Goal: Contribute content: Contribute content

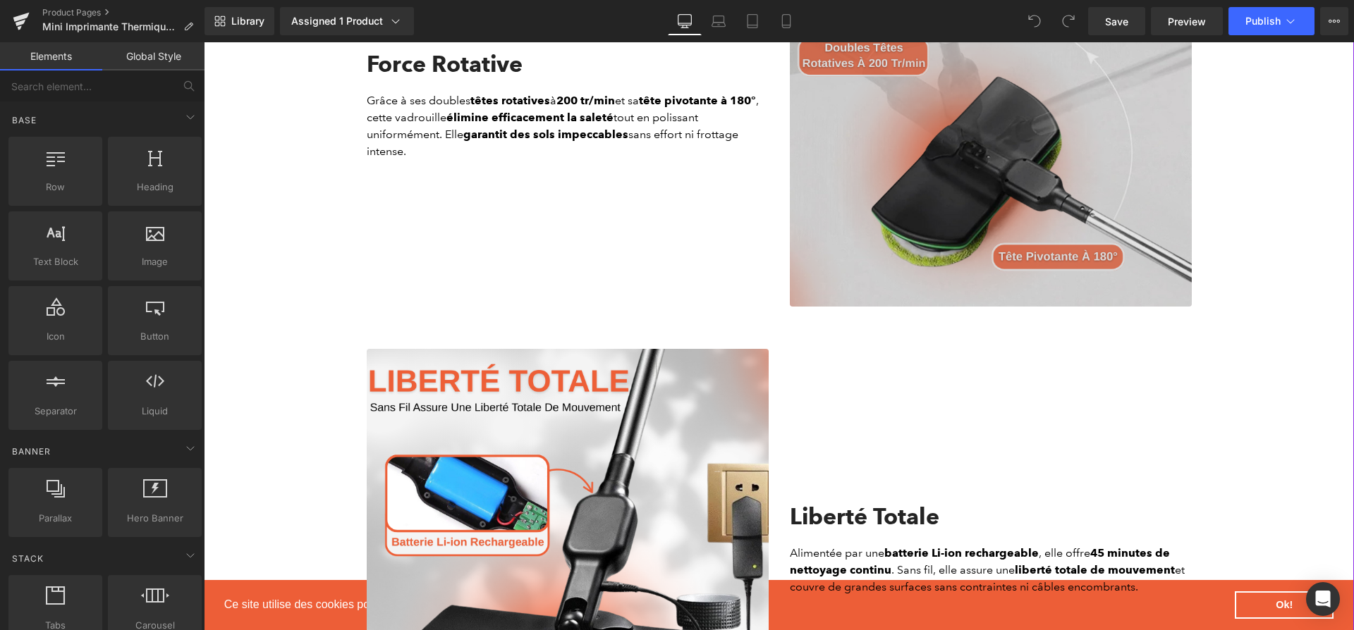
scroll to position [1304, 0]
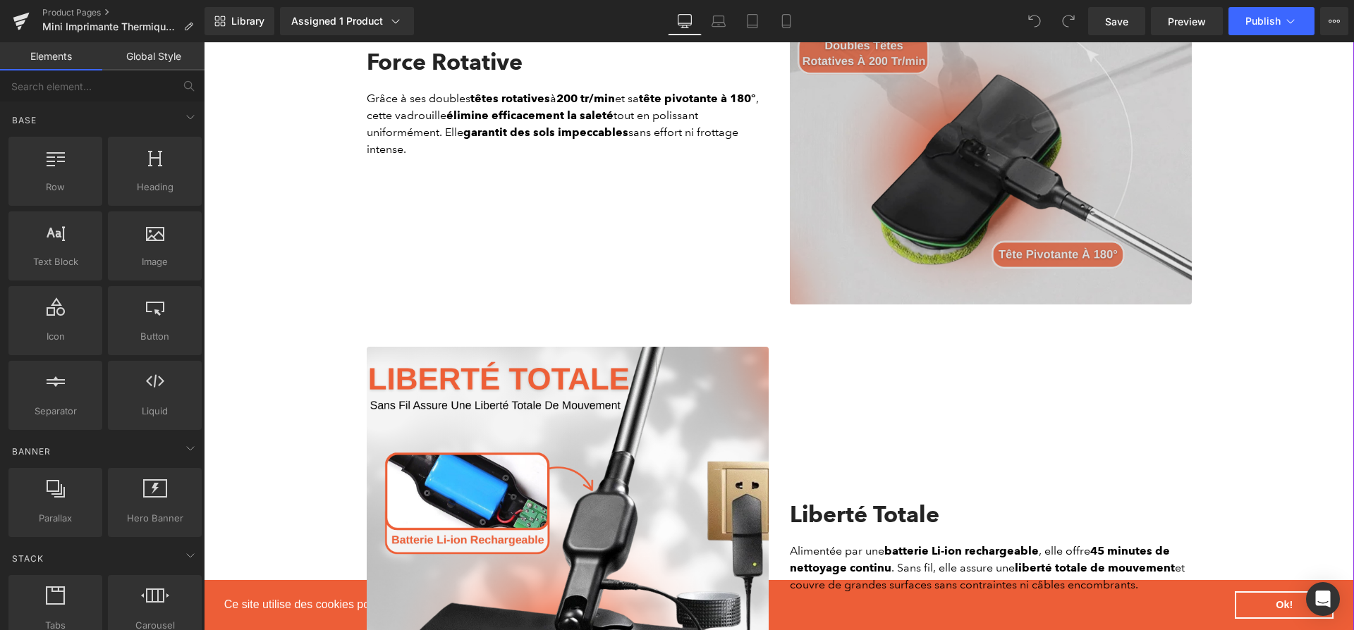
click at [995, 217] on img at bounding box center [991, 104] width 402 height 402
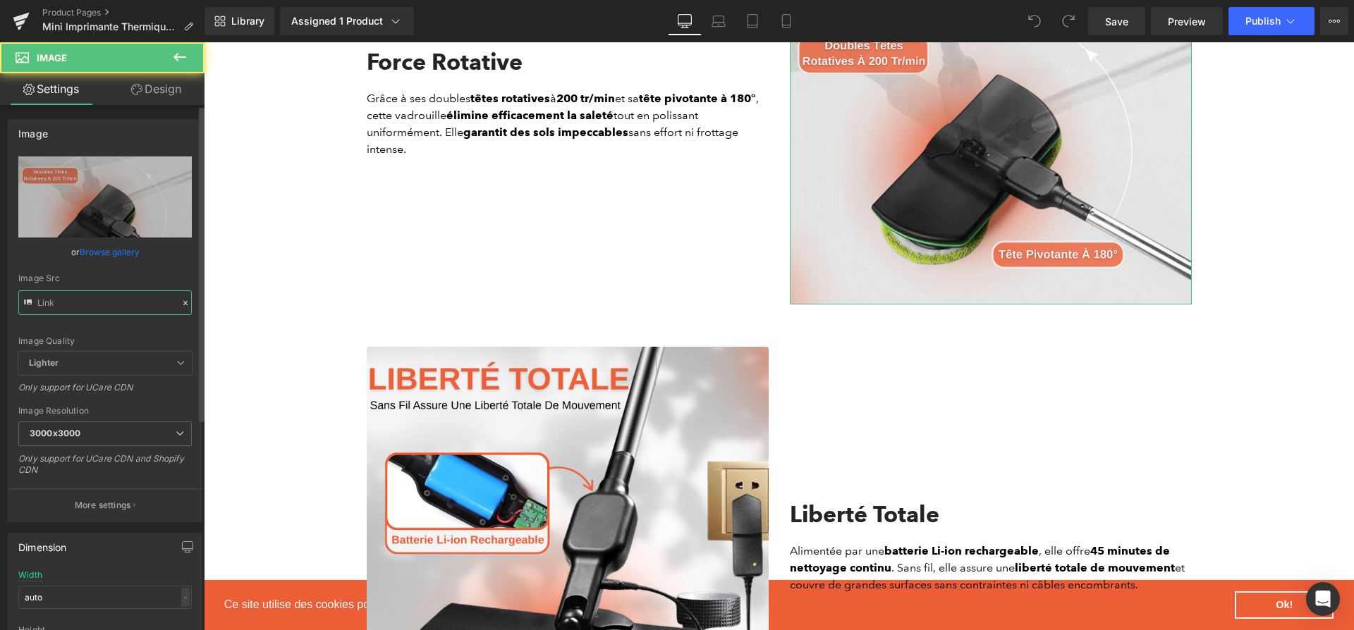
click at [114, 292] on input "text" at bounding box center [104, 302] width 173 height 25
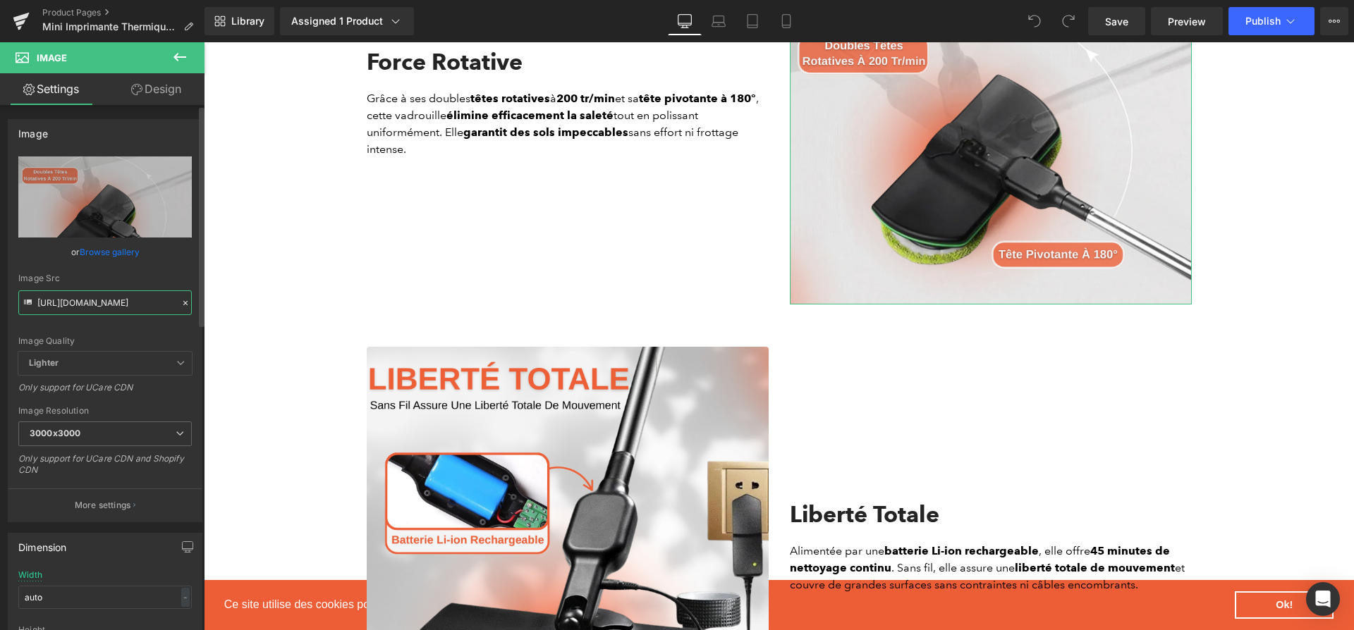
paste input "e7ed0e9-e100-4a26-a771-644f9c3ab377.png?v=1757675470"
click at [114, 292] on input "https://cdn.shopify.com/s/files/1/0617/1757/7911/files/1_0e7ed0e9-e100-4a26-a77…" at bounding box center [104, 302] width 173 height 25
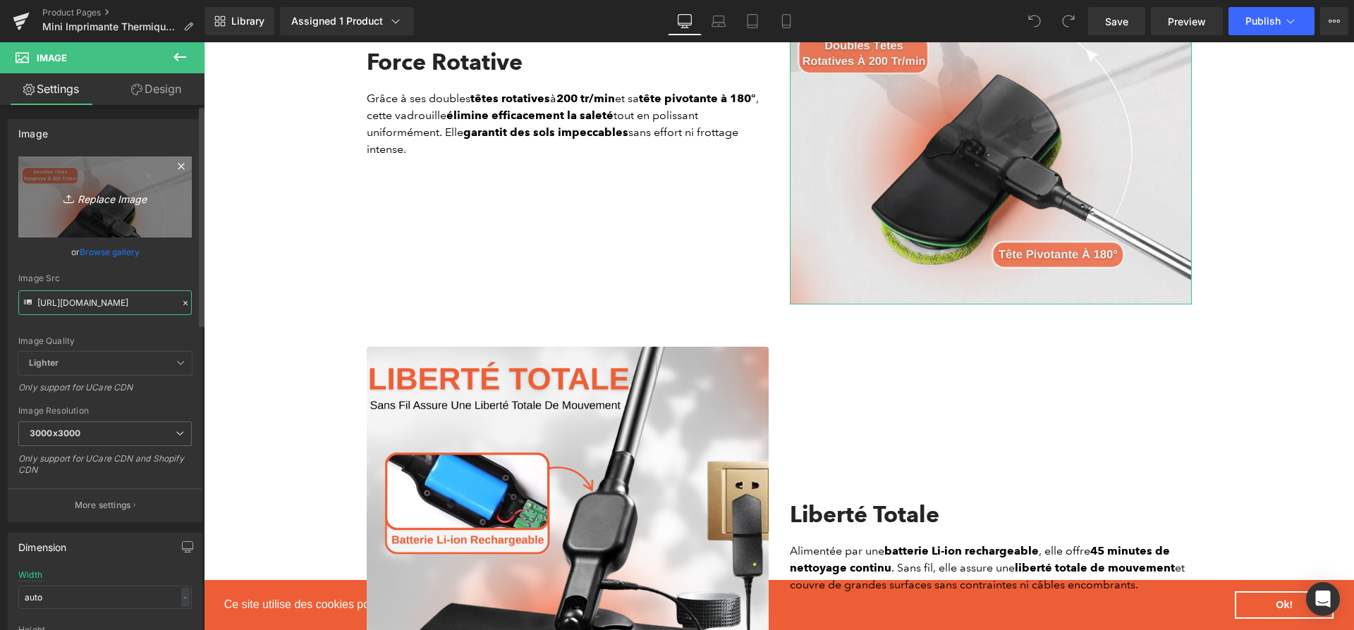
type input "https://cdn.shopify.com/s/files/1/0617/1757/7911/files/1_0e7ed0e9-e100-4a26-a77…"
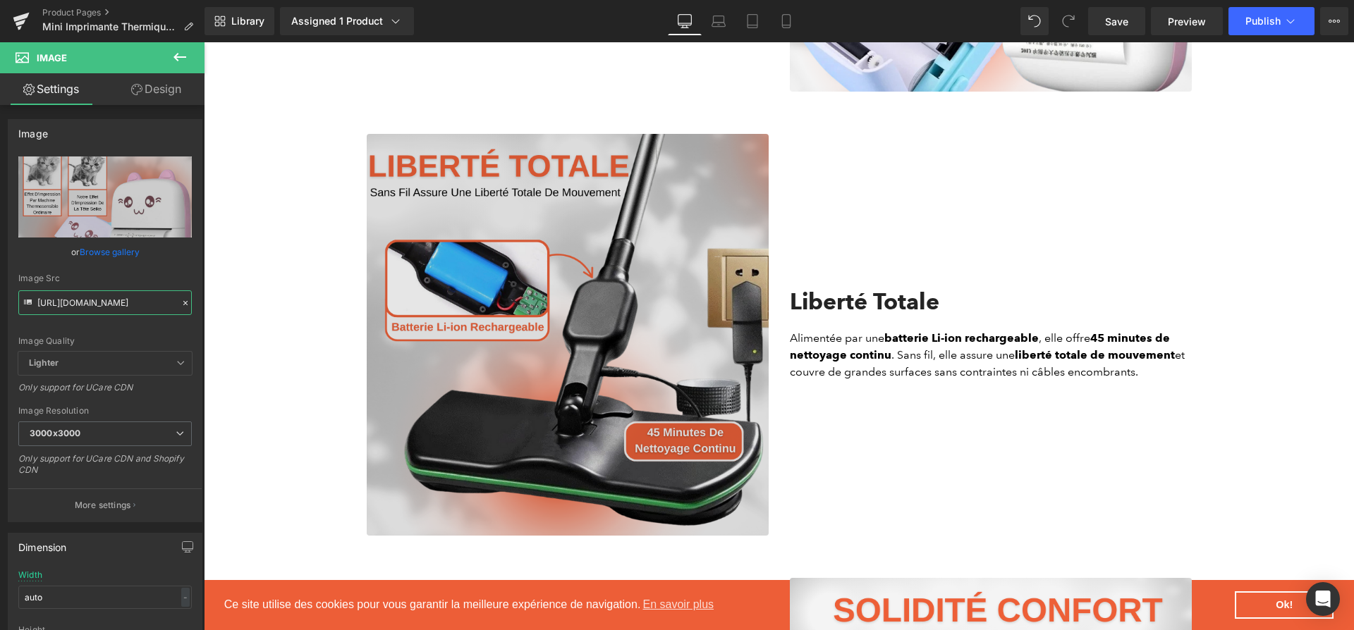
scroll to position [1566, 0]
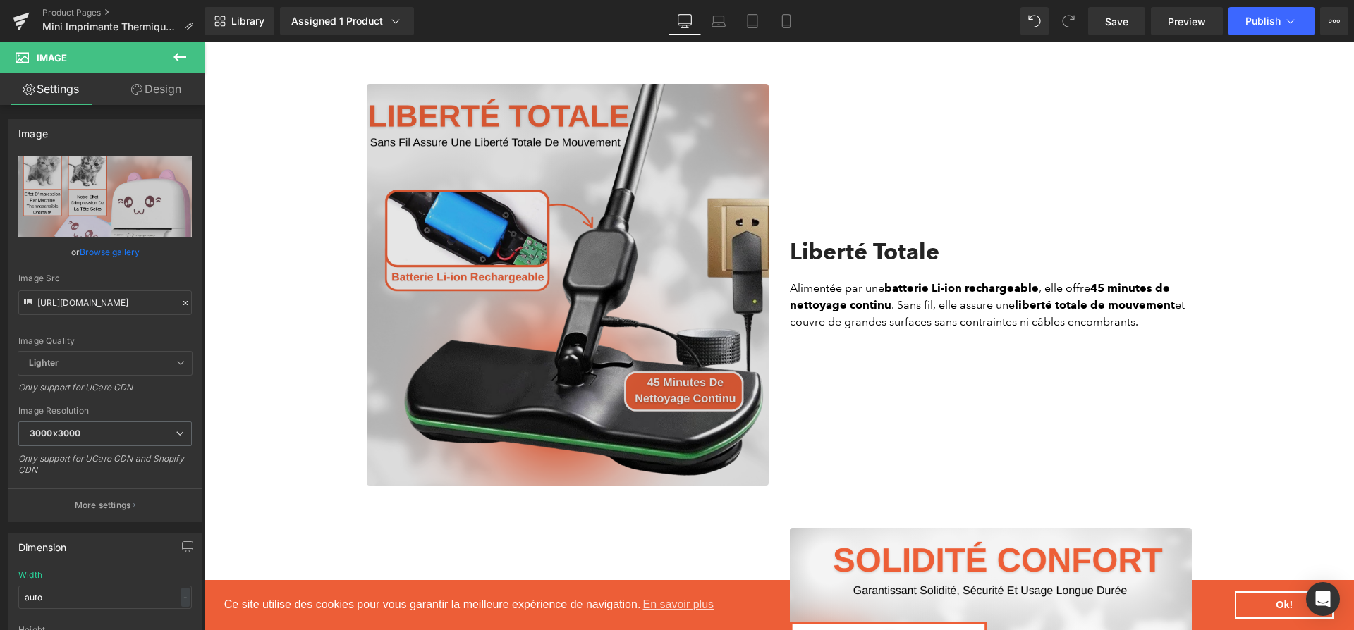
click at [651, 277] on img at bounding box center [568, 285] width 402 height 402
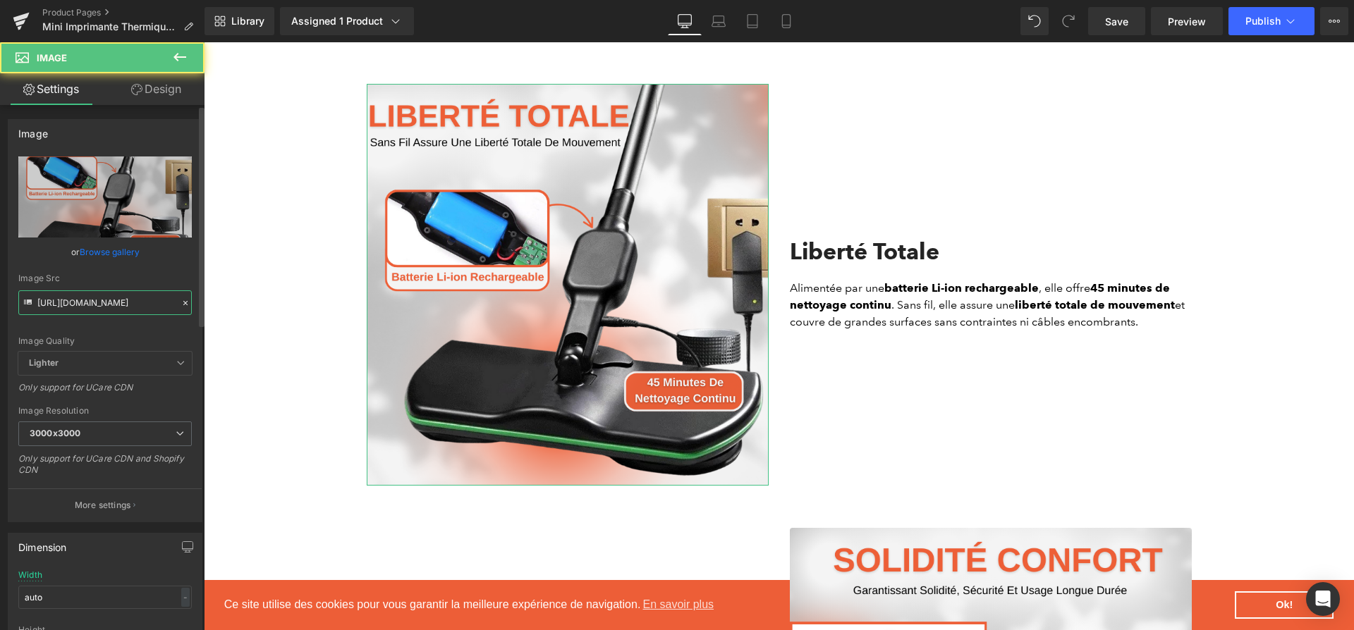
click at [51, 308] on input "https://cdn.shopify.com/s/files/1/0617/1757/7911/files/2_5279775a-878f-4bf9-abc…" at bounding box center [104, 302] width 173 height 25
paste input "c8f87b4b-e4a3-4f40-87d7-e20826f92e09.png?v=1757675470"
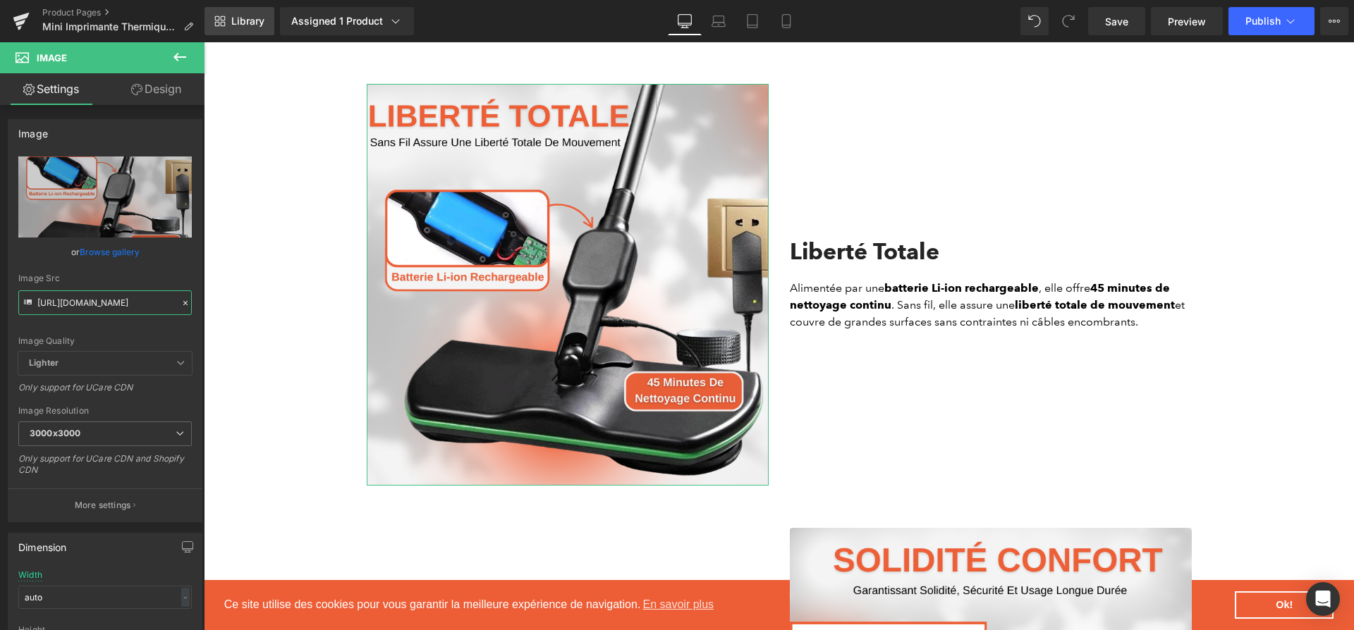
scroll to position [0, 349]
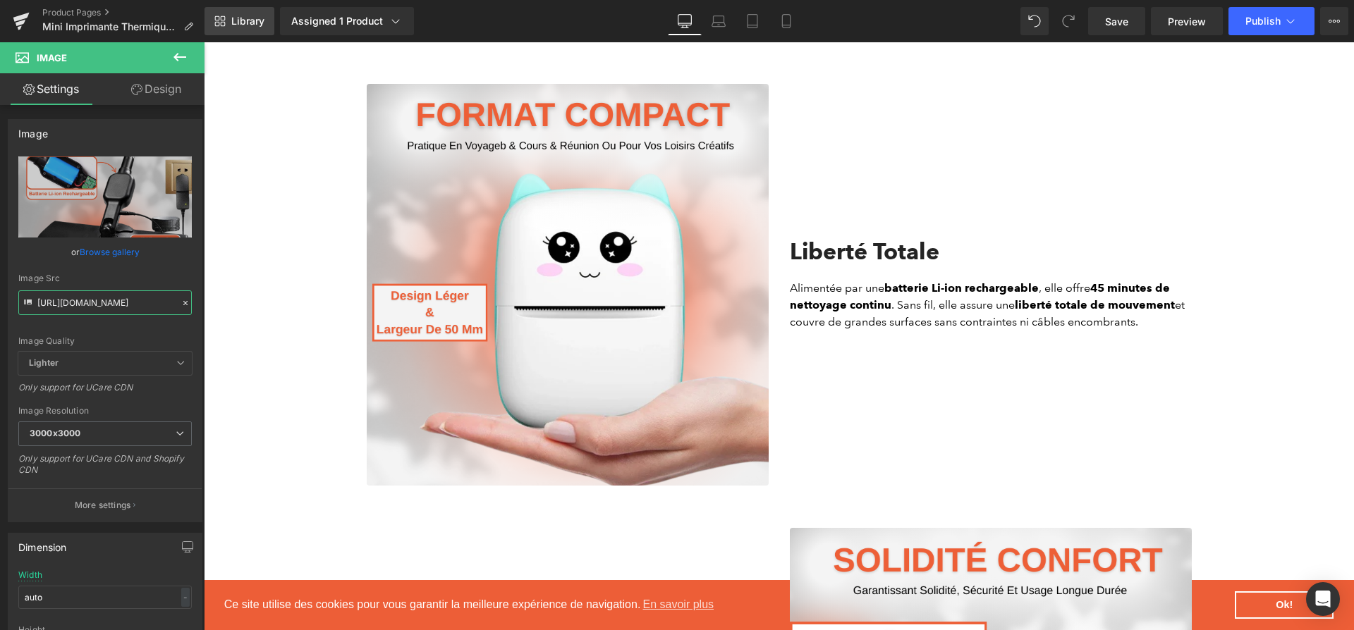
type input "https://cdn.shopify.com/s/files/1/0617/1757/7911/files/2_c8f87b4b-e4a3-4f40-87d…"
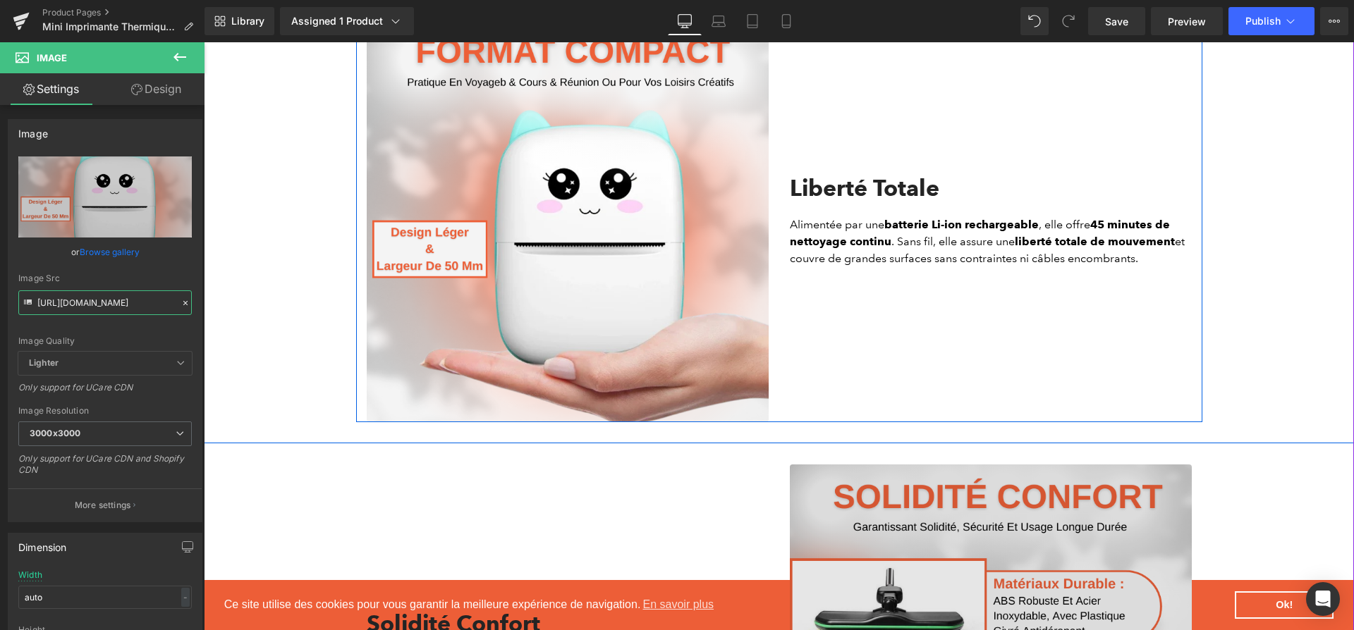
scroll to position [2019, 0]
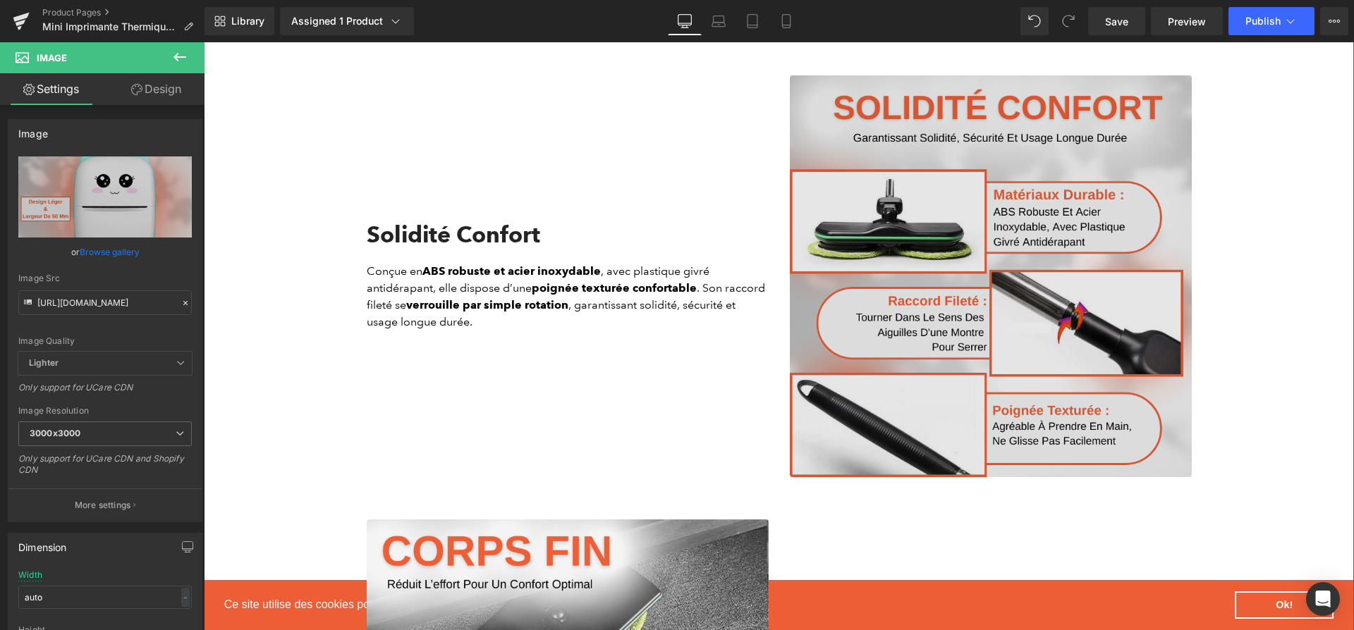
click at [910, 273] on img at bounding box center [991, 276] width 402 height 402
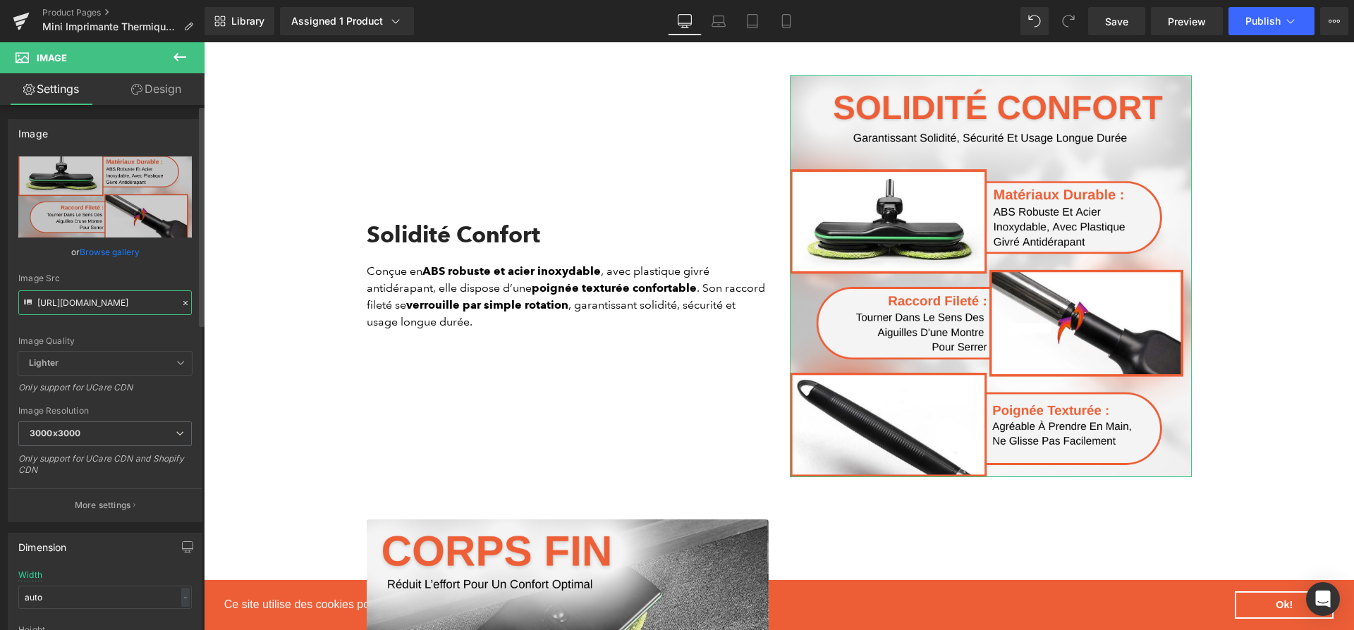
click at [93, 311] on input "https://cdn.shopify.com/s/files/1/0617/1757/7911/files/3_cf24a934-c075-43ae-bb2…" at bounding box center [104, 302] width 173 height 25
click at [93, 310] on input "https://cdn.shopify.com/s/files/1/0617/1757/7911/files/3_cf24a934-c075-43ae-bb2…" at bounding box center [104, 302] width 173 height 25
paste input "79d07b25-08cd-4d61-899c-e960321aefd1.png?v=1757675470"
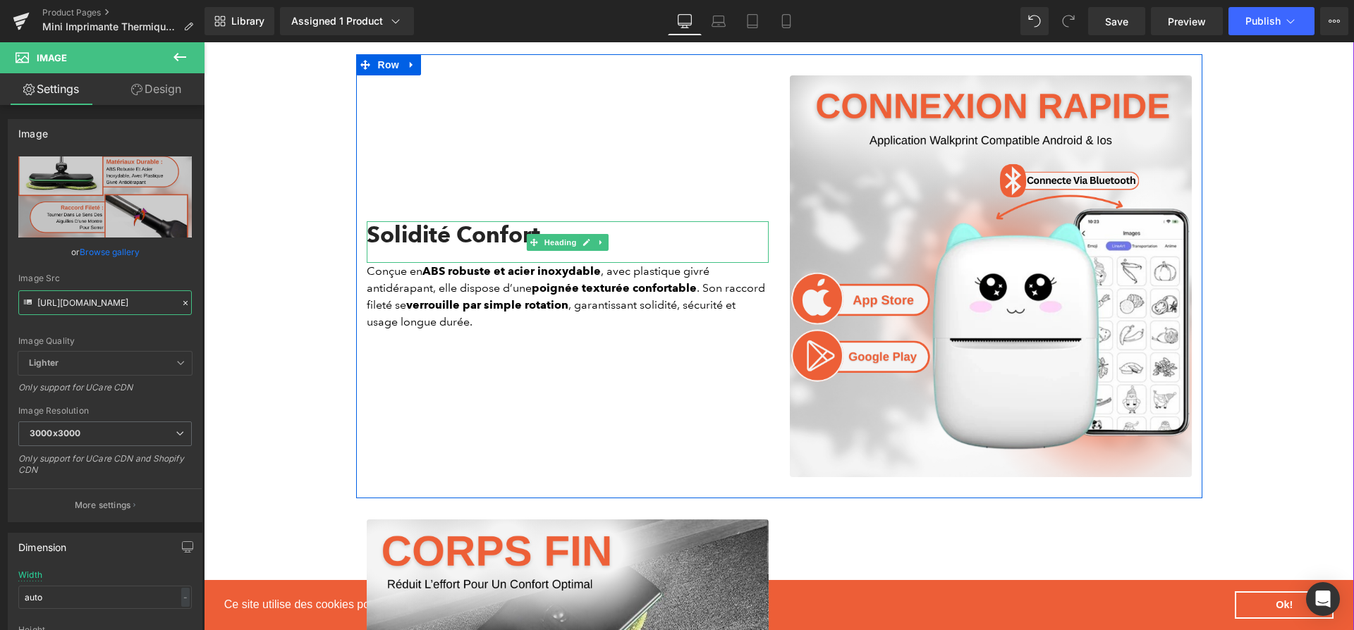
type input "https://cdn.shopify.com/s/files/1/0617/1757/7911/files/3_79d07b25-08cd-4d61-899…"
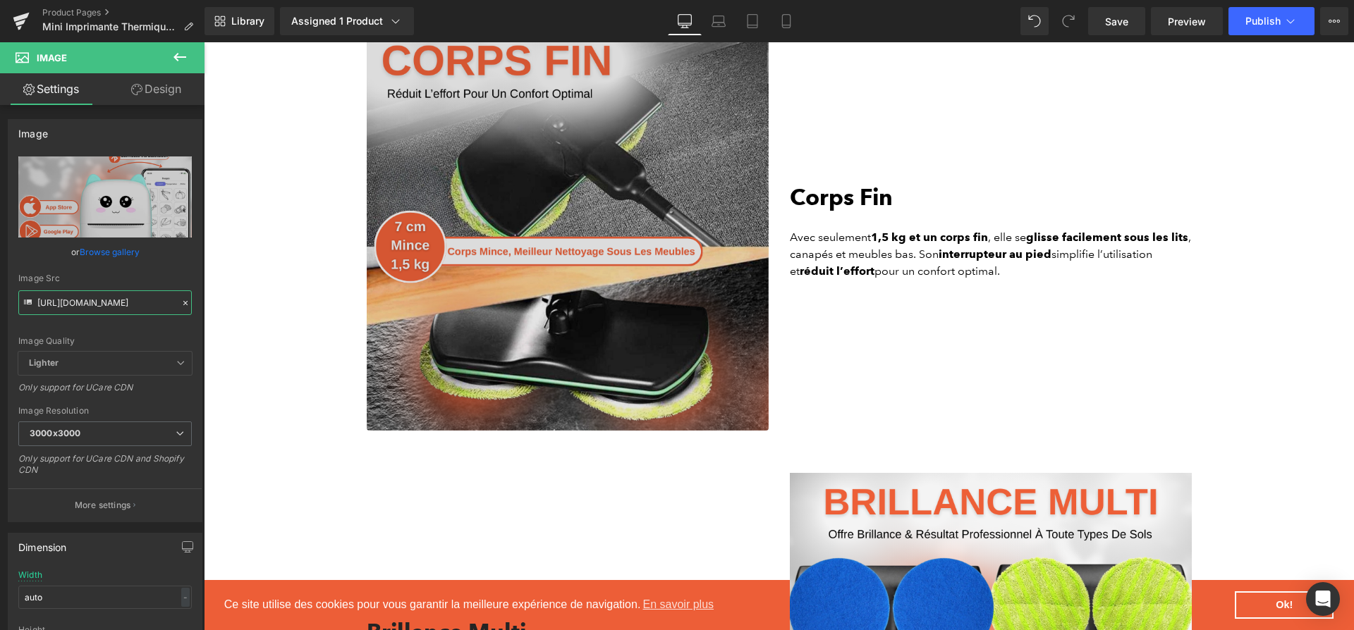
scroll to position [2617, 0]
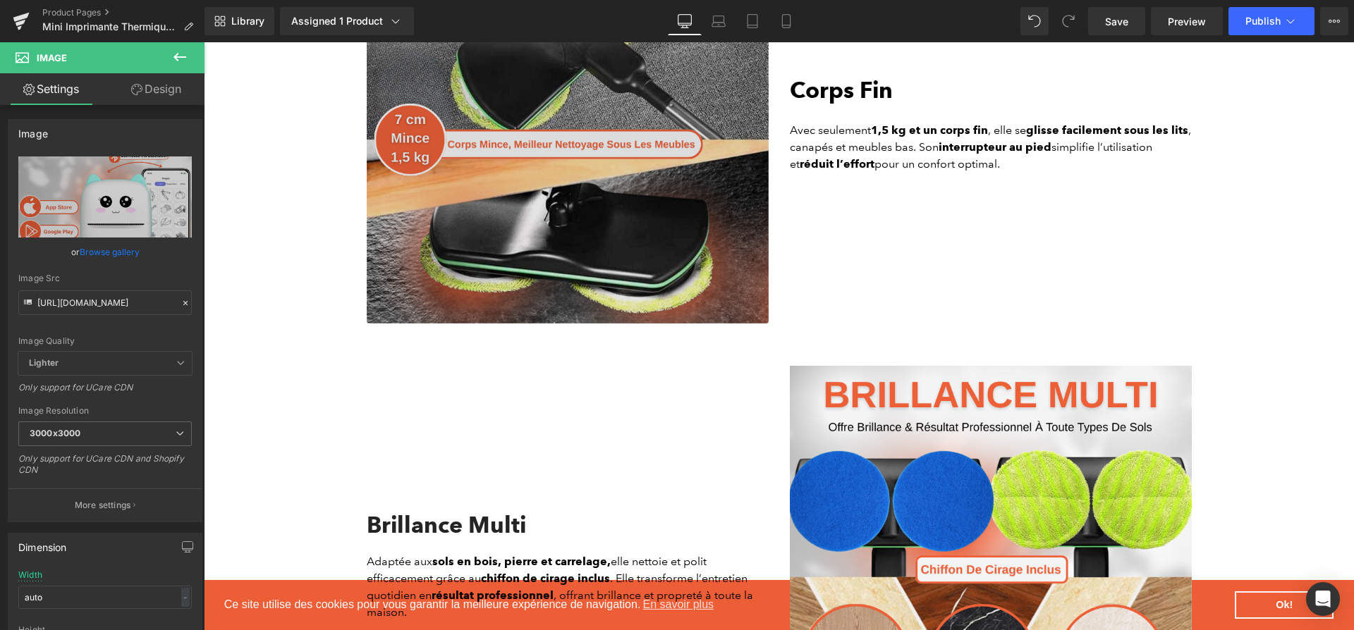
click at [592, 231] on img at bounding box center [568, 123] width 402 height 402
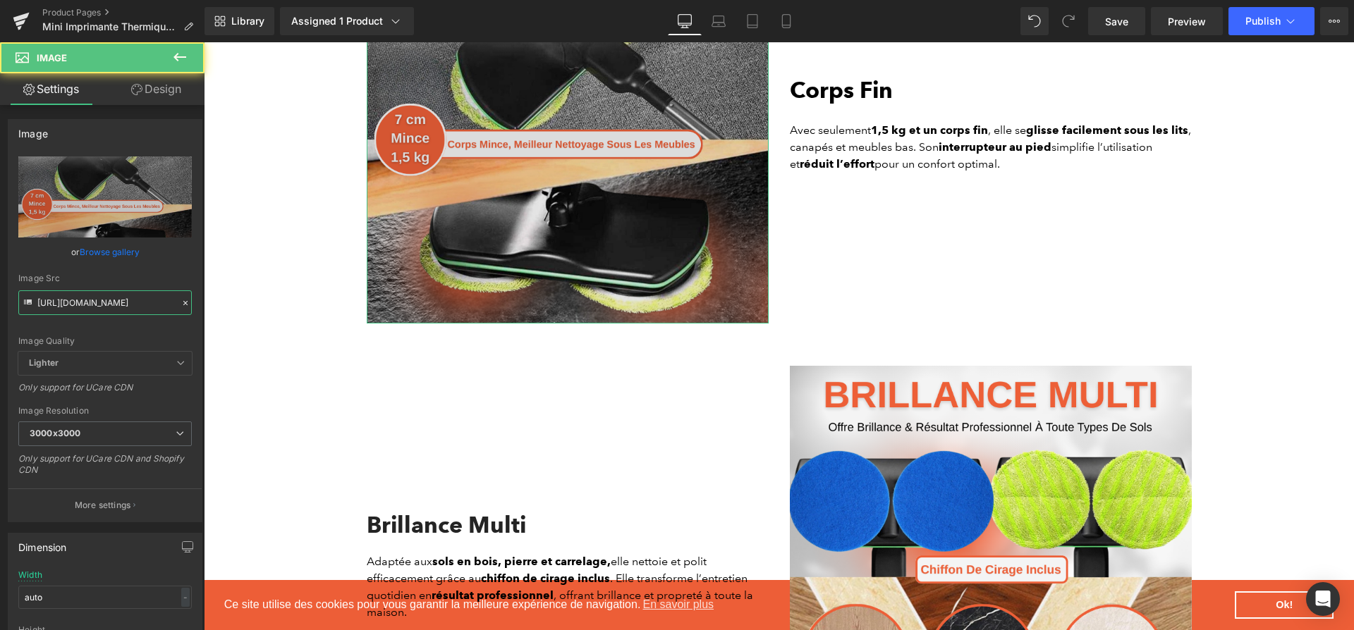
click at [58, 306] on input "https://cdn.shopify.com/s/files/1/0617/1757/7911/files/4_a683edbe-abb8-4266-a98…" at bounding box center [104, 302] width 173 height 25
paste input "11ba372-24f1-48cd-9e02-b2c4a4c827e9.png?v=1757675470"
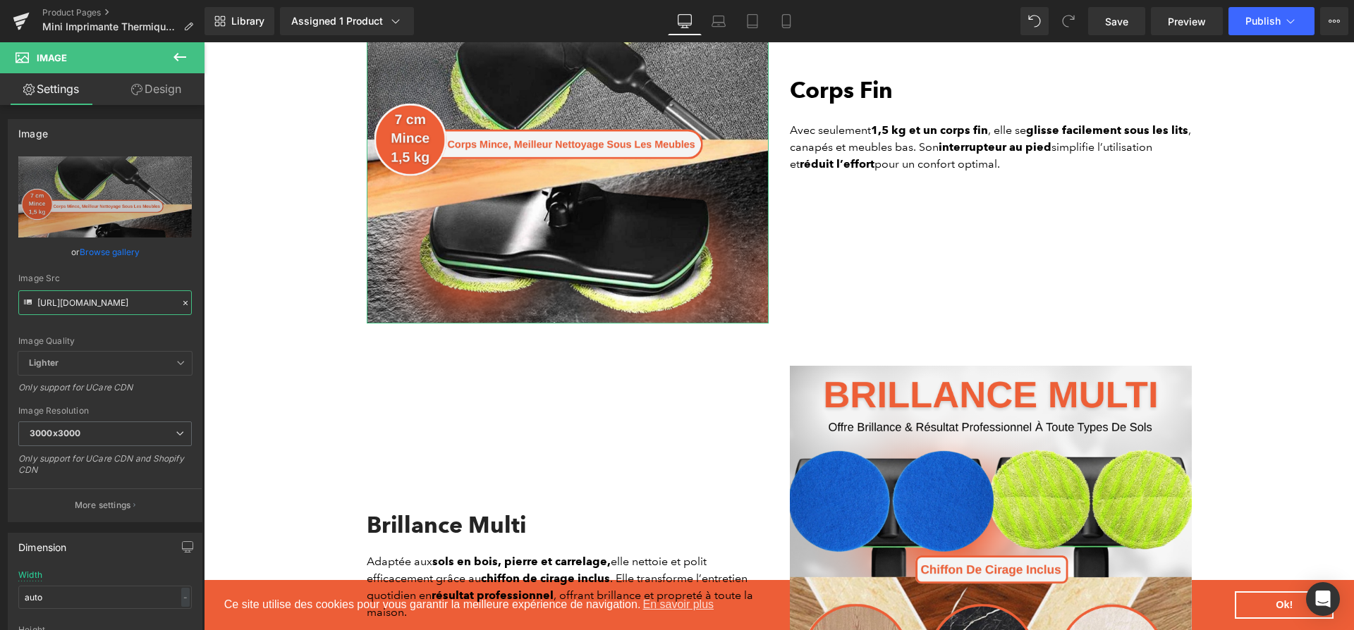
scroll to position [0, 347]
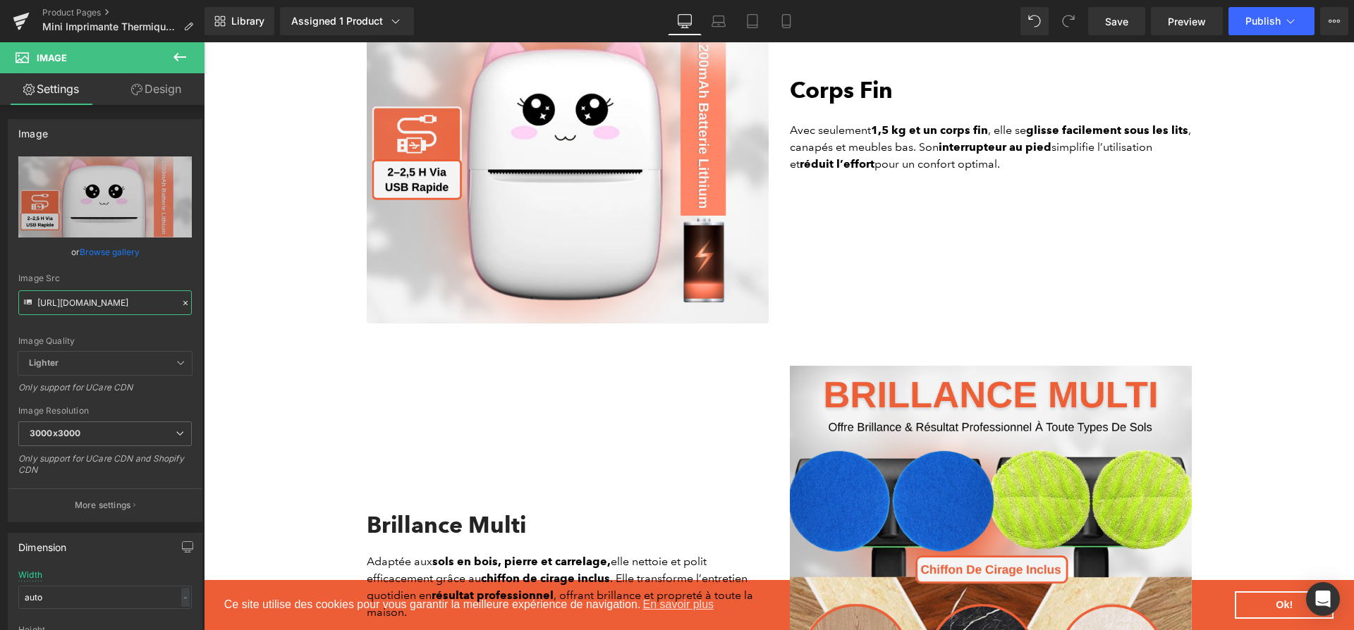
type input "https://cdn.shopify.com/s/files/1/0617/1757/7911/files/4_a11ba372-24f1-48cd-9e0…"
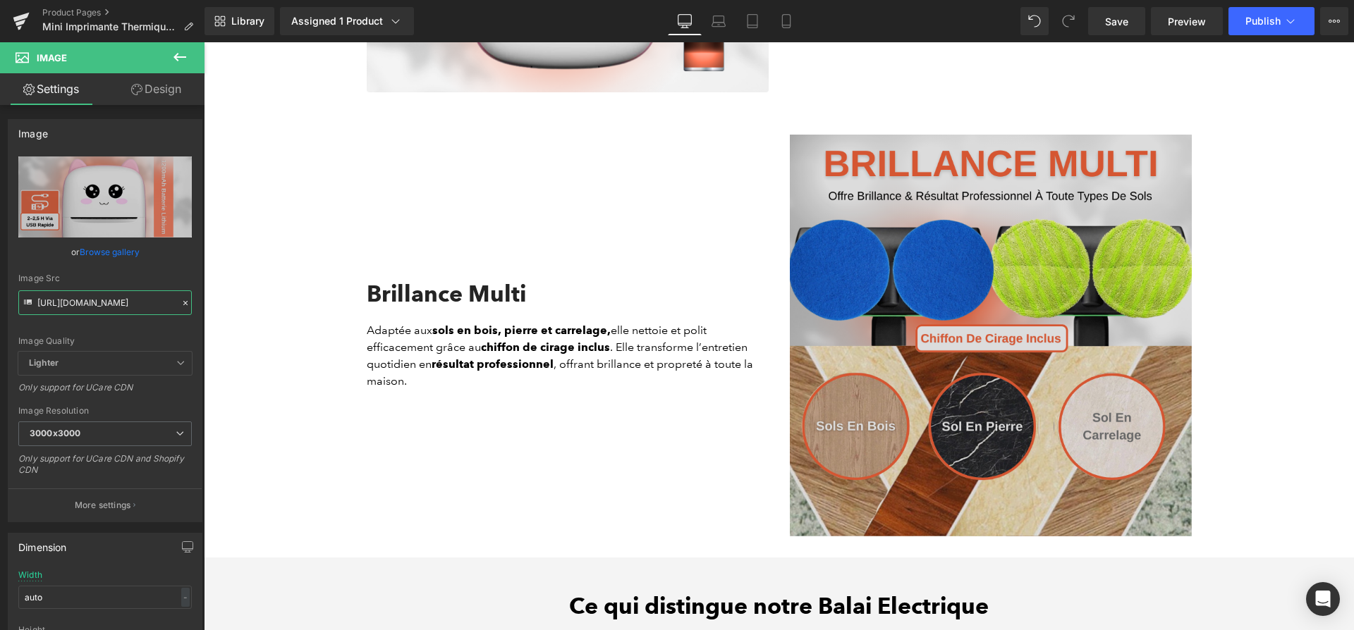
scroll to position [3062, 0]
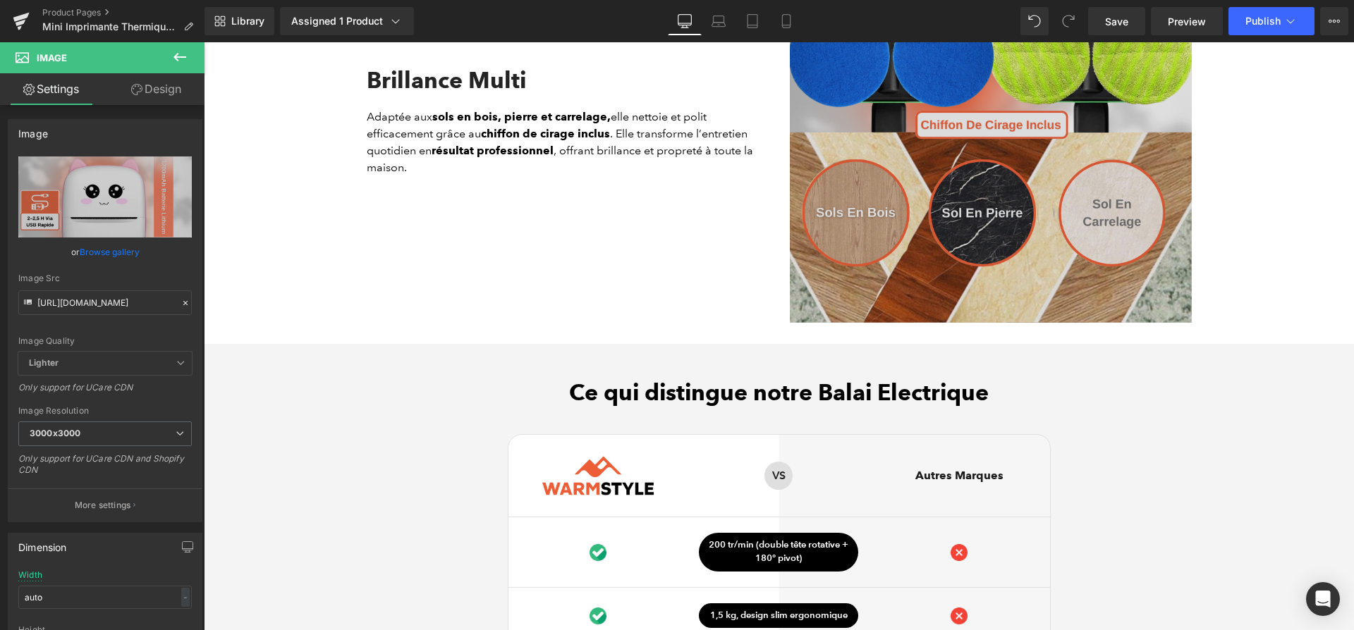
click at [878, 245] on img at bounding box center [991, 122] width 402 height 402
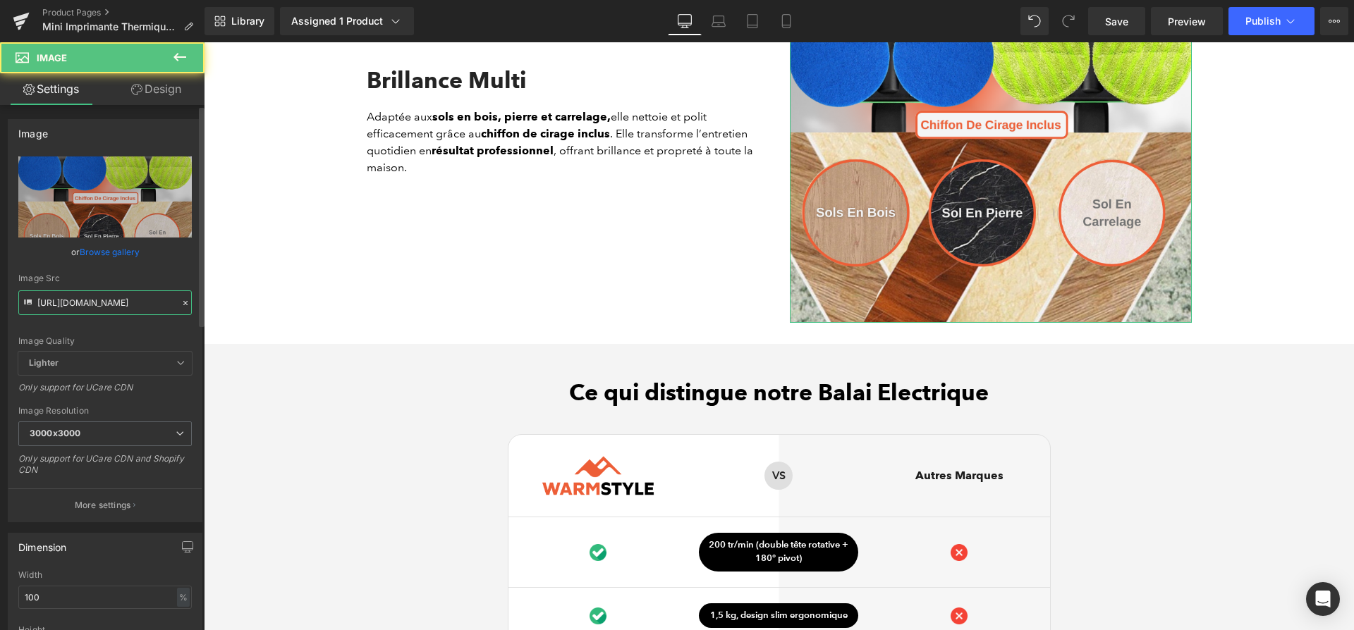
click at [123, 299] on input "https://cdn.shopify.com/s/files/1/0617/1757/7911/files/5_d7f38bab-7a7c-40dd-8fc…" at bounding box center [104, 302] width 173 height 25
paste input "892754fb-5cd9-4b7c-b785-3da119669173.png?v=1757675470"
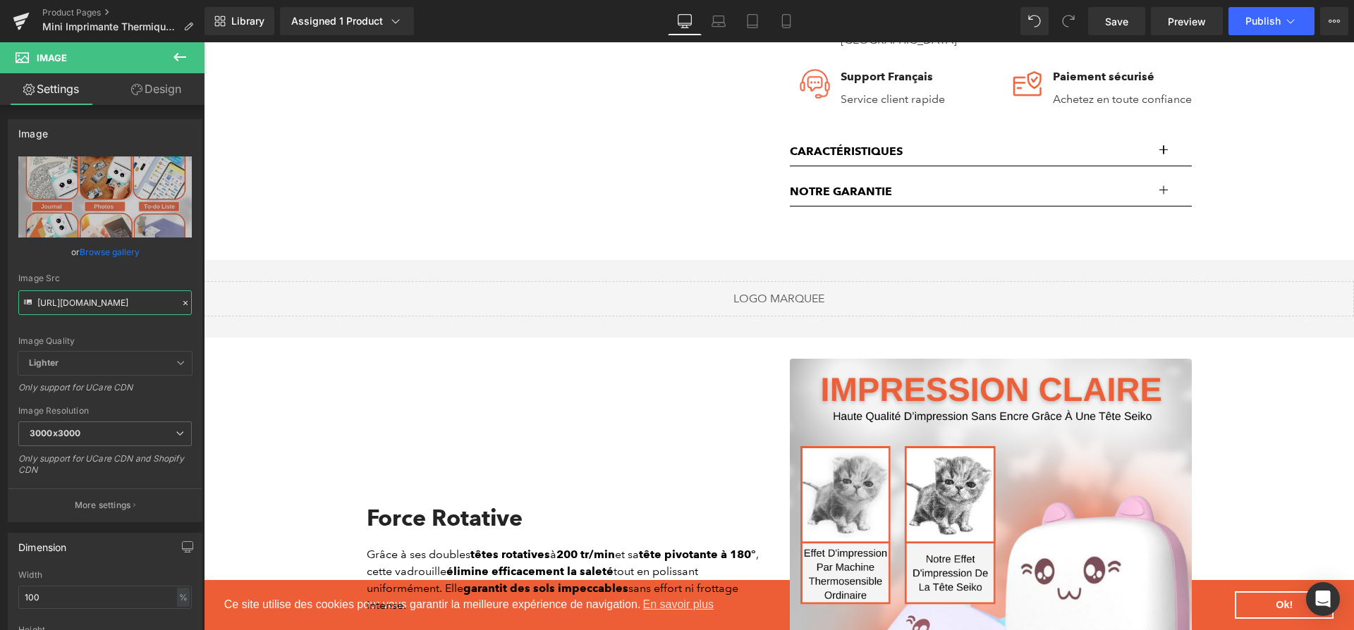
scroll to position [153, 0]
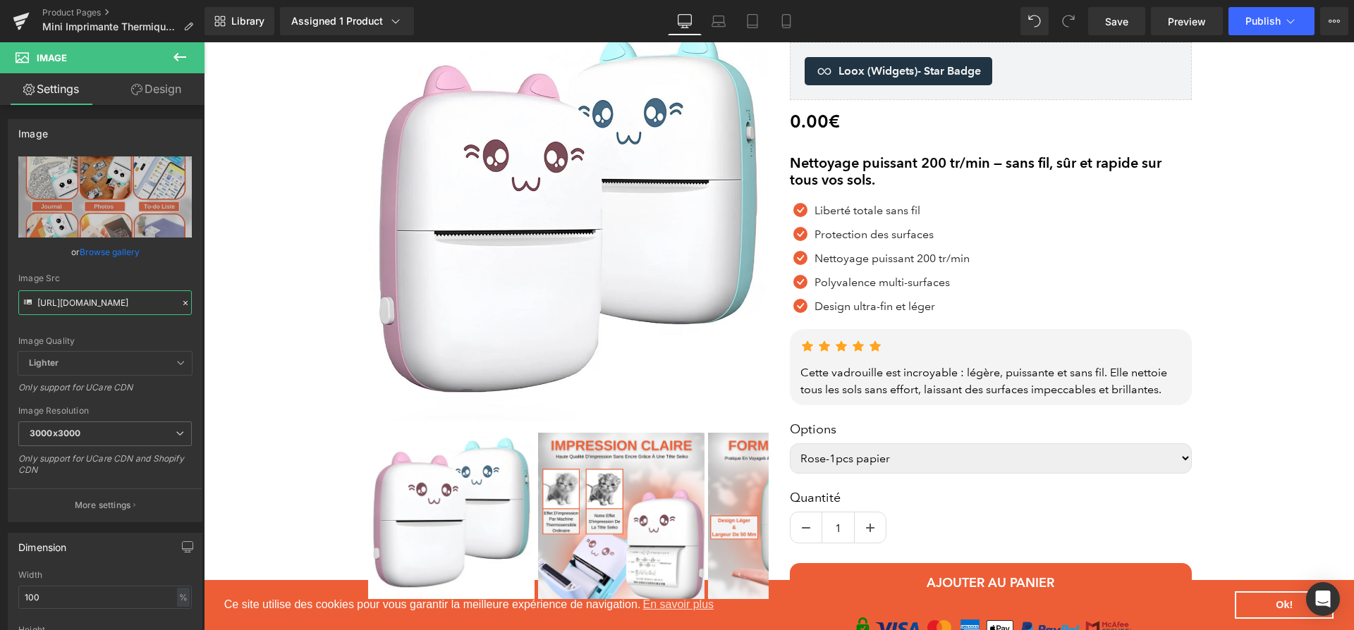
type input "https://cdn.shopify.com/s/files/1/0617/1757/7911/files/5_892754fb-5cd9-4b7c-b78…"
click at [938, 170] on h2 "Nettoyage puissant 200 tr/min — sans fil, sûr et rapide sur tous vos sols." at bounding box center [991, 171] width 402 height 34
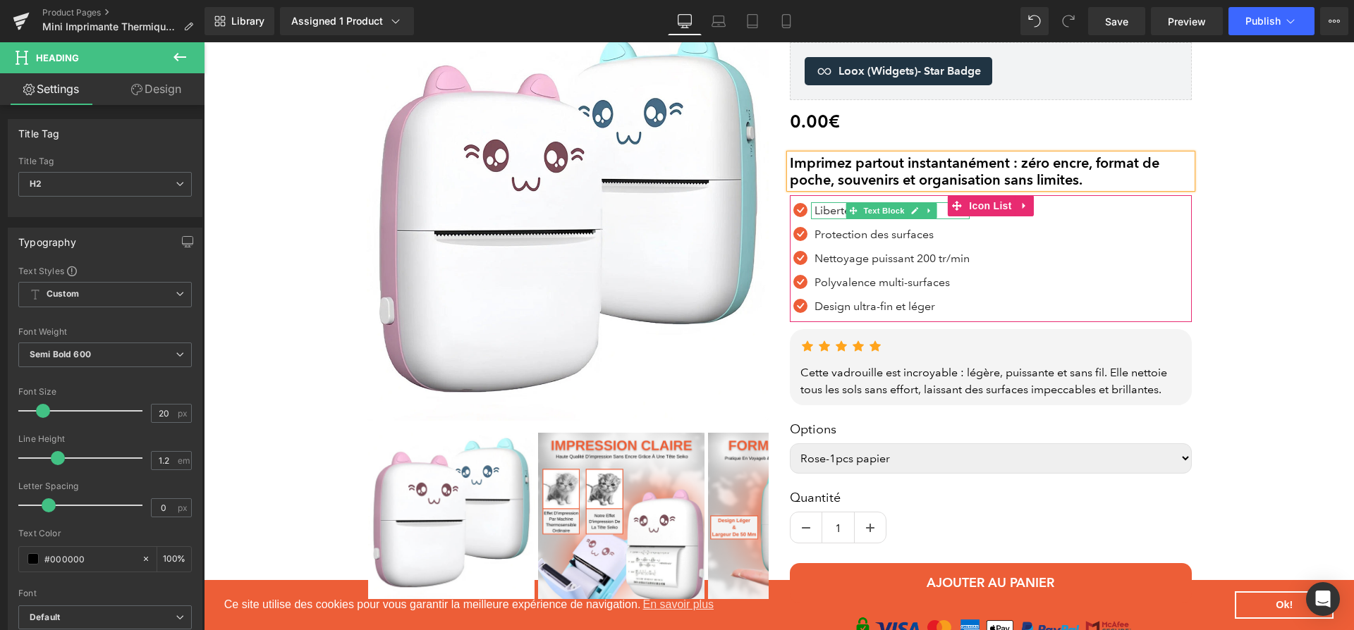
click at [883, 210] on span "Text Block" at bounding box center [883, 210] width 47 height 17
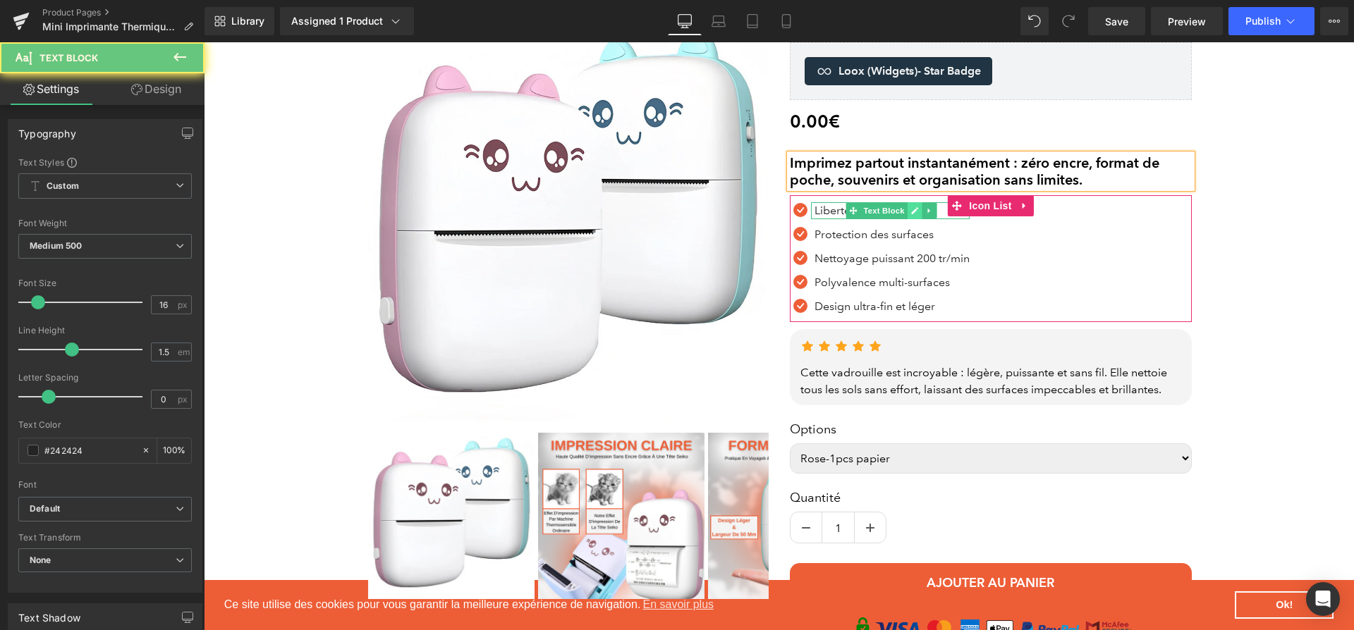
click at [914, 210] on icon at bounding box center [914, 210] width 7 height 7
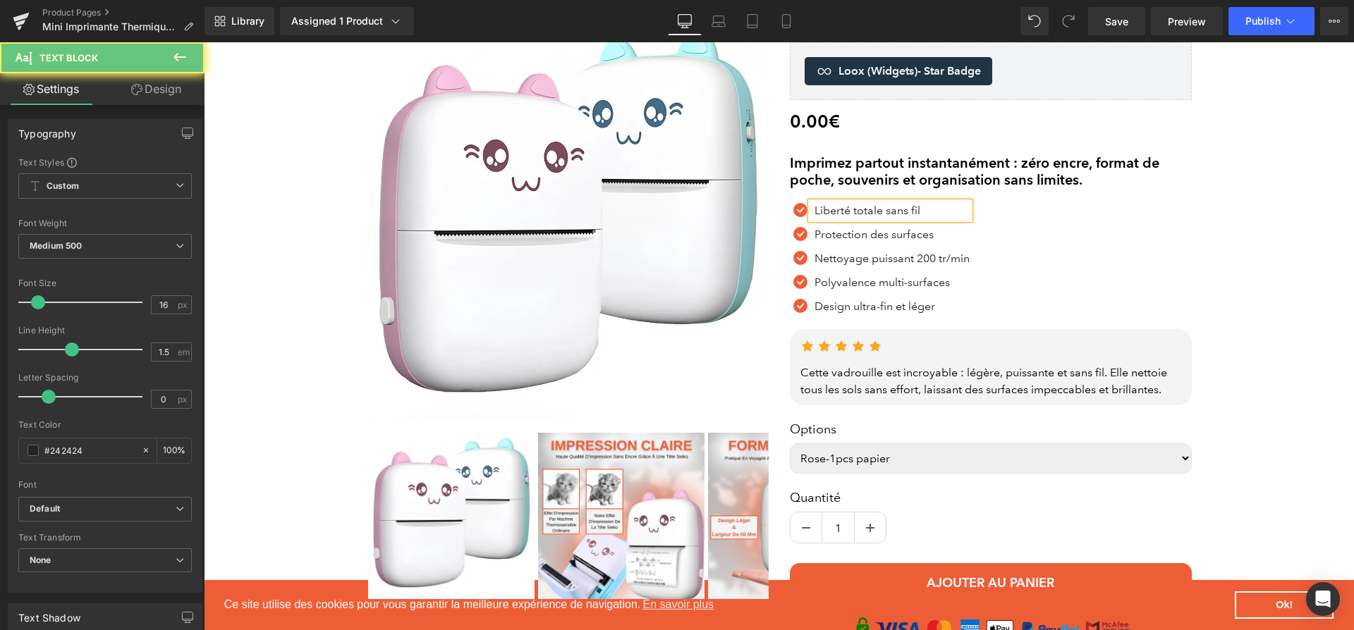
click at [914, 210] on p "Liberté totale sans fil" at bounding box center [891, 210] width 155 height 17
paste div
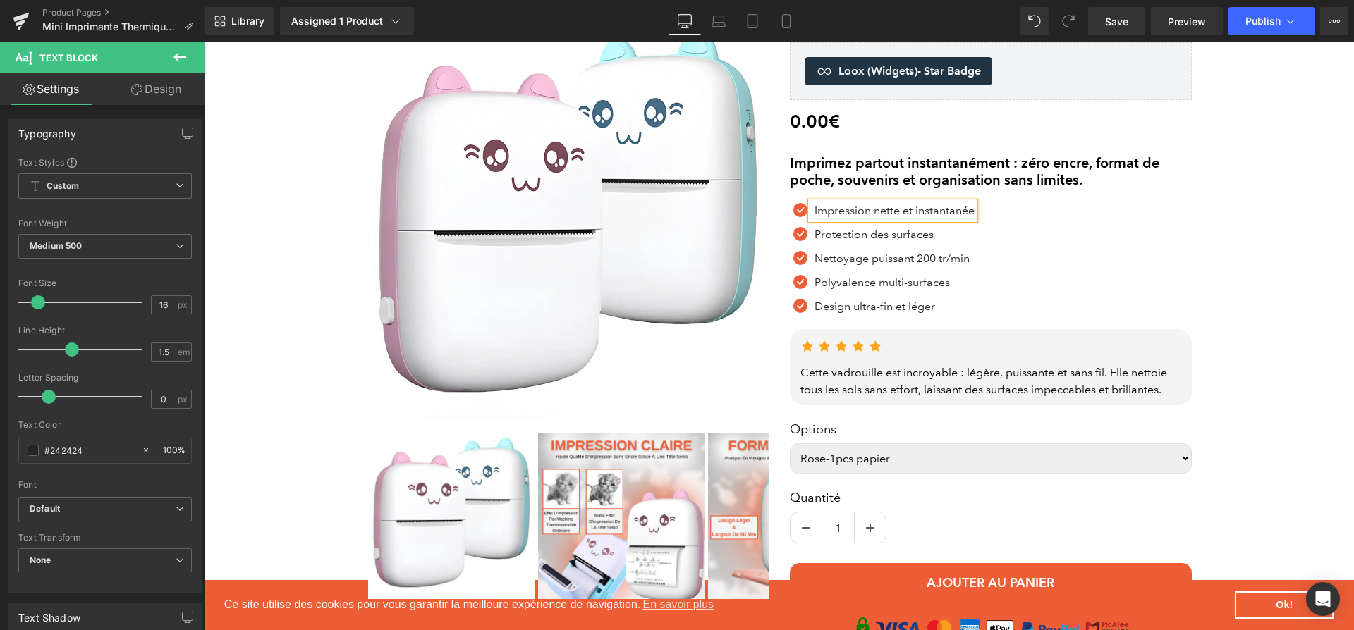
click at [967, 235] on p "Protection des surfaces" at bounding box center [894, 234] width 160 height 17
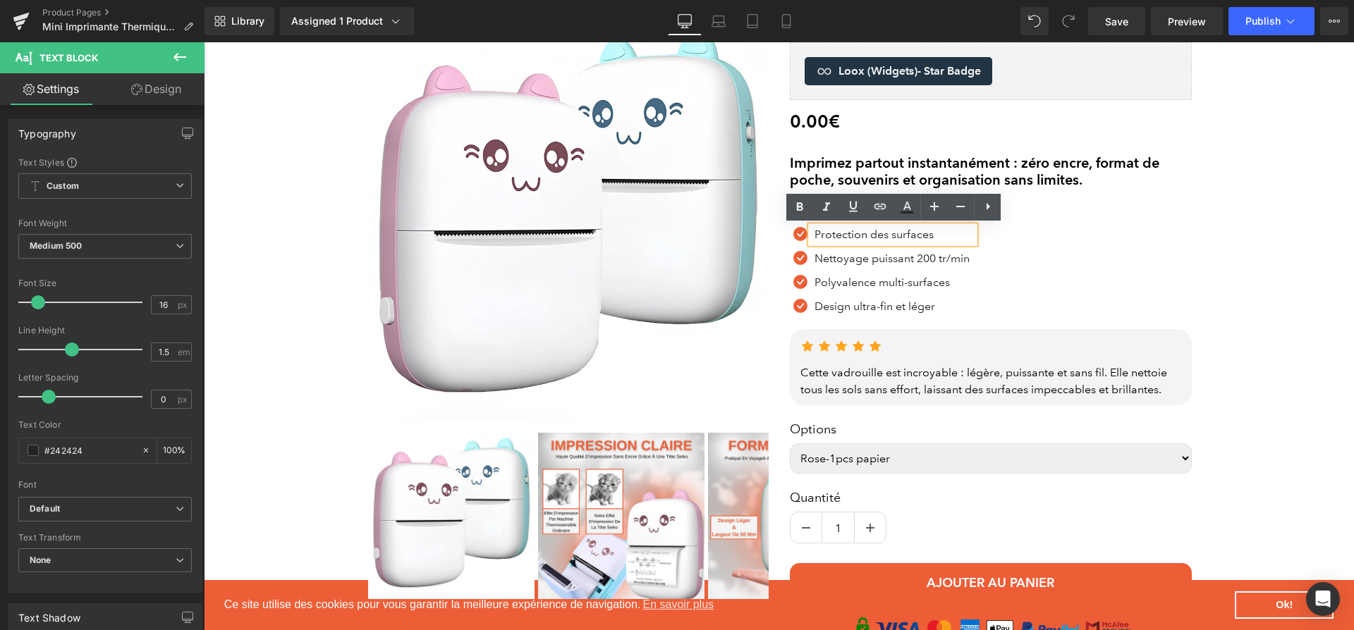
click at [865, 240] on p "Protection des surfaces" at bounding box center [894, 234] width 160 height 17
paste div
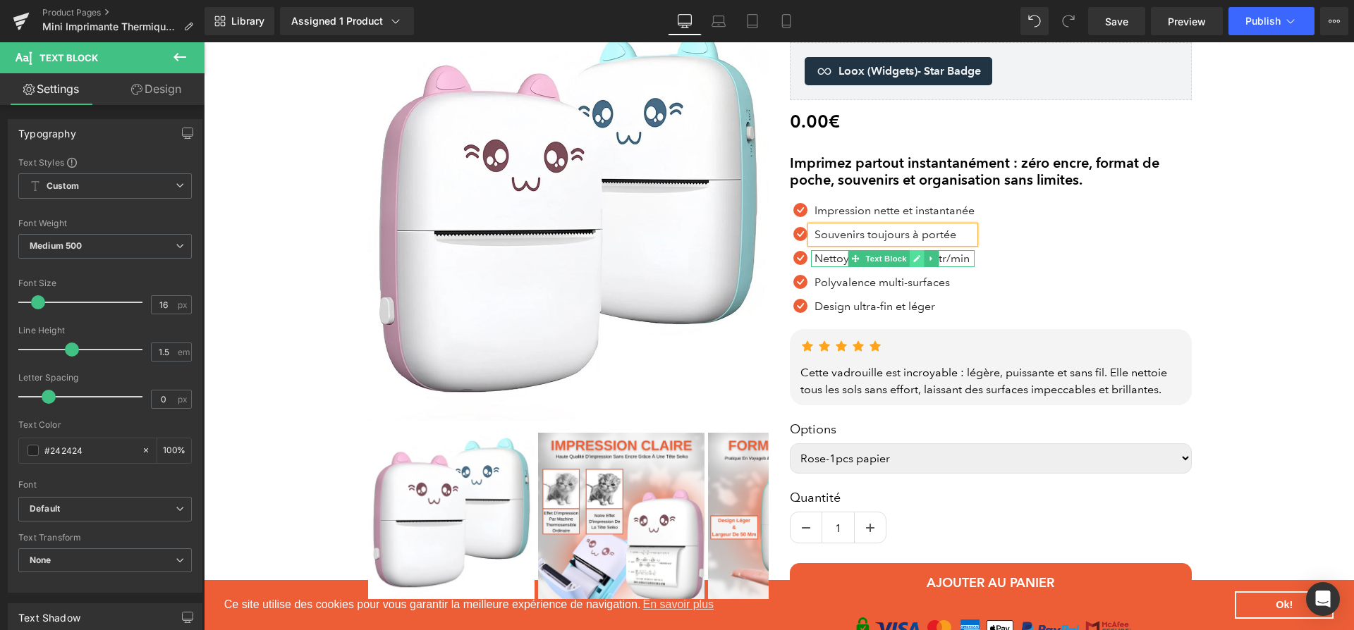
click at [914, 257] on icon at bounding box center [917, 259] width 8 height 8
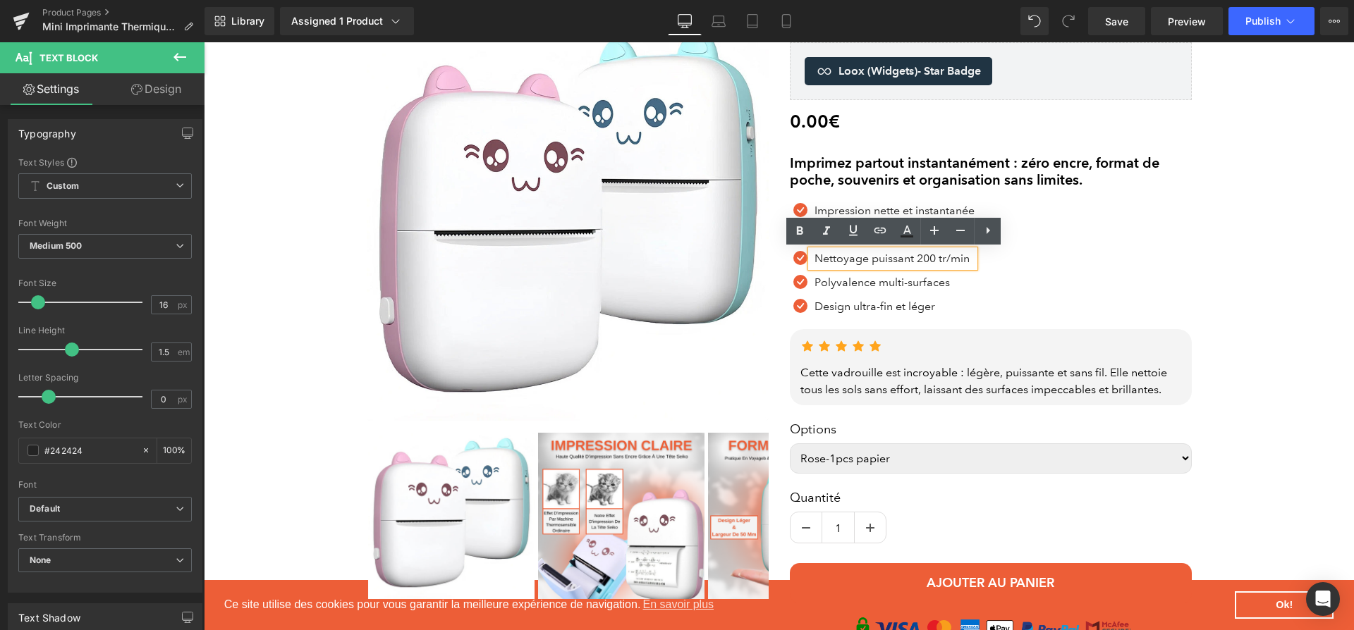
click at [914, 257] on p "Nettoyage puissant 200 tr/min" at bounding box center [894, 258] width 160 height 17
paste div
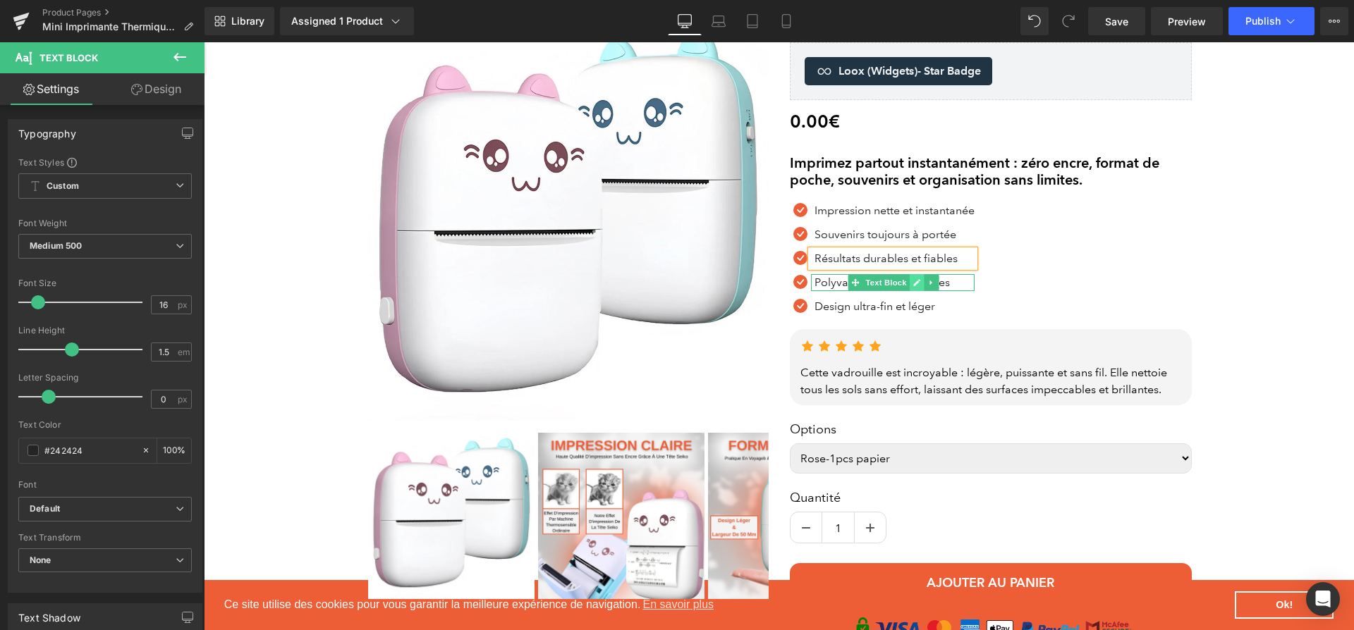
click at [913, 286] on icon at bounding box center [917, 282] width 8 height 8
click at [912, 286] on p "​​Polyvalence multi-surfaces" at bounding box center [894, 282] width 160 height 17
paste div
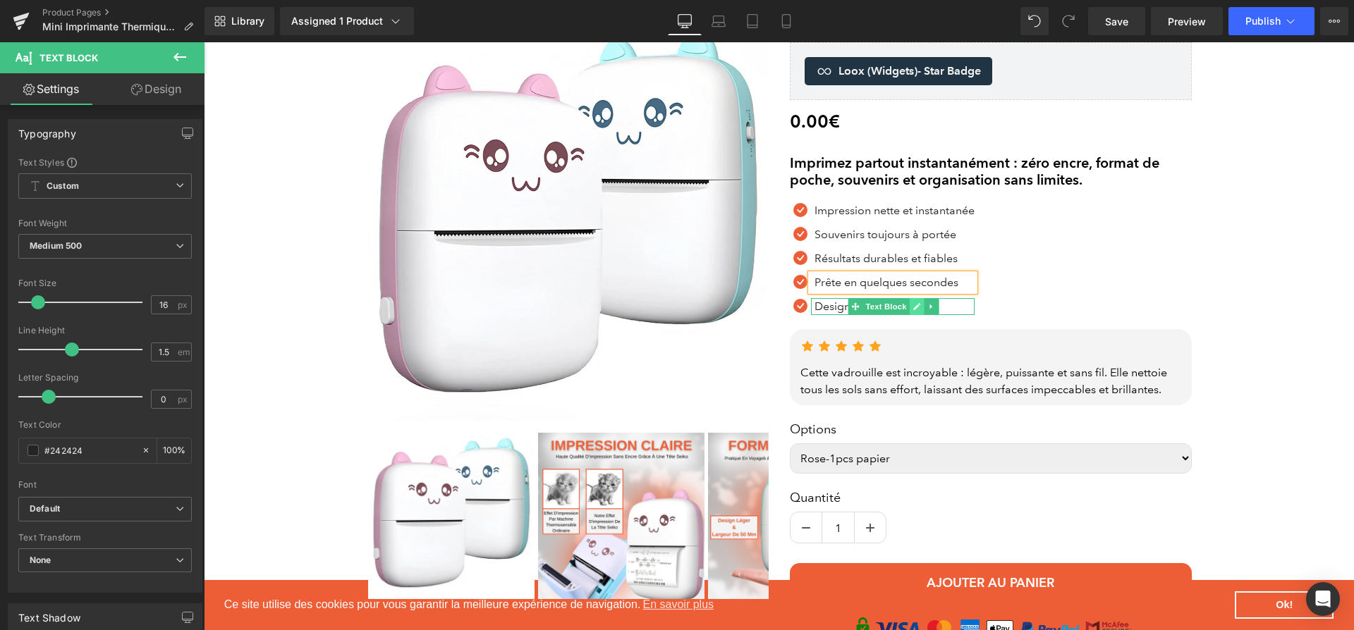
click at [912, 304] on link at bounding box center [916, 306] width 15 height 17
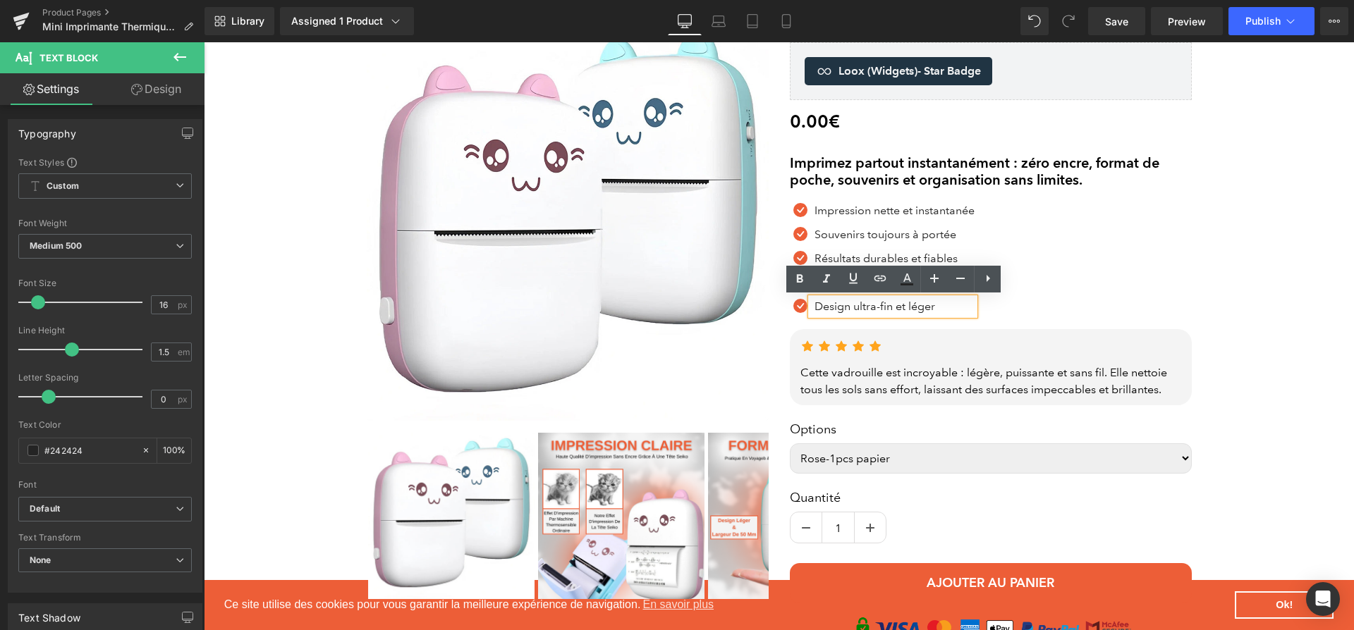
click at [912, 304] on p "Design ultra-fin et léger" at bounding box center [894, 306] width 160 height 17
paste div
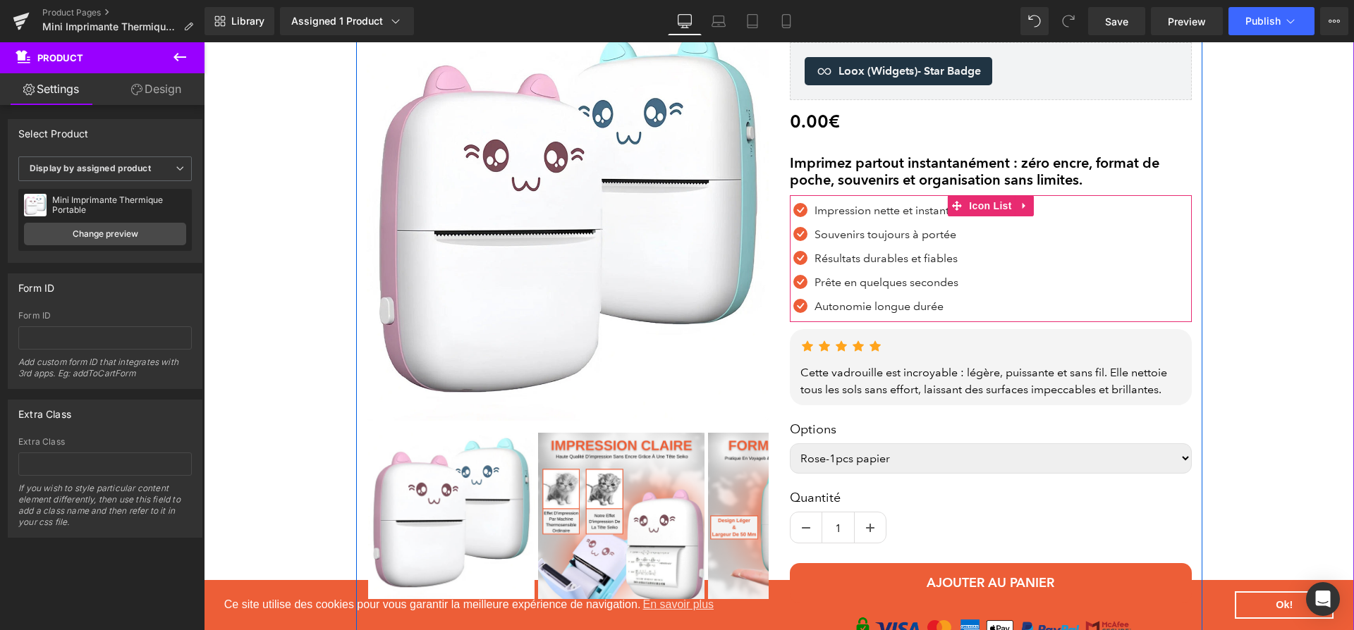
click at [993, 311] on div "Icon Impression nette et instantanée Text Block Icon Souvenirs toujours à portée" at bounding box center [991, 262] width 402 height 120
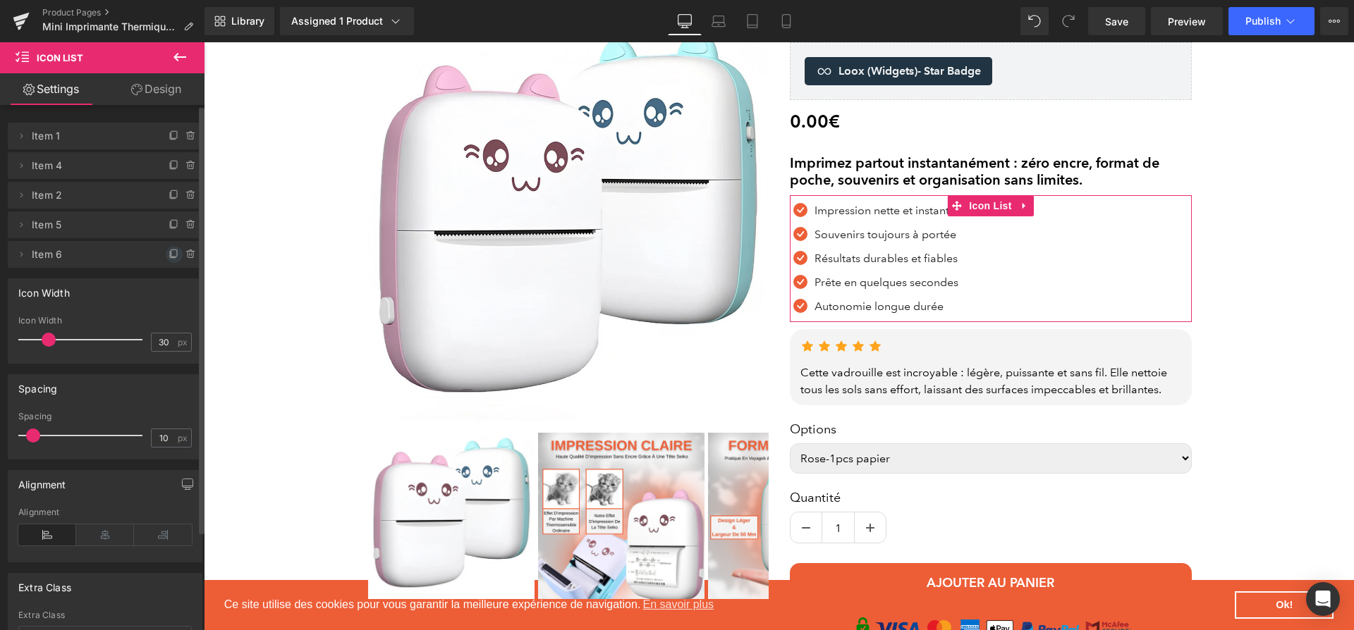
click at [171, 250] on icon at bounding box center [173, 254] width 11 height 11
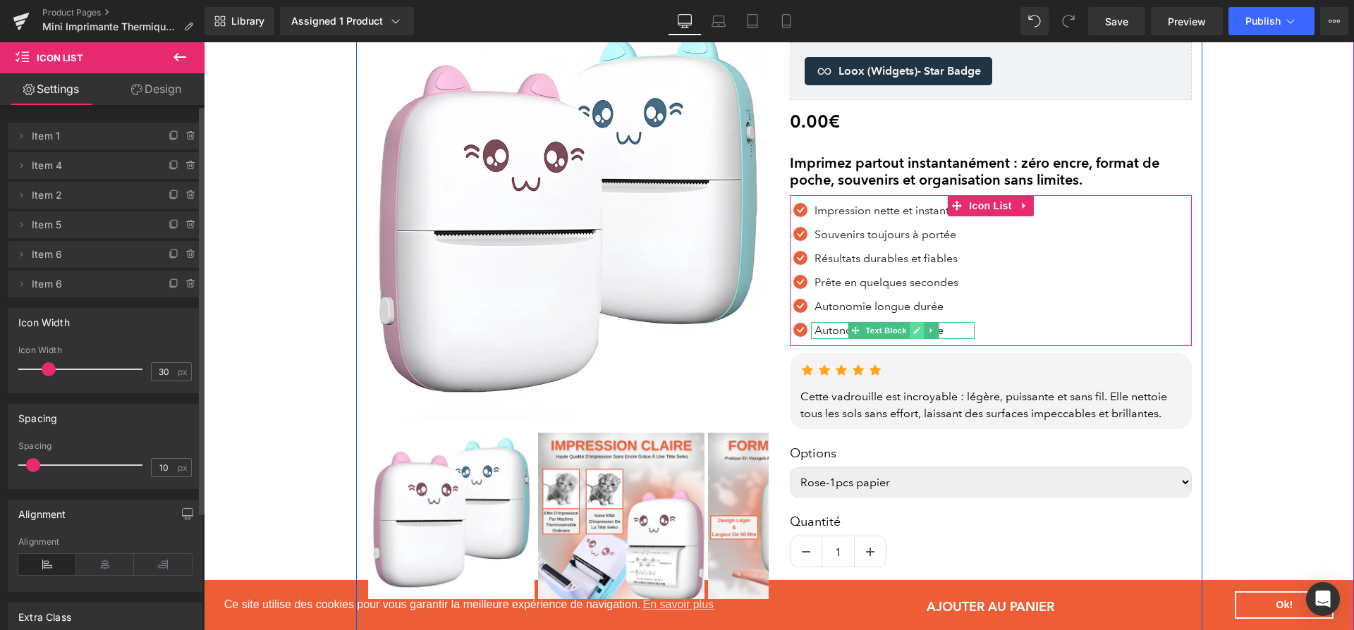
click at [916, 333] on icon at bounding box center [917, 330] width 8 height 8
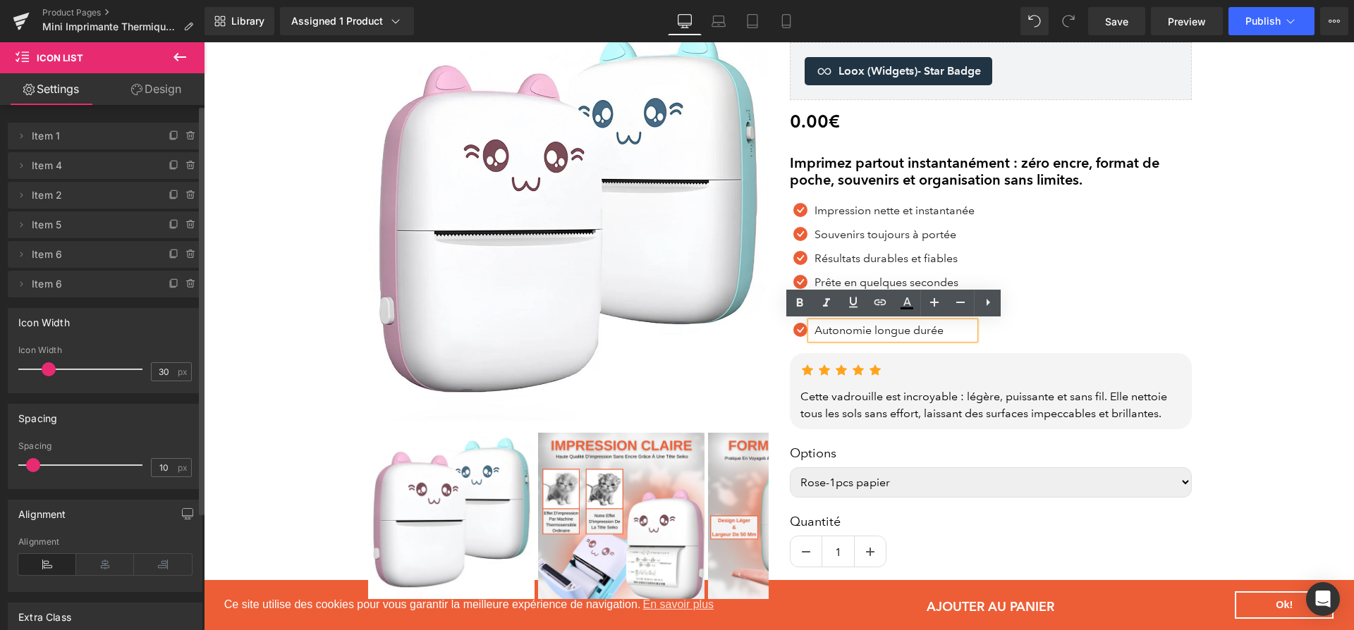
click at [916, 333] on p "Autonomie longue durée" at bounding box center [894, 330] width 160 height 17
paste div
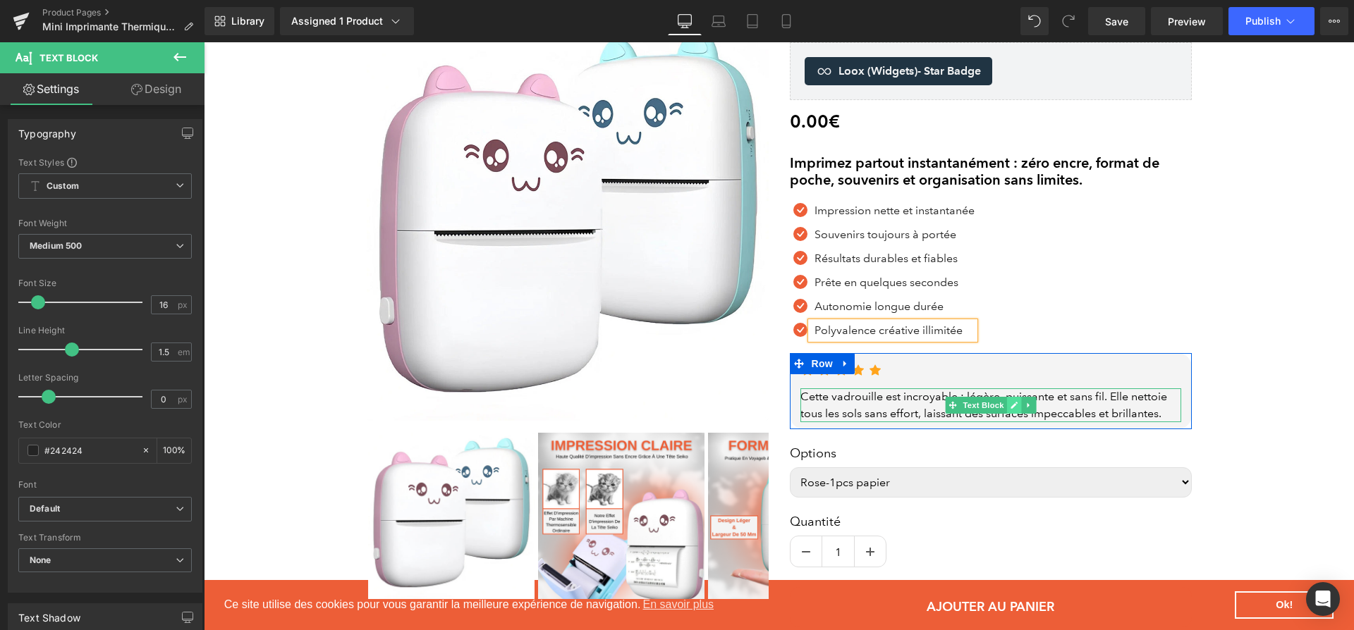
click at [1015, 403] on icon at bounding box center [1013, 406] width 7 height 7
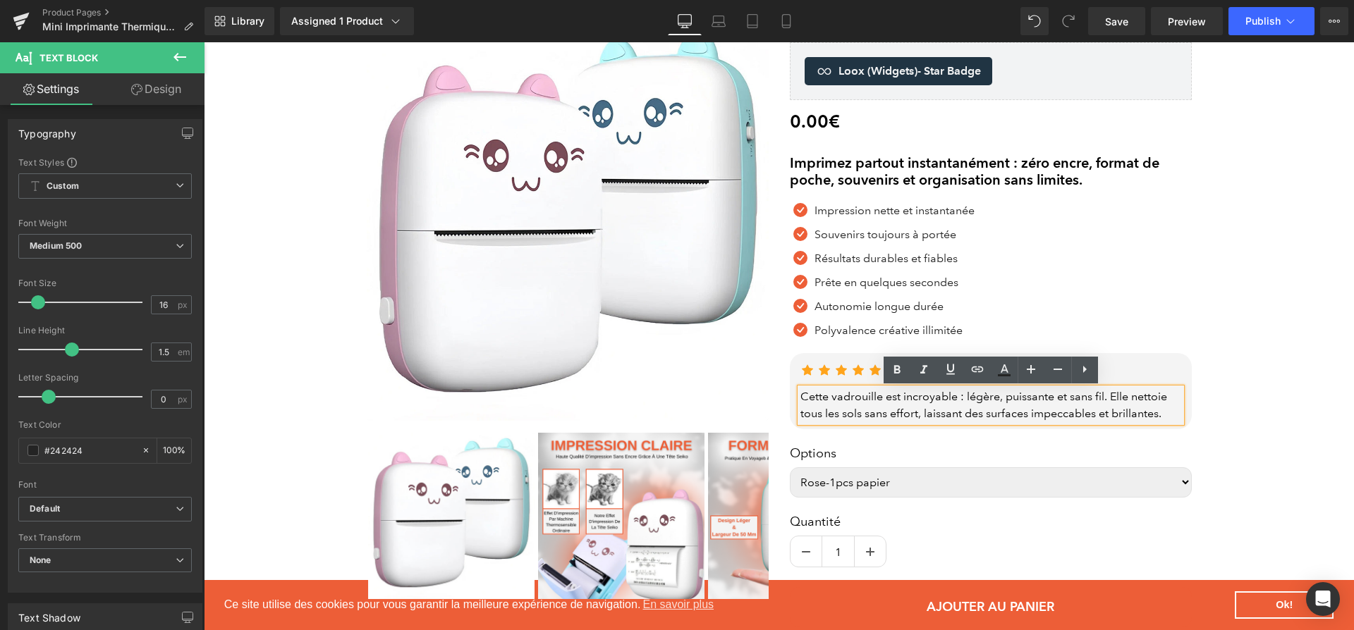
click at [1015, 403] on div "Cette vadrouille est incroyable : légère, puissante et sans fil. Elle nettoie t…" at bounding box center [990, 405] width 381 height 34
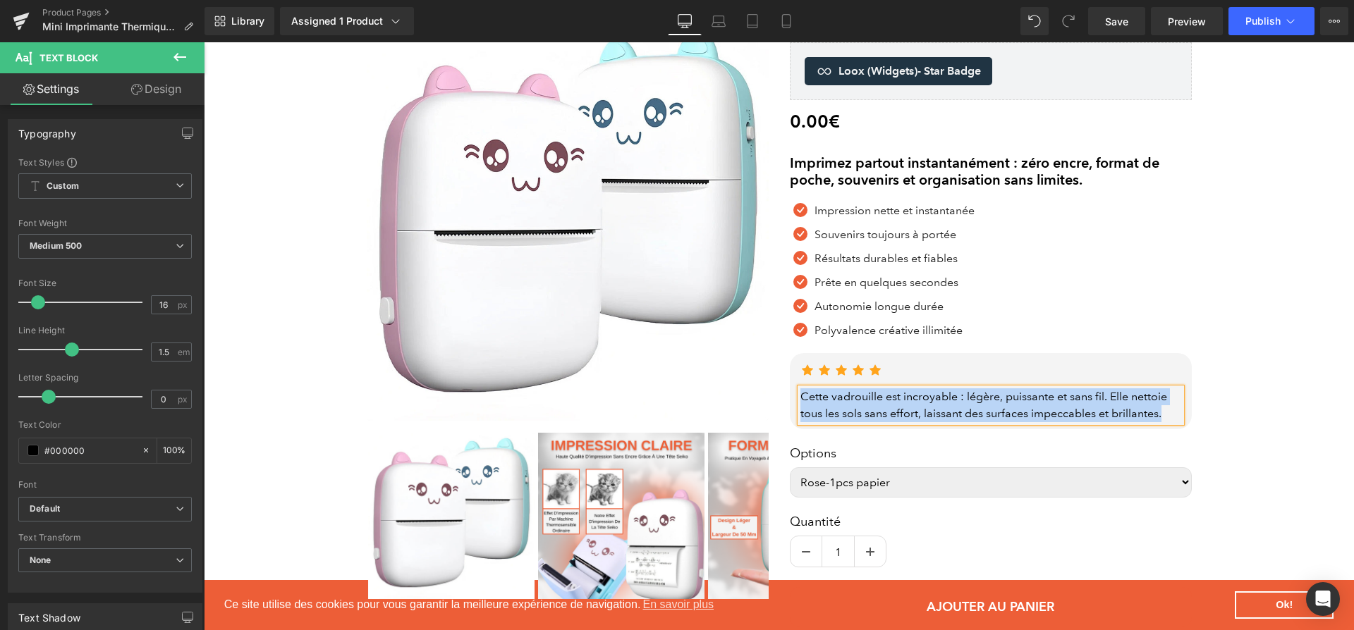
paste div
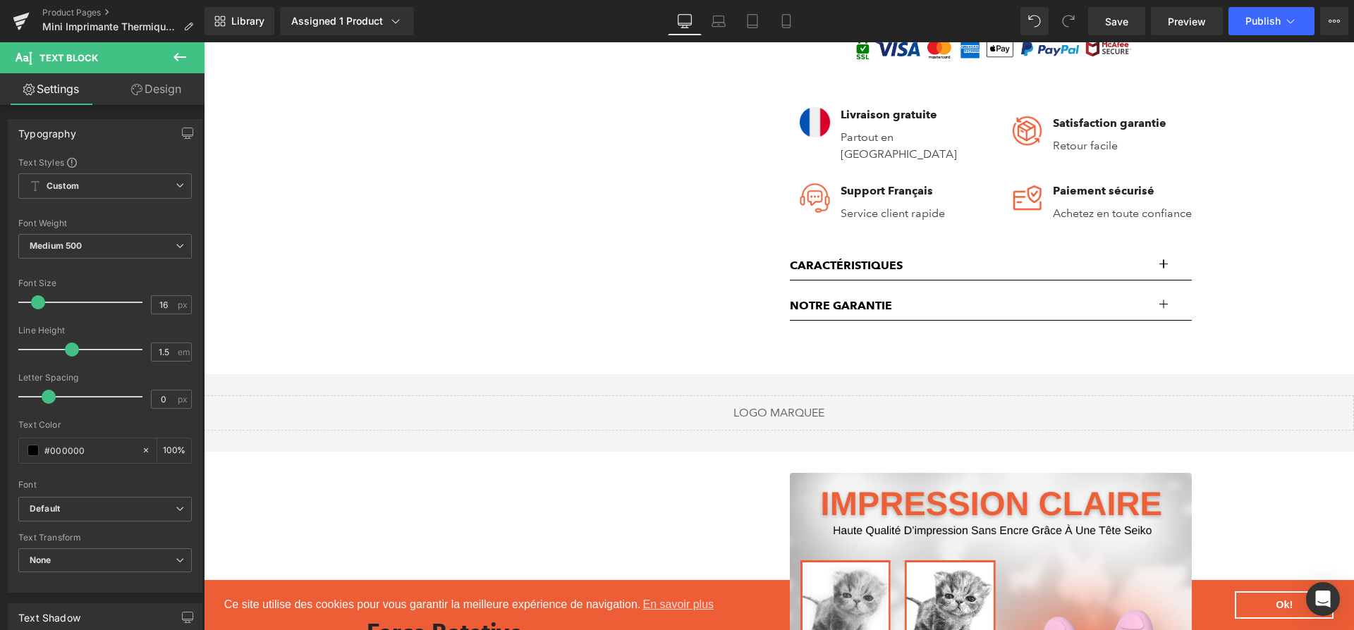
scroll to position [1214, 0]
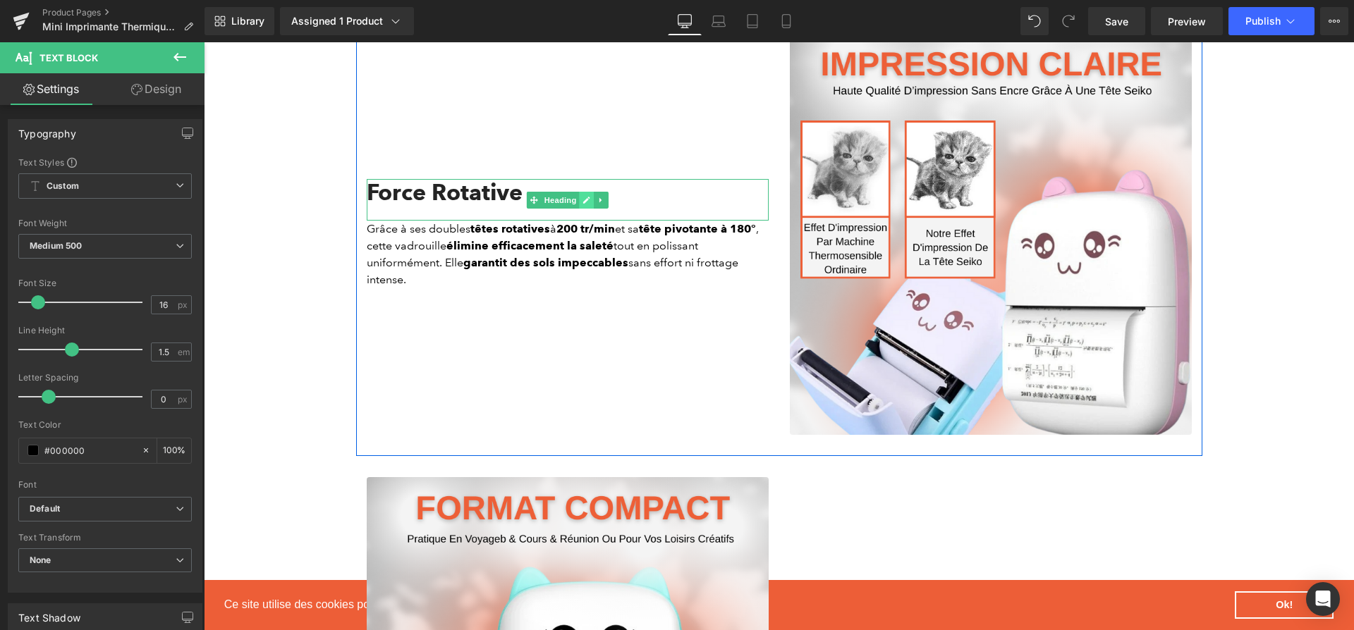
click at [584, 202] on icon at bounding box center [586, 200] width 8 height 8
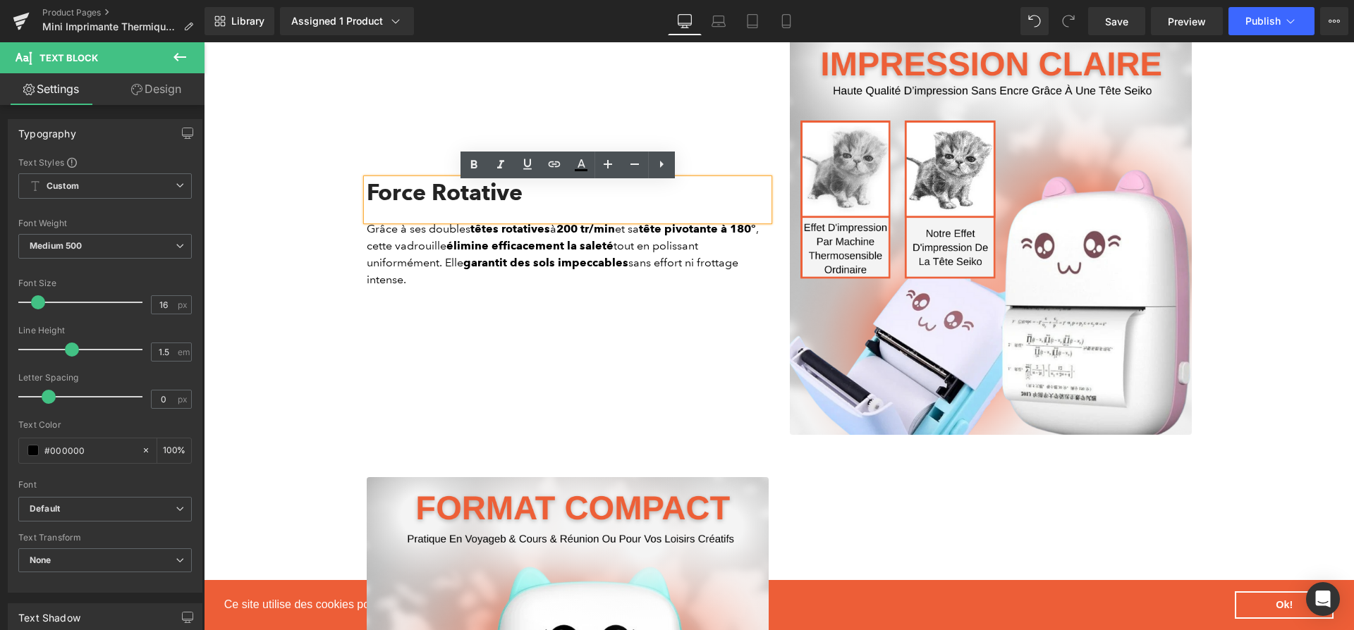
click at [582, 200] on div "Force Rotative" at bounding box center [568, 199] width 402 height 41
paste div
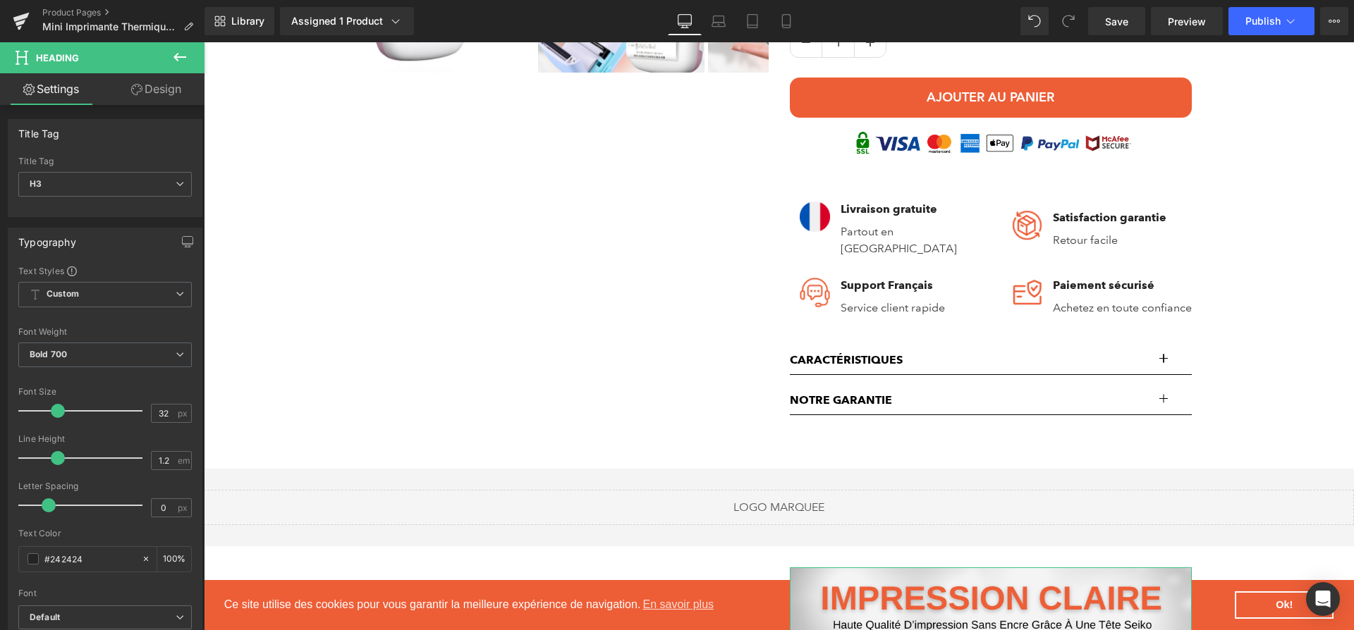
scroll to position [540, 0]
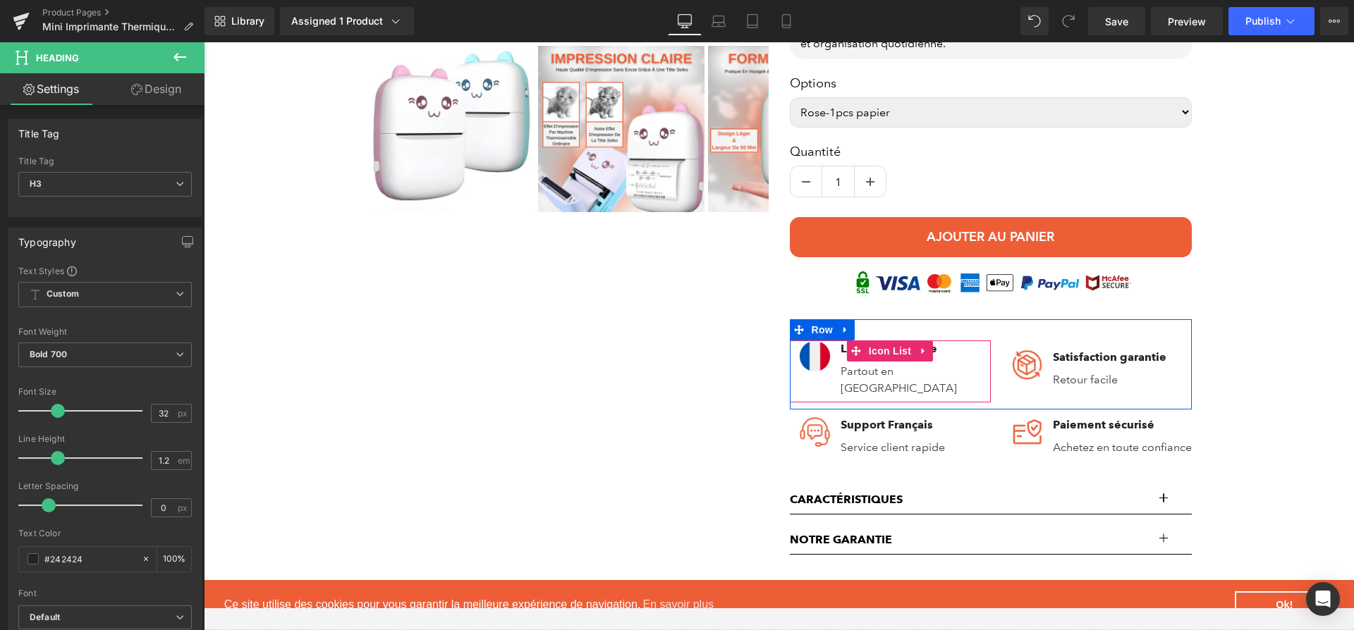
click at [1169, 502] on button "button" at bounding box center [1177, 500] width 28 height 28
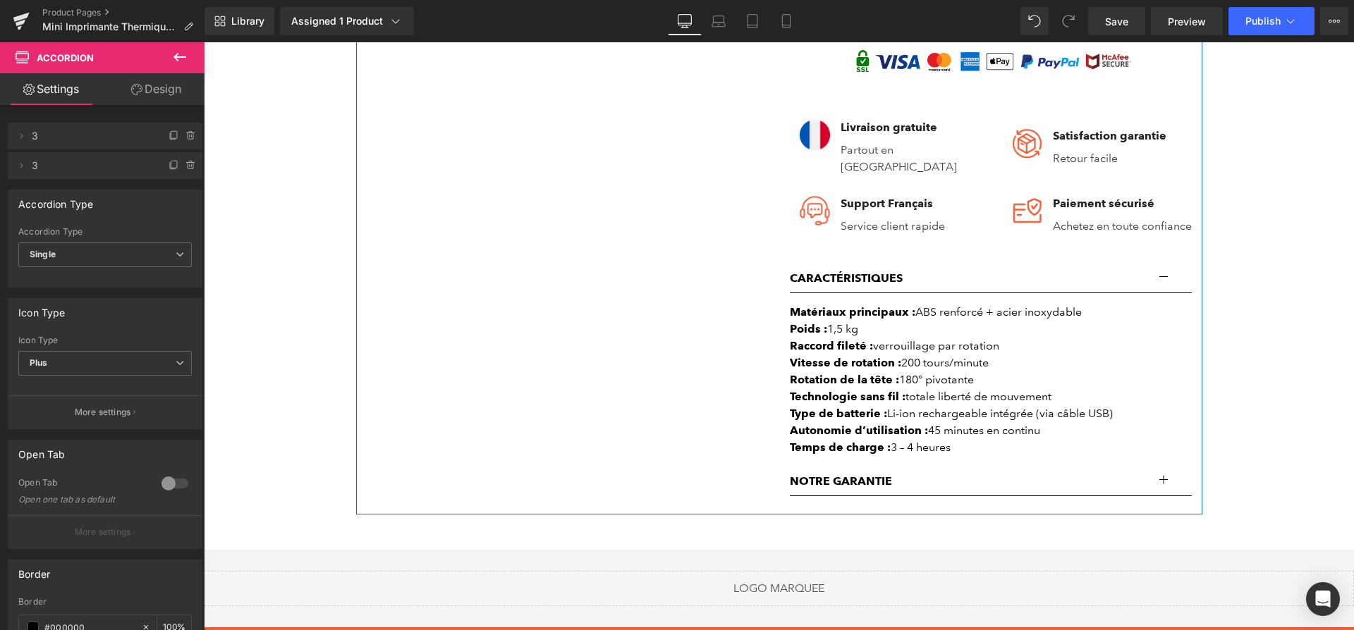
scroll to position [765, 0]
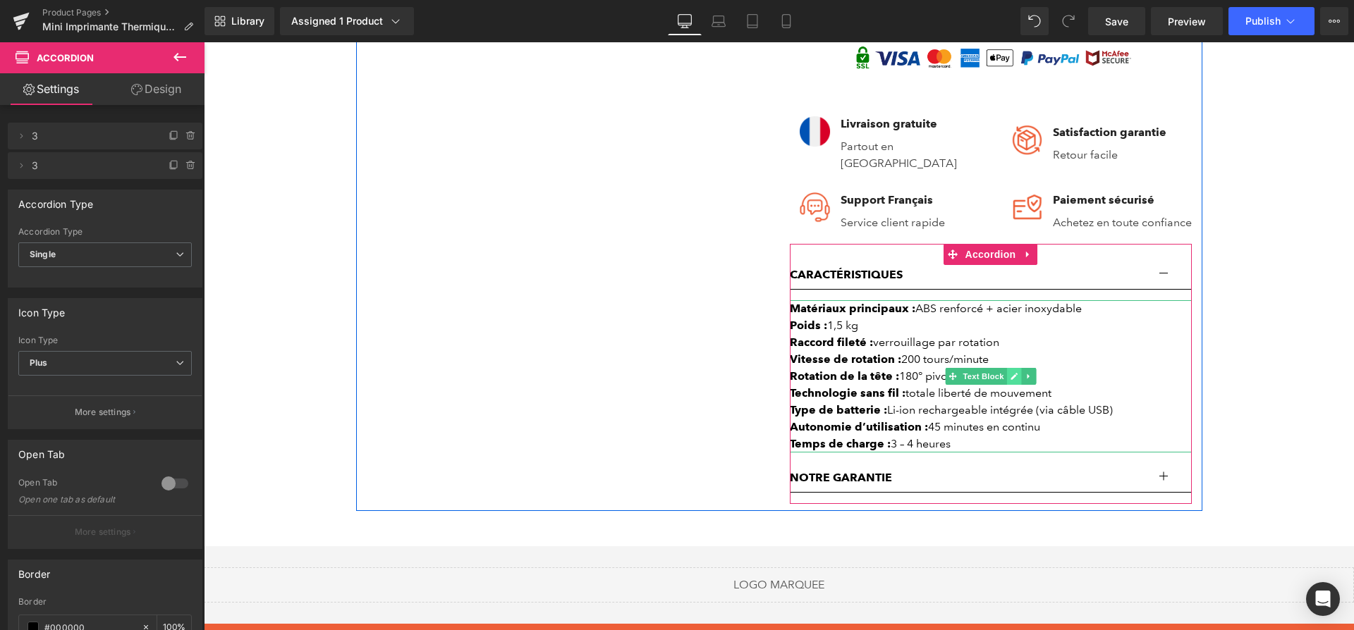
click at [1010, 380] on icon at bounding box center [1013, 376] width 7 height 7
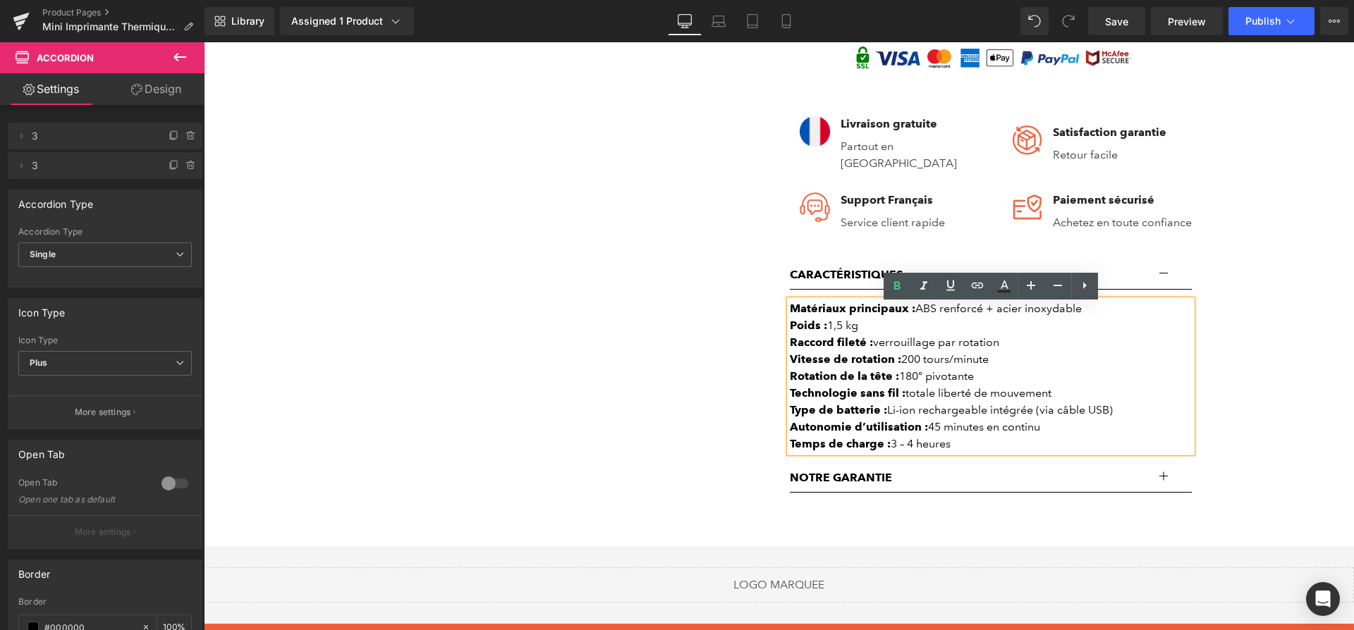
click at [1010, 383] on div "Rotation de la tête : 180° pivotante" at bounding box center [991, 376] width 402 height 17
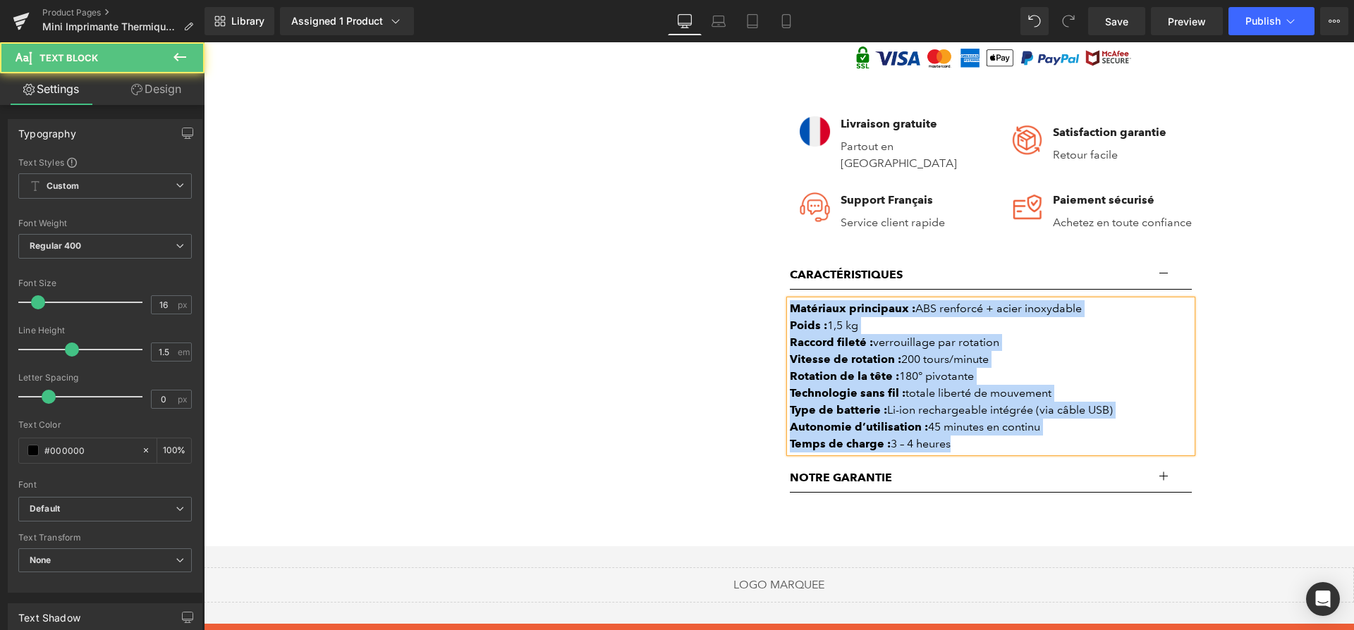
paste div
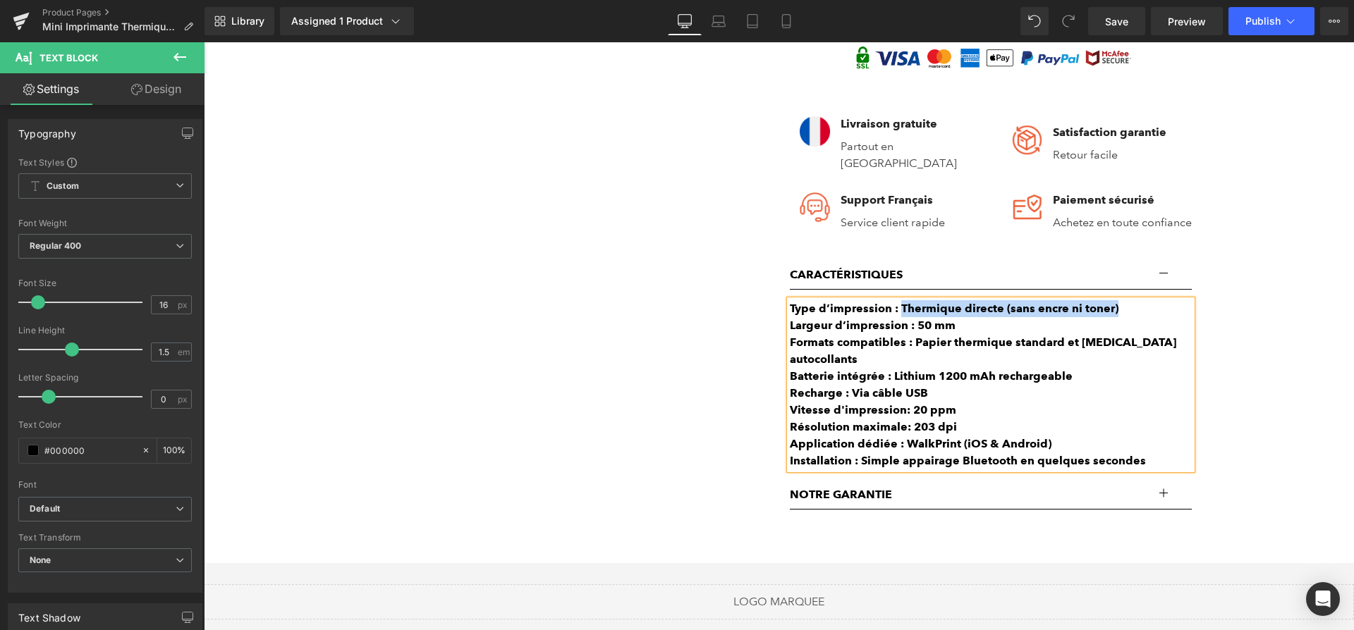
drag, startPoint x: 900, startPoint y: 311, endPoint x: 1138, endPoint y: 314, distance: 238.3
click at [1138, 314] on div "Type d’impression : Thermique directe (sans encre ni toner)" at bounding box center [991, 308] width 402 height 17
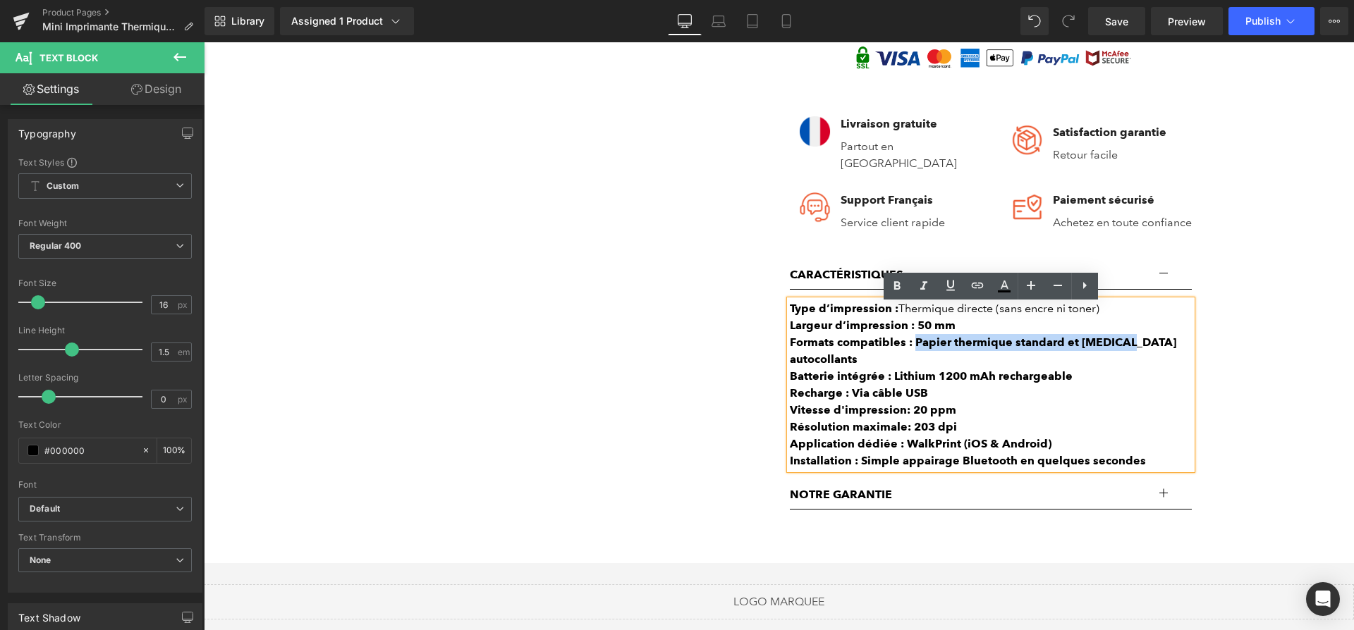
drag, startPoint x: 1105, startPoint y: 345, endPoint x: 916, endPoint y: 353, distance: 189.8
click at [916, 353] on div "Formats compatibles : Papier thermique standard et rouleaux autocollants" at bounding box center [991, 351] width 402 height 34
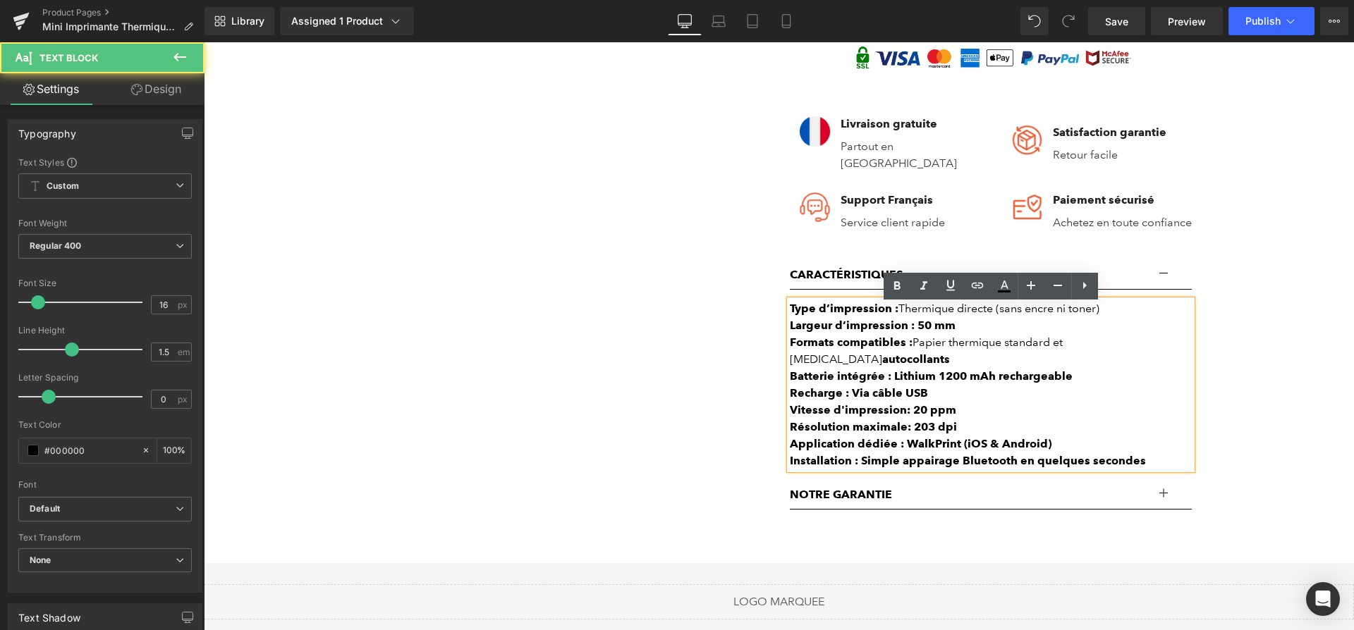
drag, startPoint x: 1115, startPoint y: 347, endPoint x: 1183, endPoint y: 348, distance: 68.4
click at [1183, 348] on div "Formats compatibles : Papier thermique standard et rouleaux autocollants" at bounding box center [991, 351] width 402 height 34
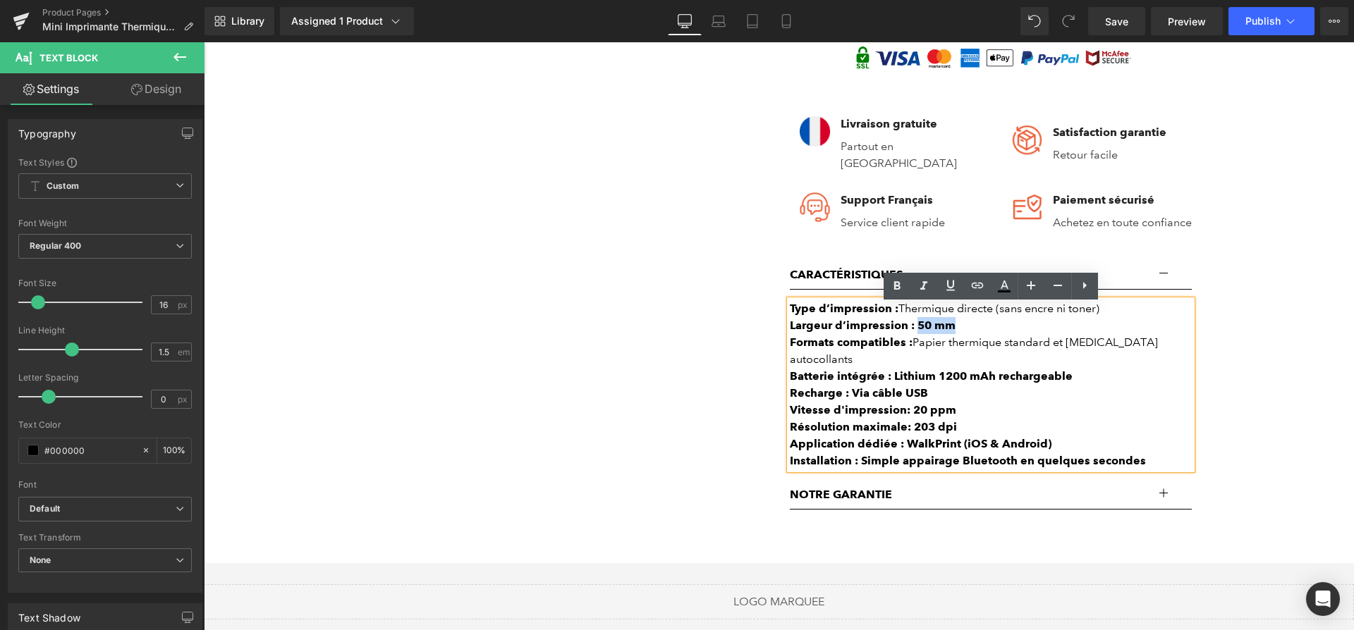
drag, startPoint x: 969, startPoint y: 334, endPoint x: 917, endPoint y: 333, distance: 51.5
click at [917, 333] on div "Largeur d’impression : 50 mm" at bounding box center [991, 325] width 402 height 17
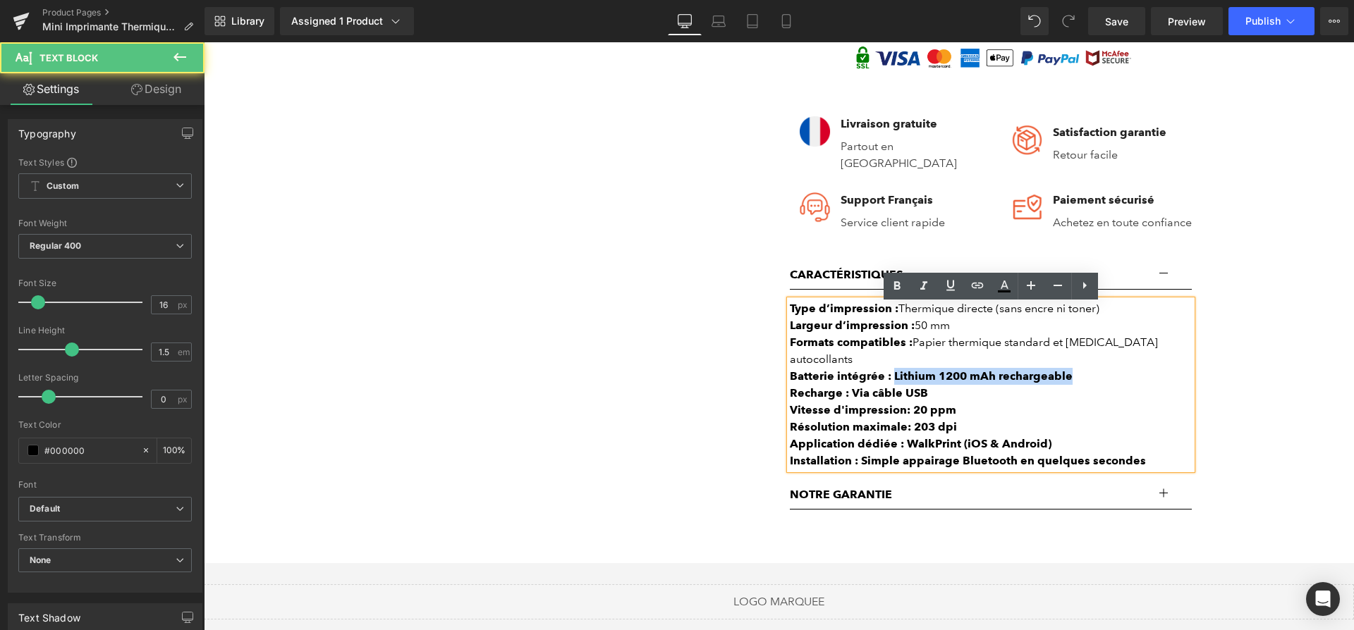
drag, startPoint x: 926, startPoint y: 368, endPoint x: 1092, endPoint y: 372, distance: 165.7
click at [1092, 372] on div "​​Batterie intégrée : Lithium 1200 mAh rechargeable" at bounding box center [991, 376] width 402 height 17
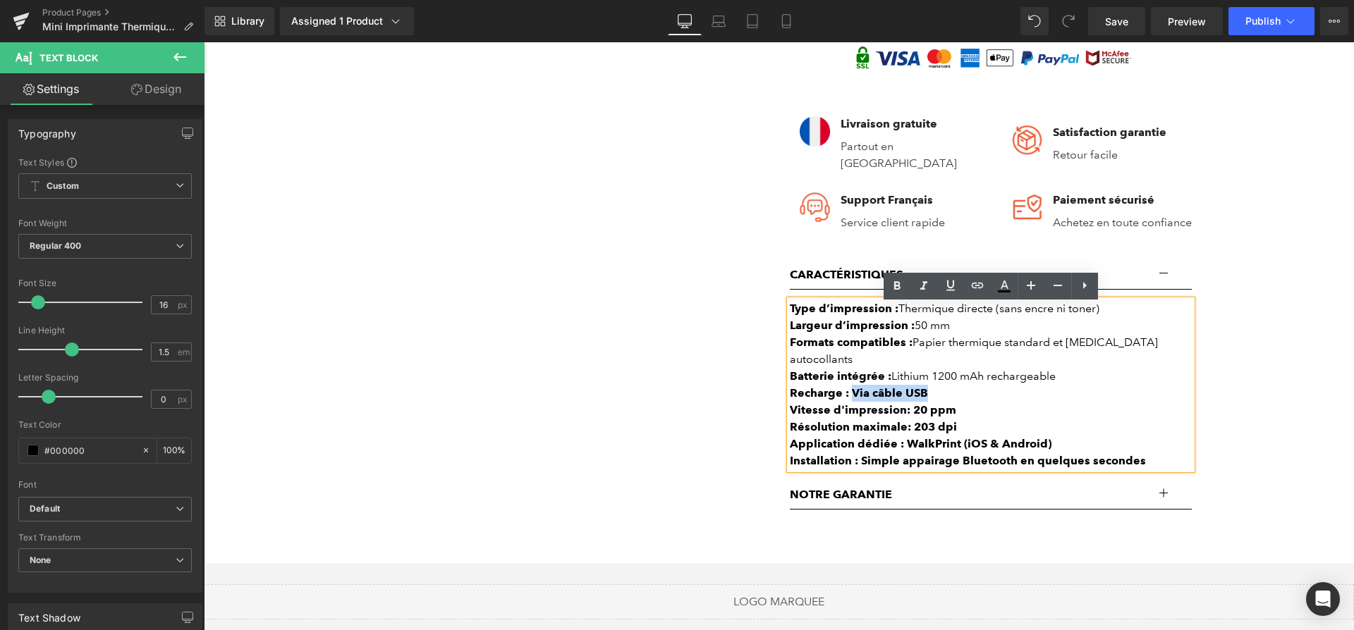
drag, startPoint x: 936, startPoint y: 384, endPoint x: 852, endPoint y: 381, distance: 83.2
click at [852, 385] on div "Recharge : Via câble USB" at bounding box center [991, 393] width 402 height 17
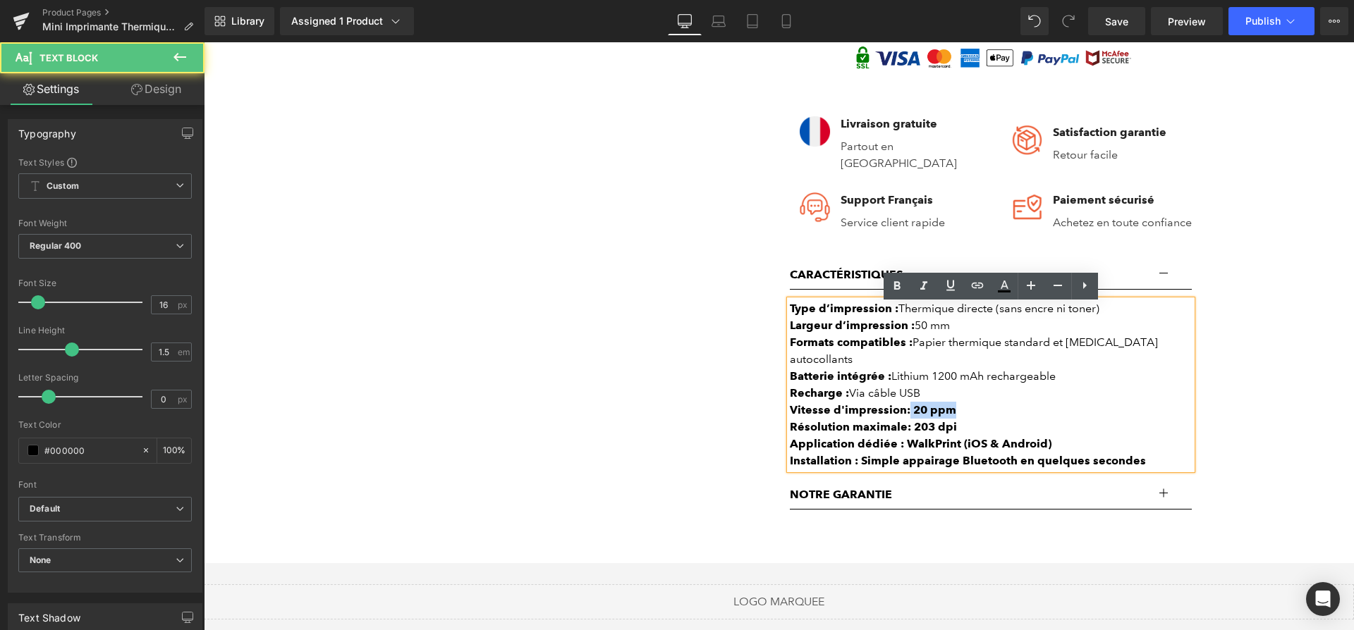
drag, startPoint x: 905, startPoint y: 397, endPoint x: 972, endPoint y: 398, distance: 67.0
click at [972, 402] on div "Vitesse d'impression: 20 ppm" at bounding box center [991, 410] width 402 height 17
drag, startPoint x: 966, startPoint y: 409, endPoint x: 913, endPoint y: 412, distance: 53.0
click at [913, 419] on div "Résolution maximale: 203 dpi" at bounding box center [991, 427] width 402 height 17
drag, startPoint x: 902, startPoint y: 427, endPoint x: 1072, endPoint y: 436, distance: 169.4
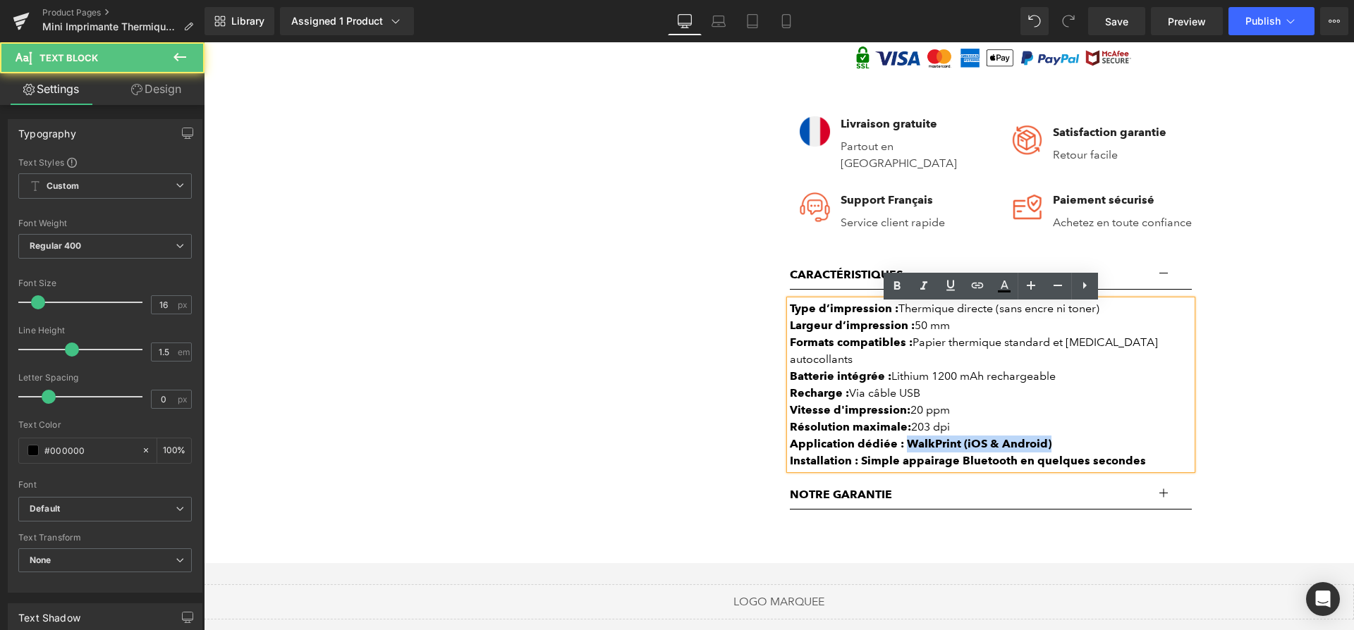
click at [1072, 436] on div "Application dédiée : WalkPrint (iOS & Android)" at bounding box center [991, 444] width 402 height 17
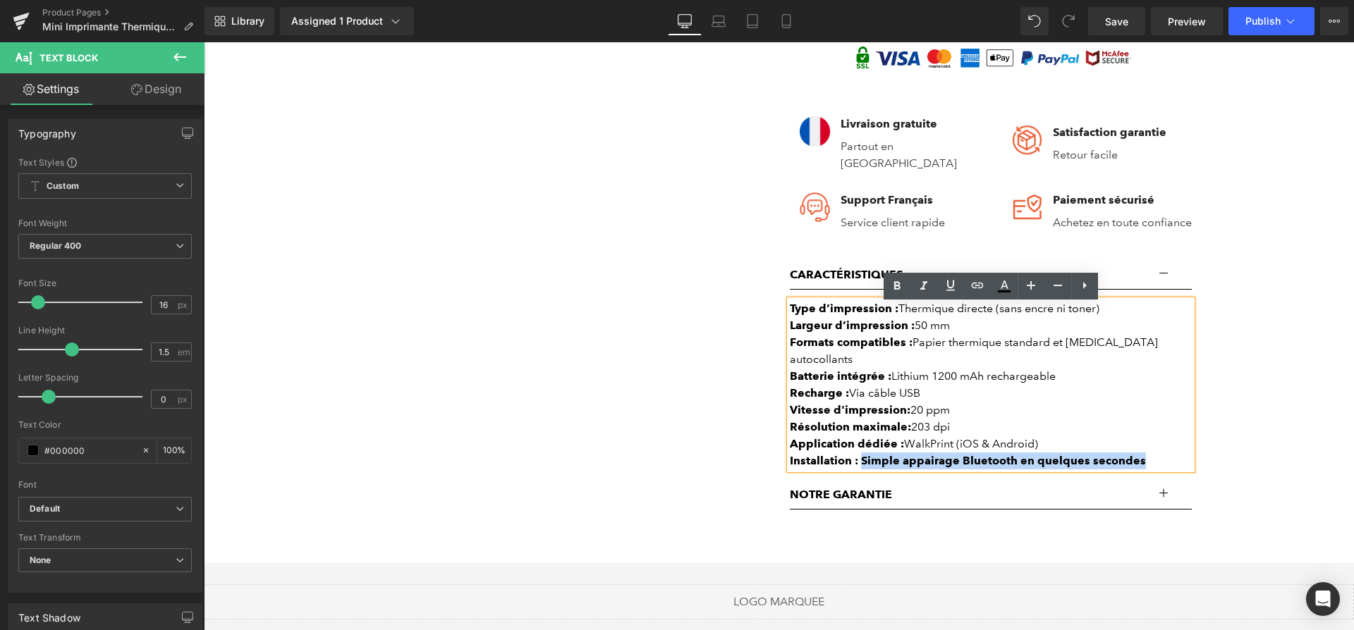
drag, startPoint x: 1148, startPoint y: 454, endPoint x: 860, endPoint y: 450, distance: 287.7
click at [861, 453] on div "Installation : Simple appairage Bluetooth en quelques secondes" at bounding box center [991, 461] width 402 height 17
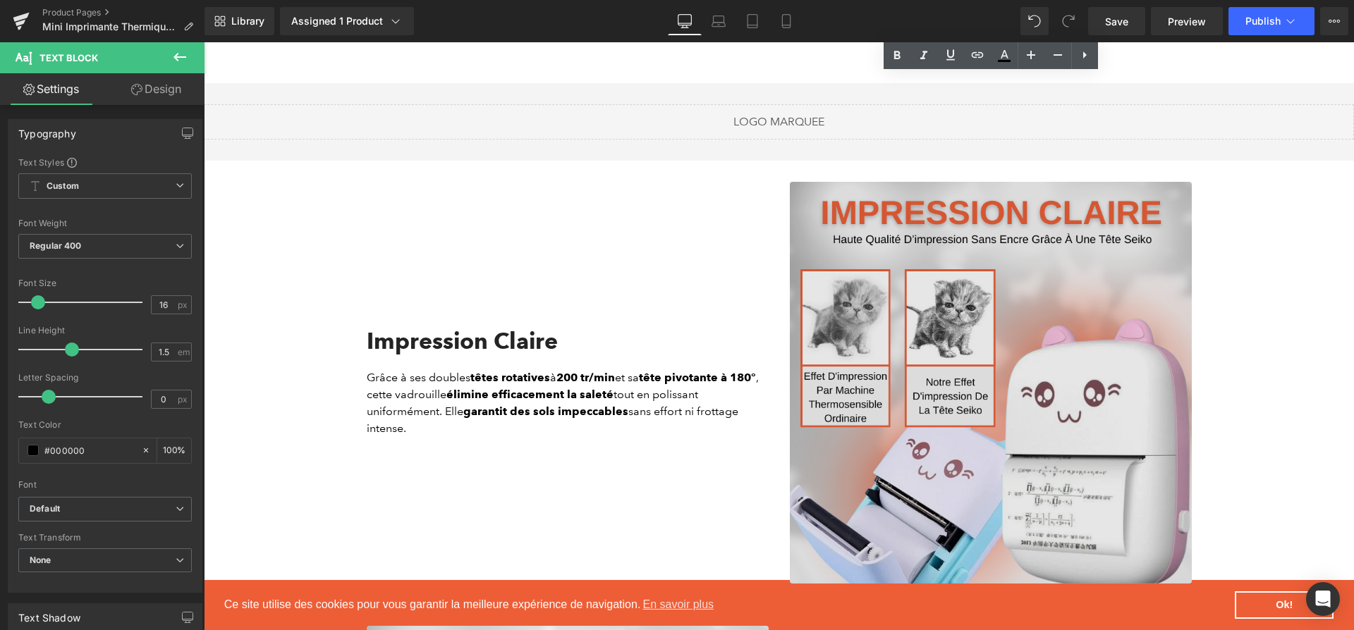
scroll to position [1247, 0]
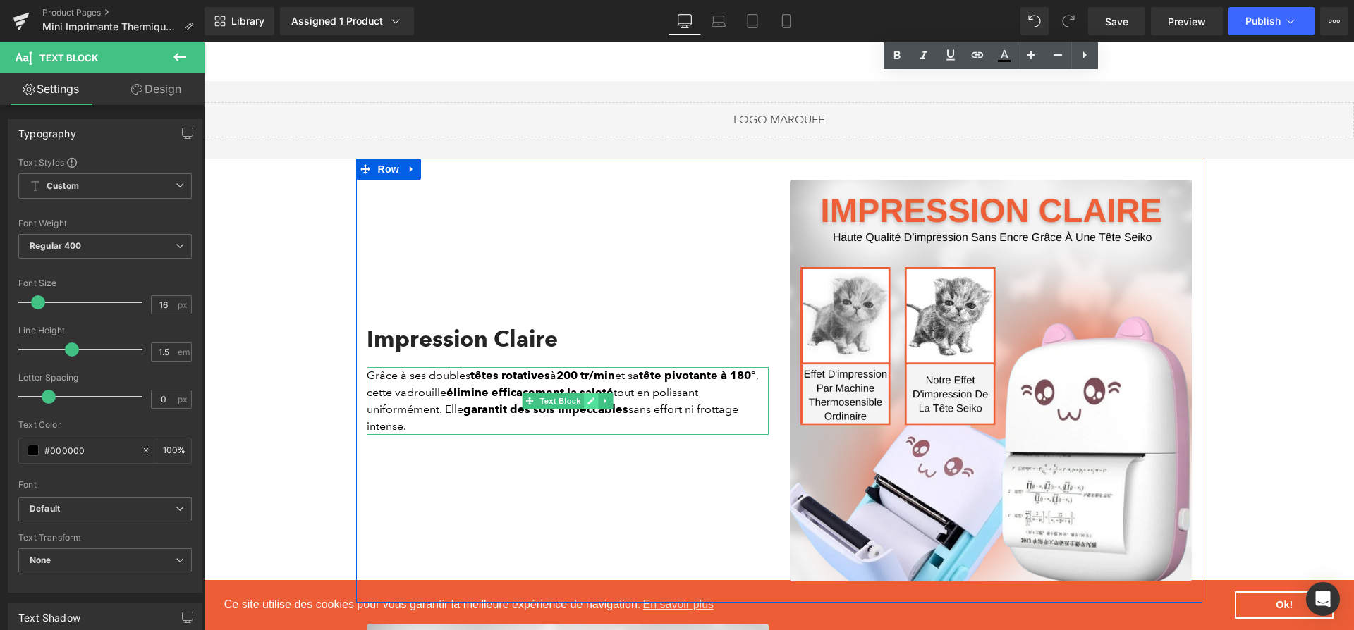
click at [593, 398] on icon at bounding box center [590, 401] width 7 height 7
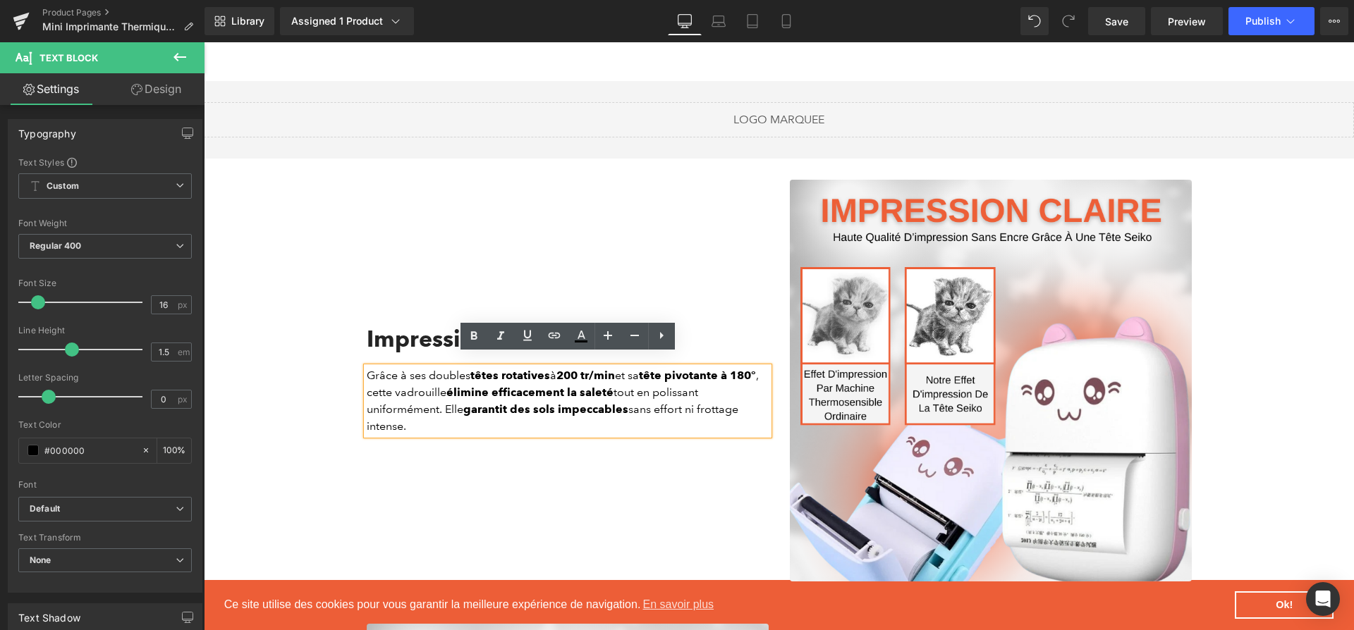
click at [593, 386] on strong "élimine efficacement la saleté" at bounding box center [529, 392] width 167 height 13
paste div
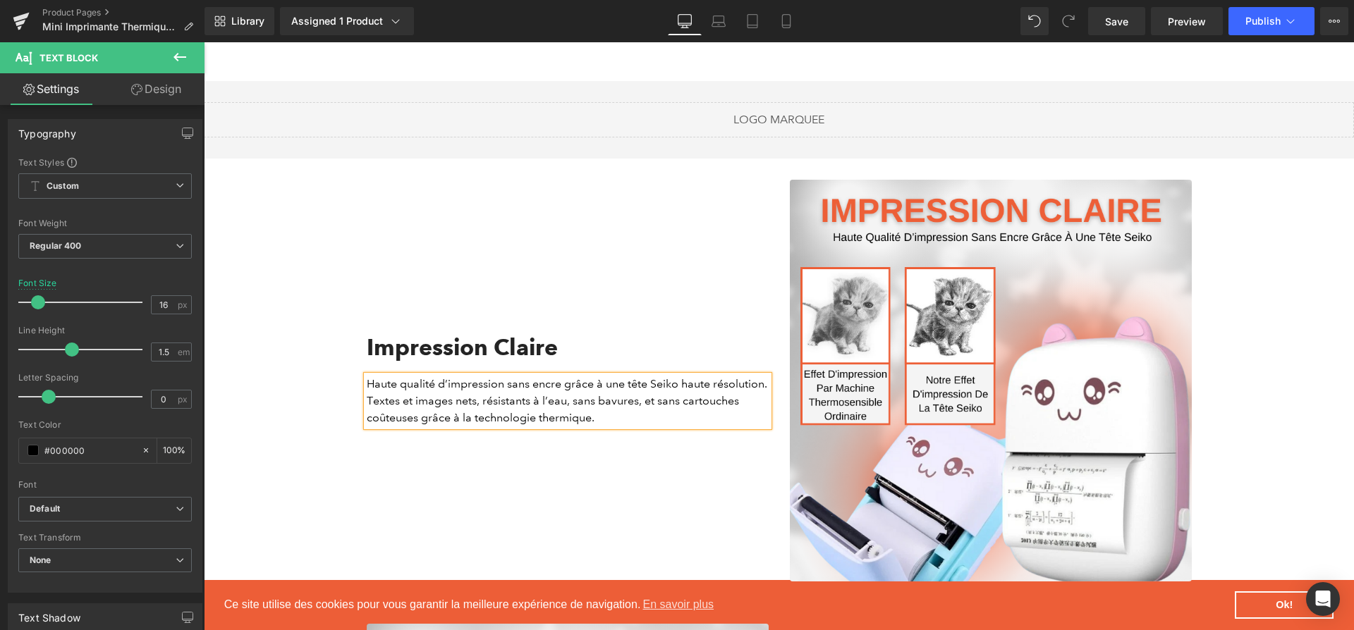
scroll to position [1256, 0]
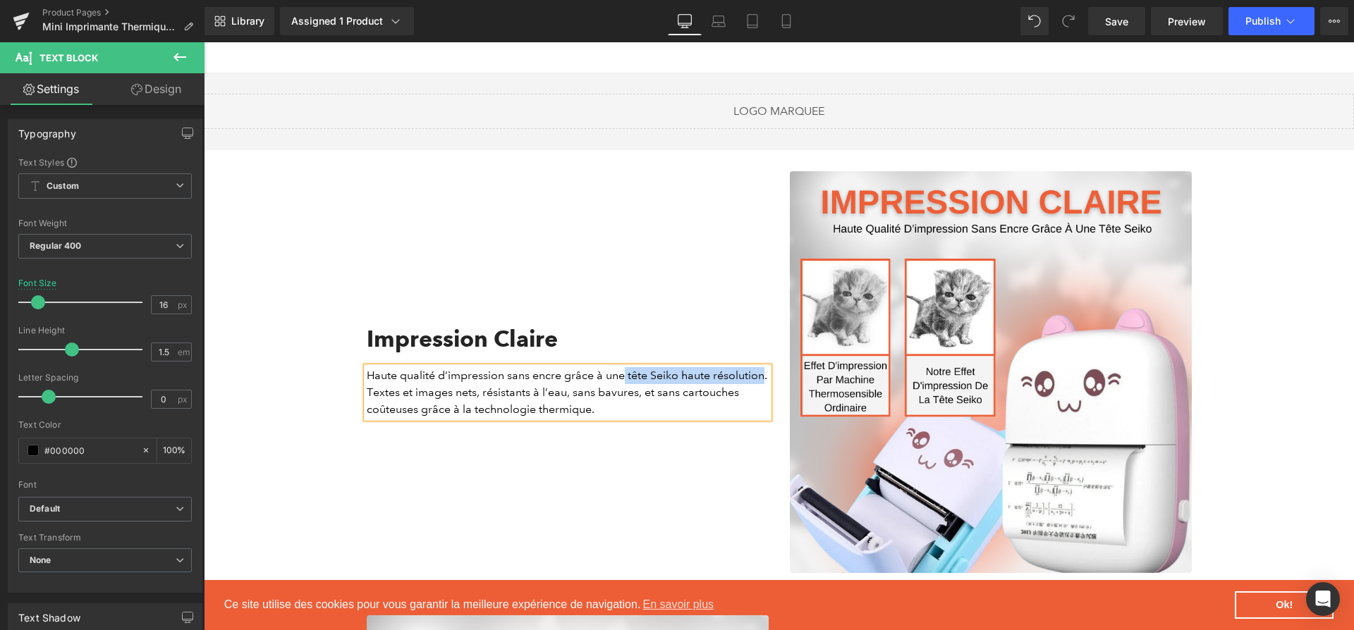
drag, startPoint x: 625, startPoint y: 360, endPoint x: 764, endPoint y: 367, distance: 139.1
click at [764, 367] on p "Haute qualité d’impression sans encre grâce à une tête Seiko haute résolution. …" at bounding box center [568, 392] width 402 height 51
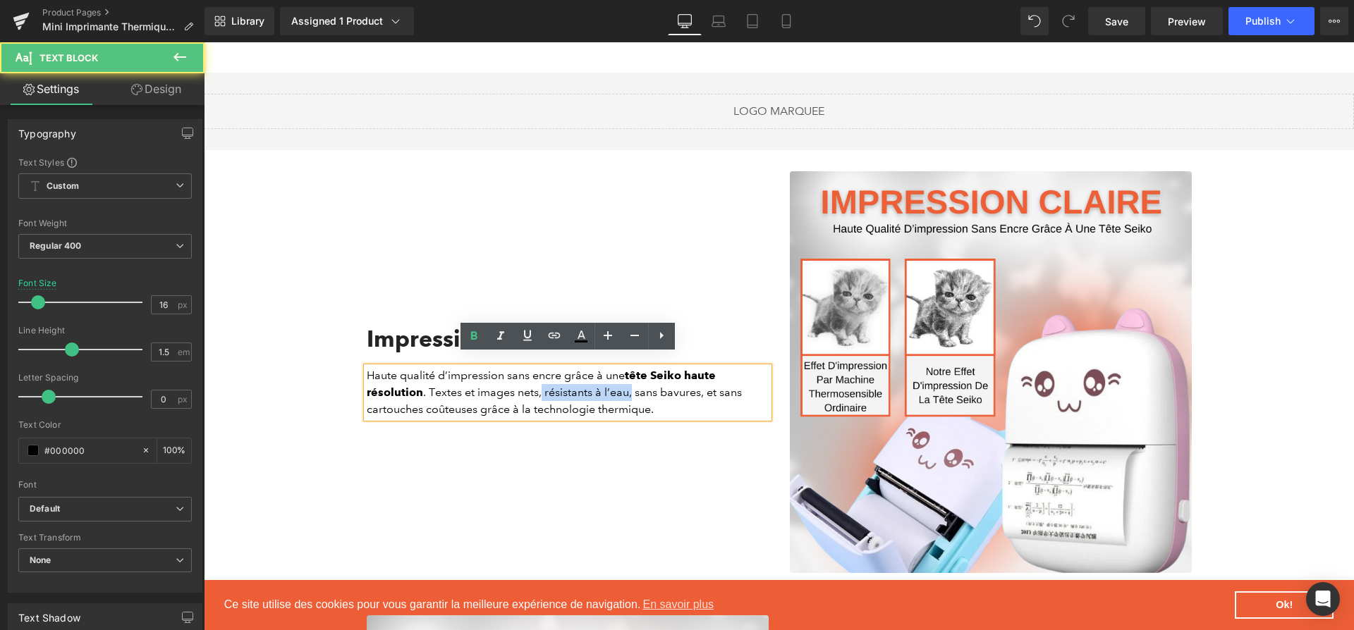
drag, startPoint x: 538, startPoint y: 379, endPoint x: 627, endPoint y: 379, distance: 88.8
click at [627, 379] on p "Haute qualité d’impression sans encre grâce à une tête Seiko haute résolution .…" at bounding box center [568, 392] width 402 height 51
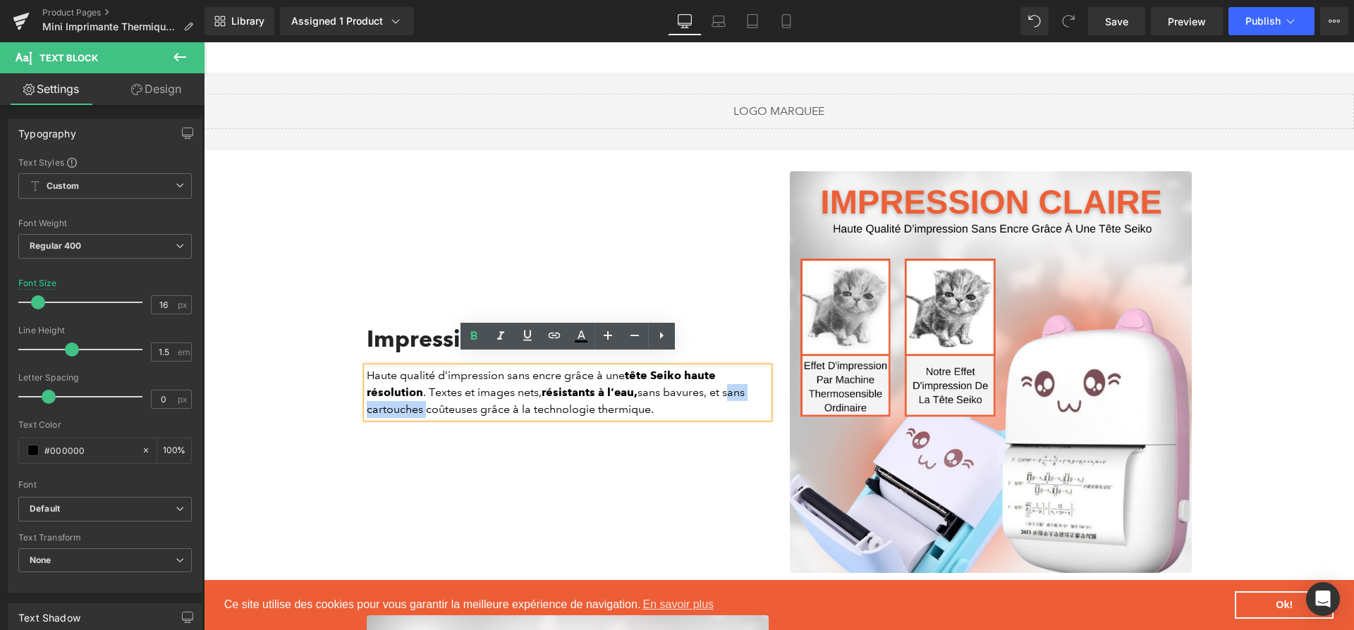
drag, startPoint x: 723, startPoint y: 380, endPoint x: 421, endPoint y: 395, distance: 302.8
click at [421, 395] on p "Haute qualité d’impression sans encre grâce à une tête Seiko haute résolution .…" at bounding box center [568, 392] width 402 height 51
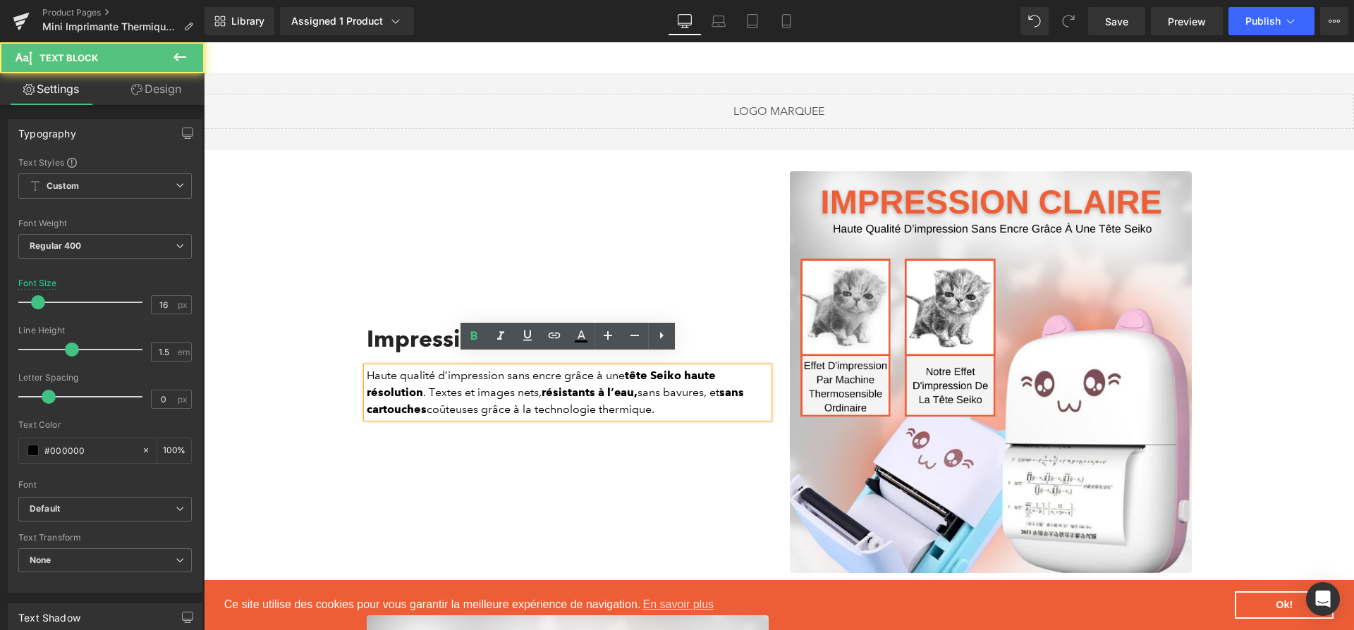
drag, startPoint x: 676, startPoint y: 398, endPoint x: 534, endPoint y: 400, distance: 141.7
click at [534, 400] on p "Haute qualité d’impression sans encre grâce à une tête Seiko haute résolution .…" at bounding box center [568, 392] width 402 height 51
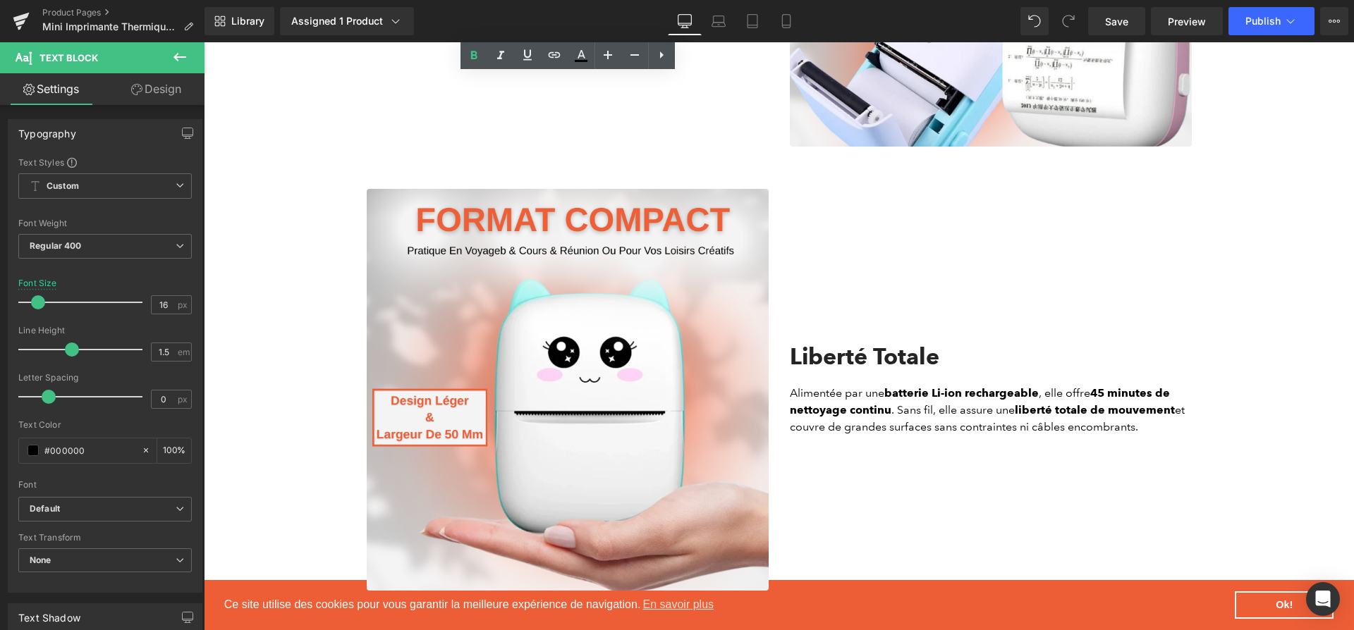
scroll to position [1698, 0]
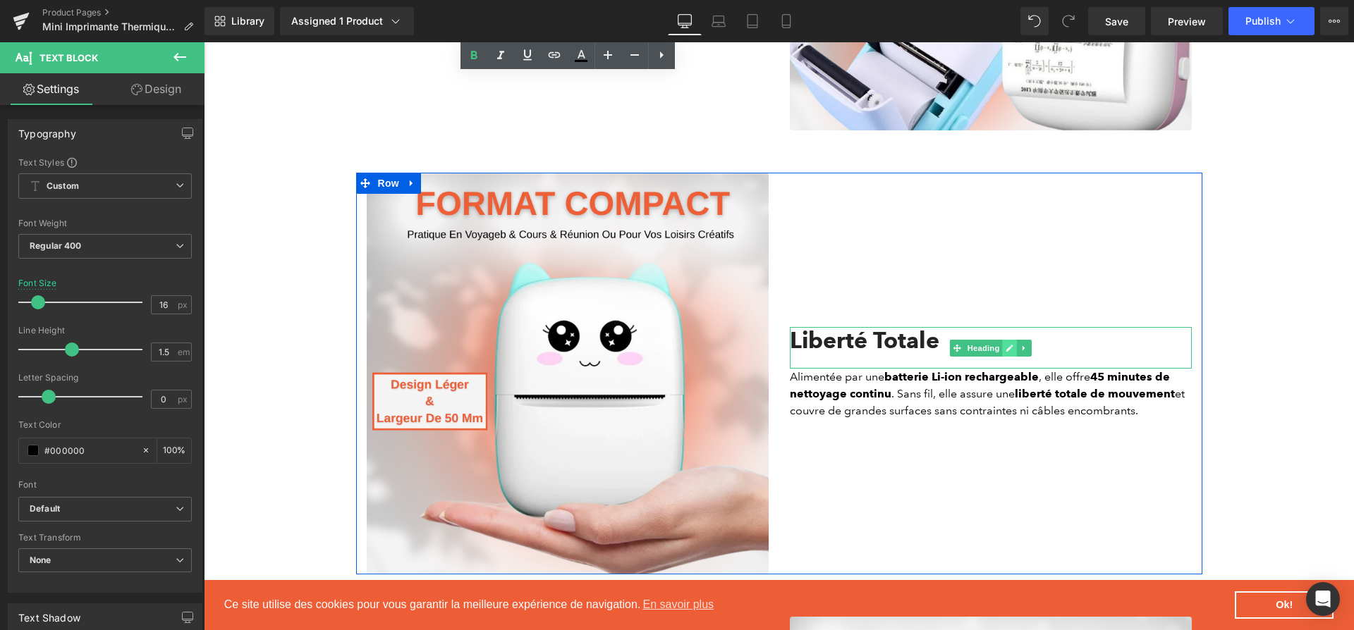
click at [1002, 340] on link at bounding box center [1009, 348] width 15 height 17
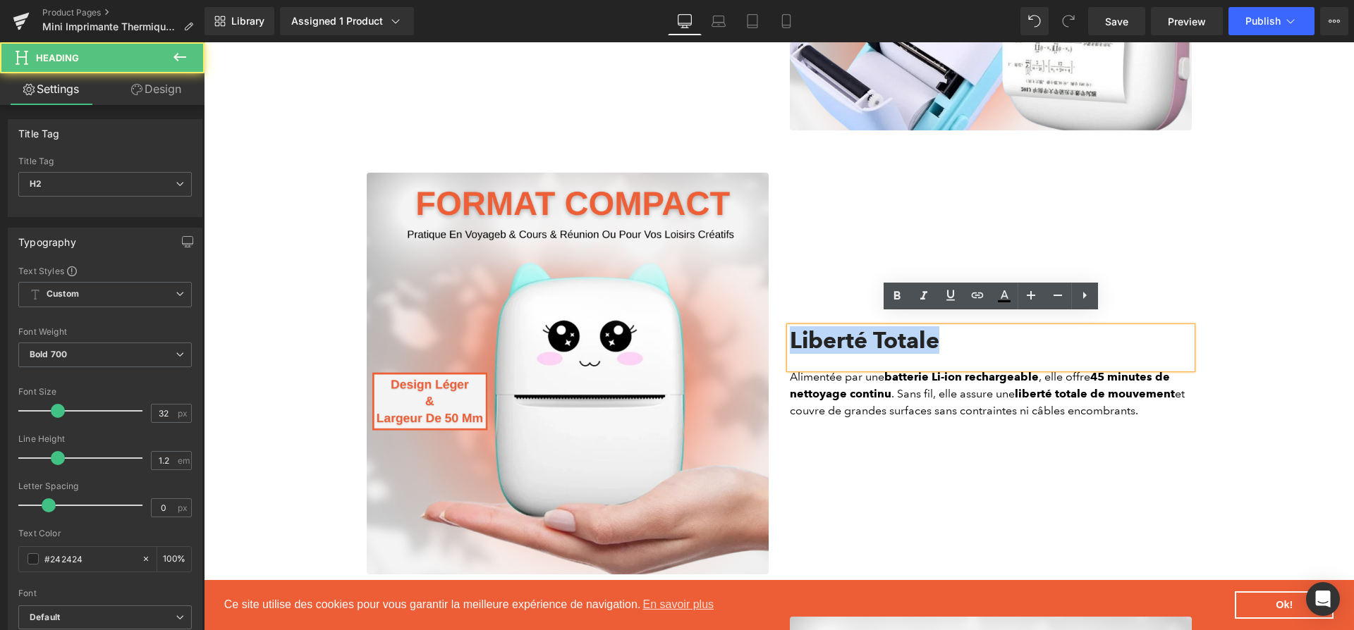
drag, startPoint x: 998, startPoint y: 317, endPoint x: 780, endPoint y: 329, distance: 218.1
click at [780, 329] on div "Liberté Totale Heading Alimentée par une batterie Li-ion rechargeable , elle of…" at bounding box center [990, 374] width 423 height 402
paste div
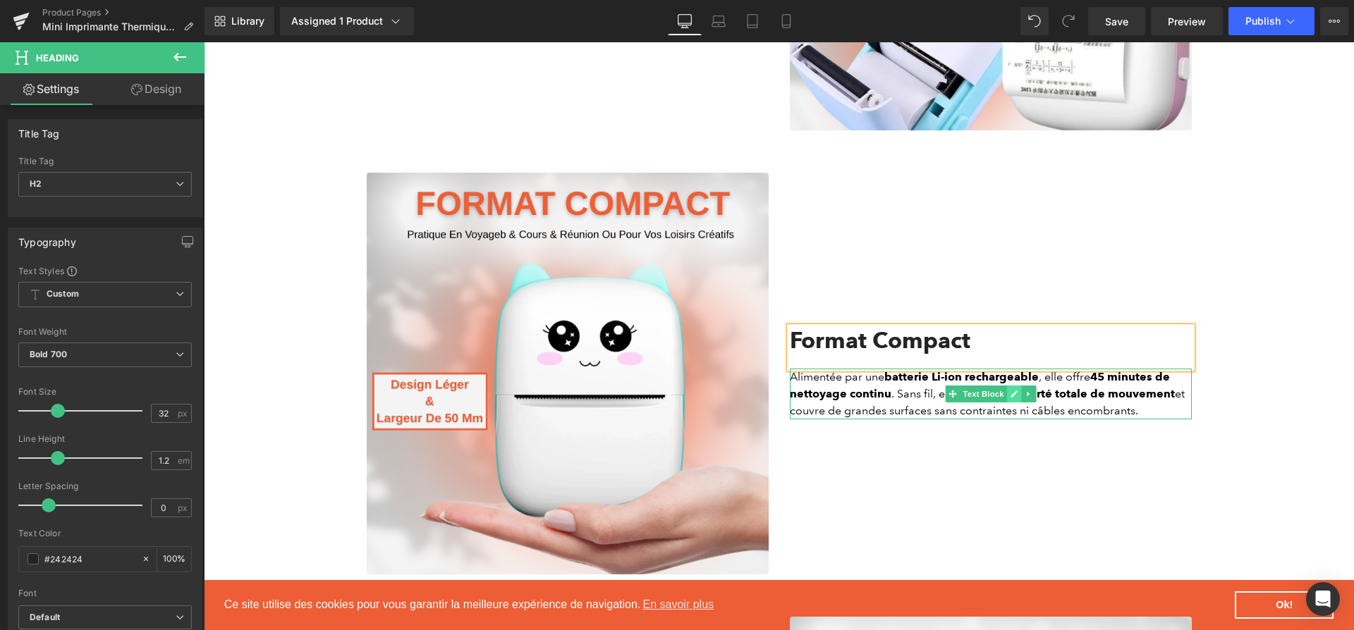
click at [1012, 391] on icon at bounding box center [1013, 394] width 7 height 7
click at [1014, 387] on strong "liberté totale de mouvement" at bounding box center [1094, 393] width 160 height 13
paste div
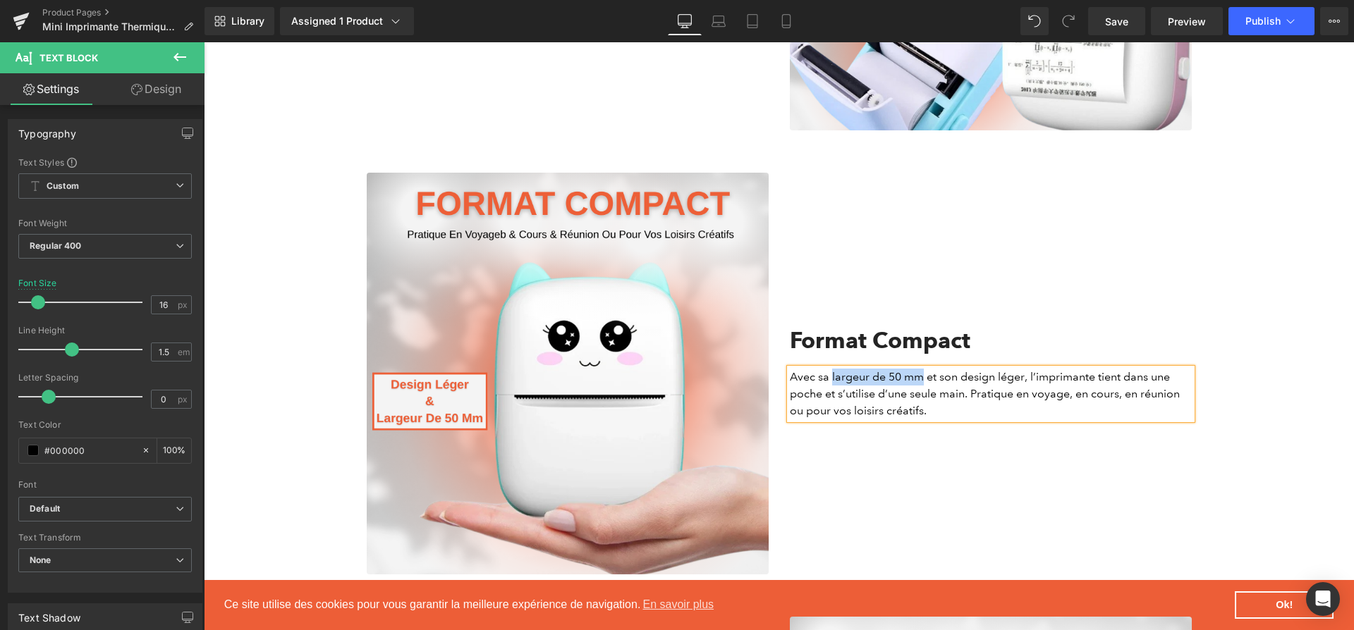
drag, startPoint x: 831, startPoint y: 364, endPoint x: 921, endPoint y: 371, distance: 89.8
click at [921, 371] on p "Avec sa largeur de 50 mm et son design léger, l’imprimante tient dans une poche…" at bounding box center [991, 394] width 402 height 51
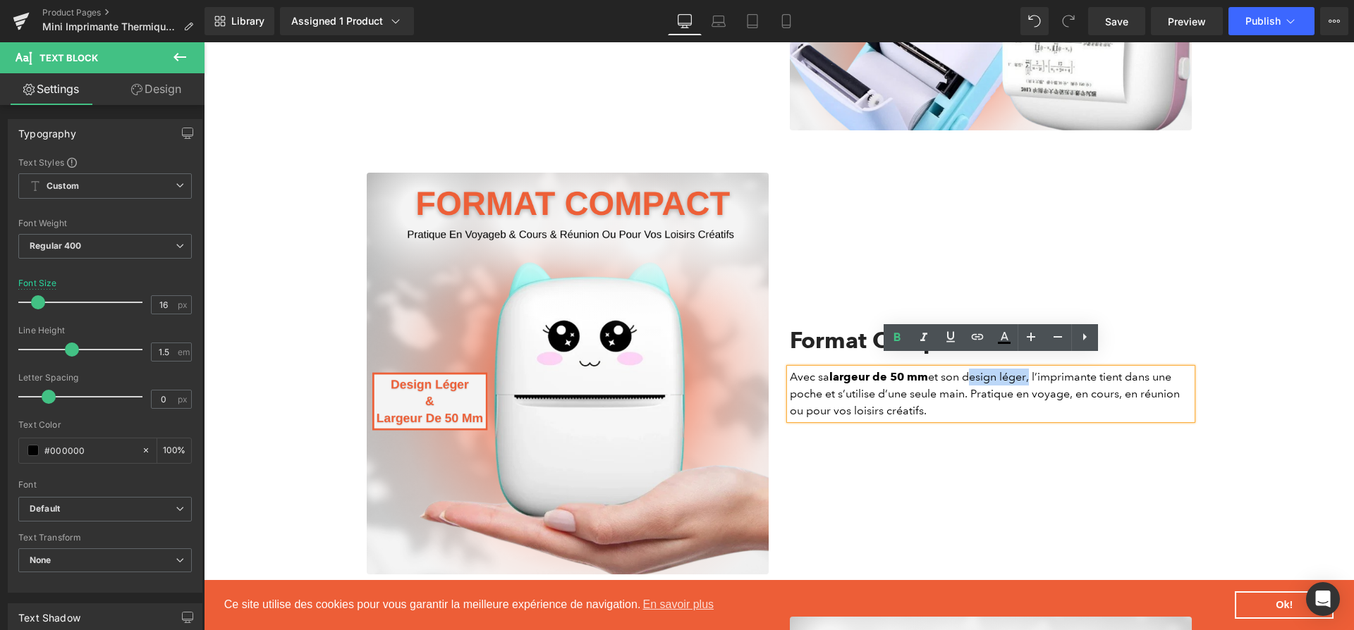
drag, startPoint x: 965, startPoint y: 365, endPoint x: 1031, endPoint y: 369, distance: 66.4
click at [1031, 369] on p "Avec sa largeur de 50 mm et son design léger, l’imprimante tient dans une poche…" at bounding box center [991, 394] width 402 height 51
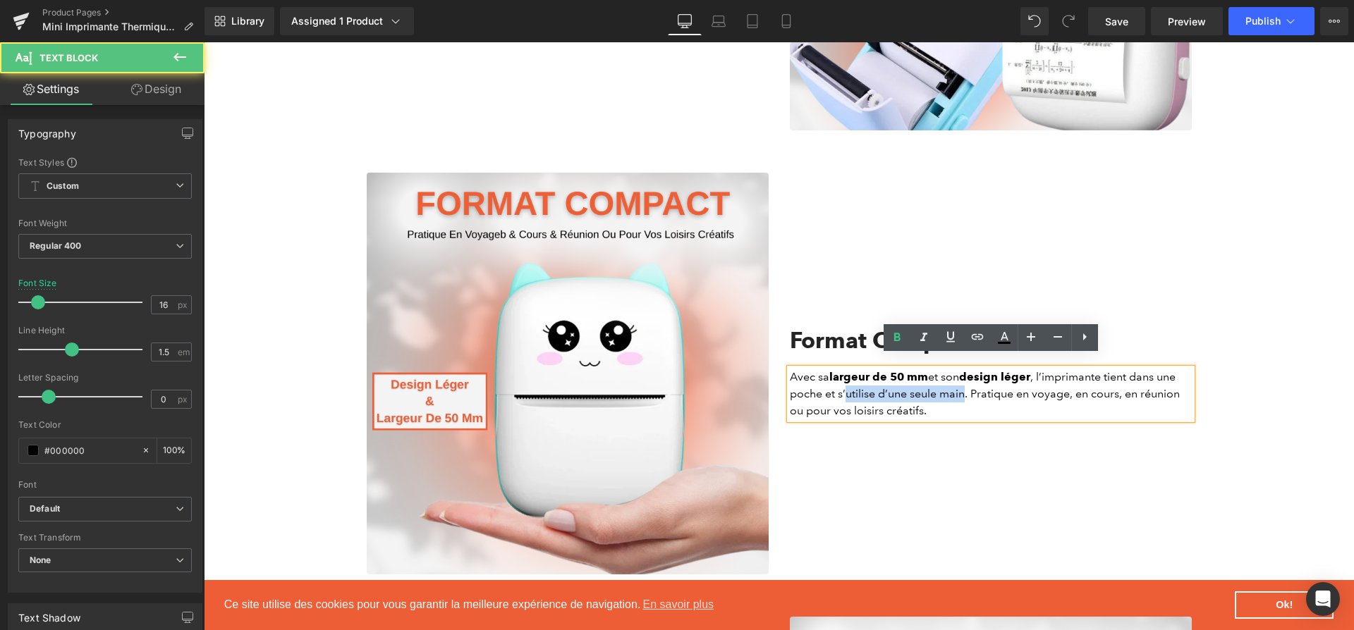
drag, startPoint x: 846, startPoint y: 384, endPoint x: 962, endPoint y: 383, distance: 115.6
click at [963, 383] on p "Avec sa largeur de 50 mm et son design léger , l’imprimante tient dans une poch…" at bounding box center [991, 394] width 402 height 51
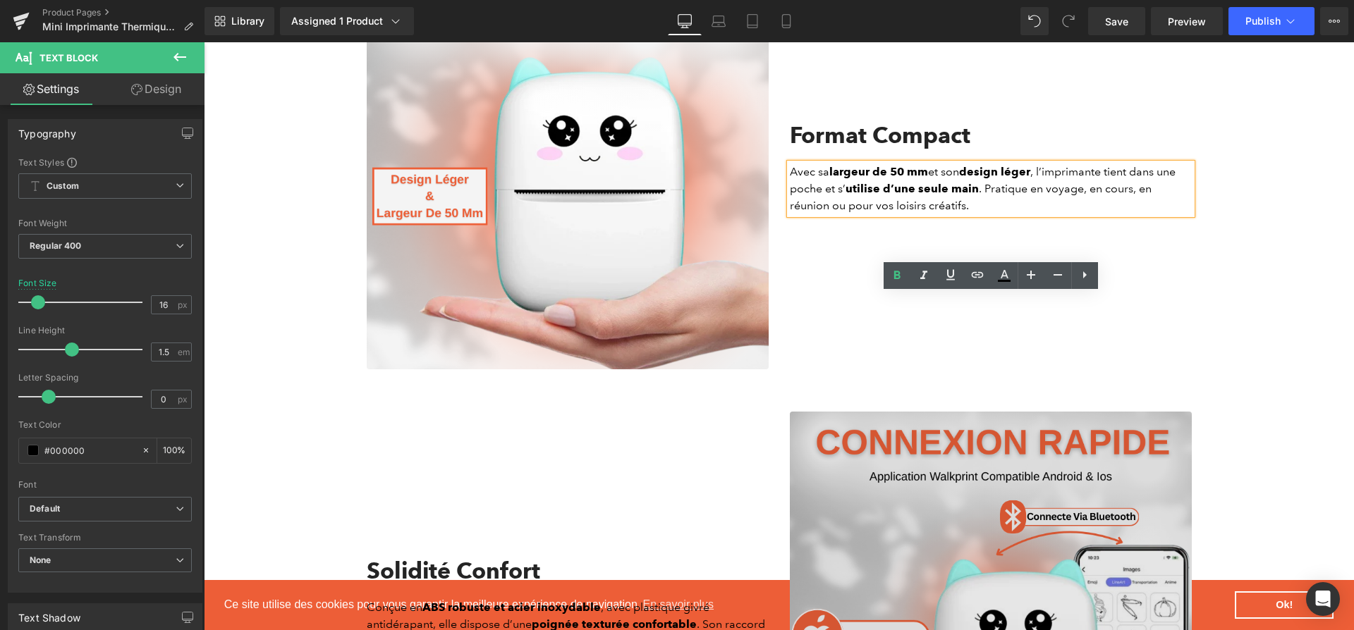
scroll to position [2159, 0]
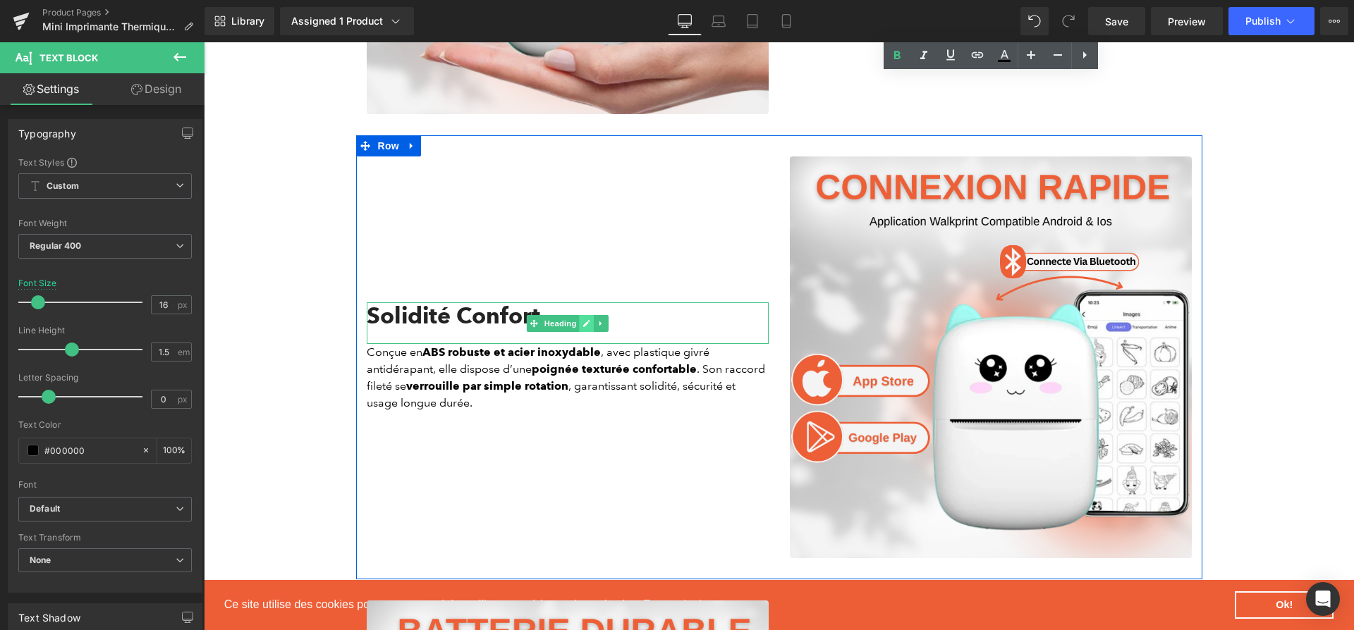
click at [587, 319] on icon at bounding box center [586, 323] width 8 height 8
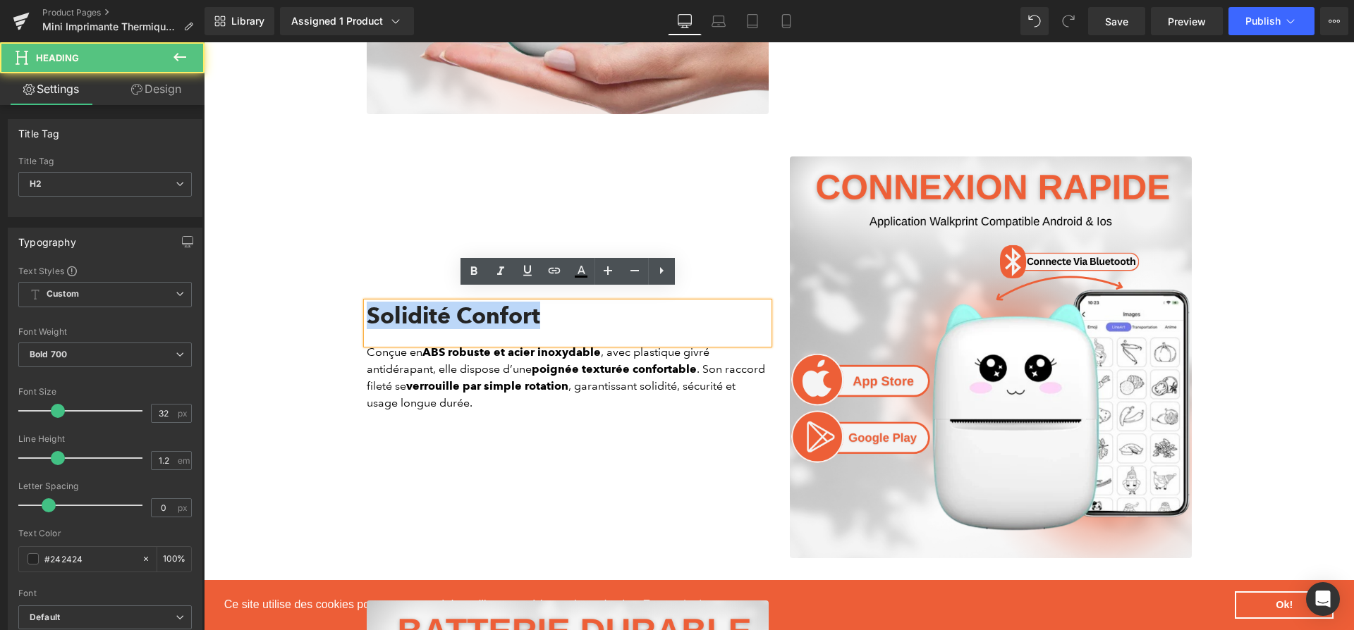
drag, startPoint x: 593, startPoint y: 301, endPoint x: 372, endPoint y: 298, distance: 221.4
click at [372, 302] on h2 "Solidité Confort" at bounding box center [568, 315] width 402 height 27
paste div
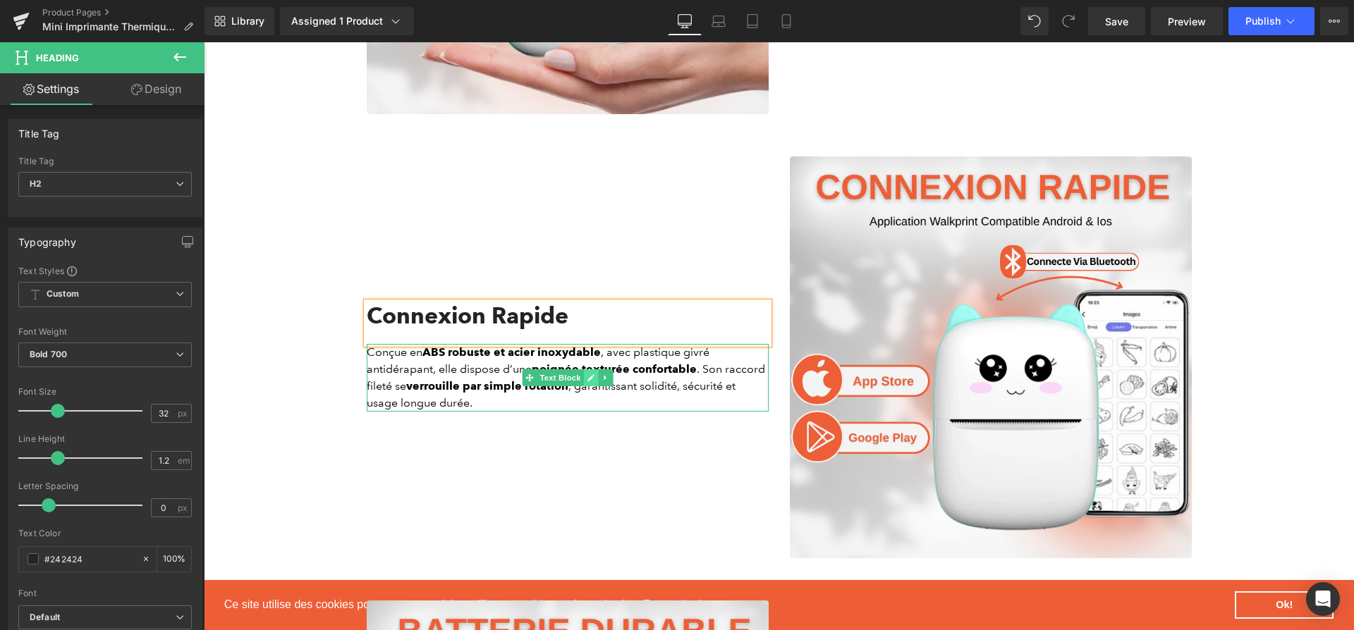
click at [588, 374] on icon at bounding box center [590, 377] width 7 height 7
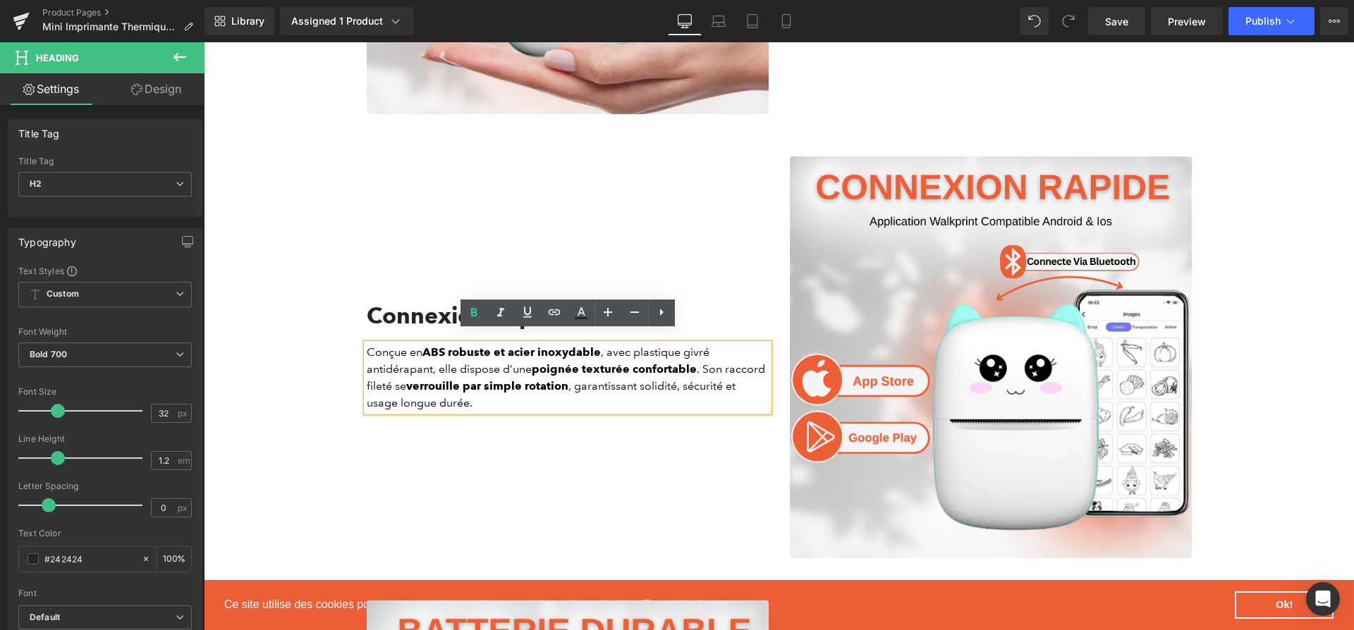
click at [581, 387] on p "Conçue en ABS robuste et acier inoxydable , avec plastique givré antidérapant, …" at bounding box center [568, 378] width 402 height 68
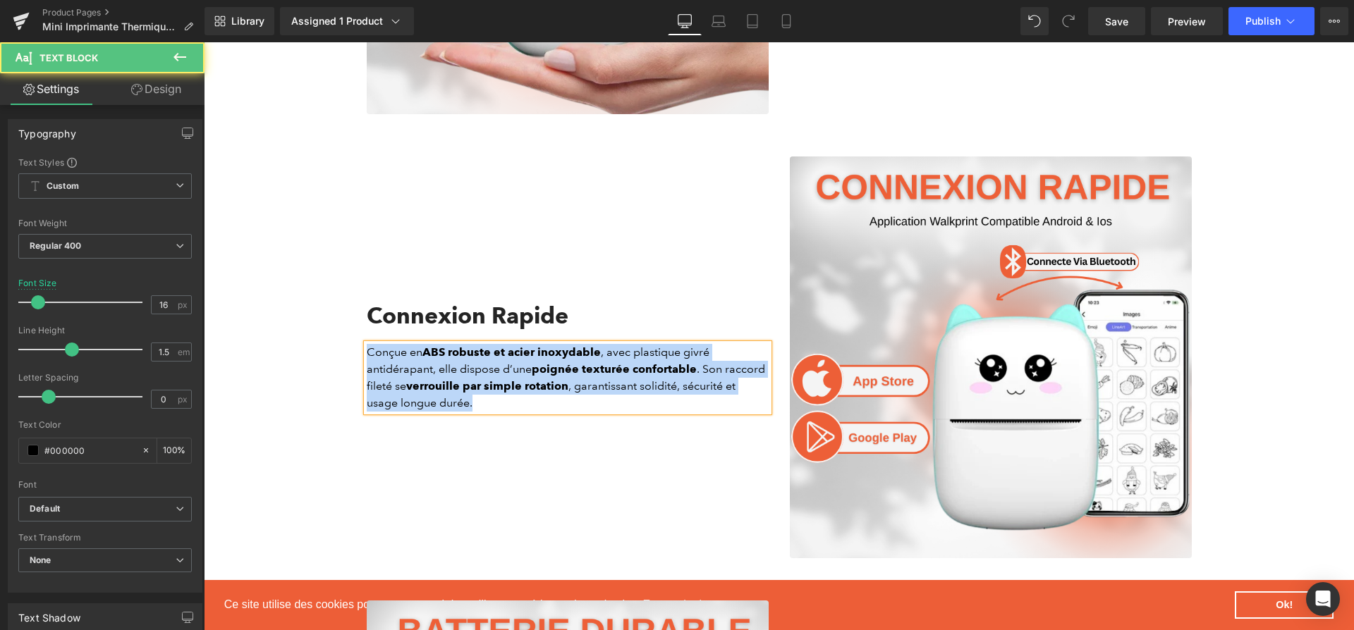
paste div
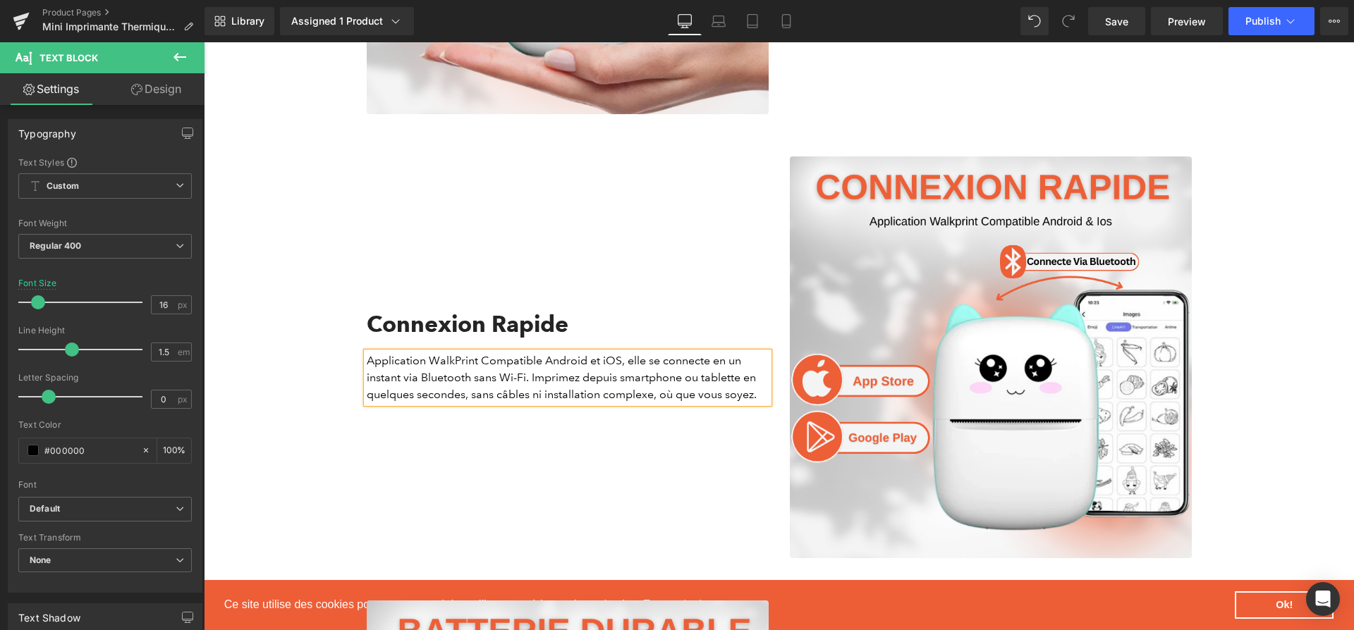
scroll to position [2167, 0]
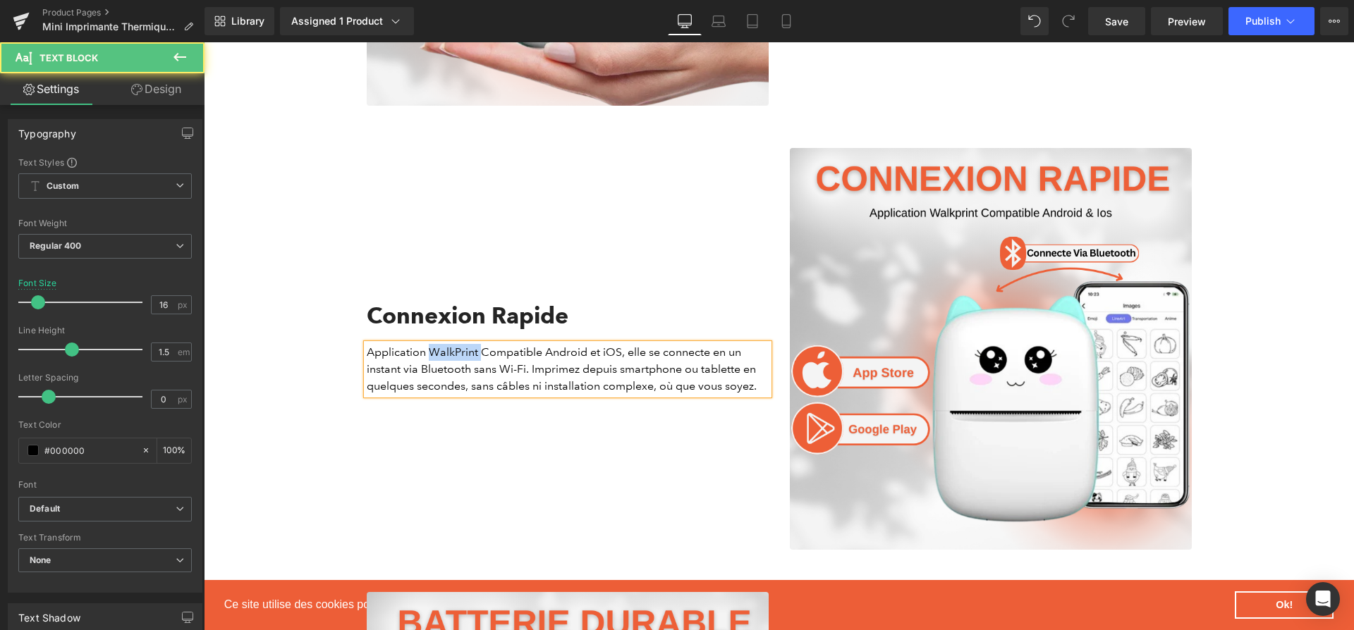
drag, startPoint x: 429, startPoint y: 341, endPoint x: 481, endPoint y: 344, distance: 51.6
click at [481, 344] on p "Application WalkPrint Compatible Android et iOS, elle se connecte en un instant…" at bounding box center [568, 369] width 402 height 51
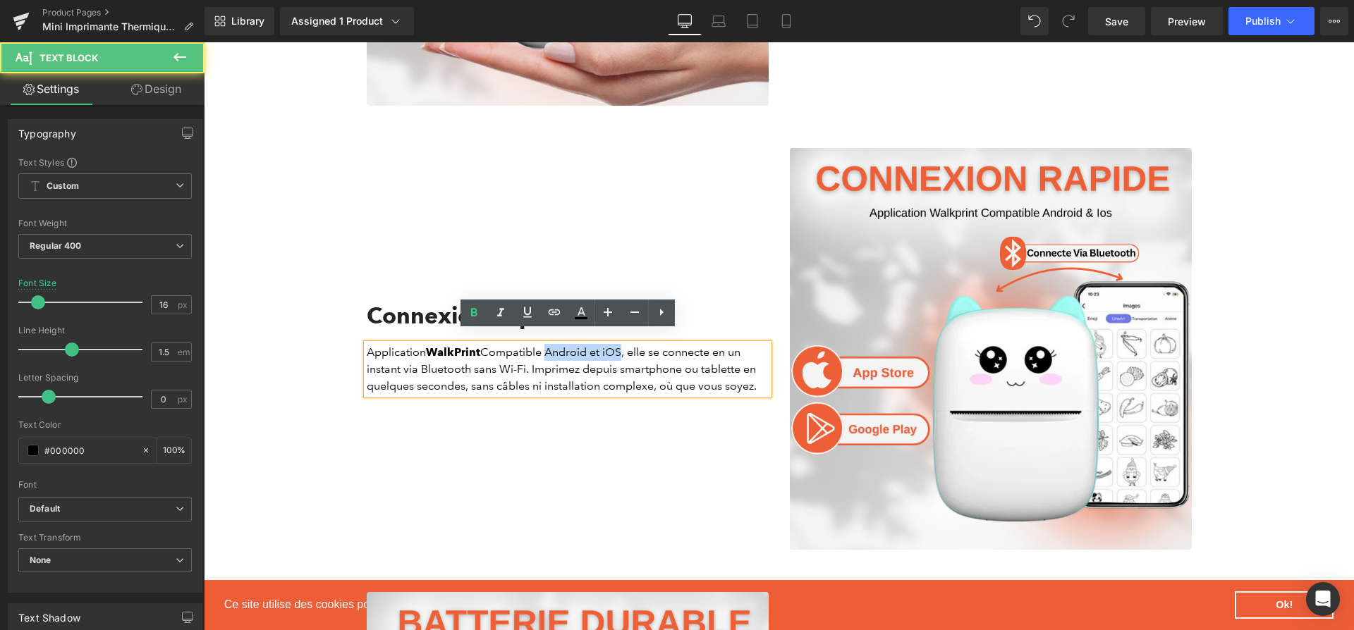
drag, startPoint x: 547, startPoint y: 344, endPoint x: 625, endPoint y: 343, distance: 77.6
click at [625, 344] on p "Application WalkPrint Compatible Android et iOS, elle se connecte en un instant…" at bounding box center [568, 369] width 402 height 51
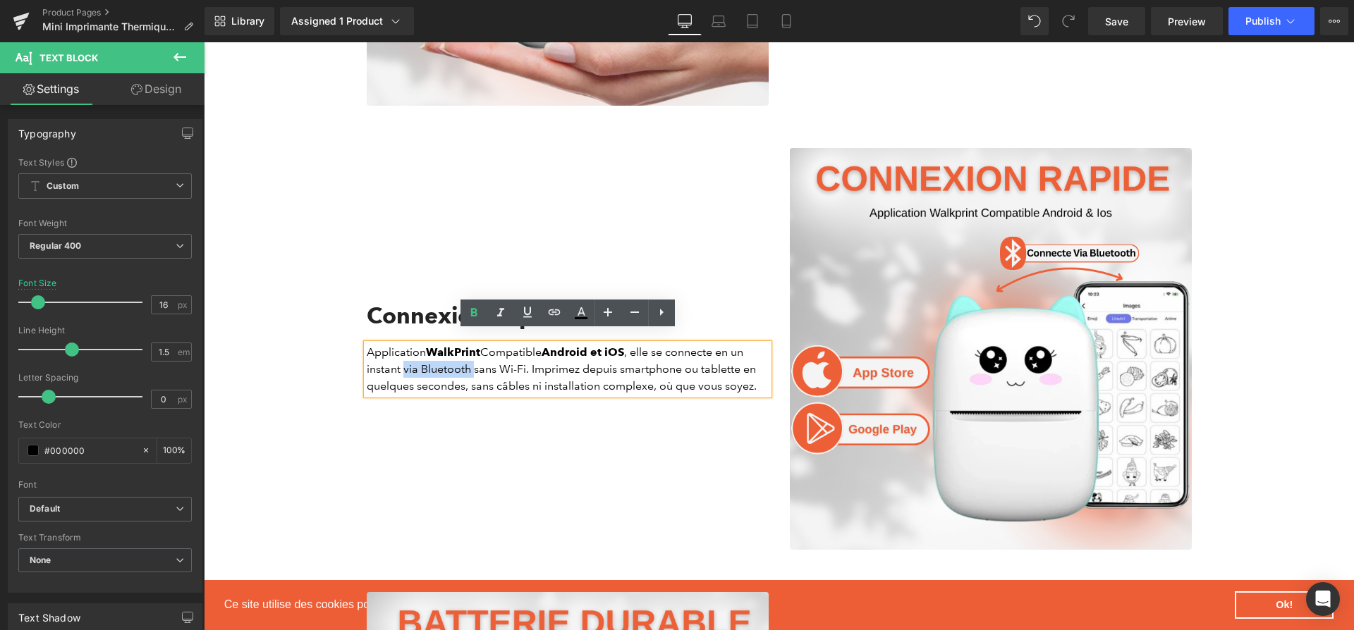
drag, startPoint x: 410, startPoint y: 355, endPoint x: 474, endPoint y: 353, distance: 63.5
click at [474, 353] on p "Application WalkPrint Compatible Android et iOS , elle se connecte en un instan…" at bounding box center [568, 369] width 402 height 51
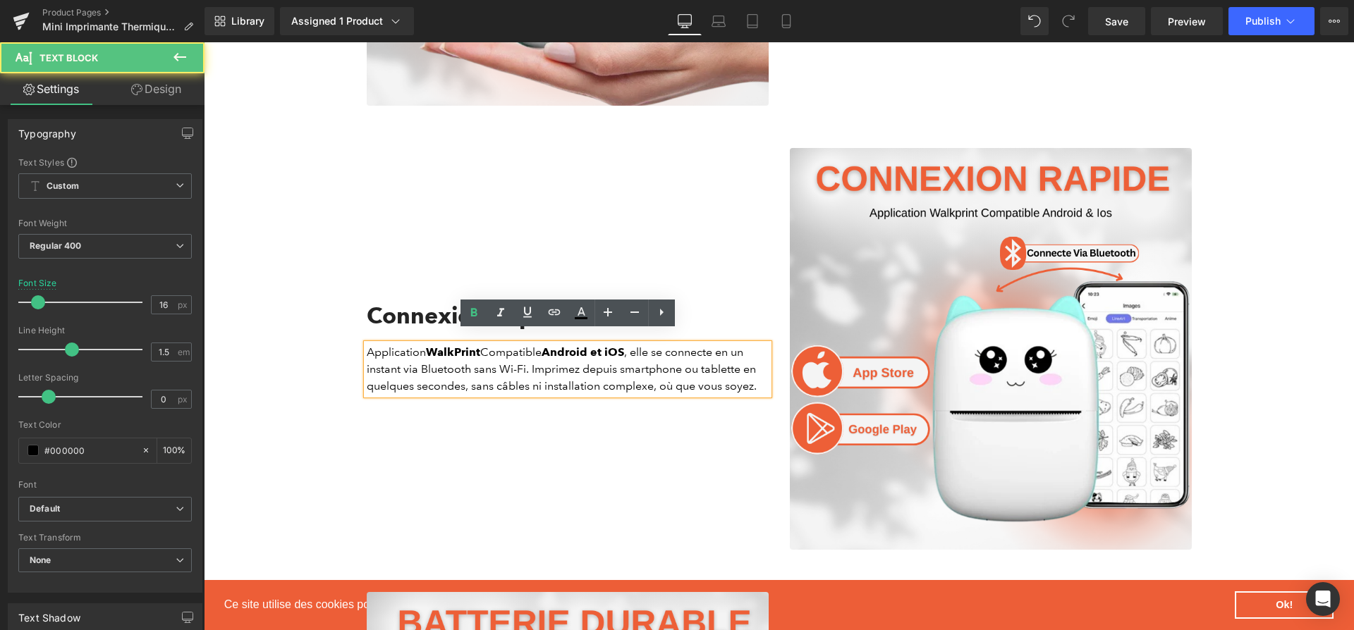
drag, startPoint x: 524, startPoint y: 357, endPoint x: 408, endPoint y: 357, distance: 115.6
click at [408, 357] on p "Application WalkPrint Compatible Android et iOS , elle se connecte en un instan…" at bounding box center [568, 369] width 402 height 51
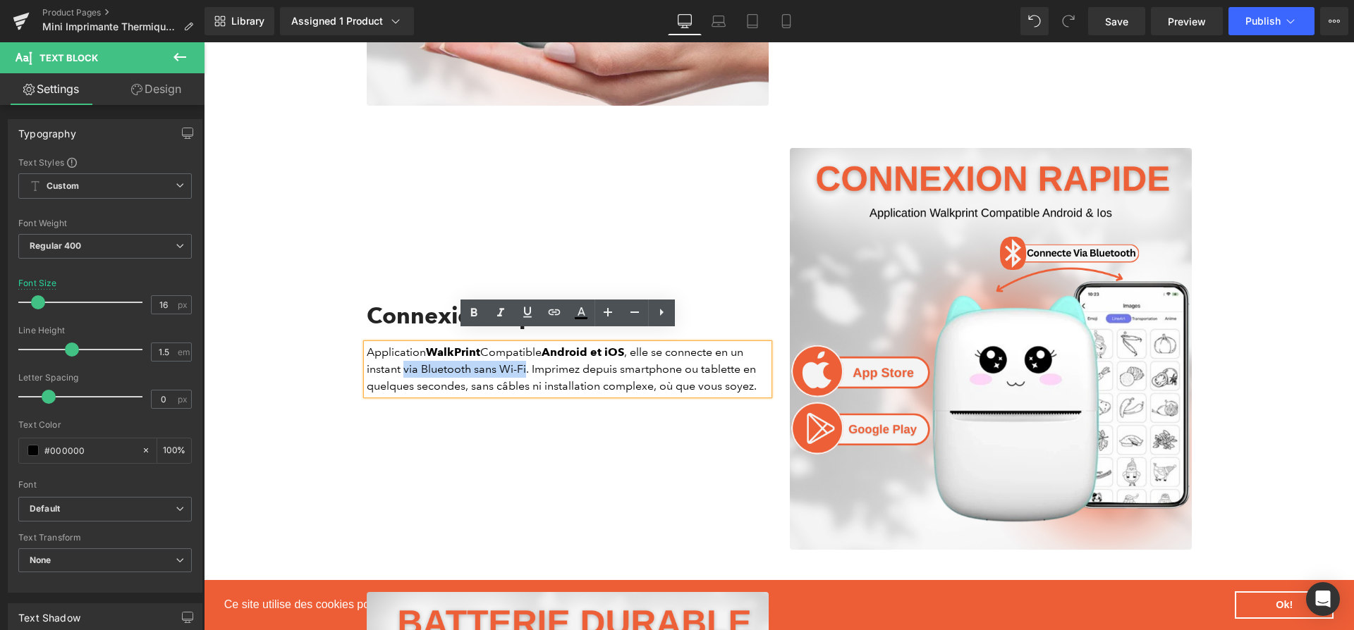
drag, startPoint x: 405, startPoint y: 357, endPoint x: 525, endPoint y: 353, distance: 119.2
click at [525, 353] on p "Application WalkPrint Compatible Android et iOS , elle se connecte en un instan…" at bounding box center [568, 369] width 402 height 51
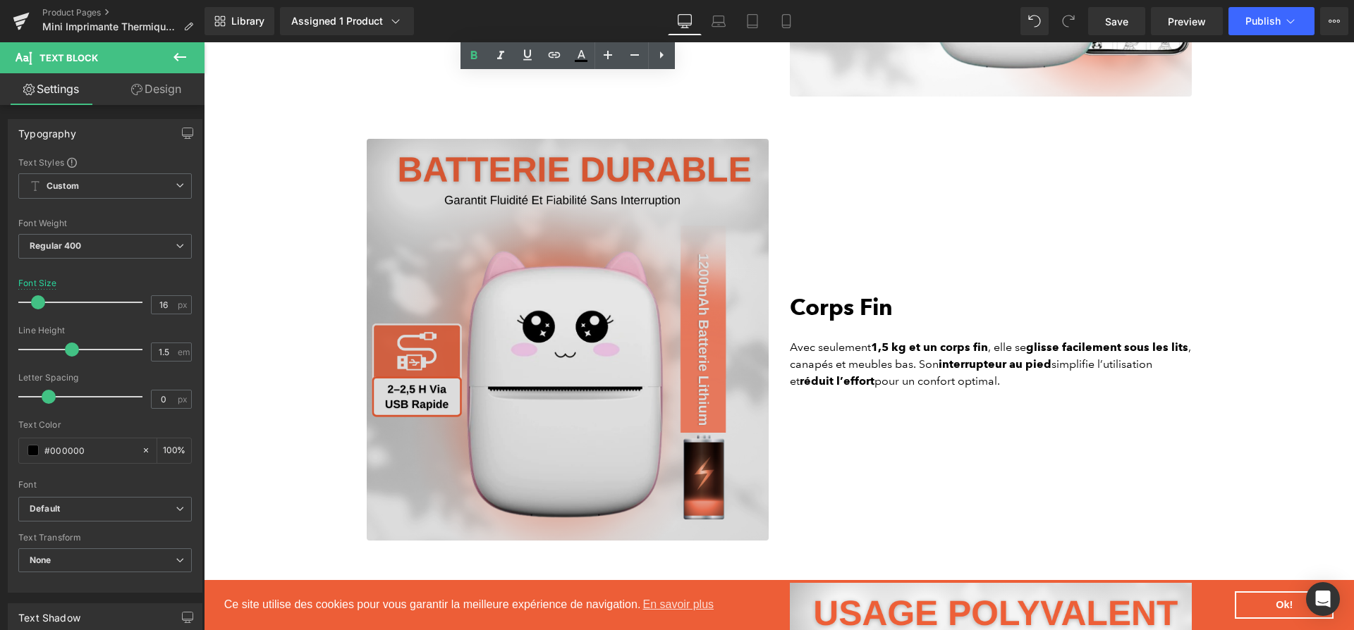
scroll to position [2711, 0]
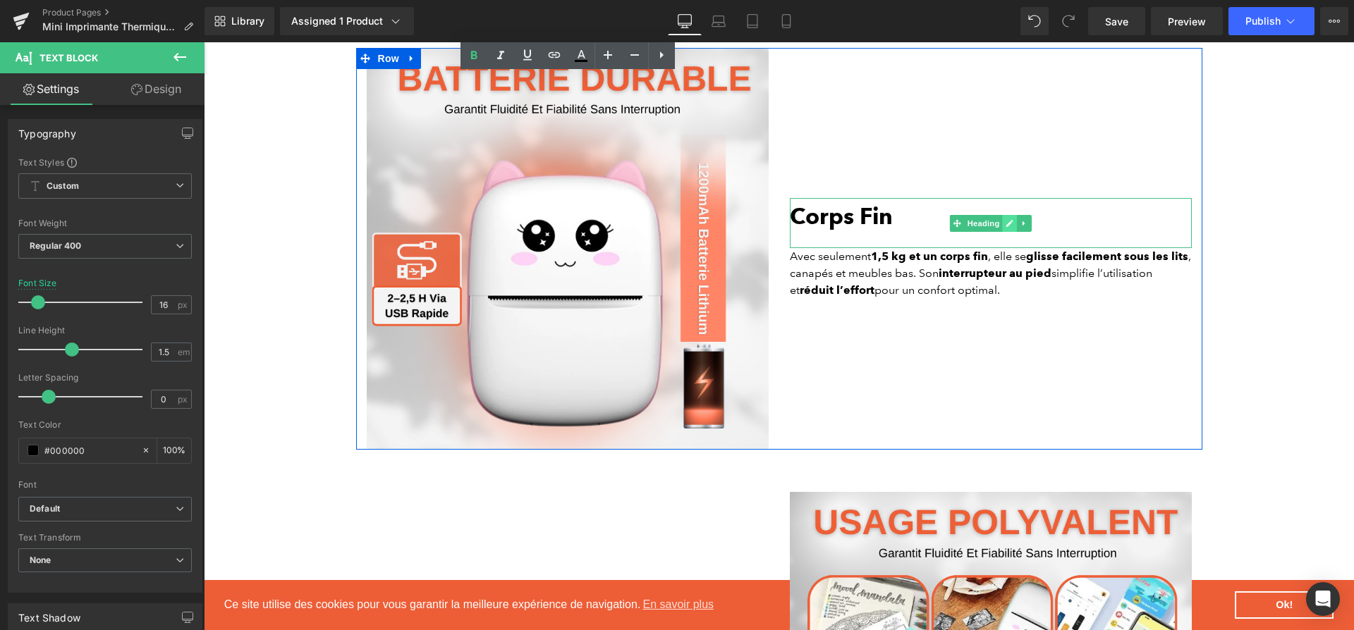
click at [1010, 219] on icon at bounding box center [1009, 223] width 8 height 8
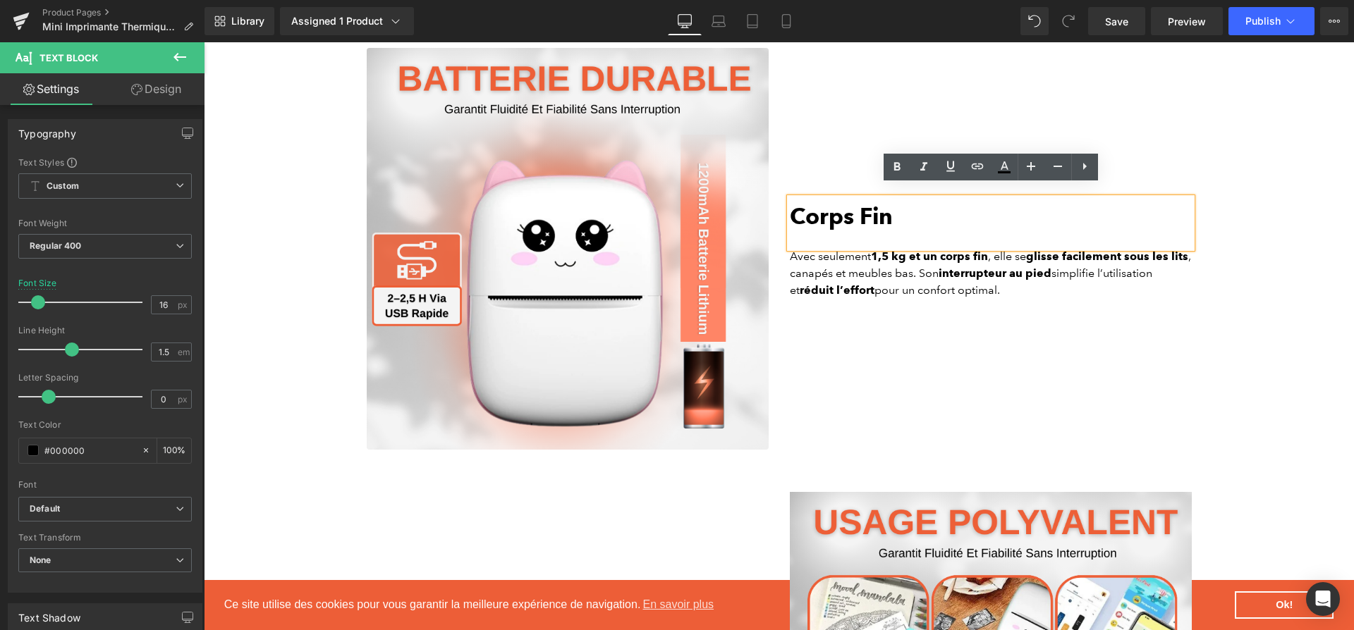
drag, startPoint x: 1010, startPoint y: 212, endPoint x: 789, endPoint y: 211, distance: 220.7
click at [790, 211] on div "Corps Fin" at bounding box center [991, 223] width 402 height 50
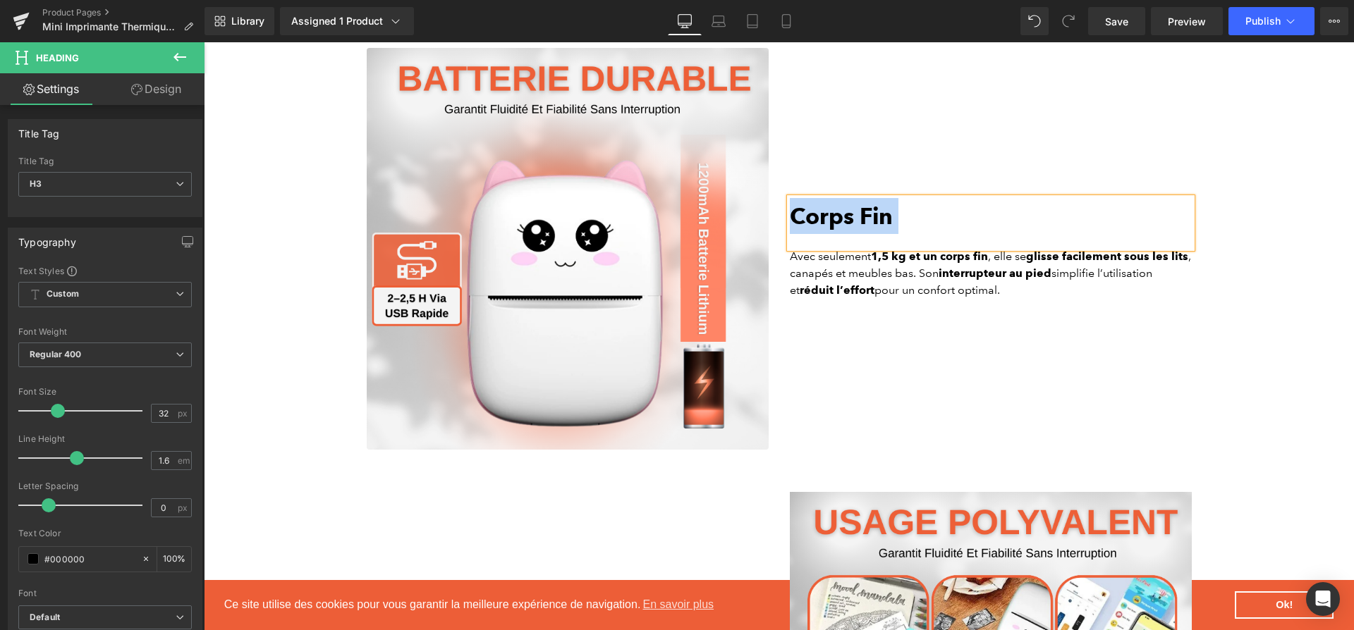
click at [800, 211] on b "Corps Fin" at bounding box center [841, 215] width 103 height 27
paste div
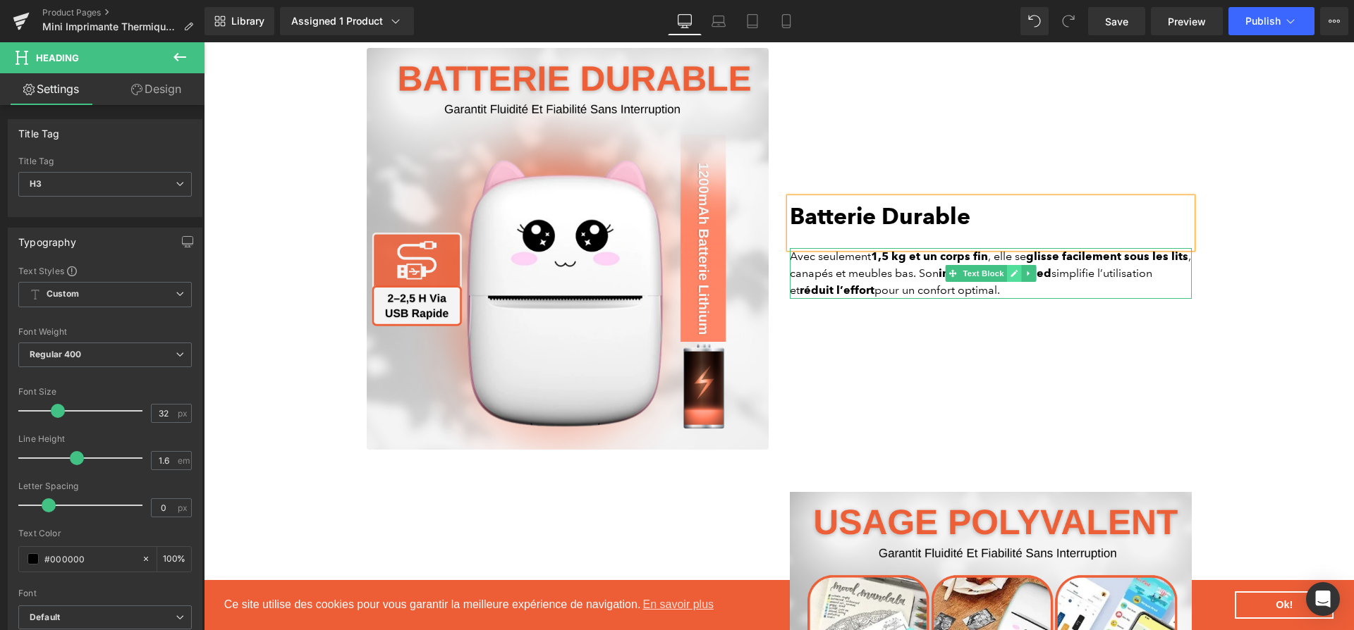
click at [1017, 265] on link at bounding box center [1013, 273] width 15 height 17
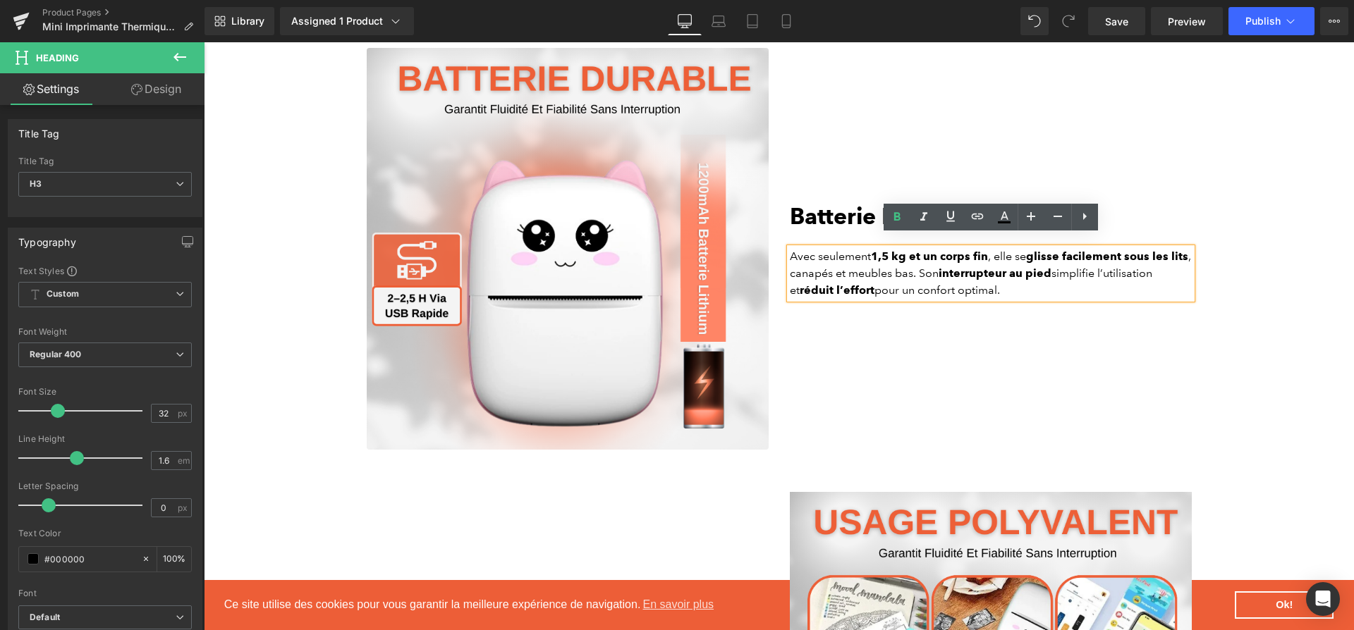
click at [1017, 266] on strong "interrupteur au pied" at bounding box center [994, 272] width 113 height 13
paste div
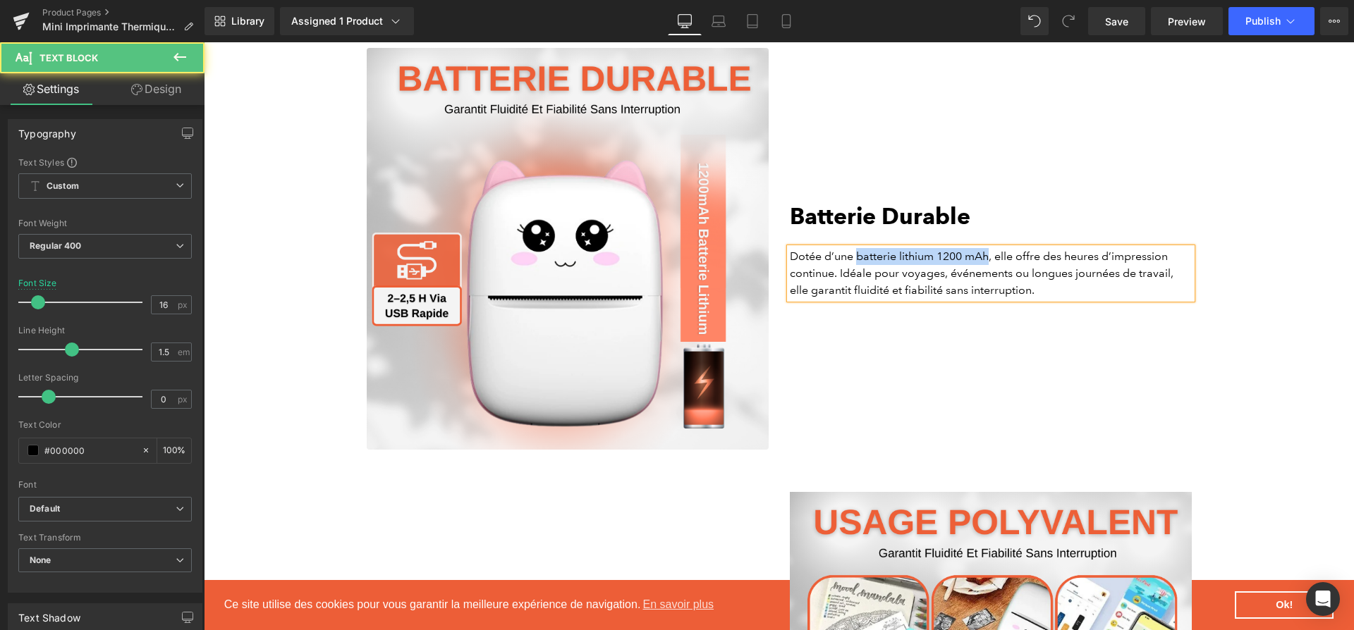
drag, startPoint x: 857, startPoint y: 245, endPoint x: 991, endPoint y: 244, distance: 134.7
click at [991, 248] on p "Dotée d’une batterie lithium 1200 mAh, elle offre des heures d’impression conti…" at bounding box center [991, 273] width 402 height 51
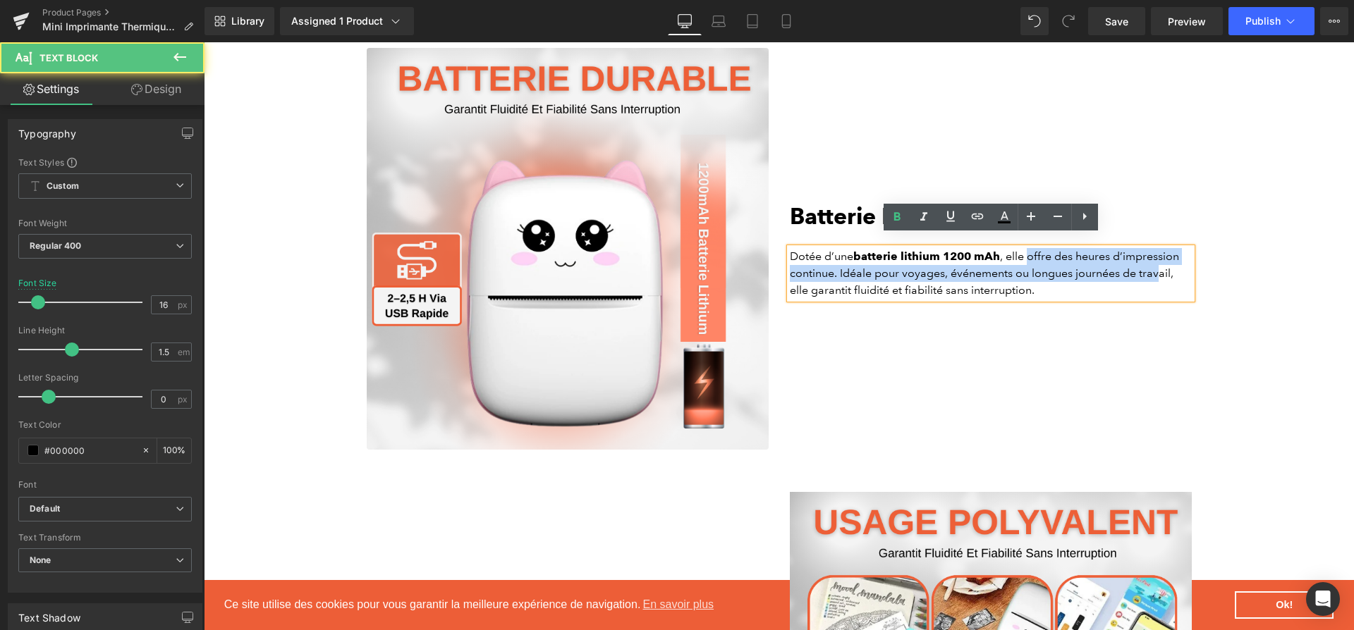
drag, startPoint x: 1028, startPoint y: 245, endPoint x: 1158, endPoint y: 257, distance: 130.2
click at [1158, 257] on p "Dotée d’une batterie lithium 1200 mAh , elle offre des heures d’impression cont…" at bounding box center [991, 273] width 402 height 51
click at [1012, 264] on p "Dotée d’une batterie lithium 1200 mAh , elle offre des heures d’impression cont…" at bounding box center [991, 273] width 402 height 51
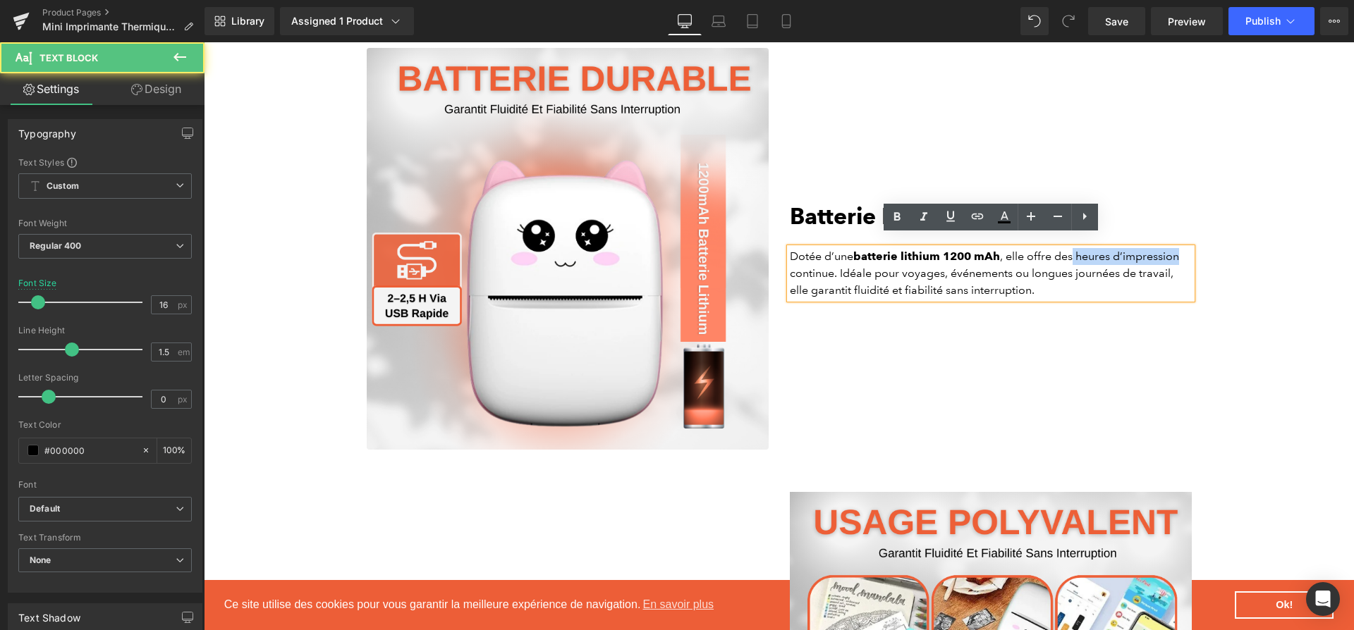
drag, startPoint x: 1073, startPoint y: 243, endPoint x: 1181, endPoint y: 248, distance: 108.0
click at [1181, 248] on p "Dotée d’une batterie lithium 1200 mAh , elle offre des heures d’impression cont…" at bounding box center [991, 273] width 402 height 51
drag, startPoint x: 852, startPoint y: 274, endPoint x: 948, endPoint y: 272, distance: 96.6
click at [951, 272] on p "Dotée d’une batterie lithium 1200 mAh , elle offre des heures d’impression cont…" at bounding box center [991, 273] width 402 height 51
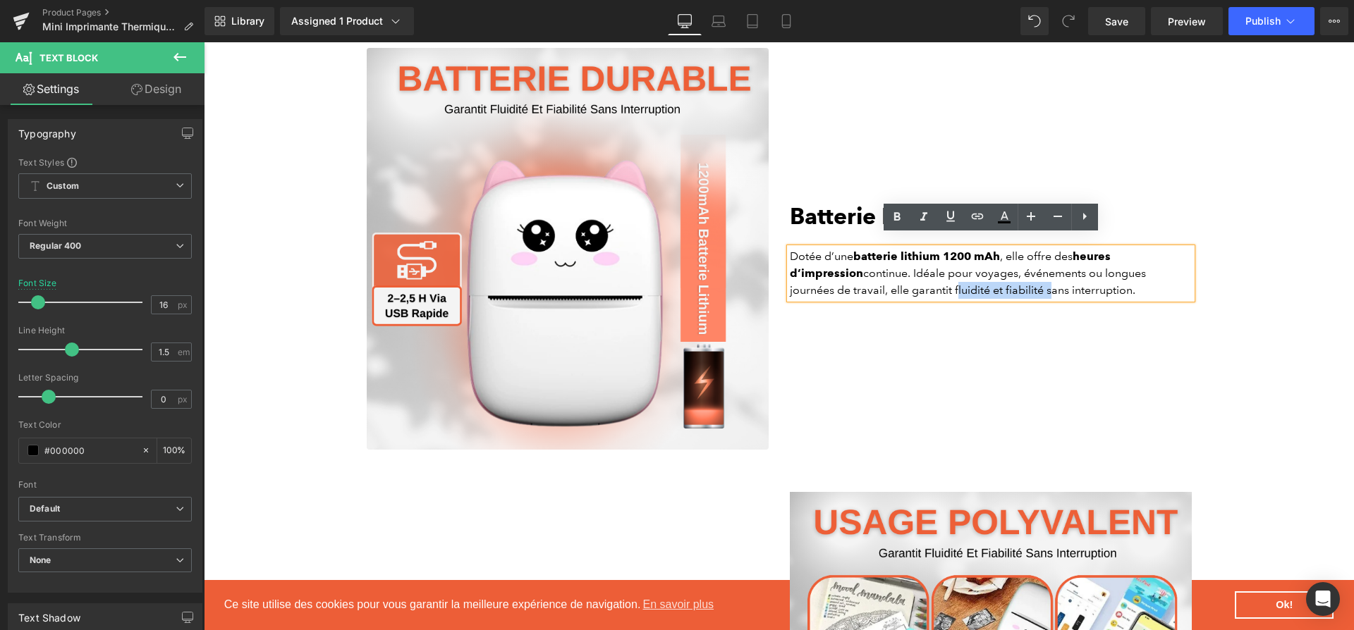
drag, startPoint x: 947, startPoint y: 276, endPoint x: 853, endPoint y: 282, distance: 94.0
click at [853, 282] on p "Dotée d’une batterie lithium 1200 mAh , elle offre des heures d’impression cont…" at bounding box center [991, 273] width 402 height 51
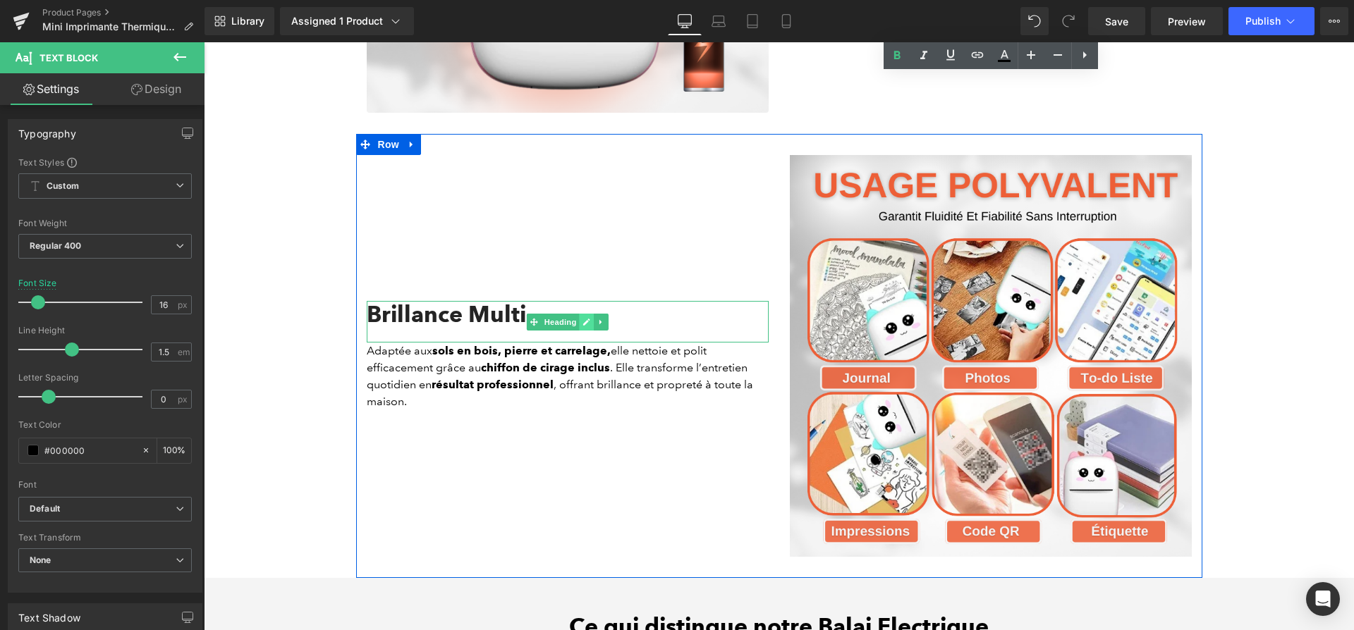
click at [590, 318] on icon at bounding box center [586, 322] width 8 height 8
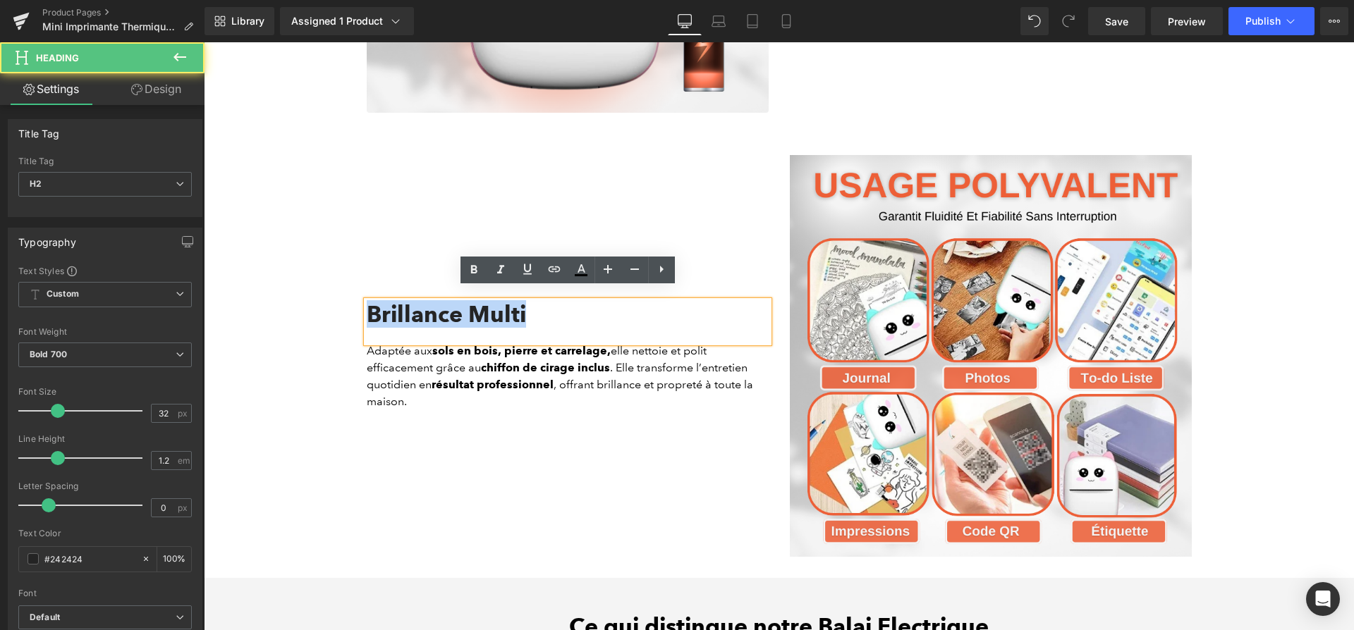
drag, startPoint x: 591, startPoint y: 305, endPoint x: 366, endPoint y: 298, distance: 225.0
click at [367, 301] on h2 "Brillance Multi" at bounding box center [568, 314] width 402 height 27
paste div
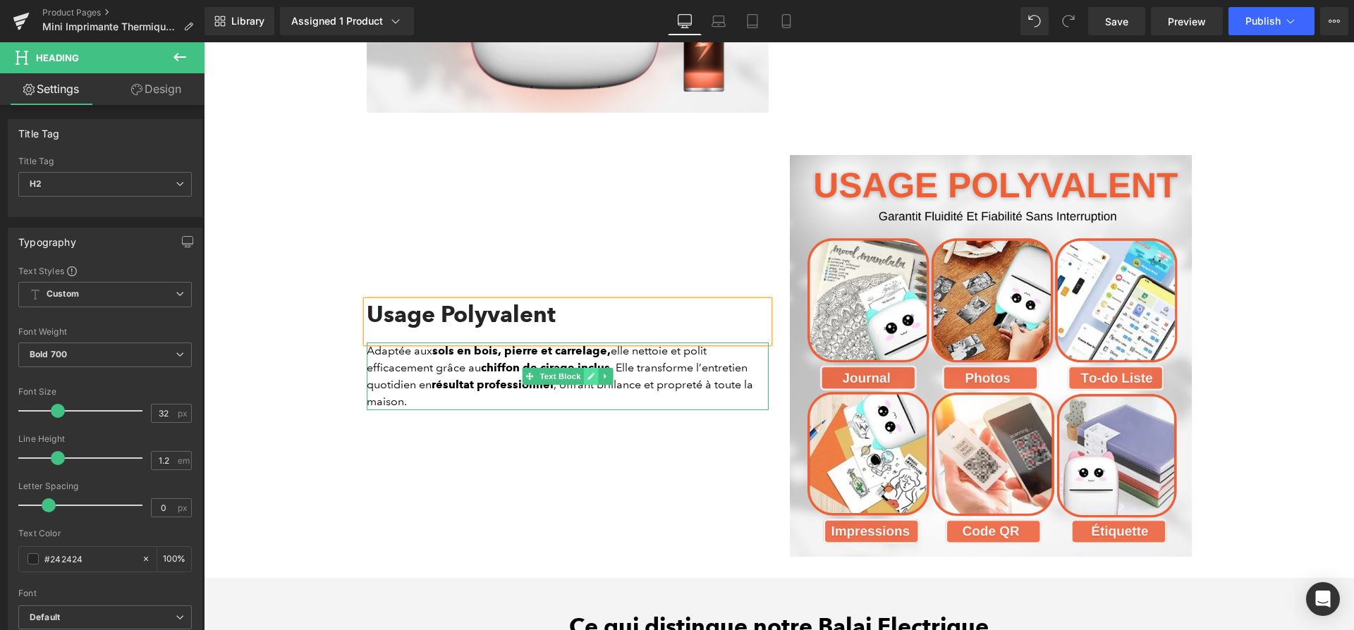
click at [593, 372] on icon at bounding box center [591, 376] width 8 height 8
click at [593, 361] on strong "chiffon de cirage inclus" at bounding box center [545, 367] width 129 height 13
paste div
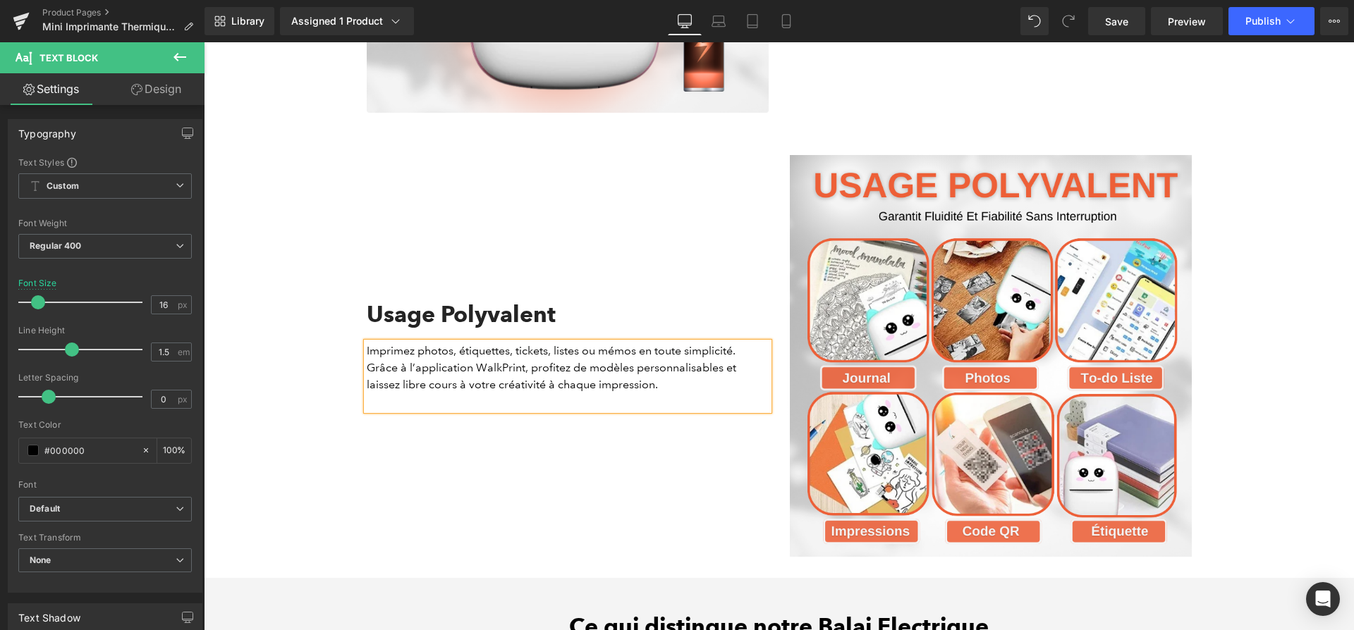
scroll to position [3057, 0]
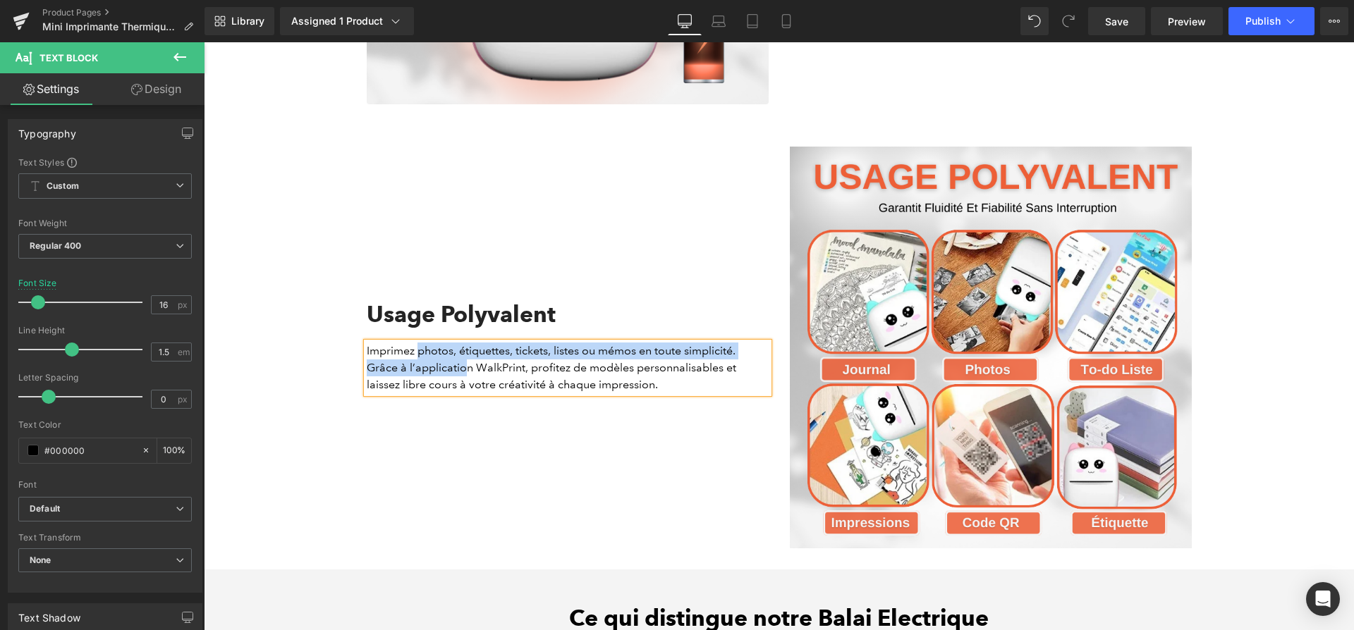
drag, startPoint x: 438, startPoint y: 341, endPoint x: 465, endPoint y: 355, distance: 30.9
click at [465, 355] on p "Imprimez photos, étiquettes, tickets, listes ou mémos en toute simplicité. Grâc…" at bounding box center [568, 368] width 402 height 51
click at [460, 363] on p "Imprimez photos, étiquettes, tickets, listes ou mémos en toute simplicité. Grâc…" at bounding box center [568, 368] width 402 height 51
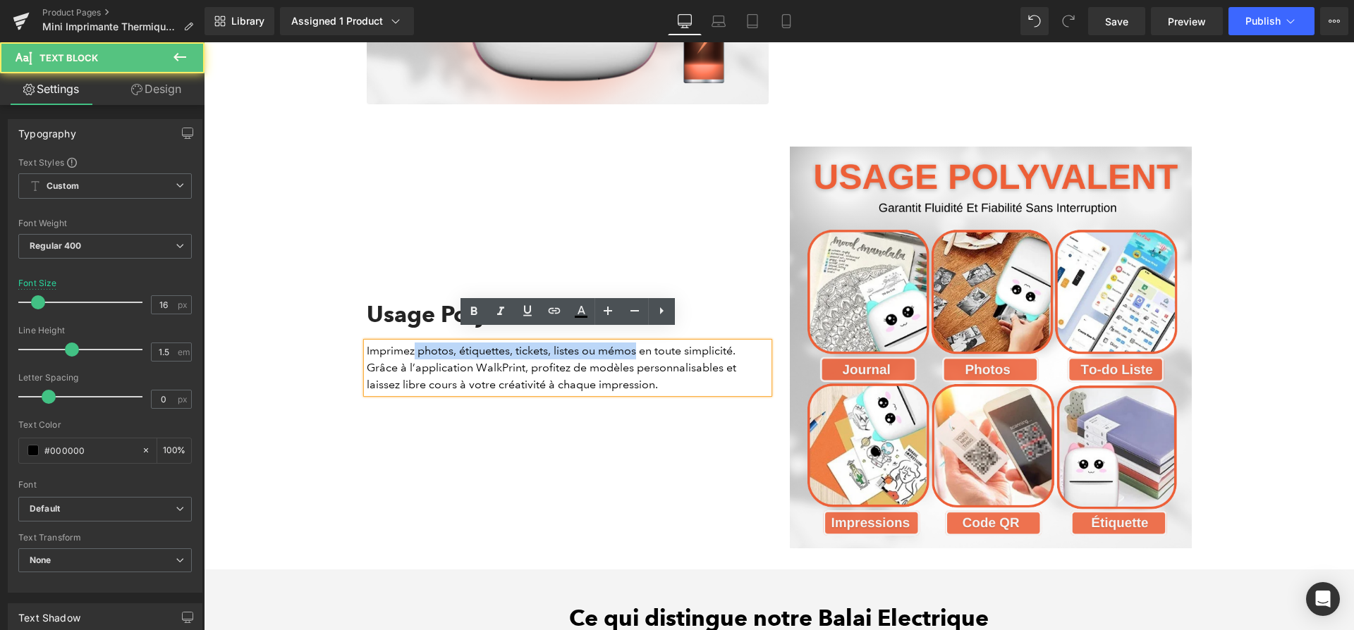
drag, startPoint x: 450, startPoint y: 338, endPoint x: 638, endPoint y: 337, distance: 188.2
click at [638, 343] on p "Imprimez photos, étiquettes, tickets, listes ou mémos en toute simplicité. Grâc…" at bounding box center [568, 368] width 402 height 51
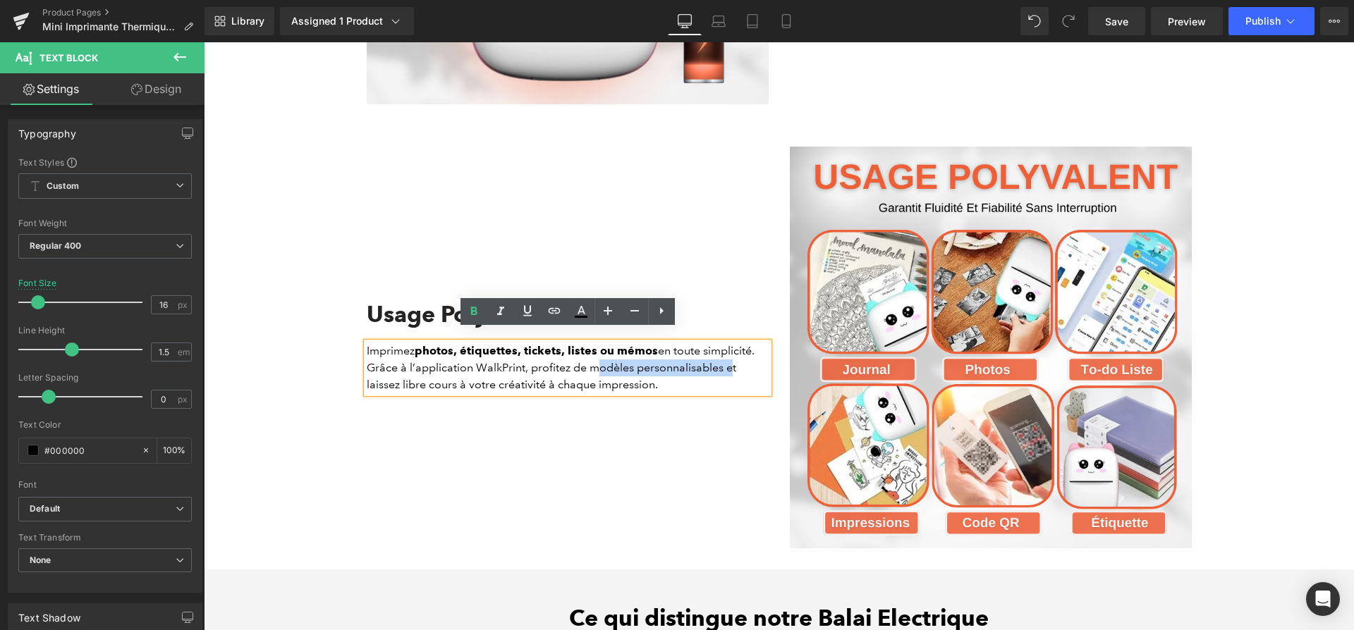
drag, startPoint x: 589, startPoint y: 349, endPoint x: 722, endPoint y: 355, distance: 132.7
click at [722, 355] on p "Imprimez photos, étiquettes, tickets, listes ou mémos en toute simplicité. Grâc…" at bounding box center [568, 368] width 402 height 51
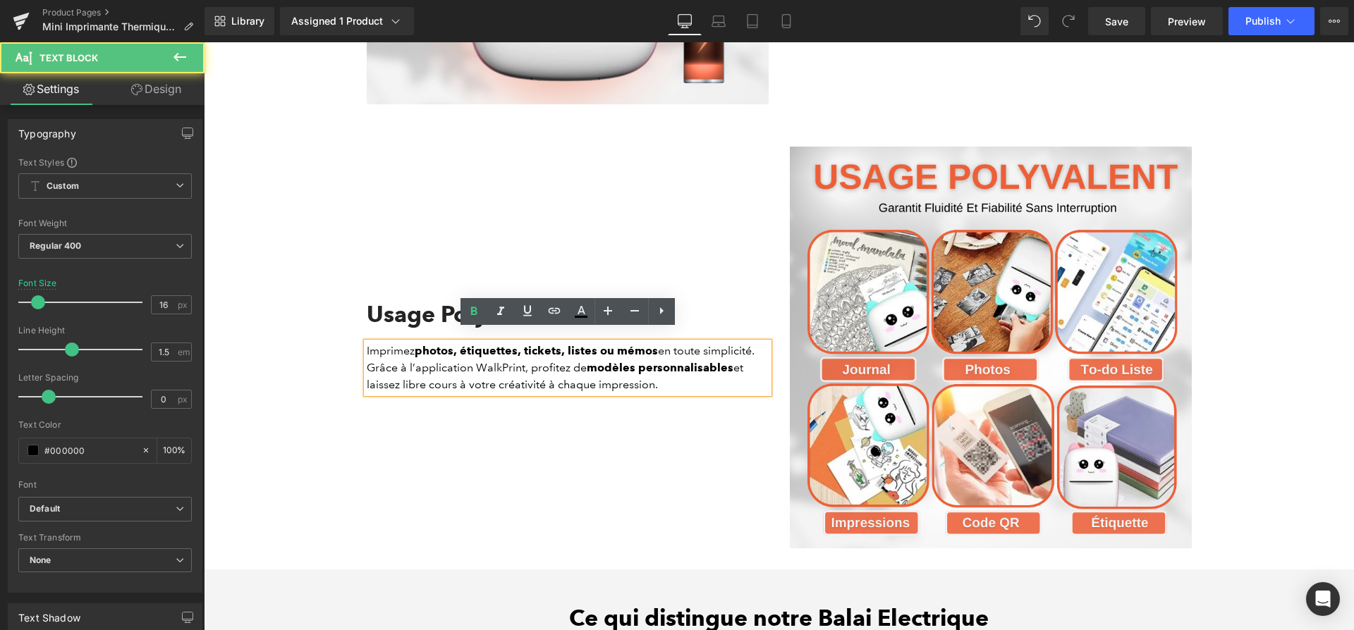
drag, startPoint x: 496, startPoint y: 375, endPoint x: 720, endPoint y: 376, distance: 224.2
click at [720, 376] on p "Imprimez photos, étiquettes, tickets, listes ou mémos en toute simplicité. Grâc…" at bounding box center [568, 368] width 402 height 51
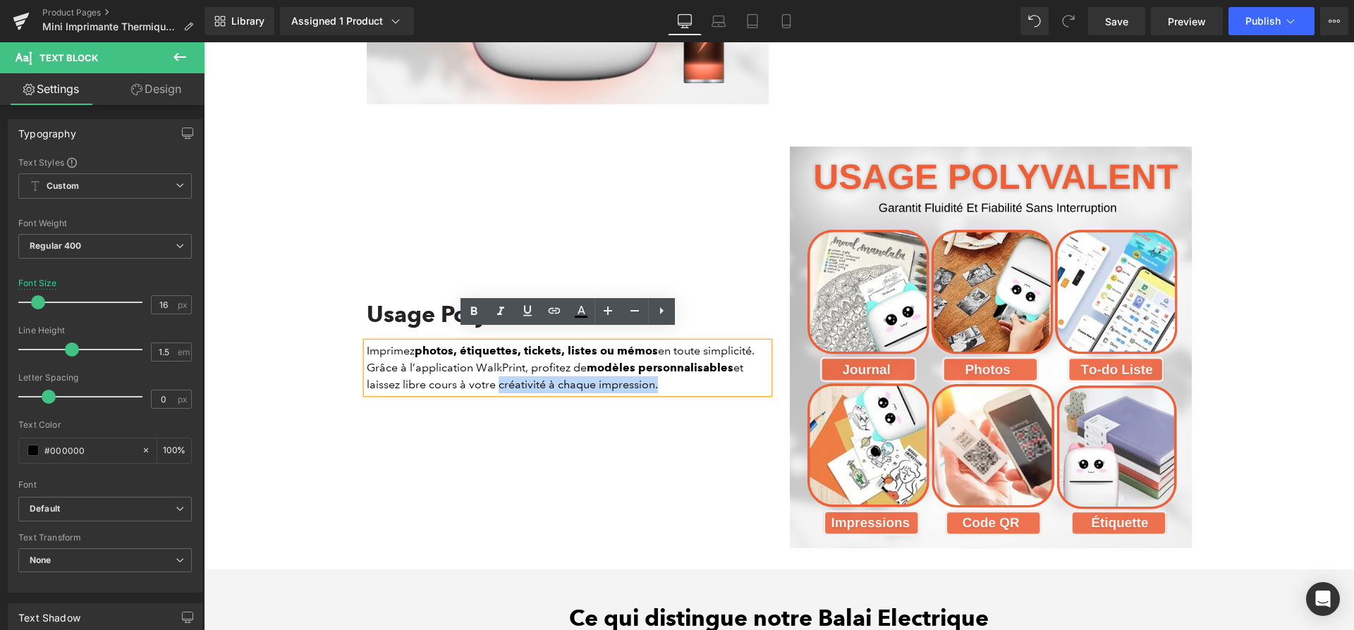
drag, startPoint x: 666, startPoint y: 380, endPoint x: 497, endPoint y: 377, distance: 169.2
click at [497, 377] on p "Imprimez photos, étiquettes, tickets, listes ou mémos en toute simplicité. Grâc…" at bounding box center [568, 368] width 402 height 51
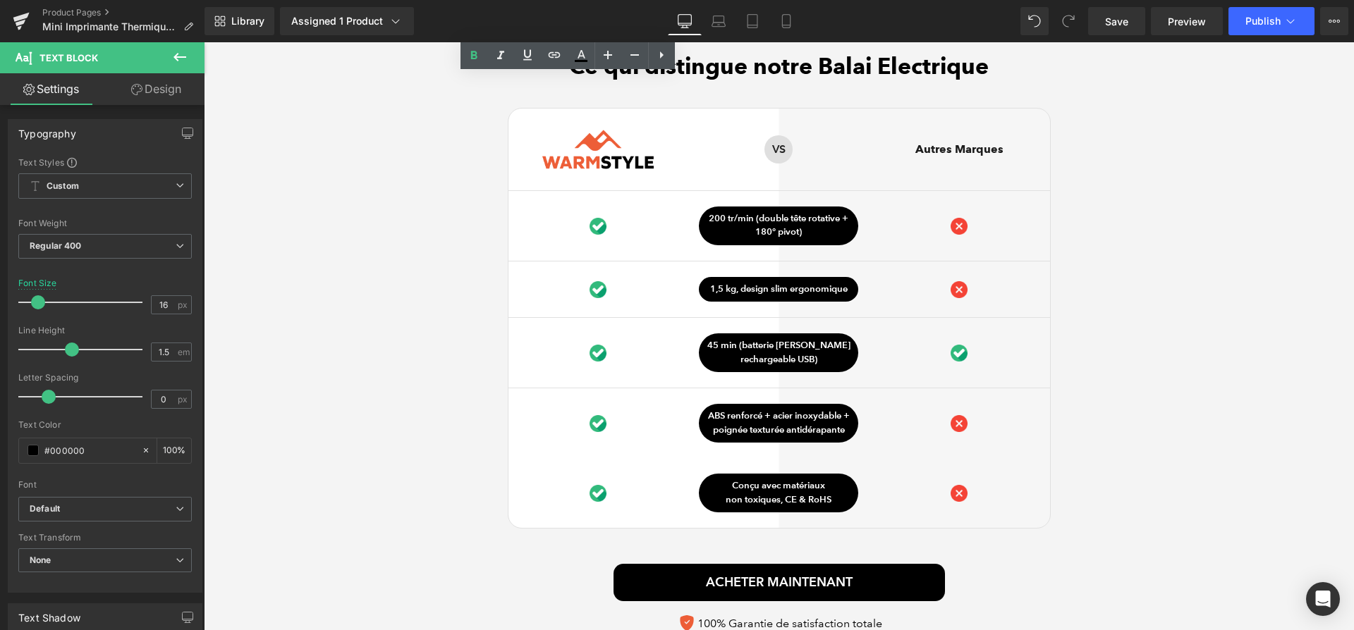
scroll to position [3320, 0]
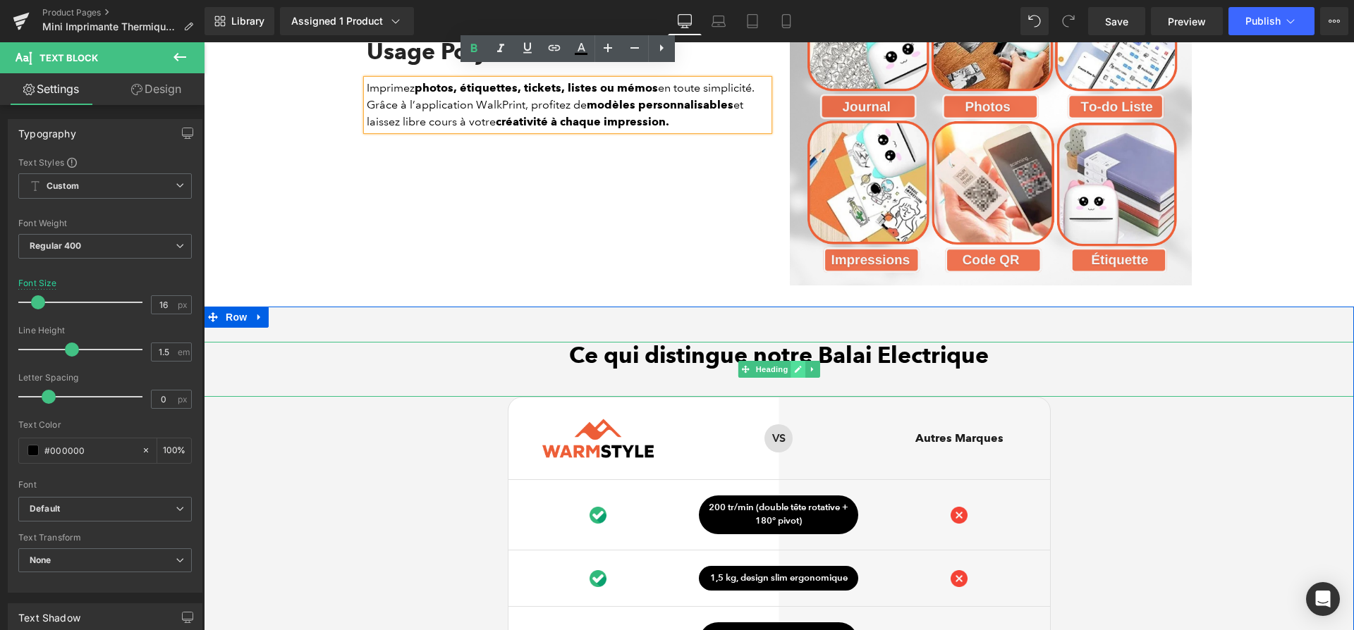
click at [795, 362] on link at bounding box center [797, 369] width 15 height 17
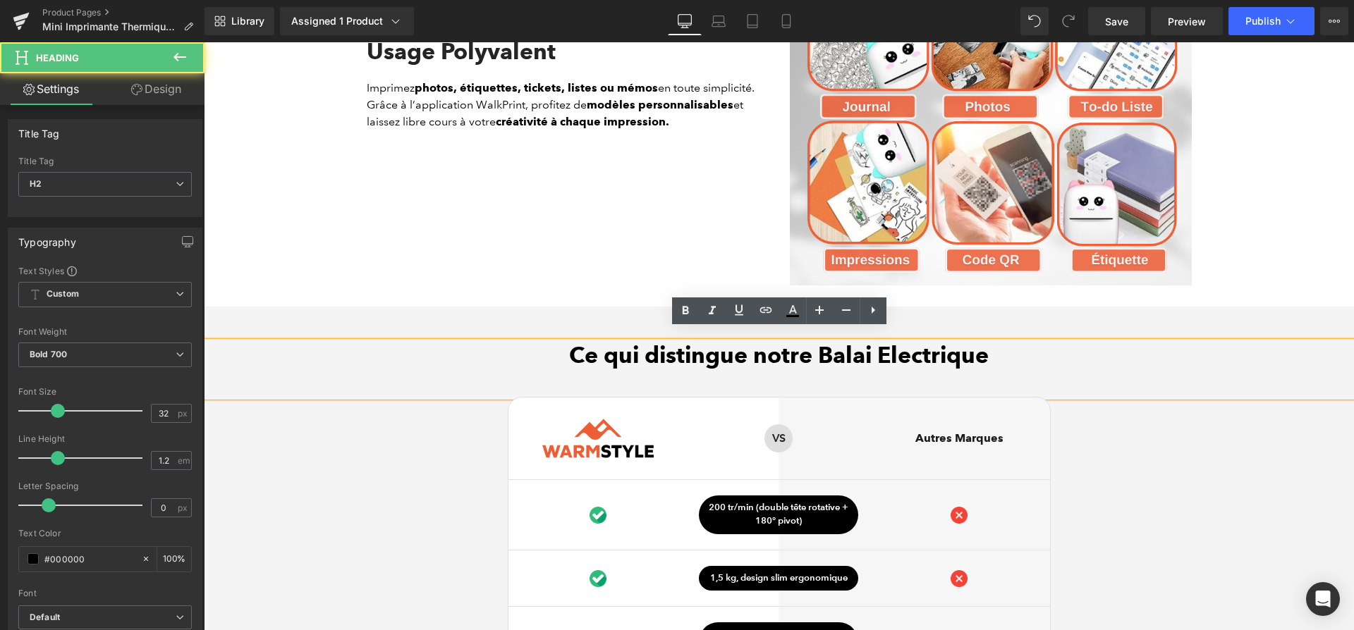
drag, startPoint x: 816, startPoint y: 352, endPoint x: 1013, endPoint y: 348, distance: 197.5
click at [1013, 348] on h2 "Ce qui distingue notre Balai Electrique" at bounding box center [779, 355] width 1150 height 27
paste div
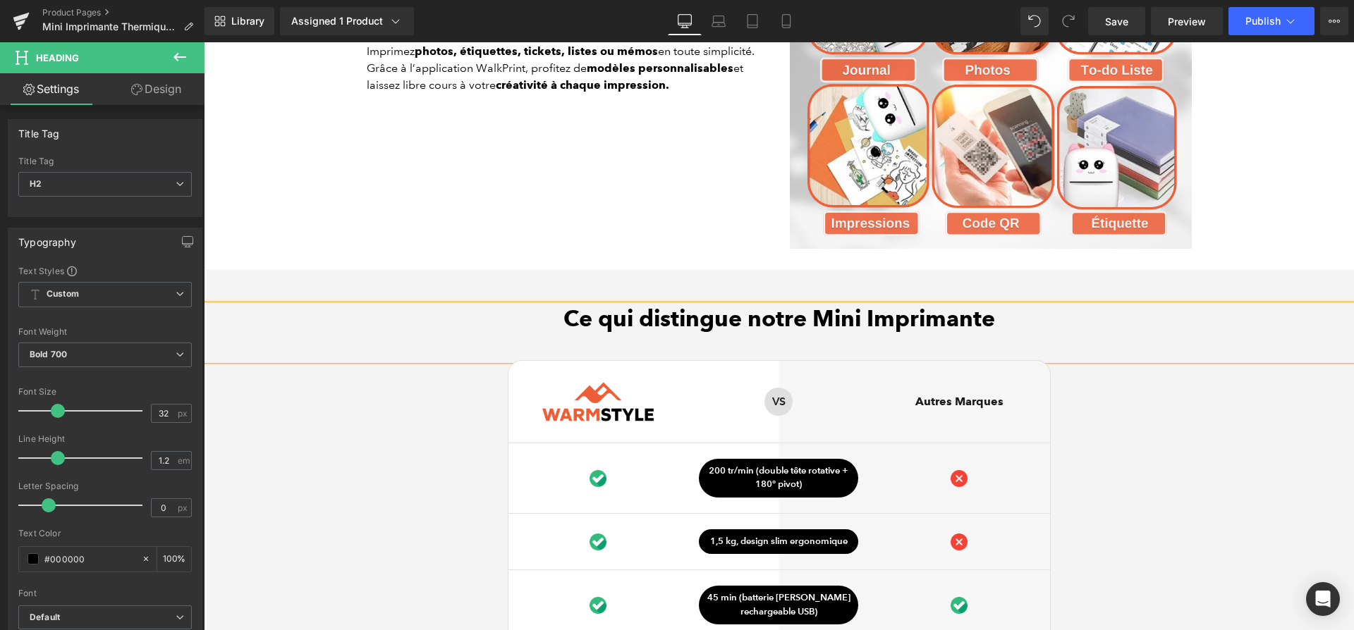
scroll to position [3540, 0]
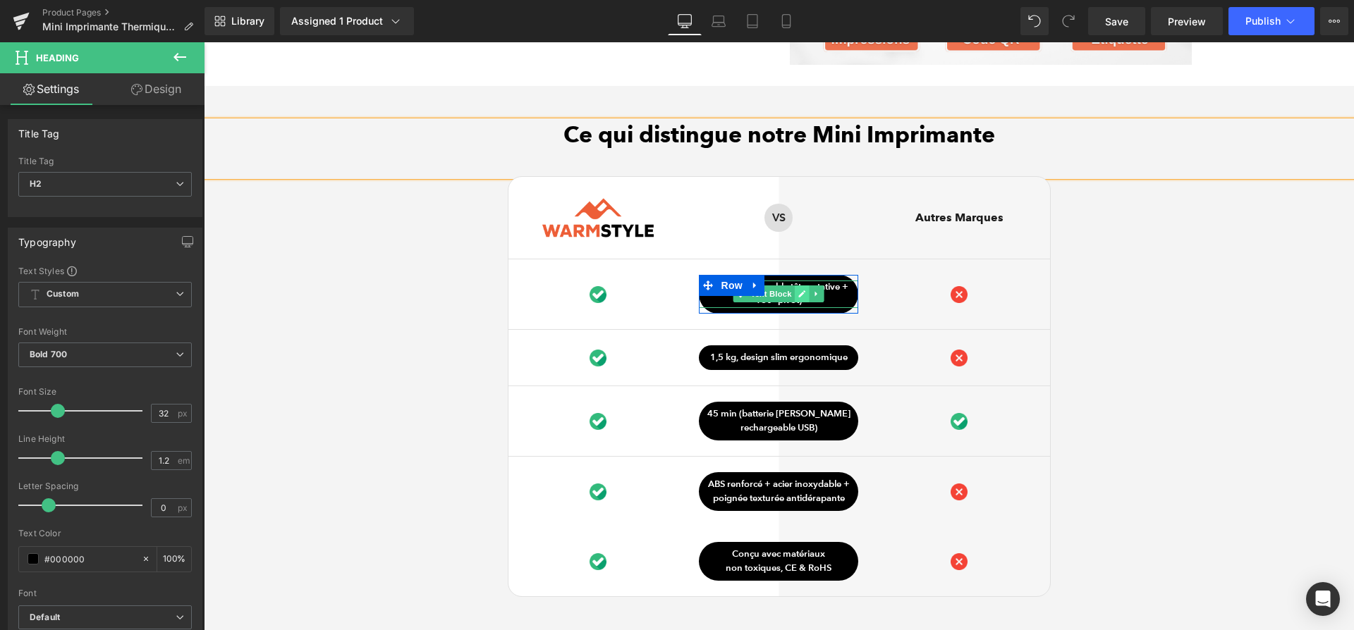
drag, startPoint x: 793, startPoint y: 283, endPoint x: 801, endPoint y: 284, distance: 7.9
click at [795, 286] on ul "Text Block" at bounding box center [778, 294] width 91 height 17
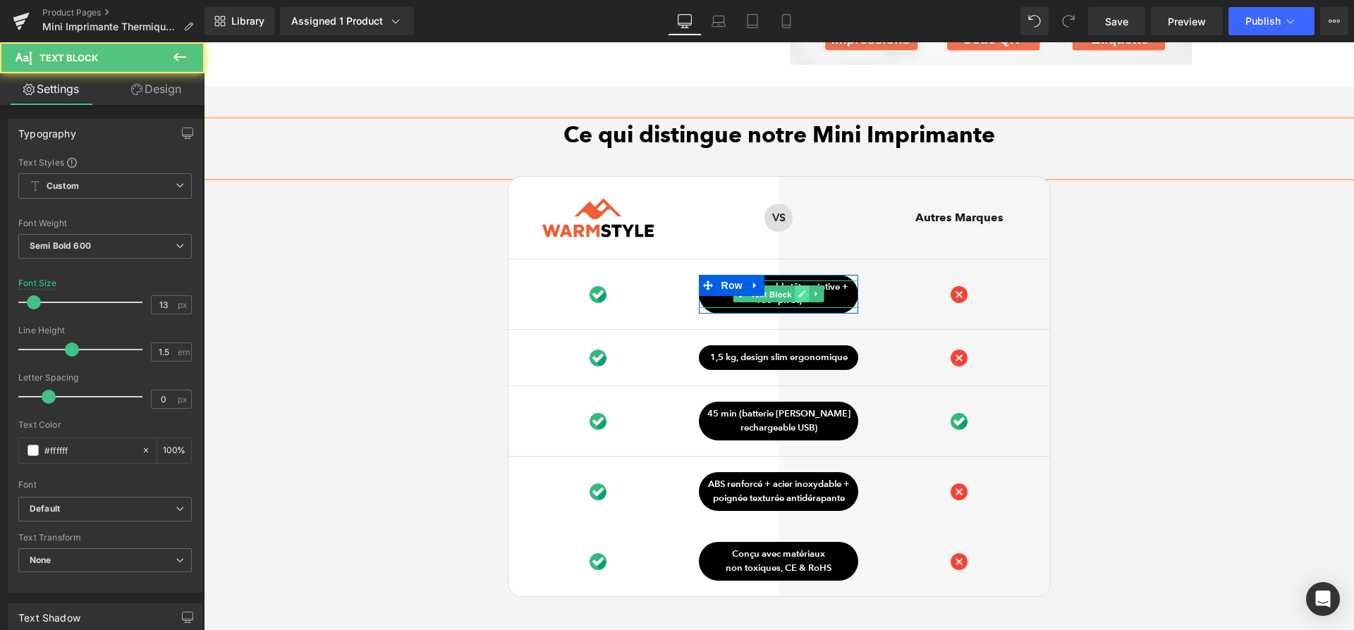
click at [801, 290] on icon at bounding box center [802, 294] width 8 height 8
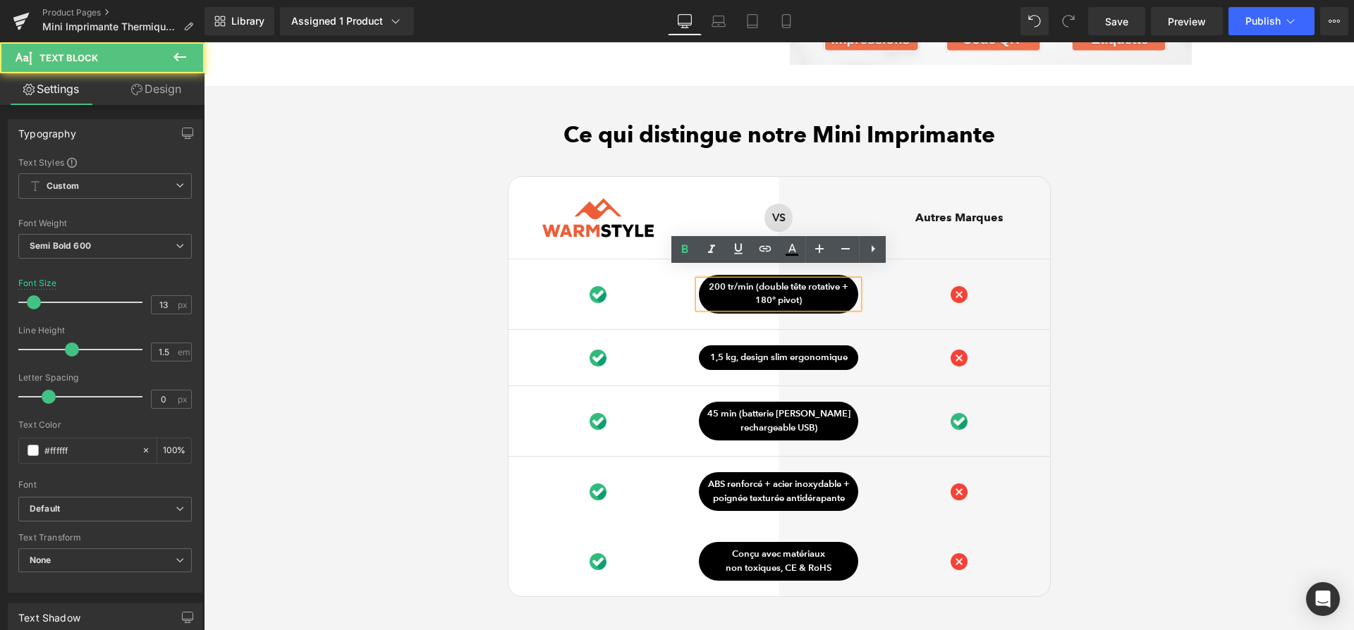
click at [801, 284] on p "200 tr/min (double tête rotative + 180° pivot)" at bounding box center [778, 294] width 159 height 27
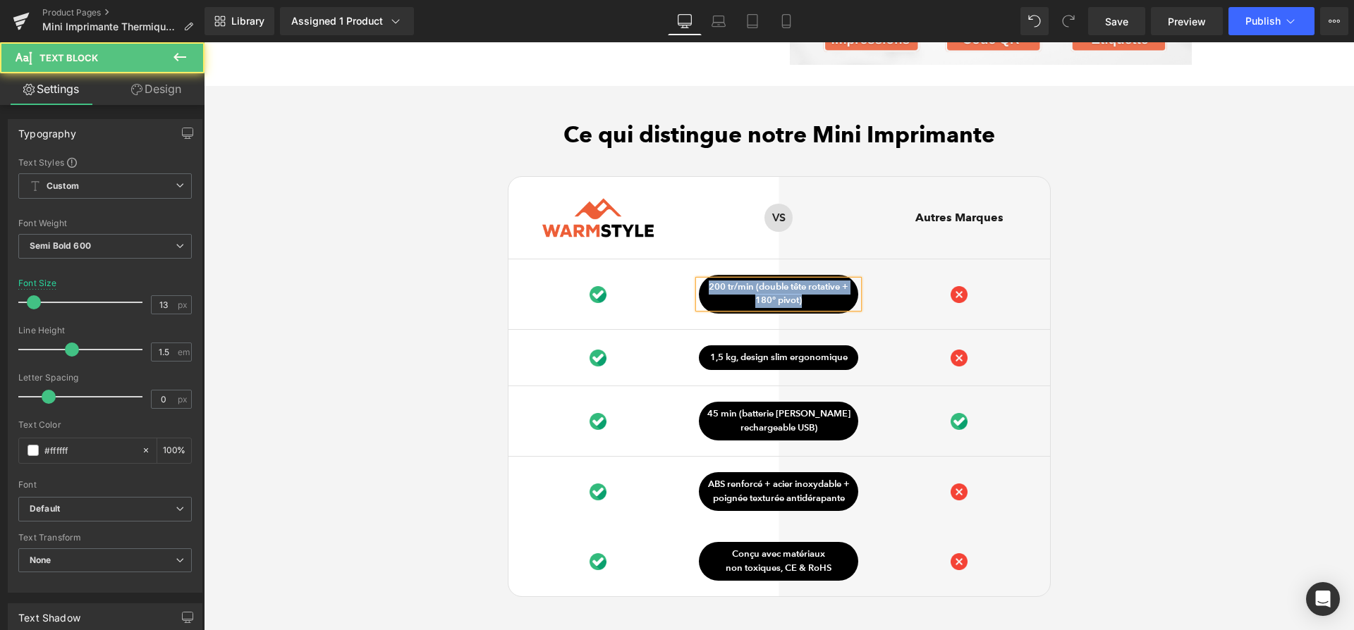
paste div
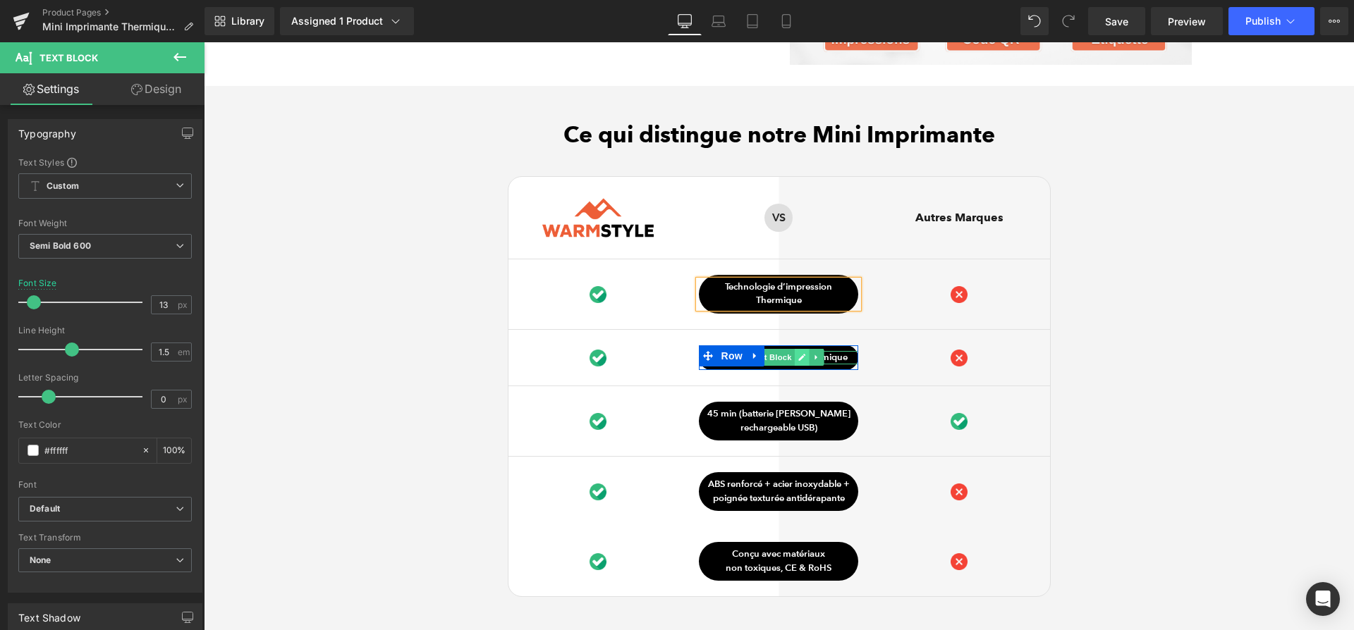
click at [798, 353] on icon at bounding box center [802, 357] width 8 height 8
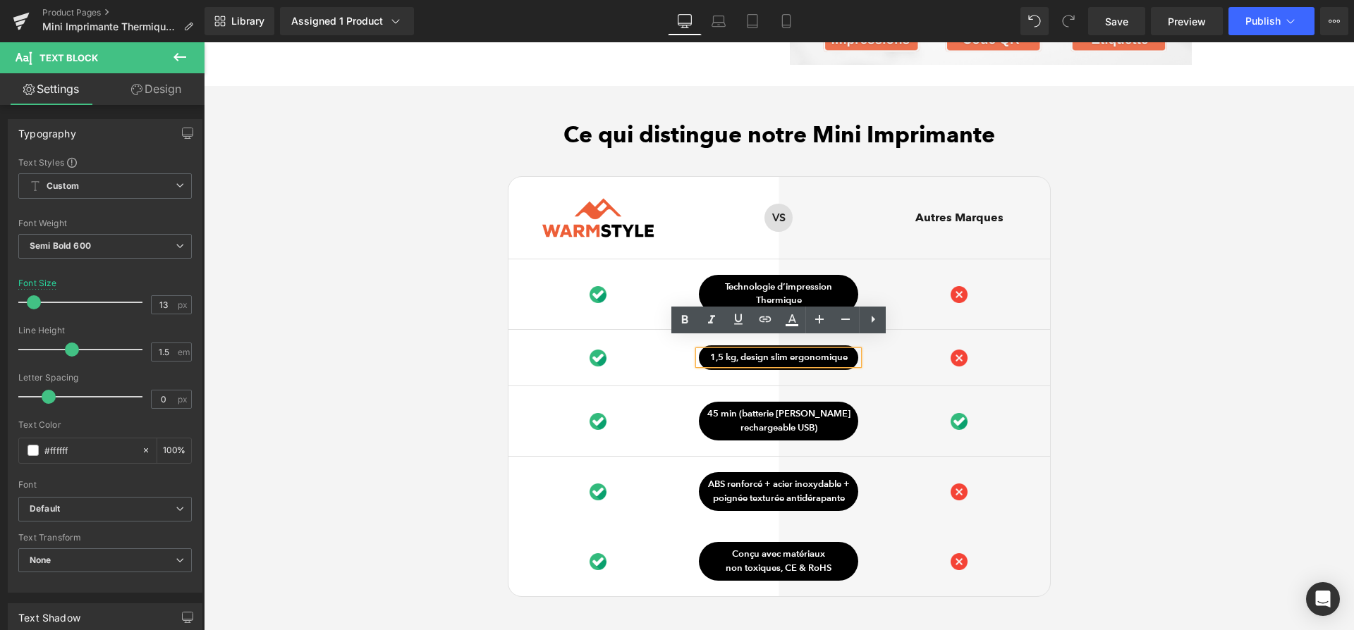
click at [797, 351] on p "1,5 kg, design slim ergonomique" at bounding box center [778, 358] width 159 height 14
paste div
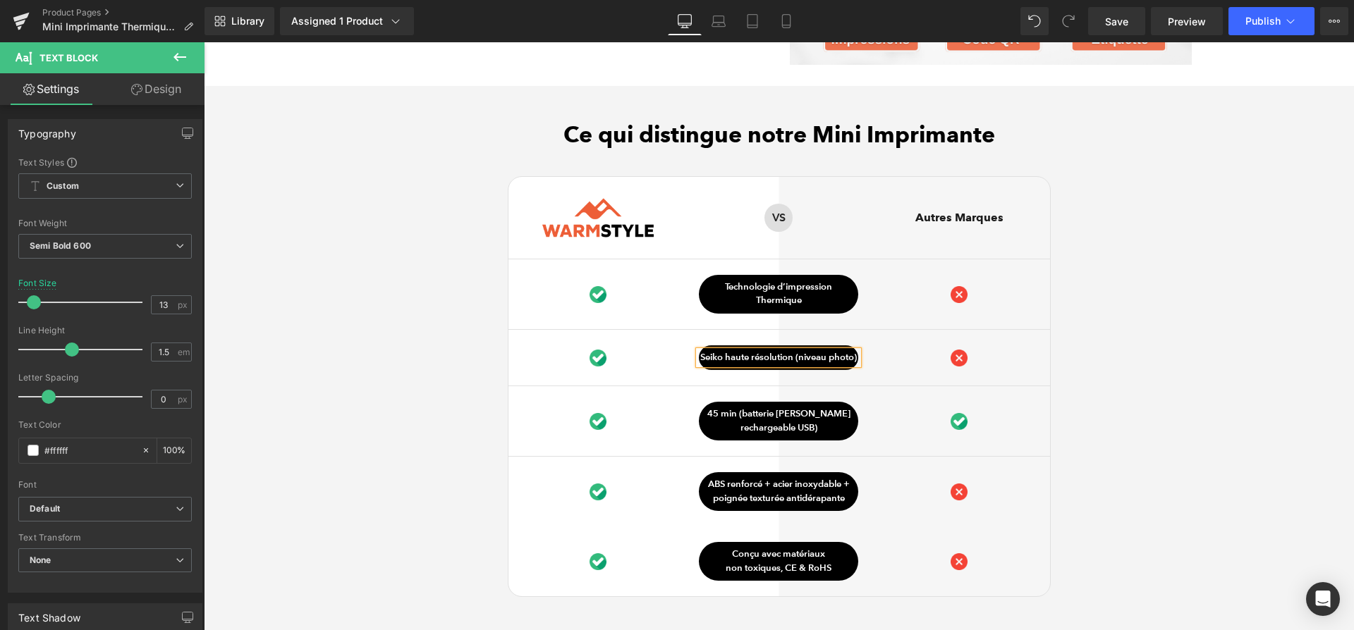
click at [794, 351] on p "Seiko haute résolution (niveau photo)" at bounding box center [778, 358] width 159 height 14
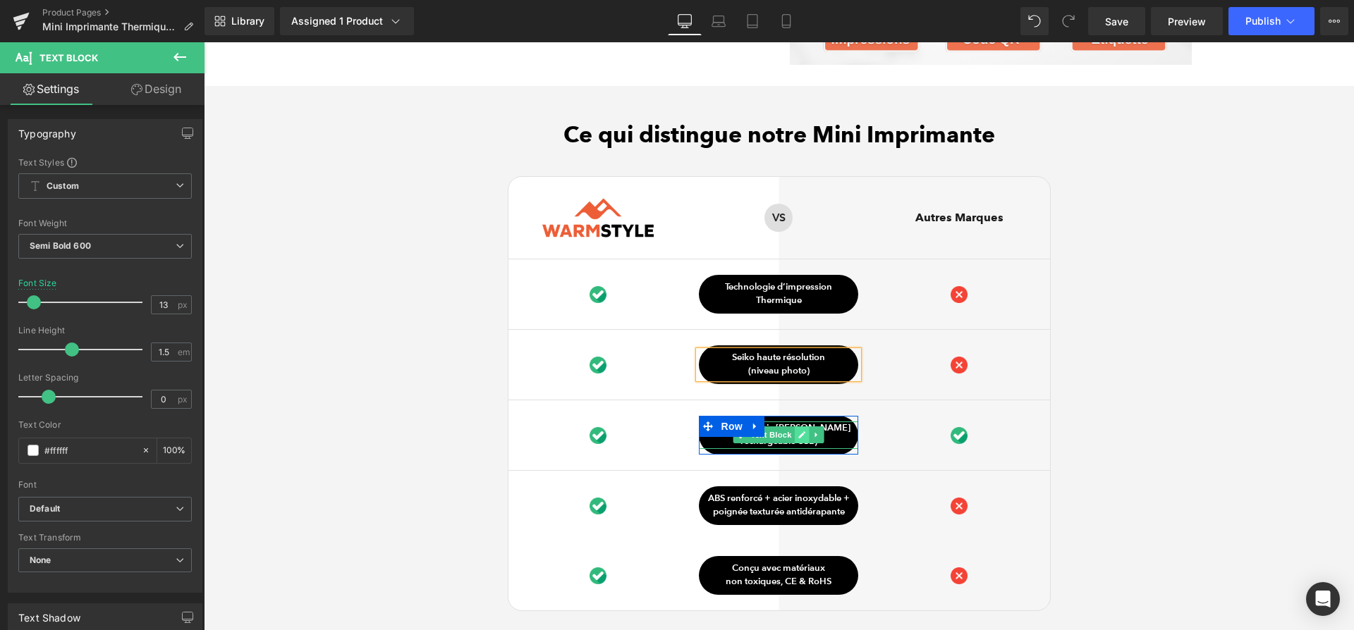
click at [799, 431] on icon at bounding box center [802, 435] width 8 height 8
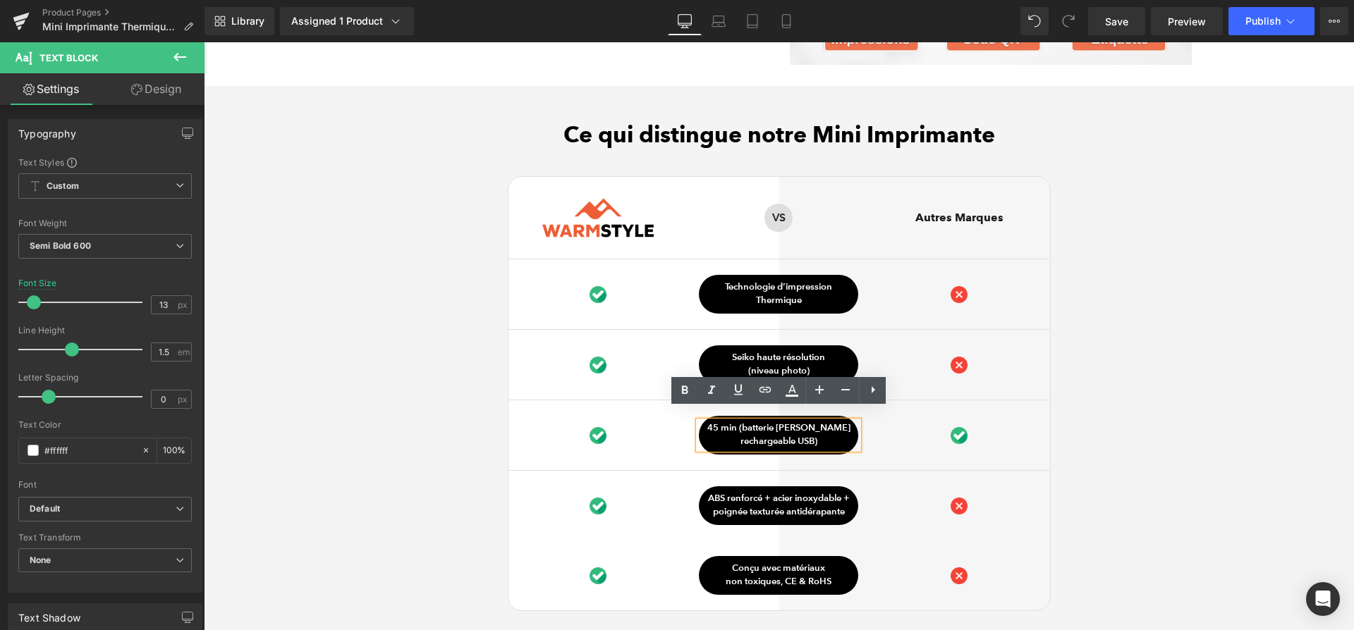
click at [799, 422] on p "45 min (batterie Li-ion" at bounding box center [778, 429] width 159 height 14
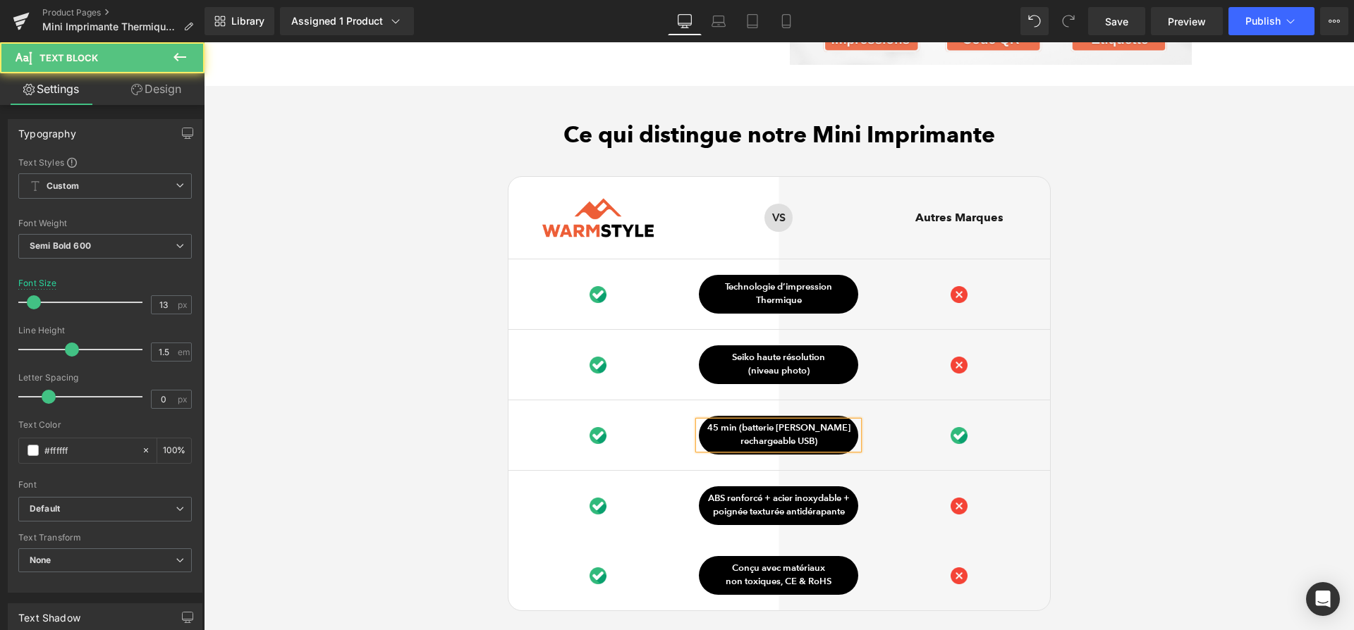
paste div
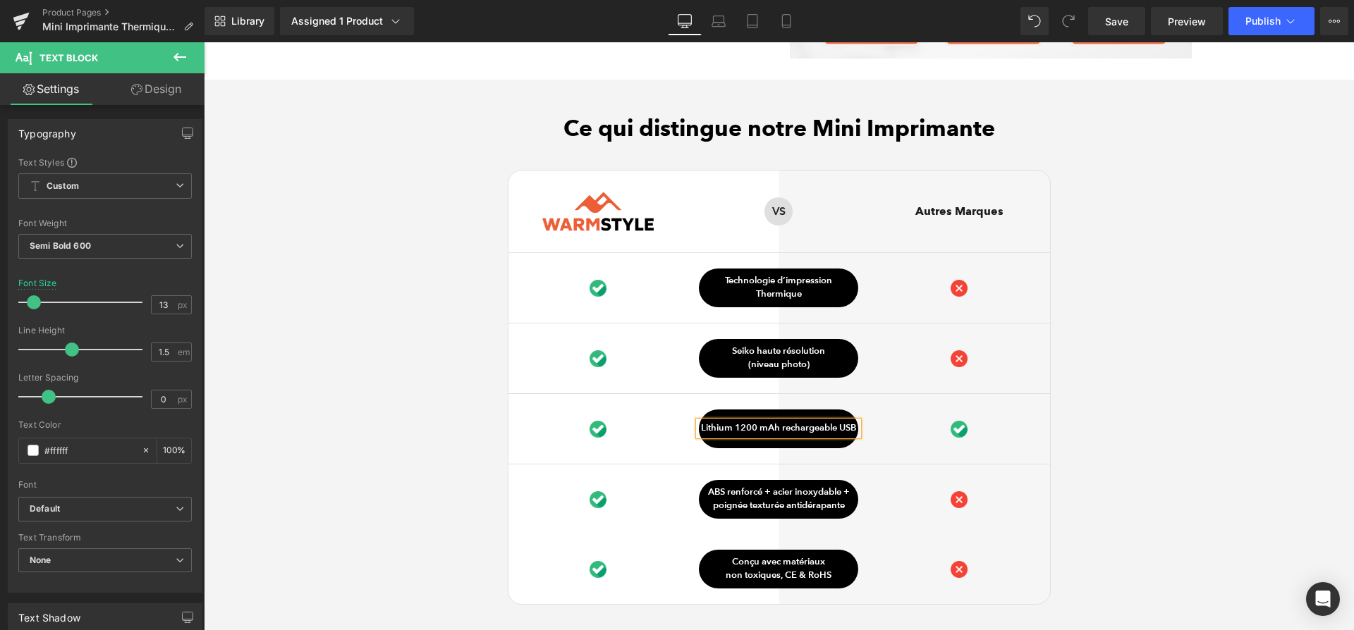
click at [781, 422] on p "Lithium 1200 mAh rechargeable USB" at bounding box center [778, 429] width 159 height 14
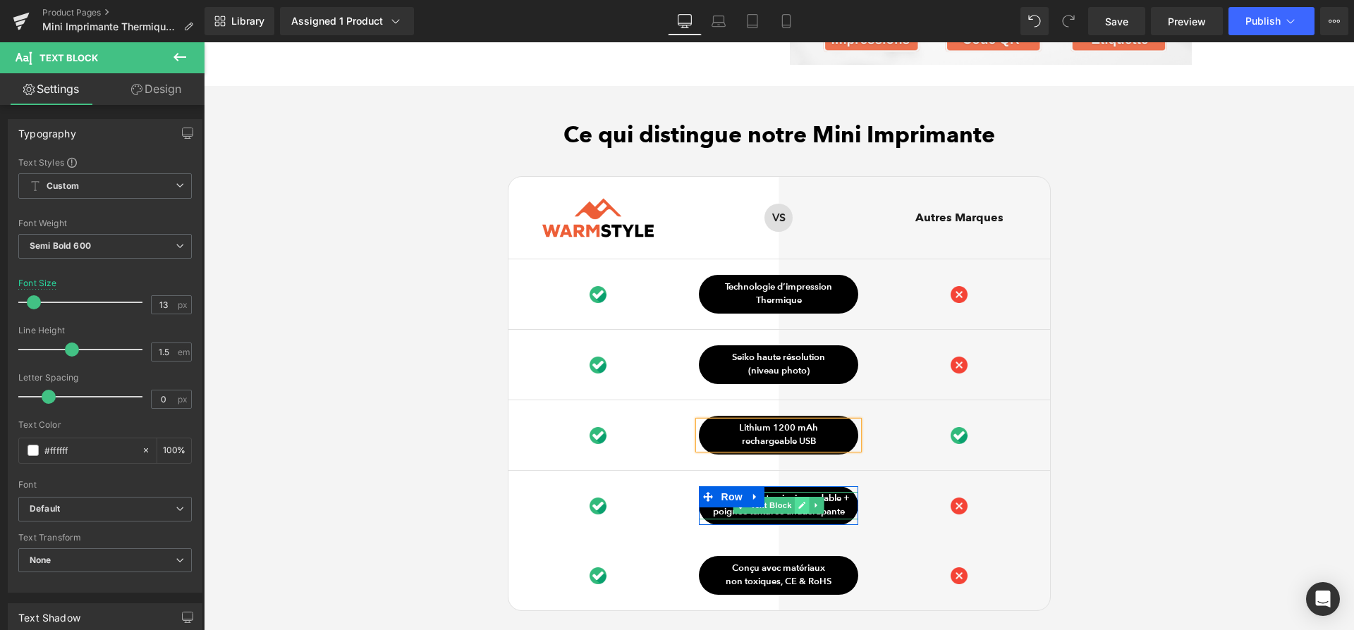
click at [799, 502] on icon at bounding box center [802, 505] width 7 height 7
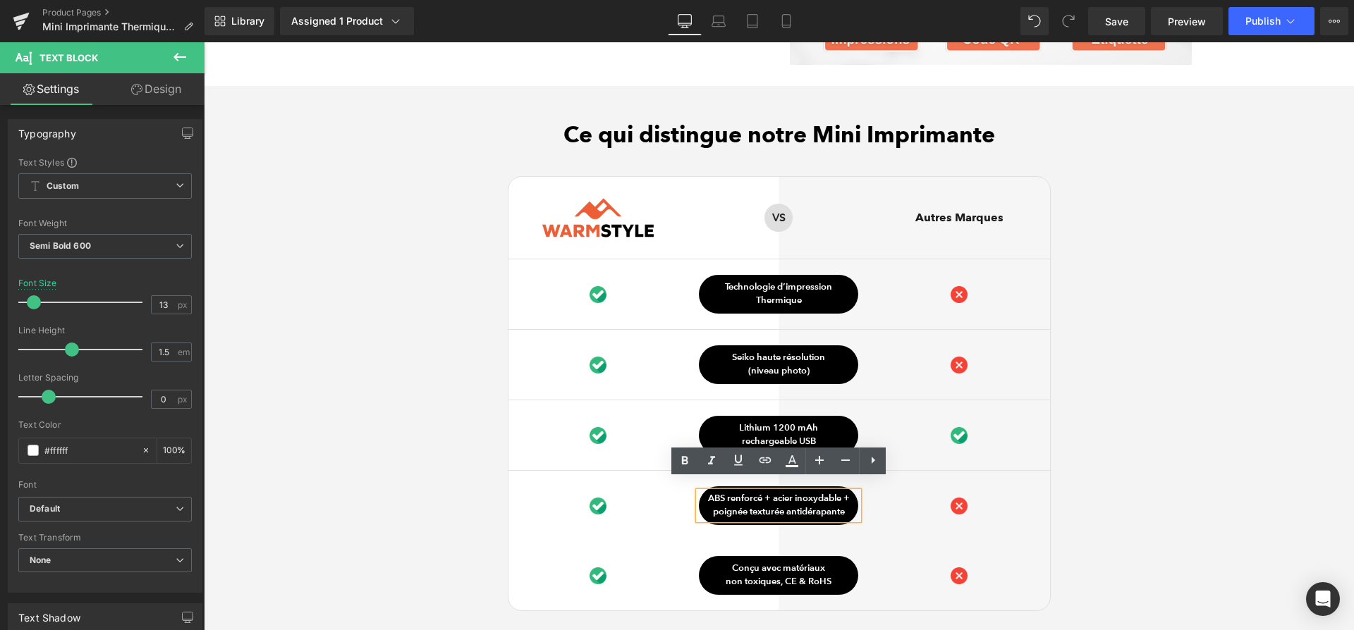
click at [799, 494] on p "ABS renforcé + acier inoxydable + poignée texturée antidérapante" at bounding box center [778, 505] width 159 height 27
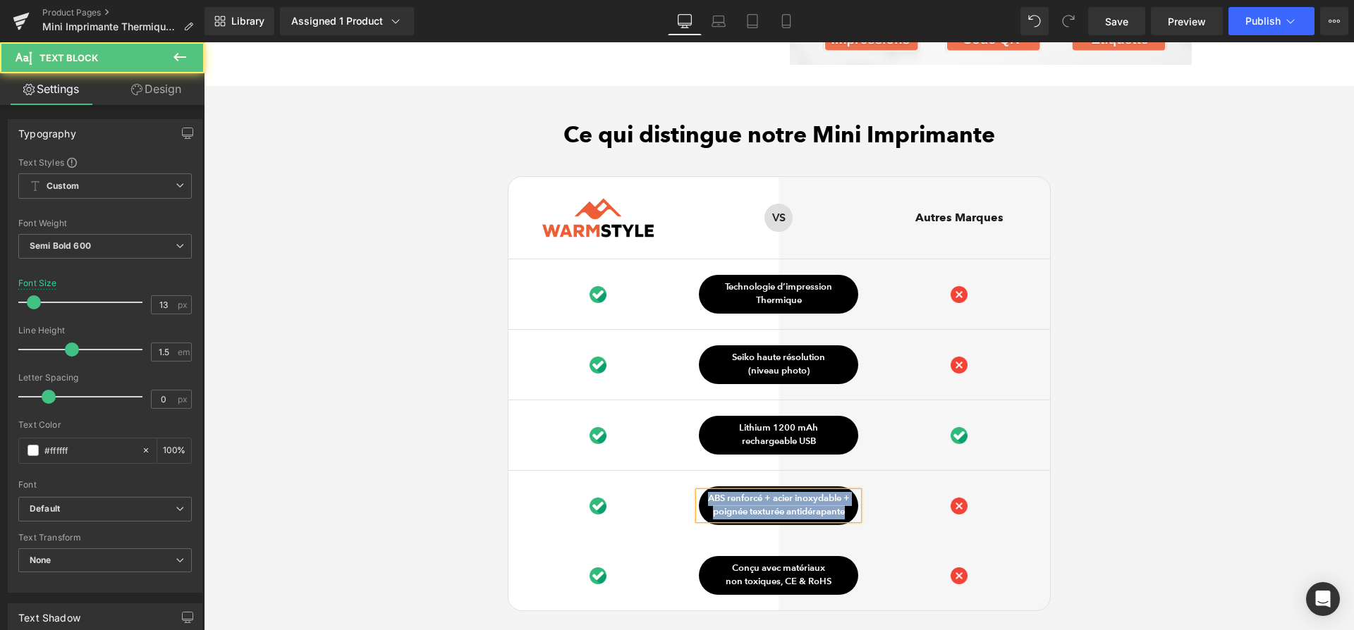
paste div
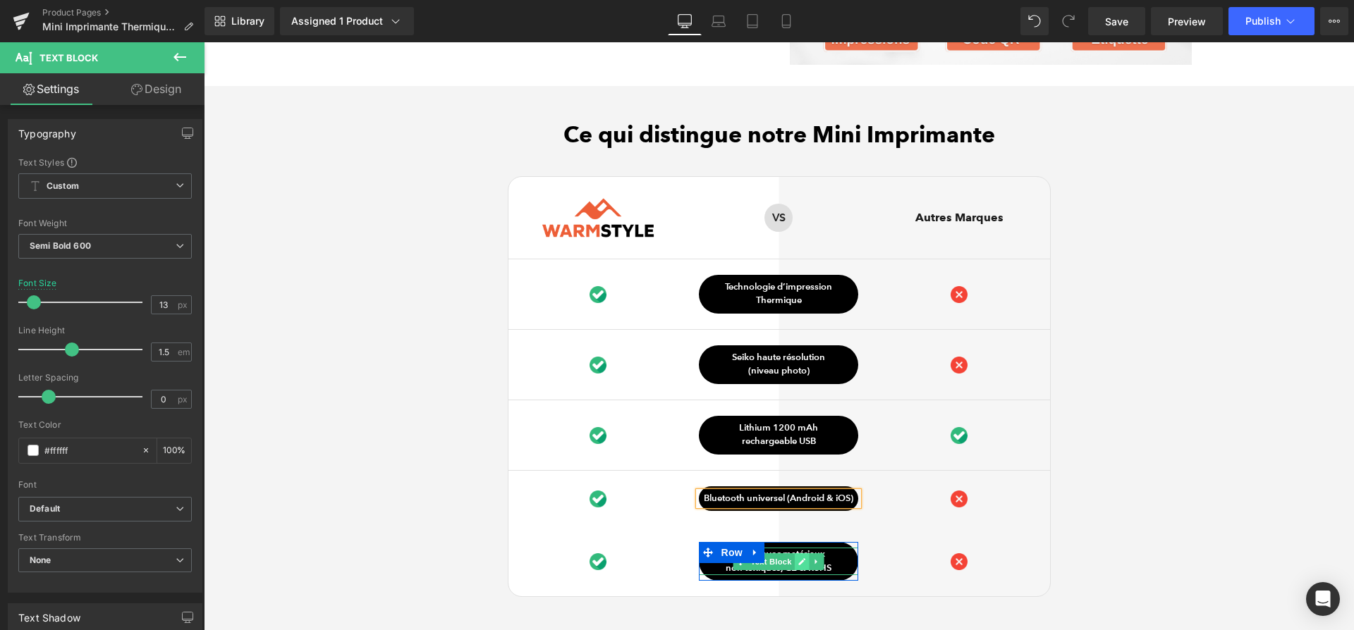
click at [796, 553] on link at bounding box center [802, 561] width 15 height 17
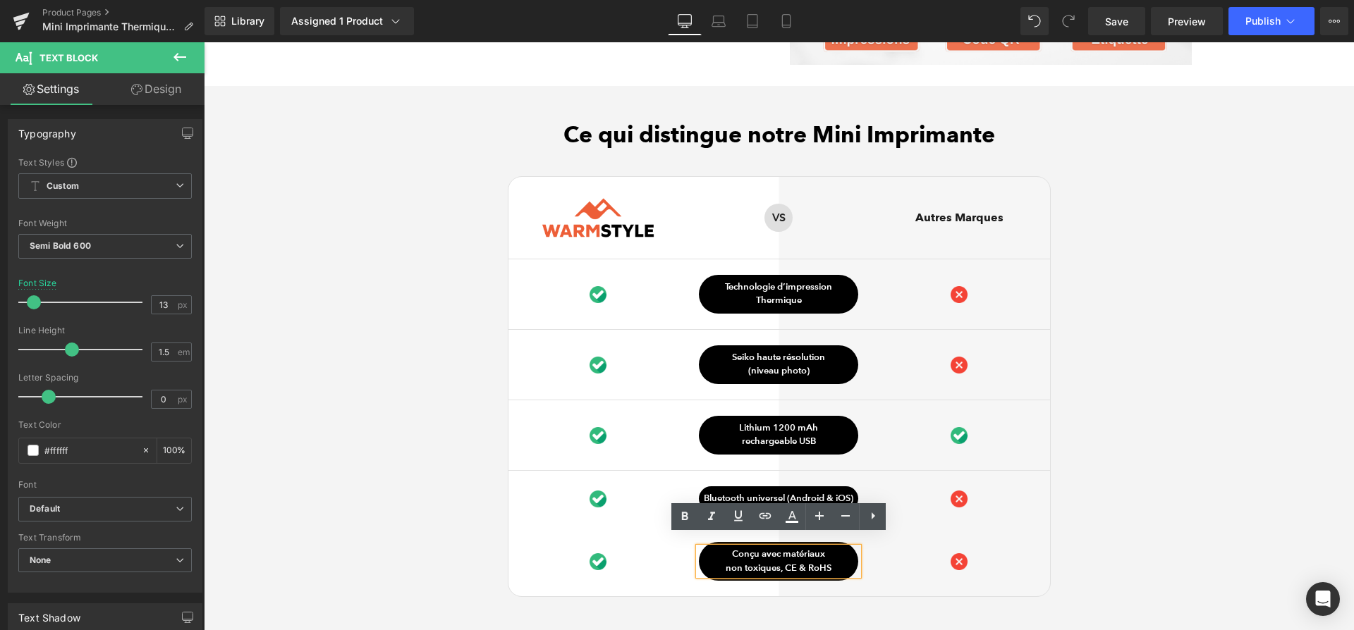
click at [796, 562] on p "non toxiques, CE & RoHS" at bounding box center [778, 569] width 159 height 14
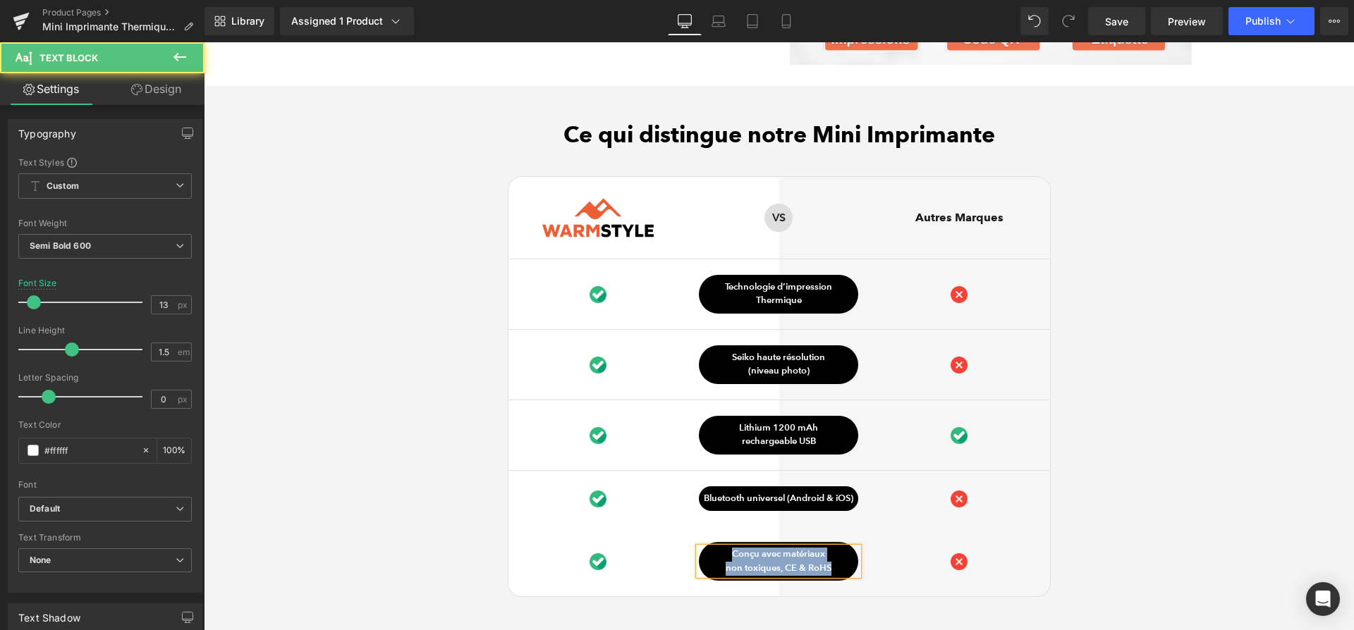
paste div
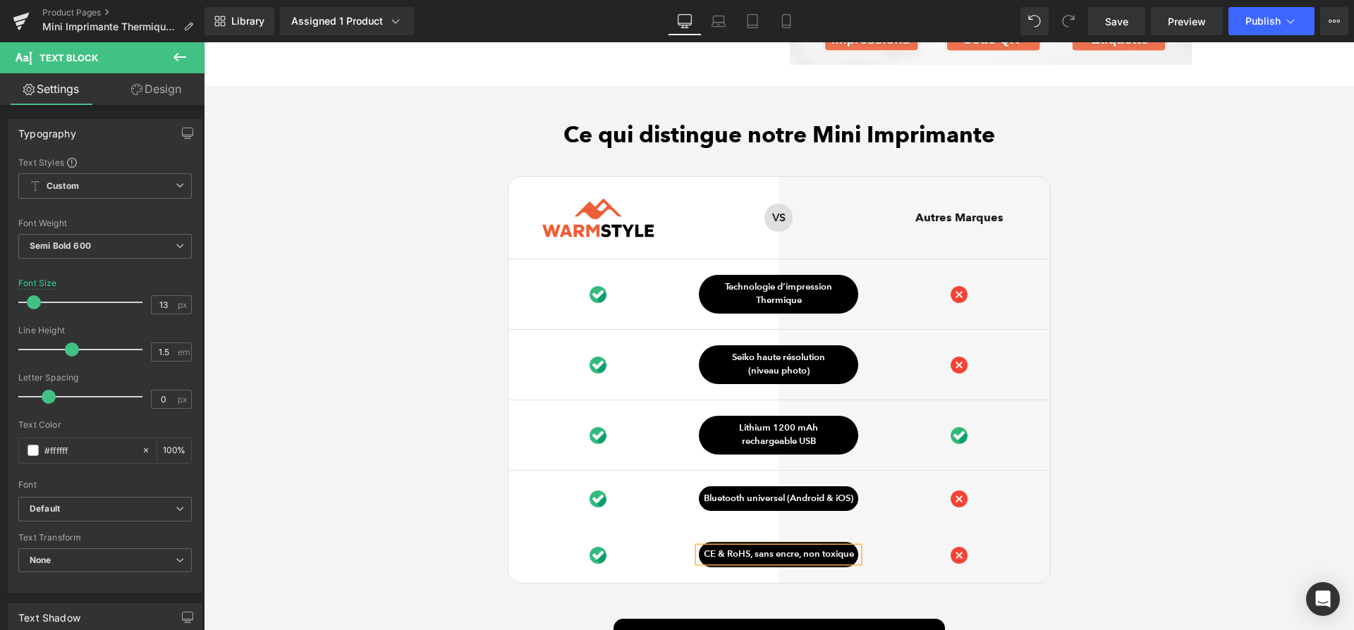
click at [804, 548] on p "CE & RoHS, sans encre, non toxique" at bounding box center [778, 555] width 159 height 14
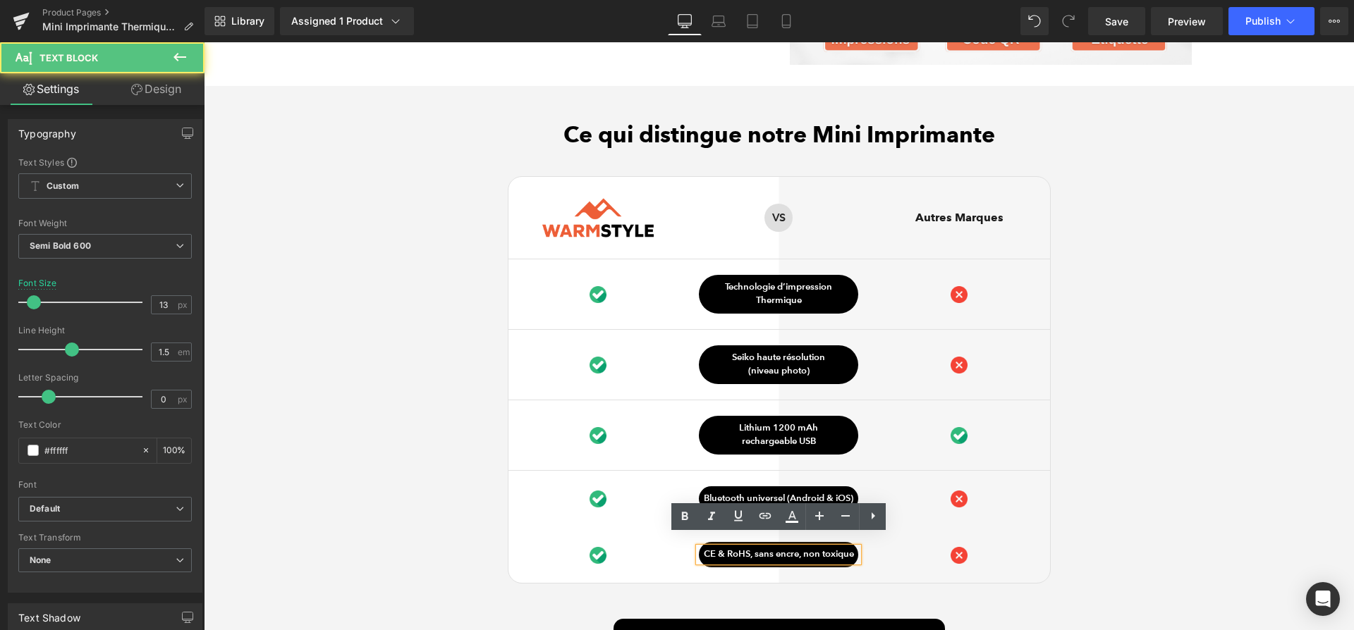
click at [1220, 543] on div "Ce qui distingue notre Mini Imprimante Heading Image Row VS Text Block Row Autr…" at bounding box center [779, 407] width 1150 height 573
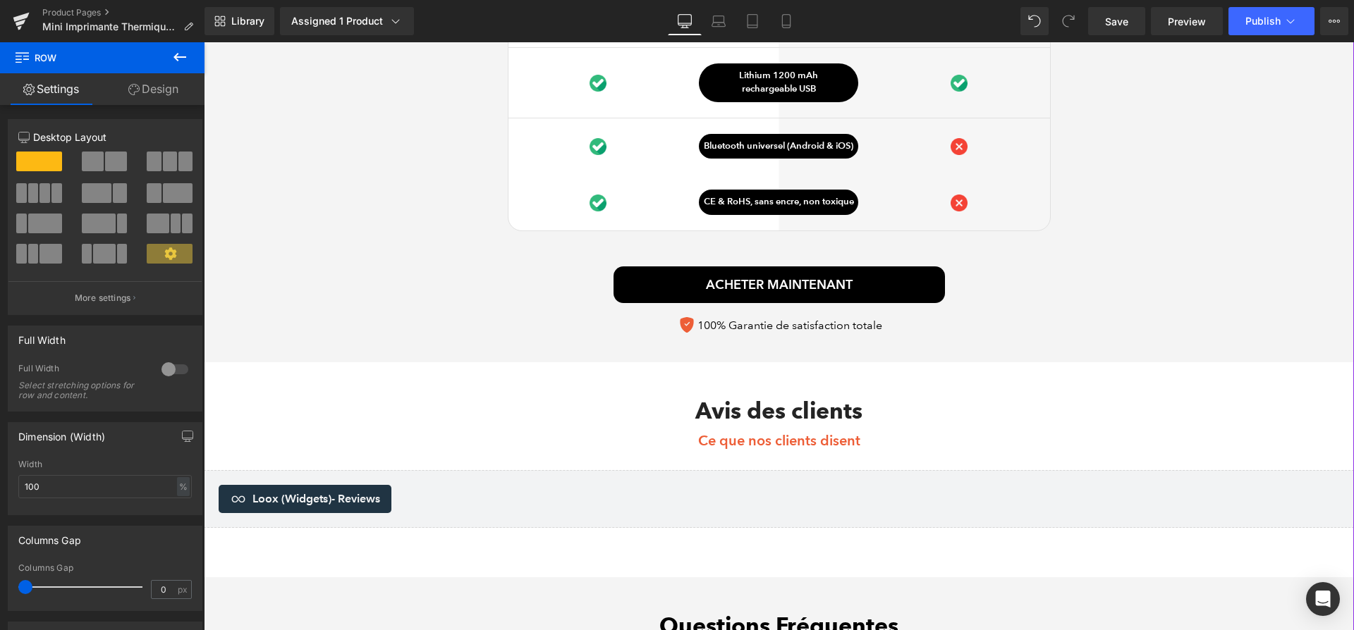
scroll to position [3742, 0]
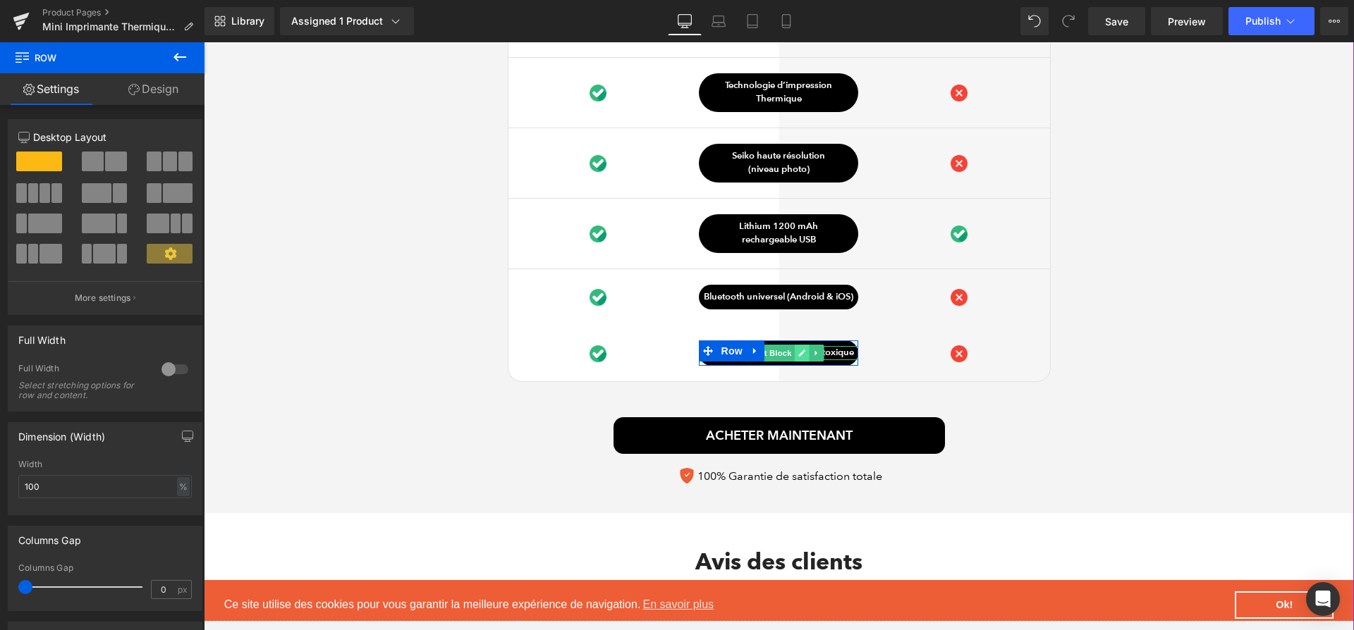
click at [801, 349] on icon at bounding box center [802, 353] width 8 height 8
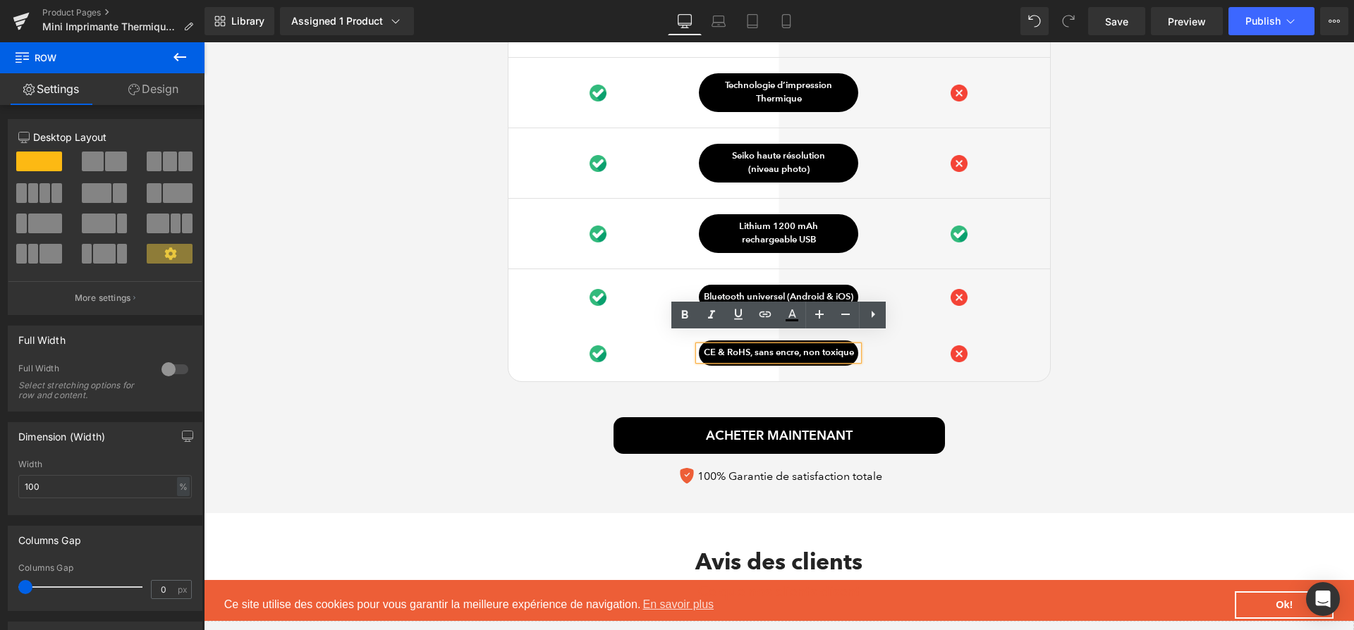
click at [802, 346] on p "CE & RoHS, sans encre, non toxique" at bounding box center [778, 353] width 159 height 14
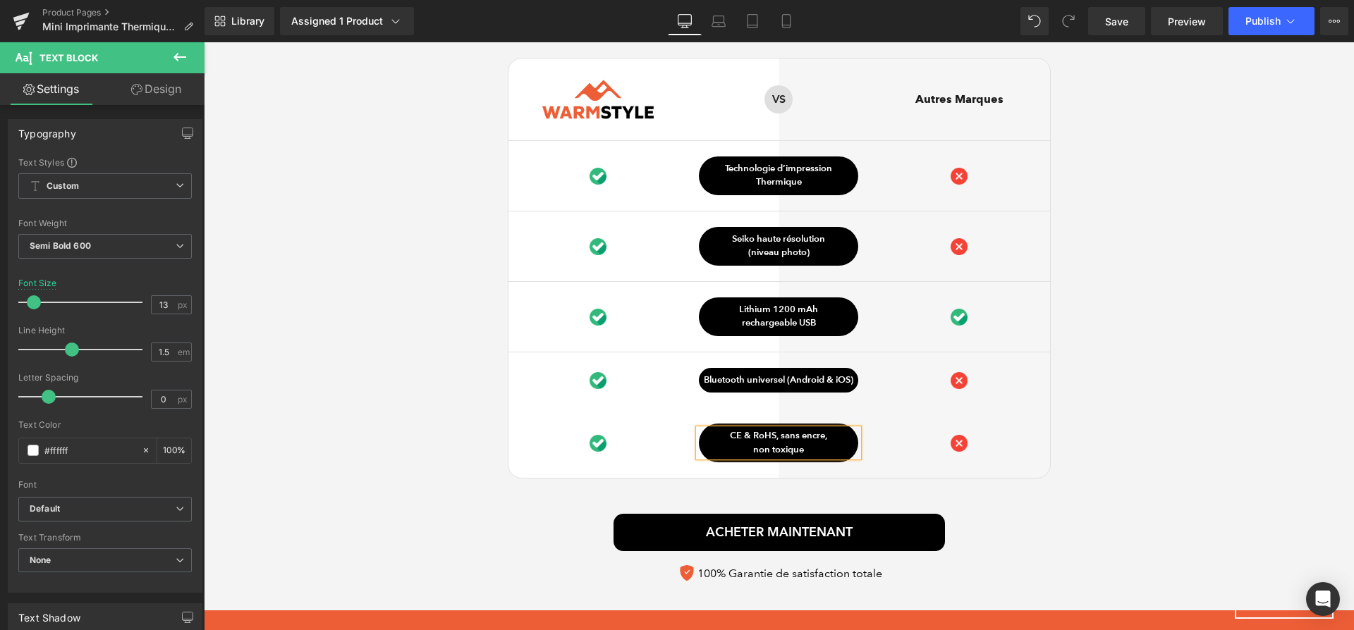
scroll to position [3658, 0]
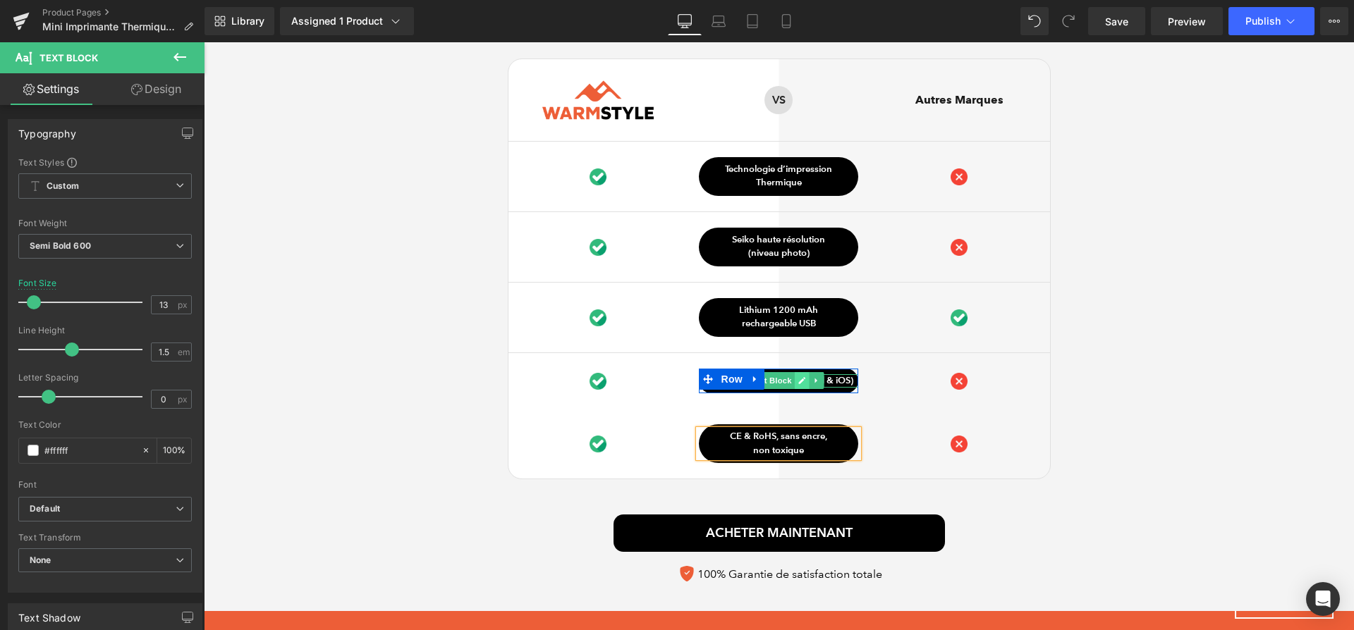
click at [798, 376] on icon at bounding box center [802, 380] width 8 height 8
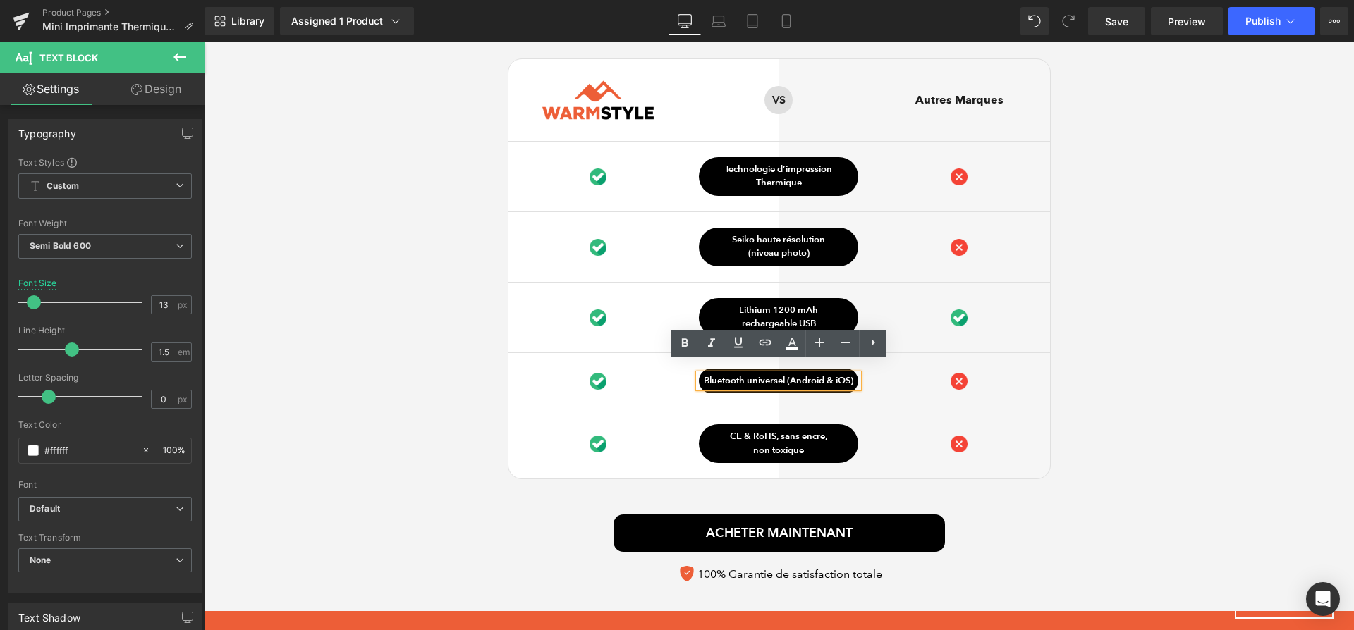
click at [789, 374] on p "Bluetooth universel (Android & iOS)" at bounding box center [778, 381] width 159 height 14
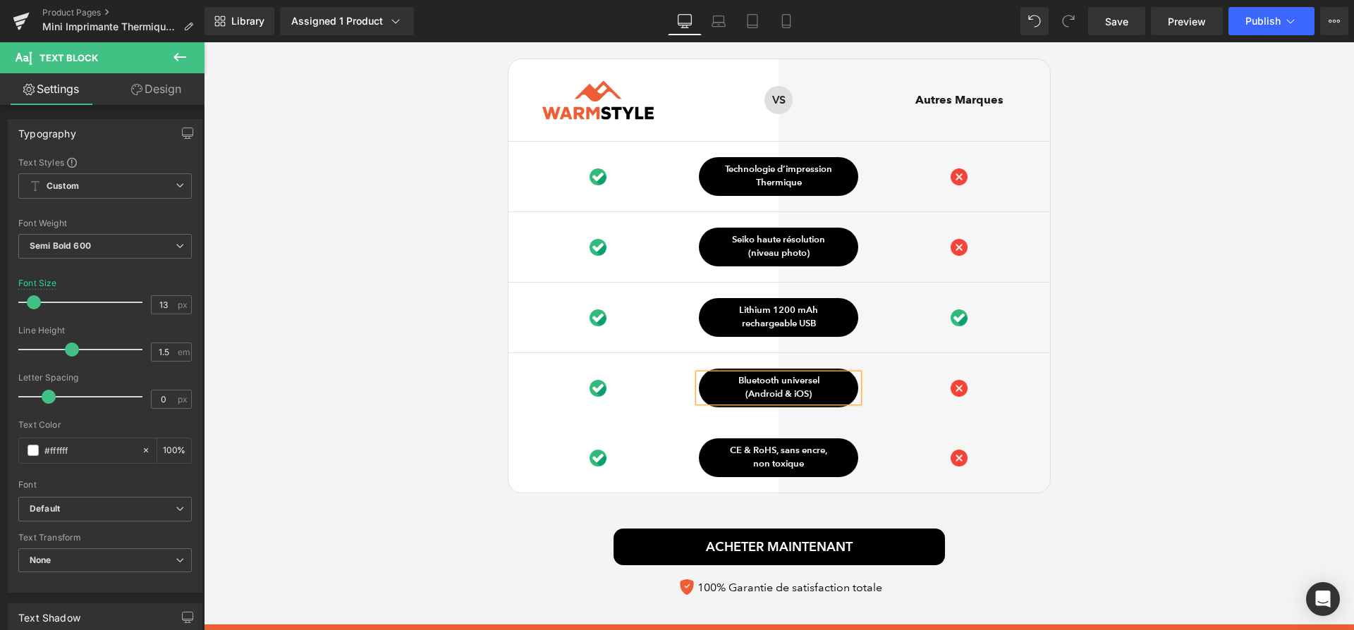
click at [1124, 432] on div "Ce qui distingue notre Mini Imprimante Heading Image Row VS Text Block Row Autr…" at bounding box center [779, 304] width 1150 height 601
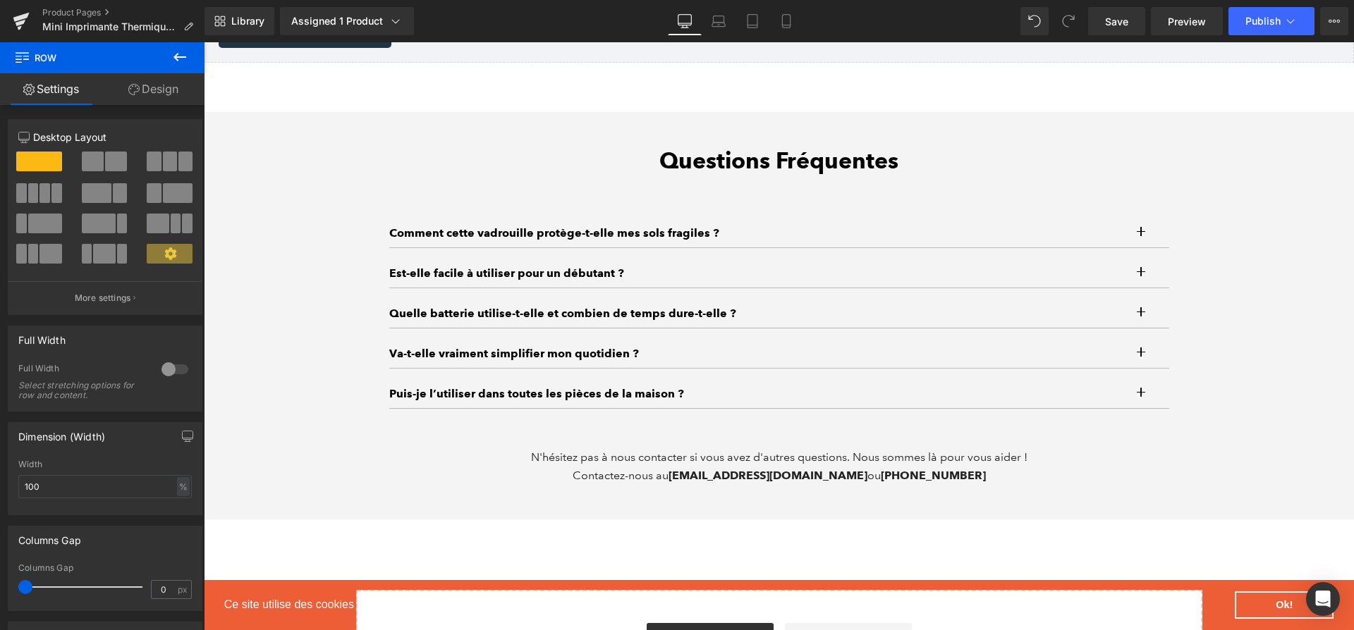
scroll to position [4425, 0]
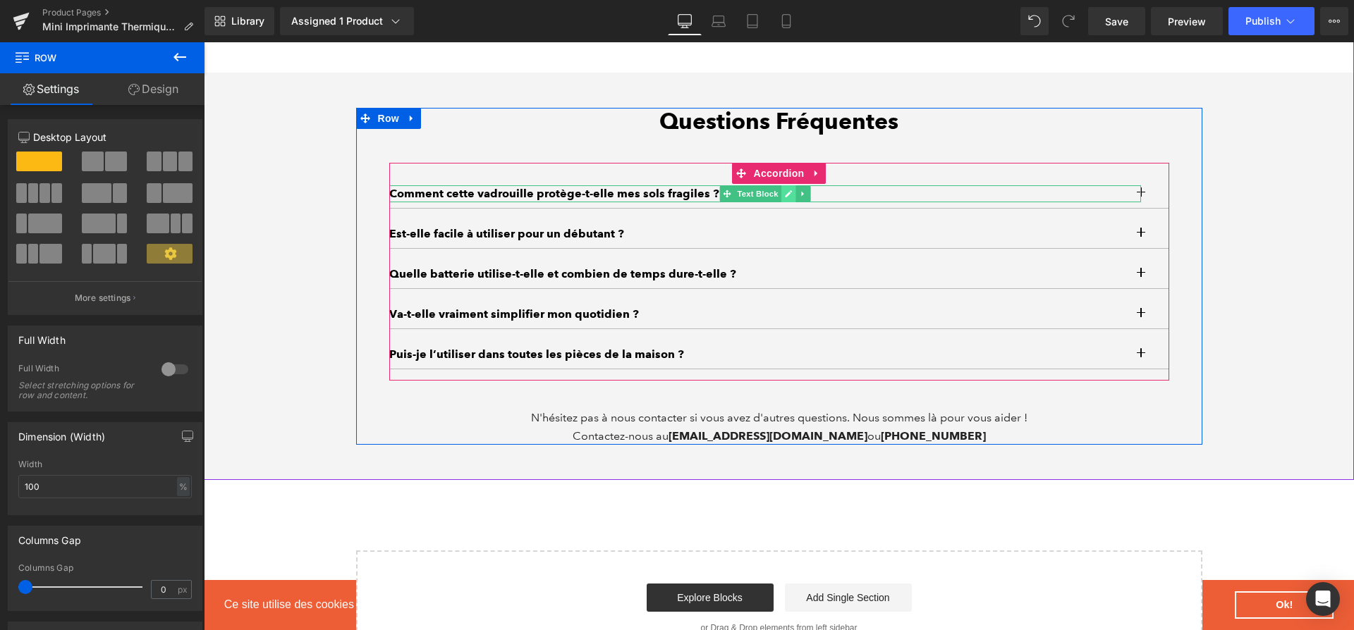
click at [794, 185] on link at bounding box center [787, 193] width 15 height 17
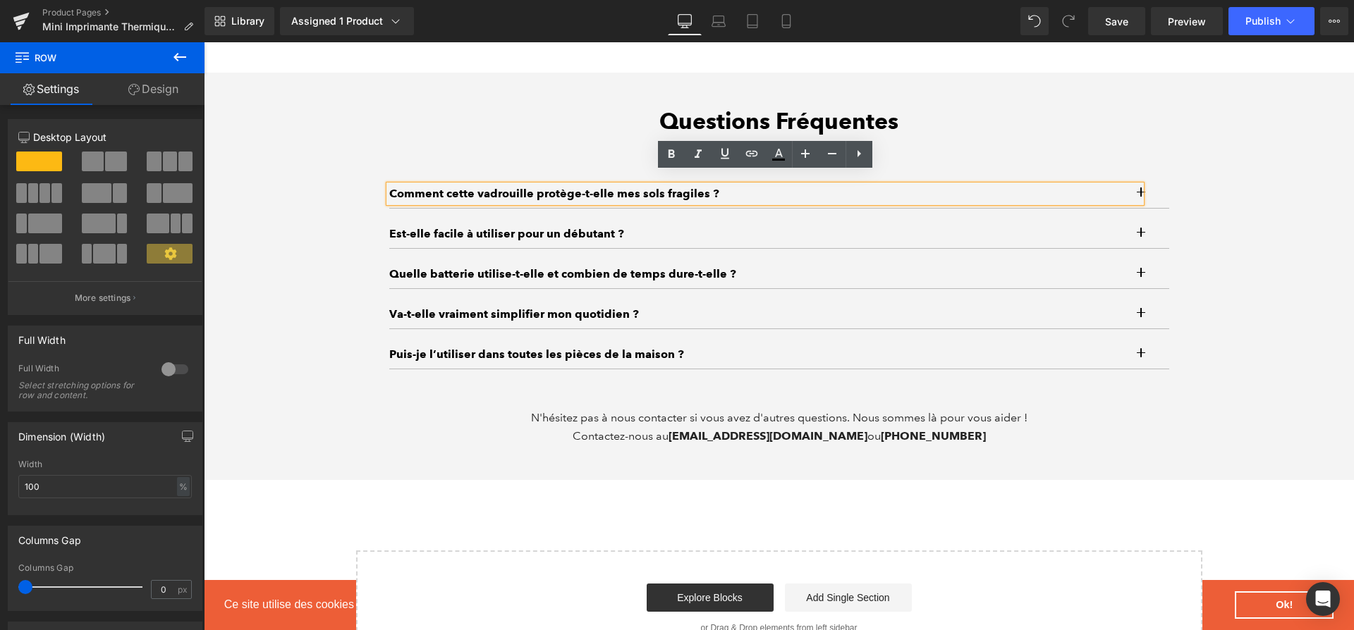
click at [794, 185] on p "Comment cette vadrouille protège-t-elle mes sols fragiles ?" at bounding box center [765, 193] width 752 height 17
paste div
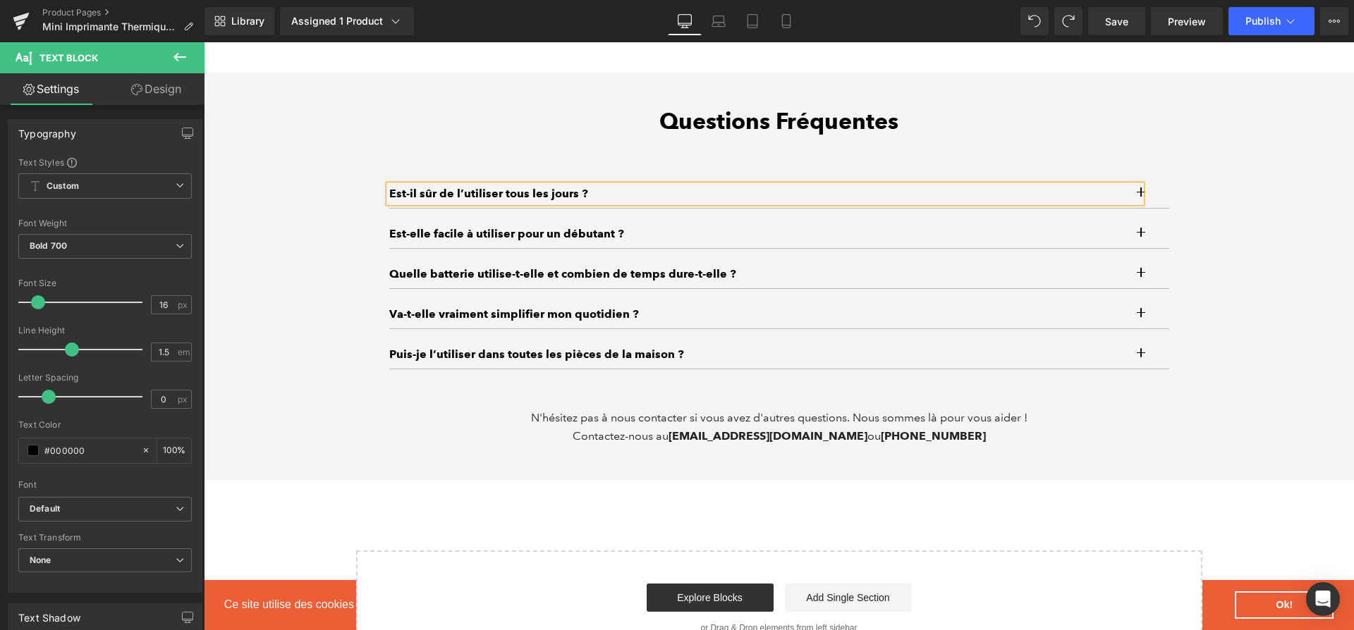
click at [1160, 180] on button "button" at bounding box center [1155, 194] width 28 height 28
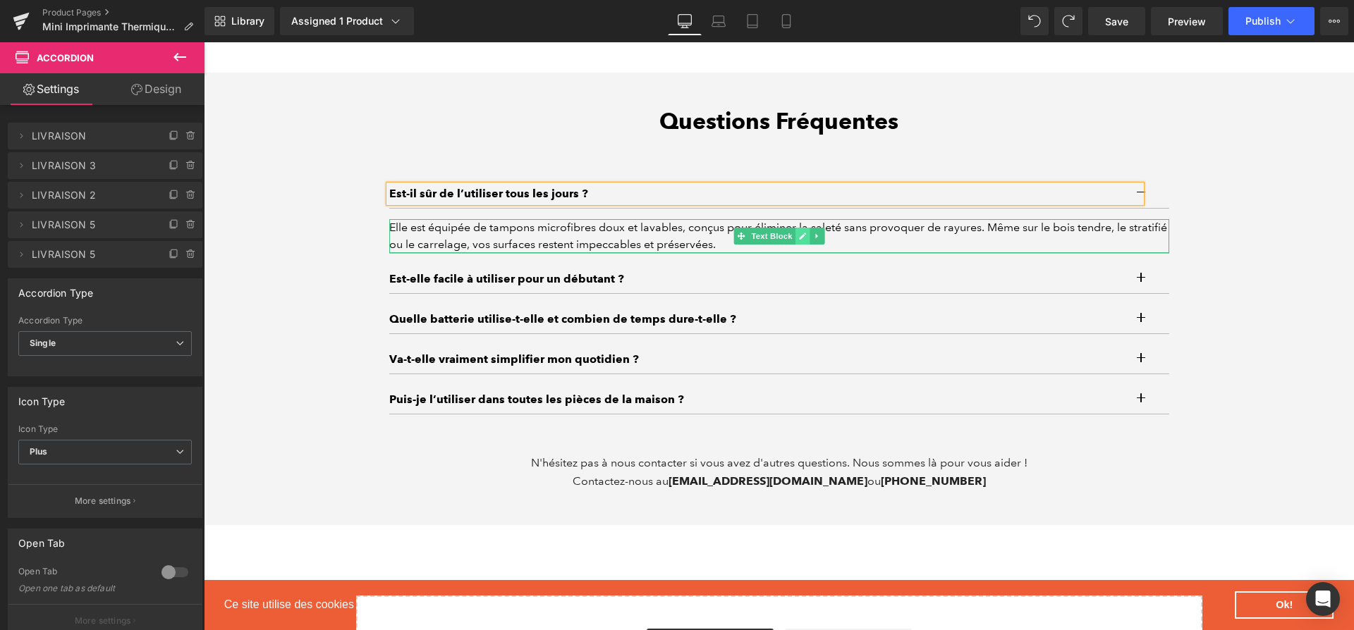
click at [799, 233] on icon at bounding box center [802, 236] width 7 height 7
click at [799, 226] on div "Elle est équipée de tampons microfibres doux et lavables, conçus pour éliminer …" at bounding box center [779, 236] width 780 height 34
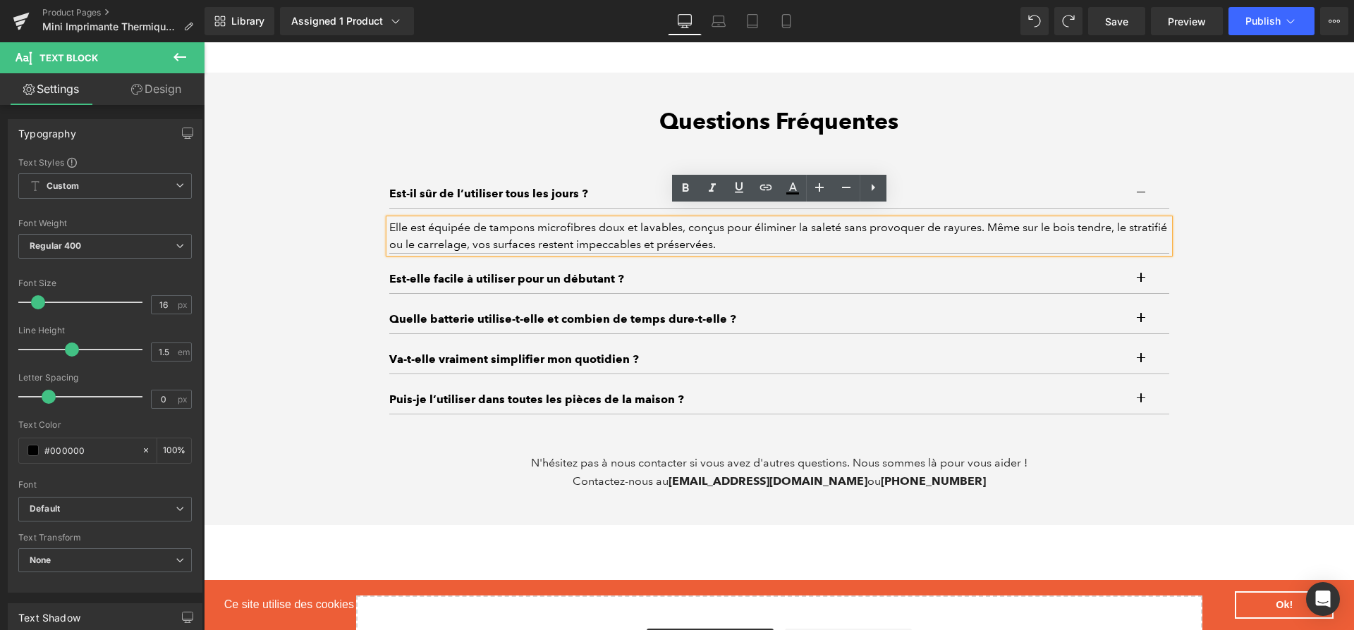
paste div
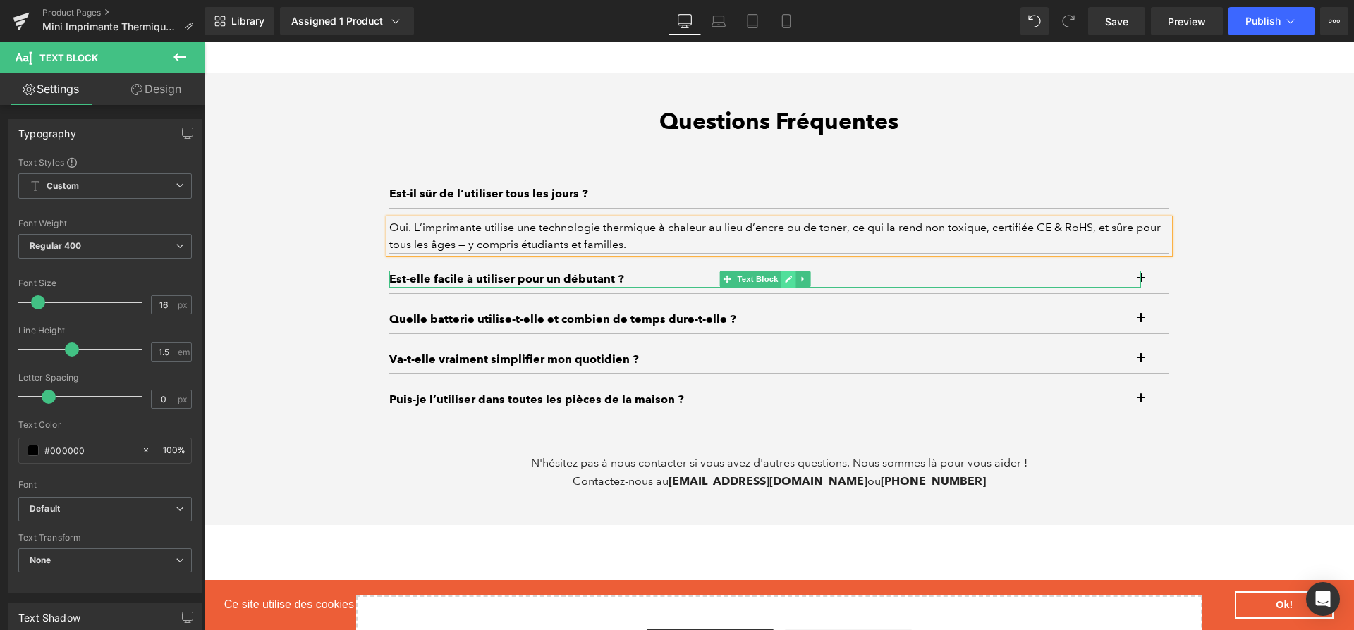
click at [785, 276] on icon at bounding box center [788, 279] width 7 height 7
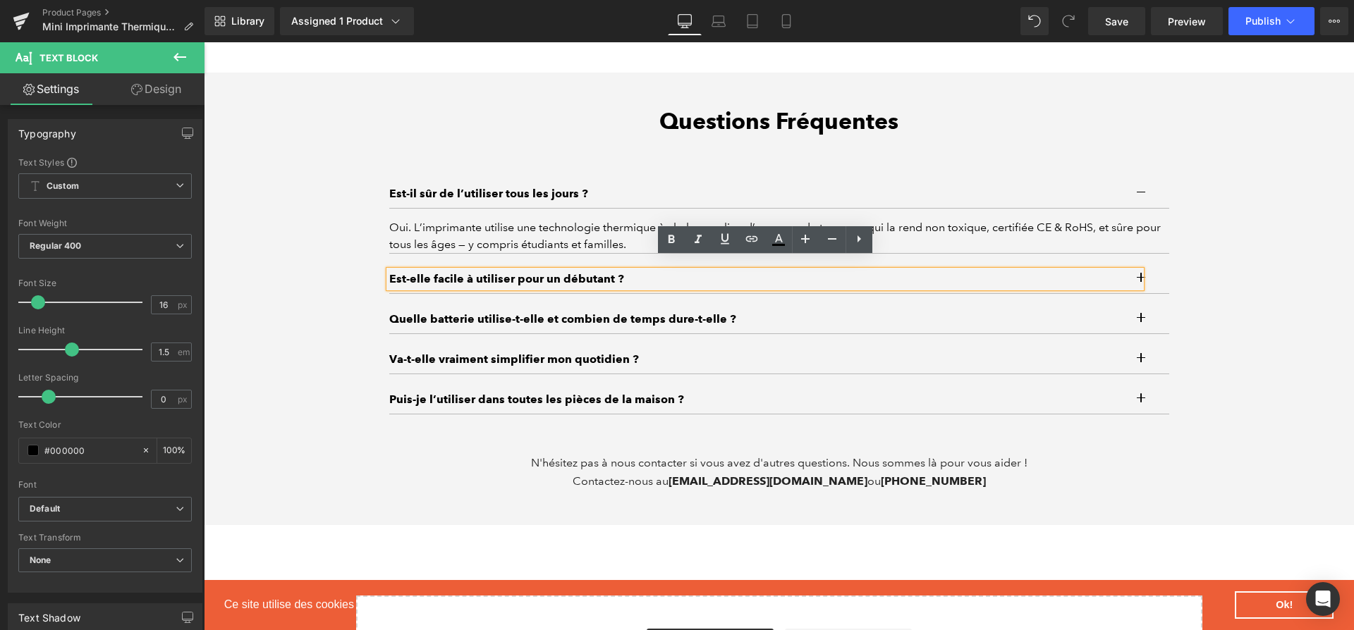
click at [785, 271] on p "Est-elle facile à utiliser pour un débutant ?" at bounding box center [764, 279] width 751 height 17
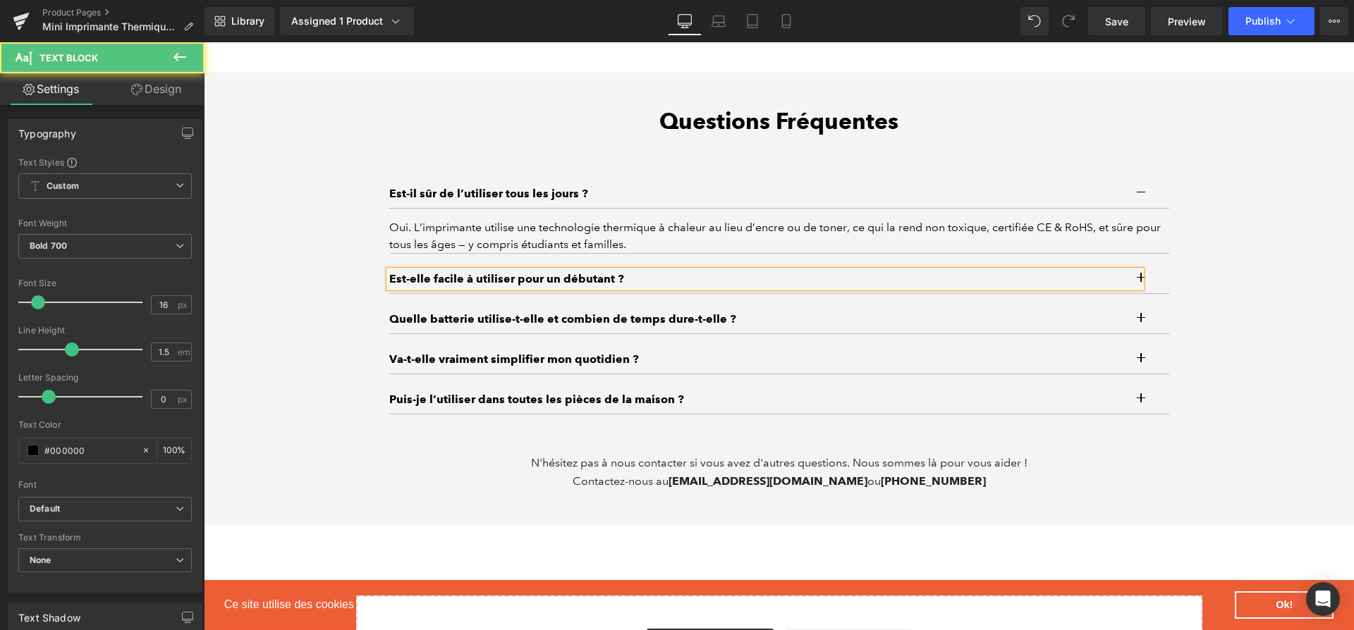
paste div
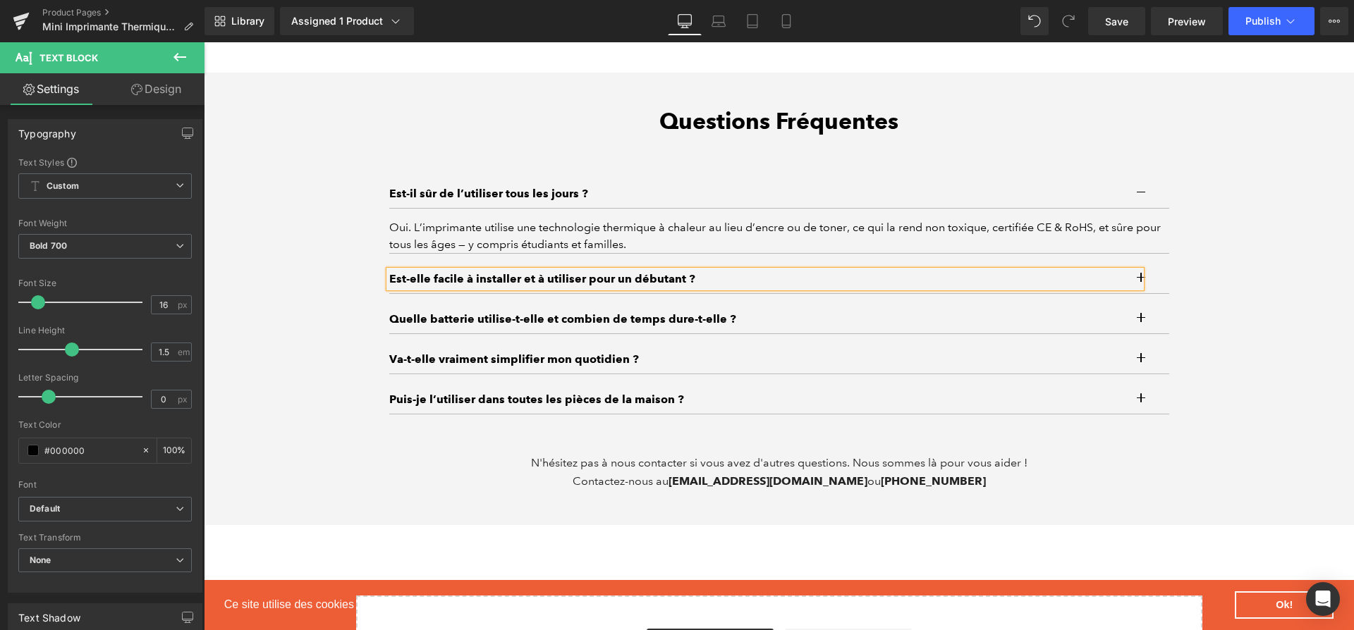
click at [1152, 265] on button "button" at bounding box center [1155, 279] width 28 height 28
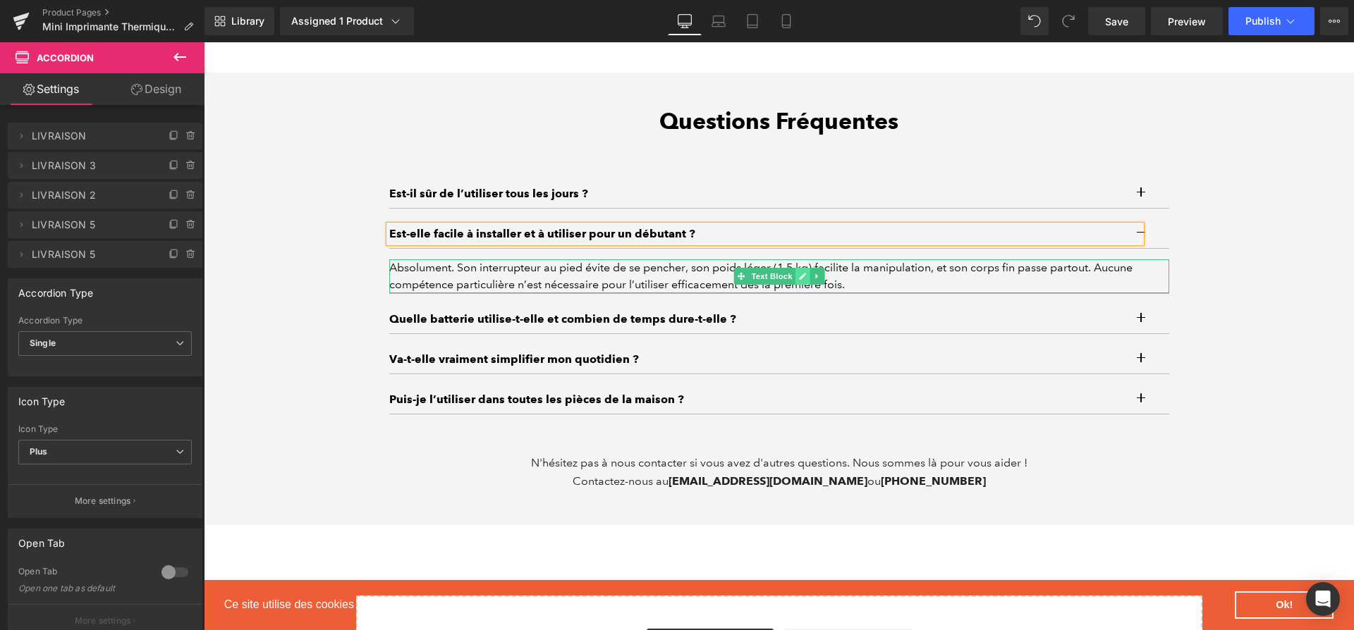
click at [800, 273] on icon at bounding box center [802, 276] width 7 height 7
click at [800, 266] on div "Absolument. Son interrupteur au pied évite de se pencher, son poids léger (1,5 …" at bounding box center [779, 276] width 780 height 34
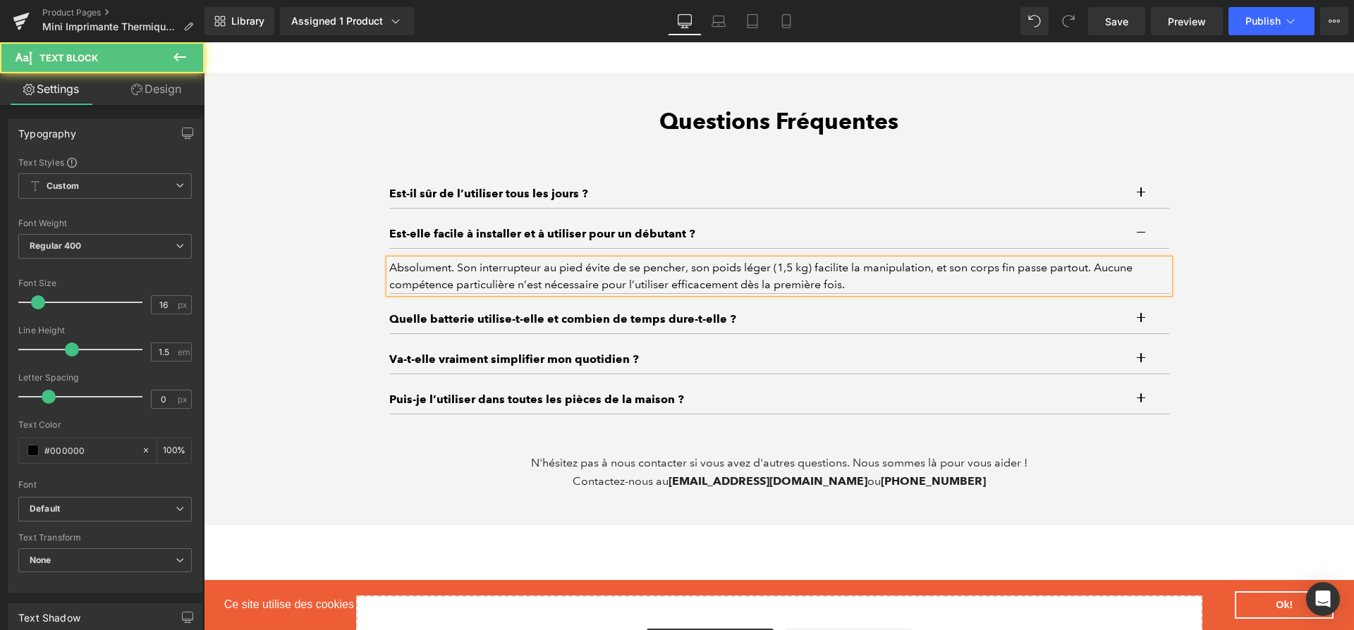
paste div
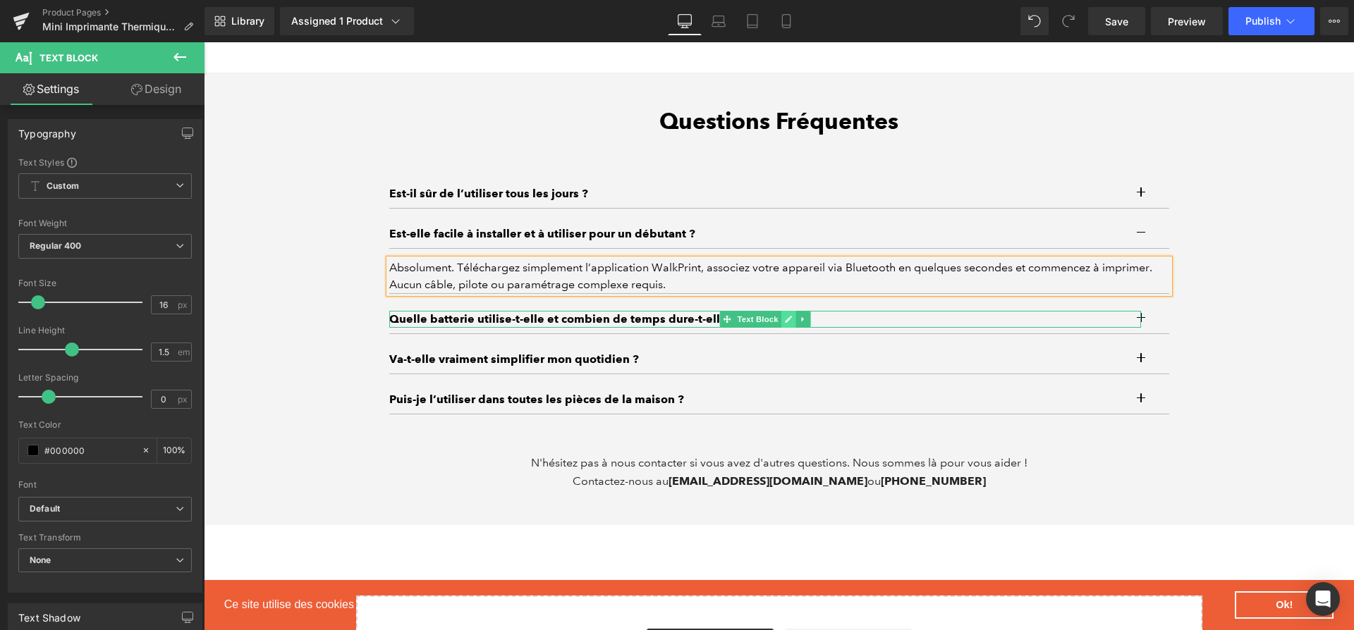
click at [793, 311] on link at bounding box center [787, 319] width 15 height 17
click at [793, 311] on p "Quelle batterie utilise-t-elle et combien de temps dure-t-elle ?" at bounding box center [765, 319] width 752 height 17
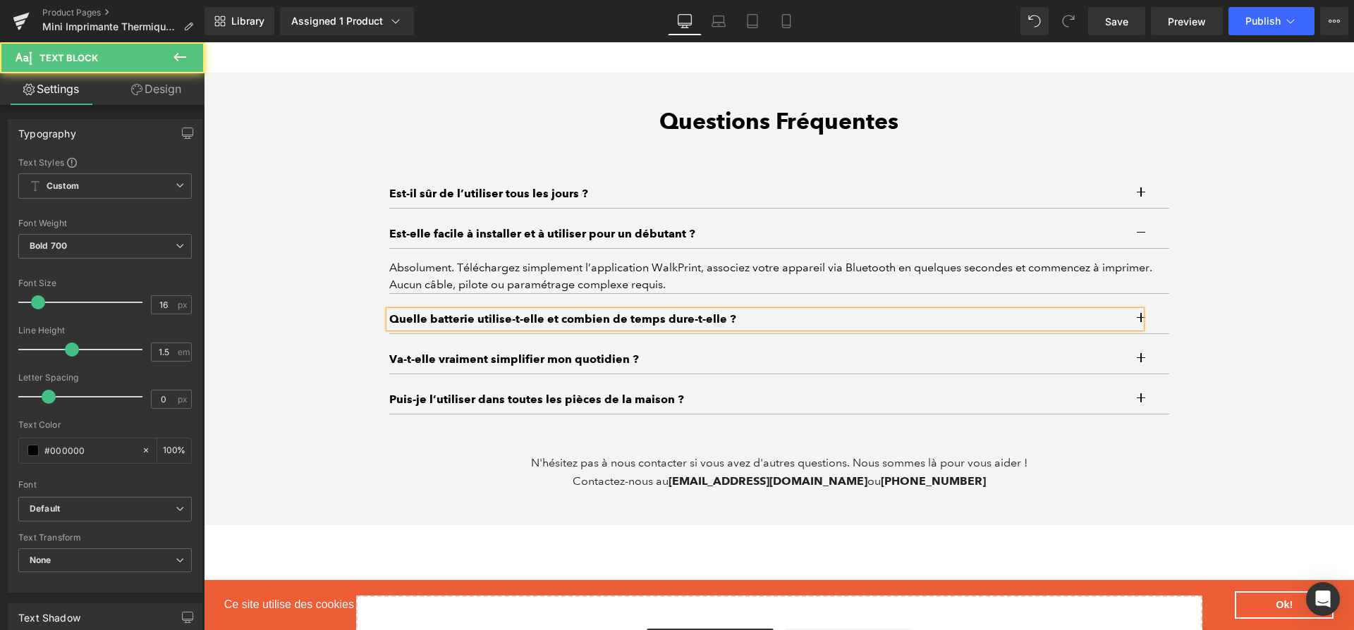
paste div
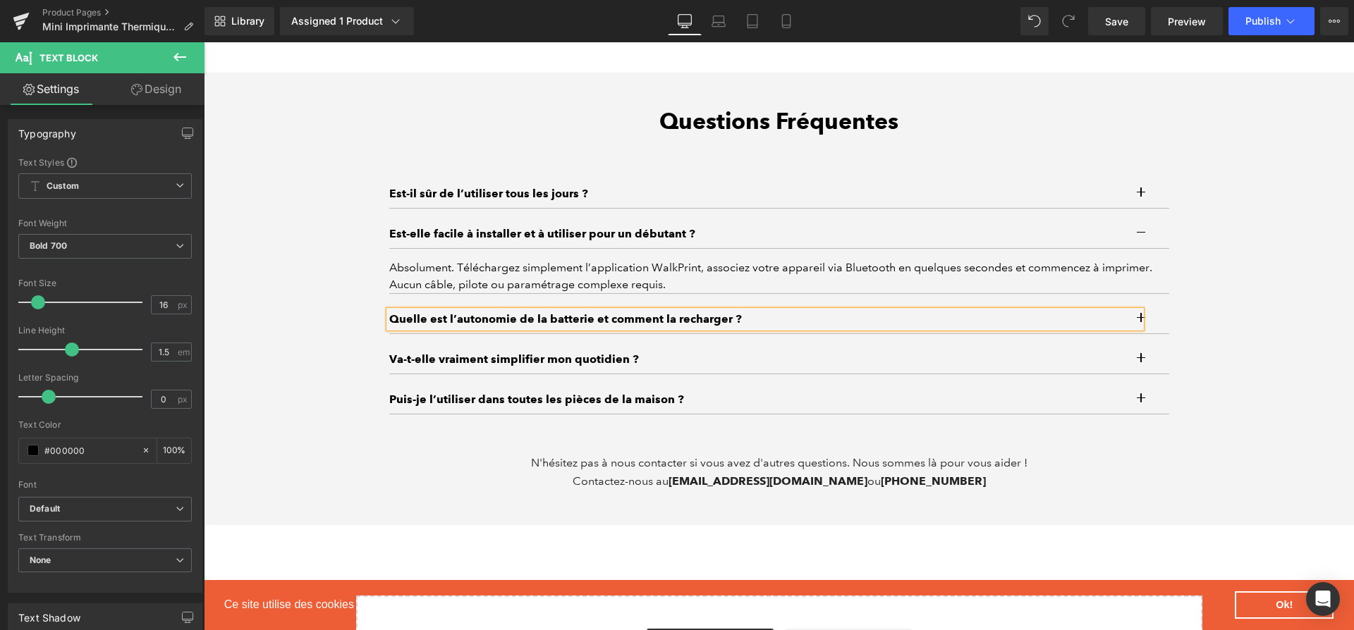
click at [1148, 310] on button "button" at bounding box center [1155, 319] width 28 height 28
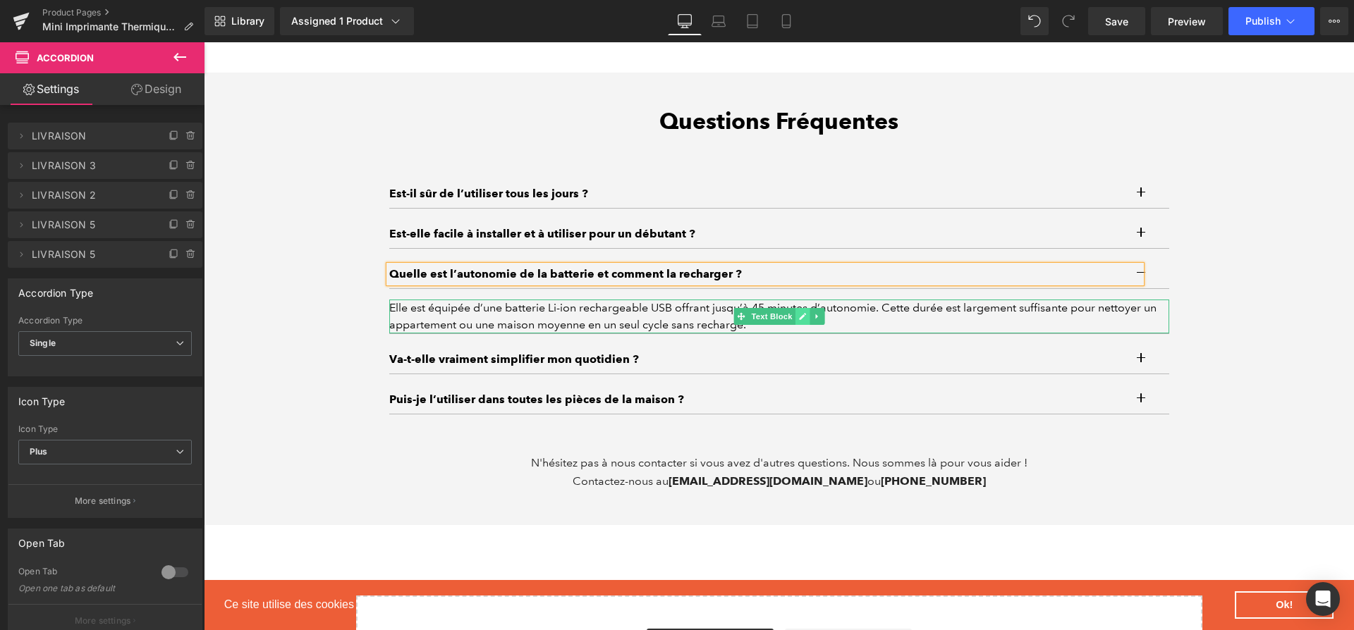
click at [807, 308] on link at bounding box center [802, 316] width 15 height 17
click at [807, 302] on div "Elle est équipée d’une batterie Li-ion rechargeable USB offrant jusqu’à 45 minu…" at bounding box center [779, 317] width 780 height 34
paste div
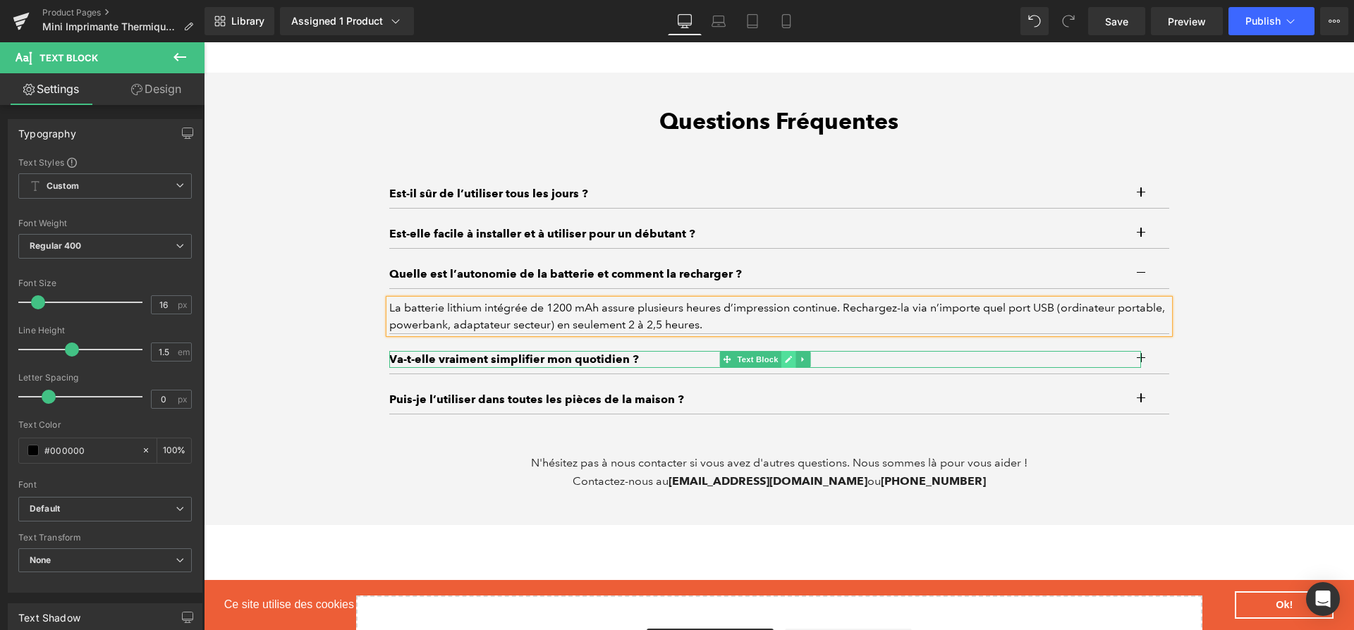
click at [783, 352] on link at bounding box center [787, 359] width 15 height 17
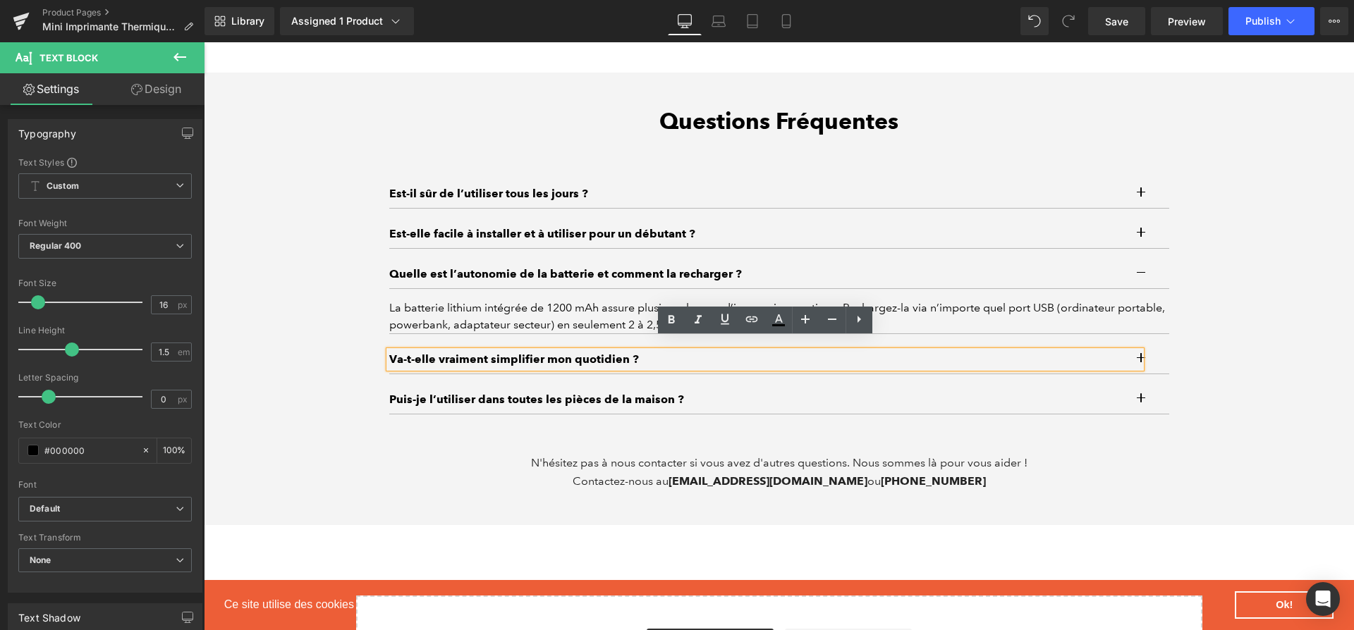
click at [783, 352] on p "Va-t-elle vraiment simplifier mon quotidien ?" at bounding box center [765, 359] width 752 height 17
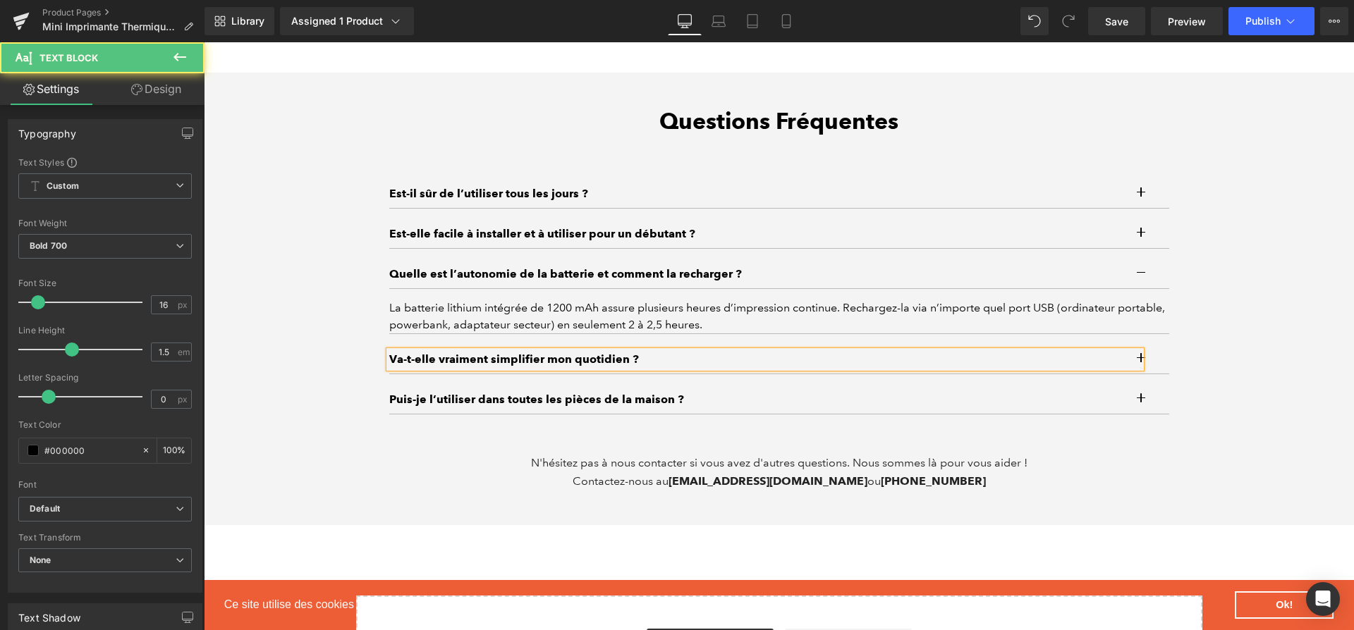
paste div
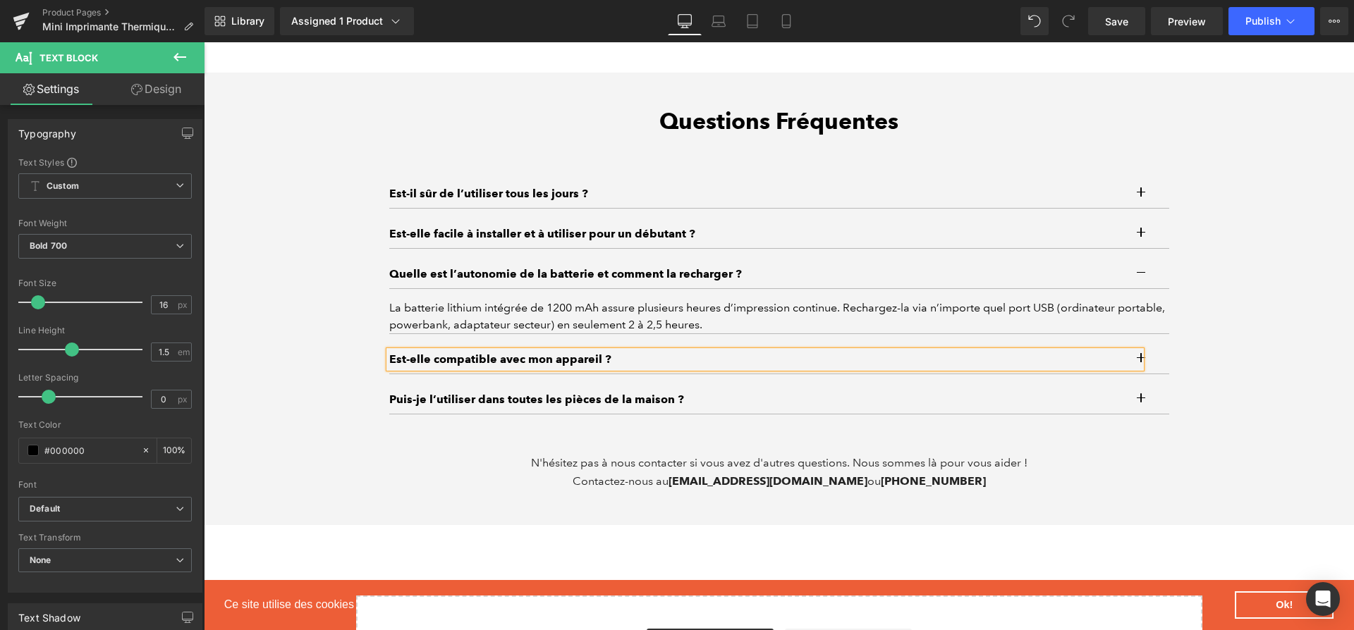
click at [1163, 345] on button "button" at bounding box center [1155, 359] width 28 height 28
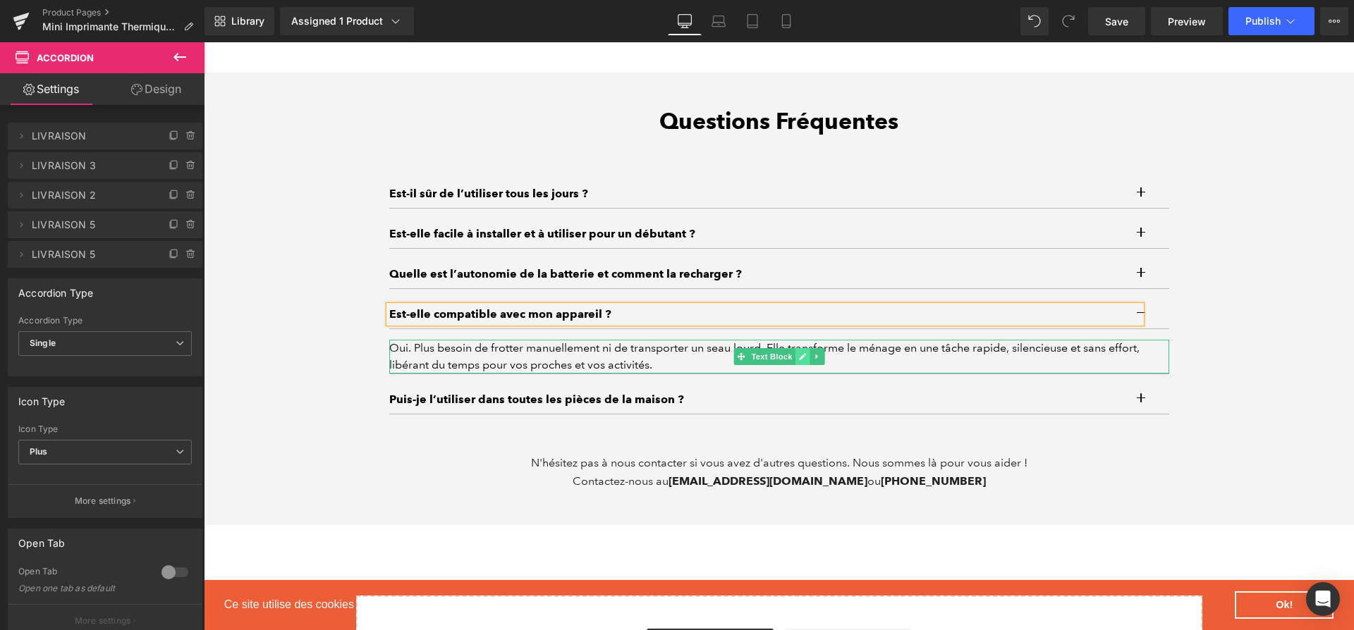
click at [804, 352] on icon at bounding box center [802, 356] width 8 height 8
click at [804, 348] on div "Oui. Plus besoin de frotter manuellement ni de transporter un seau lourd. Elle …" at bounding box center [779, 357] width 780 height 34
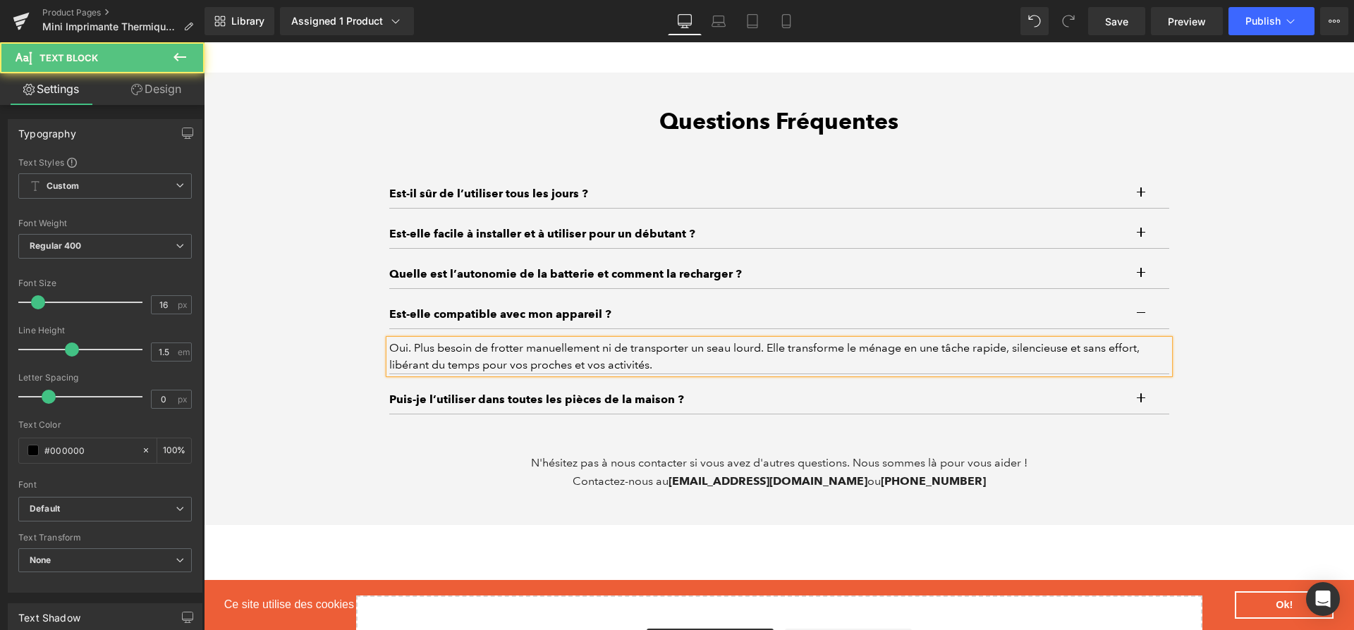
paste div
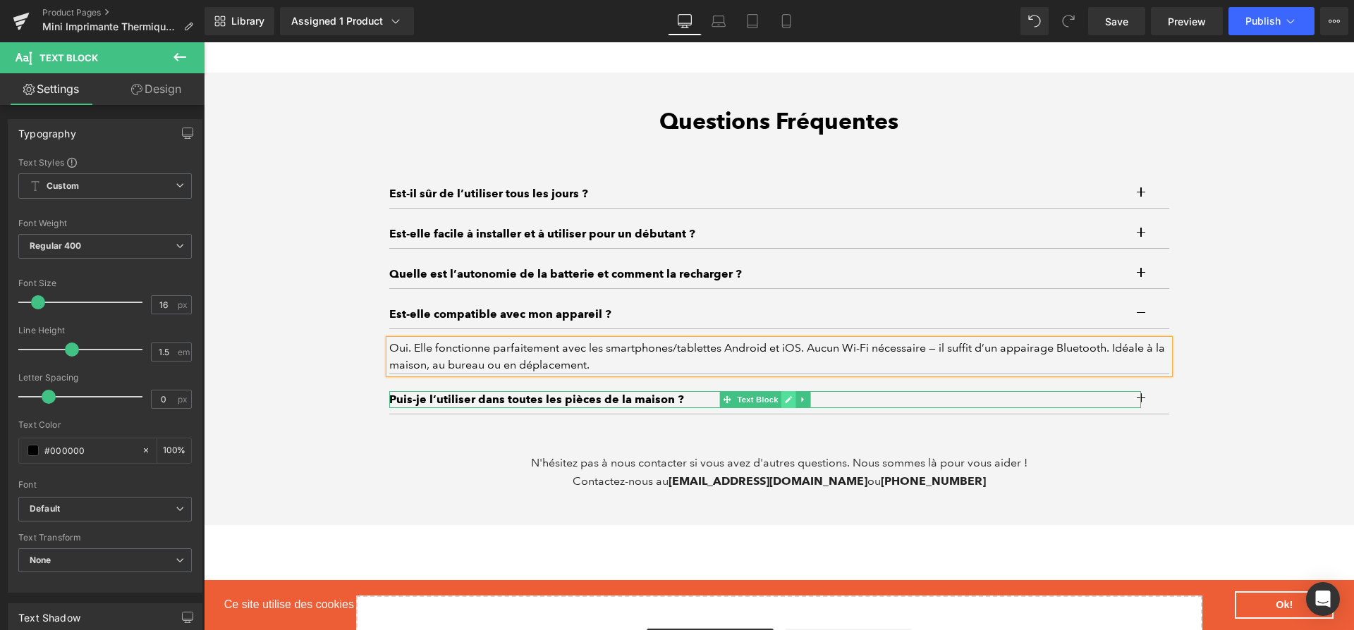
click at [783, 391] on link at bounding box center [787, 399] width 15 height 17
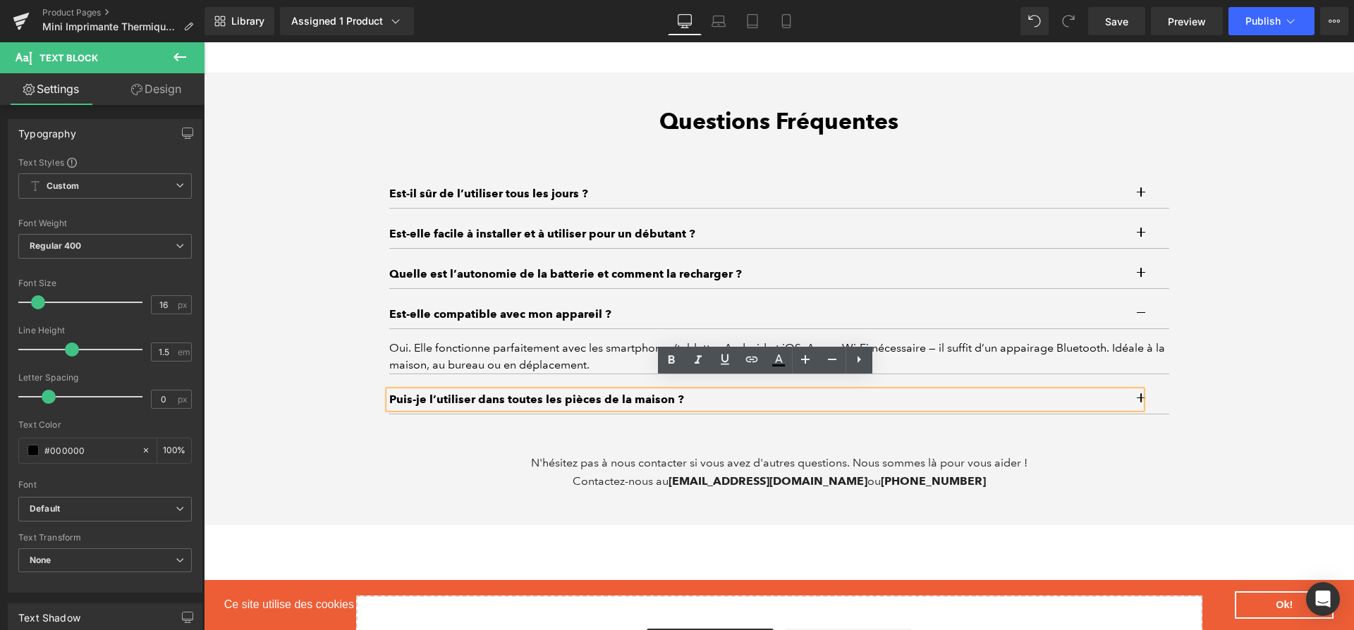
click at [783, 391] on p "Puis-je l’utiliser dans toutes les pièces de la maison ?" at bounding box center [765, 399] width 752 height 17
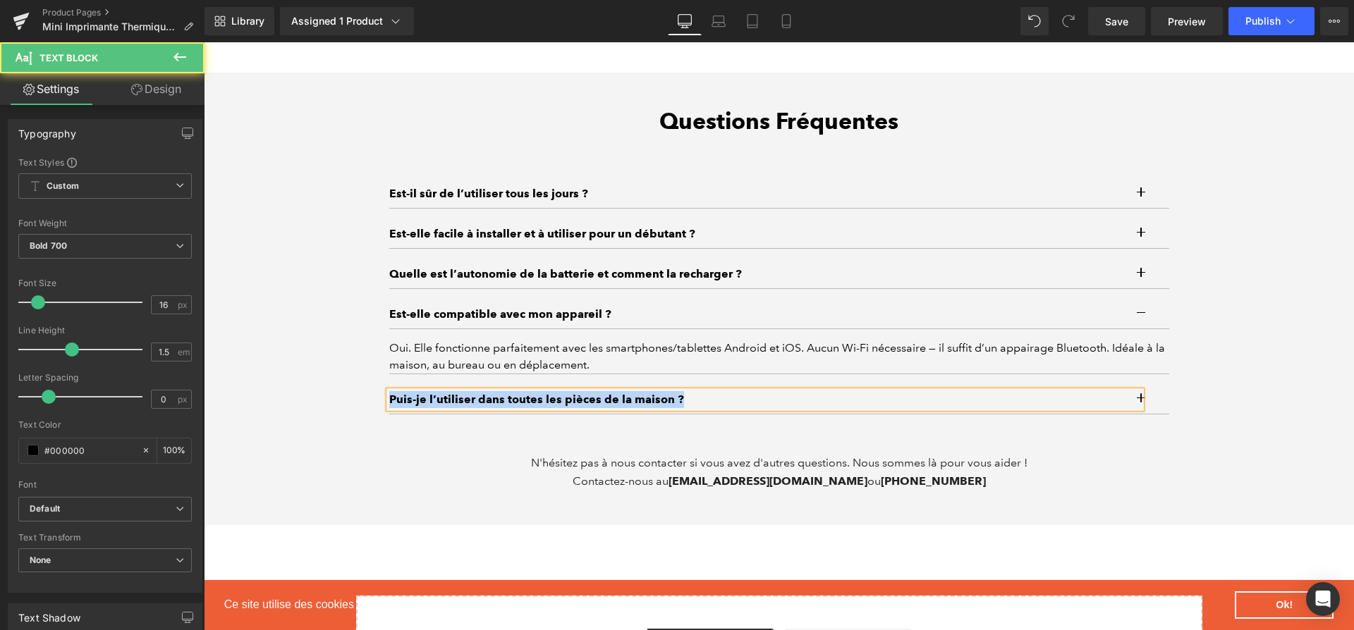
paste div
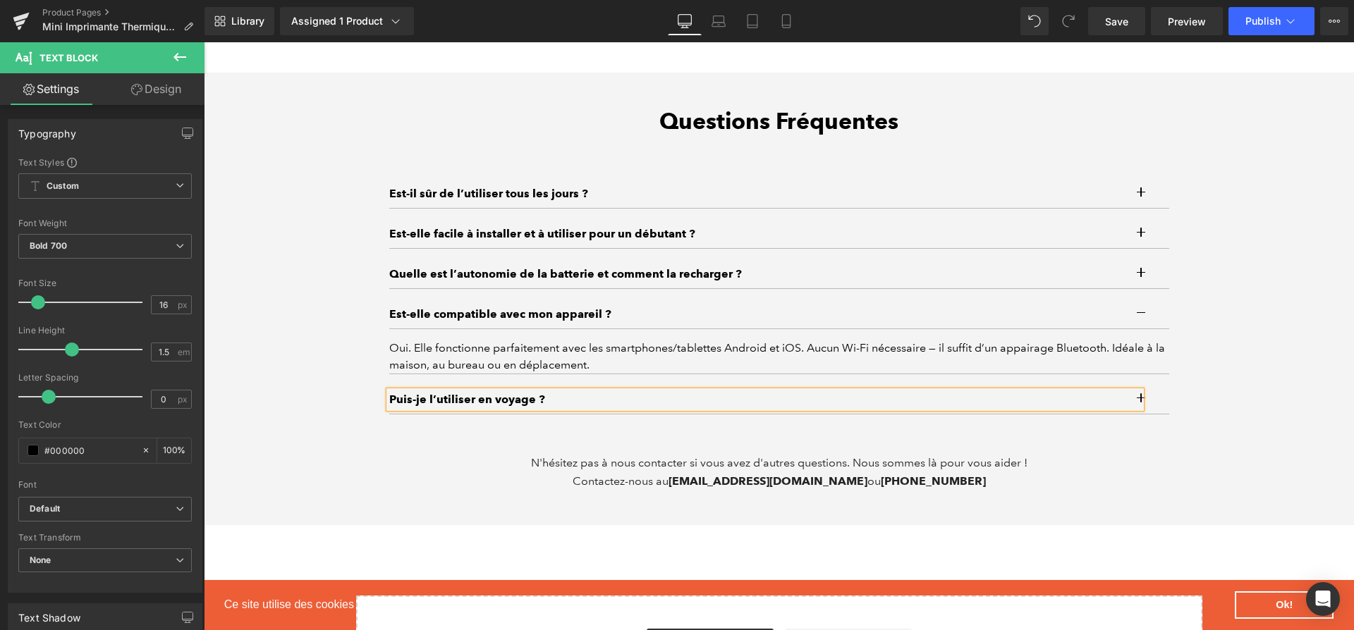
click at [1151, 386] on button "button" at bounding box center [1155, 400] width 28 height 28
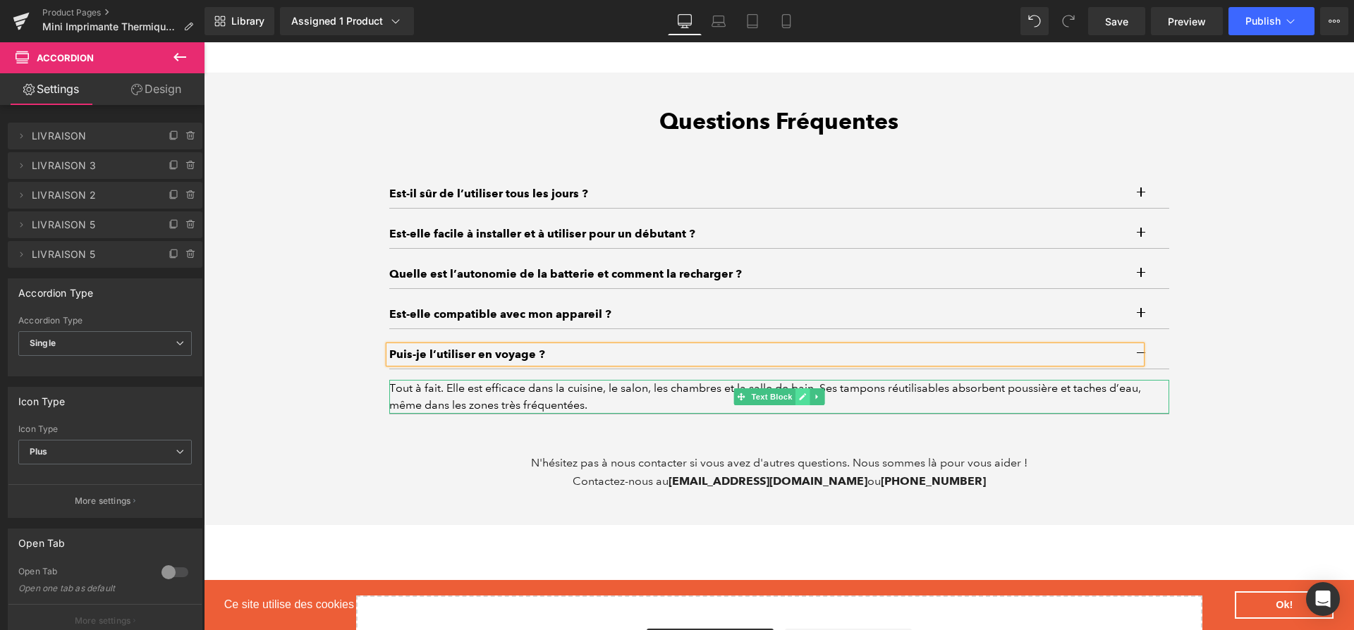
click at [802, 393] on icon at bounding box center [802, 396] width 7 height 7
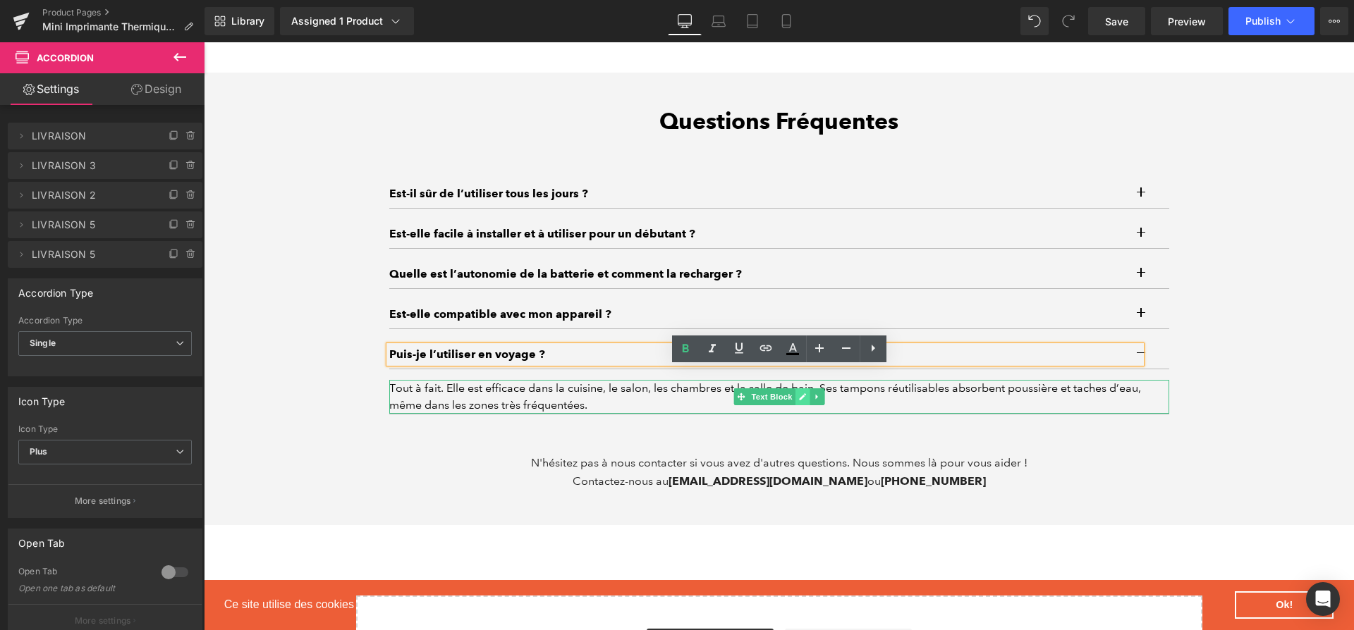
click at [802, 385] on div "Tout à fait. Elle est efficace dans la cuisine, le salon, les chambres et la sa…" at bounding box center [779, 397] width 780 height 34
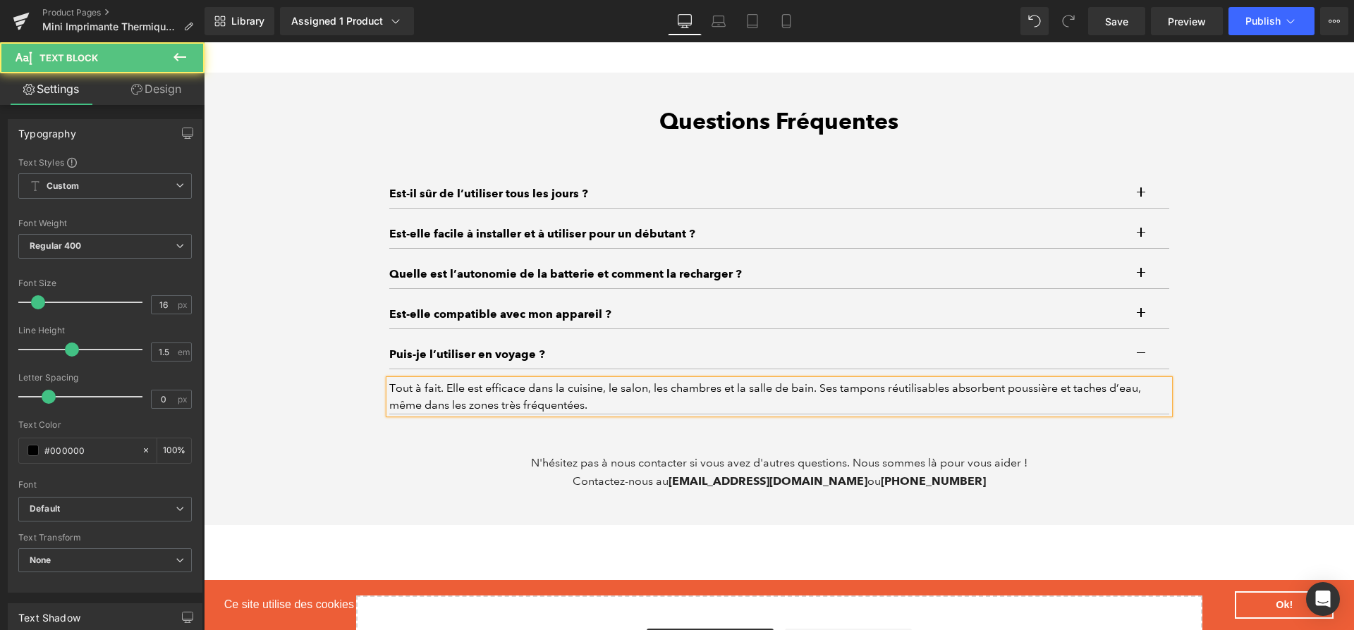
paste div
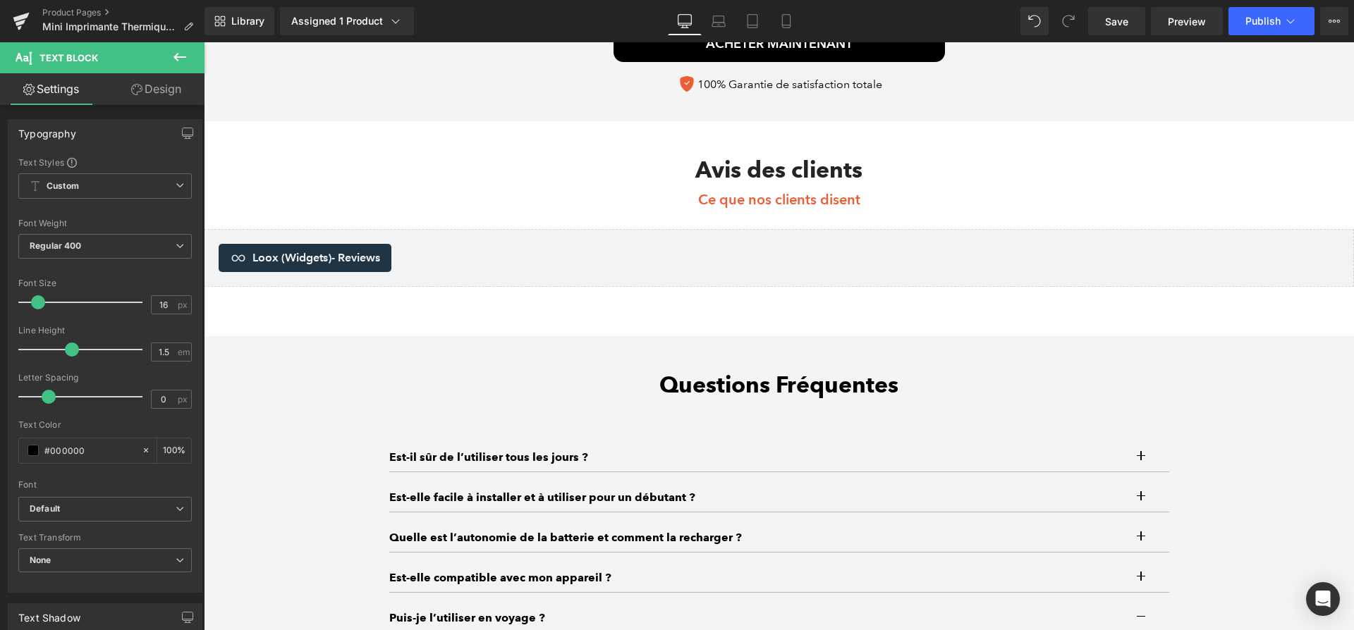
scroll to position [3488, 0]
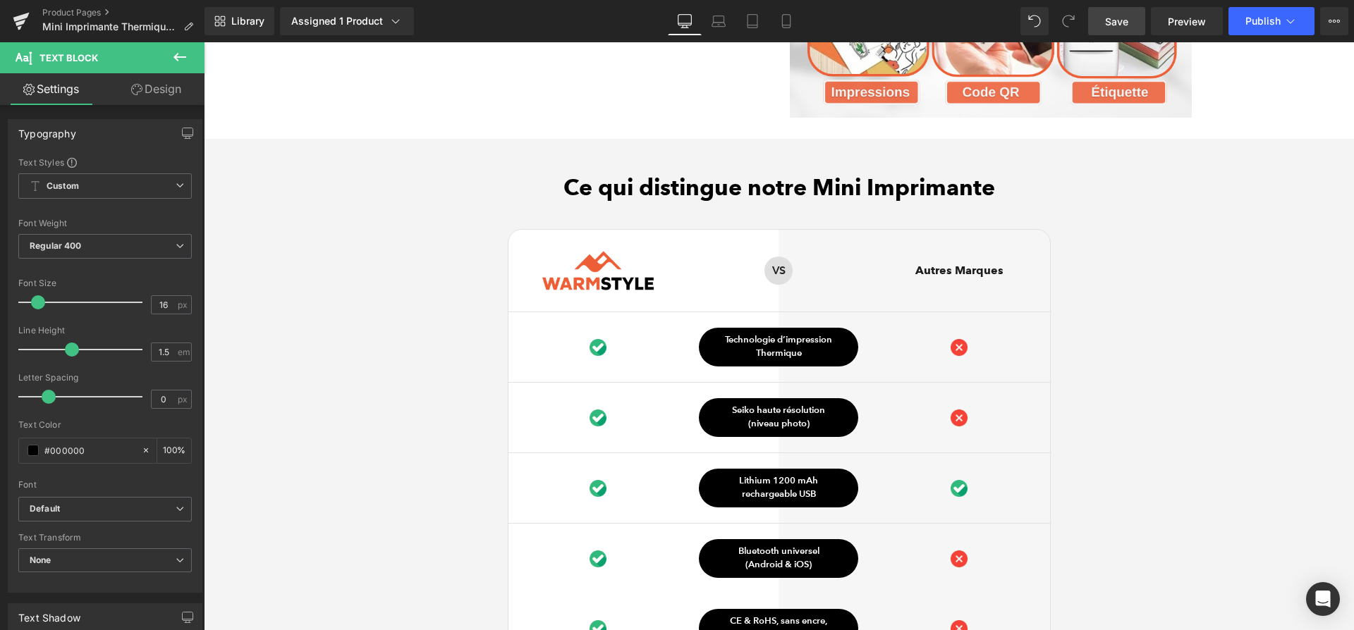
click at [1120, 33] on link "Save" at bounding box center [1116, 21] width 57 height 28
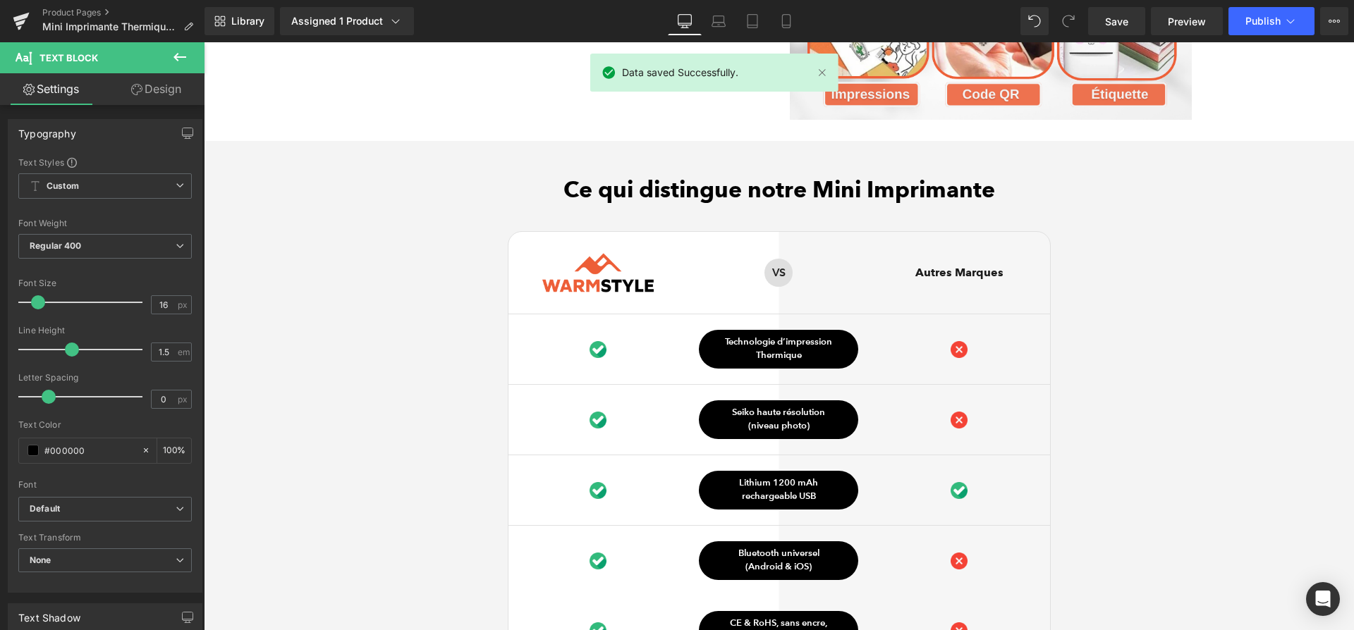
scroll to position [2602, 0]
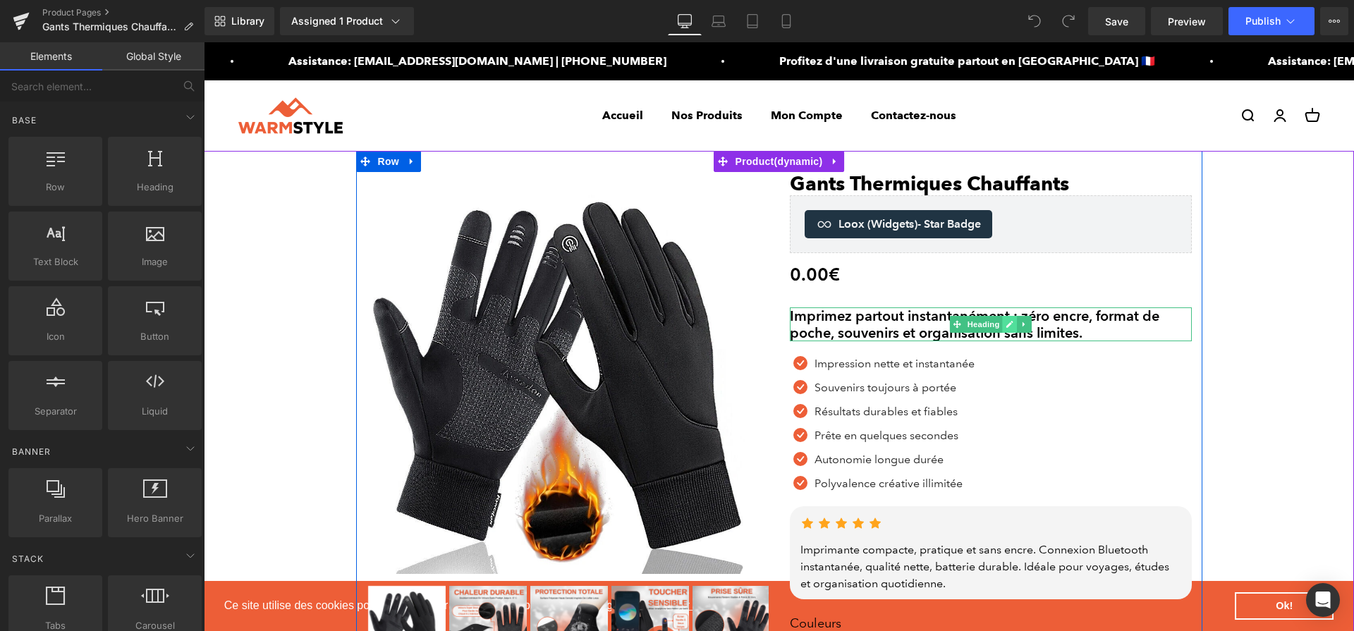
click at [1007, 324] on icon at bounding box center [1009, 324] width 8 height 8
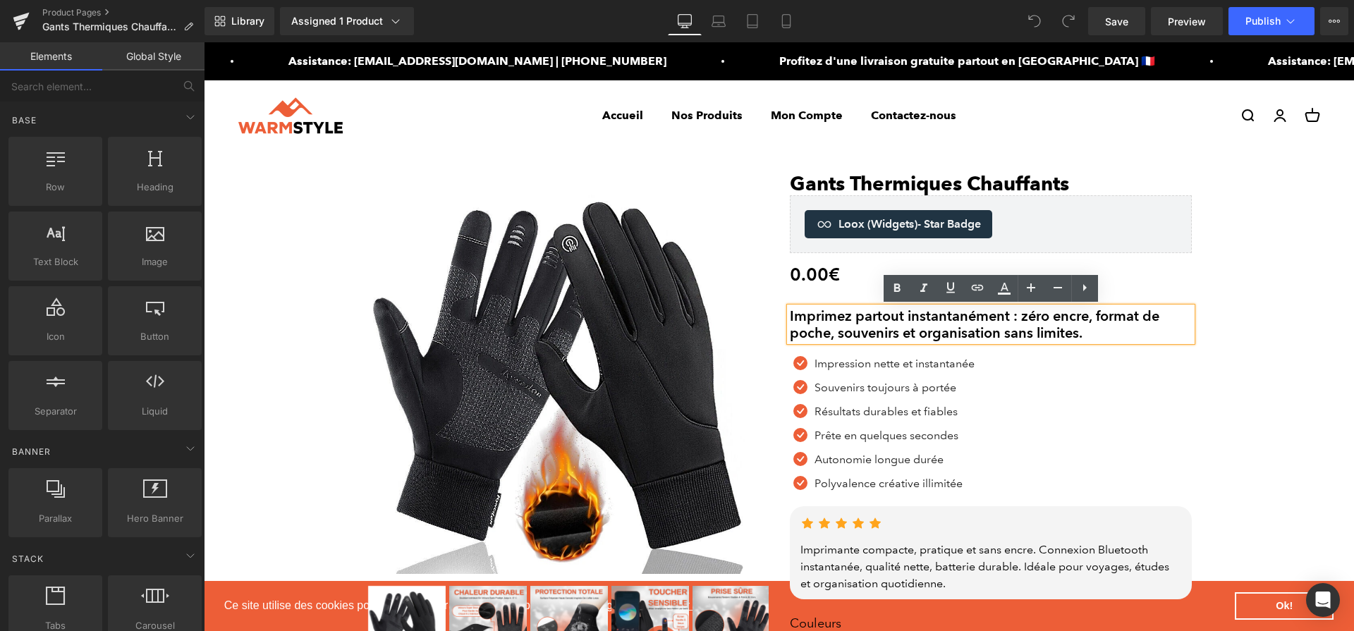
click at [1007, 324] on h2 "Imprimez partout instantanément : zéro encre, format de poche, souvenirs et org…" at bounding box center [991, 324] width 402 height 34
paste div
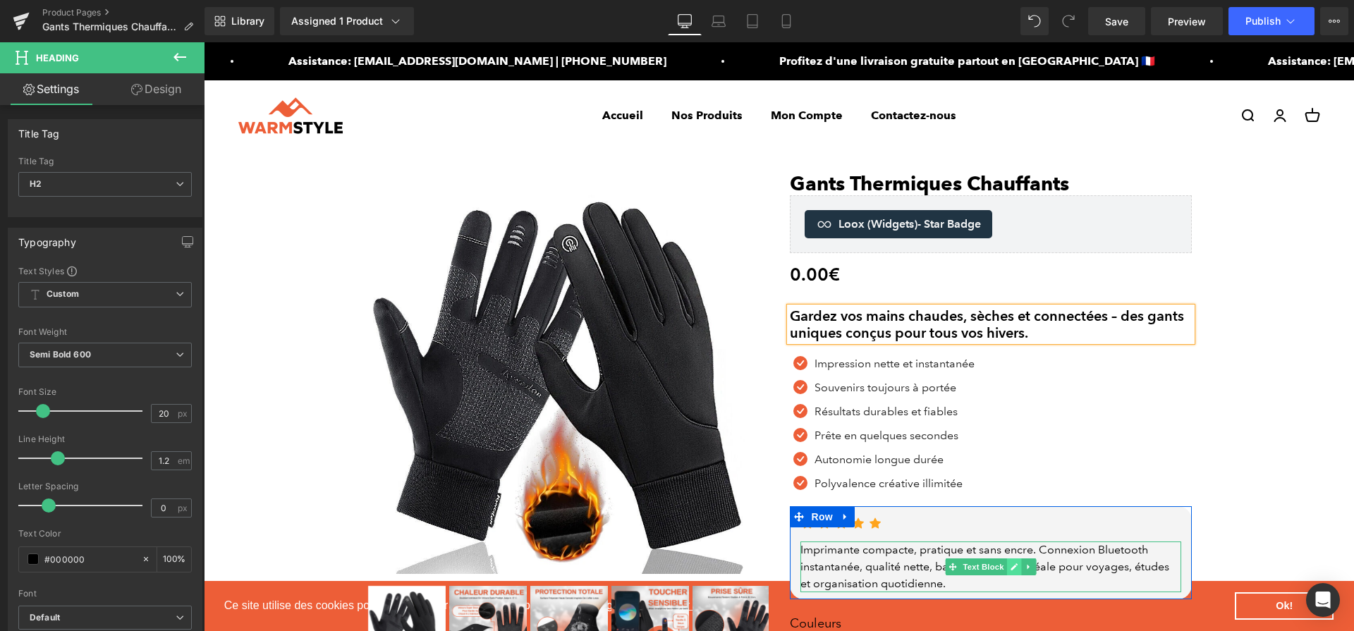
click at [1010, 568] on icon at bounding box center [1014, 567] width 8 height 8
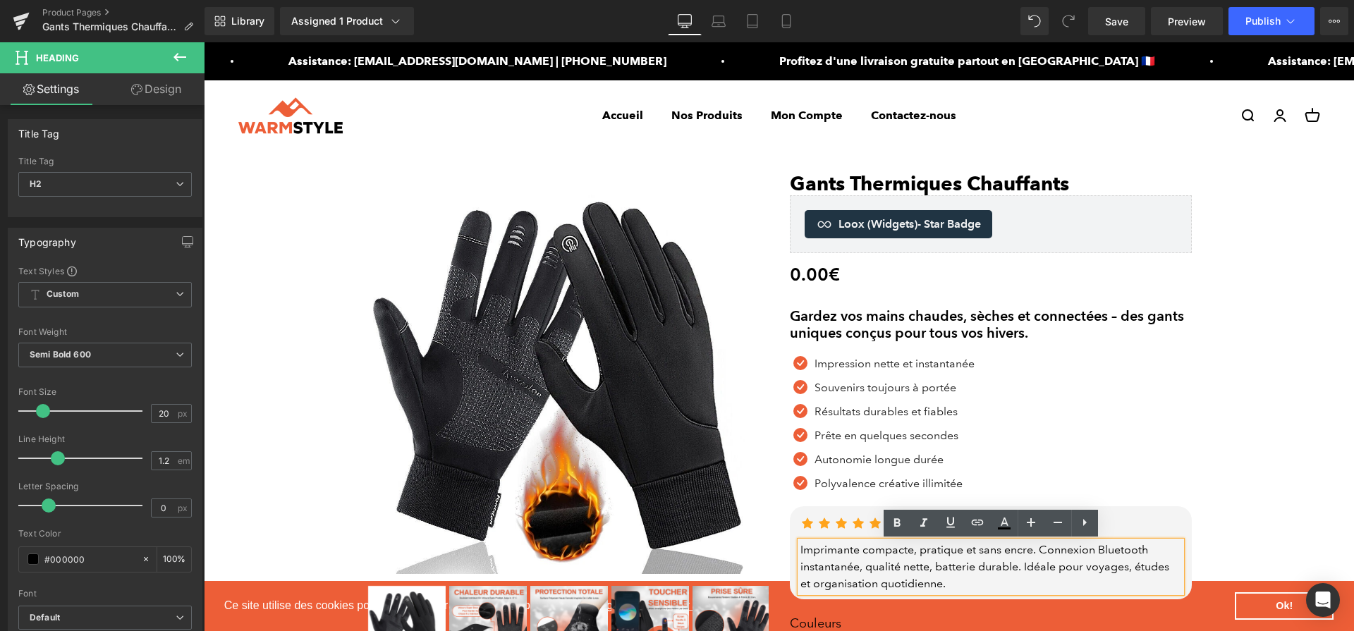
click at [1010, 568] on div "Imprimante compacte, pratique et sans encre. Connexion Bluetooth instantanée, q…" at bounding box center [990, 566] width 381 height 51
paste div
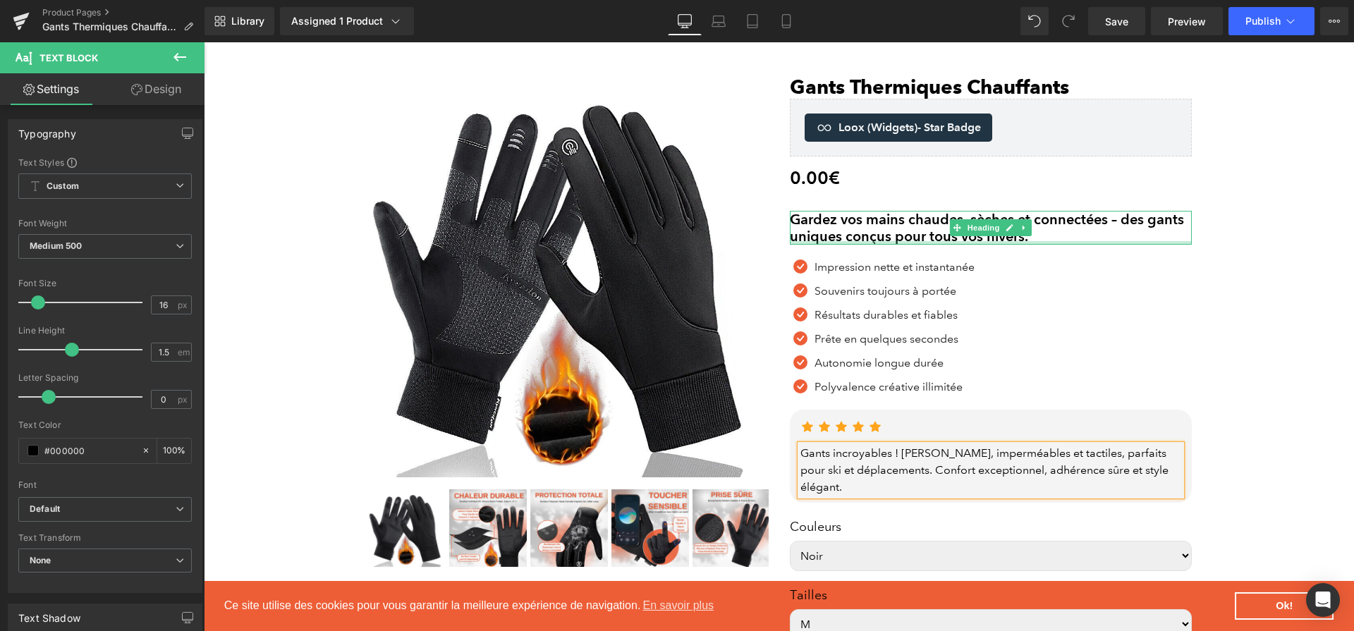
scroll to position [99, 0]
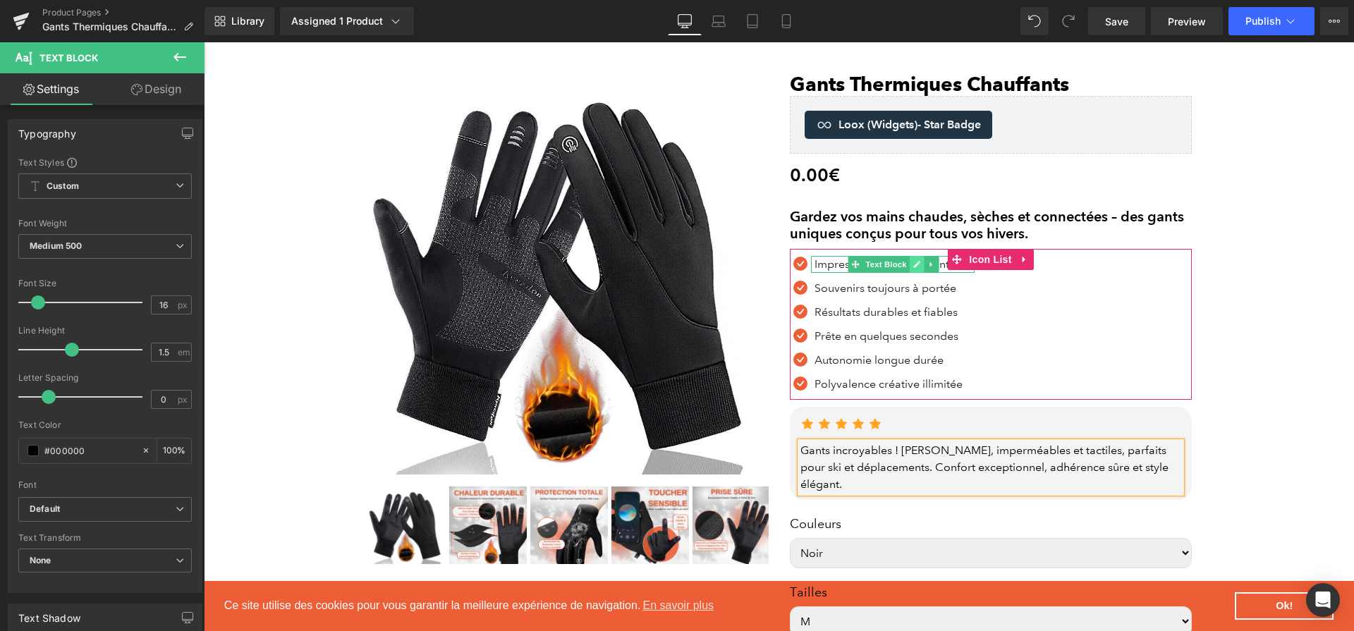
click at [920, 266] on icon at bounding box center [917, 264] width 8 height 8
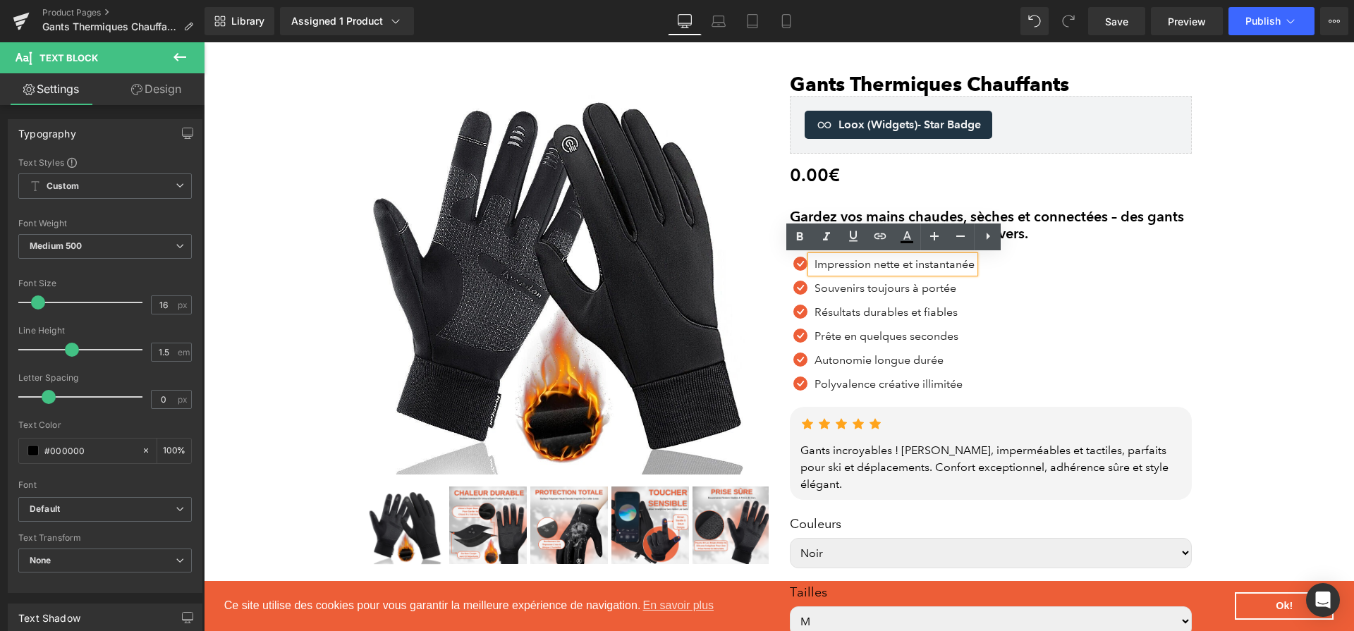
click at [920, 266] on p "Impression nette et instantanée" at bounding box center [894, 264] width 160 height 17
paste div
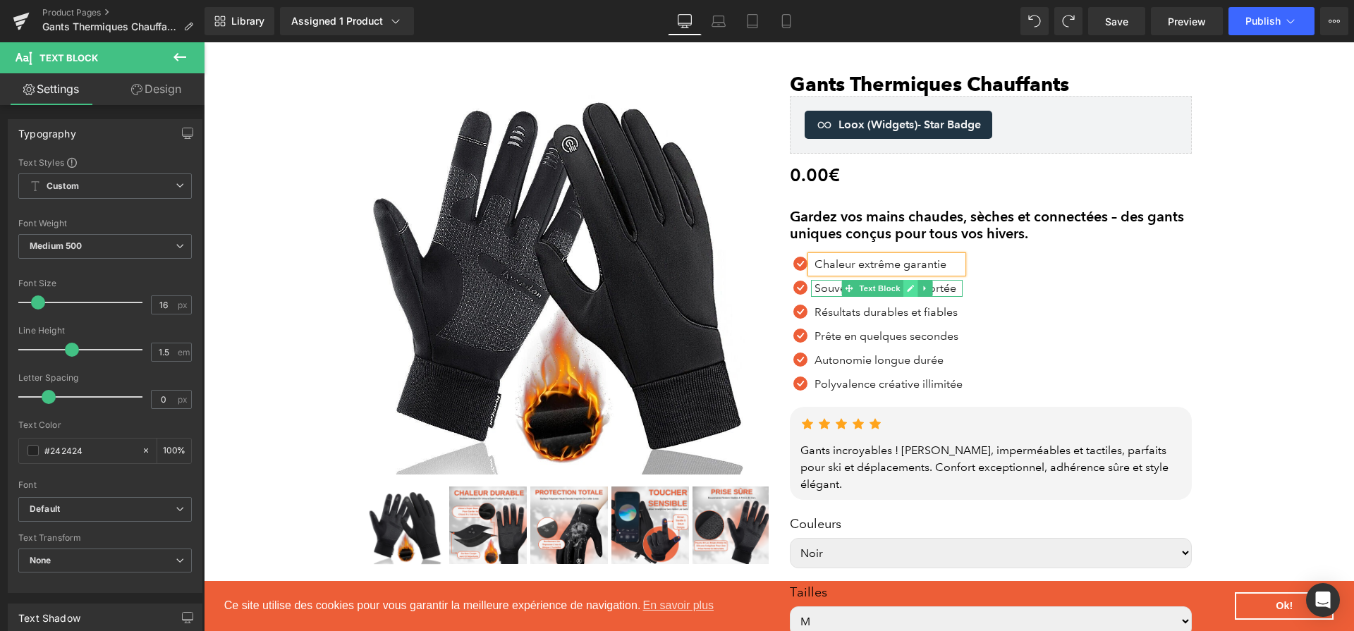
click at [908, 291] on icon at bounding box center [910, 288] width 7 height 7
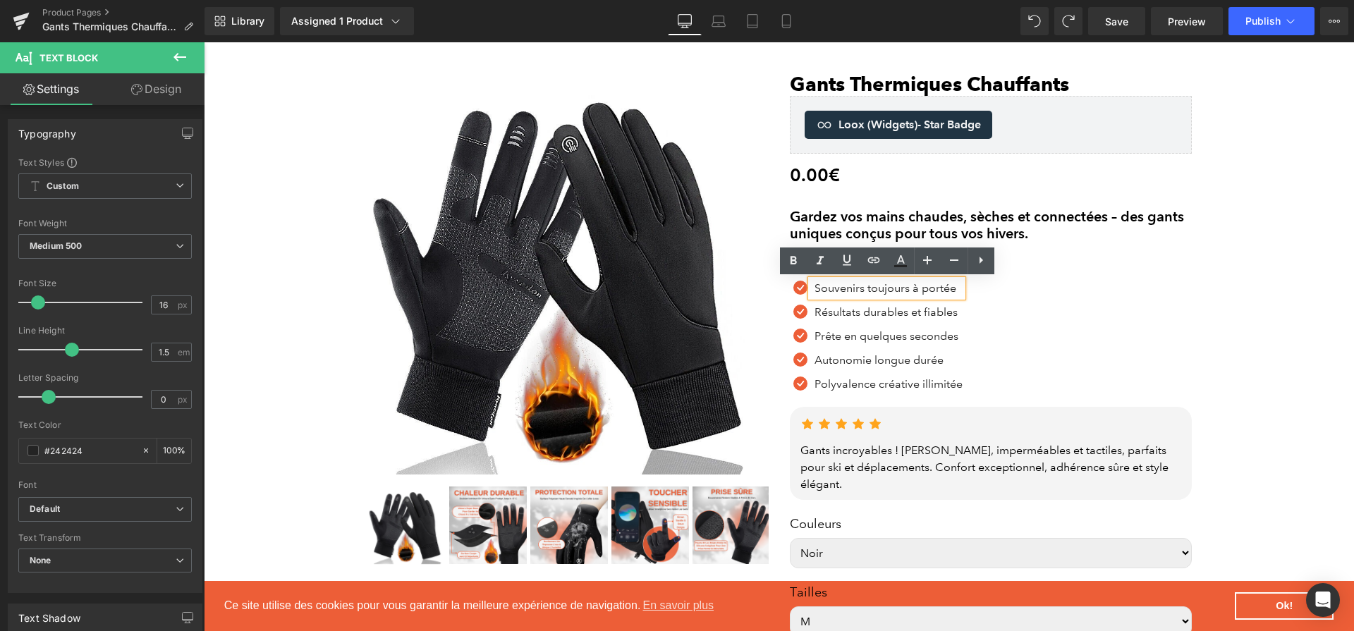
click at [908, 290] on p "Souvenirs toujours à portée" at bounding box center [888, 288] width 148 height 17
paste div
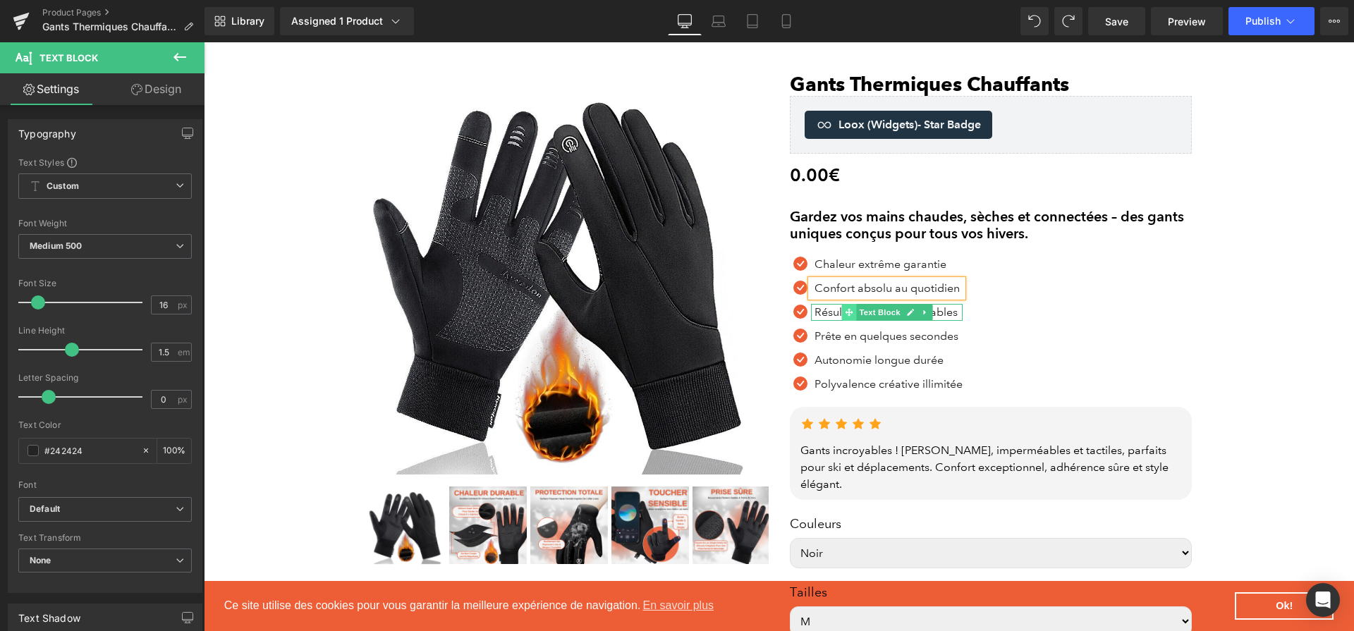
click at [842, 314] on span at bounding box center [848, 312] width 15 height 17
click at [907, 311] on icon at bounding box center [910, 312] width 8 height 8
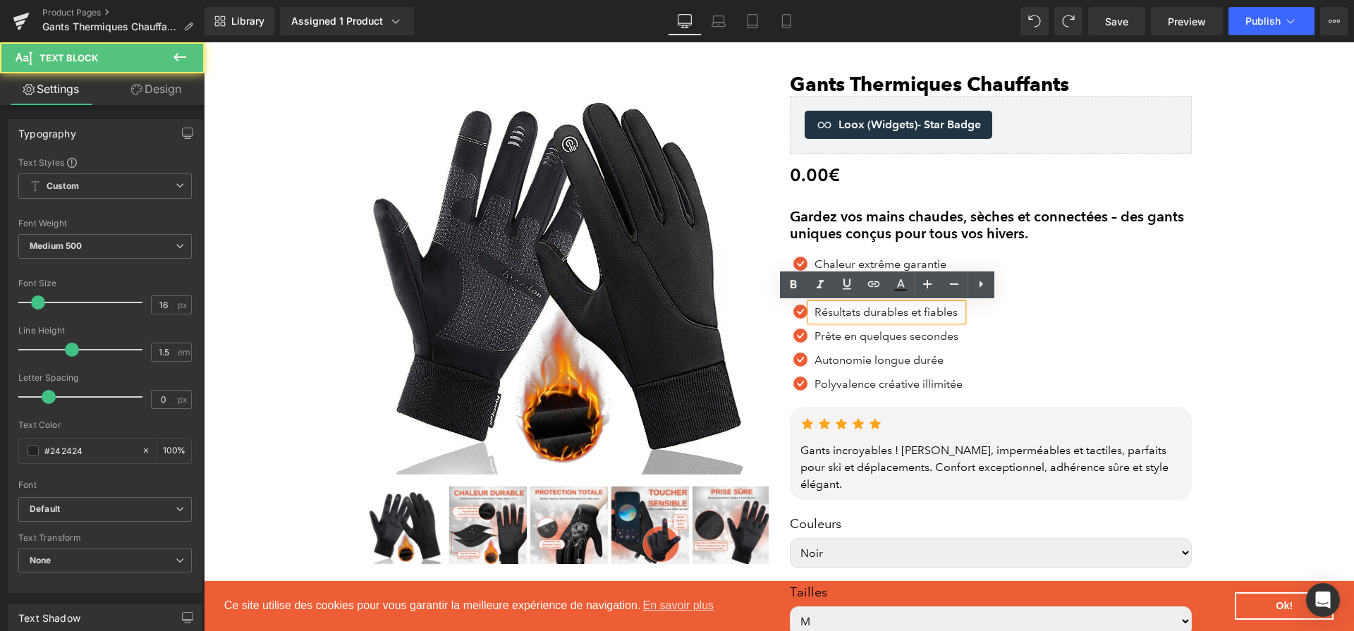
click at [907, 311] on p "Résultats durables et fiables" at bounding box center [888, 312] width 148 height 17
paste div
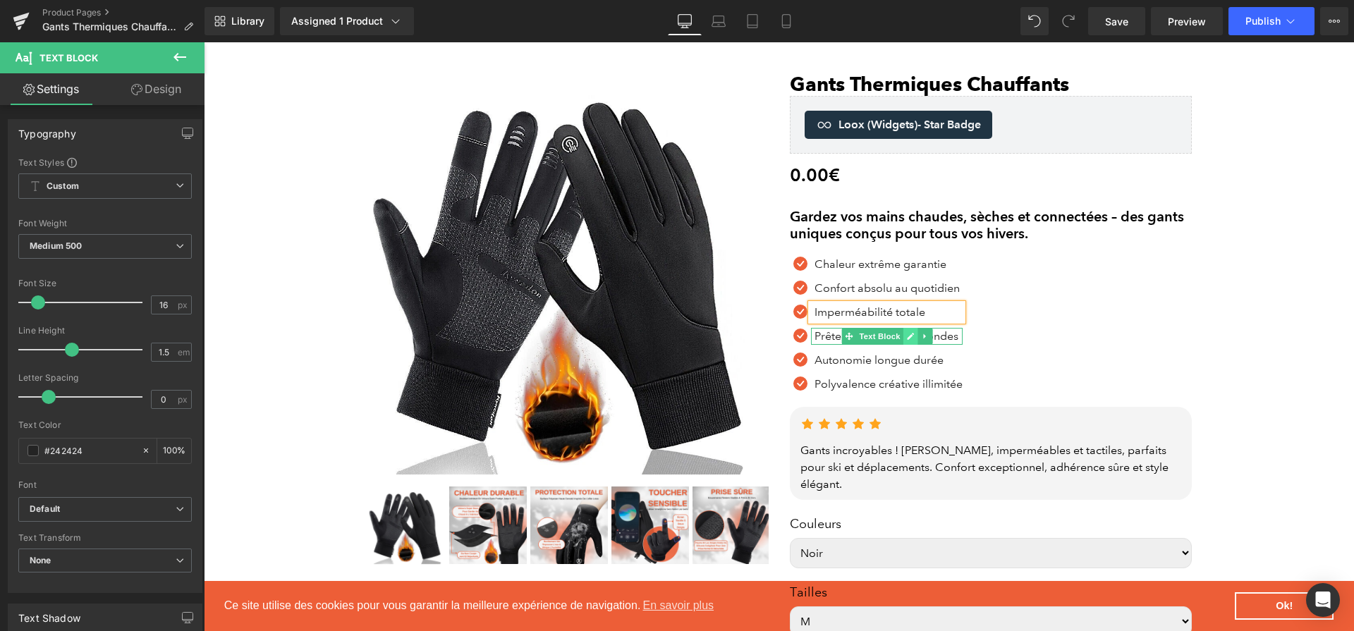
click at [912, 336] on icon at bounding box center [910, 336] width 8 height 8
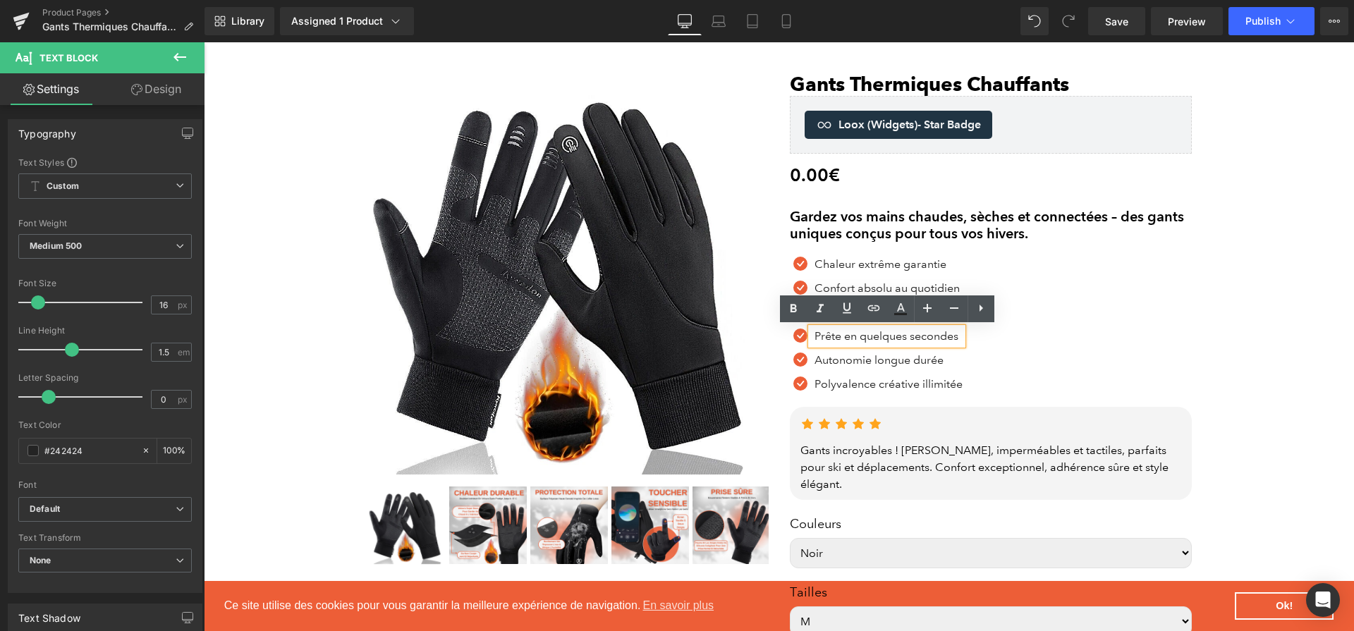
click at [912, 336] on p "Prête en quelques secondes" at bounding box center [888, 336] width 148 height 17
paste div
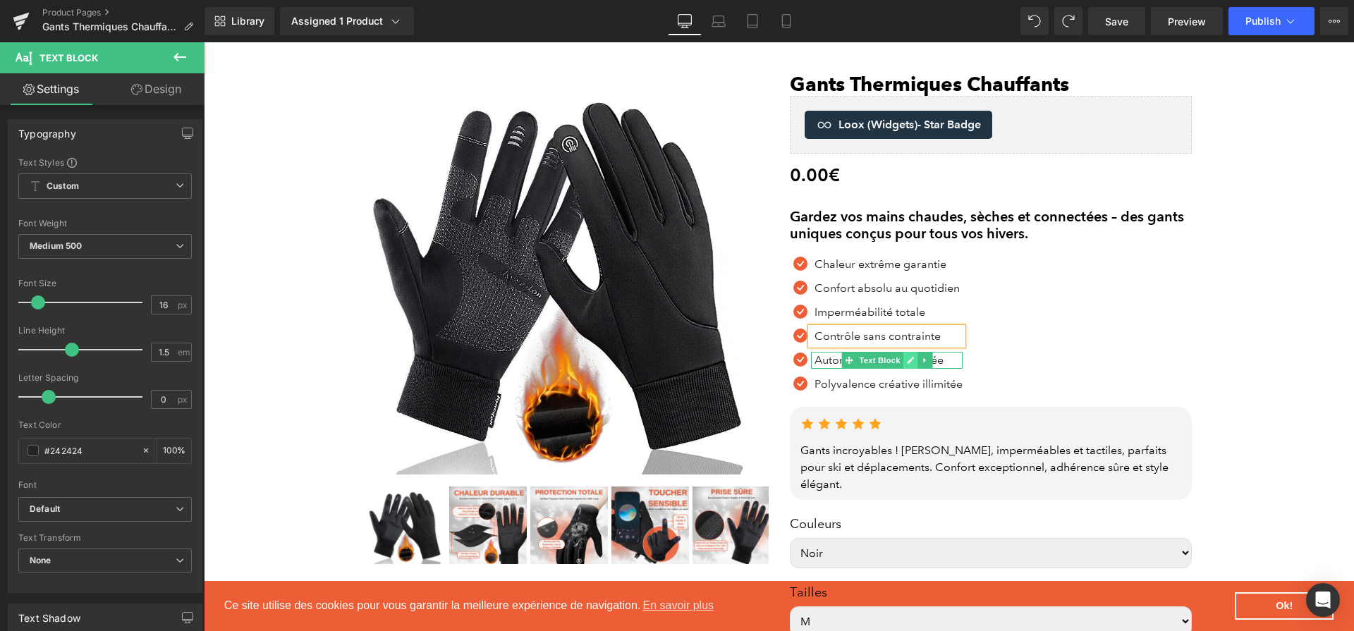
click at [912, 364] on icon at bounding box center [910, 360] width 8 height 8
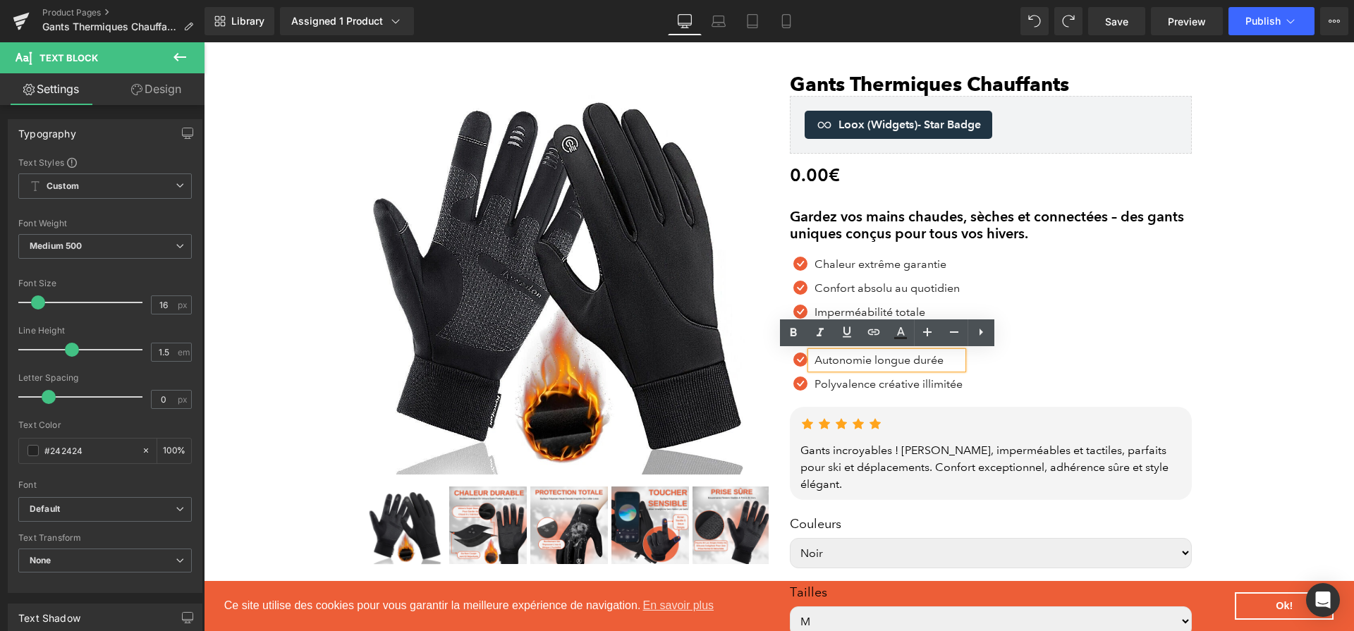
click at [912, 364] on p "Autonomie longue durée" at bounding box center [888, 360] width 148 height 17
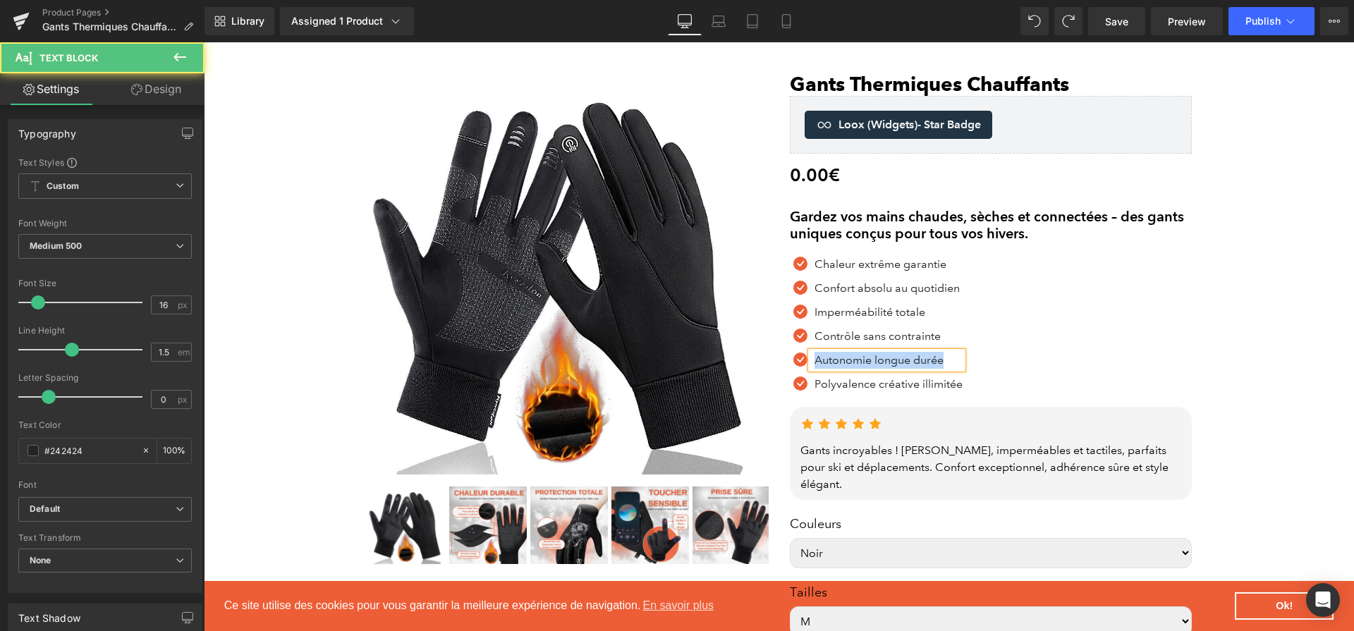
paste div
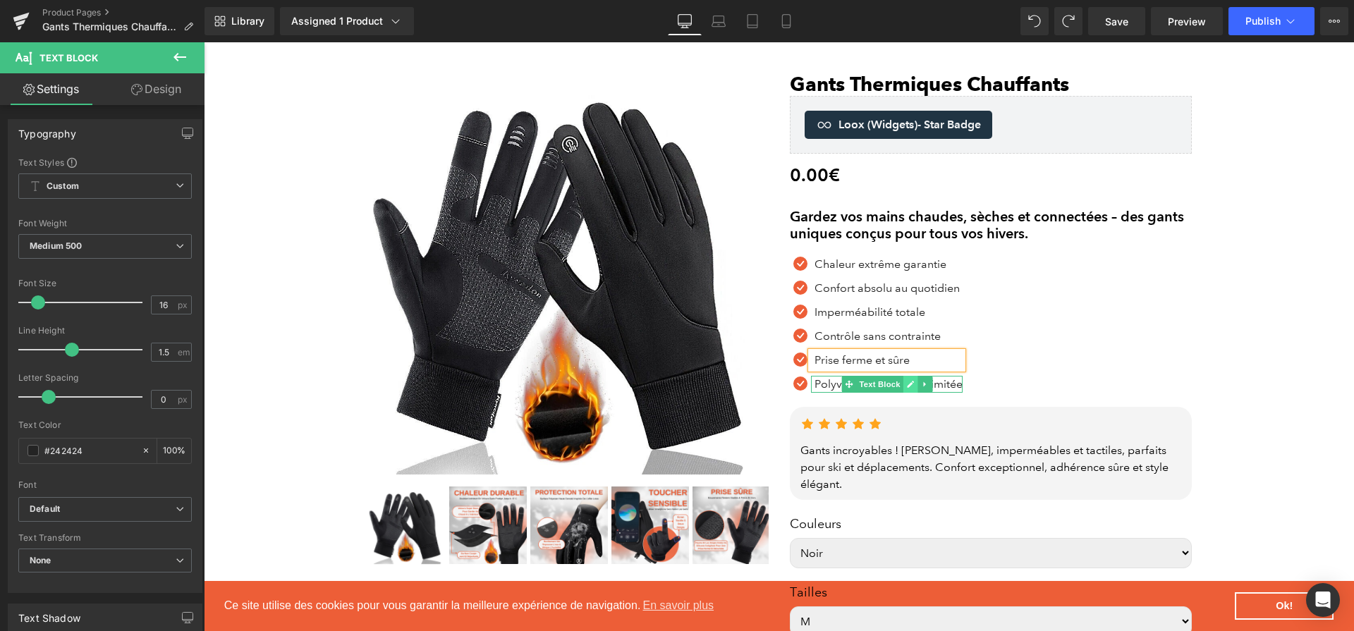
click at [916, 387] on link at bounding box center [909, 384] width 15 height 17
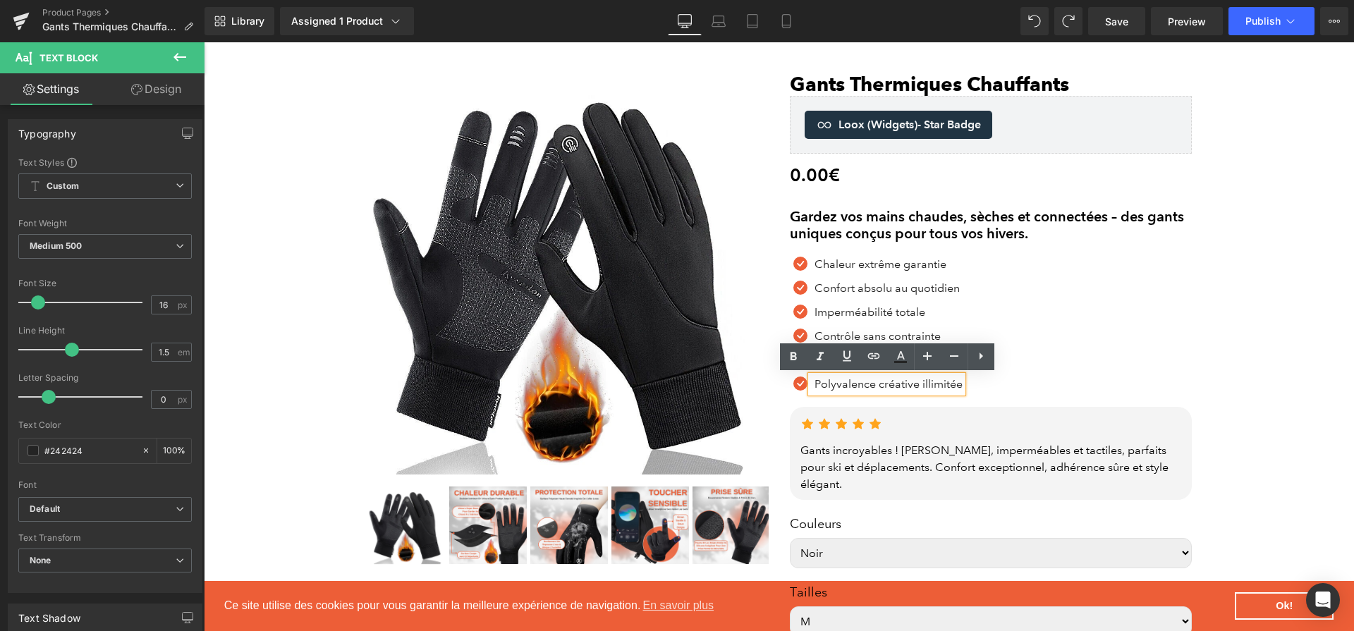
click at [916, 387] on p "Polyvalence créative illimitée" at bounding box center [888, 384] width 148 height 17
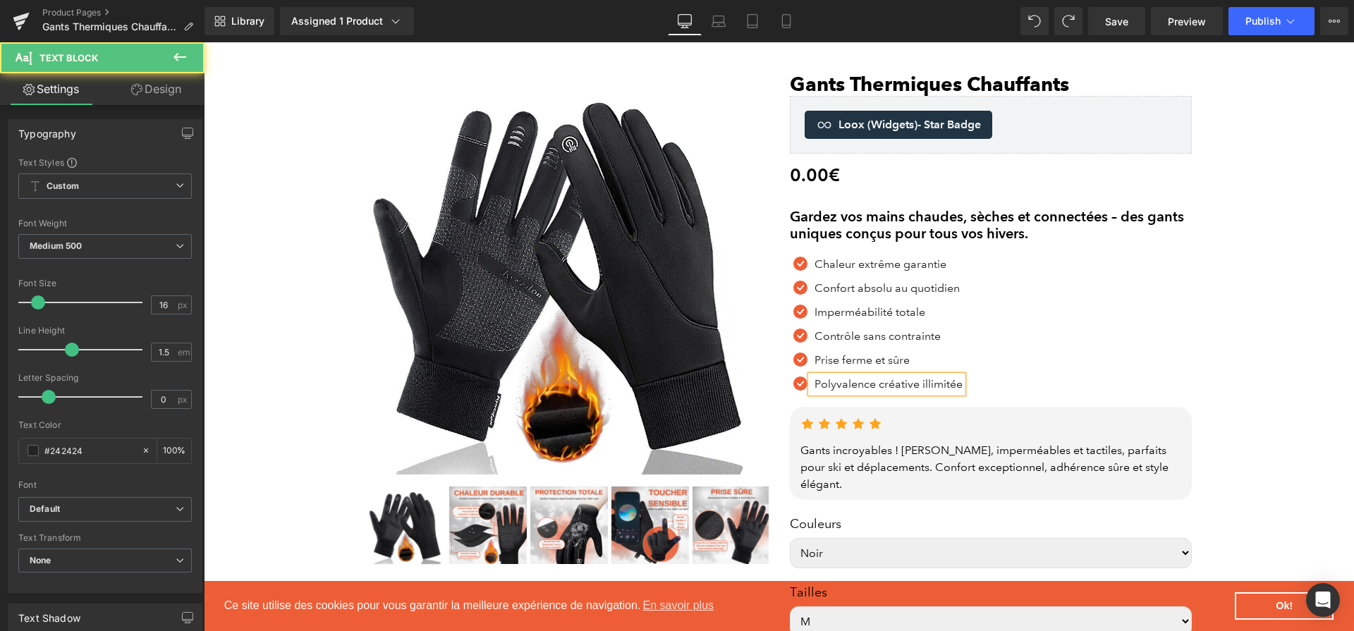
paste div
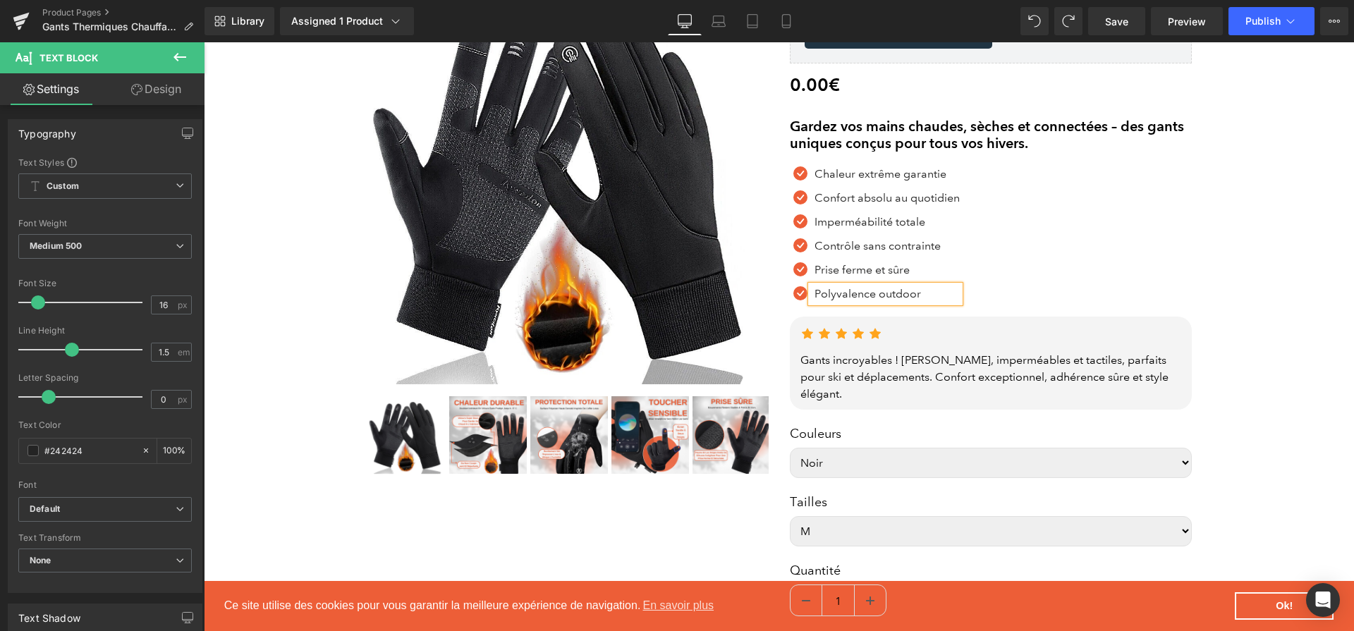
scroll to position [186, 0]
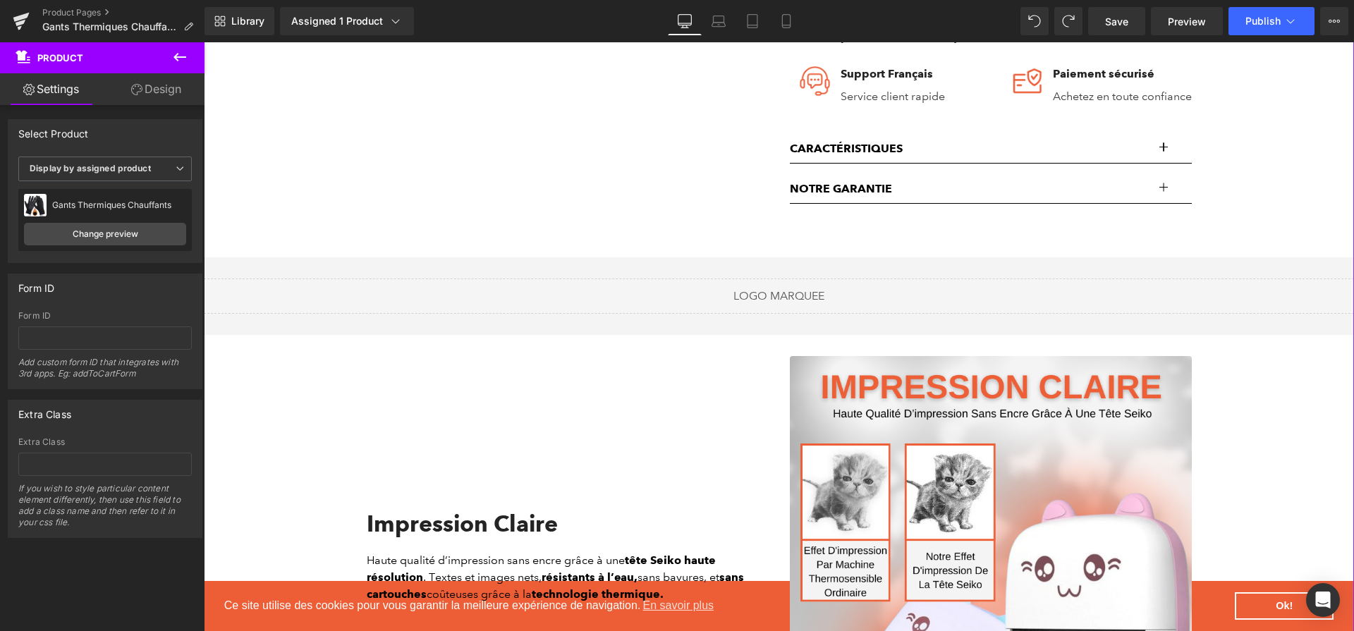
scroll to position [953, 0]
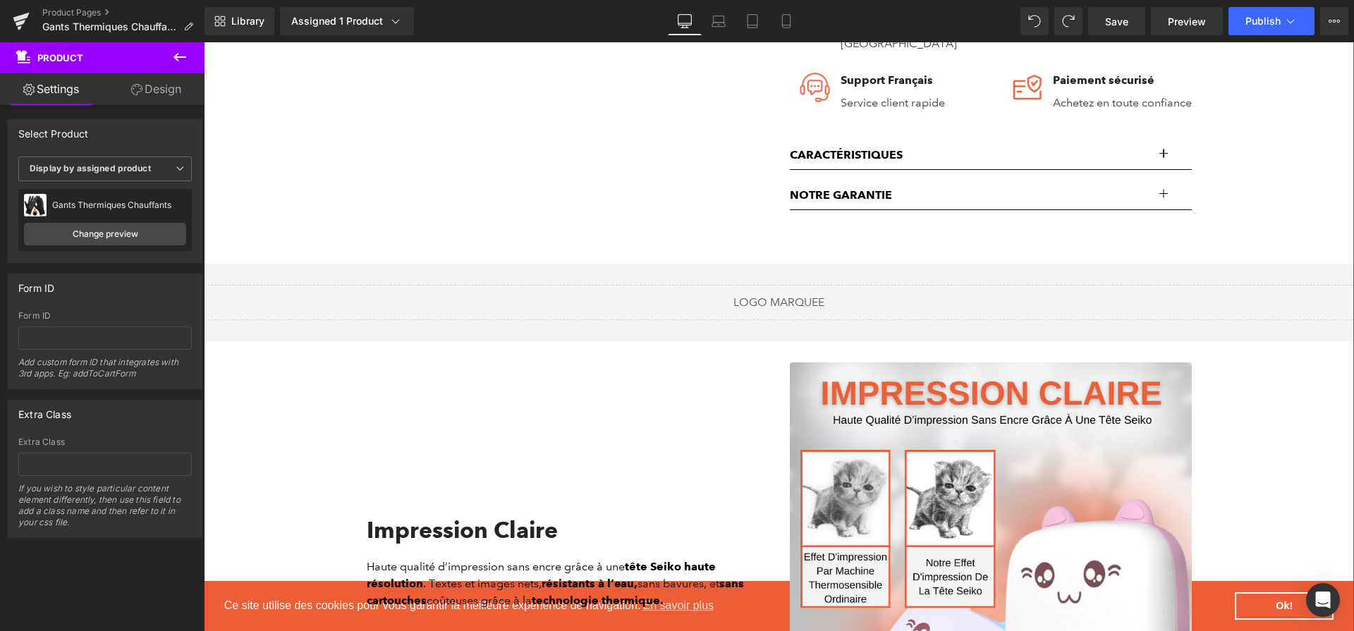
click at [1156, 147] on p "Caractéristiques" at bounding box center [977, 155] width 374 height 17
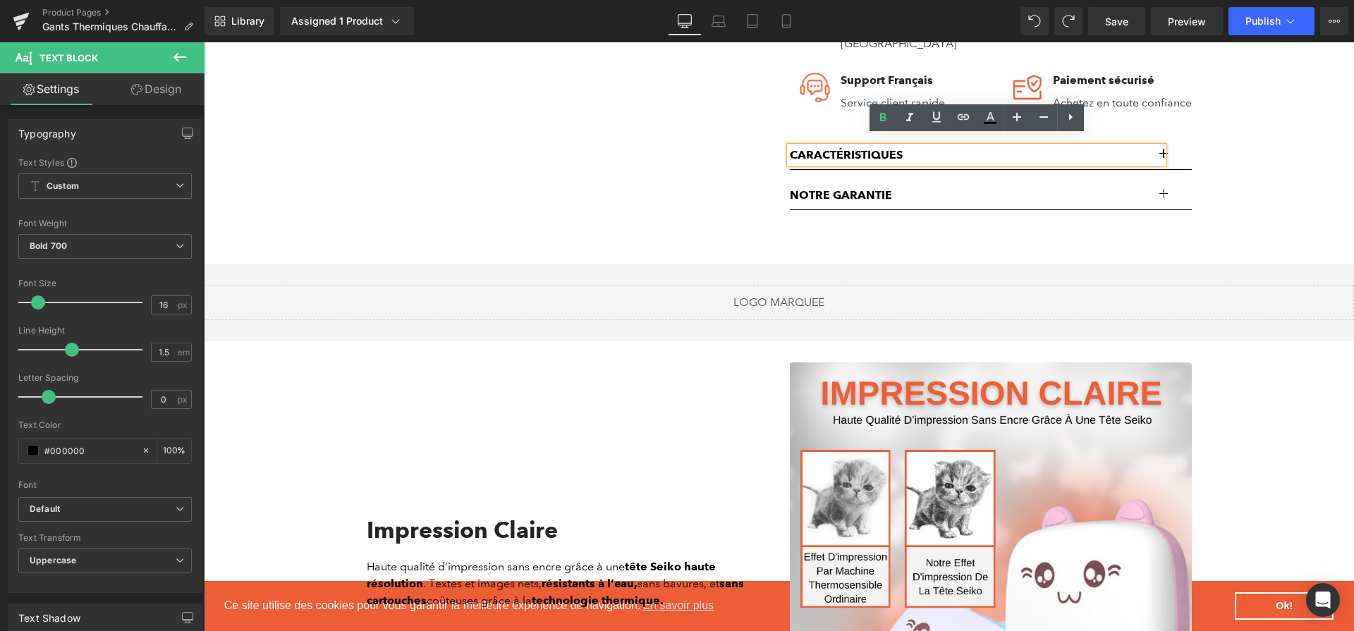
click at [1172, 144] on button "button" at bounding box center [1177, 155] width 28 height 28
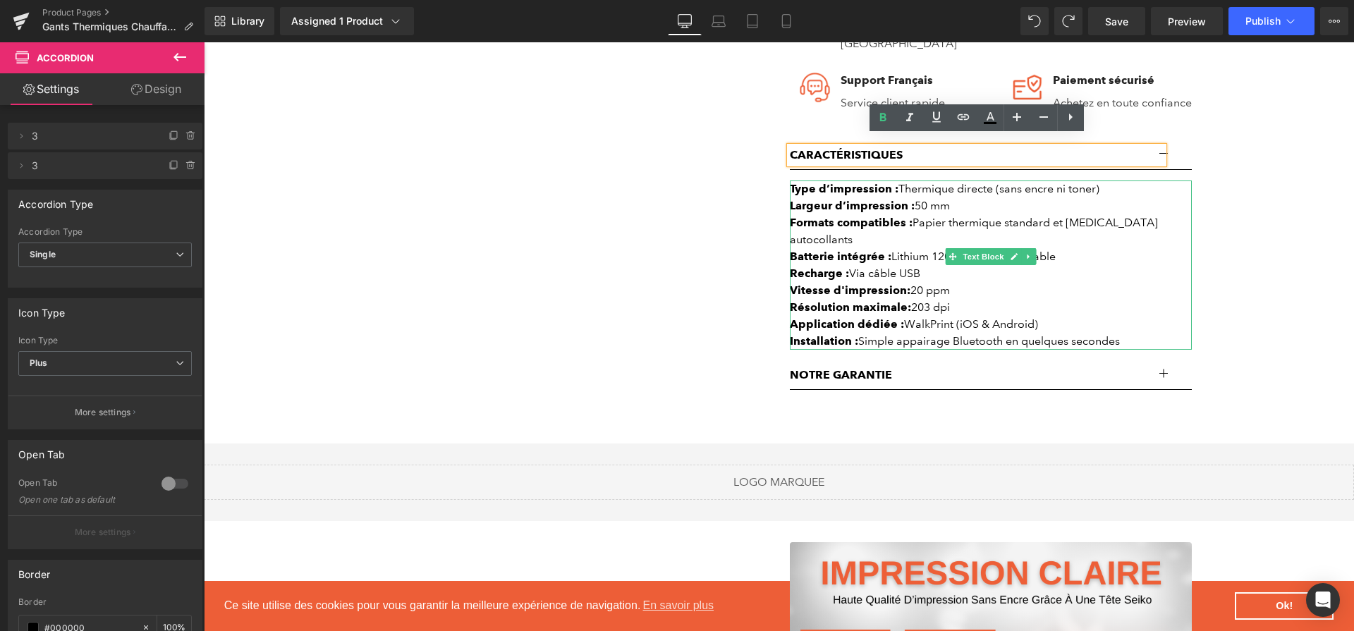
click at [1019, 248] on link at bounding box center [1013, 256] width 15 height 17
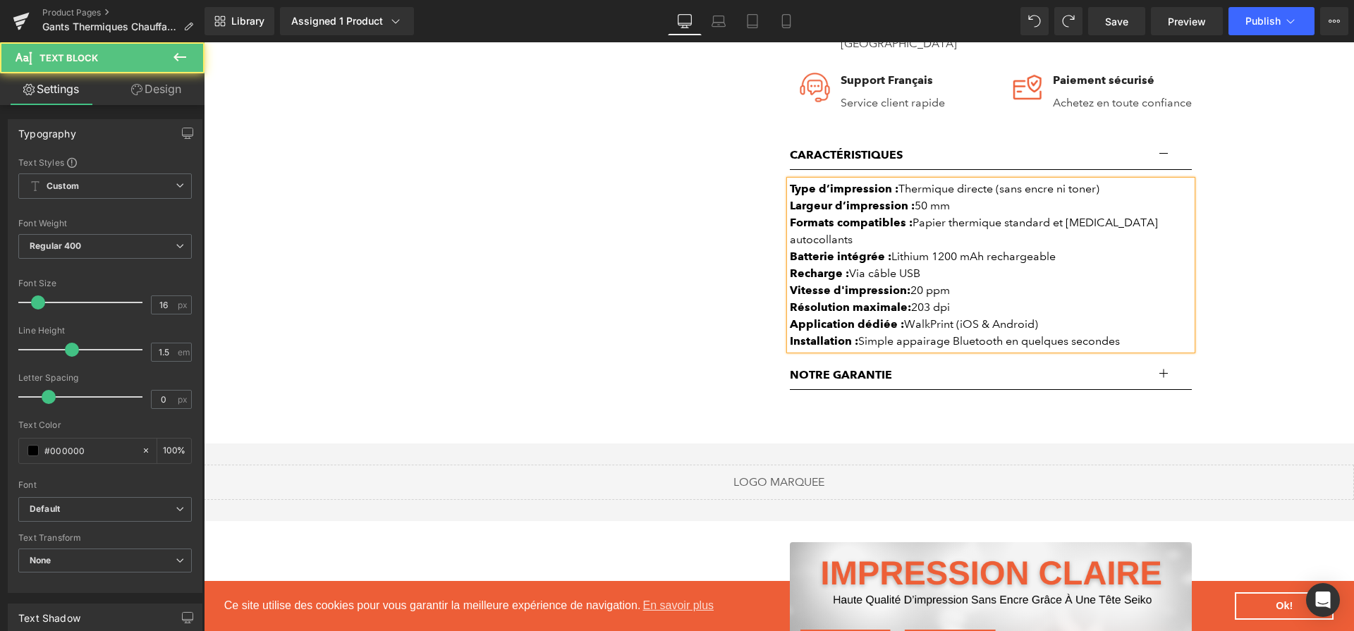
click at [1018, 265] on div "Recharge : Via câble USB" at bounding box center [991, 273] width 402 height 17
paste div
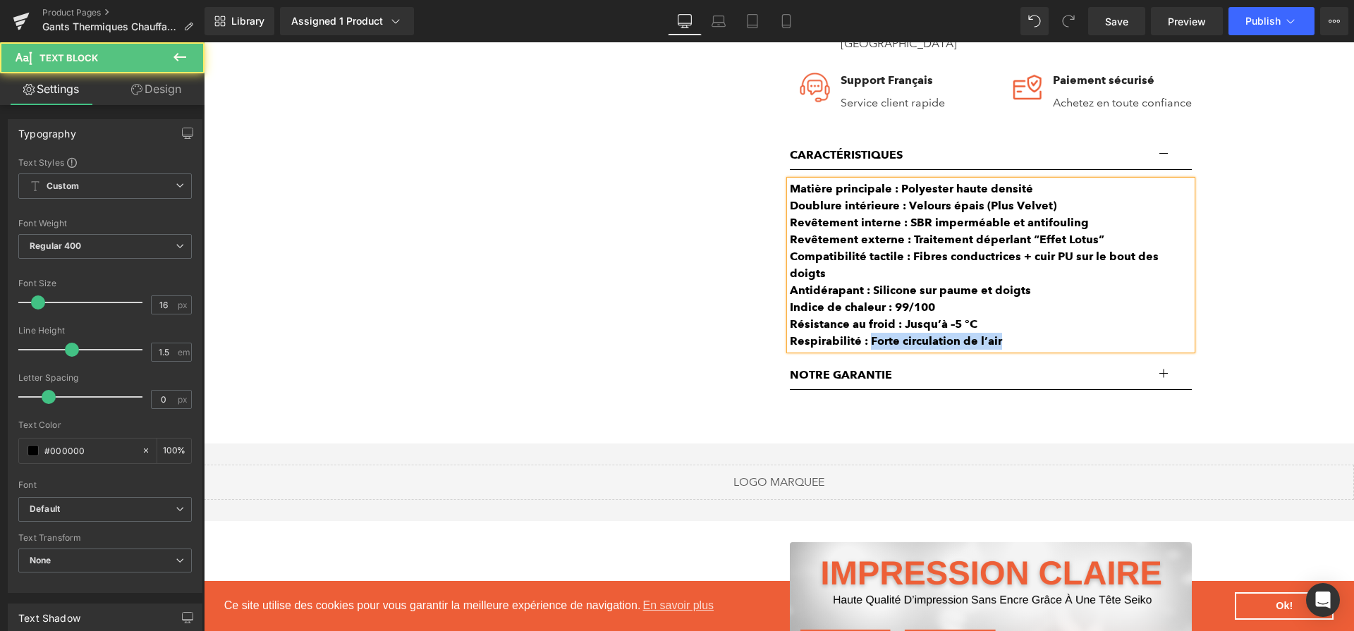
drag, startPoint x: 1019, startPoint y: 311, endPoint x: 867, endPoint y: 312, distance: 151.6
click at [867, 333] on div "Respirabilité : Forte circulation de l’air" at bounding box center [991, 341] width 402 height 17
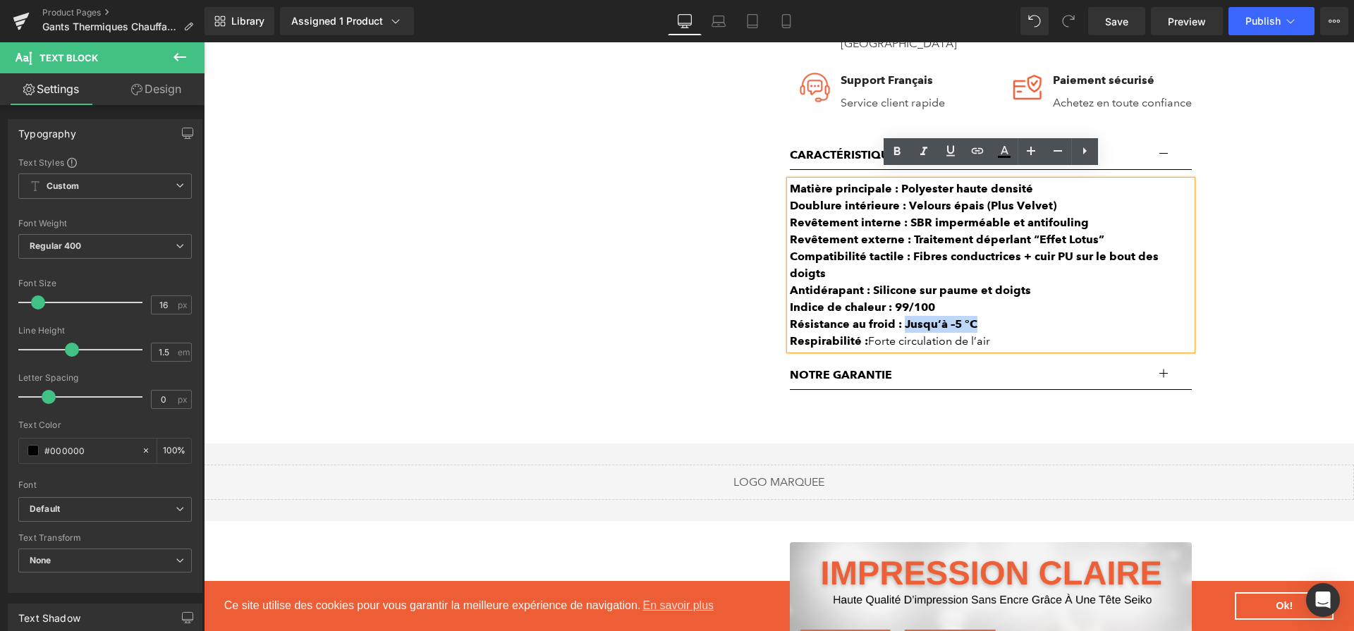
drag, startPoint x: 994, startPoint y: 300, endPoint x: 903, endPoint y: 296, distance: 91.0
click at [903, 316] on div "Résistance au froid : Jusqu’à –5 °C" at bounding box center [991, 324] width 402 height 17
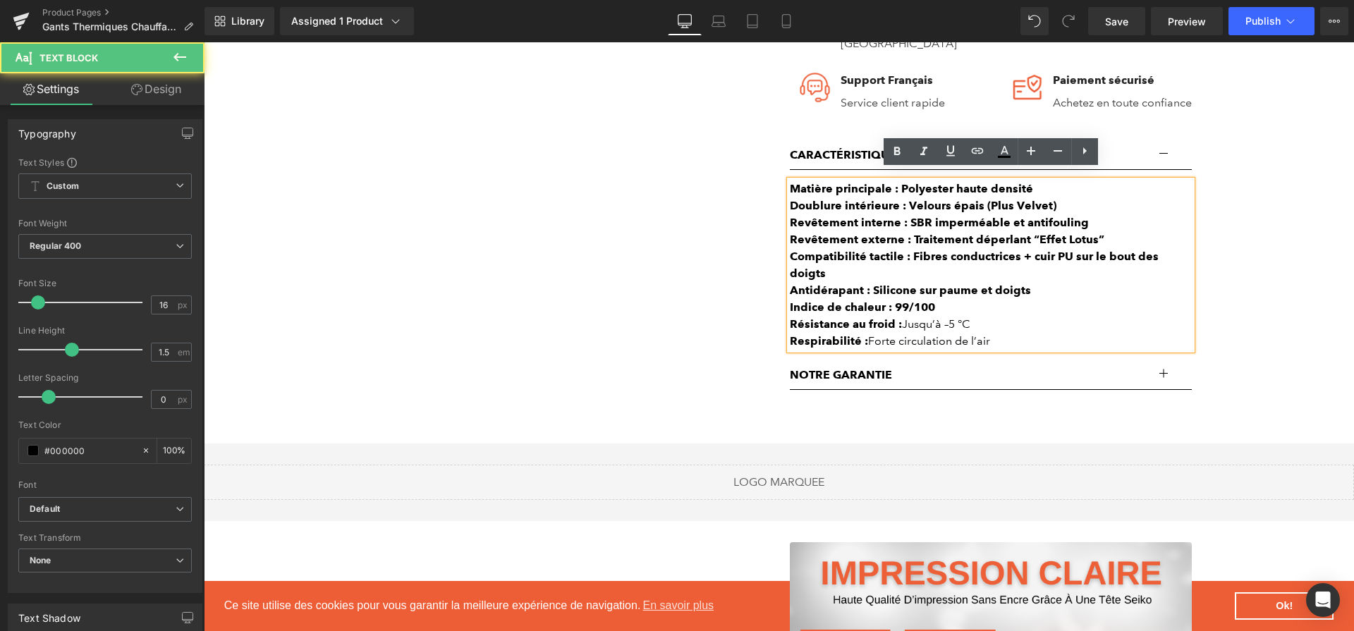
drag, startPoint x: 914, startPoint y: 282, endPoint x: 986, endPoint y: 282, distance: 71.9
click at [986, 299] on div "Indice de chaleur : 99/100" at bounding box center [991, 307] width 402 height 17
drag, startPoint x: 912, startPoint y: 265, endPoint x: 1055, endPoint y: 259, distance: 143.9
click at [1055, 282] on div "Antidérapant : Silicone sur paume et doigts" at bounding box center [991, 290] width 402 height 17
drag, startPoint x: 909, startPoint y: 247, endPoint x: 1186, endPoint y: 253, distance: 277.1
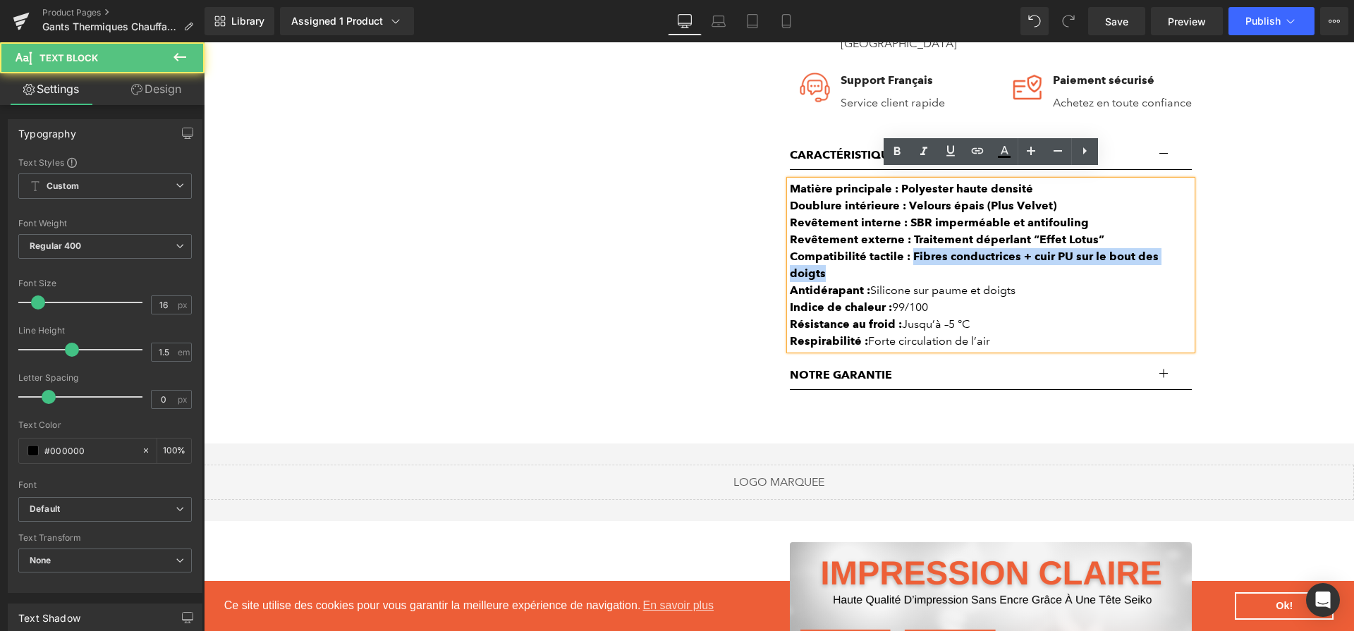
click at [1158, 253] on strong "Compatibilité tactile : Fibres conductrices + cuir PU sur le bout des doigts" at bounding box center [974, 265] width 369 height 30
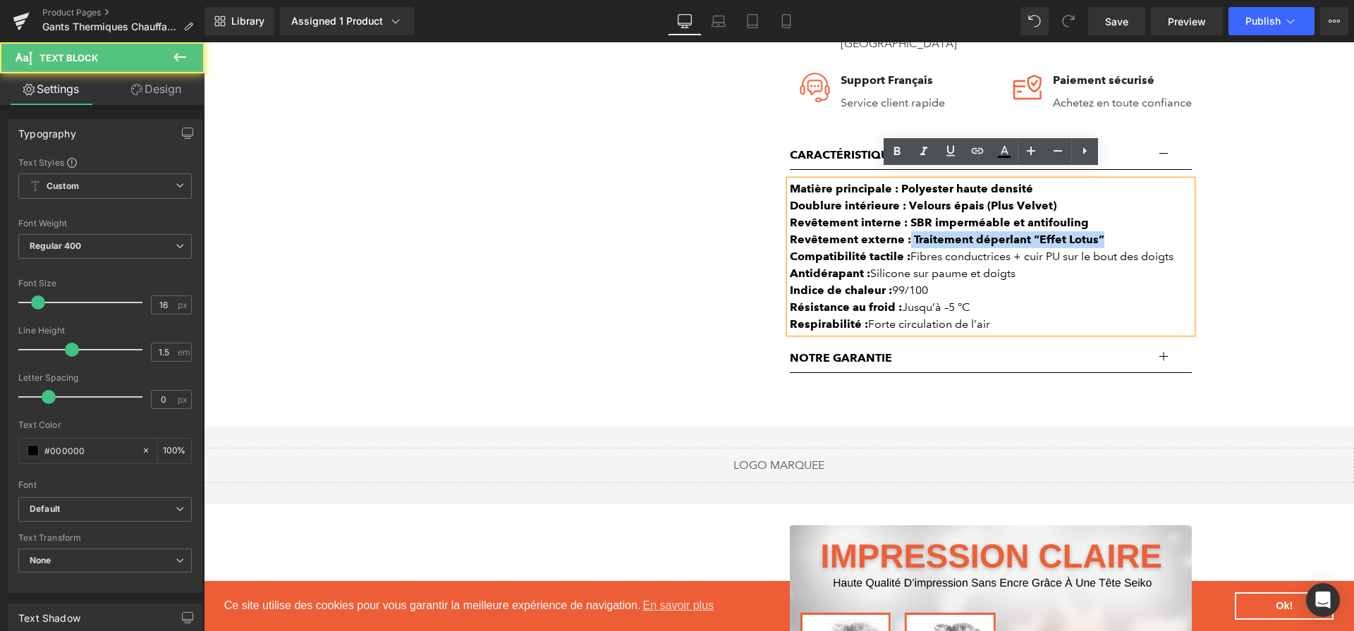
drag, startPoint x: 907, startPoint y: 230, endPoint x: 1104, endPoint y: 233, distance: 196.7
click at [1105, 233] on div "Revêtement externe : Traitement déperlant “Effet Lotus”" at bounding box center [991, 239] width 402 height 17
drag, startPoint x: 909, startPoint y: 210, endPoint x: 1086, endPoint y: 213, distance: 177.7
click at [1086, 214] on div "Revêtement interne : SBR imperméable et antifouling" at bounding box center [991, 222] width 402 height 17
drag, startPoint x: 905, startPoint y: 193, endPoint x: 1100, endPoint y: 196, distance: 195.3
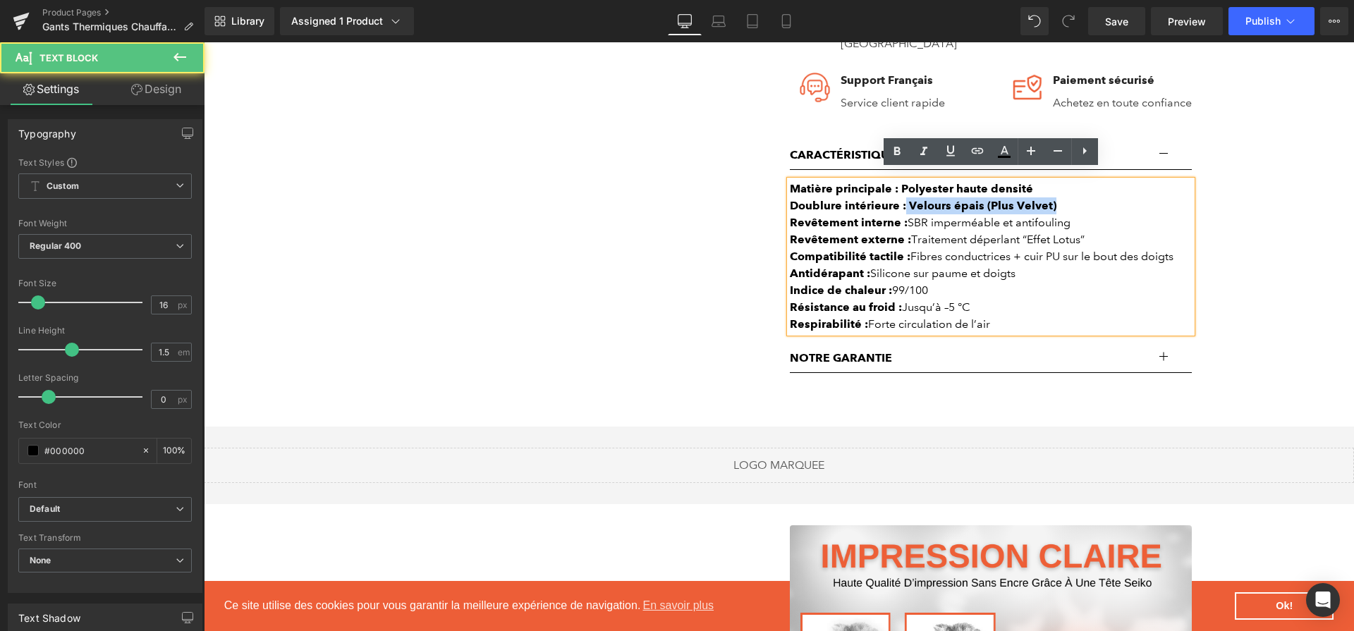
click at [1100, 197] on div "Doublure intérieure : Velours épais (Plus Velvet)" at bounding box center [991, 205] width 402 height 17
drag, startPoint x: 989, startPoint y: 180, endPoint x: 1067, endPoint y: 180, distance: 77.5
click at [1067, 180] on div "Matière principale : Polyester haute densité" at bounding box center [991, 188] width 402 height 17
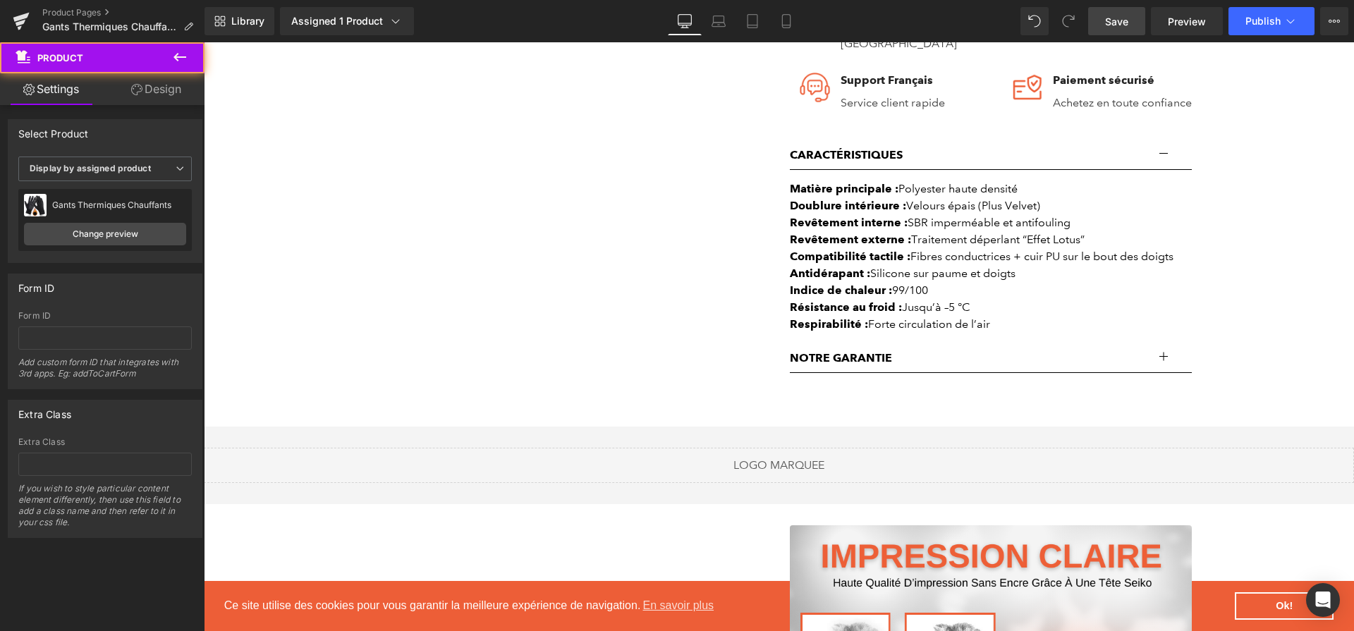
click at [1109, 34] on link "Save" at bounding box center [1116, 21] width 57 height 28
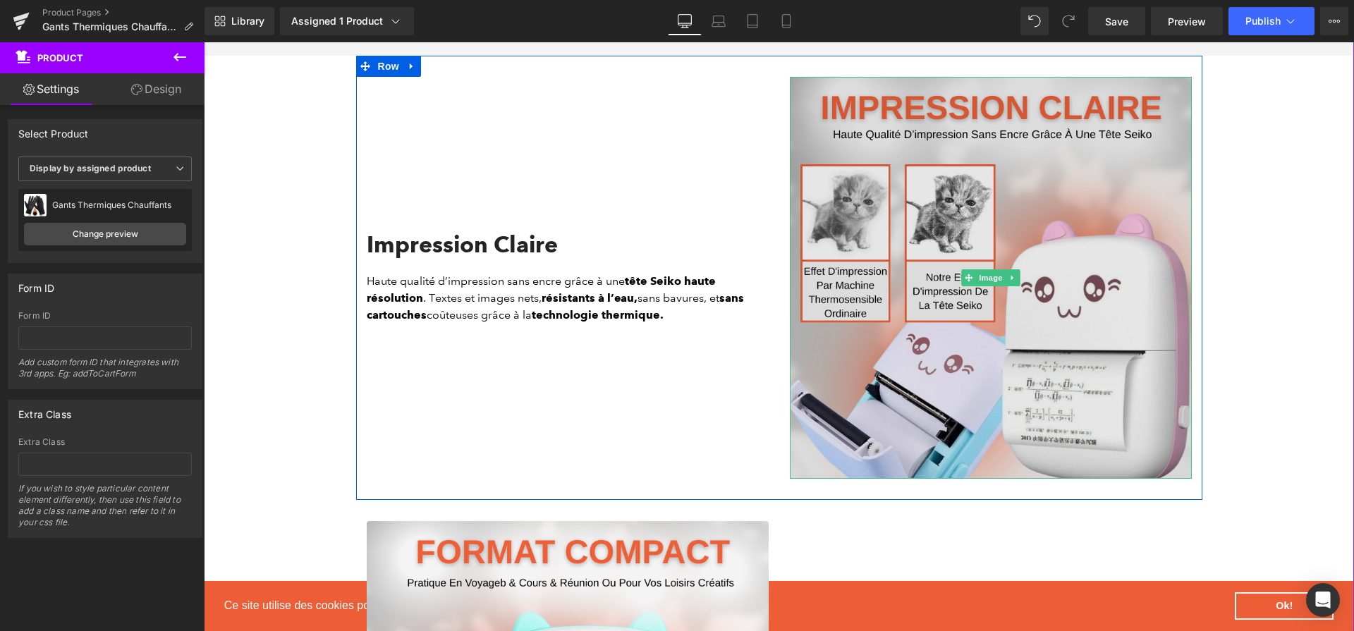
scroll to position [1384, 0]
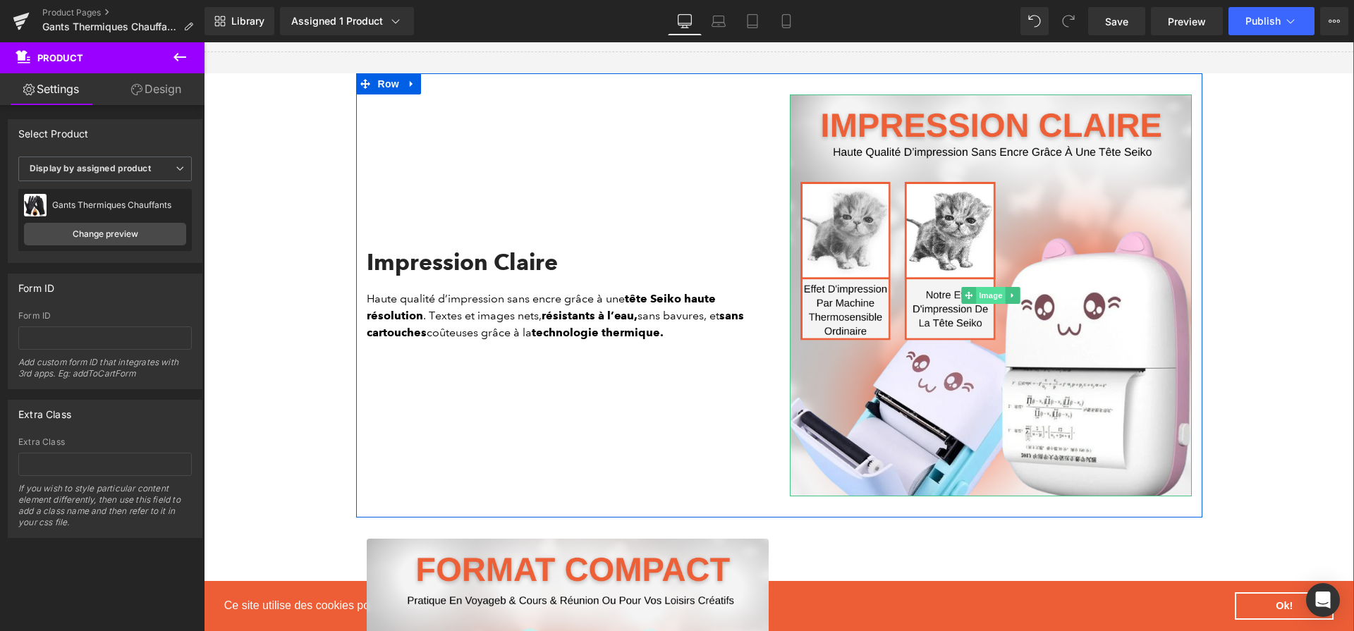
click at [1000, 287] on span "Image" at bounding box center [991, 295] width 30 height 17
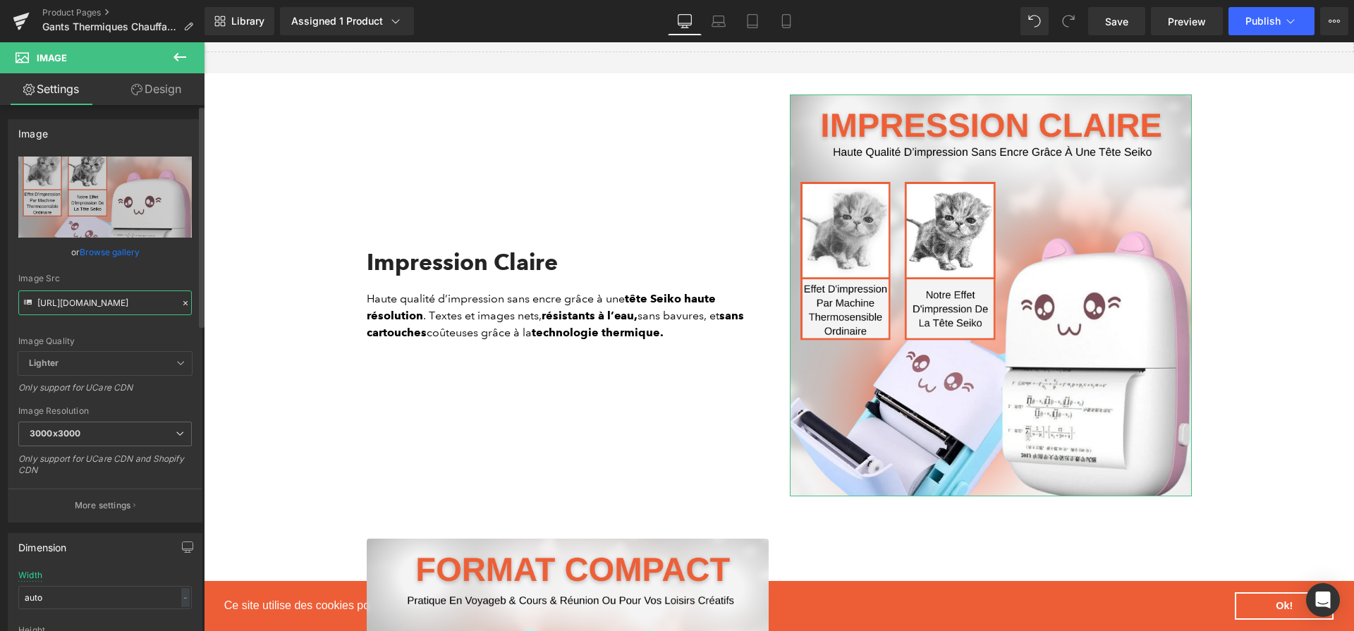
click at [111, 305] on input "https://cdn.shopify.com/s/files/1/0617/1757/7911/files/1_0e7ed0e9-e100-4a26-a77…" at bounding box center [104, 302] width 173 height 25
paste input "9d40dfed-4c6c-4988-b1fd-ac61eab0e971.png?v=1757687407"
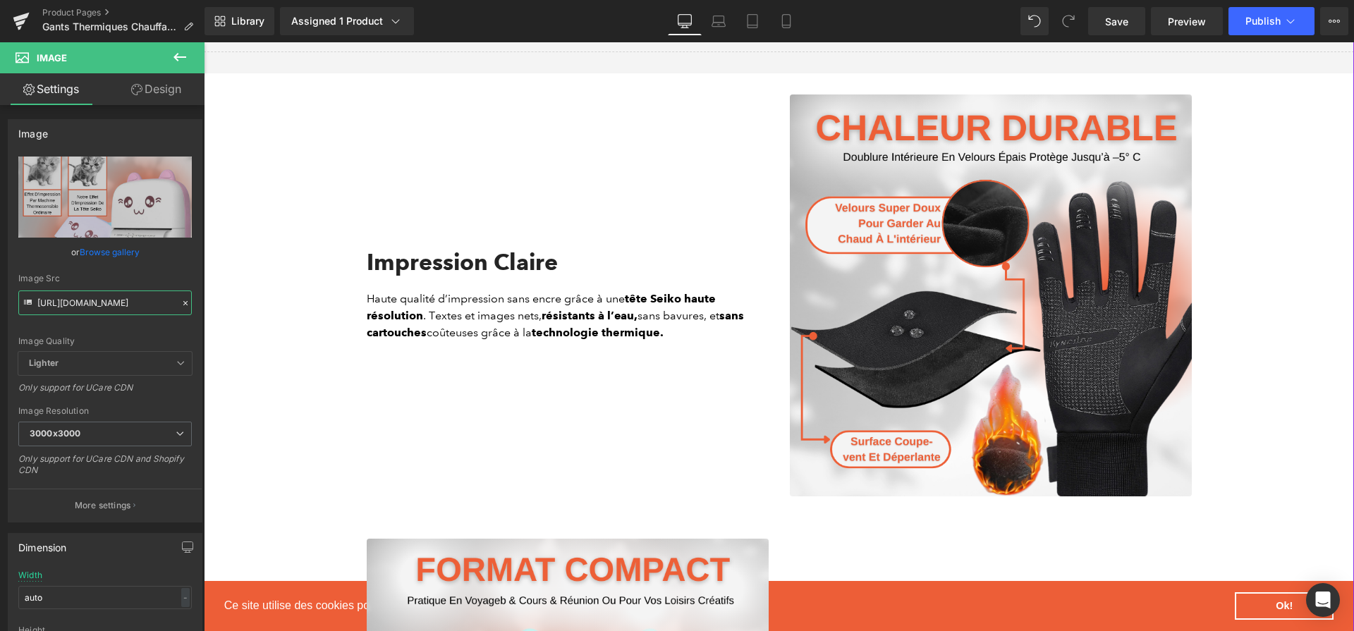
type input "https://cdn.shopify.com/s/files/1/0617/1757/7911/files/1_9d40dfed-4c6c-4988-b1f…"
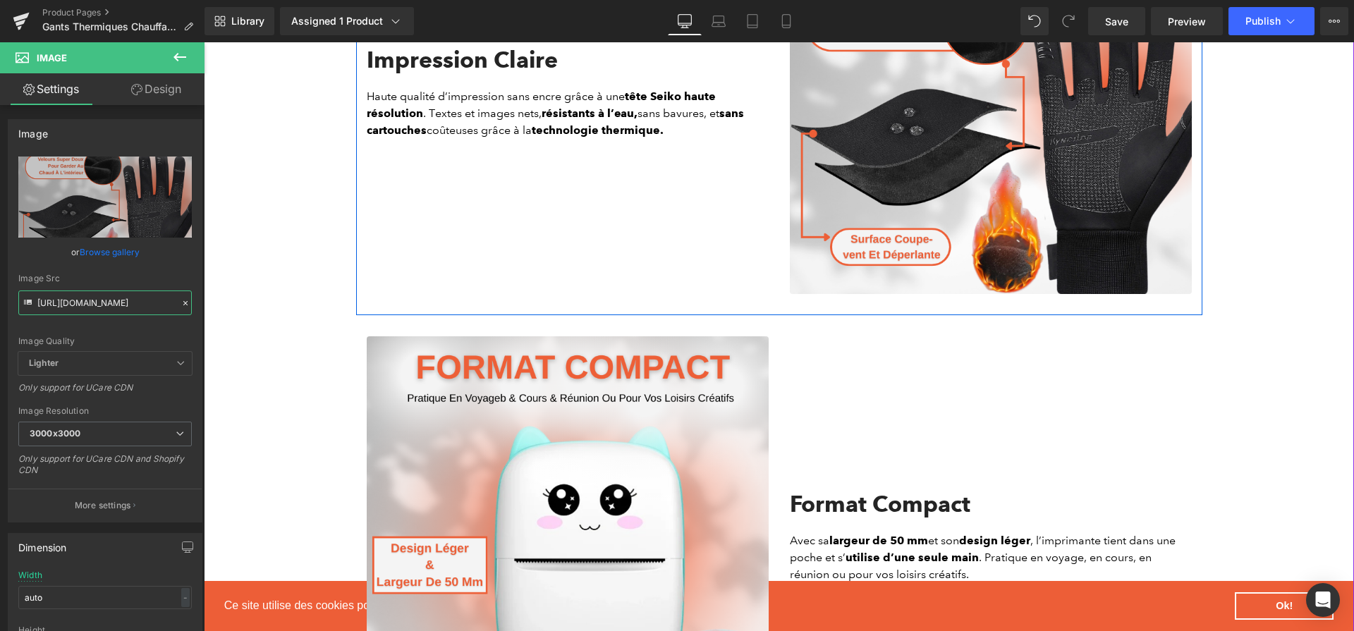
scroll to position [1650, 0]
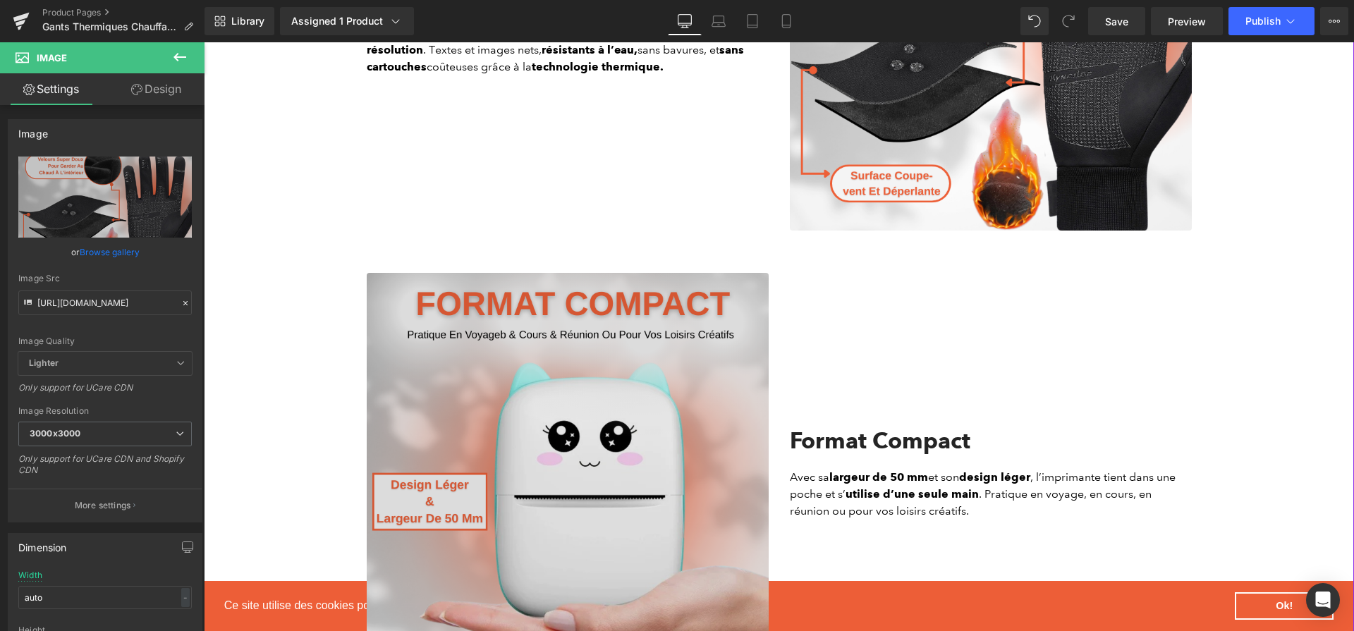
click at [634, 320] on img at bounding box center [568, 474] width 402 height 402
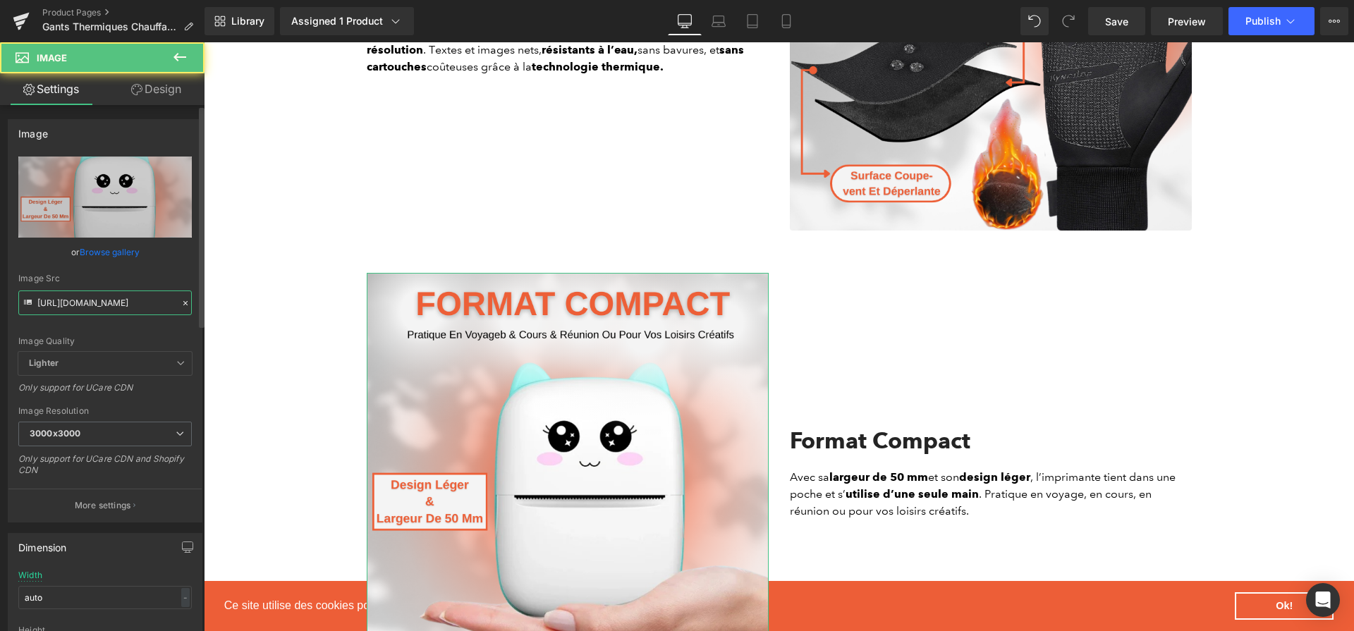
click at [118, 308] on input "https://cdn.shopify.com/s/files/1/0617/1757/7911/files/2_c8f87b4b-e4a3-4f40-87d…" at bounding box center [104, 302] width 173 height 25
paste input "1d9c4bb3-599f-492a-be3d-78baf55972b8.png?v=1757687407"
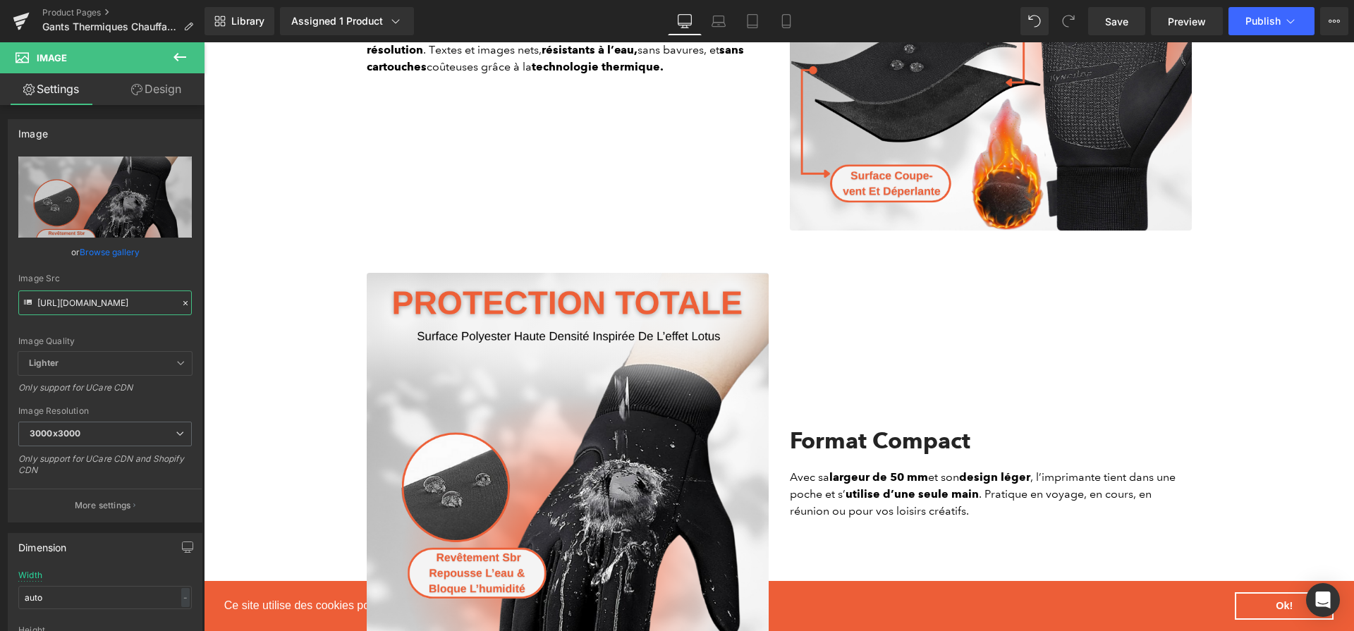
type input "https://cdn.shopify.com/s/files/1/0617/1757/7911/files/2_1d9c4bb3-599f-492a-be3…"
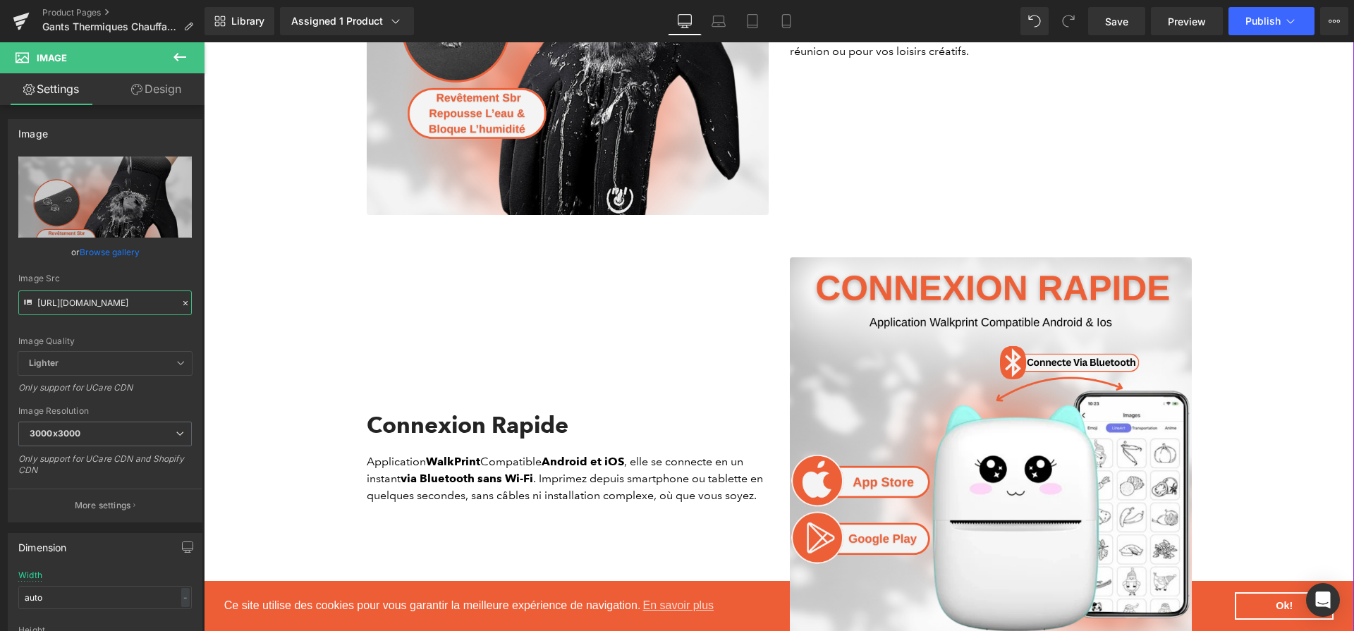
scroll to position [2207, 0]
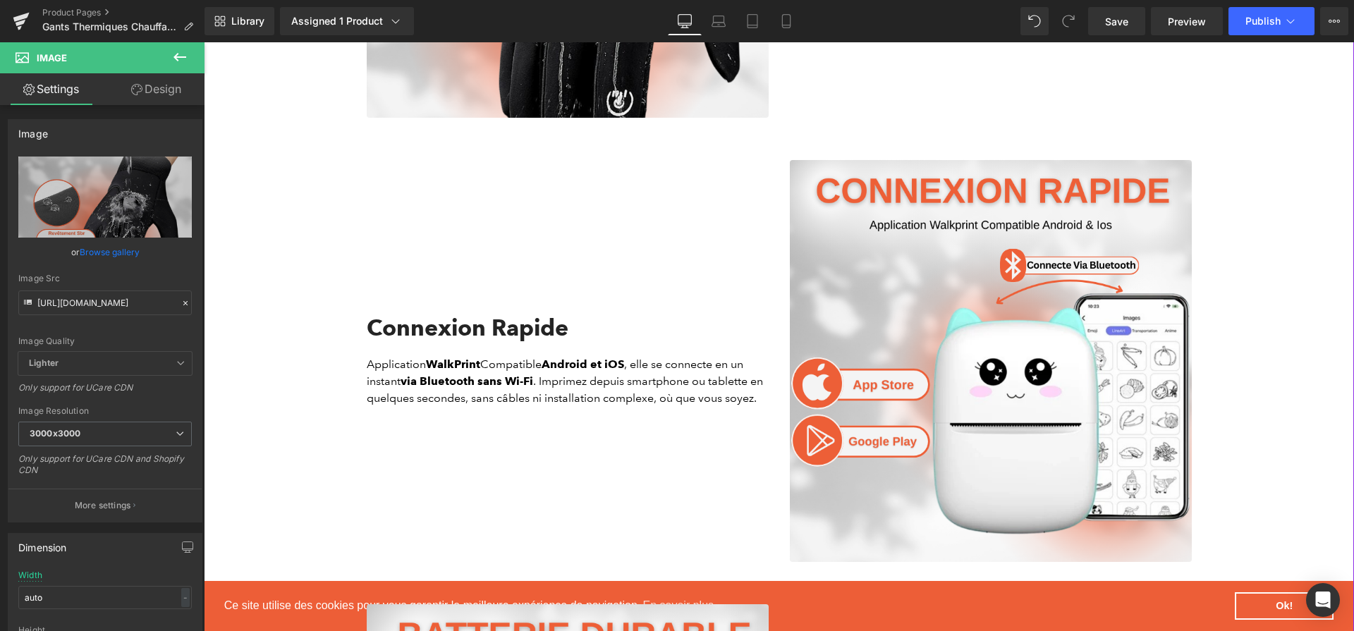
click at [896, 477] on img at bounding box center [991, 361] width 402 height 402
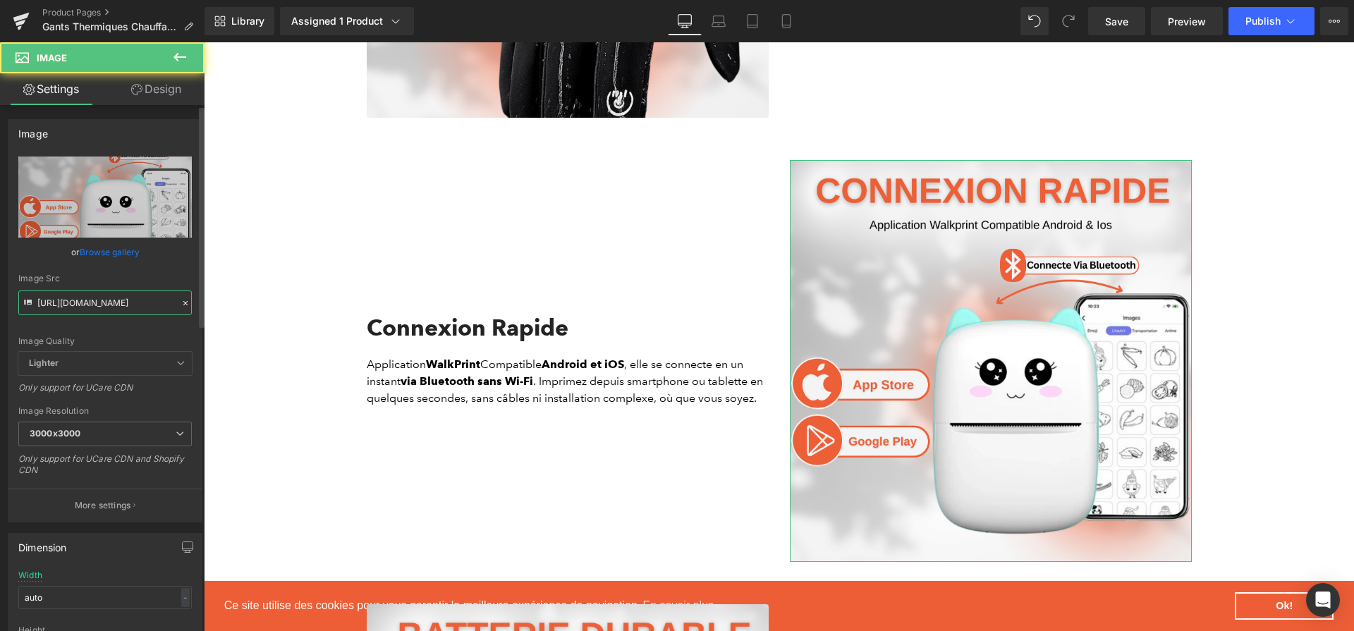
click at [37, 307] on input "https://cdn.shopify.com/s/files/1/0617/1757/7911/files/3_79d07b25-08cd-4d61-899…" at bounding box center [104, 302] width 173 height 25
paste input "197847af-520b-4cfe-ab63-d1fda2f926e3.png?v=1757687407"
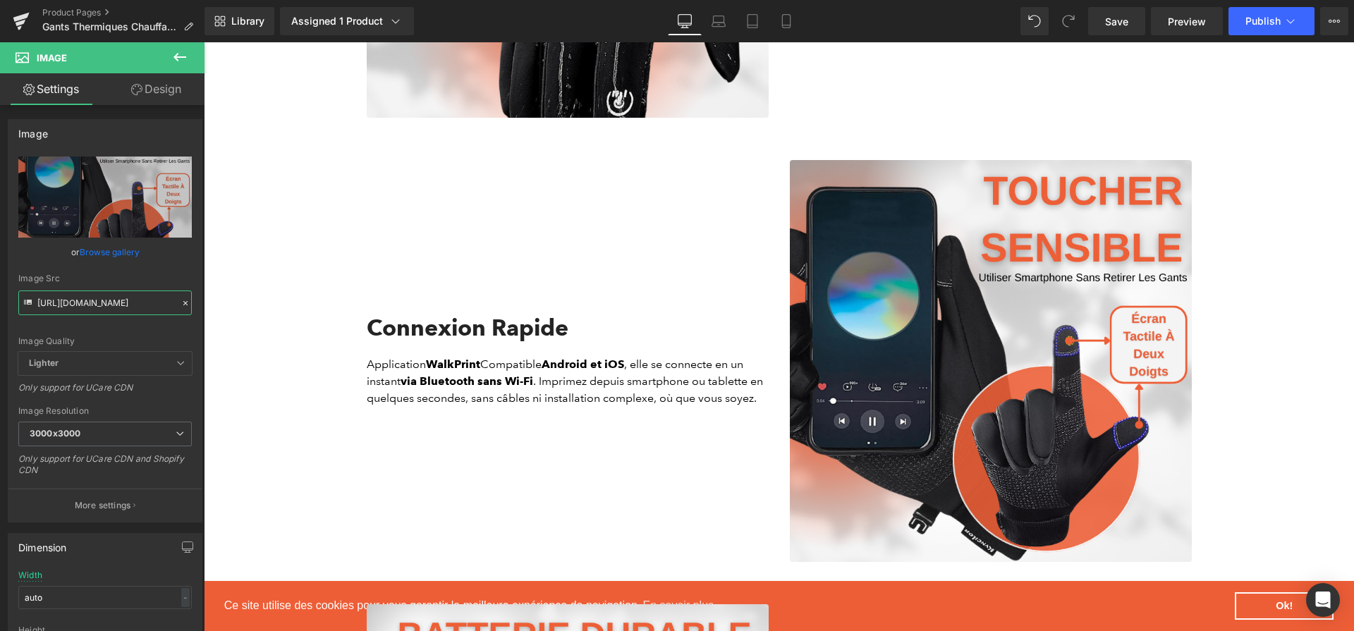
type input "https://cdn.shopify.com/s/files/1/0617/1757/7911/files/3_197847af-520b-4cfe-ab6…"
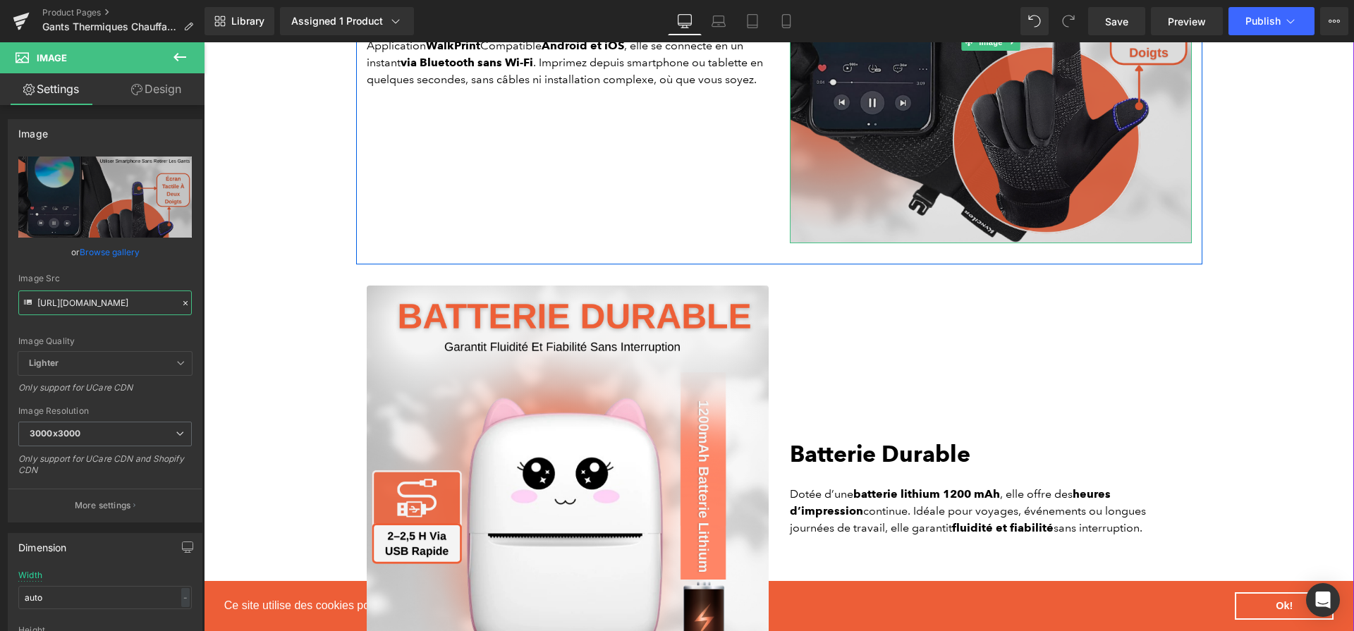
scroll to position [2682, 0]
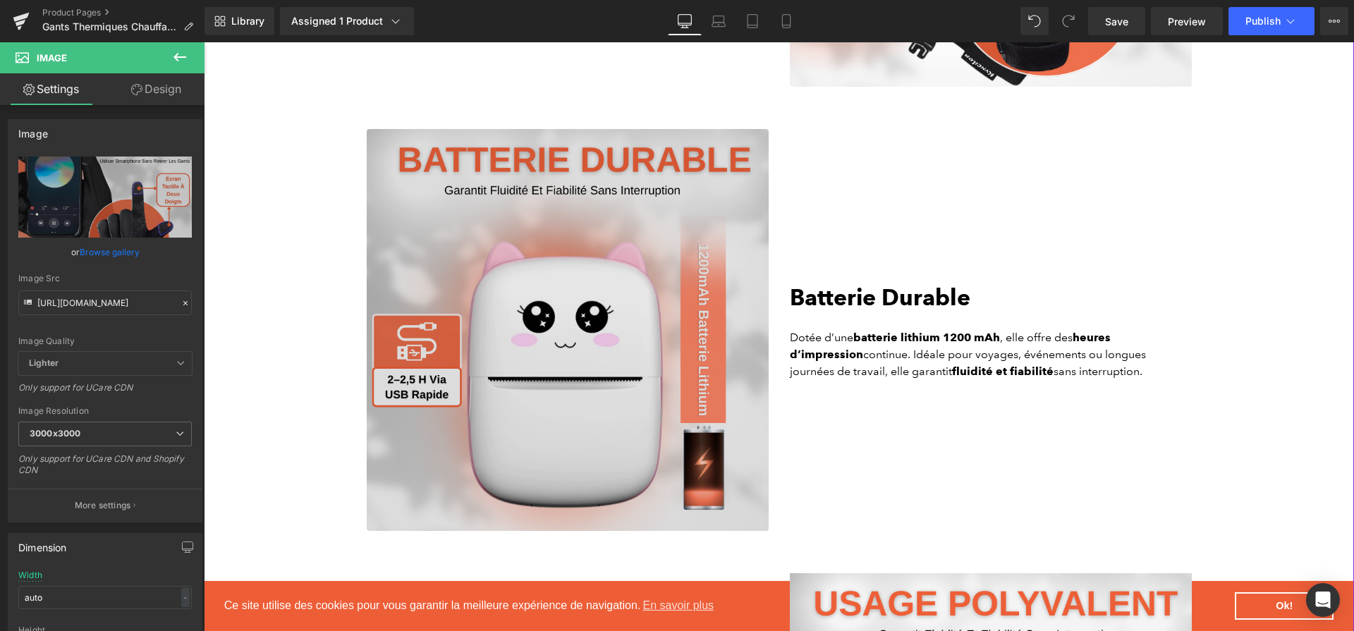
click at [713, 312] on img at bounding box center [568, 330] width 402 height 402
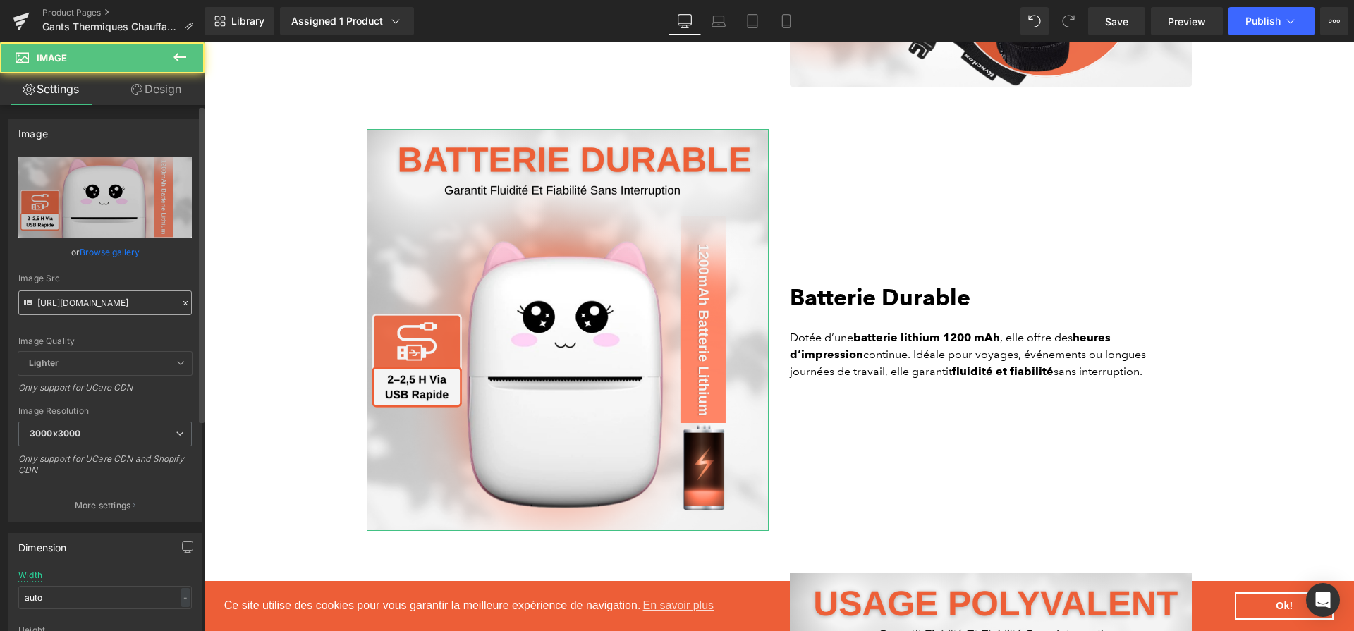
scroll to position [2697, 0]
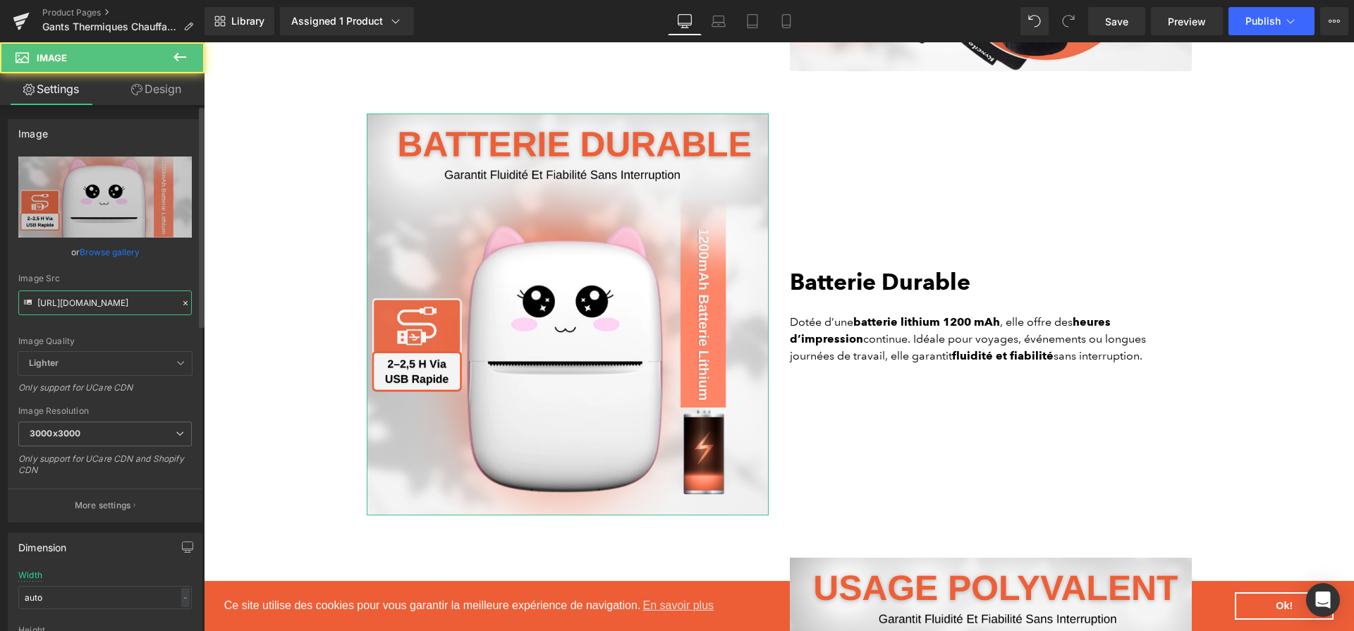
click at [47, 299] on input "https://cdn.shopify.com/s/files/1/0617/1757/7911/files/4_a11ba372-24f1-48cd-9e0…" at bounding box center [104, 302] width 173 height 25
paste input "3bf4cb5-b306-425a-8c98-bd7854fbf0aa.png?v=1757687407"
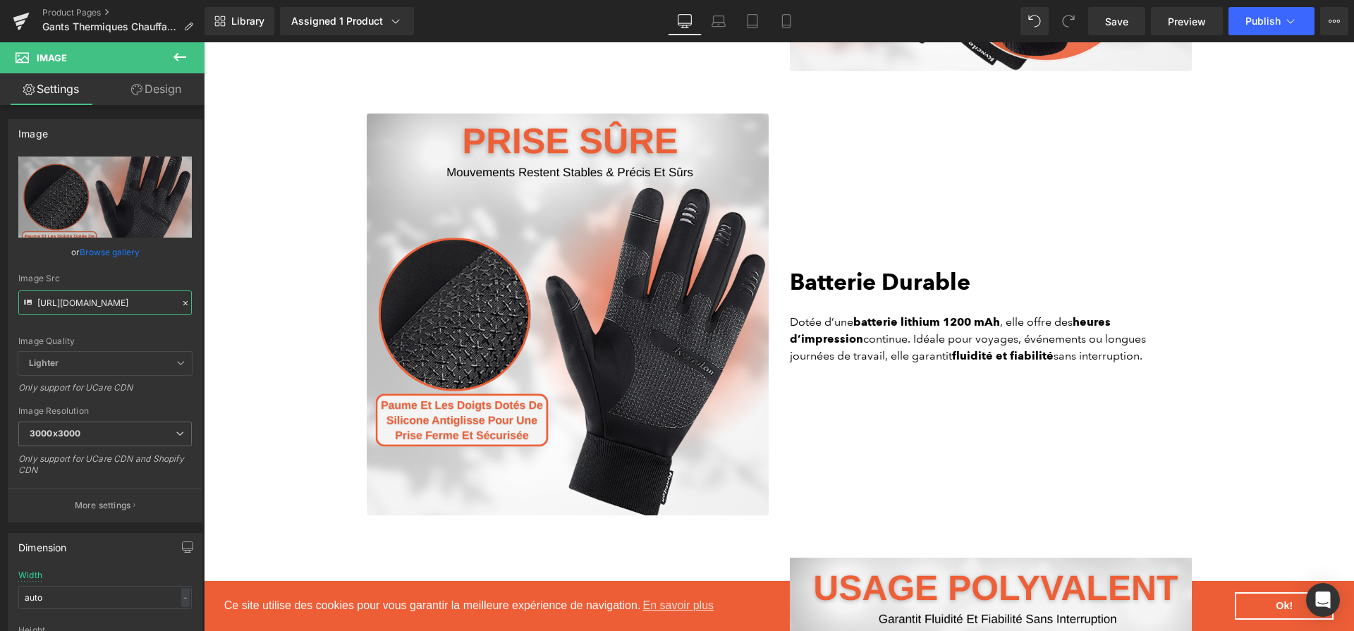
type input "https://cdn.shopify.com/s/files/1/0617/1757/7911/files/4_a3bf4cb5-b306-425a-8c9…"
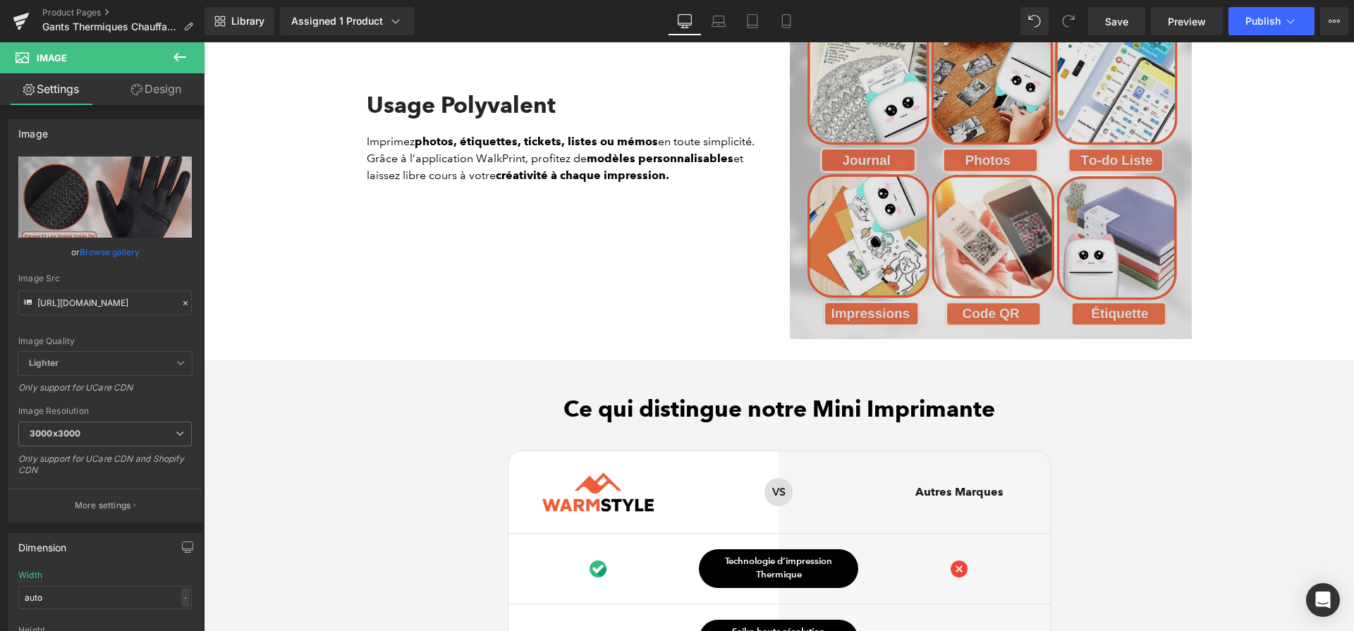
click at [1014, 231] on img at bounding box center [991, 138] width 402 height 402
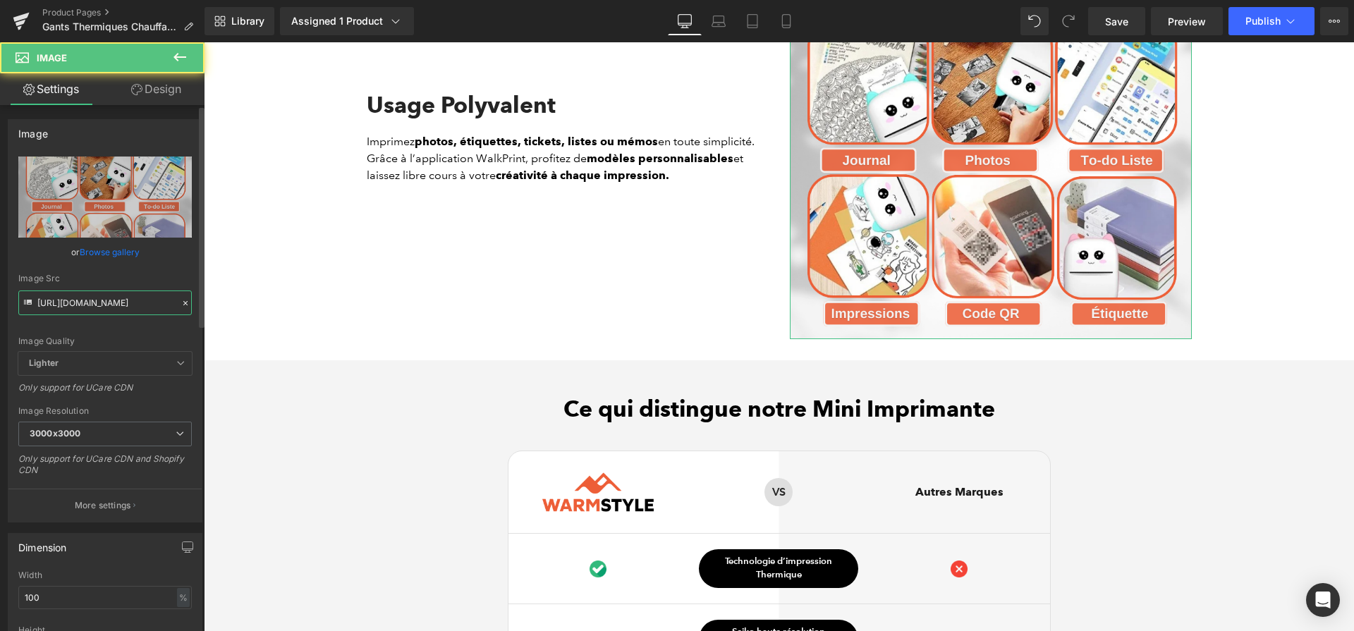
click at [140, 298] on input "https://cdn.shopify.com/s/files/1/0617/1757/7911/files/5_892754fb-5cd9-4b7c-b78…" at bounding box center [104, 302] width 173 height 25
paste input "a9edb52-28e7-4140-82ca-873e6eb13ab1.png?v=1757687407"
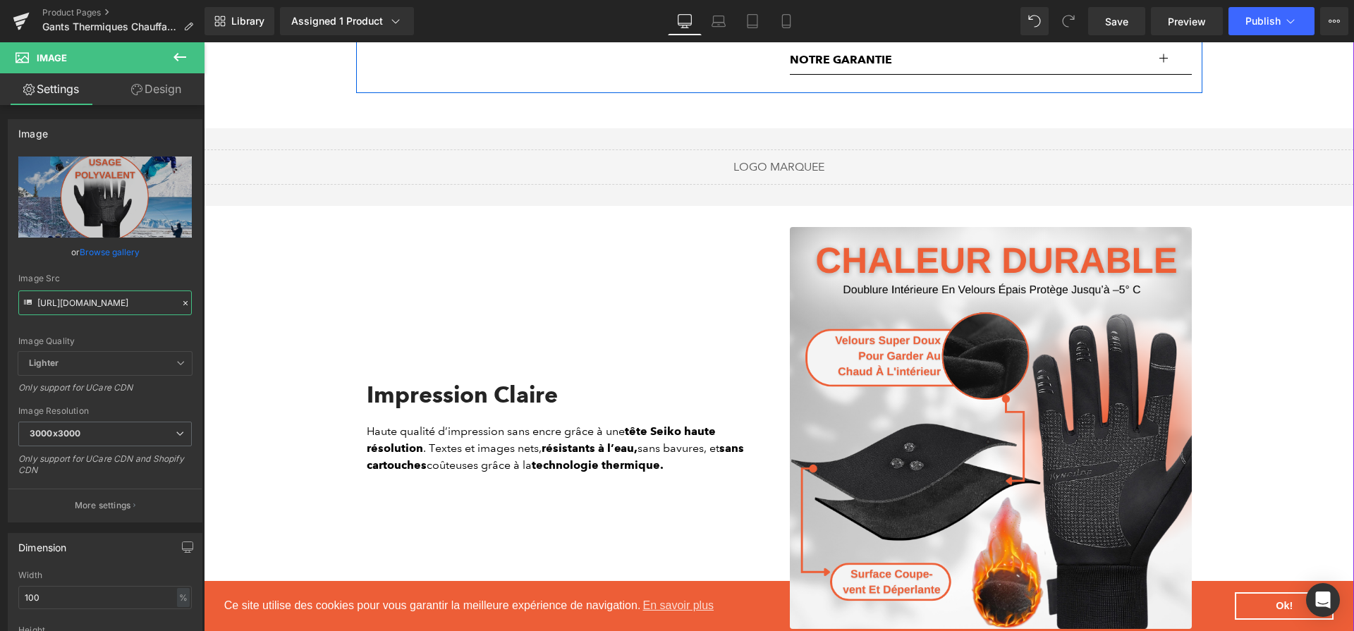
scroll to position [1363, 0]
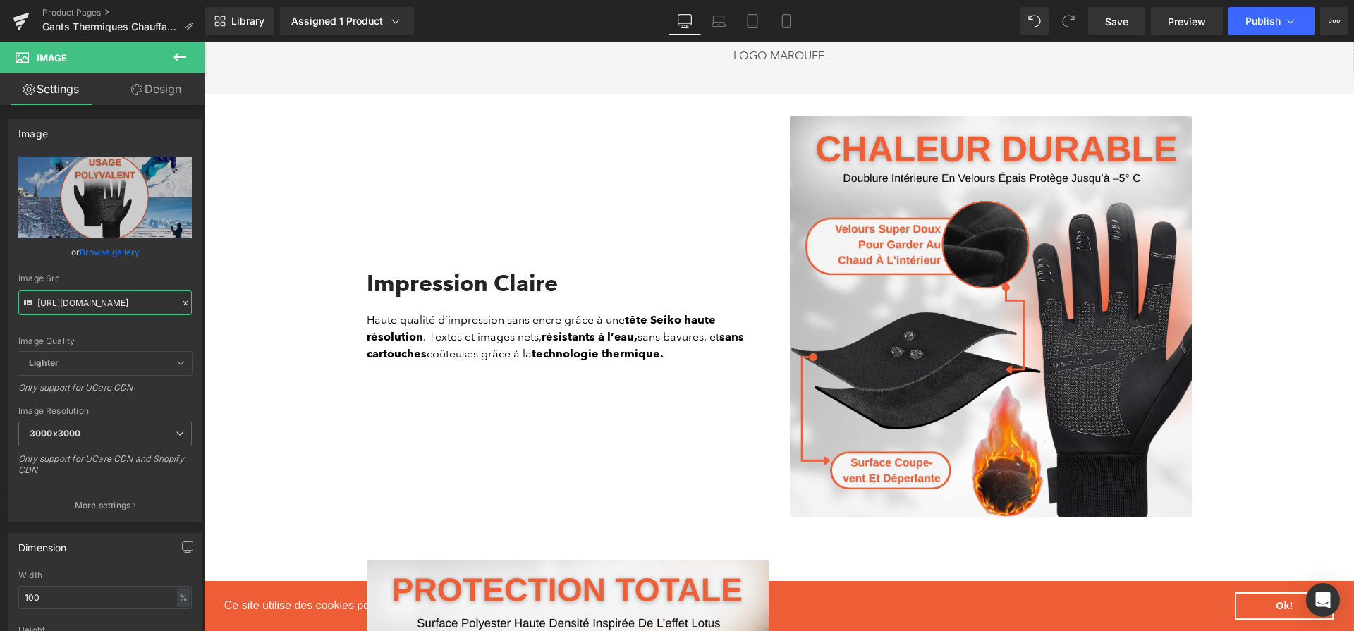
type input "https://cdn.shopify.com/s/files/1/0617/1757/7911/files/5_8a9edb52-28e7-4140-82c…"
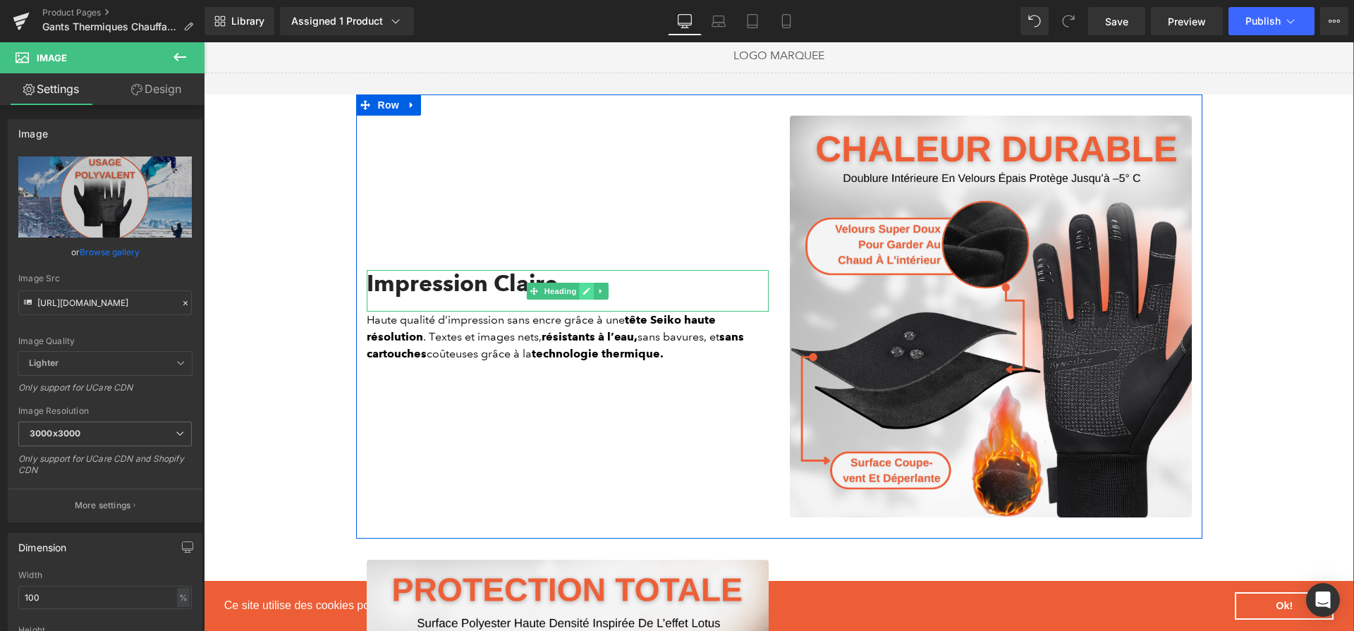
drag, startPoint x: 584, startPoint y: 278, endPoint x: 962, endPoint y: 45, distance: 444.1
click at [584, 287] on icon at bounding box center [586, 291] width 8 height 8
click at [584, 278] on div "Impression Claire" at bounding box center [568, 290] width 402 height 41
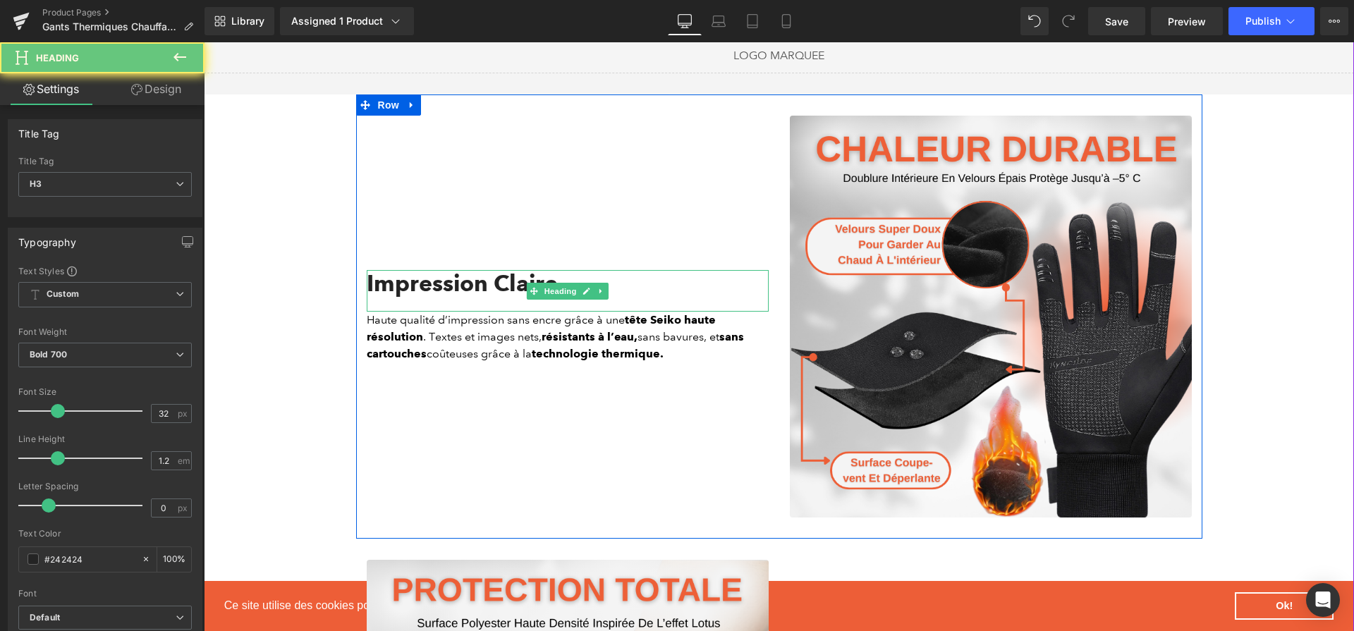
paste div
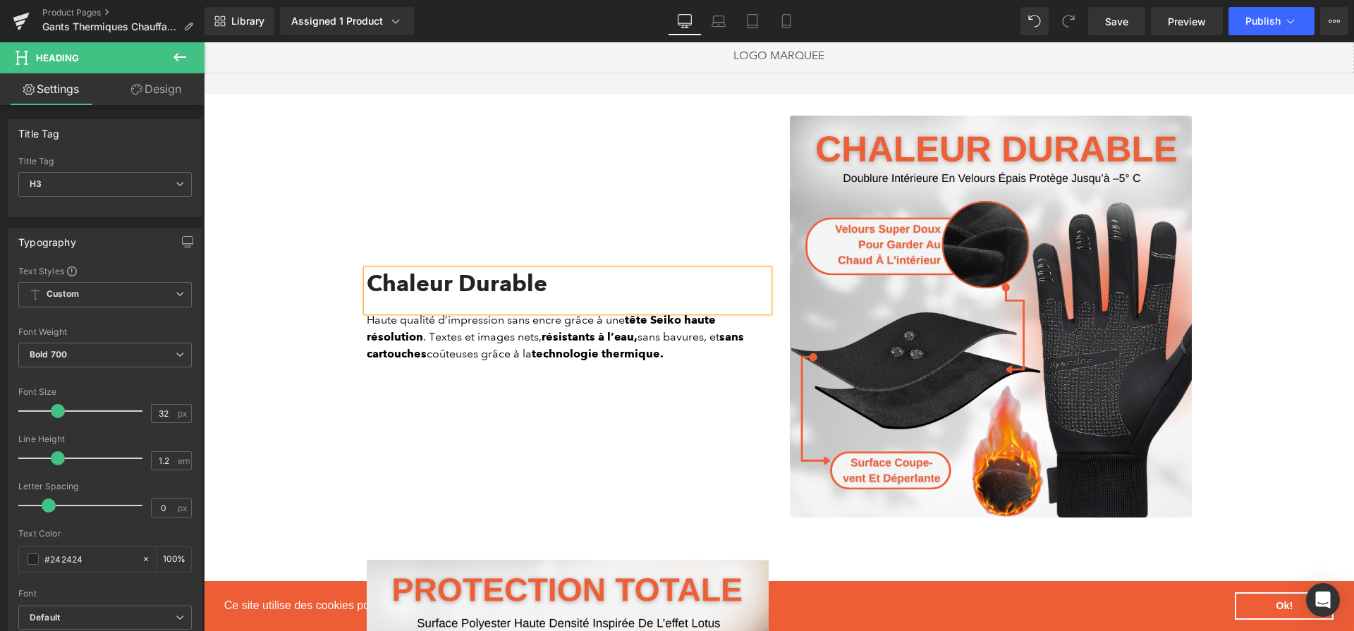
click at [624, 330] on strong "résistants à l’eau," at bounding box center [589, 336] width 96 height 13
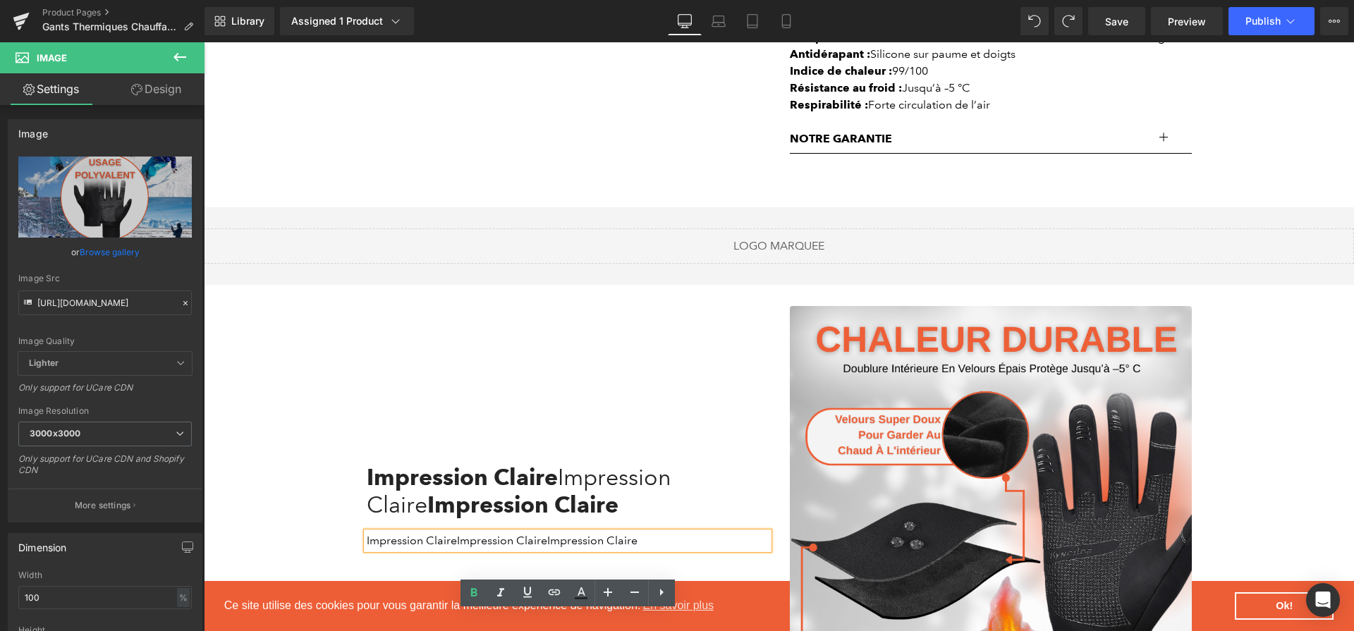
scroll to position [1477, 0]
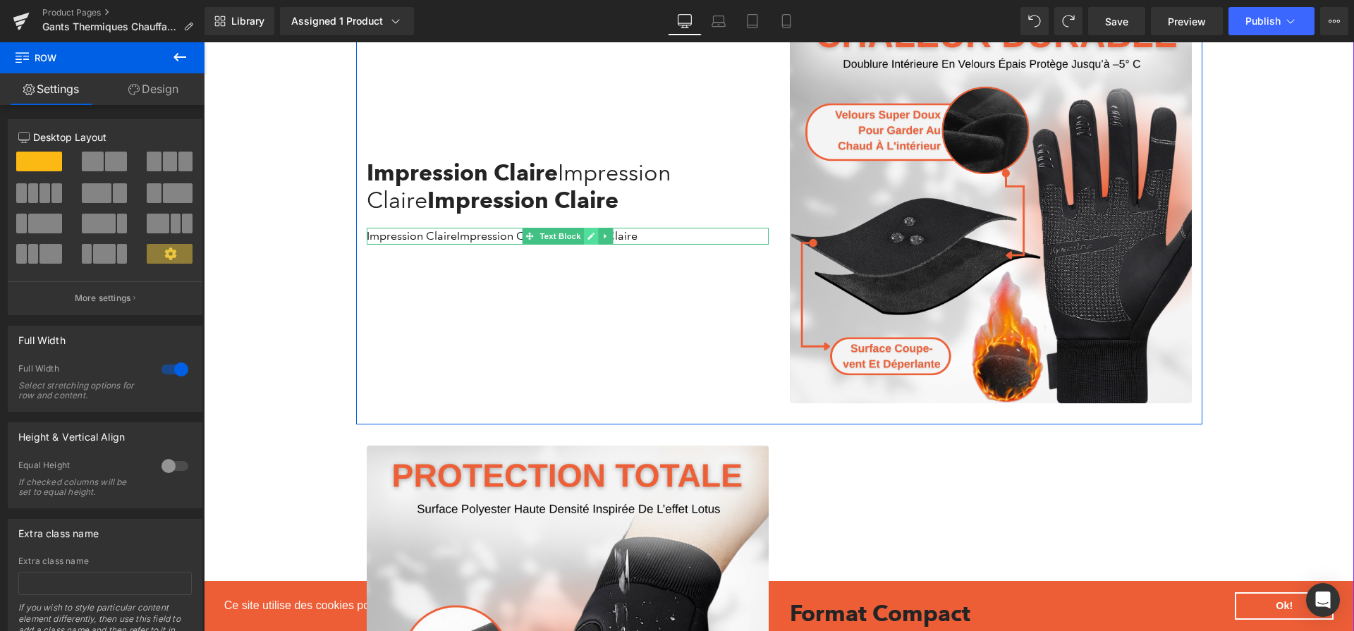
click at [589, 233] on icon at bounding box center [590, 236] width 7 height 7
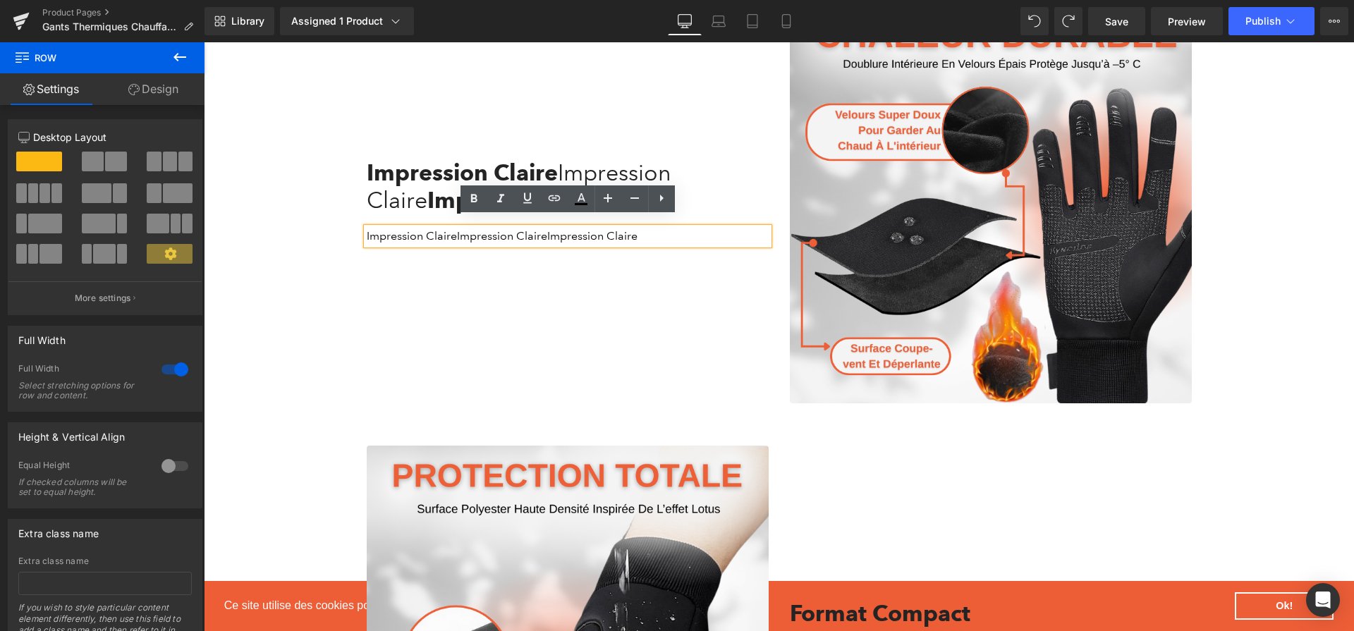
click at [589, 229] on div "Impression Claire Impression Claire Impression Claire" at bounding box center [568, 236] width 402 height 17
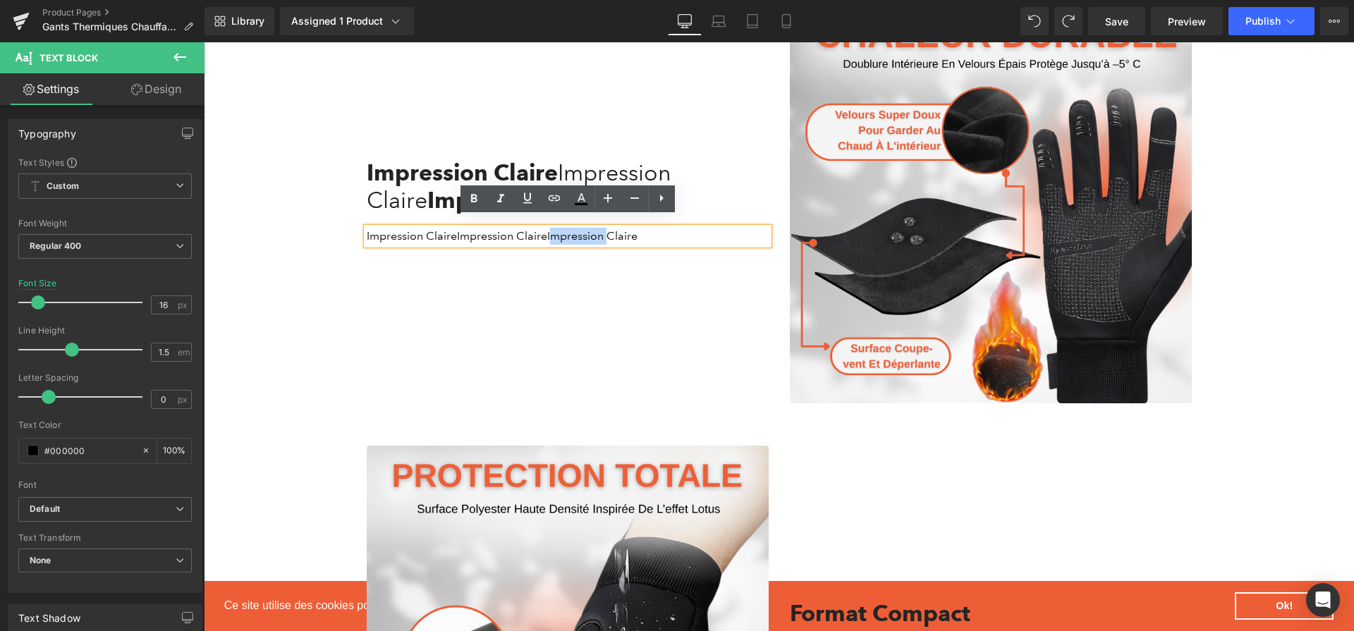
click at [521, 229] on span "Impression Claire" at bounding box center [502, 235] width 90 height 13
paste div
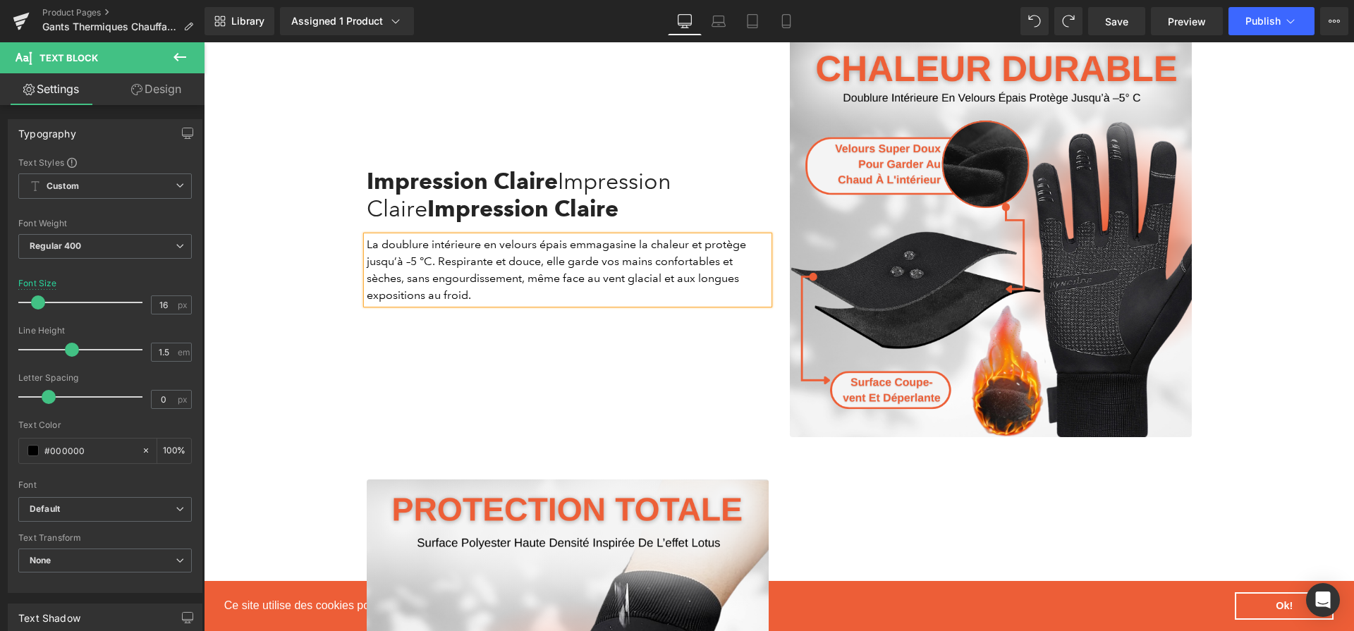
scroll to position [1452, 0]
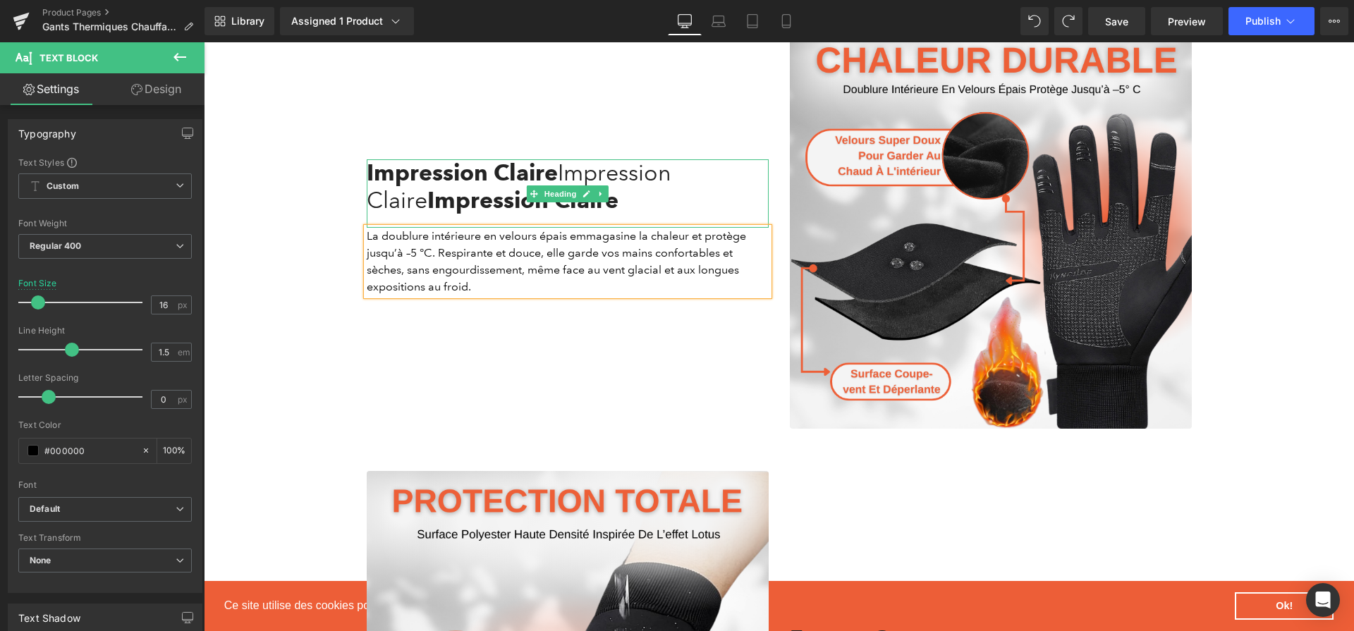
click at [568, 186] on span "Heading" at bounding box center [560, 193] width 38 height 17
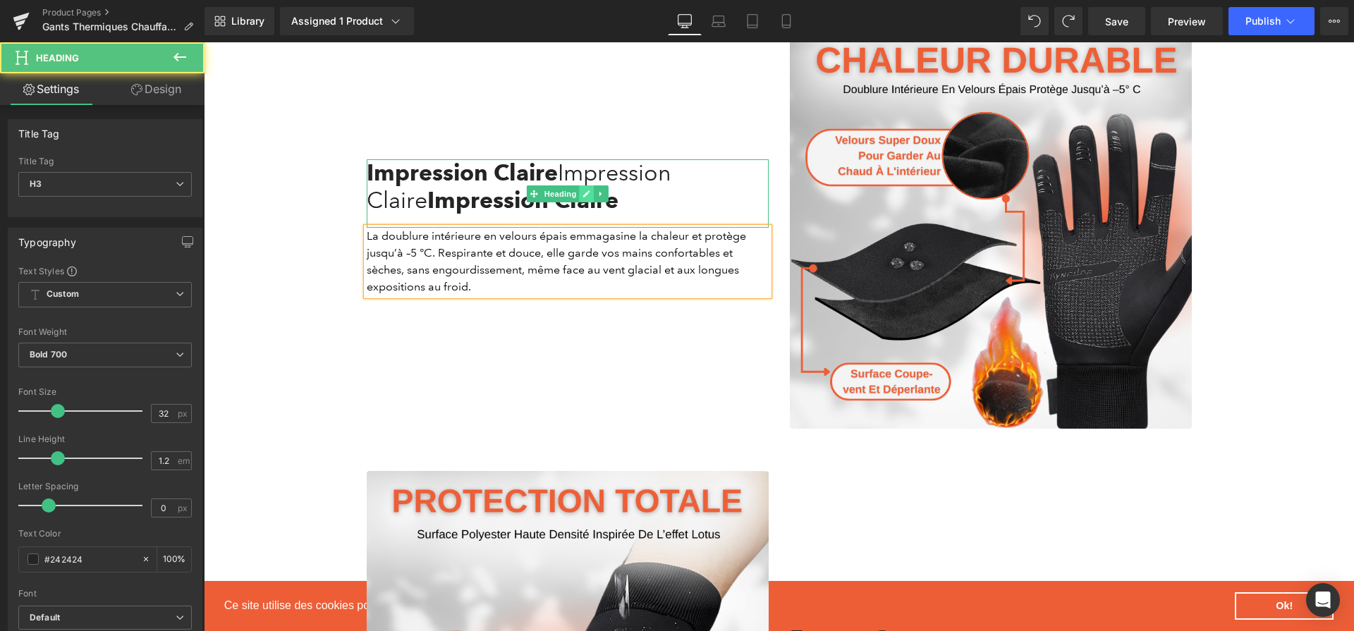
click at [589, 190] on icon at bounding box center [586, 194] width 8 height 8
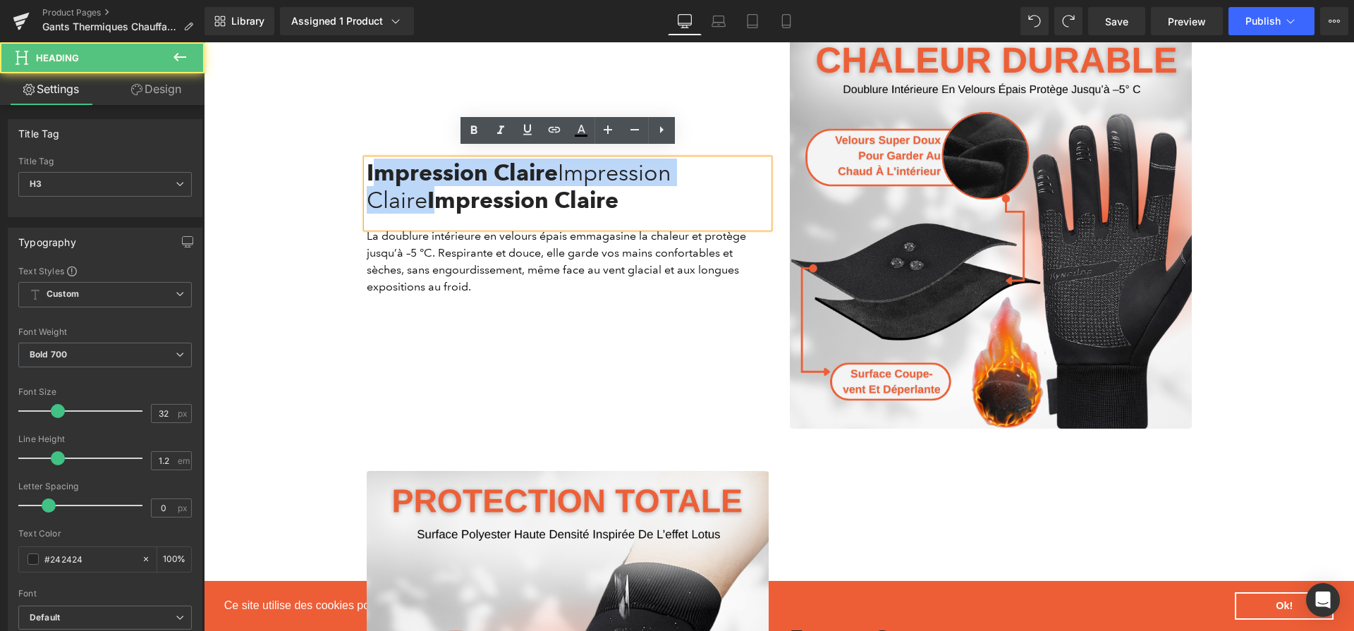
drag, startPoint x: 431, startPoint y: 188, endPoint x: 369, endPoint y: 161, distance: 66.9
click at [369, 161] on div "Impression Claire Impression Claire Impression Claire" at bounding box center [568, 193] width 402 height 68
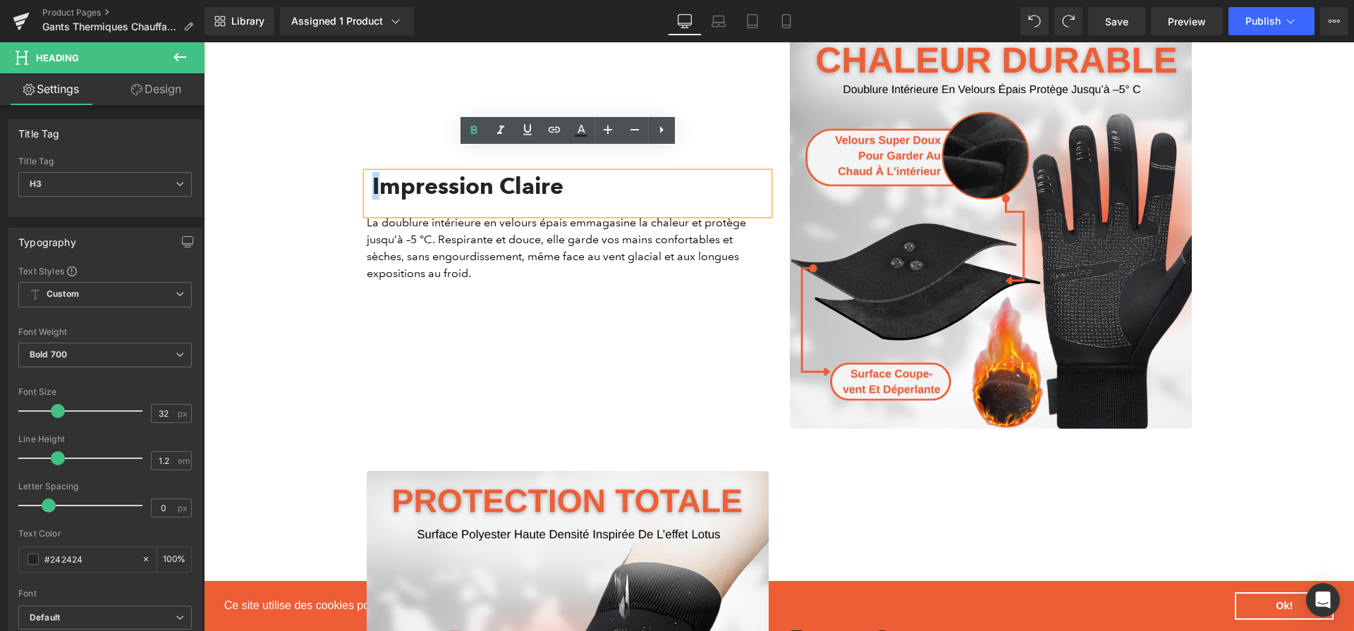
scroll to position [1465, 0]
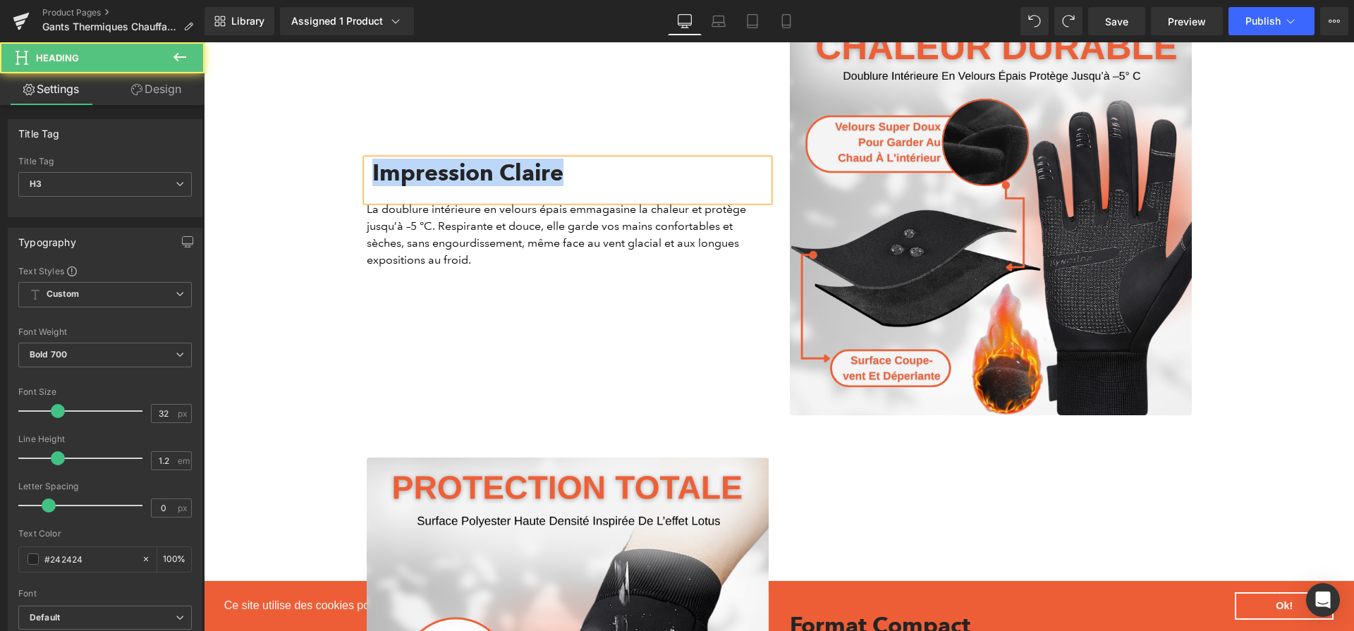
drag, startPoint x: 570, startPoint y: 164, endPoint x: 375, endPoint y: 163, distance: 194.6
click at [375, 163] on div "Impression Claire" at bounding box center [568, 179] width 402 height 41
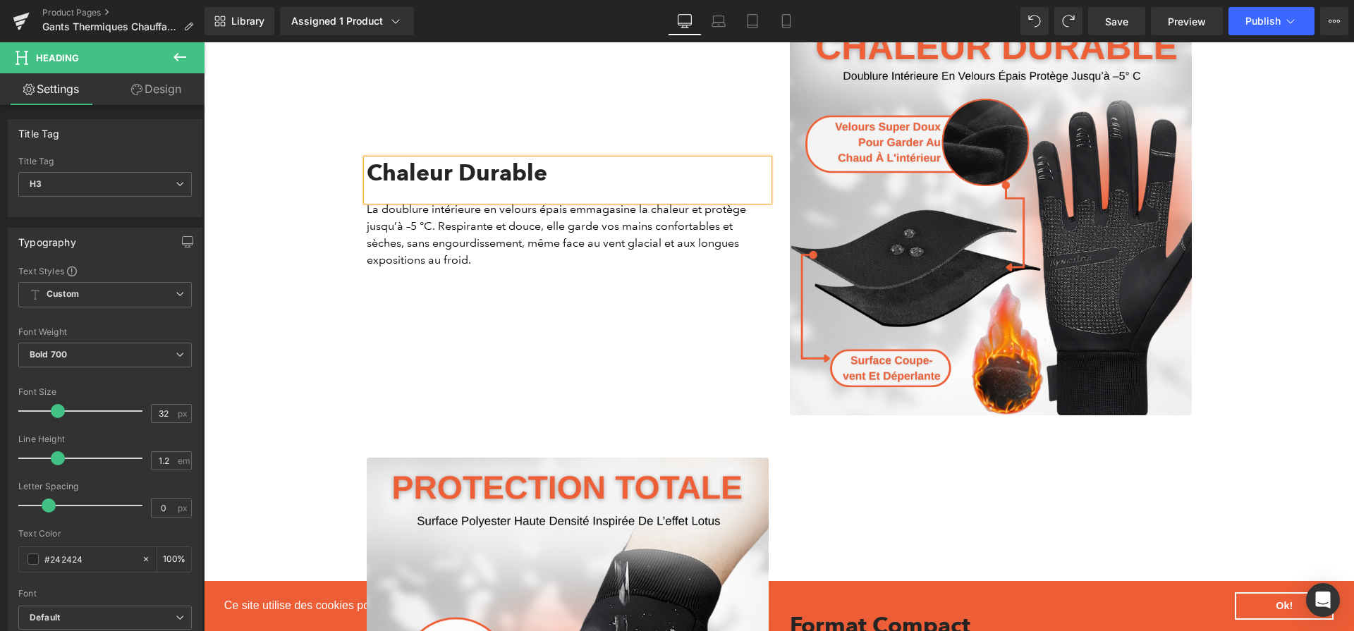
click at [627, 323] on div "Chaleur Durable Heading La doublure intérieure en velours épais emmagasine la c…" at bounding box center [567, 214] width 423 height 402
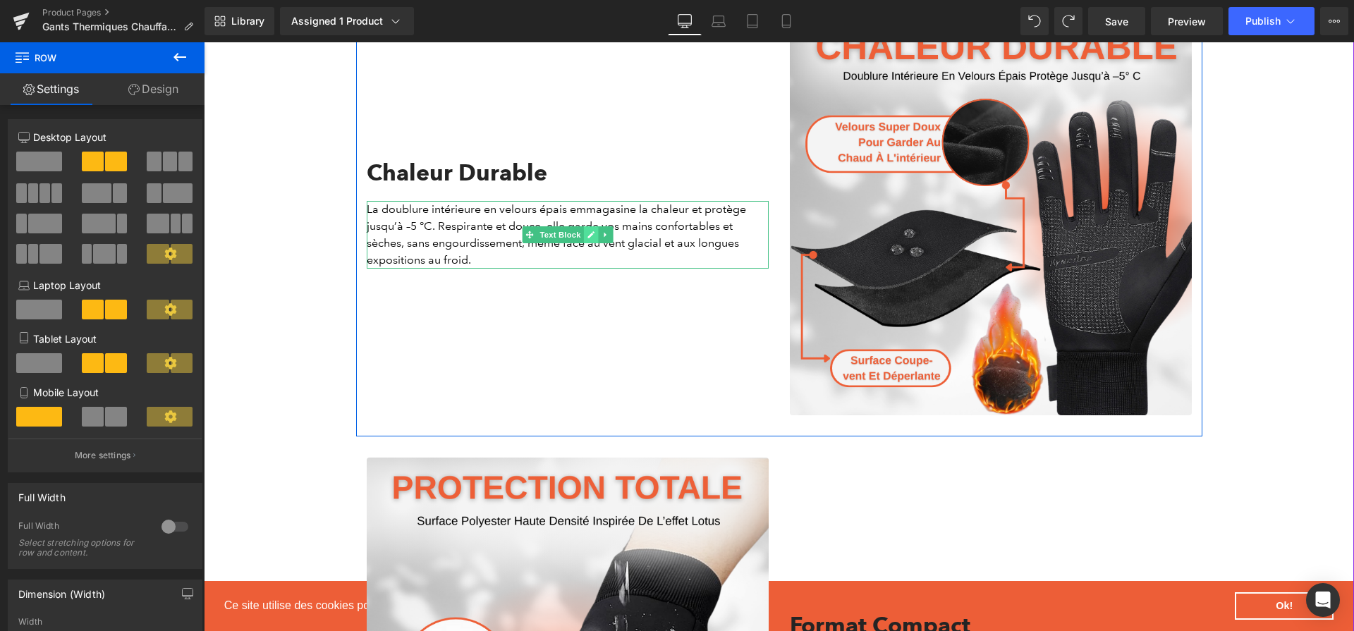
click at [587, 231] on icon at bounding box center [590, 234] width 7 height 7
click at [587, 228] on div "La doublure intérieure en velours épais emmagasine la chaleur et protège jusqu’…" at bounding box center [568, 235] width 402 height 68
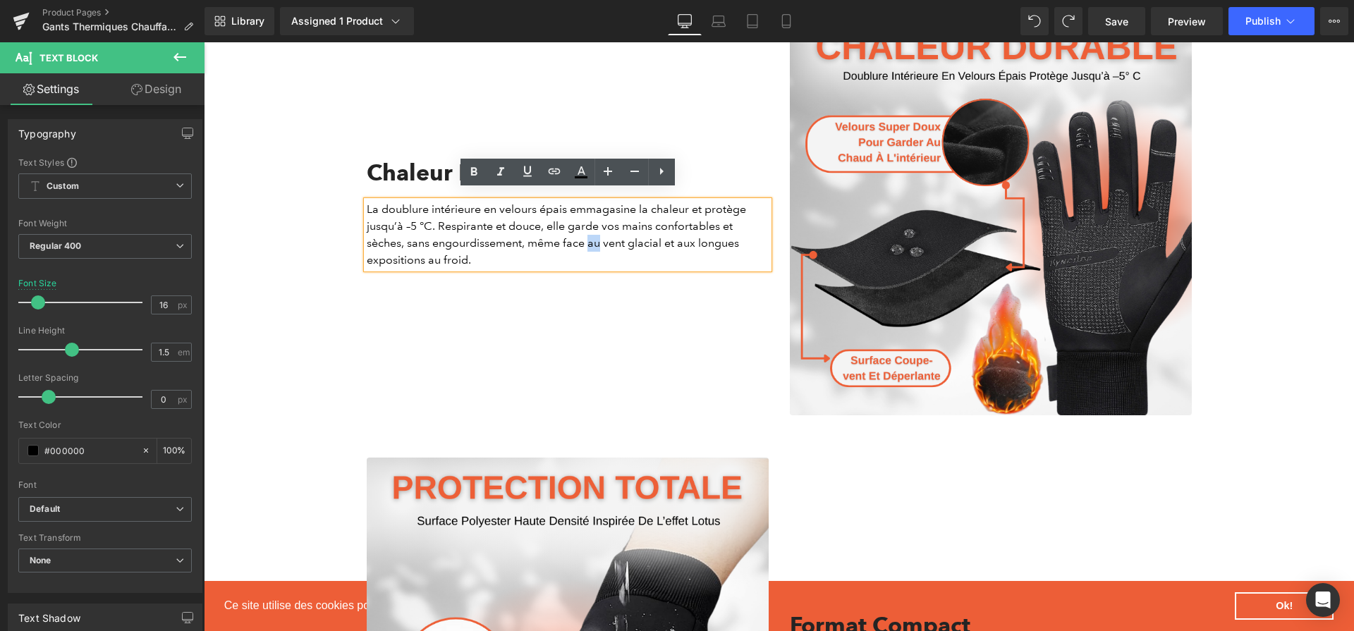
click at [516, 215] on div "La doublure intérieure en velours épais emmagasine la chaleur et protège jusqu’…" at bounding box center [568, 235] width 402 height 68
drag, startPoint x: 383, startPoint y: 199, endPoint x: 483, endPoint y: 202, distance: 100.2
click at [483, 202] on div "La doublure intérieure en velours épais emmagasine la chaleur et protège jusqu’…" at bounding box center [568, 235] width 402 height 68
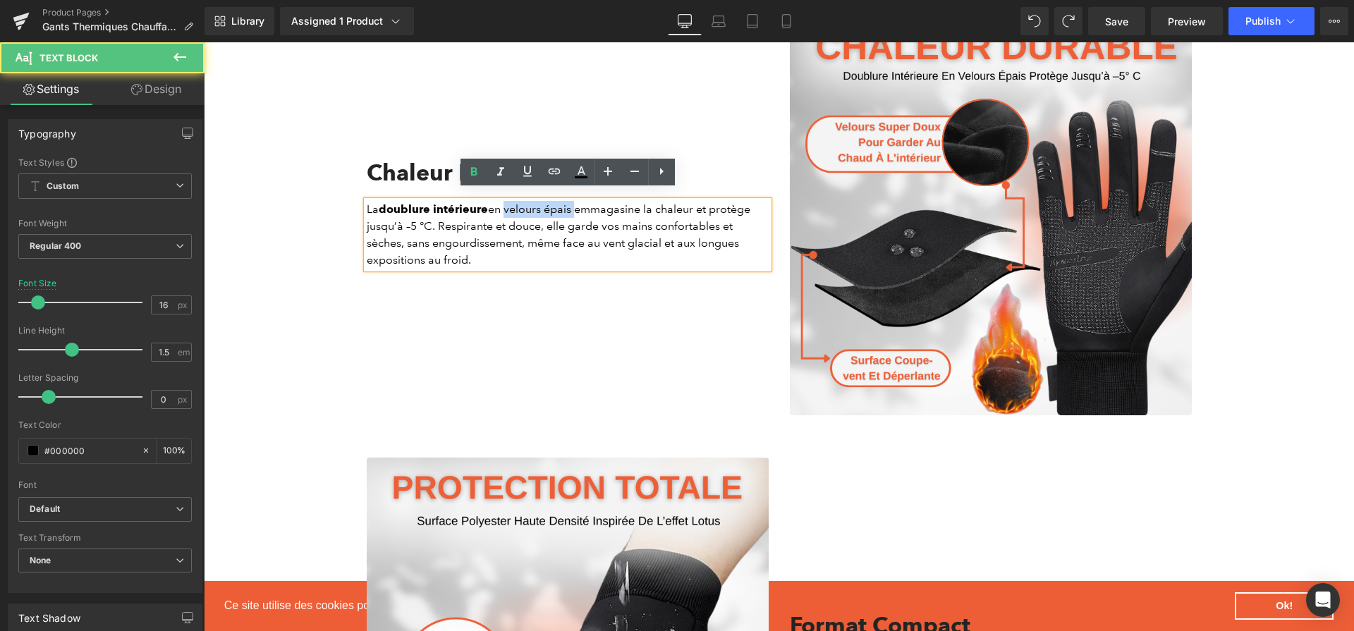
drag, startPoint x: 505, startPoint y: 201, endPoint x: 579, endPoint y: 204, distance: 74.1
click at [579, 204] on div "La doublure intérieure en velours épais emmagasine la chaleur et protège jusqu’…" at bounding box center [568, 235] width 402 height 68
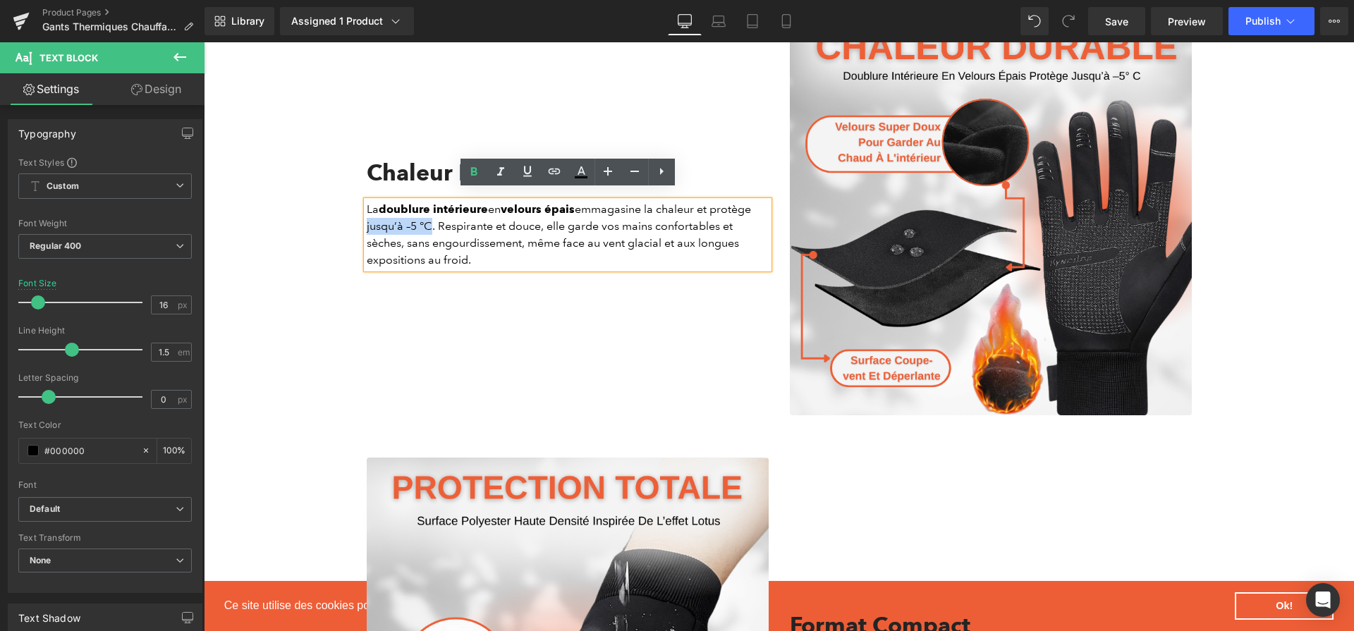
drag, startPoint x: 366, startPoint y: 218, endPoint x: 432, endPoint y: 217, distance: 66.3
click at [432, 217] on div "La doublure intérieure en velours épais emmagasine la chaleur et protège jusqu’…" at bounding box center [568, 235] width 402 height 68
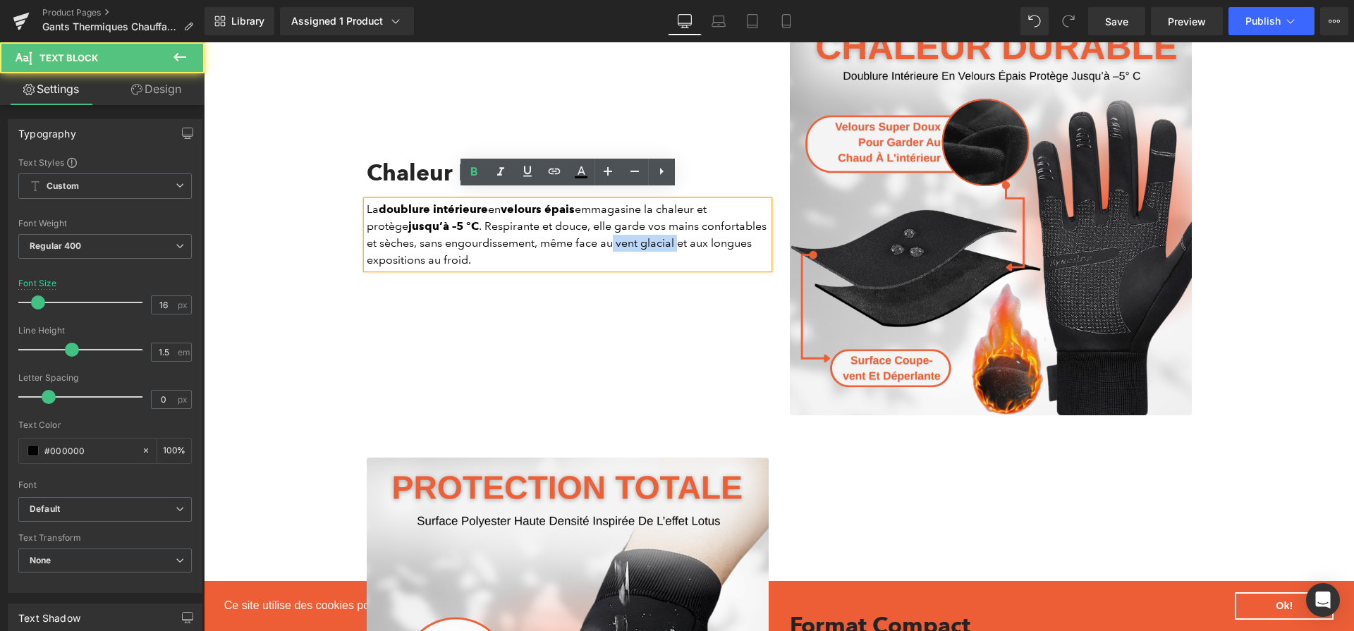
drag, startPoint x: 601, startPoint y: 231, endPoint x: 665, endPoint y: 238, distance: 64.5
click at [665, 238] on div "La doublure intérieure en velours épais emmagasine la chaleur et protège jusqu’…" at bounding box center [568, 235] width 402 height 68
drag, startPoint x: 700, startPoint y: 234, endPoint x: 711, endPoint y: 247, distance: 17.0
click at [712, 247] on div "La doublure intérieure en velours épais emmagasine la chaleur et protège jusqu’…" at bounding box center [568, 235] width 402 height 68
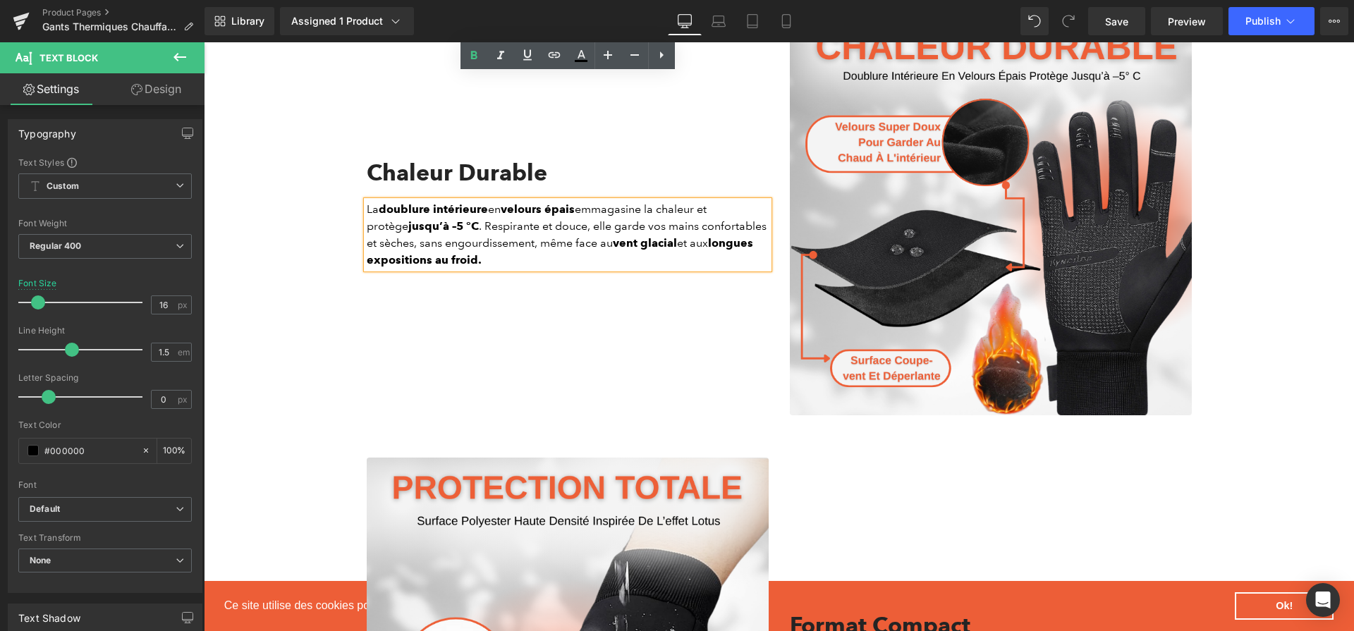
scroll to position [1901, 0]
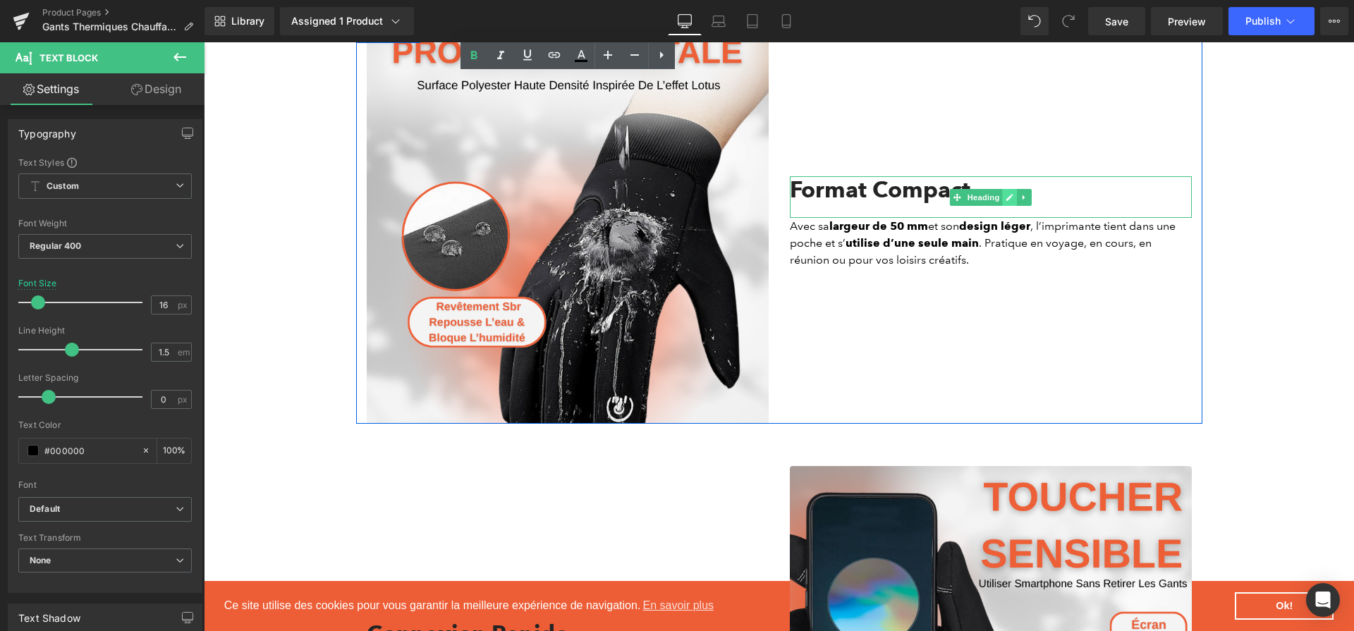
click at [1007, 194] on icon at bounding box center [1009, 197] width 7 height 7
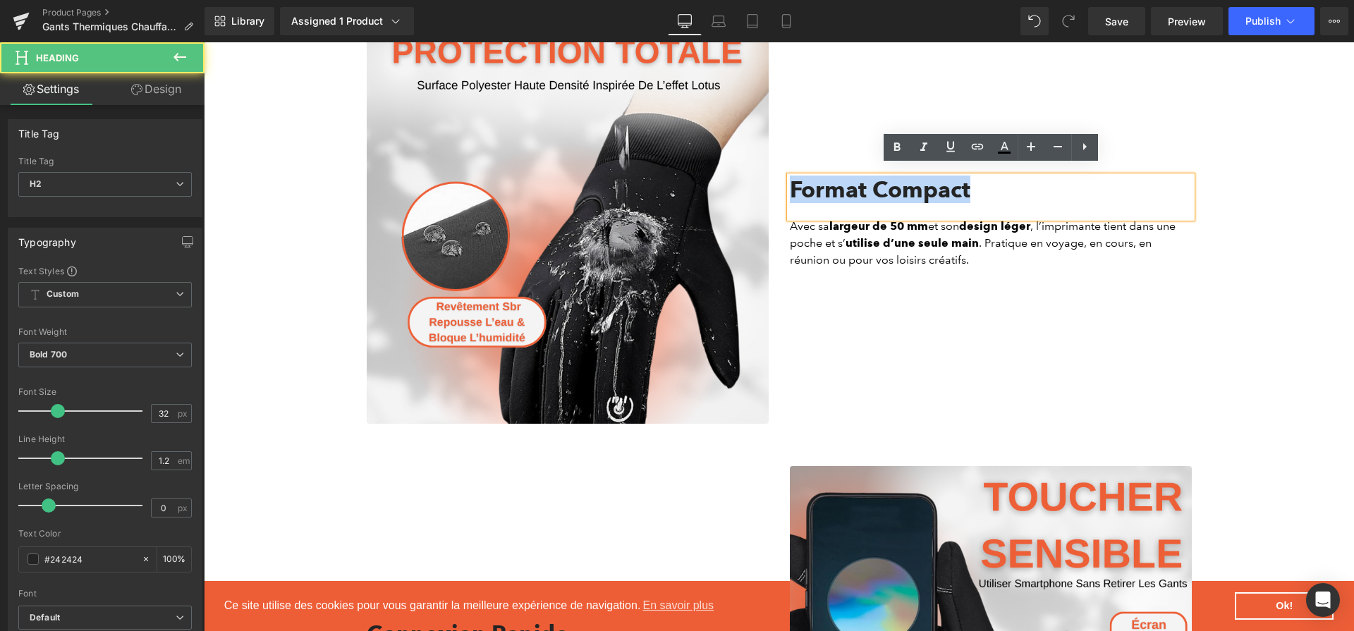
drag, startPoint x: 809, startPoint y: 175, endPoint x: 790, endPoint y: 175, distance: 19.0
click at [790, 176] on h2 "Format Compact" at bounding box center [991, 189] width 402 height 27
paste div
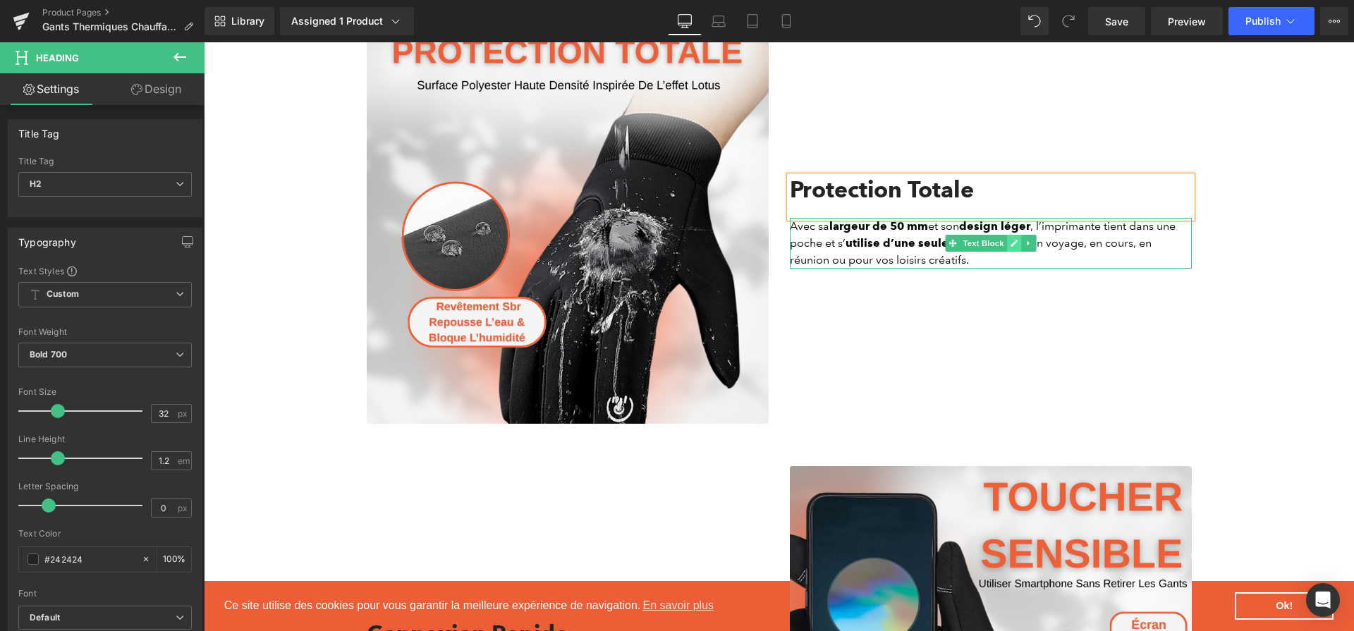
click at [1017, 239] on icon at bounding box center [1014, 243] width 8 height 8
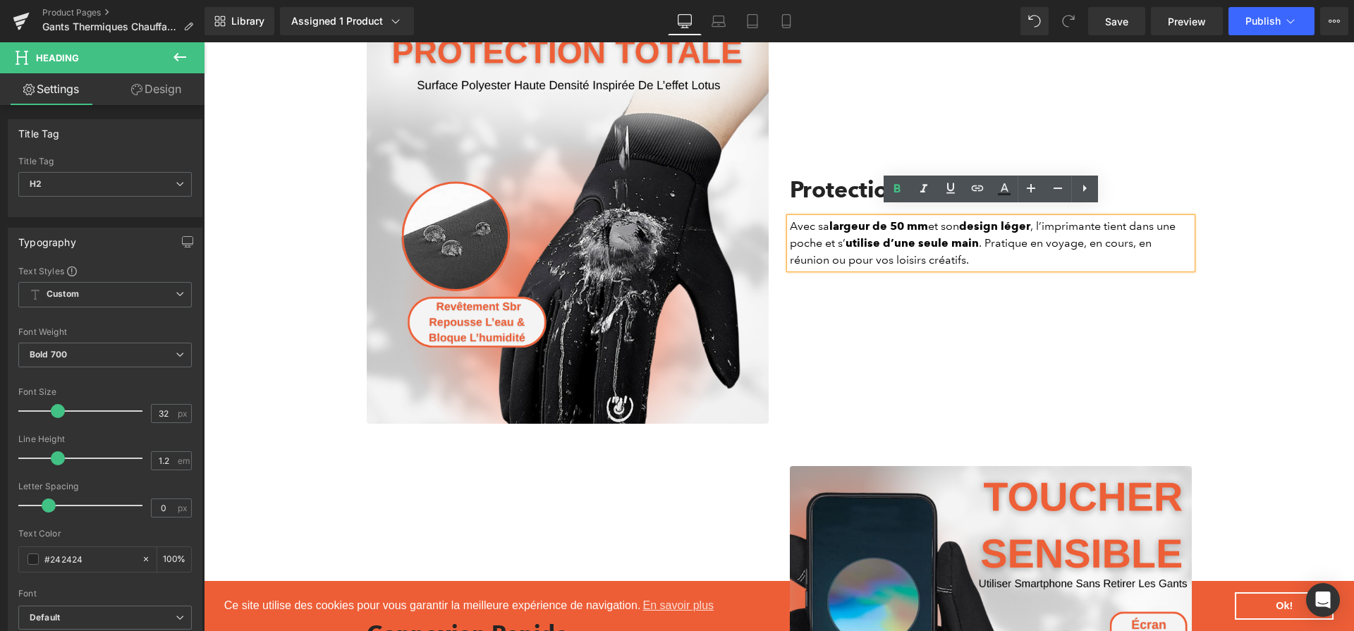
click at [1017, 233] on p "Avec sa largeur de 50 mm et son design léger , l’imprimante tient dans une poch…" at bounding box center [991, 243] width 402 height 51
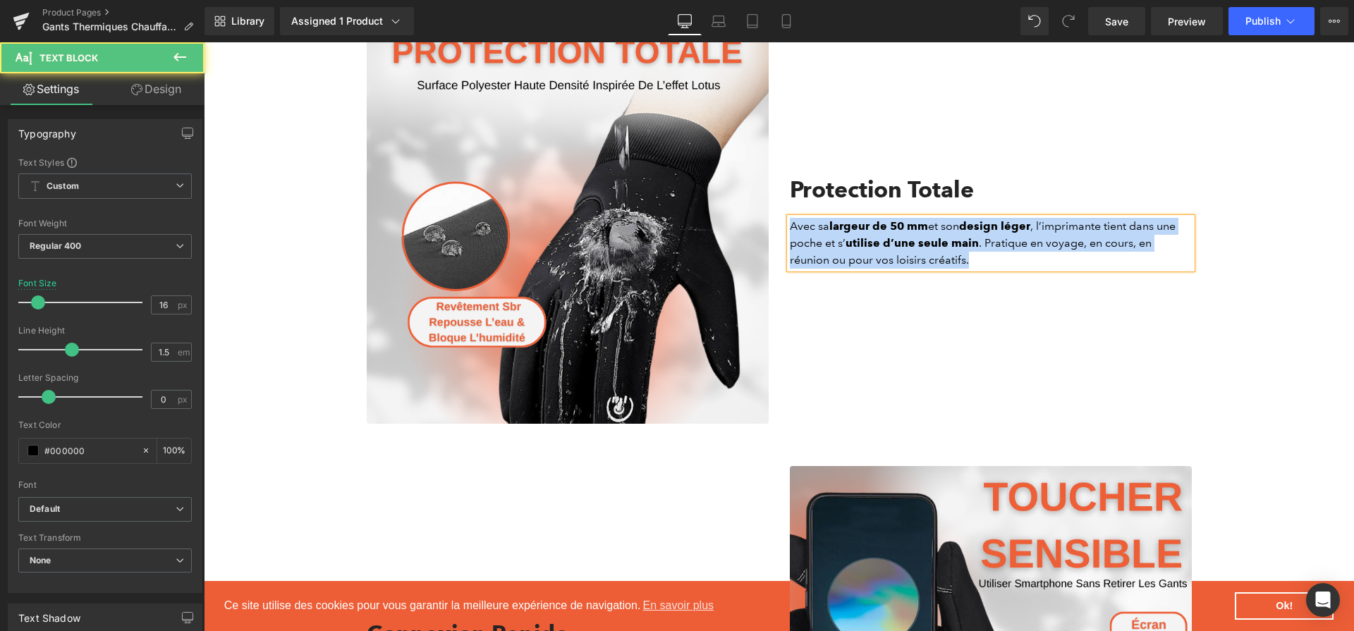
paste div
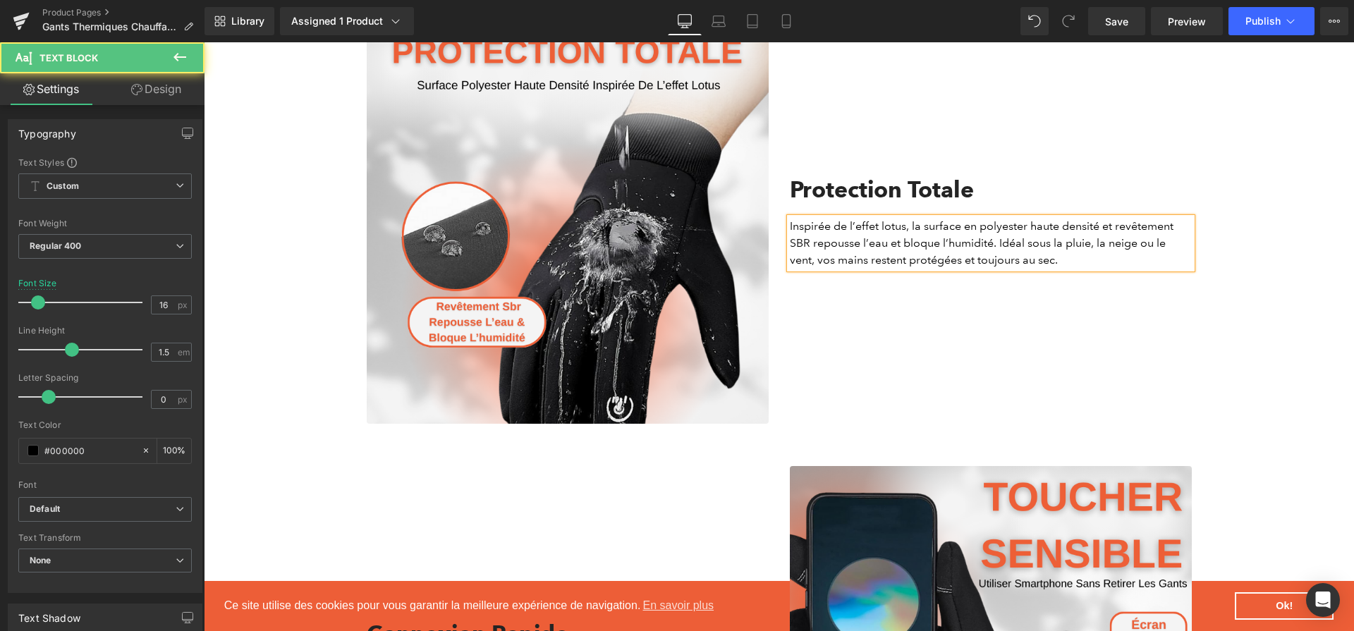
drag, startPoint x: 848, startPoint y: 215, endPoint x: 906, endPoint y: 219, distance: 57.9
click at [898, 218] on p "Inspirée de l’effet lotus, la surface en polyester haute densité et revêtement …" at bounding box center [991, 243] width 402 height 51
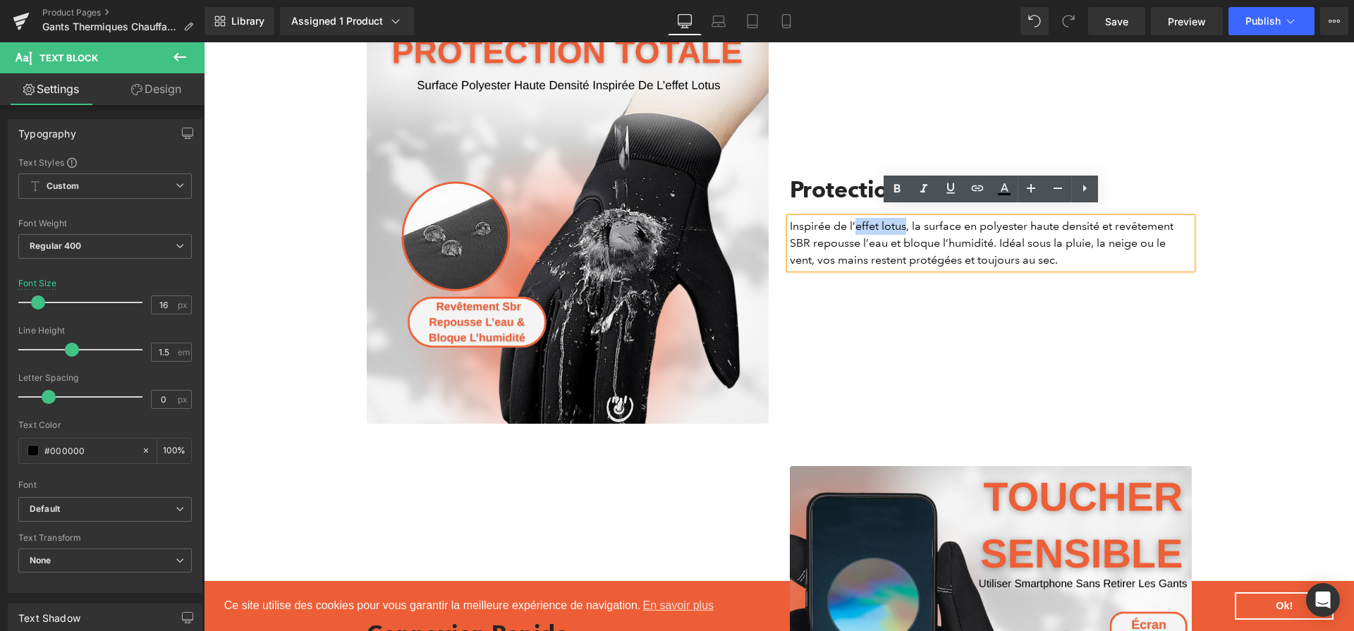
drag, startPoint x: 906, startPoint y: 219, endPoint x: 857, endPoint y: 221, distance: 48.7
click at [857, 221] on p "Inspirée de l’effet lotus, la surface en polyester haute densité et revêtement …" at bounding box center [991, 243] width 402 height 51
drag, startPoint x: 979, startPoint y: 217, endPoint x: 1108, endPoint y: 224, distance: 128.5
click at [1108, 224] on p "Inspirée de l’ effet lotus , la surface en polyester haute densité et revêtemen…" at bounding box center [991, 243] width 402 height 51
drag, startPoint x: 1132, startPoint y: 221, endPoint x: 809, endPoint y: 233, distance: 322.4
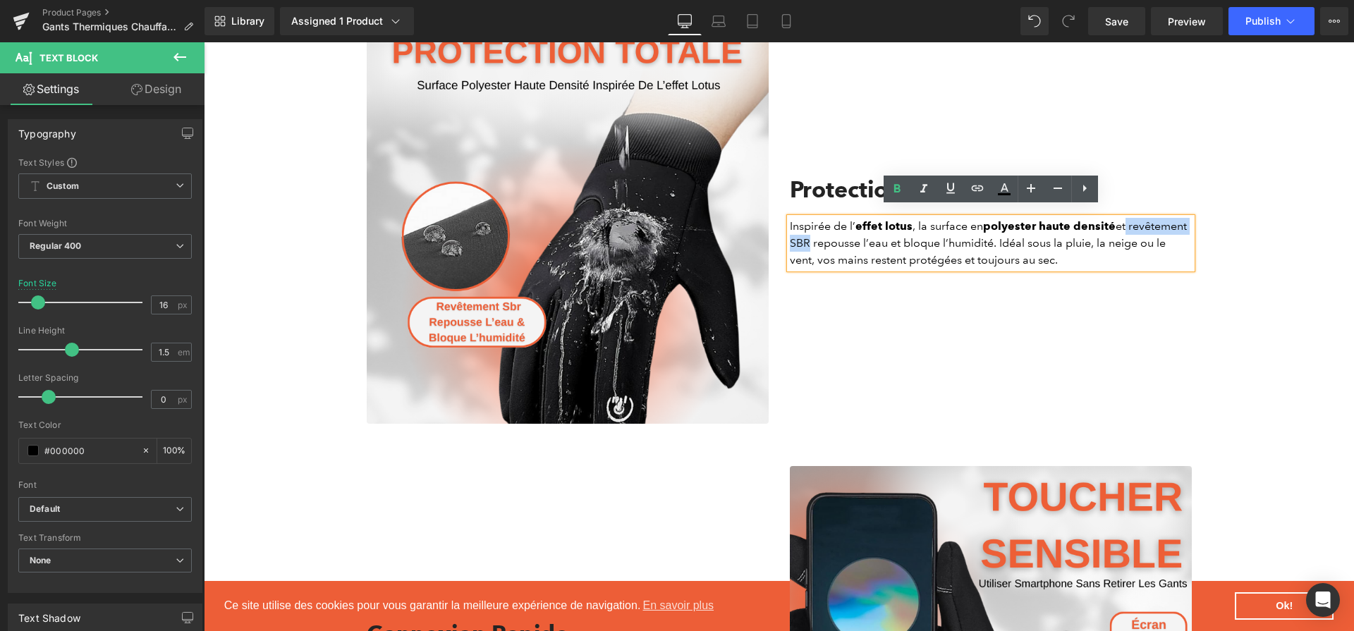
click at [809, 233] on p "Inspirée de l’ effet lotus , la surface en polyester haute densité et revêtemen…" at bounding box center [991, 243] width 402 height 51
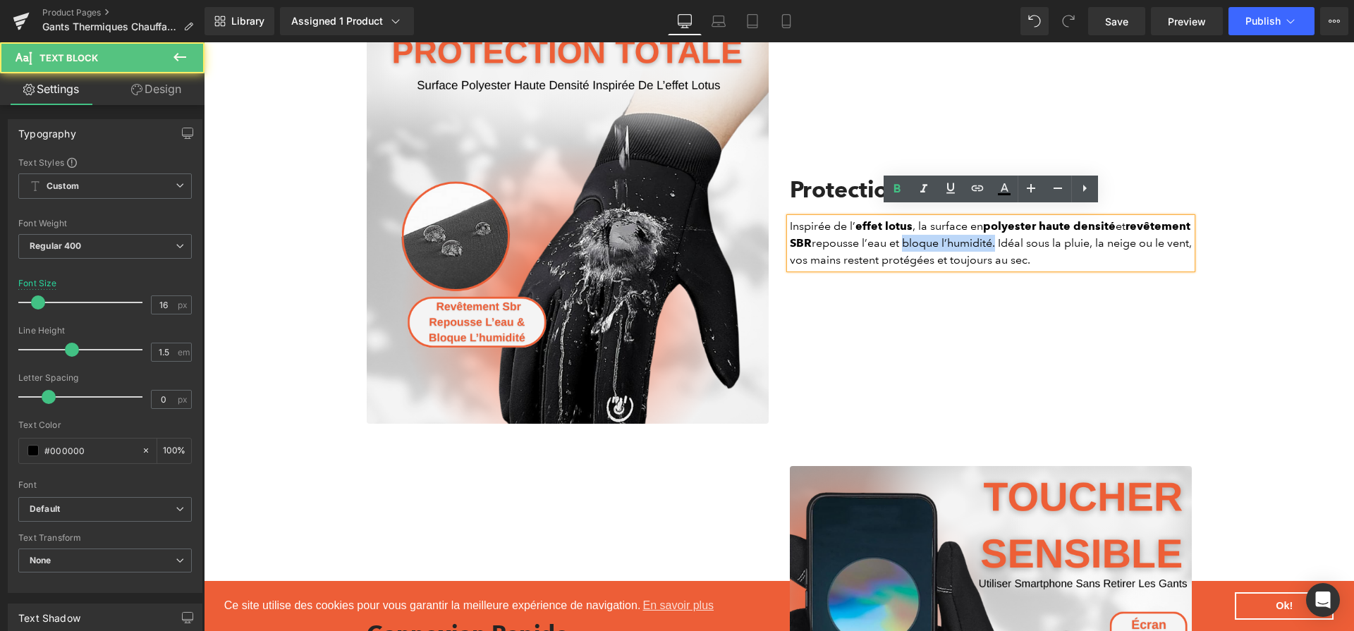
drag, startPoint x: 900, startPoint y: 232, endPoint x: 993, endPoint y: 235, distance: 93.1
click at [993, 235] on p "Inspirée de l’ effet lotus , la surface en polyester haute densité et revêtemen…" at bounding box center [991, 243] width 402 height 51
drag, startPoint x: 895, startPoint y: 252, endPoint x: 1027, endPoint y: 257, distance: 132.6
click at [1027, 257] on p "Inspirée de l’ effet lotus , la surface en polyester haute densité et revêtemen…" at bounding box center [991, 243] width 402 height 51
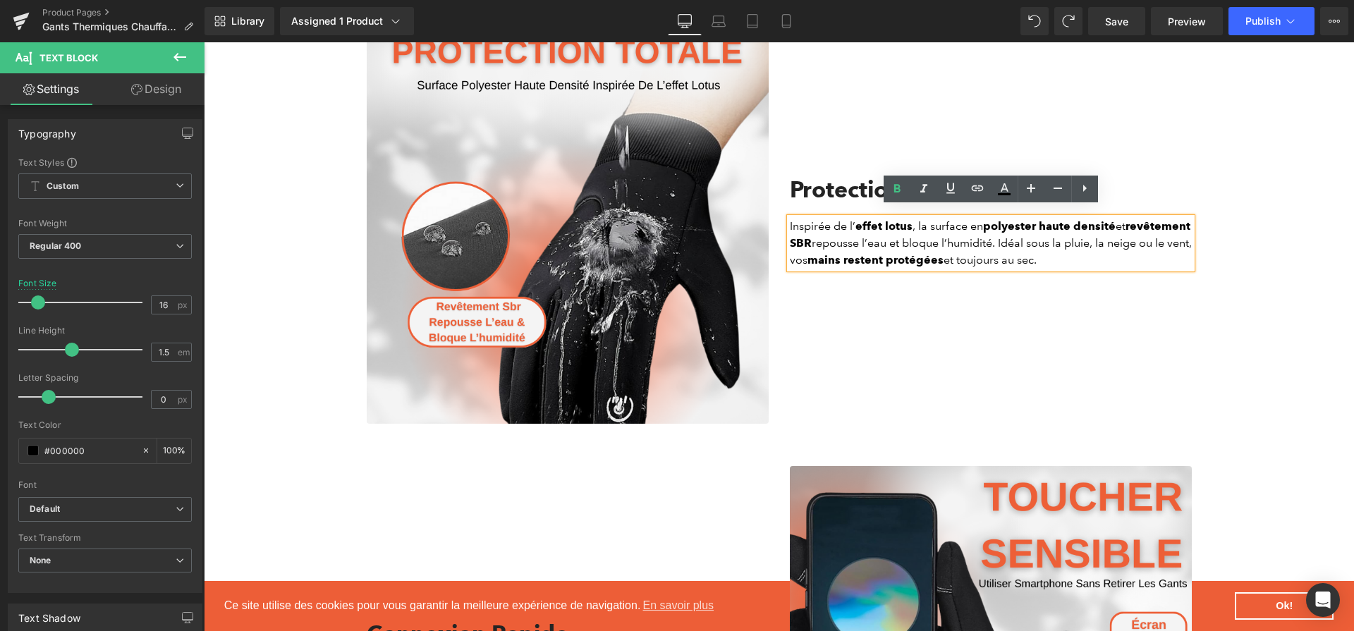
click at [1005, 403] on div "Protection Totale Heading Inspirée de l’ effet lotus , la surface en polyester …" at bounding box center [990, 223] width 423 height 402
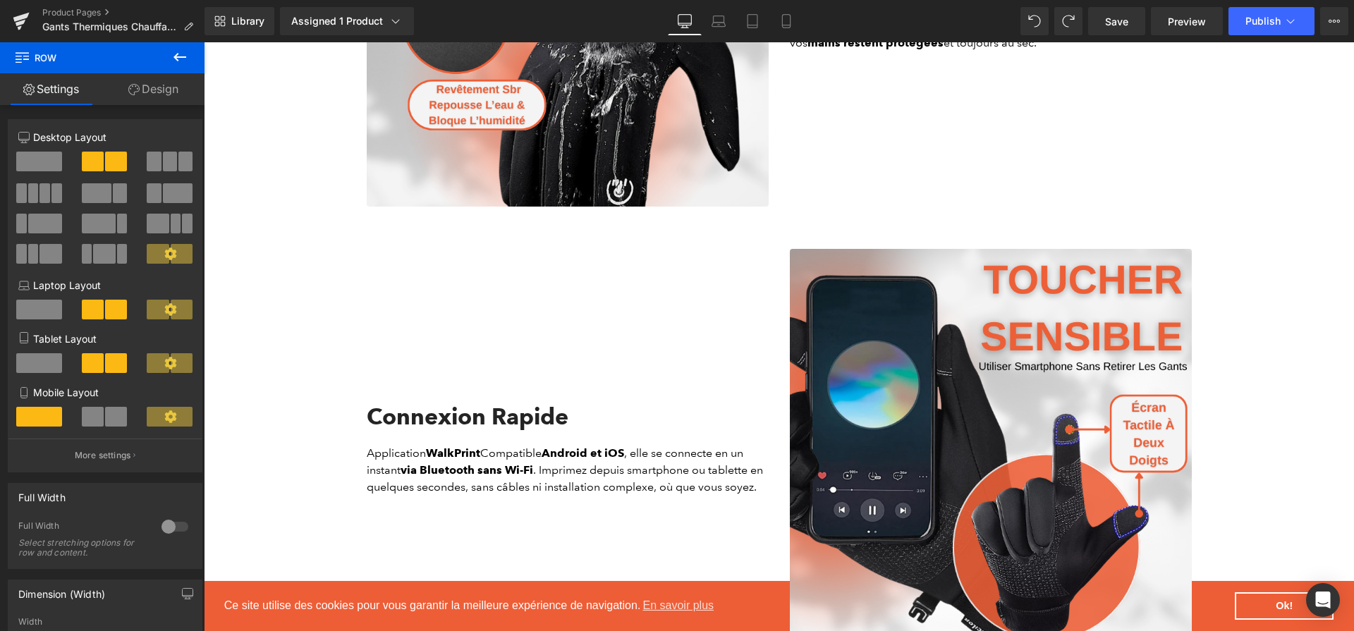
scroll to position [2142, 0]
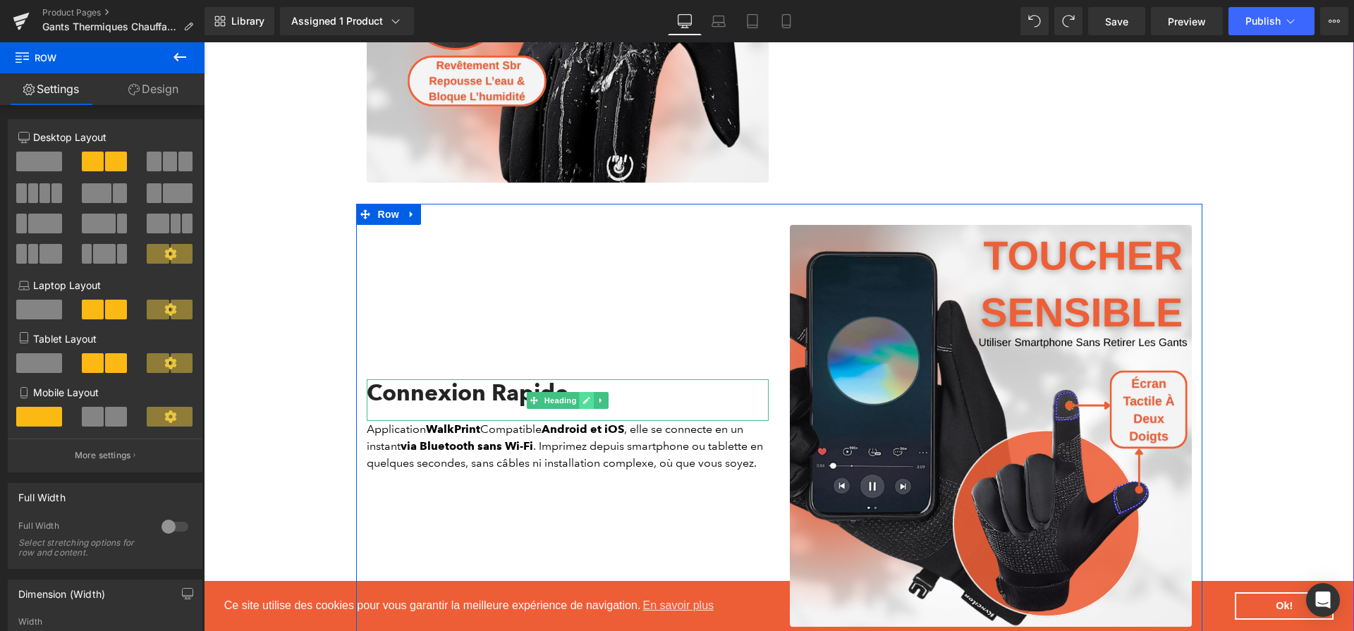
click at [590, 396] on icon at bounding box center [586, 400] width 8 height 8
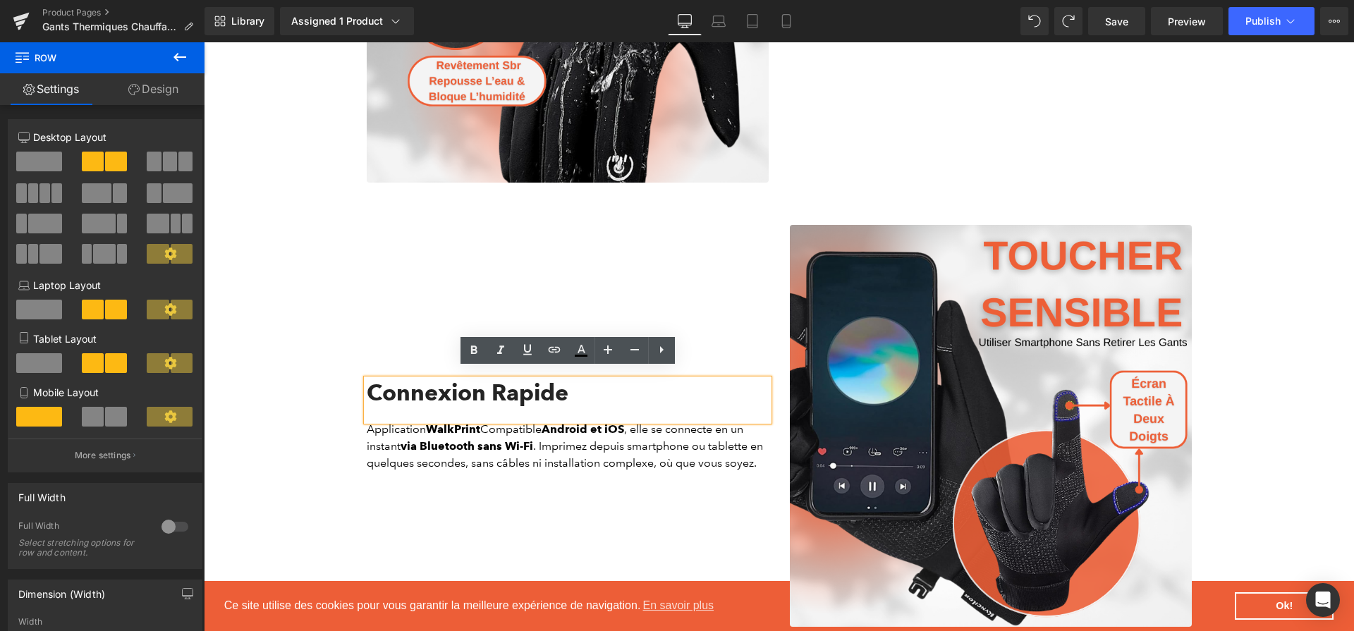
click at [590, 387] on h2 "Connexion Rapide" at bounding box center [568, 392] width 402 height 27
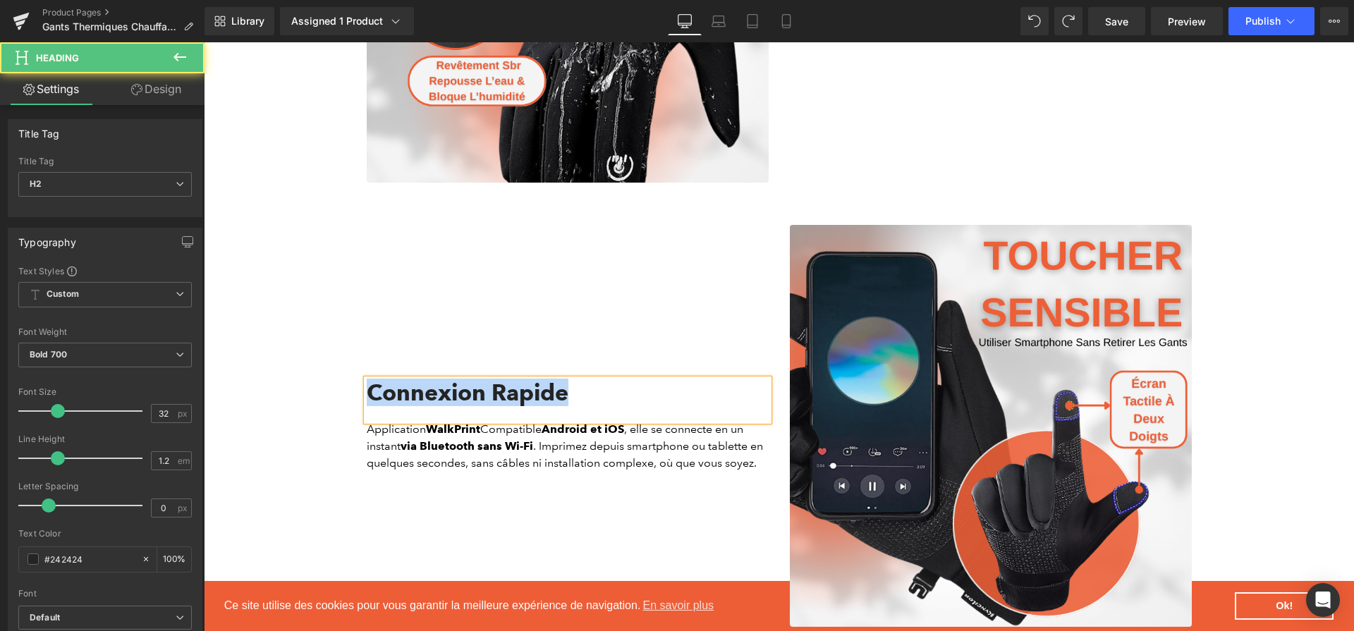
paste div
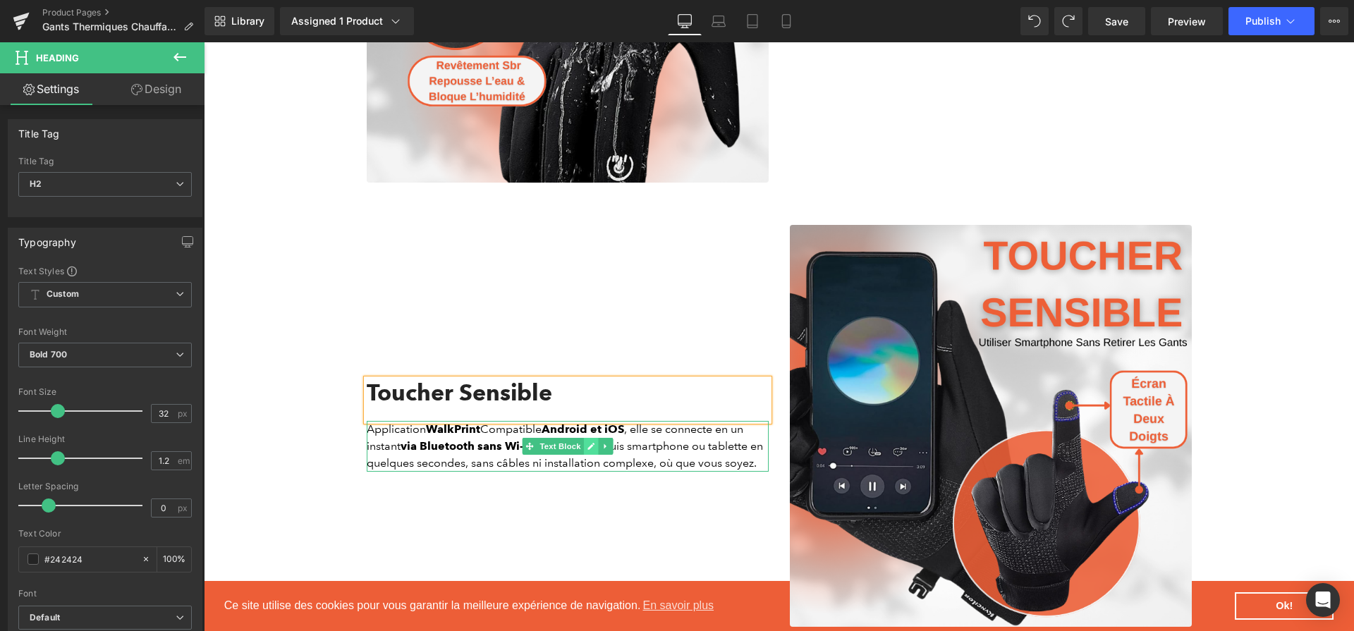
click at [595, 438] on link at bounding box center [590, 446] width 15 height 17
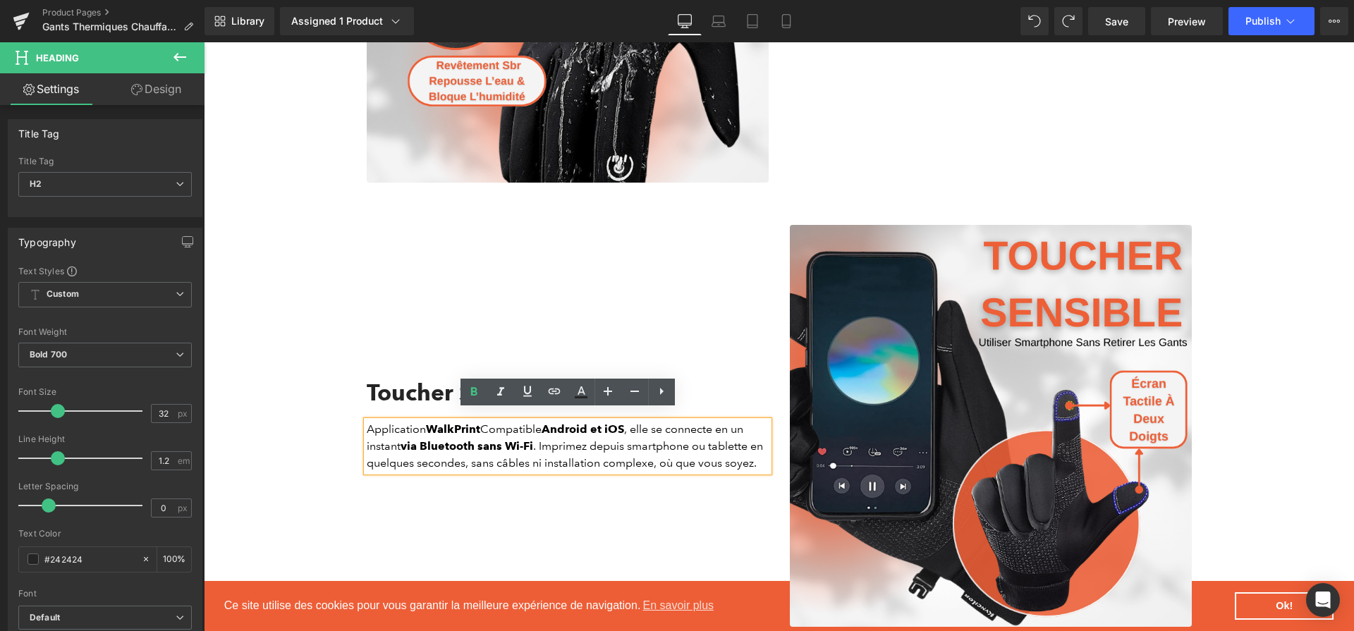
click at [595, 436] on p "Application WalkPrint Compatible Android et iOS , elle se connecte en un instan…" at bounding box center [568, 446] width 402 height 51
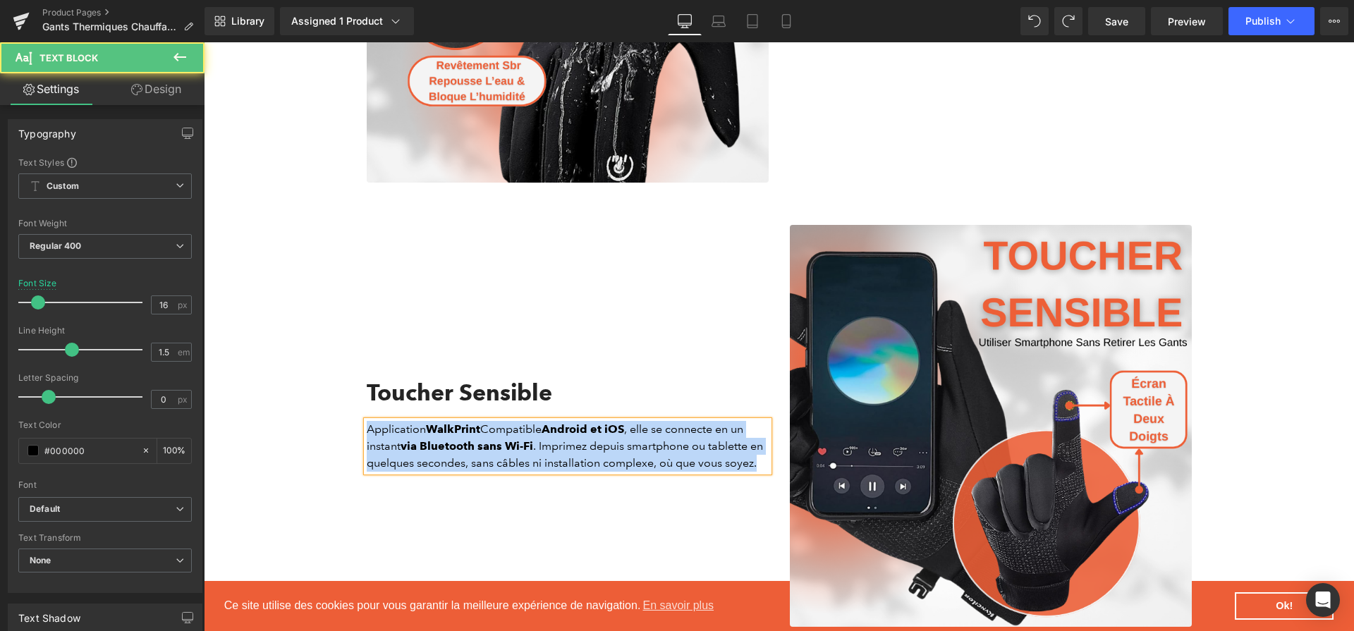
paste div
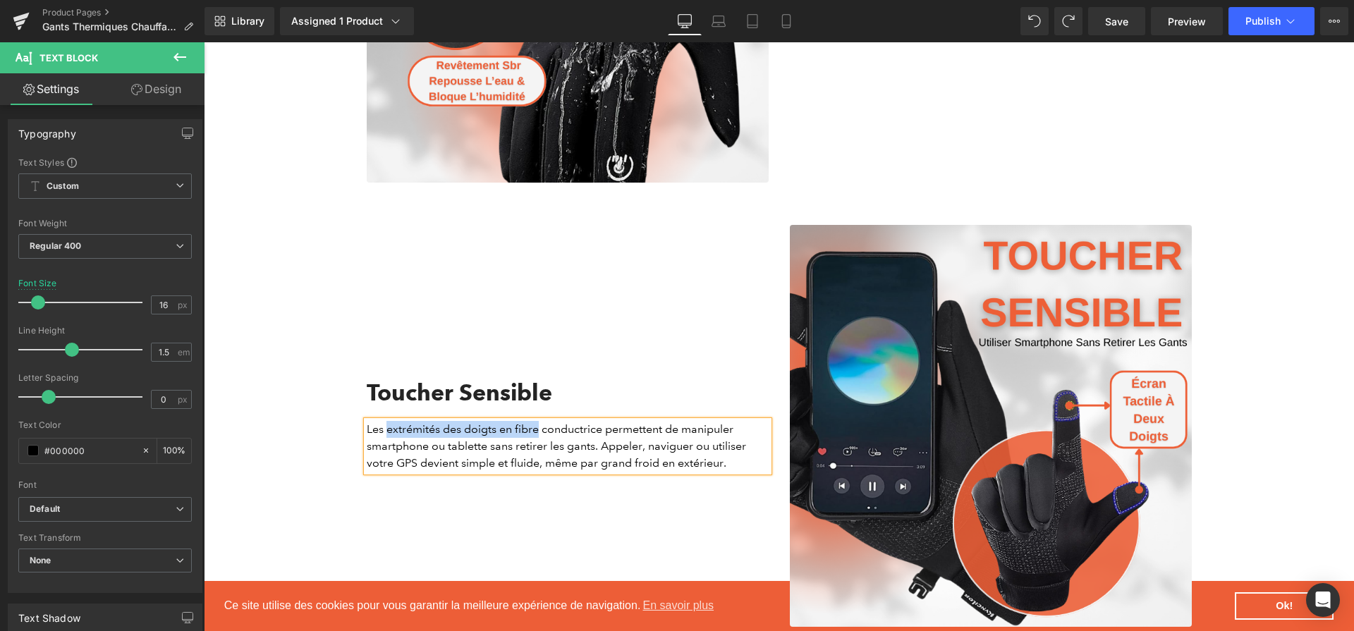
drag, startPoint x: 387, startPoint y: 419, endPoint x: 536, endPoint y: 422, distance: 149.5
click at [536, 422] on p "Les extrémités des doigts en fibre conductrice permettent de manipuler smartpho…" at bounding box center [568, 446] width 402 height 51
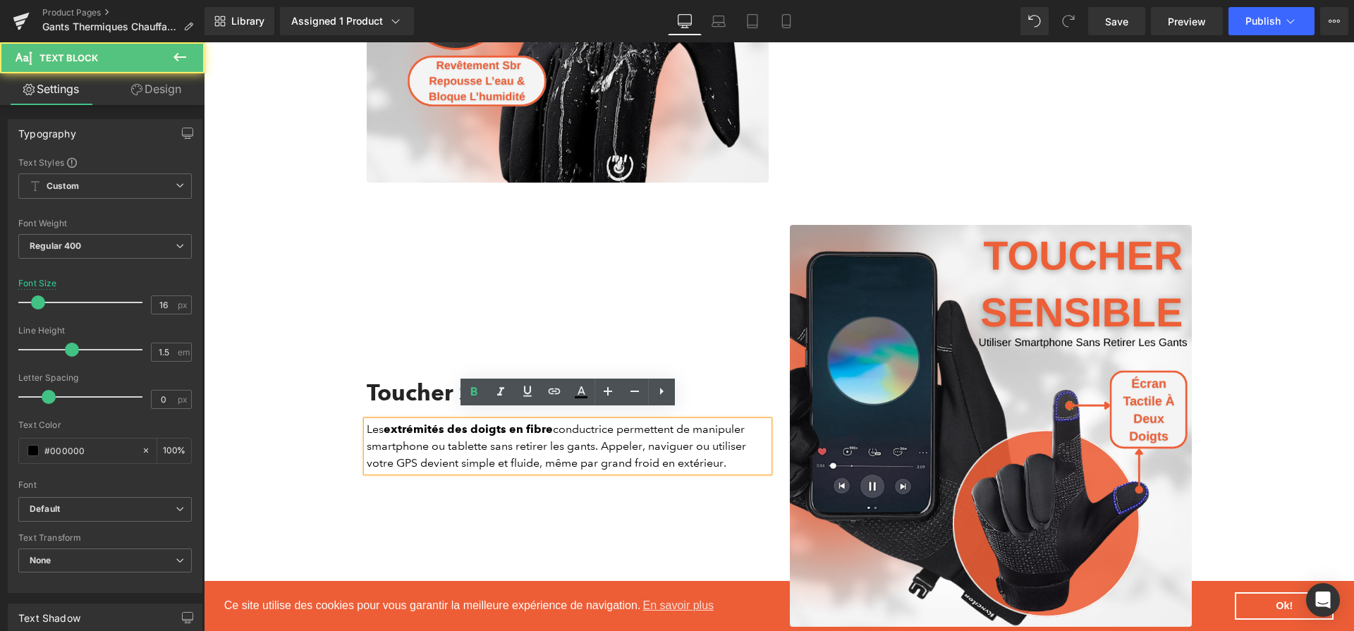
drag, startPoint x: 484, startPoint y: 438, endPoint x: 568, endPoint y: 438, distance: 83.9
click at [568, 438] on p "Les extrémités des doigts en fibre conductrice permettent de manipuler smartpho…" at bounding box center [568, 446] width 402 height 51
drag, startPoint x: 592, startPoint y: 439, endPoint x: 490, endPoint y: 431, distance: 102.5
click at [490, 431] on p "Les extrémités des doigts en fibre conductrice permettent de manipuler smartpho…" at bounding box center [568, 446] width 402 height 51
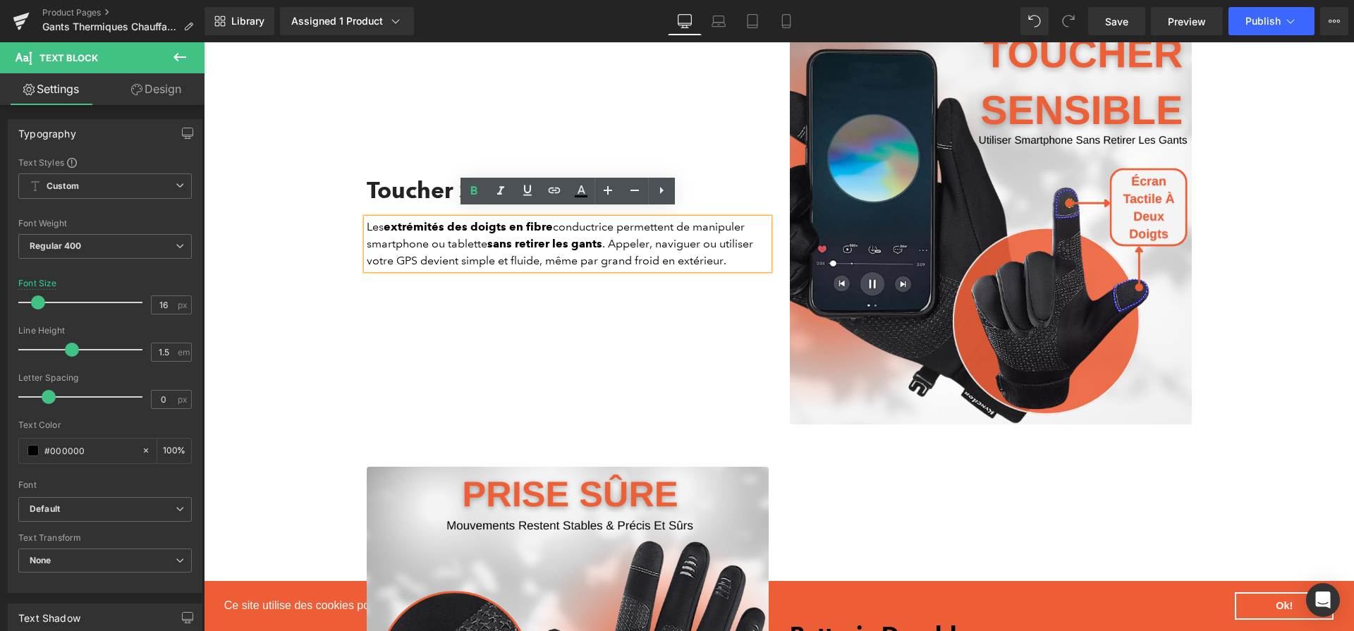
scroll to position [2341, 0]
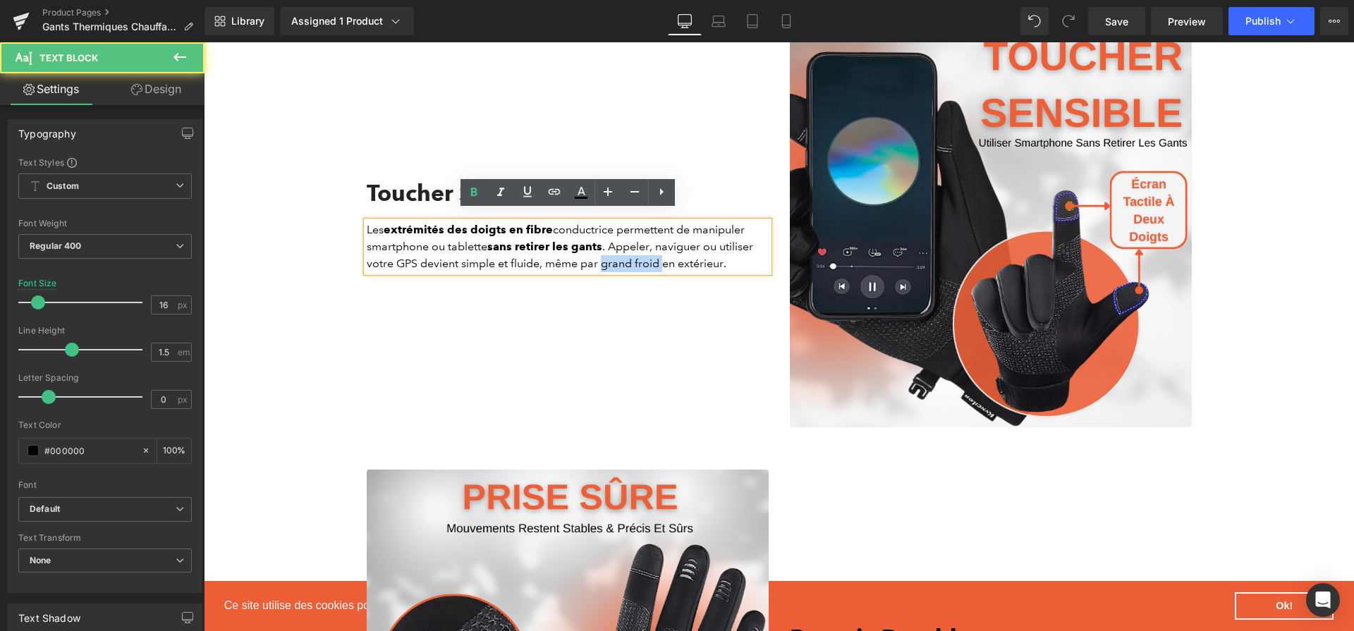
drag, startPoint x: 601, startPoint y: 254, endPoint x: 663, endPoint y: 259, distance: 62.9
click at [663, 259] on p "Les extrémités des doigts en fibre conductrice permettent de manipuler smartpho…" at bounding box center [568, 246] width 402 height 51
click at [564, 244] on strong "sans retirer les gants" at bounding box center [544, 246] width 115 height 13
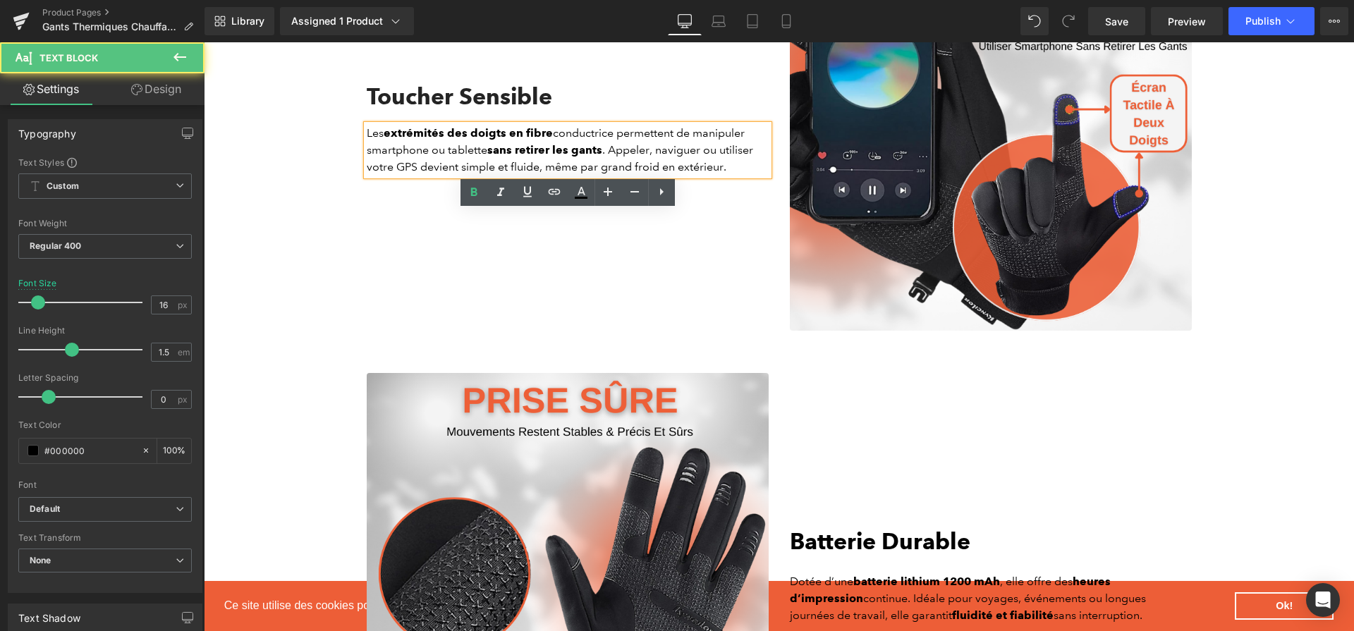
scroll to position [2612, 0]
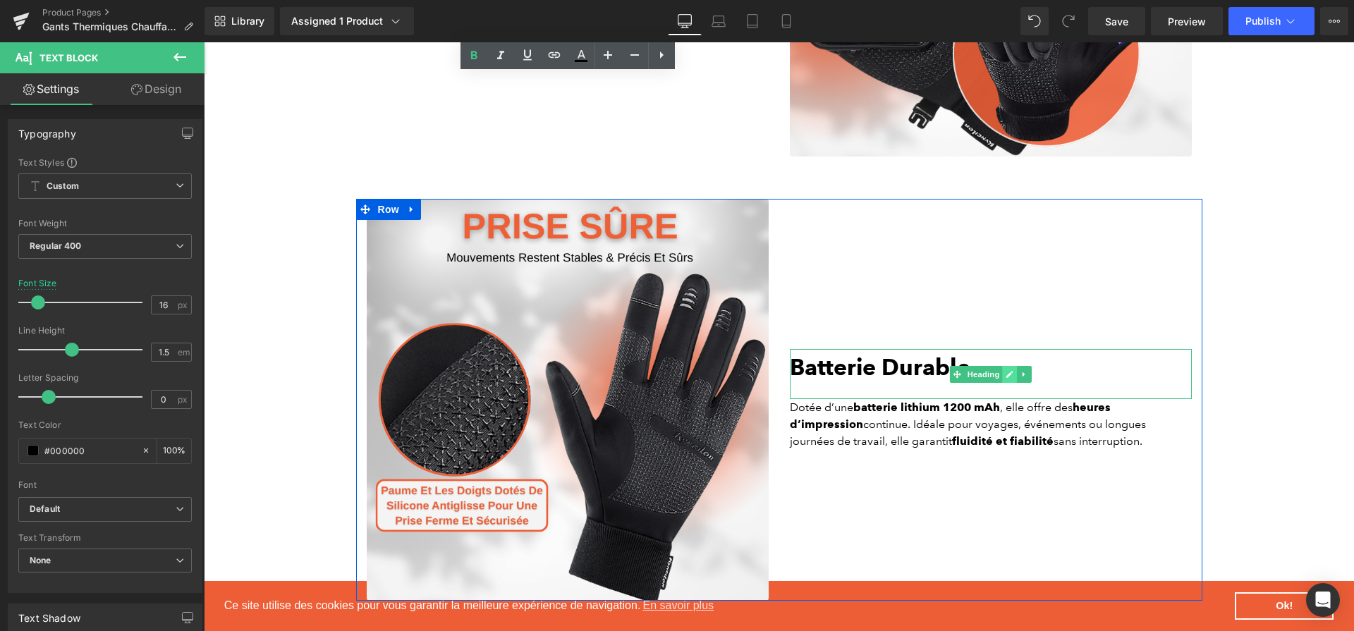
click at [1005, 367] on link at bounding box center [1009, 374] width 15 height 17
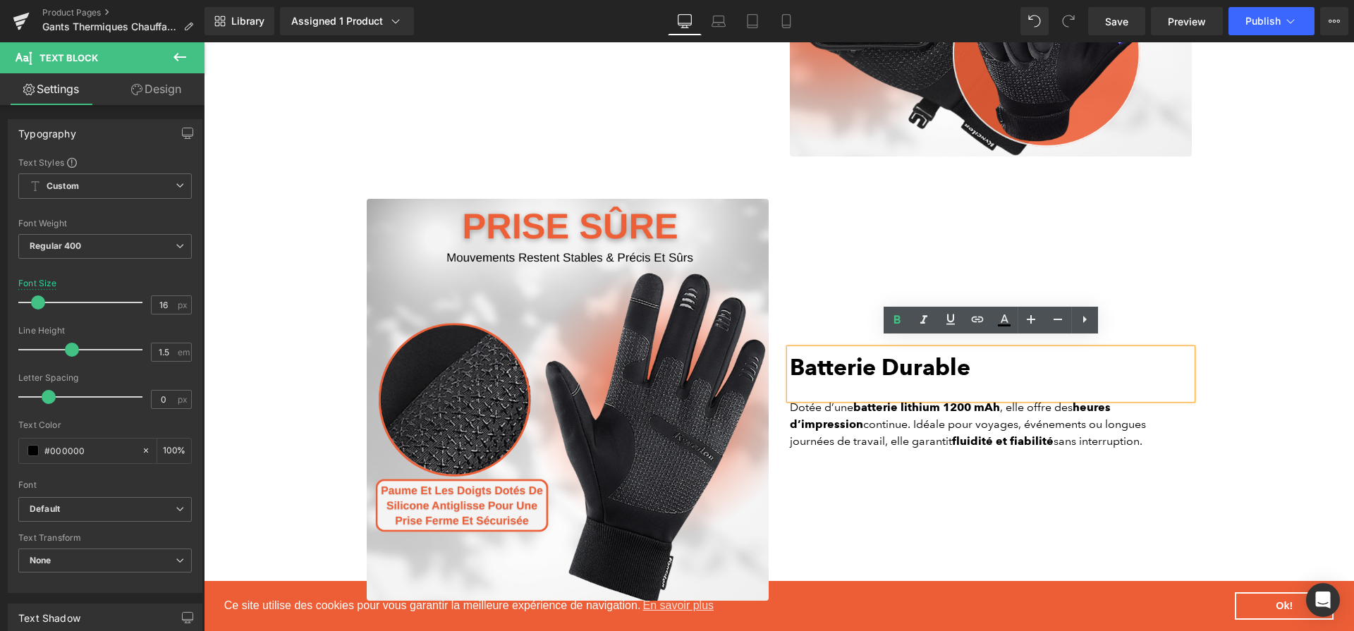
click at [991, 356] on div "Batterie Durable" at bounding box center [991, 374] width 402 height 50
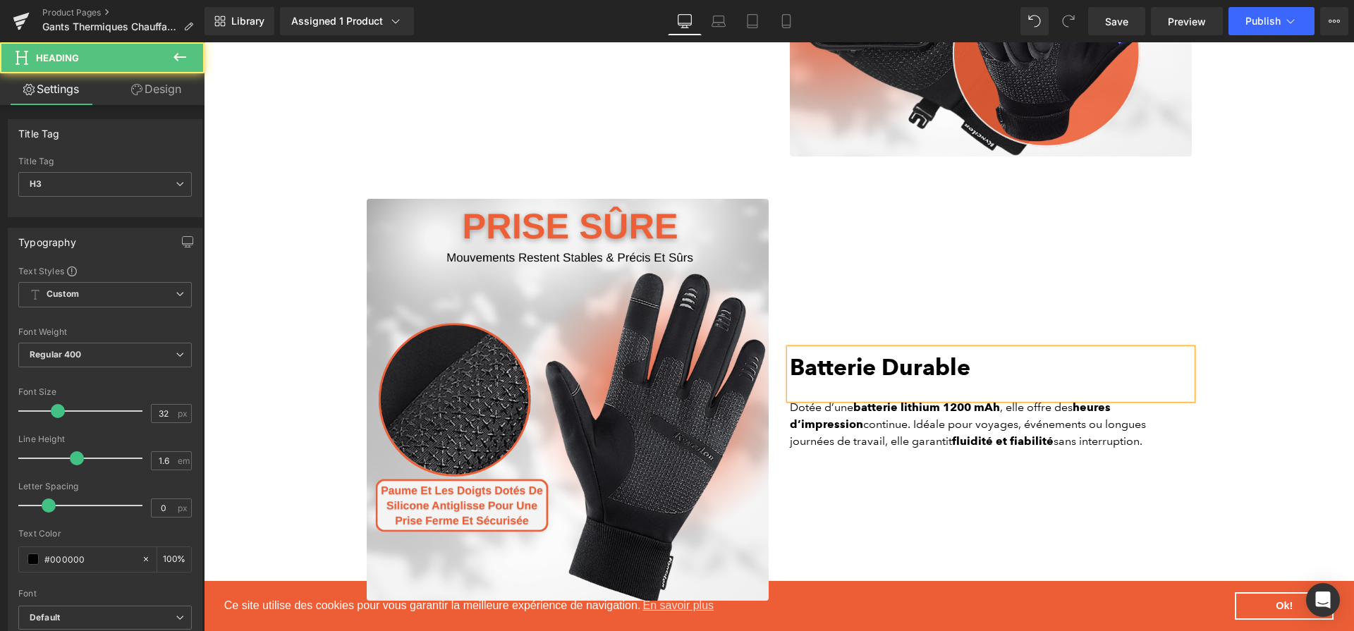
paste div
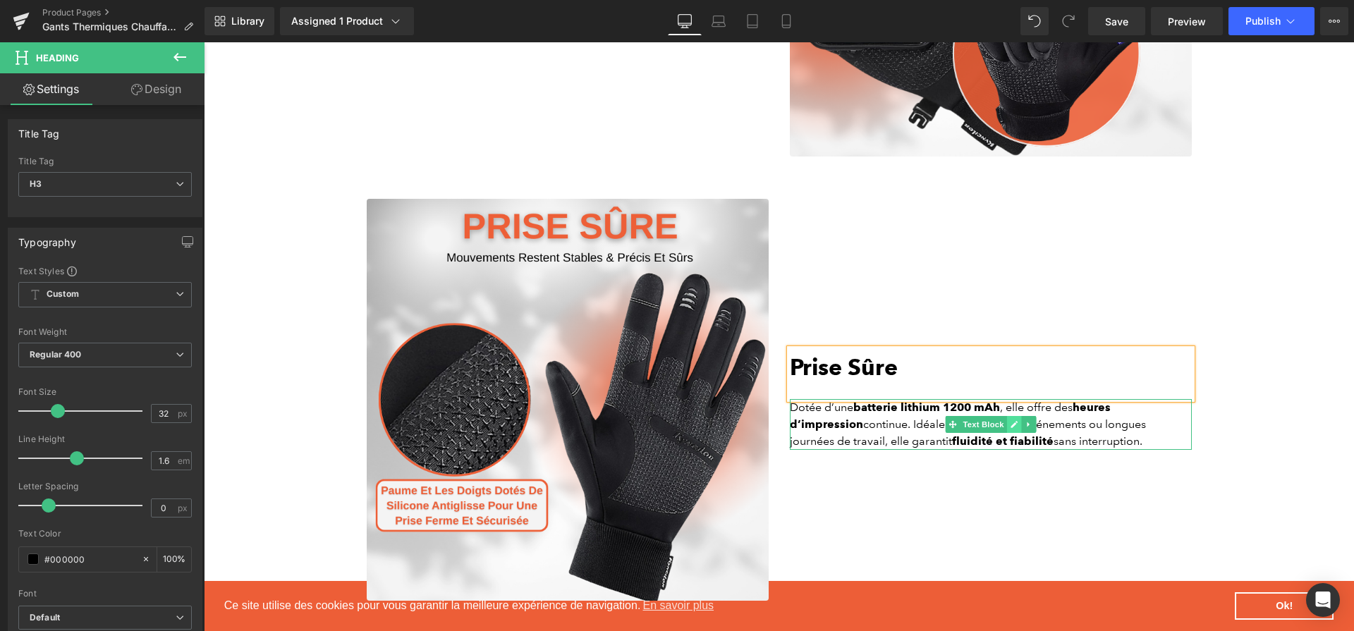
click at [1017, 420] on icon at bounding box center [1014, 424] width 8 height 8
click at [1017, 417] on p "Dotée d’une batterie lithium 1200 mAh , elle offre des heures d’impression cont…" at bounding box center [991, 424] width 402 height 51
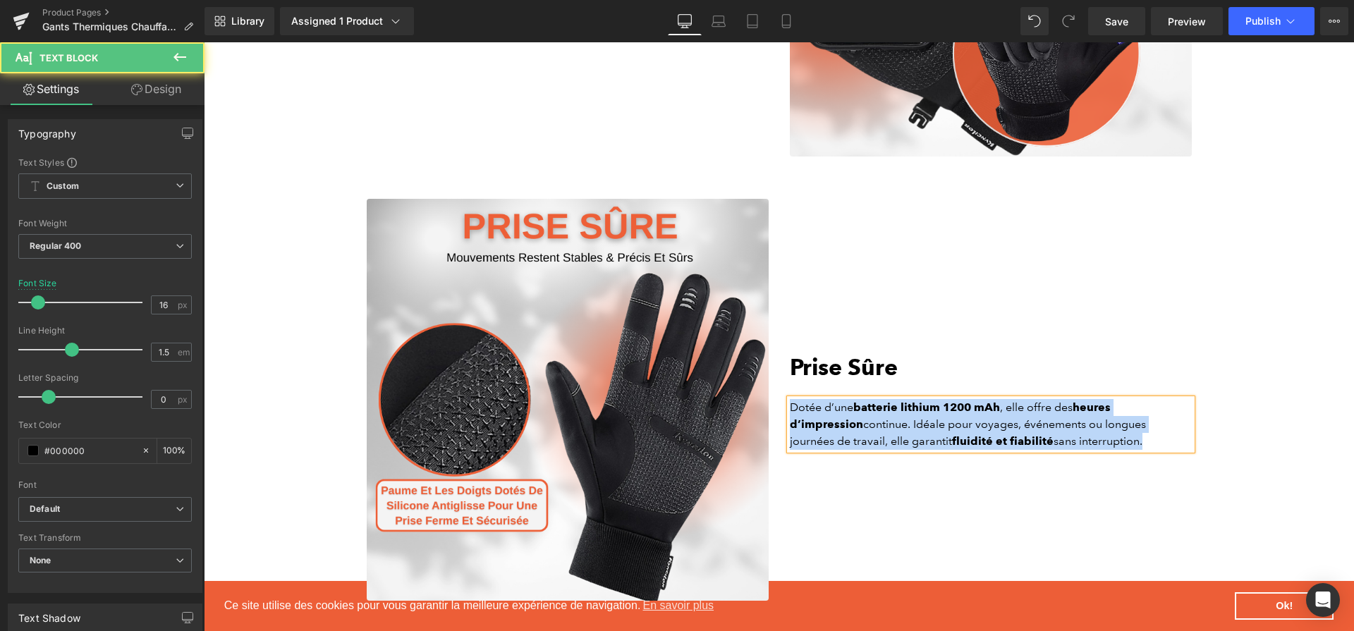
paste div
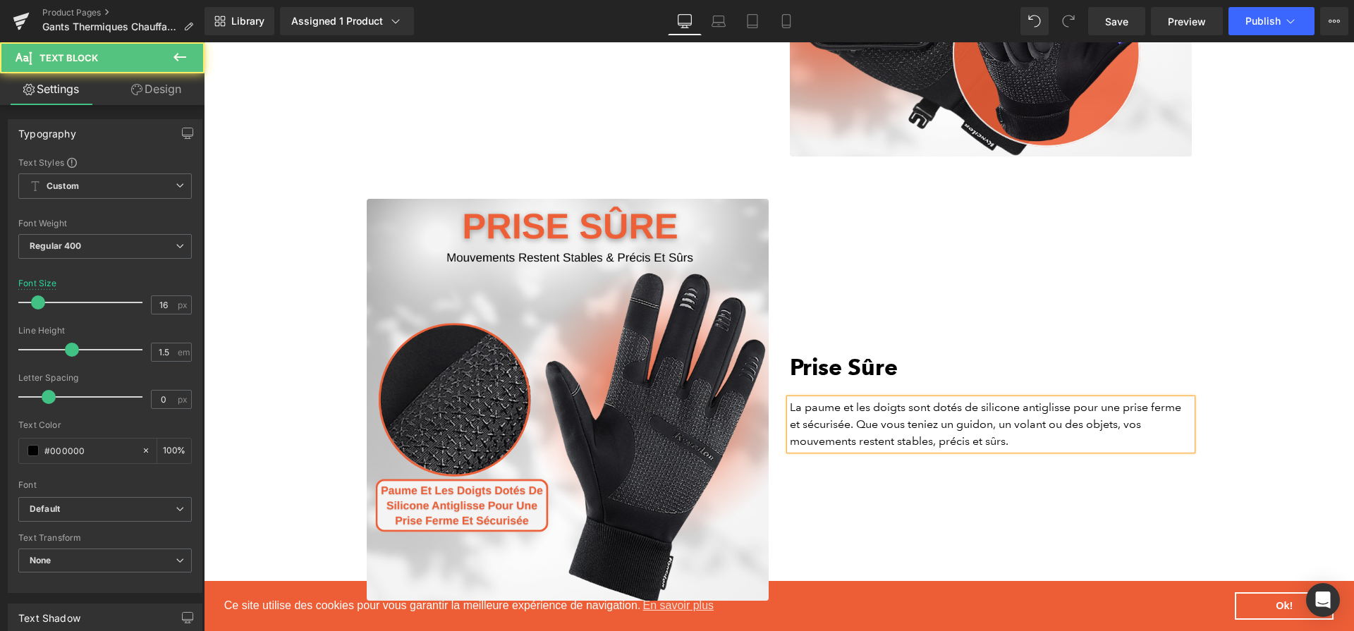
click at [802, 401] on p "La paume et les doigts sont dotés de silicone antiglisse pour une prise ferme e…" at bounding box center [991, 424] width 402 height 51
drag, startPoint x: 980, startPoint y: 399, endPoint x: 1075, endPoint y: 398, distance: 95.2
click at [1075, 399] on p "La paume et les doigts sont dotés de silicone antiglisse pour une prise ferme e…" at bounding box center [991, 424] width 402 height 51
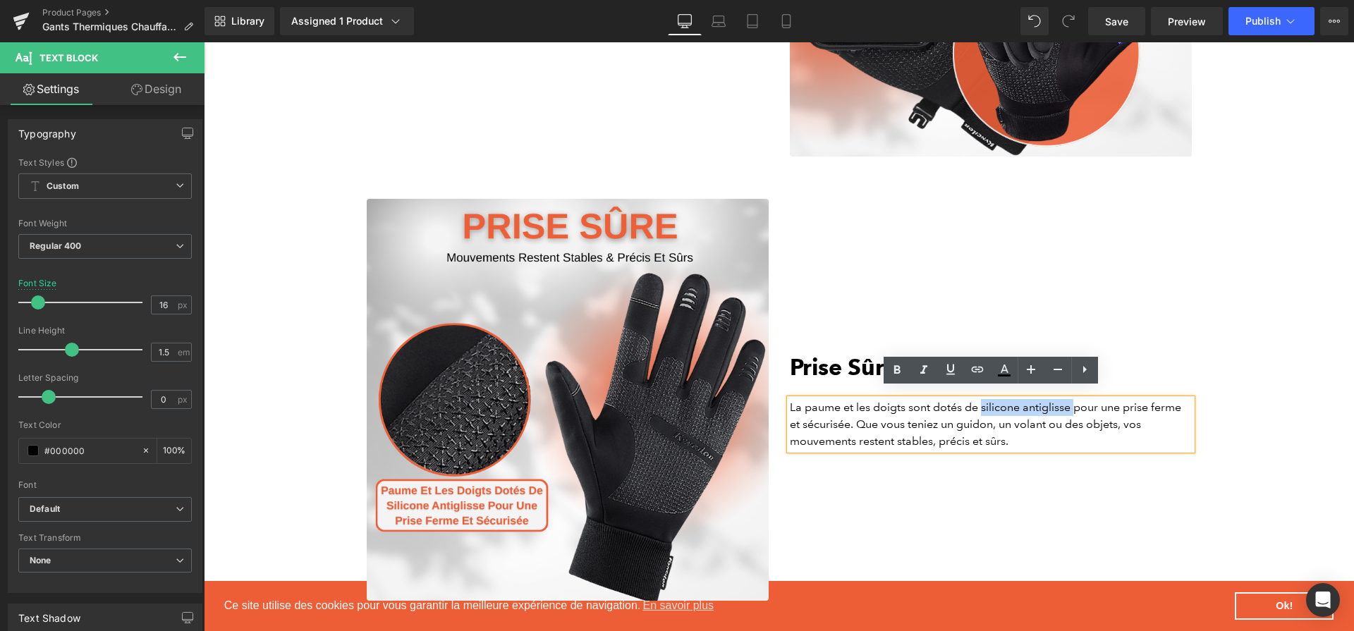
drag, startPoint x: 1075, startPoint y: 399, endPoint x: 981, endPoint y: 401, distance: 94.5
click at [981, 401] on p "La paume et les doigts sont dotés de silicone antiglisse pour une prise ferme e…" at bounding box center [991, 424] width 402 height 51
drag, startPoint x: 1128, startPoint y: 400, endPoint x: 851, endPoint y: 408, distance: 277.2
click at [851, 408] on p "La paume et les doigts sont dotés de silicone antiglisse pour une prise ferme e…" at bounding box center [991, 424] width 402 height 51
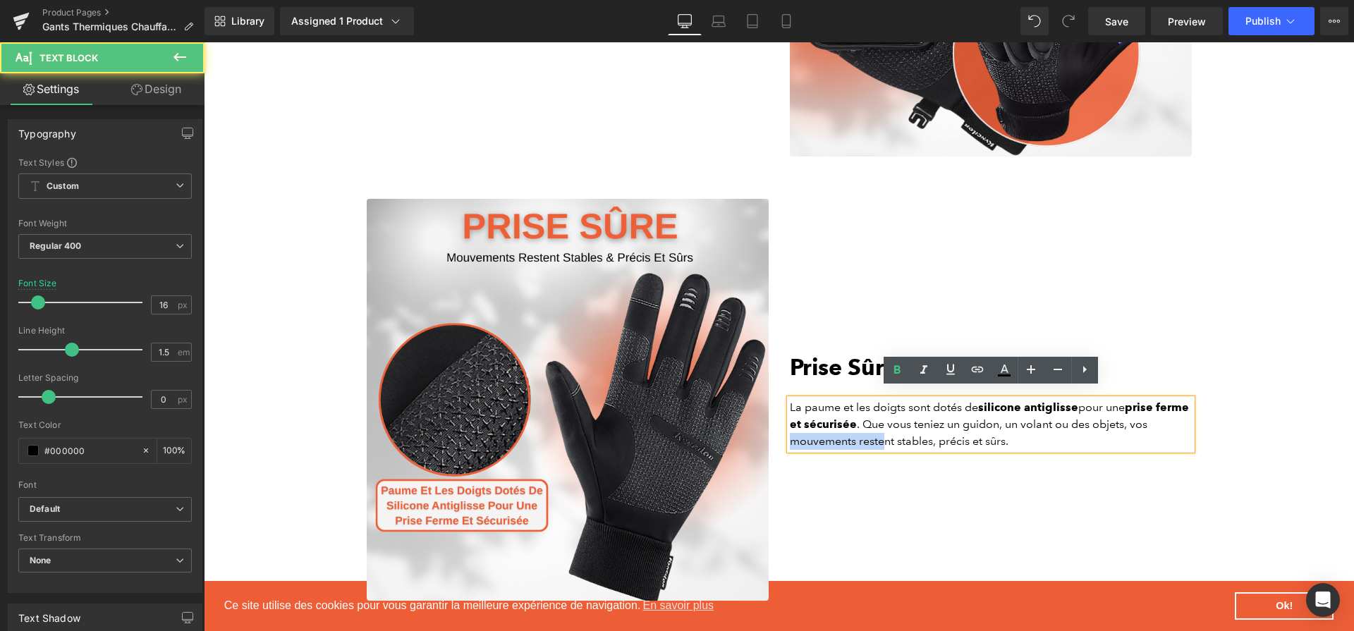
drag, startPoint x: 792, startPoint y: 430, endPoint x: 885, endPoint y: 432, distance: 93.8
click at [885, 432] on p "La paume et les doigts sont dotés de silicone antiglisse pour une prise ferme e…" at bounding box center [991, 424] width 402 height 51
click at [900, 431] on p "La paume et les doigts sont dotés de silicone antiglisse pour une prise ferme e…" at bounding box center [991, 424] width 402 height 51
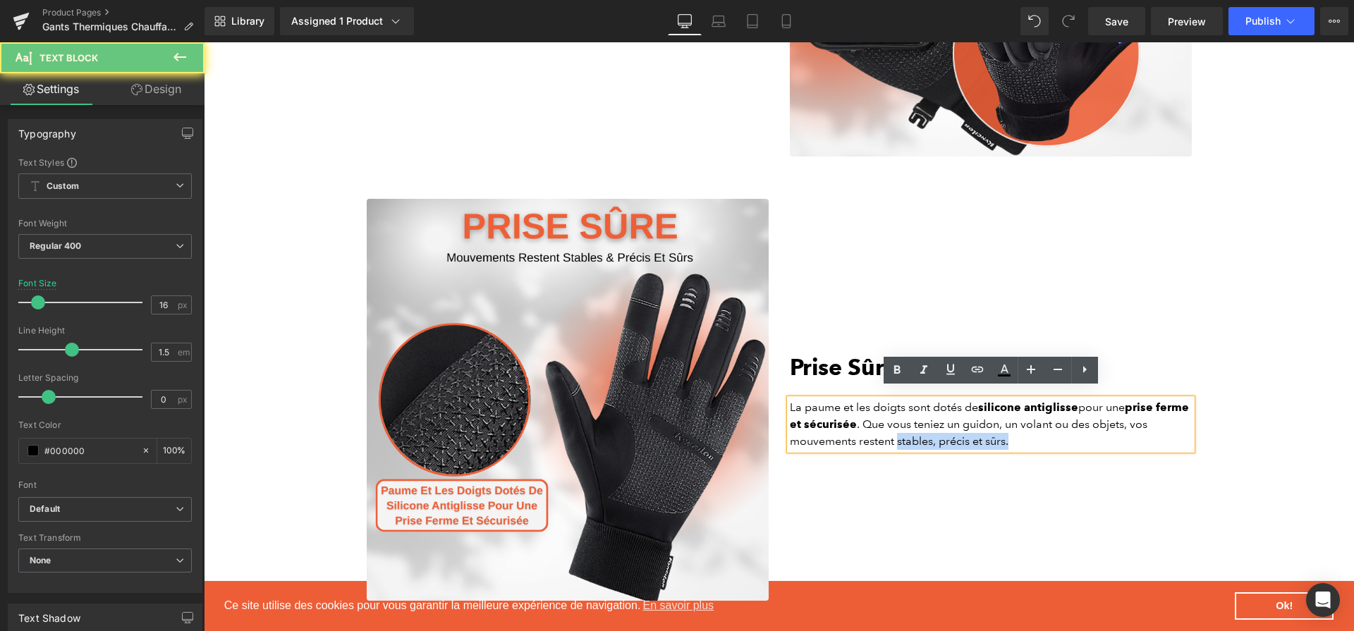
drag, startPoint x: 900, startPoint y: 431, endPoint x: 1007, endPoint y: 425, distance: 107.3
click at [1007, 425] on p "La paume et les doigts sont dotés de silicone antiglisse pour une prise ferme e…" at bounding box center [991, 424] width 402 height 51
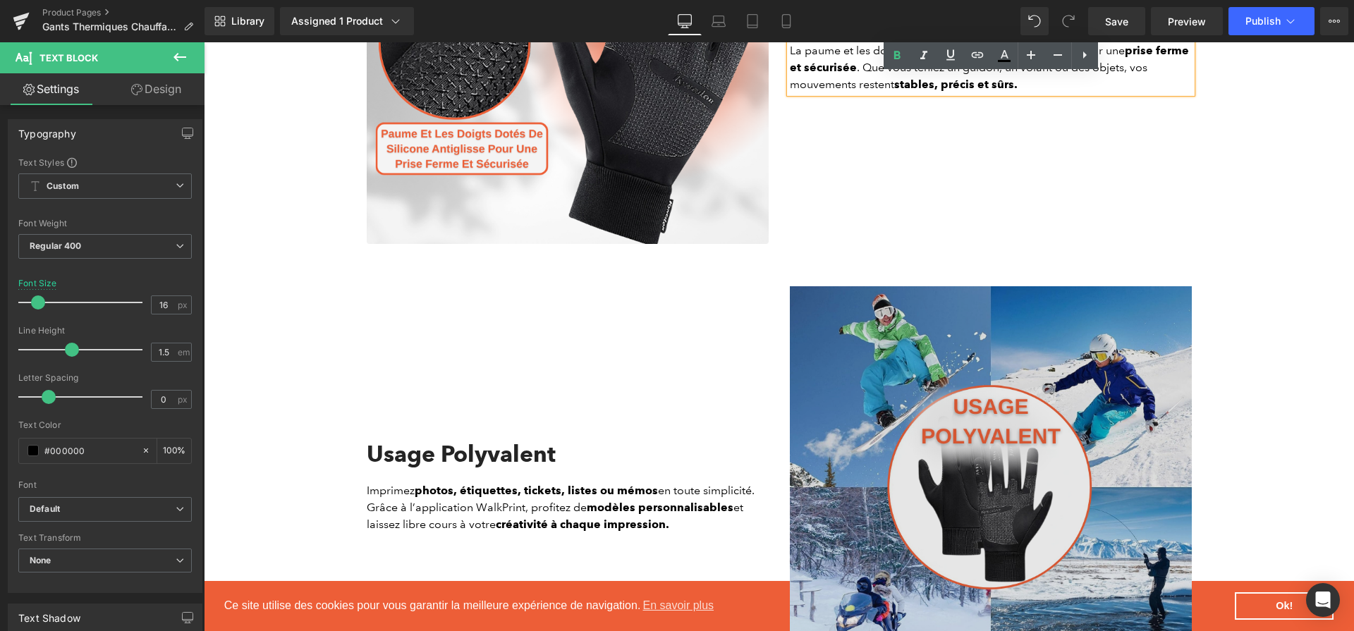
scroll to position [3070, 0]
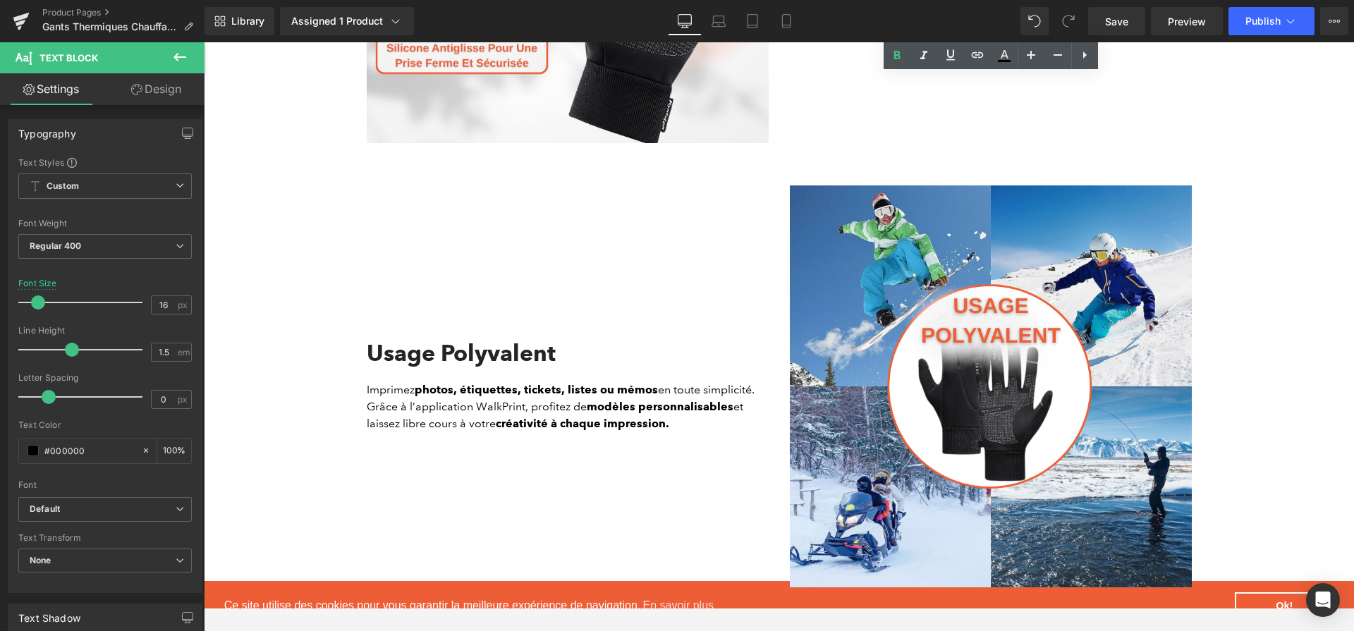
click at [522, 357] on h2 "Usage Polyvalent" at bounding box center [568, 353] width 402 height 27
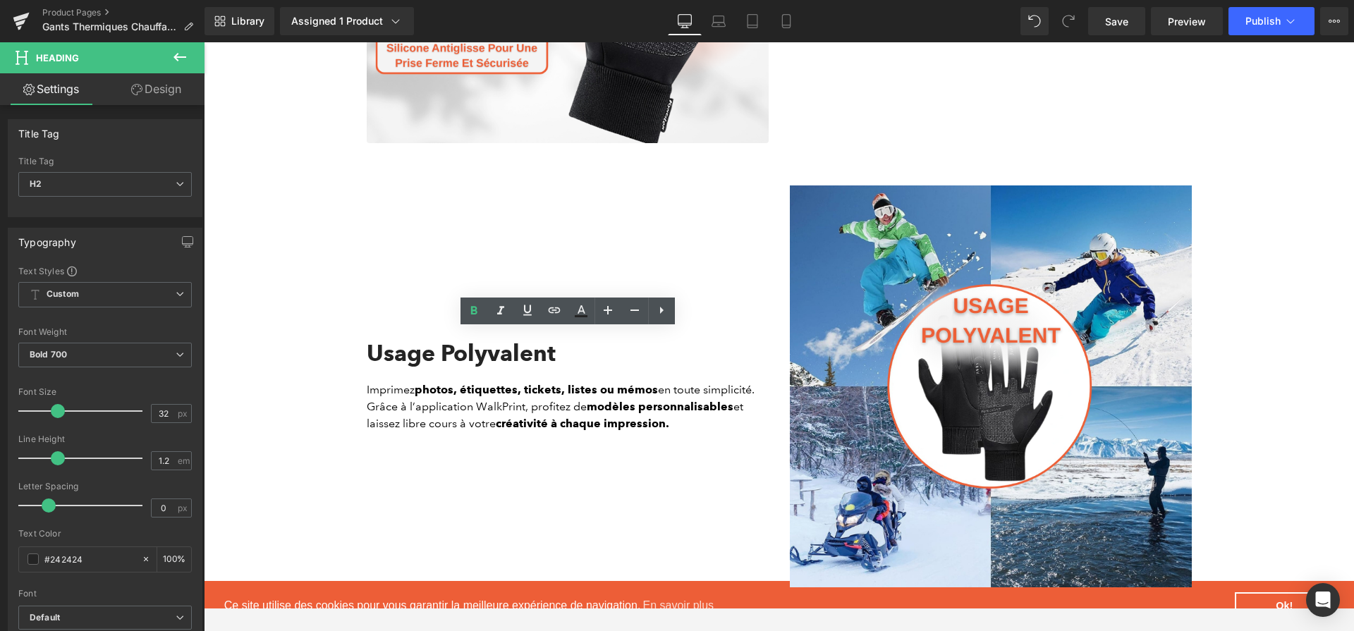
click at [1115, 24] on span "Save" at bounding box center [1116, 21] width 23 height 15
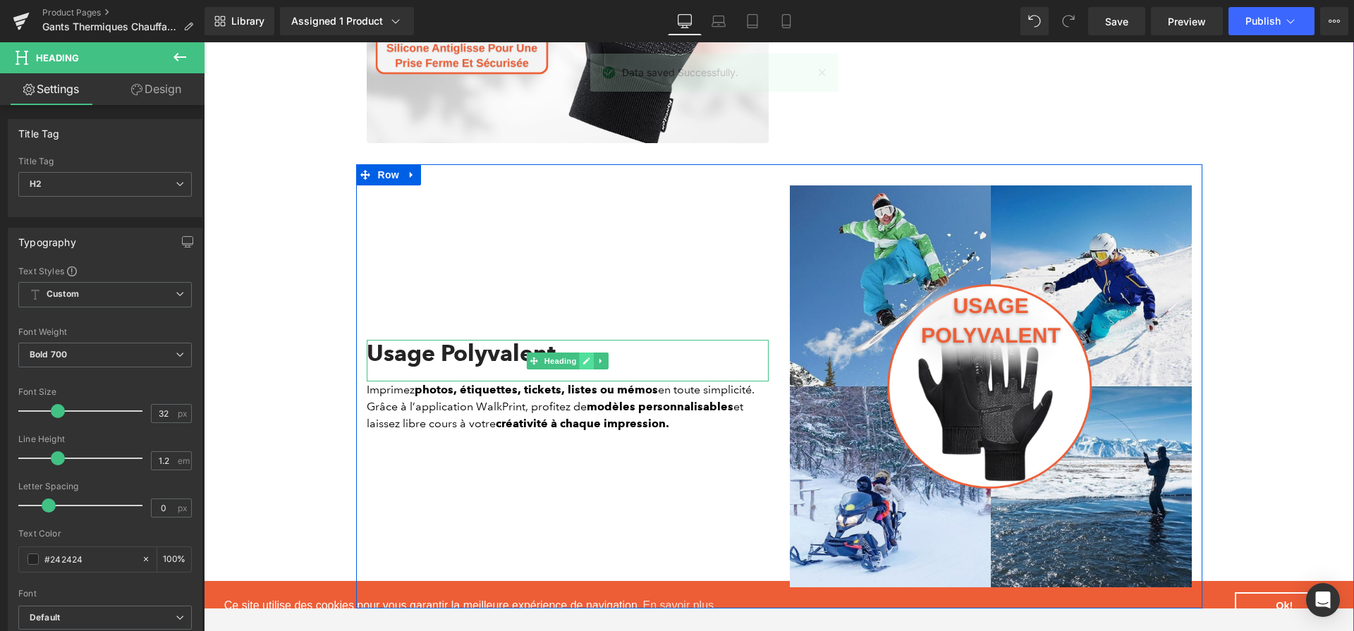
click at [589, 352] on link at bounding box center [586, 360] width 15 height 17
click at [589, 343] on h2 "Usage Polyvalent" at bounding box center [568, 353] width 402 height 27
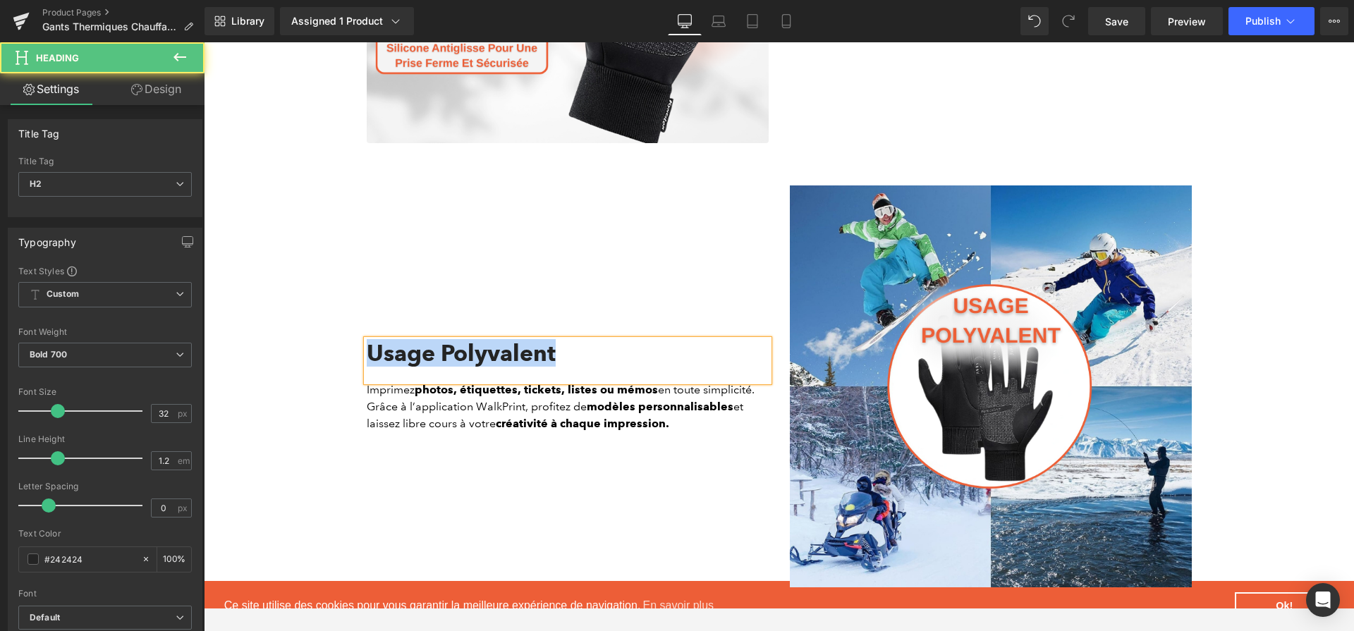
paste div
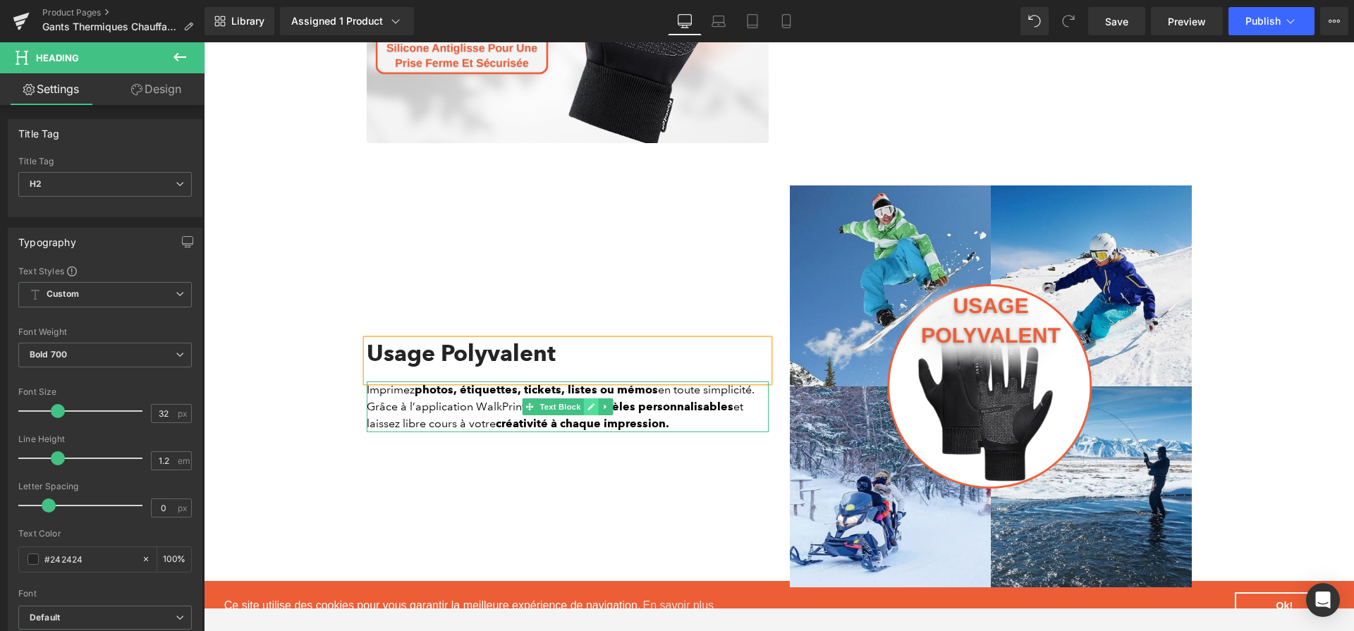
click at [587, 403] on link at bounding box center [590, 406] width 15 height 17
click at [587, 403] on strong "modèles personnalisables" at bounding box center [660, 406] width 147 height 13
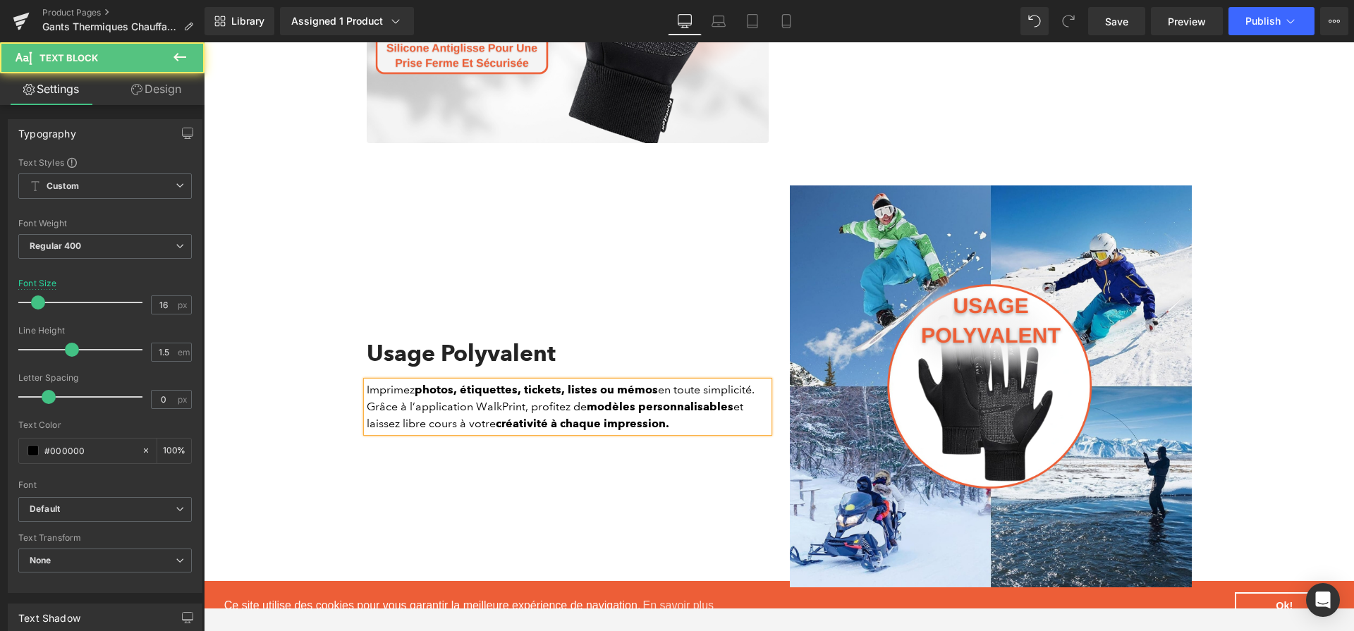
paste div
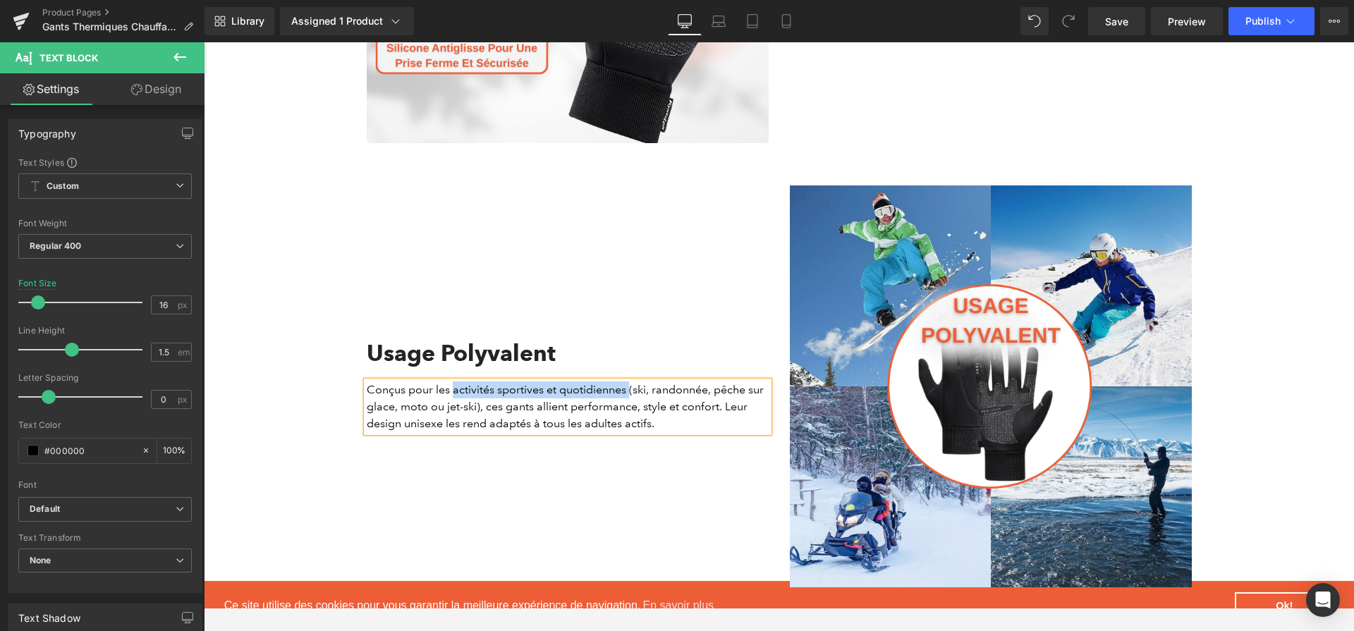
drag, startPoint x: 628, startPoint y: 381, endPoint x: 453, endPoint y: 375, distance: 175.6
click at [453, 381] on p "Conçus pour les activités sportives et quotidiennes (ski, randonnée, pêche sur …" at bounding box center [568, 406] width 402 height 51
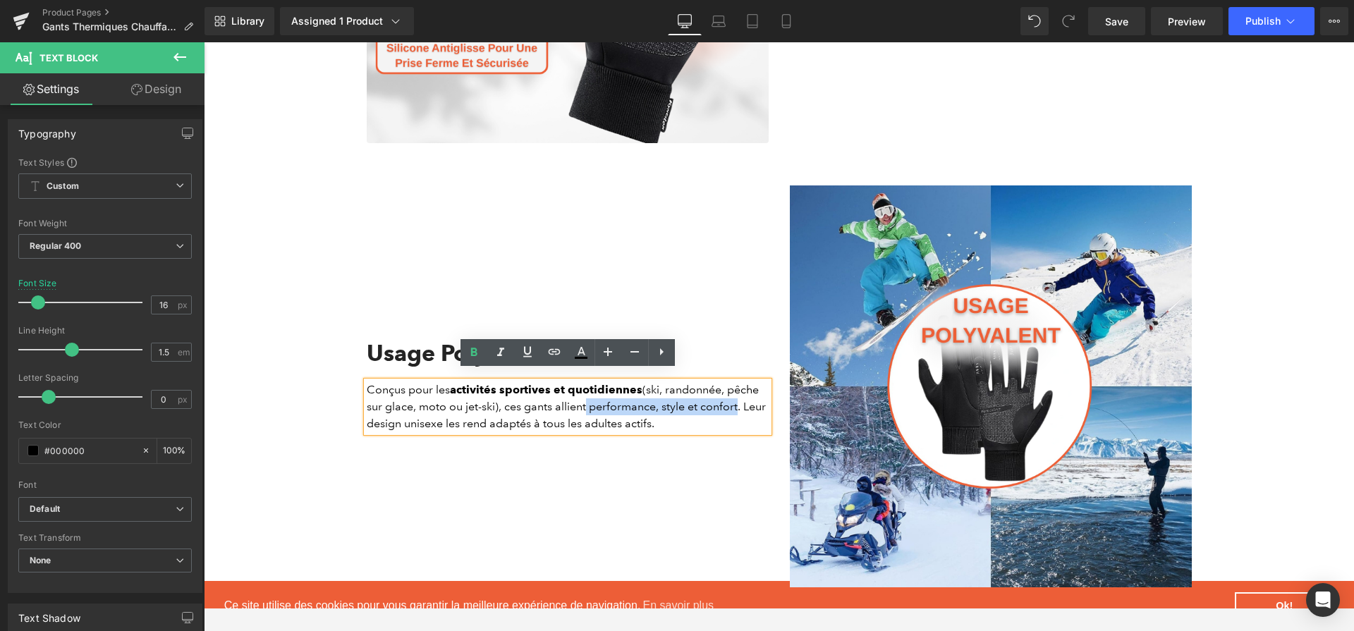
drag, startPoint x: 585, startPoint y: 398, endPoint x: 736, endPoint y: 398, distance: 150.9
click at [736, 398] on p "Conçus pour les activités sportives et quotidiennes (ski, randonnée, pêche sur …" at bounding box center [568, 406] width 402 height 51
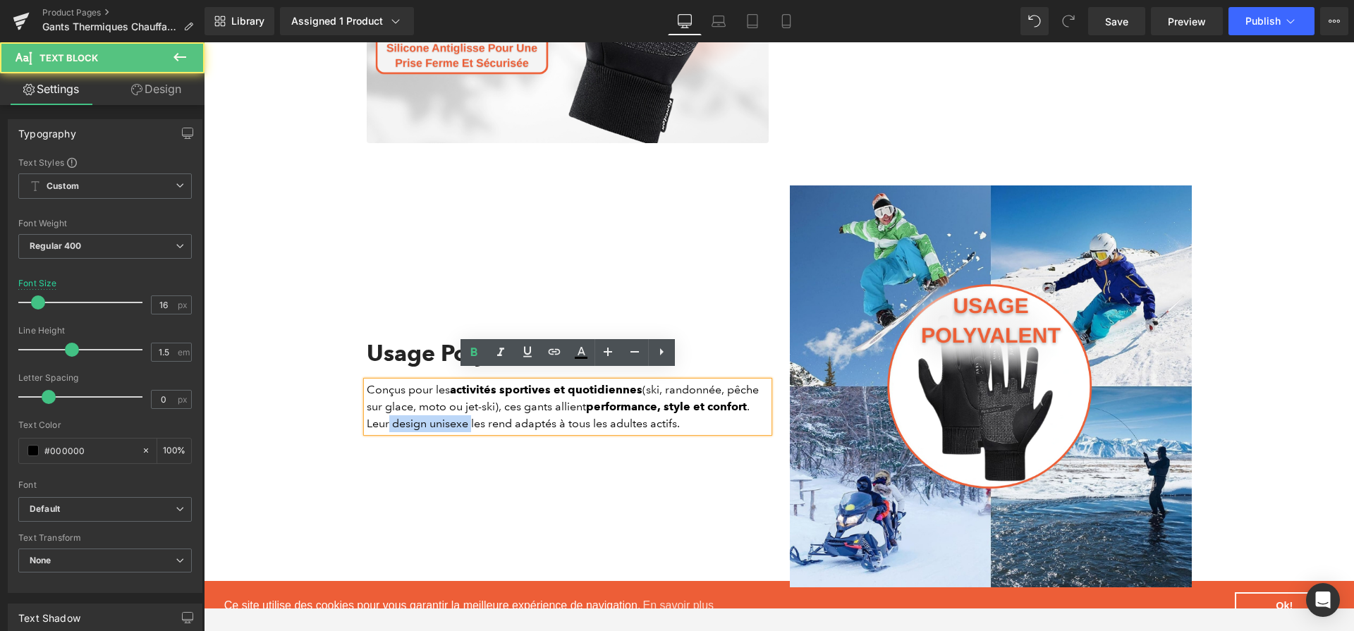
drag, startPoint x: 394, startPoint y: 412, endPoint x: 472, endPoint y: 416, distance: 78.3
click at [472, 416] on p "Conçus pour les activités sportives et quotidiennes (ski, randonnée, pêche sur …" at bounding box center [568, 406] width 402 height 51
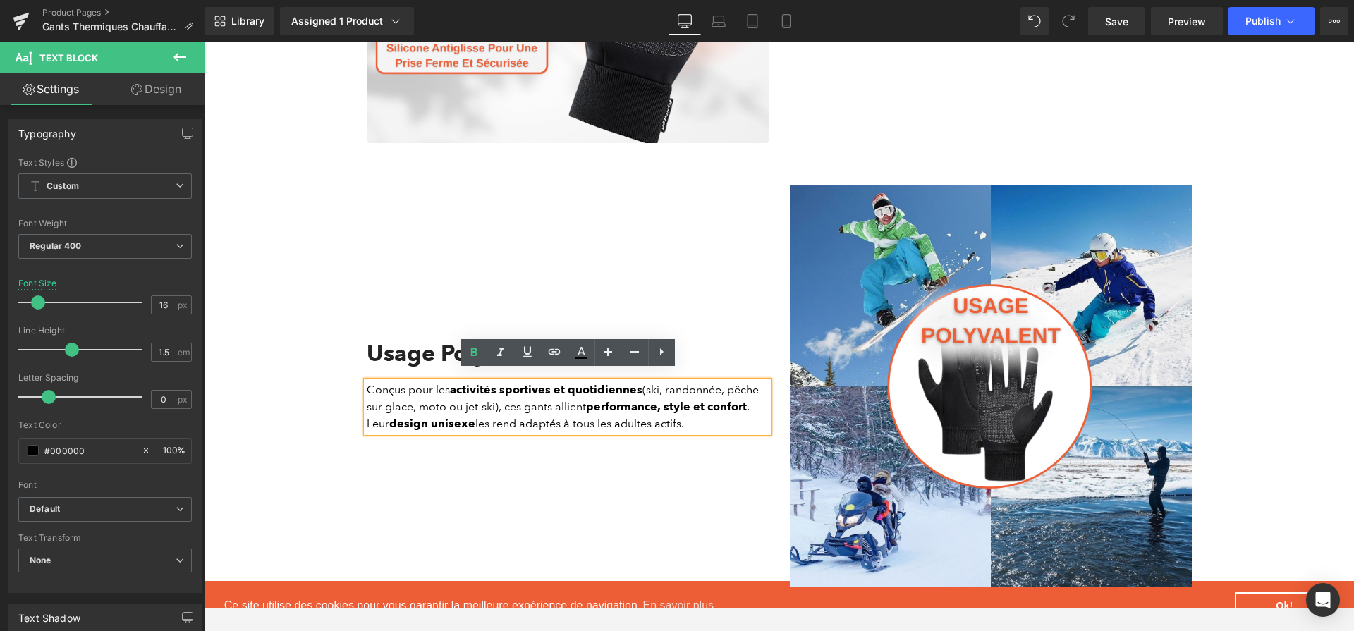
click at [526, 522] on div "Usage Polyvalent Heading Conçus pour les activités sportives et quotidiennes (s…" at bounding box center [567, 386] width 423 height 402
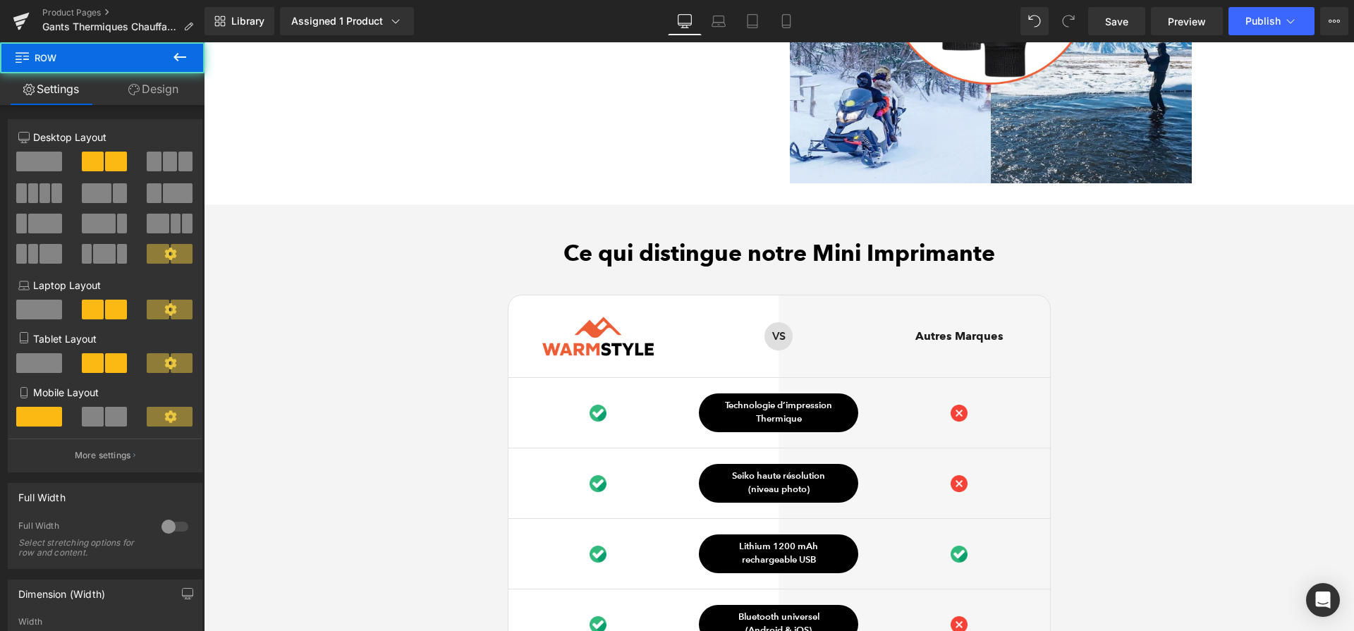
scroll to position [3490, 0]
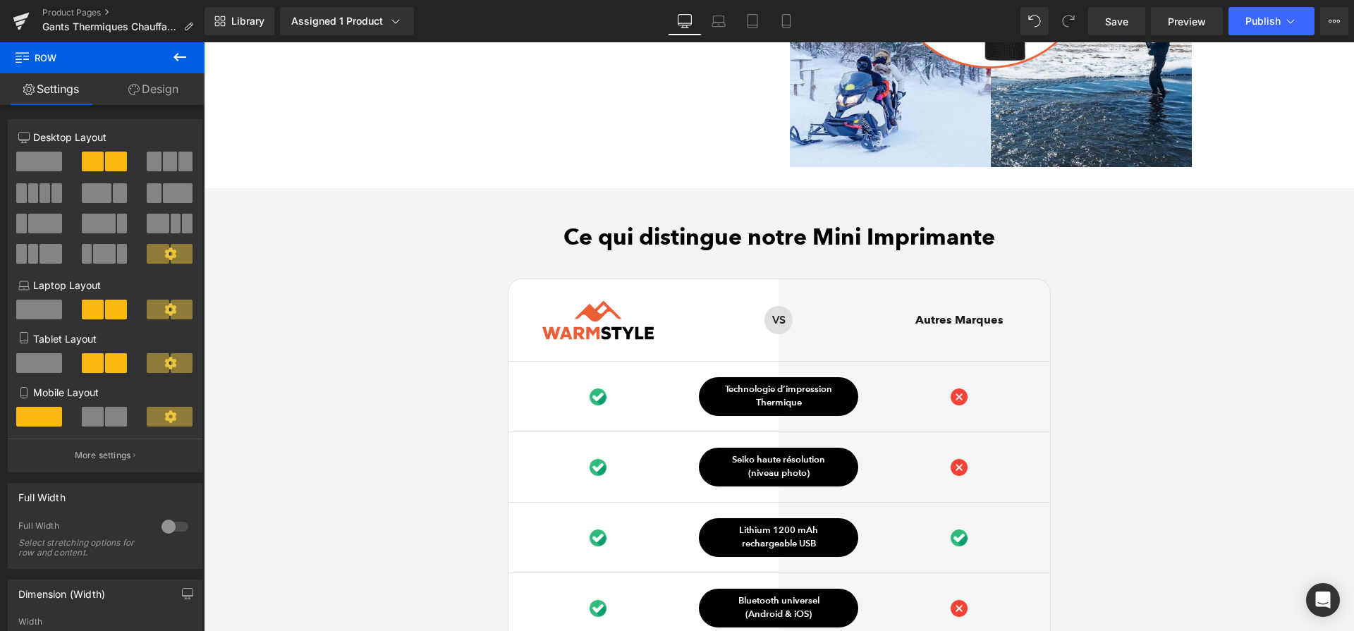
click at [1103, 20] on link "Save" at bounding box center [1116, 21] width 57 height 28
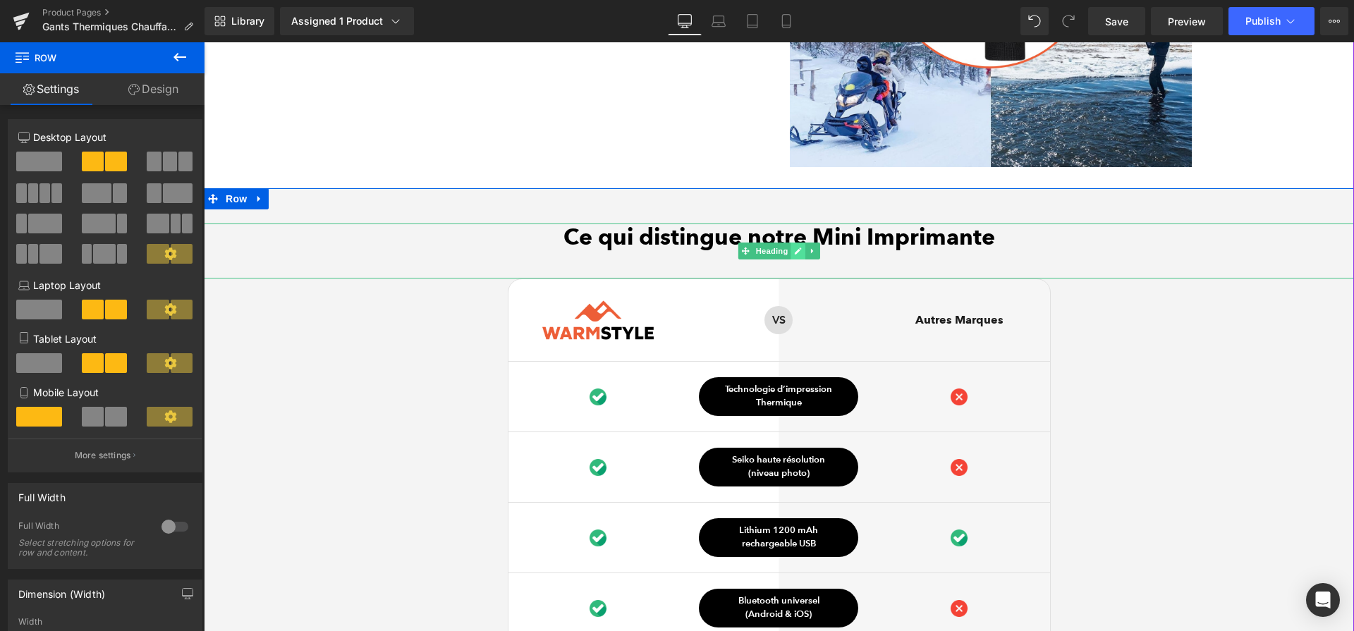
click at [800, 247] on icon at bounding box center [798, 251] width 8 height 8
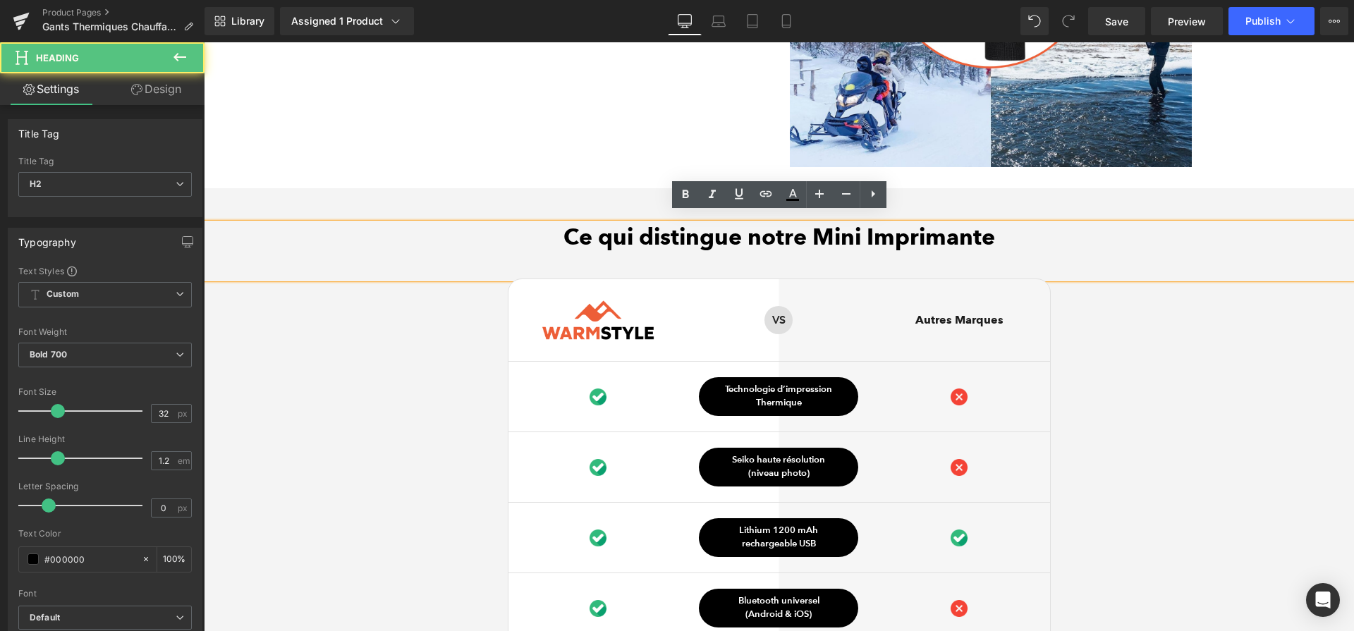
drag, startPoint x: 806, startPoint y: 228, endPoint x: 1051, endPoint y: 221, distance: 245.4
click at [1051, 223] on h2 "Ce qui distingue notre Mini Imprimante" at bounding box center [779, 236] width 1150 height 27
paste div
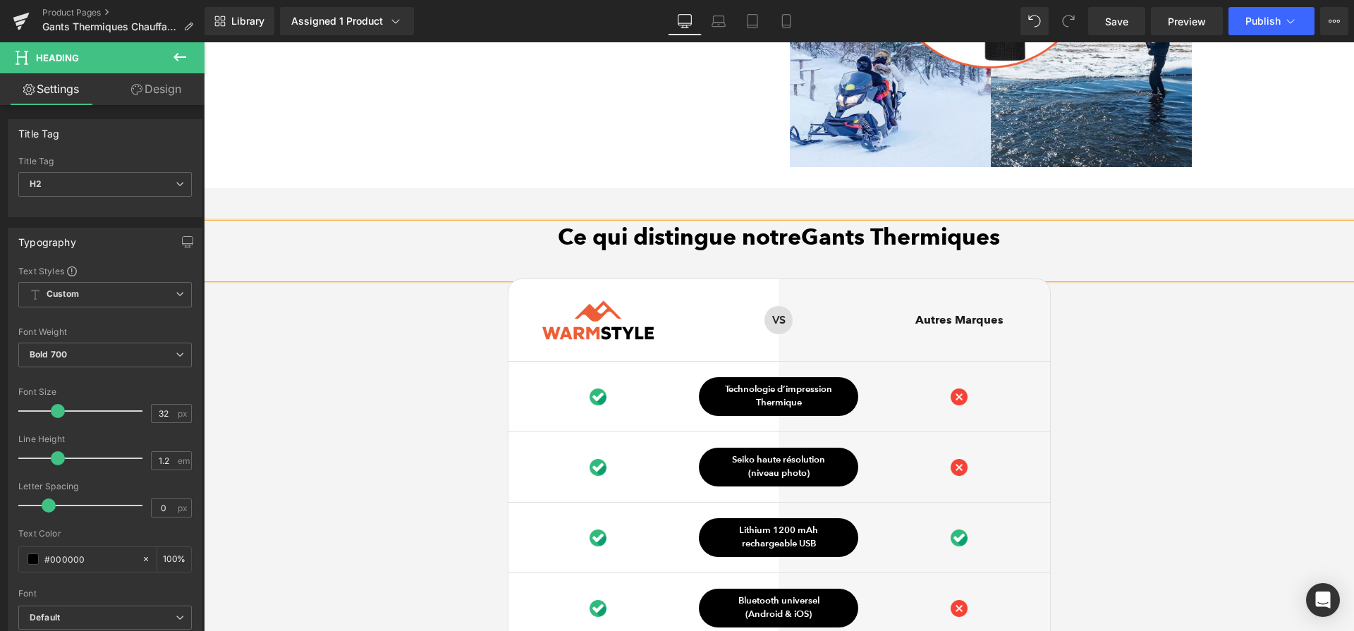
click at [804, 225] on h2 "Ce qui distingue notreGants Thermiques" at bounding box center [779, 236] width 1150 height 27
click at [1118, 19] on span "Save" at bounding box center [1116, 21] width 23 height 15
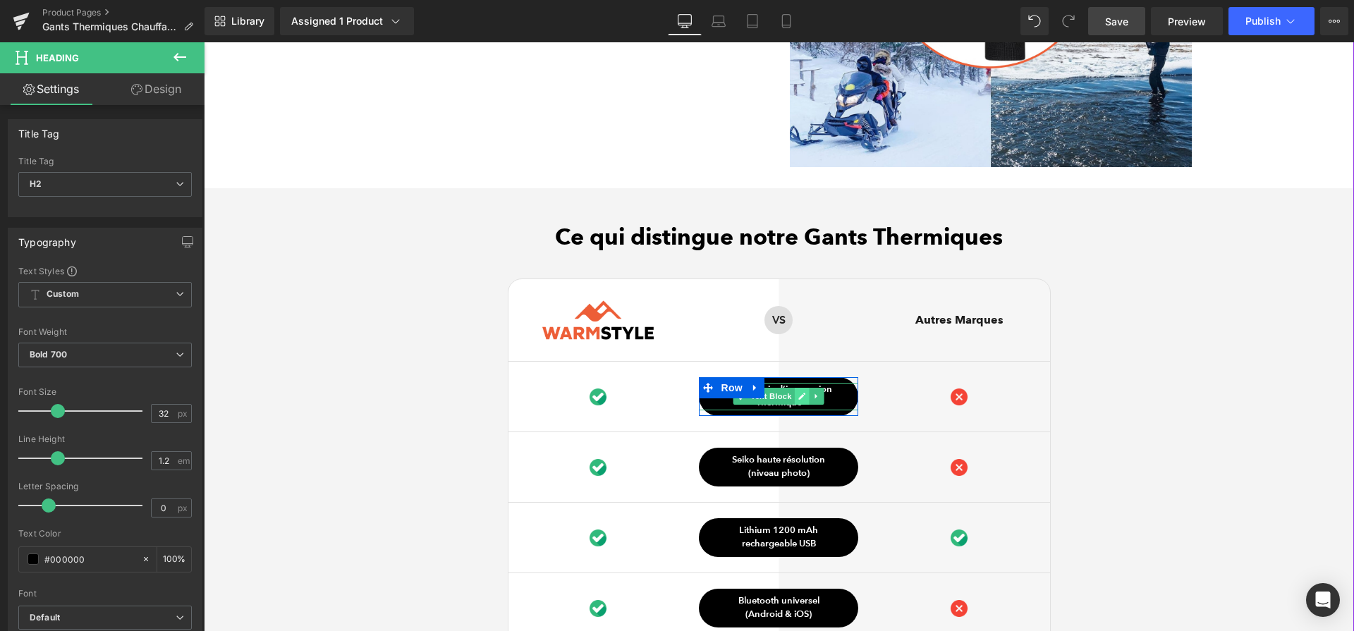
click at [796, 390] on link at bounding box center [802, 396] width 15 height 17
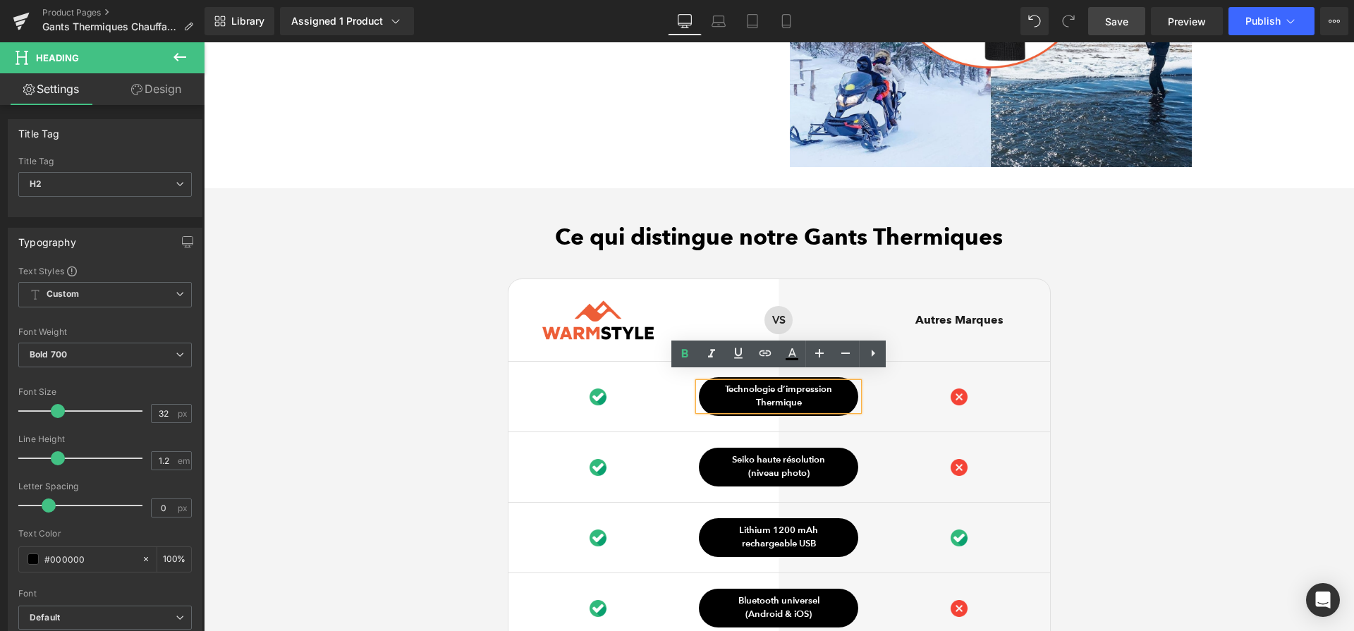
click at [796, 396] on p "Thermique" at bounding box center [778, 403] width 159 height 14
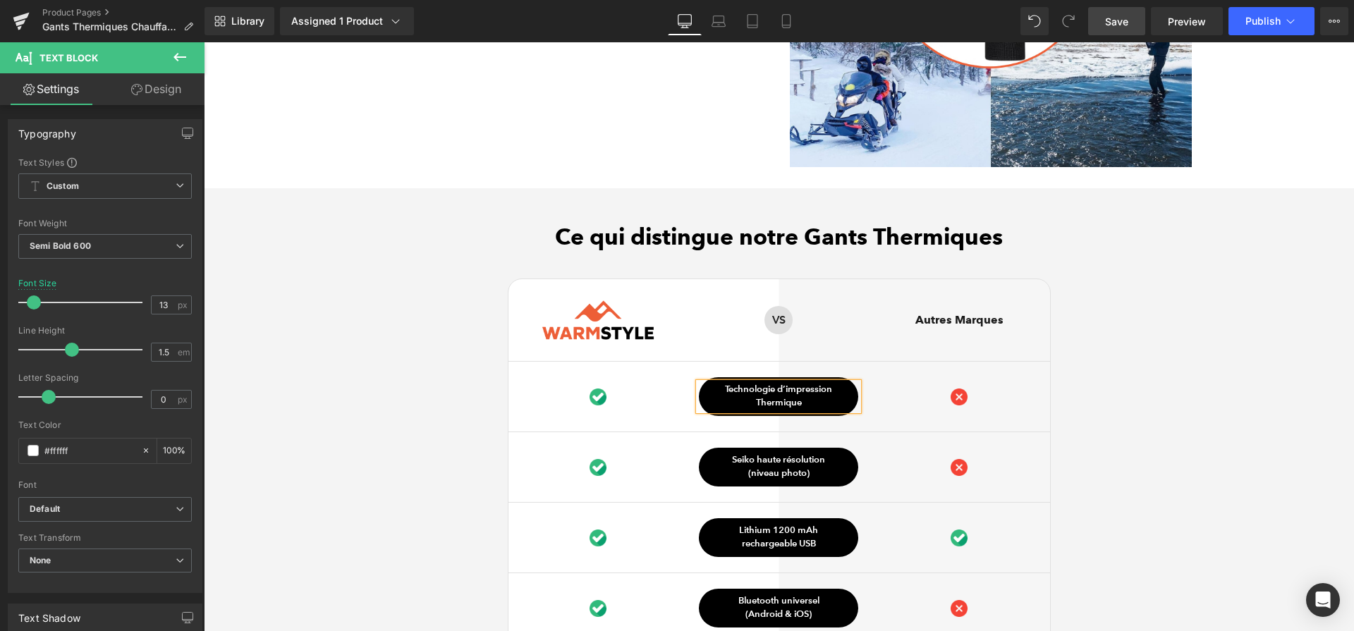
paste div
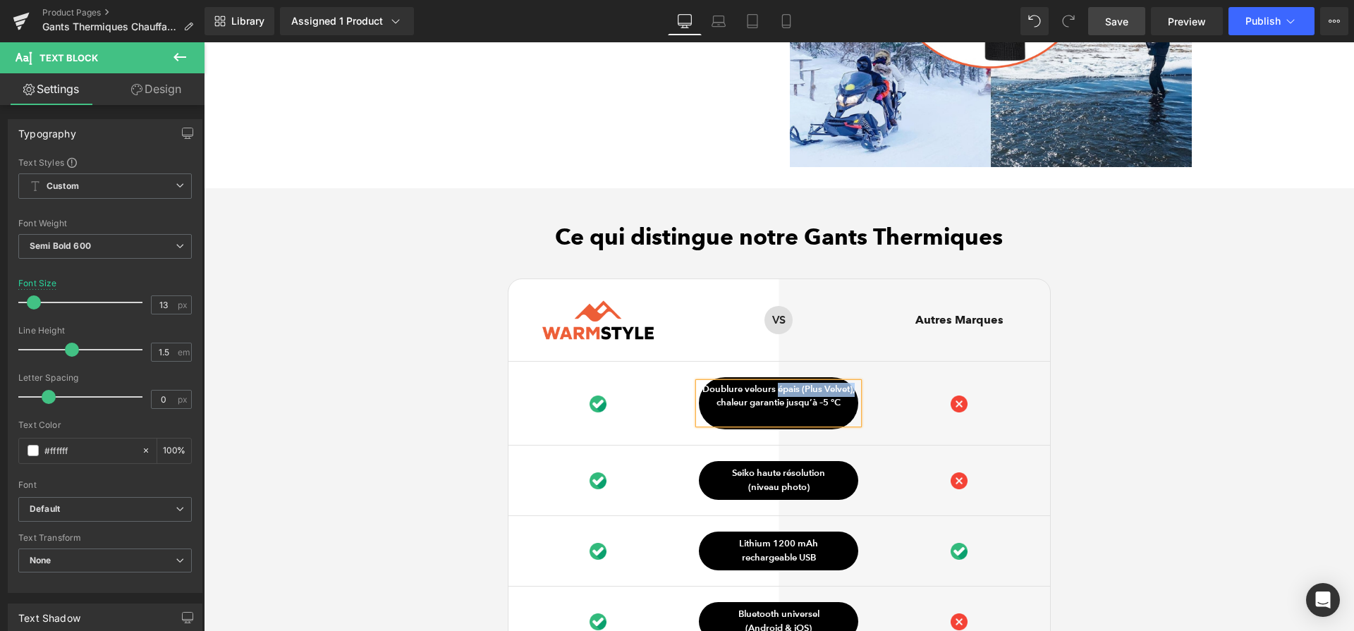
drag, startPoint x: 778, startPoint y: 375, endPoint x: 855, endPoint y: 374, distance: 77.6
click at [855, 383] on p "Doublure velours épais (Plus Velvet), chaleur garantie jusqu’à –5 °C" at bounding box center [778, 396] width 159 height 27
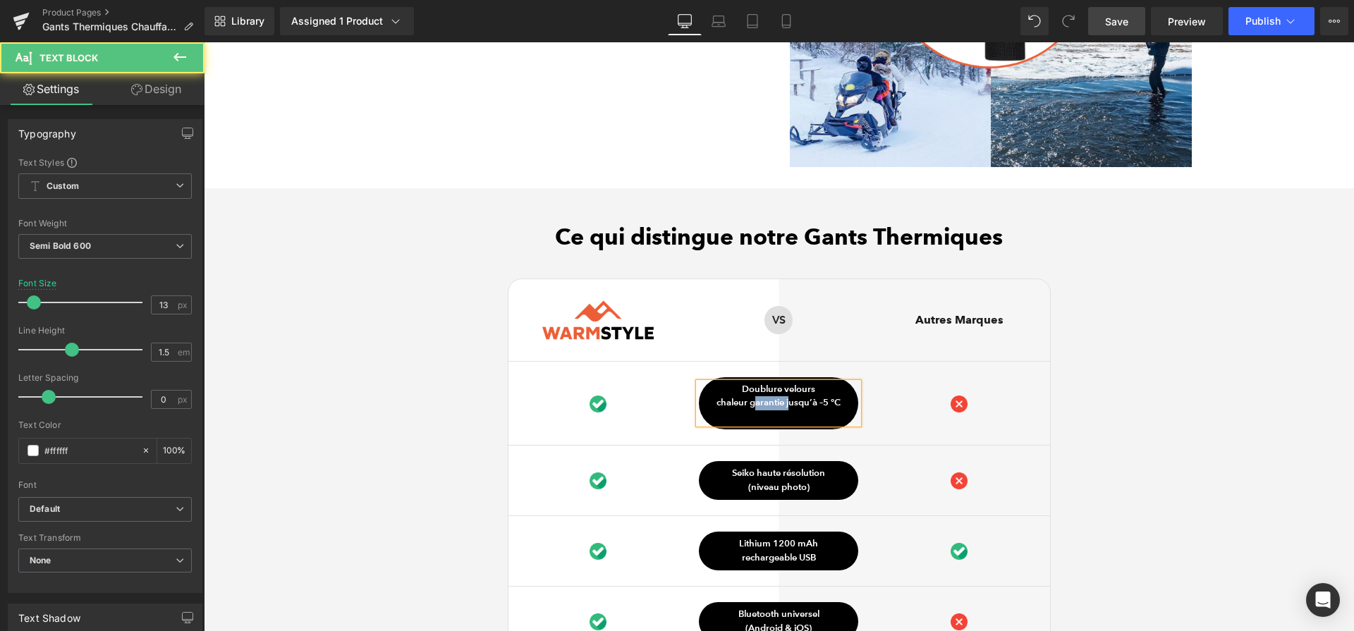
drag, startPoint x: 787, startPoint y: 395, endPoint x: 754, endPoint y: 395, distance: 33.8
click at [754, 396] on p "chaleur garantie jusqu’à –5 °C" at bounding box center [778, 403] width 159 height 14
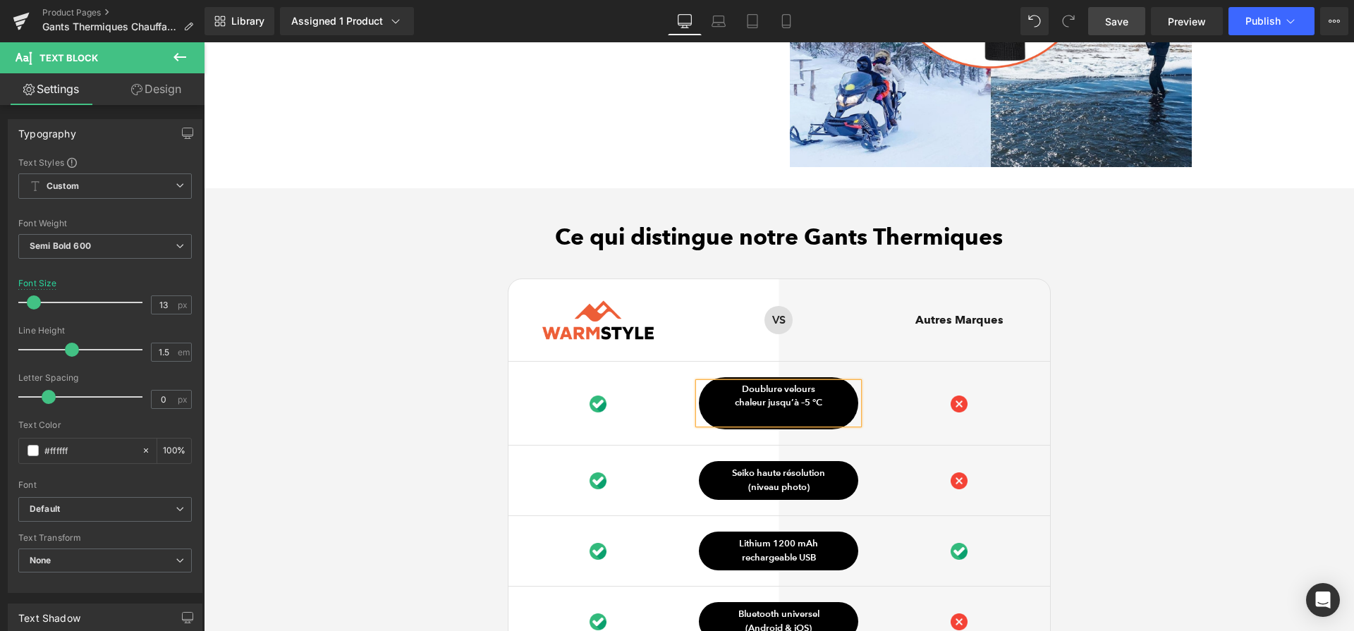
click at [785, 410] on p at bounding box center [778, 417] width 159 height 14
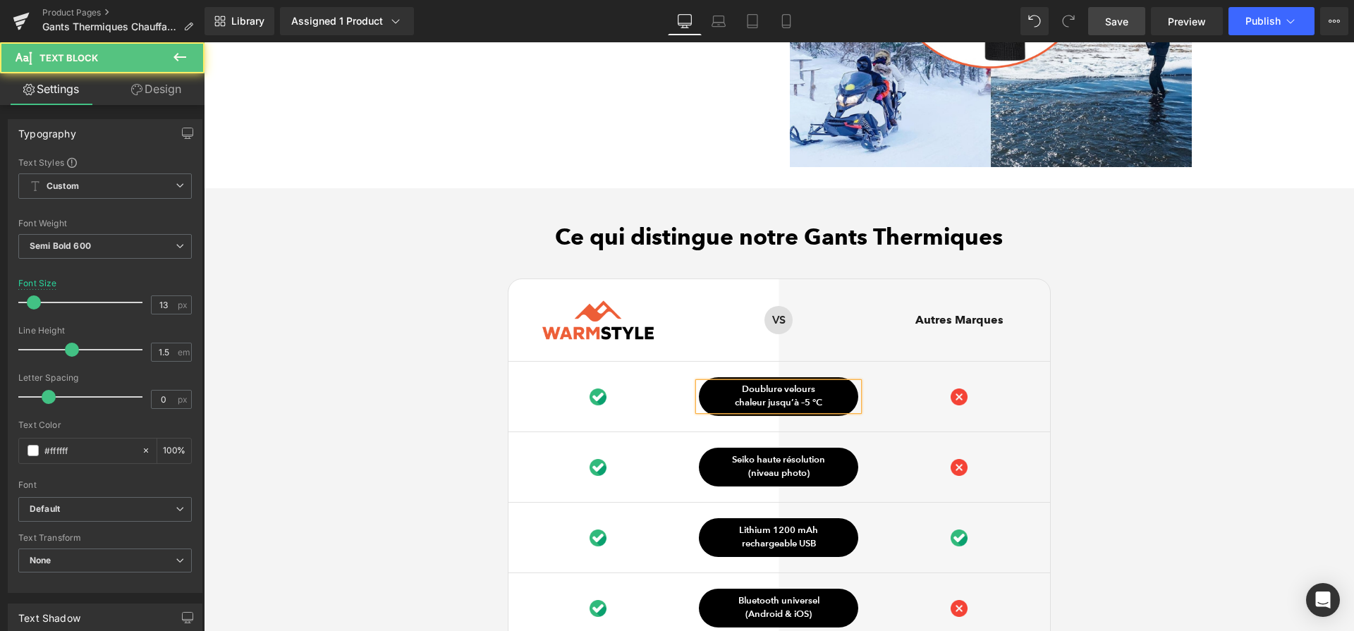
click at [1136, 406] on div "Ce qui distingue notre Gants Thermiques Heading Image Row VS Text Block Row Aut…" at bounding box center [779, 523] width 1150 height 601
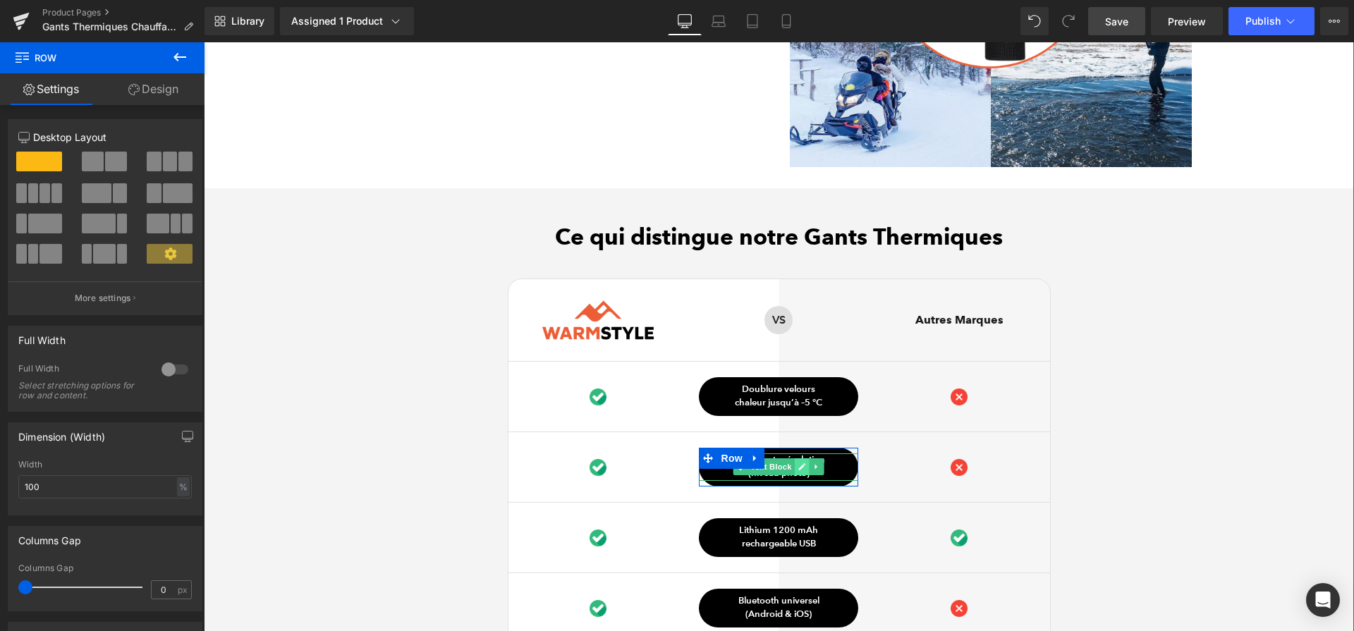
click at [802, 463] on icon at bounding box center [802, 466] width 7 height 7
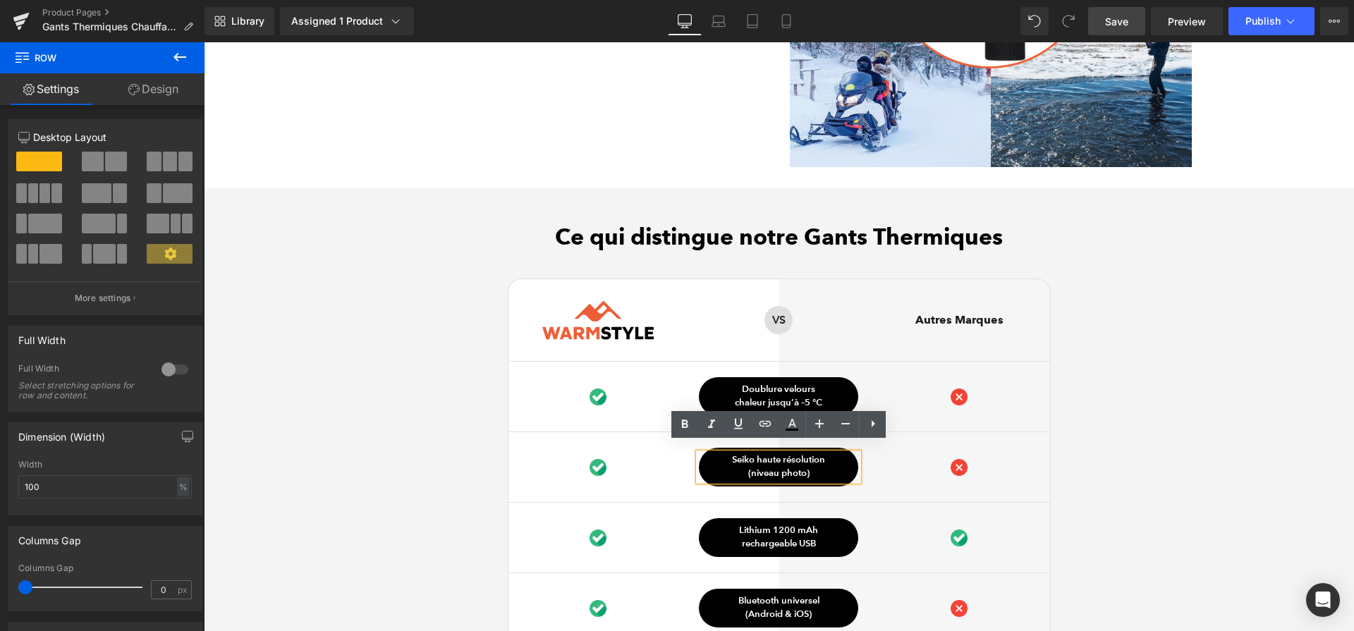
click at [802, 467] on p "(niveau photo)" at bounding box center [778, 474] width 159 height 14
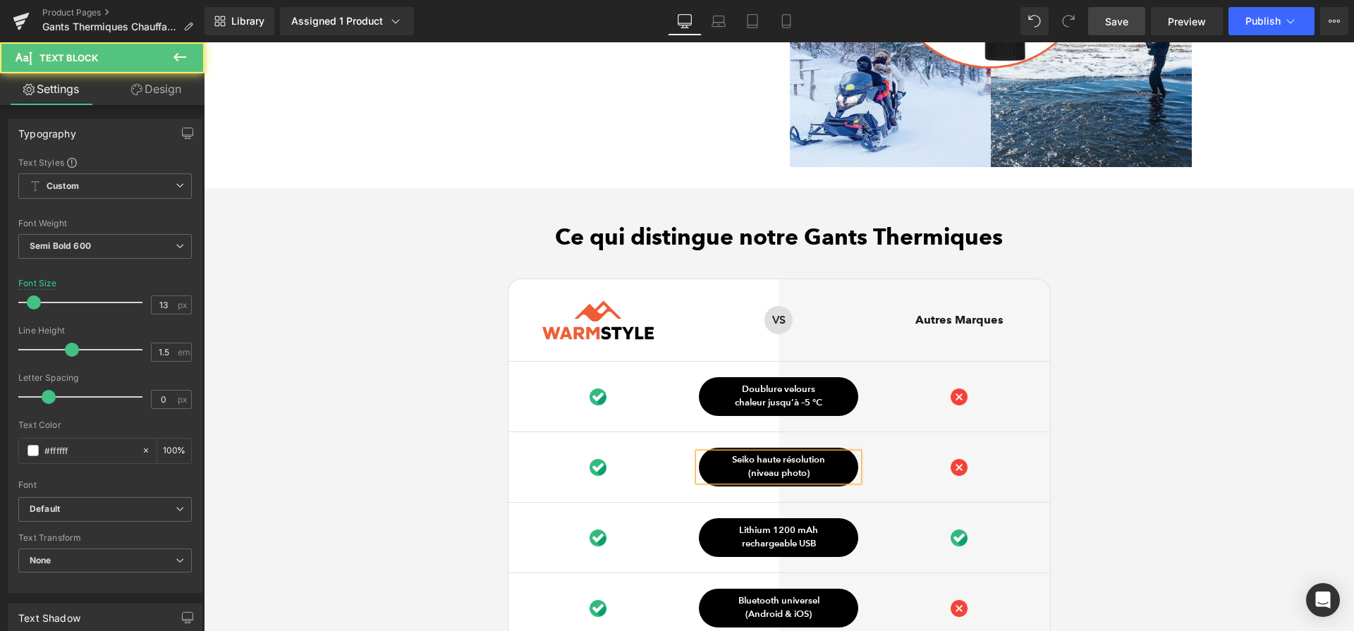
paste div
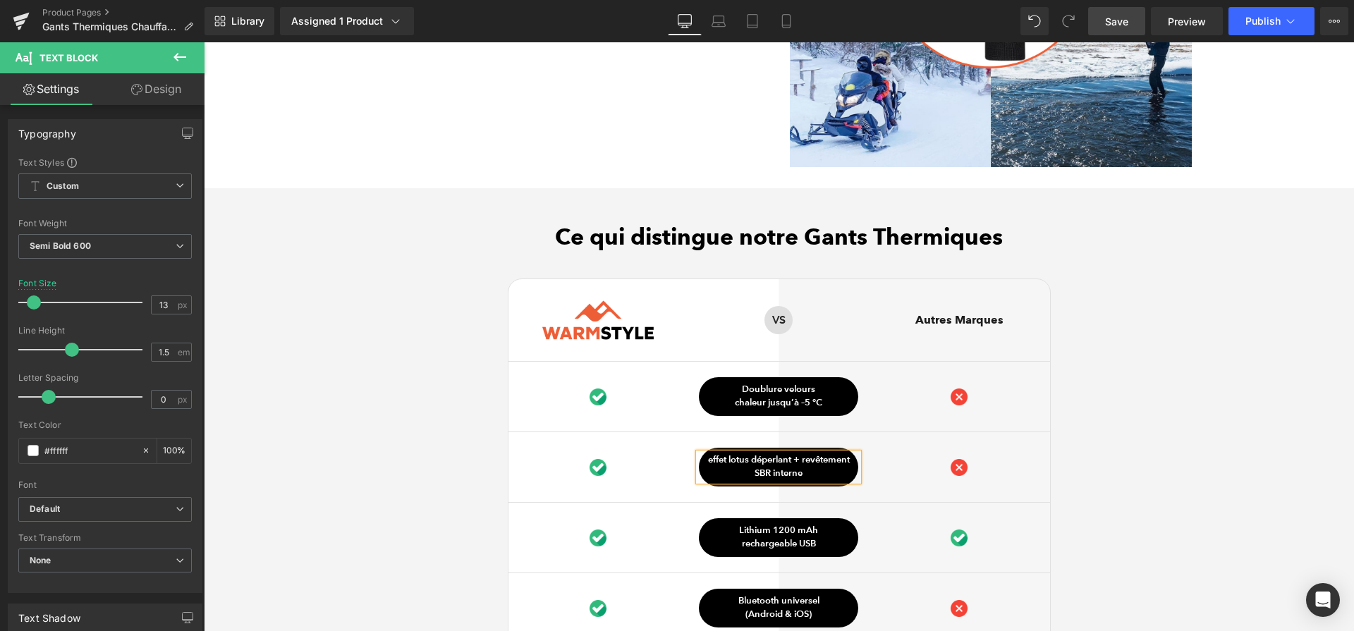
click at [799, 455] on p "effet lotus déperlant + revêtement SBR interne" at bounding box center [778, 466] width 159 height 27
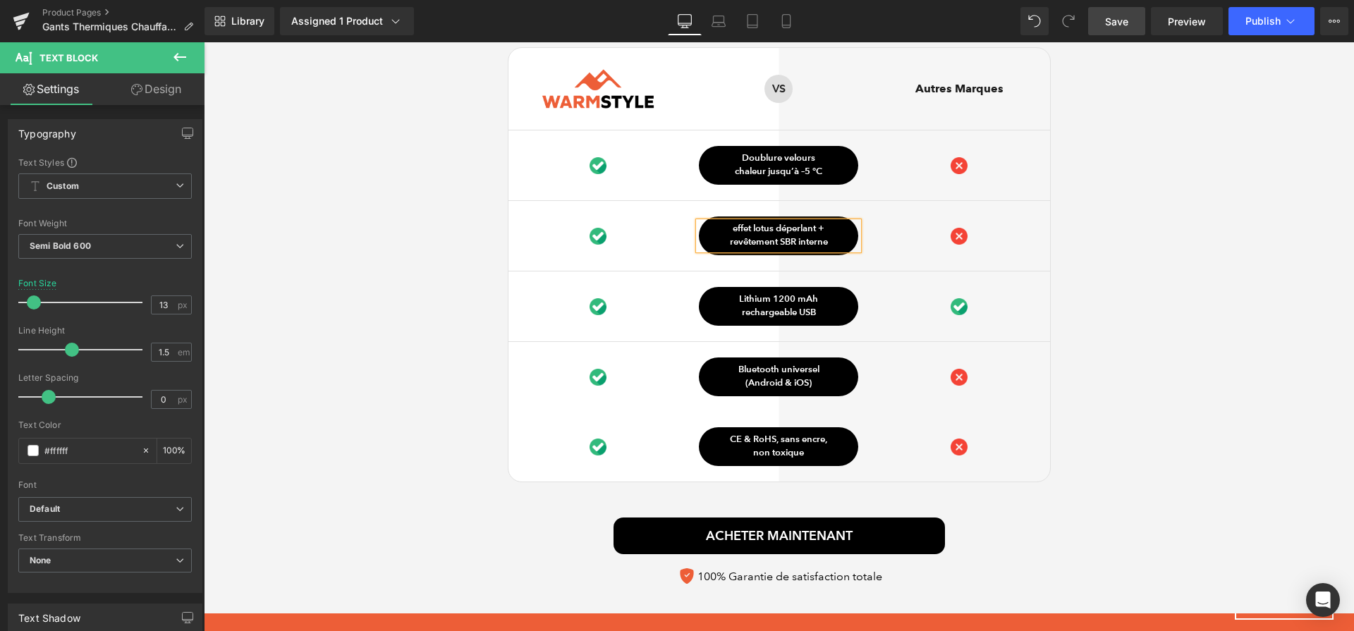
scroll to position [3732, 0]
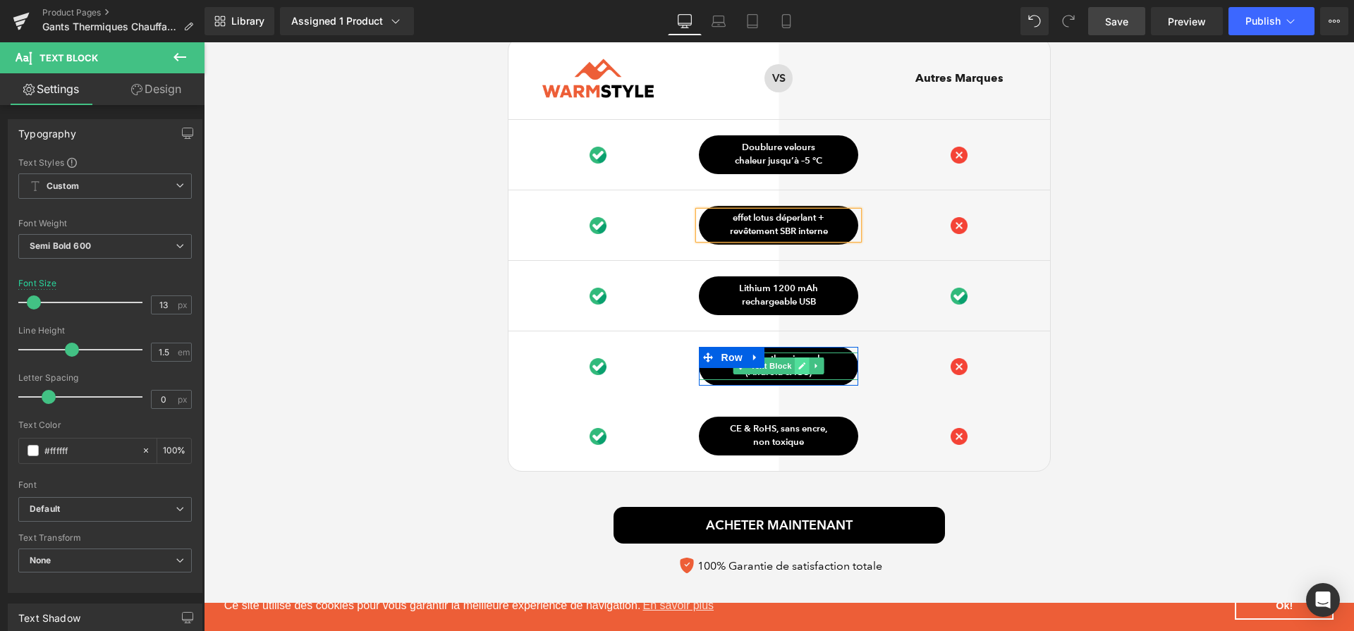
click at [797, 357] on link at bounding box center [802, 365] width 15 height 17
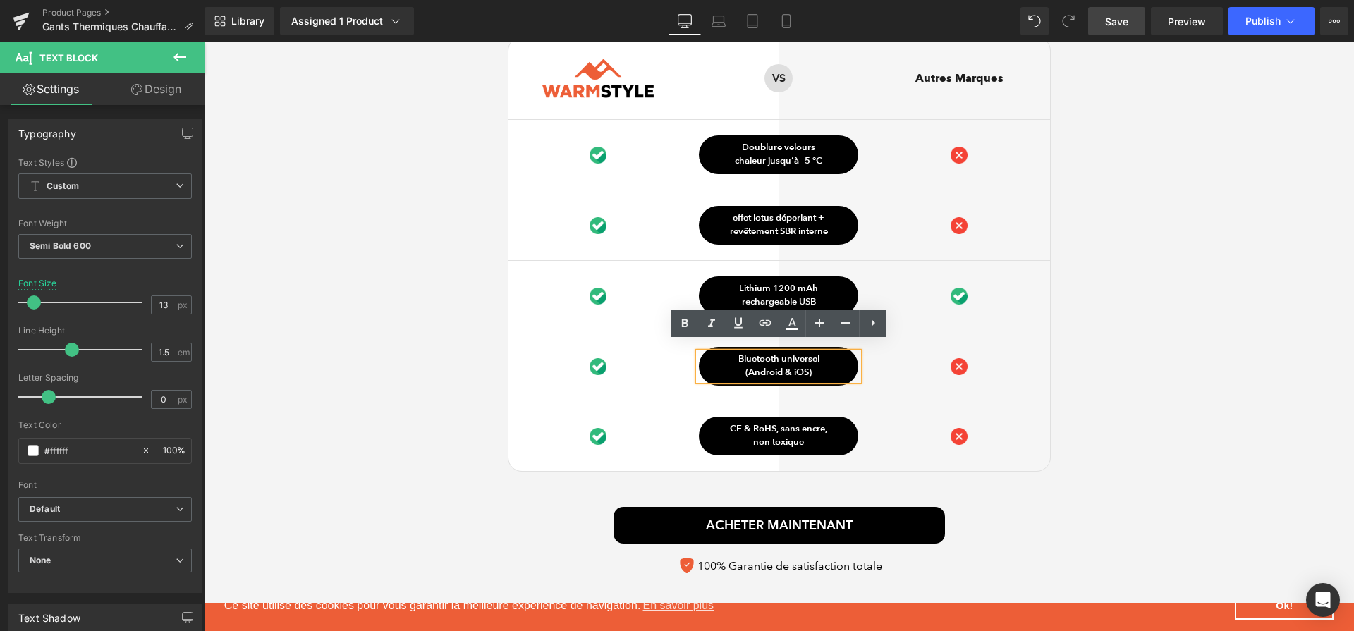
click at [797, 352] on p "Bluetooth universel" at bounding box center [778, 359] width 159 height 14
paste div
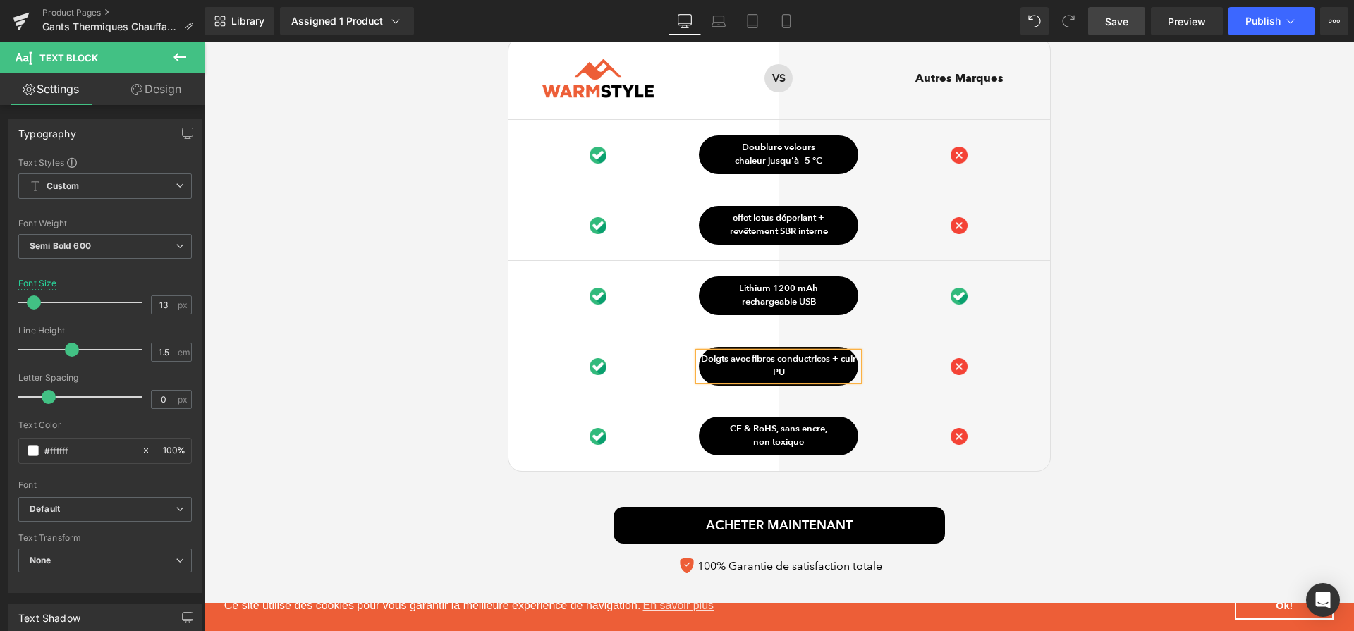
click at [834, 352] on p "Doigts avec fibres conductrices + cuir PU" at bounding box center [778, 365] width 159 height 27
click at [798, 291] on icon at bounding box center [802, 295] width 8 height 8
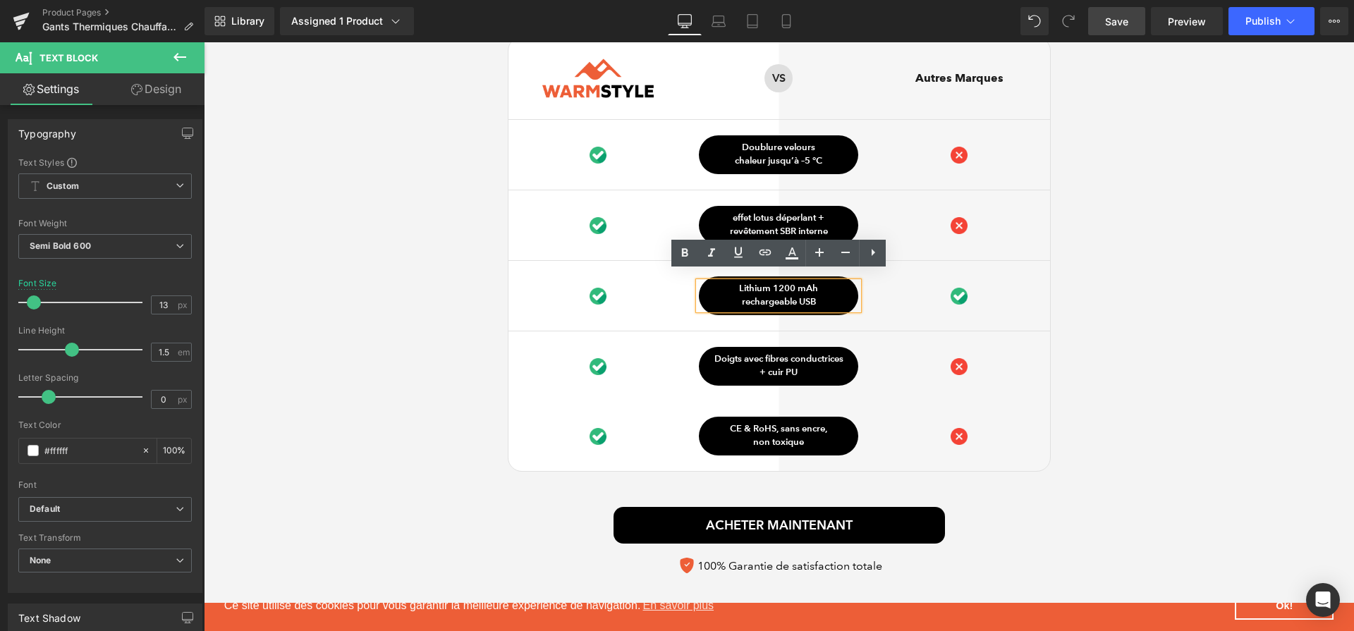
click at [797, 296] on span "echargeable USB" at bounding box center [780, 301] width 70 height 11
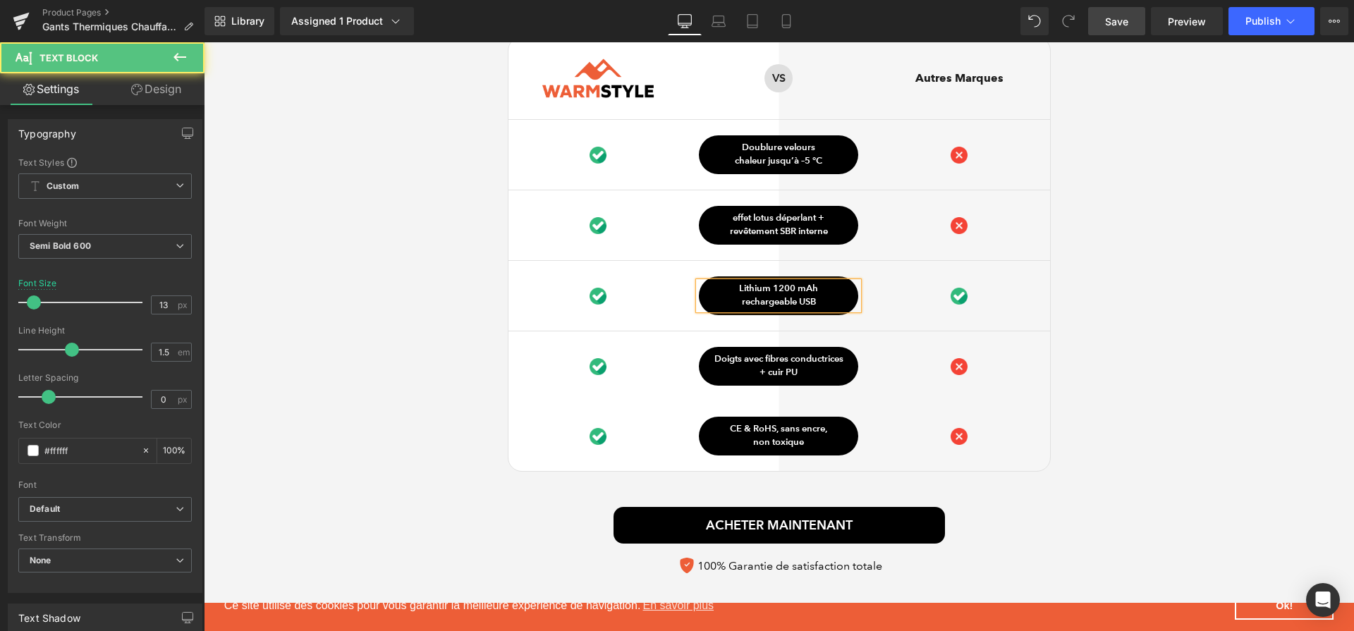
paste div
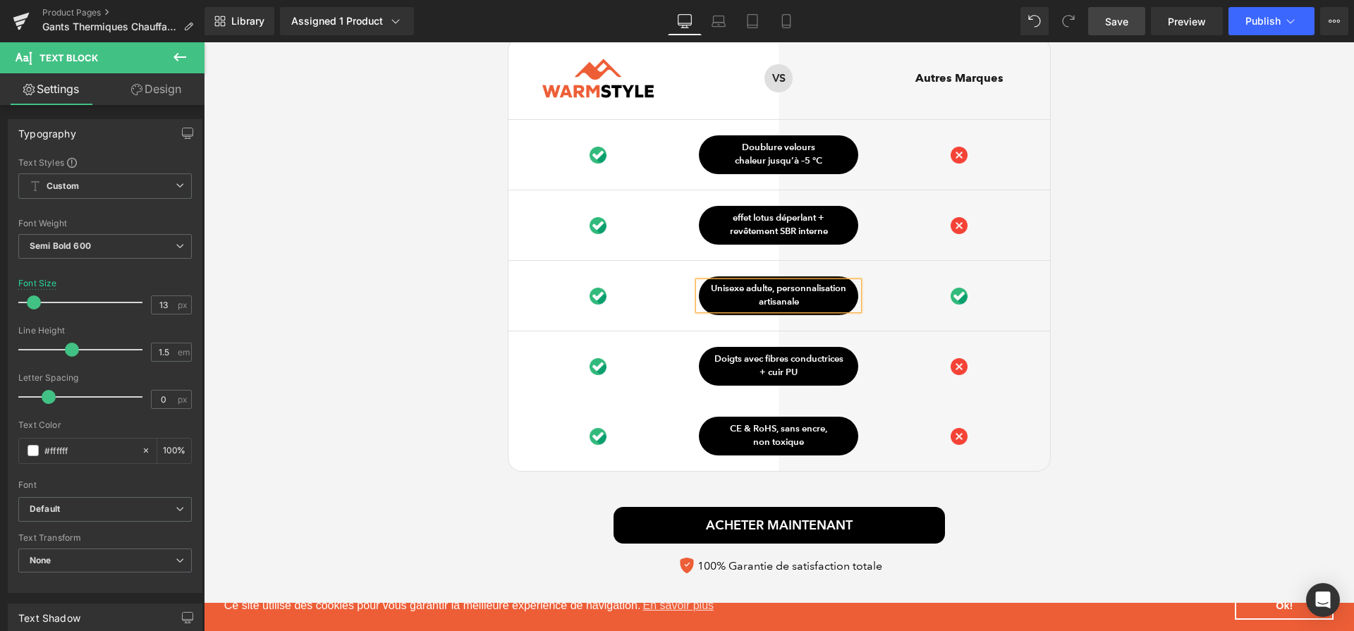
click at [776, 282] on p "Unisexe adulte, personnalisation artisanale" at bounding box center [778, 295] width 159 height 27
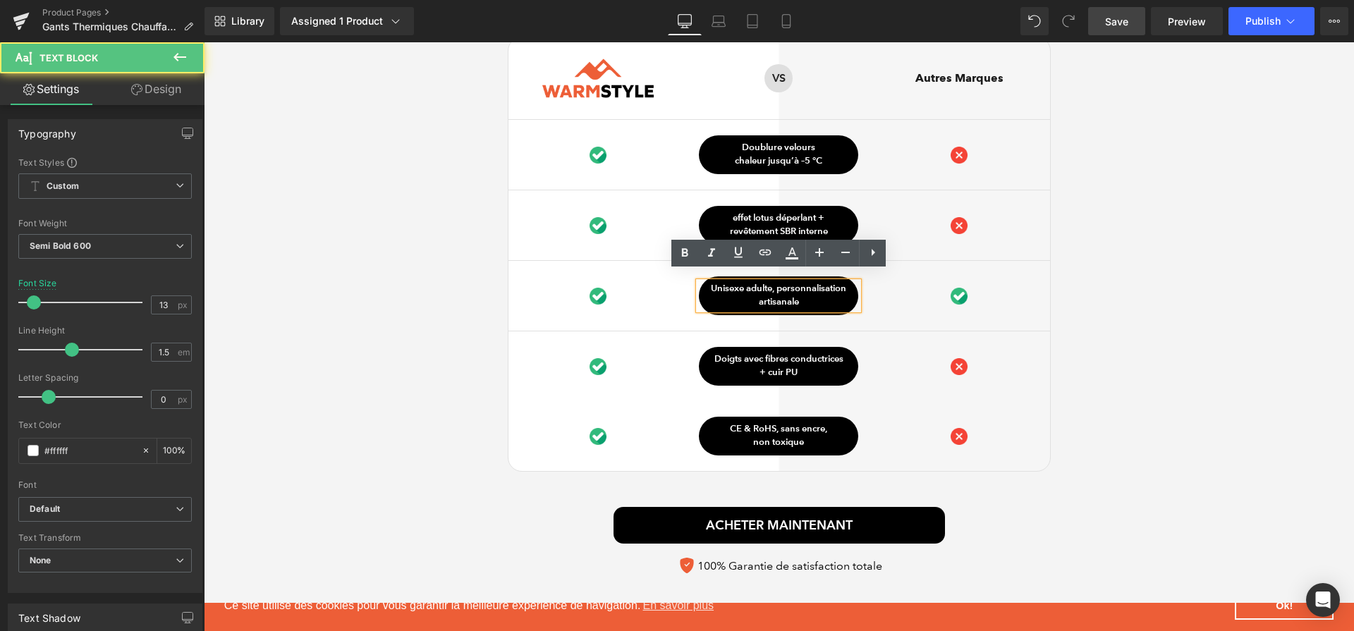
click at [1126, 331] on div "Ce qui distingue notre Gants Thermiques Heading Image Row VS Text Block Row Aut…" at bounding box center [779, 282] width 1150 height 601
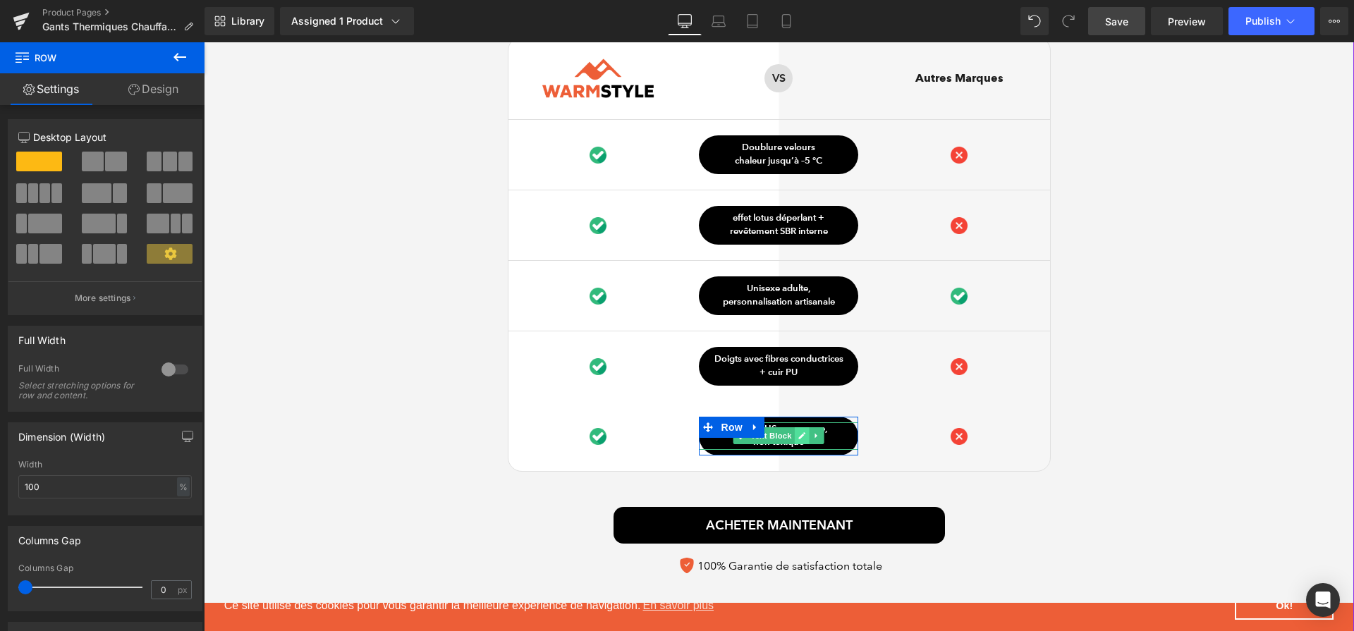
click at [800, 431] on icon at bounding box center [802, 435] width 8 height 8
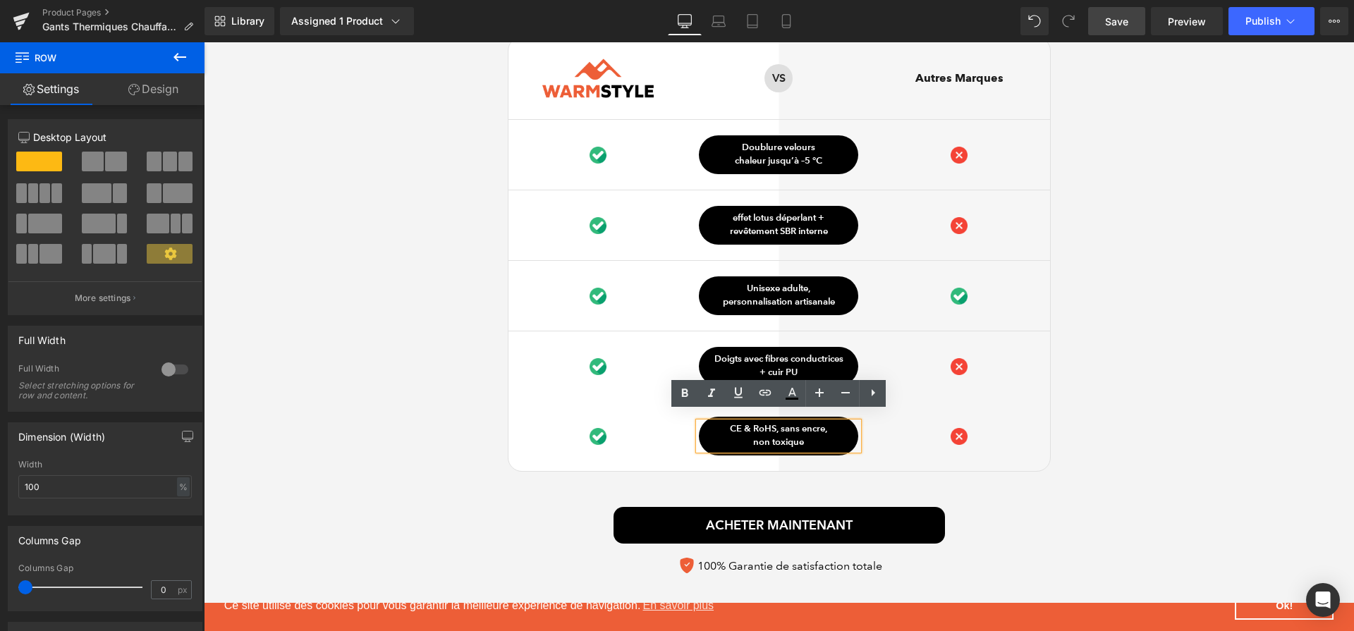
click at [800, 436] on p "non toxique" at bounding box center [778, 443] width 159 height 14
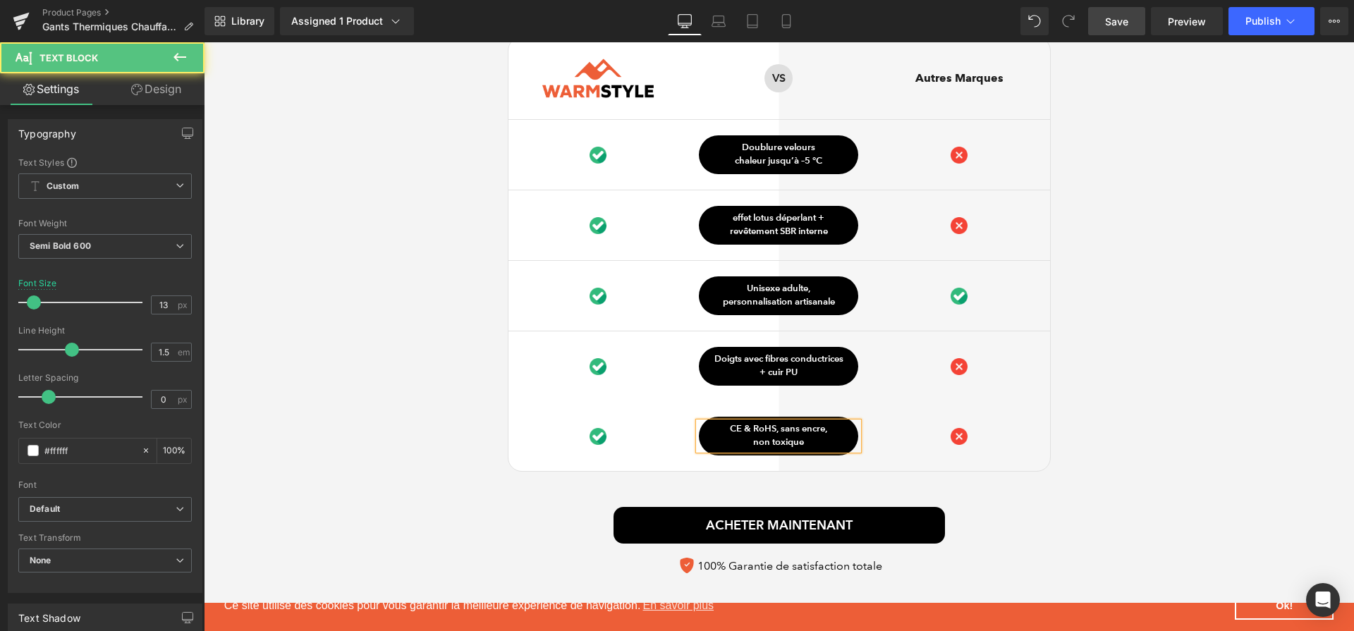
paste div
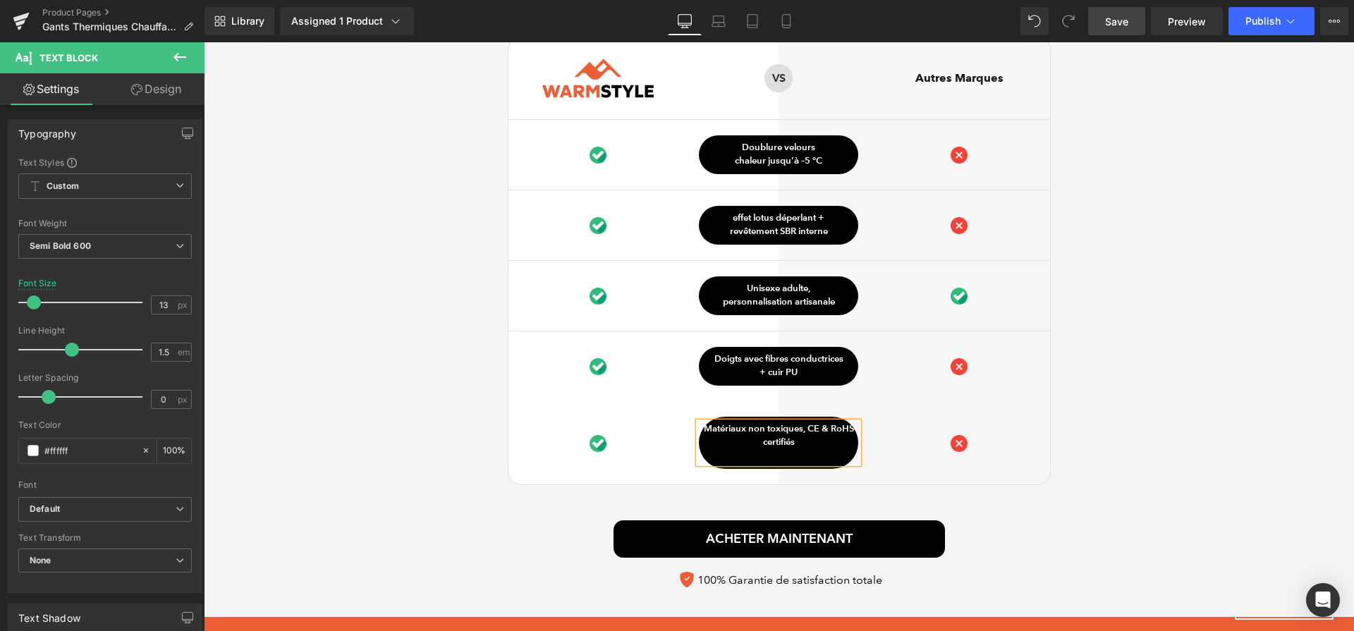
click at [809, 423] on p "Matériaux non toxiques, CE & RoHS certifiés" at bounding box center [778, 435] width 159 height 27
click at [1052, 443] on div "Ce qui distingue notre Gants Thermiques Heading Image Row VS Text Block Row Aut…" at bounding box center [779, 289] width 1150 height 614
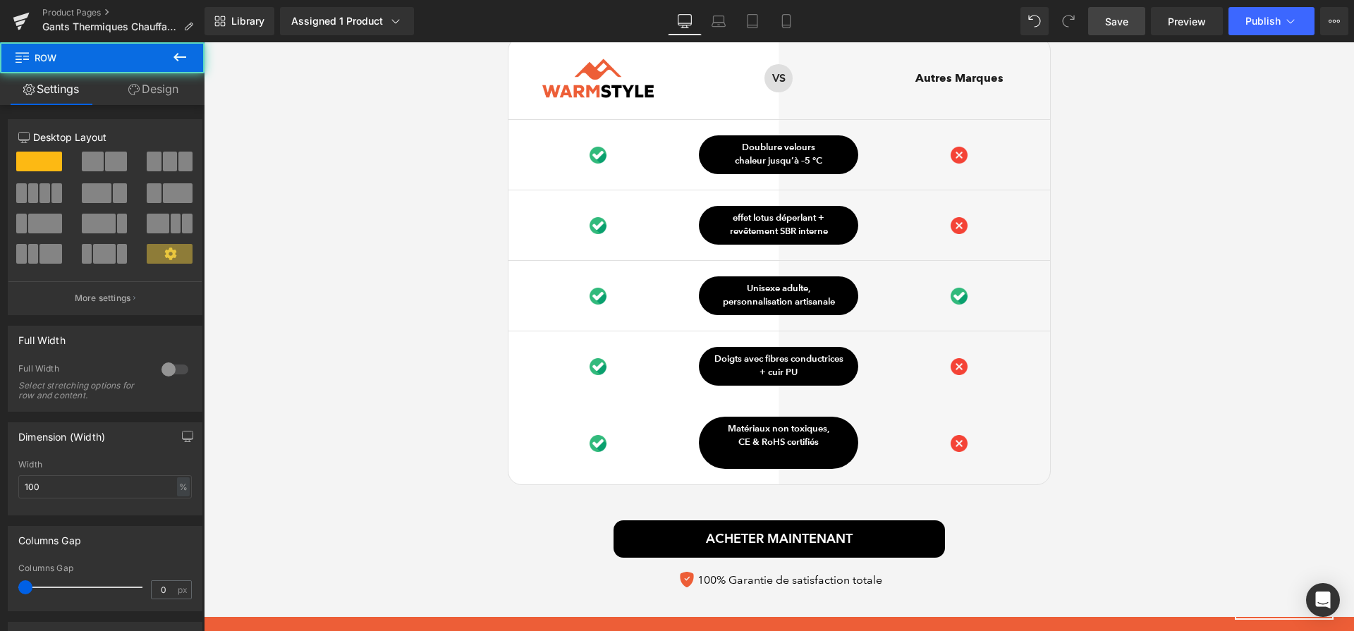
click at [204, 42] on div at bounding box center [204, 42] width 0 height 0
click at [792, 452] on p at bounding box center [778, 457] width 159 height 14
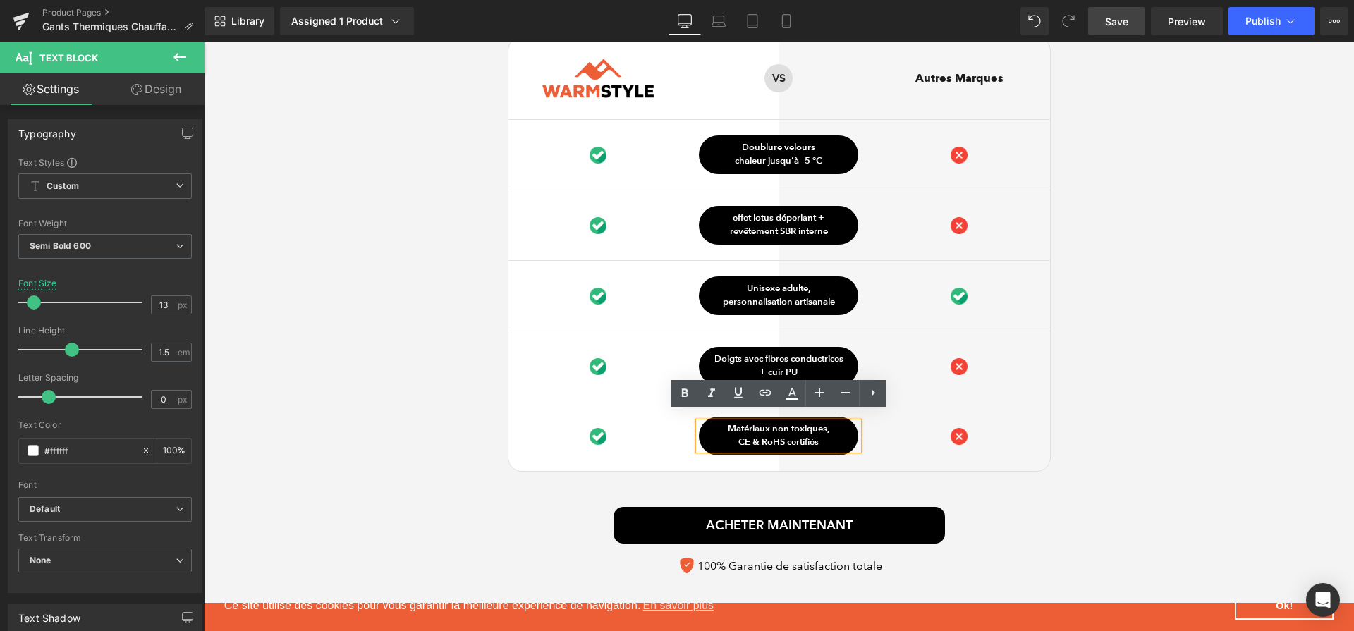
click at [1184, 415] on div "Ce qui distingue notre Gants Thermiques Heading Image Row VS Text Block Row Aut…" at bounding box center [779, 282] width 1150 height 601
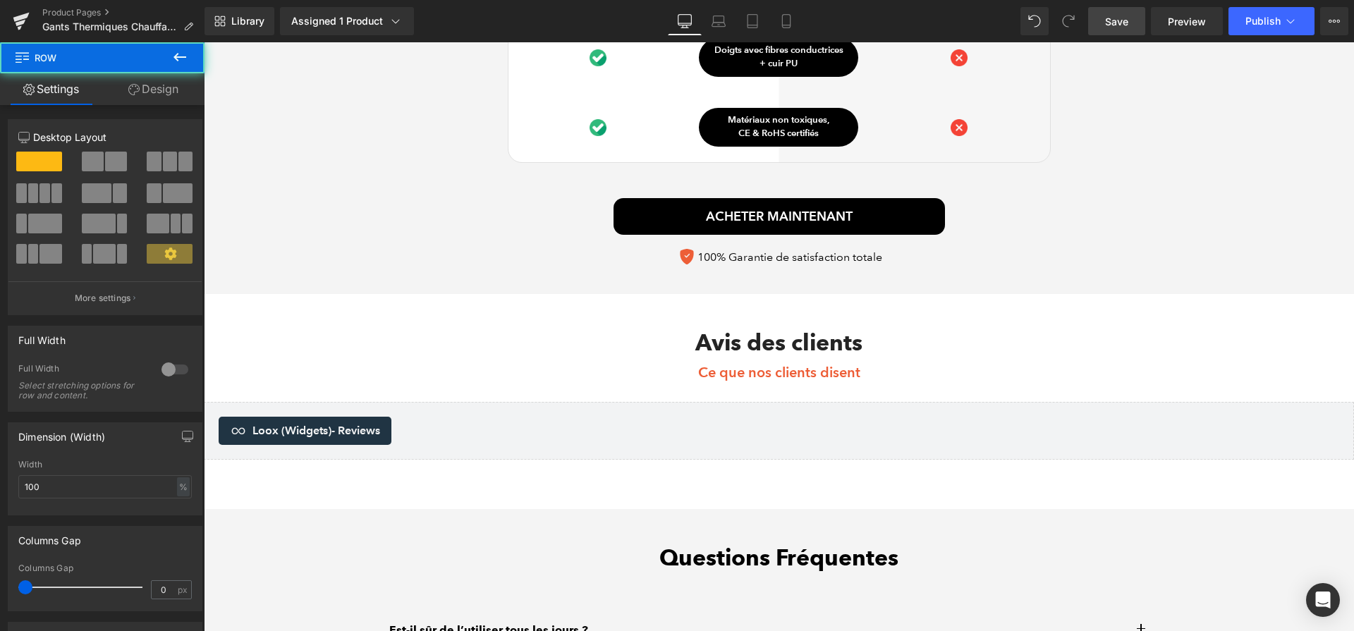
scroll to position [4124, 0]
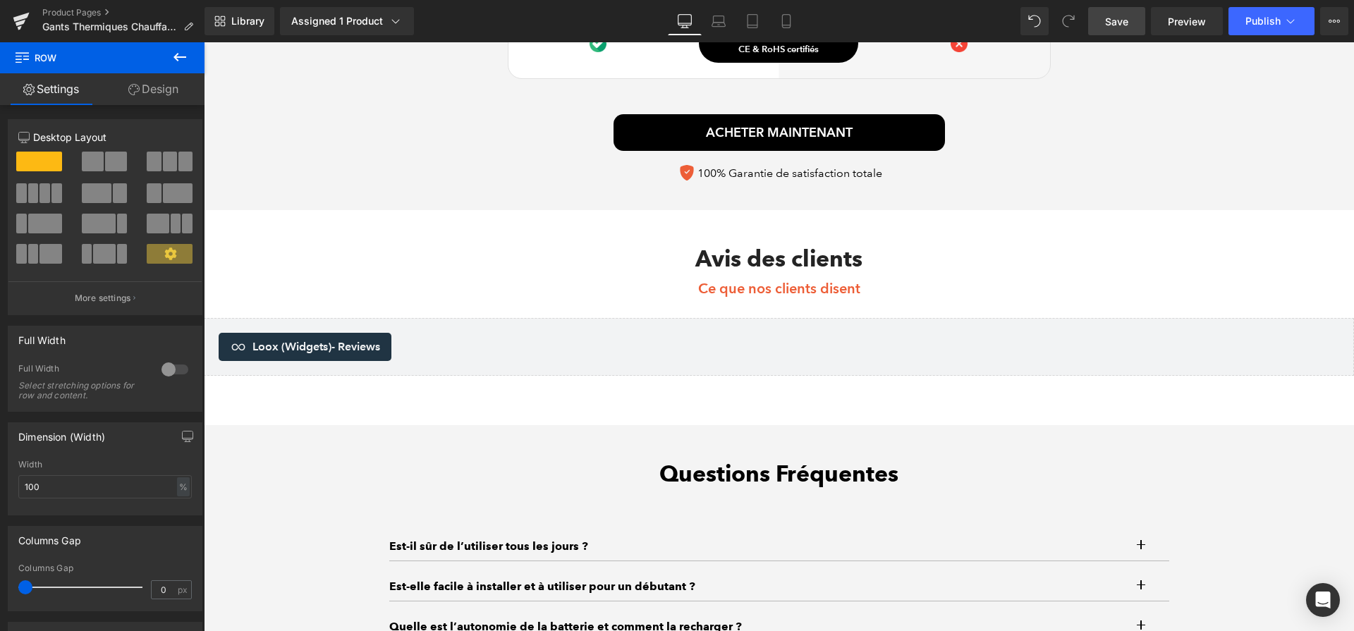
click at [1132, 32] on link "Save" at bounding box center [1116, 21] width 57 height 28
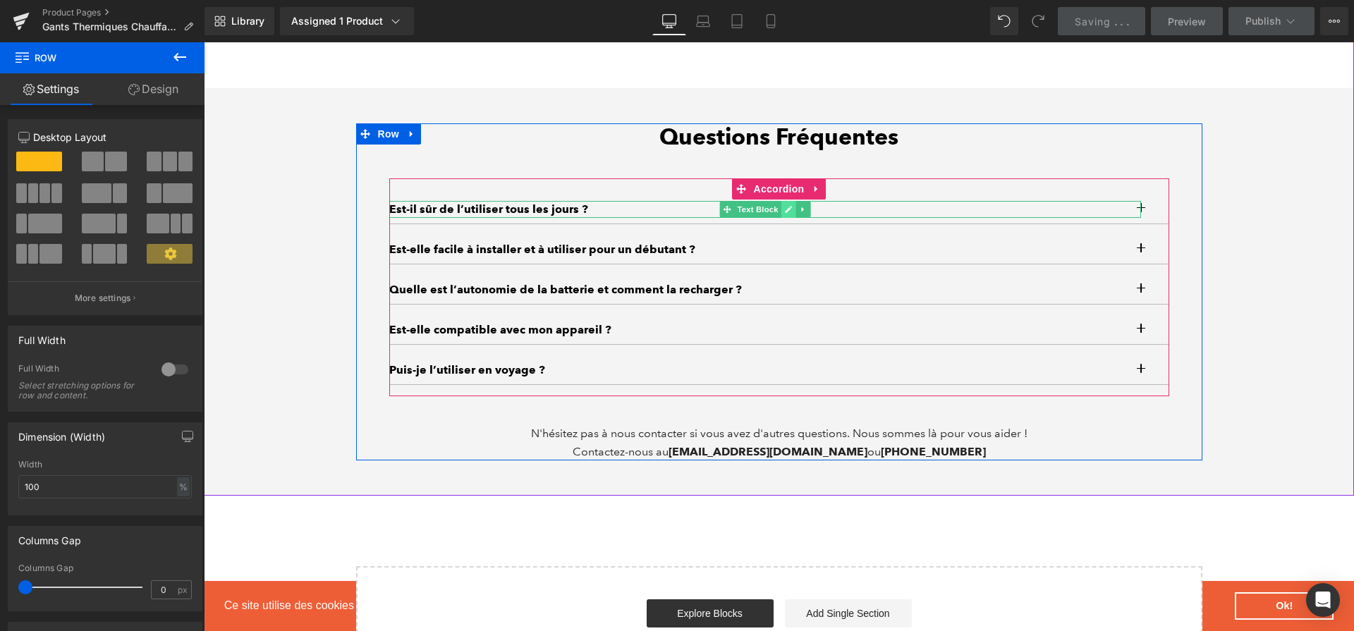
click at [786, 206] on icon at bounding box center [788, 209] width 7 height 7
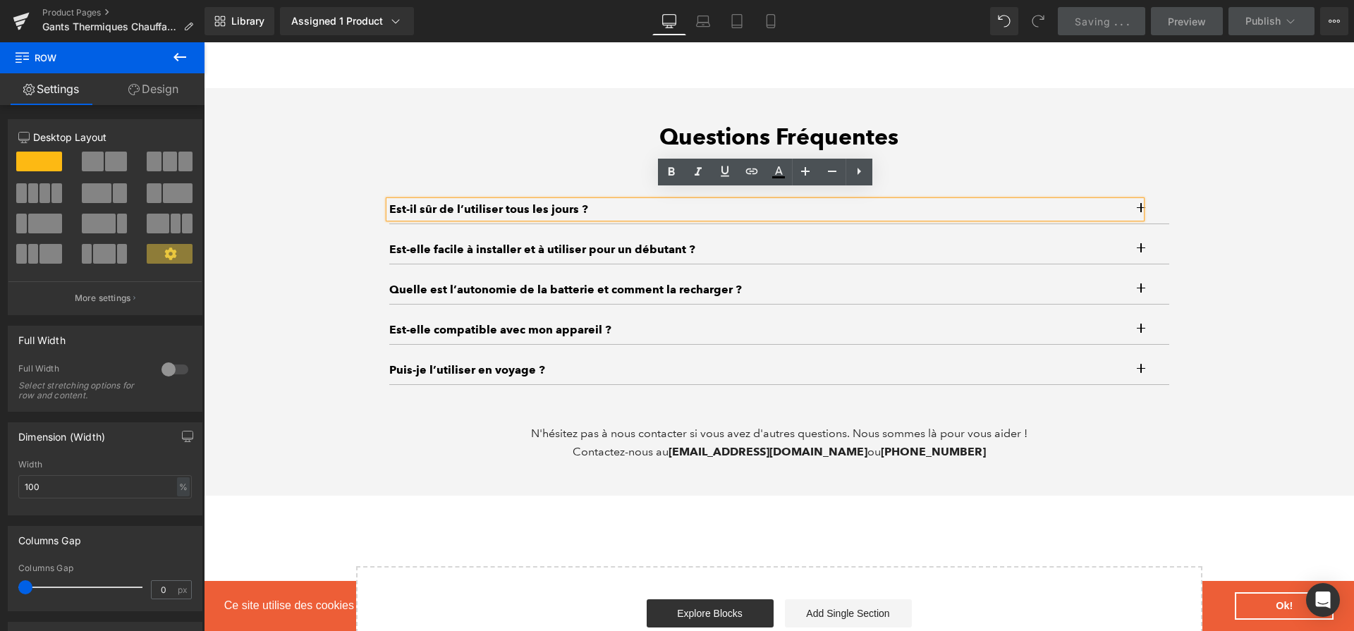
click at [786, 202] on p "Est-il sûr de l’utiliser tous les jours ?" at bounding box center [765, 209] width 752 height 17
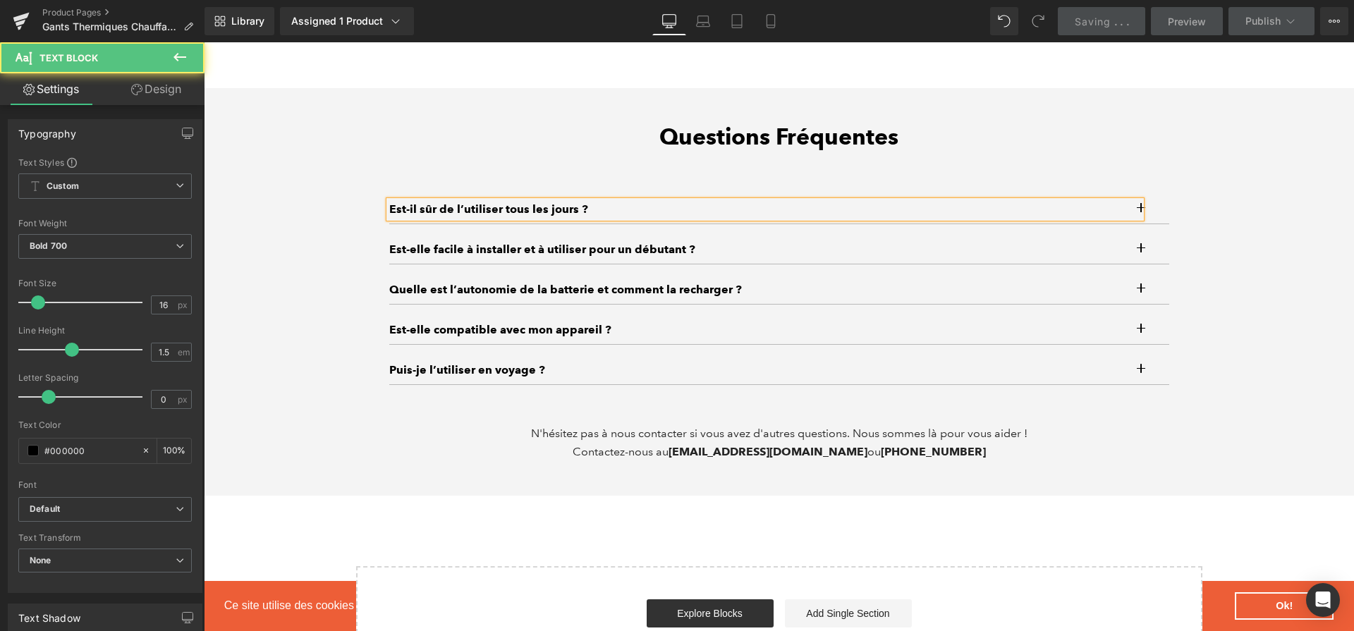
paste div
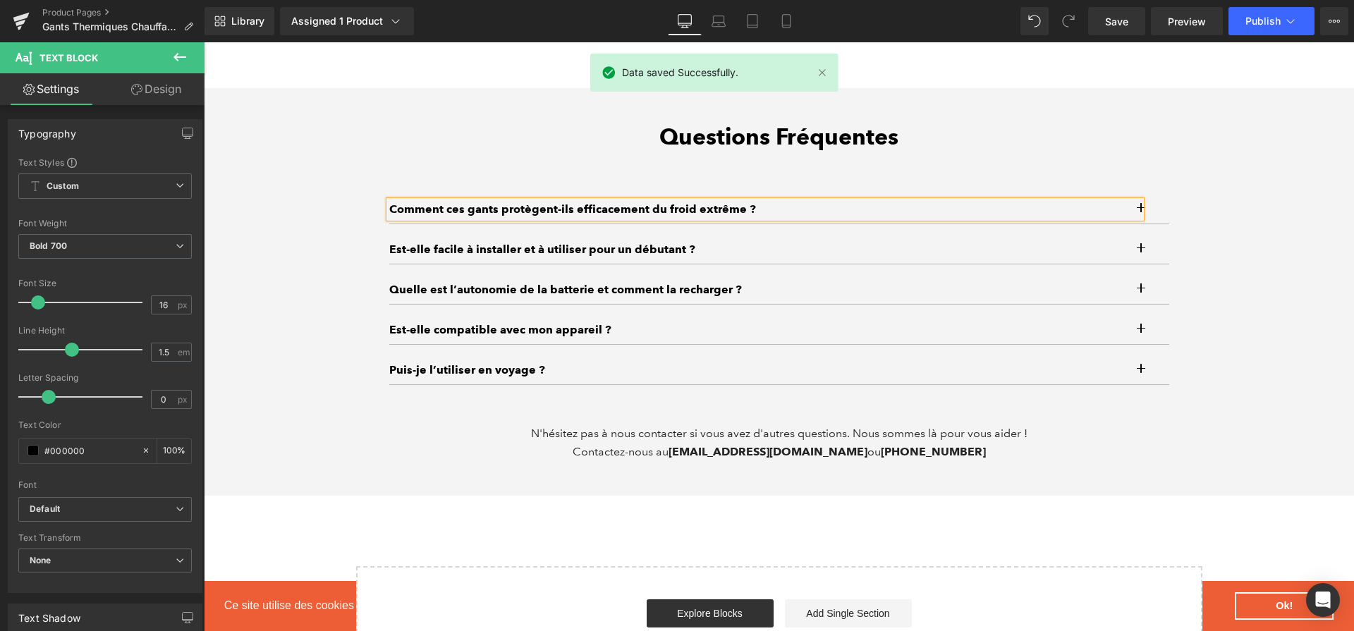
click at [1162, 195] on button "button" at bounding box center [1155, 209] width 28 height 28
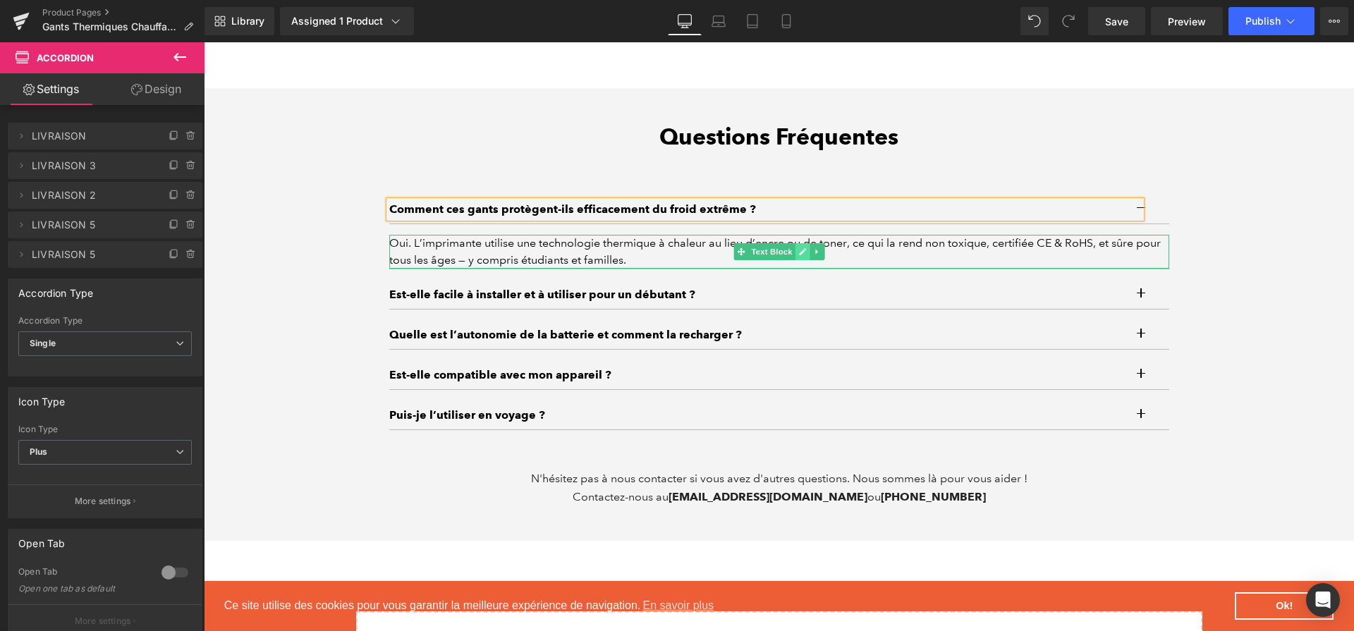
click at [804, 243] on link at bounding box center [802, 251] width 15 height 17
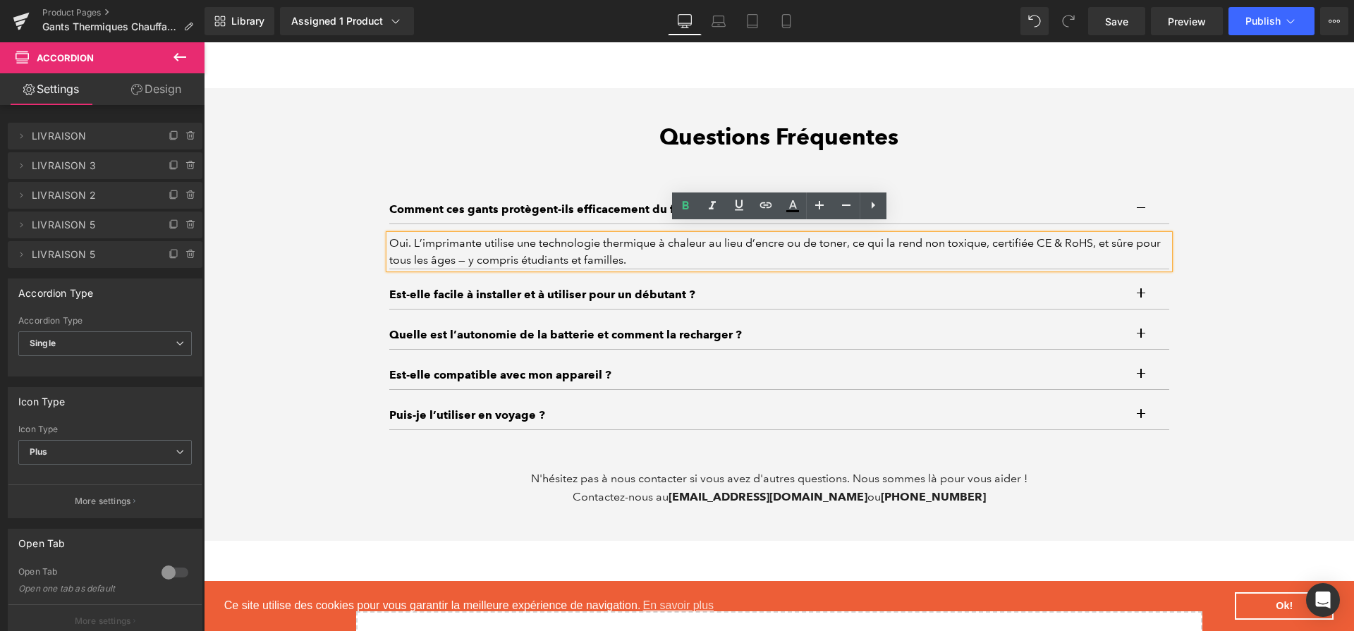
click at [804, 235] on div "Oui. L’imprimante utilise une technologie thermique à chaleur au lieu d’encre o…" at bounding box center [779, 252] width 780 height 34
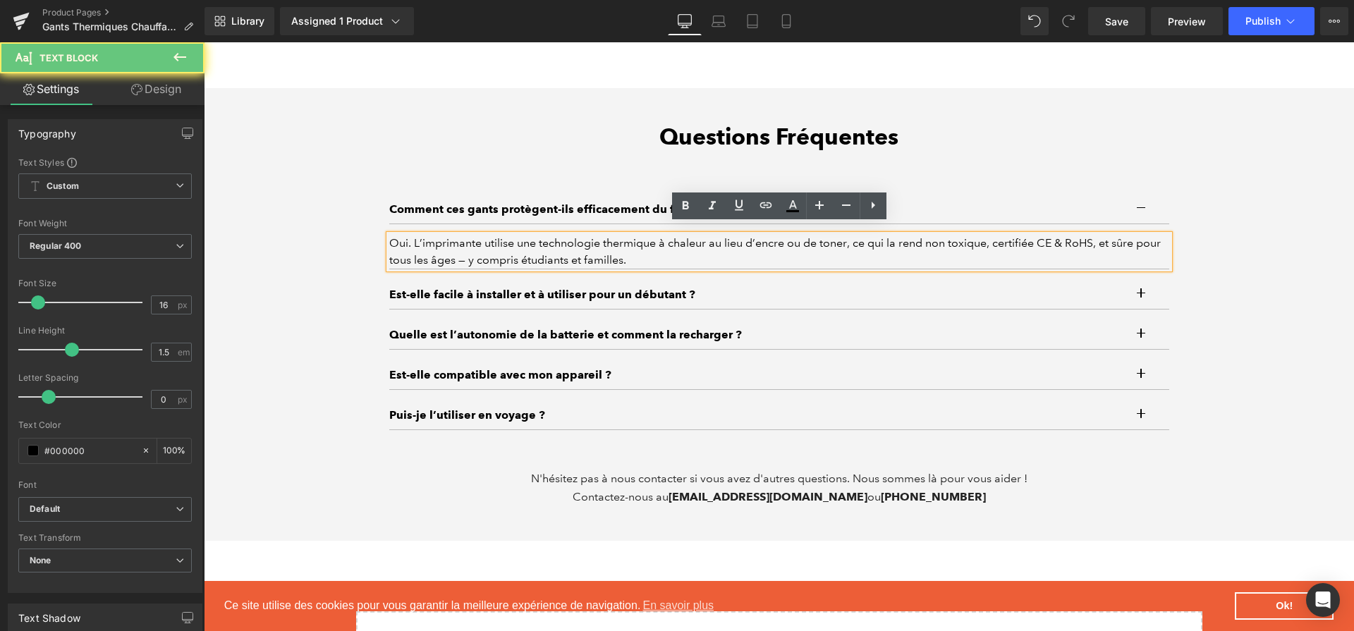
paste div
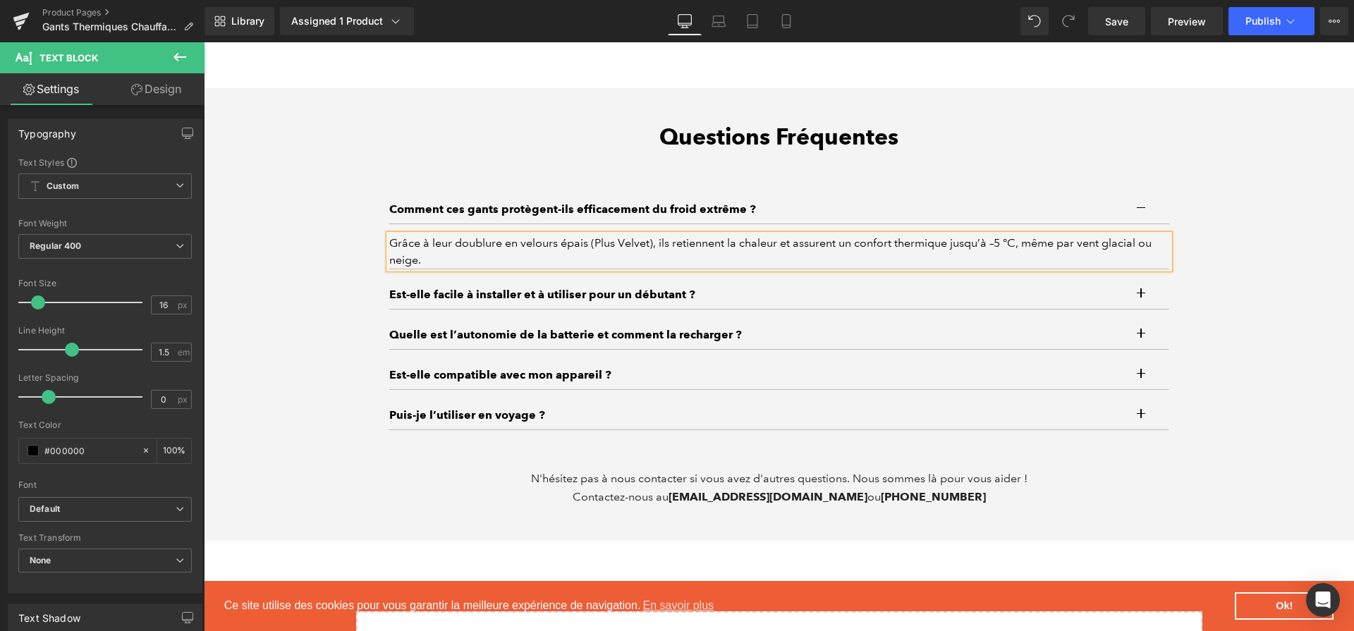
click at [400, 261] on div "Grâce à leur doublure en velours épais (Plus Velvet), ils retiennent la chaleur…" at bounding box center [779, 252] width 780 height 34
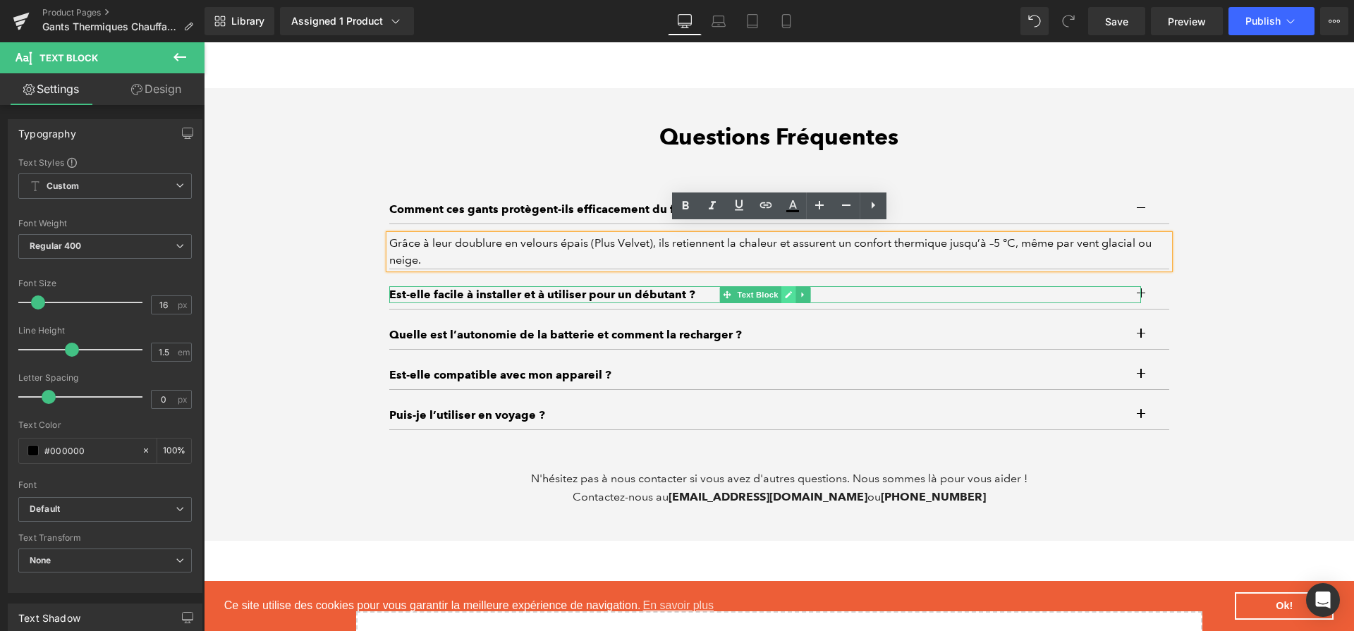
click at [787, 291] on icon at bounding box center [788, 294] width 7 height 7
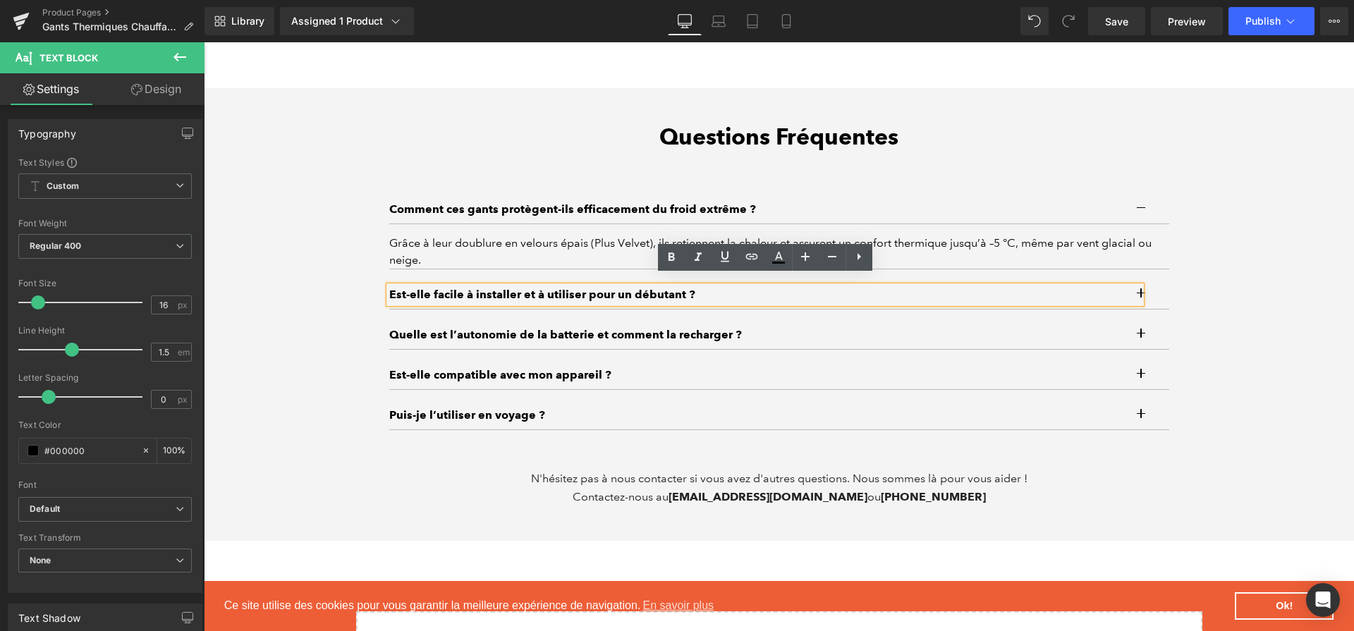
click at [787, 286] on p "Est-elle facile à installer et à utiliser pour un débutant ?" at bounding box center [764, 294] width 751 height 17
paste div
click at [1145, 291] on button "button" at bounding box center [1155, 295] width 28 height 28
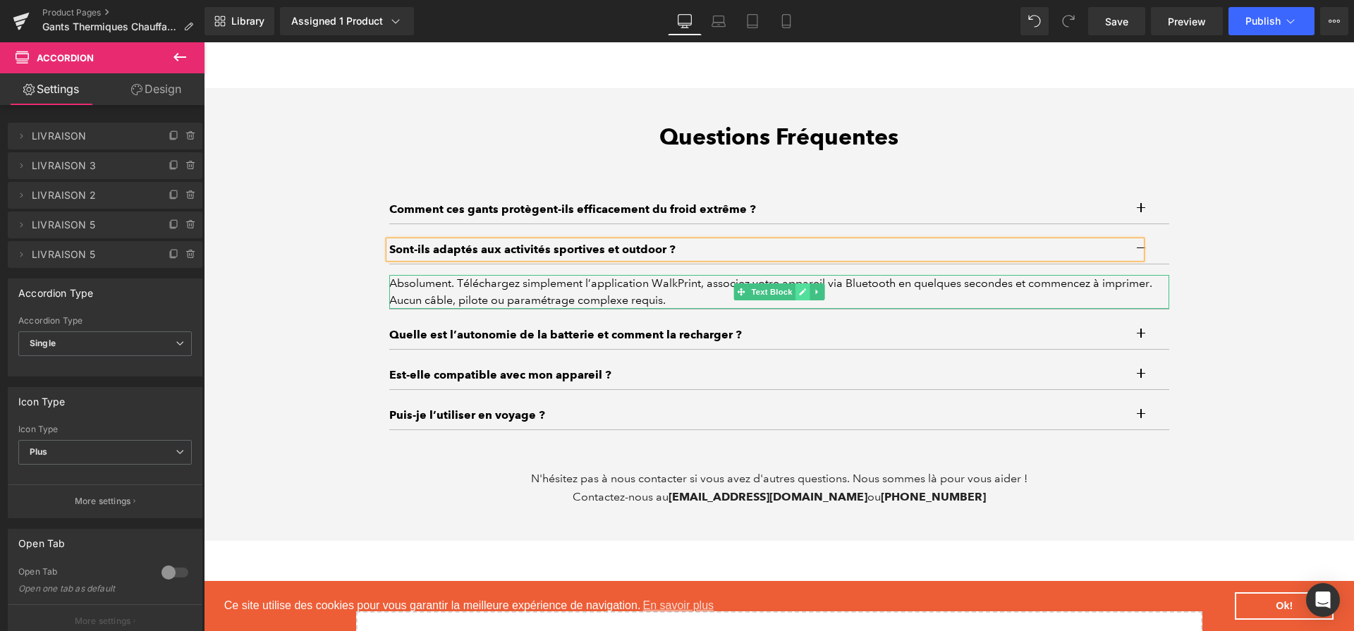
click at [800, 288] on icon at bounding box center [802, 292] width 8 height 8
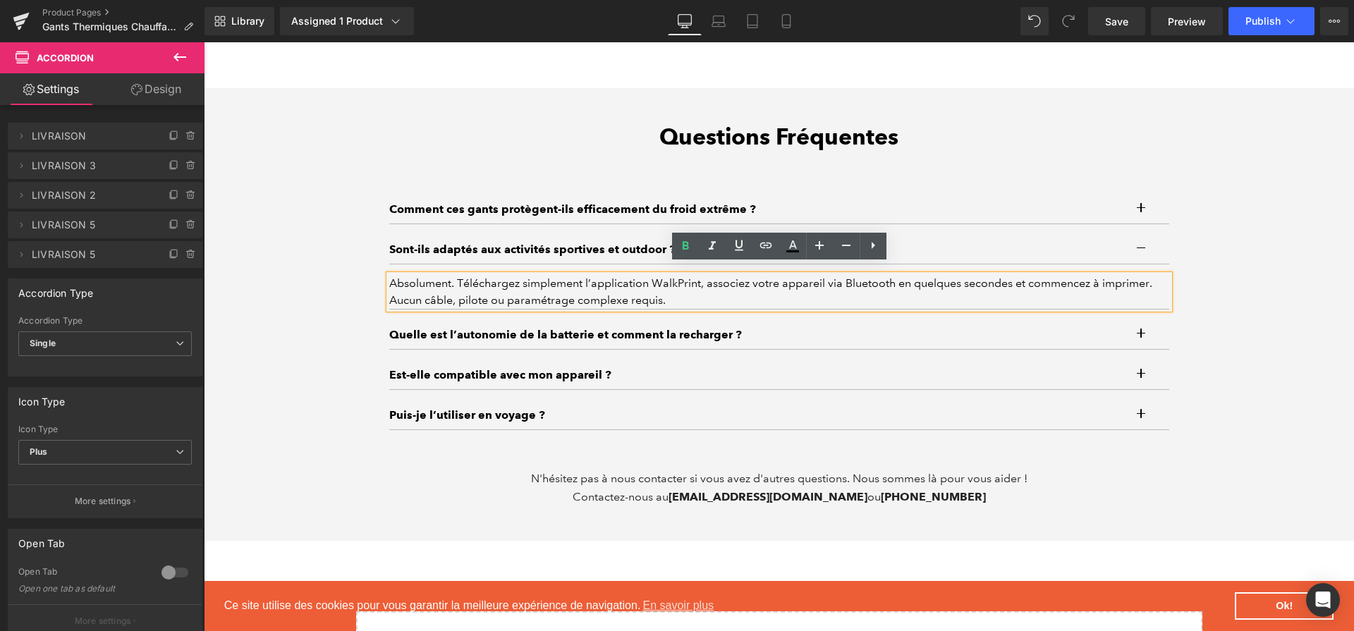
click at [800, 281] on div "Absolument. Téléchargez simplement l’application WalkPrint, associez votre appa…" at bounding box center [779, 292] width 780 height 34
paste div
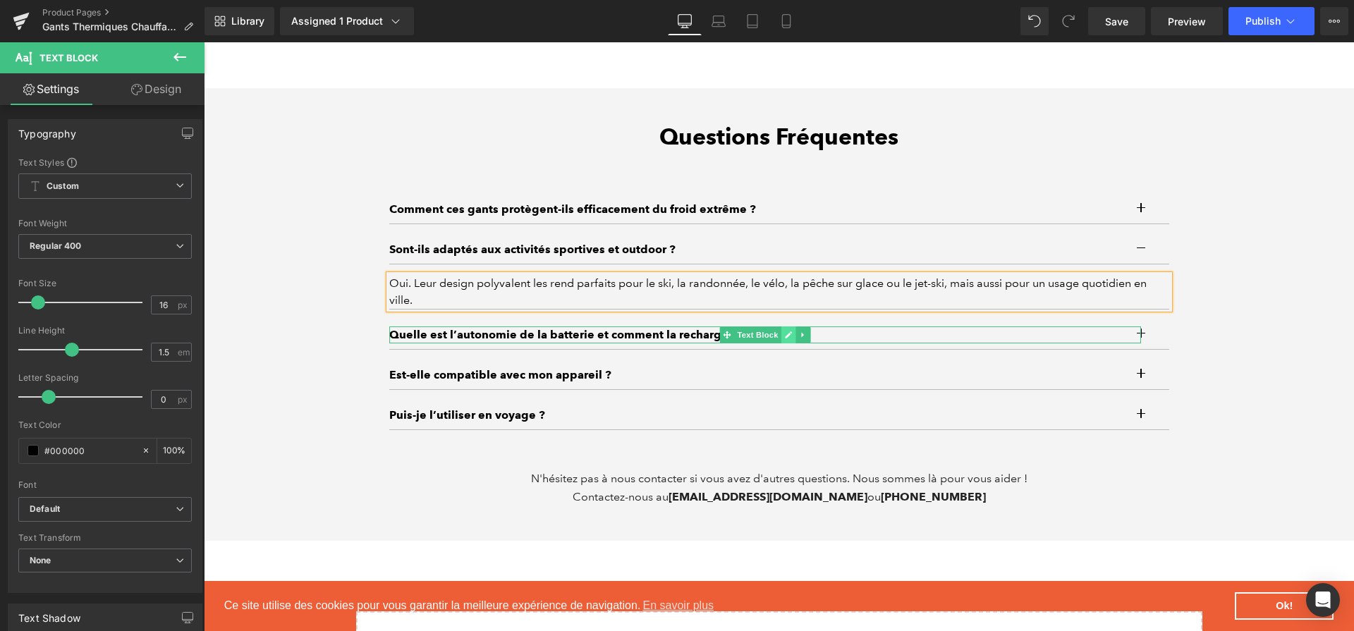
click at [787, 330] on link at bounding box center [787, 334] width 15 height 17
click at [787, 330] on p "Quelle est l’autonomie de la batterie et comment la recharger ?" at bounding box center [765, 334] width 752 height 17
paste div
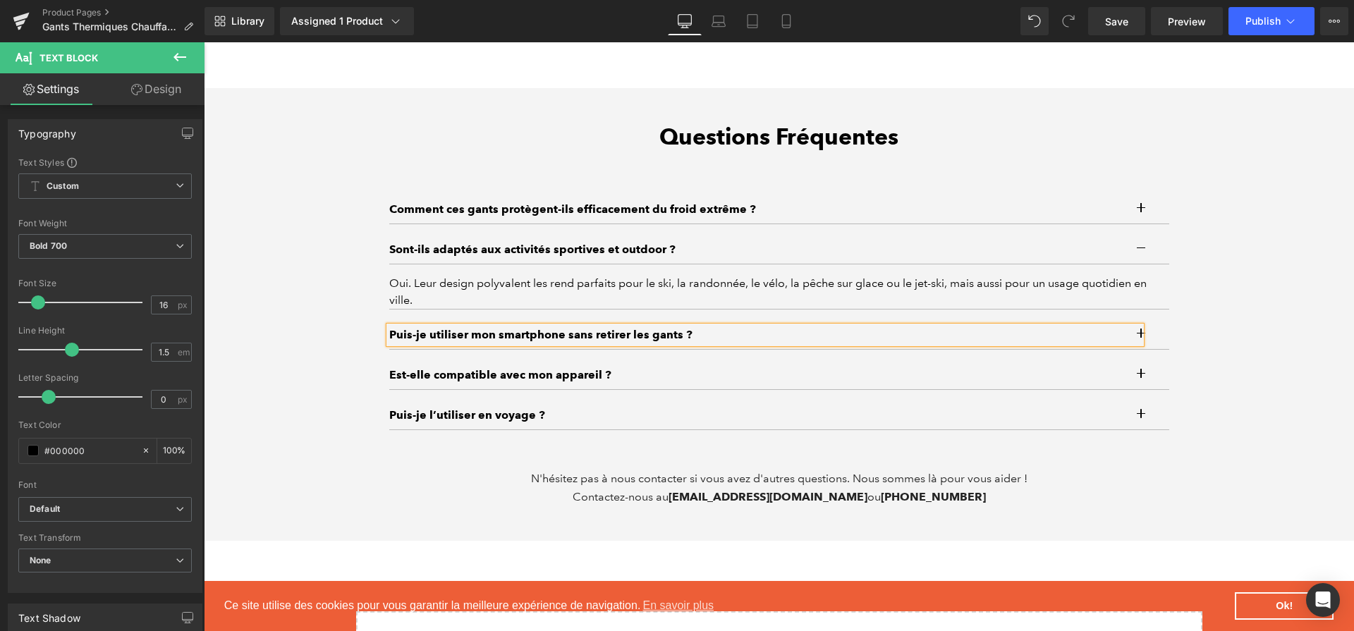
drag, startPoint x: 1146, startPoint y: 329, endPoint x: 957, endPoint y: 336, distance: 189.0
click at [1148, 329] on button "button" at bounding box center [1155, 335] width 28 height 28
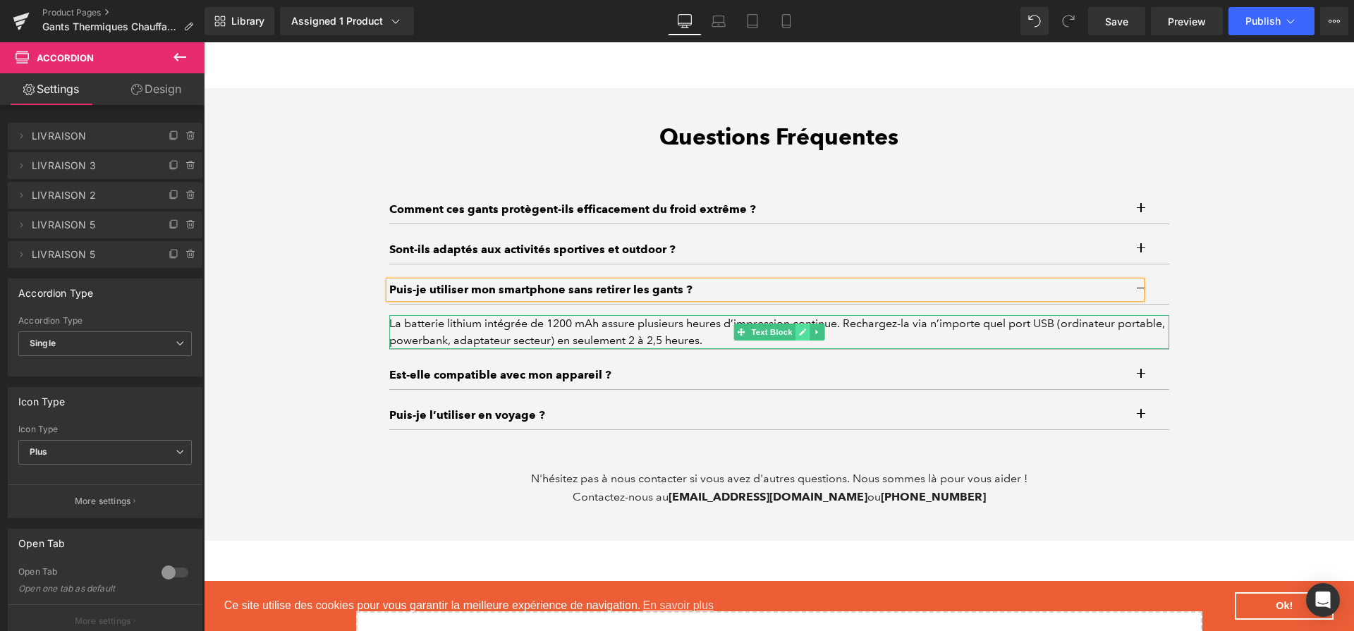
click at [807, 324] on link at bounding box center [802, 332] width 15 height 17
click at [807, 321] on div "La batterie lithium intégrée de 1200 mAh assure plusieurs heures d’impression c…" at bounding box center [779, 332] width 780 height 34
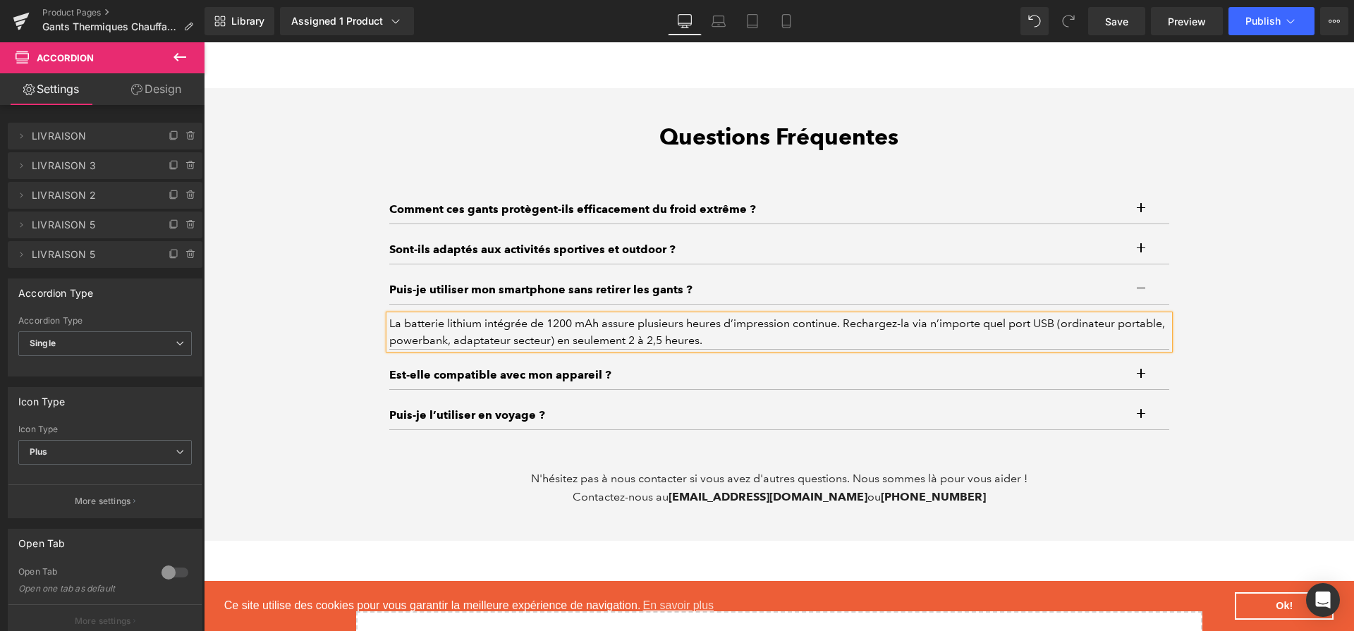
paste div
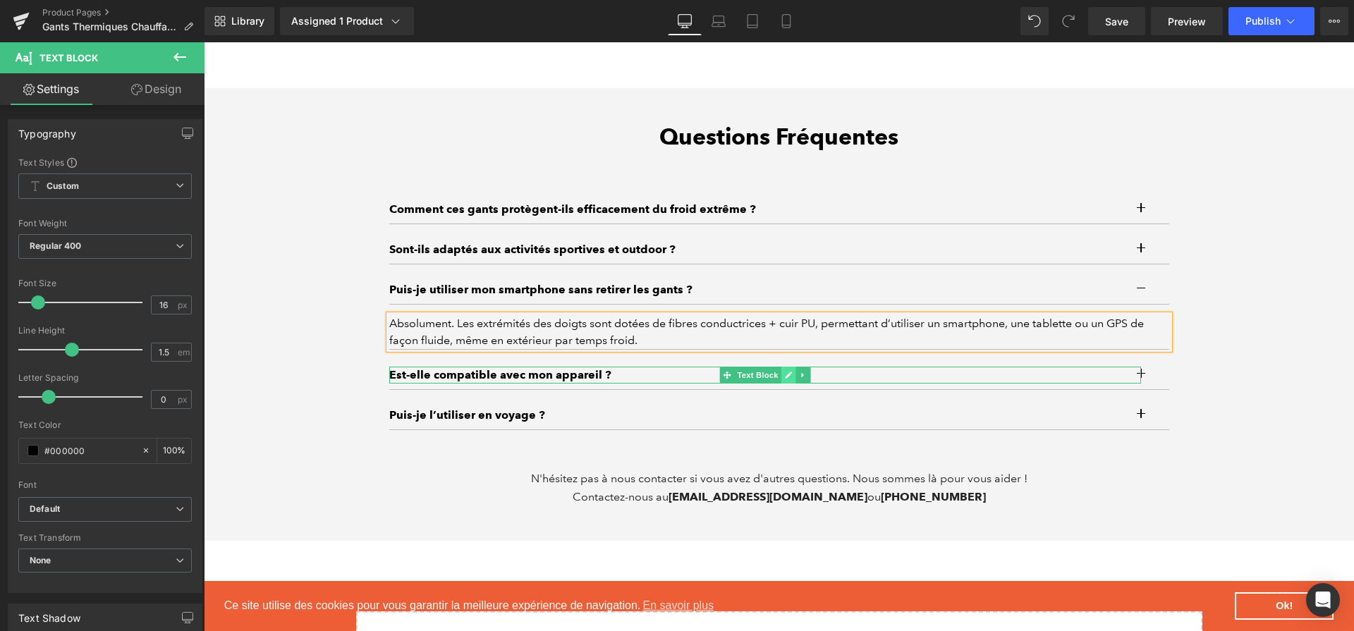
click at [786, 369] on link at bounding box center [787, 375] width 15 height 17
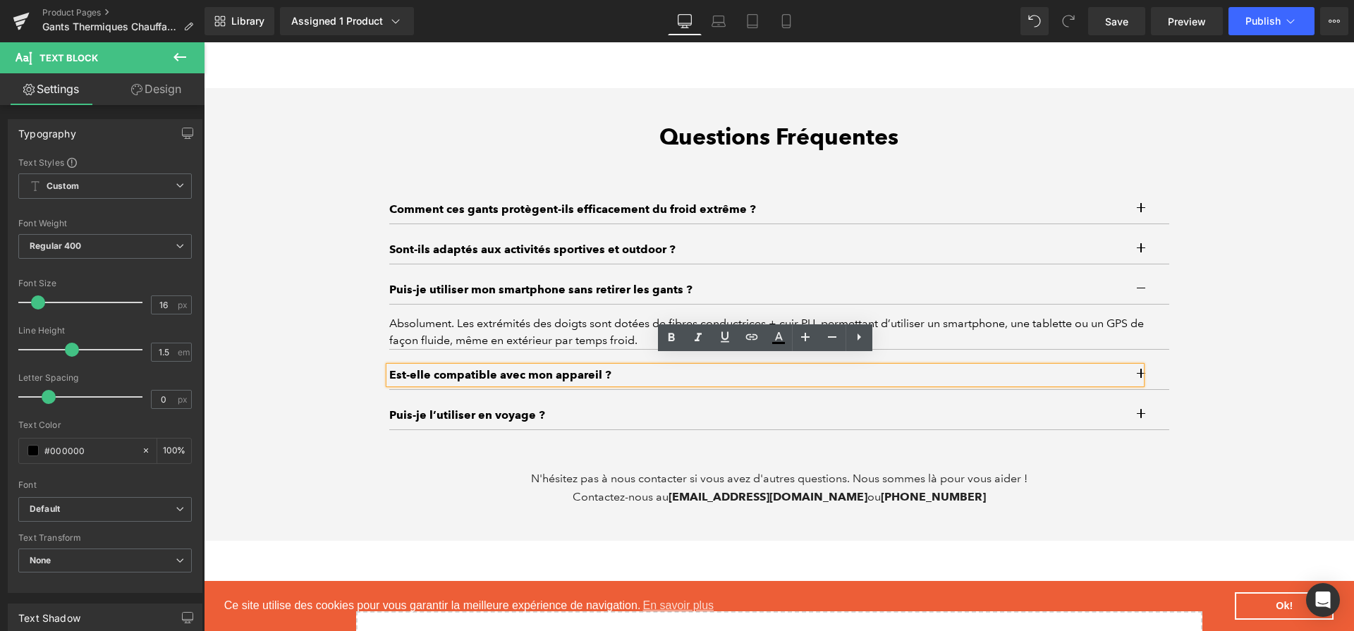
click at [786, 369] on p "Est-elle compatible avec mon appareil ?" at bounding box center [765, 375] width 752 height 17
paste div
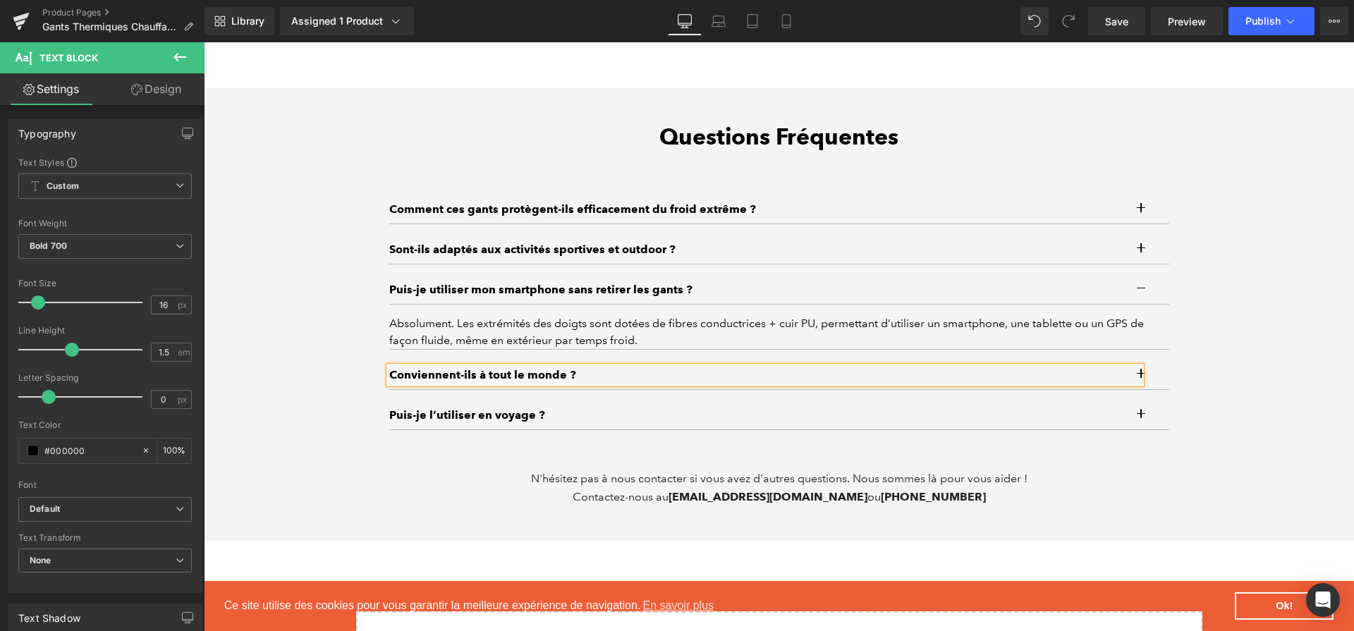
click at [1155, 365] on button "button" at bounding box center [1155, 375] width 28 height 28
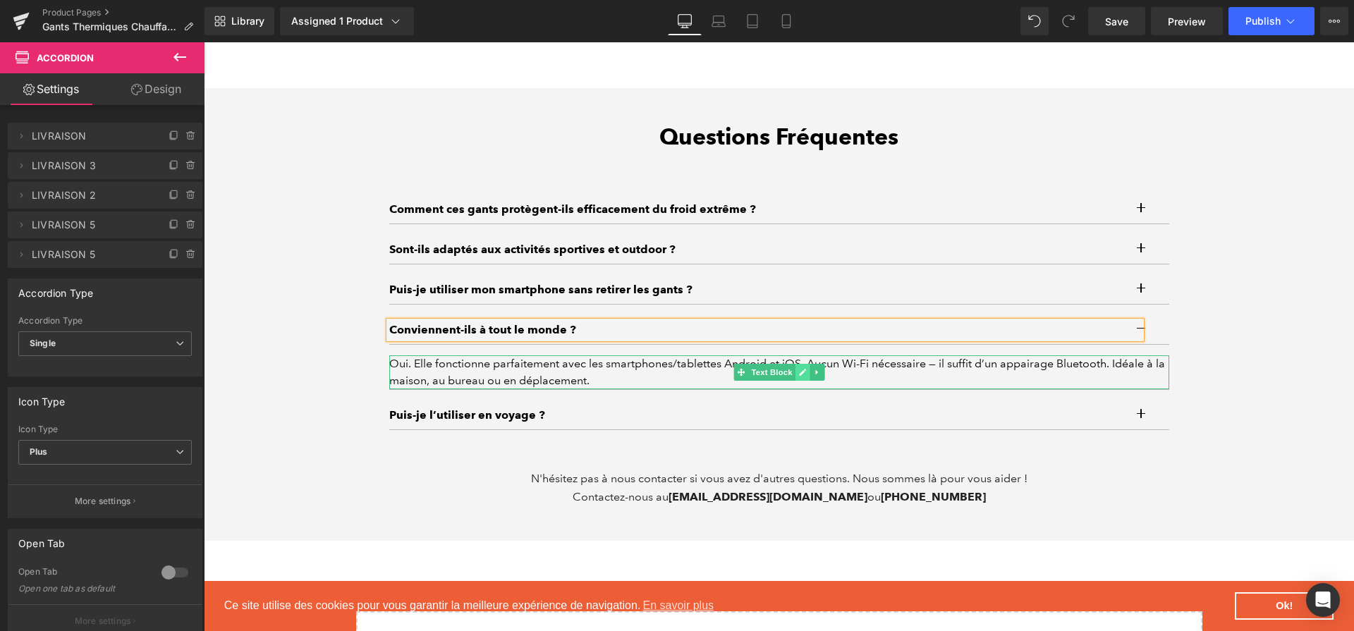
click at [806, 364] on link at bounding box center [802, 372] width 15 height 17
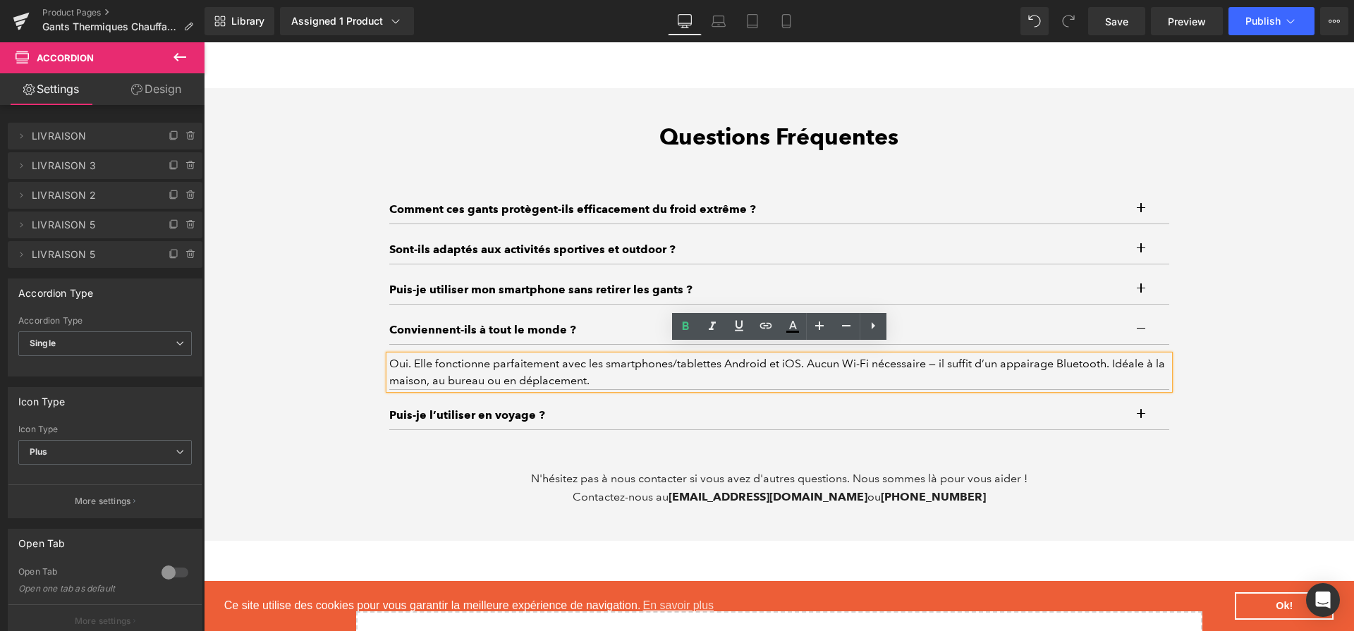
click at [804, 355] on div "Oui. Elle fonctionne parfaitement avec les smartphones/tablettes Android et iOS…" at bounding box center [779, 372] width 780 height 34
paste div
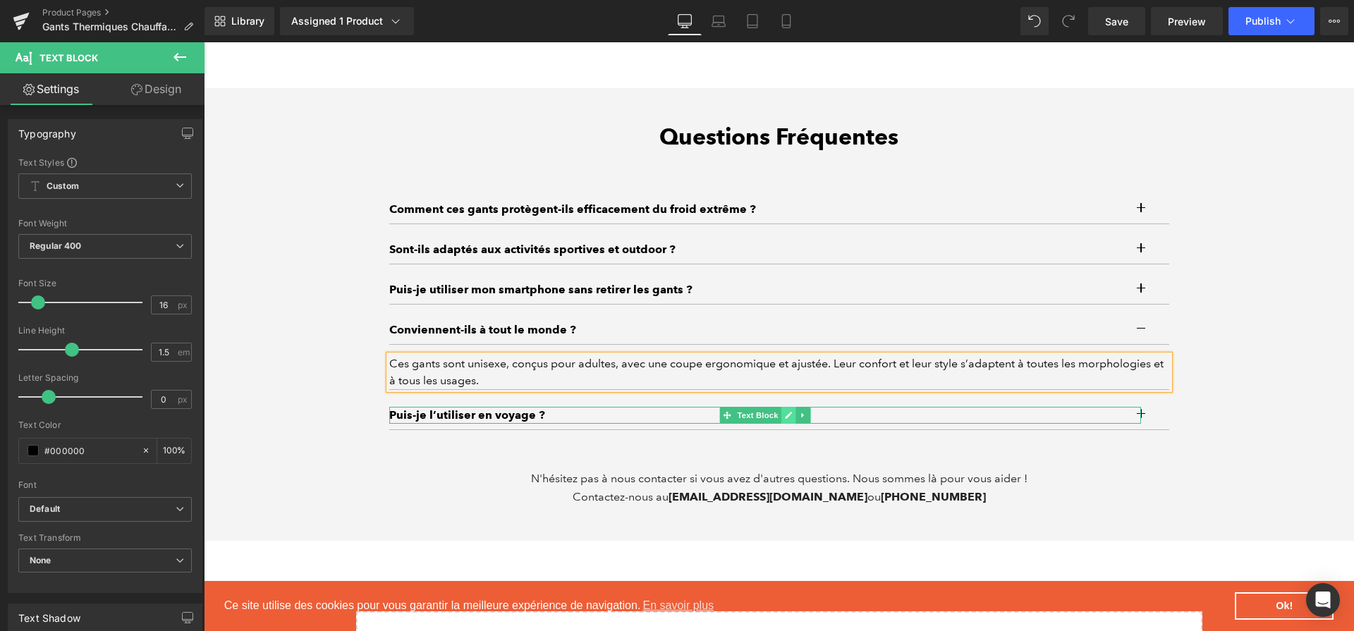
click at [782, 411] on link at bounding box center [787, 415] width 15 height 17
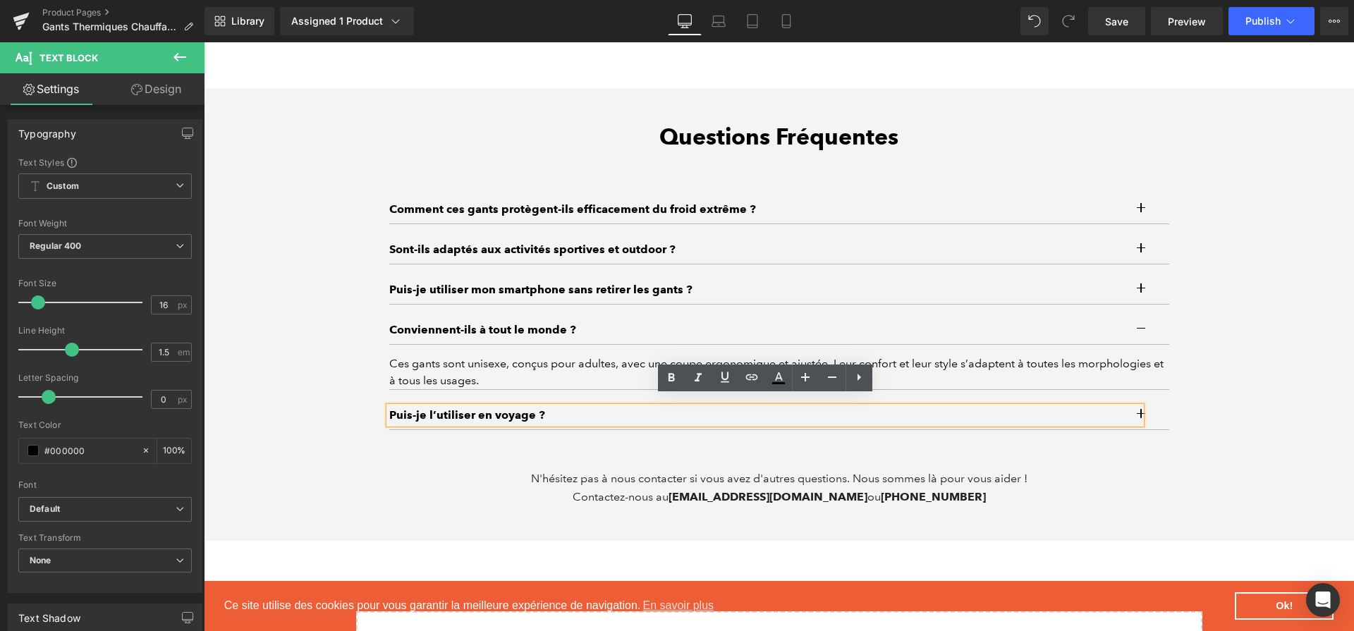
click at [782, 411] on p "Puis-je l’utiliser en voyage ?" at bounding box center [765, 415] width 752 height 17
paste div
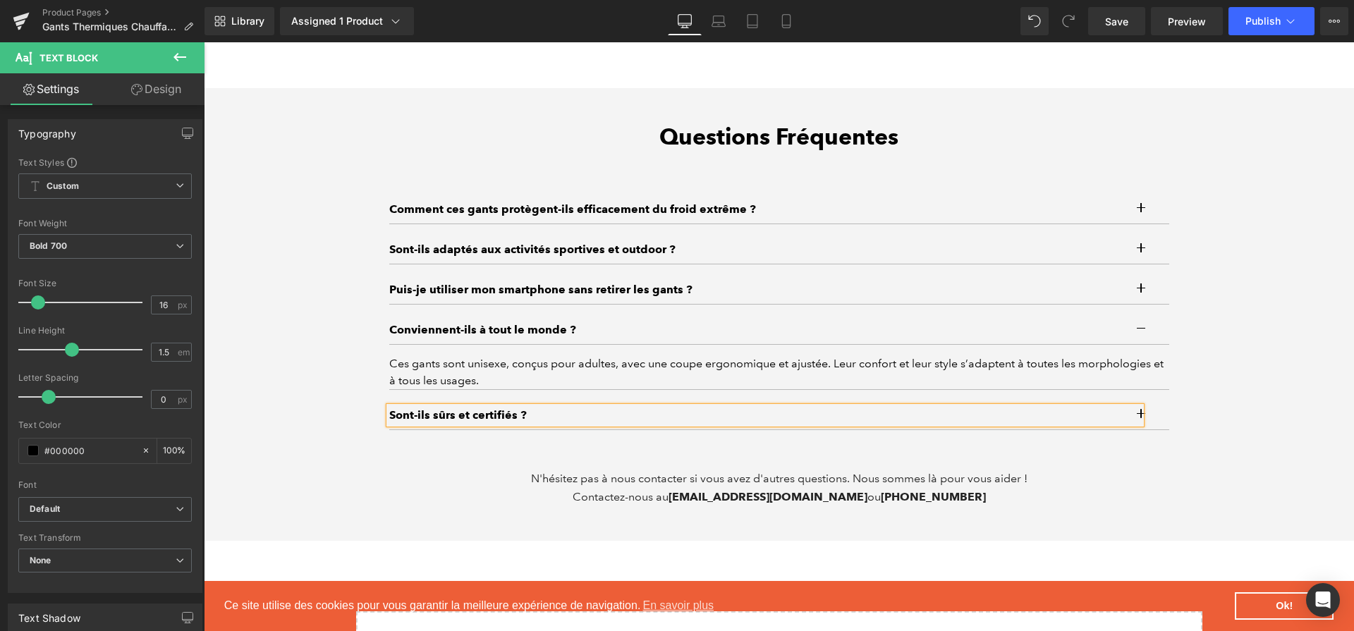
click at [1154, 407] on button "button" at bounding box center [1155, 415] width 28 height 28
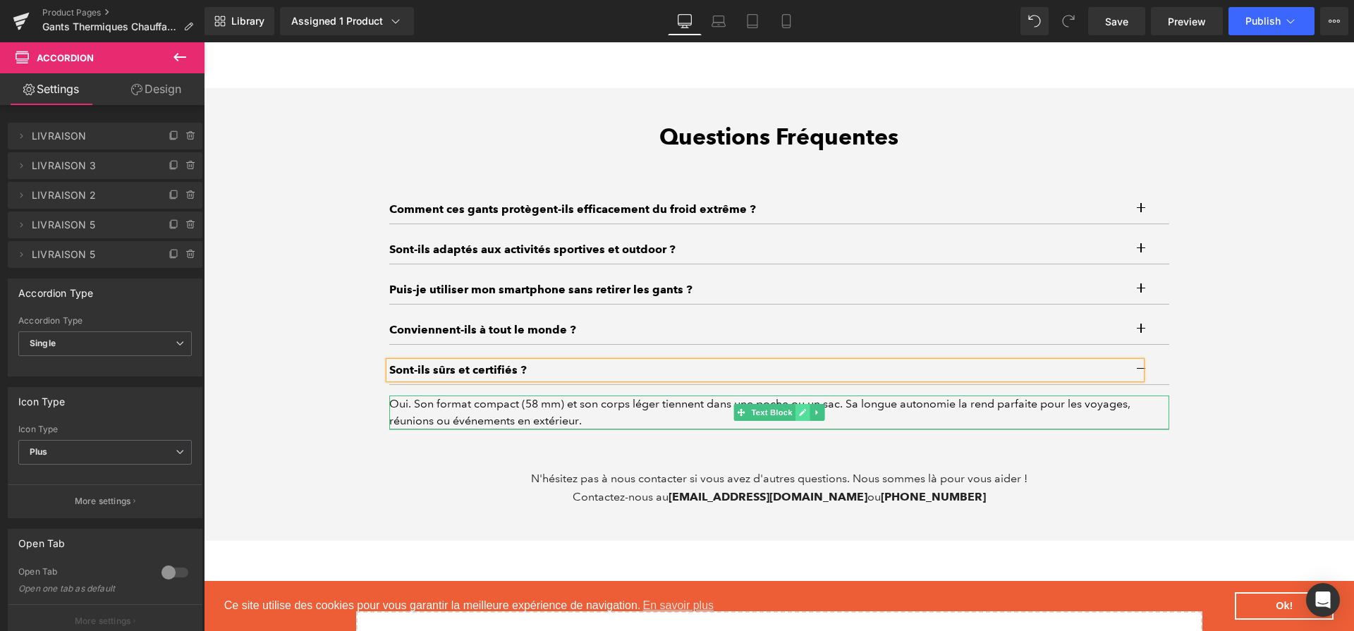
click at [802, 408] on icon at bounding box center [802, 412] width 8 height 8
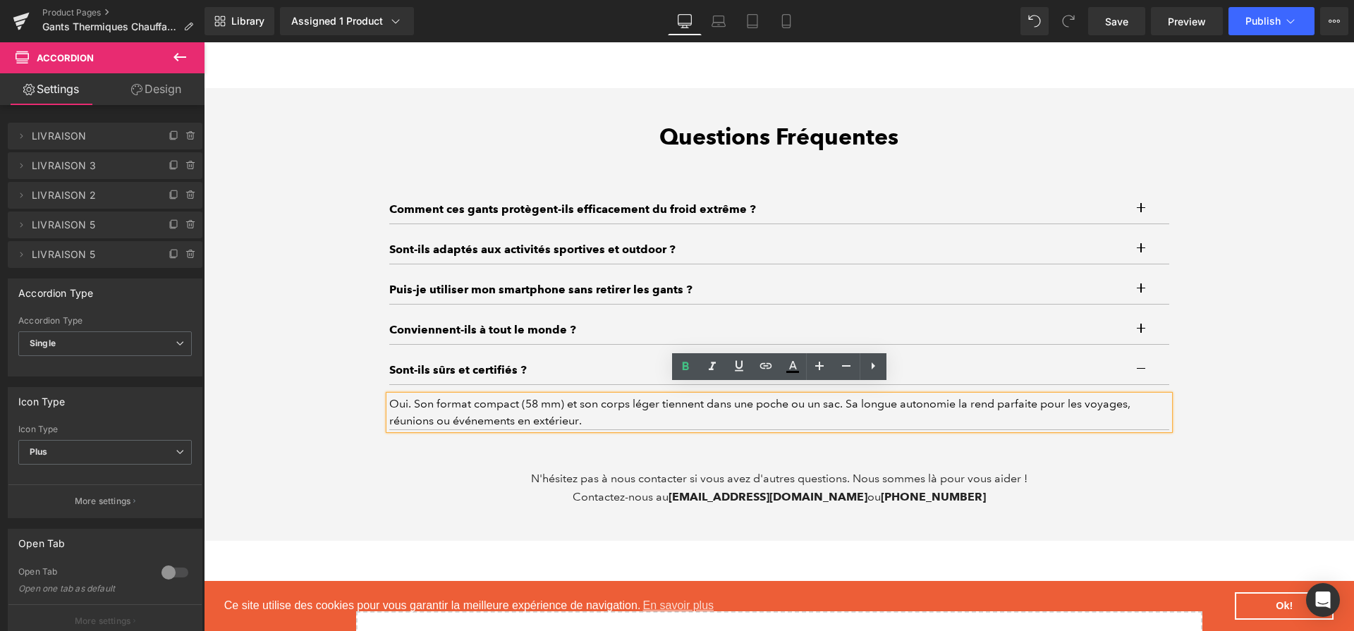
click at [802, 405] on div "Oui. Son format compact (58 mm) et son corps léger tiennent dans une poche ou u…" at bounding box center [779, 412] width 780 height 34
paste div
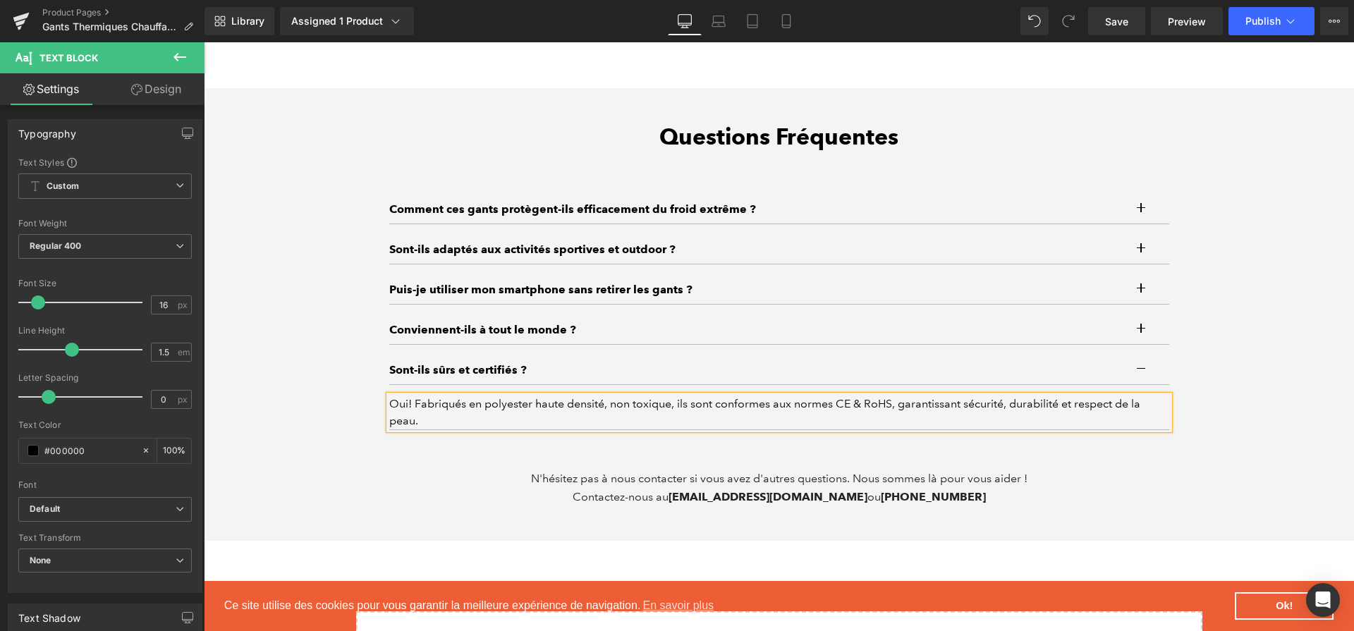
click at [1248, 456] on div "Questions Fréquentes Heading Comment ces gants protègent-ils efficacement du fr…" at bounding box center [779, 314] width 1150 height 383
click at [1105, 33] on link "Save" at bounding box center [1116, 21] width 57 height 28
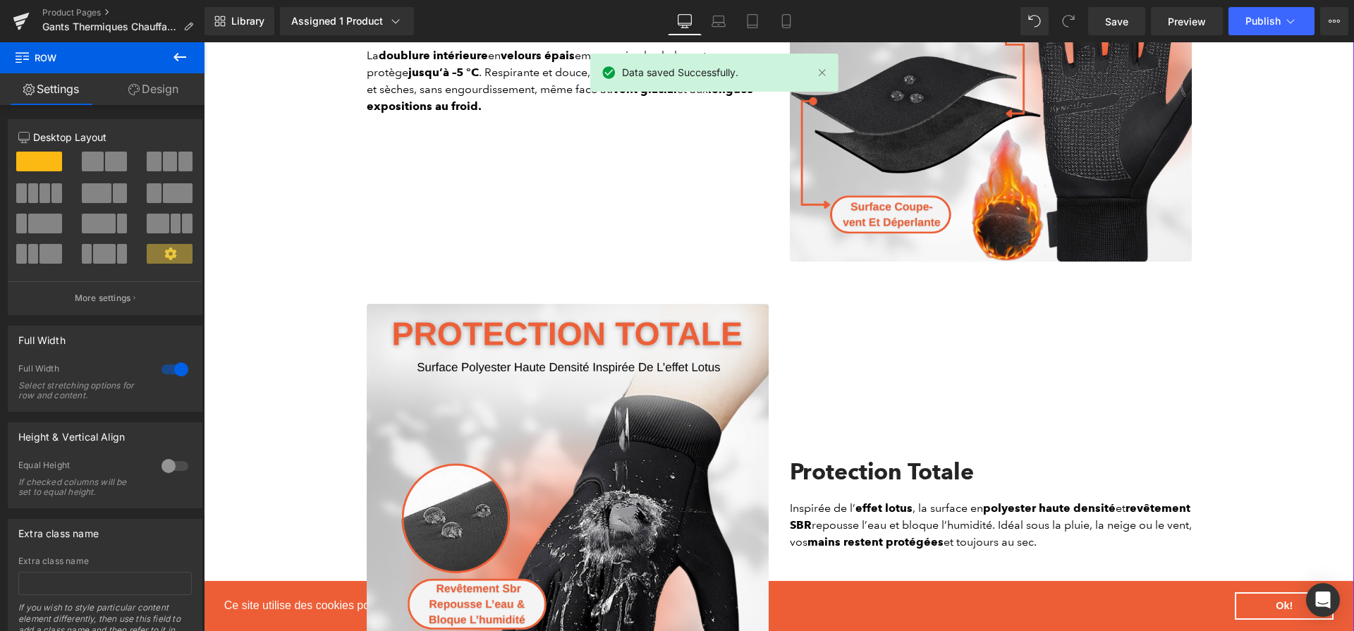
scroll to position [885, 0]
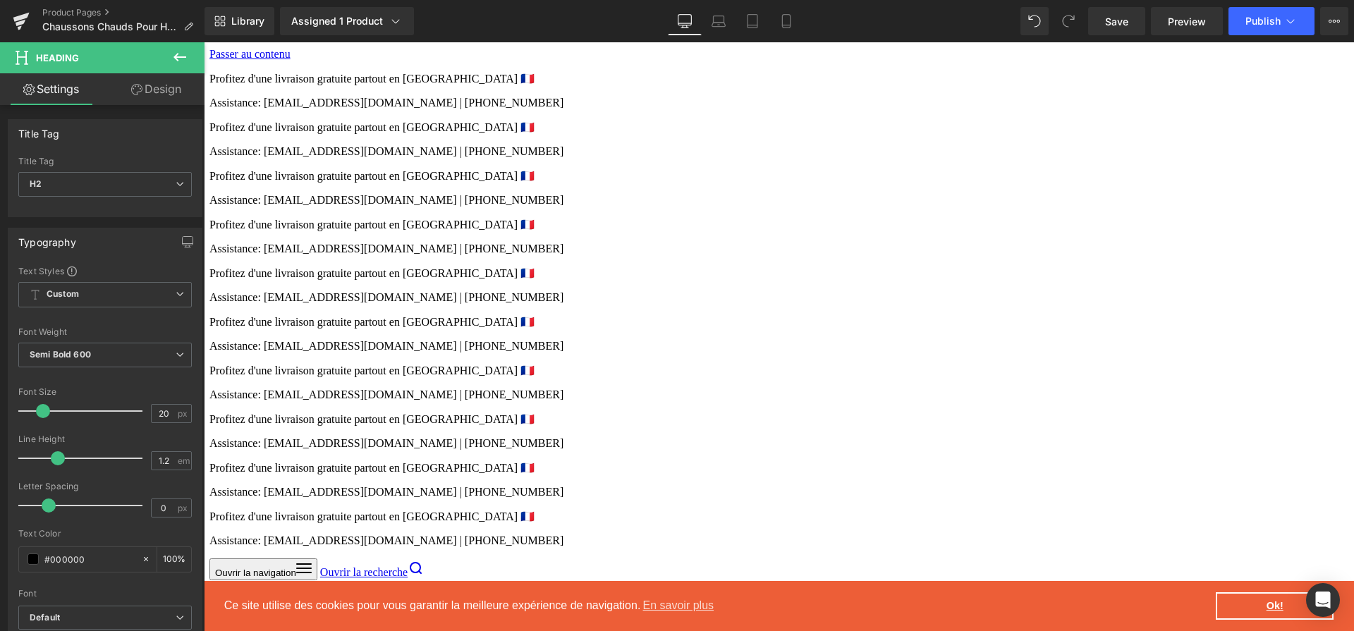
click at [905, 387] on icon at bounding box center [909, 387] width 8 height 8
click at [904, 387] on p "Chaleur extrême garantie" at bounding box center [886, 387] width 145 height 17
paste div
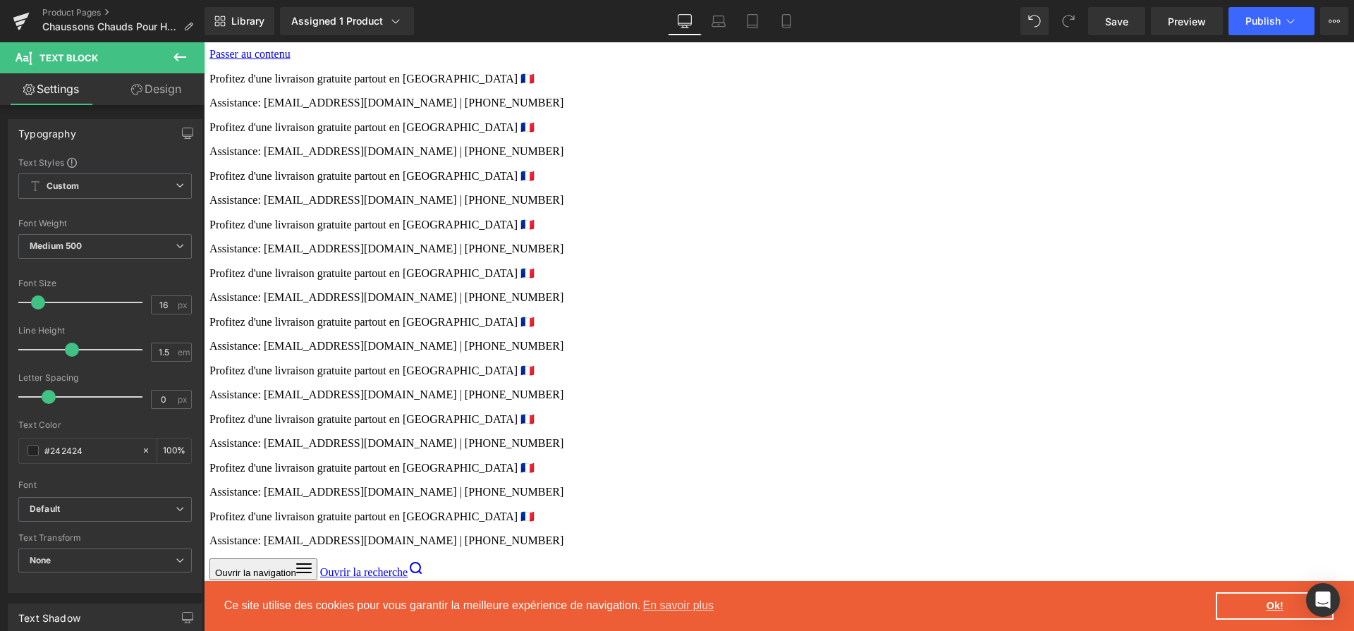
click at [909, 410] on icon at bounding box center [908, 411] width 7 height 7
click at [909, 410] on p "Confort absolu au quotidien" at bounding box center [886, 411] width 145 height 17
paste div
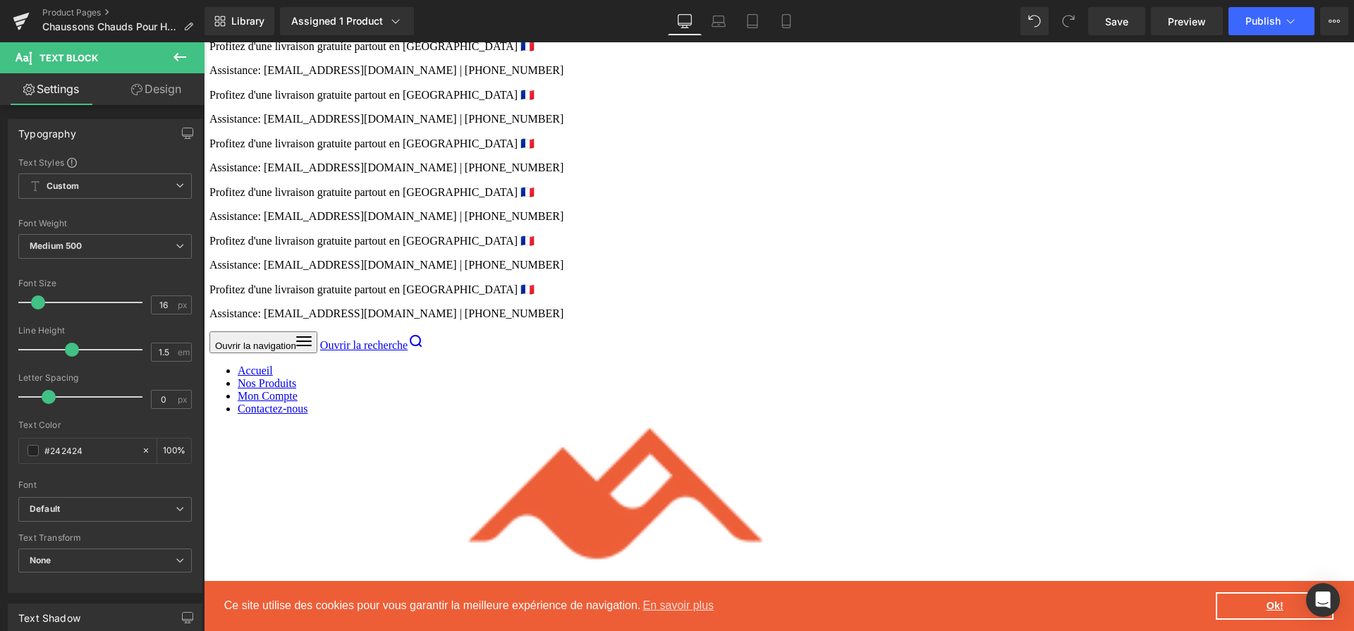
click at [903, 209] on link at bounding box center [909, 208] width 15 height 17
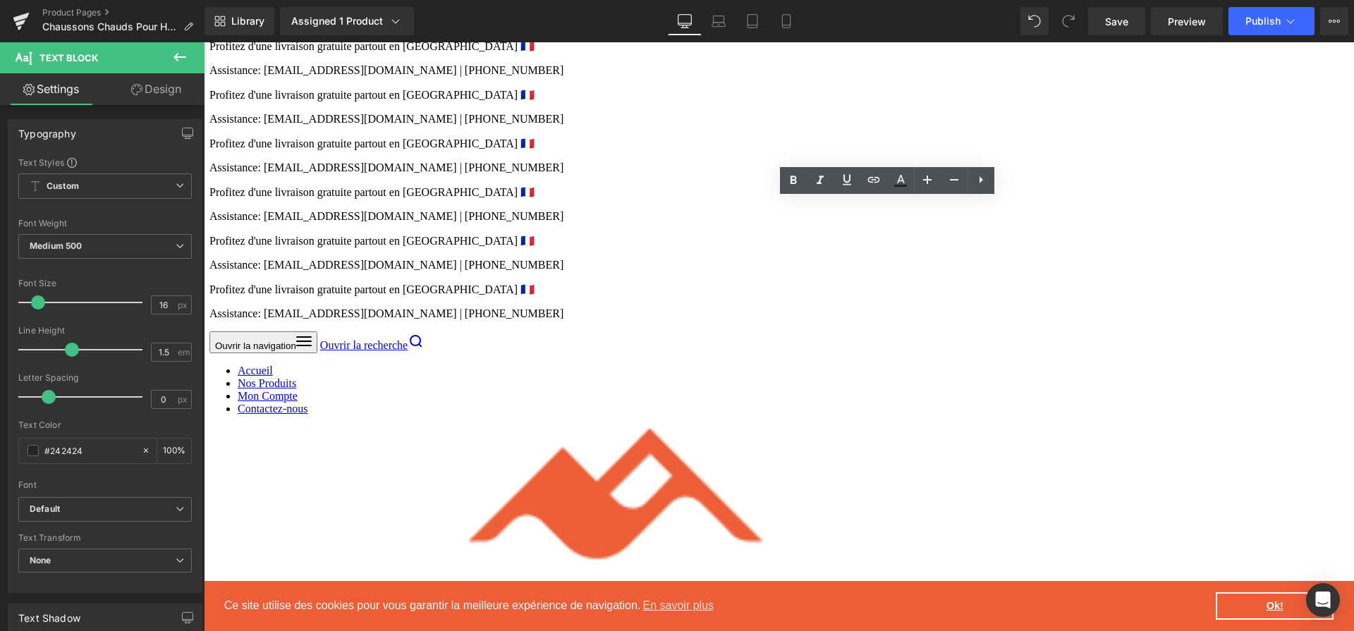
click at [903, 209] on p "Imperméabilité totale" at bounding box center [888, 208] width 149 height 17
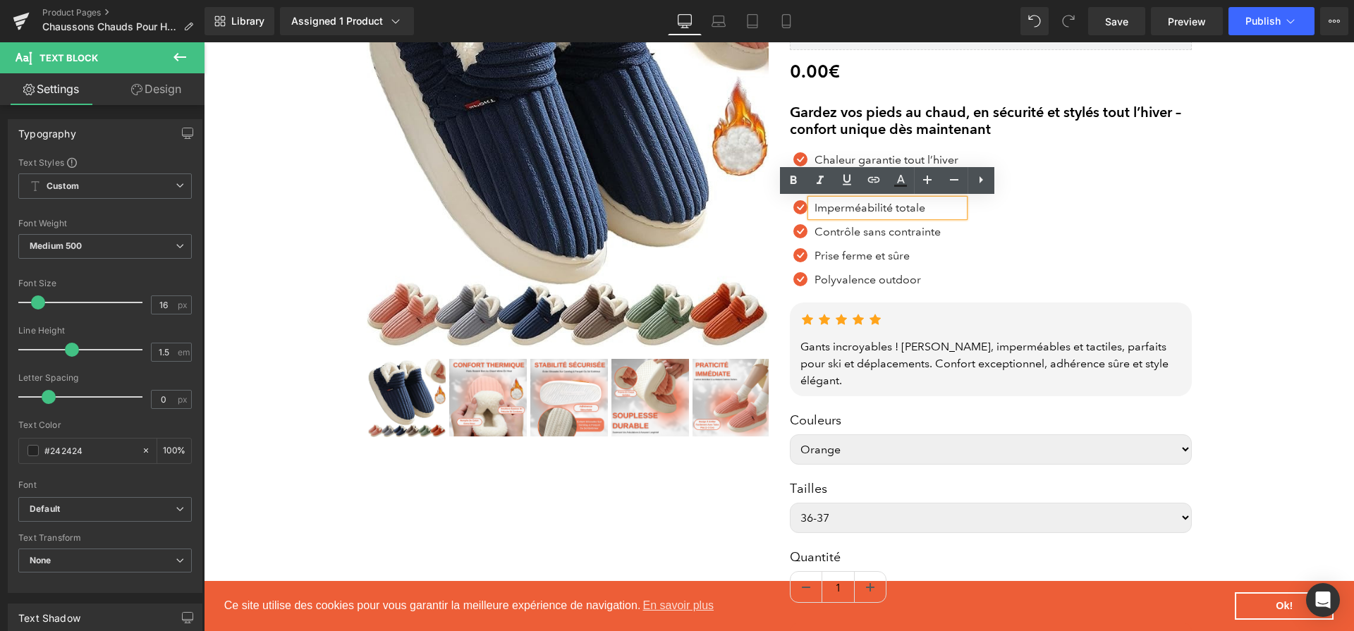
click at [903, 209] on p "Imperméabilité totale" at bounding box center [888, 208] width 149 height 17
paste div
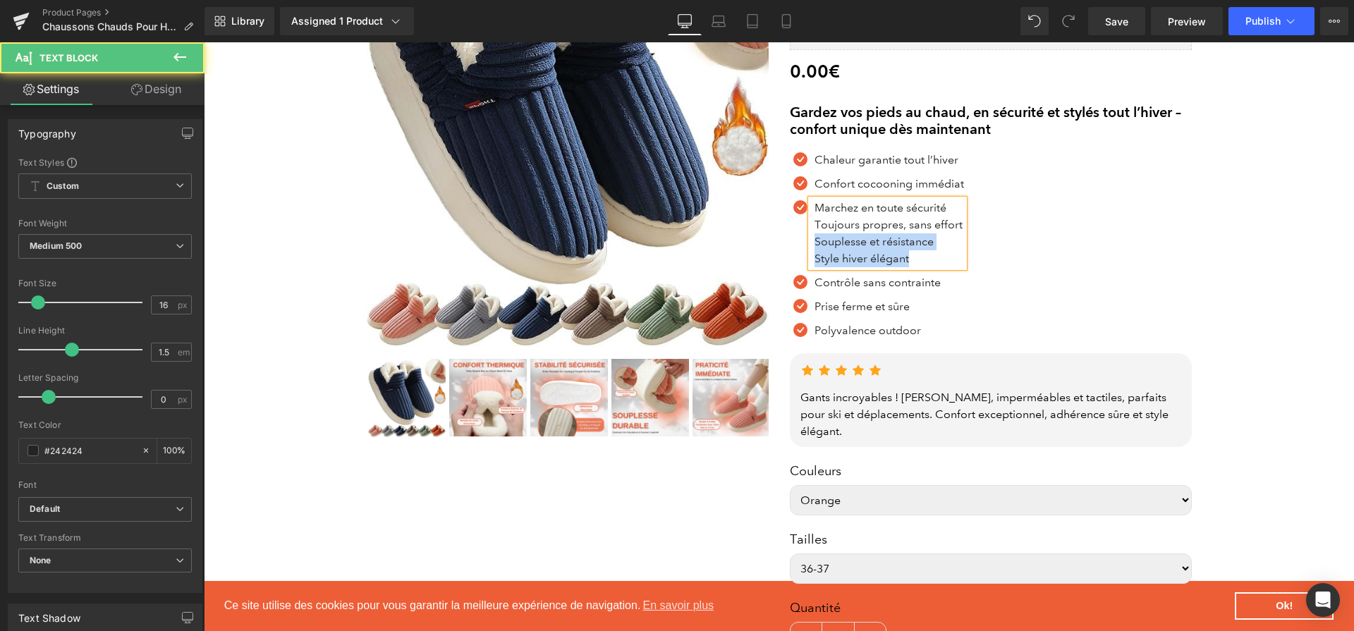
drag, startPoint x: 959, startPoint y: 228, endPoint x: 807, endPoint y: 223, distance: 152.4
click at [811, 223] on div "Marchez en toute sécurité Toujours propres, sans effort Souplesse et résistance…" at bounding box center [887, 234] width 153 height 68
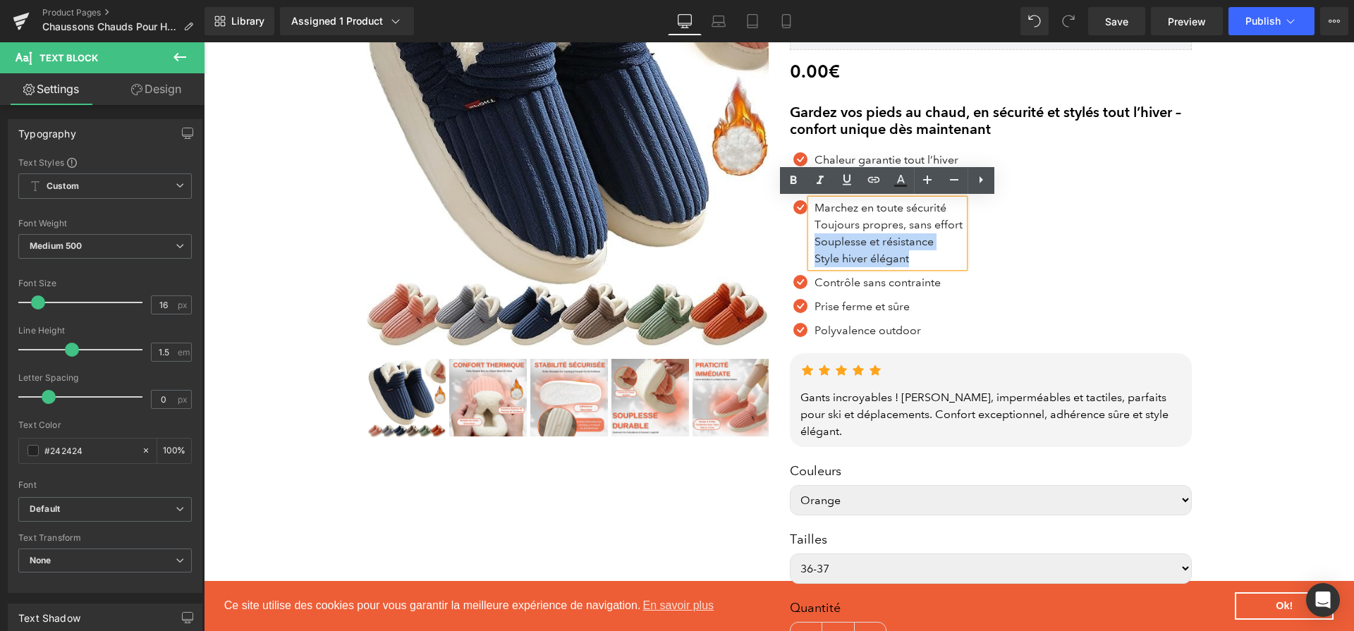
click at [819, 223] on p "Toujours propres, sans effort" at bounding box center [888, 224] width 149 height 17
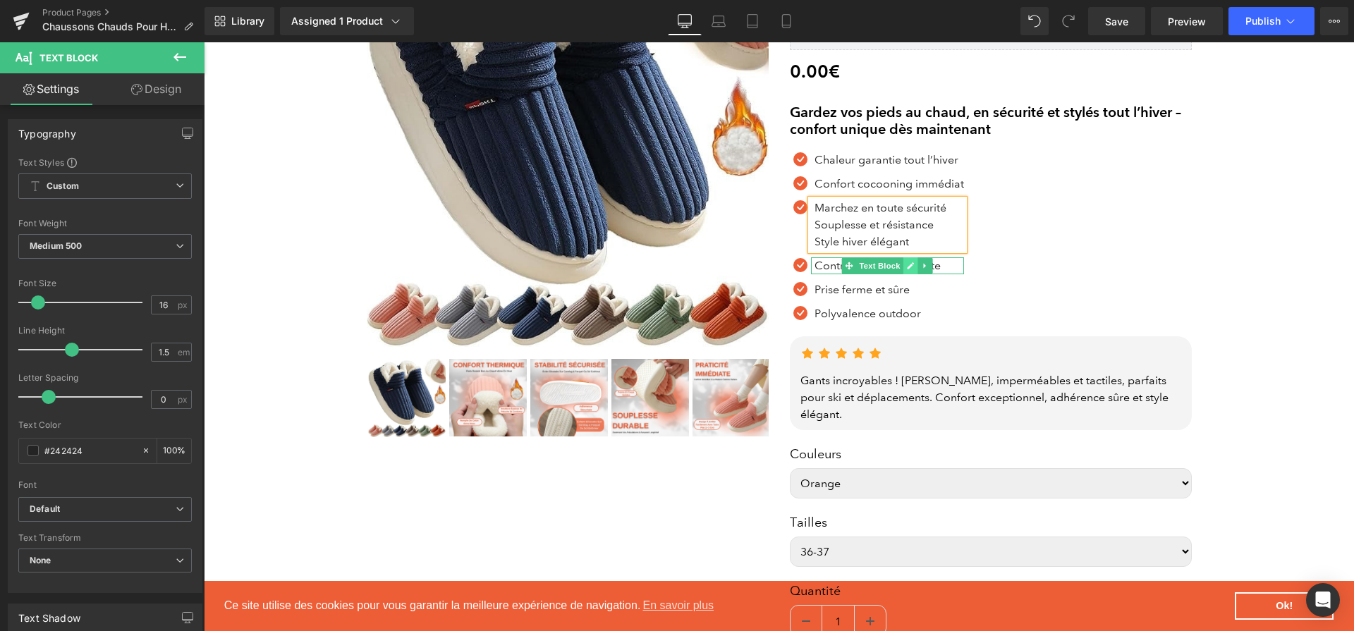
click at [906, 265] on icon at bounding box center [910, 266] width 8 height 8
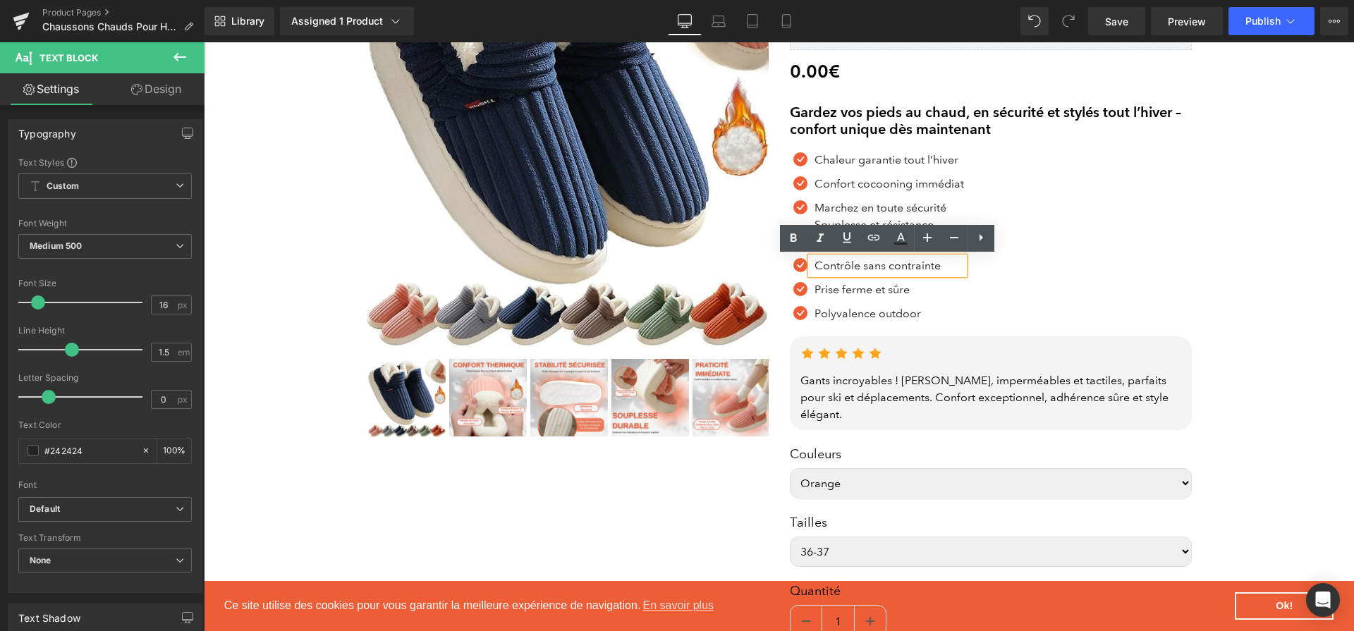
click at [893, 265] on p "Contrôle sans contrainte" at bounding box center [888, 265] width 149 height 17
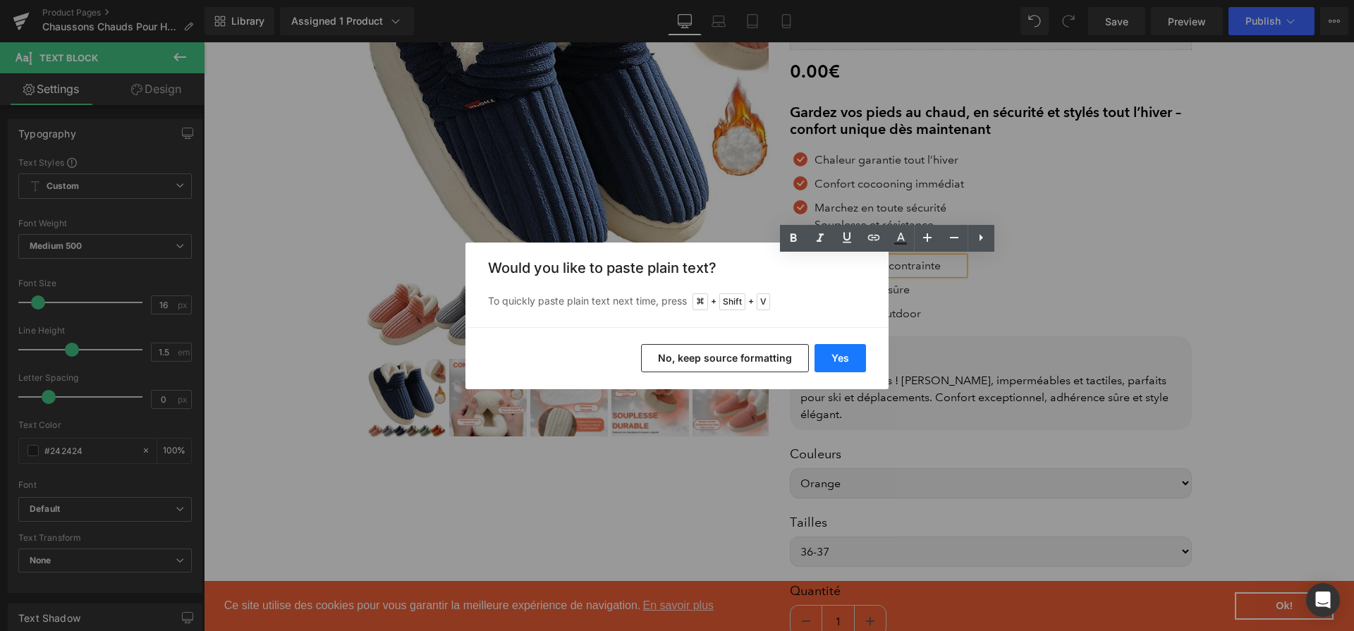
click at [848, 352] on button "Yes" at bounding box center [839, 358] width 51 height 28
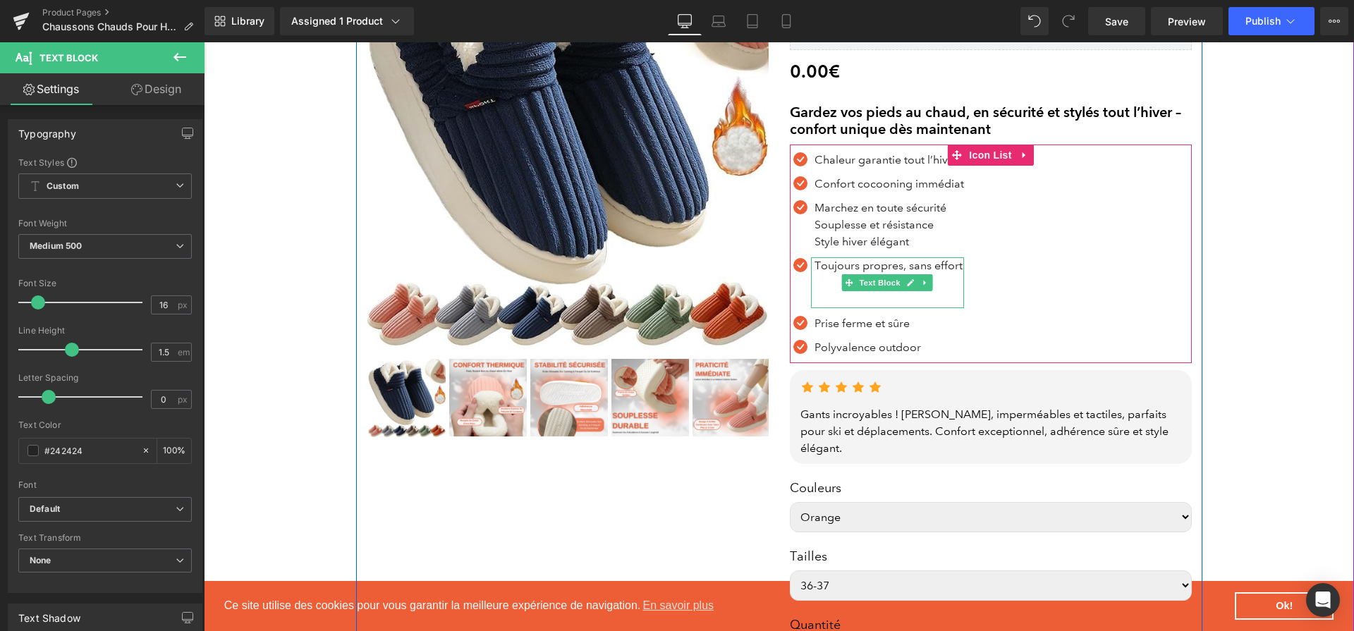
click at [857, 291] on p at bounding box center [888, 299] width 149 height 17
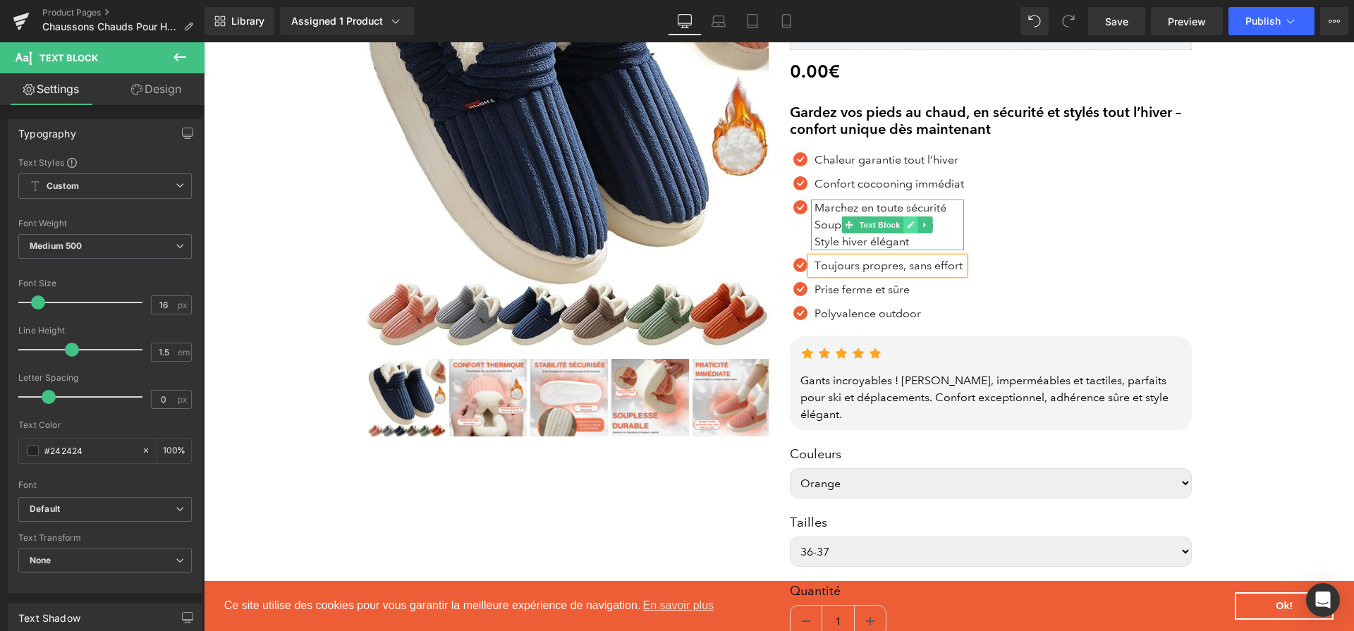
click at [905, 228] on link at bounding box center [909, 224] width 15 height 17
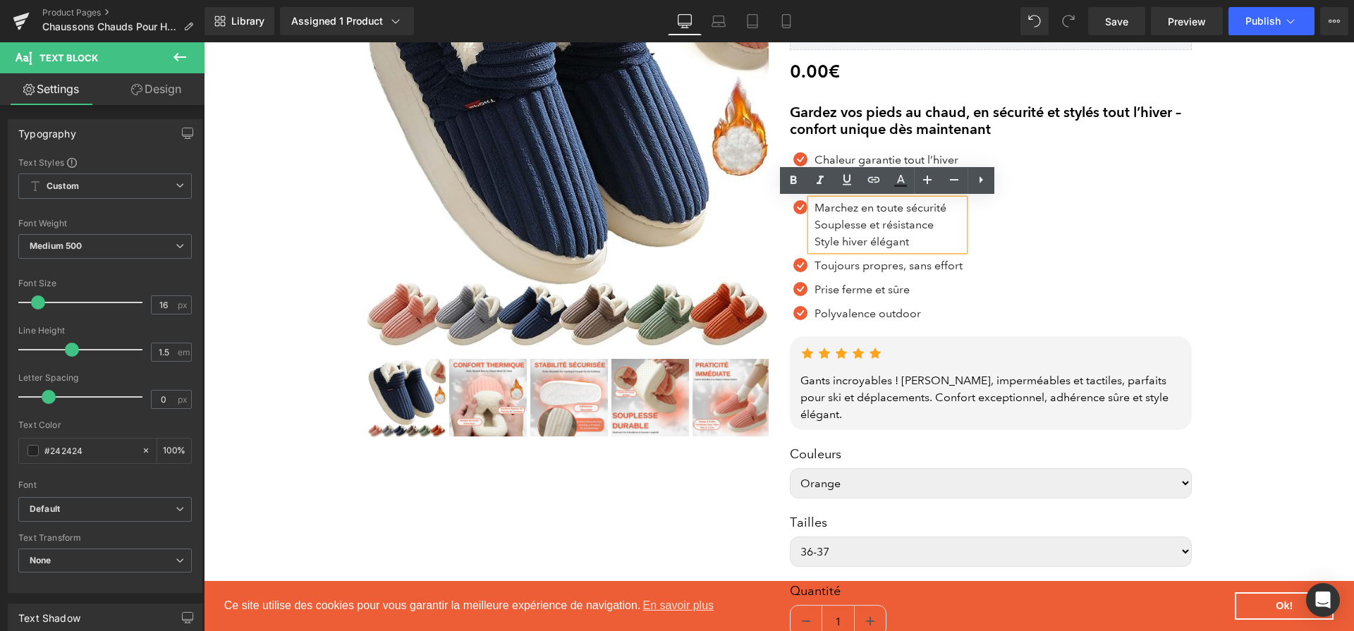
drag, startPoint x: 941, startPoint y: 226, endPoint x: 817, endPoint y: 226, distance: 124.1
click at [817, 226] on p "Souplesse et résistance" at bounding box center [888, 224] width 149 height 17
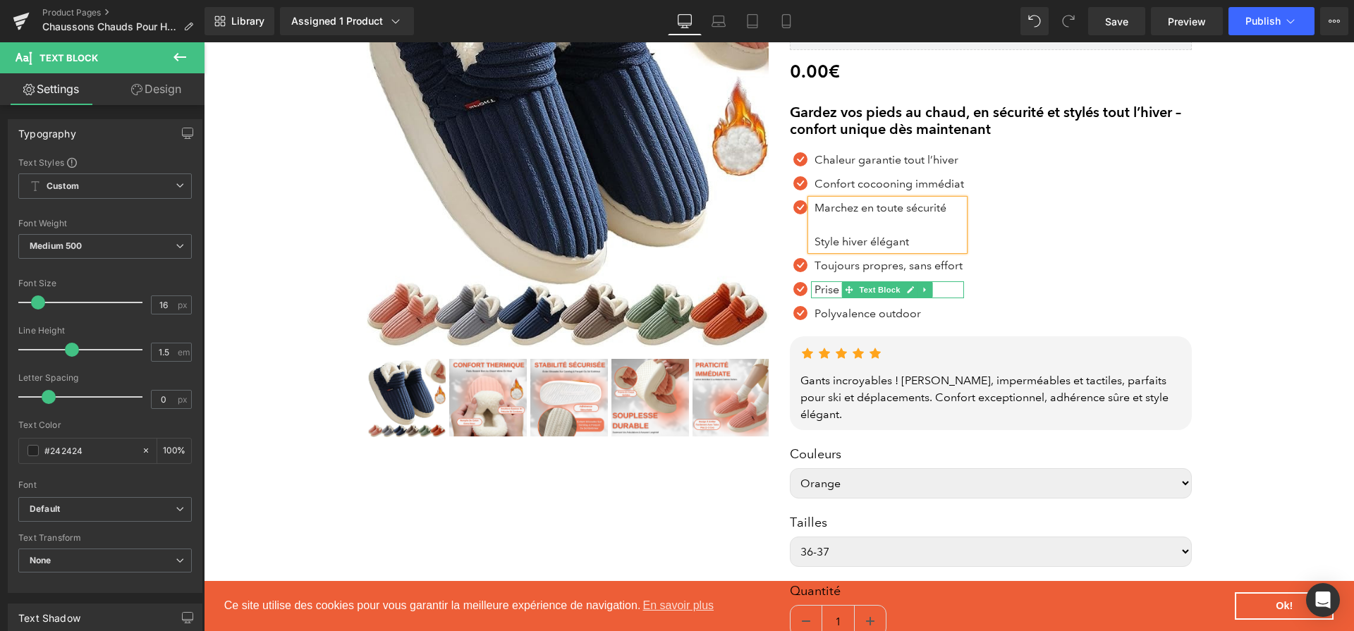
click at [907, 293] on icon at bounding box center [910, 290] width 7 height 7
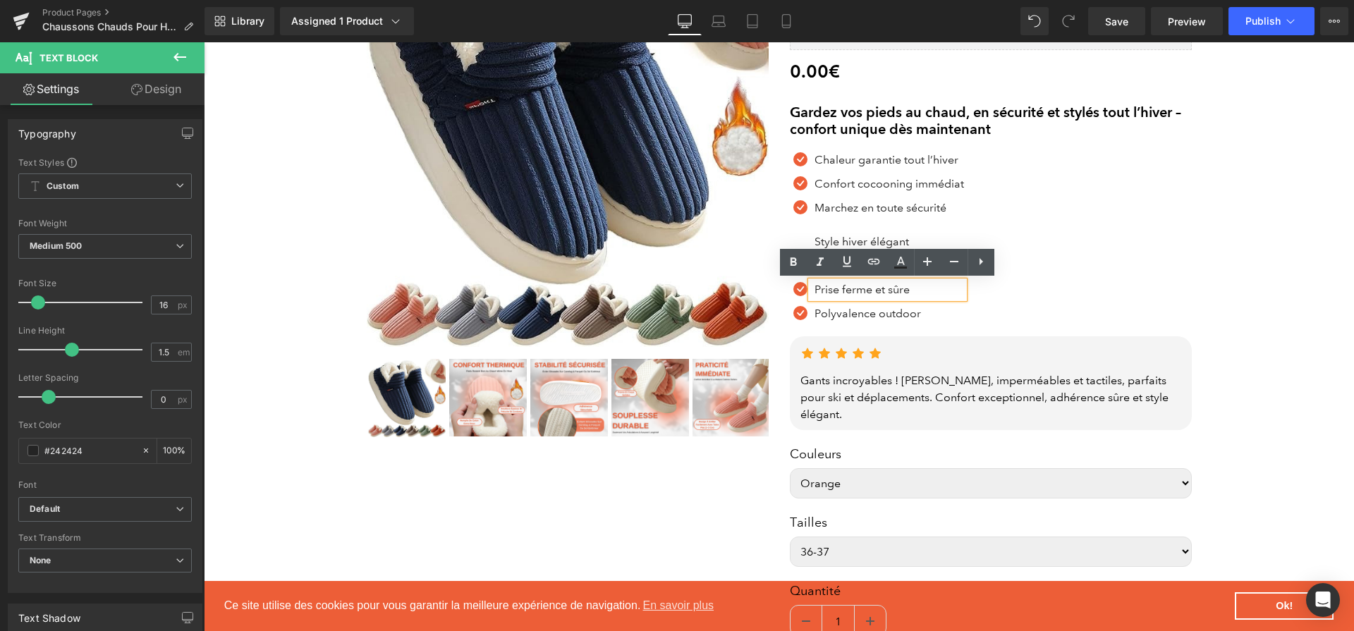
click at [884, 291] on p "Prise ferme et sûre" at bounding box center [888, 289] width 149 height 17
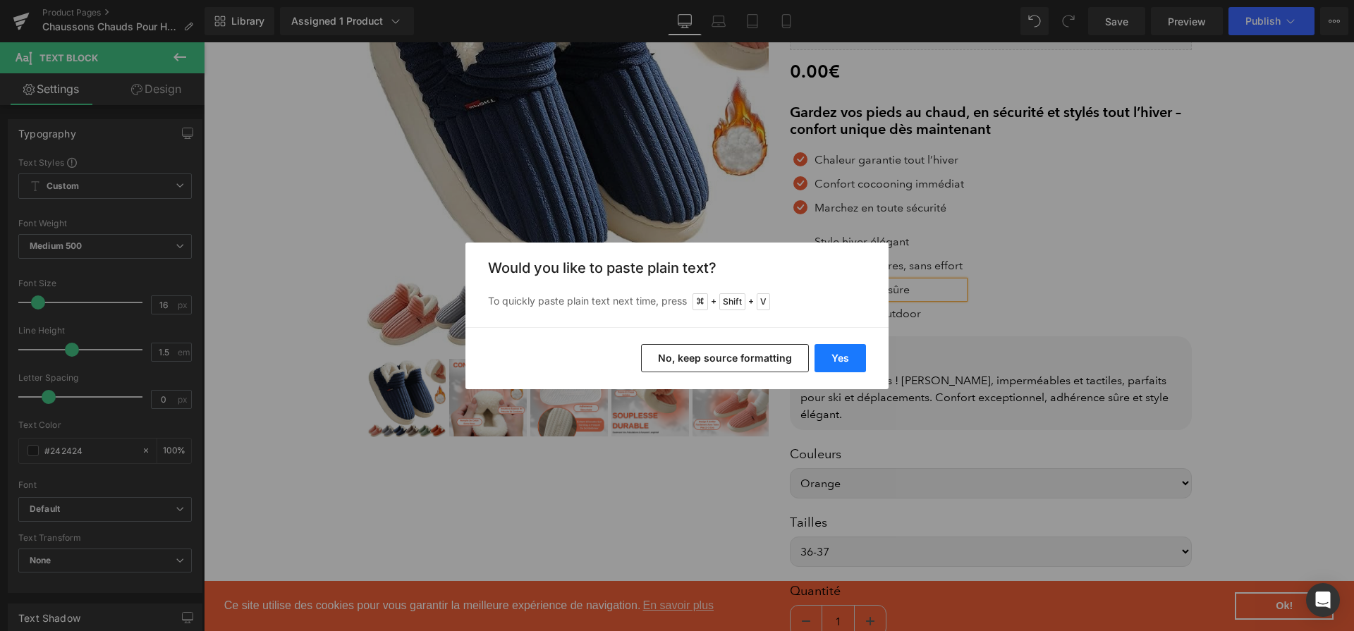
click at [857, 353] on button "Yes" at bounding box center [839, 358] width 51 height 28
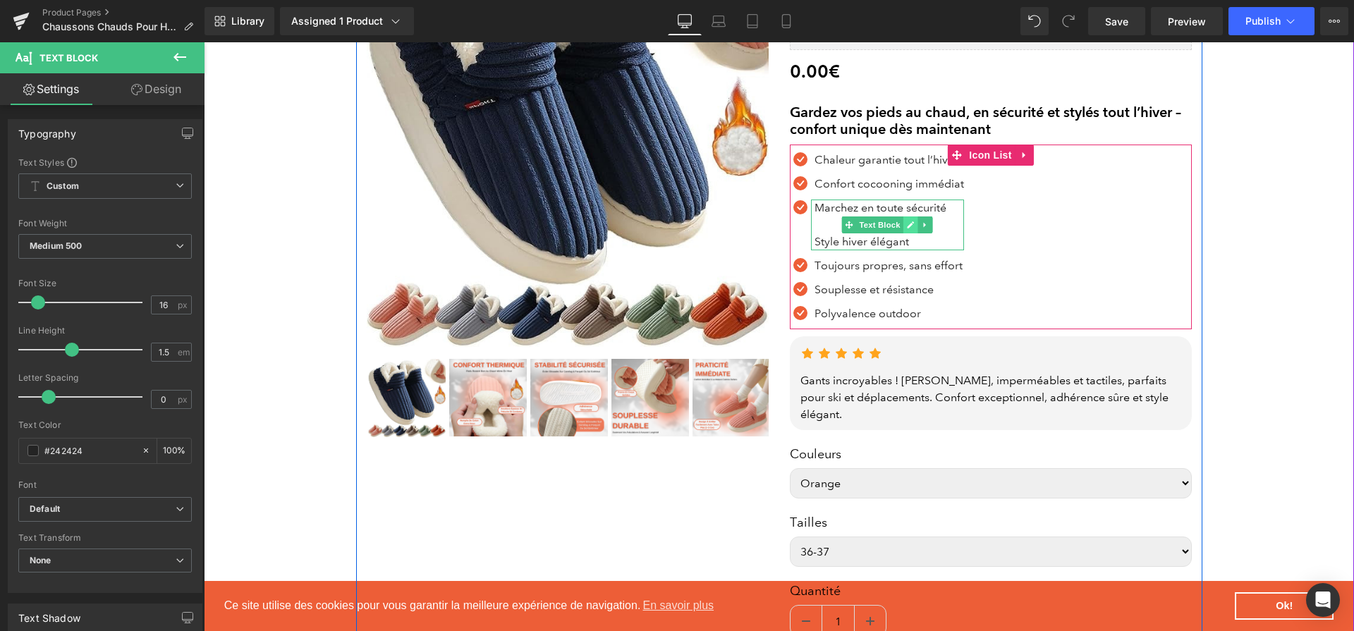
click at [903, 231] on link at bounding box center [909, 224] width 15 height 17
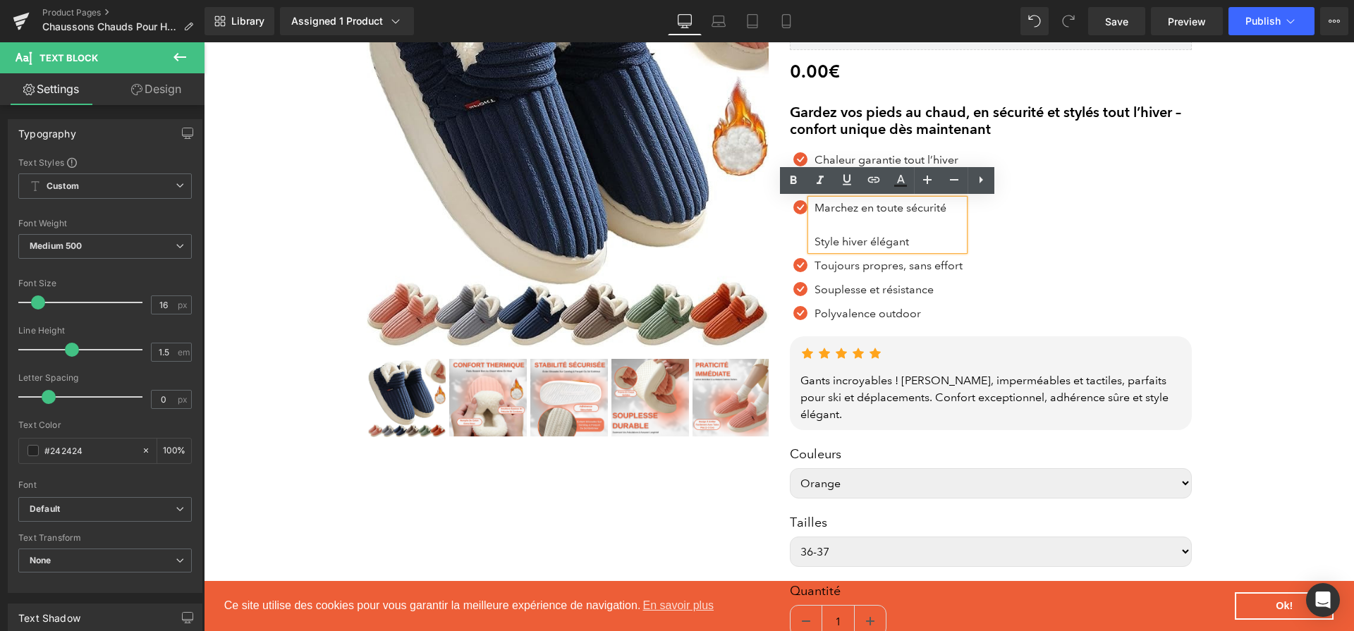
click at [903, 241] on p "Style hiver élégant" at bounding box center [888, 241] width 149 height 17
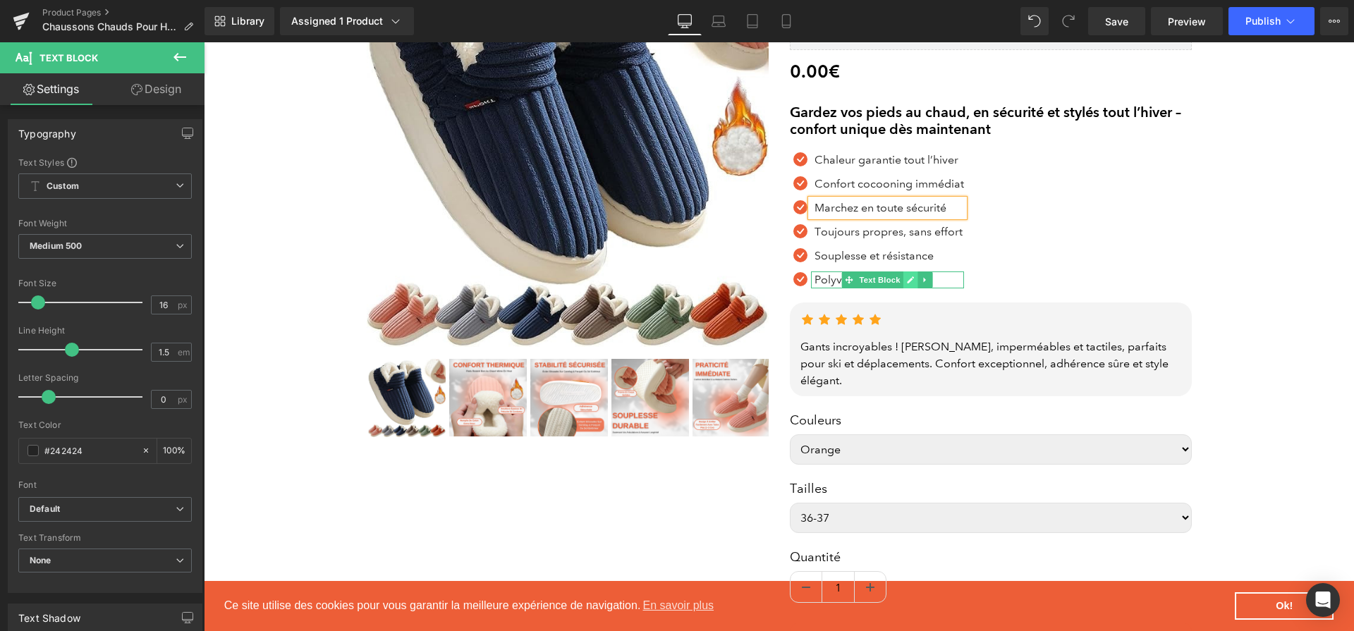
click at [907, 282] on icon at bounding box center [910, 280] width 7 height 7
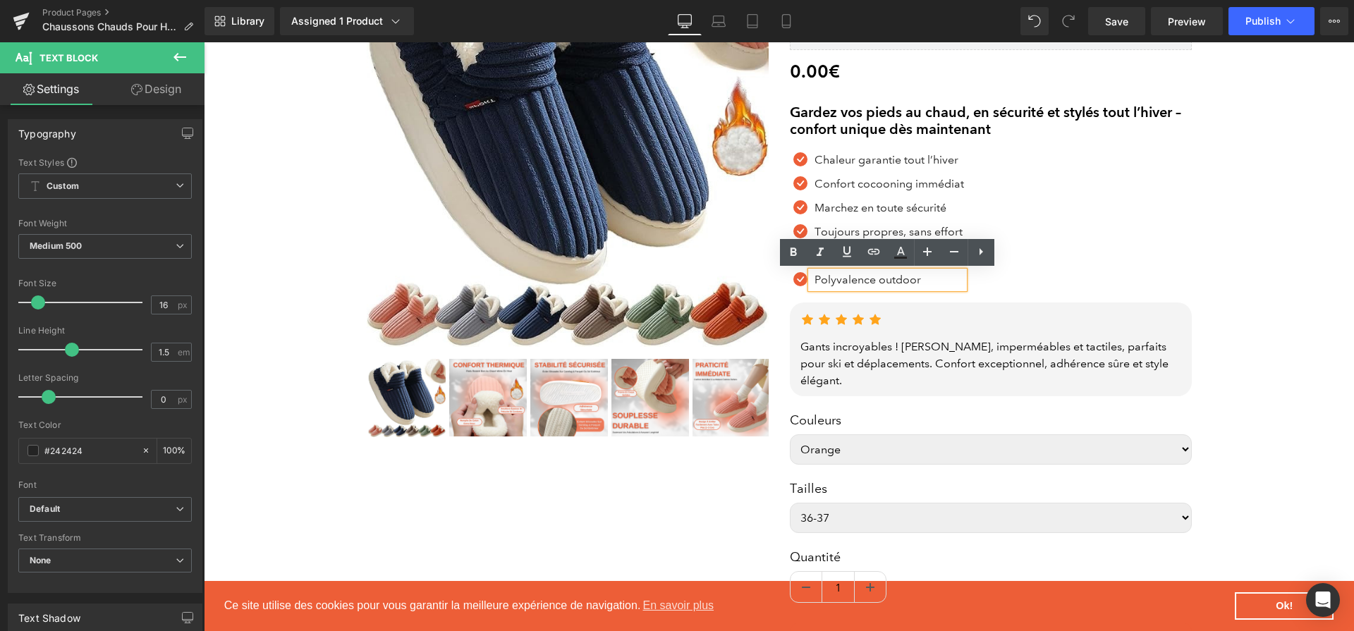
click at [907, 282] on p "Polyvalence outdoor" at bounding box center [888, 279] width 149 height 17
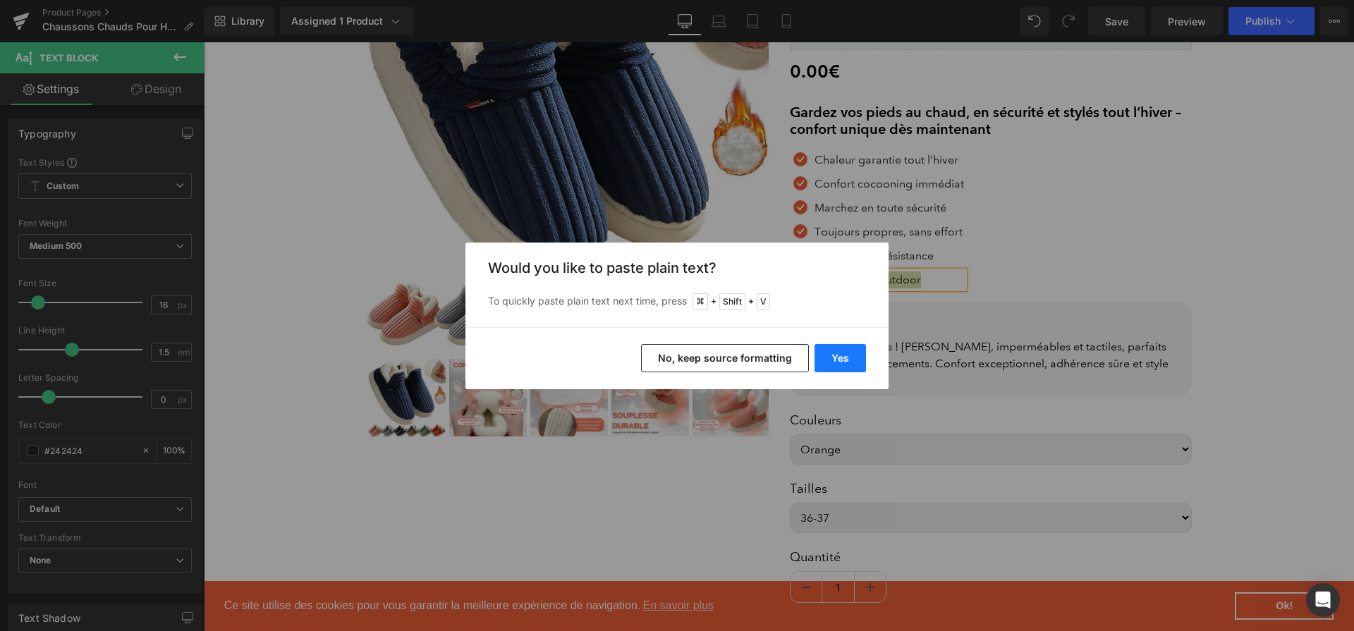
click at [841, 355] on button "Yes" at bounding box center [839, 358] width 51 height 28
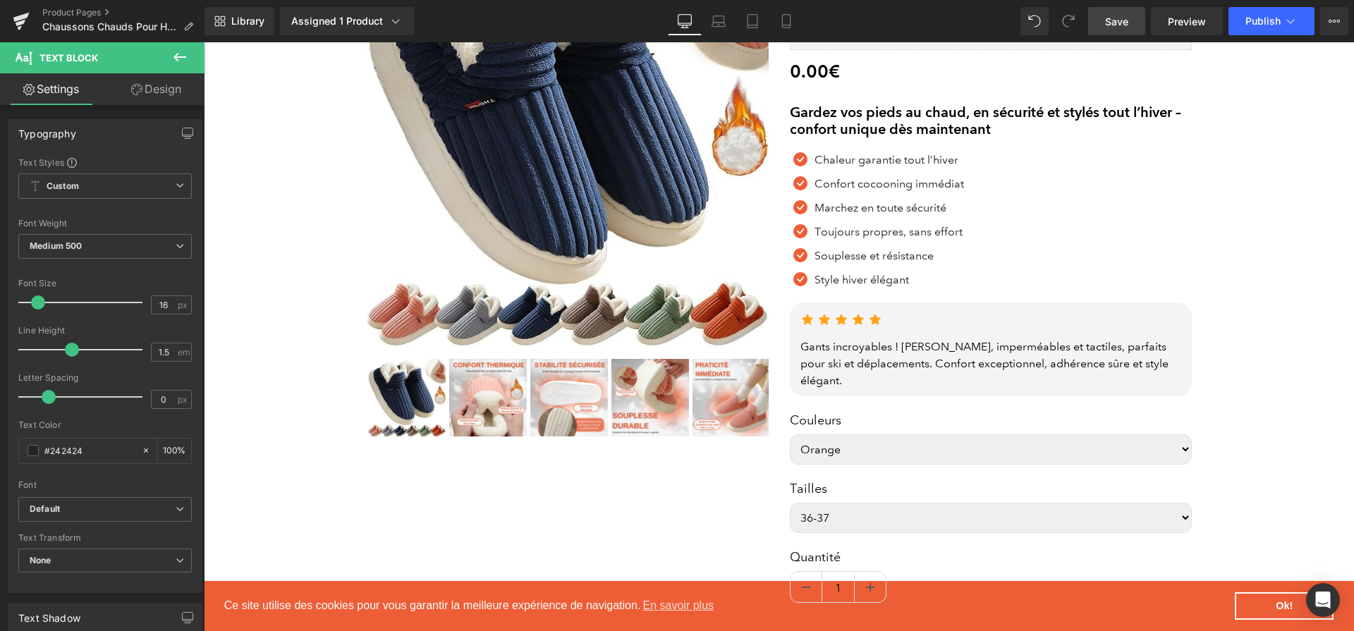
click at [1112, 30] on link "Save" at bounding box center [1116, 21] width 57 height 28
click at [1006, 354] on div "Gants incroyables ! Chauds, imperméables et tactiles, parfaits pour ski et dépl…" at bounding box center [990, 363] width 381 height 51
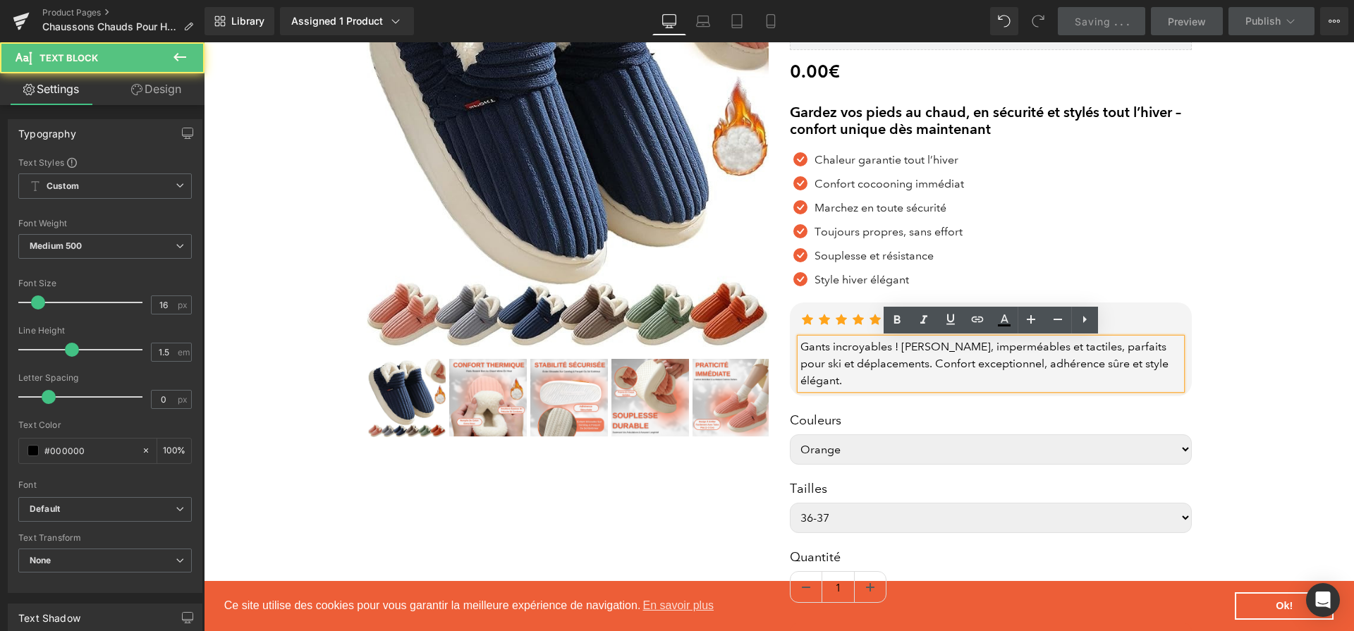
click at [1006, 354] on div "Gants incroyables ! Chauds, imperméables et tactiles, parfaits pour ski et dépl…" at bounding box center [990, 363] width 381 height 51
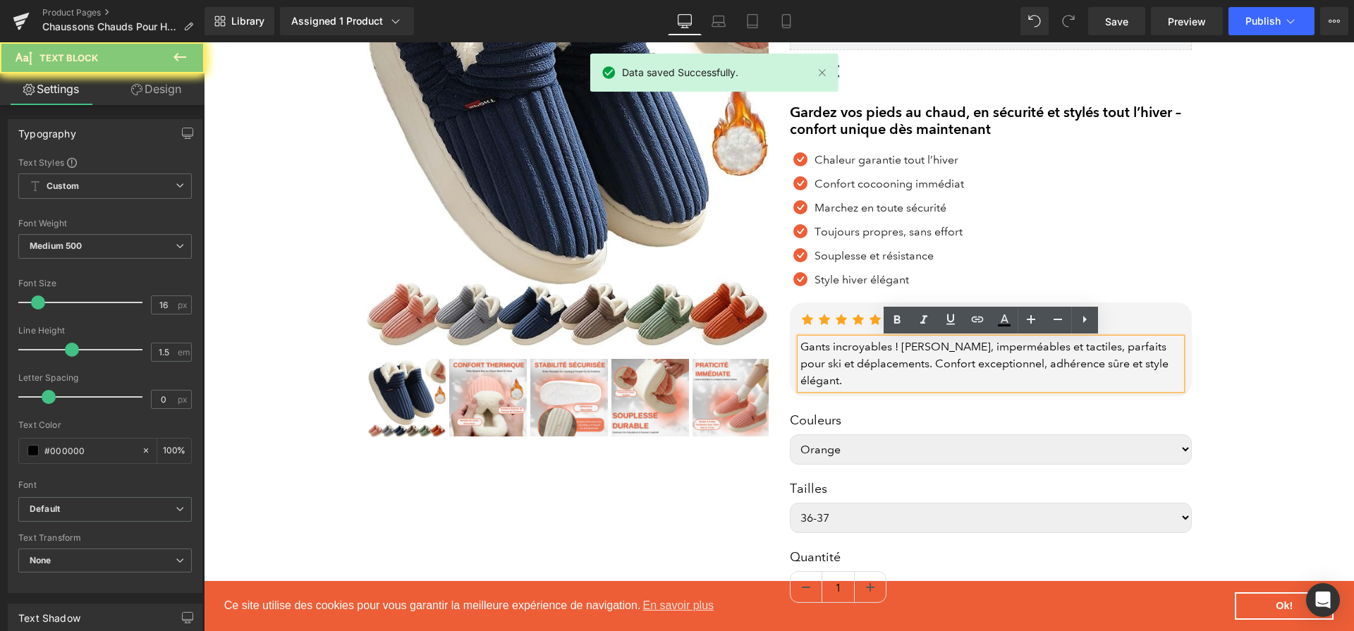
paste div
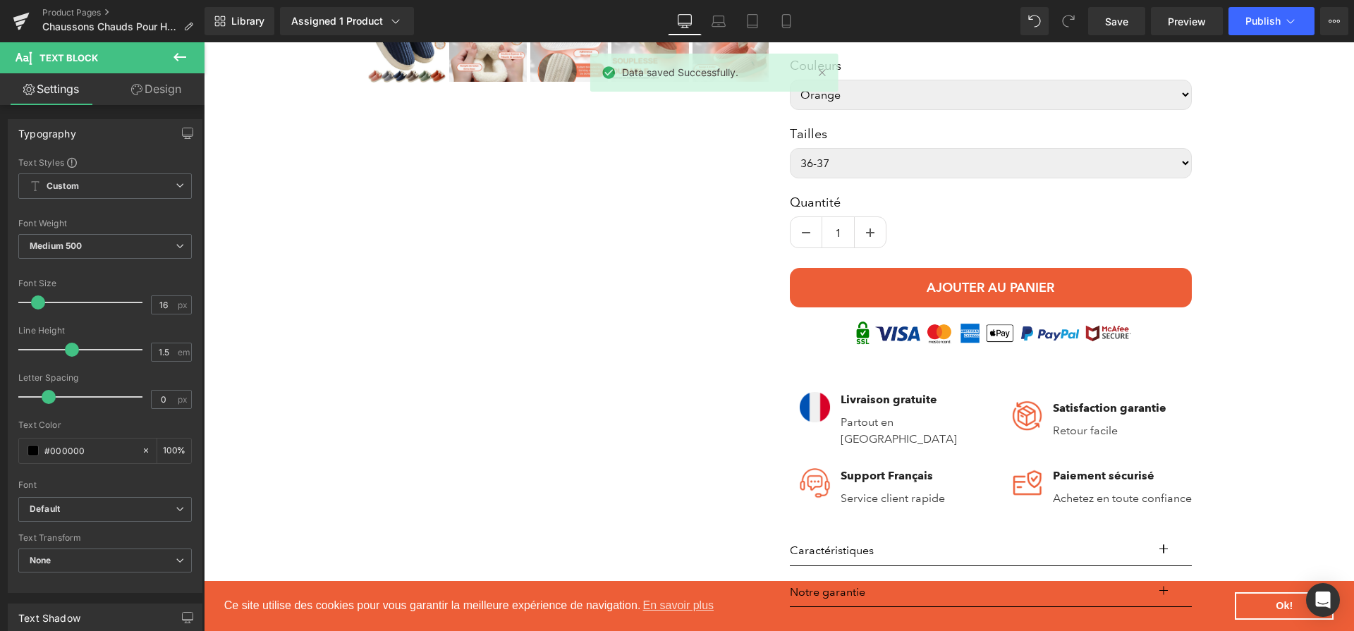
scroll to position [853, 0]
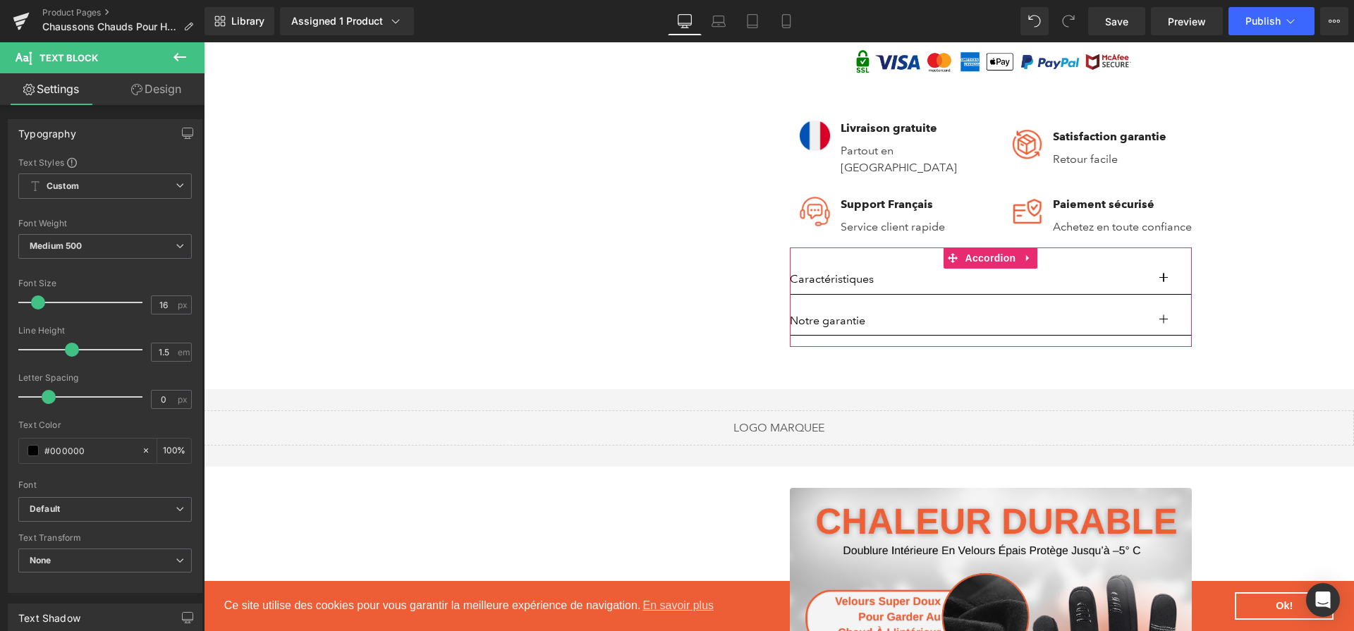
click at [1179, 277] on button "button" at bounding box center [1177, 279] width 28 height 30
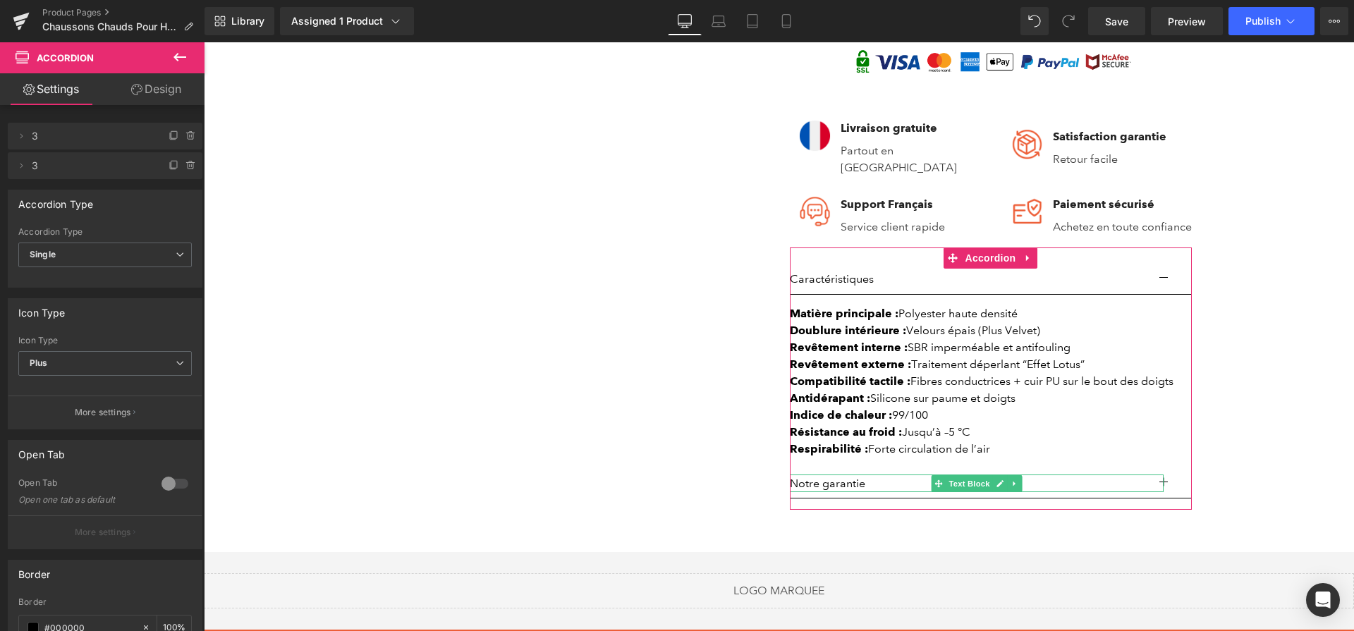
click at [871, 493] on p "Notre garantie" at bounding box center [977, 483] width 374 height 18
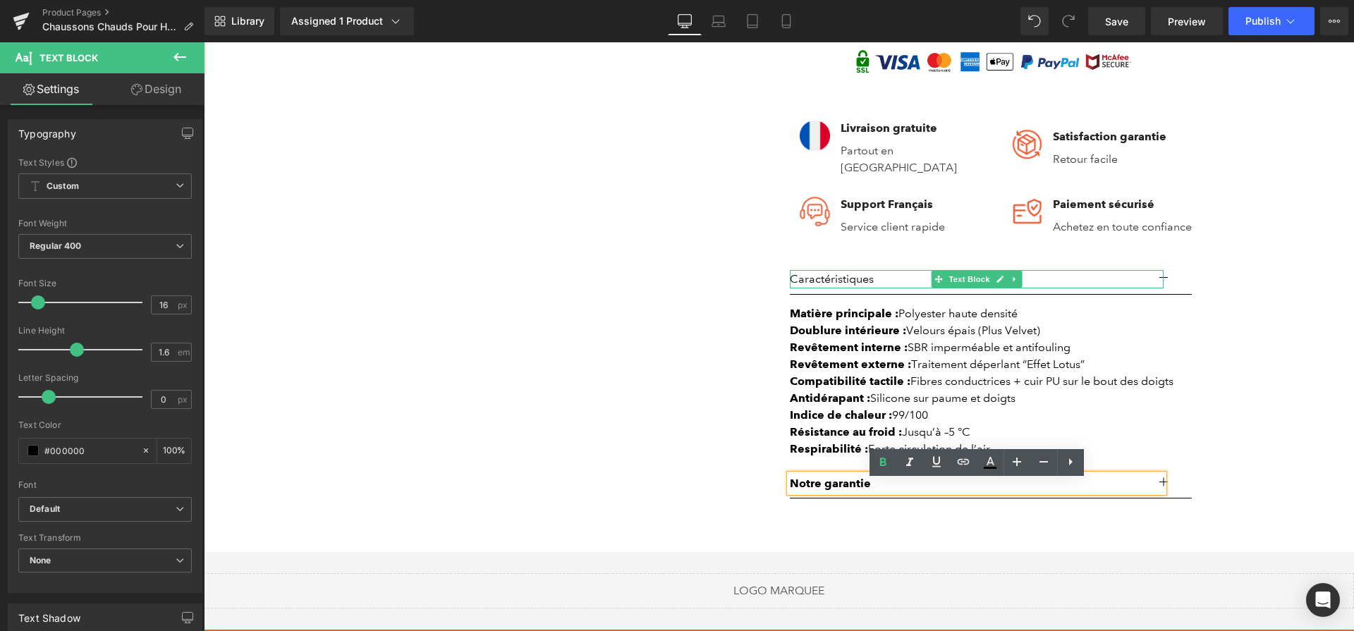
click at [814, 287] on p "Caractéristiques" at bounding box center [977, 279] width 374 height 18
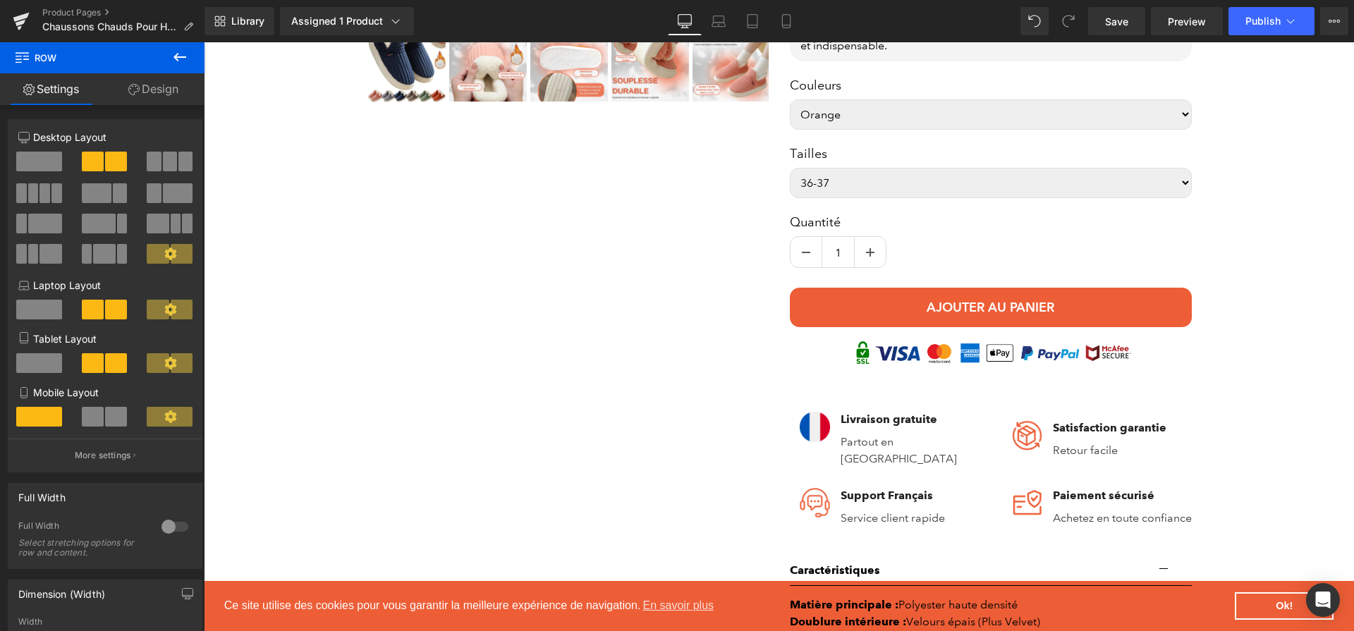
scroll to position [848, 0]
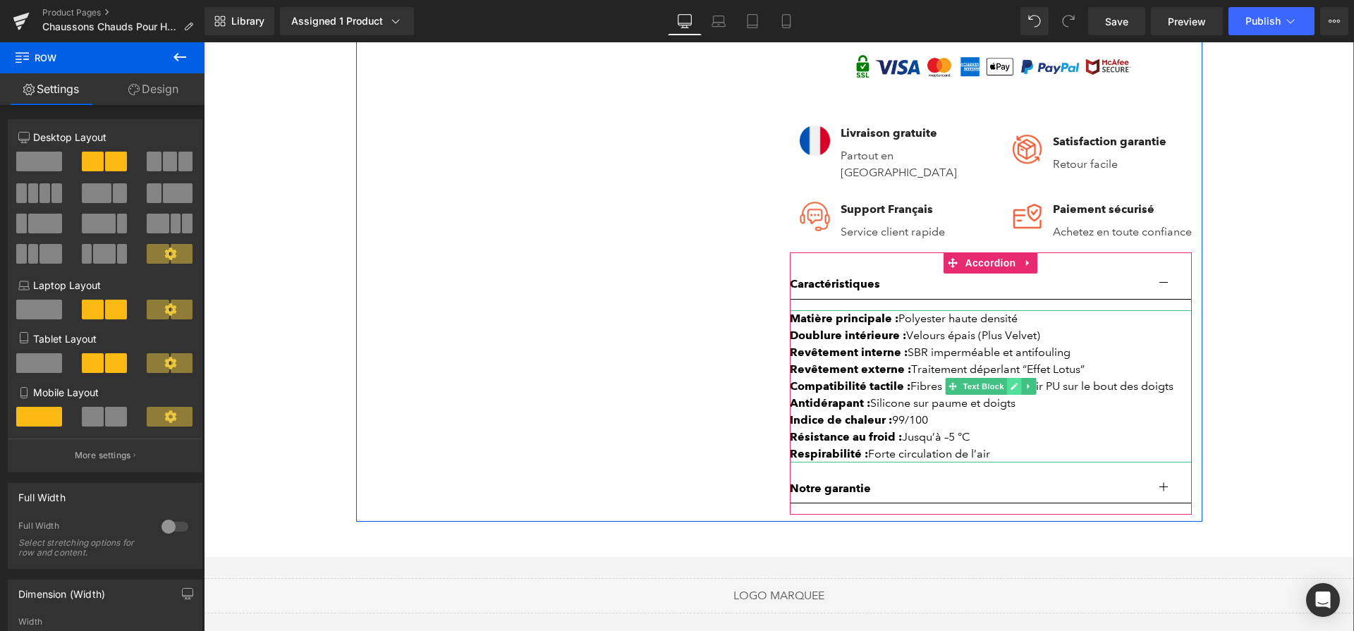
click at [1010, 391] on icon at bounding box center [1014, 386] width 8 height 8
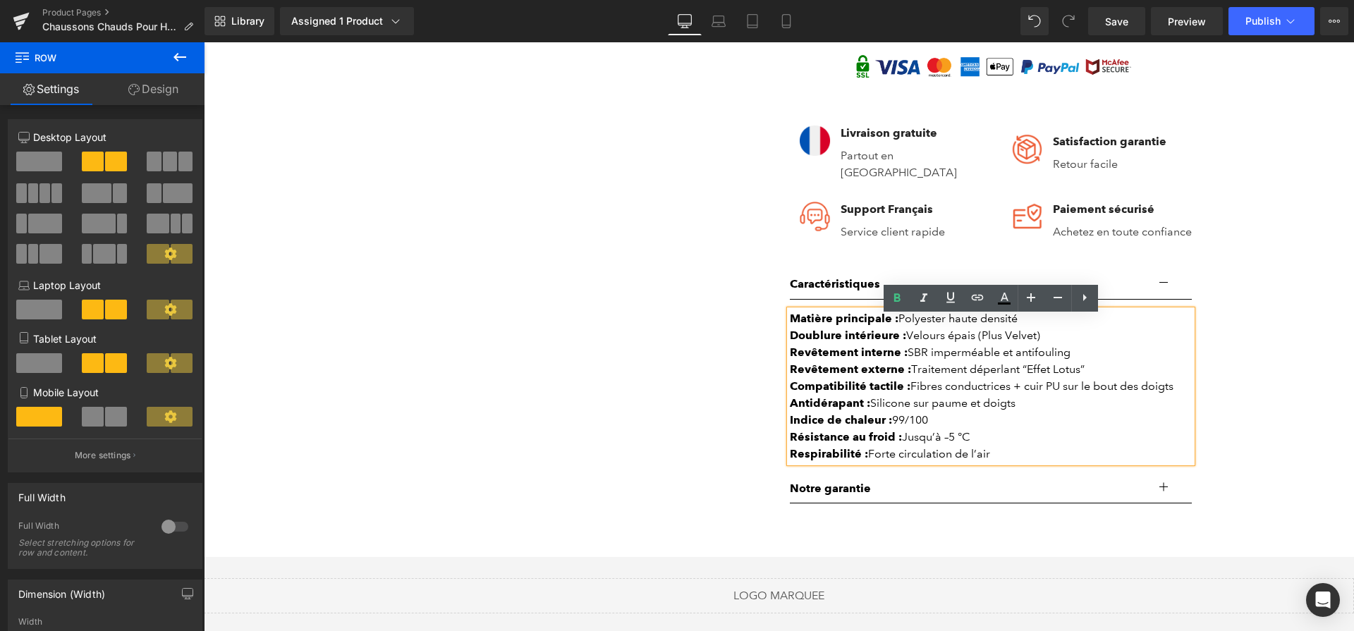
click at [1010, 391] on div "Compatibilité tactile : Fibres conductrices + cuir PU sur le bout des doigts" at bounding box center [991, 386] width 402 height 17
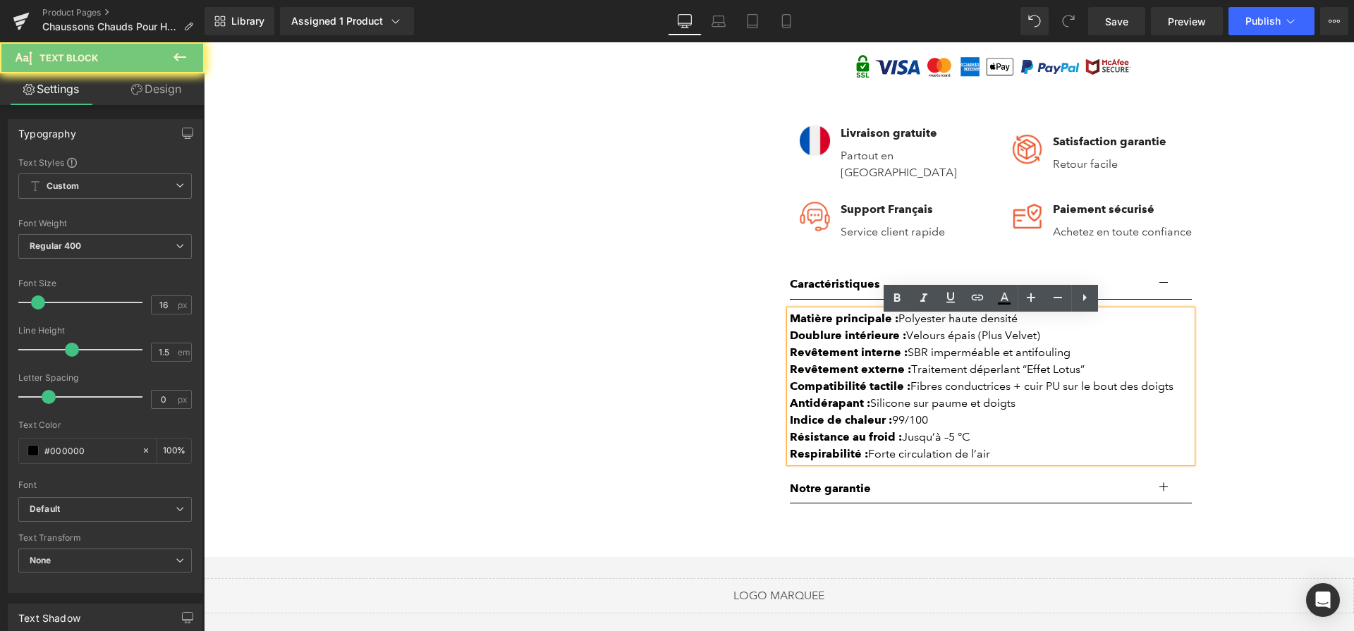
paste div
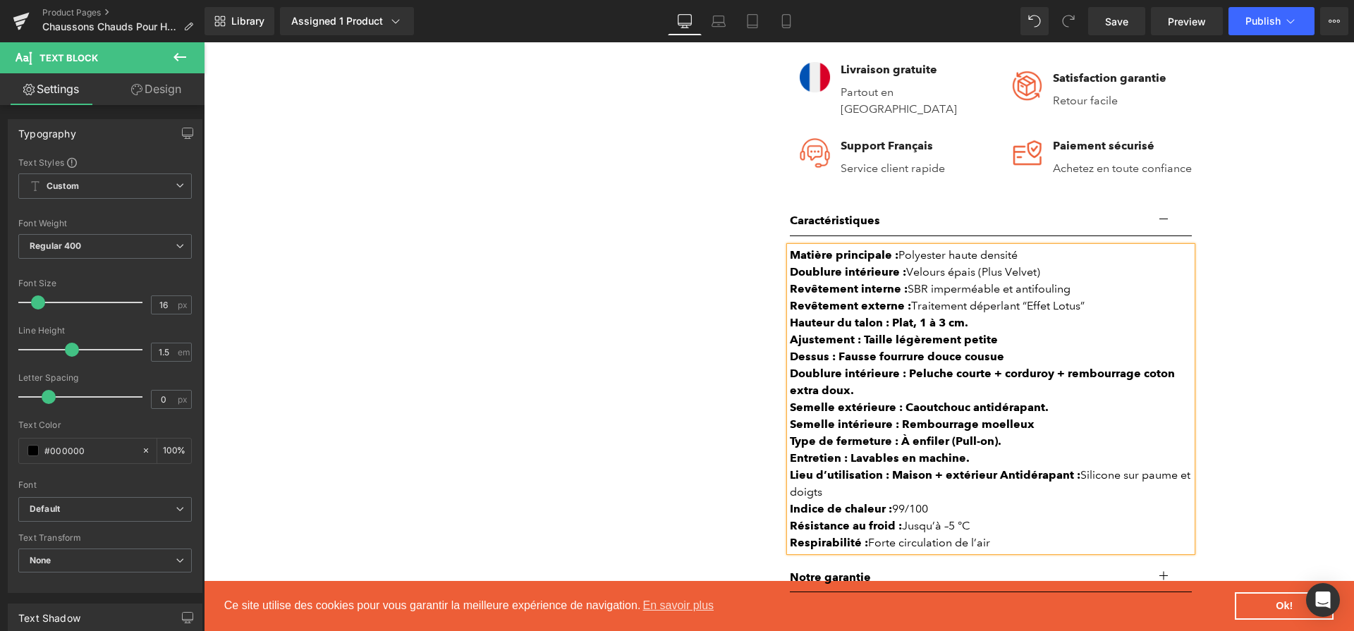
scroll to position [902, 0]
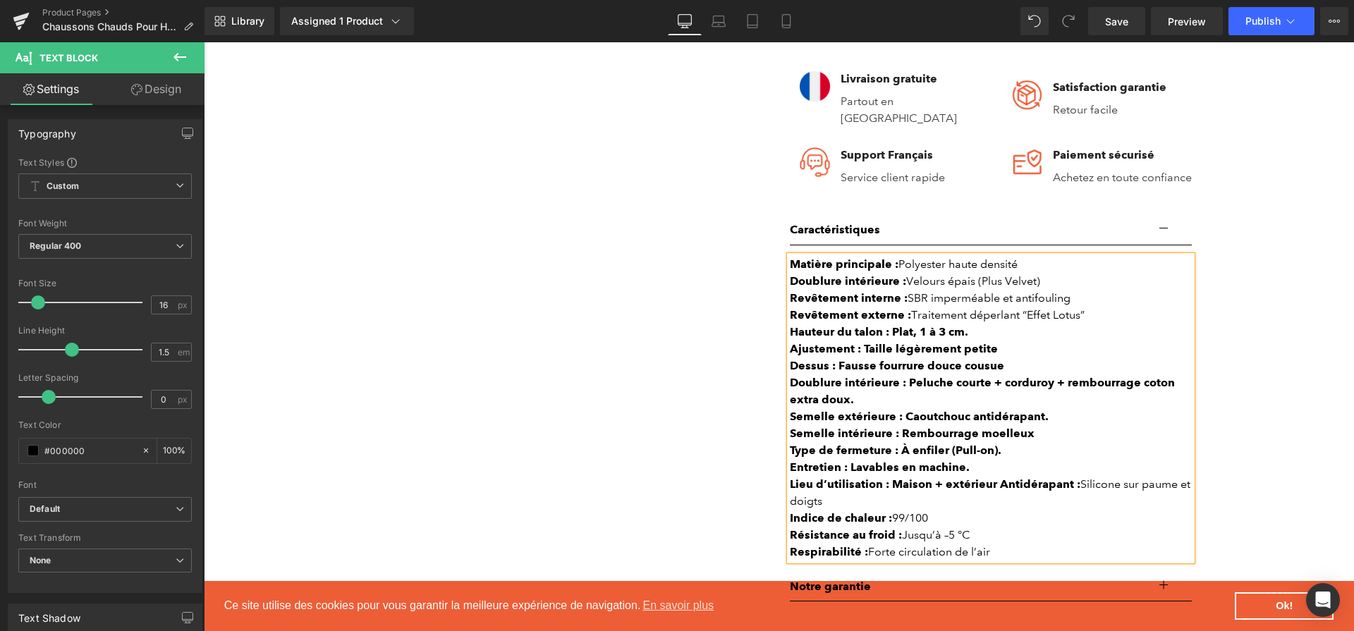
click at [999, 396] on strong "Doublure intérieure : Peluche courte + corduroy + rembourrage coton extra doux." at bounding box center [982, 391] width 385 height 30
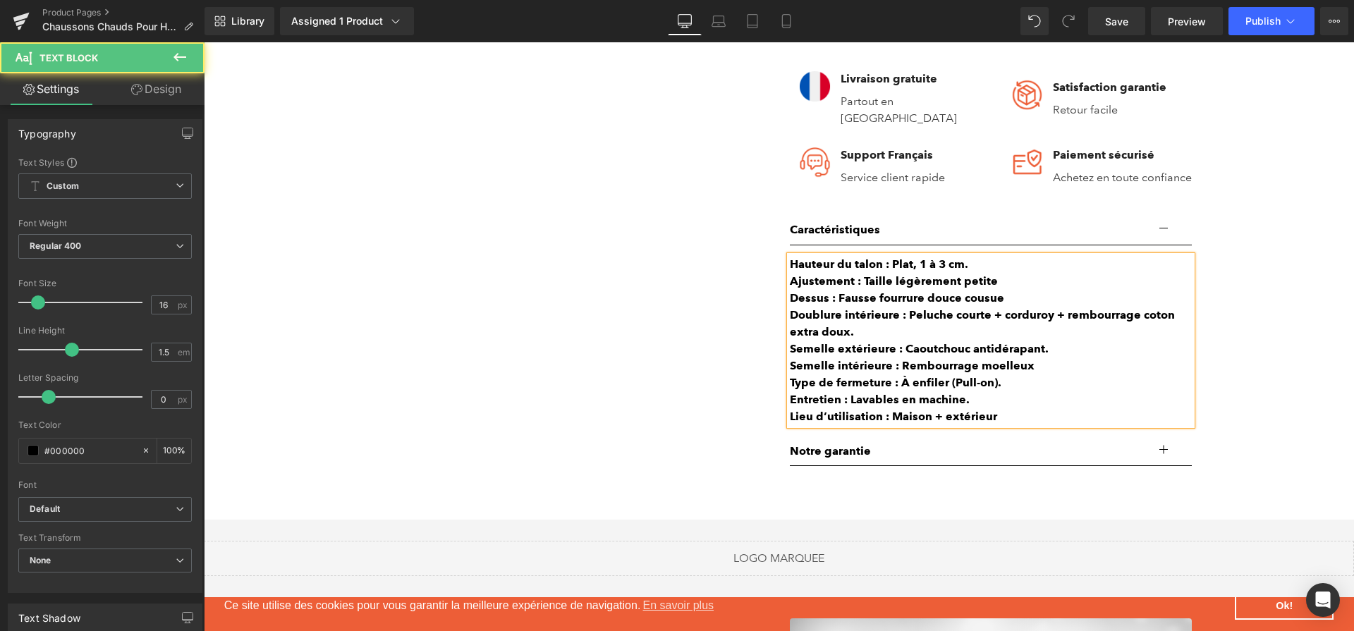
drag, startPoint x: 1012, startPoint y: 427, endPoint x: 891, endPoint y: 425, distance: 120.6
click at [891, 425] on div "Lieu d’utilisation : Maison + extérieur" at bounding box center [991, 416] width 402 height 17
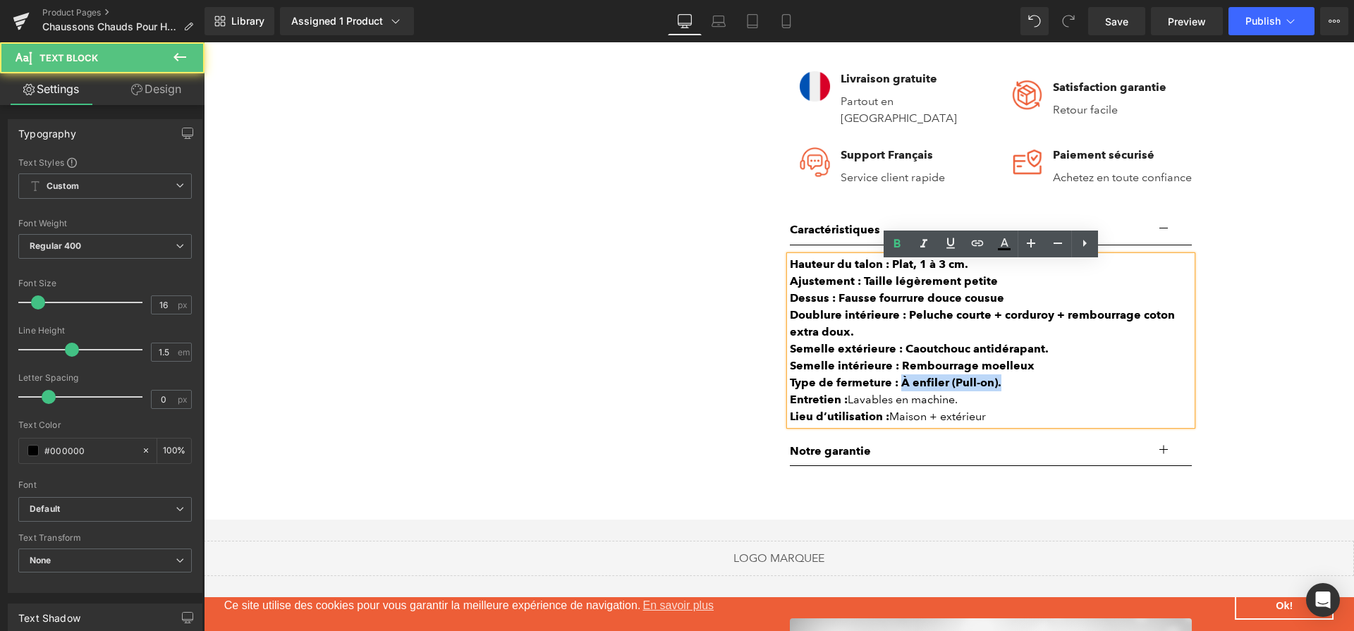
drag, startPoint x: 921, startPoint y: 391, endPoint x: 1000, endPoint y: 391, distance: 79.7
click at [1000, 391] on div "Type de fermeture : À enfiler (Pull-on)." at bounding box center [991, 382] width 402 height 17
drag, startPoint x: 902, startPoint y: 369, endPoint x: 925, endPoint y: 350, distance: 30.5
click at [1093, 369] on div "Semelle intérieure : Rembourrage moelleux" at bounding box center [991, 365] width 402 height 17
drag, startPoint x: 902, startPoint y: 352, endPoint x: 1073, endPoint y: 363, distance: 170.9
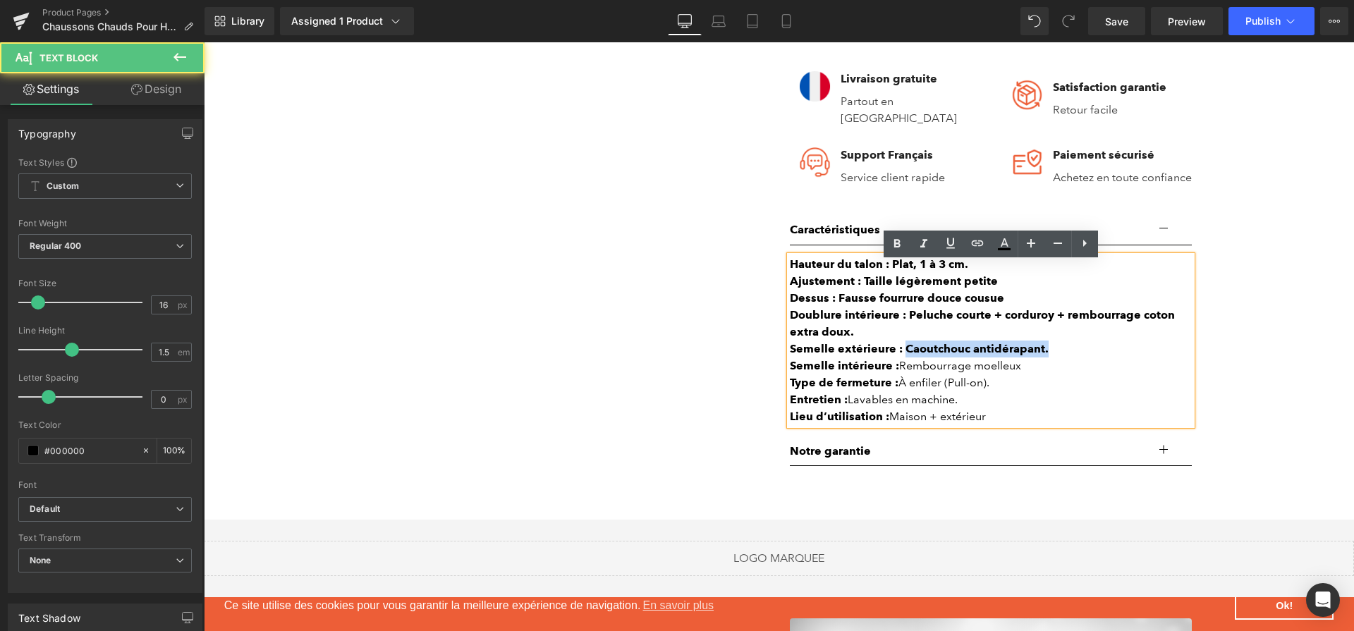
click at [1073, 363] on div "Hauteur du talon : Plat, 1 à 3 cm. Ajustement : Taille légèrement petite Dessus…" at bounding box center [991, 340] width 402 height 169
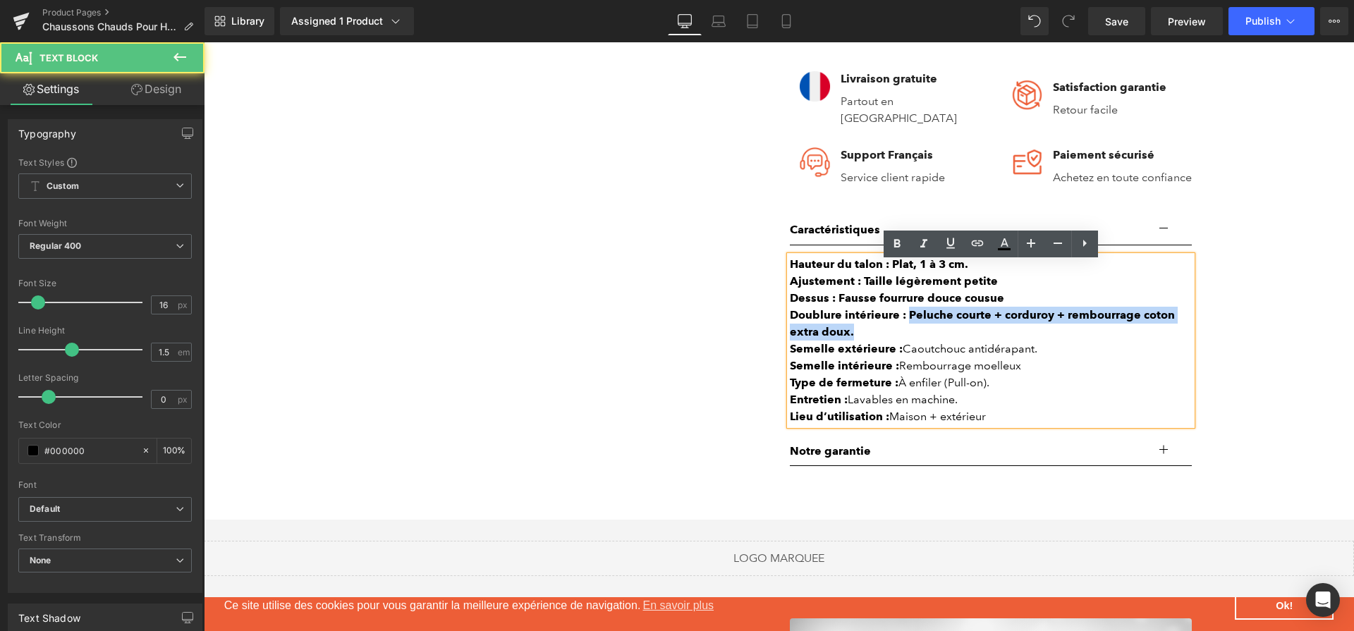
drag, startPoint x: 908, startPoint y: 320, endPoint x: 914, endPoint y: 333, distance: 14.2
click at [914, 333] on div "Doublure intérieure : Peluche courte + corduroy + rembourrage coton extra doux." at bounding box center [991, 324] width 402 height 34
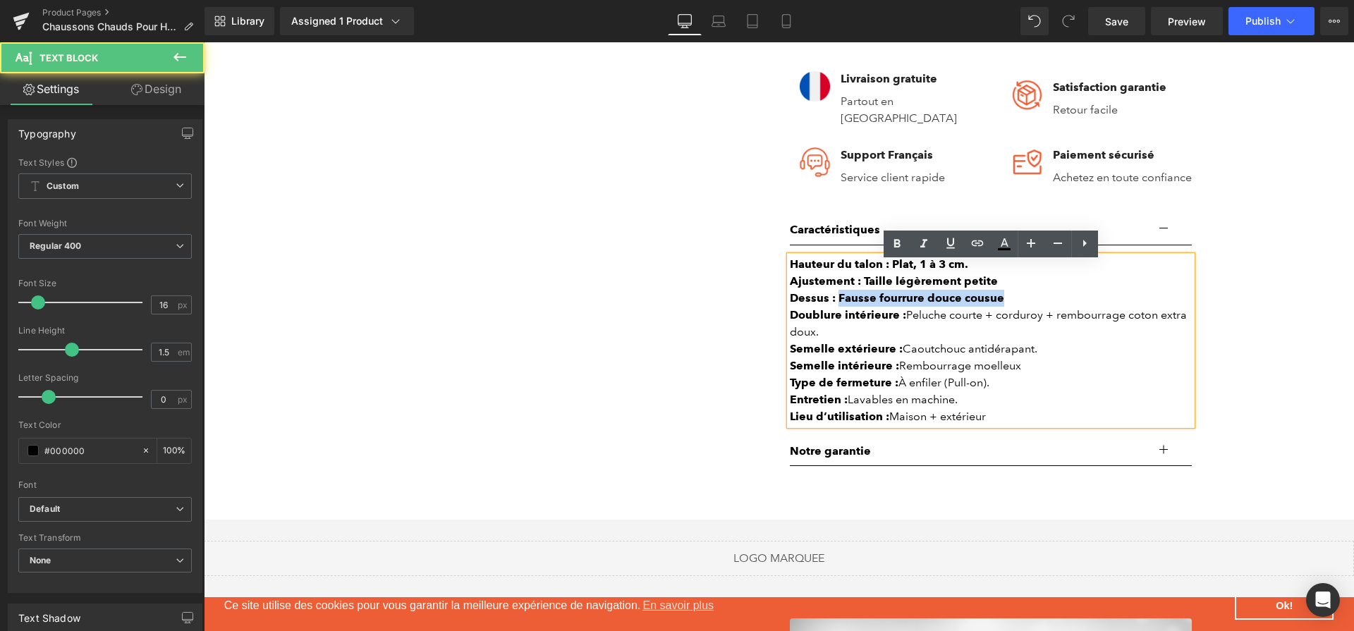
drag, startPoint x: 837, startPoint y: 305, endPoint x: 846, endPoint y: 294, distance: 14.5
click at [1029, 307] on div "Dessus : Fausse fourrure douce cousue" at bounding box center [991, 298] width 402 height 17
drag, startPoint x: 864, startPoint y: 289, endPoint x: 834, endPoint y: 307, distance: 35.1
click at [962, 288] on b "Ajustement : Taille légèrement petite" at bounding box center [894, 280] width 208 height 13
drag, startPoint x: 861, startPoint y: 288, endPoint x: 1089, endPoint y: 290, distance: 227.7
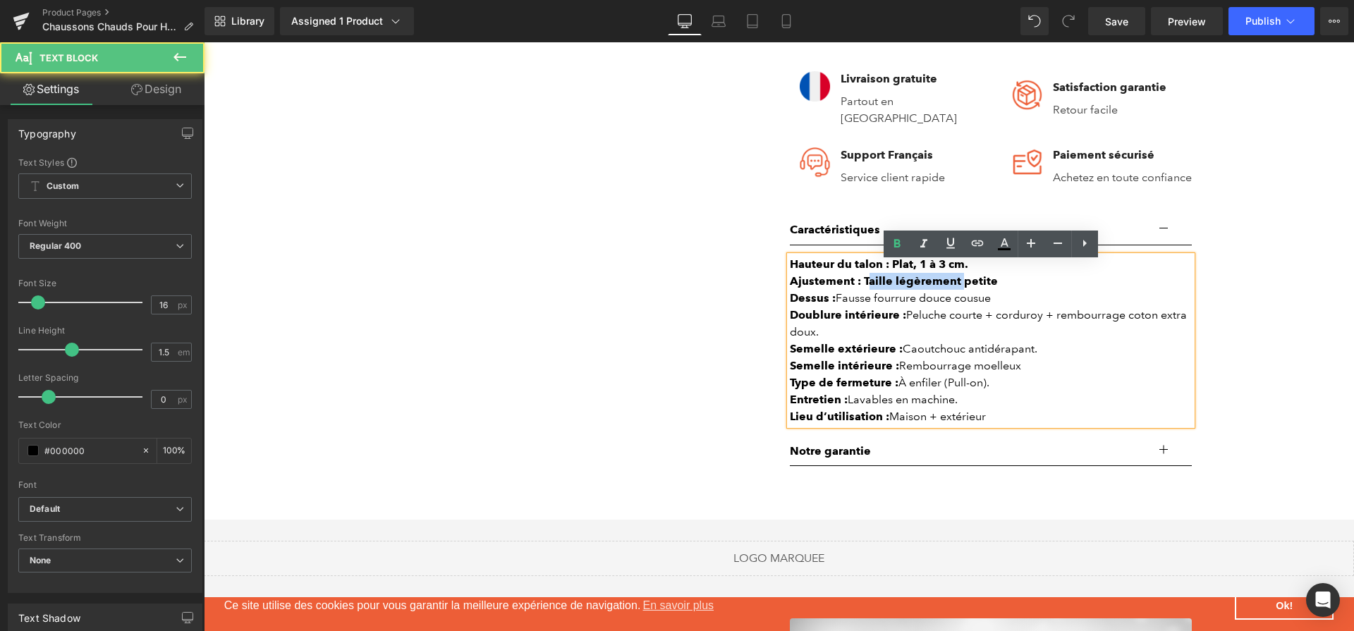
click at [1089, 290] on div "Ajustement : Taille légèrement petite" at bounding box center [991, 281] width 402 height 17
drag, startPoint x: 890, startPoint y: 274, endPoint x: 1014, endPoint y: 394, distance: 172.5
click at [994, 273] on div "Hauteur du talon : Plat, 1 à 3 cm." at bounding box center [991, 264] width 402 height 17
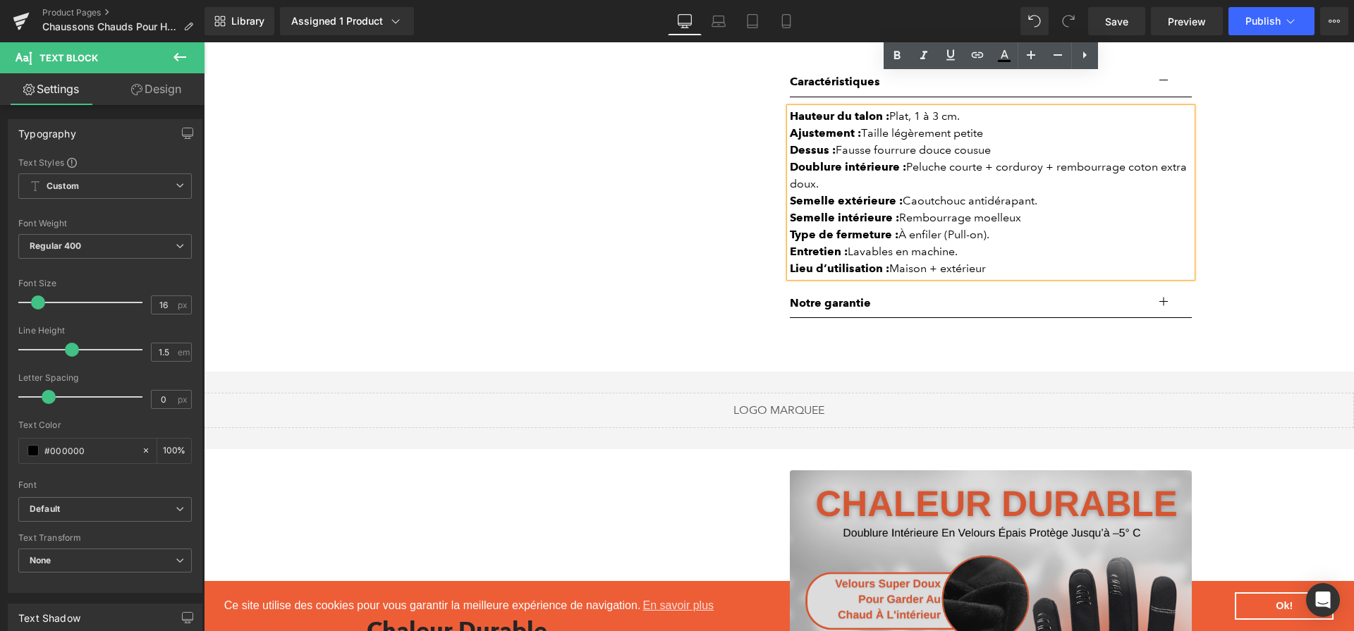
scroll to position [1481, 0]
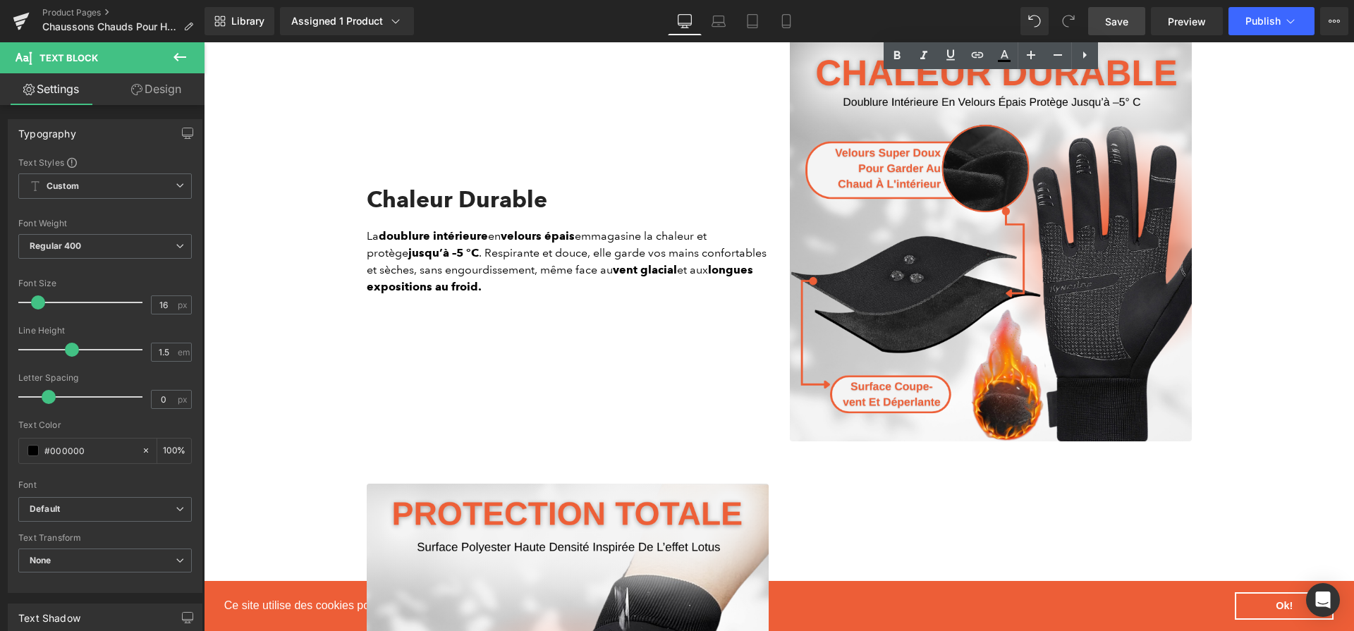
click at [1123, 21] on span "Save" at bounding box center [1116, 21] width 23 height 15
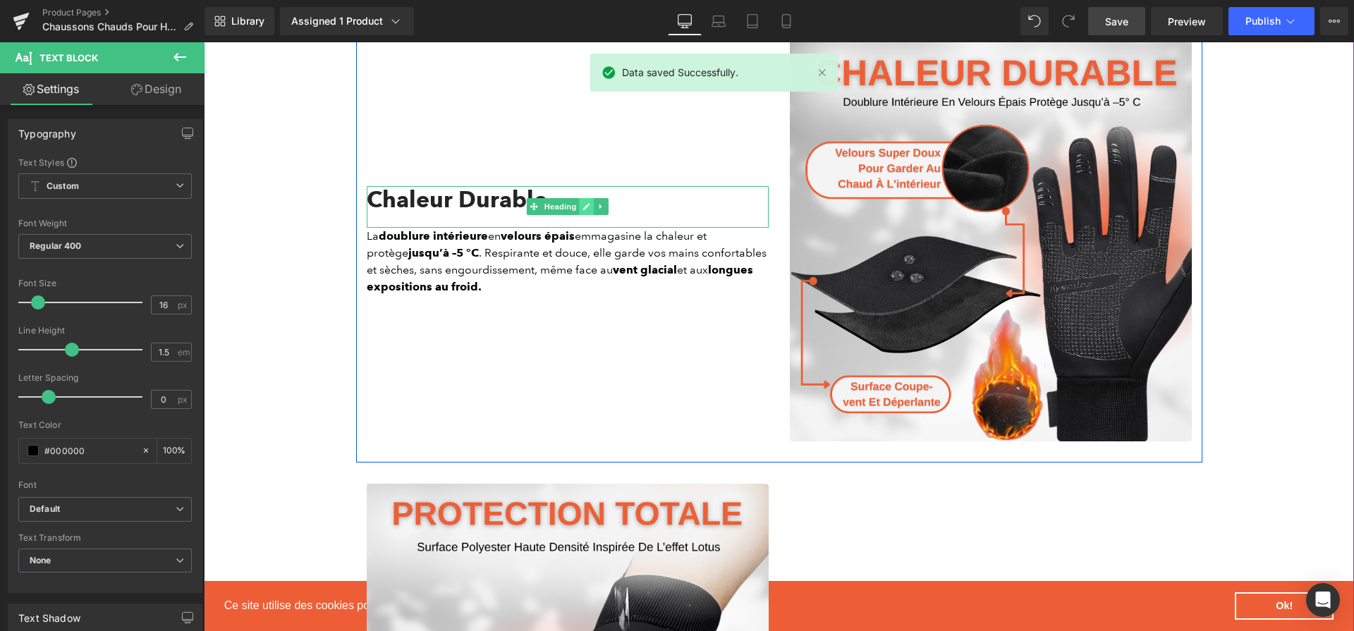
click at [587, 211] on icon at bounding box center [586, 206] width 8 height 8
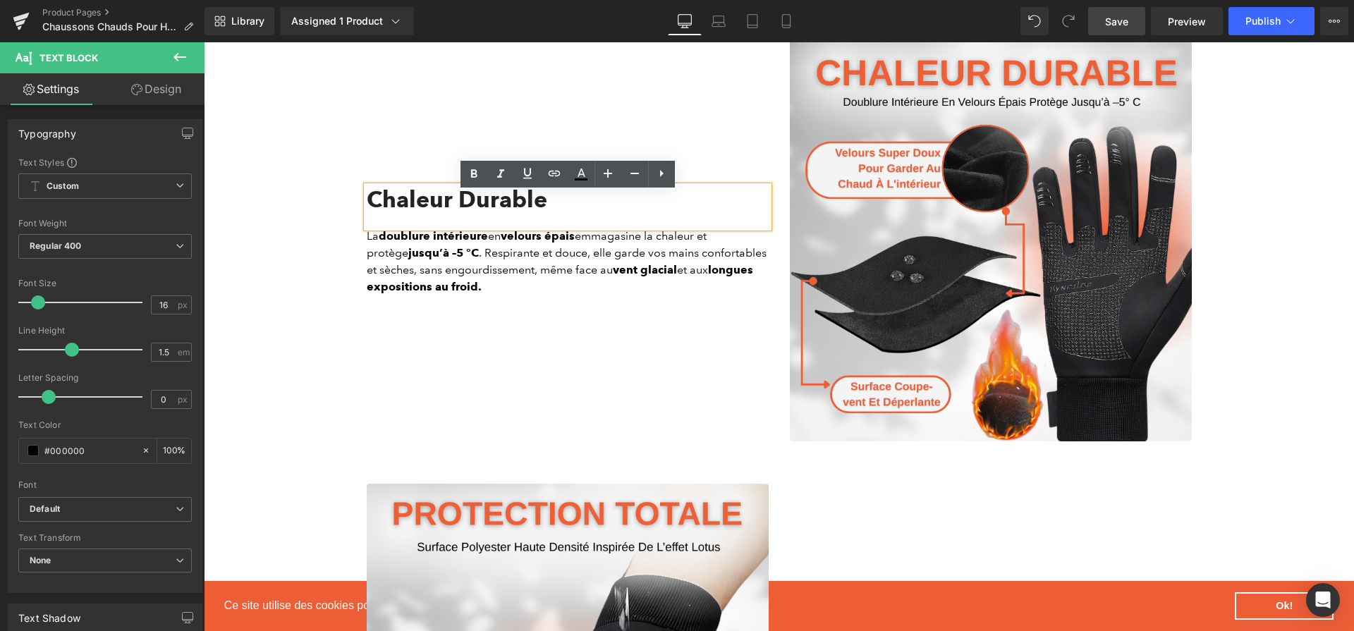
click at [542, 202] on div "Chaleur Durable" at bounding box center [568, 206] width 402 height 41
paste div
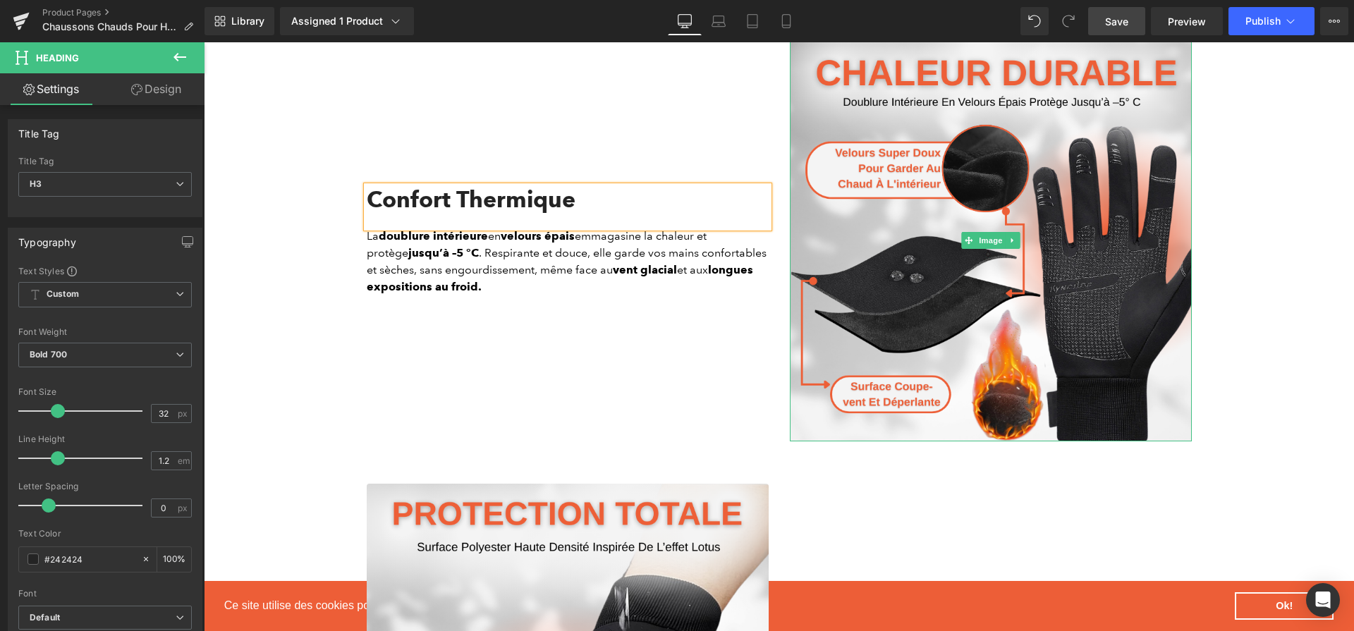
click at [967, 224] on img at bounding box center [991, 240] width 402 height 402
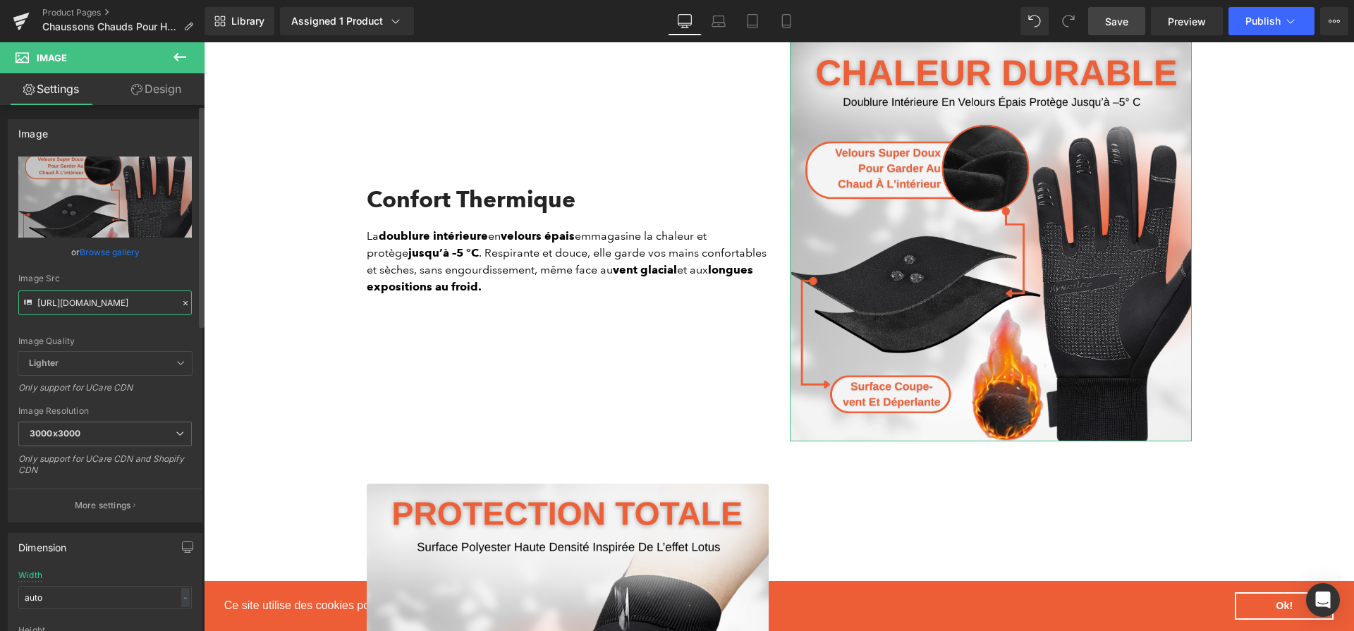
click at [123, 304] on input "https://cdn.shopify.com/s/files/1/0617/1757/7911/files/1_9d40dfed-4c6c-4988-b1f…" at bounding box center [104, 302] width 173 height 25
paste input "bde3fdab-fc68-47a5-94d1-6ac6c419e52f.png?v=175769348"
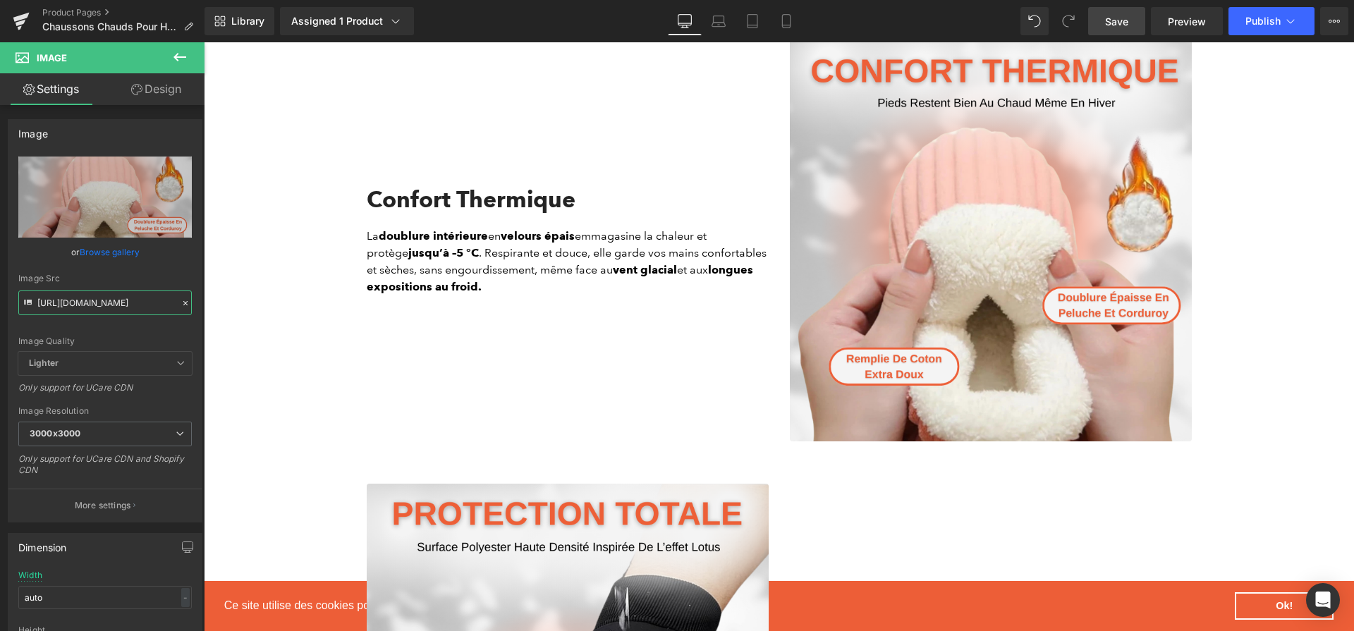
type input "[URL][DOMAIN_NAME]"
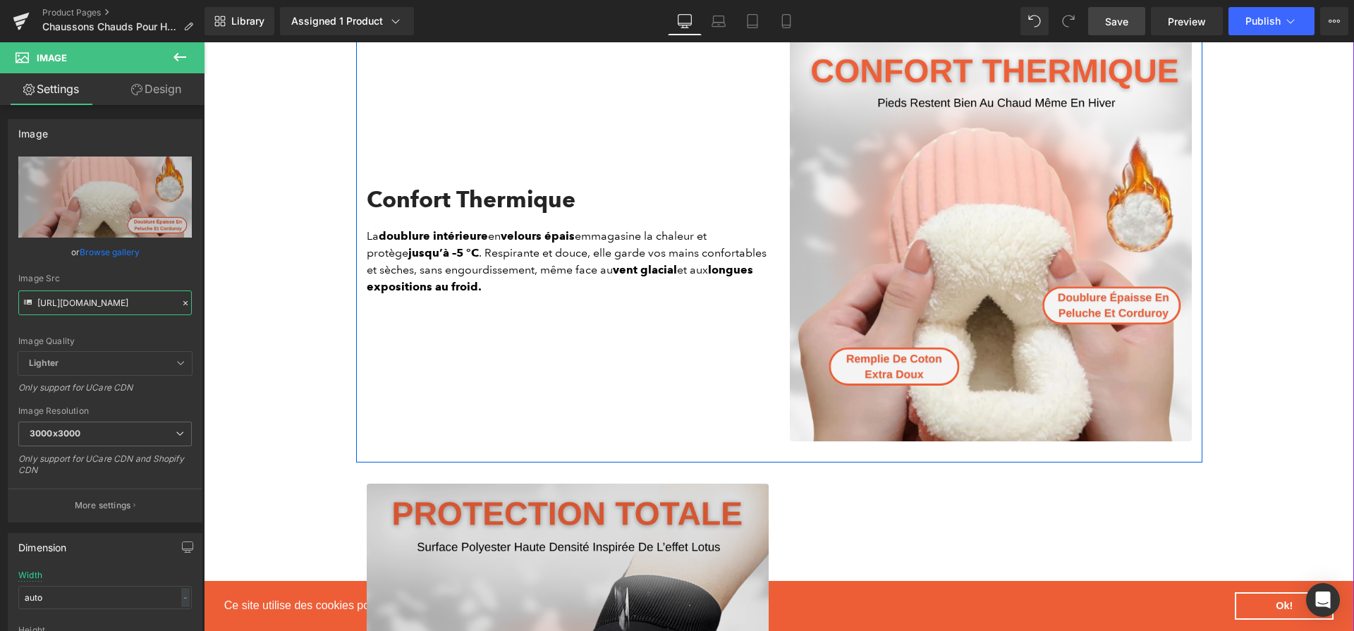
scroll to position [1755, 0]
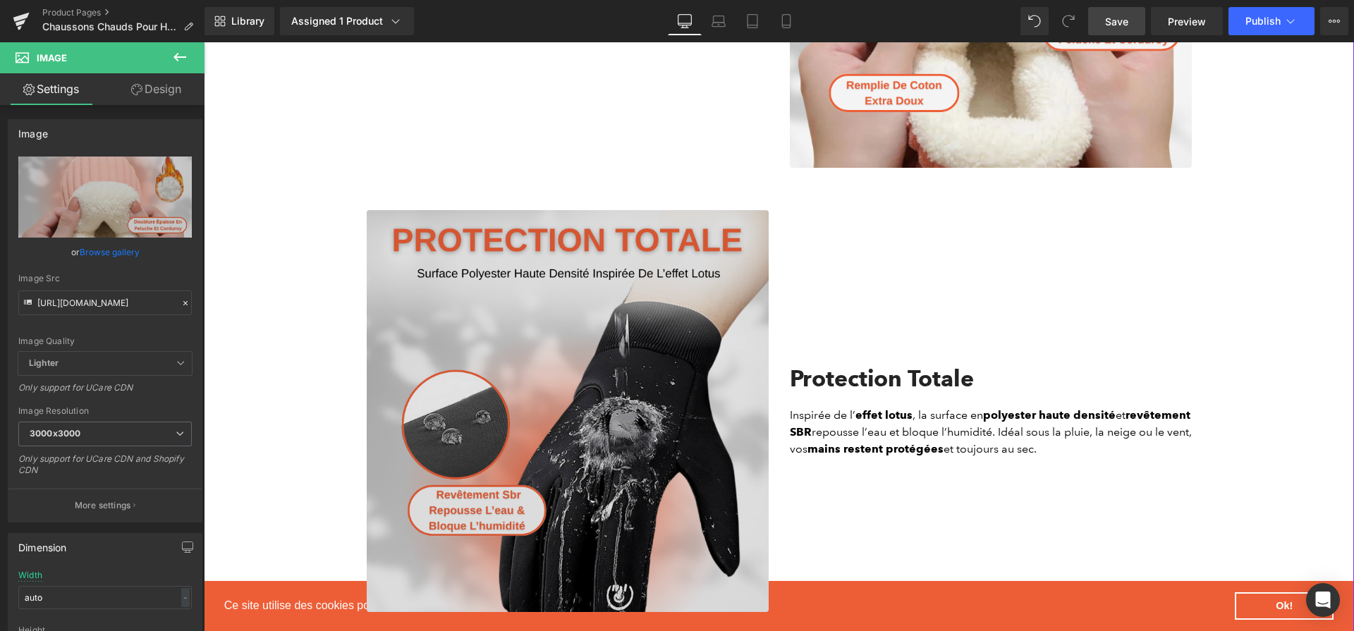
click at [595, 306] on img at bounding box center [568, 411] width 402 height 402
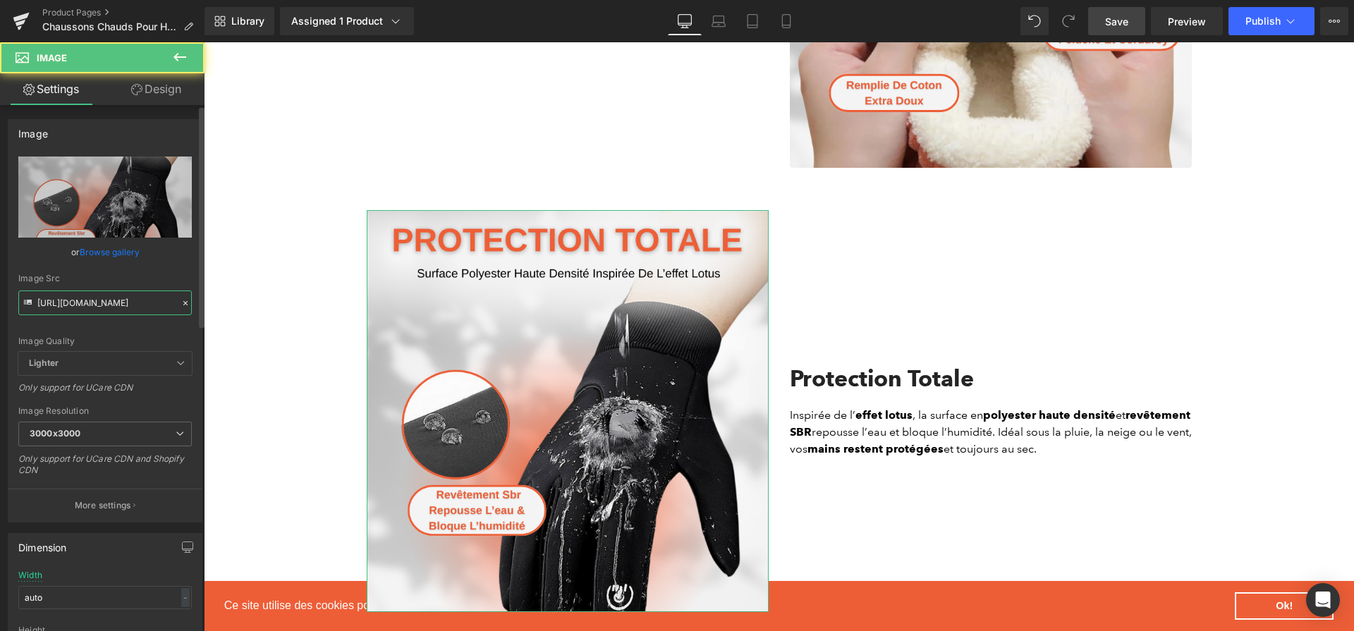
click at [154, 304] on input "https://cdn.shopify.com/s/files/1/0617/1757/7911/files/2_1d9c4bb3-599f-492a-be3…" at bounding box center [104, 302] width 173 height 25
paste input "d7e9545b-f1b9-43c0-a758-3041a57e1b5f.png?v=175769348"
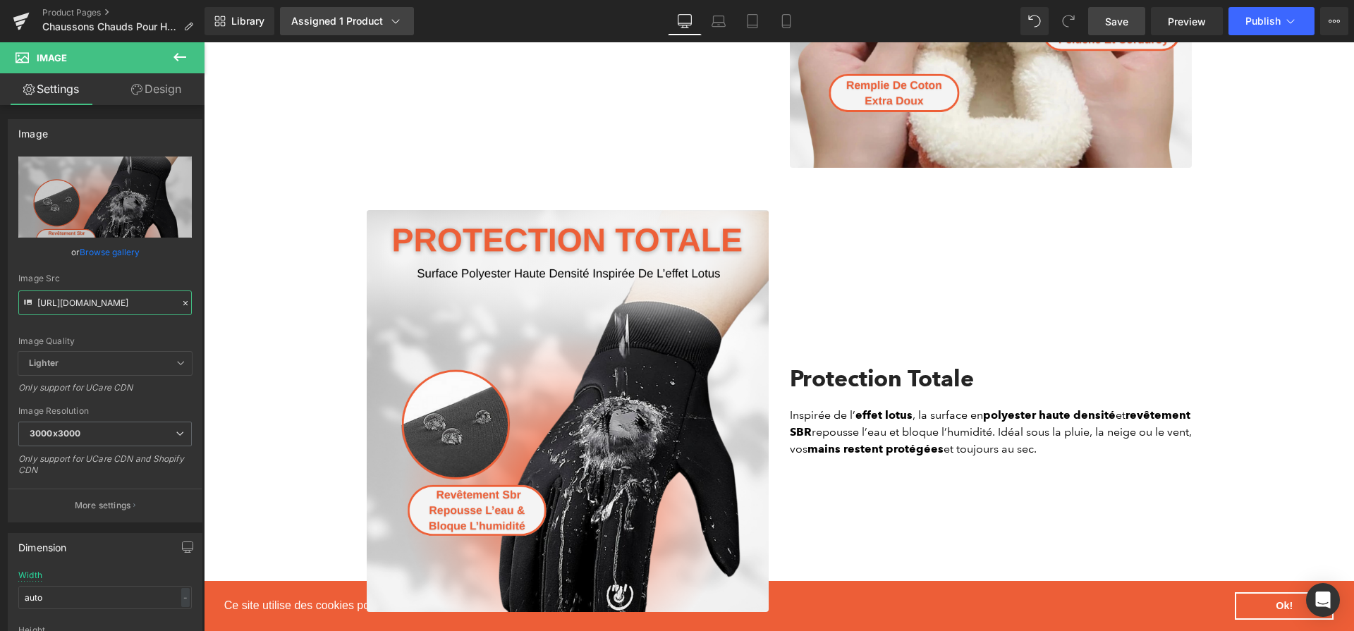
scroll to position [0, 345]
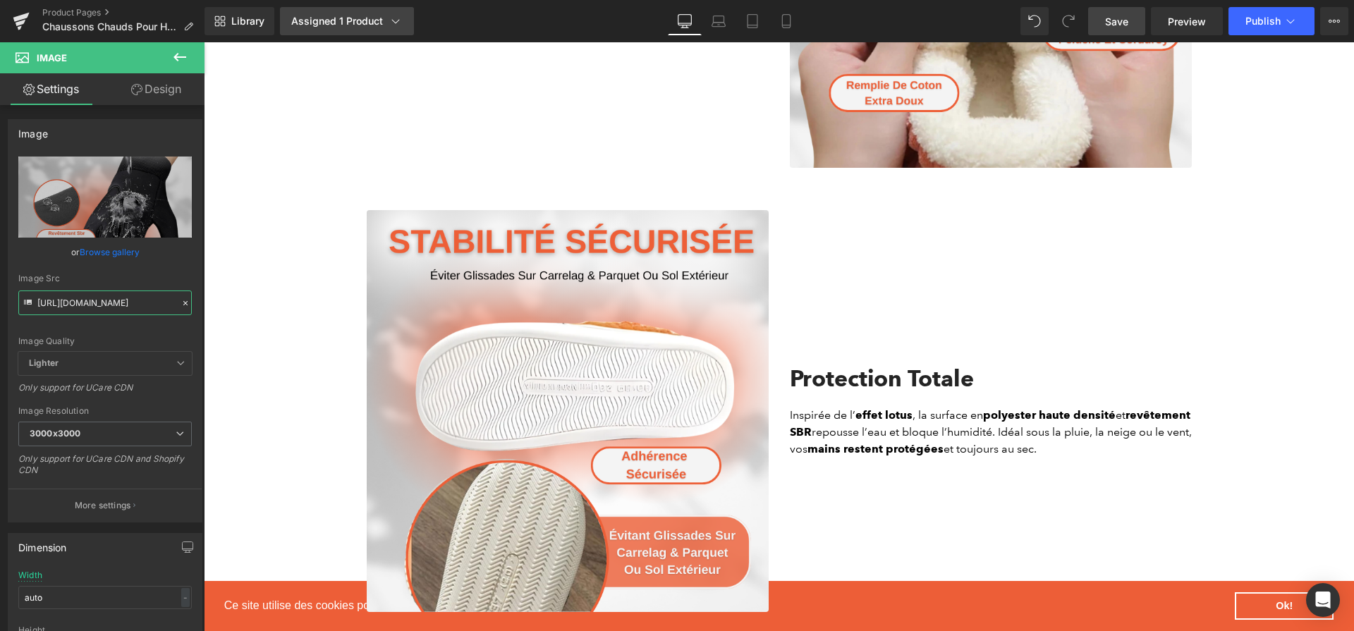
type input "https://cdn.shopify.com/s/files/1/0617/1757/7911/files/2_d7e9545b-f1b9-43c0-a75…"
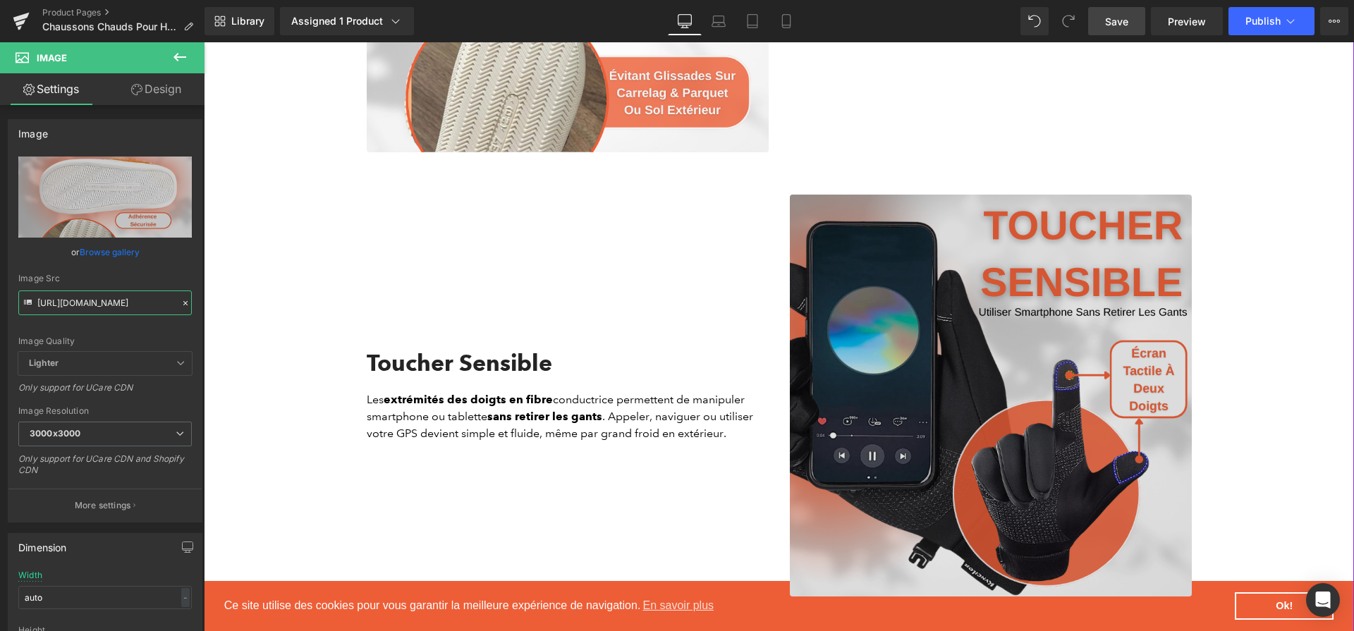
scroll to position [2353, 0]
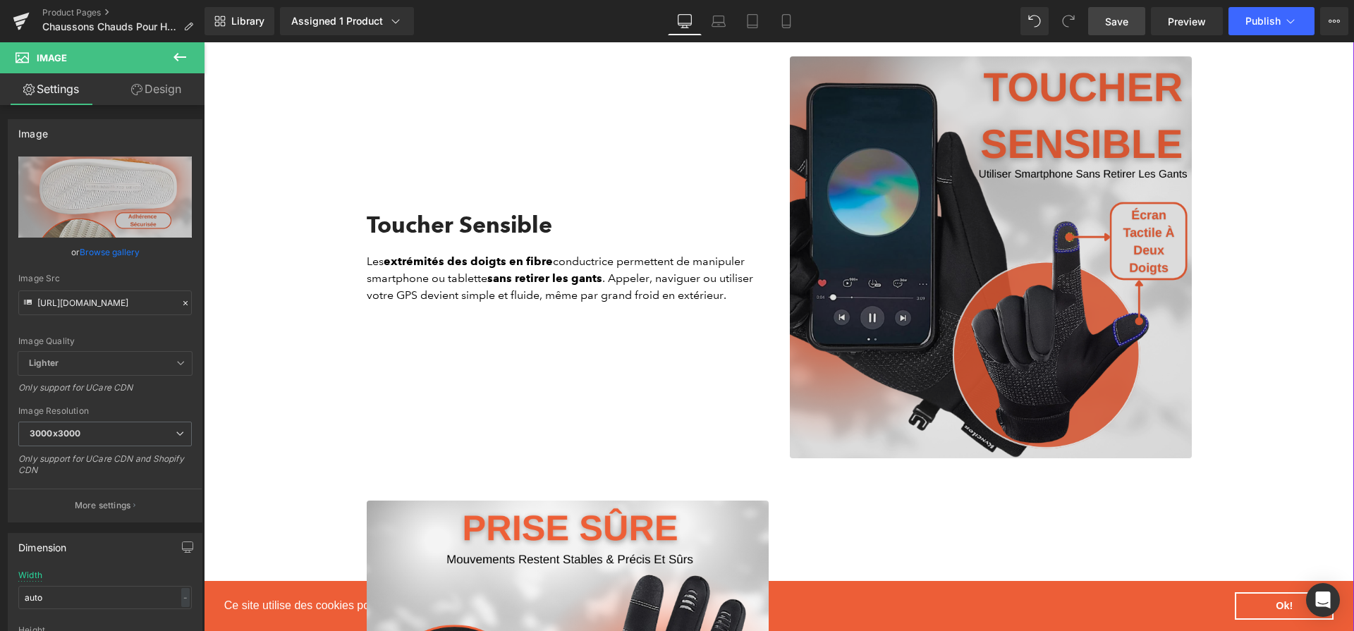
click at [971, 417] on img at bounding box center [991, 257] width 402 height 402
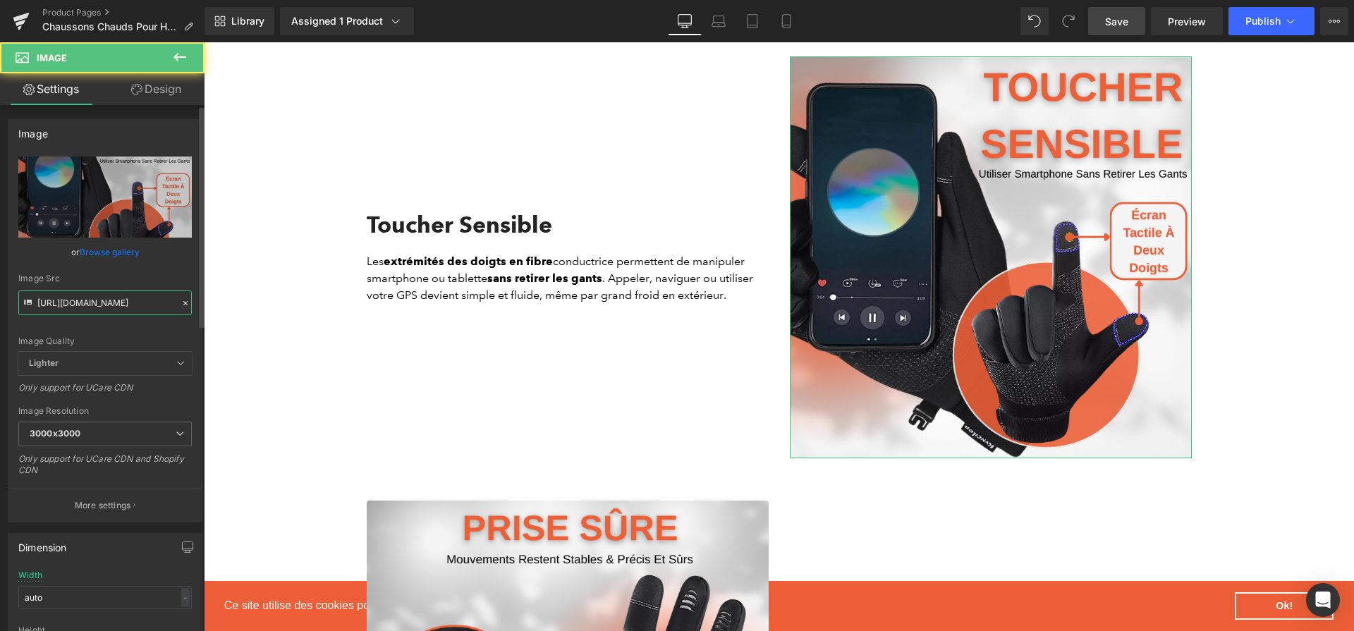
click at [102, 307] on input "https://cdn.shopify.com/s/files/1/0617/1757/7911/files/3_197847af-520b-4cfe-ab6…" at bounding box center [104, 302] width 173 height 25
paste input "921c4085-b384-4b32-8feb-dc6c29b2d588.png?v=175769348"
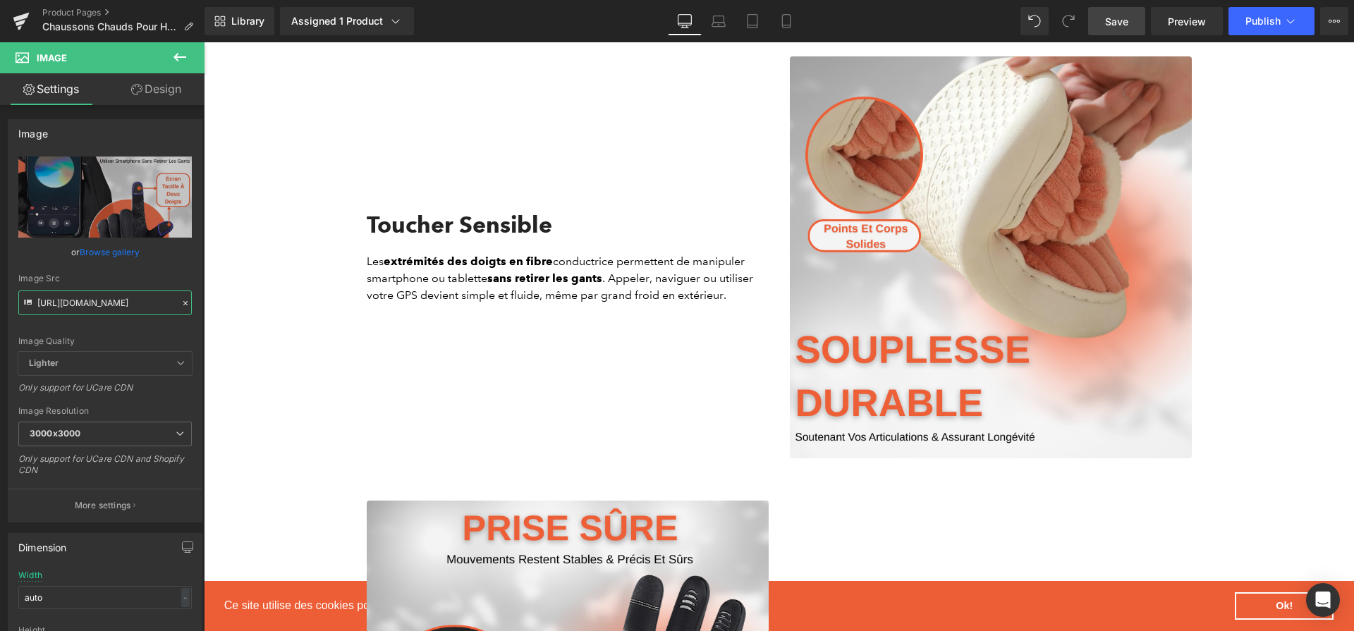
type input "https://cdn.shopify.com/s/files/1/0617/1757/7911/files/3_921c4085-b384-4b32-8fe…"
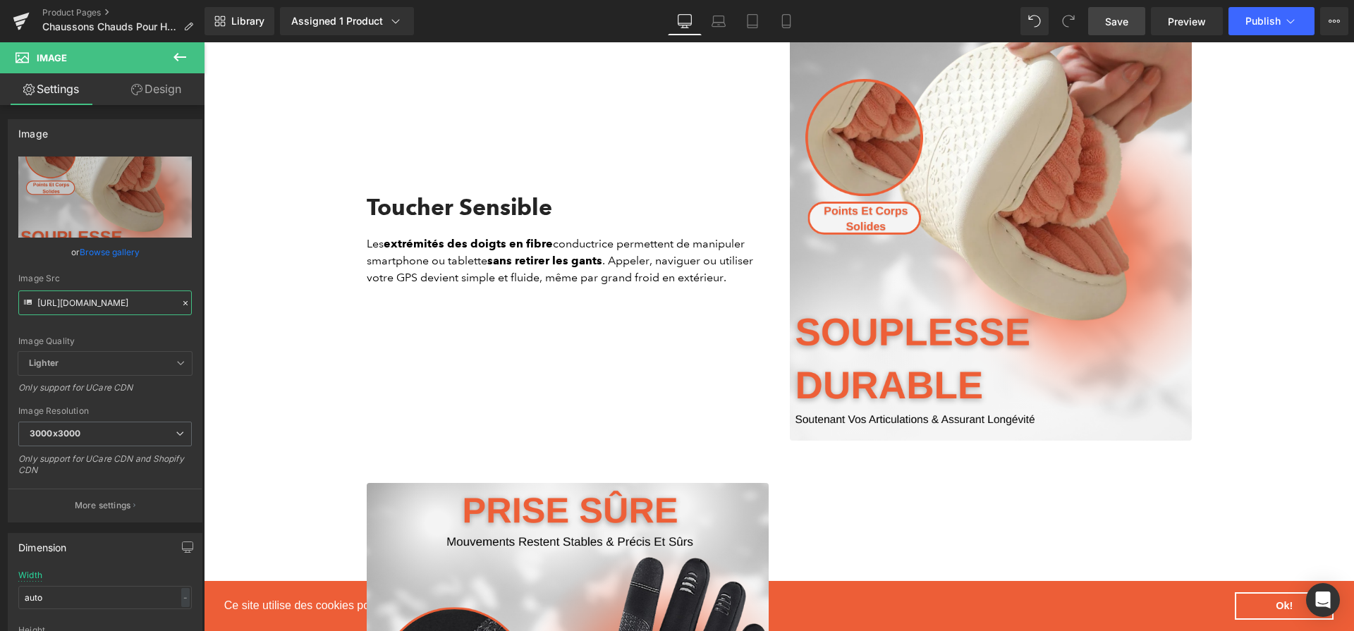
scroll to position [2580, 0]
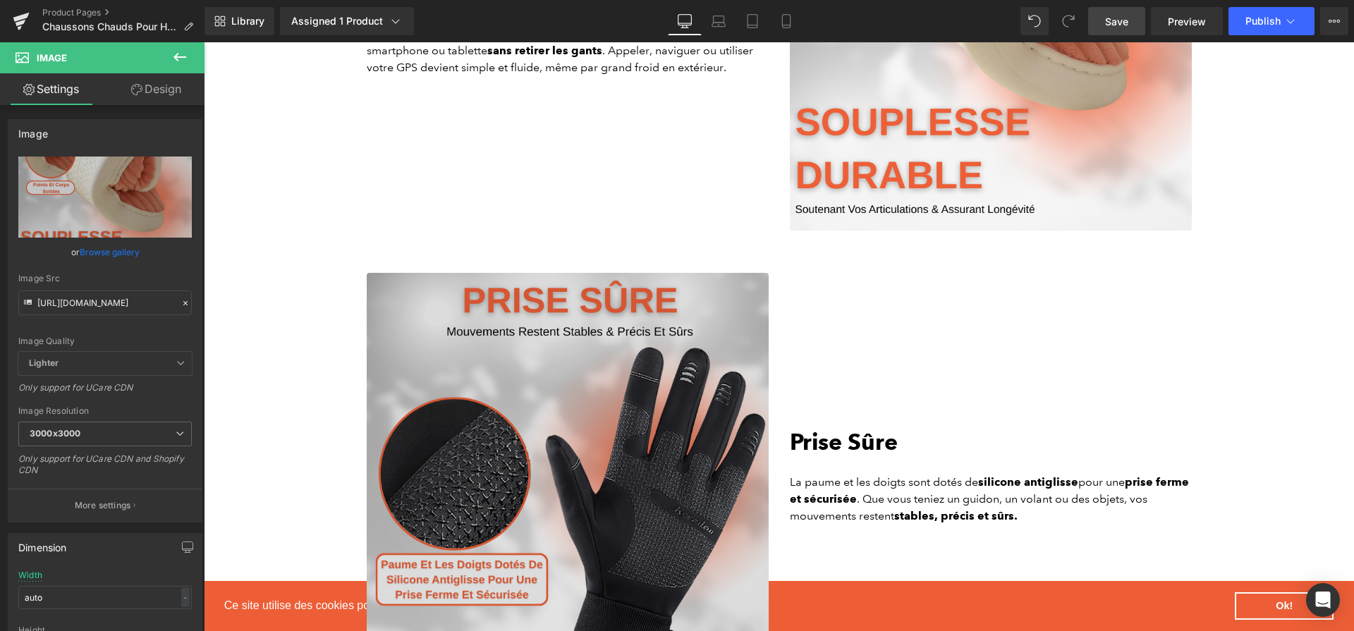
click at [652, 328] on img at bounding box center [568, 474] width 402 height 402
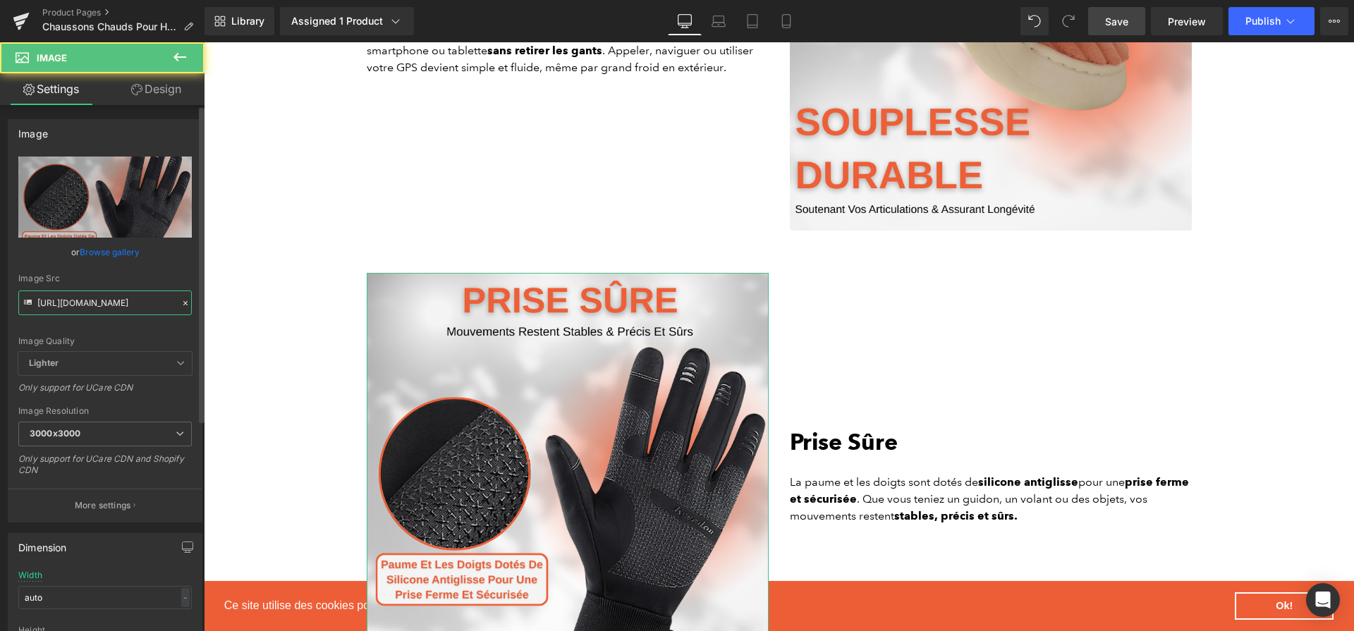
click at [70, 303] on input "https://cdn.shopify.com/s/files/1/0617/1757/7911/files/4_a3bf4cb5-b306-425a-8c9…" at bounding box center [104, 302] width 173 height 25
paste input "4179d5e9-7297-468a-8e0a-df68771db70c.png?v=175769348"
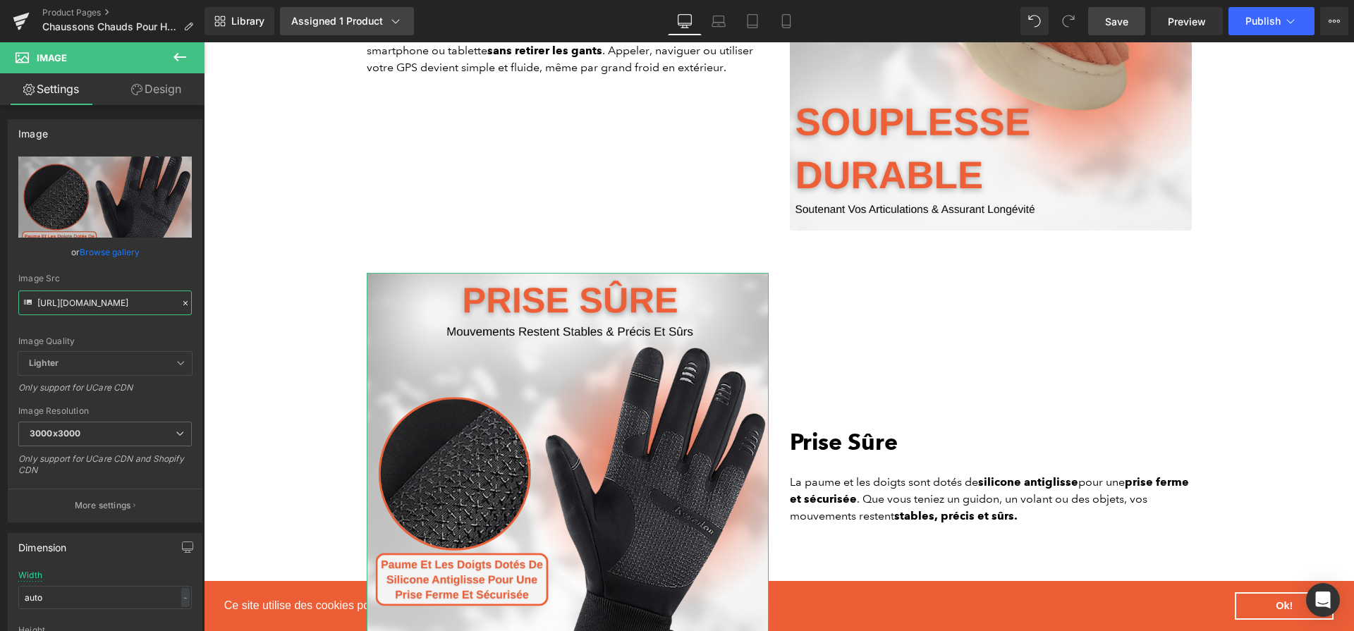
scroll to position [0, 348]
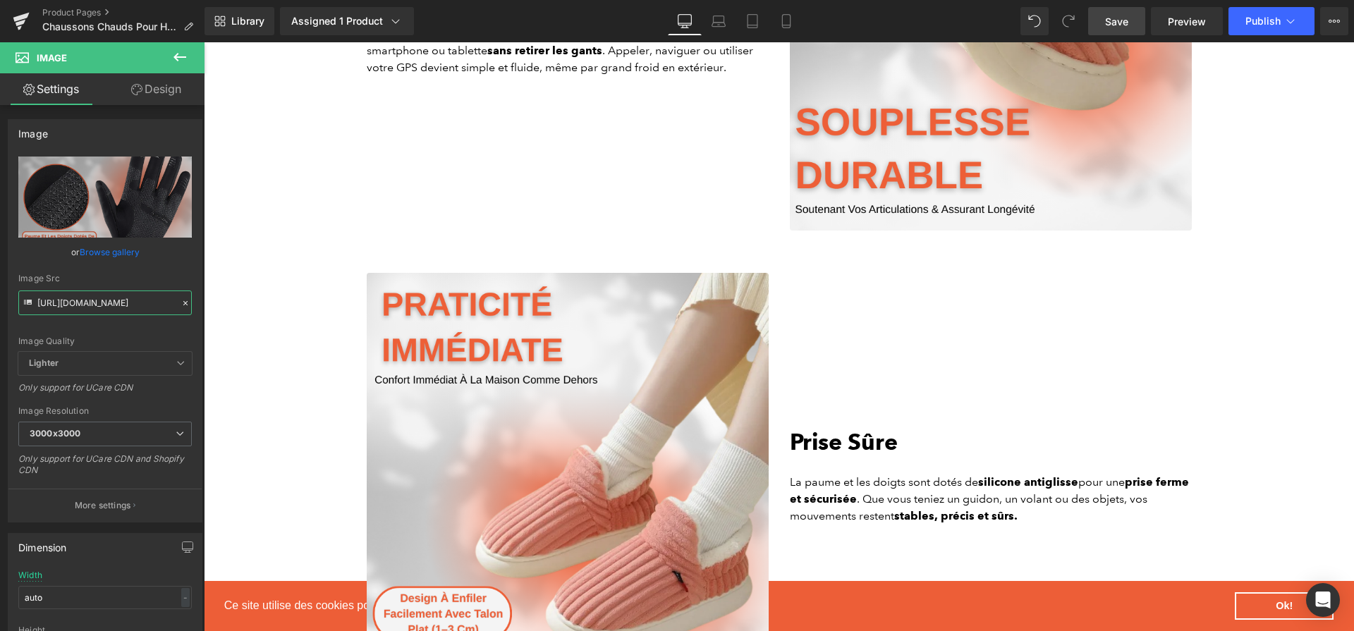
type input "https://cdn.shopify.com/s/files/1/0617/1757/7911/files/4_4179d5e9-7297-468a-8e0…"
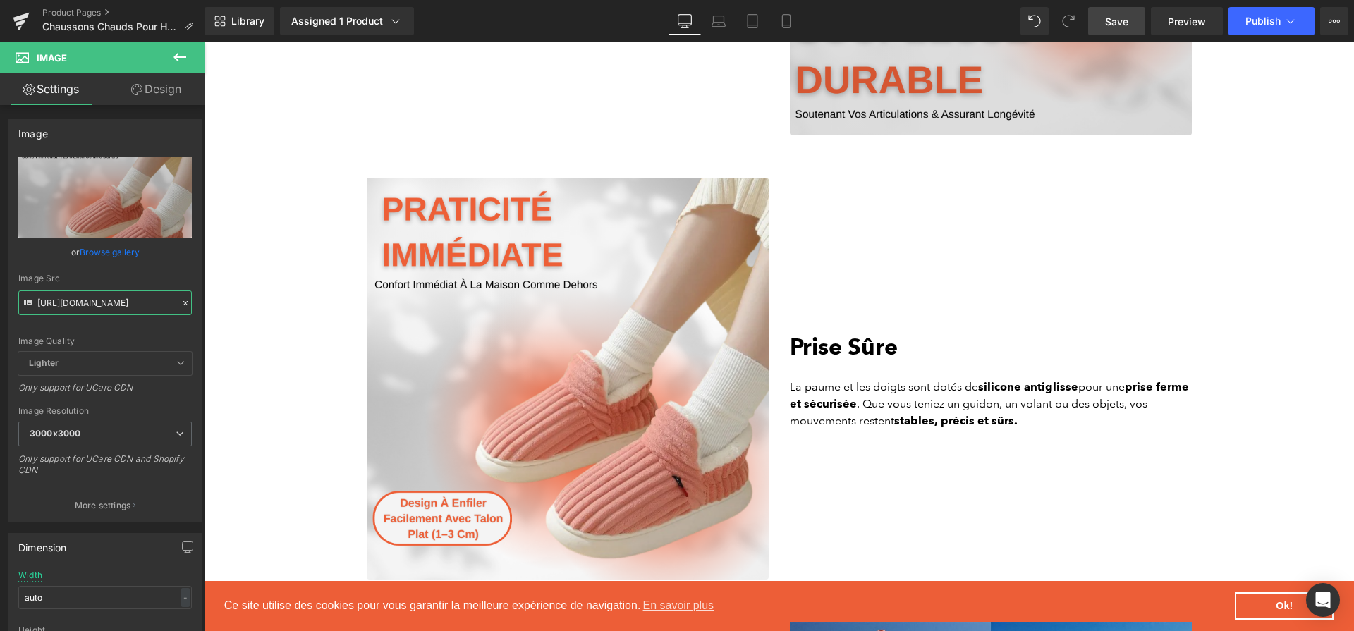
scroll to position [2992, 0]
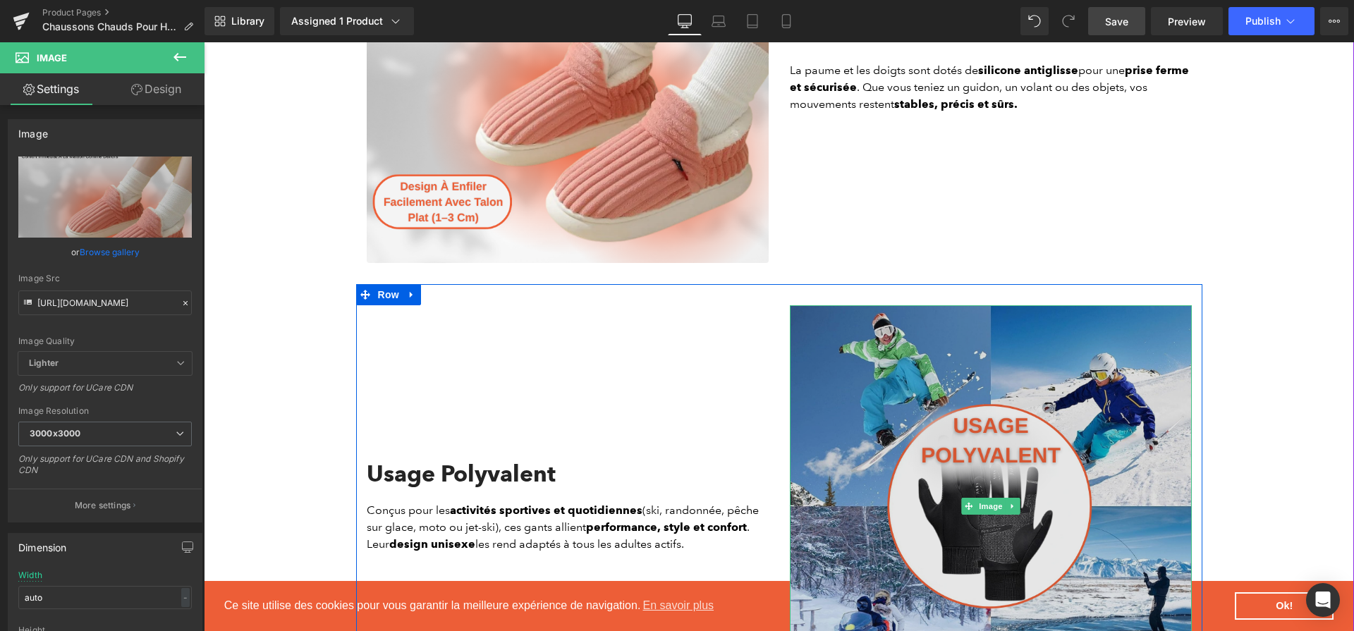
click at [907, 384] on img at bounding box center [991, 506] width 402 height 402
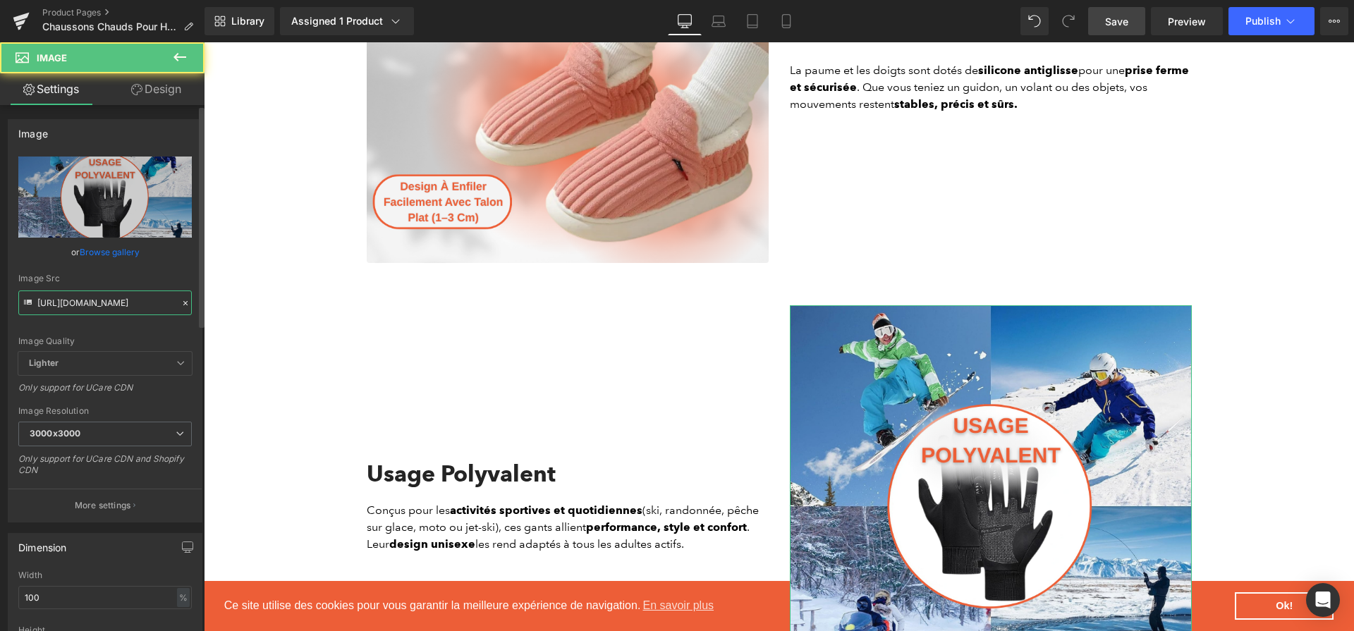
click at [136, 304] on input "https://cdn.shopify.com/s/files/1/0617/1757/7911/files/5_8a9edb52-28e7-4140-82c…" at bounding box center [104, 302] width 173 height 25
paste input "25a5dbf7-6a9e-451d-add9-cf02900743ec.png?v=175769348"
type input "https://cdn.shopify.com/s/files/1/0617/1757/7911/files/5_25a5dbf7-6a9e-451d-add…"
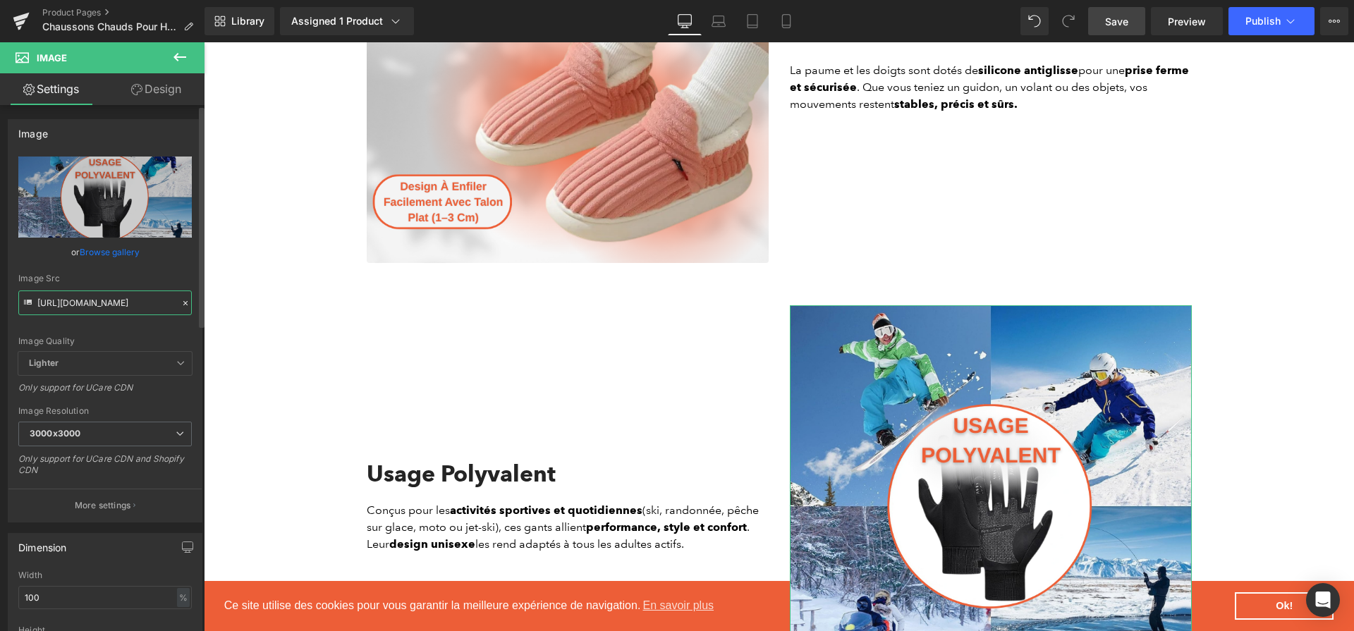
scroll to position [0, 348]
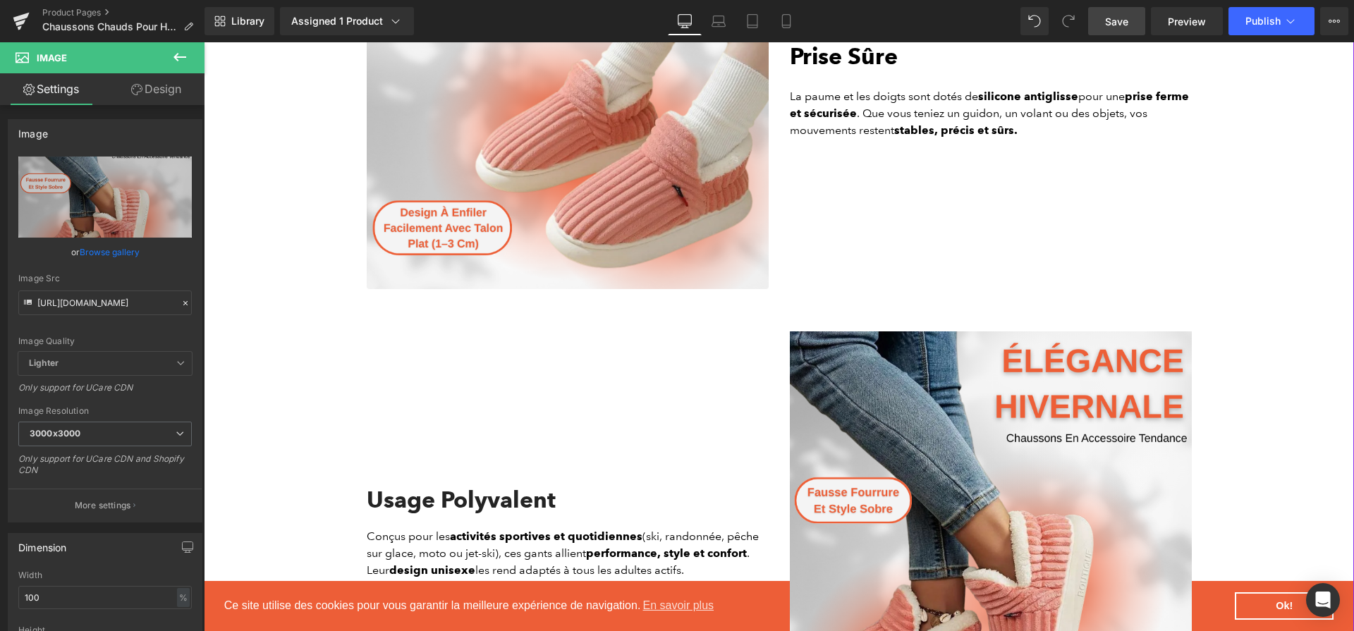
click at [269, 329] on div "Liquid Row Image Confort Thermique Heading La doublure intérieure en velours ép…" at bounding box center [779, 227] width 1150 height 3613
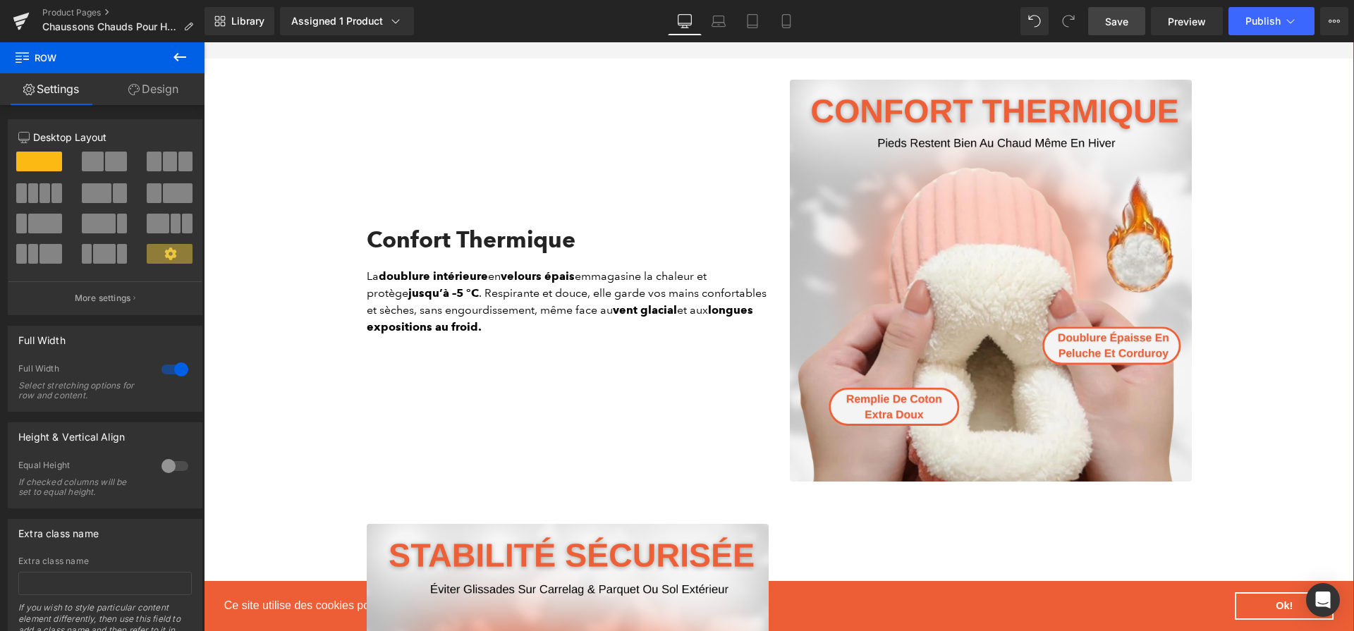
scroll to position [1442, 0]
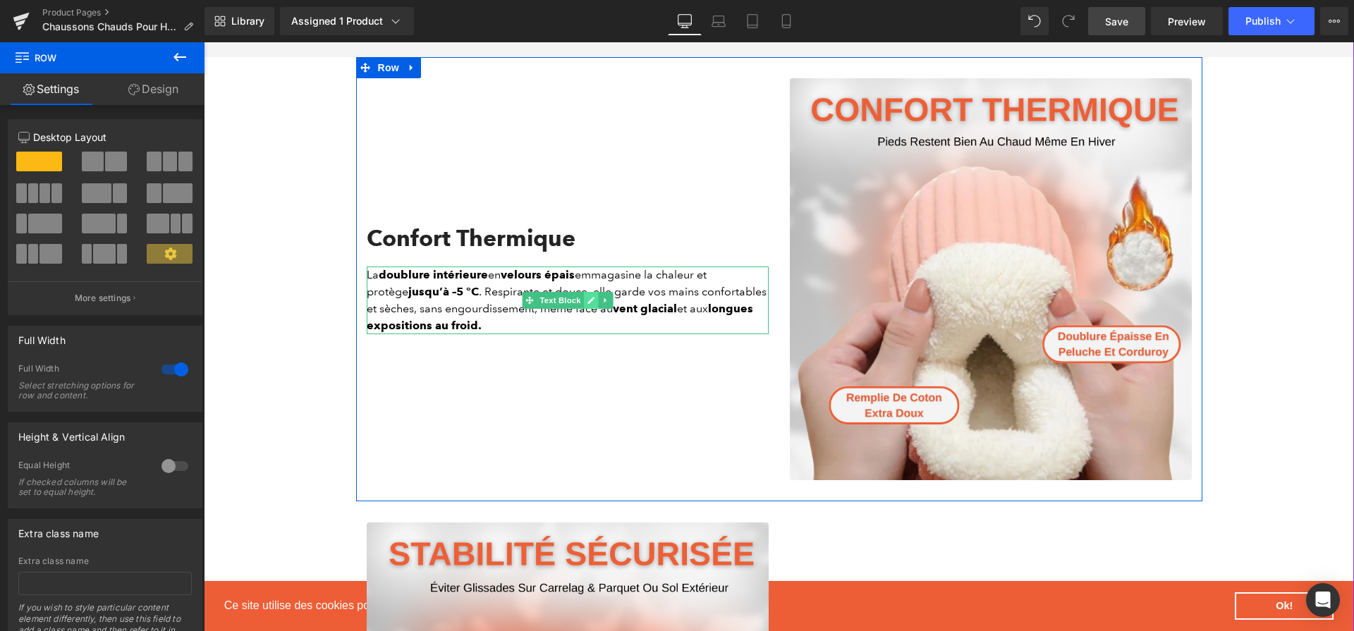
click at [595, 300] on link at bounding box center [590, 300] width 15 height 17
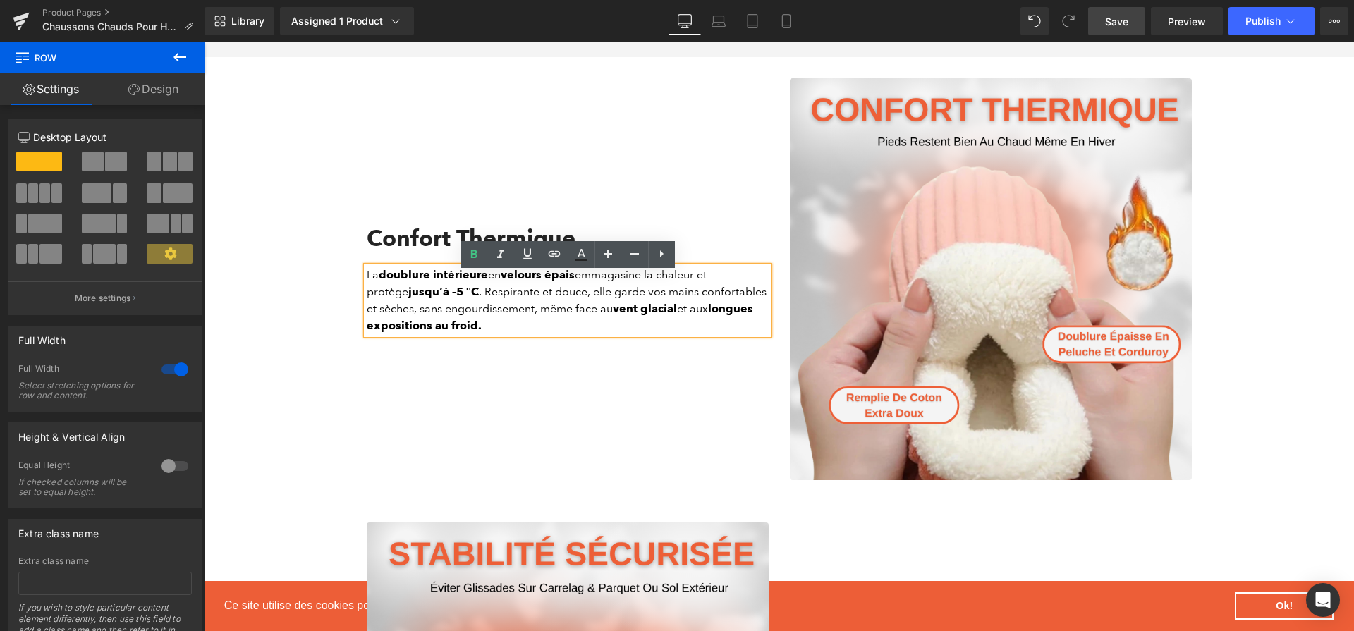
click at [595, 300] on div "La doublure intérieure en velours épais emmagasine la chaleur et protège jusqu’…" at bounding box center [568, 300] width 402 height 68
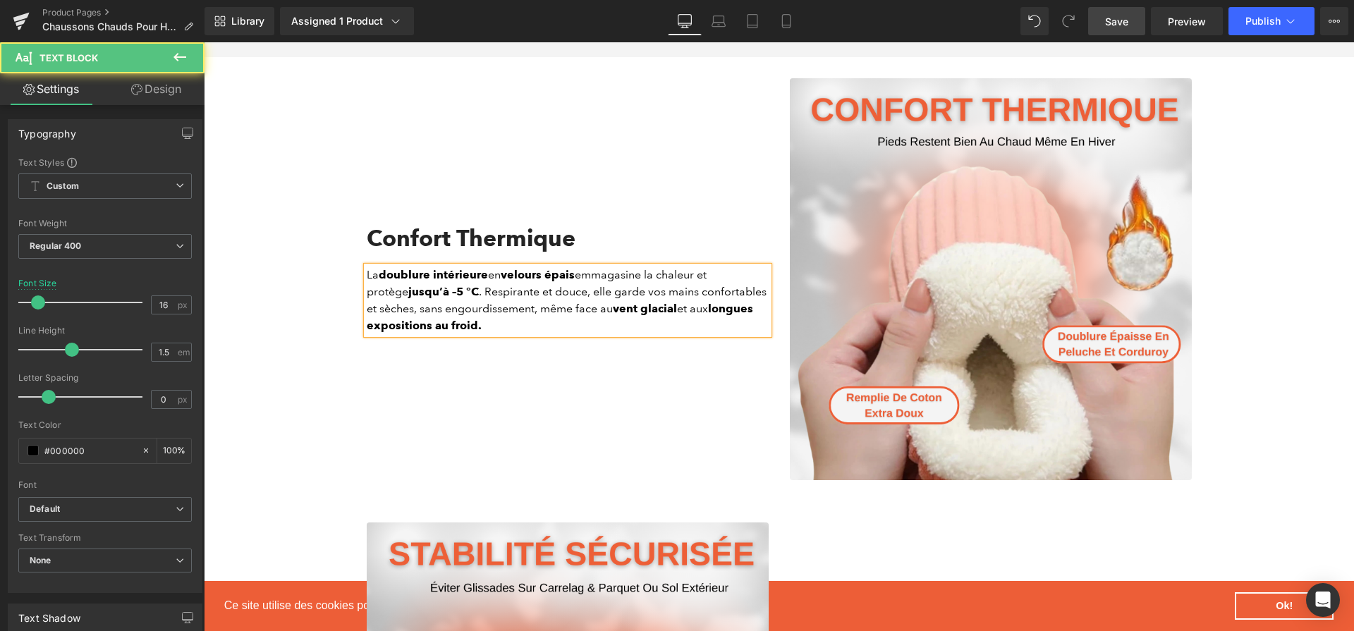
paste div
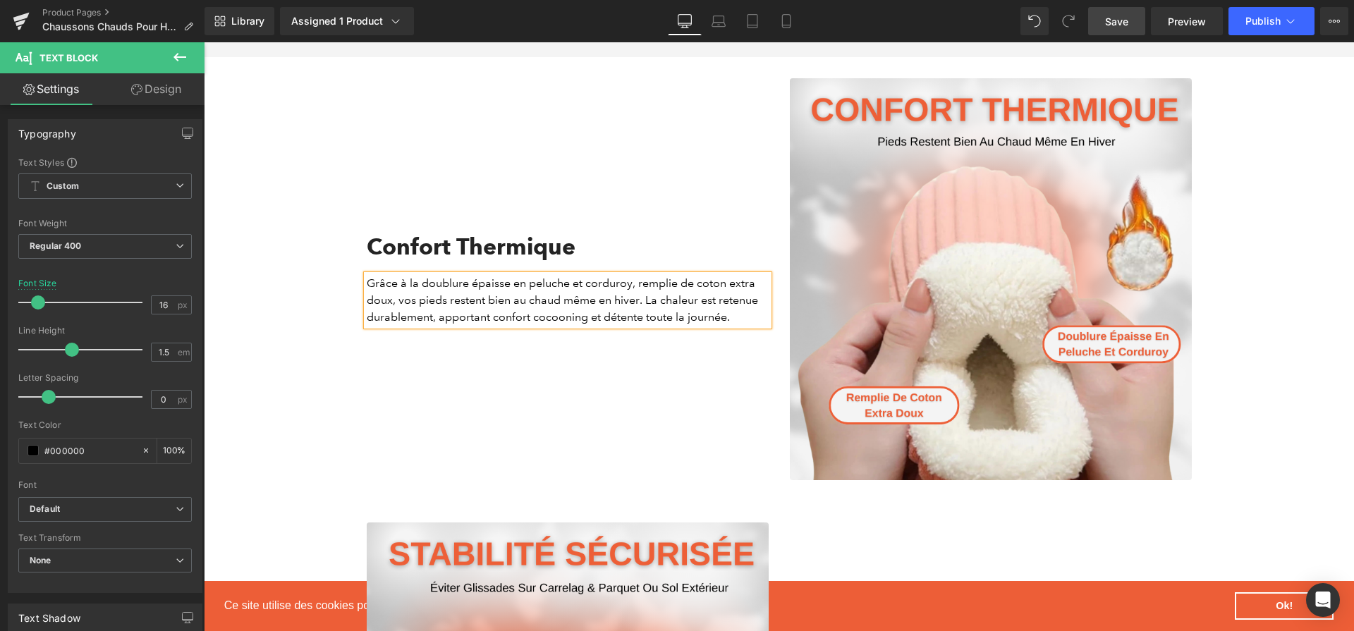
scroll to position [1451, 0]
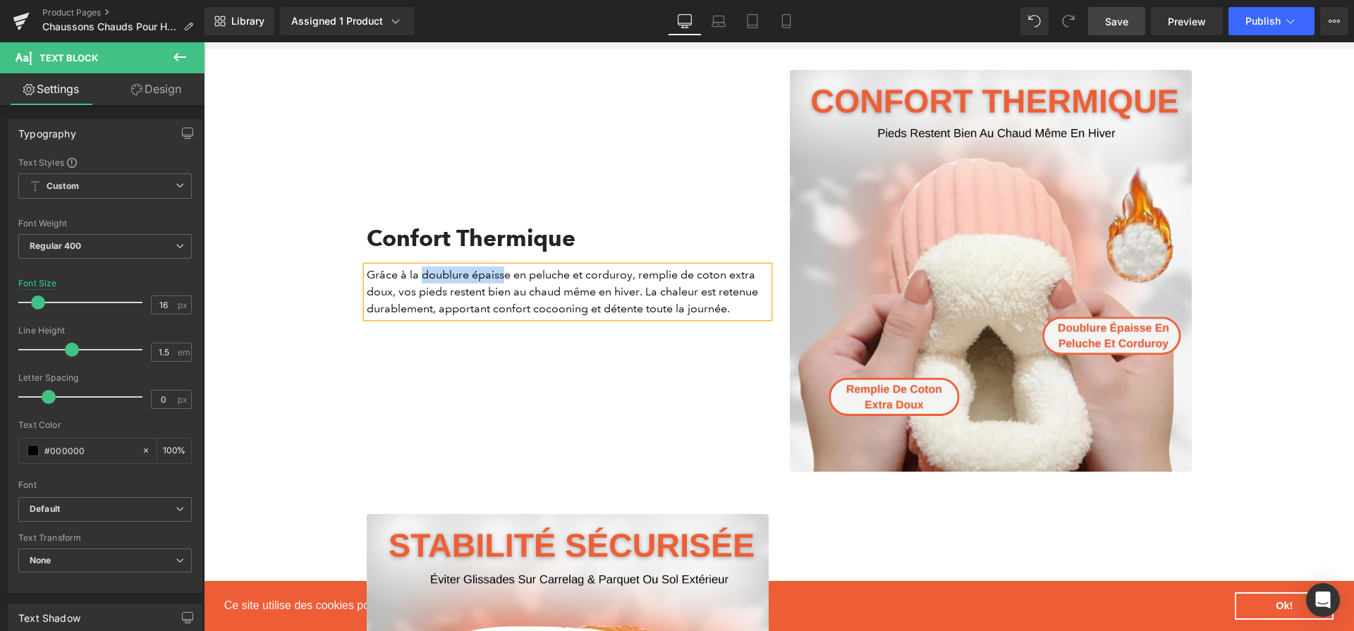
drag, startPoint x: 422, startPoint y: 278, endPoint x: 506, endPoint y: 278, distance: 83.9
click at [506, 278] on div "Grâce à la doublure épaisse en peluche et corduroy, remplie de coton extra doux…" at bounding box center [568, 291] width 402 height 51
click at [516, 280] on div "Grâce à la doublure épaisse en peluche et corduroy, remplie de coton extra doux…" at bounding box center [568, 291] width 402 height 51
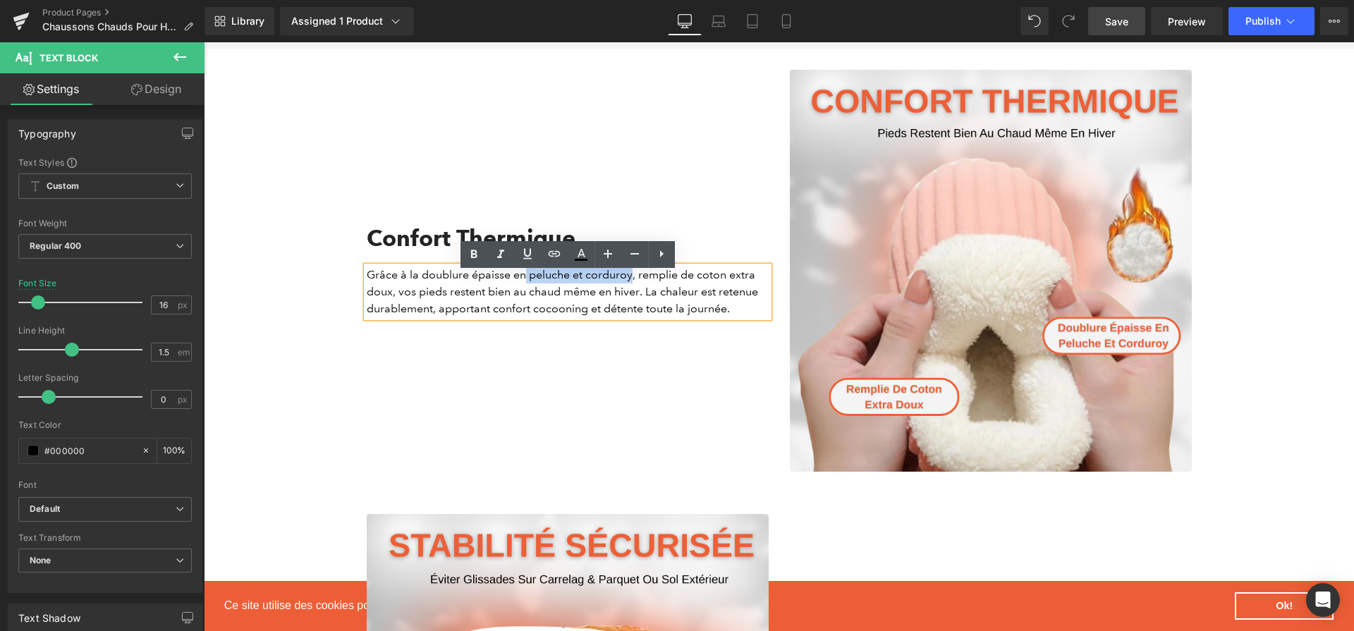
click at [632, 280] on div "Grâce à la doublure épaisse en peluche et corduroy, remplie de coton extra doux…" at bounding box center [568, 291] width 402 height 51
drag, startPoint x: 701, startPoint y: 283, endPoint x: 392, endPoint y: 293, distance: 309.7
click at [392, 293] on div "Grâce à la doublure épaisse en peluche et corduroy , remplie de coton extra dou…" at bounding box center [568, 291] width 402 height 51
drag, startPoint x: 491, startPoint y: 300, endPoint x: 565, endPoint y: 295, distance: 74.2
click at [565, 295] on div "Grâce à la doublure épaisse en peluche et corduroy , remplie de coton extra dou…" at bounding box center [568, 291] width 402 height 51
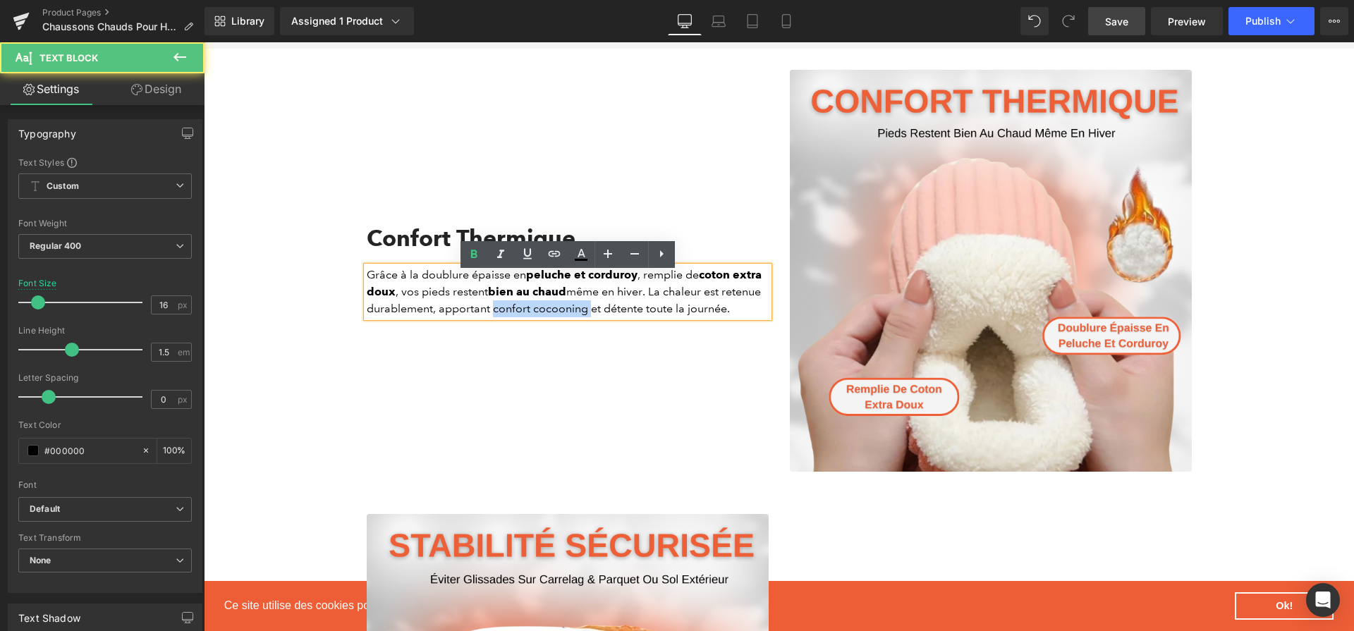
drag, startPoint x: 494, startPoint y: 316, endPoint x: 590, endPoint y: 316, distance: 95.9
click at [590, 316] on div "Grâce à la doublure épaisse en peluche et corduroy , remplie de coton extra dou…" at bounding box center [568, 291] width 402 height 51
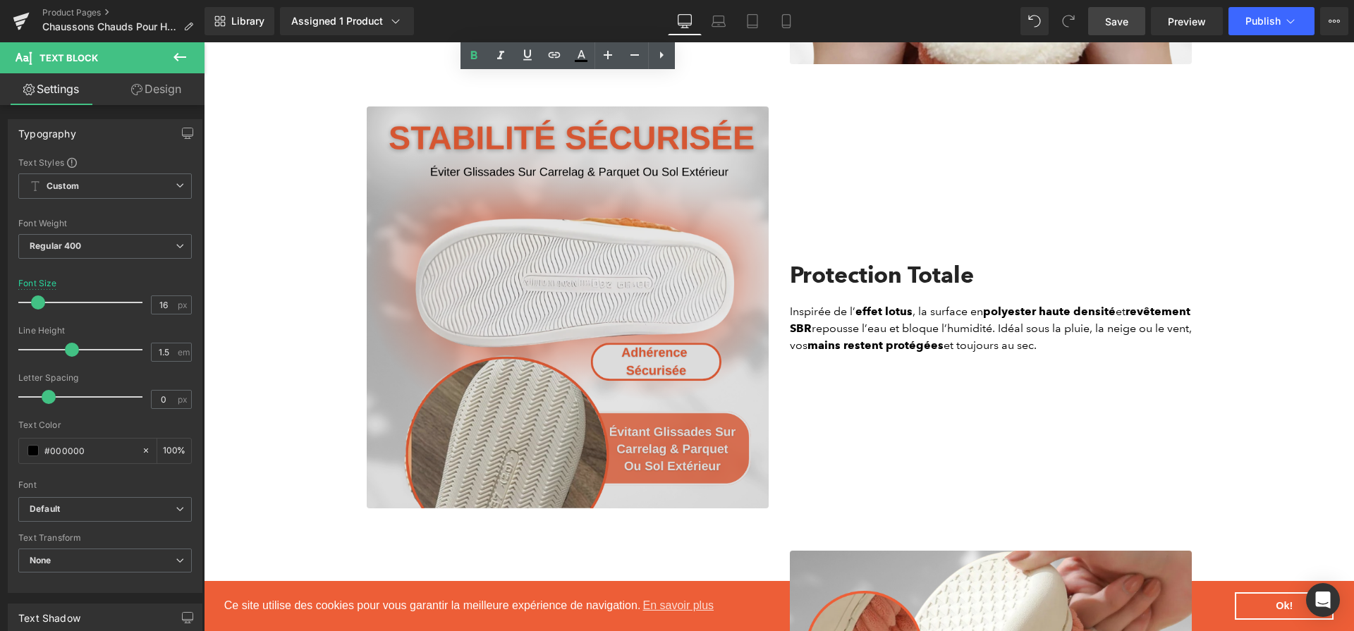
scroll to position [2020, 0]
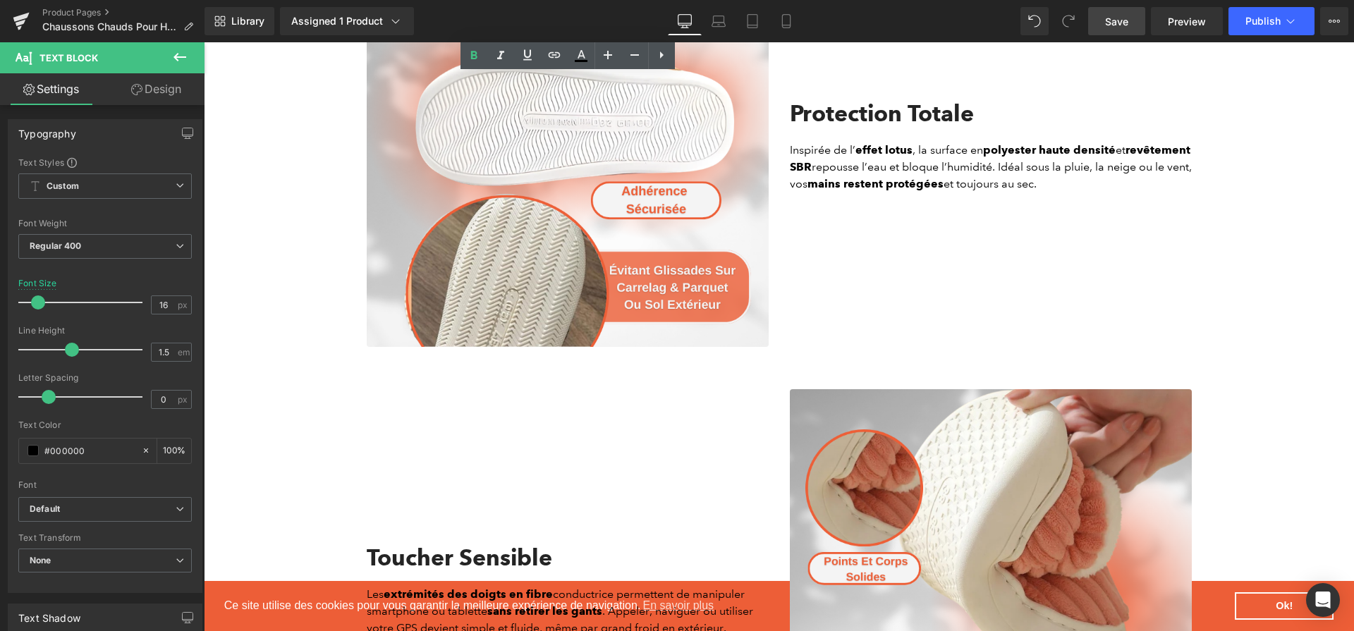
click at [1120, 21] on span "Save" at bounding box center [1116, 21] width 23 height 15
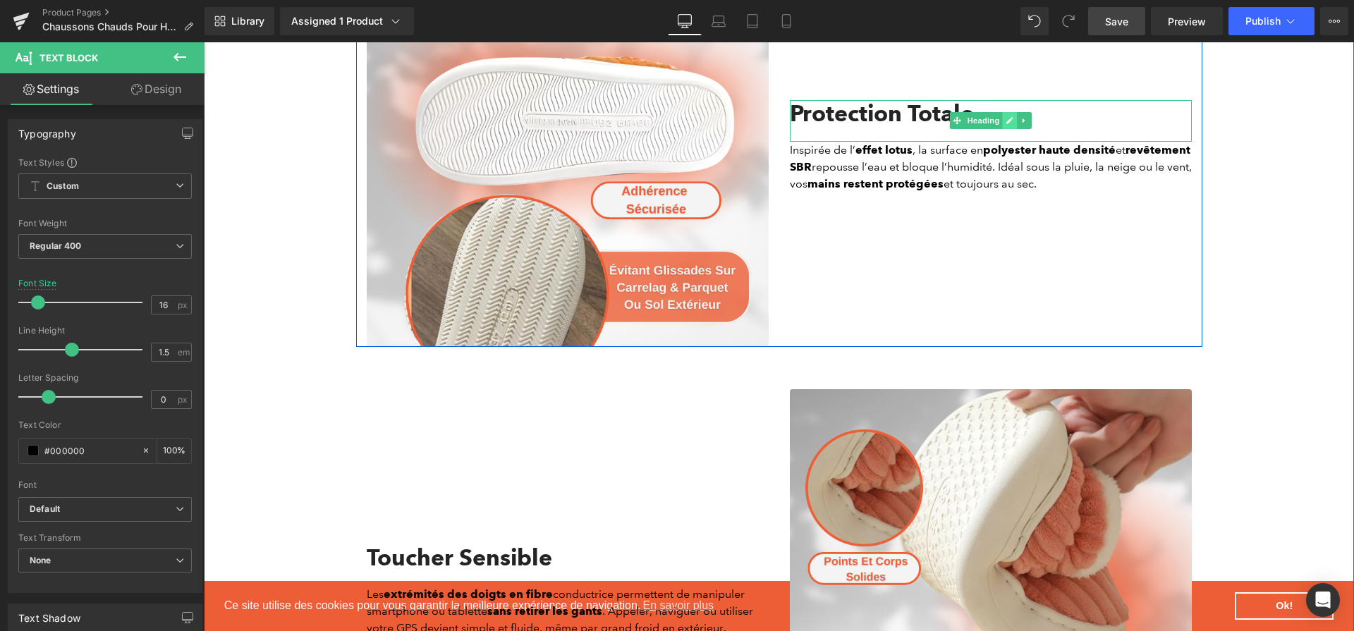
click at [1006, 125] on icon at bounding box center [1009, 120] width 8 height 8
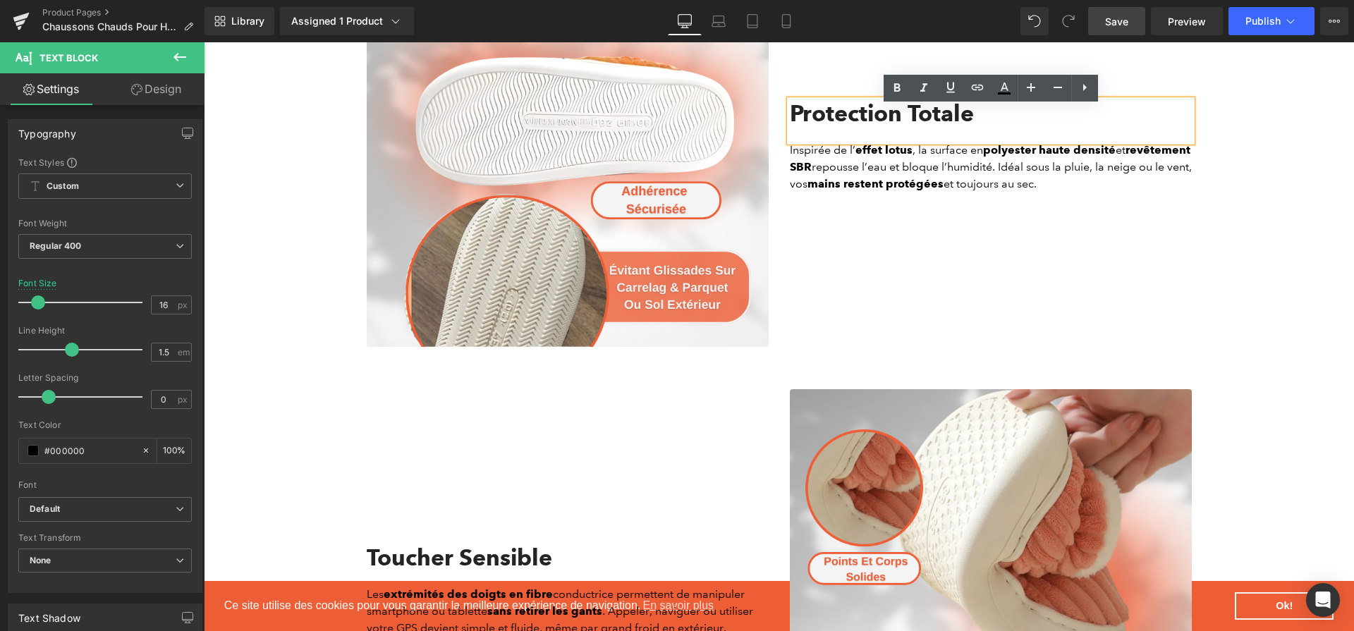
click at [928, 127] on h2 "Protection Totale" at bounding box center [991, 113] width 402 height 27
paste div
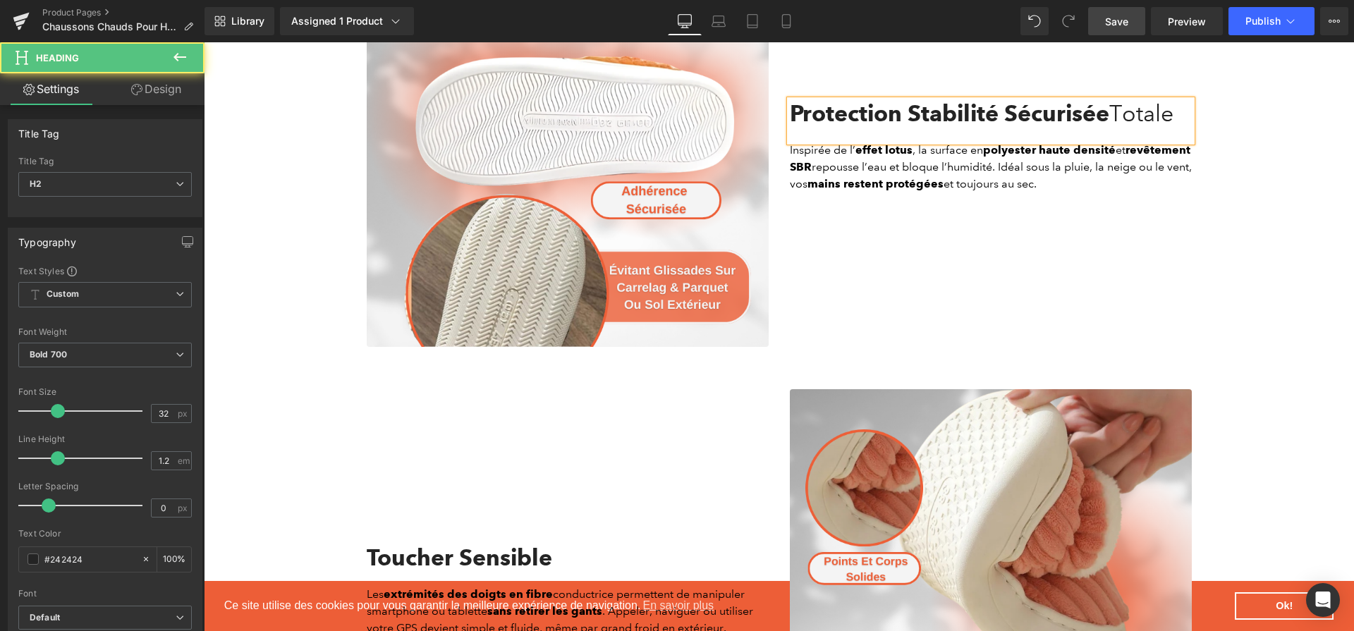
click at [933, 112] on h2 "Protection Stabilité Sécurisée Totale" at bounding box center [991, 113] width 402 height 27
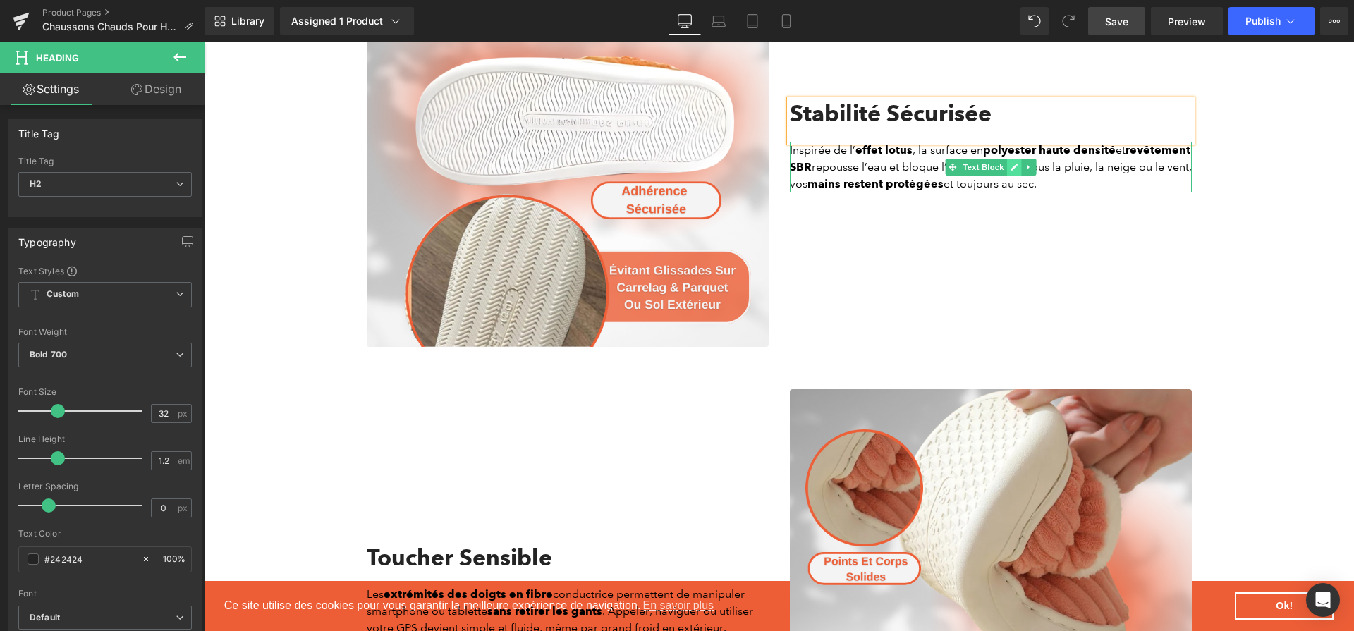
click at [1007, 174] on link at bounding box center [1013, 167] width 15 height 17
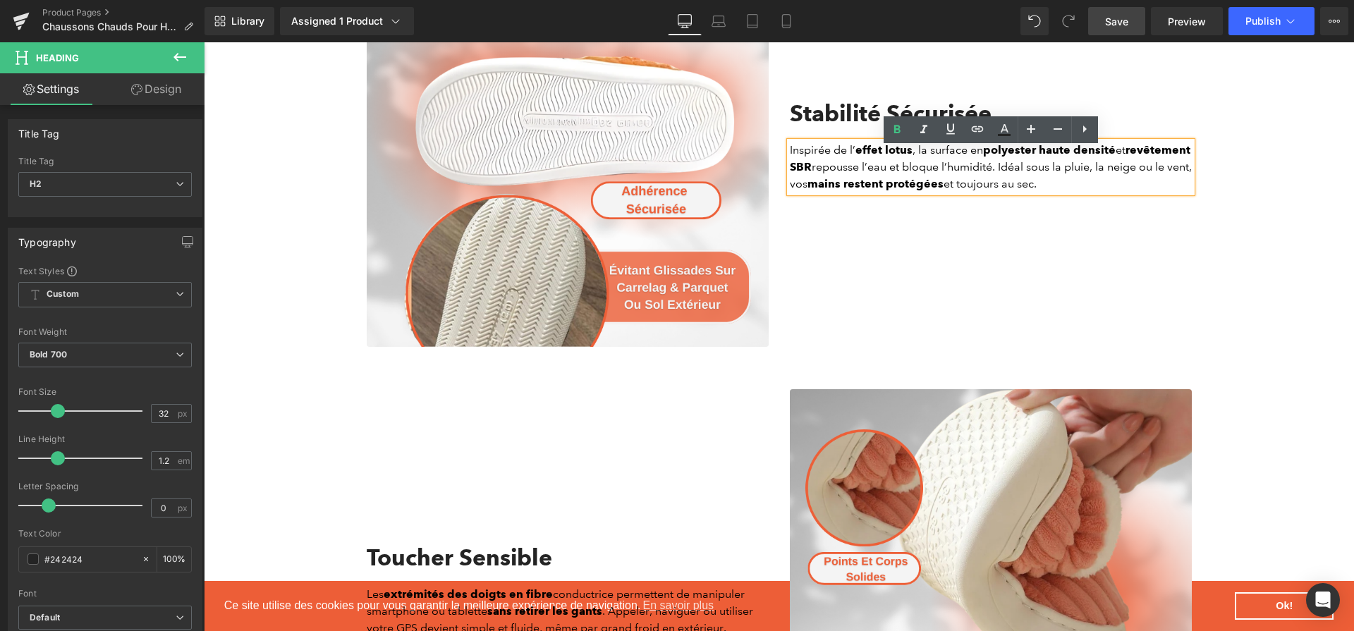
click at [925, 166] on p "Inspirée de l’ effet lotus , la surface en polyester haute densité et revêtemen…" at bounding box center [991, 167] width 402 height 51
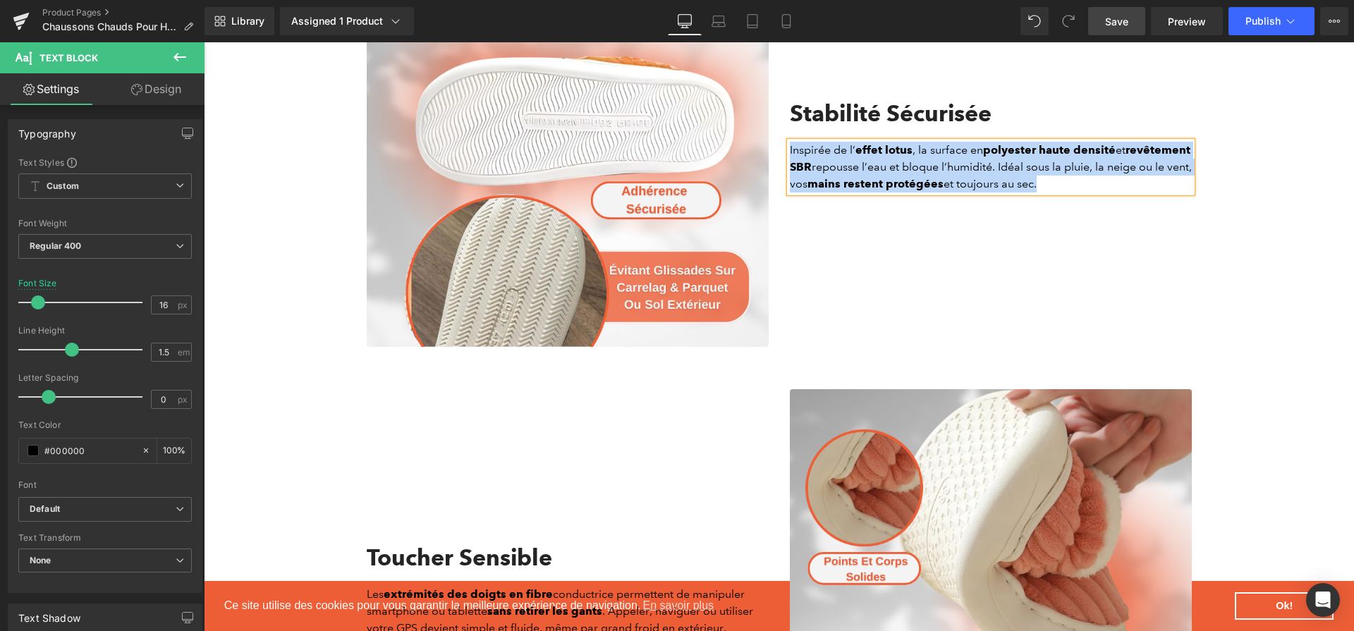
paste div
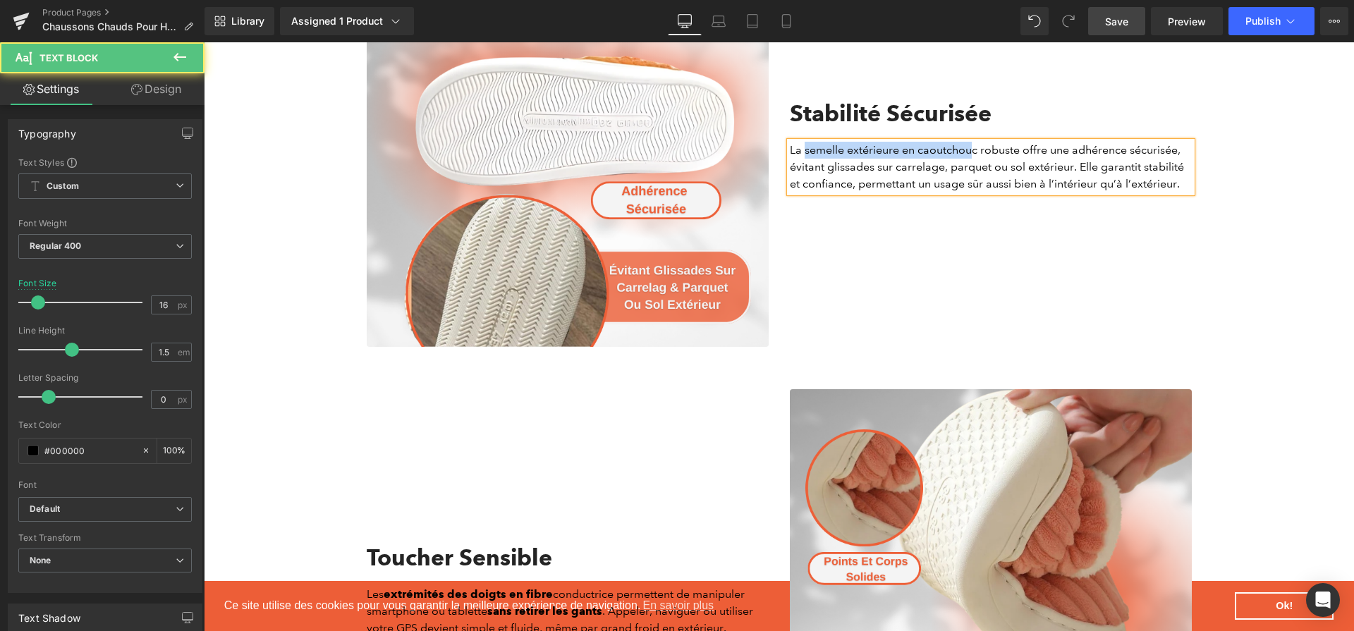
drag, startPoint x: 805, startPoint y: 159, endPoint x: 972, endPoint y: 157, distance: 167.1
click at [972, 157] on p "La semelle extérieure en caoutchouc robuste offre une adhérence sécurisée, évit…" at bounding box center [991, 167] width 402 height 51
click at [957, 159] on p "La semelle extérieure en caoutchouc robuste offre une adhérence sécurisée, évit…" at bounding box center [991, 167] width 402 height 51
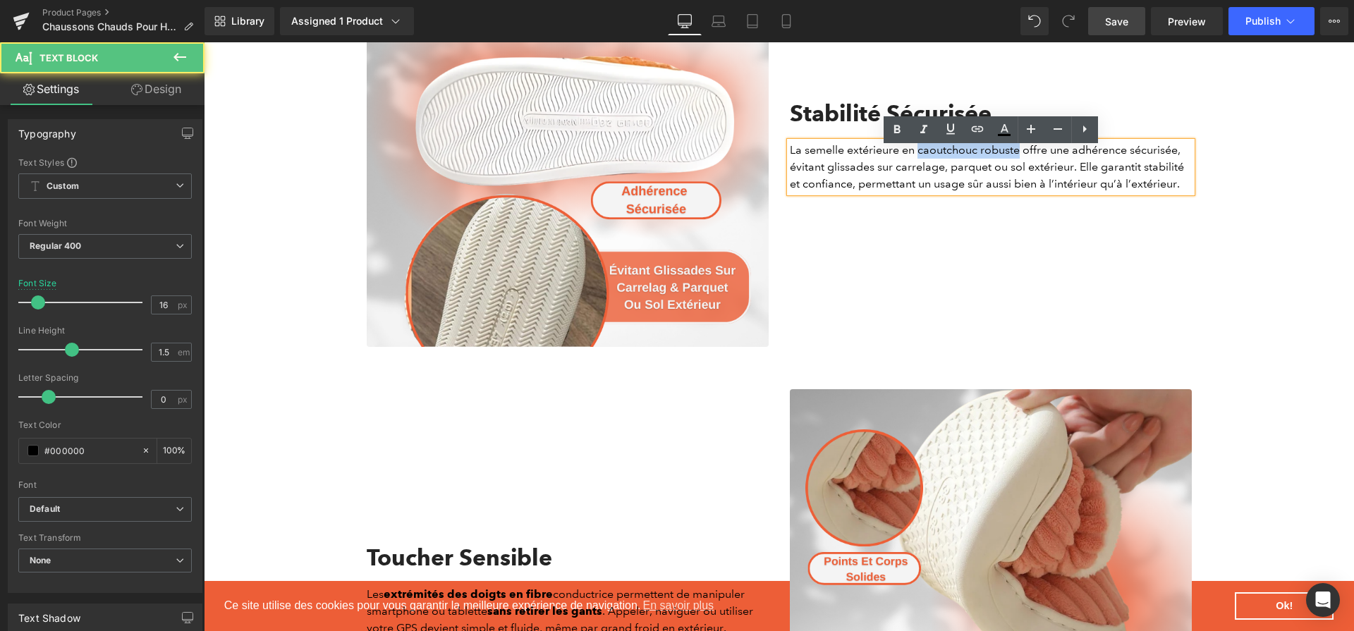
drag, startPoint x: 918, startPoint y: 157, endPoint x: 1019, endPoint y: 154, distance: 100.9
click at [1019, 154] on p "La semelle extérieure en caoutchouc robuste offre une adhérence sécurisée, évit…" at bounding box center [991, 167] width 402 height 51
drag, startPoint x: 1077, startPoint y: 163, endPoint x: 1187, endPoint y: 161, distance: 110.0
click at [1187, 161] on p "La semelle extérieure en caoutchouc robuste offre une adhérence sécurisée, évit…" at bounding box center [991, 167] width 402 height 51
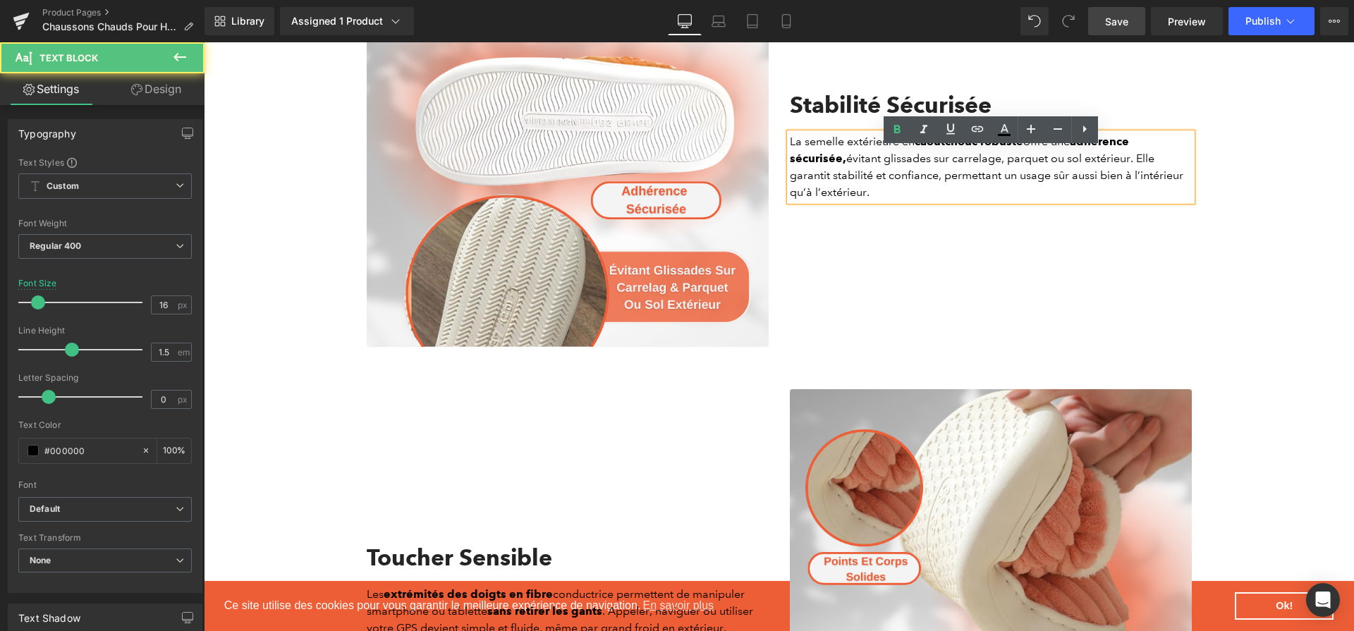
drag, startPoint x: 830, startPoint y: 182, endPoint x: 931, endPoint y: 185, distance: 101.6
click at [931, 185] on p "La semelle extérieure en caoutchouc robuste offre une adhérence sécurisée, évit…" at bounding box center [991, 167] width 402 height 68
drag, startPoint x: 938, startPoint y: 184, endPoint x: 830, endPoint y: 184, distance: 107.9
click at [830, 184] on p "La semelle extérieure en caoutchouc robuste offre une adhérence sécurisée, évit…" at bounding box center [991, 167] width 402 height 68
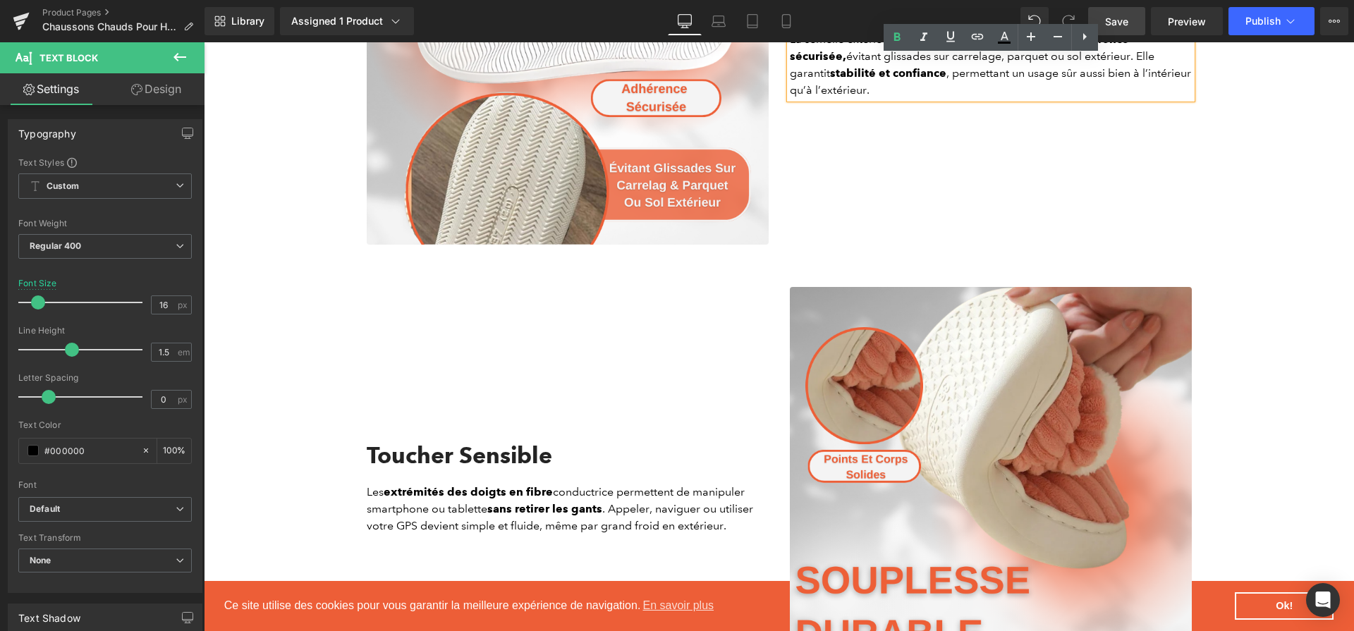
scroll to position [2126, 0]
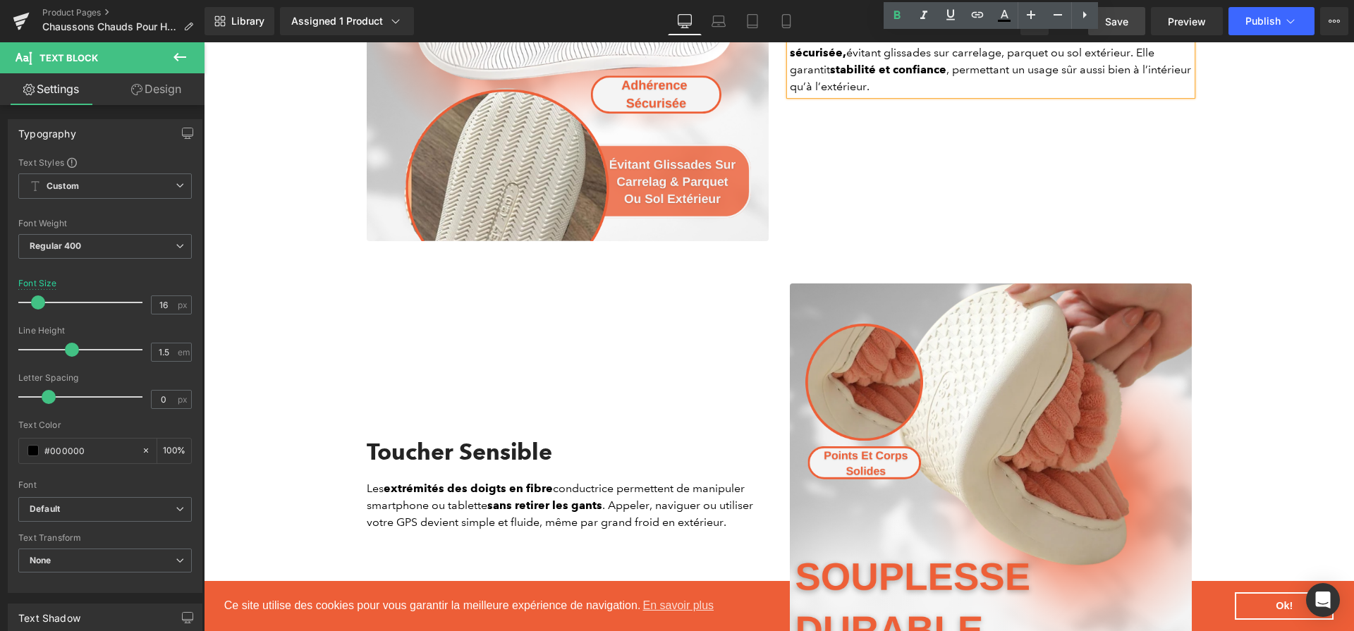
click at [497, 459] on h2 "Toucher Sensible" at bounding box center [568, 452] width 402 height 27
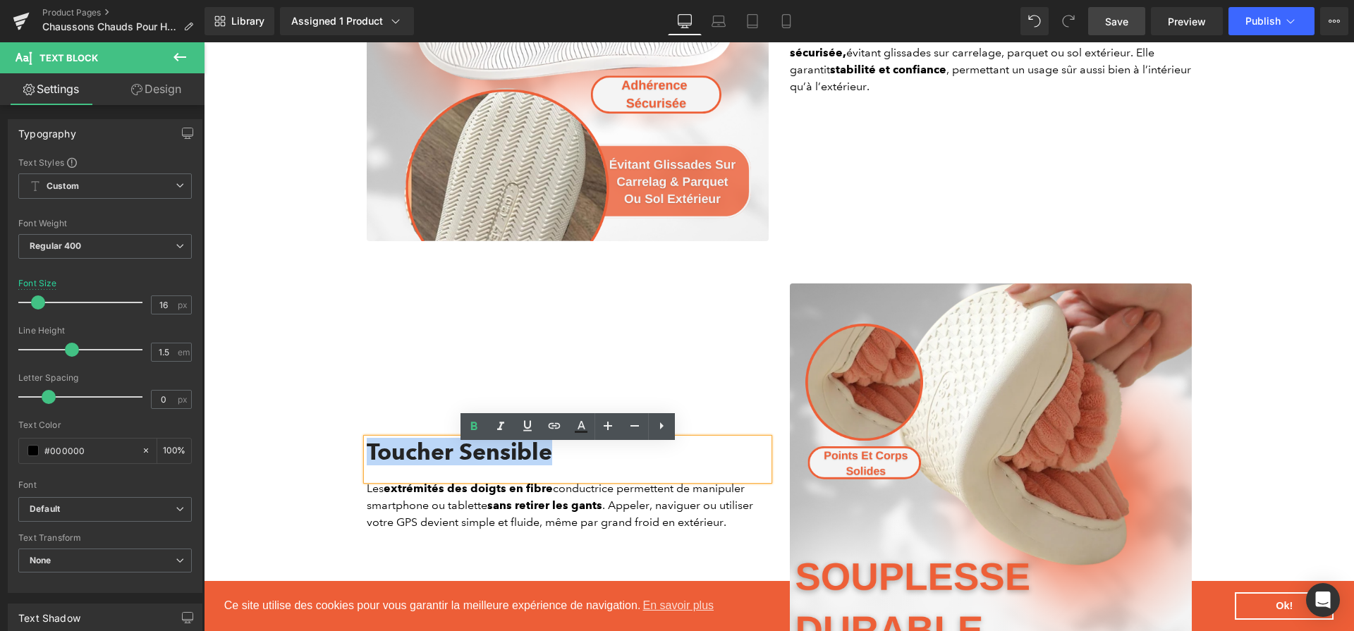
click at [562, 465] on h2 "Toucher Sensible" at bounding box center [568, 452] width 402 height 27
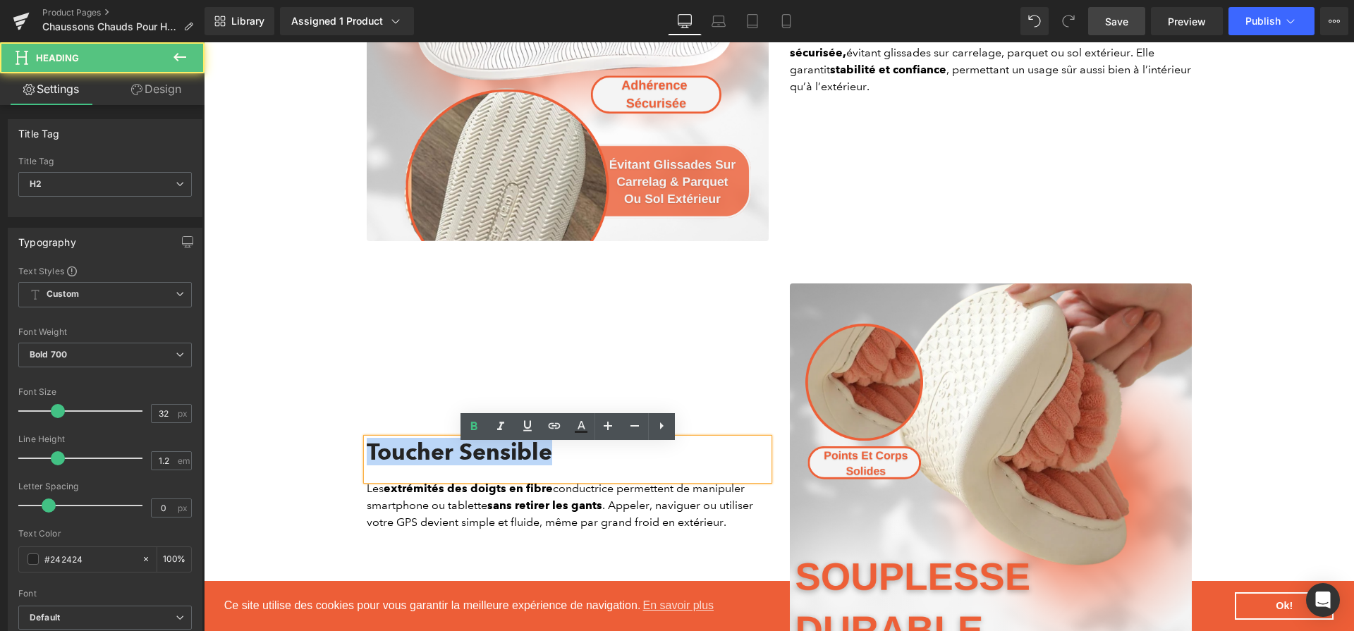
drag, startPoint x: 565, startPoint y: 461, endPoint x: 367, endPoint y: 453, distance: 198.3
click at [367, 453] on h2 "Toucher Sensible" at bounding box center [568, 452] width 402 height 27
paste div
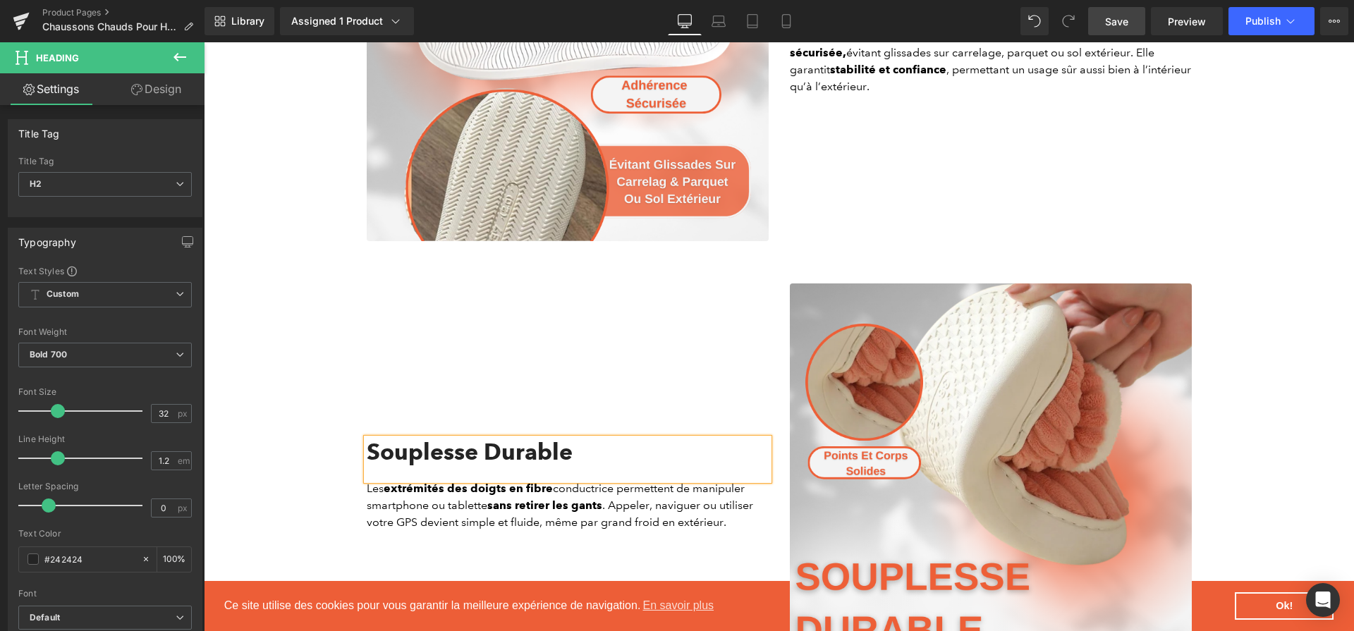
click at [601, 507] on p "Les extrémités des doigts en fibre conductrice permettent de manipuler smartpho…" at bounding box center [568, 505] width 402 height 51
paste div
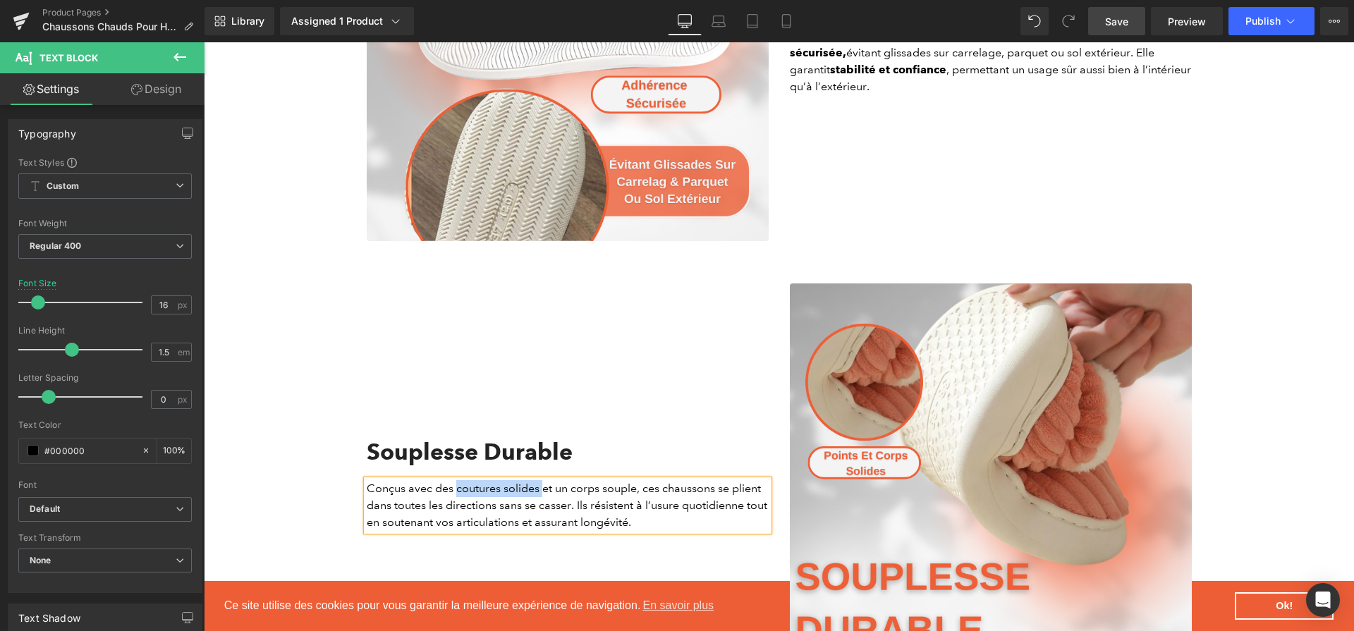
click at [545, 492] on p "Conçus avec des coutures solides et un corps souple, ces chaussons se plient da…" at bounding box center [568, 505] width 402 height 51
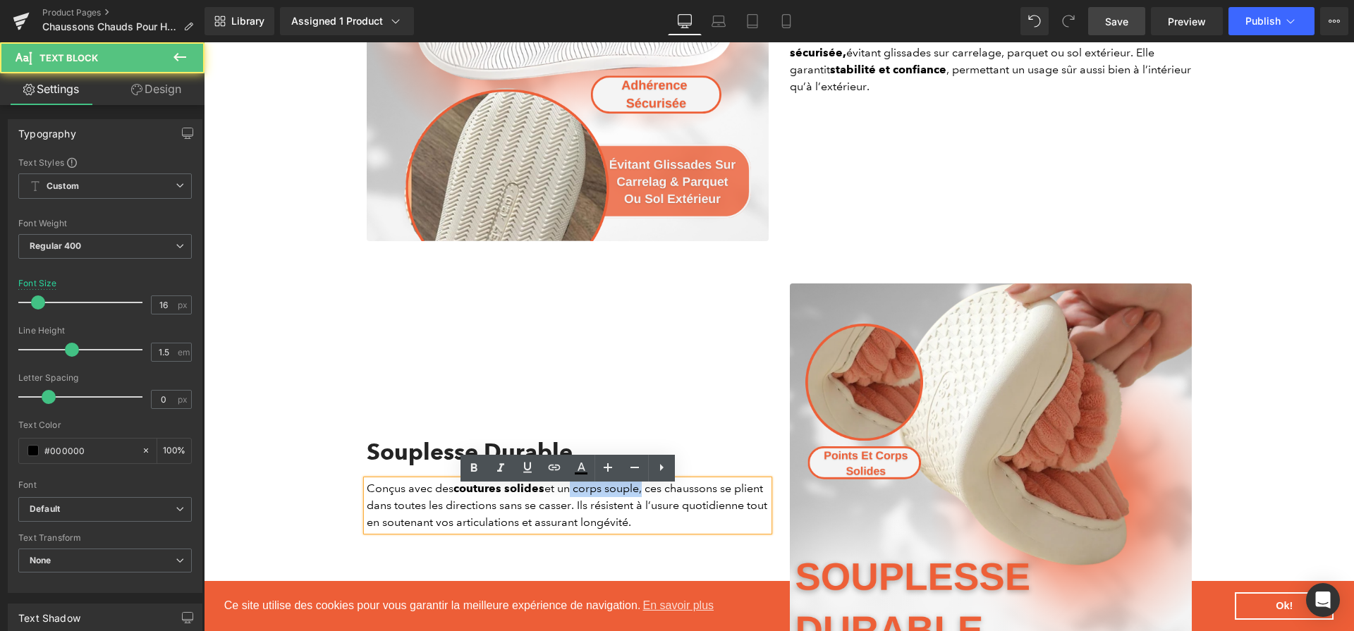
drag, startPoint x: 572, startPoint y: 497, endPoint x: 644, endPoint y: 503, distance: 72.2
click at [644, 503] on p "Conçus avec des coutures solides et un corps souple, ces chaussons se plient da…" at bounding box center [568, 505] width 402 height 51
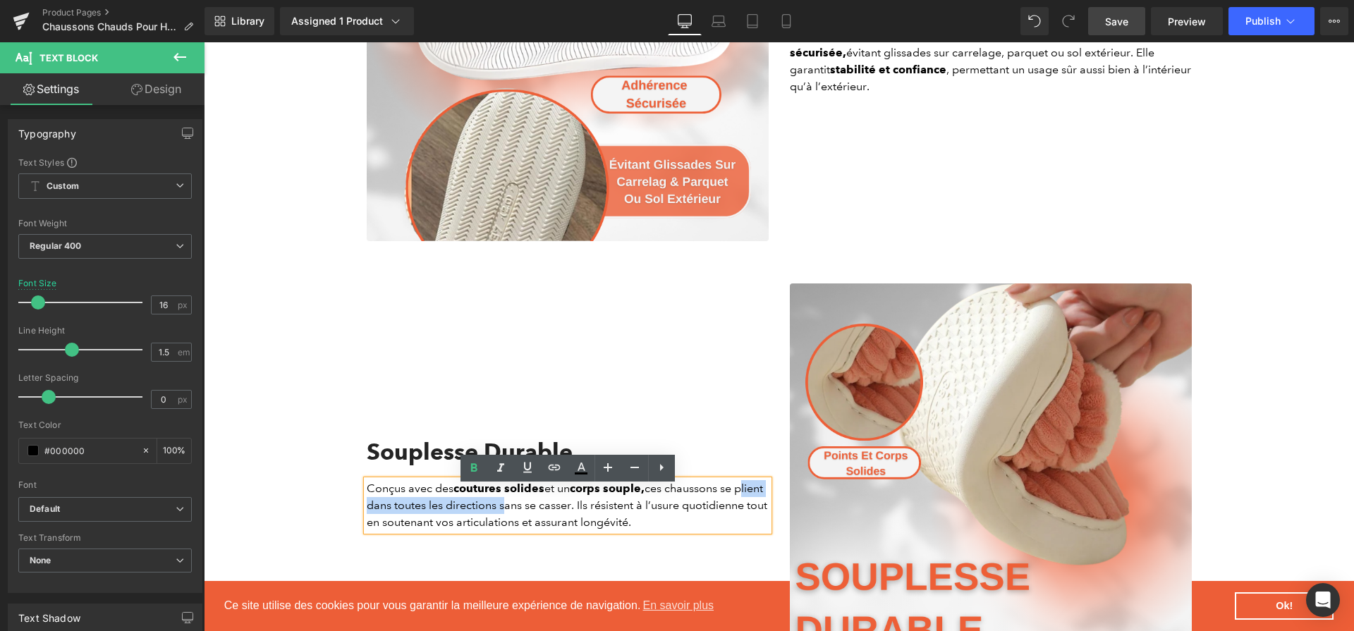
drag, startPoint x: 367, startPoint y: 510, endPoint x: 531, endPoint y: 515, distance: 163.6
click at [531, 515] on p "Conçus avec des coutures solides et un corps souple, ces chaussons se plient da…" at bounding box center [568, 505] width 402 height 51
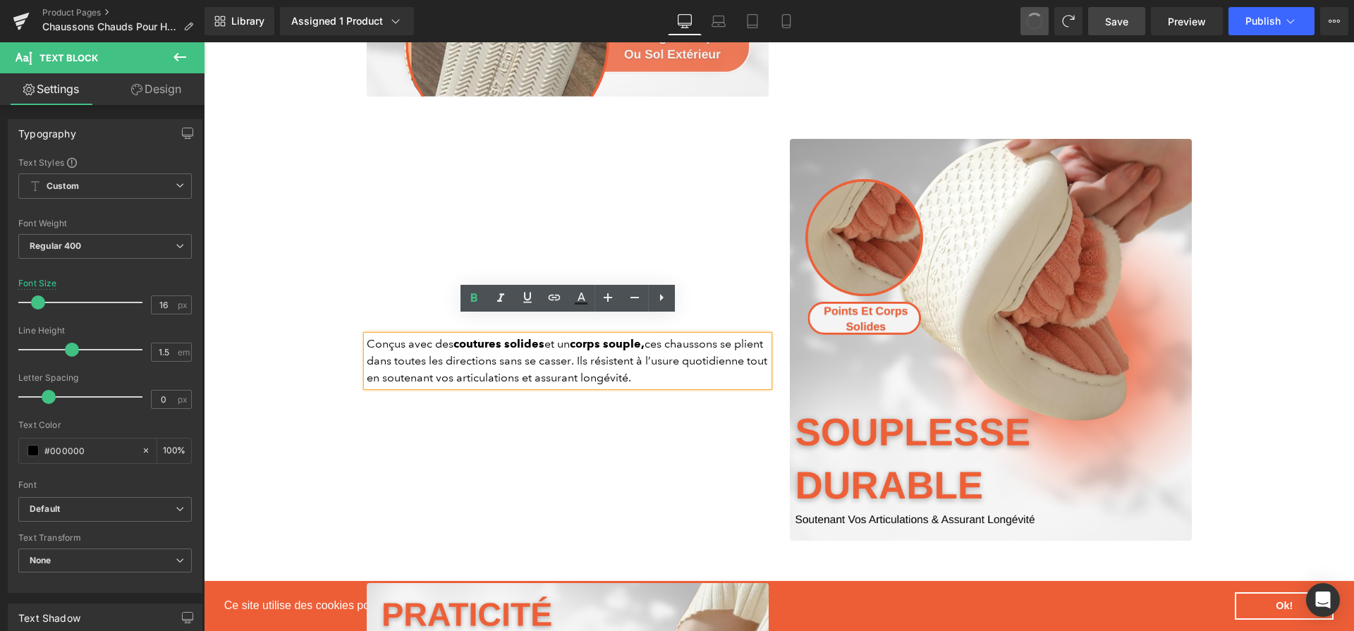
scroll to position [2295, 0]
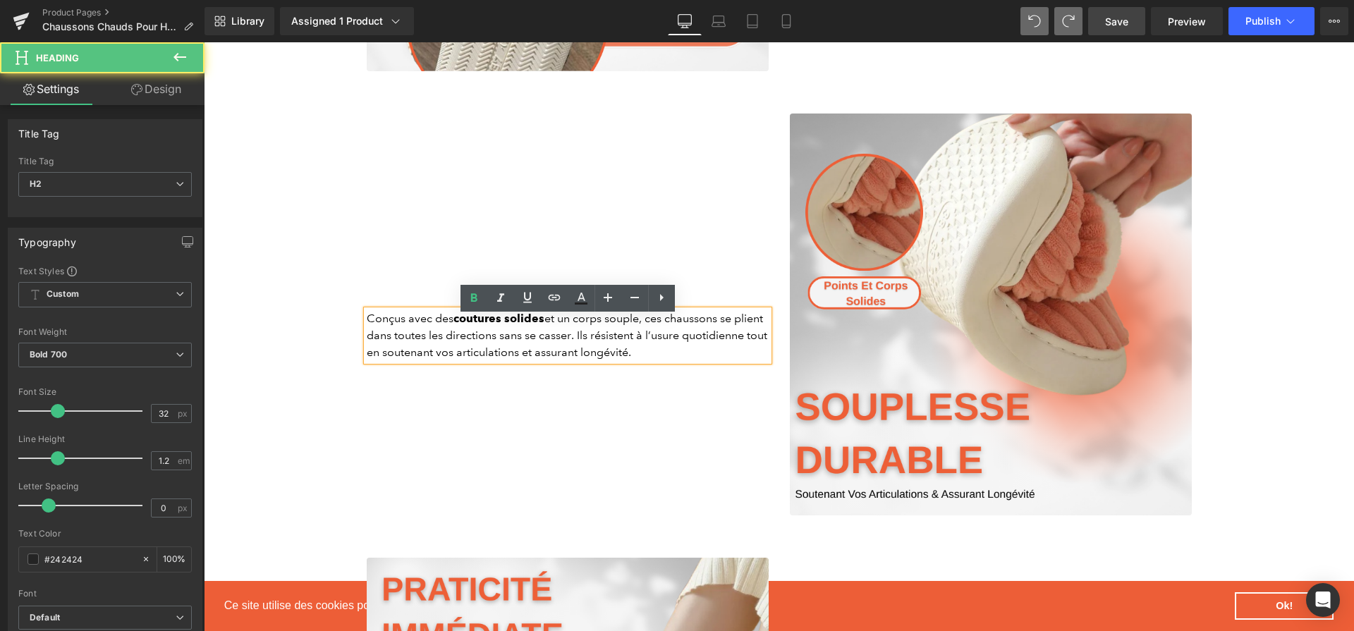
click at [376, 288] on h2 at bounding box center [568, 282] width 402 height 27
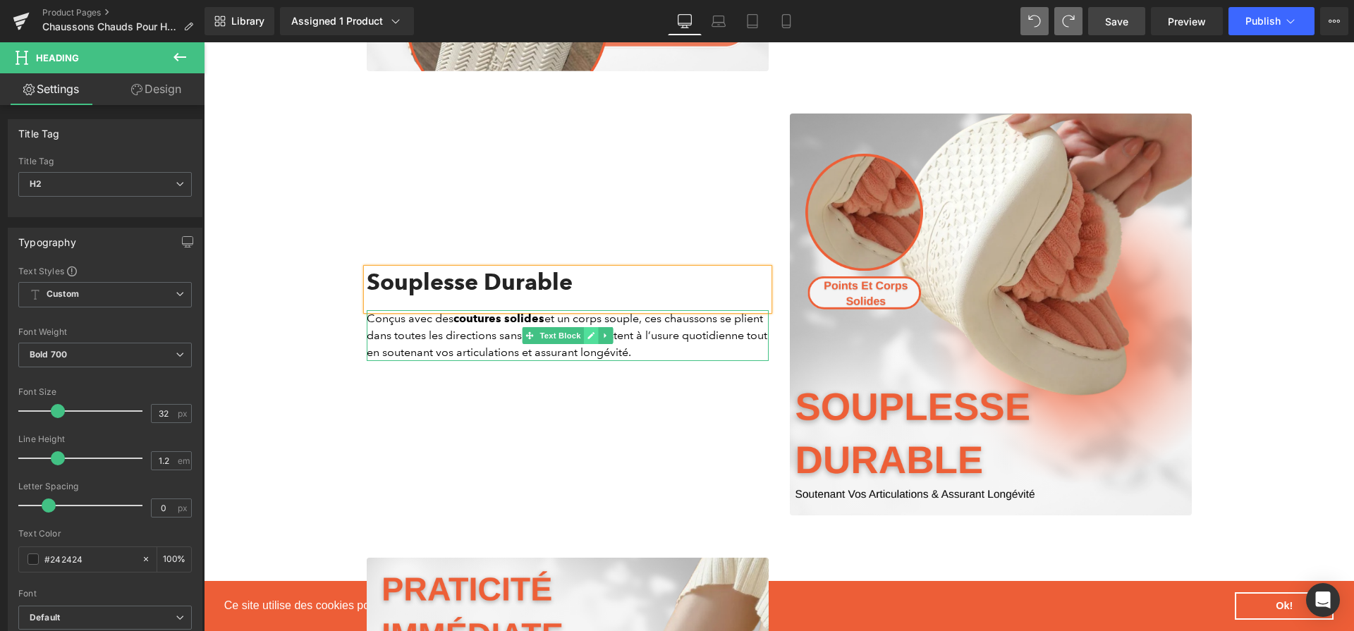
click at [587, 340] on icon at bounding box center [591, 335] width 8 height 8
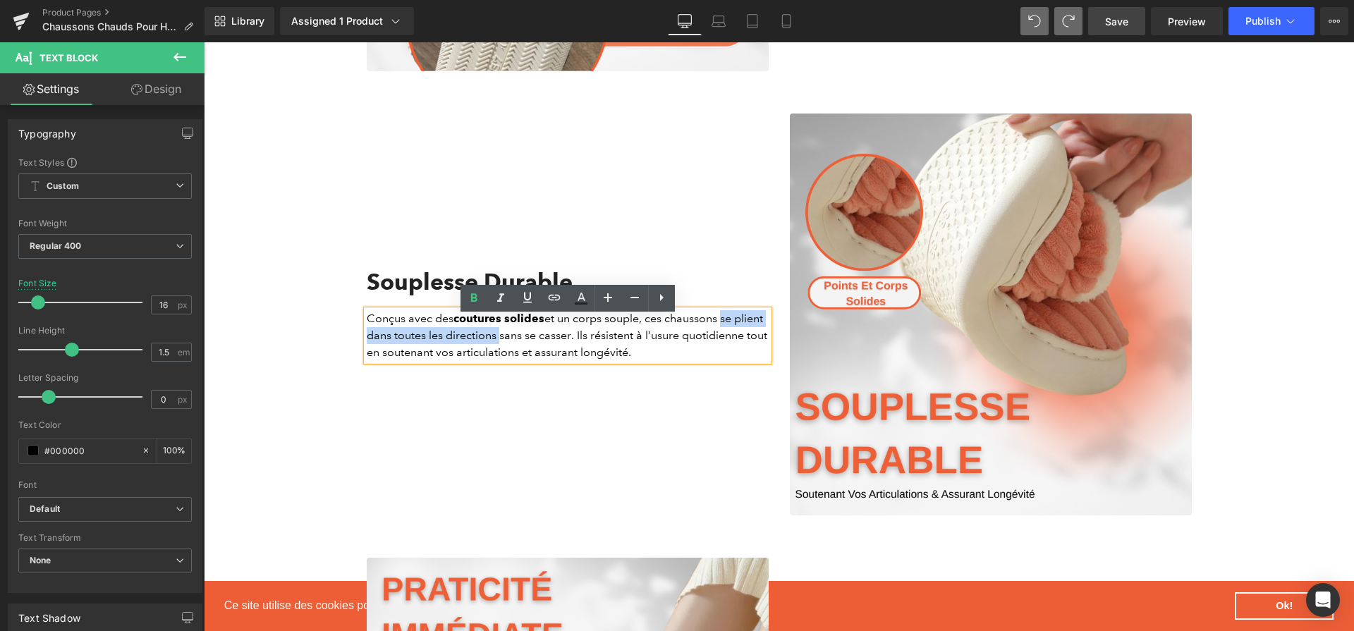
drag, startPoint x: 723, startPoint y: 324, endPoint x: 498, endPoint y: 344, distance: 225.1
click at [498, 344] on p "Conçus avec des coutures solides et un corps souple, ces chaussons se plient da…" at bounding box center [568, 335] width 402 height 51
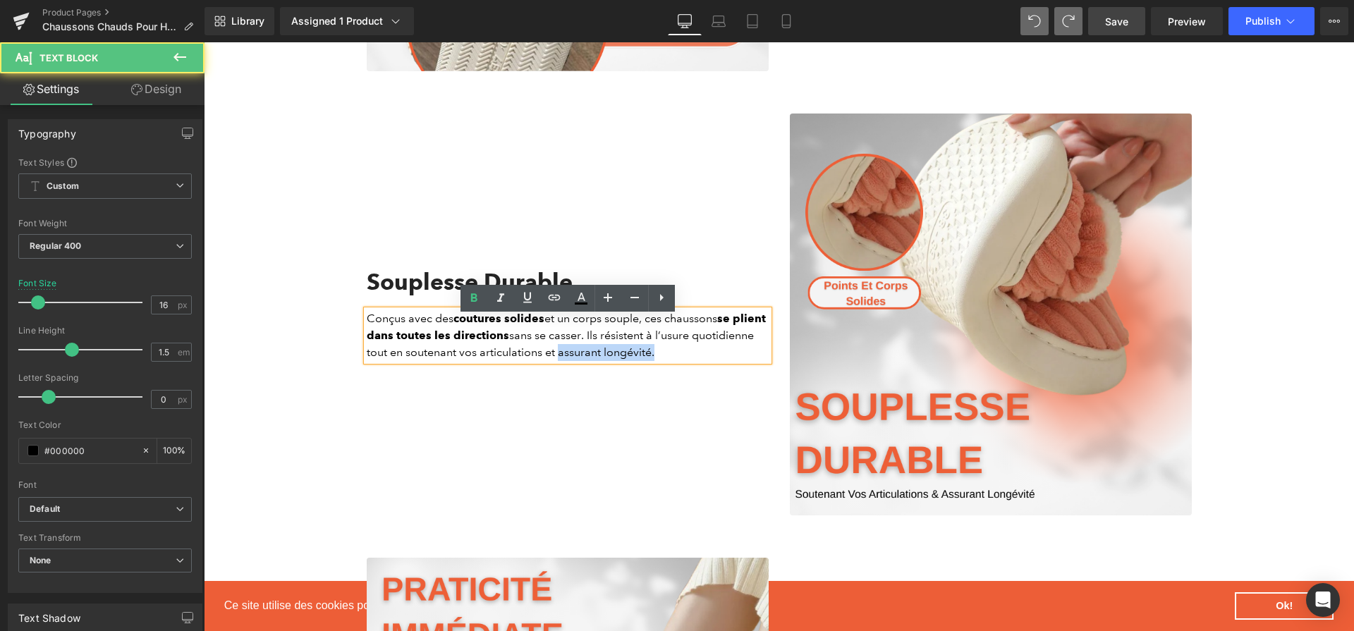
drag, startPoint x: 634, startPoint y: 360, endPoint x: 732, endPoint y: 371, distance: 98.6
click at [732, 361] on div "Conçus avec des coutures solides et un corps souple, ces chaussons se plient da…" at bounding box center [568, 335] width 402 height 51
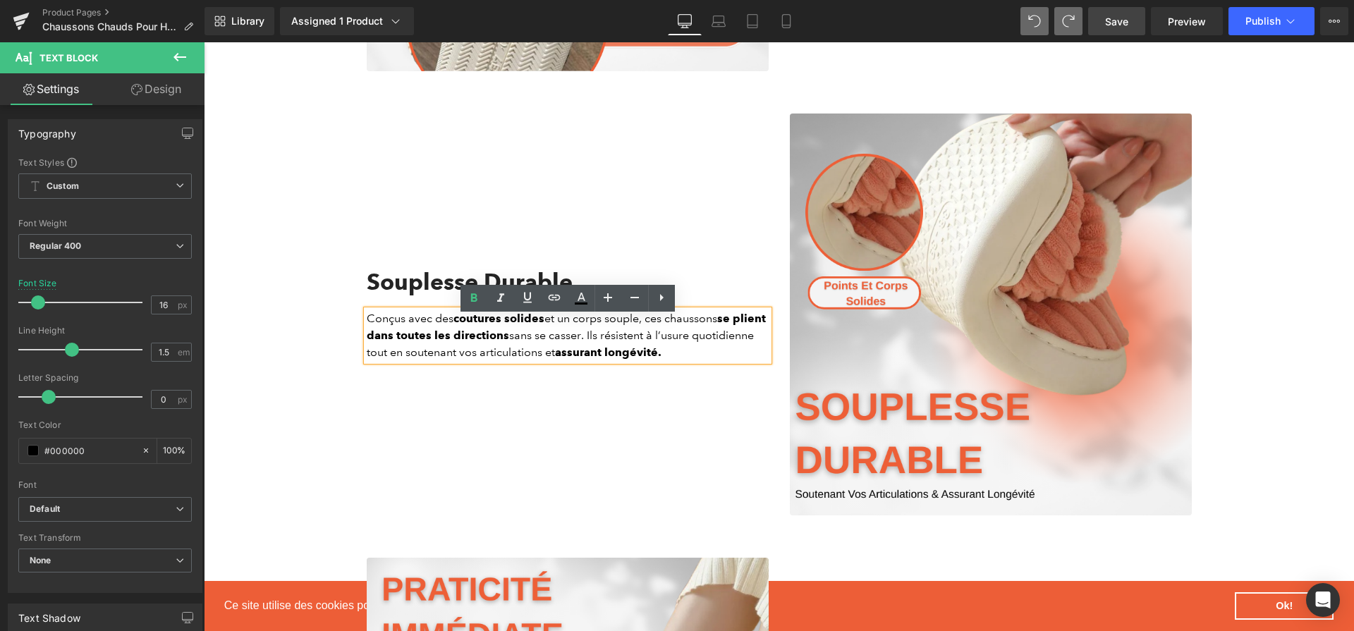
click at [1120, 23] on span "Save" at bounding box center [1116, 21] width 23 height 15
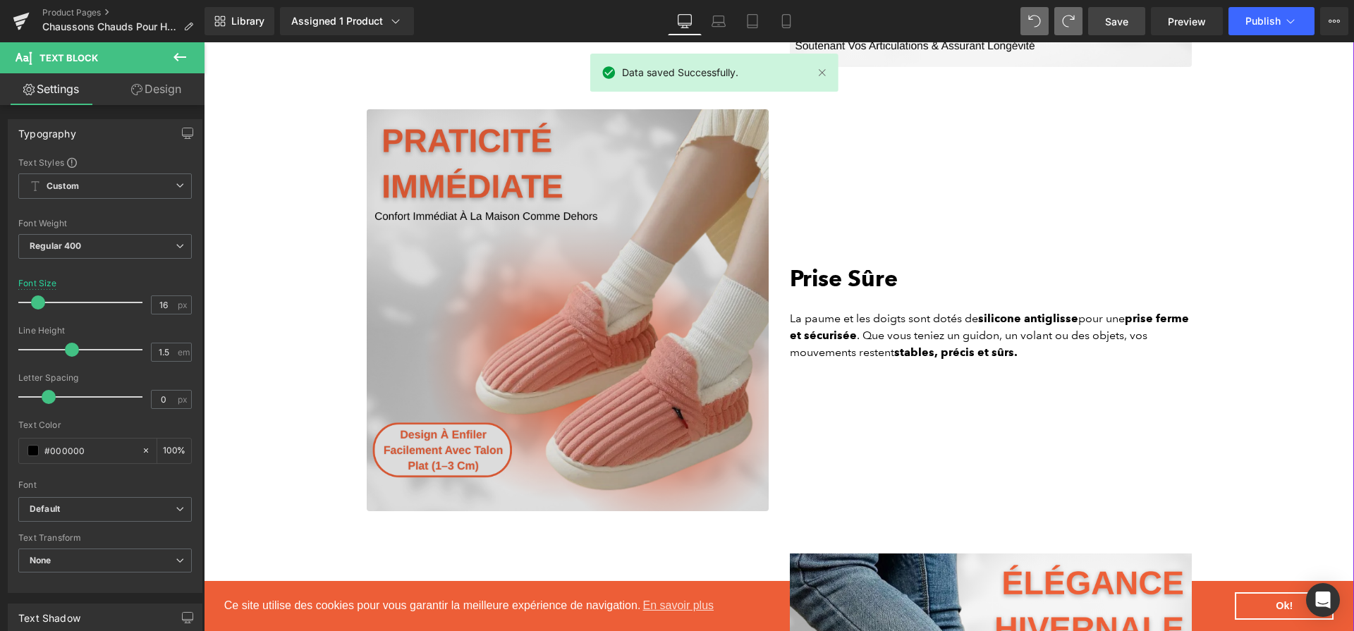
scroll to position [2750, 0]
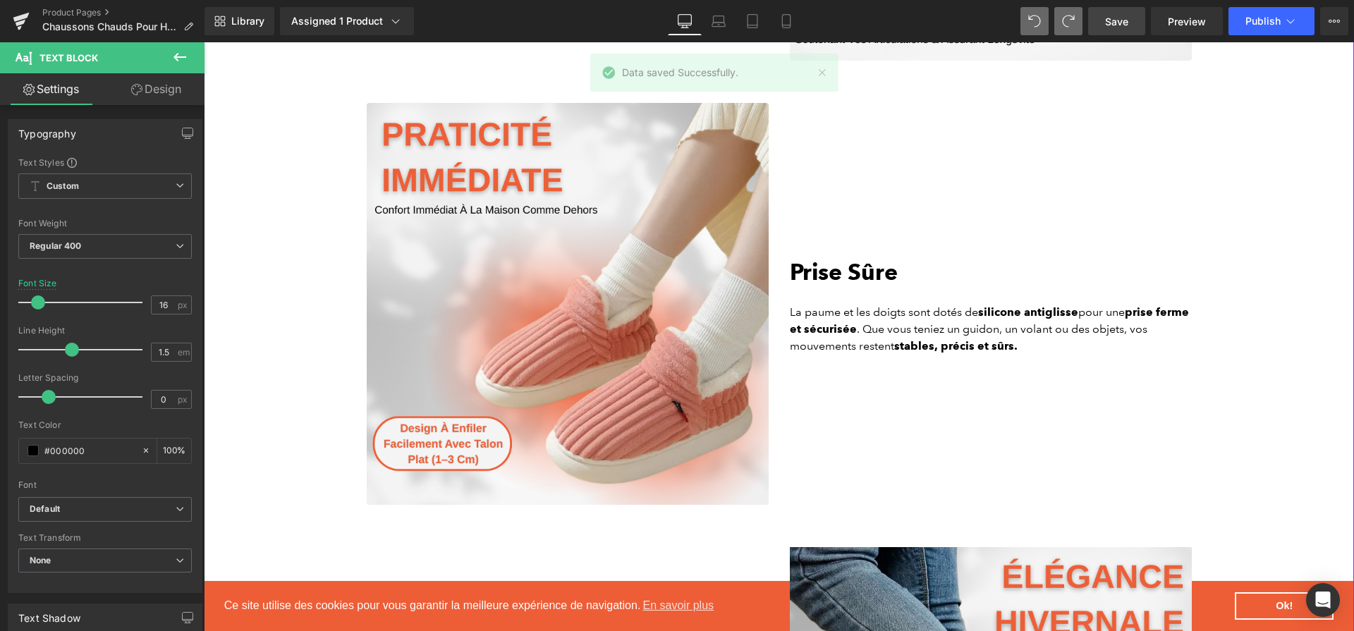
click at [893, 278] on strong "Prise Sûre" at bounding box center [844, 271] width 108 height 27
paste div
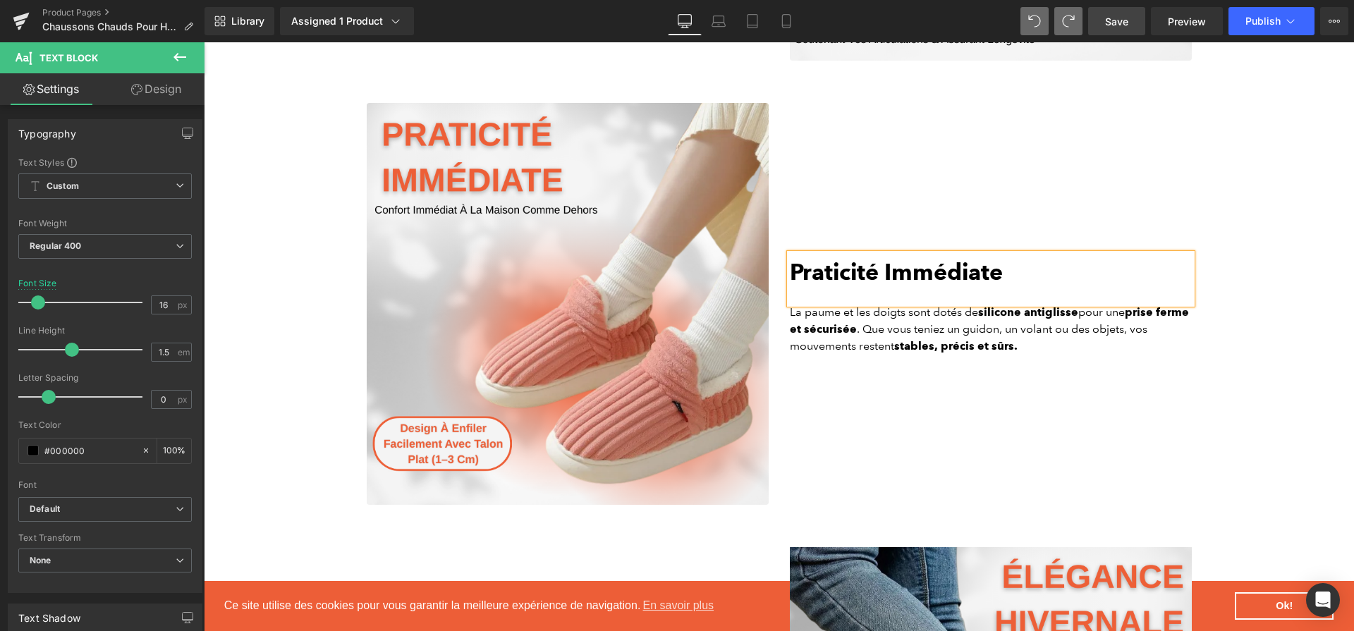
click at [908, 340] on p "La paume et les doigts sont dotés de silicone antiglisse pour une prise ferme e…" at bounding box center [991, 329] width 402 height 51
paste div
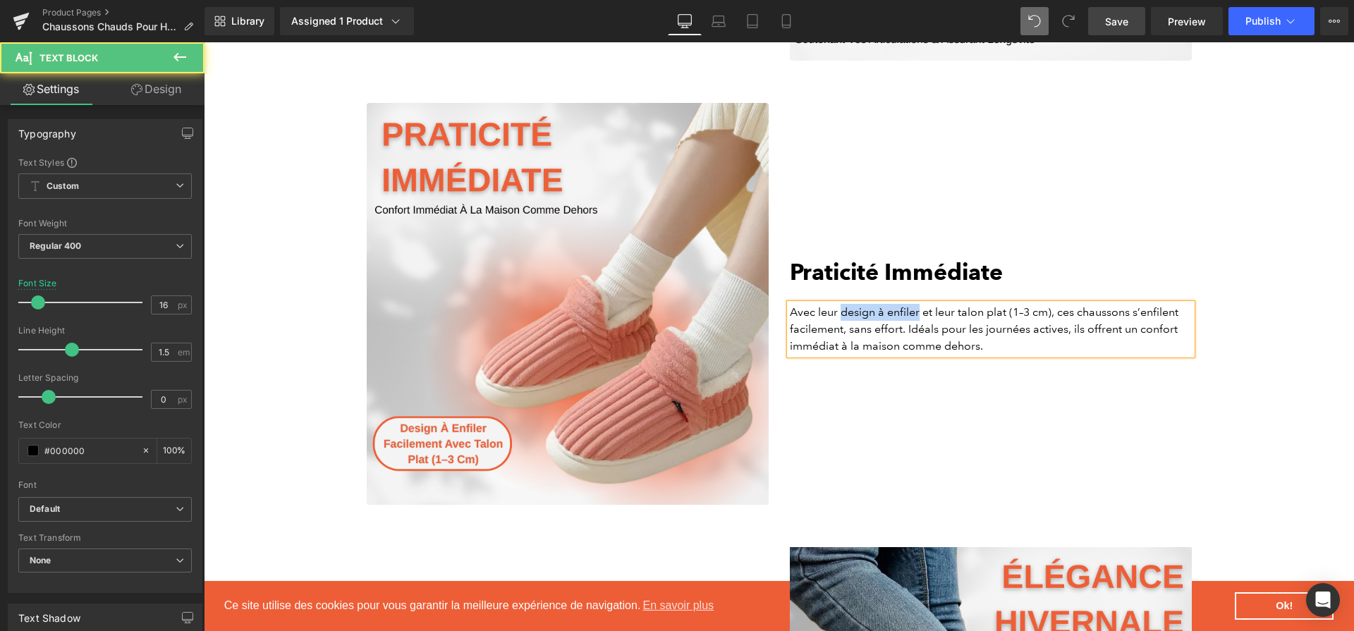
drag, startPoint x: 840, startPoint y: 319, endPoint x: 919, endPoint y: 321, distance: 79.0
click at [919, 321] on p "Avec leur design à enfiler et leur talon plat (1–3 cm), ces chaussons s’enfilen…" at bounding box center [991, 329] width 402 height 51
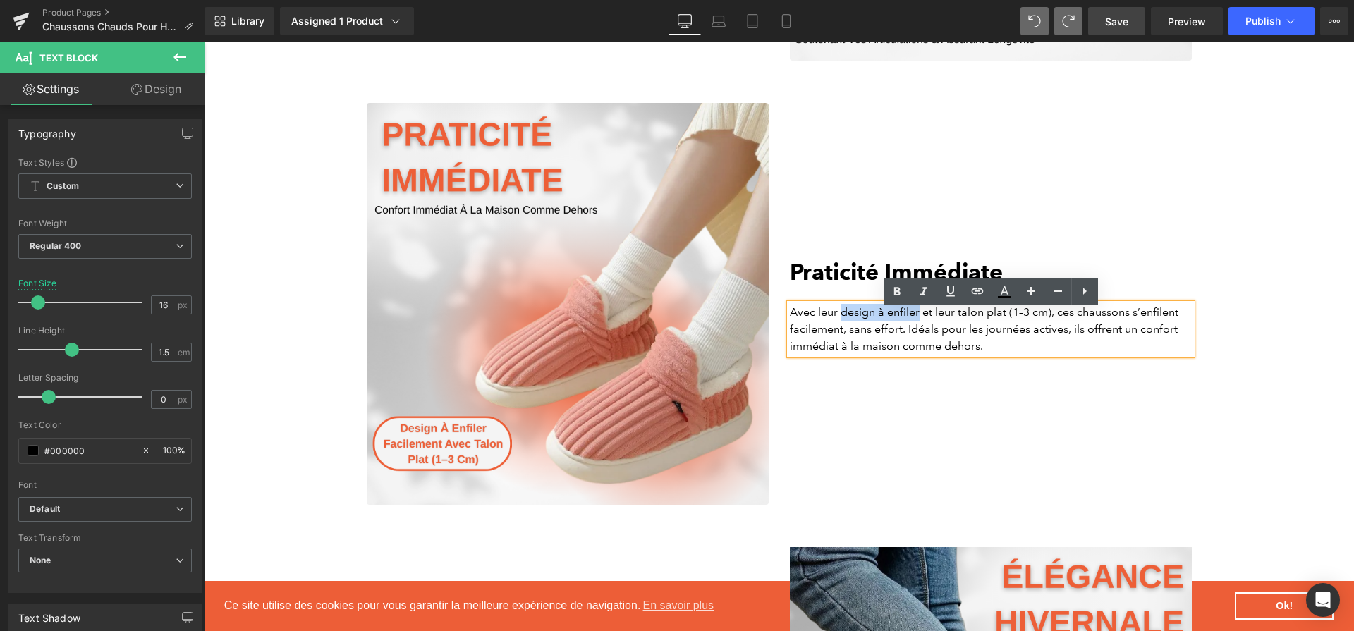
drag, startPoint x: 841, startPoint y: 319, endPoint x: 920, endPoint y: 326, distance: 79.3
click at [920, 326] on p "Avec leur design à enfiler et leur talon plat (1–3 cm), ces chaussons s’enfilen…" at bounding box center [991, 329] width 402 height 51
drag, startPoint x: 962, startPoint y: 319, endPoint x: 1057, endPoint y: 316, distance: 95.2
click at [1057, 316] on p "Avec leur design à enfiler et leur talon plat (1–3 cm), ces chaussons s’enfilen…" at bounding box center [991, 329] width 402 height 51
drag, startPoint x: 1140, startPoint y: 336, endPoint x: 838, endPoint y: 353, distance: 302.2
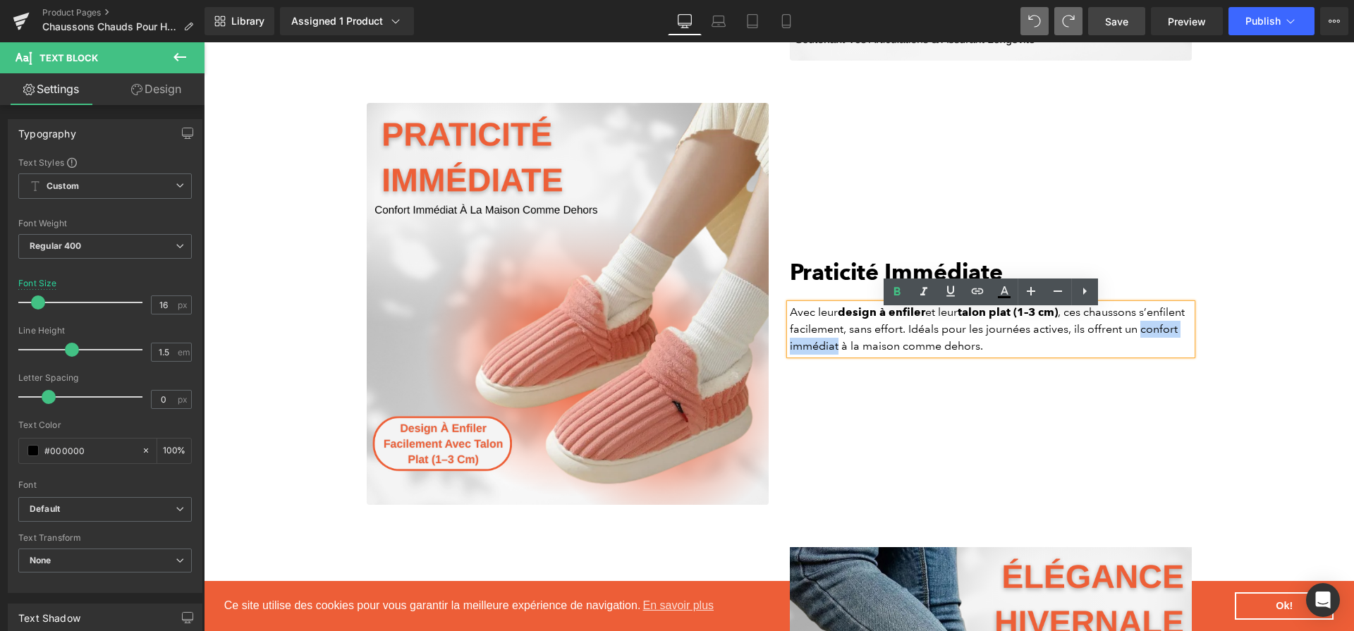
click at [838, 353] on p "Avec leur design à enfiler et leur talon plat (1–3 cm) , ces chaussons s’enfile…" at bounding box center [991, 329] width 402 height 51
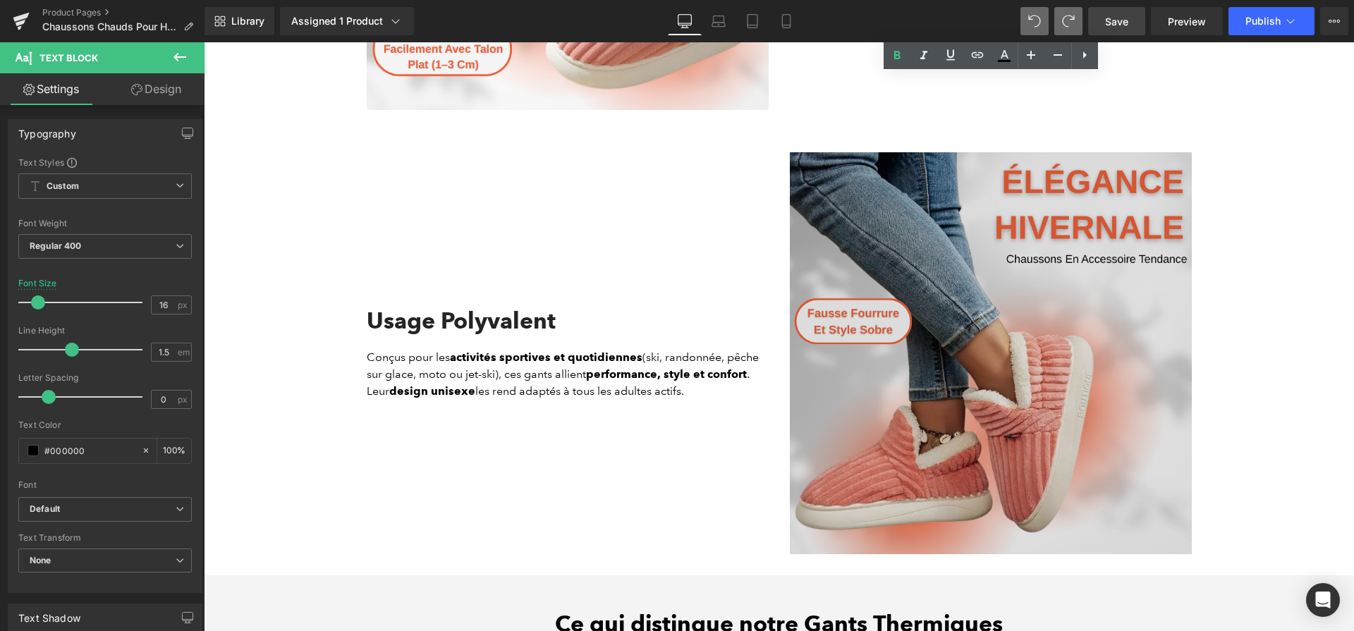
scroll to position [3148, 0]
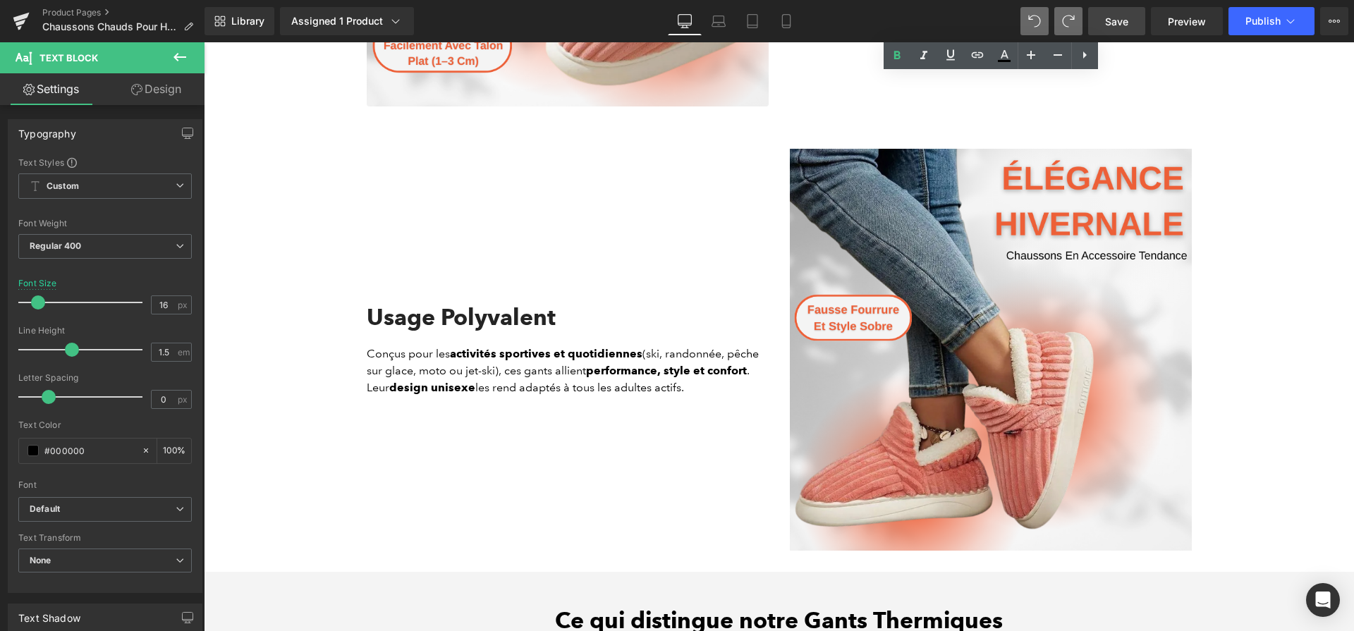
click at [520, 321] on h2 "Usage Polyvalent" at bounding box center [568, 317] width 402 height 27
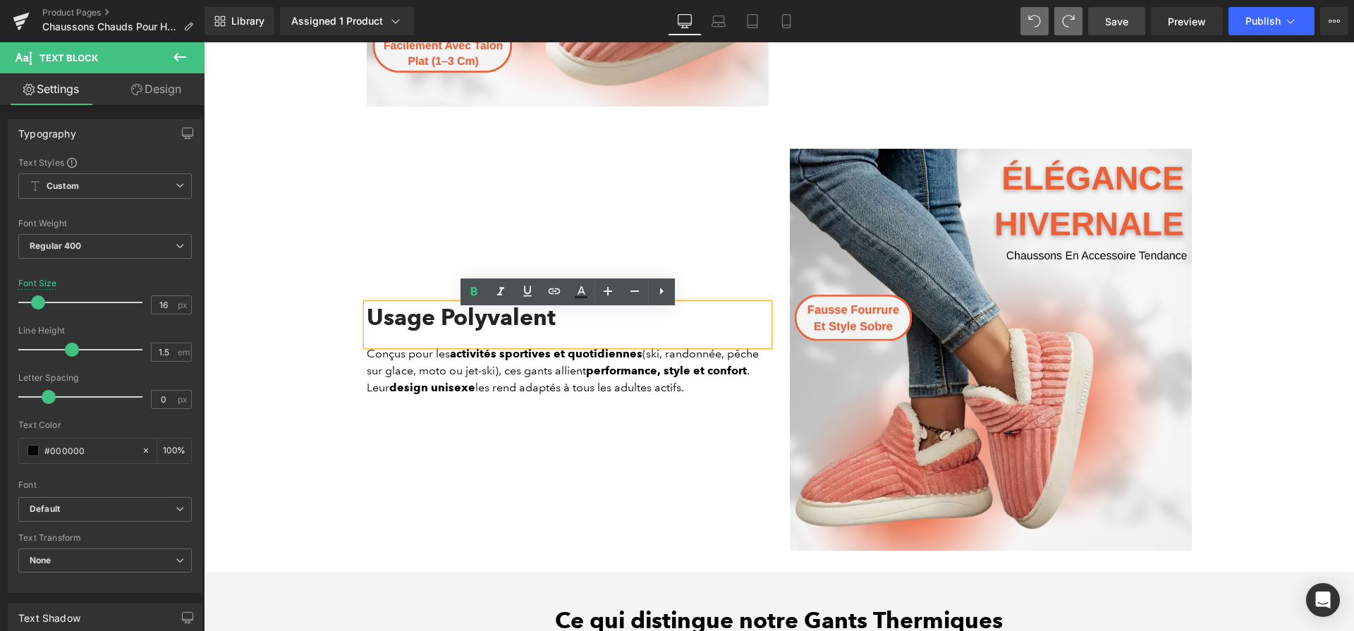
click at [520, 321] on h2 "Usage Polyvalent" at bounding box center [568, 317] width 402 height 27
paste div
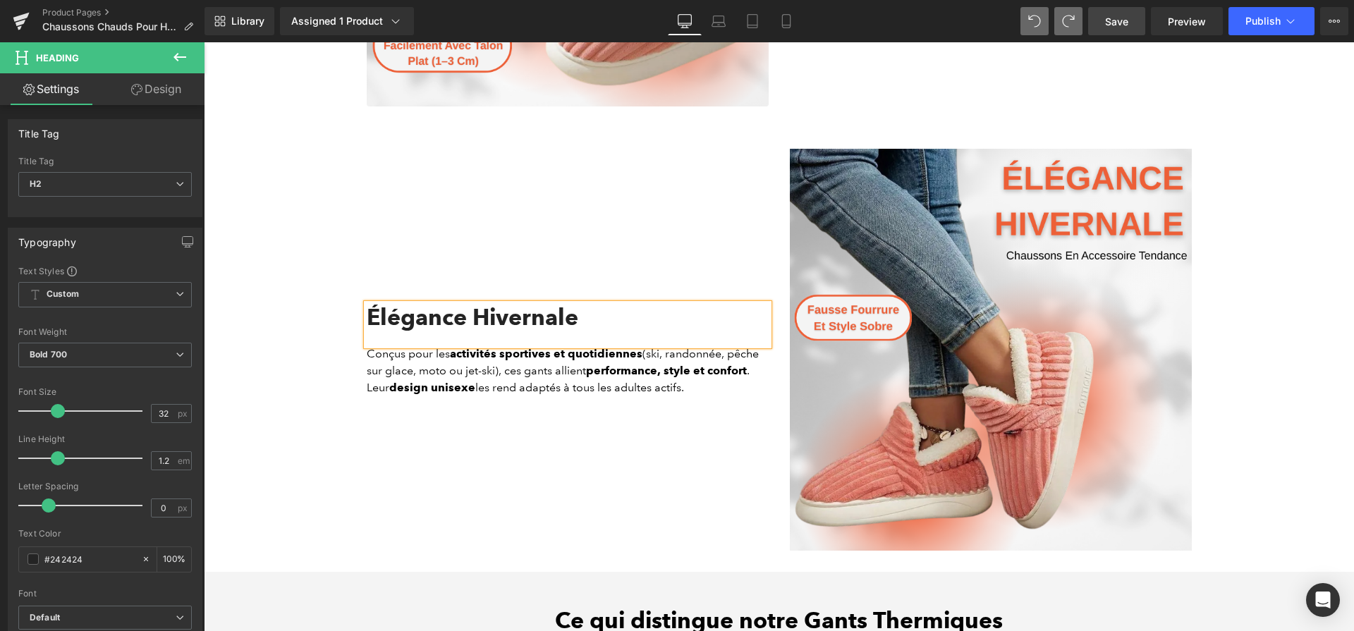
click at [608, 388] on p "Conçus pour les activités sportives et quotidiennes (ski, randonnée, pêche sur …" at bounding box center [568, 370] width 402 height 51
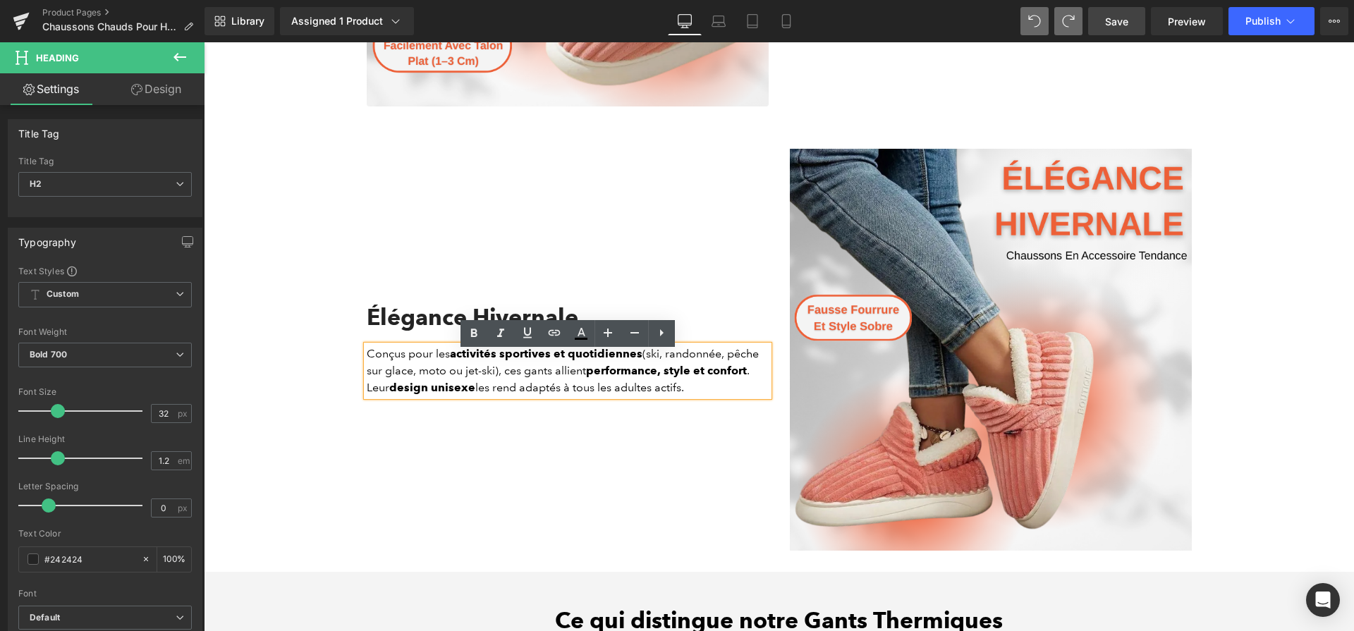
click at [608, 388] on p "Conçus pour les activités sportives et quotidiennes (ski, randonnée, pêche sur …" at bounding box center [568, 370] width 402 height 51
paste div
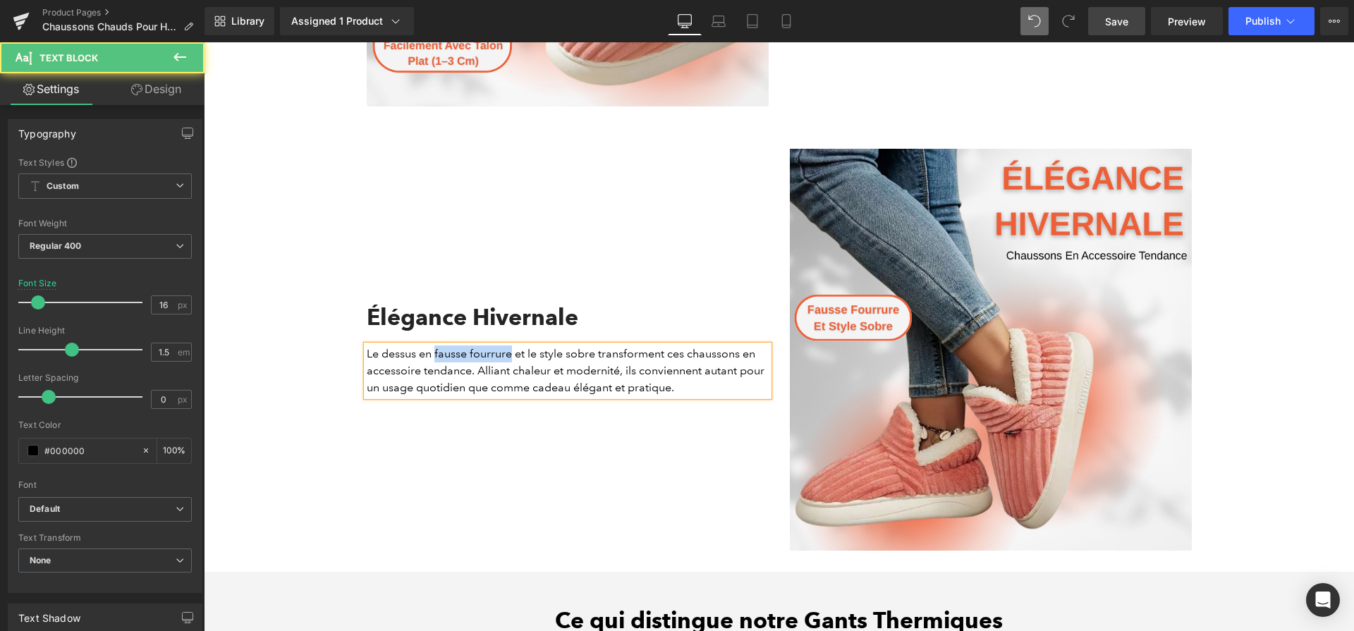
drag, startPoint x: 436, startPoint y: 358, endPoint x: 512, endPoint y: 364, distance: 76.4
click at [512, 364] on p "Le dessus en fausse fourrure et le style sobre transforment ces chaussons en ac…" at bounding box center [568, 370] width 402 height 51
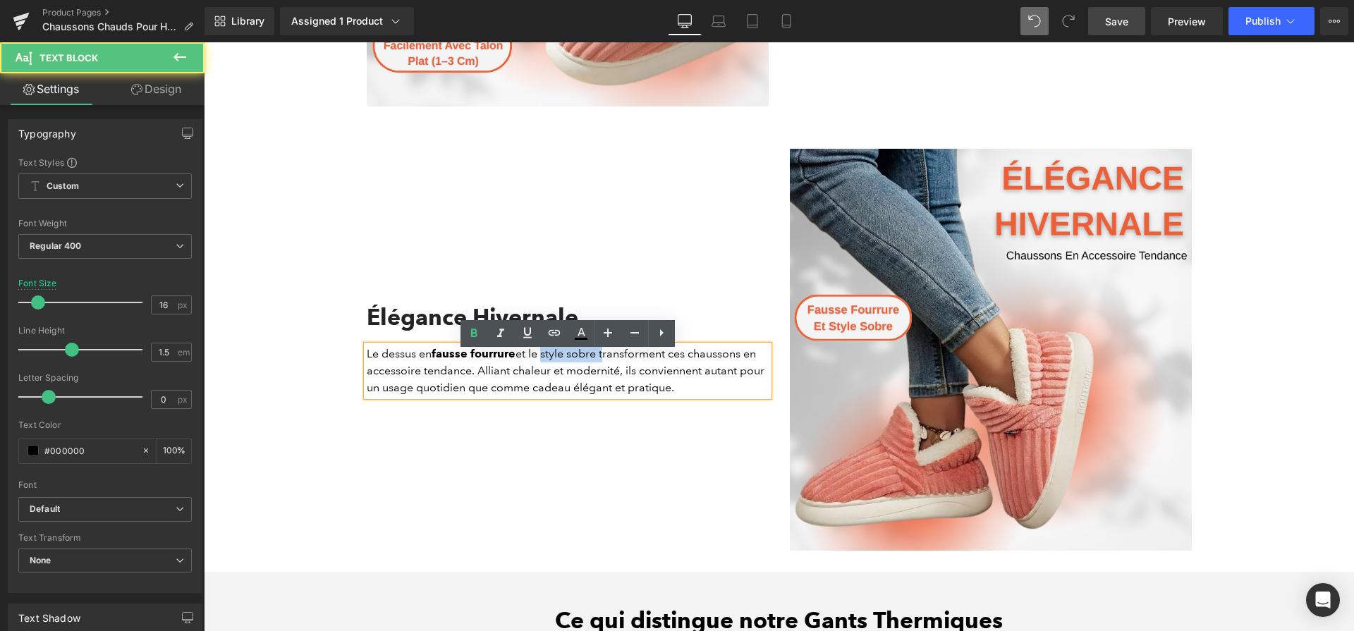
drag, startPoint x: 543, startPoint y: 364, endPoint x: 604, endPoint y: 361, distance: 61.4
click at [604, 361] on p "Le dessus en fausse fourrure et le style sobre transforment ces chaussons en ac…" at bounding box center [568, 370] width 402 height 51
drag, startPoint x: 446, startPoint y: 379, endPoint x: 314, endPoint y: 377, distance: 131.8
click at [314, 377] on div "Liquid Row Image Confort Thermique Heading Grâce à la doublure épaisse en peluc…" at bounding box center [779, 44] width 1150 height 3613
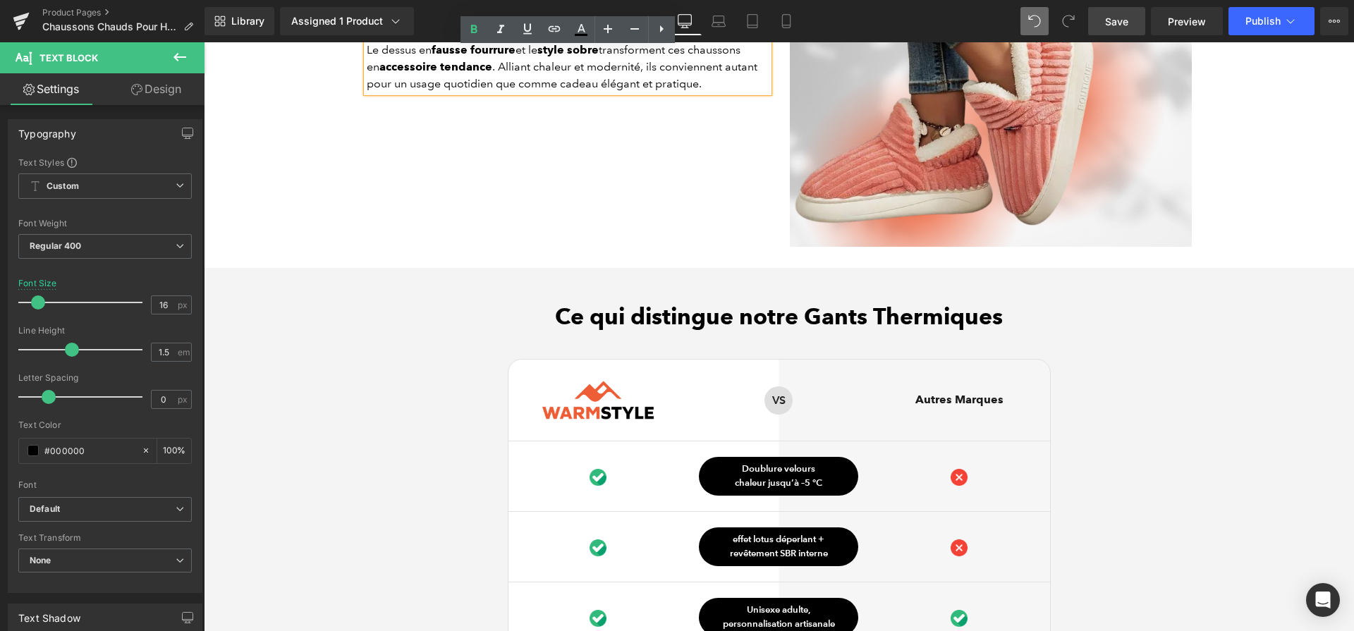
scroll to position [3595, 0]
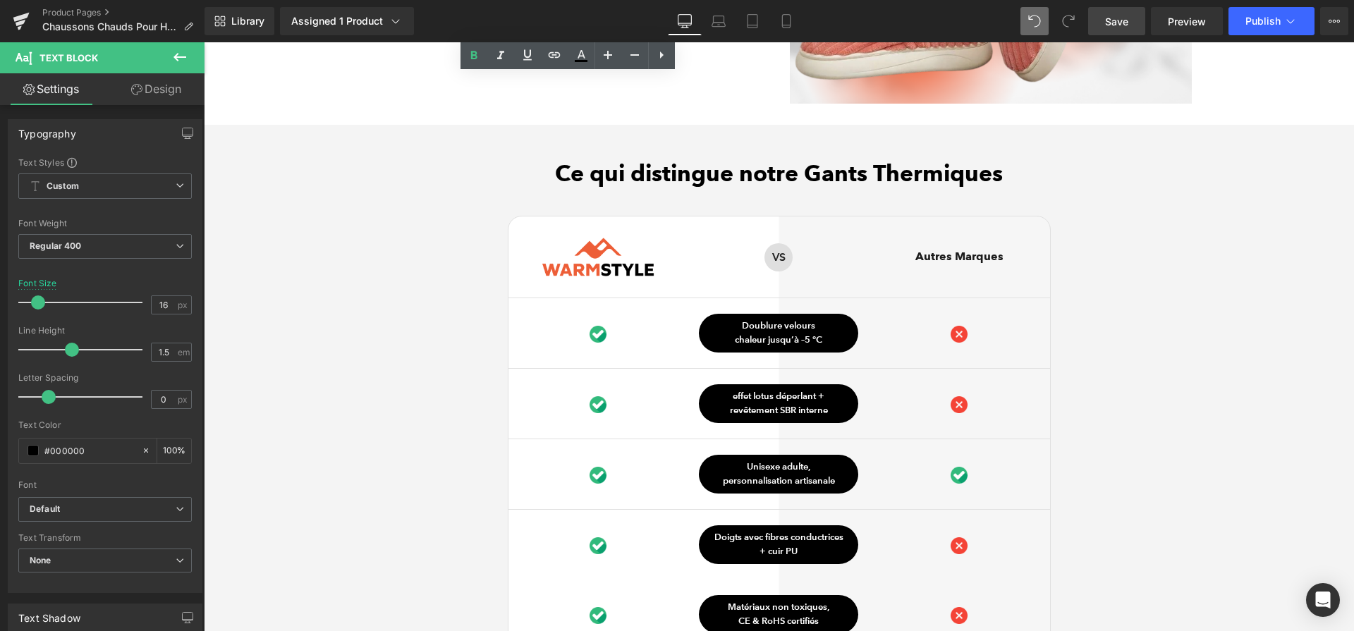
click at [1098, 30] on link "Save" at bounding box center [1116, 21] width 57 height 28
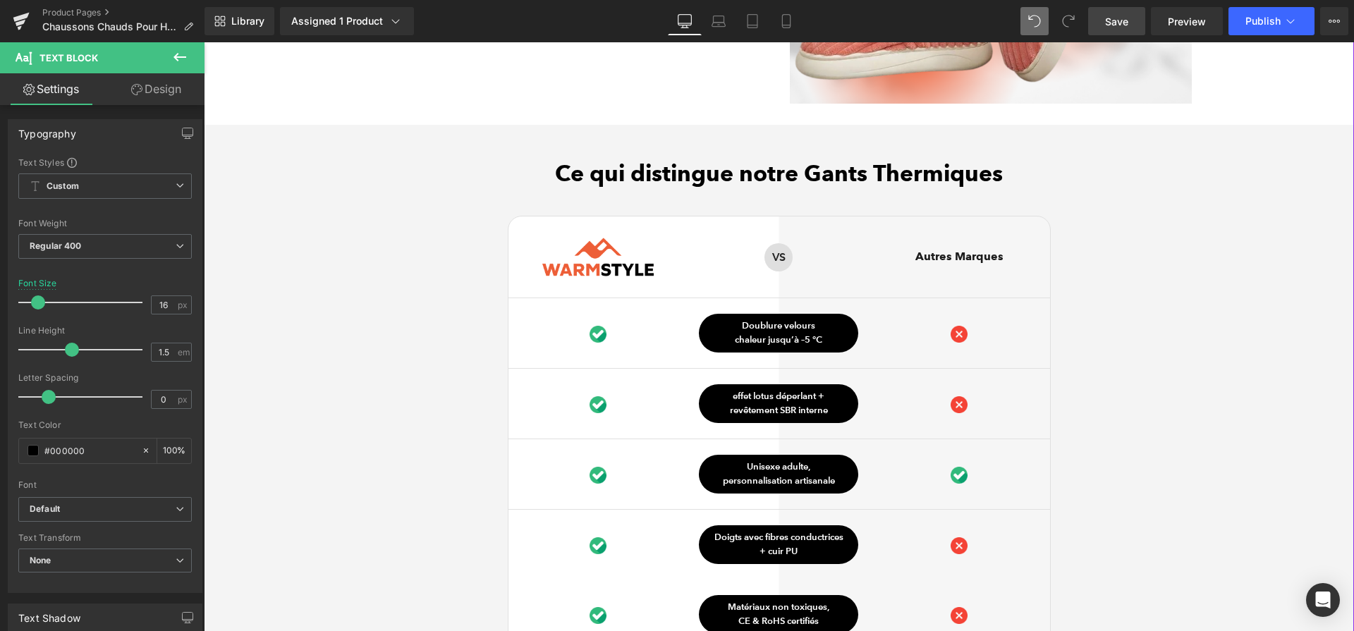
click at [799, 342] on p "chaleur jusqu’à –5 °C" at bounding box center [778, 340] width 159 height 14
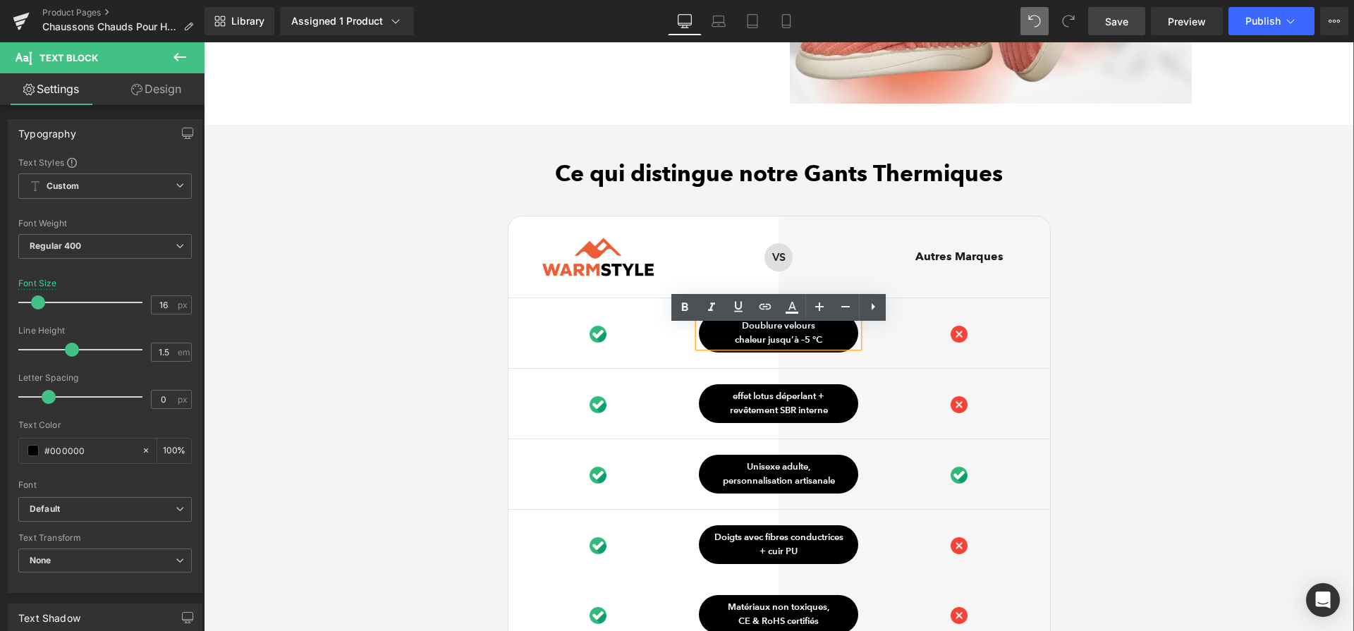
click at [799, 342] on p "chaleur jusqu’à –5 °C" at bounding box center [778, 340] width 159 height 14
paste div
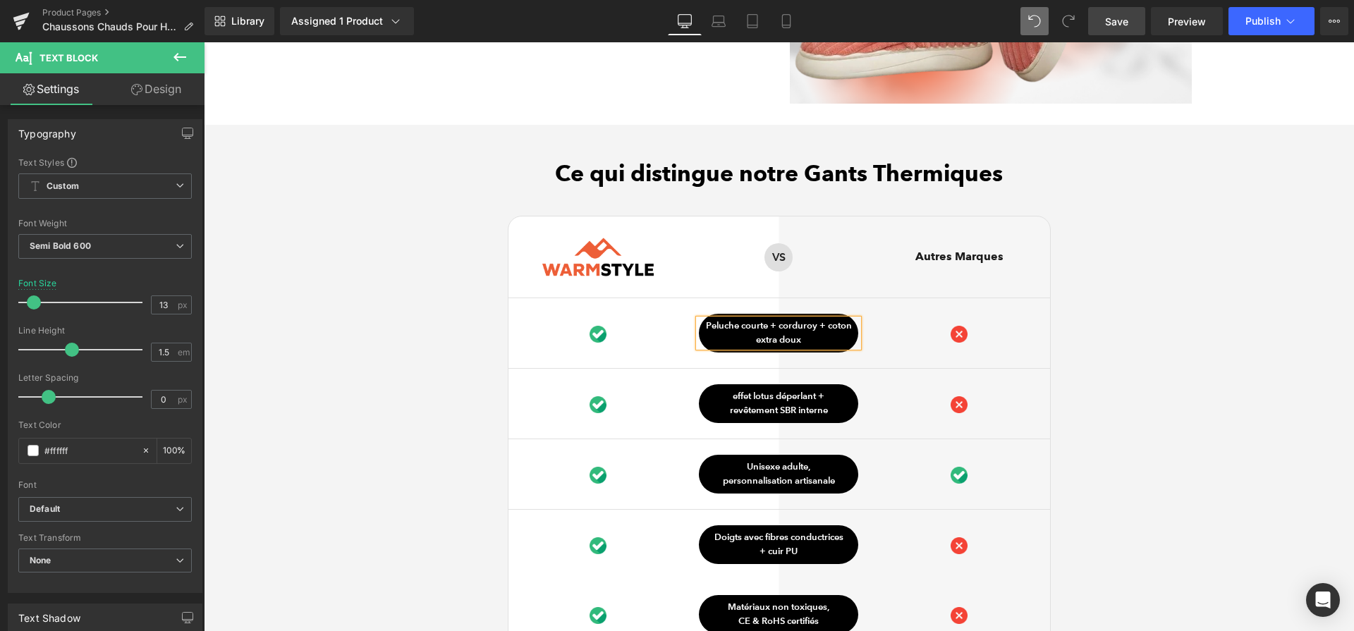
click at [780, 332] on p "Peluche courte + corduroy + coton extra doux" at bounding box center [778, 332] width 159 height 27
click at [1095, 342] on div "Ce qui distingue notre Gants Thermiques Heading Image Row VS Text Block Row Aut…" at bounding box center [779, 460] width 1150 height 601
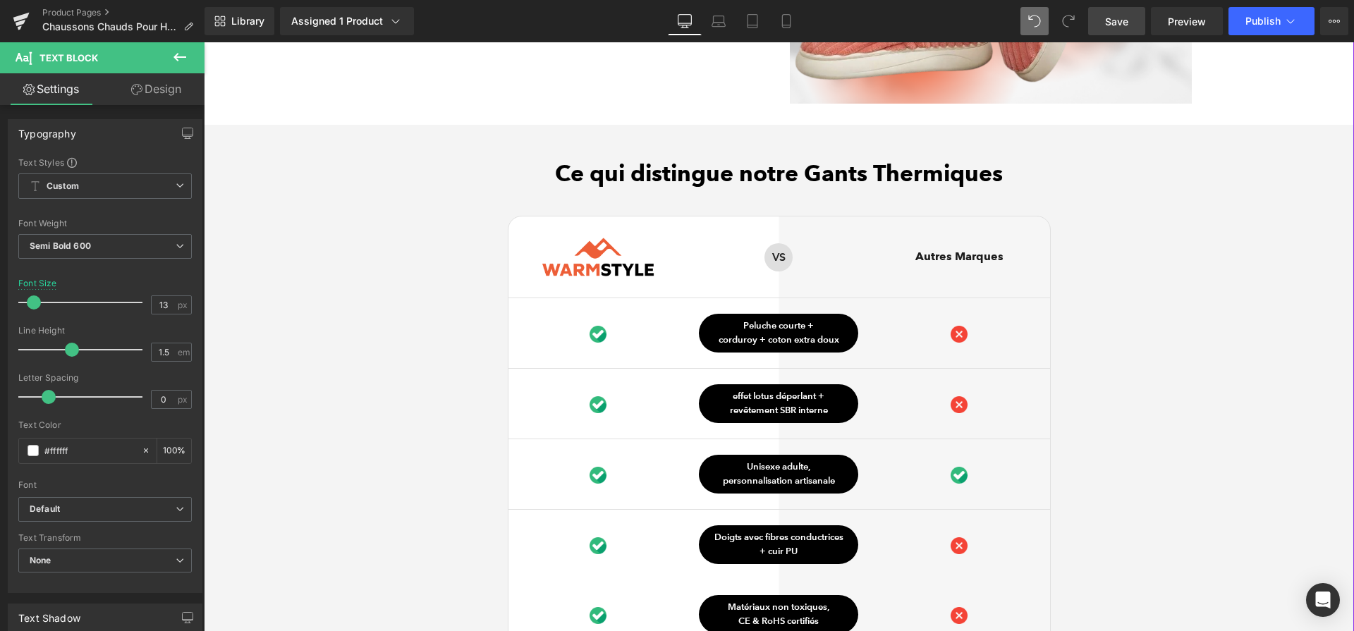
click at [804, 185] on h2 "Ce qui distingue notre Gants Thermiques" at bounding box center [779, 173] width 1150 height 27
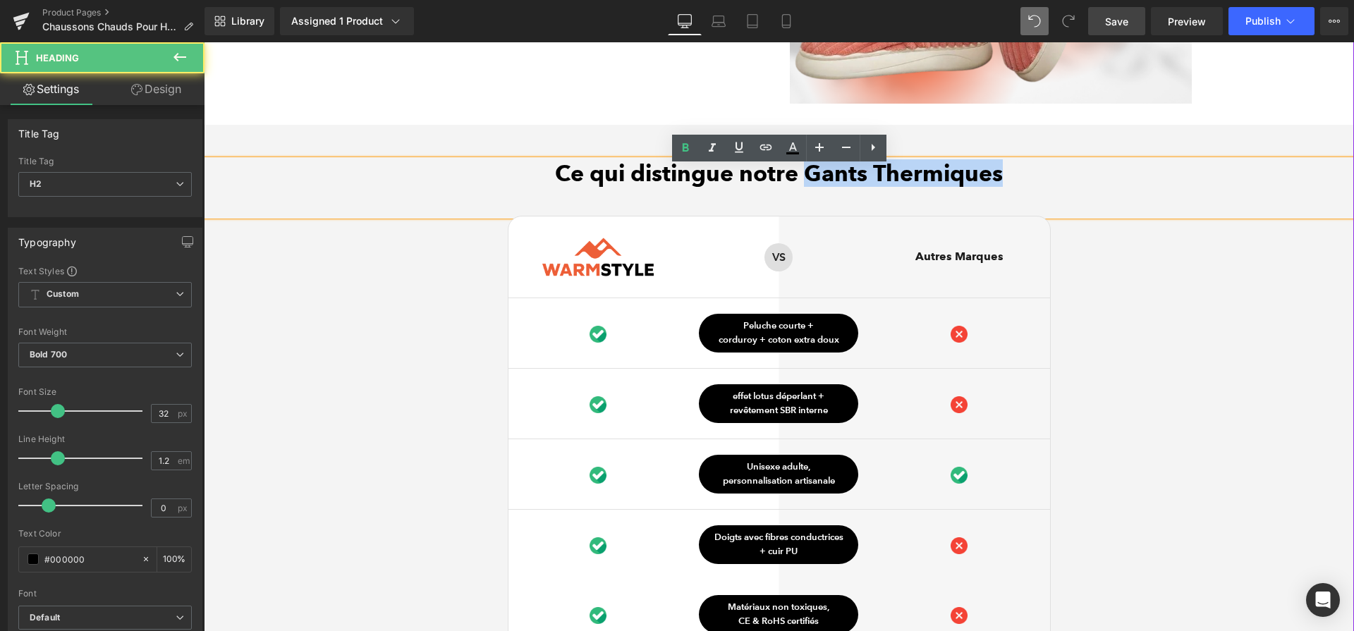
drag, startPoint x: 806, startPoint y: 181, endPoint x: 1029, endPoint y: 196, distance: 223.3
click at [1029, 196] on div "Ce qui distingue notre Gants Thermiques" at bounding box center [779, 187] width 1150 height 55
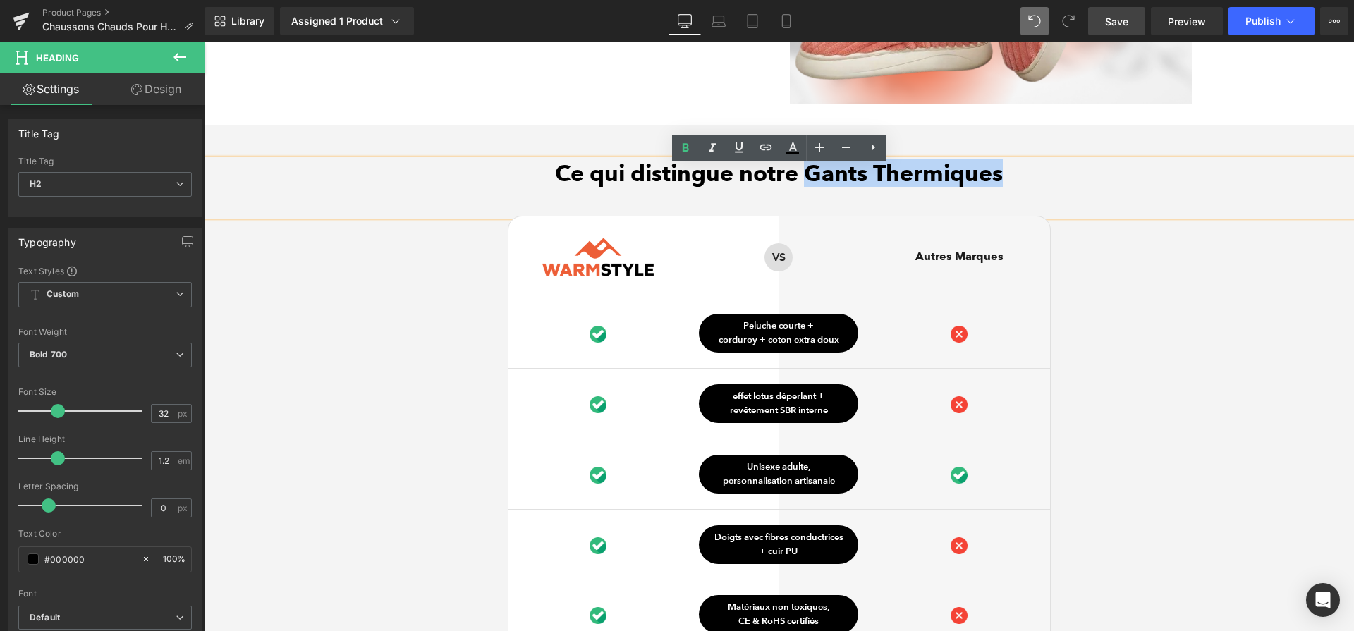
paste div
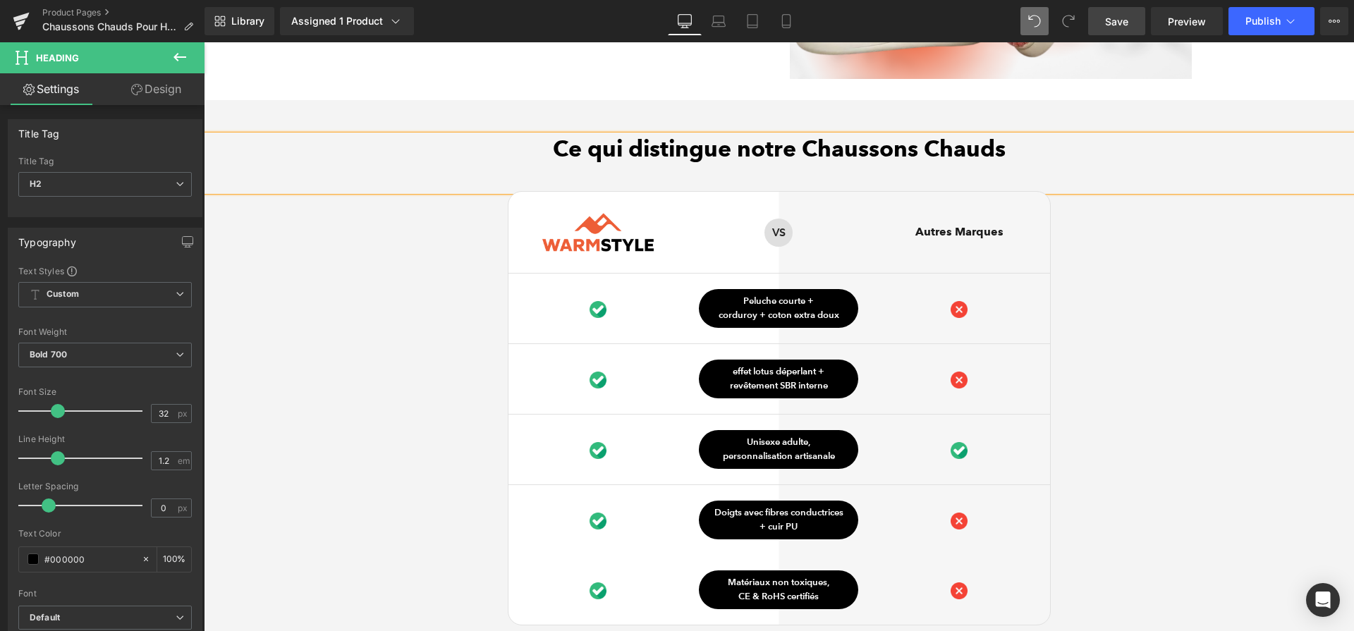
scroll to position [3701, 0]
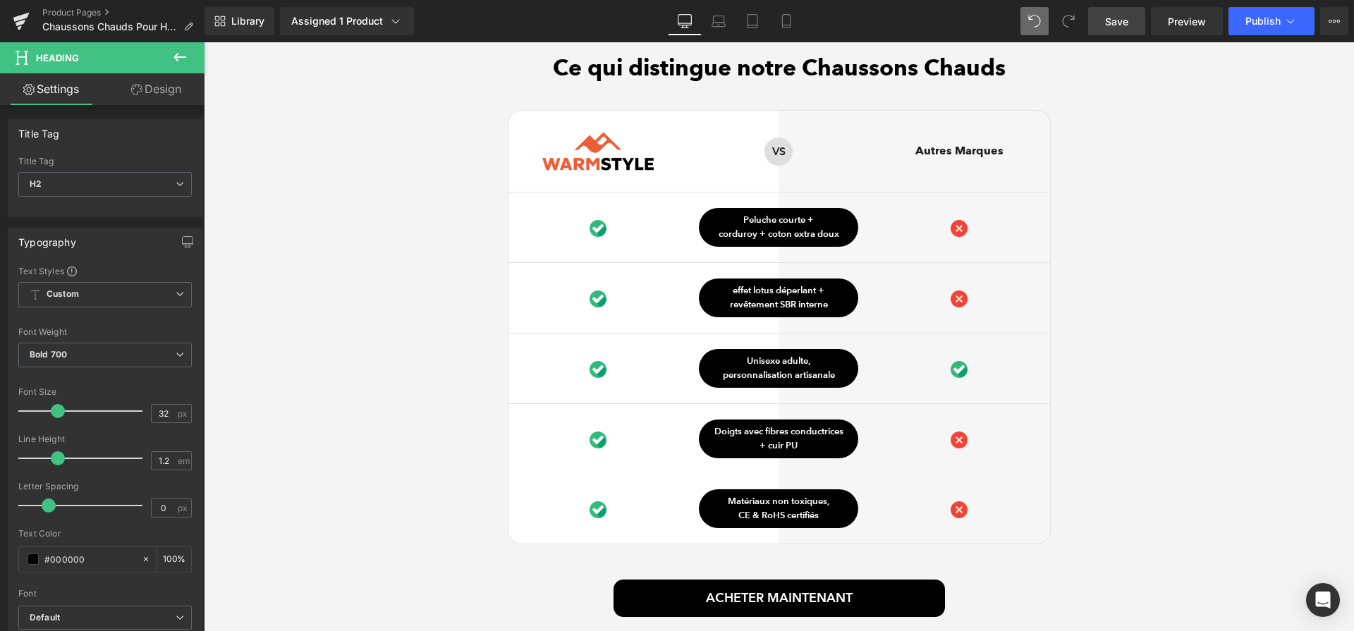
click at [1129, 24] on link "Save" at bounding box center [1116, 21] width 57 height 28
click at [788, 305] on p "revêtement SBR interne" at bounding box center [778, 305] width 159 height 14
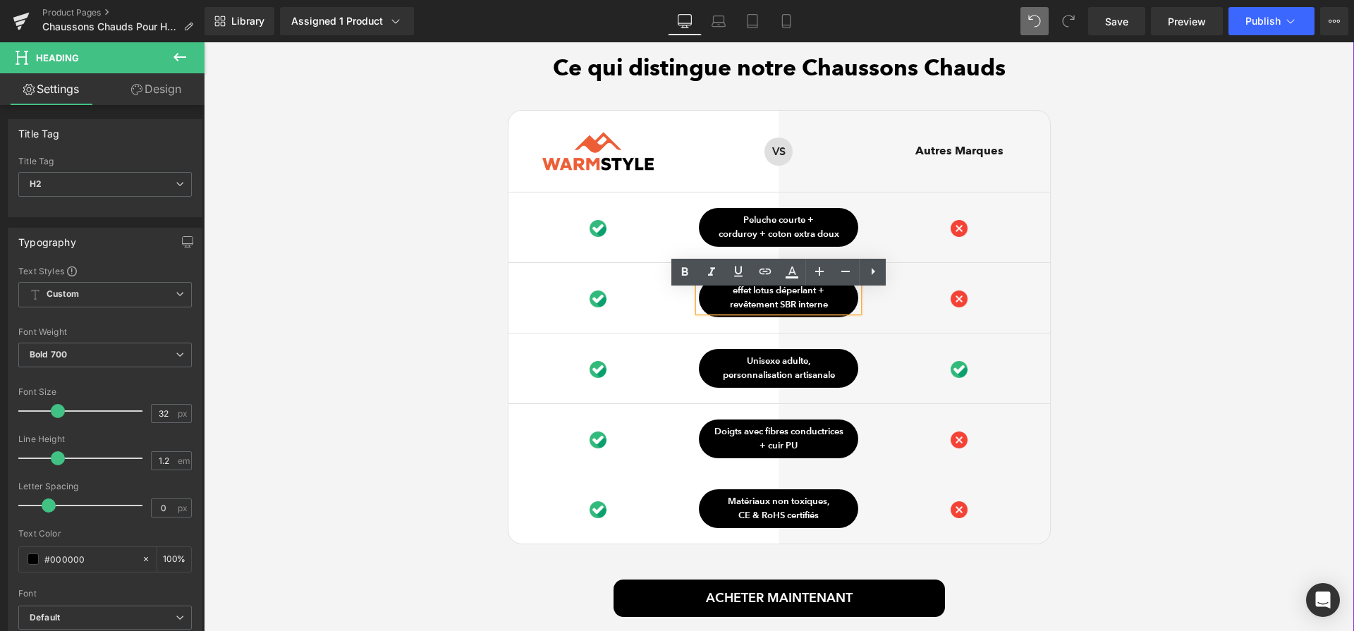
click at [788, 305] on p "revêtement SBR interne" at bounding box center [778, 305] width 159 height 14
paste div
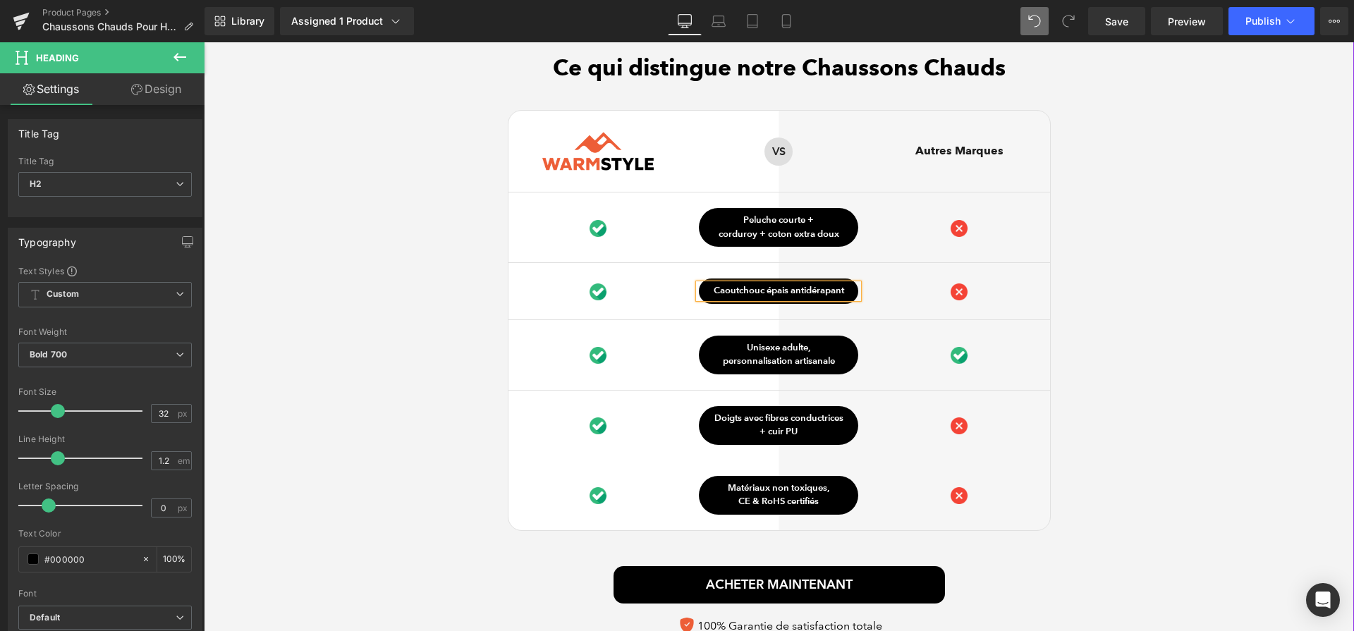
click at [1159, 262] on div "Ce qui distingue notre Chaussons Chauds Heading Image Row VS Text Block Row Aut…" at bounding box center [779, 347] width 1150 height 587
click at [789, 431] on p "+ cuir PU" at bounding box center [778, 432] width 159 height 14
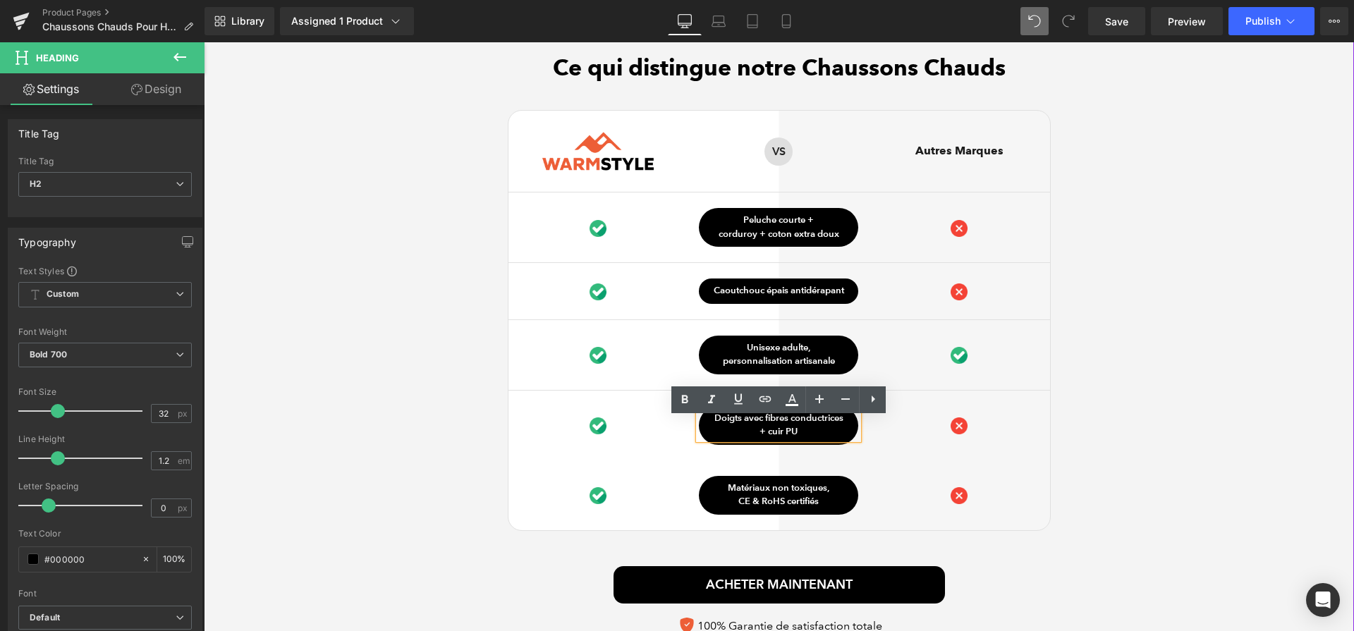
click at [789, 431] on p "+ cuir PU" at bounding box center [778, 432] width 159 height 14
paste div
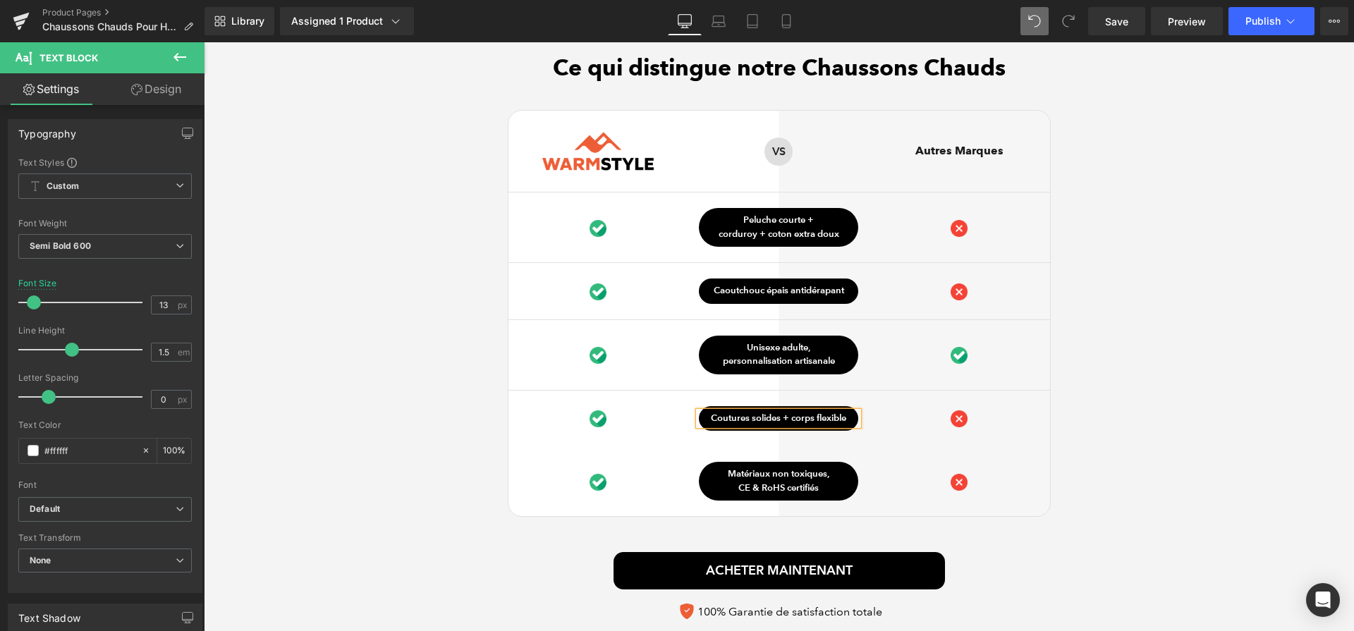
click at [801, 363] on p "personnalisation artisanale" at bounding box center [778, 362] width 159 height 14
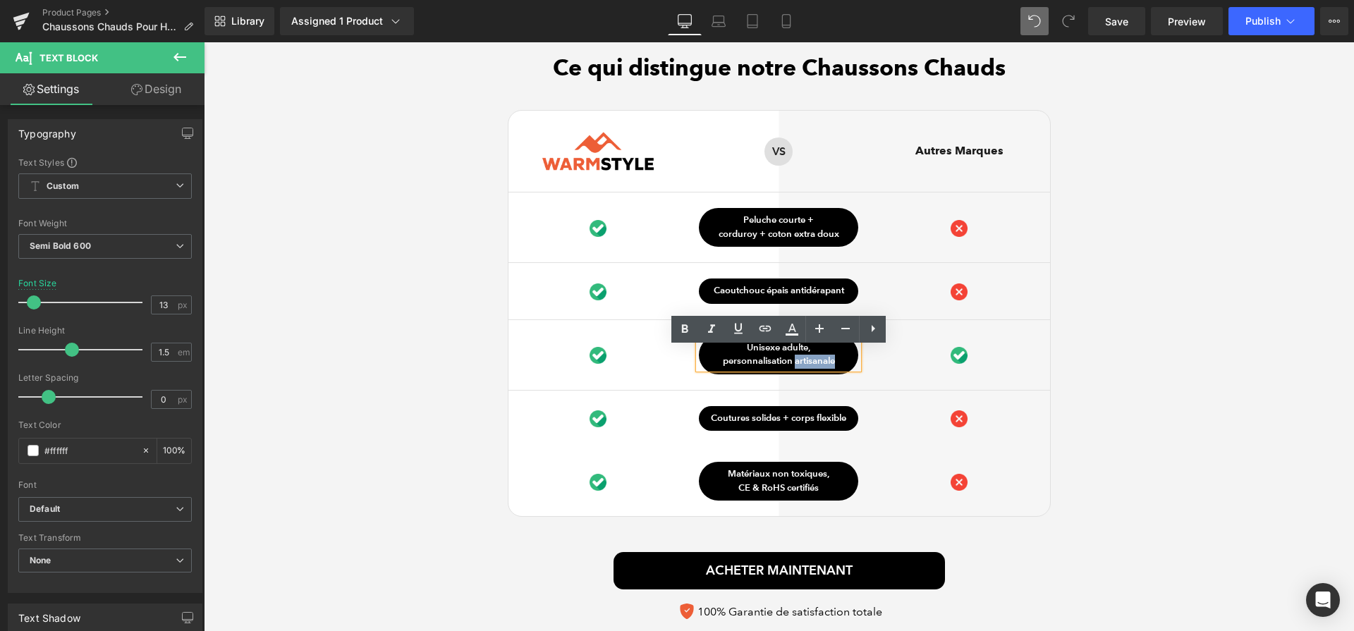
click at [801, 363] on p "personnalisation artisanale" at bounding box center [778, 362] width 159 height 14
paste div
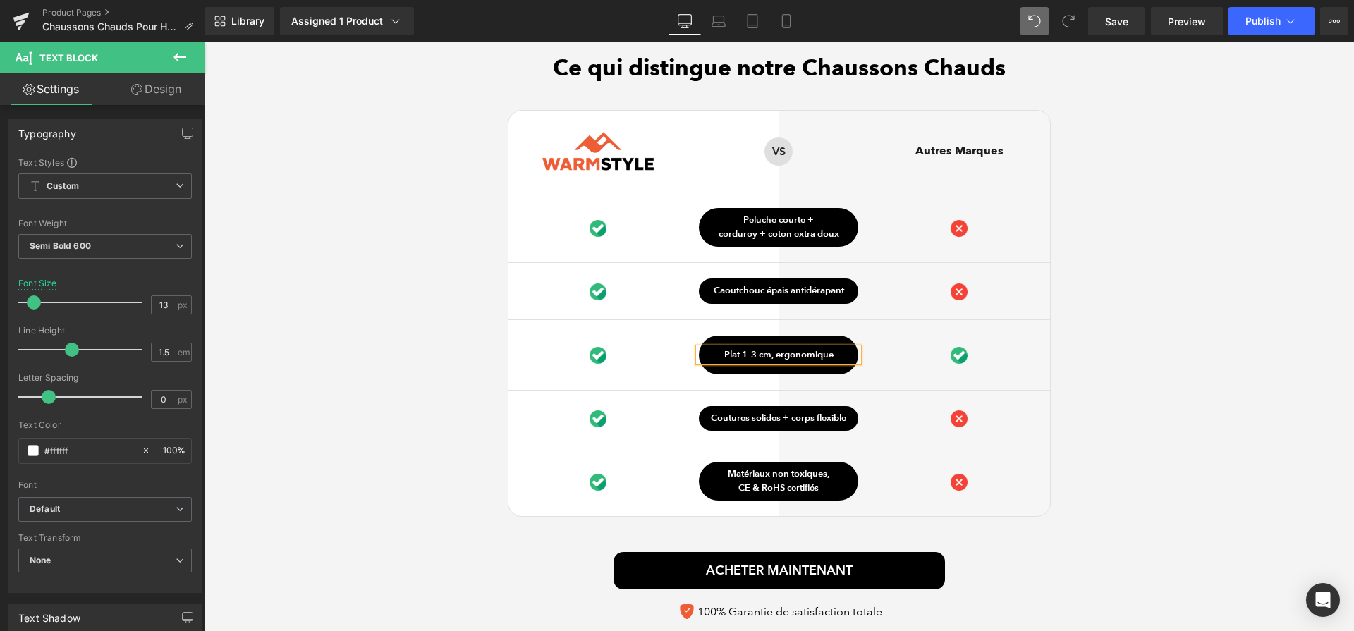
scroll to position [3708, 0]
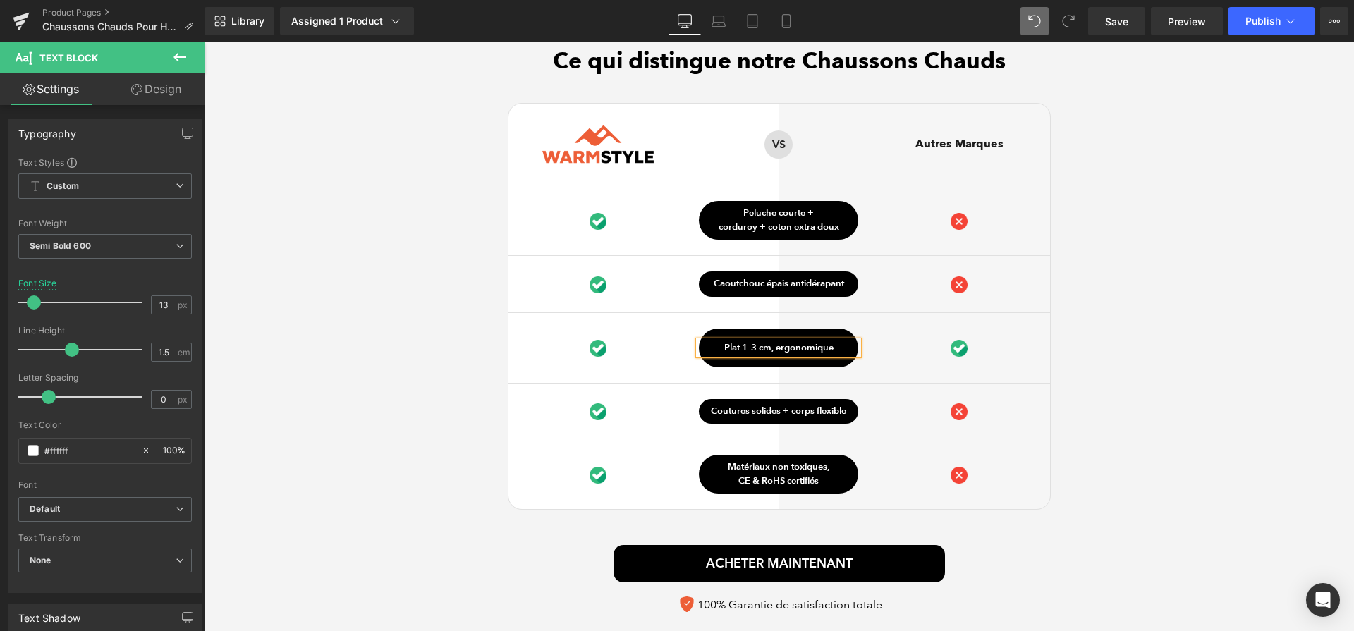
click at [802, 474] on p "Matériaux non toxiques," at bounding box center [778, 467] width 159 height 14
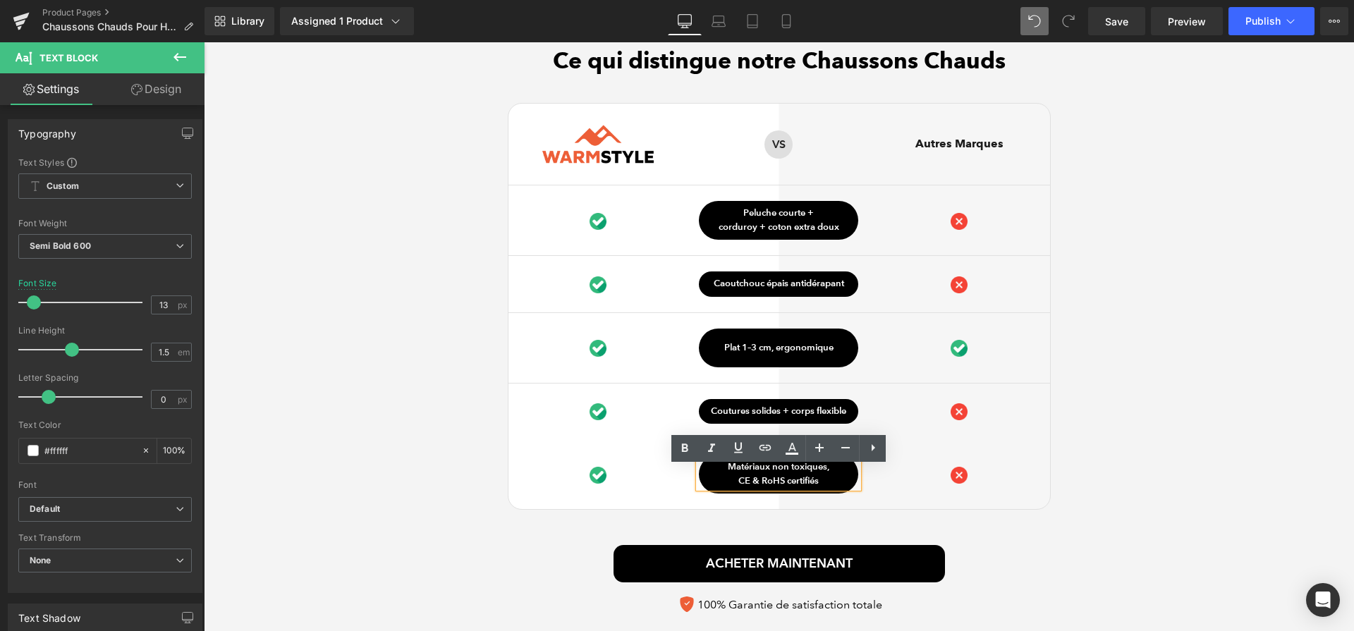
paste div
click at [835, 471] on p "Matériaux certifiés CE & RoHS, sans produits chimiques" at bounding box center [778, 473] width 159 height 27
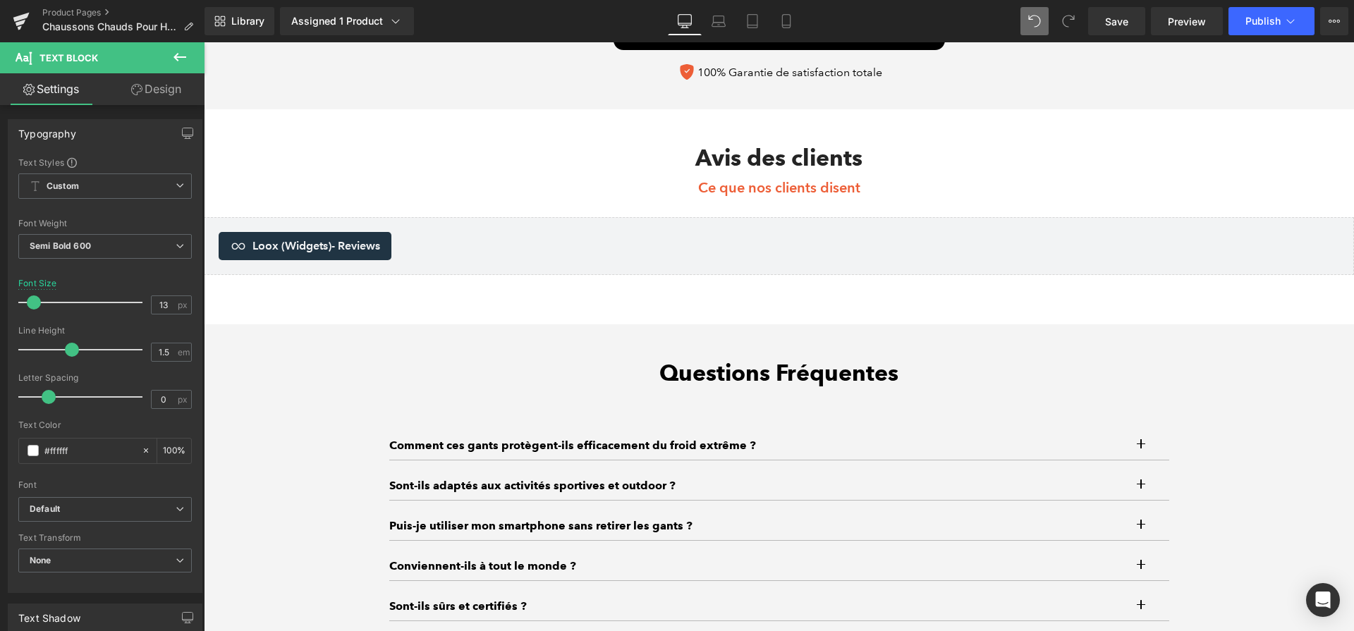
scroll to position [4252, 0]
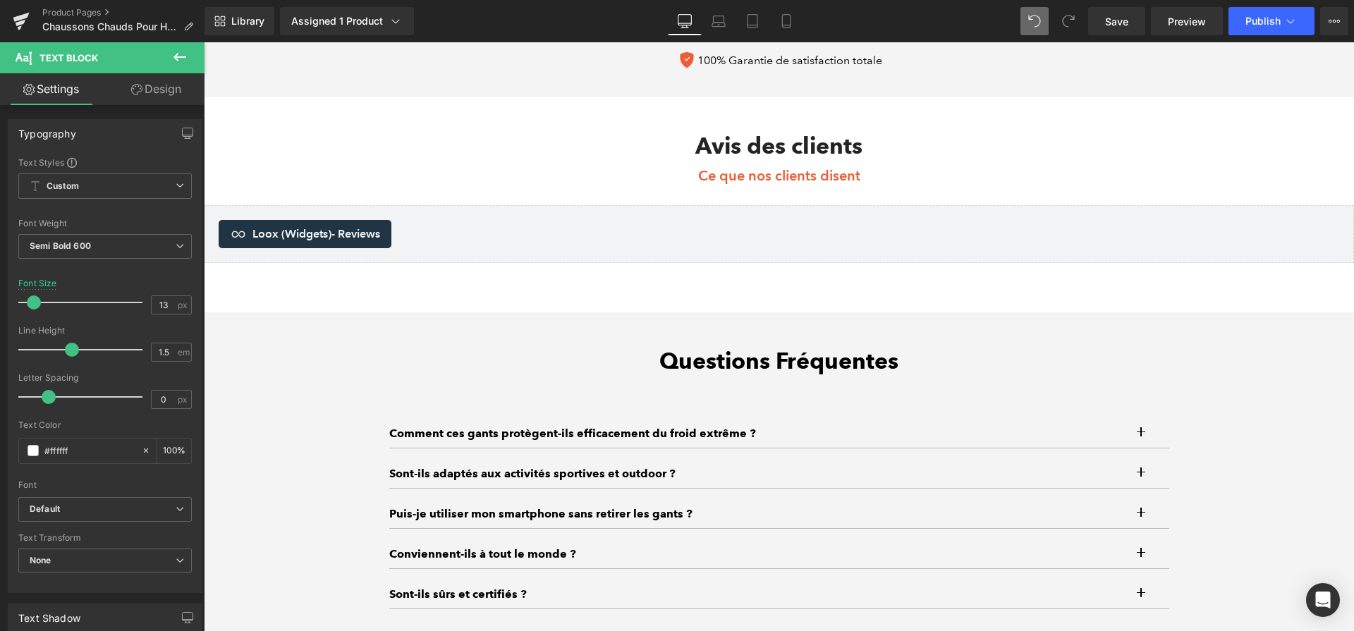
click at [691, 435] on p "Comment ces gants protègent-ils efficacement du froid extrême ?" at bounding box center [765, 433] width 752 height 17
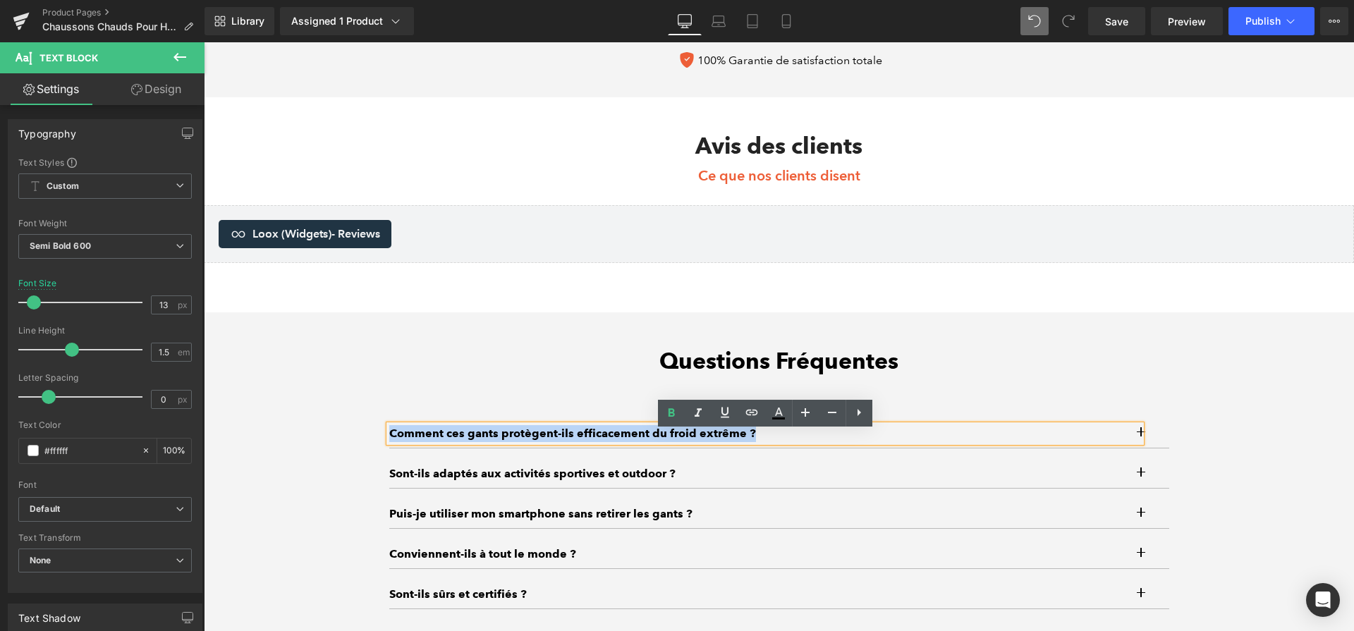
paste div
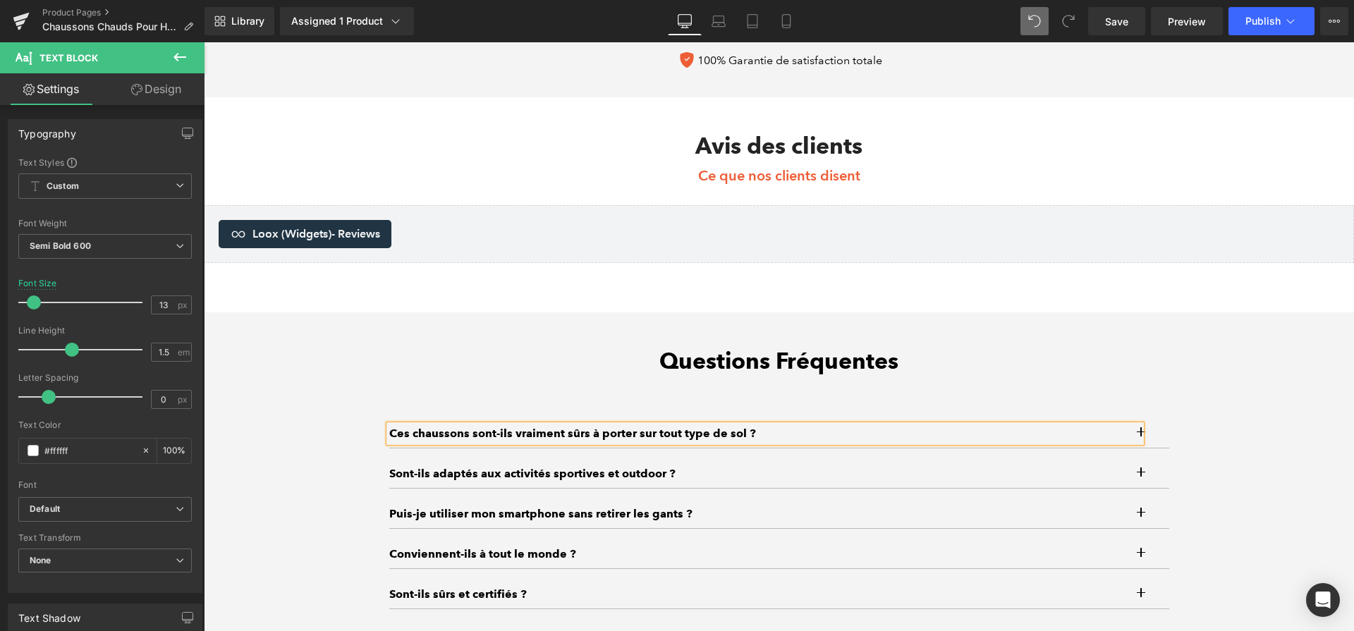
click at [1176, 435] on div "Questions Fréquentes Heading Ces chaussons sont-ils vraiment sûrs à porter sur …" at bounding box center [779, 517] width 801 height 338
click at [1147, 437] on button "button" at bounding box center [1155, 433] width 28 height 28
click at [1141, 445] on button "button" at bounding box center [1155, 433] width 28 height 28
click at [1151, 434] on button "button" at bounding box center [1155, 433] width 28 height 28
click at [1143, 435] on button "button" at bounding box center [1155, 433] width 28 height 28
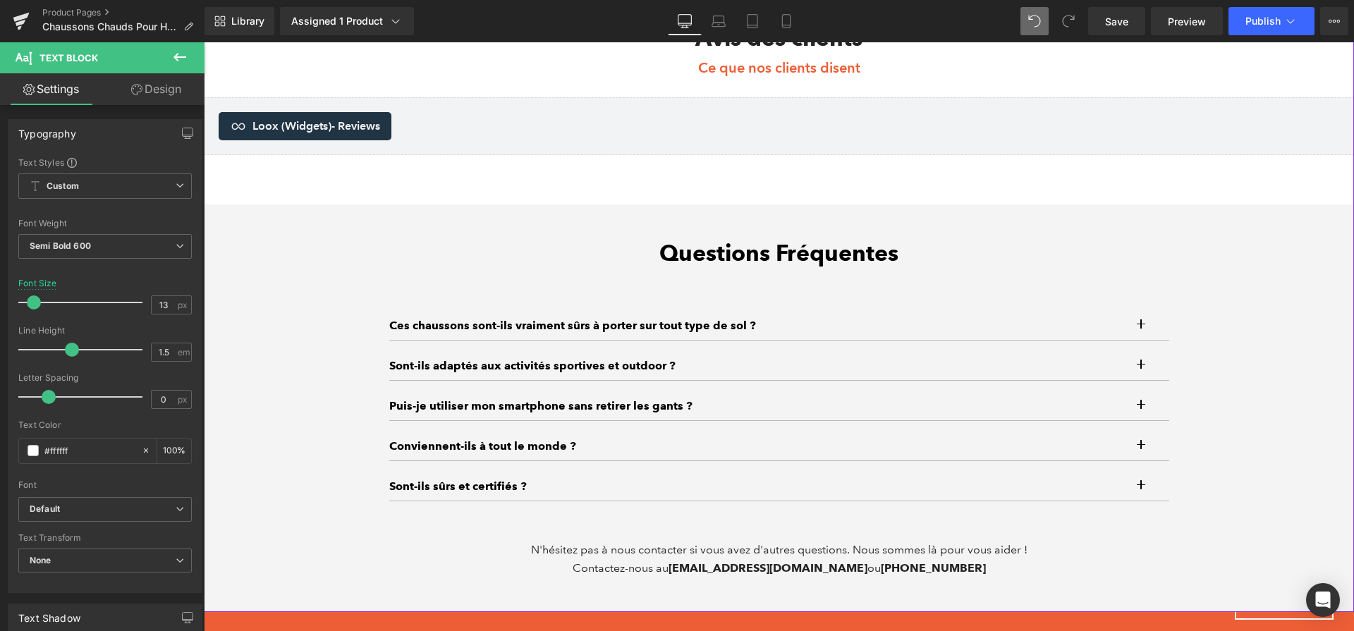
scroll to position [4363, 0]
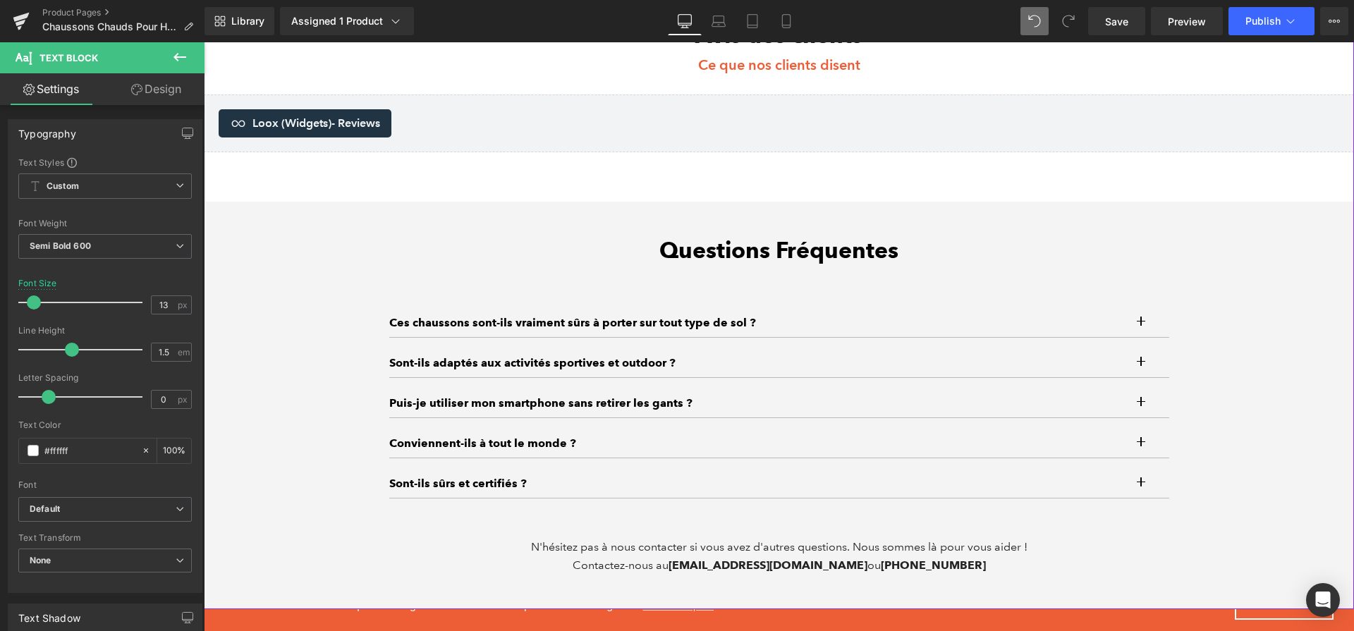
click at [1150, 324] on button "button" at bounding box center [1155, 323] width 28 height 28
click at [204, 42] on div at bounding box center [204, 42] width 0 height 0
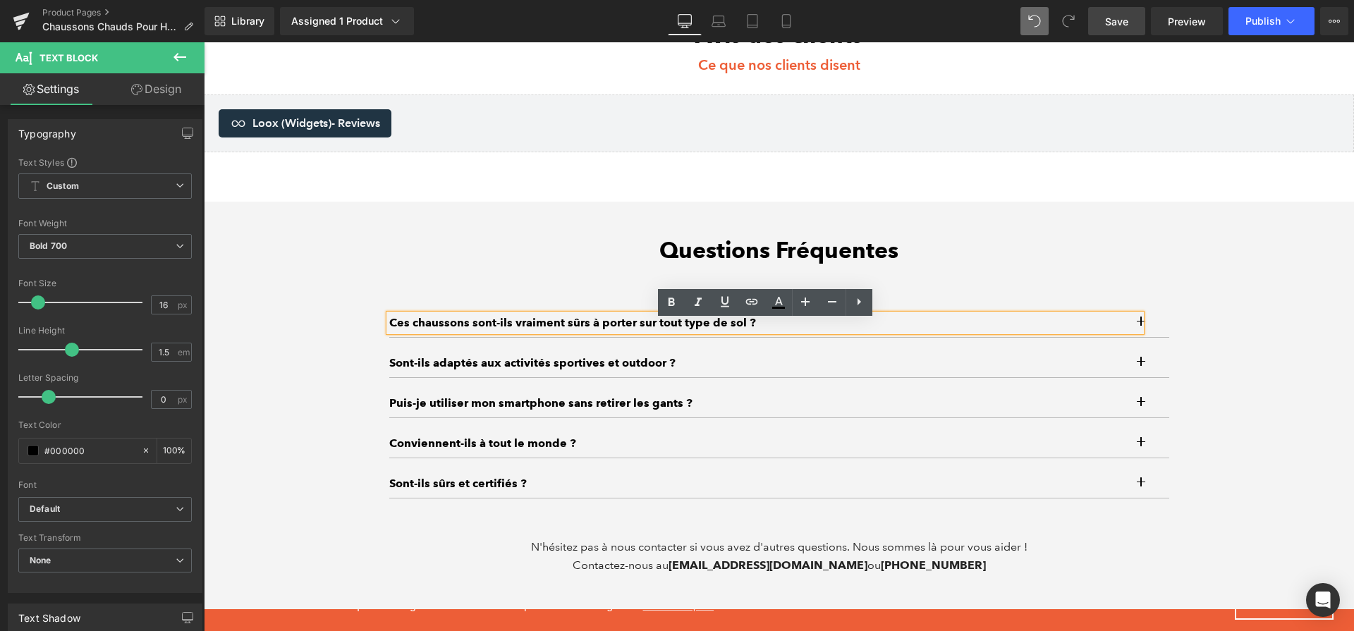
click at [1104, 27] on link "Save" at bounding box center [1116, 21] width 57 height 28
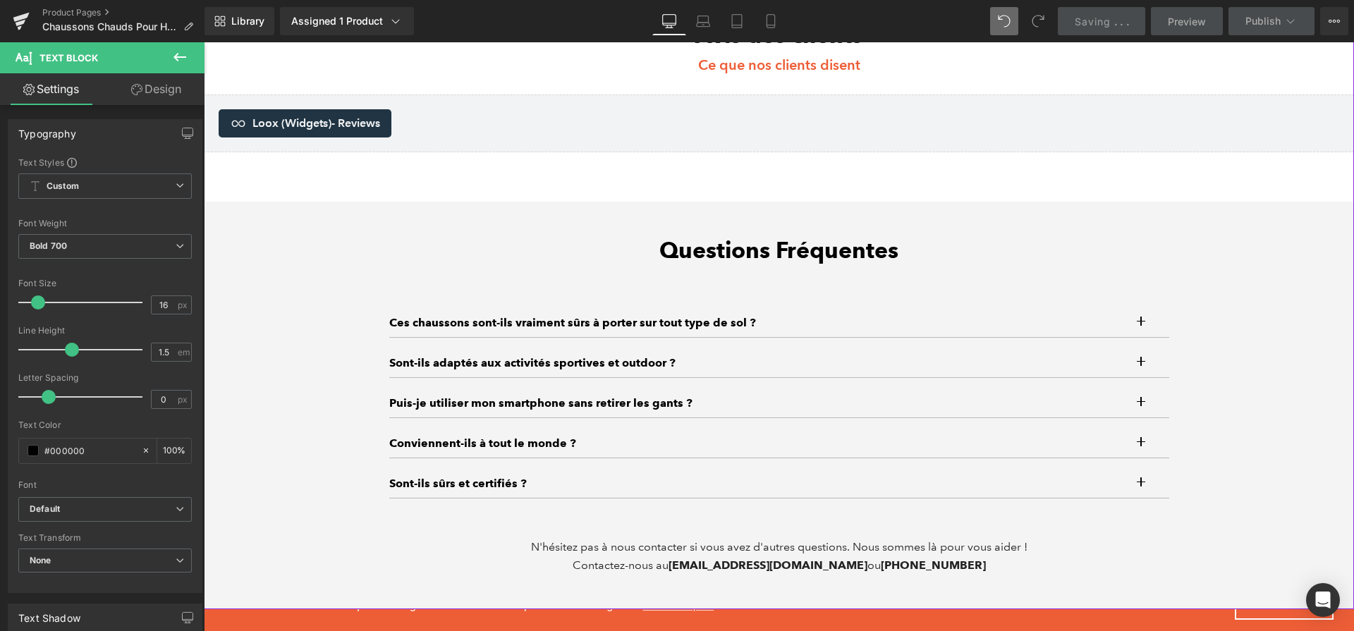
click at [1144, 333] on button "button" at bounding box center [1155, 323] width 28 height 28
click at [1153, 324] on button "button" at bounding box center [1155, 323] width 28 height 28
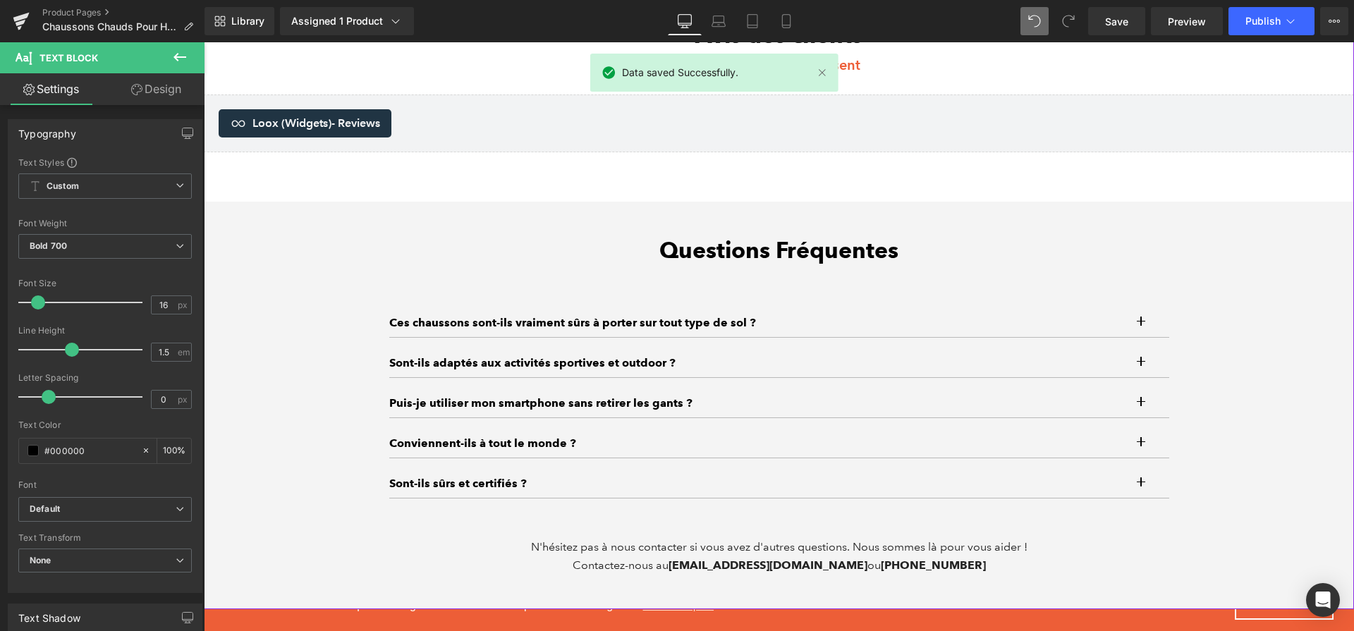
click at [1143, 322] on button "button" at bounding box center [1155, 323] width 28 height 28
click at [1141, 326] on span "button" at bounding box center [1141, 326] width 0 height 0
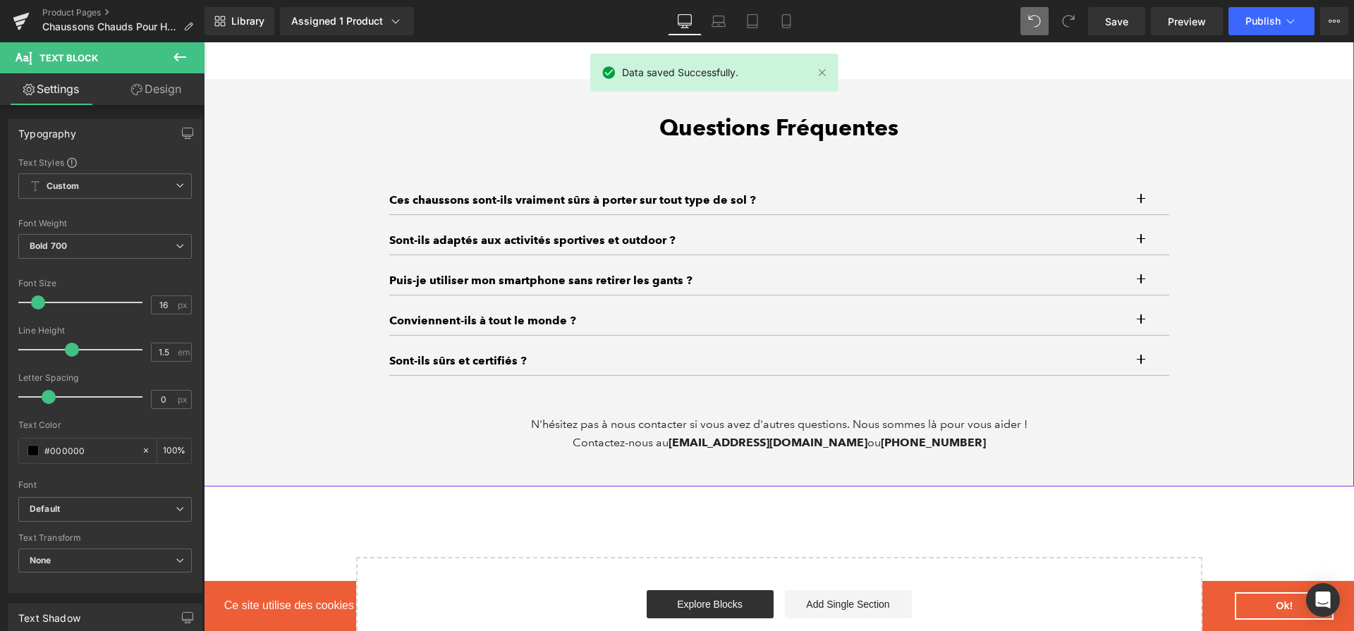
scroll to position [4546, 0]
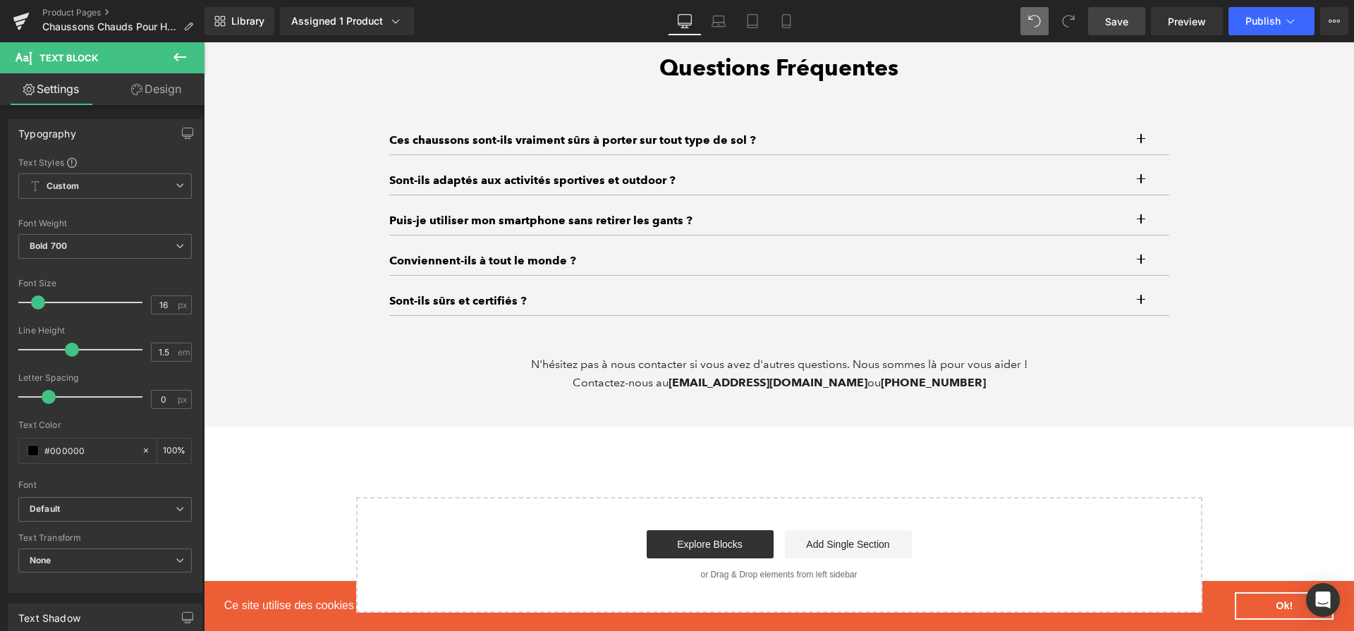
click at [1109, 25] on span "Save" at bounding box center [1116, 21] width 23 height 15
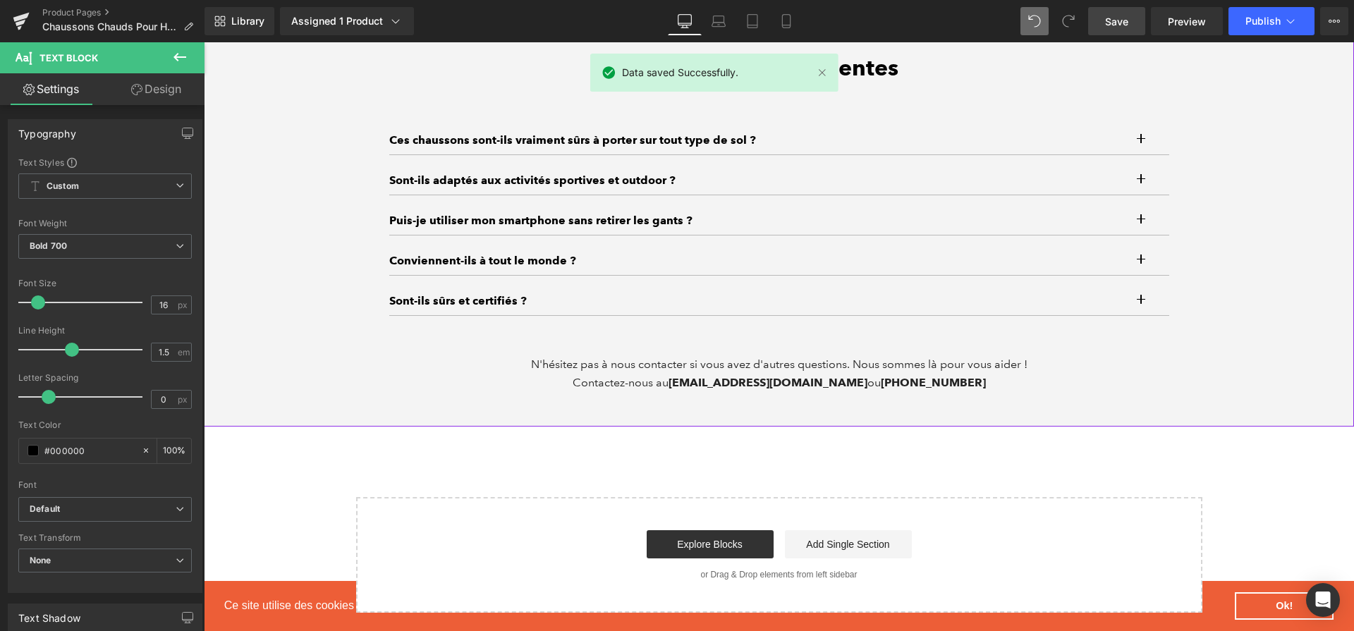
click at [1143, 142] on button "button" at bounding box center [1155, 140] width 28 height 28
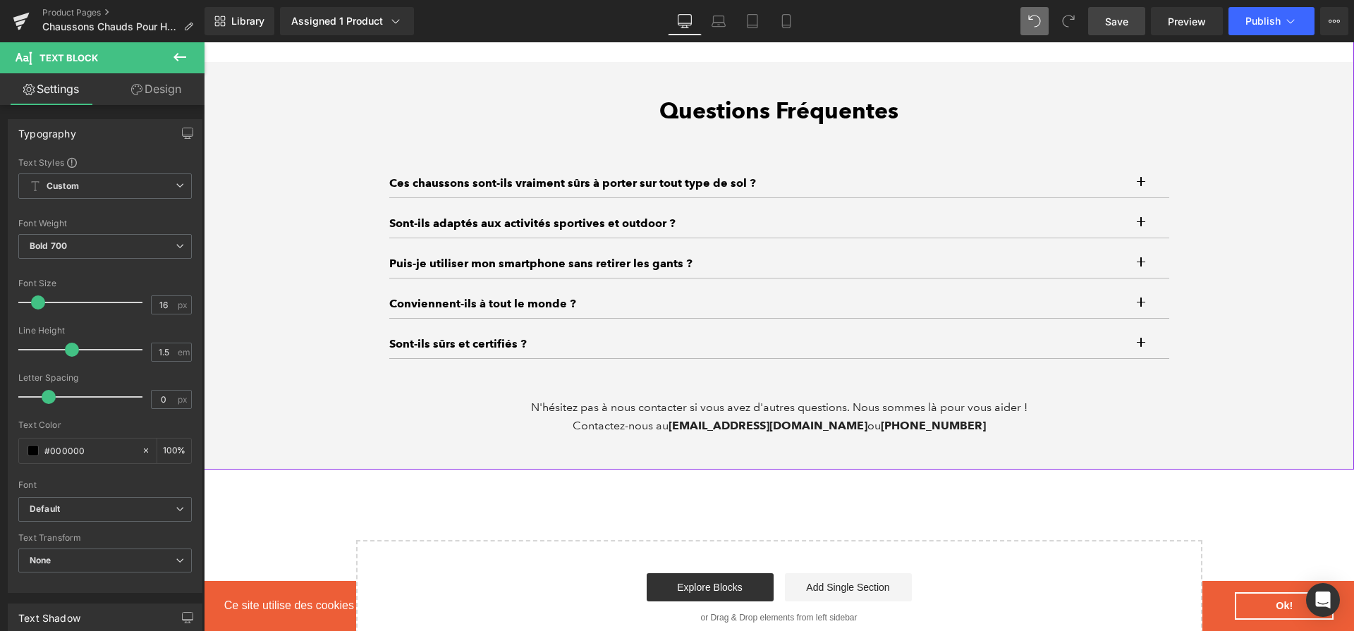
scroll to position [4481, 0]
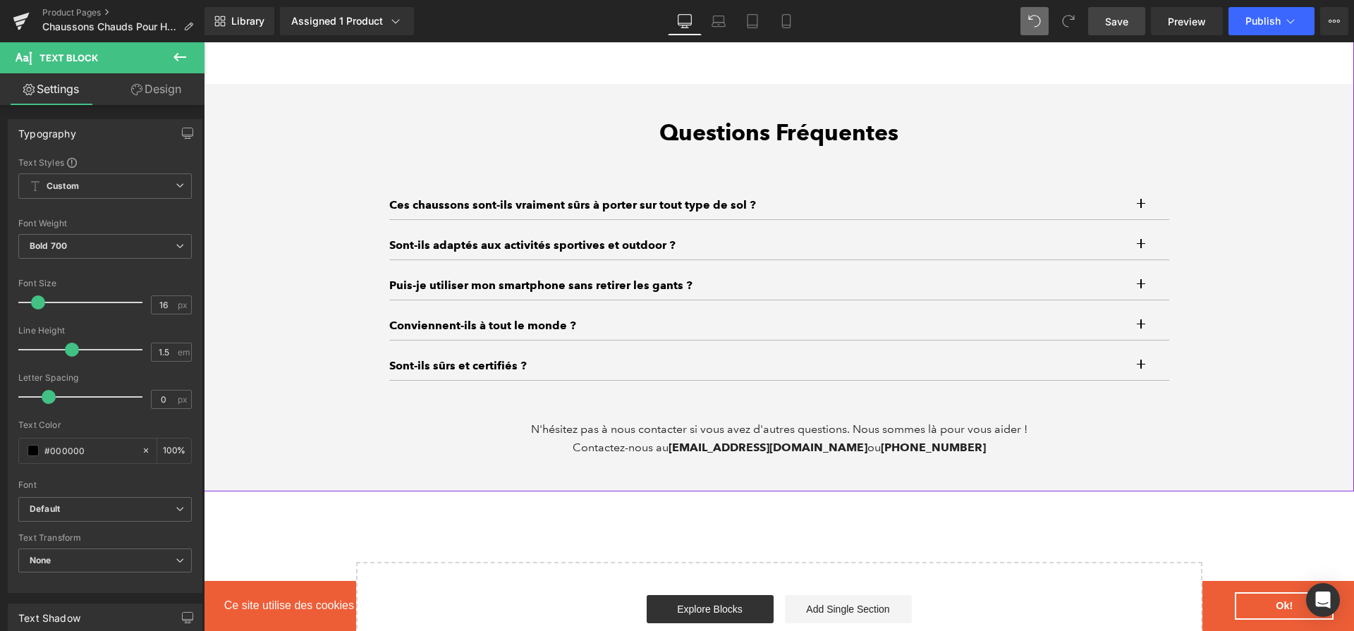
click at [676, 214] on div "Ces chaussons sont-ils vraiment sûrs à porter sur tout type de sol ? Text Block" at bounding box center [765, 205] width 752 height 17
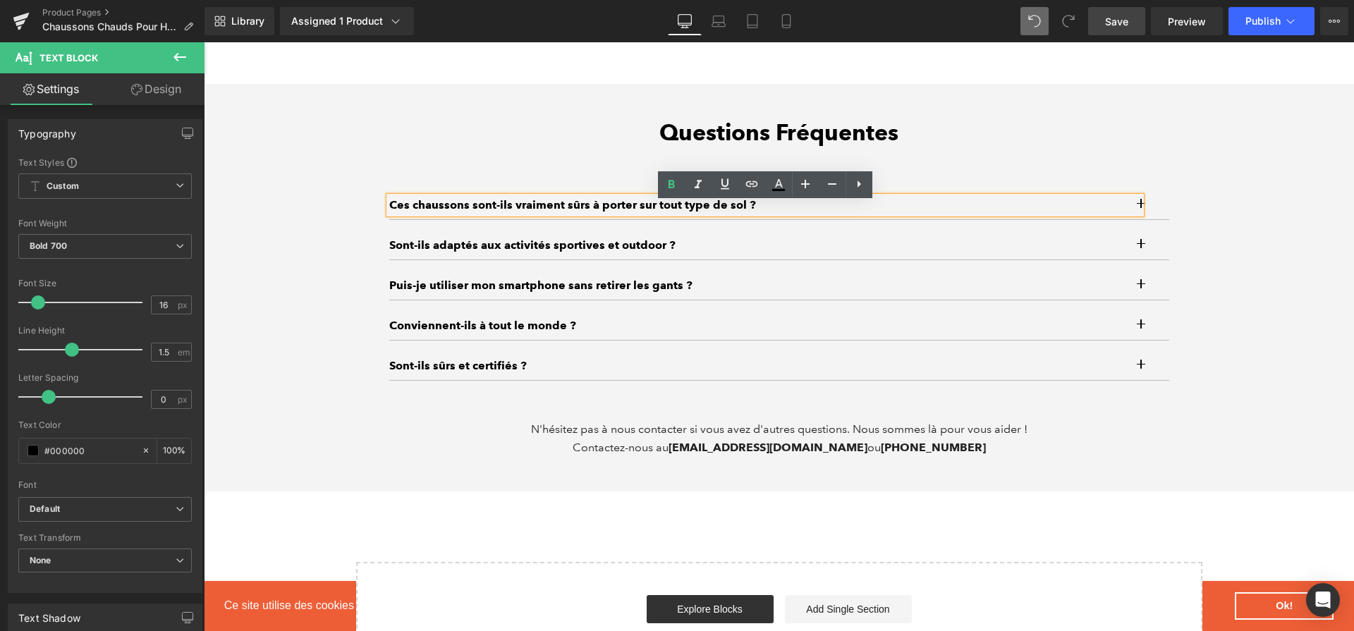
click at [362, 235] on div "Questions Fréquentes Heading Ces chaussons sont-ils vraiment sûrs à porter sur …" at bounding box center [779, 288] width 846 height 338
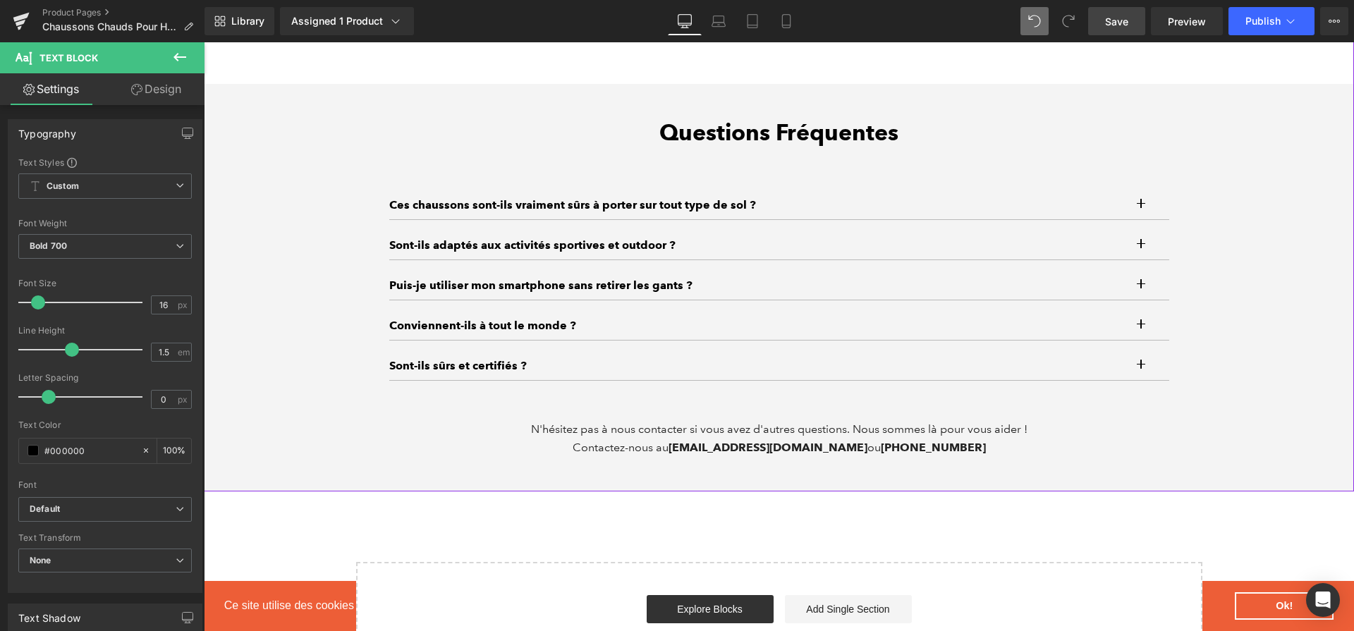
click at [1145, 209] on button "button" at bounding box center [1155, 205] width 28 height 28
click at [204, 42] on div at bounding box center [204, 42] width 0 height 0
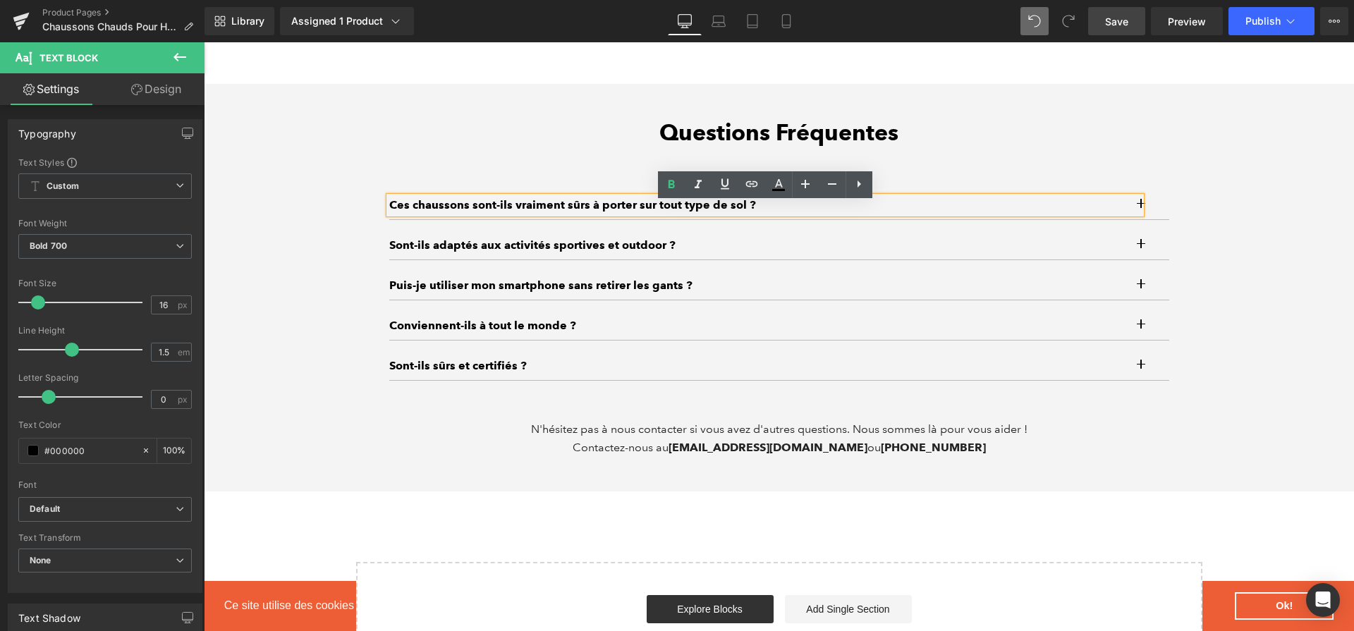
click at [1141, 210] on div "Ces chaussons sont-ils vraiment sûrs à porter sur tout type de sol ?" at bounding box center [765, 205] width 752 height 17
click at [1154, 213] on button "button" at bounding box center [1155, 205] width 28 height 28
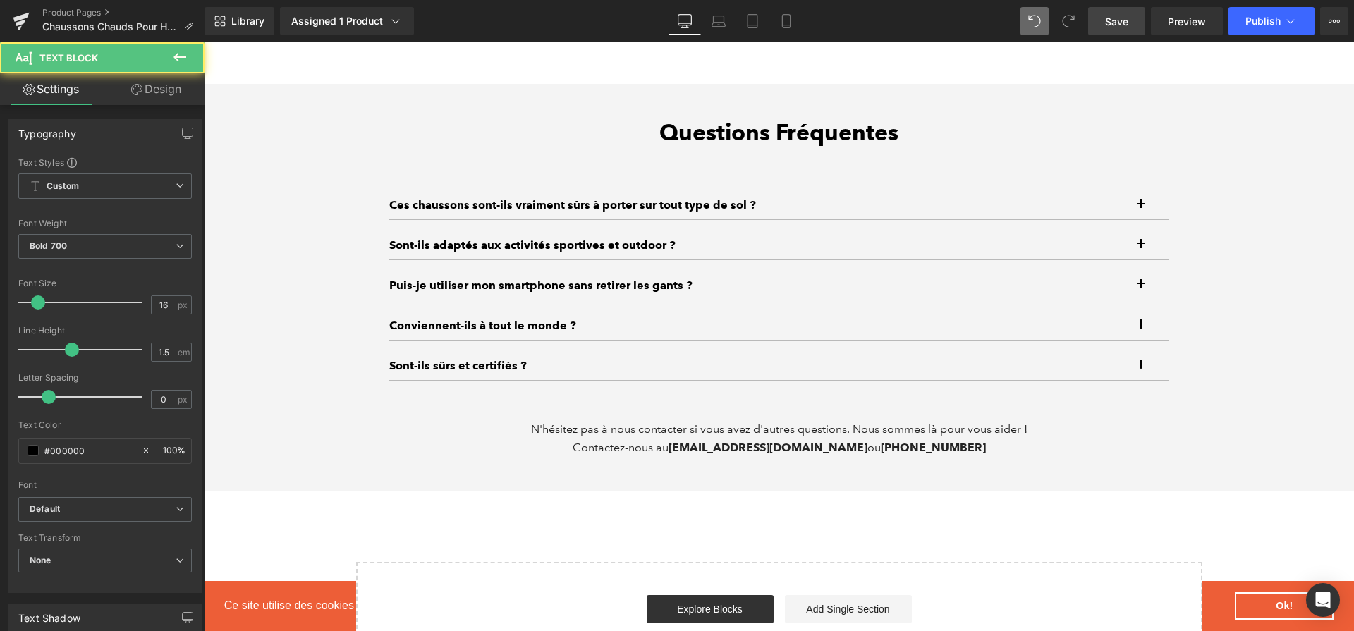
click at [1154, 213] on button "button" at bounding box center [1155, 205] width 28 height 28
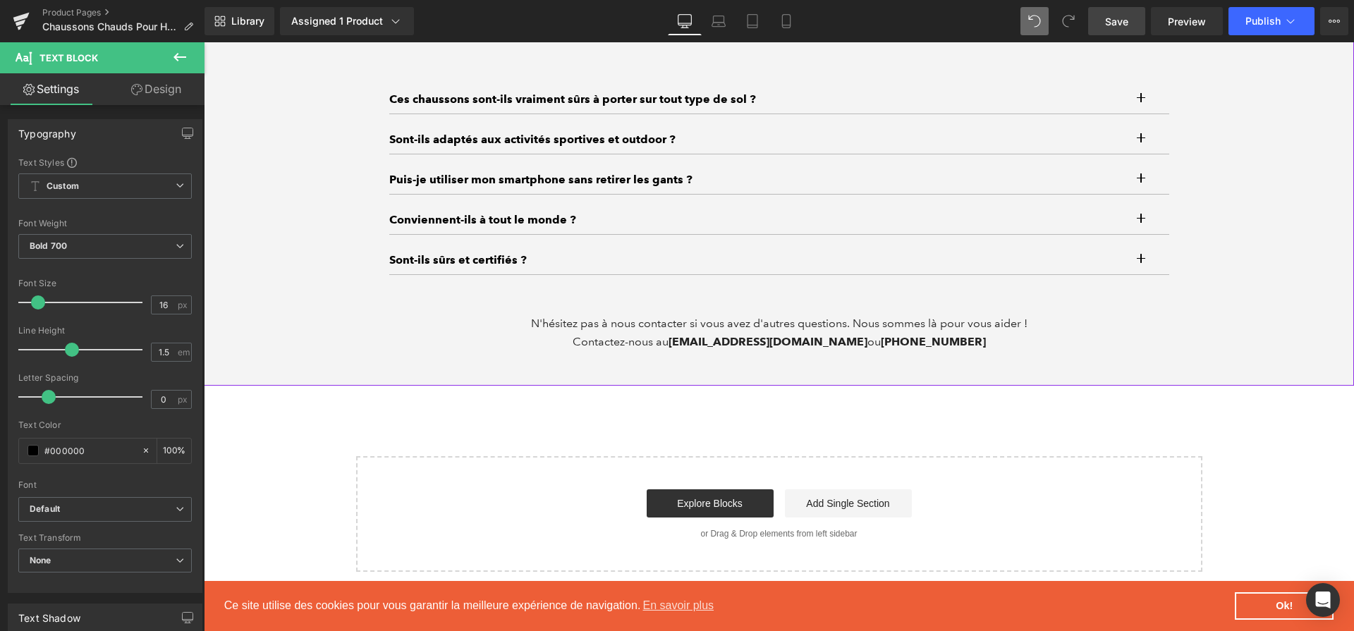
scroll to position [4589, 0]
click at [1143, 106] on button "button" at bounding box center [1155, 97] width 28 height 28
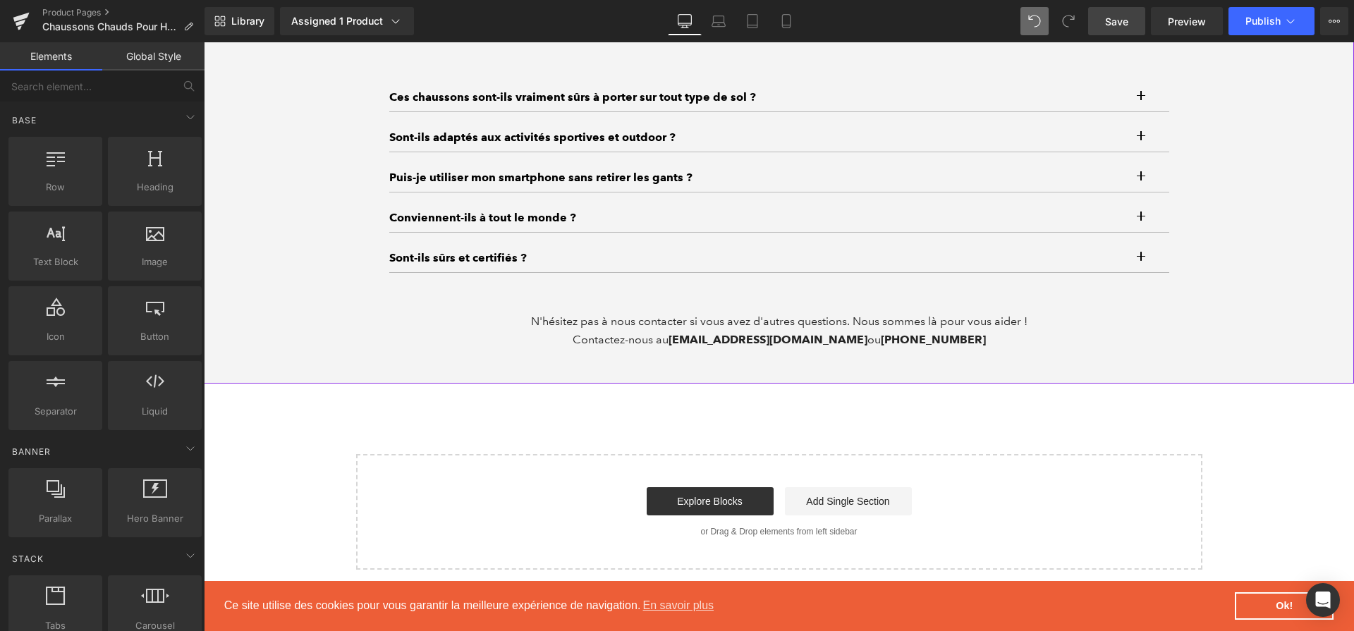
click at [1141, 101] on button "button" at bounding box center [1155, 97] width 28 height 28
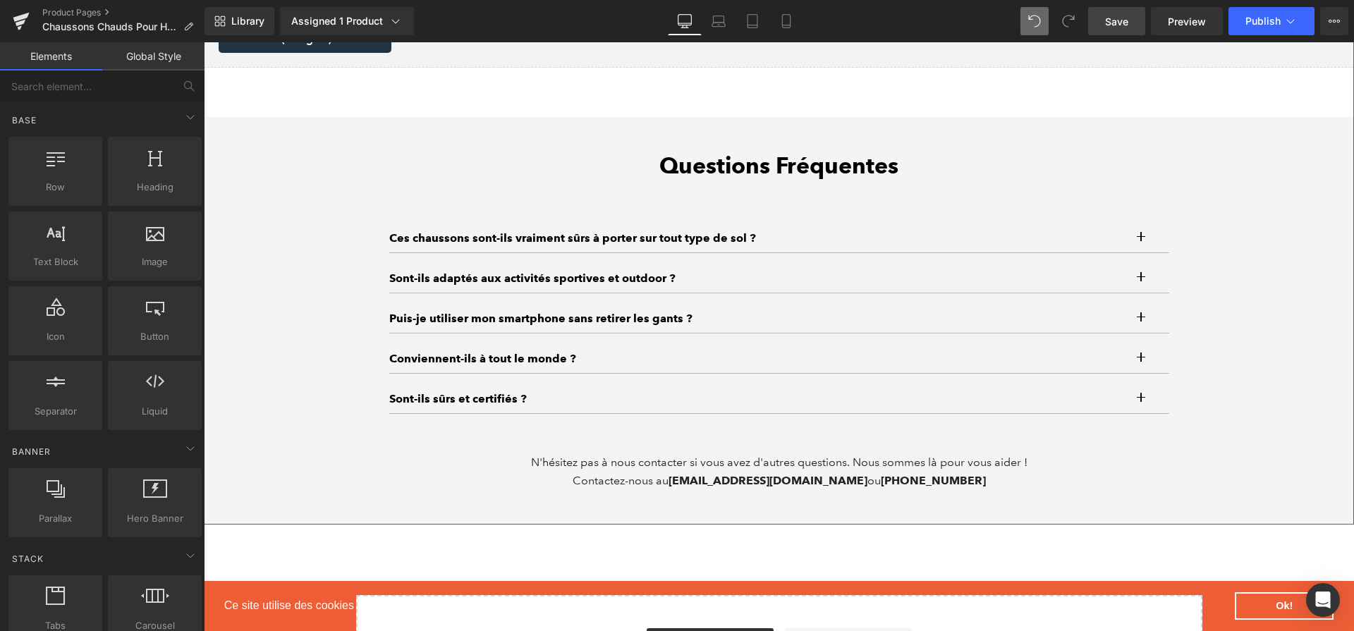
scroll to position [4410, 0]
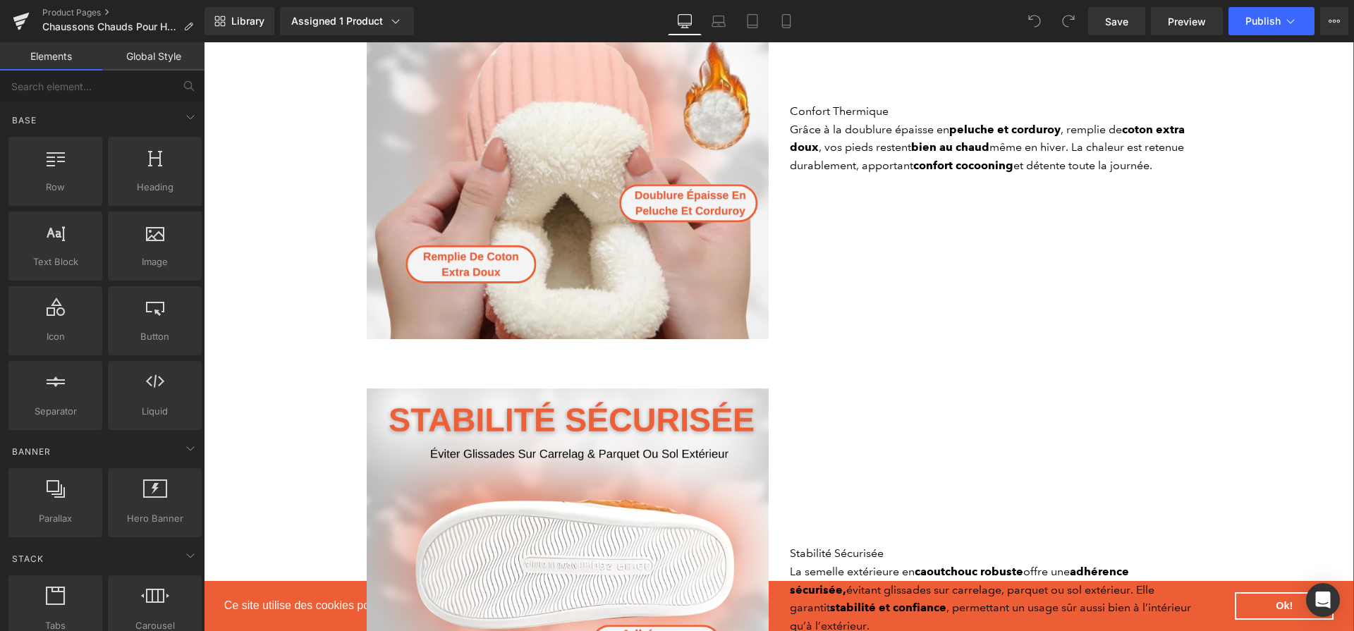
scroll to position [1221, 0]
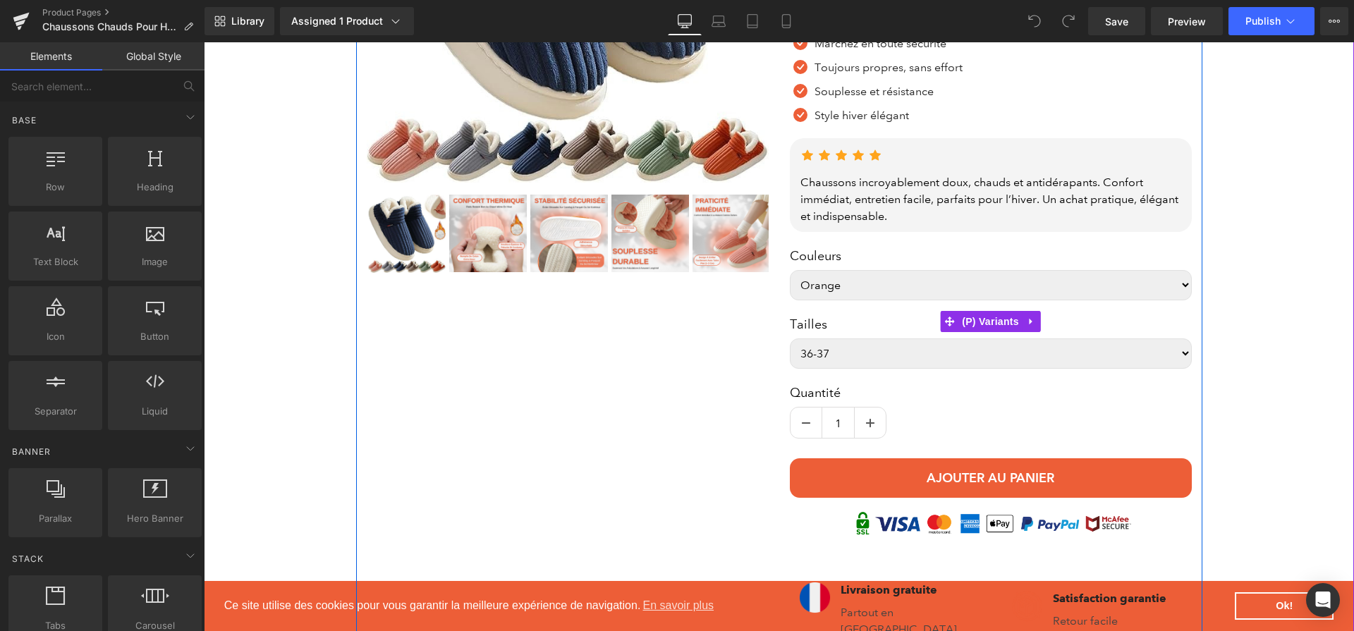
scroll to position [835, 0]
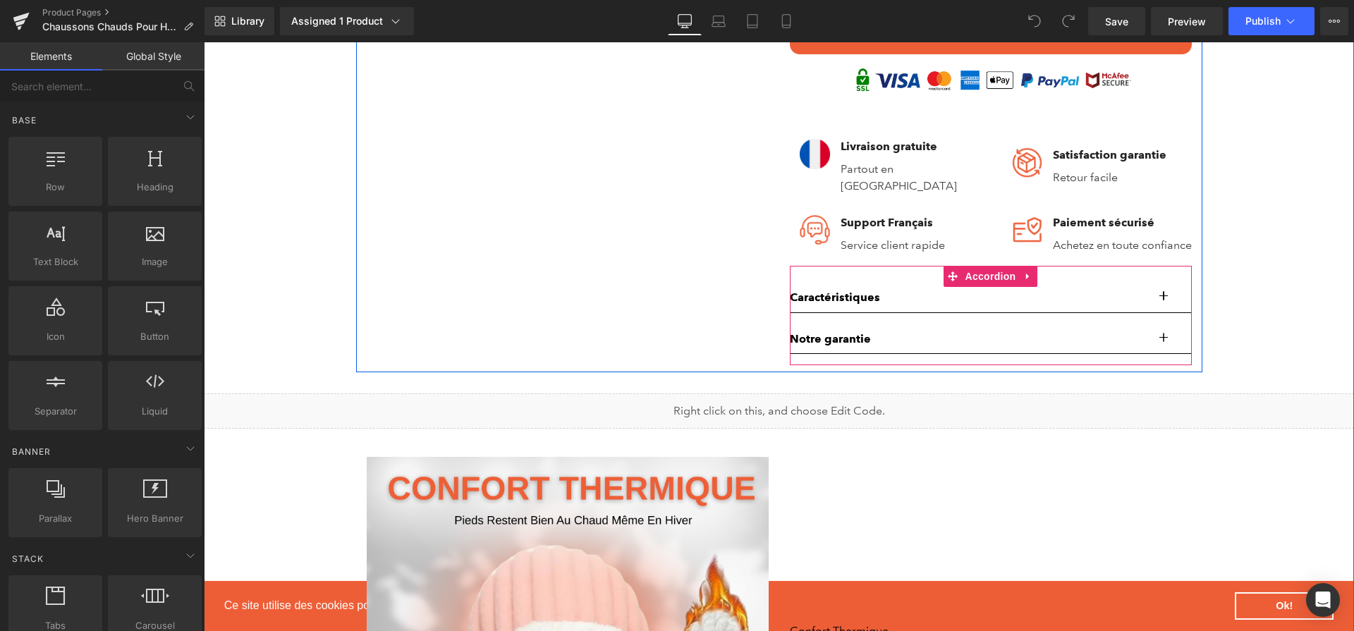
click at [1169, 298] on button "button" at bounding box center [1177, 298] width 28 height 30
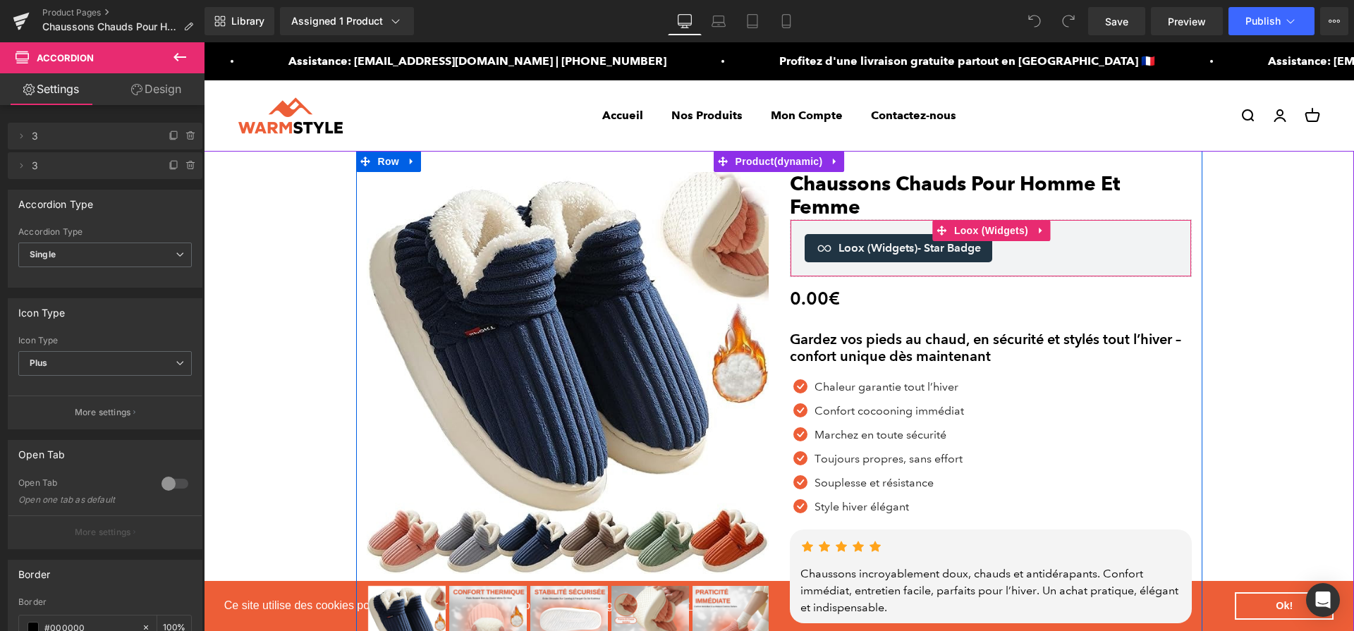
scroll to position [3, 0]
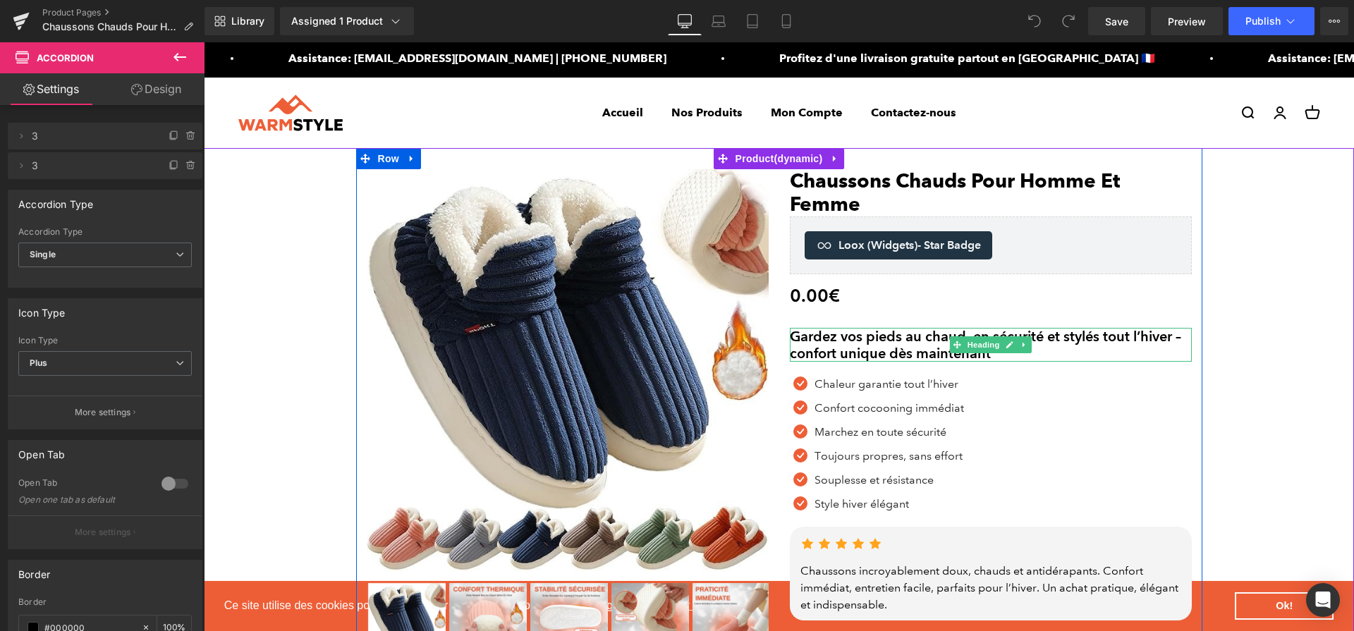
click at [858, 335] on h2 "Gardez vos pieds au chaud, en sécurité et stylés tout l’hiver – confort unique …" at bounding box center [991, 345] width 402 height 34
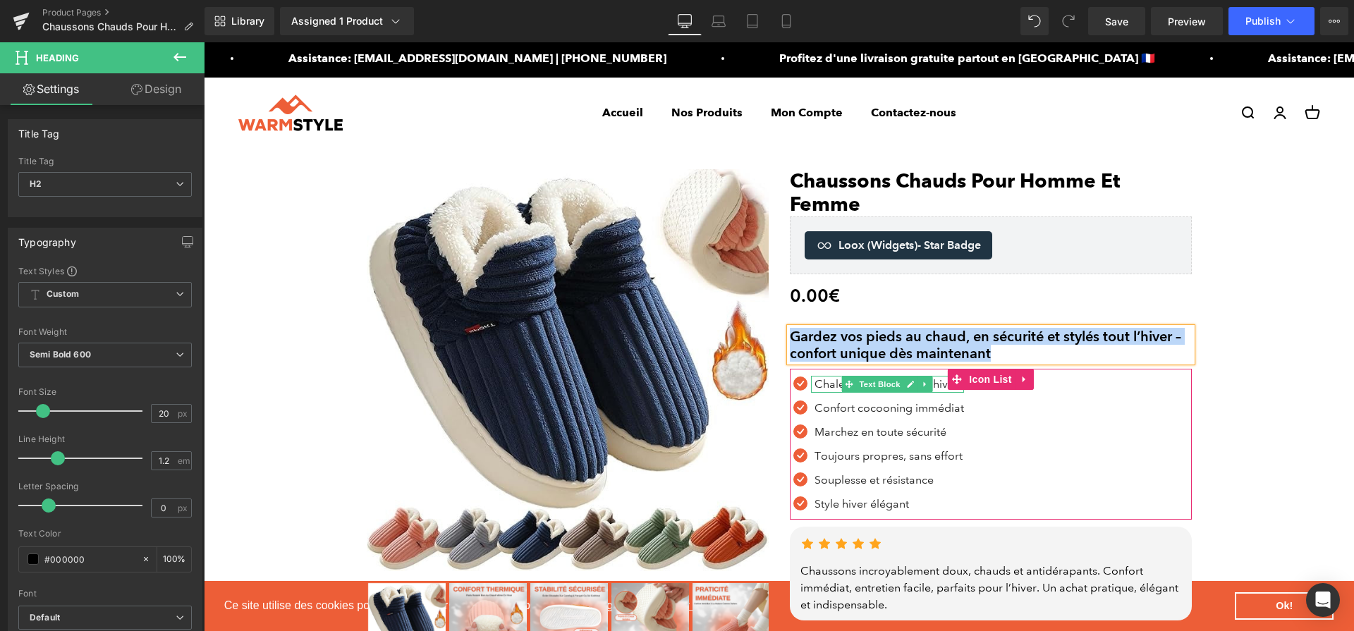
click at [830, 388] on p "Chaleur garantie tout l’hiver" at bounding box center [888, 384] width 149 height 17
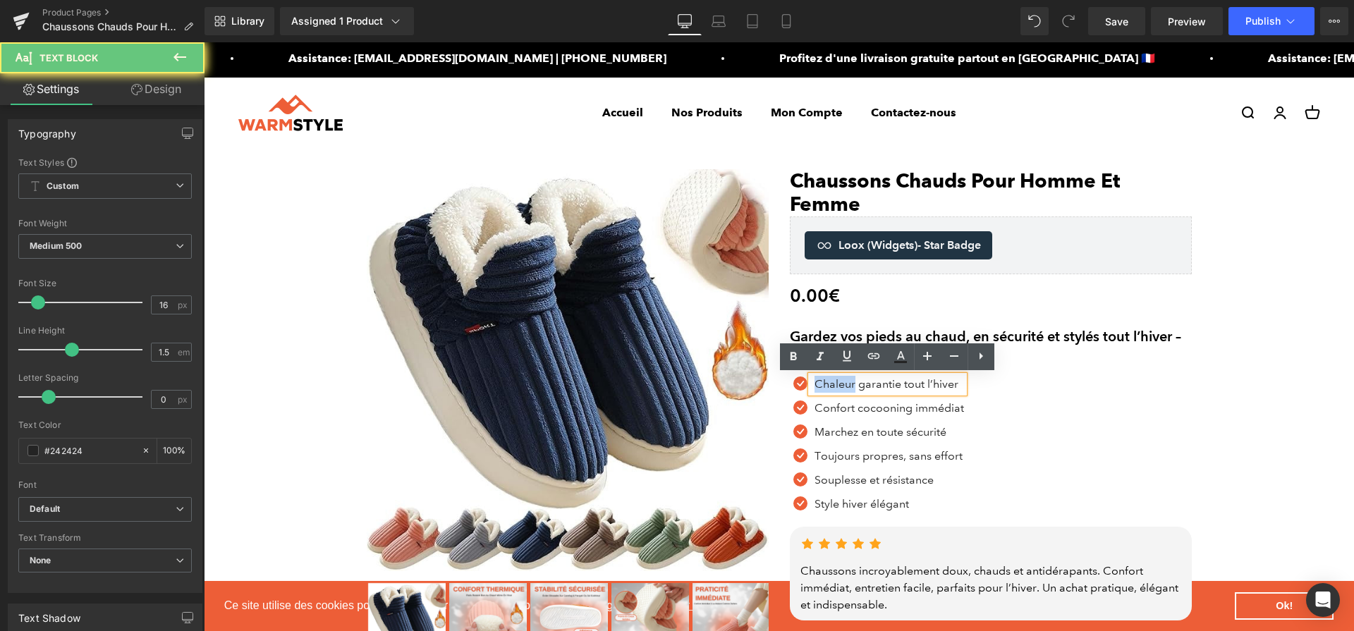
click at [830, 388] on p "Chaleur garantie tout l’hiver" at bounding box center [888, 384] width 149 height 17
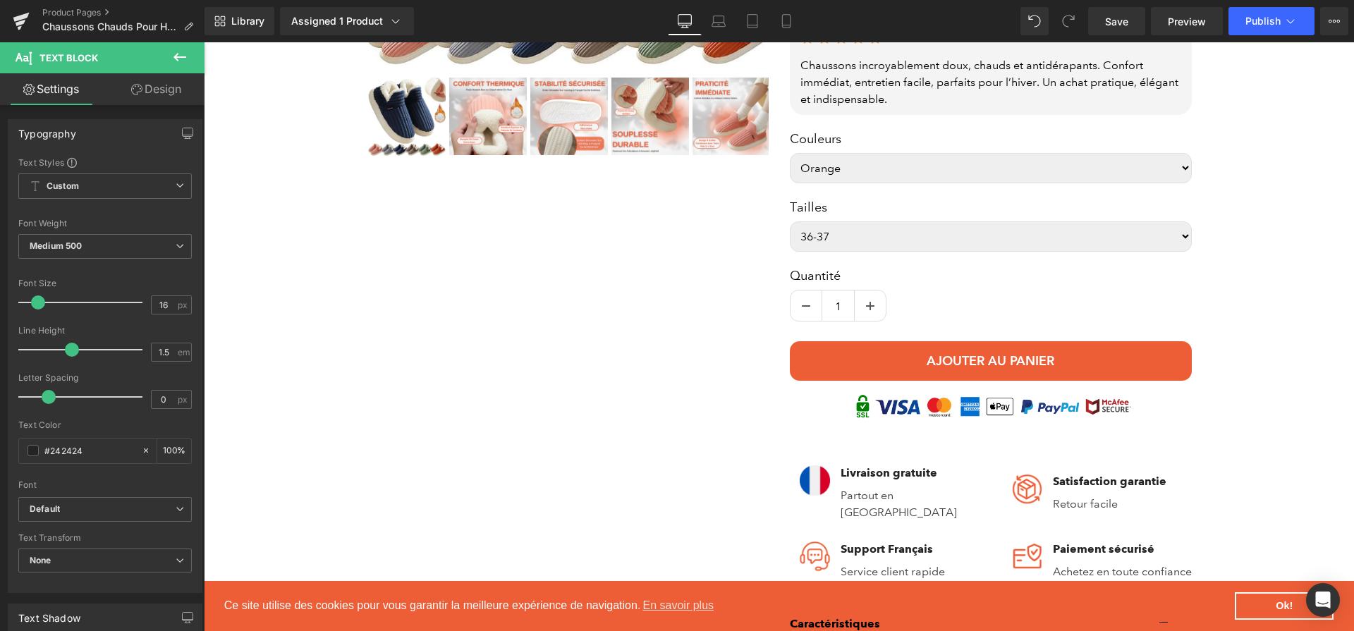
scroll to position [392, 0]
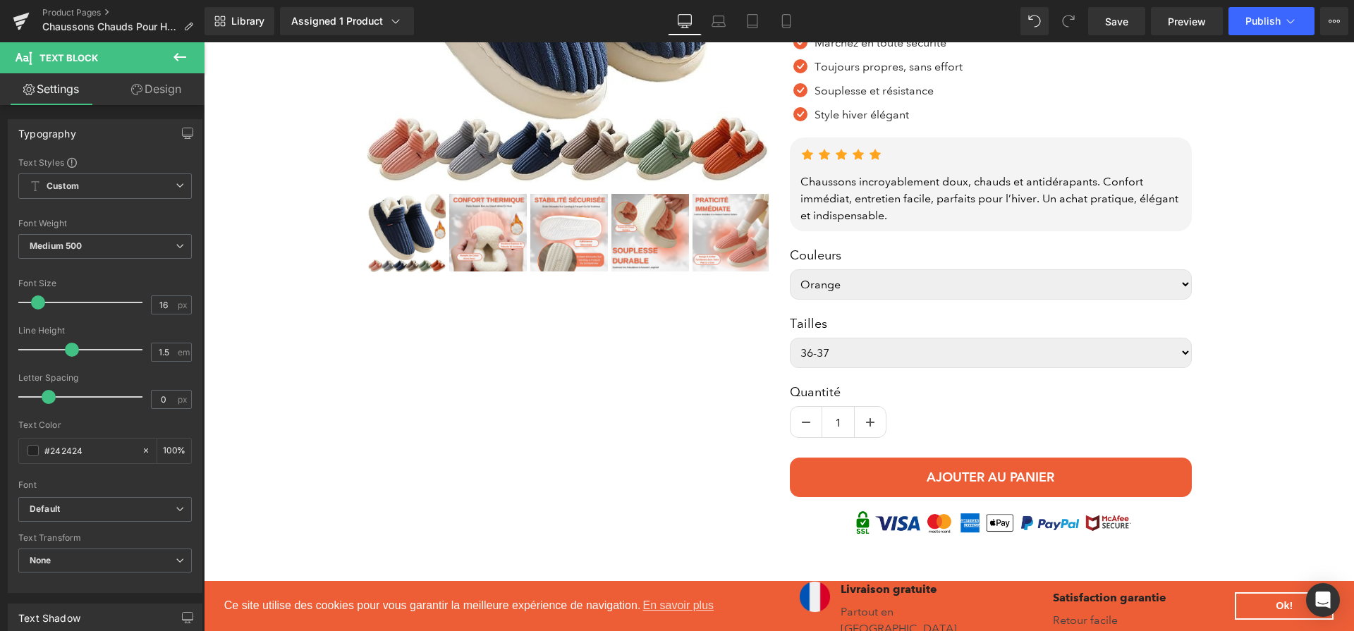
click at [846, 197] on div "Chaussons incroyablement doux, chauds et antidérapants. Confort immédiat, entre…" at bounding box center [990, 198] width 381 height 51
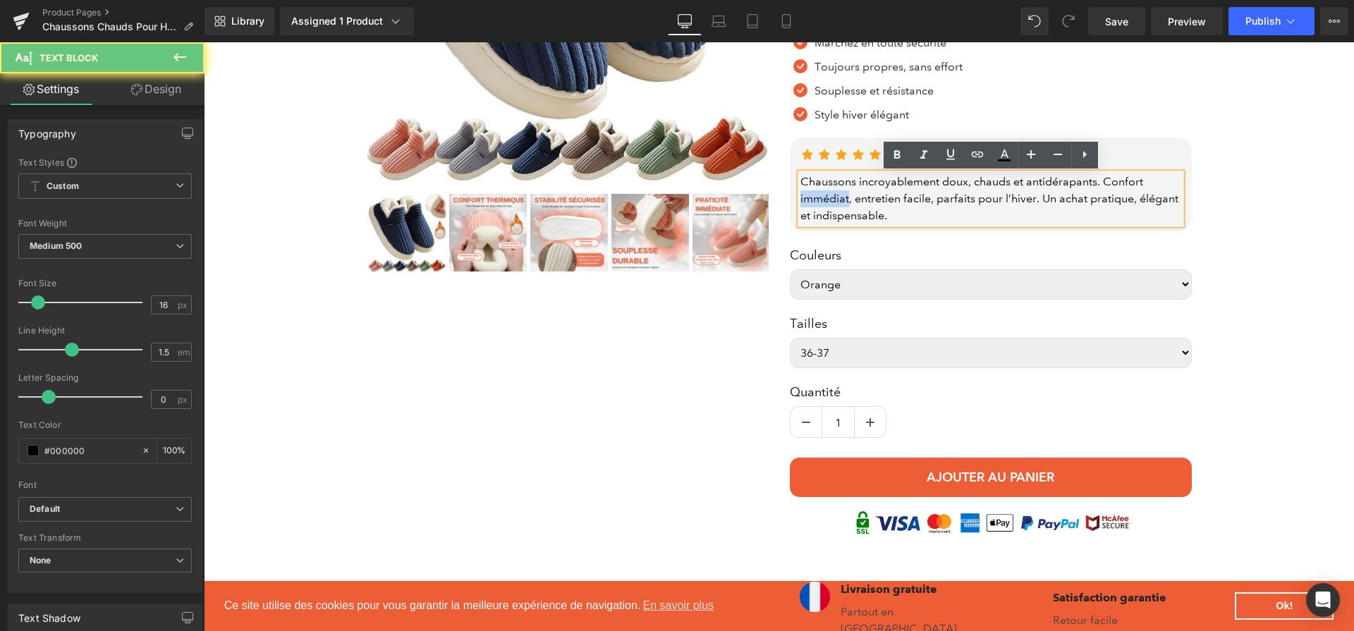
click at [846, 197] on div "Chaussons incroyablement doux, chauds et antidérapants. Confort immédiat, entre…" at bounding box center [990, 198] width 381 height 51
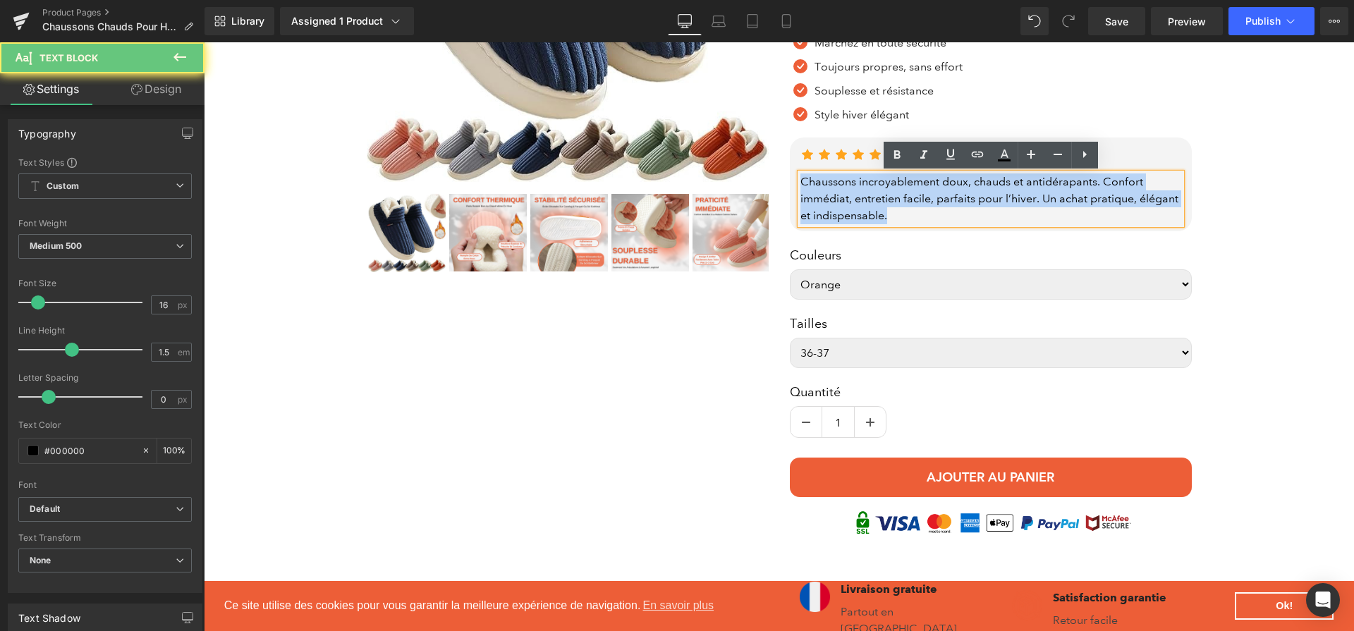
click at [846, 197] on div "Chaussons incroyablement doux, chauds et antidérapants. Confort immédiat, entre…" at bounding box center [990, 198] width 381 height 51
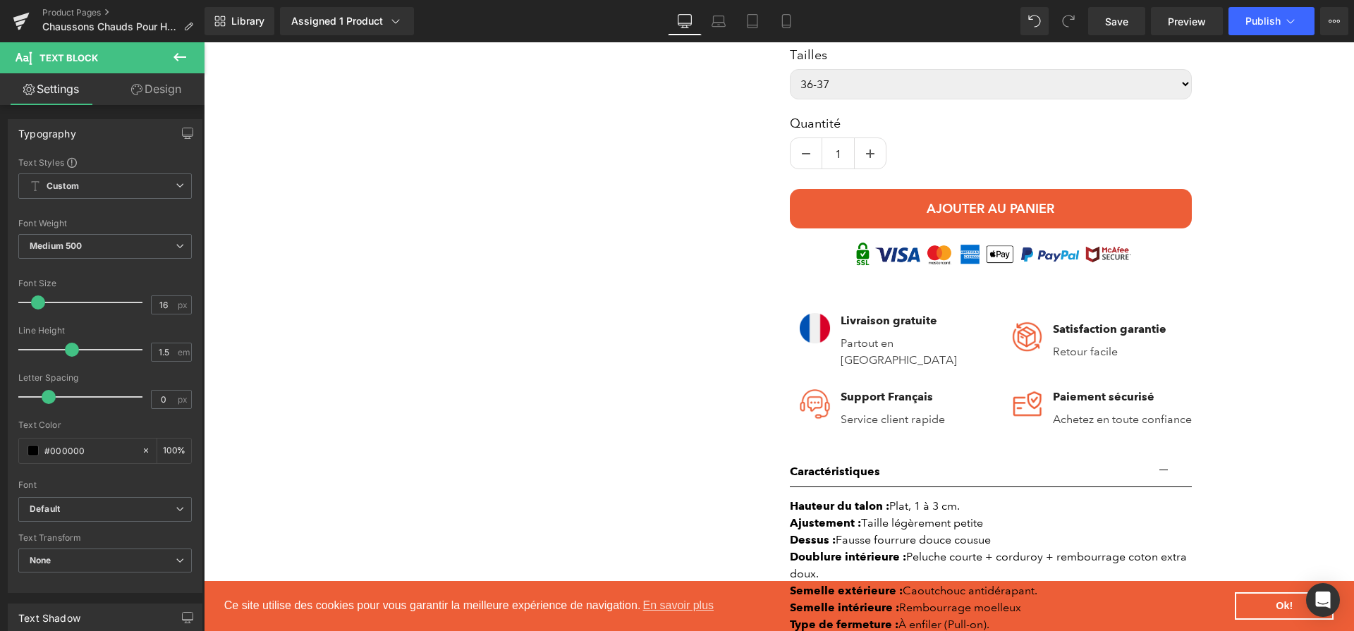
scroll to position [847, 0]
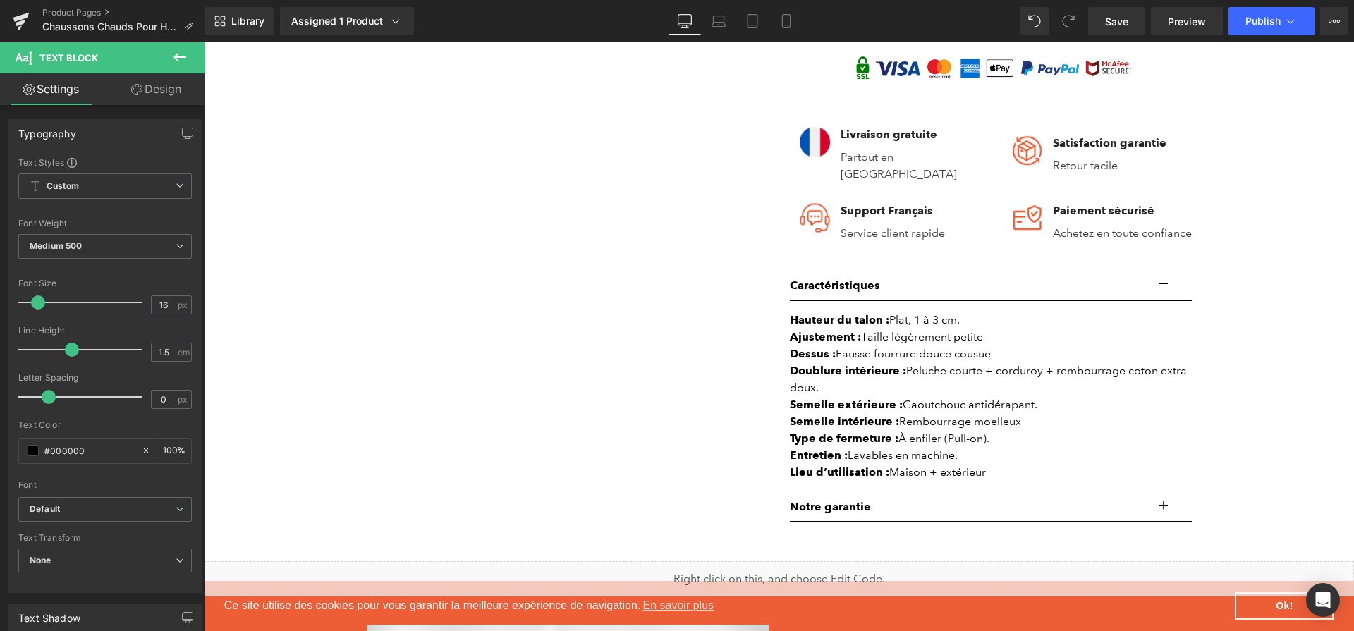
click at [915, 357] on div "Dessus : Fausse fourrure douce cousue" at bounding box center [991, 353] width 402 height 17
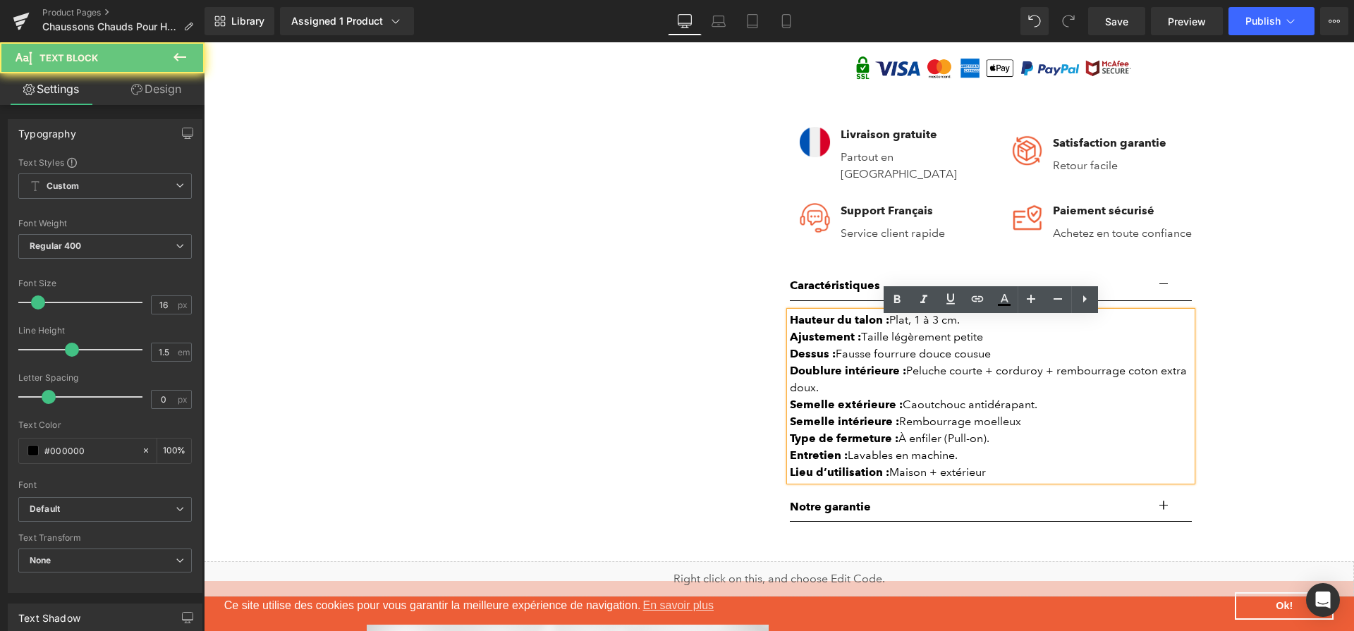
click at [915, 357] on div "Dessus : Fausse fourrure douce cousue" at bounding box center [991, 353] width 402 height 17
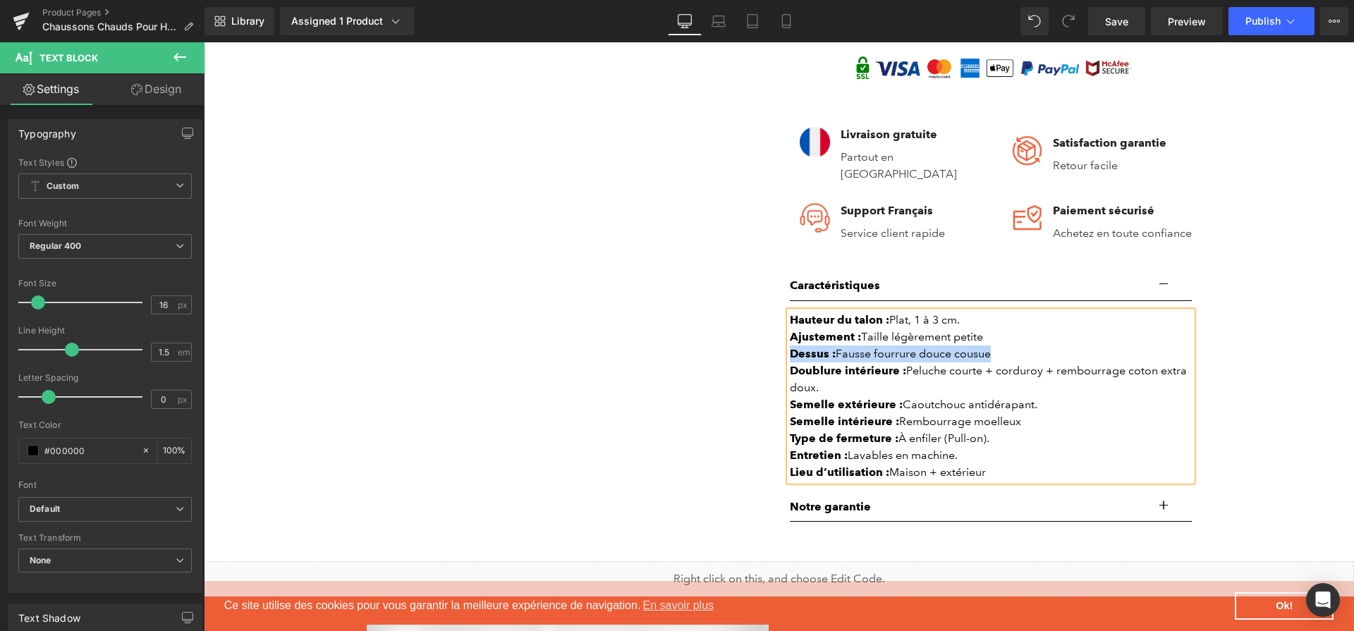
scroll to position [1431, 0]
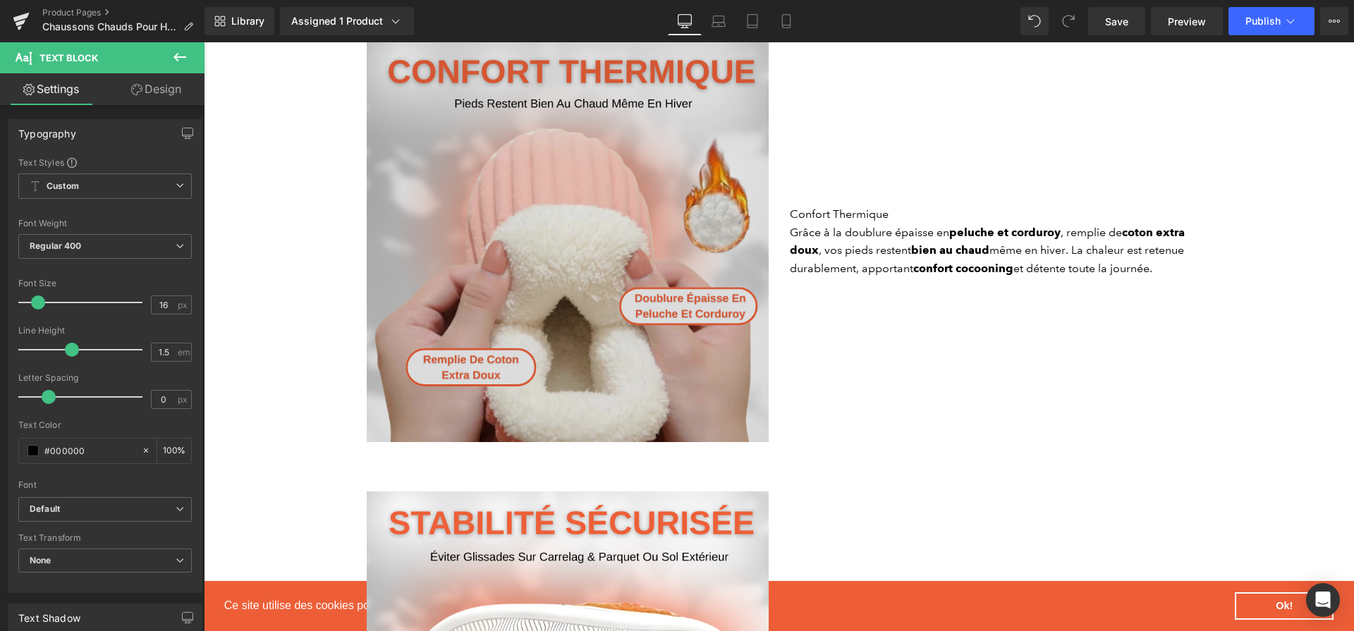
click at [623, 360] on img at bounding box center [568, 241] width 402 height 402
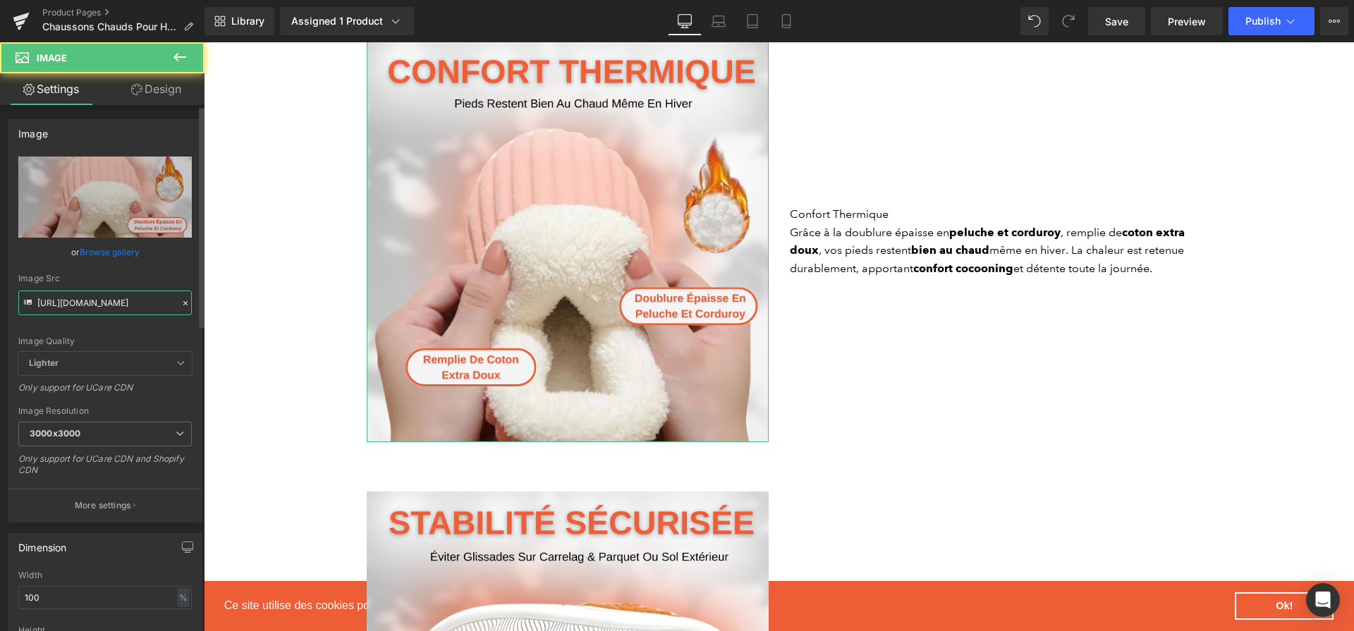
click at [145, 294] on input "https://cdn.shopify.com/s/files/1/0617/1757/7911/files/1_bde3fdab-fc68-47a5-94d…" at bounding box center [104, 302] width 173 height 25
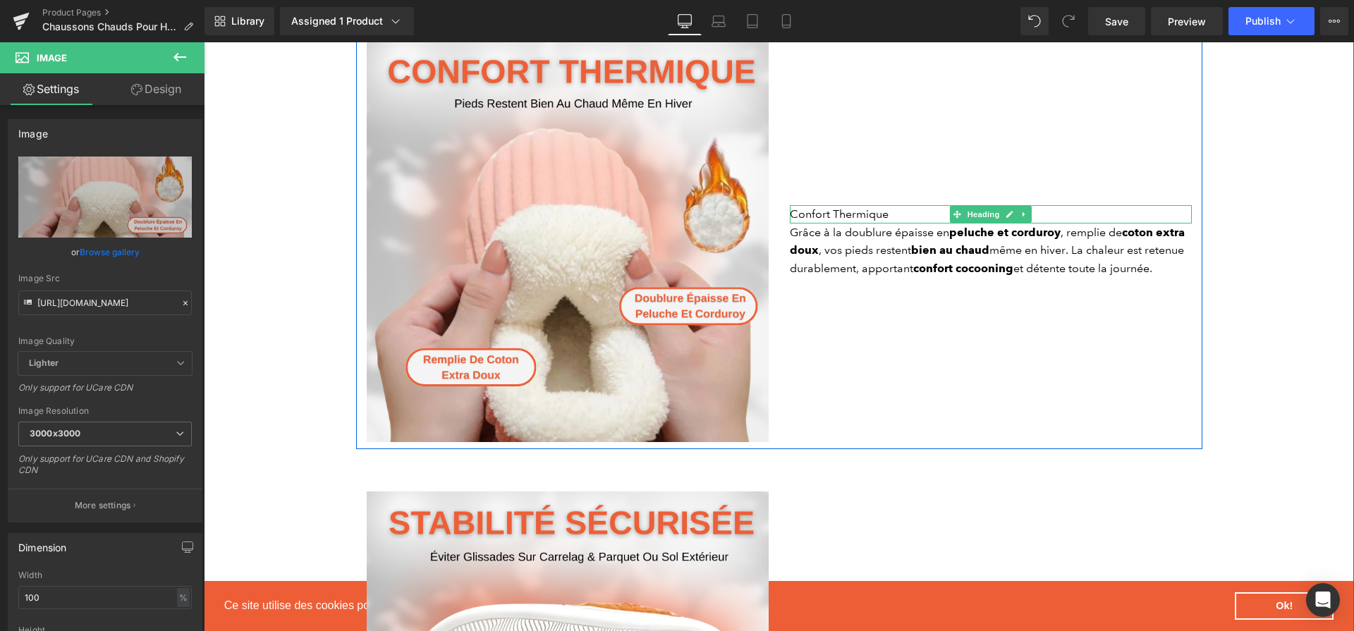
click at [818, 216] on div "Confort Thermique" at bounding box center [991, 214] width 402 height 18
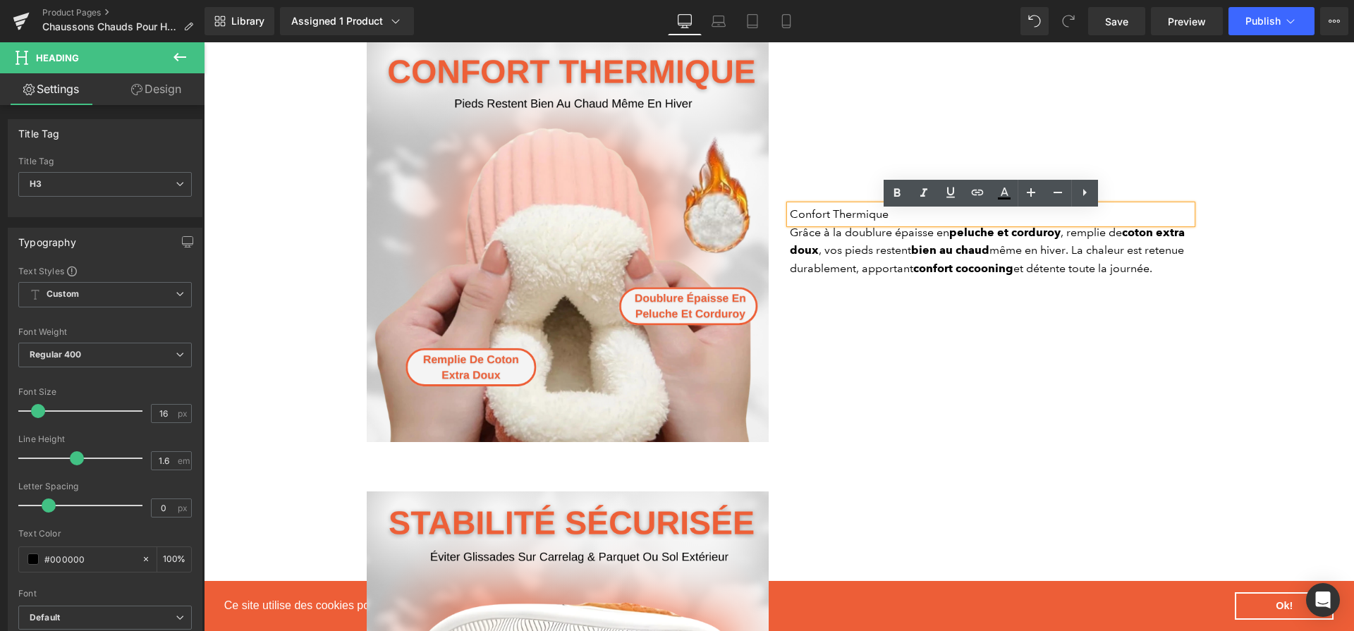
click at [818, 216] on div "Confort Thermique" at bounding box center [991, 214] width 402 height 18
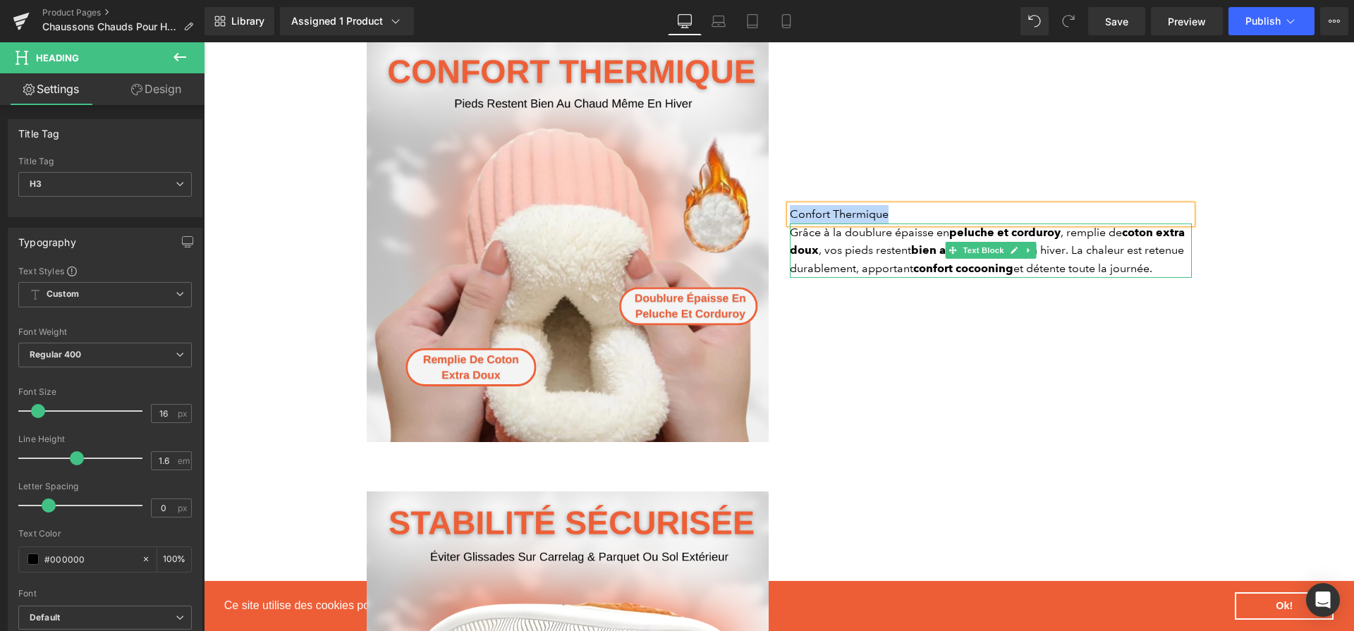
click at [843, 274] on div "Grâce à la doublure épaisse en peluche et corduroy , remplie de coton extra dou…" at bounding box center [991, 250] width 402 height 54
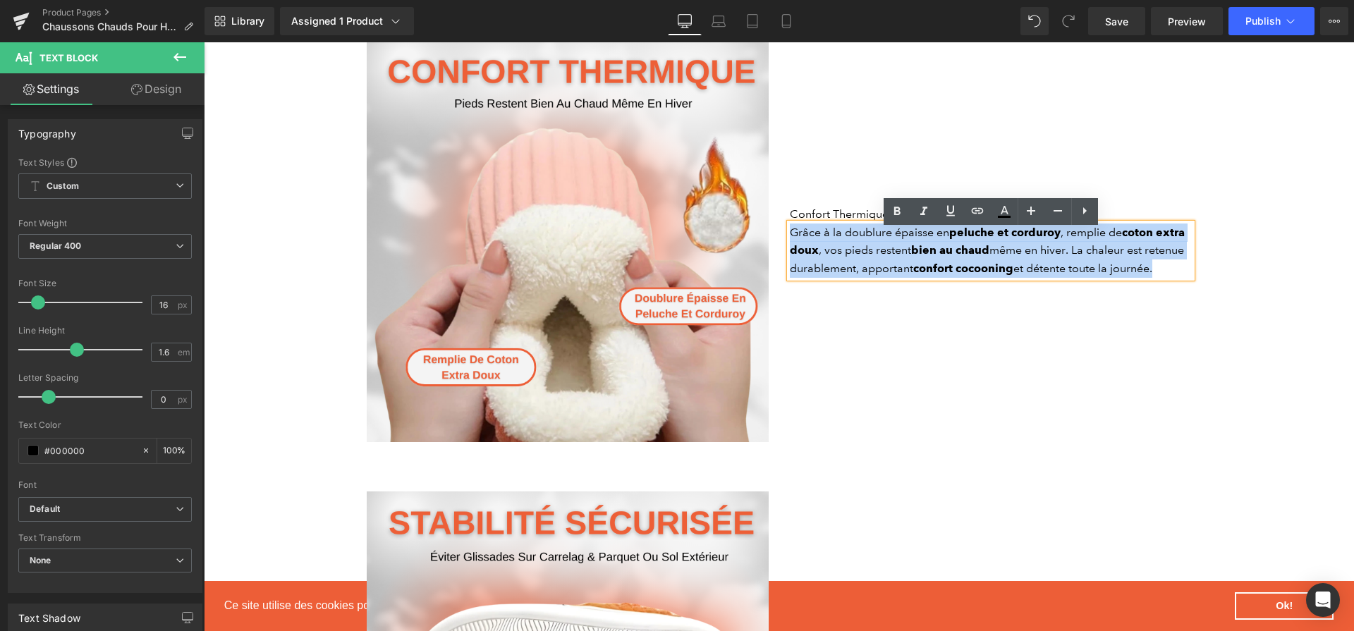
copy div "Grâce à la doublure épaisse en peluche et corduroy , remplie de coton extra dou…"
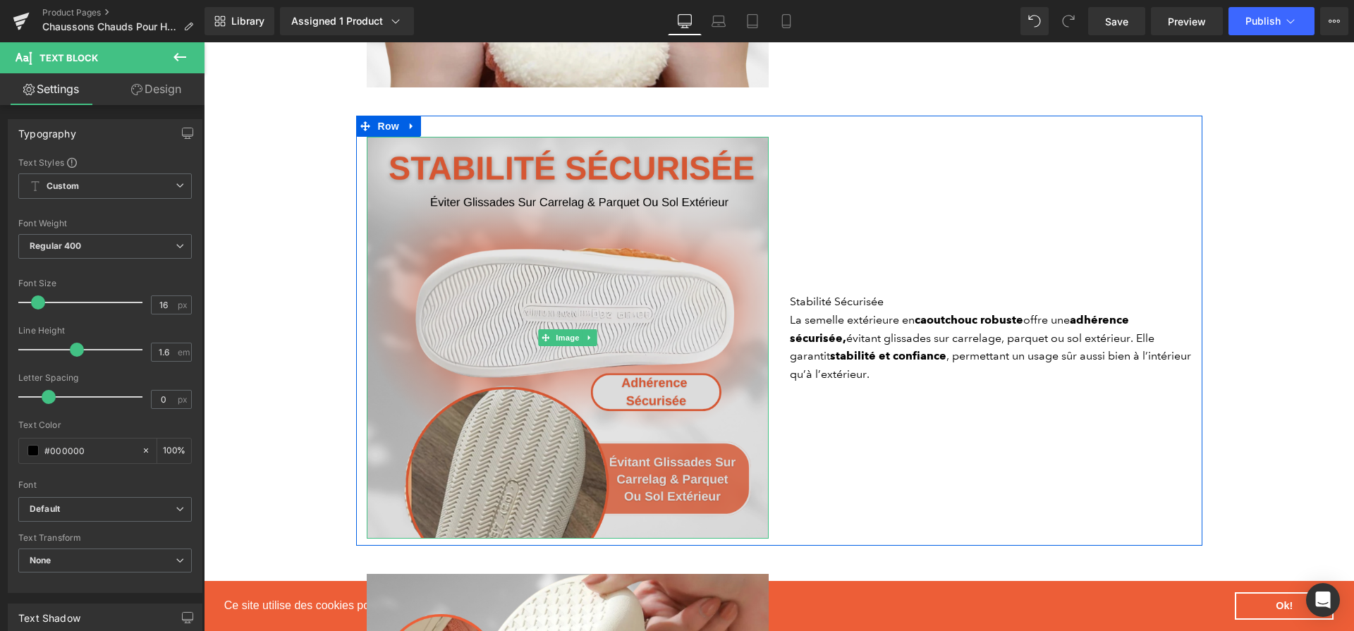
click at [553, 398] on img at bounding box center [568, 338] width 402 height 402
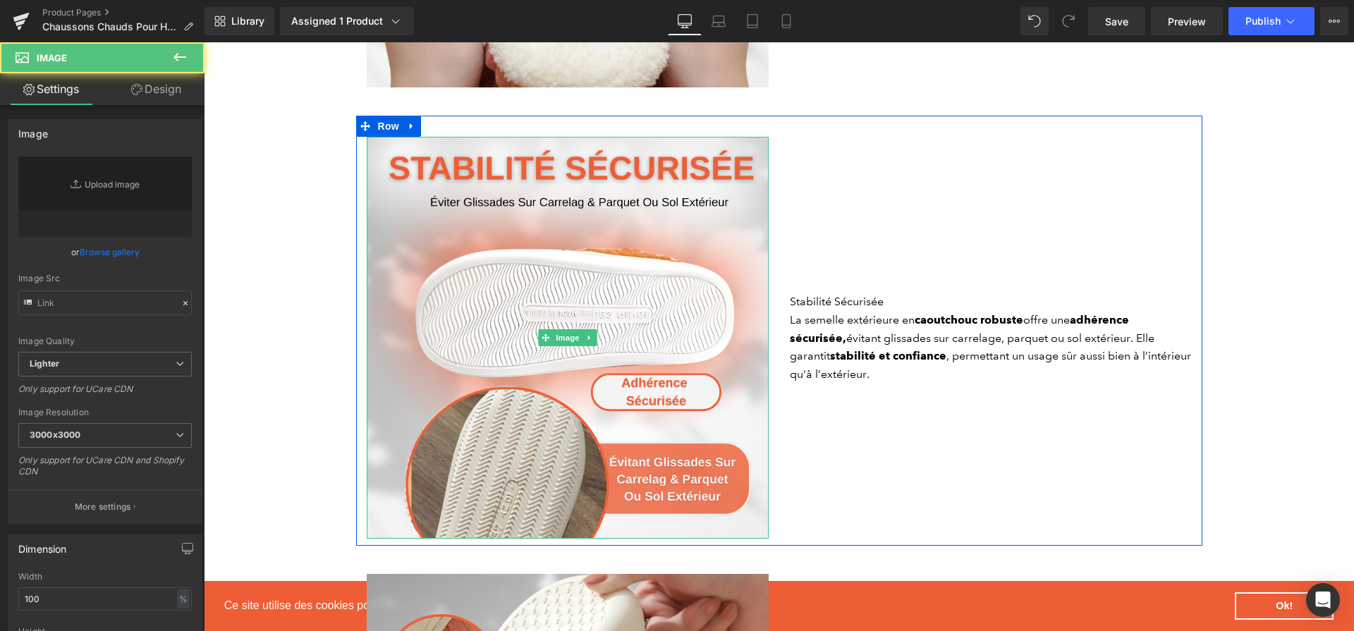
scroll to position [1833, 0]
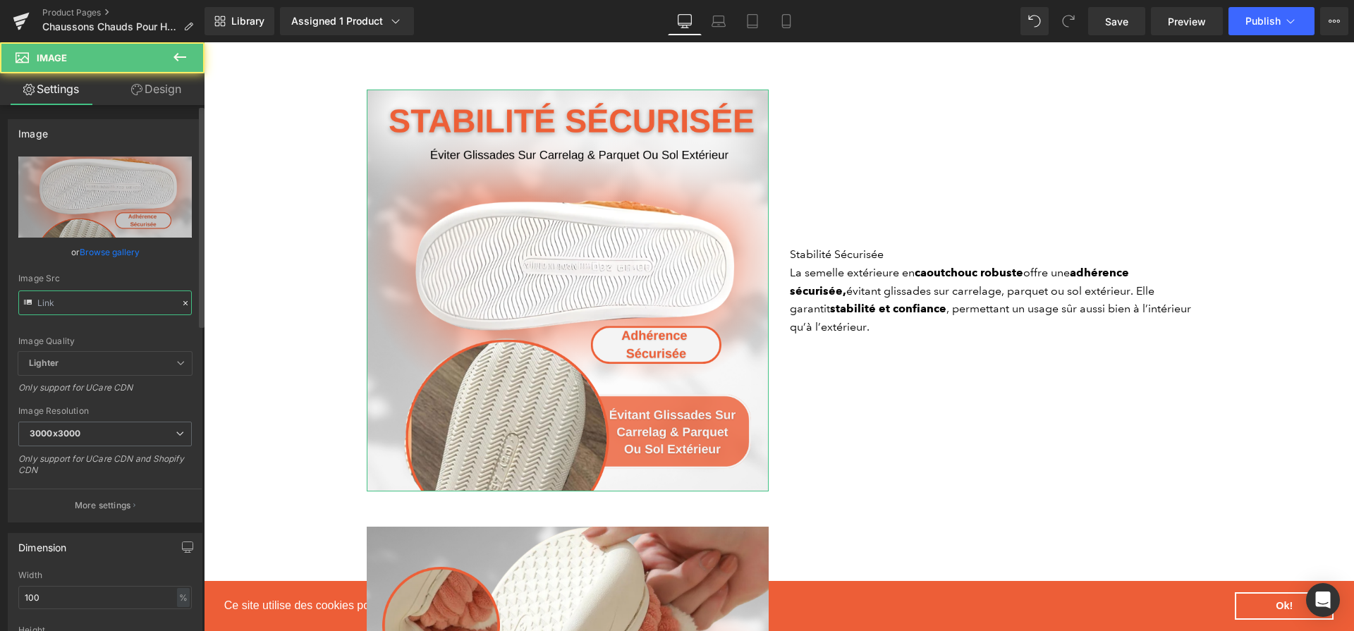
click at [118, 302] on input "text" at bounding box center [104, 302] width 173 height 25
type input "https://cdn.shopify.com/s/files/1/0617/1757/7911/files/2_d7e9545b-f1b9-43c0-a75…"
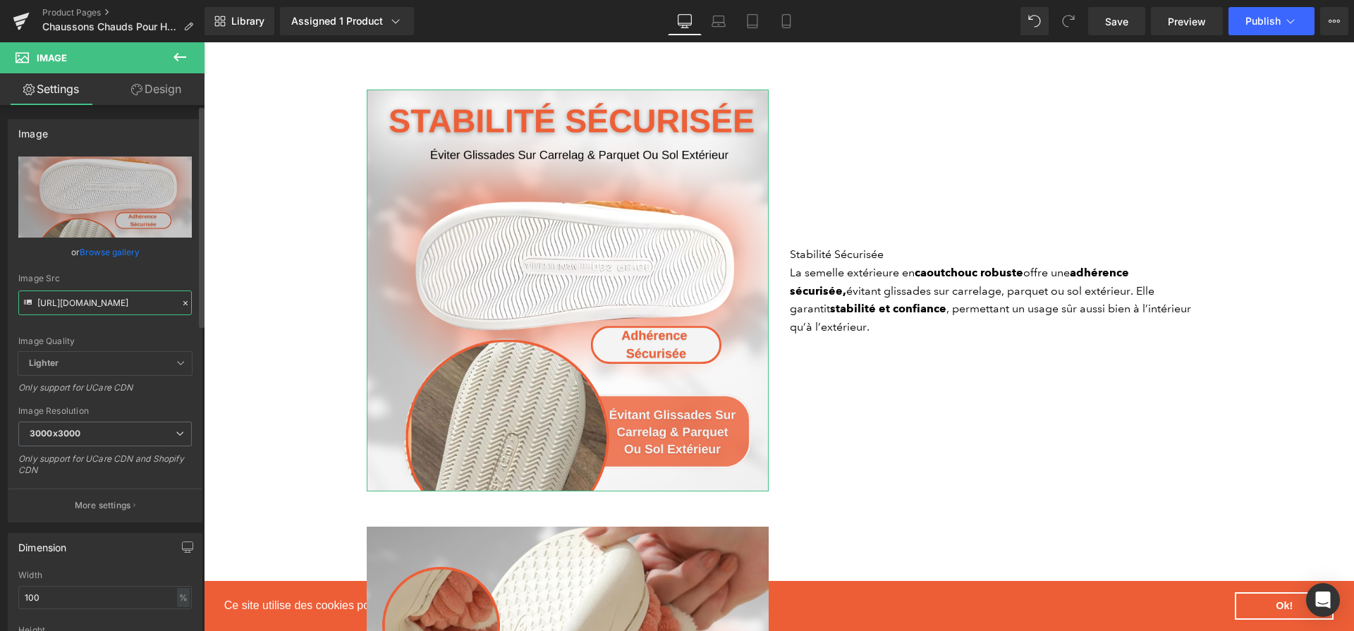
click at [118, 302] on input "https://cdn.shopify.com/s/files/1/0617/1757/7911/files/2_d7e9545b-f1b9-43c0-a75…" at bounding box center [104, 302] width 173 height 25
click at [204, 42] on div at bounding box center [204, 42] width 0 height 0
click at [831, 254] on h2 "Stabilité Sécurisée" at bounding box center [991, 254] width 402 height 18
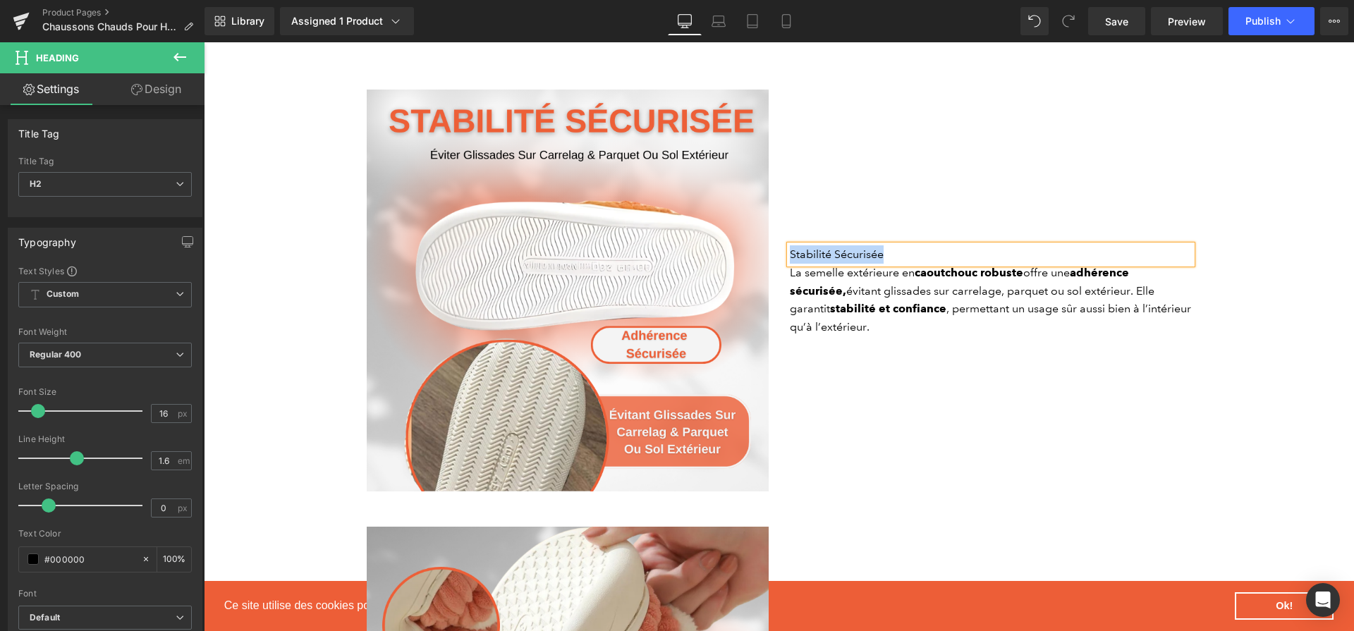
click at [835, 290] on strong "adhérence sécurisée," at bounding box center [959, 282] width 339 height 32
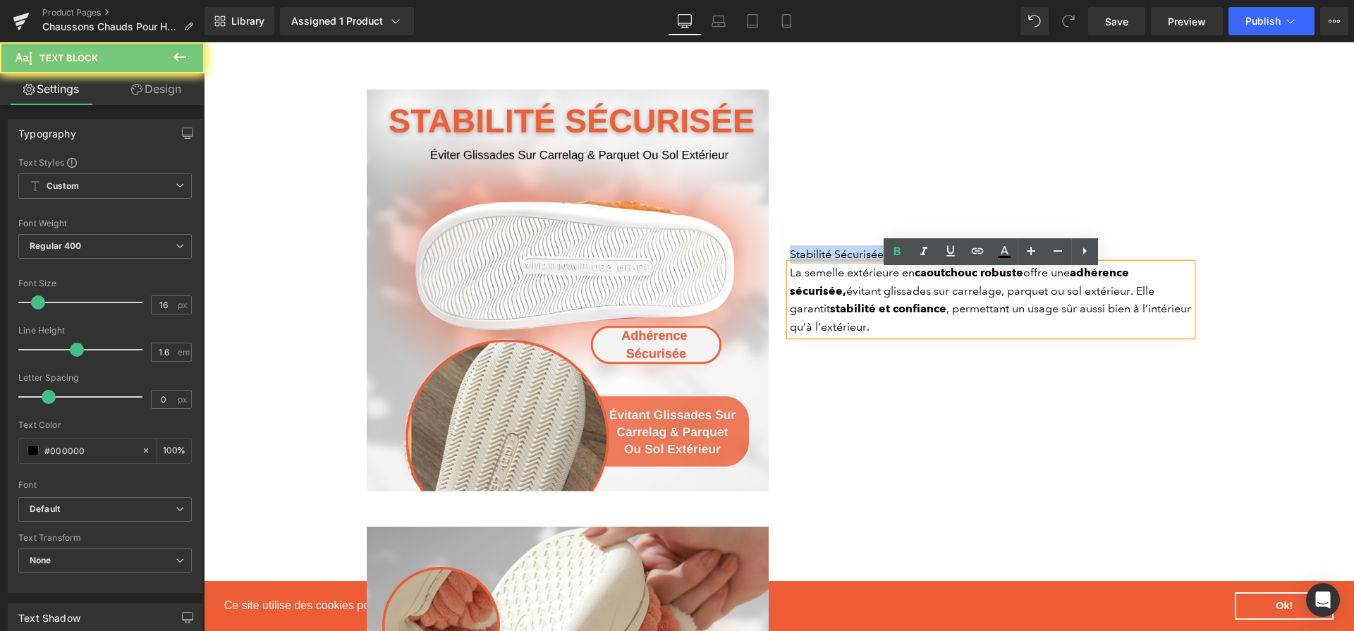
click at [835, 290] on strong "adhérence sécurisée," at bounding box center [959, 282] width 339 height 32
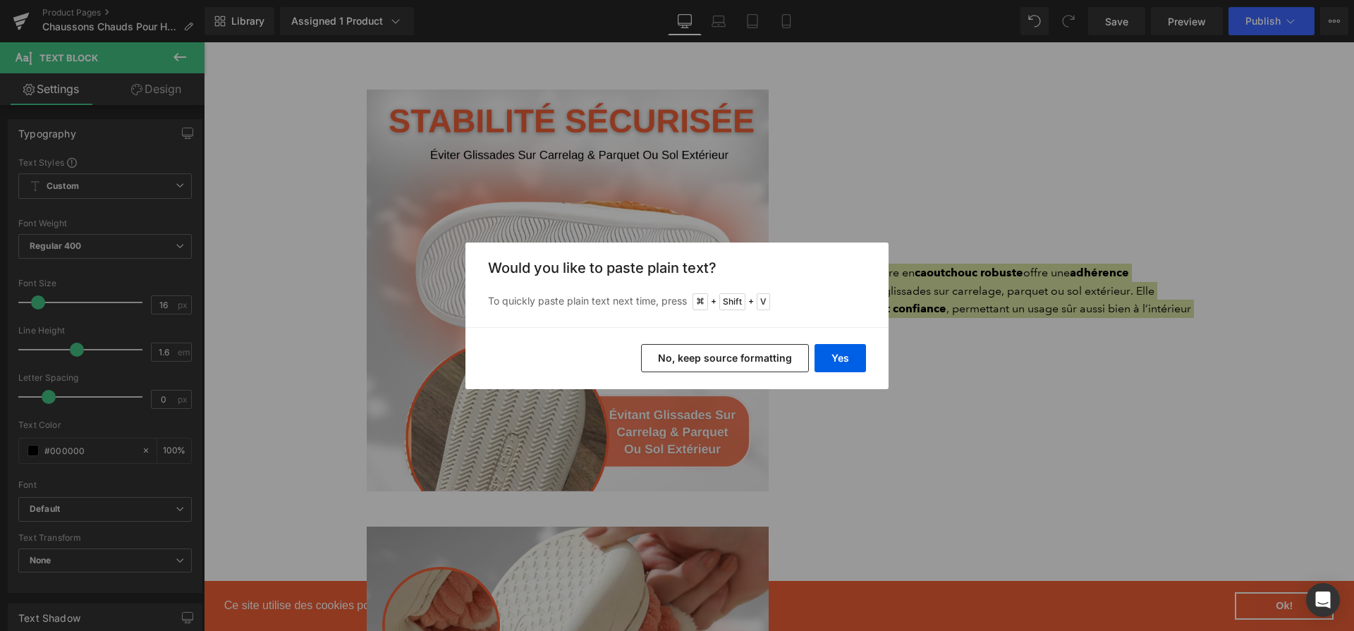
click at [847, 515] on div "Back to Library Insert Would you like to paste plain text? To quickly paste pla…" at bounding box center [677, 315] width 1354 height 631
click at [905, 517] on div "Back to Library Insert Would you like to paste plain text? To quickly paste pla…" at bounding box center [677, 315] width 1354 height 631
click at [902, 513] on div "Back to Library Insert Would you like to paste plain text? To quickly paste pla…" at bounding box center [677, 315] width 1354 height 631
click at [1119, 53] on div "Back to Library Insert Would you like to paste plain text? To quickly paste pla…" at bounding box center [677, 315] width 1354 height 631
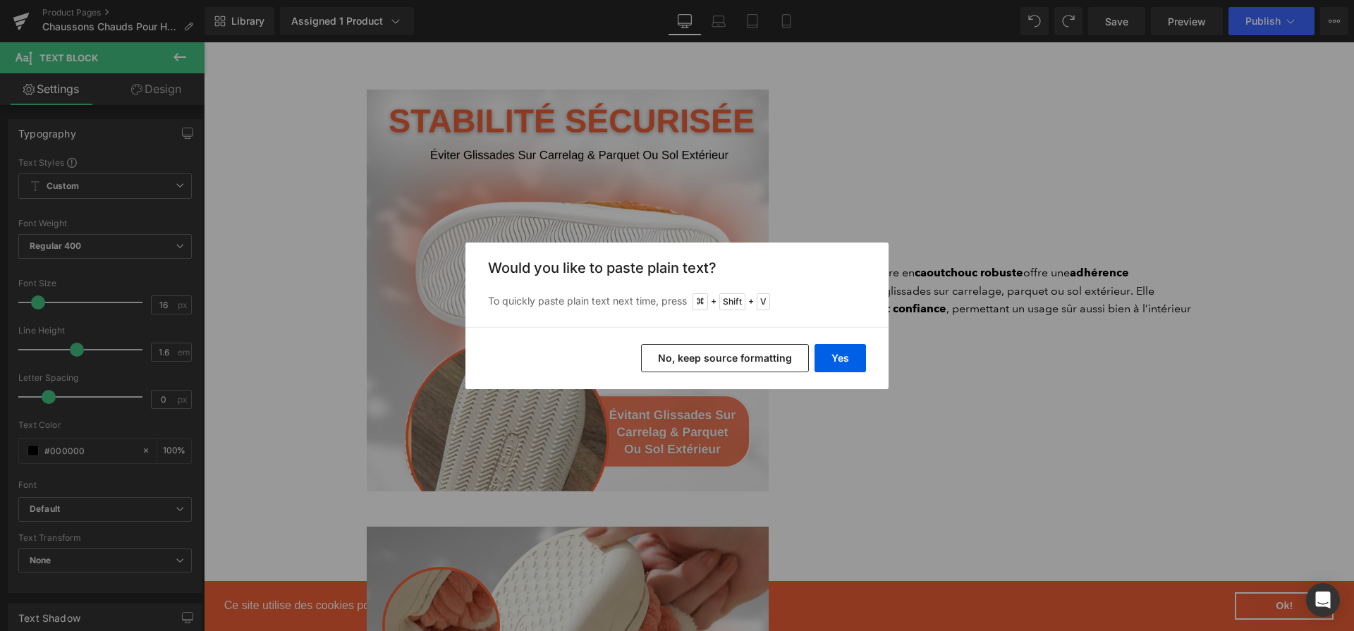
click at [832, 343] on div "Yes No, keep source formatting" at bounding box center [676, 358] width 423 height 62
click at [837, 354] on button "Yes" at bounding box center [839, 358] width 51 height 28
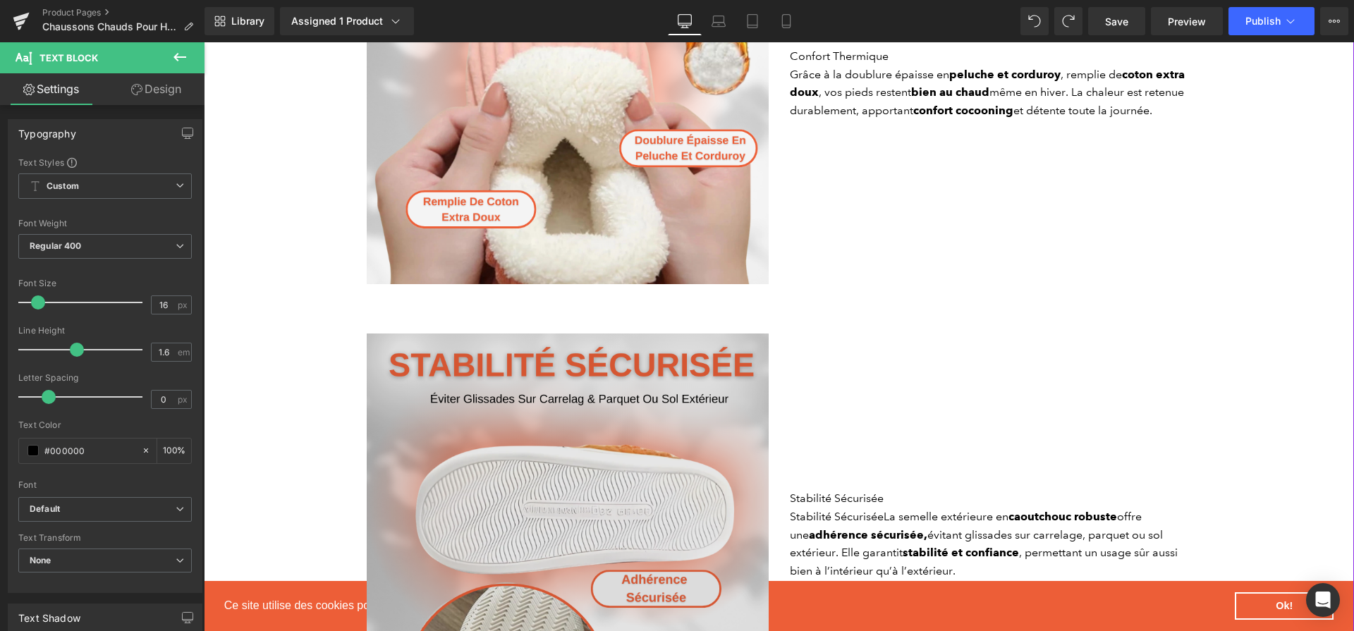
scroll to position [1897, 0]
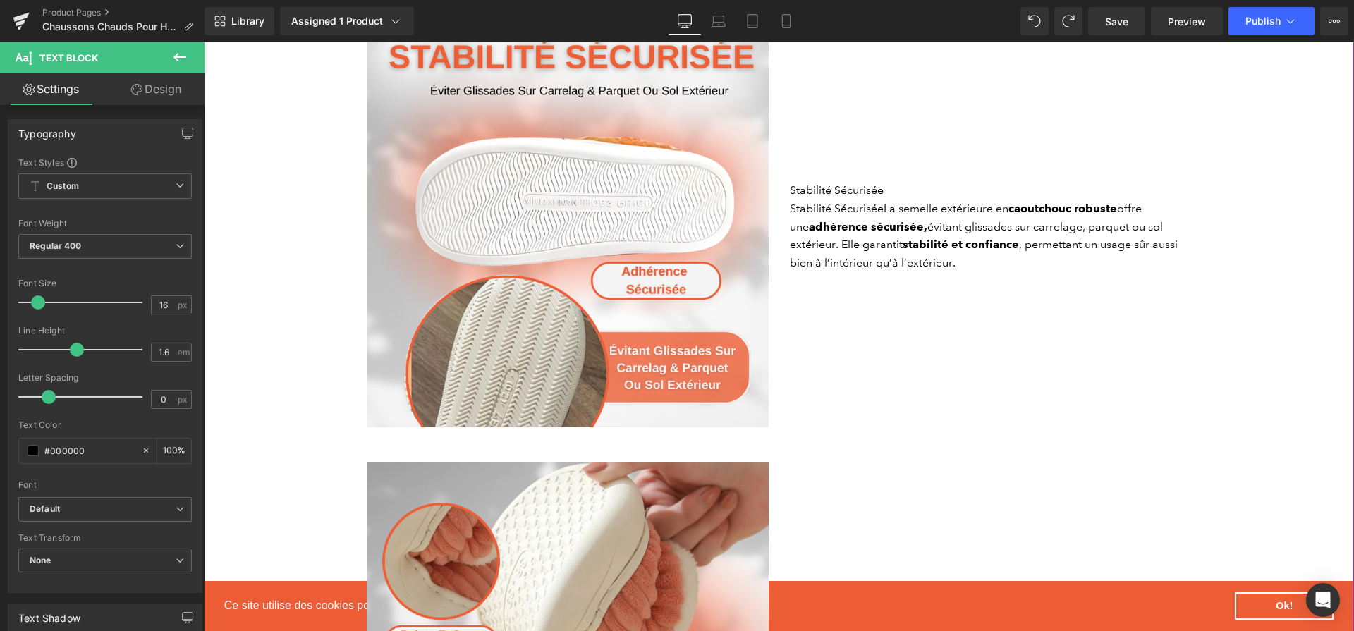
click at [490, 295] on img at bounding box center [568, 226] width 402 height 402
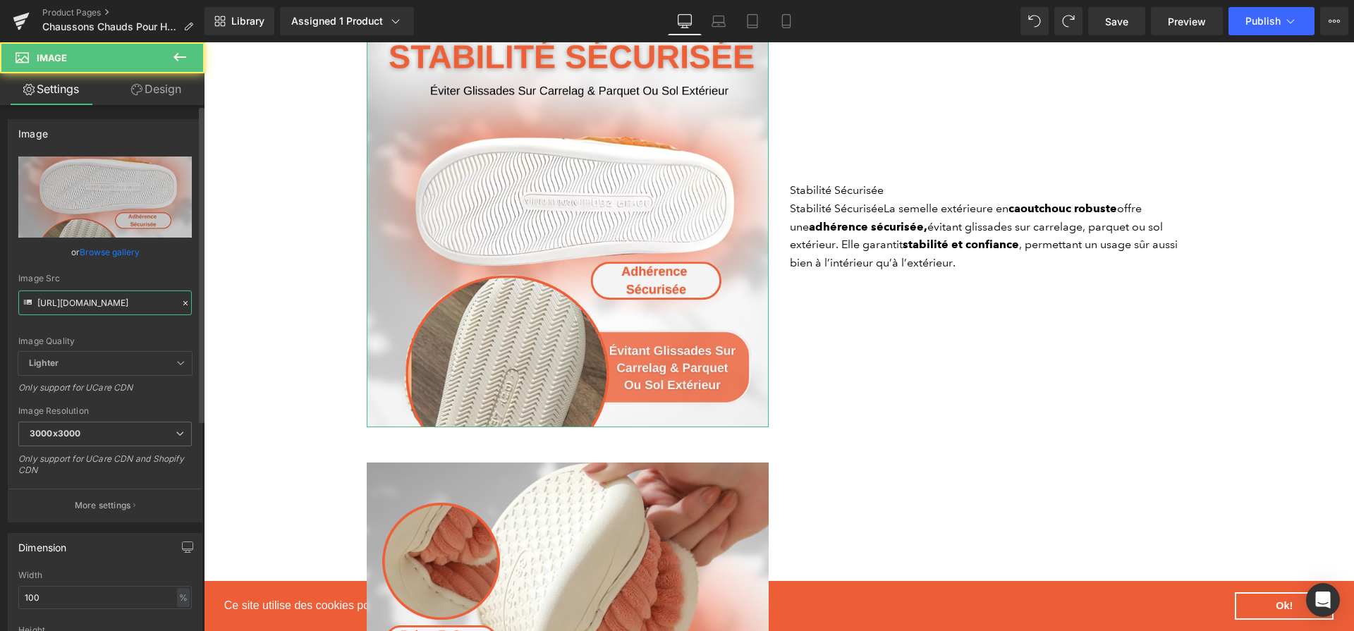
click at [96, 296] on input "https://cdn.shopify.com/s/files/1/0617/1757/7911/files/2_d7e9545b-f1b9-43c0-a75…" at bounding box center [104, 302] width 173 height 25
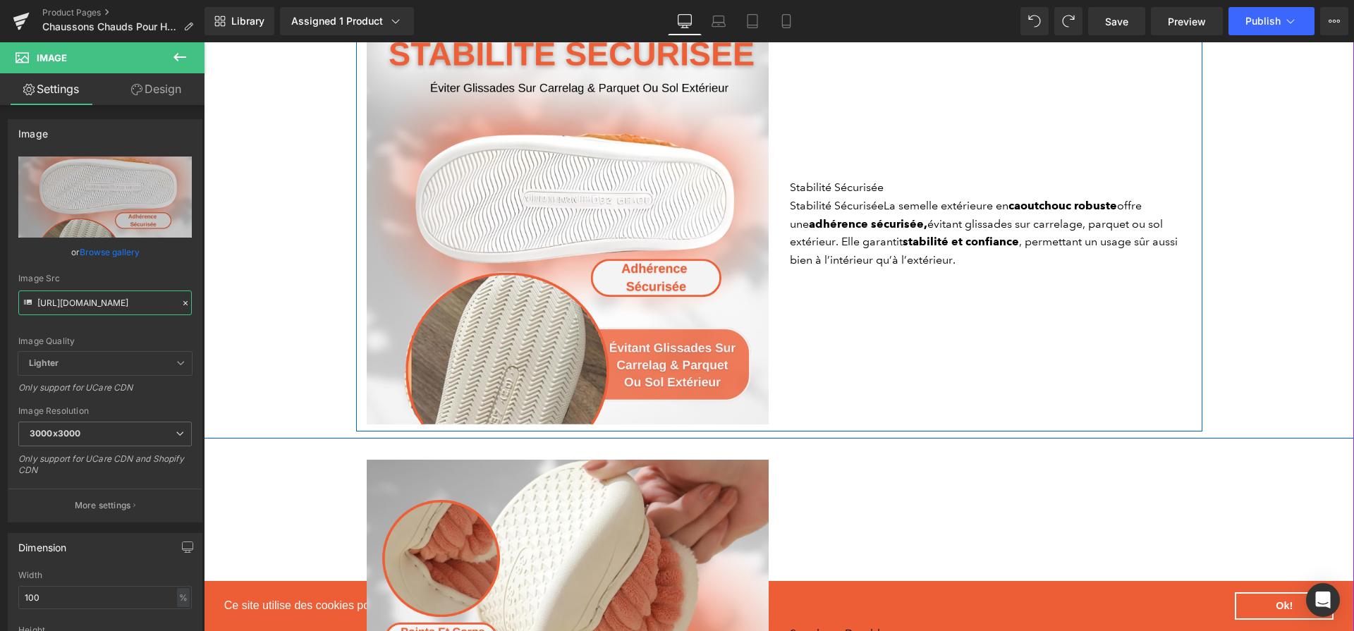
scroll to position [1896, 0]
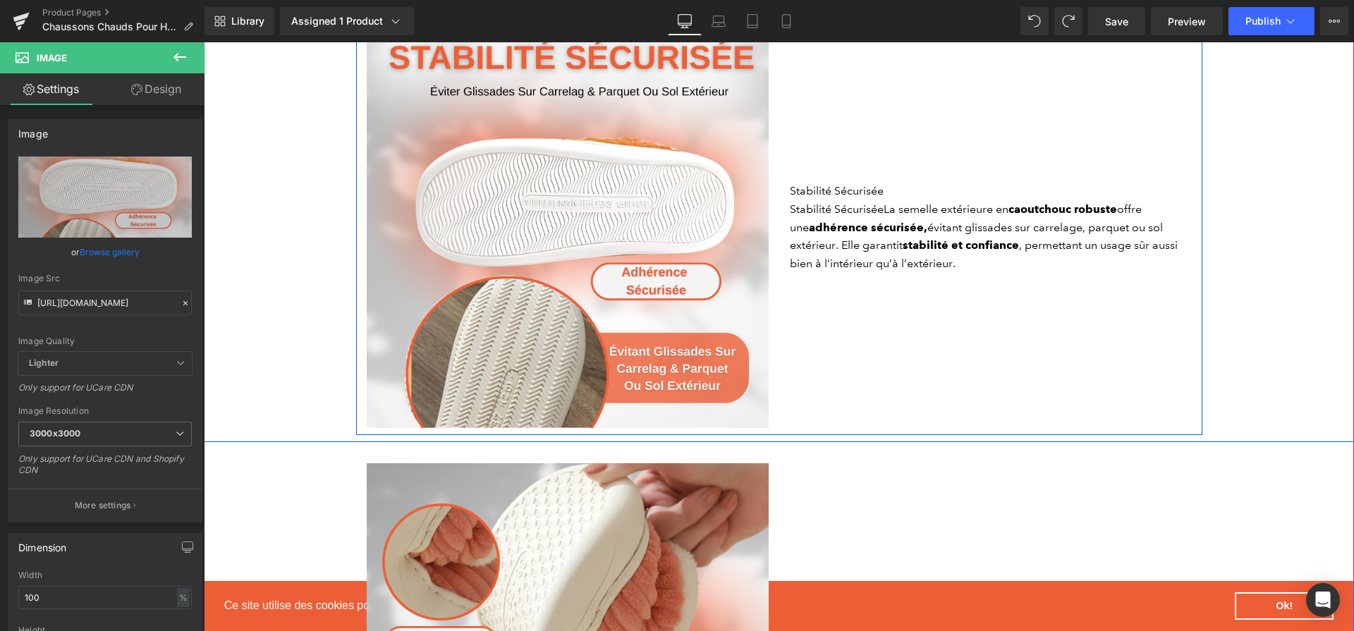
click at [844, 200] on h2 "Stabilité Sécurisée" at bounding box center [991, 191] width 402 height 18
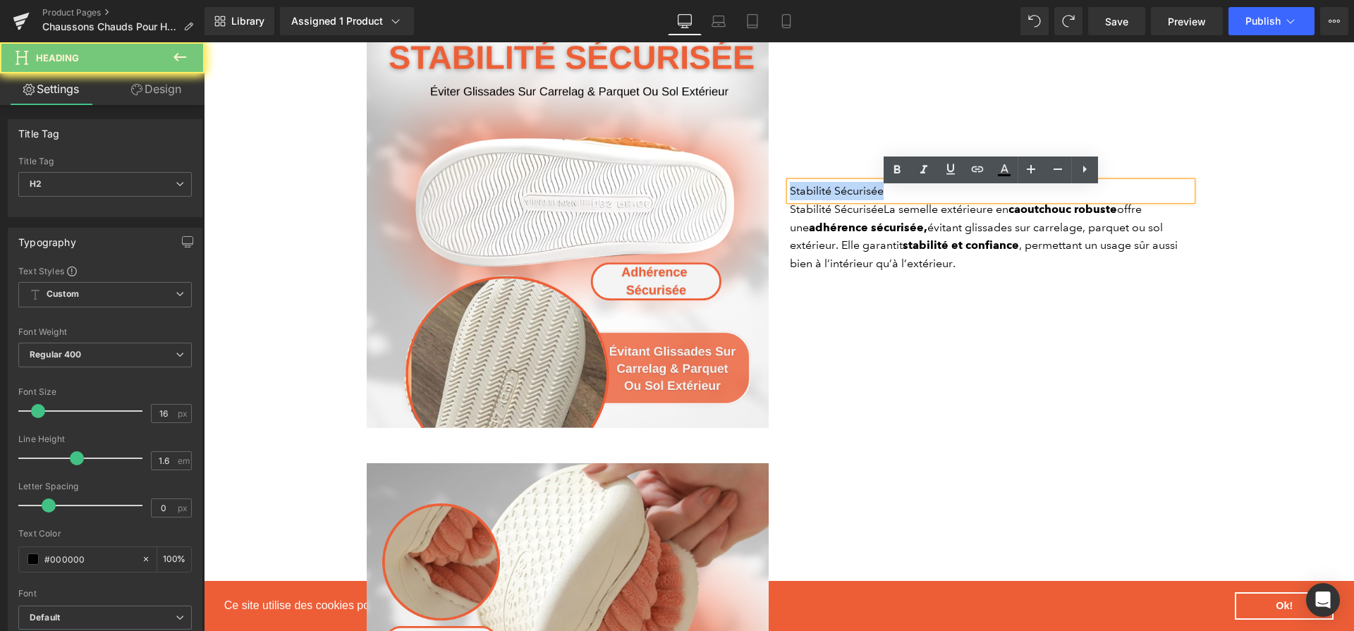
click at [844, 200] on h2 "Stabilité Sécurisée" at bounding box center [991, 191] width 402 height 18
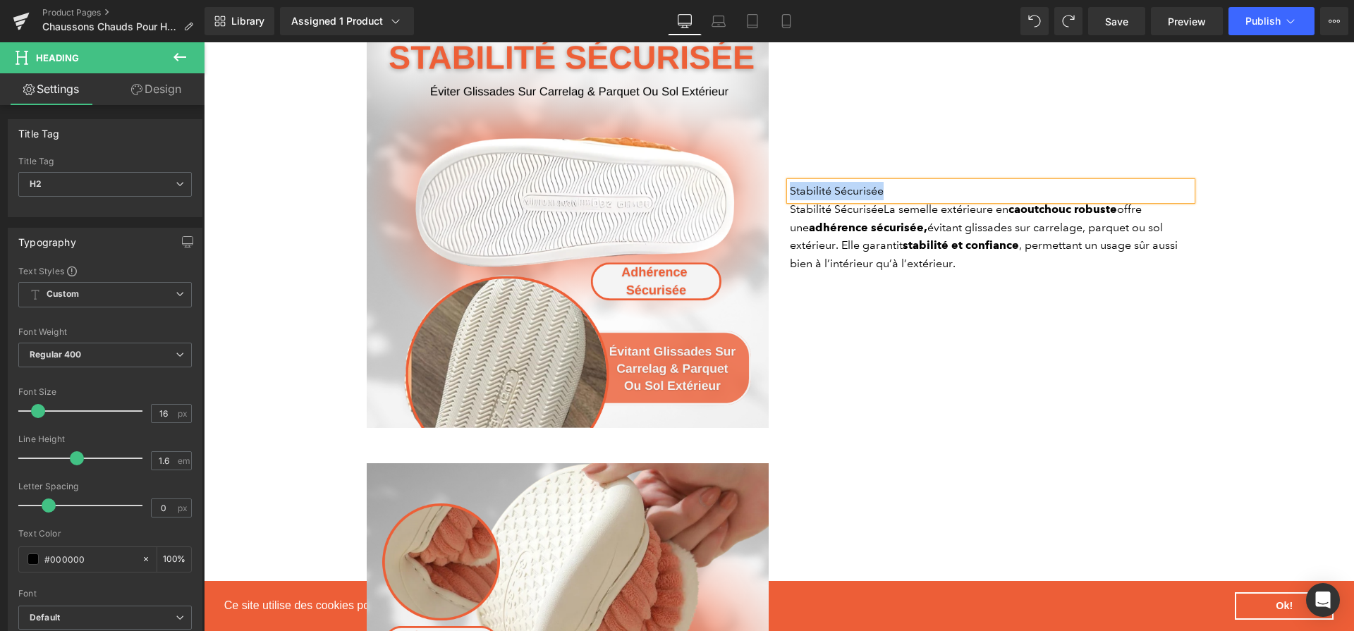
click at [865, 218] on p "Stabilité SécuriséeLa semelle extérieure en caoutchouc robuste offre une adhére…" at bounding box center [991, 236] width 402 height 72
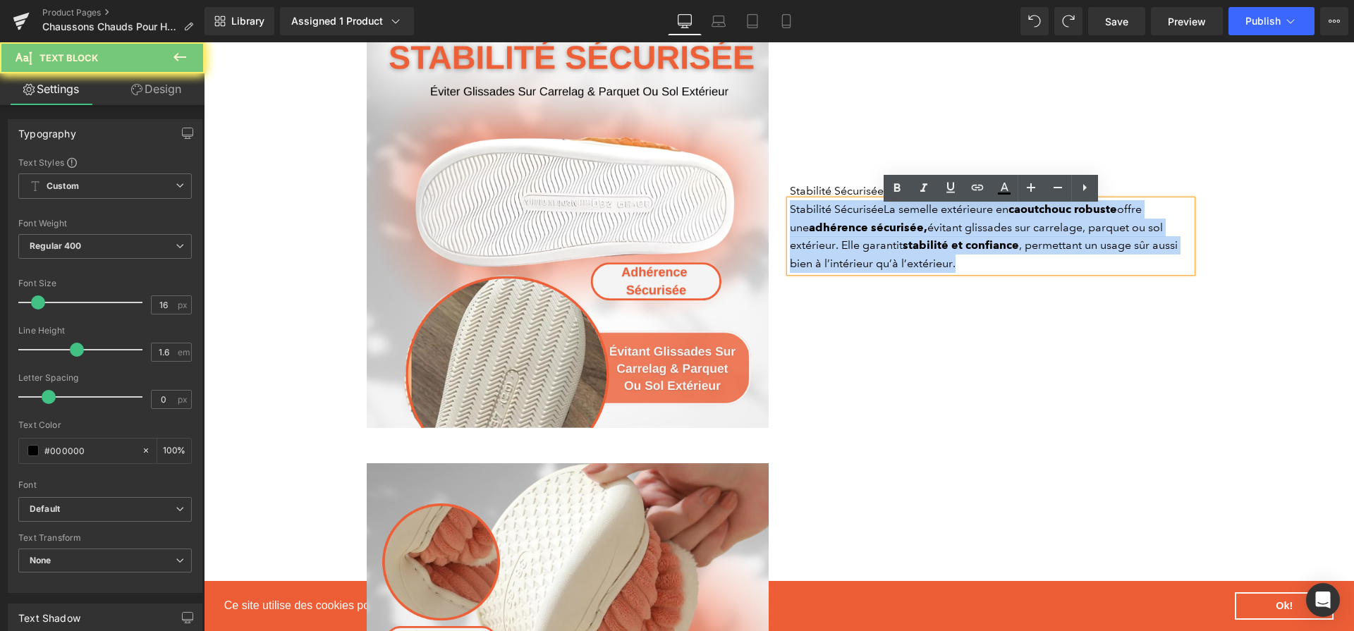
copy p "Stabilité SécuriséeLa semelle extérieure en caoutchouc robuste offre une adhére…"
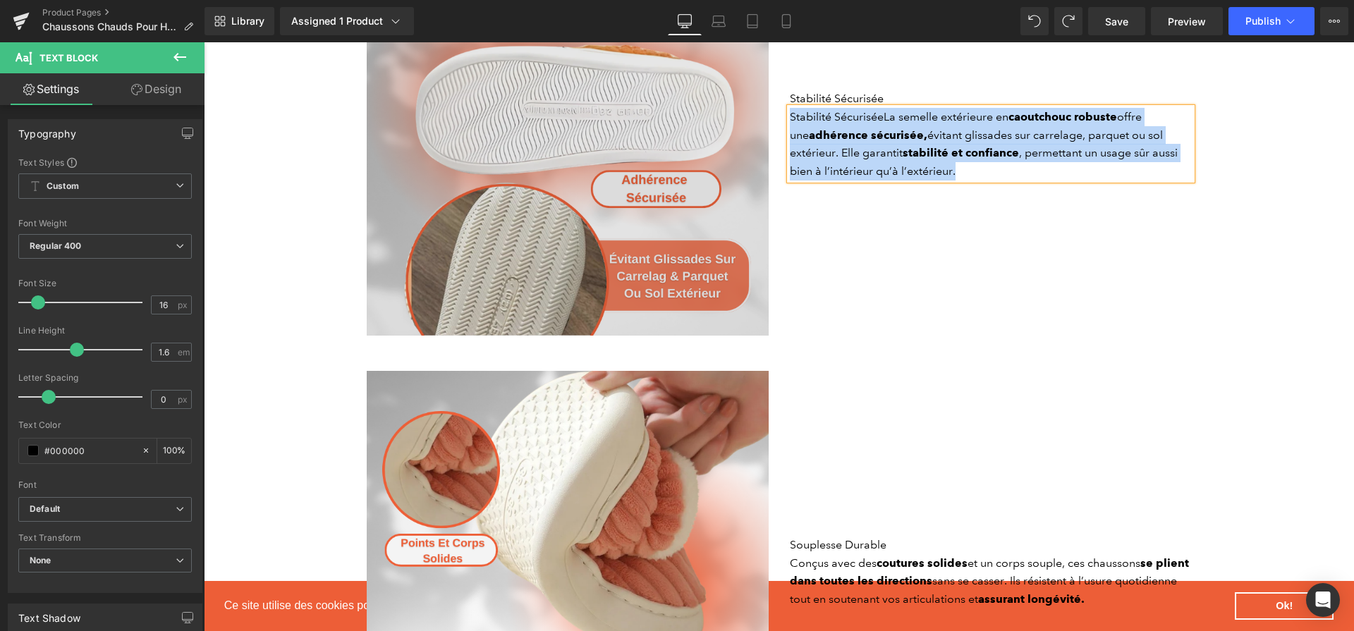
scroll to position [2239, 0]
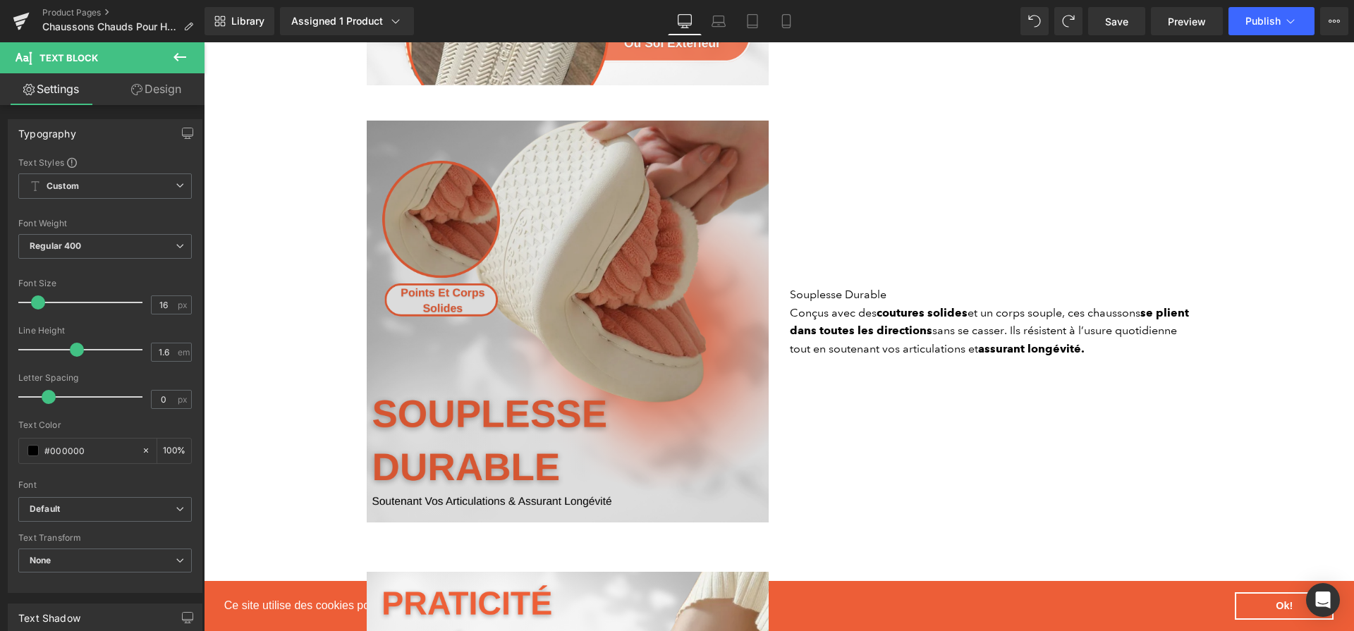
click at [625, 268] on img at bounding box center [568, 322] width 402 height 402
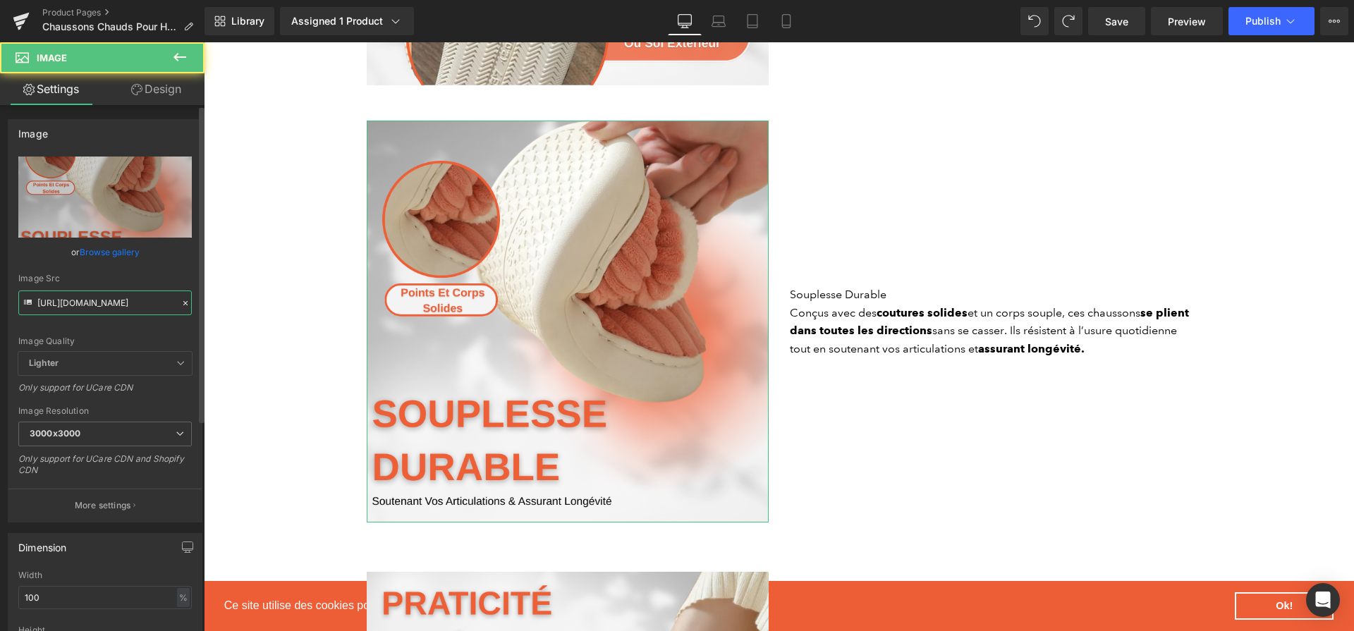
click at [89, 297] on input "https://cdn.shopify.com/s/files/1/0617/1757/7911/files/3_921c4085-b384-4b32-8fe…" at bounding box center [104, 302] width 173 height 25
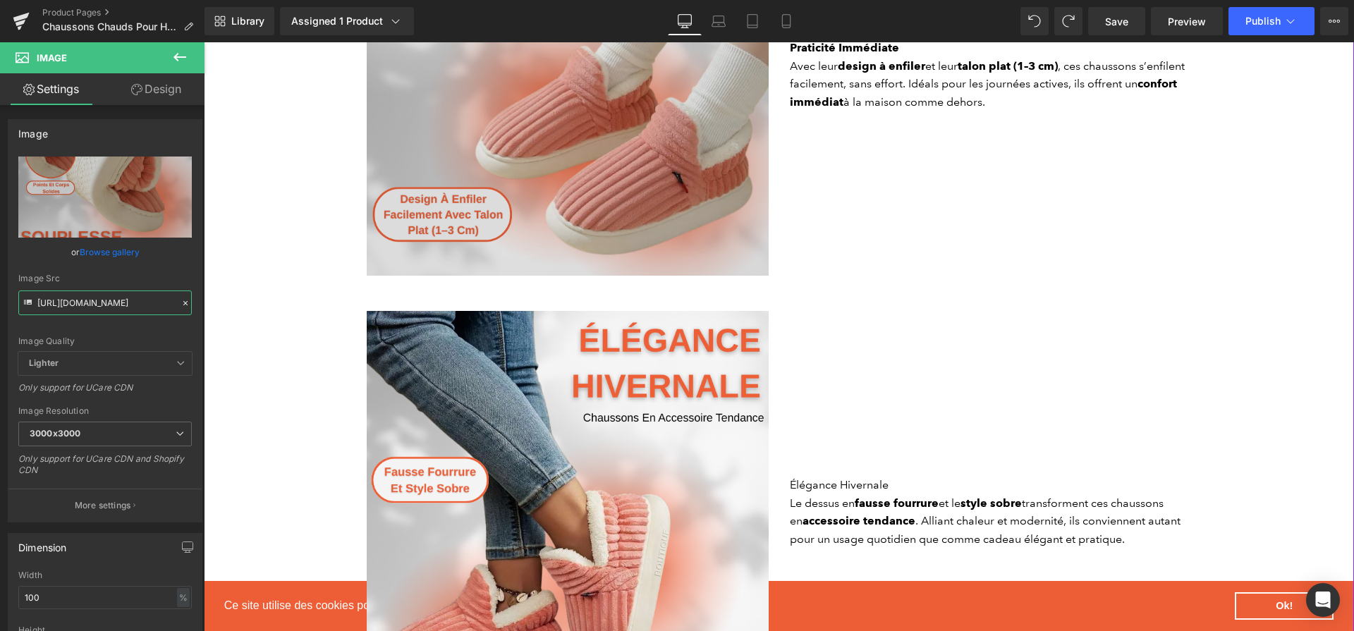
scroll to position [2934, 0]
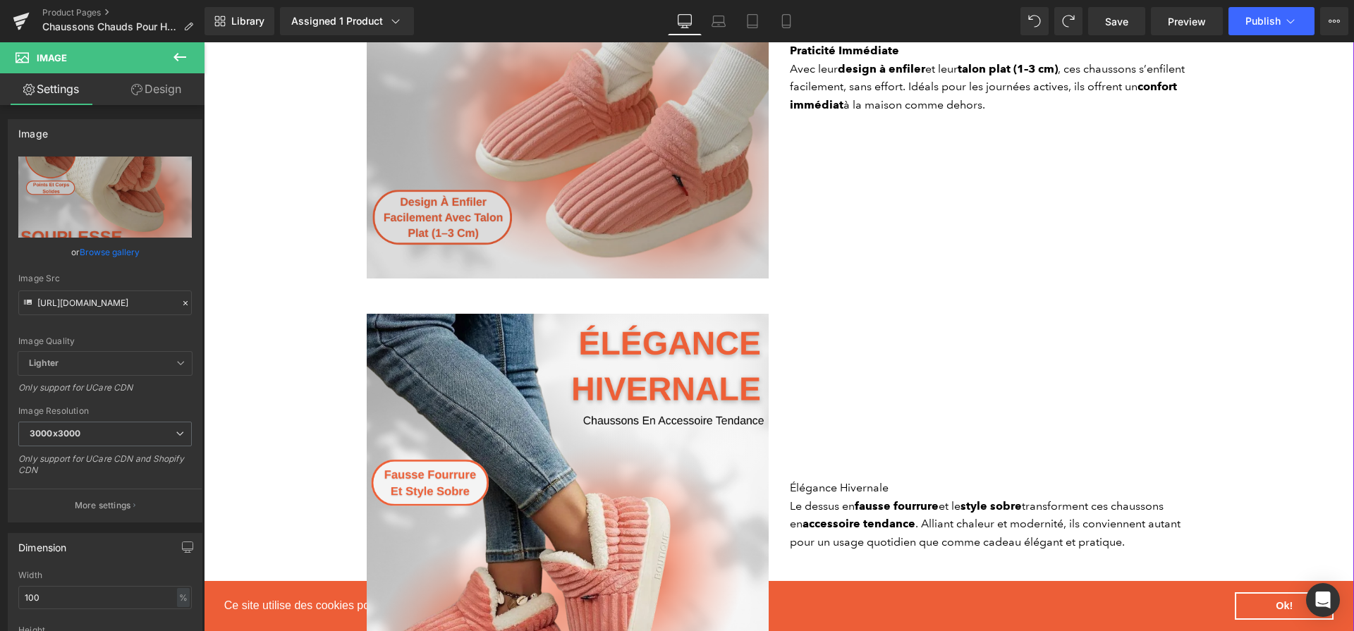
click at [610, 175] on img at bounding box center [568, 78] width 402 height 402
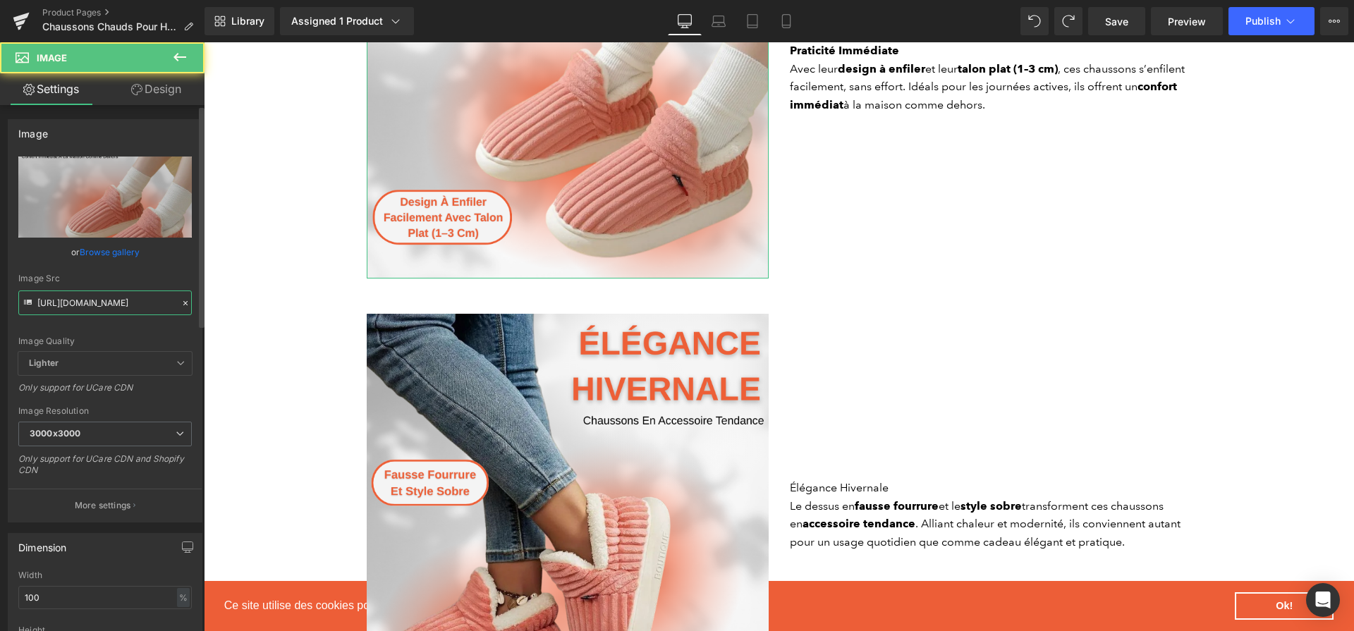
click at [62, 298] on input "https://cdn.shopify.com/s/files/1/0617/1757/7911/files/4_4179d5e9-7297-468a-8e0…" at bounding box center [104, 302] width 173 height 25
click input "https://cdn.shopify.com/s/files/1/0617/1757/7911/files/4_4179d5e9-7297-468a-8e0…"
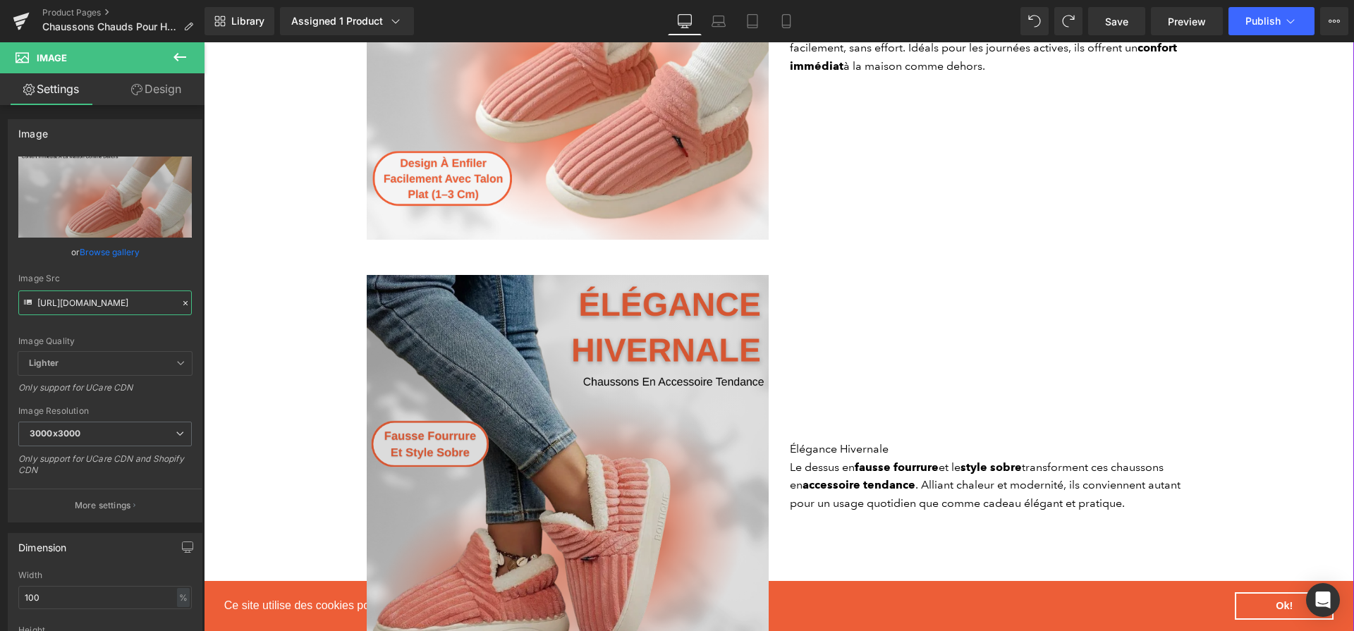
scroll to position [3152, 0]
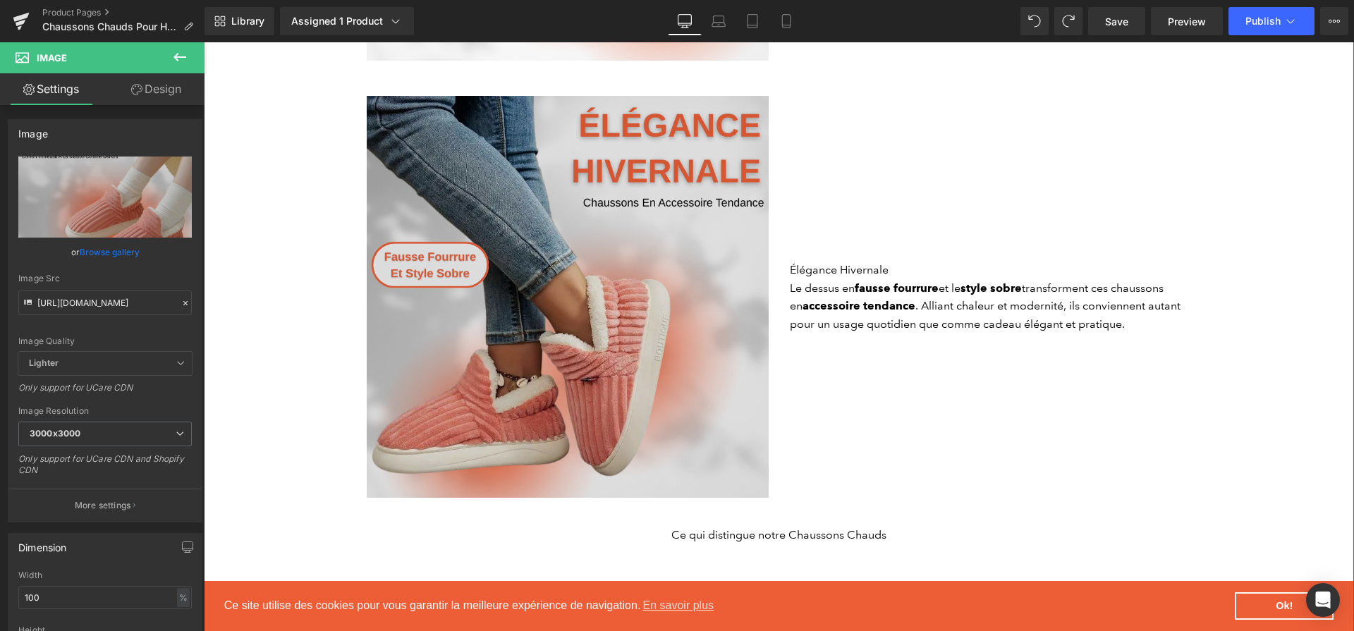
click img
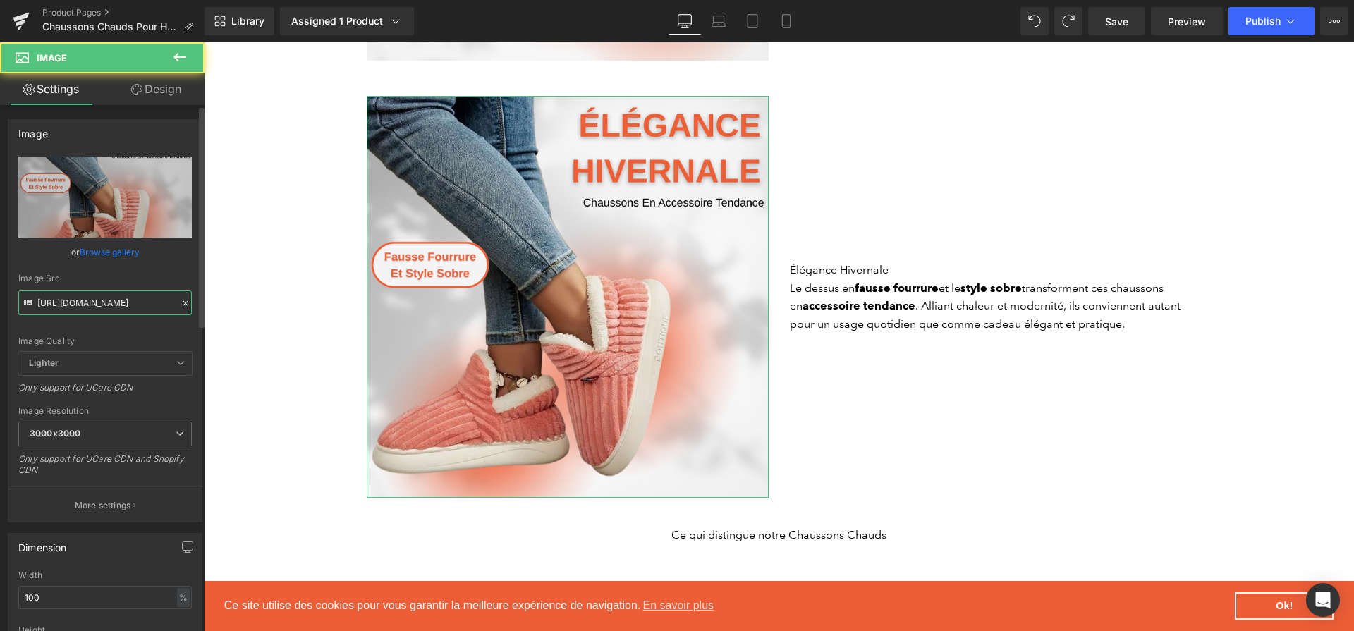
click input "https://cdn.shopify.com/s/files/1/0617/1757/7911/files/5_25a5dbf7-6a9e-451d-add…"
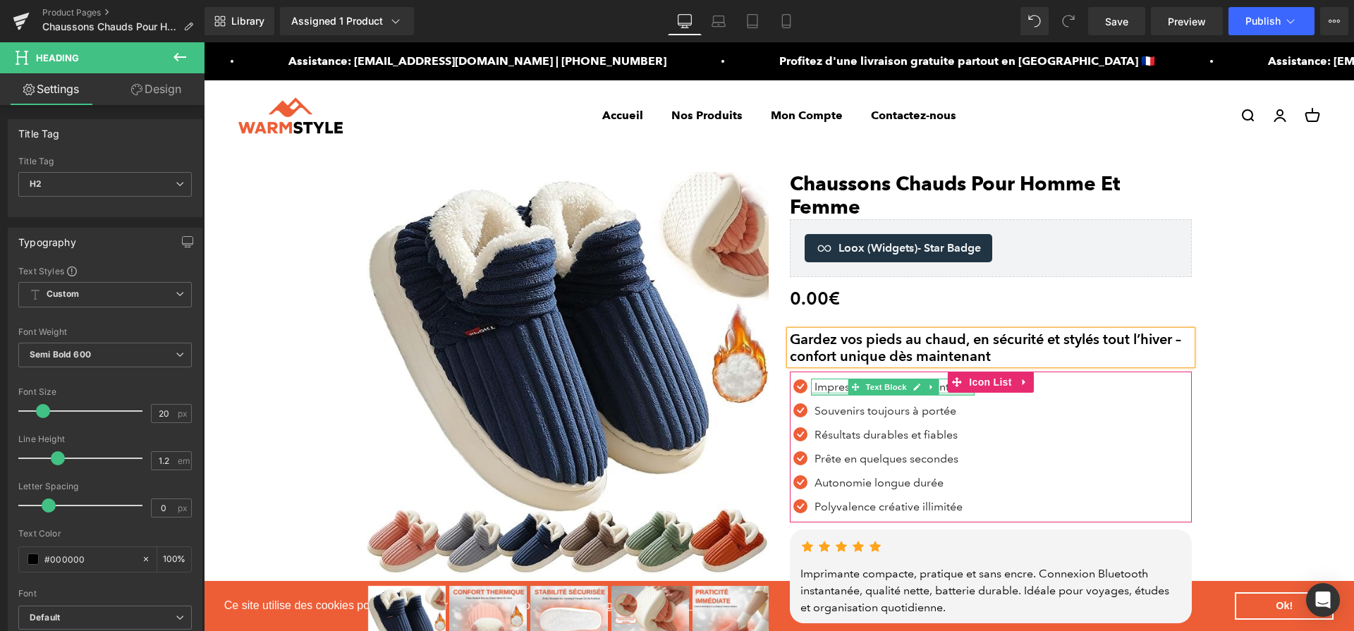
click at [836, 394] on div at bounding box center [893, 394] width 164 height 4
click at [836, 394] on p "Impression nette et instantanée" at bounding box center [894, 387] width 160 height 17
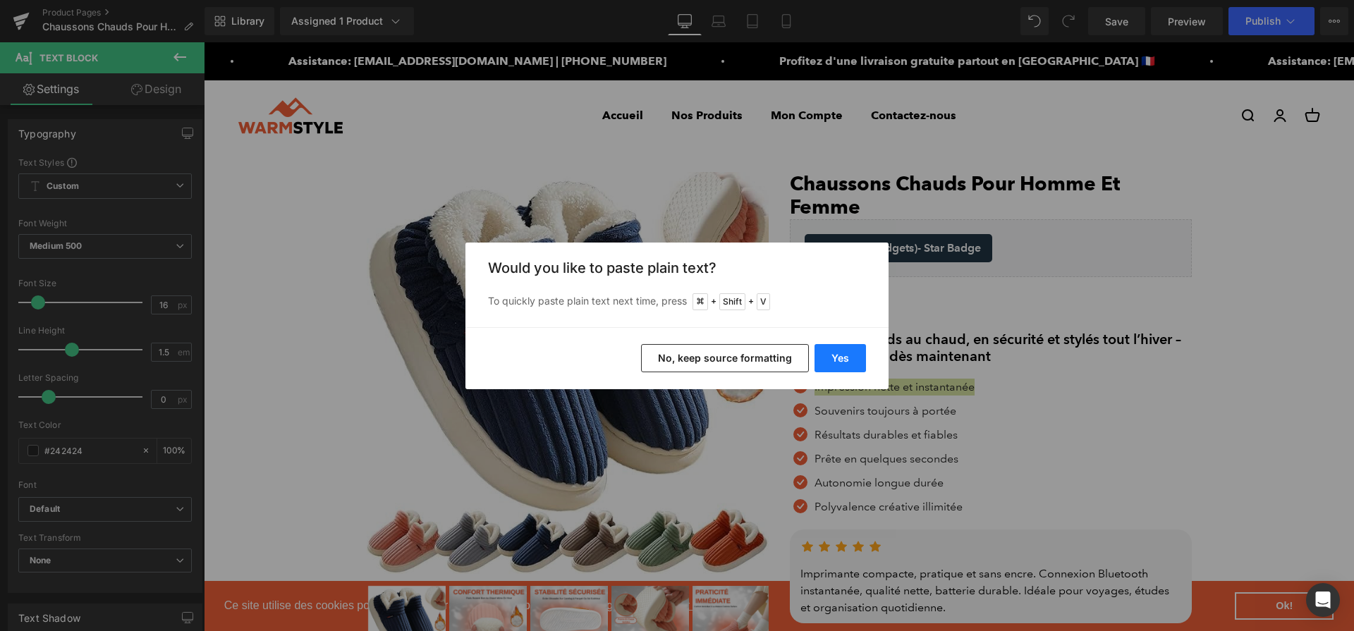
click at [823, 345] on button "Yes" at bounding box center [839, 358] width 51 height 28
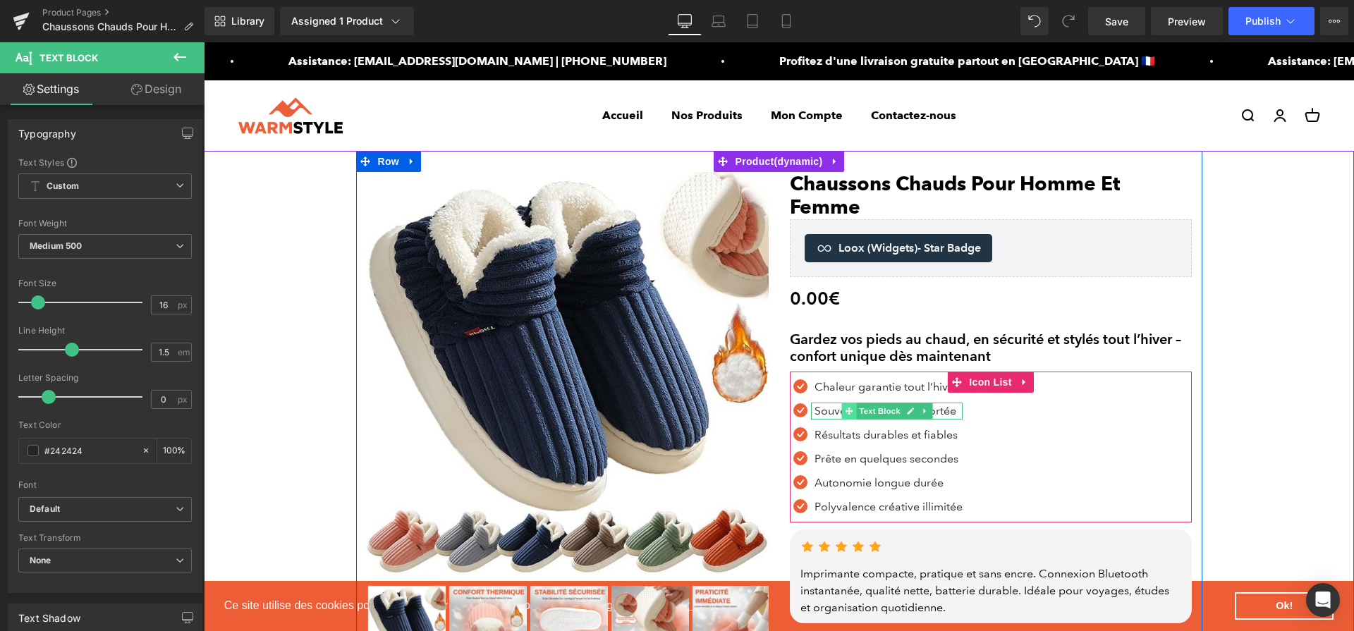
click at [852, 412] on icon at bounding box center [849, 411] width 8 height 8
click at [824, 412] on p "Souvenirs toujours à portée" at bounding box center [888, 411] width 148 height 17
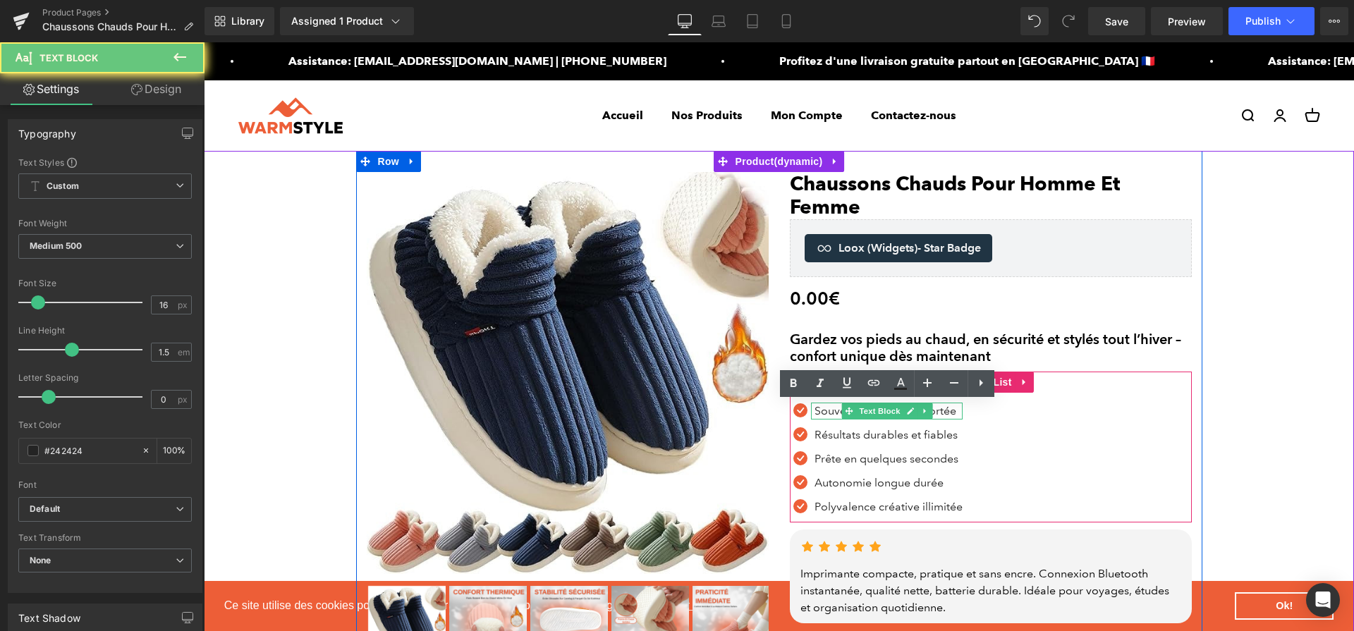
click at [824, 412] on p "Souvenirs toujours à portée" at bounding box center [888, 411] width 148 height 17
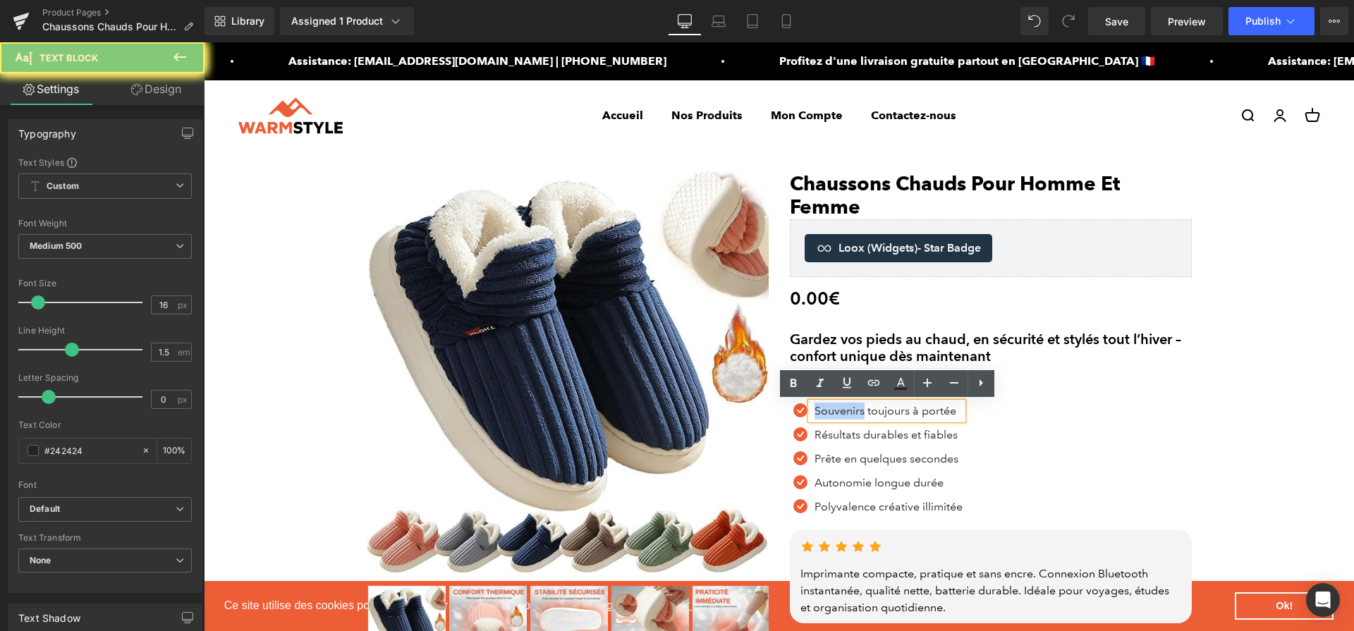
paste div
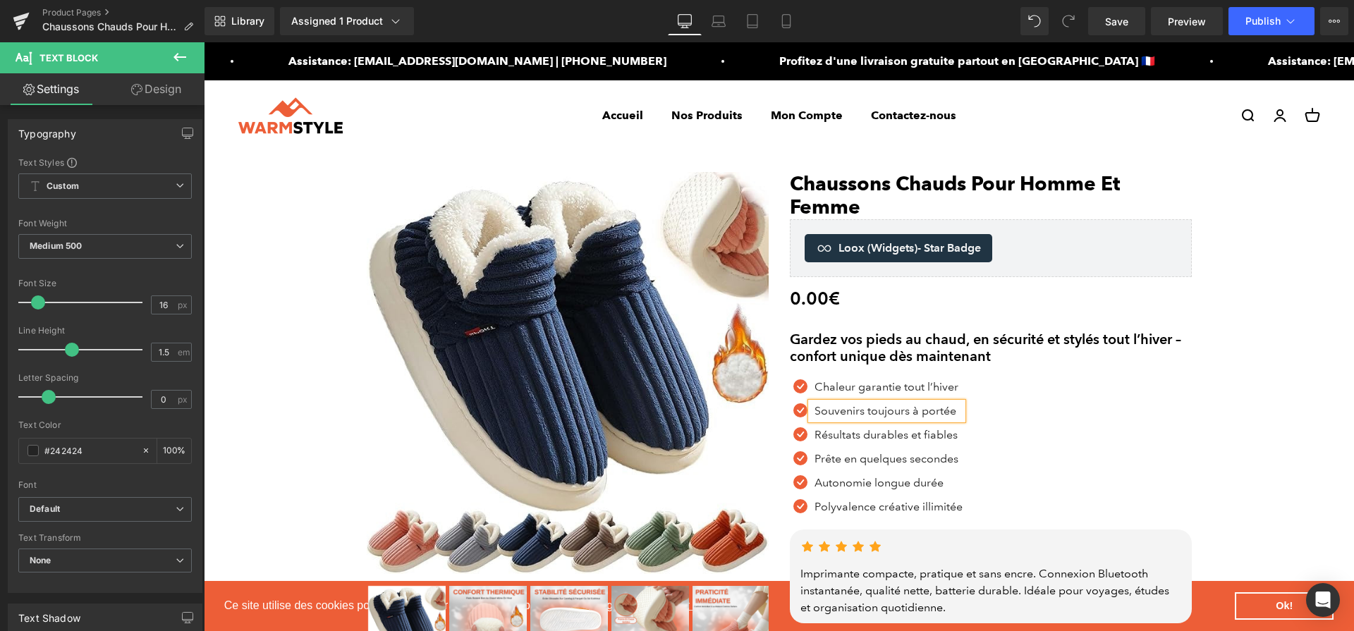
click at [824, 412] on p "Souvenirs toujours à portée" at bounding box center [888, 411] width 148 height 17
click at [850, 436] on icon at bounding box center [849, 435] width 8 height 8
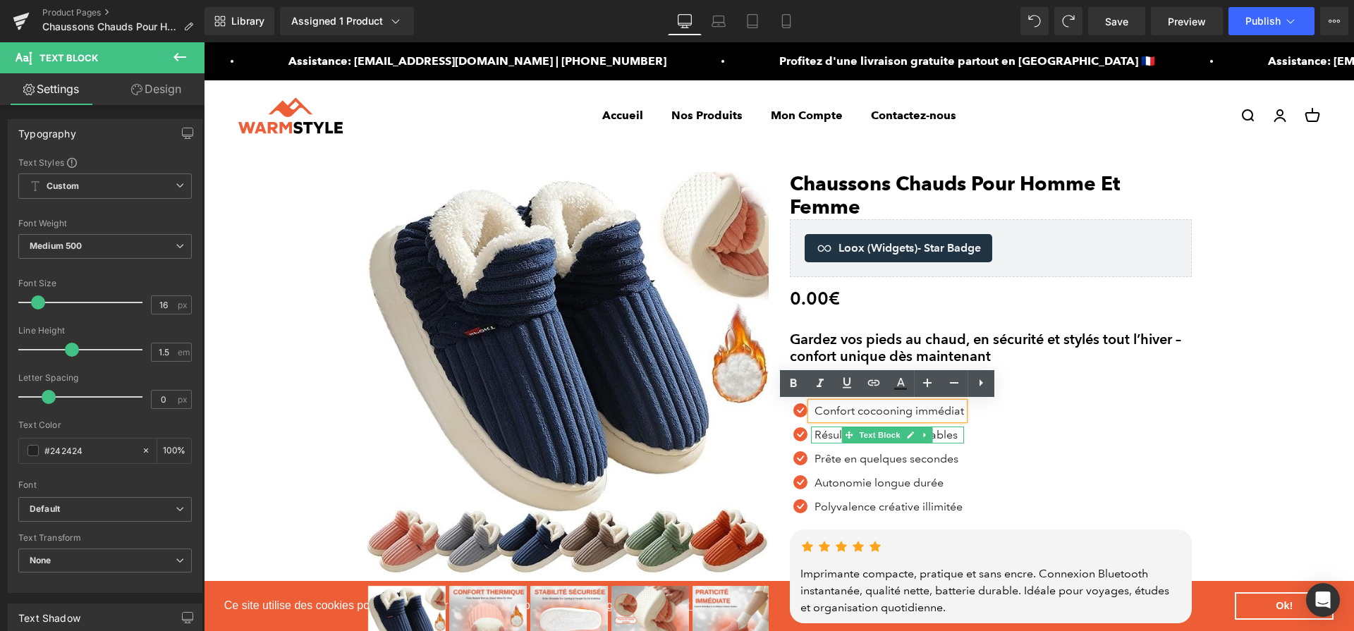
click at [816, 436] on p "Résultats durables et fiables" at bounding box center [888, 435] width 149 height 17
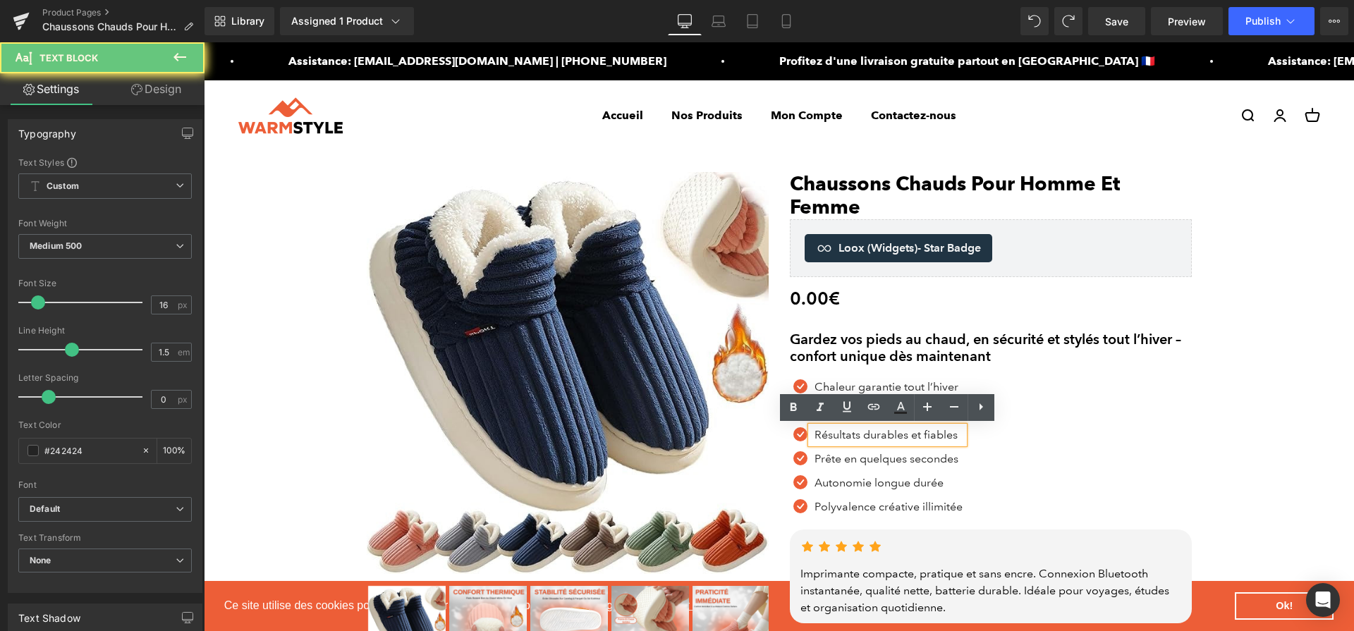
click at [816, 436] on p "Résultats durables et fiables" at bounding box center [888, 435] width 149 height 17
paste div
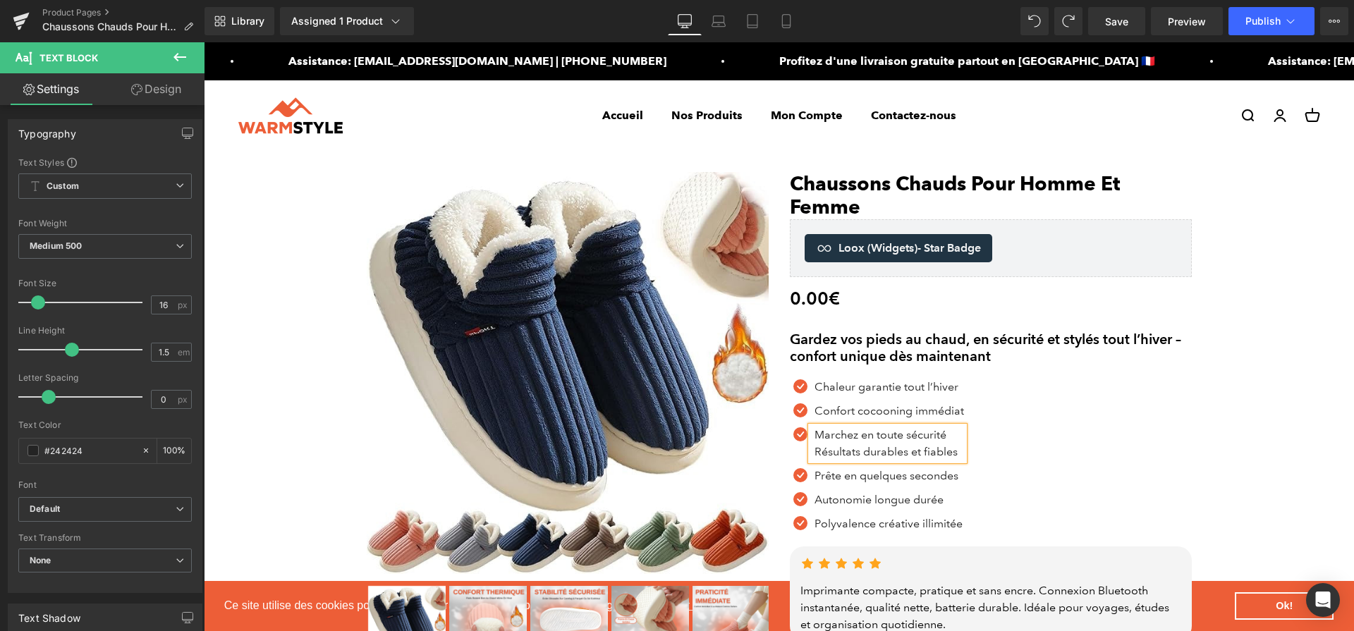
click at [868, 454] on p "Résultats durables et fiables" at bounding box center [888, 451] width 149 height 17
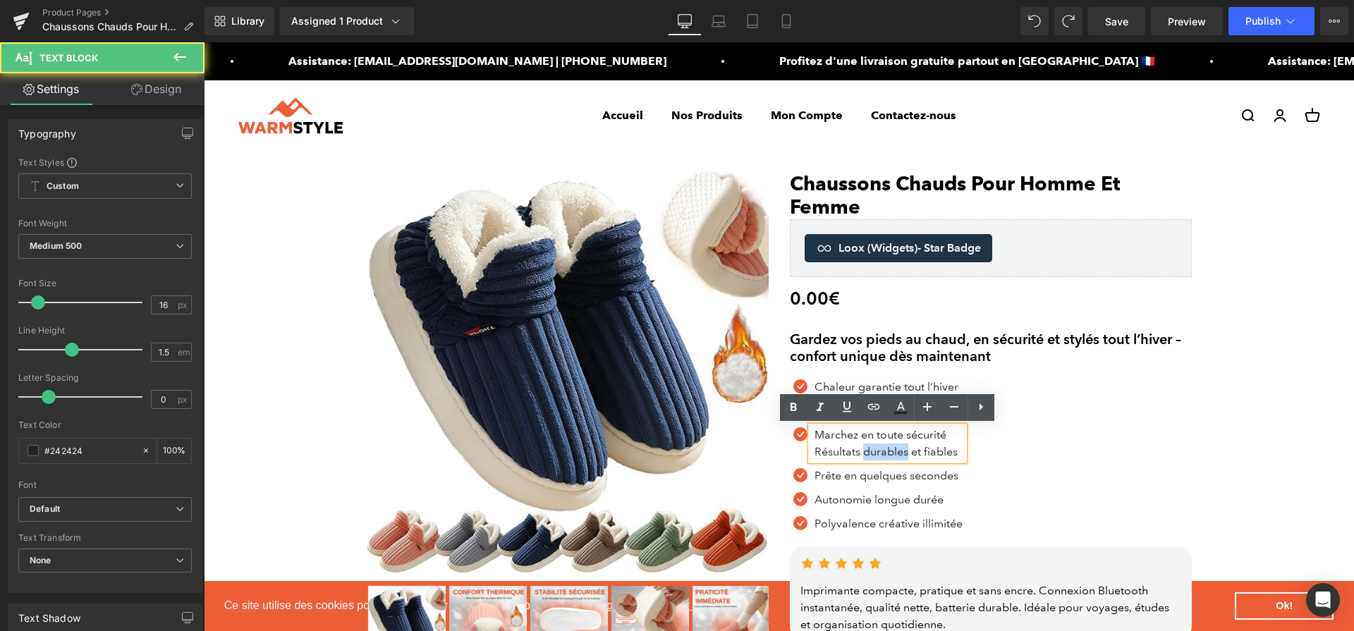
click at [868, 454] on p "Résultats durables et fiables" at bounding box center [888, 451] width 149 height 17
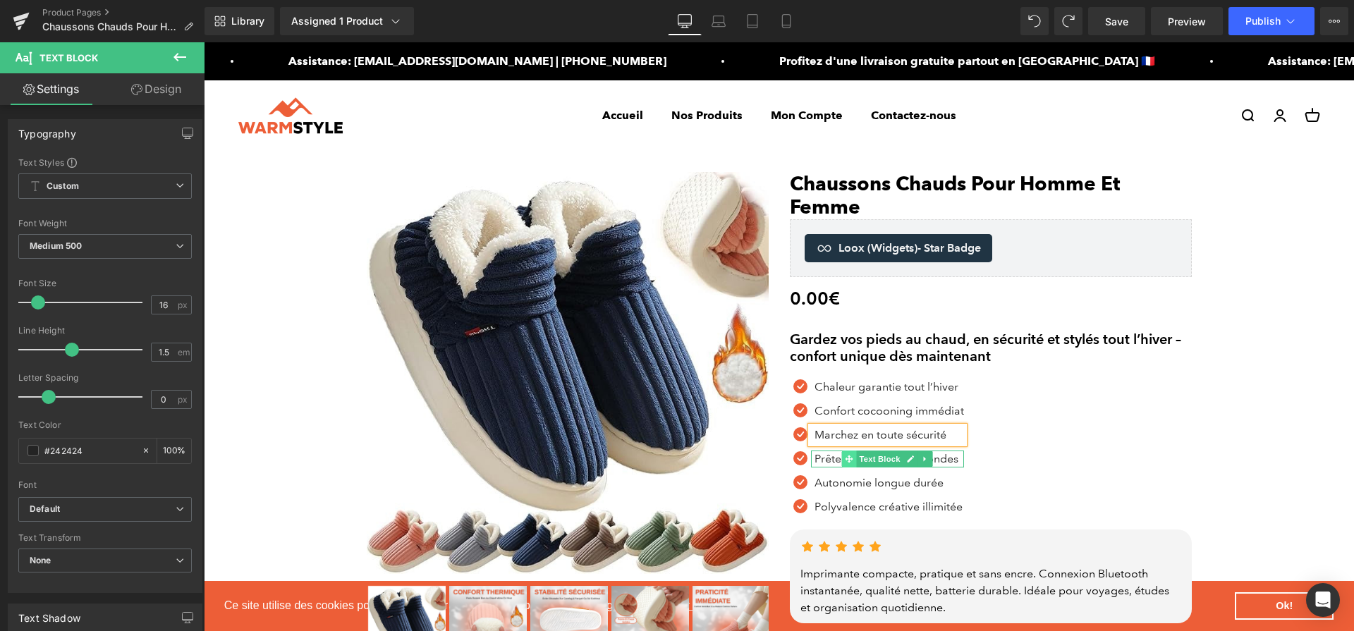
click at [845, 455] on icon at bounding box center [849, 459] width 8 height 8
click at [829, 457] on p "Prête en quelques secondes" at bounding box center [888, 458] width 149 height 17
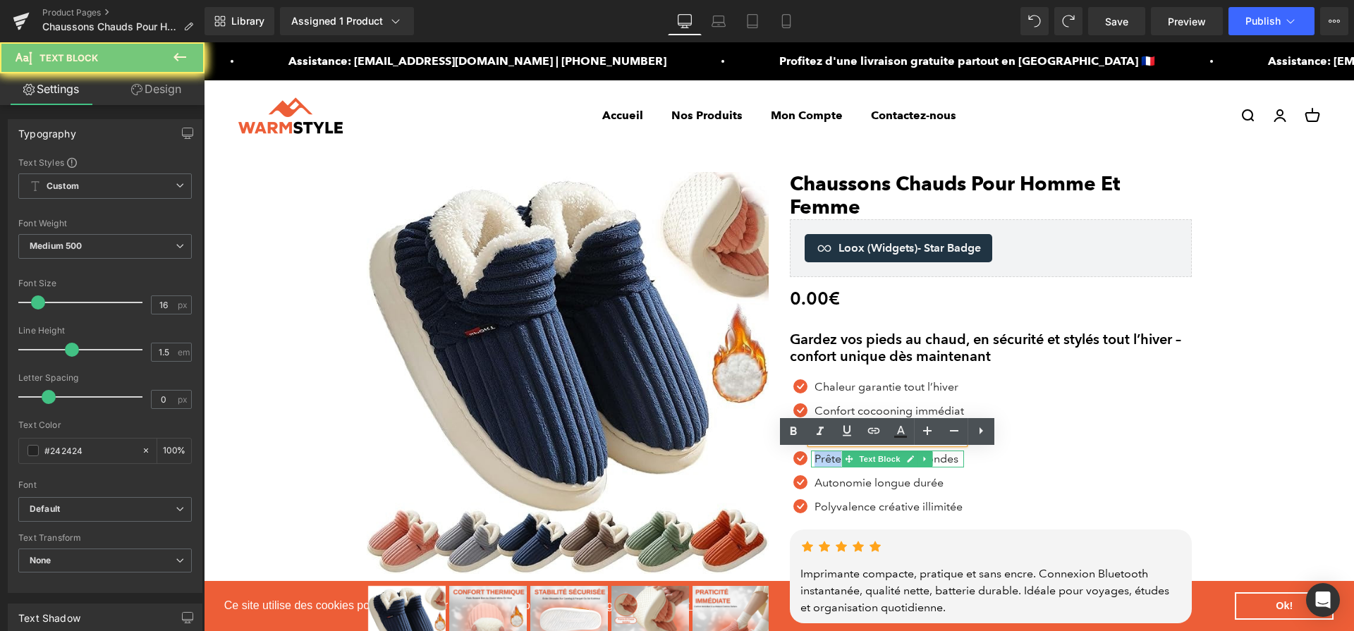
click at [829, 457] on p "Prête en quelques secondes" at bounding box center [888, 458] width 149 height 17
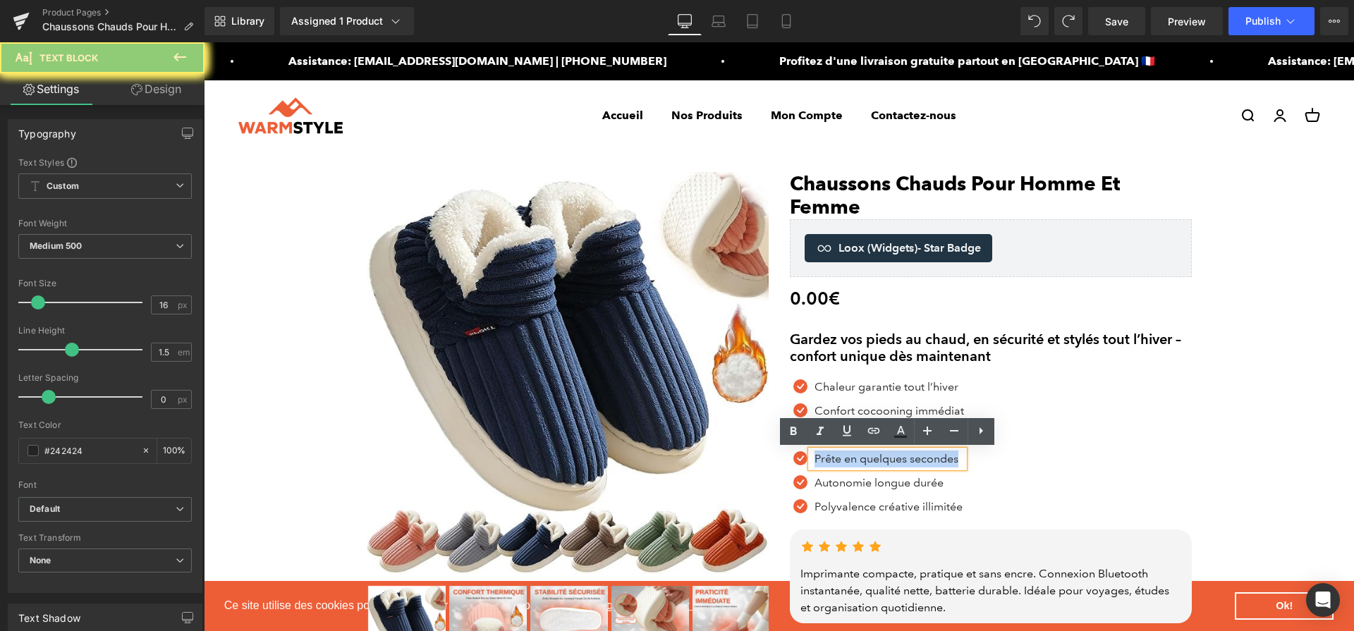
click at [829, 457] on p "Prête en quelques secondes" at bounding box center [888, 458] width 149 height 17
paste div
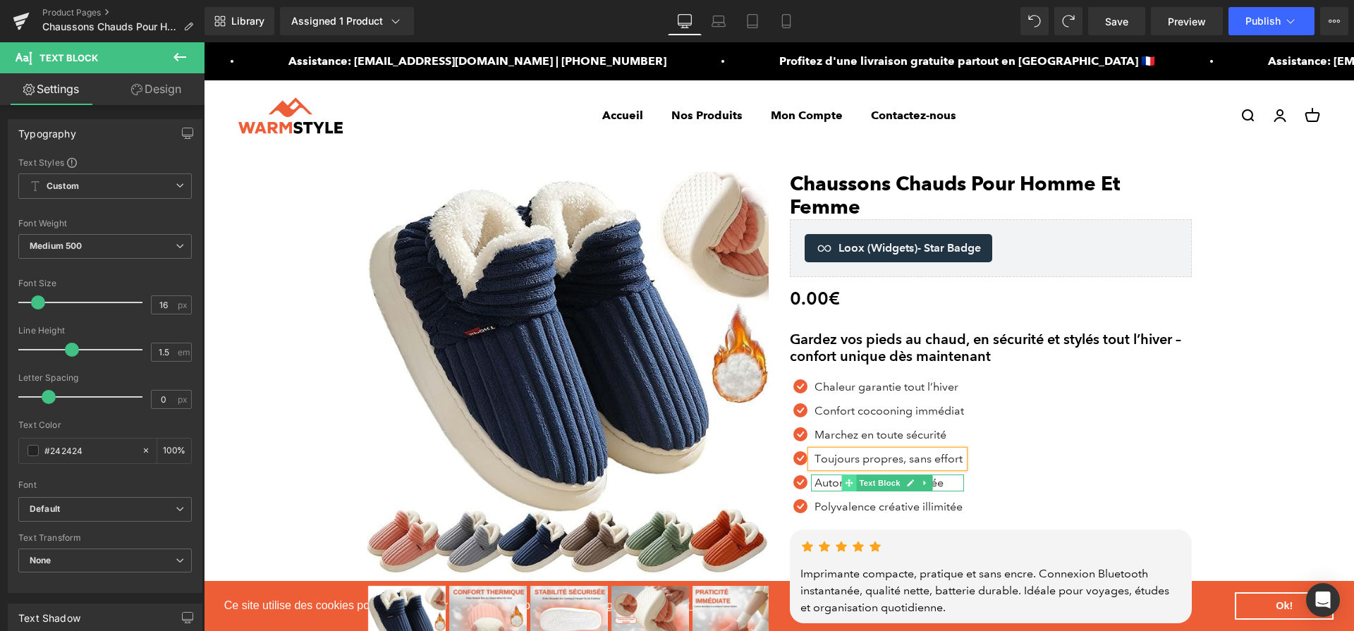
click at [852, 484] on icon at bounding box center [849, 483] width 8 height 8
click at [823, 485] on p "Autonomie longue durée" at bounding box center [888, 482] width 149 height 17
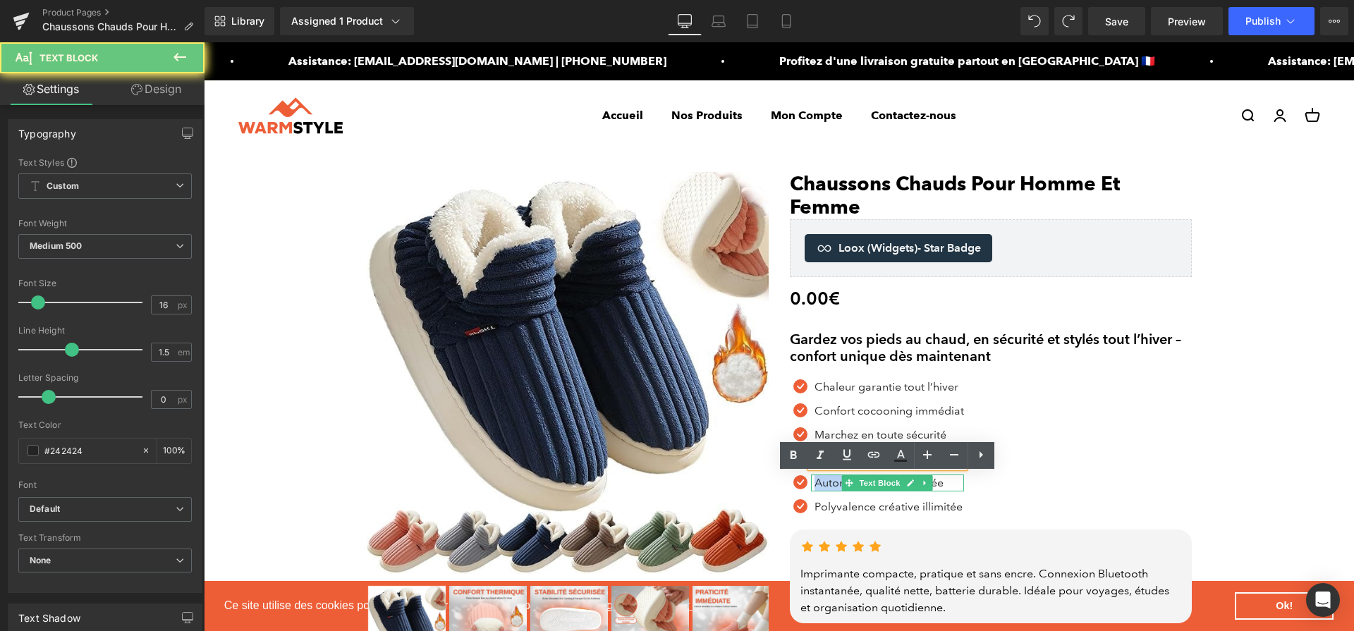
click at [823, 485] on p "Autonomie longue durée" at bounding box center [888, 482] width 149 height 17
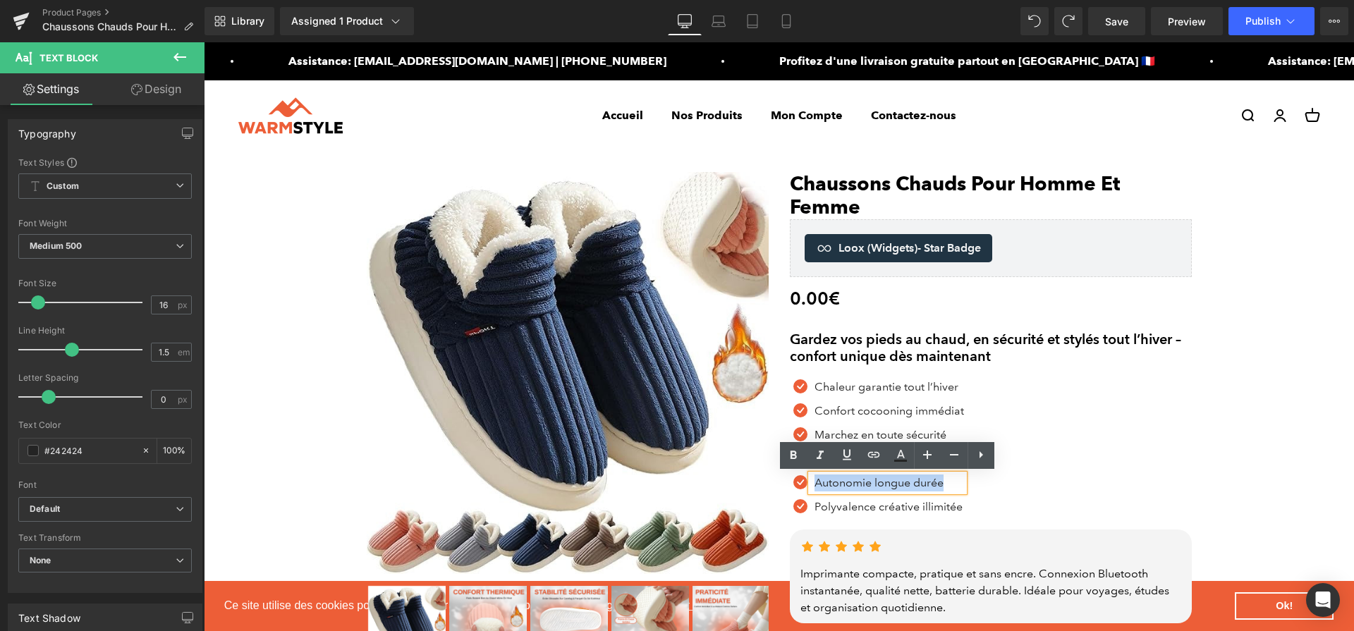
click at [823, 485] on p "Autonomie longue durée" at bounding box center [888, 482] width 149 height 17
paste div
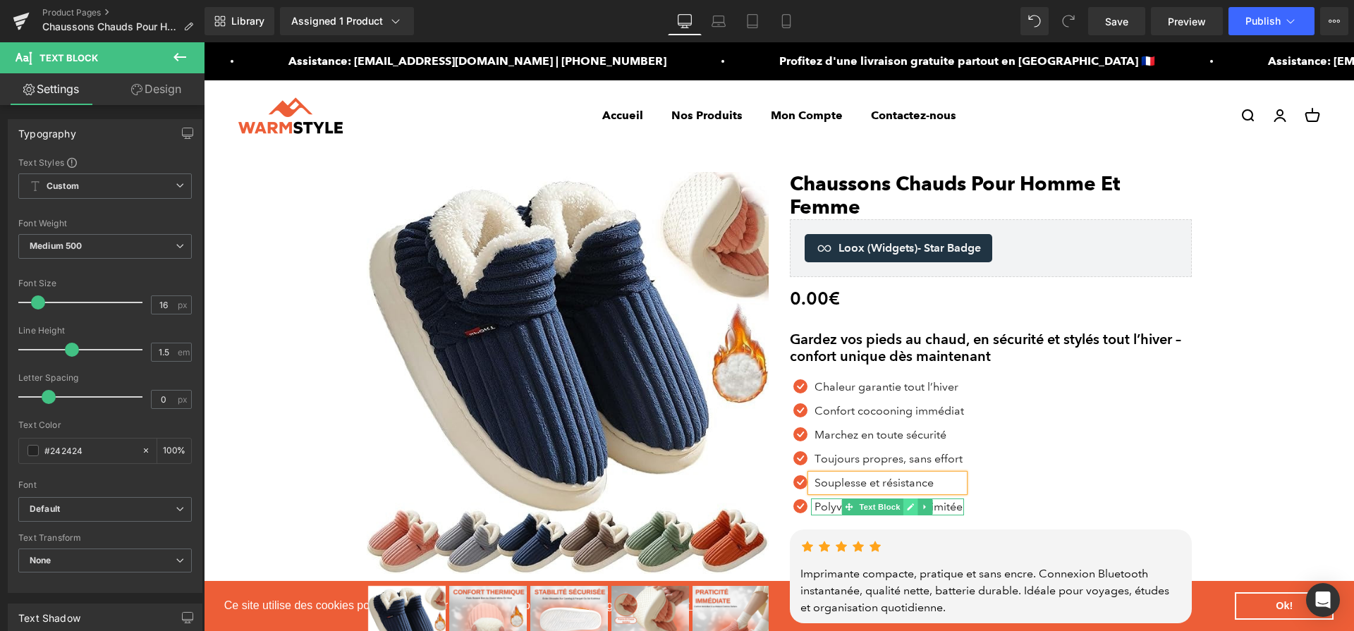
click at [904, 506] on link at bounding box center [909, 506] width 15 height 17
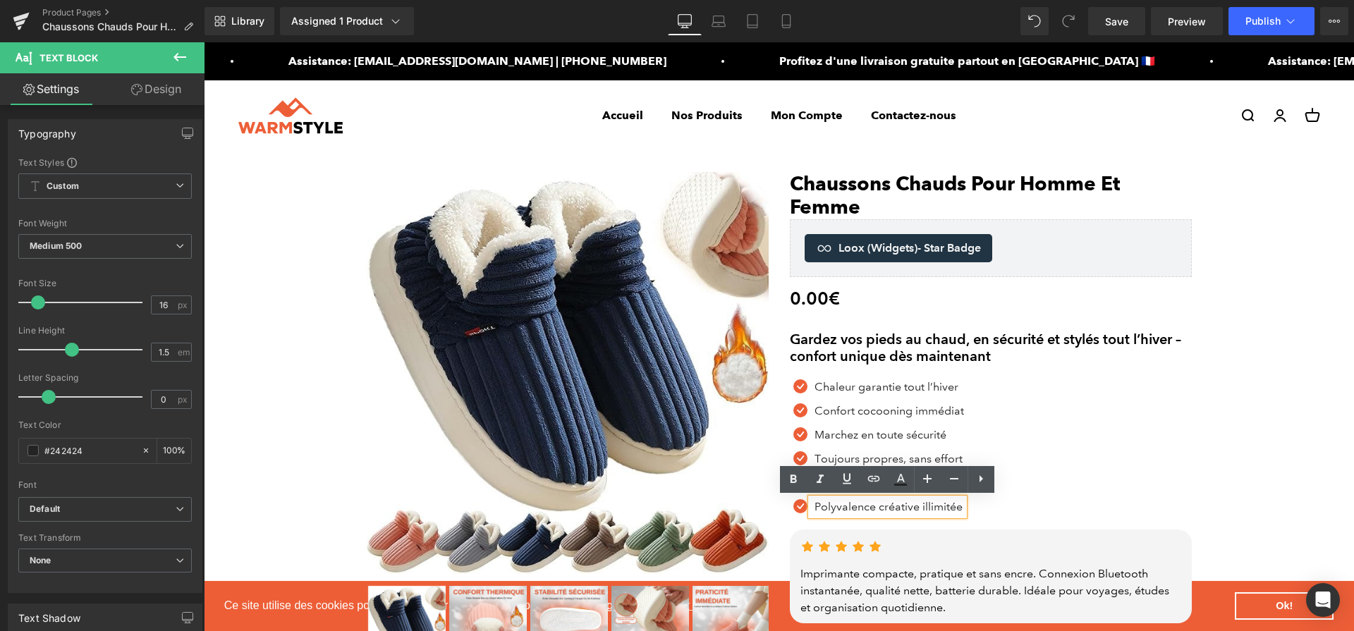
click at [904, 506] on p "Polyvalence créative illimitée" at bounding box center [888, 506] width 149 height 17
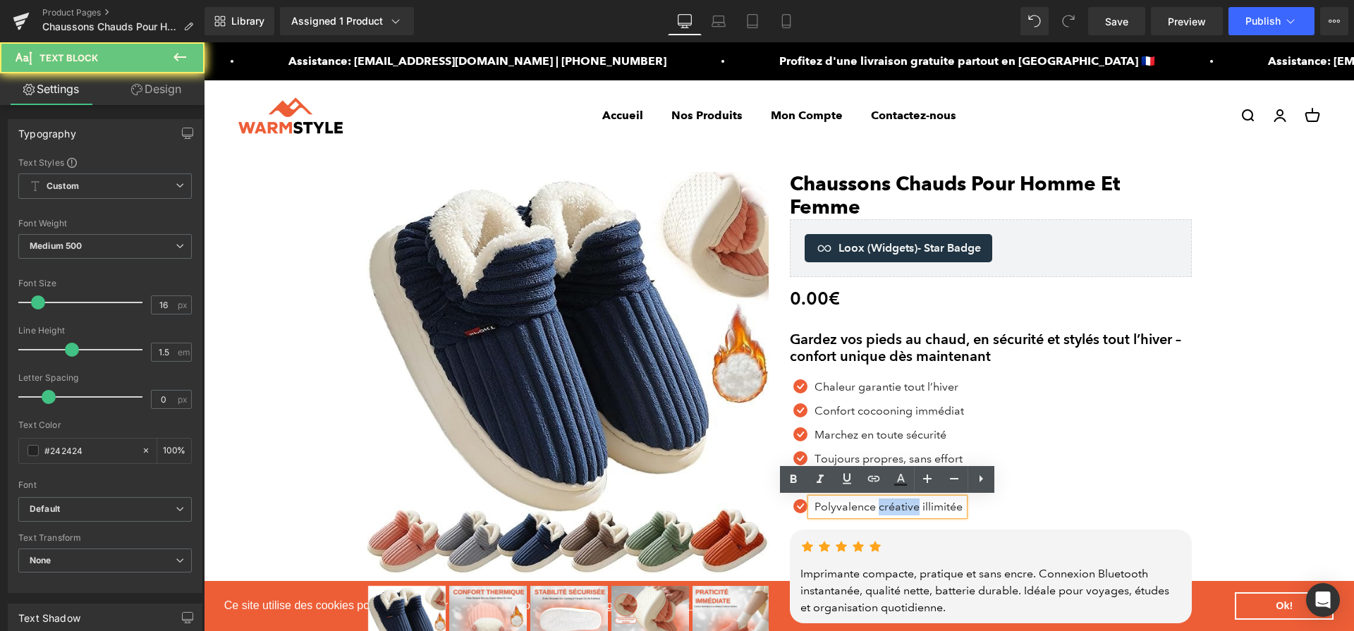
paste div
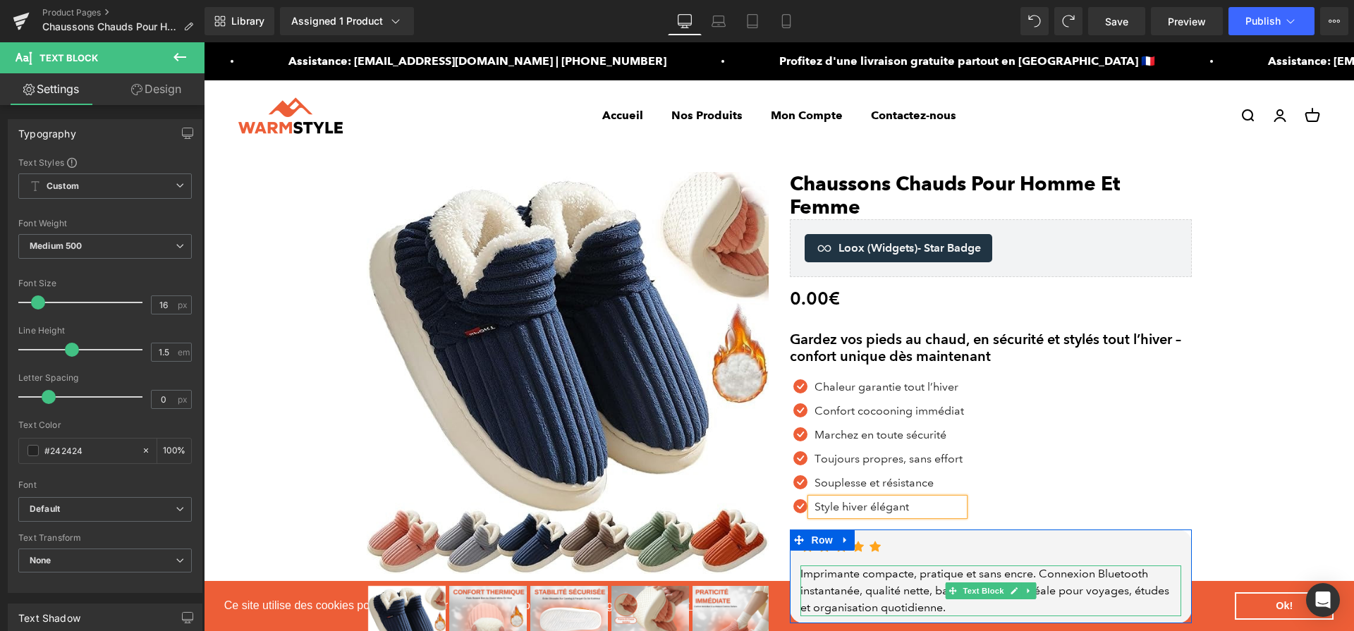
click at [907, 583] on div "Imprimante compacte, pratique et sans encre. Connexion Bluetooth instantanée, q…" at bounding box center [990, 590] width 381 height 51
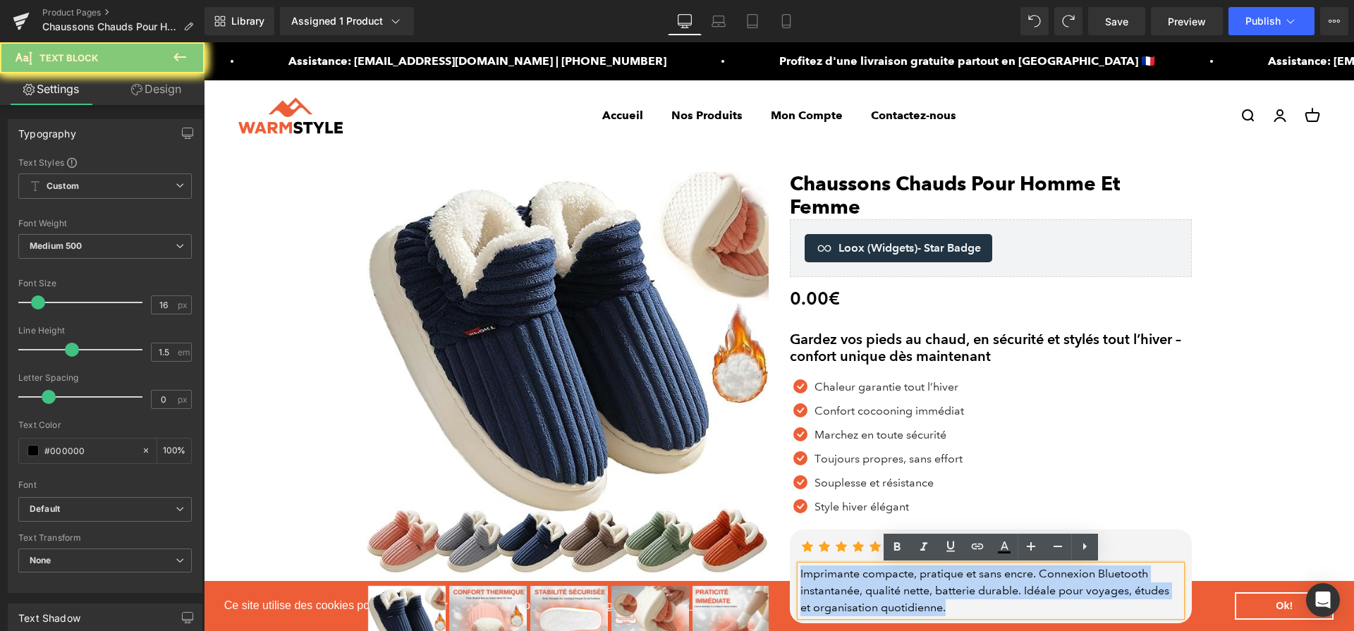
click at [907, 583] on div "Imprimante compacte, pratique et sans encre. Connexion Bluetooth instantanée, q…" at bounding box center [990, 590] width 381 height 51
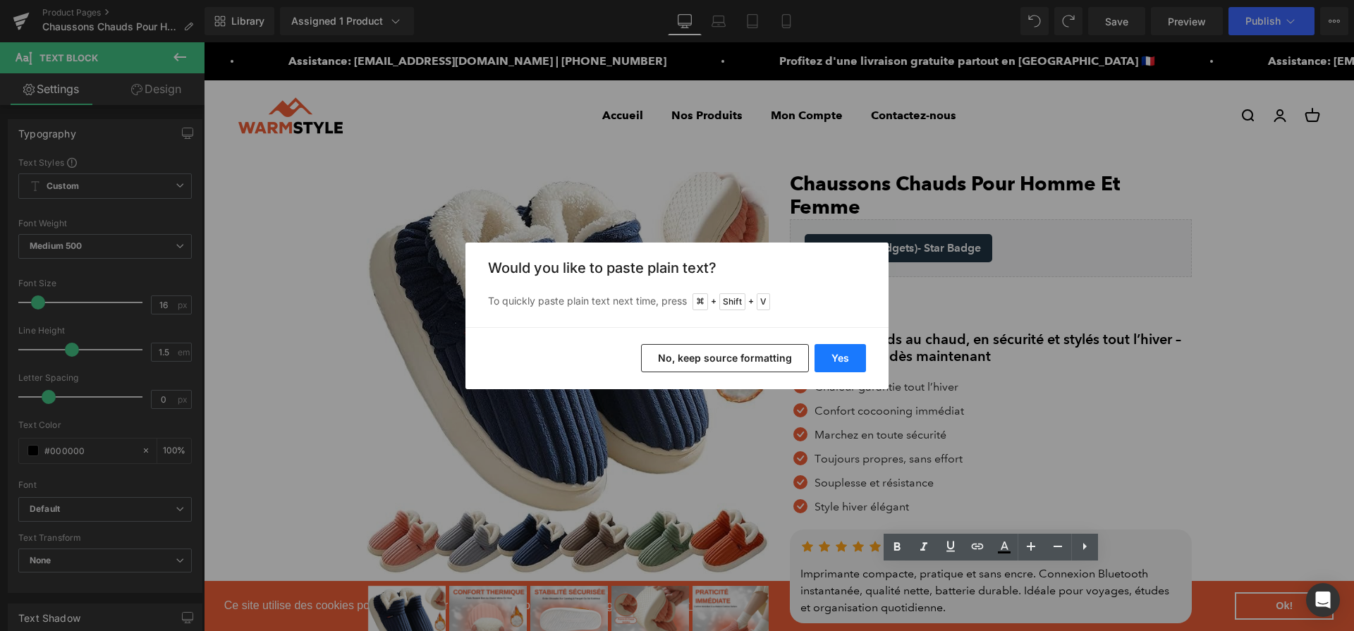
click at [840, 357] on button "Yes" at bounding box center [839, 358] width 51 height 28
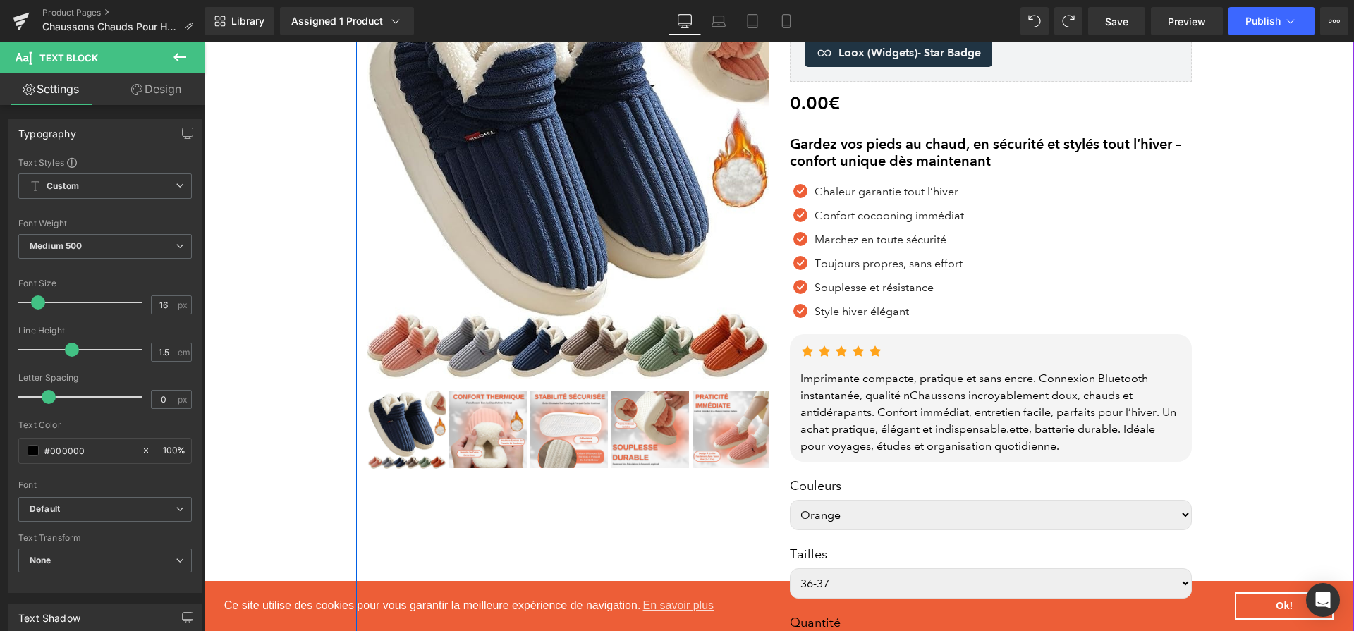
scroll to position [203, 0]
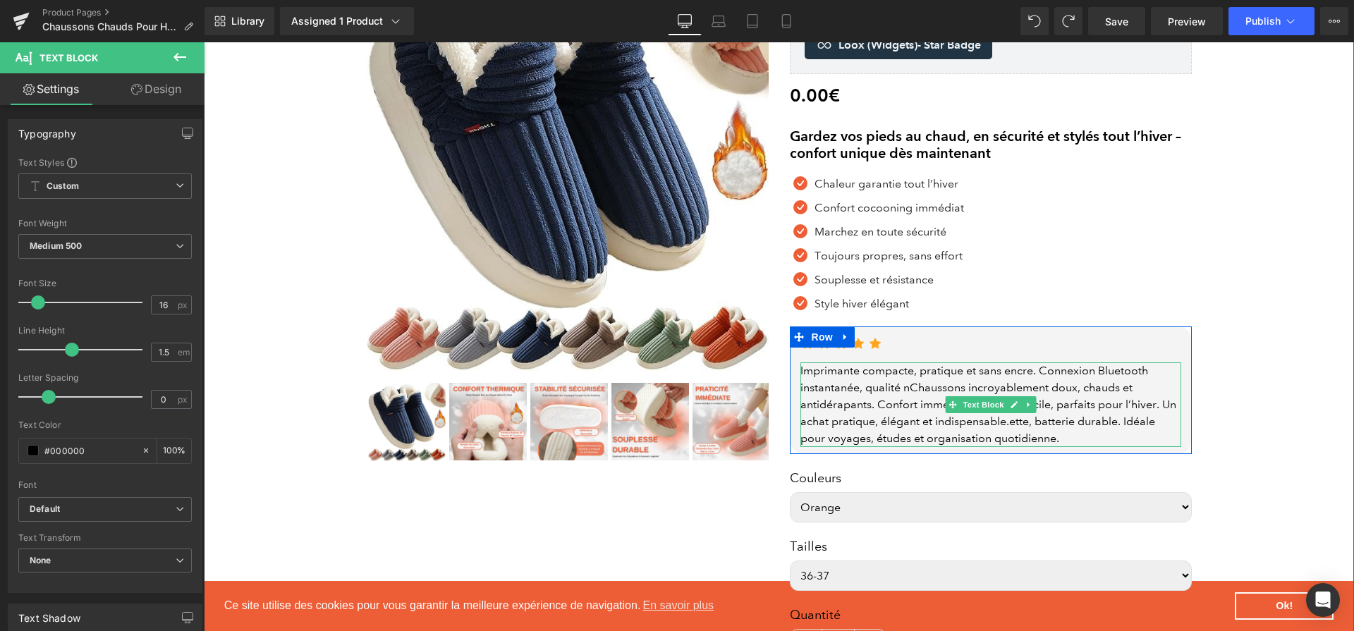
click at [883, 415] on div "Imprimante compacte, pratique et sans encre. Connexion Bluetooth instantanée, q…" at bounding box center [990, 404] width 381 height 85
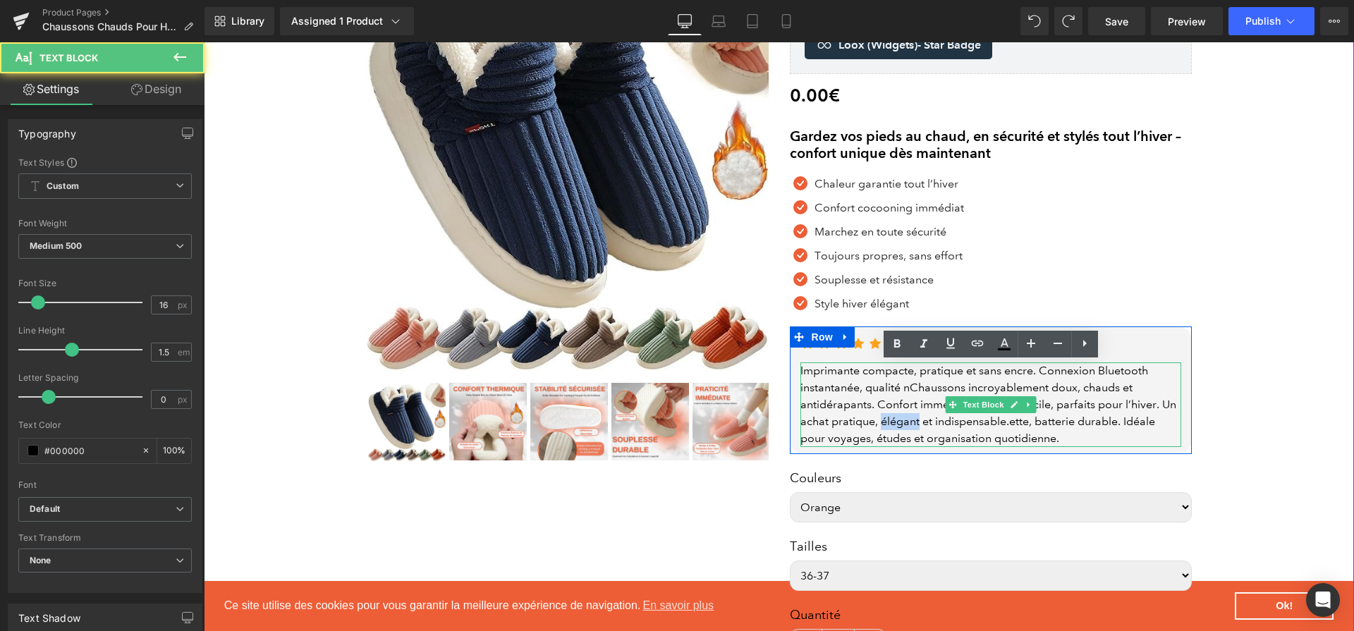
click at [883, 415] on div "Imprimante compacte, pratique et sans encre. Connexion Bluetooth instantanée, q…" at bounding box center [990, 404] width 381 height 85
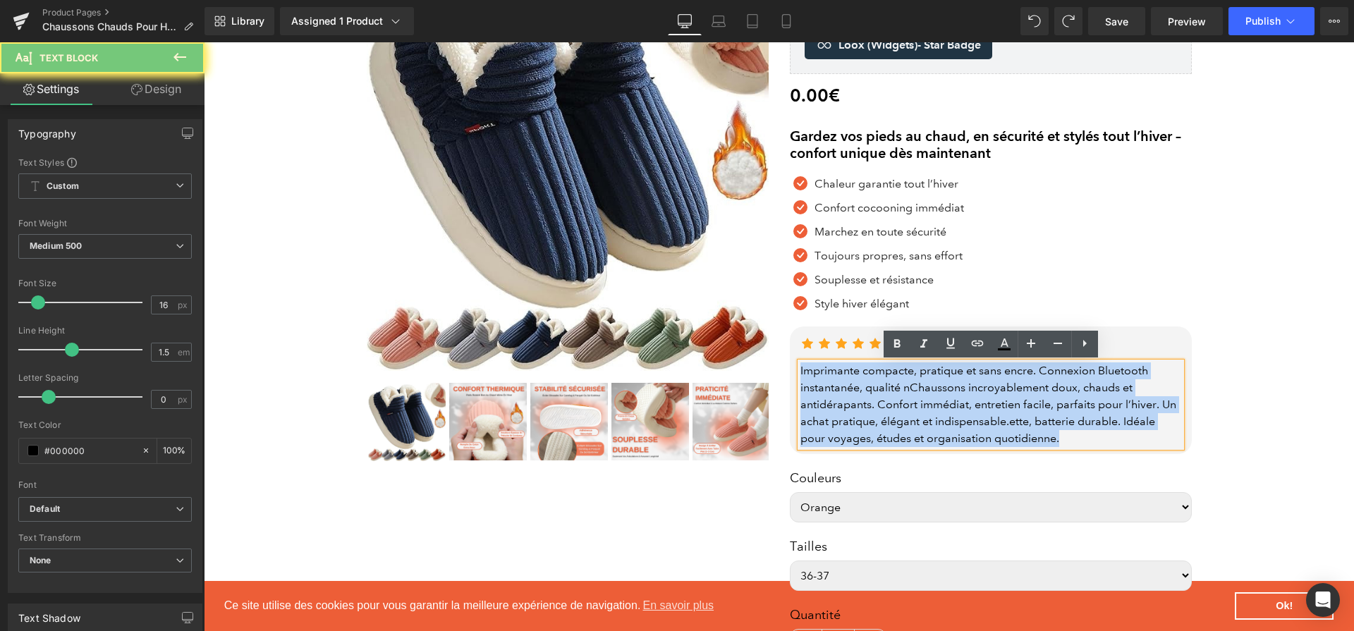
click at [883, 415] on div "Imprimante compacte, pratique et sans encre. Connexion Bluetooth instantanée, q…" at bounding box center [990, 404] width 381 height 85
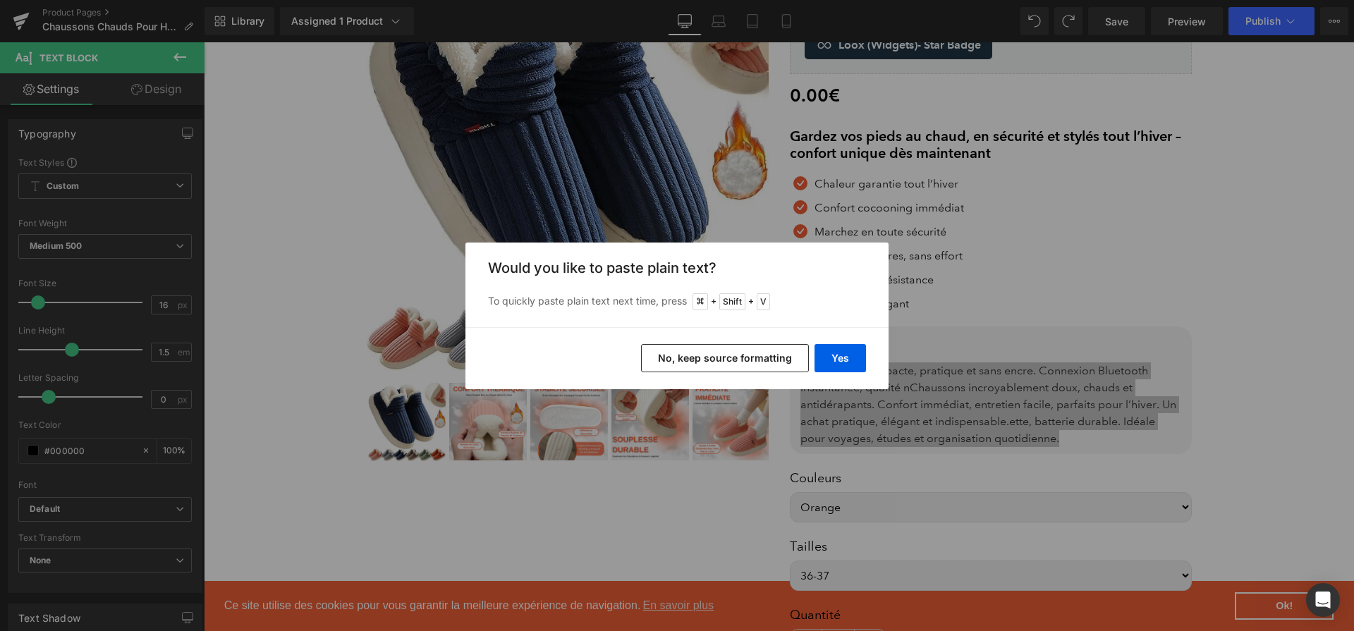
click at [851, 342] on div "Yes No, keep source formatting" at bounding box center [676, 358] width 423 height 62
click at [851, 350] on button "Yes" at bounding box center [839, 358] width 51 height 28
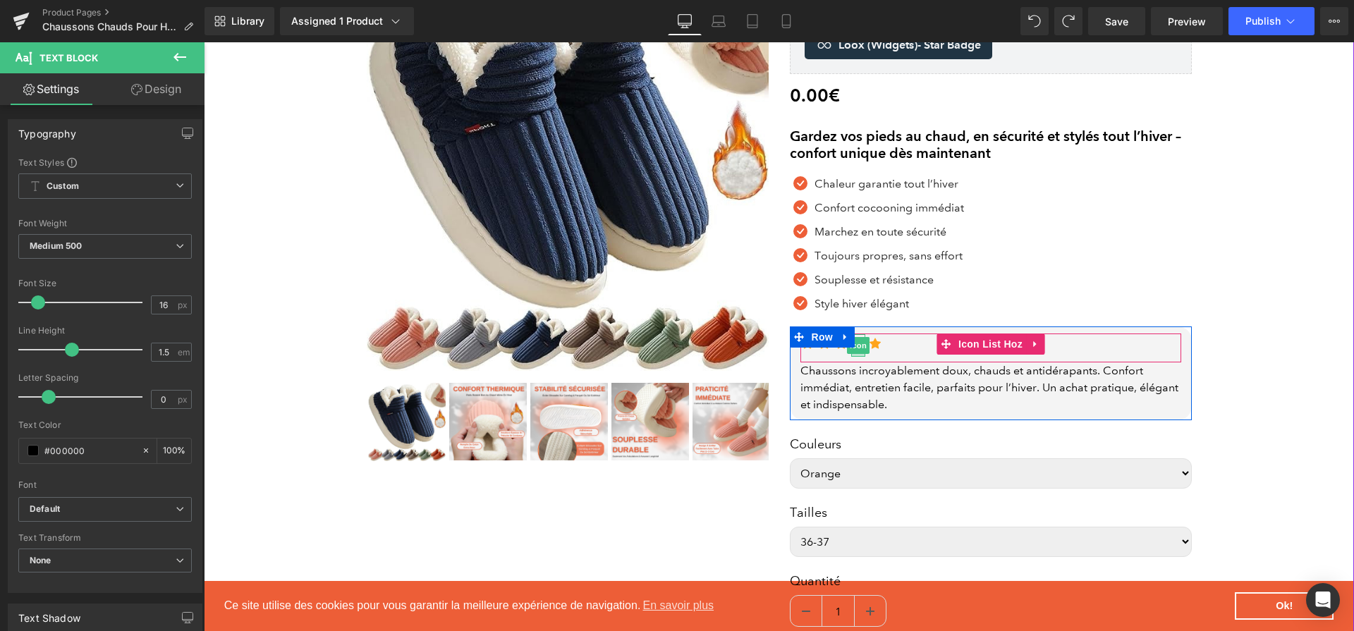
scroll to position [848, 0]
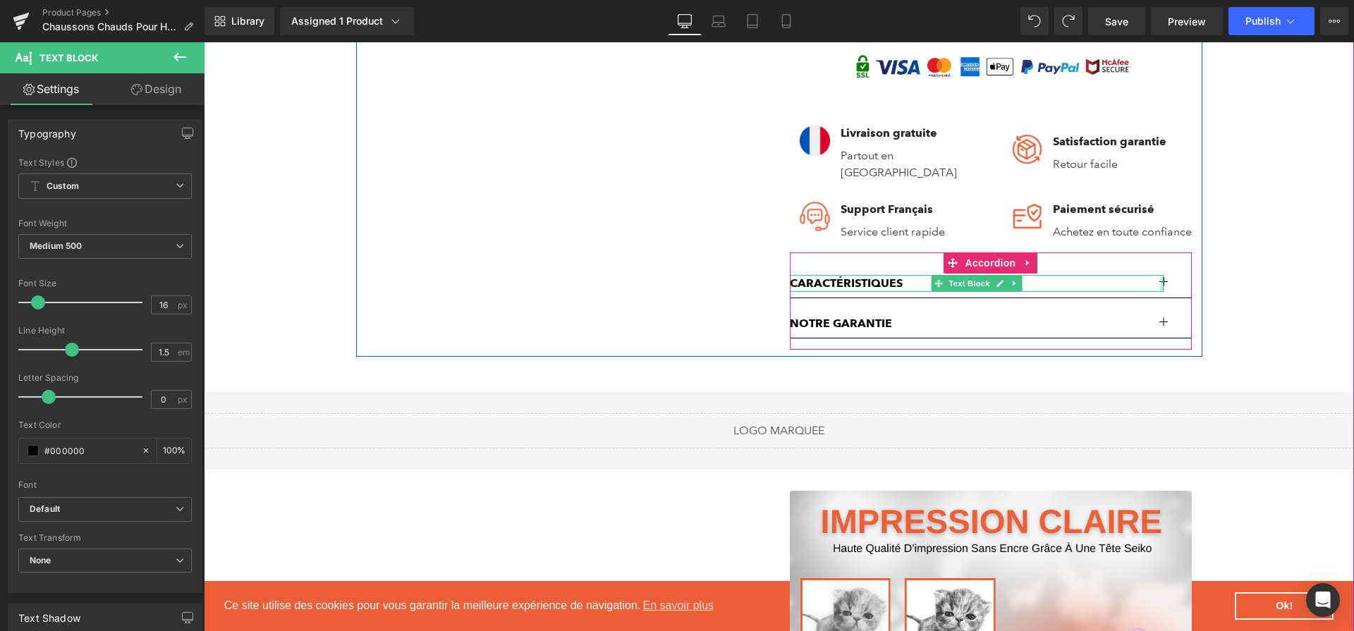
click at [1163, 287] on span "button" at bounding box center [1163, 287] width 0 height 0
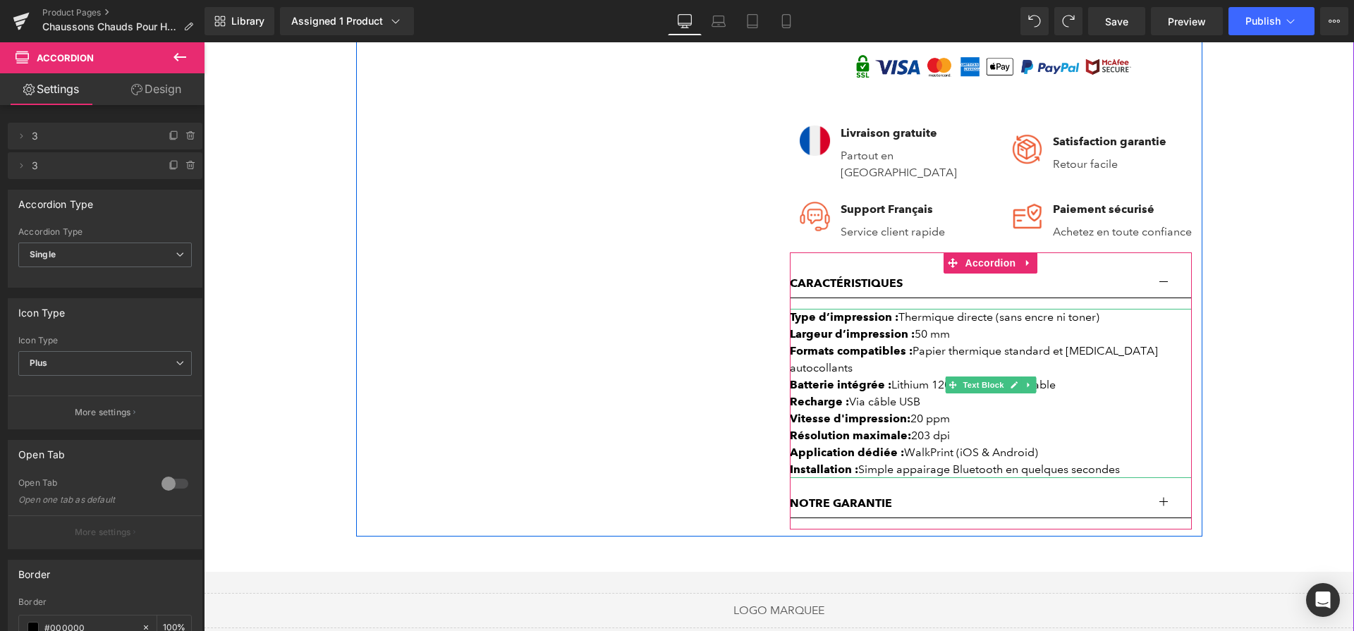
click at [900, 357] on strong "Formats compatibles :" at bounding box center [851, 350] width 123 height 13
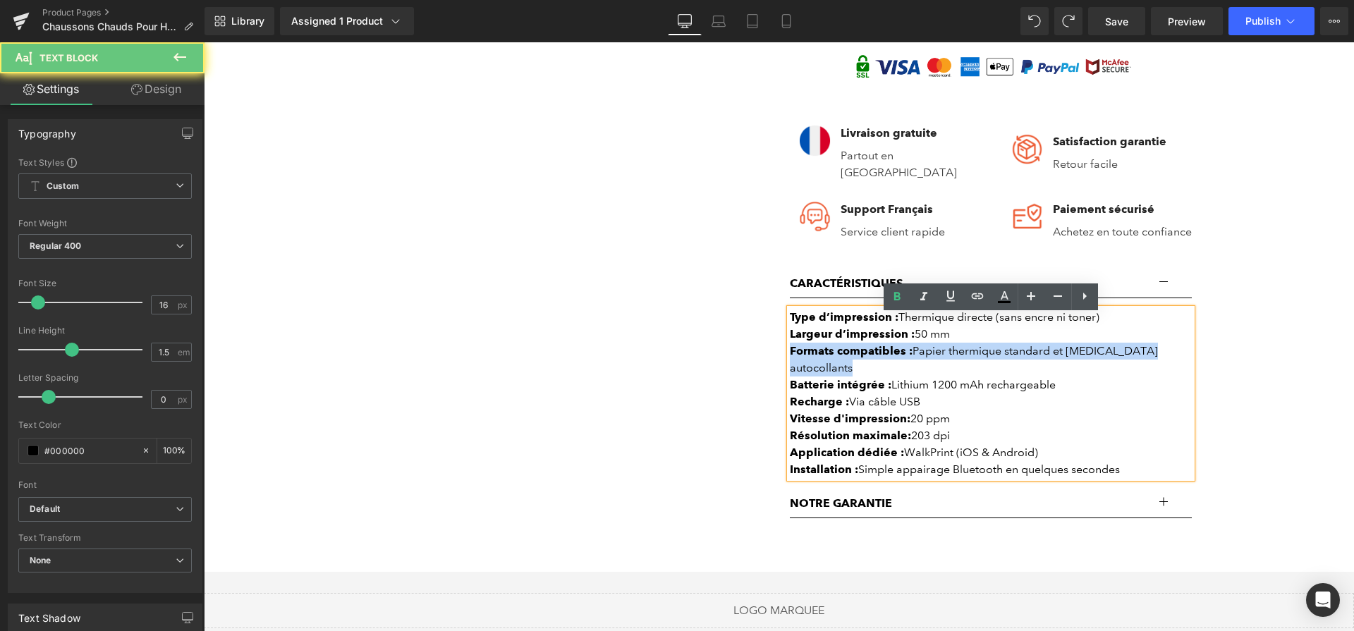
click at [900, 357] on strong "Formats compatibles :" at bounding box center [851, 350] width 123 height 13
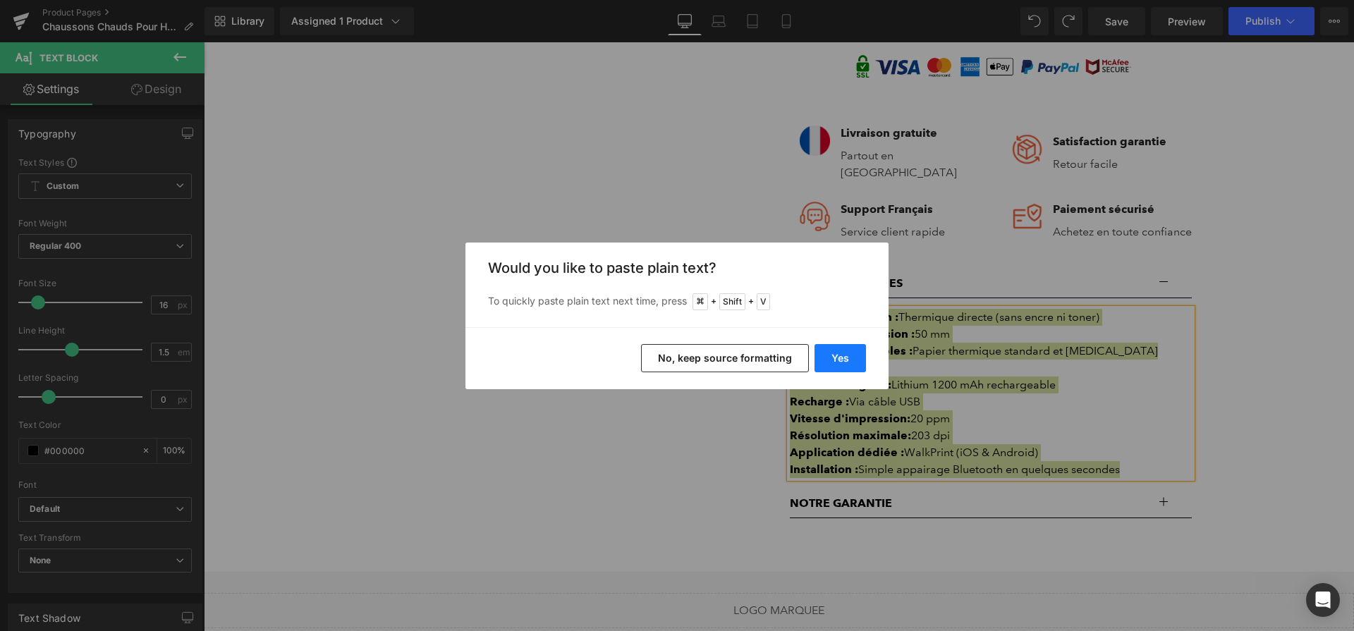
click at [845, 361] on button "Yes" at bounding box center [839, 358] width 51 height 28
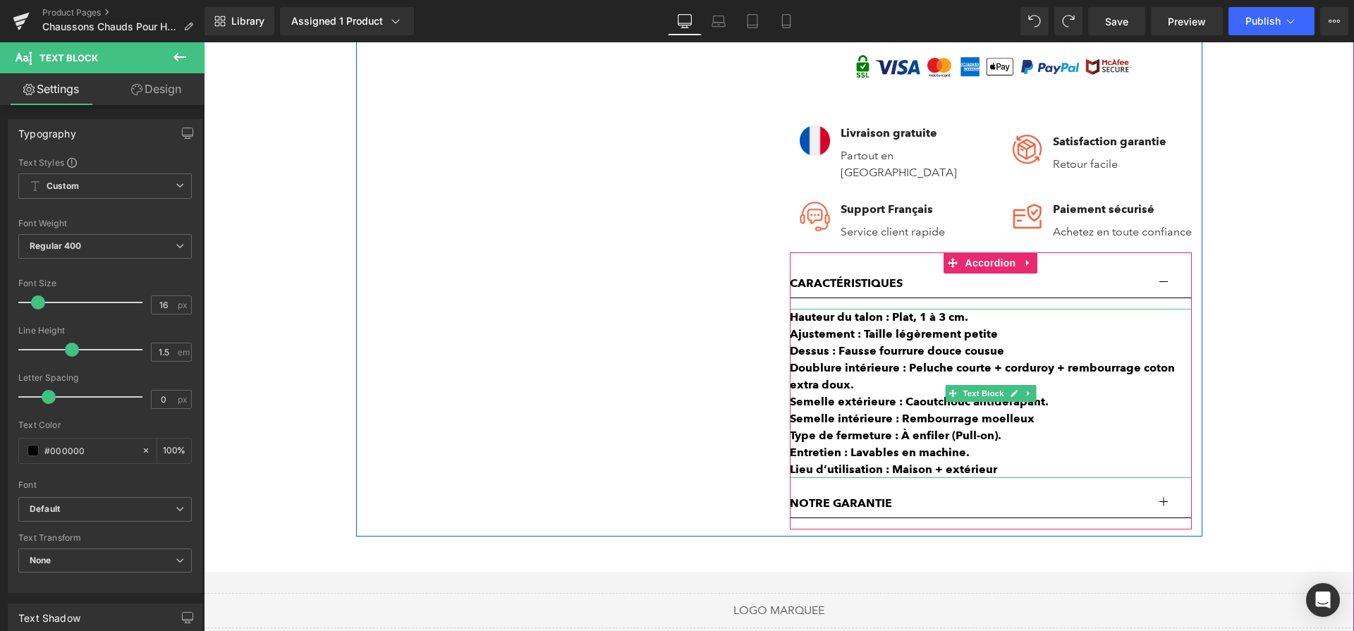
click at [868, 357] on b "Dessus : Fausse fourrure douce cousue" at bounding box center [897, 350] width 214 height 13
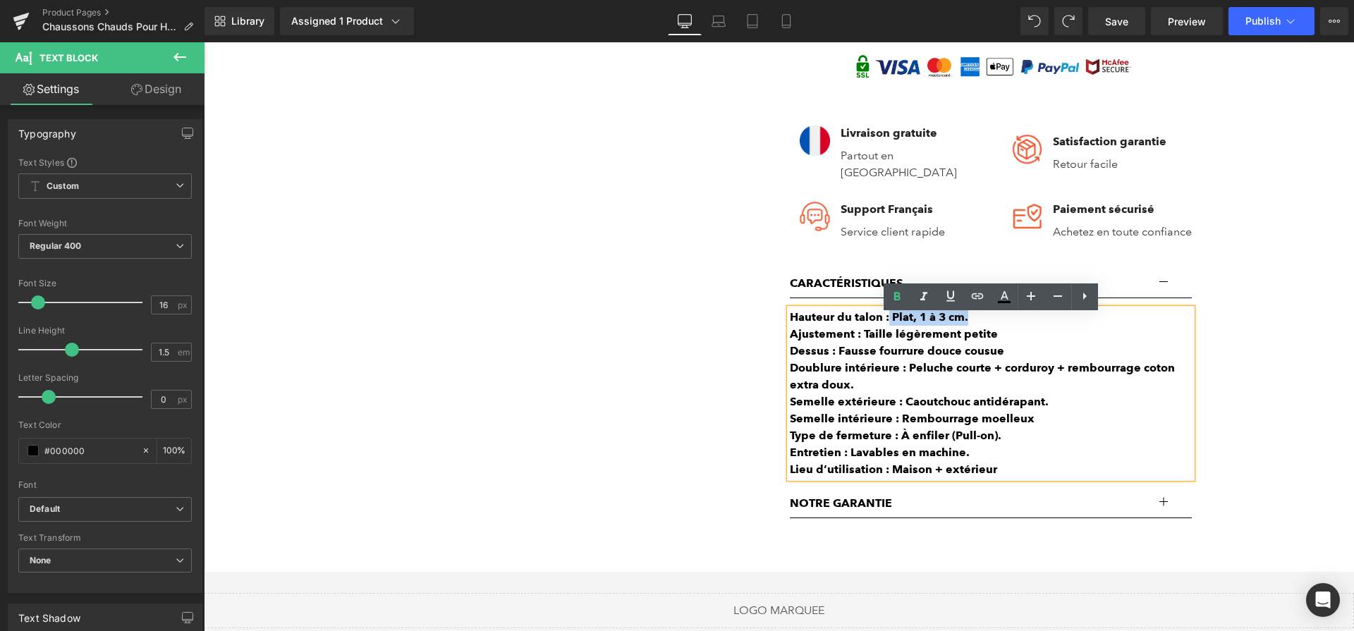
drag, startPoint x: 888, startPoint y: 321, endPoint x: 1017, endPoint y: 323, distance: 129.0
click at [1017, 323] on div "Hauteur du talon : Plat, 1 à 3 cm." at bounding box center [991, 317] width 402 height 17
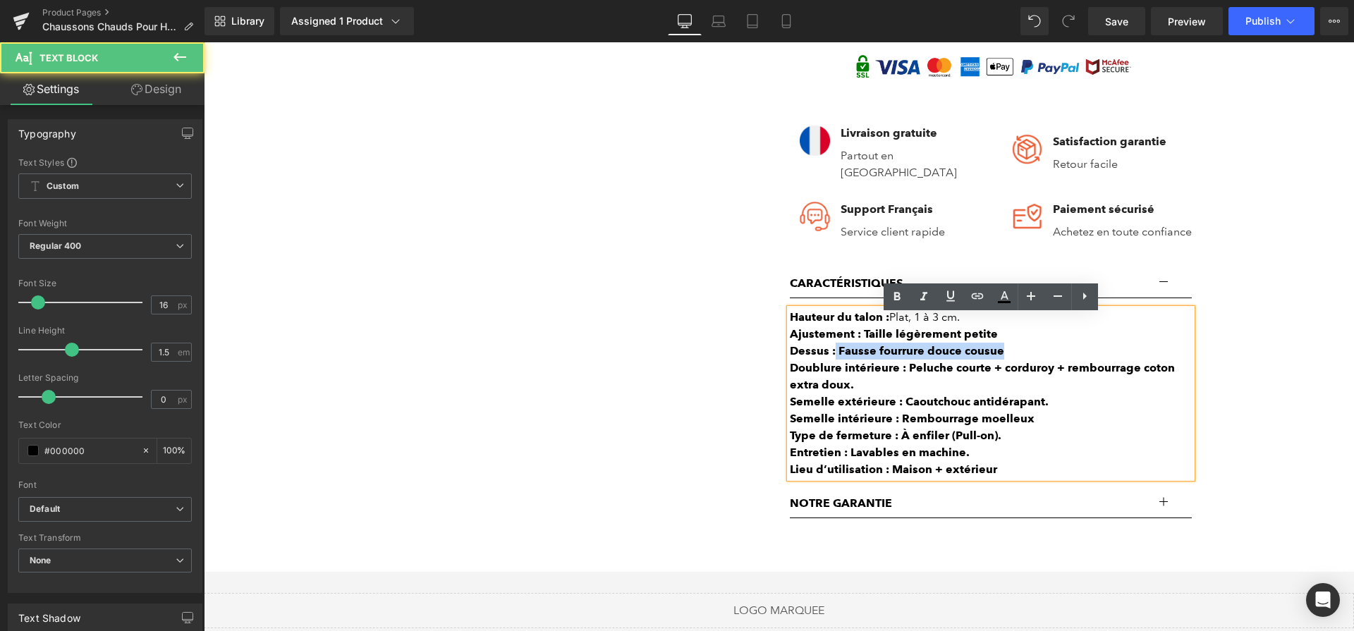
drag, startPoint x: 1010, startPoint y: 352, endPoint x: 834, endPoint y: 352, distance: 175.5
click at [834, 352] on div "Dessus : Fausse fourrure douce cousue" at bounding box center [991, 351] width 402 height 17
drag, startPoint x: 858, startPoint y: 343, endPoint x: 1038, endPoint y: 345, distance: 179.8
click at [1038, 343] on div "Ajustement : Taille légèrement petite" at bounding box center [991, 334] width 402 height 17
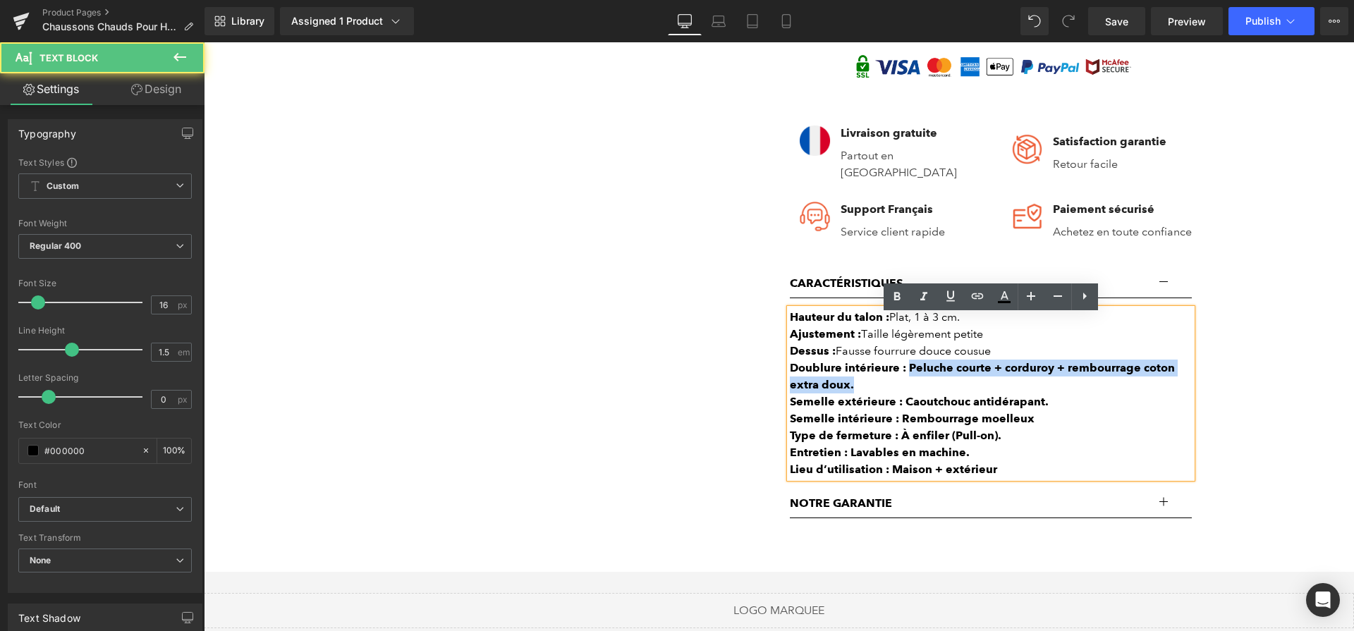
drag, startPoint x: 909, startPoint y: 374, endPoint x: 928, endPoint y: 390, distance: 25.5
click at [928, 390] on div "Doublure intérieure : Peluche courte + corduroy + rembourrage coton extra doux." at bounding box center [991, 377] width 402 height 34
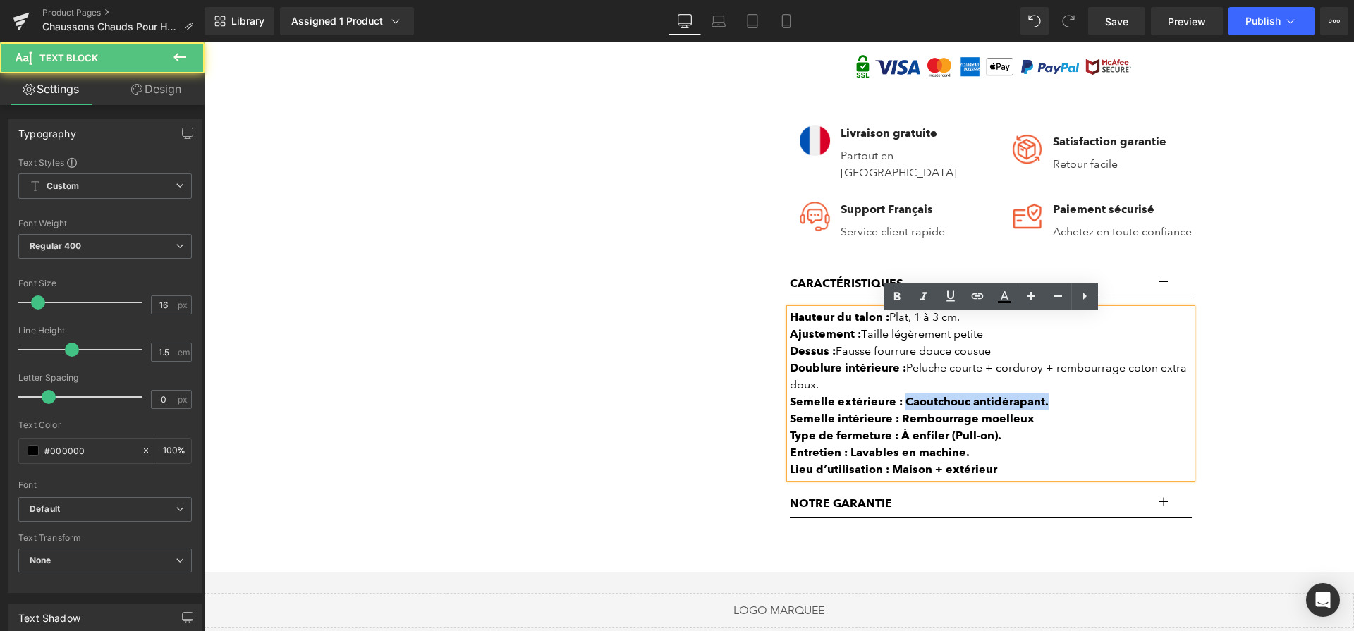
drag, startPoint x: 903, startPoint y: 407, endPoint x: 1069, endPoint y: 412, distance: 166.4
click at [1069, 410] on div "Semelle extérieure : Caoutchouc antidérapant." at bounding box center [991, 401] width 402 height 17
drag, startPoint x: 902, startPoint y: 424, endPoint x: 1050, endPoint y: 426, distance: 148.1
click at [1065, 426] on div "Semelle intérieure : Rembourrage moelleux" at bounding box center [991, 418] width 402 height 17
drag, startPoint x: 901, startPoint y: 439, endPoint x: 1014, endPoint y: 443, distance: 113.6
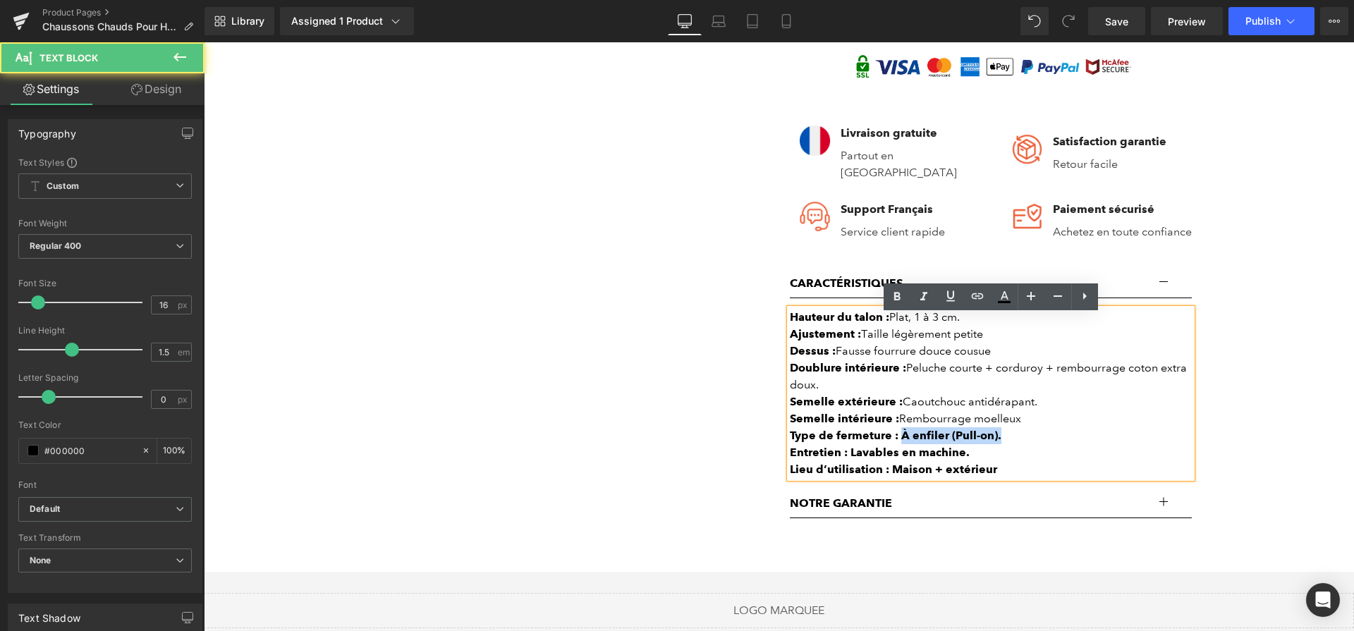
click at [1014, 443] on div "Type de fermeture : À enfiler (Pull-on)." at bounding box center [991, 435] width 402 height 17
drag, startPoint x: 850, startPoint y: 461, endPoint x: 969, endPoint y: 465, distance: 119.2
click at [969, 461] on div "Entretien : Lavables en machine." at bounding box center [991, 452] width 402 height 17
drag, startPoint x: 888, startPoint y: 477, endPoint x: 1032, endPoint y: 477, distance: 143.8
click at [1032, 478] on div "Lieu d’utilisation : Maison + extérieur" at bounding box center [991, 469] width 402 height 17
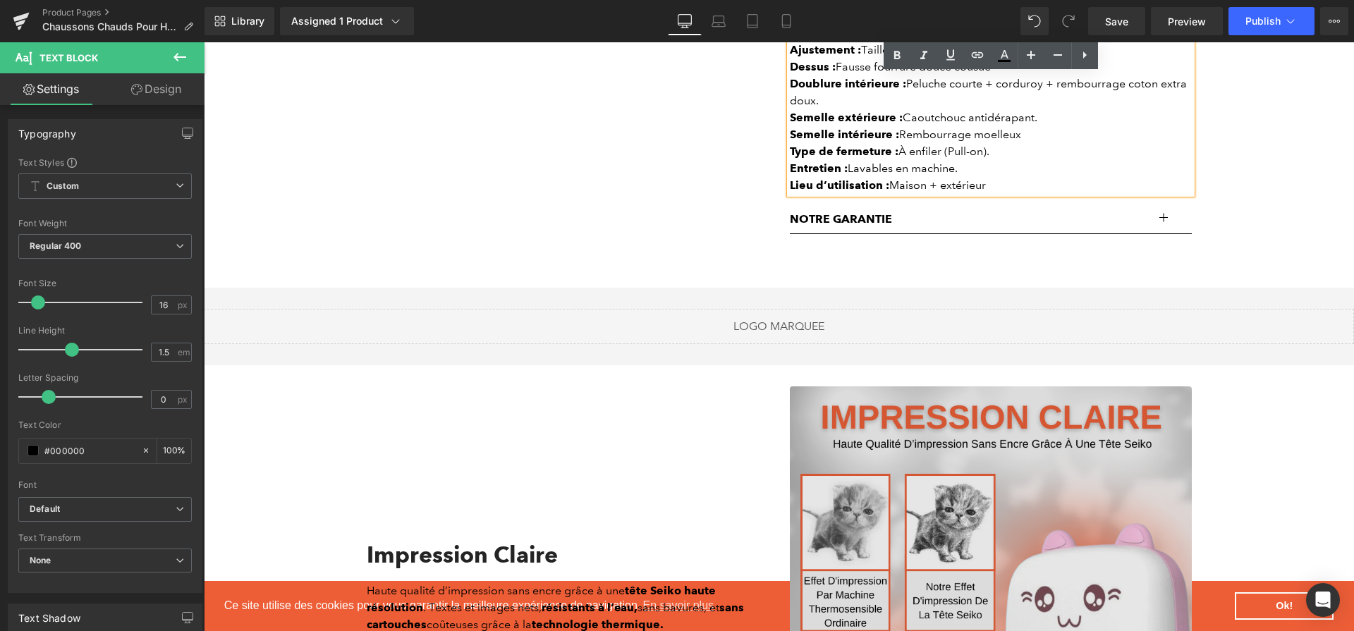
scroll to position [1598, 0]
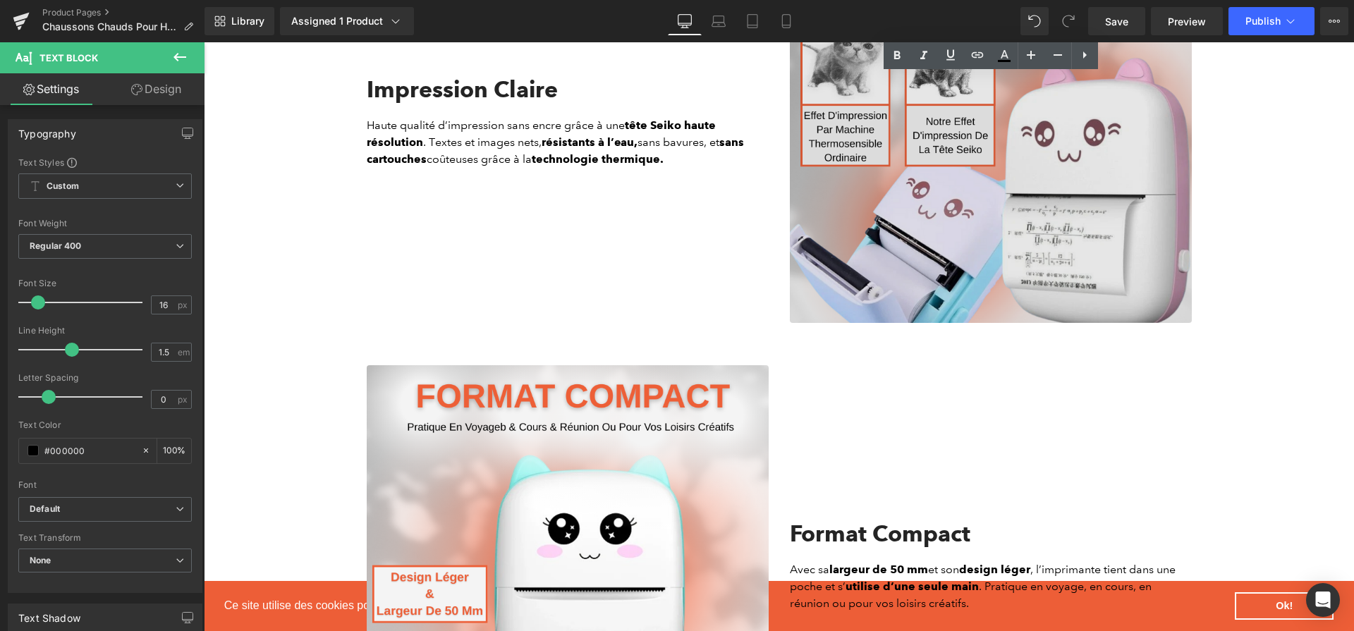
click at [1048, 170] on img at bounding box center [991, 122] width 402 height 402
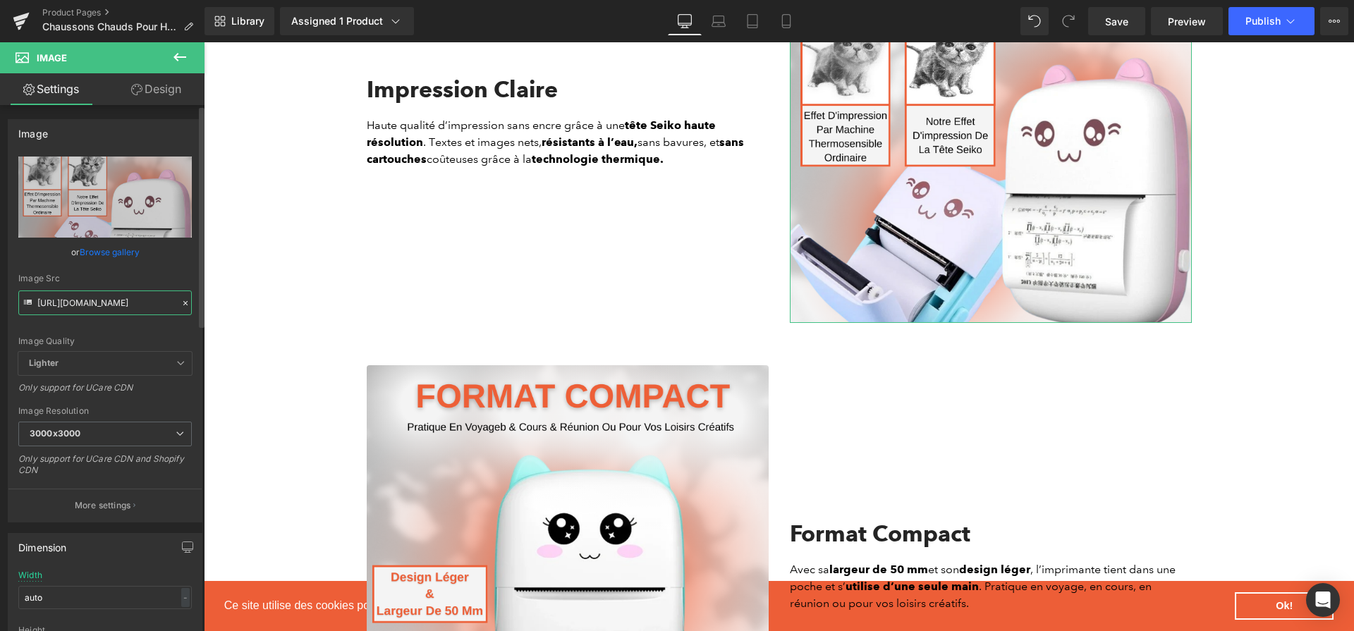
click at [121, 307] on input "https://cdn.shopify.com/s/files/1/0617/1757/7911/files/1_0e7ed0e9-e100-4a26-a77…" at bounding box center [104, 302] width 173 height 25
paste input "bde3fdab-fc68-47a5-94d1-6ac6c419e52f_3000x3000.png?v=1757693487"
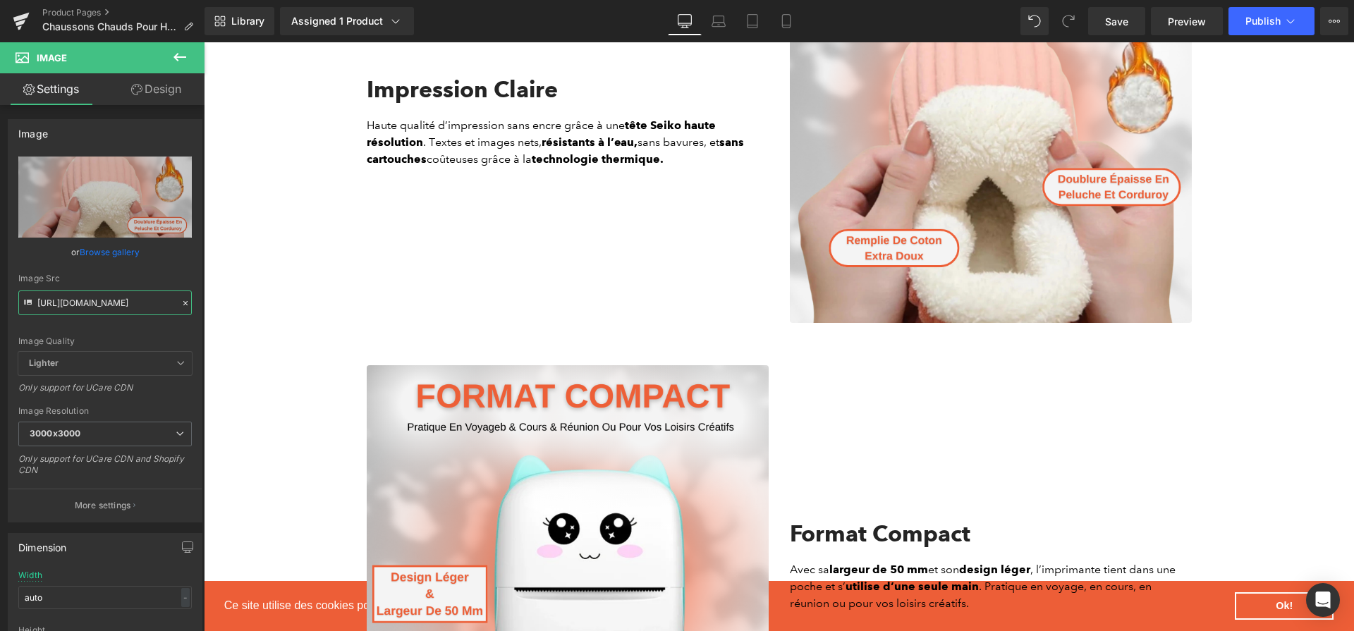
type input "https://cdn.shopify.com/s/files/1/0617/1757/7911/files/1_bde3fdab-fc68-47a5-94d…"
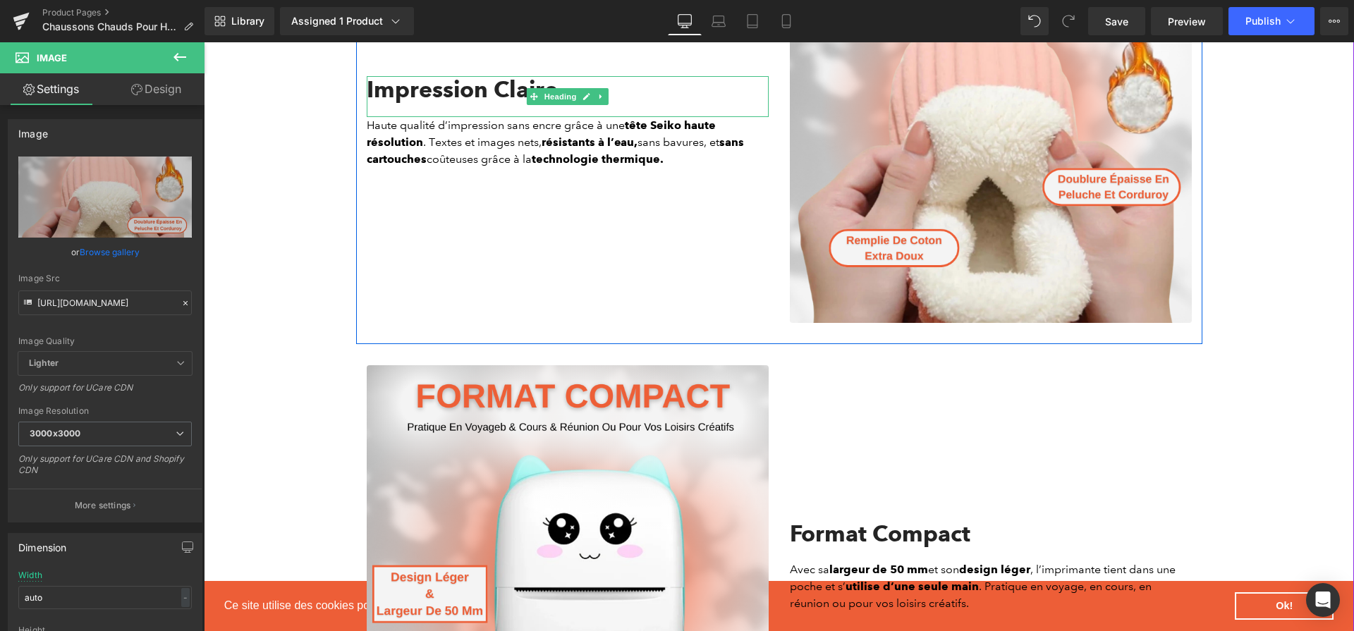
click at [523, 92] on div "Impression Claire" at bounding box center [568, 96] width 402 height 41
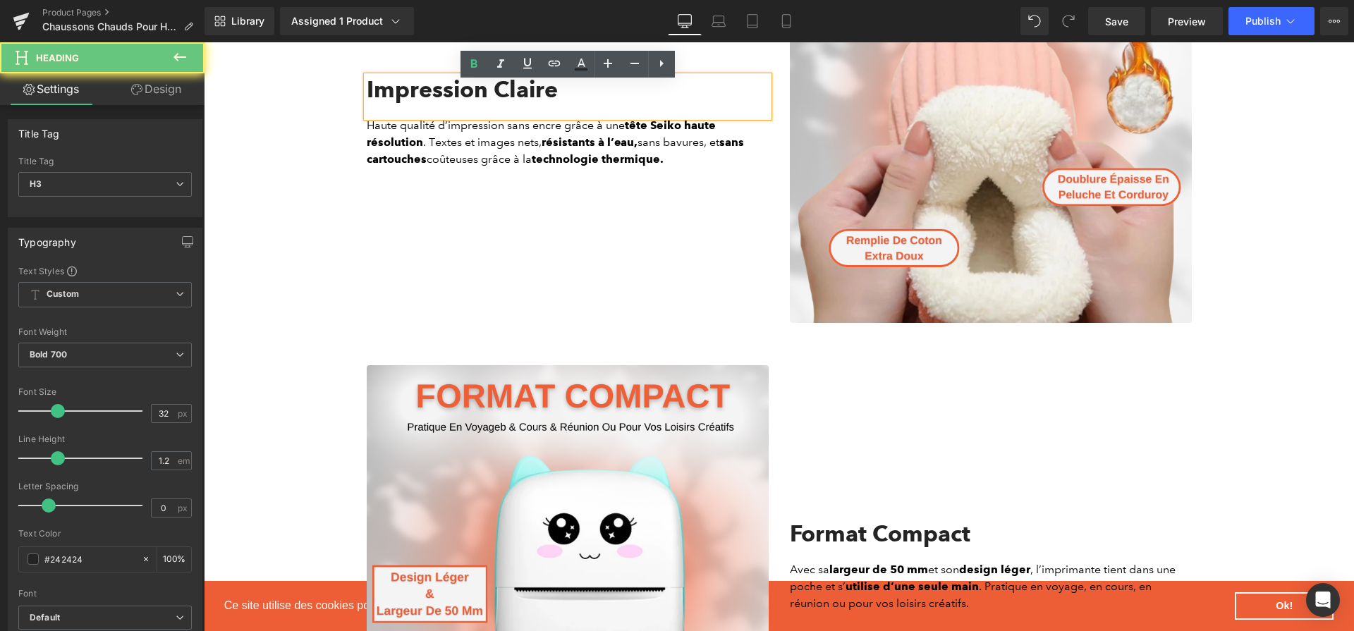
click at [523, 92] on div "Impression Claire" at bounding box center [568, 96] width 402 height 41
paste div
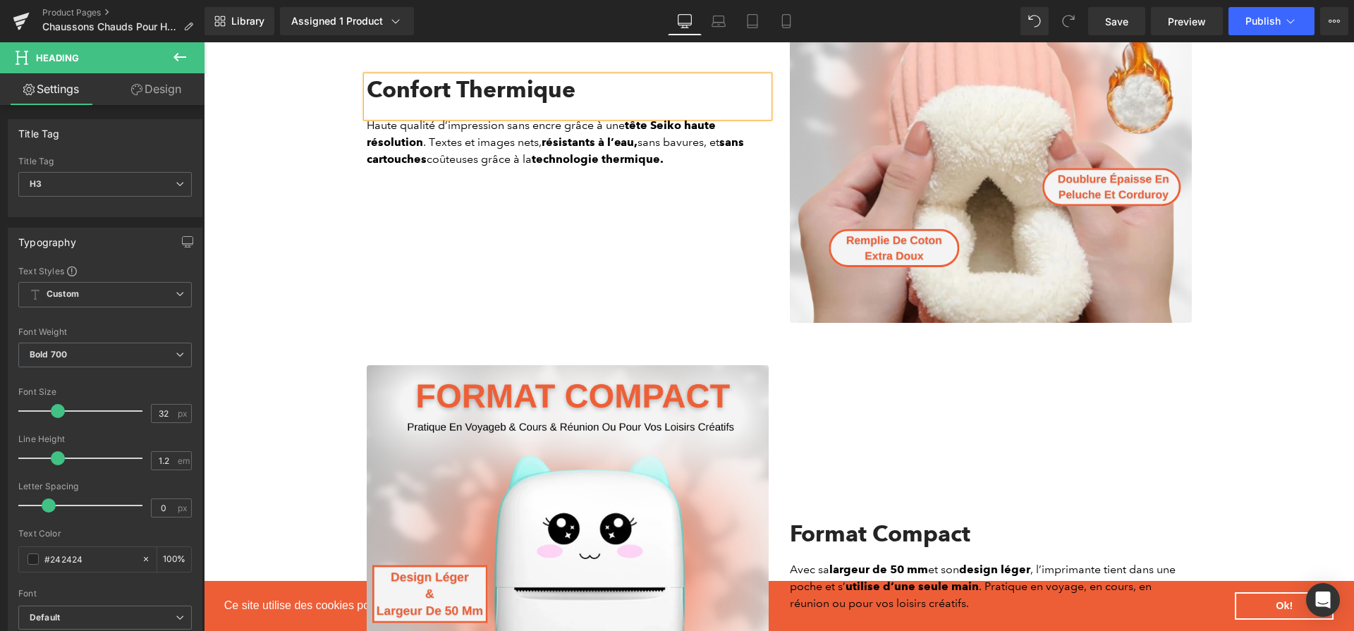
click at [204, 42] on div at bounding box center [204, 42] width 0 height 0
click at [527, 168] on p "Haute qualité d’impression sans encre grâce à une tête Seiko haute résolution .…" at bounding box center [568, 142] width 402 height 51
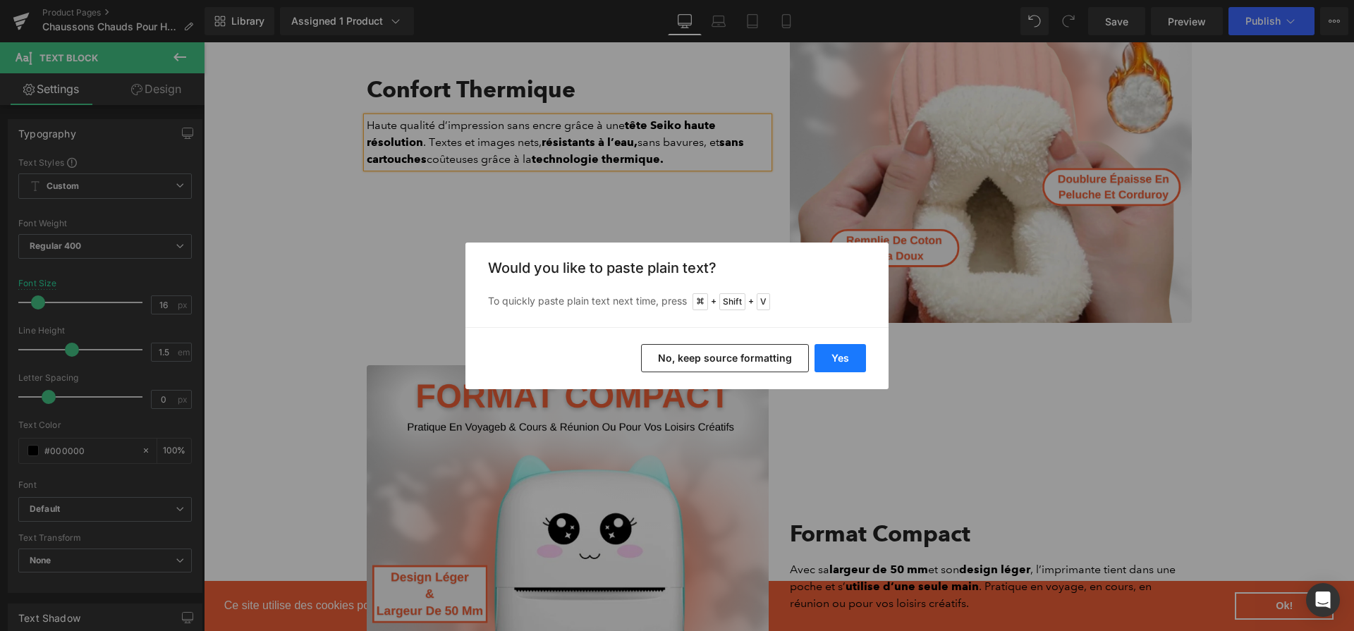
click at [846, 357] on button "Yes" at bounding box center [839, 358] width 51 height 28
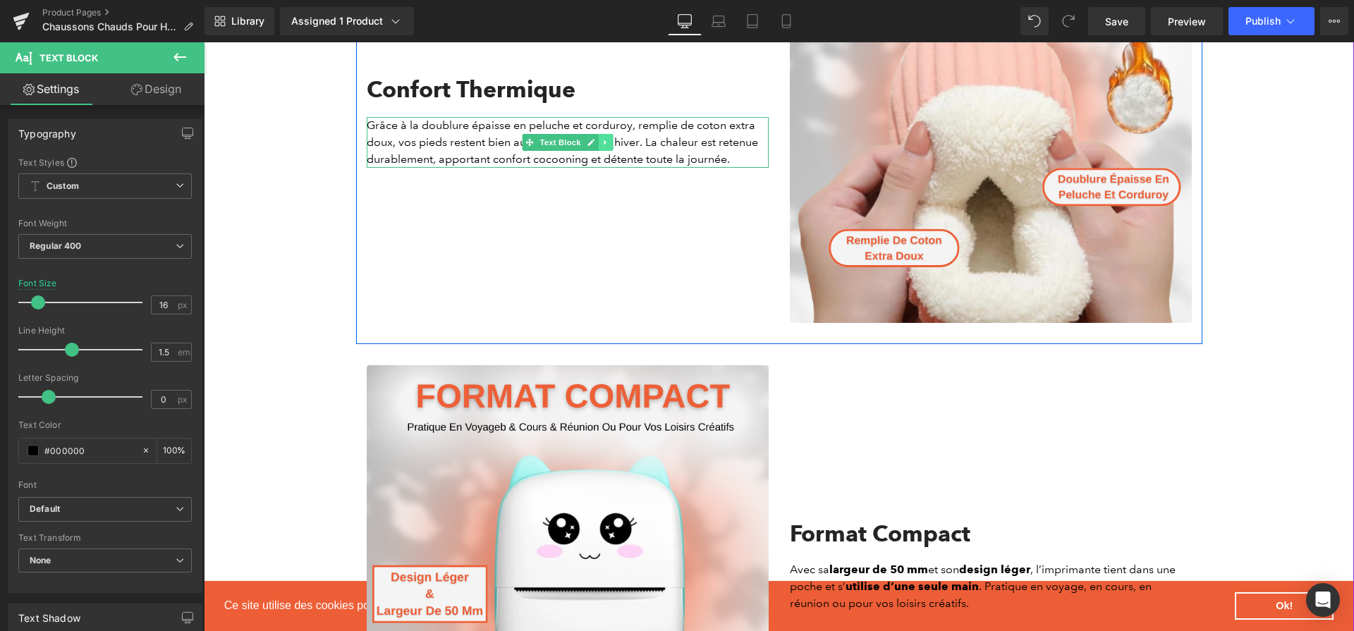
click at [599, 145] on link at bounding box center [605, 142] width 15 height 17
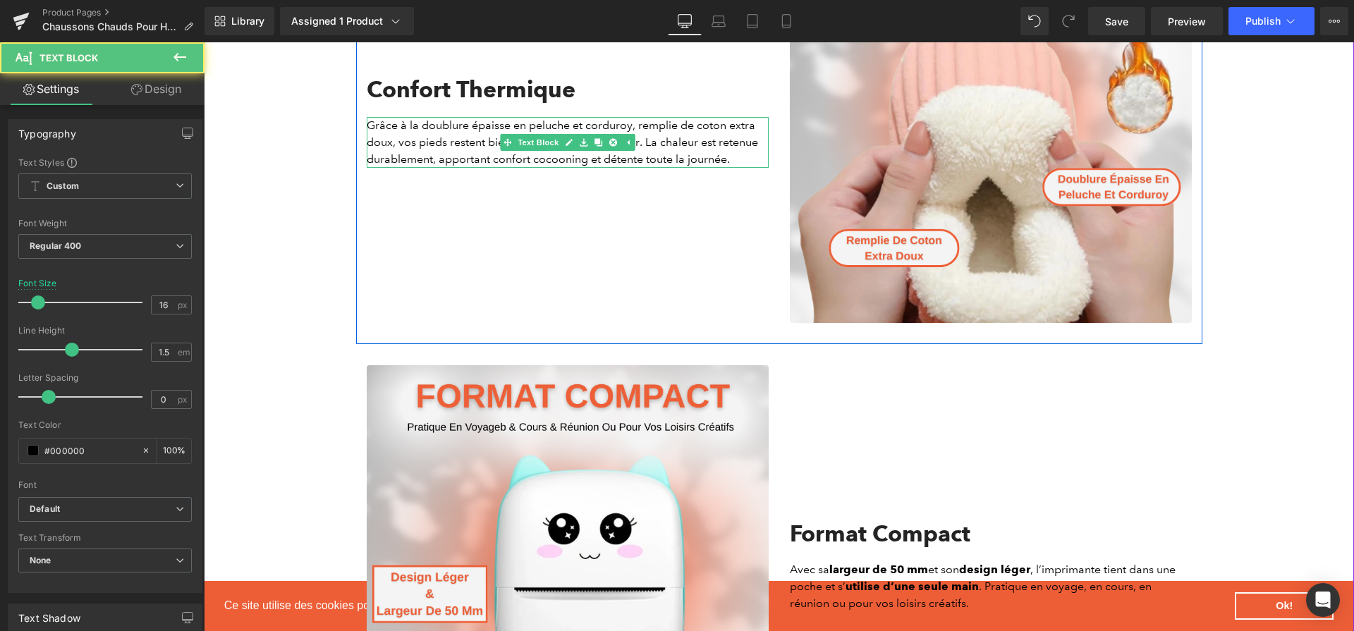
click at [466, 136] on p "Grâce à la doublure épaisse en peluche et corduroy, remplie de coton extra doux…" at bounding box center [568, 142] width 402 height 51
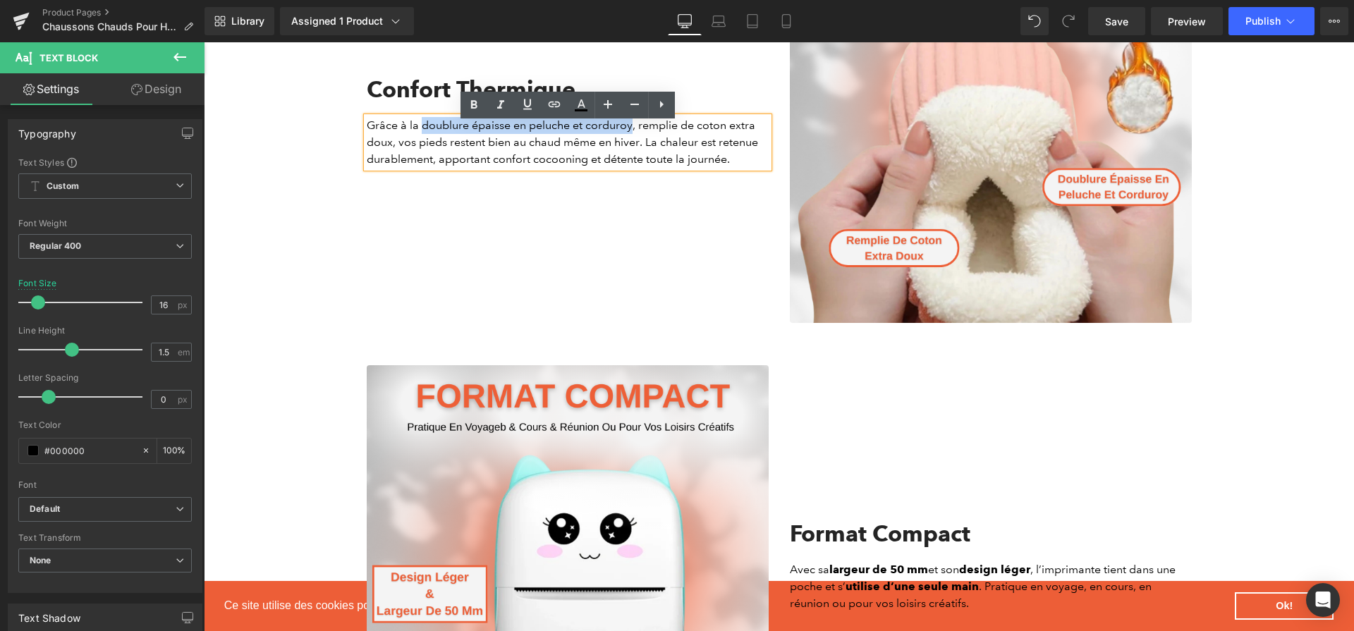
drag, startPoint x: 419, startPoint y: 133, endPoint x: 632, endPoint y: 135, distance: 212.2
click at [632, 135] on p "Grâce à la doublure épaisse en peluche et corduroy, remplie de coton extra doux…" at bounding box center [568, 142] width 402 height 51
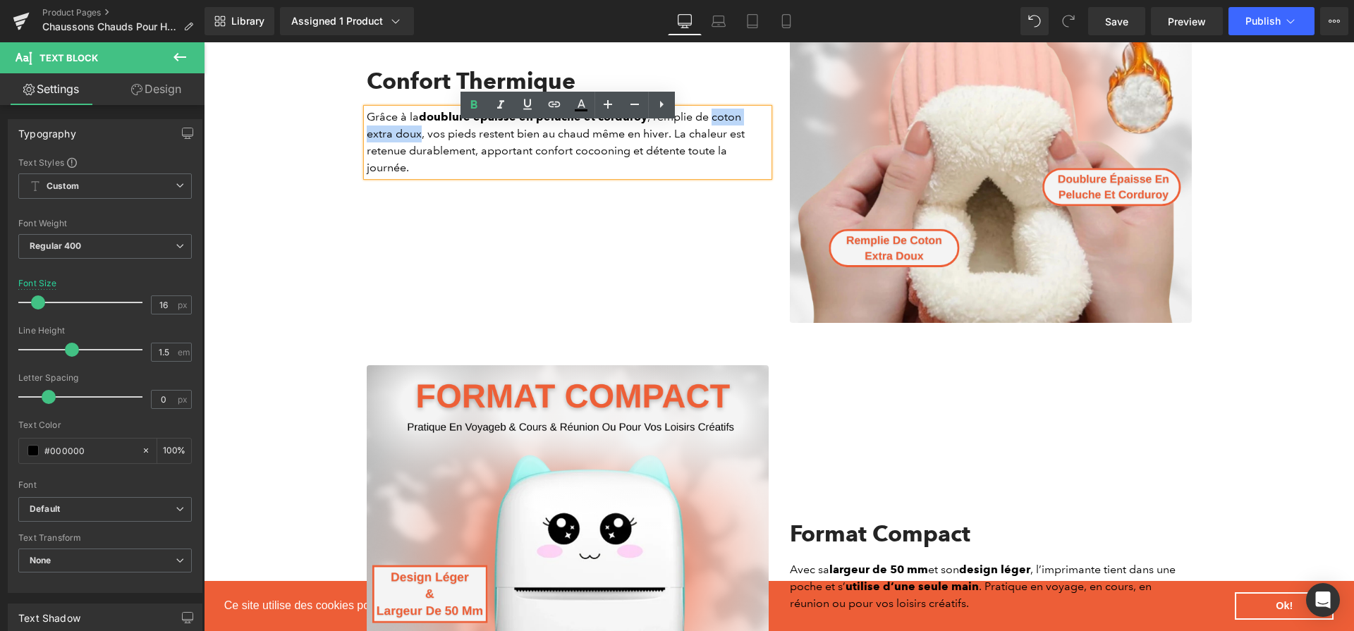
drag, startPoint x: 709, startPoint y: 133, endPoint x: 392, endPoint y: 152, distance: 317.8
click at [392, 152] on p "Grâce à la doublure épaisse en peluche et corduroy , remplie de coton extra dou…" at bounding box center [568, 143] width 402 height 68
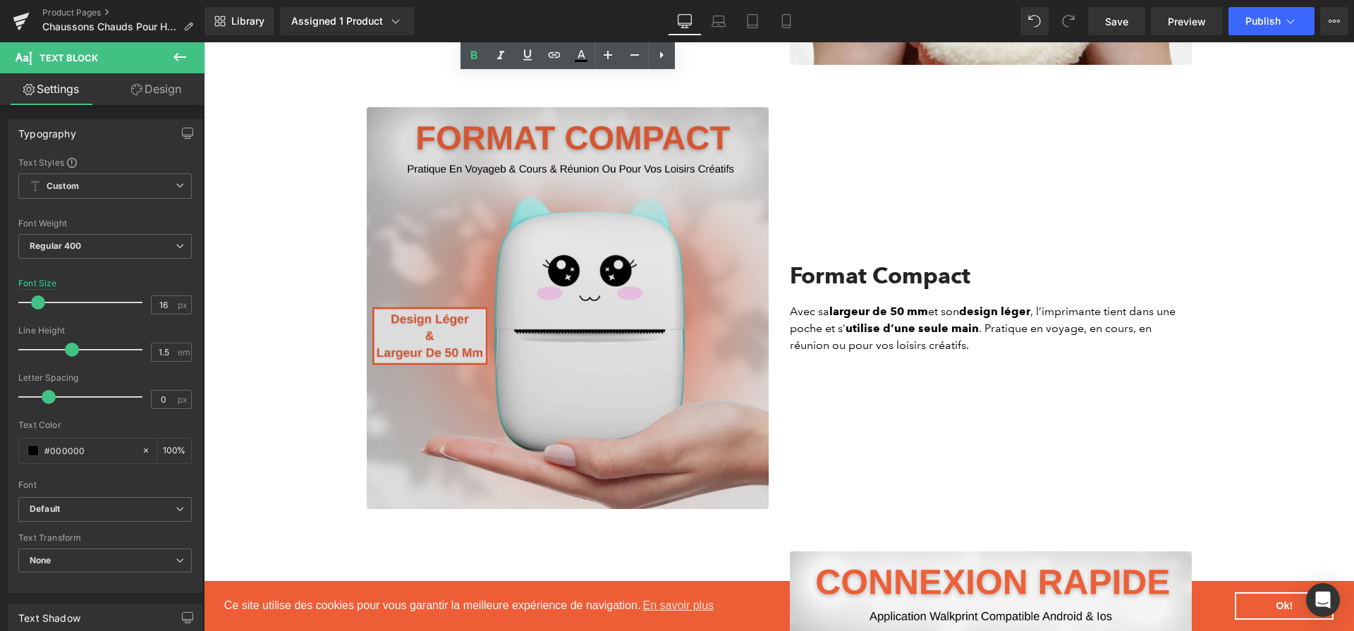
scroll to position [1860, 0]
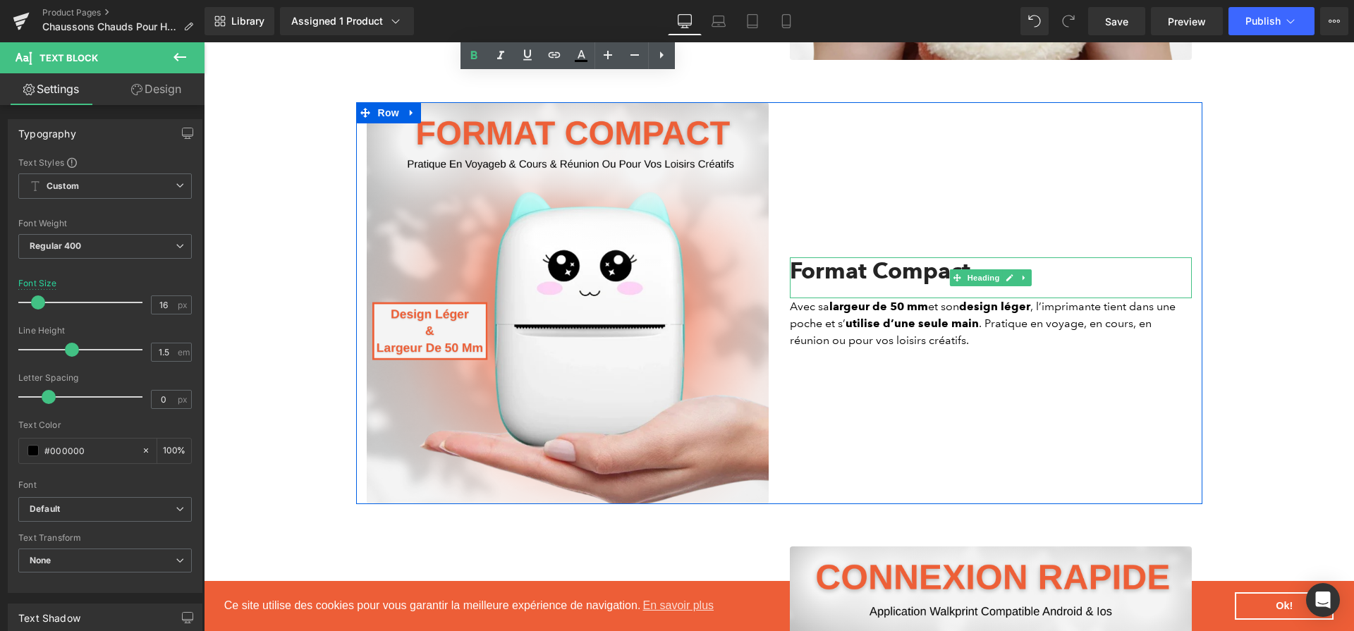
click at [881, 276] on h2 "Format Compact" at bounding box center [991, 270] width 402 height 27
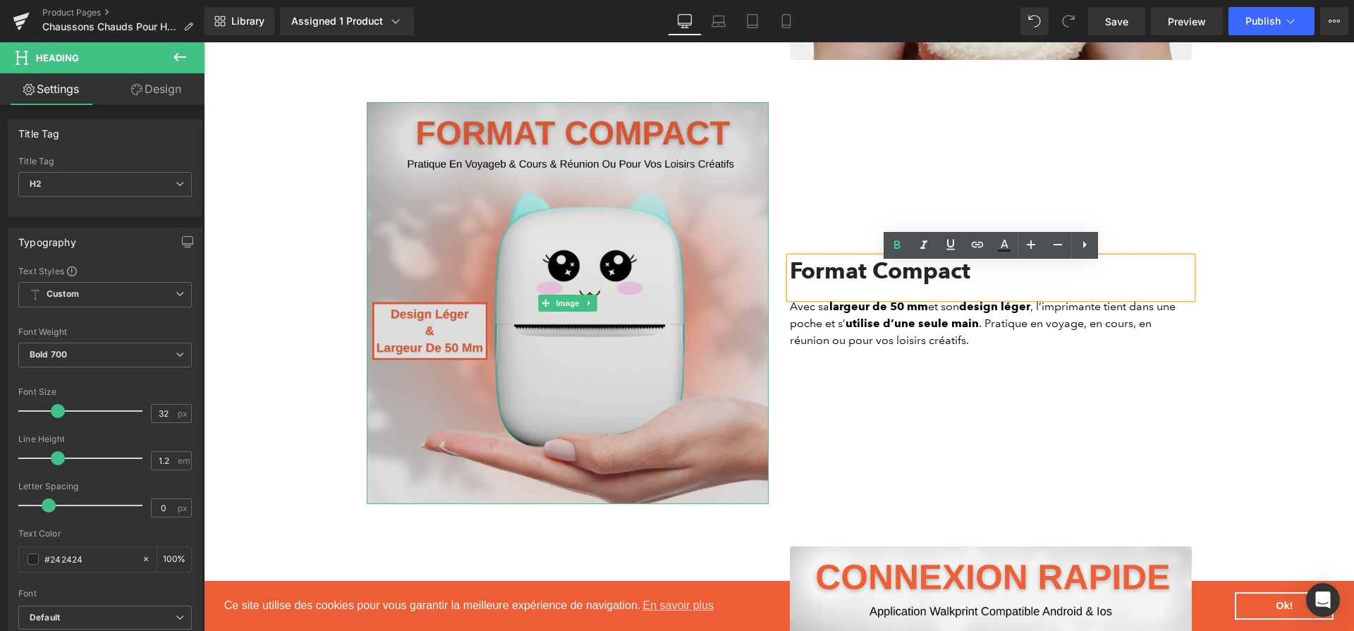
click at [553, 273] on img at bounding box center [568, 303] width 402 height 402
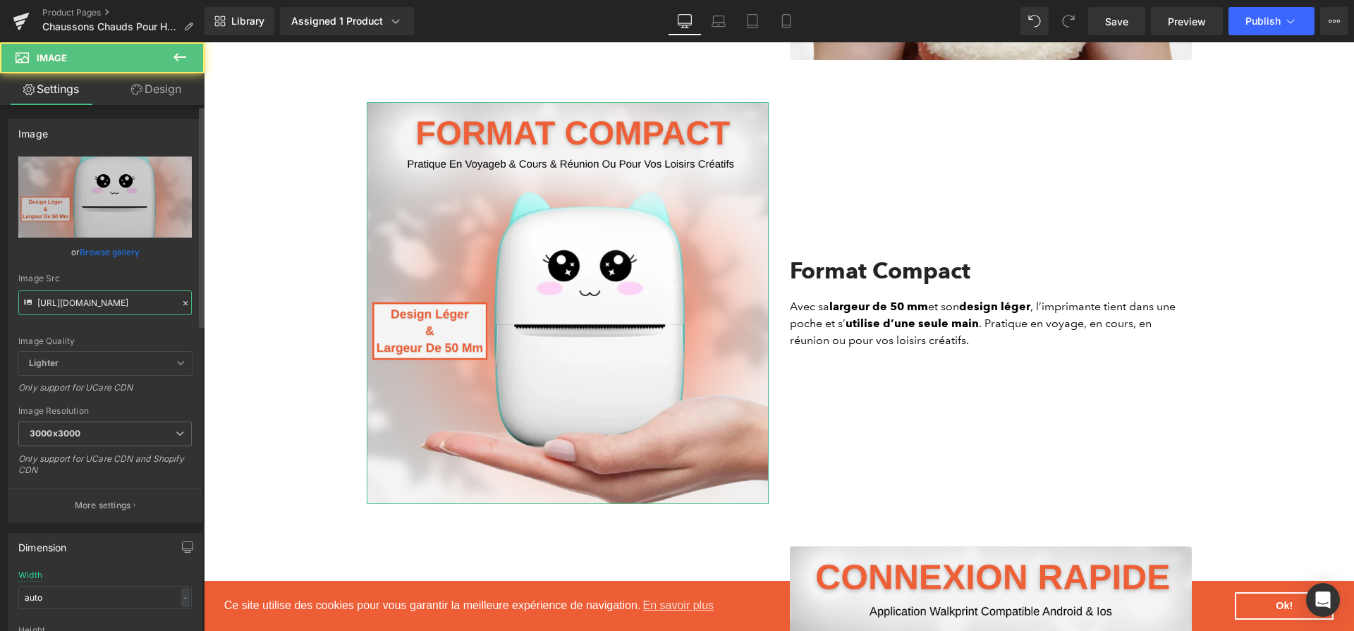
click at [129, 293] on input "https://cdn.shopify.com/s/files/1/0617/1757/7911/files/2_c8f87b4b-e4a3-4f40-87d…" at bounding box center [104, 302] width 173 height 25
paste input "d7e9545b-f1b9-43c0-a758-3041a57e1b5f_3000x3000.png?v=1757693487"
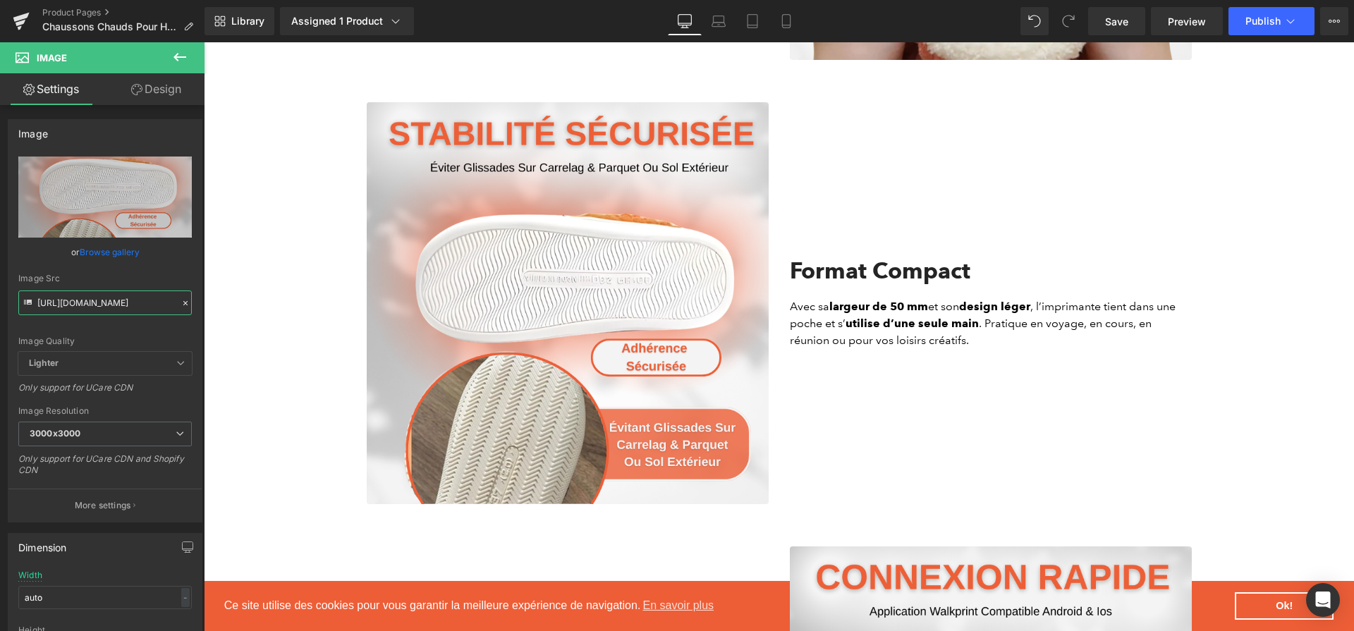
type input "https://cdn.shopify.com/s/files/1/0617/1757/7911/files/2_d7e9545b-f1b9-43c0-a75…"
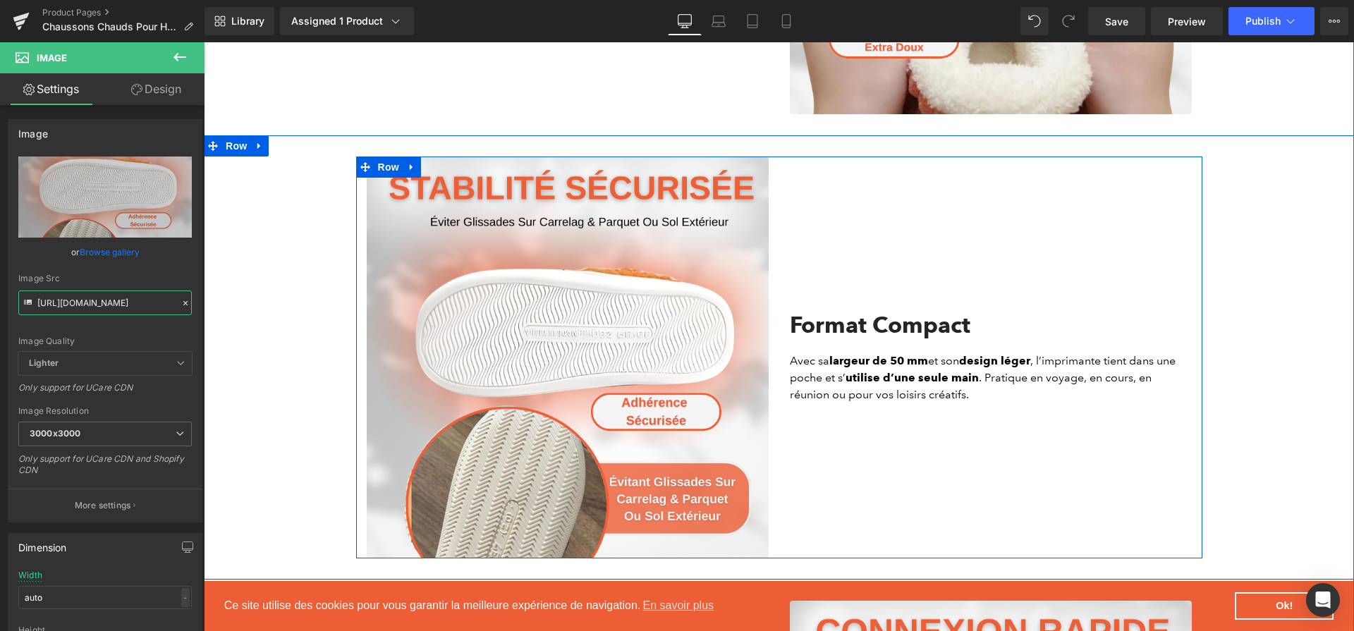
scroll to position [1810, 0]
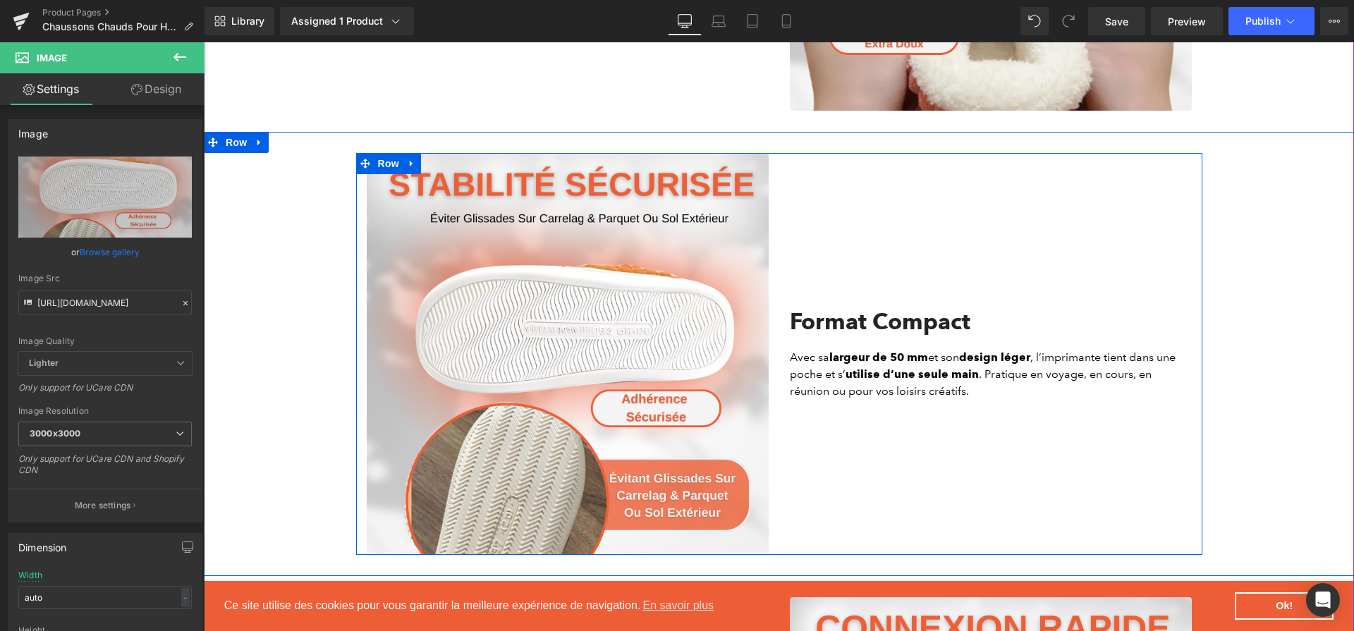
click at [857, 324] on h2 "Format Compact" at bounding box center [991, 321] width 402 height 27
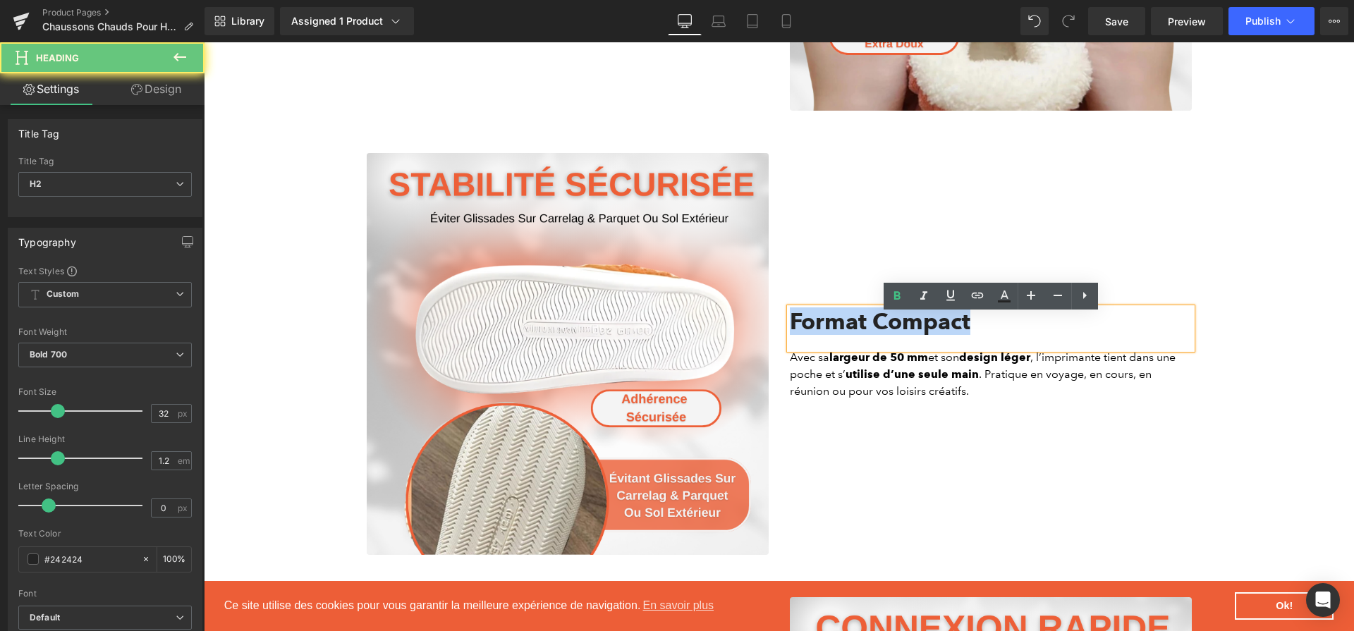
click at [857, 324] on h2 "Format Compact" at bounding box center [991, 321] width 402 height 27
paste div
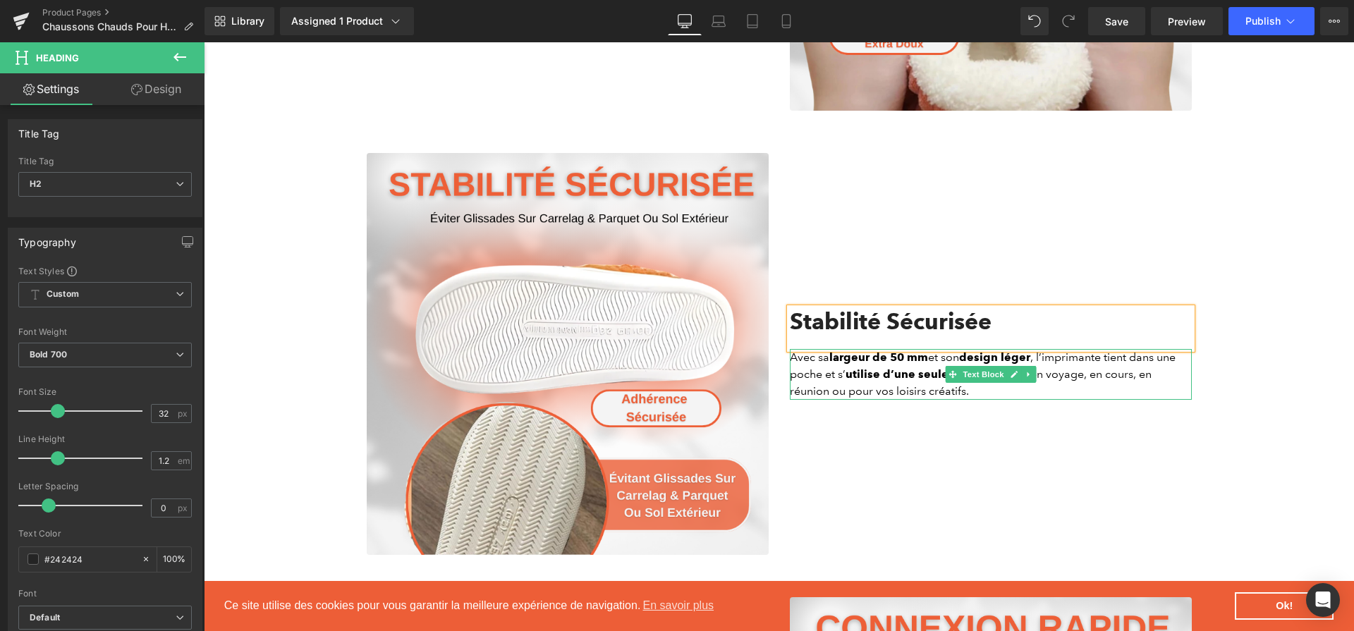
click at [829, 381] on p "Avec sa largeur de 50 mm et son design léger , l’imprimante tient dans une poch…" at bounding box center [991, 374] width 402 height 51
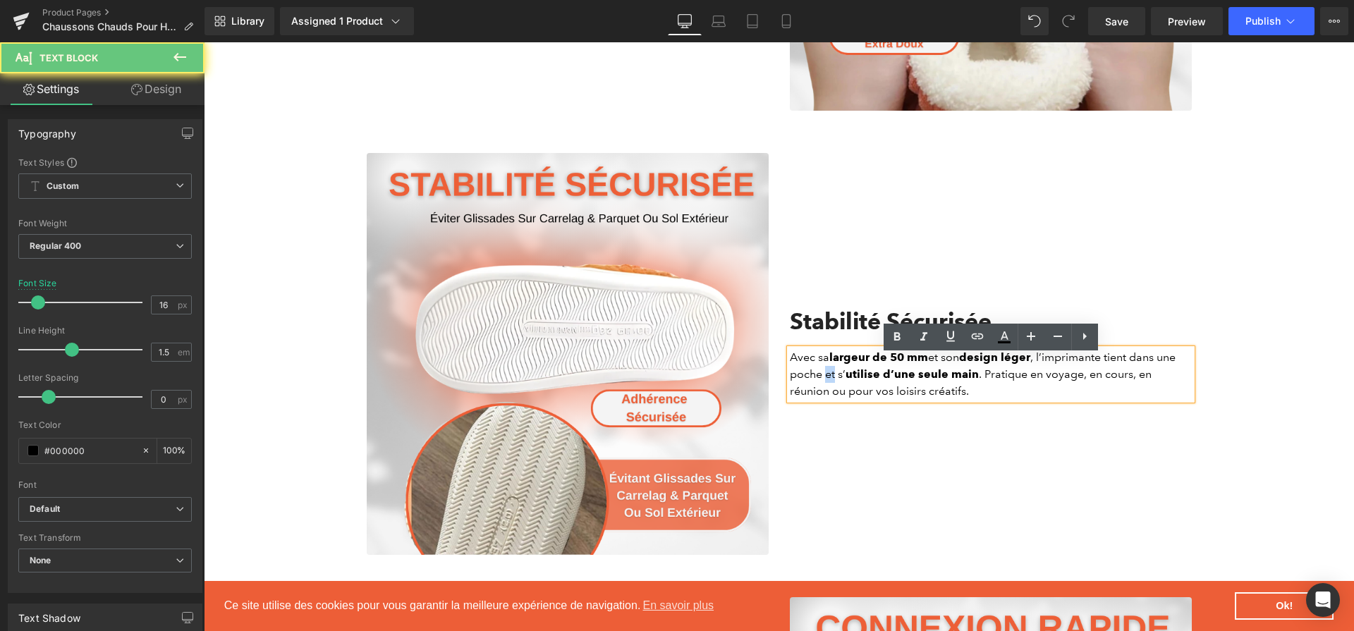
click at [829, 381] on p "Avec sa largeur de 50 mm et son design léger , l’imprimante tient dans une poch…" at bounding box center [991, 374] width 402 height 51
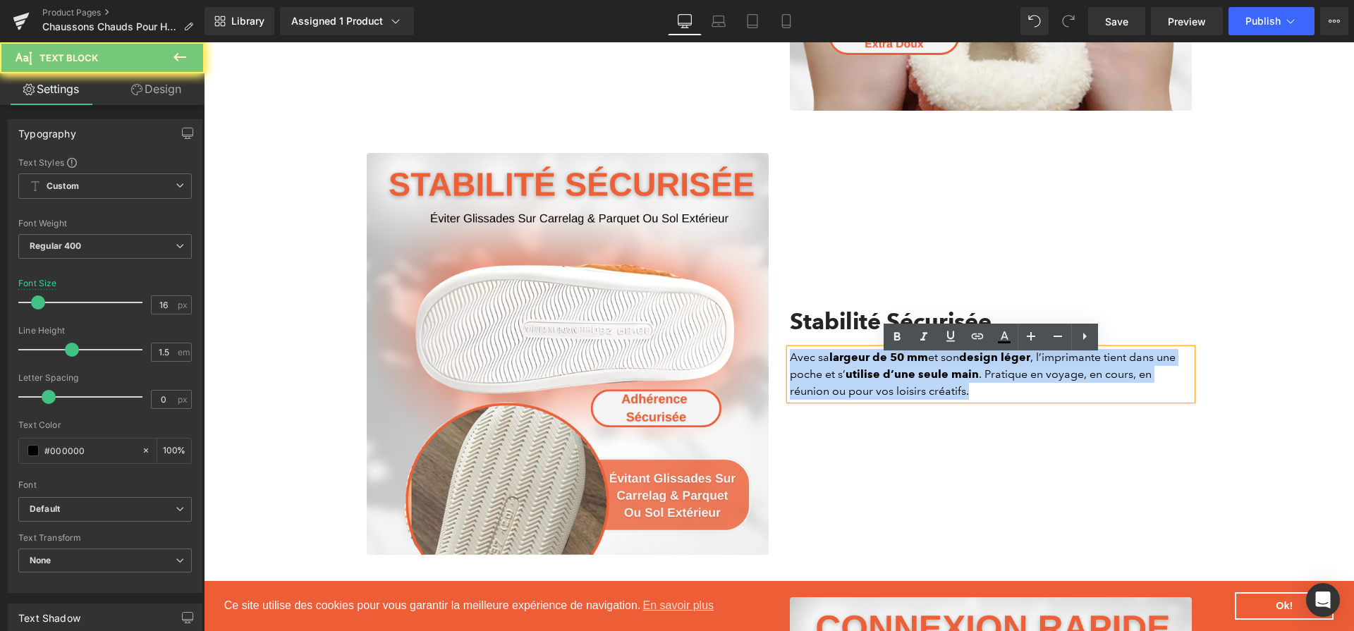
click at [829, 381] on p "Avec sa largeur de 50 mm et son design léger , l’imprimante tient dans une poch…" at bounding box center [991, 374] width 402 height 51
paste div
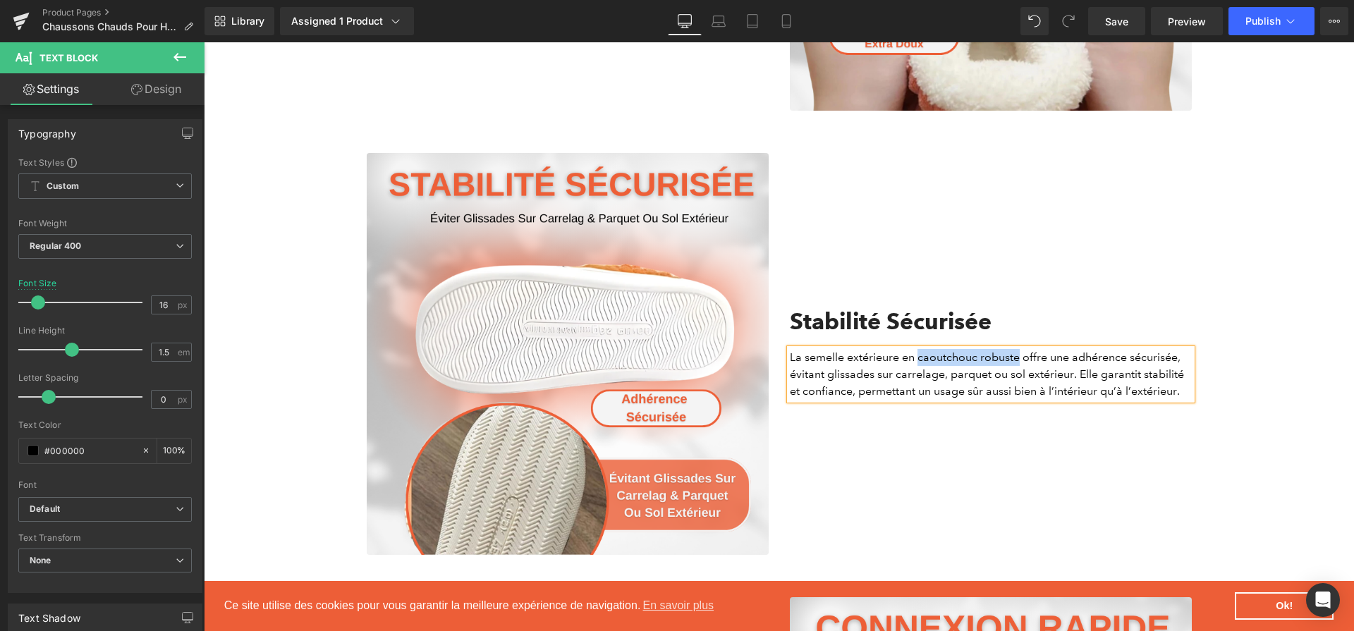
drag, startPoint x: 919, startPoint y: 366, endPoint x: 1018, endPoint y: 370, distance: 98.8
click at [1018, 370] on p "La semelle extérieure en caoutchouc robuste offre une adhérence sécurisée, évit…" at bounding box center [991, 374] width 402 height 51
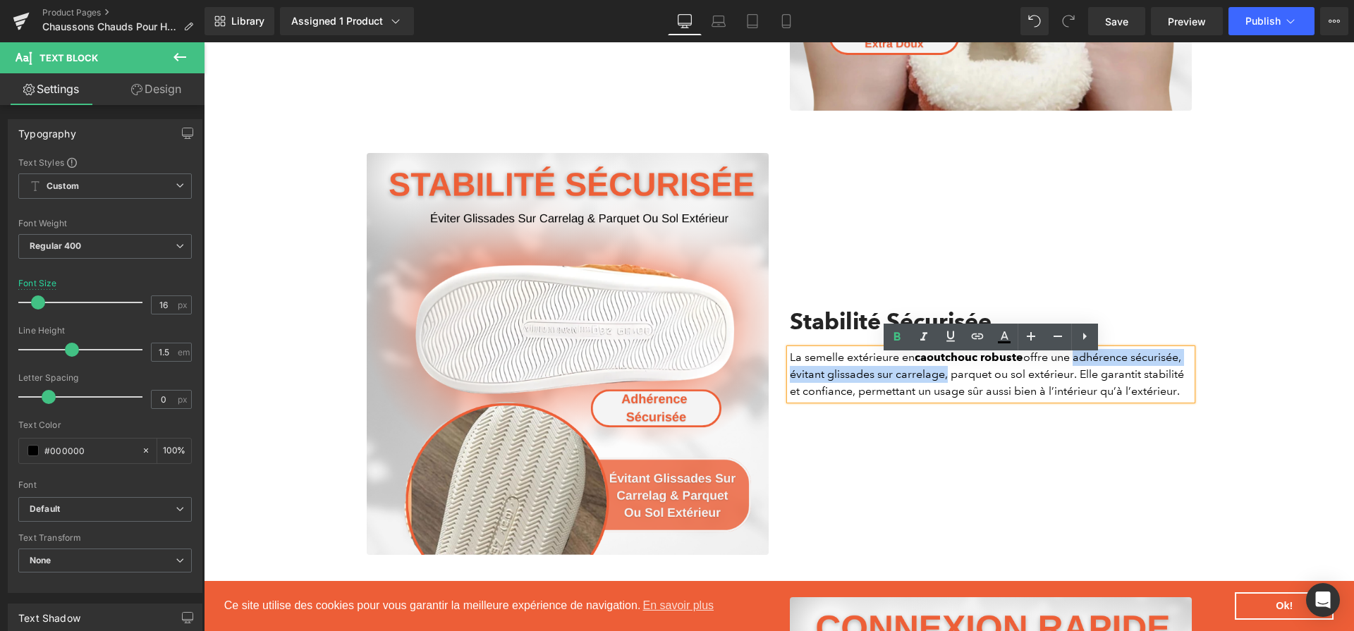
drag, startPoint x: 1074, startPoint y: 363, endPoint x: 943, endPoint y: 382, distance: 132.5
click at [943, 382] on p "La semelle extérieure en caoutchouc robuste offre une adhérence sécurisée, évit…" at bounding box center [991, 374] width 402 height 51
click at [895, 385] on p "La semelle extérieure en caoutchouc robuste offre une adhérence sécurisée, évit…" at bounding box center [991, 374] width 402 height 51
drag, startPoint x: 1078, startPoint y: 364, endPoint x: 875, endPoint y: 386, distance: 204.2
click at [875, 386] on p "La semelle extérieure en caoutchouc robuste offre une adhérence sécurisée, évit…" at bounding box center [991, 374] width 402 height 51
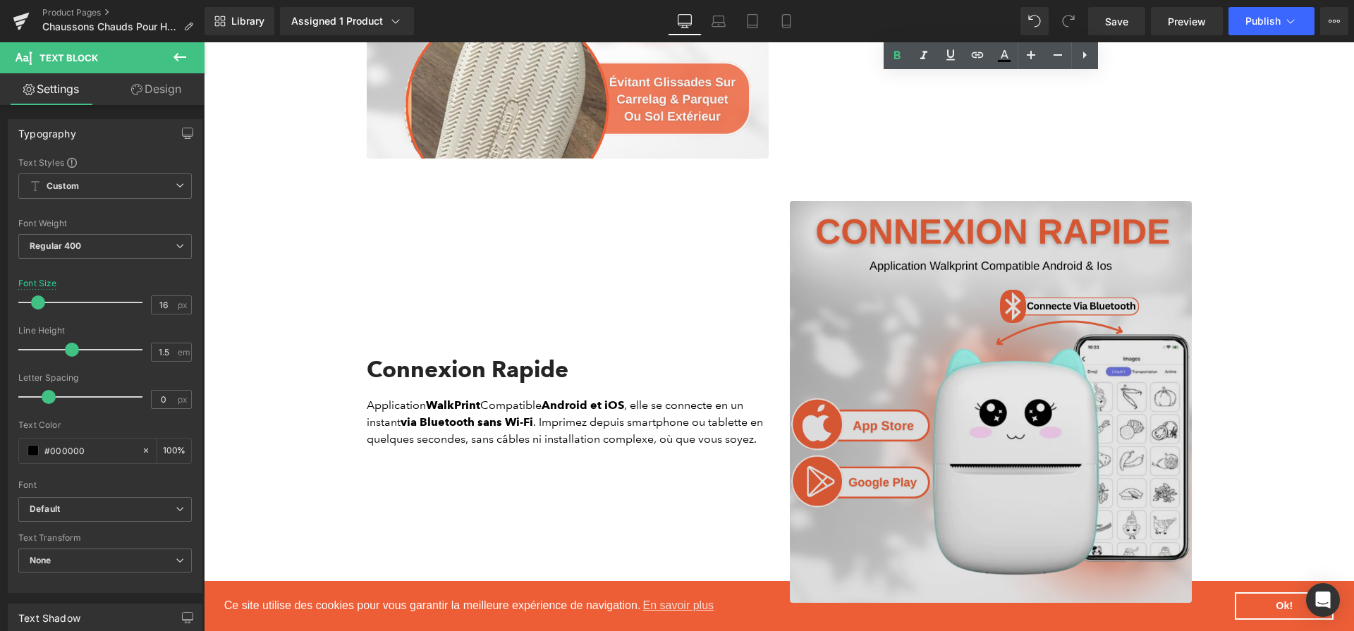
scroll to position [2216, 0]
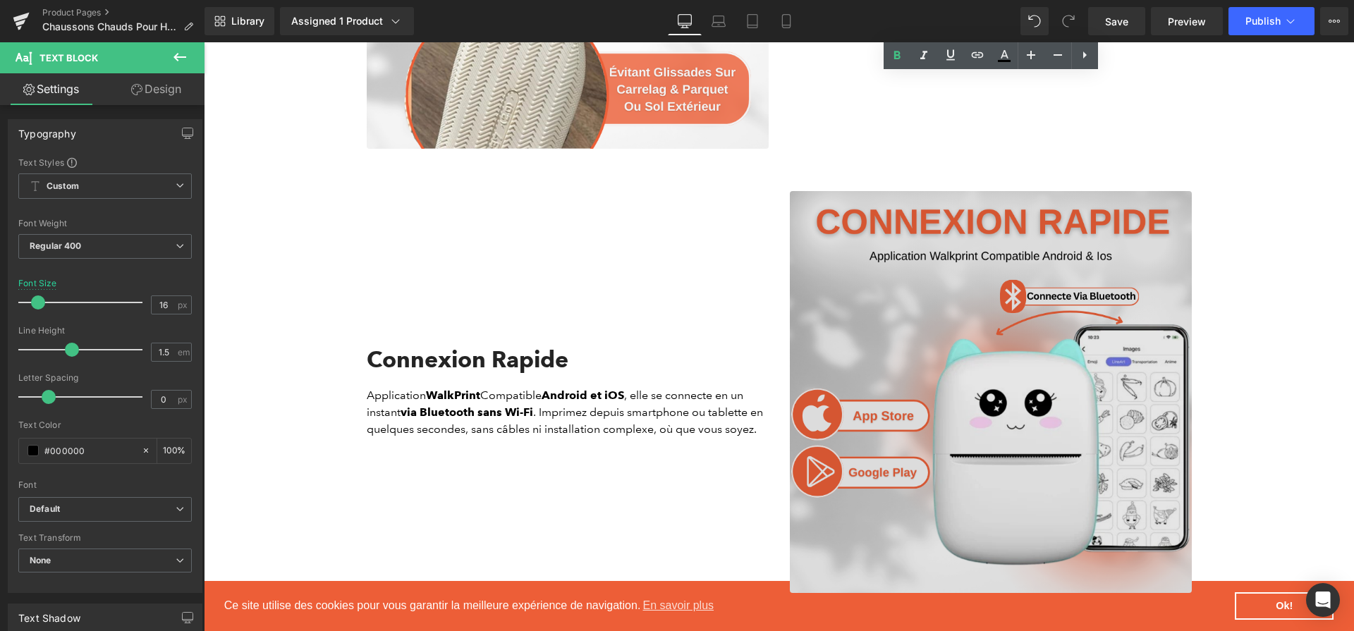
click at [952, 330] on img at bounding box center [991, 392] width 402 height 402
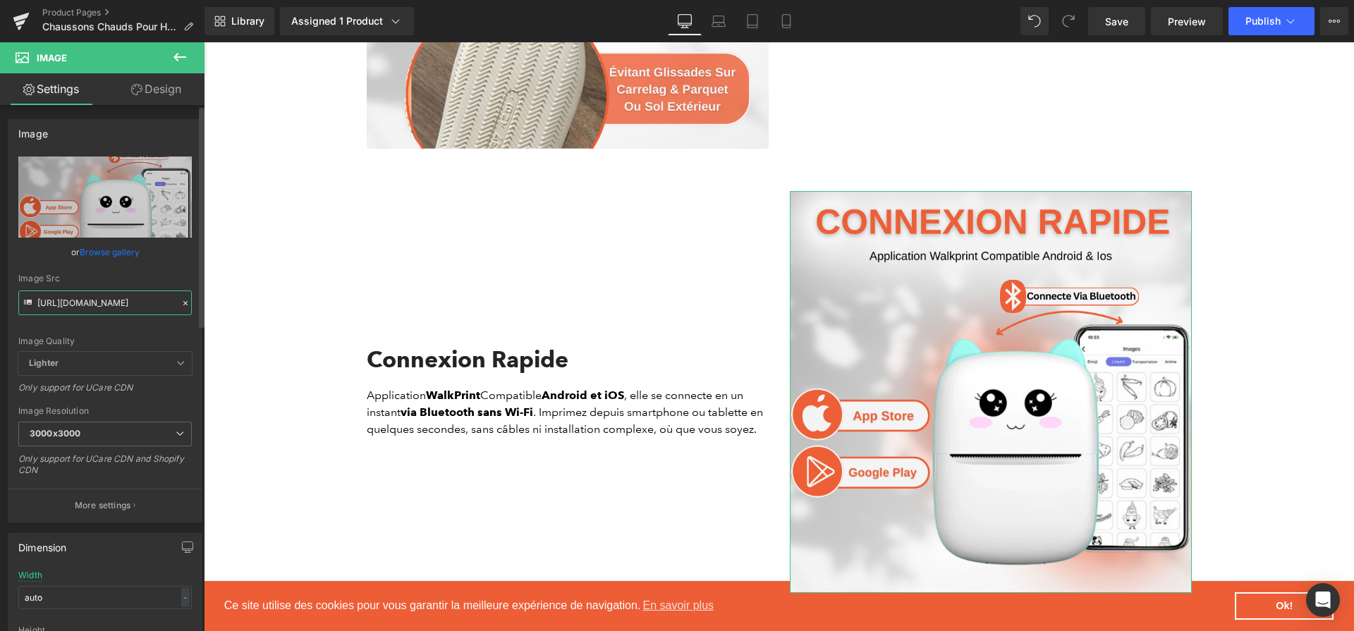
click at [68, 304] on input "https://cdn.shopify.com/s/files/1/0617/1757/7911/files/3_79d07b25-08cd-4d61-899…" at bounding box center [104, 302] width 173 height 25
paste input "https://cdn.shopify.com/s/files/1/0617/1757/7911/files/2_d7e9545b-f1b9-43c0-a75…"
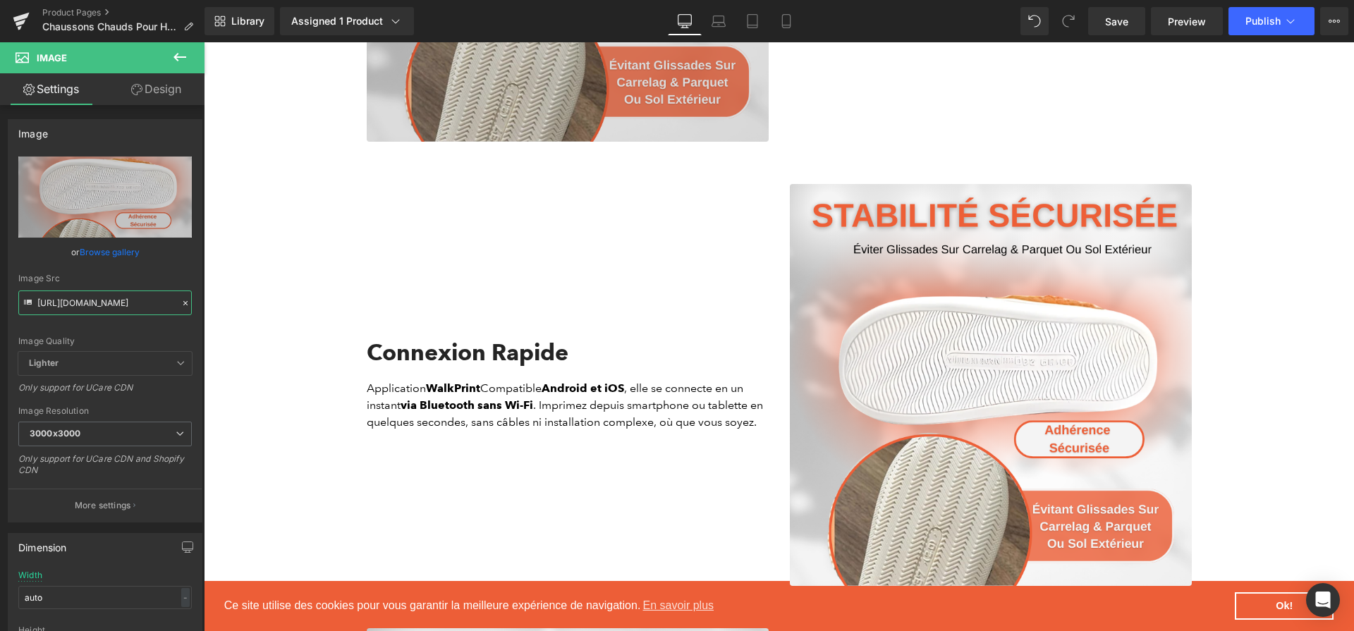
scroll to position [2236, 0]
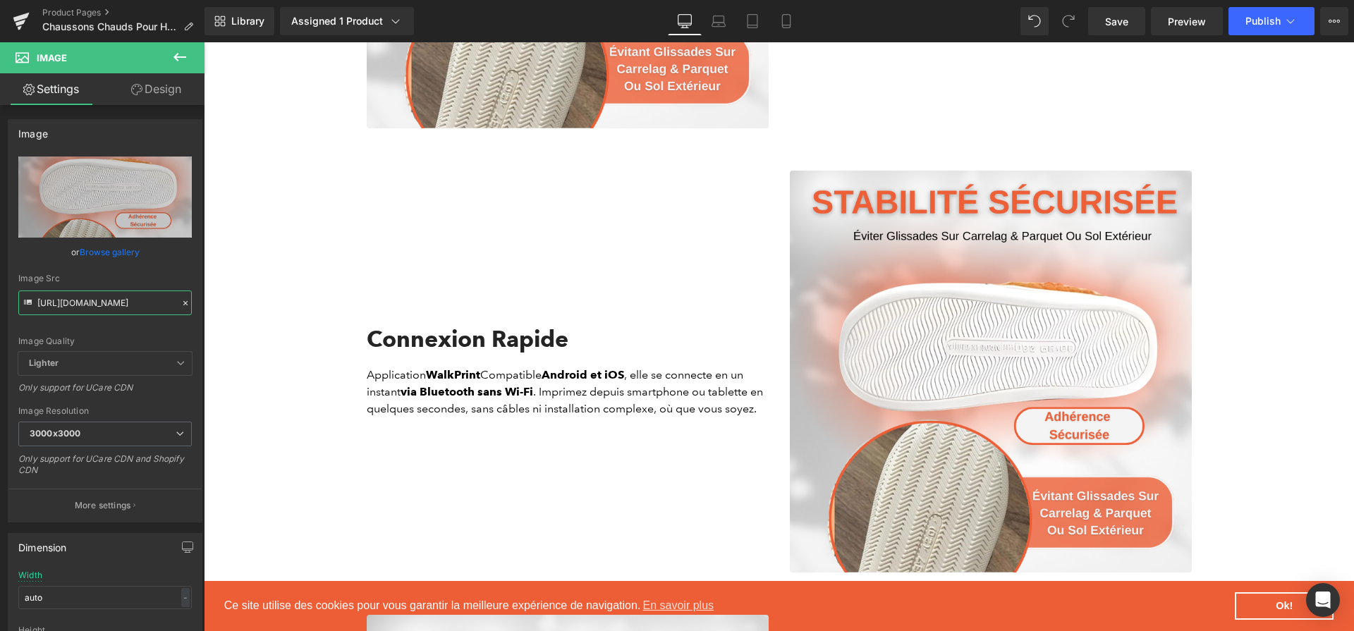
type input "https://cdn.shopify.com/s/files/1/0617/1757/7911/files/2_d7e9545b-f1b9-43c0-a75…"
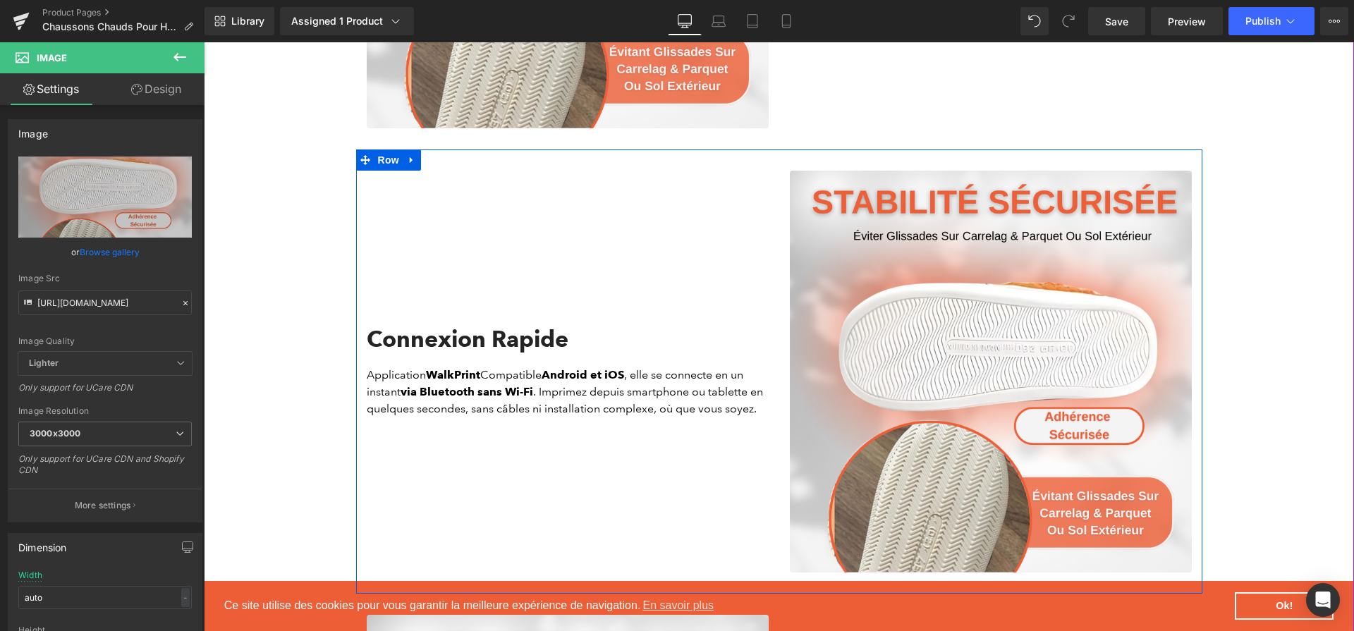
click at [469, 348] on h2 "Connexion Rapide" at bounding box center [568, 339] width 402 height 27
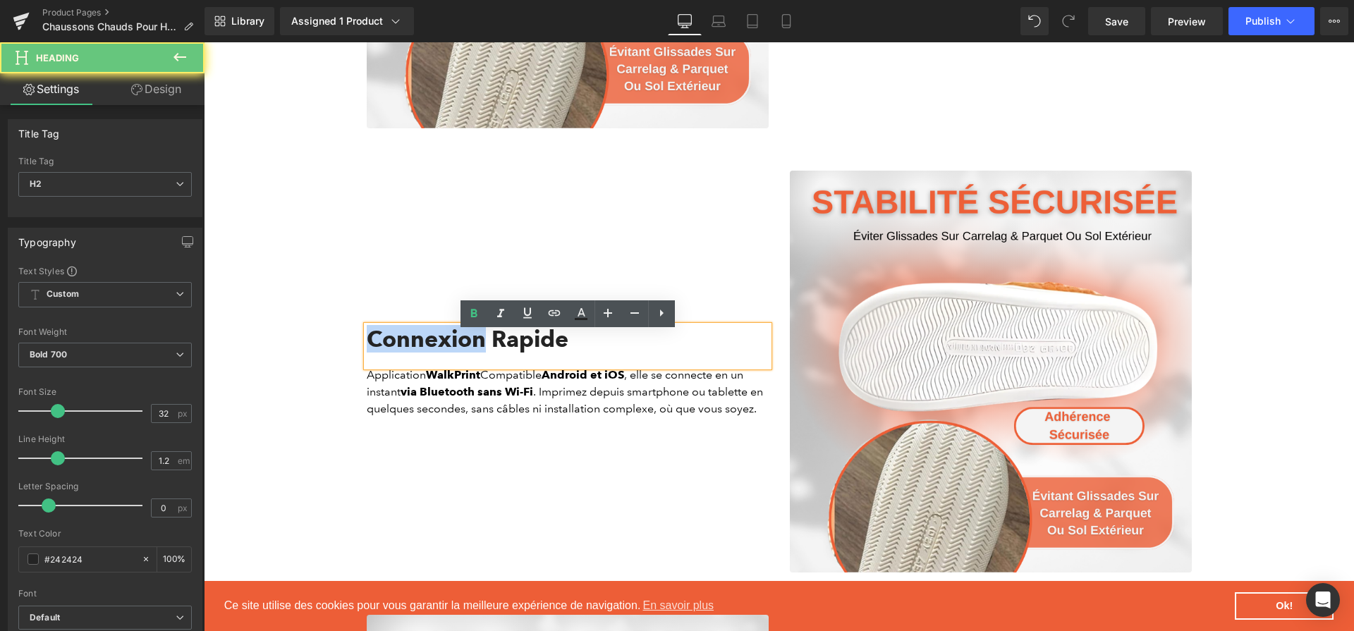
click at [469, 348] on h2 "Connexion Rapide" at bounding box center [568, 339] width 402 height 27
paste div
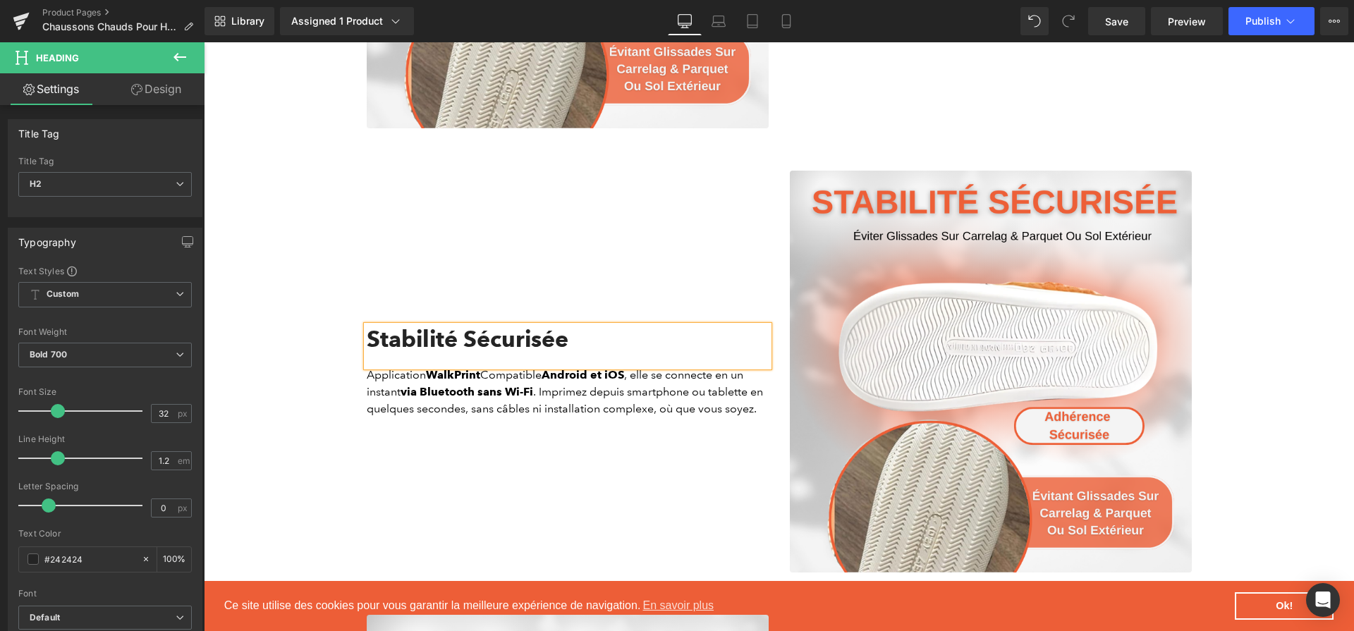
click at [560, 411] on p "Application WalkPrint Compatible Android et iOS , elle se connecte en un instan…" at bounding box center [568, 392] width 402 height 51
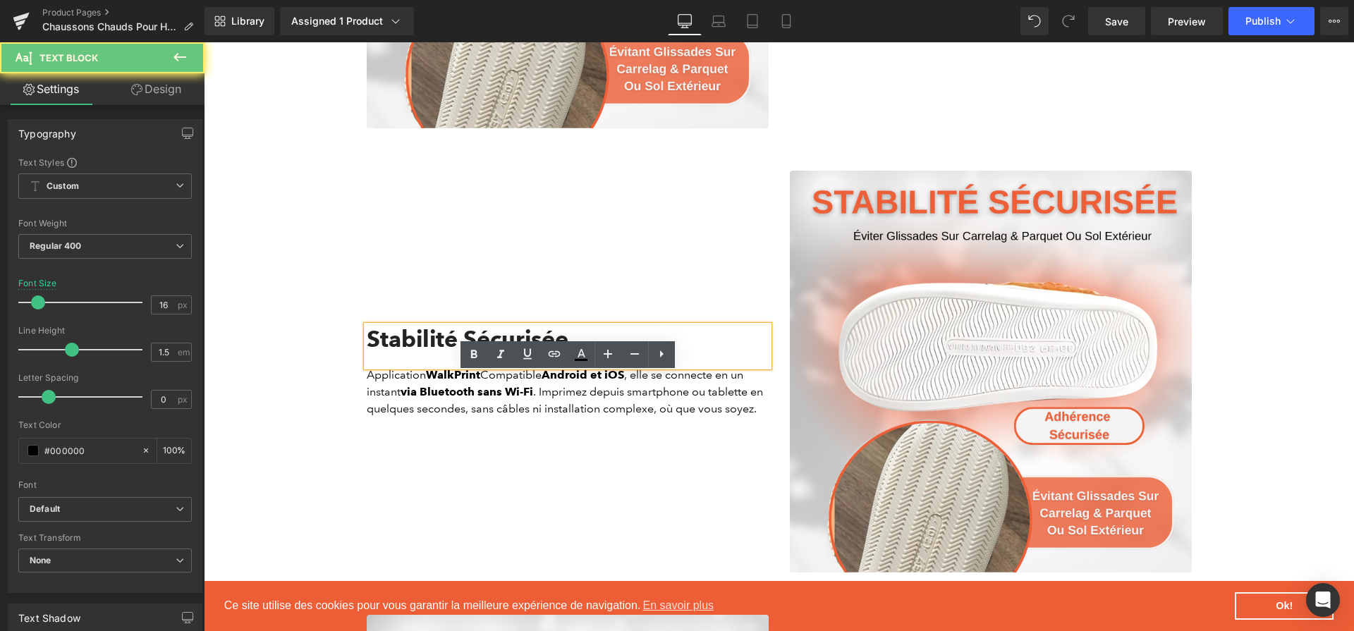
click at [560, 411] on p "Application WalkPrint Compatible Android et iOS , elle se connecte en un instan…" at bounding box center [568, 392] width 402 height 51
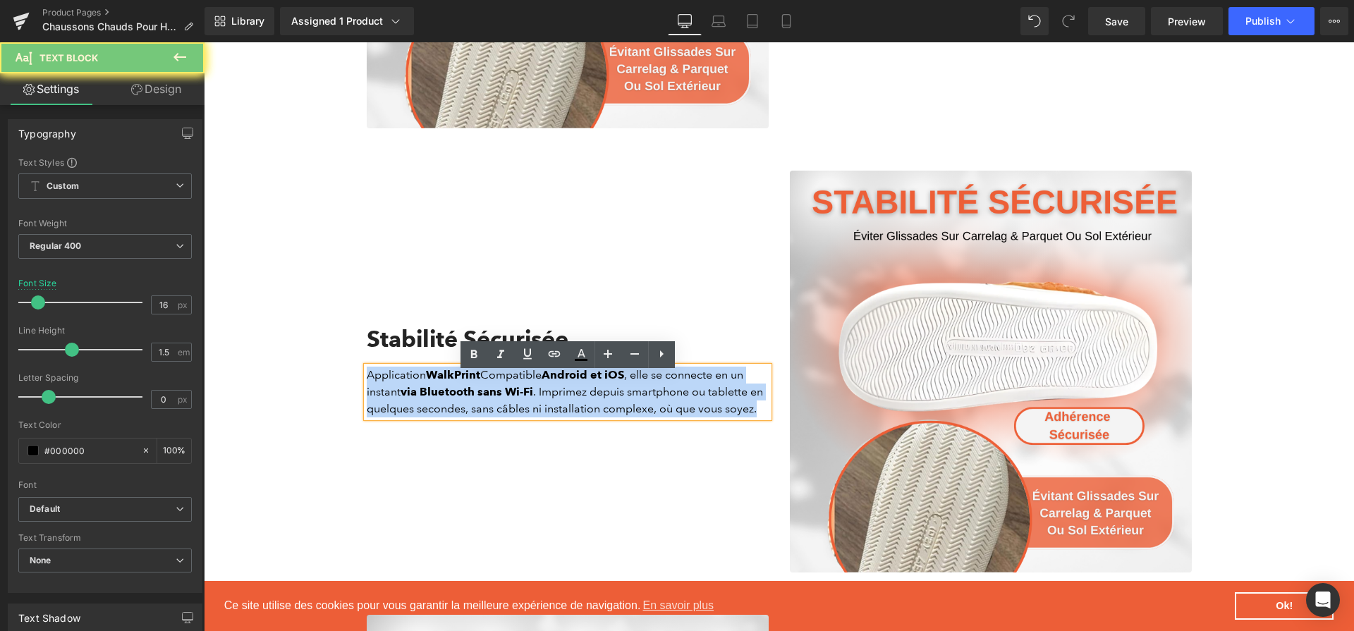
click at [560, 411] on p "Application WalkPrint Compatible Android et iOS , elle se connecte en un instan…" at bounding box center [568, 392] width 402 height 51
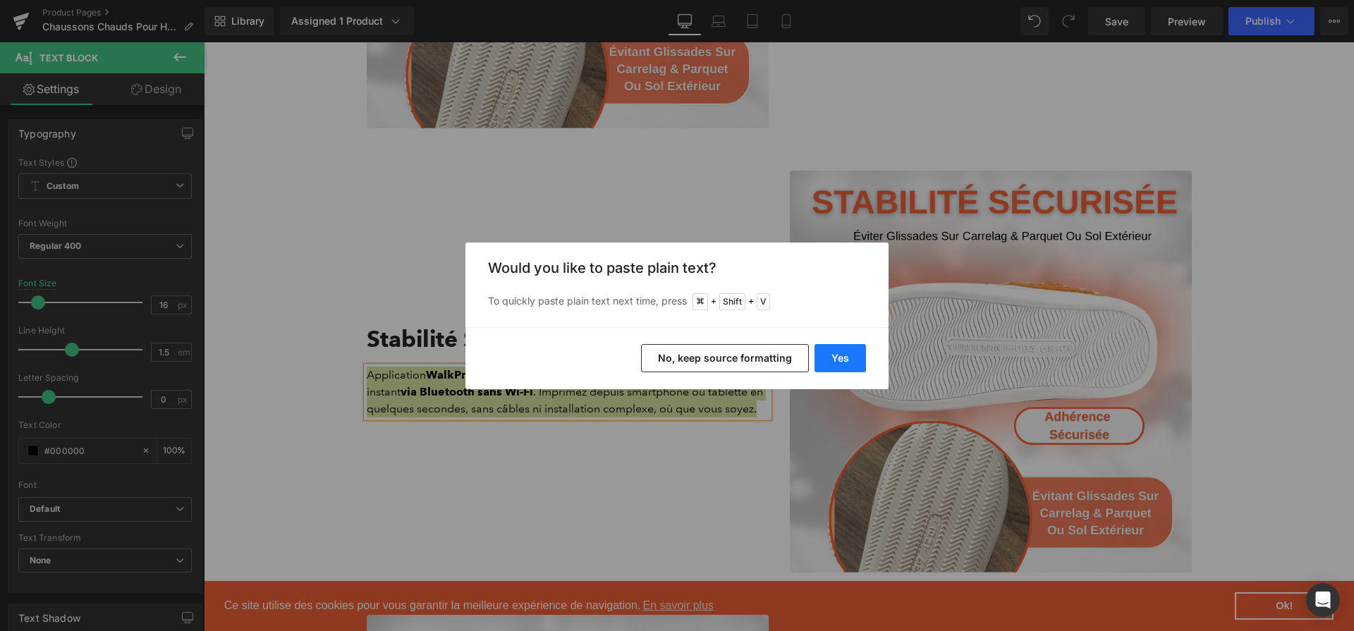
click at [826, 364] on button "Yes" at bounding box center [839, 358] width 51 height 28
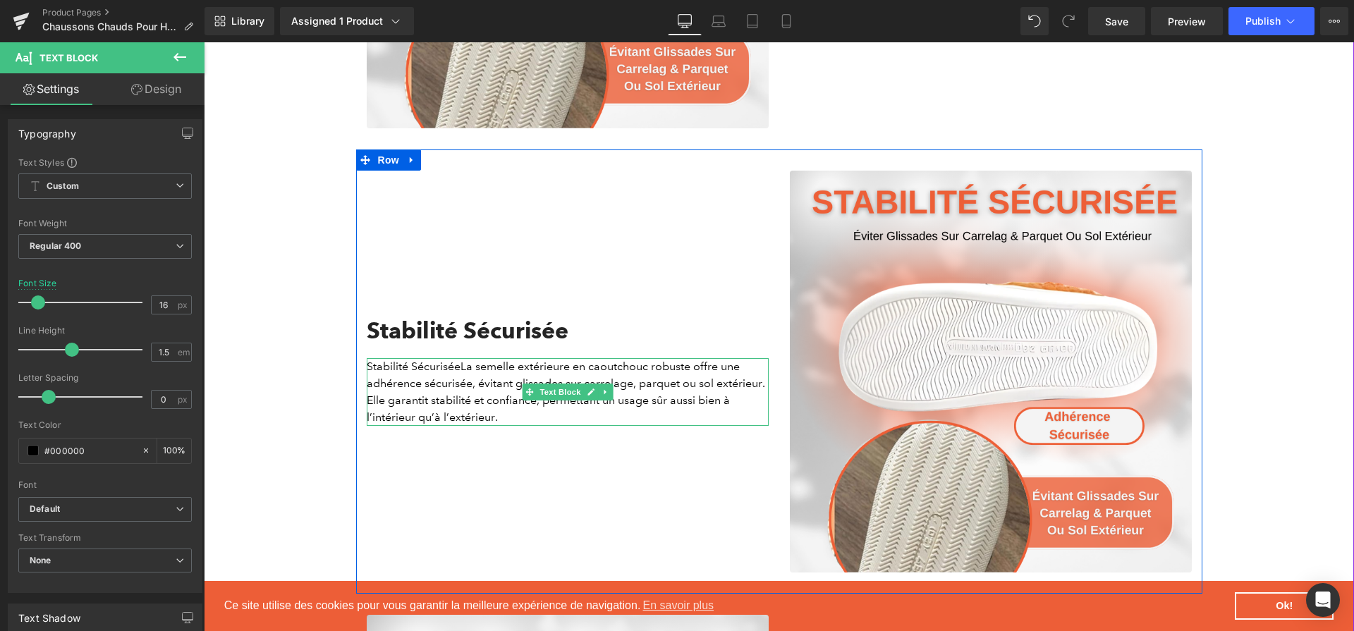
click at [498, 384] on p "Stabilité SécuriséeLa semelle extérieure en caoutchouc robuste offre une adhére…" at bounding box center [568, 392] width 402 height 68
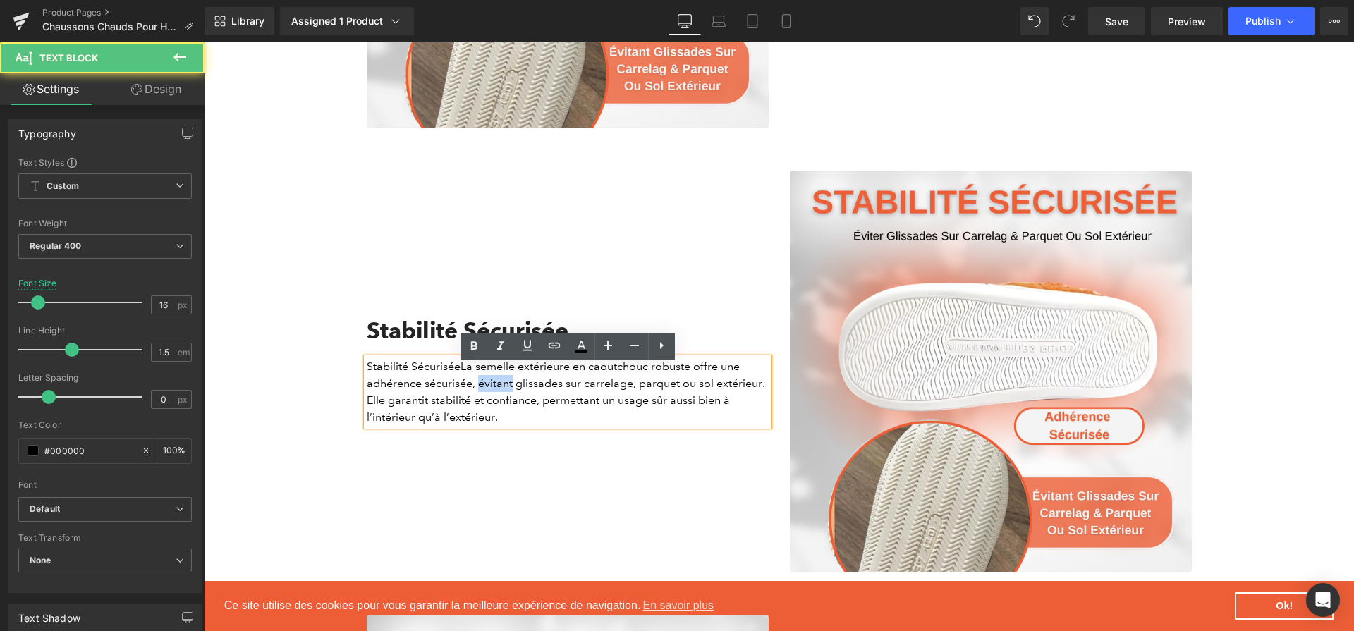
click at [498, 384] on p "Stabilité SécuriséeLa semelle extérieure en caoutchouc robuste offre une adhére…" at bounding box center [568, 392] width 402 height 68
click at [460, 376] on p "Stabilité SécuriséeLa semelle extérieure en caoutchouc robuste offre une adhére…" at bounding box center [568, 392] width 402 height 68
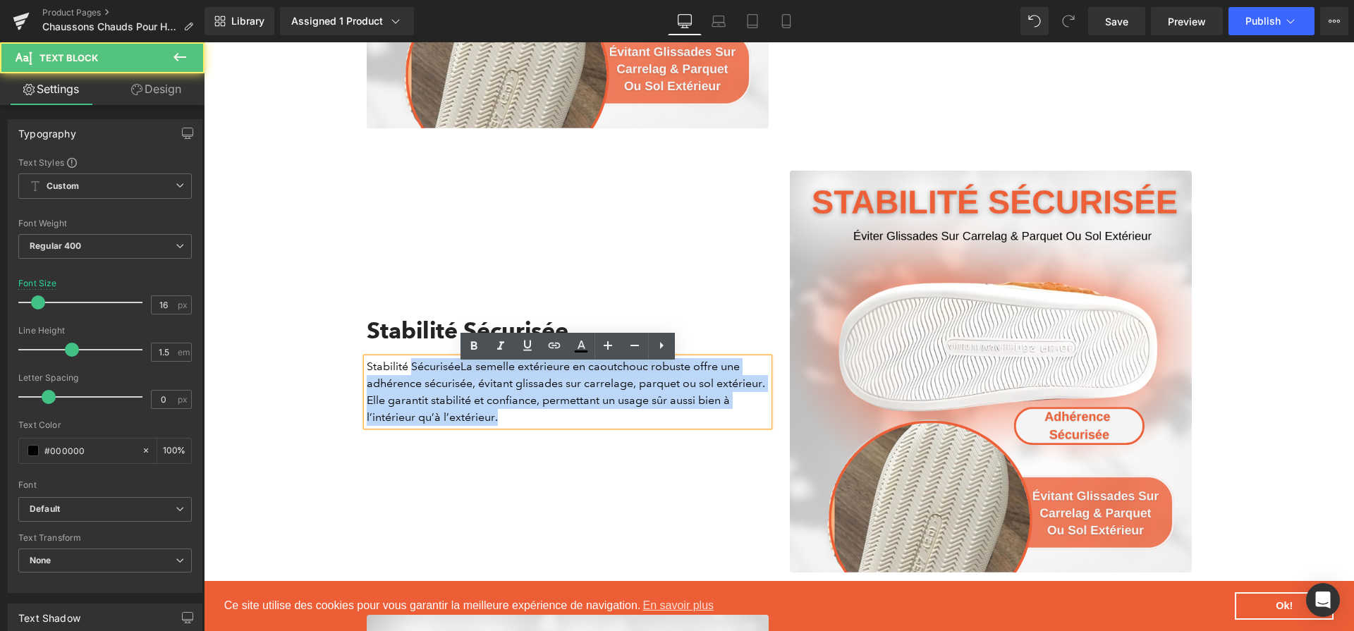
drag, startPoint x: 460, startPoint y: 376, endPoint x: 364, endPoint y: 374, distance: 95.9
click at [367, 374] on div "Stabilité SécuriséeLa semelle extérieure en caoutchouc robuste offre une adhére…" at bounding box center [568, 392] width 402 height 68
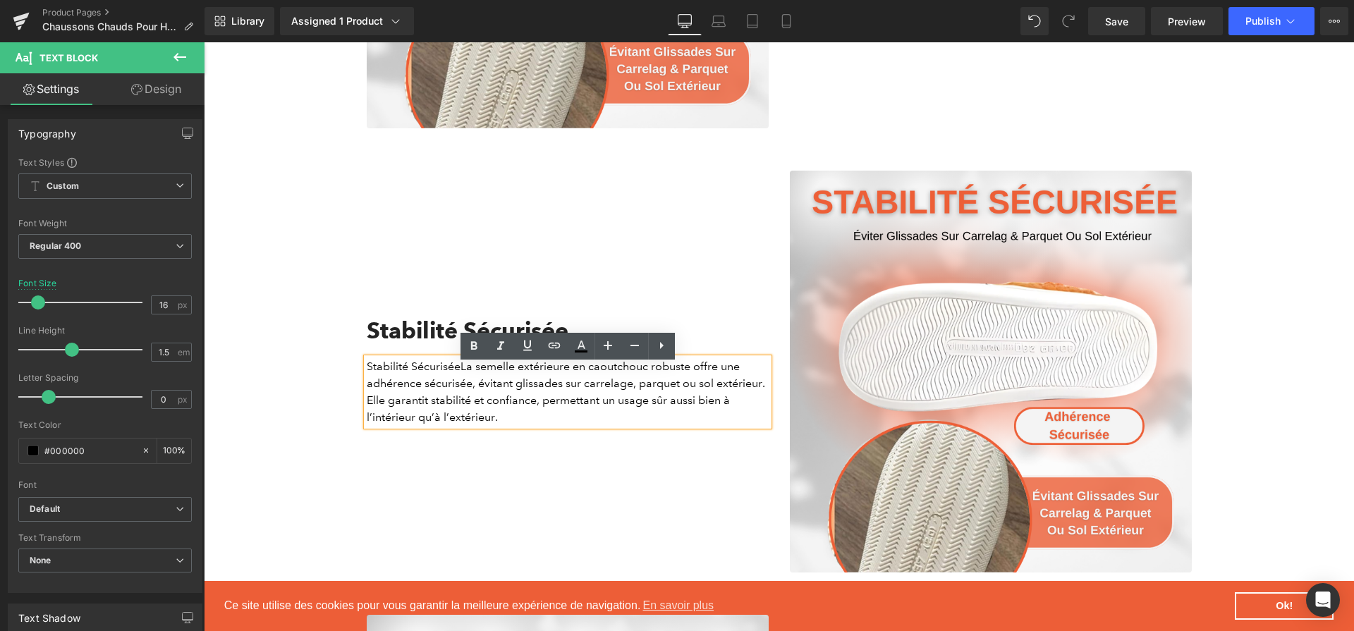
click at [367, 376] on p "Stabilité SécuriséeLa semelle extérieure en caoutchouc robuste offre une adhére…" at bounding box center [568, 392] width 402 height 68
drag, startPoint x: 367, startPoint y: 373, endPoint x: 460, endPoint y: 369, distance: 93.1
click at [460, 369] on p "Stabilité SécuriséeLa semelle extérieure en caoutchouc robuste offre une adhére…" at bounding box center [568, 392] width 402 height 68
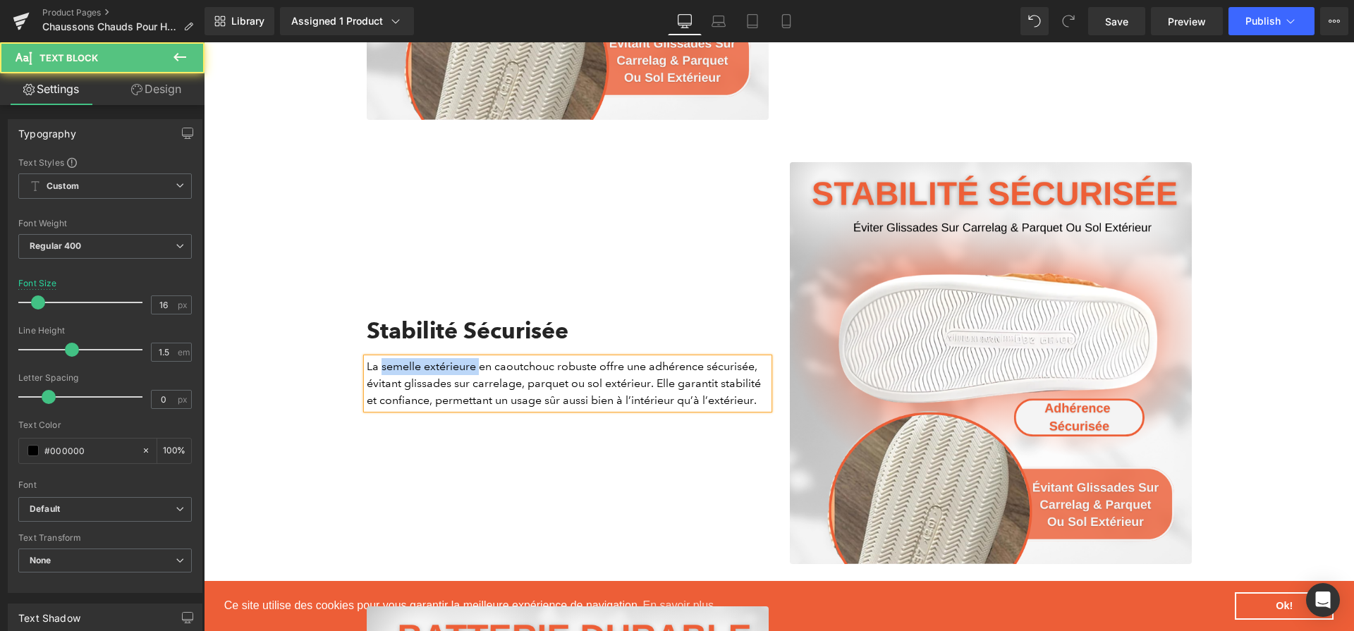
drag, startPoint x: 380, startPoint y: 376, endPoint x: 479, endPoint y: 376, distance: 98.7
click at [479, 376] on p "La semelle extérieure en caoutchouc robuste offre une adhérence sécurisée, évit…" at bounding box center [568, 383] width 402 height 51
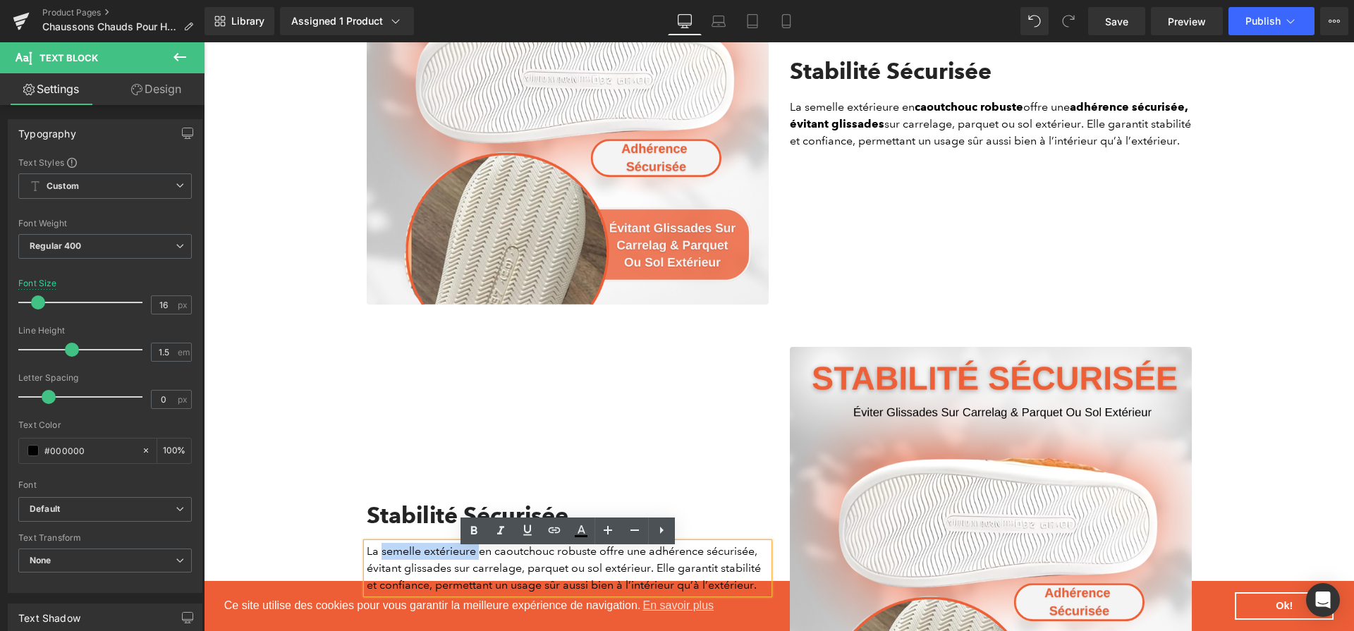
scroll to position [2173, 0]
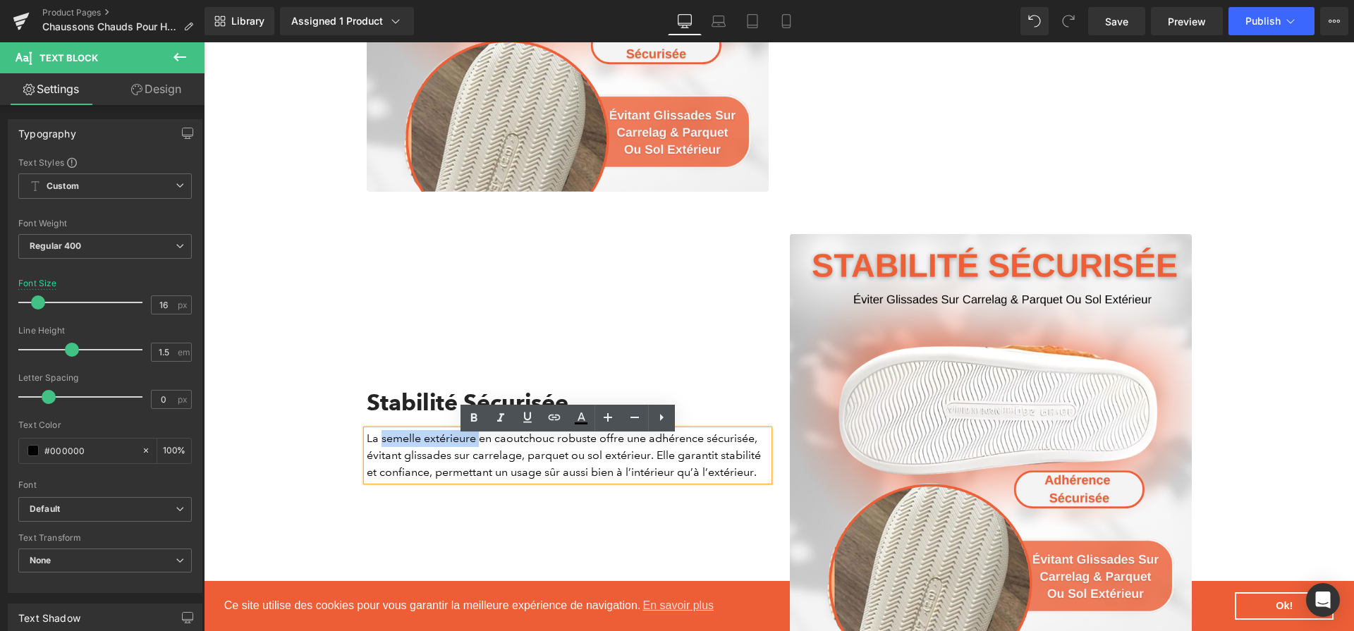
click at [883, 427] on img at bounding box center [991, 435] width 402 height 402
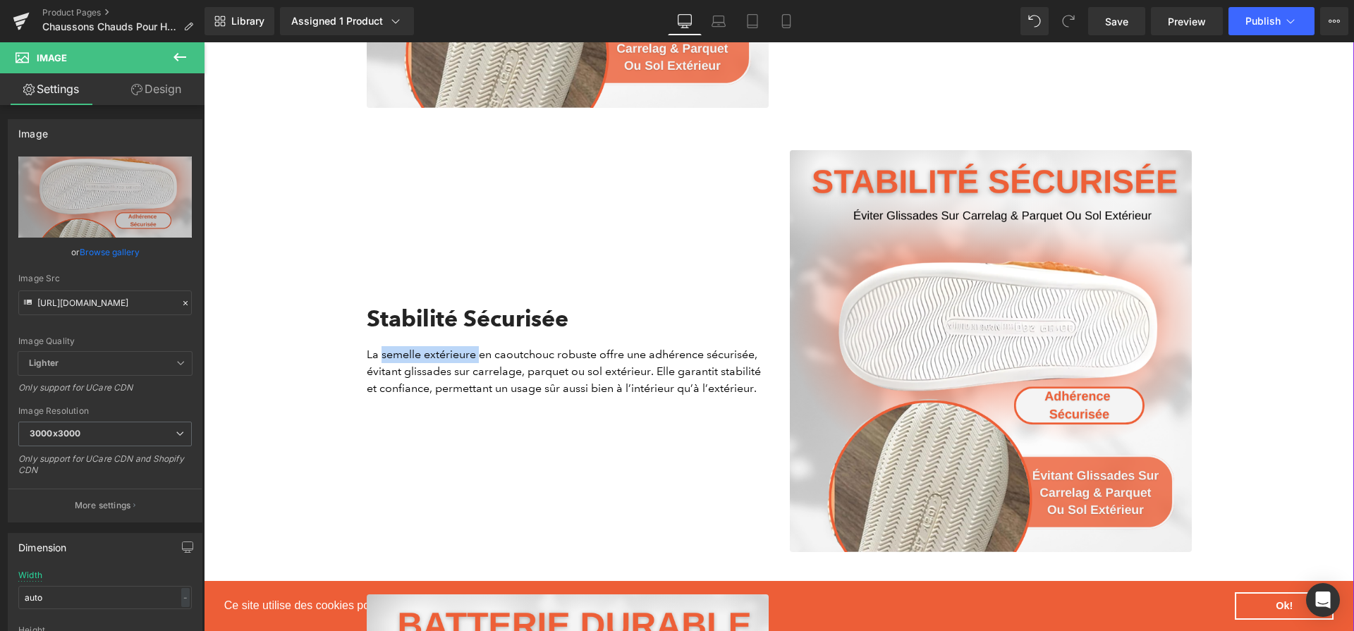
scroll to position [2360, 0]
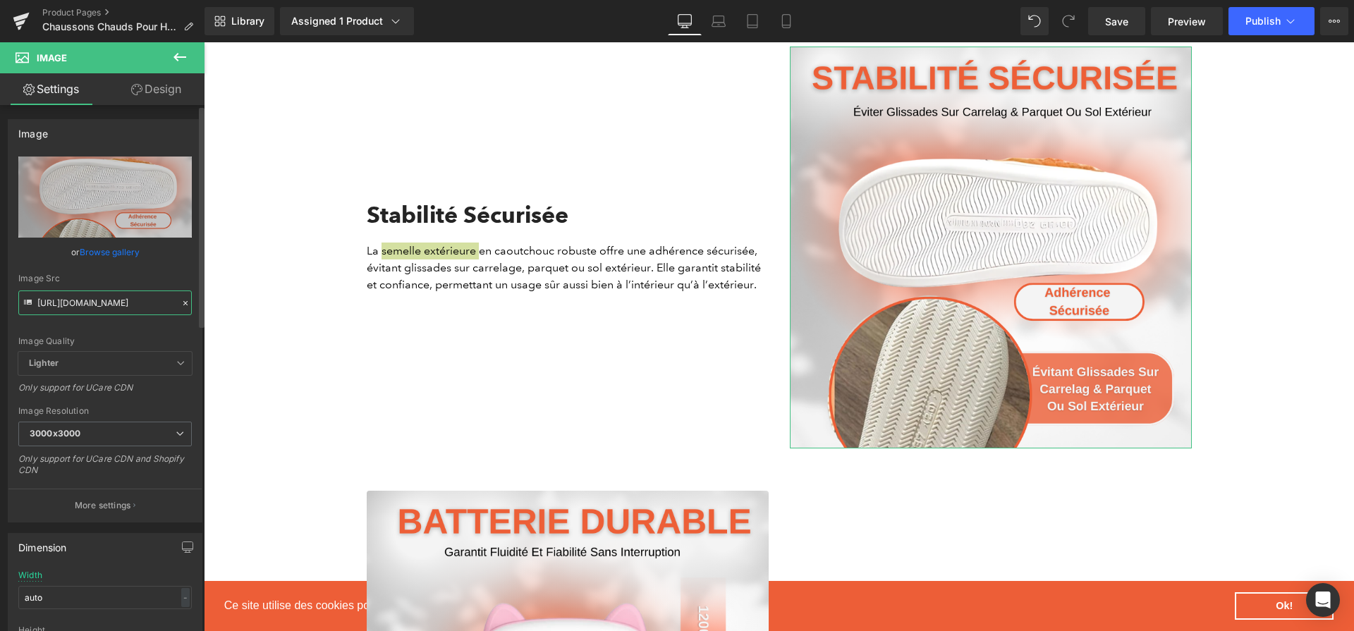
click at [84, 293] on input "https://cdn.shopify.com/s/files/1/0617/1757/7911/files/2_d7e9545b-f1b9-43c0-a75…" at bounding box center [104, 302] width 173 height 25
paste input "3_921c4085-b384-4b32-8feb-dc6c29b2d588"
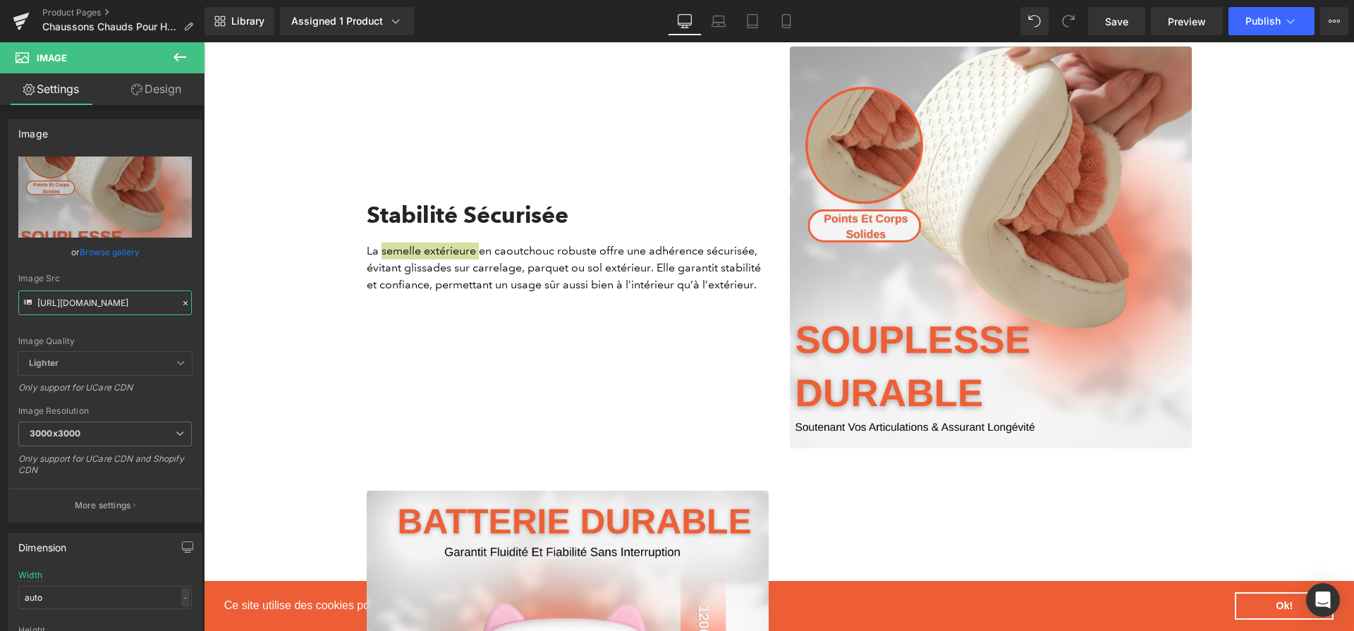
type input "https://cdn.shopify.com/s/files/1/0617/1757/7911/files/3_921c4085-b384-4b32-8fe…"
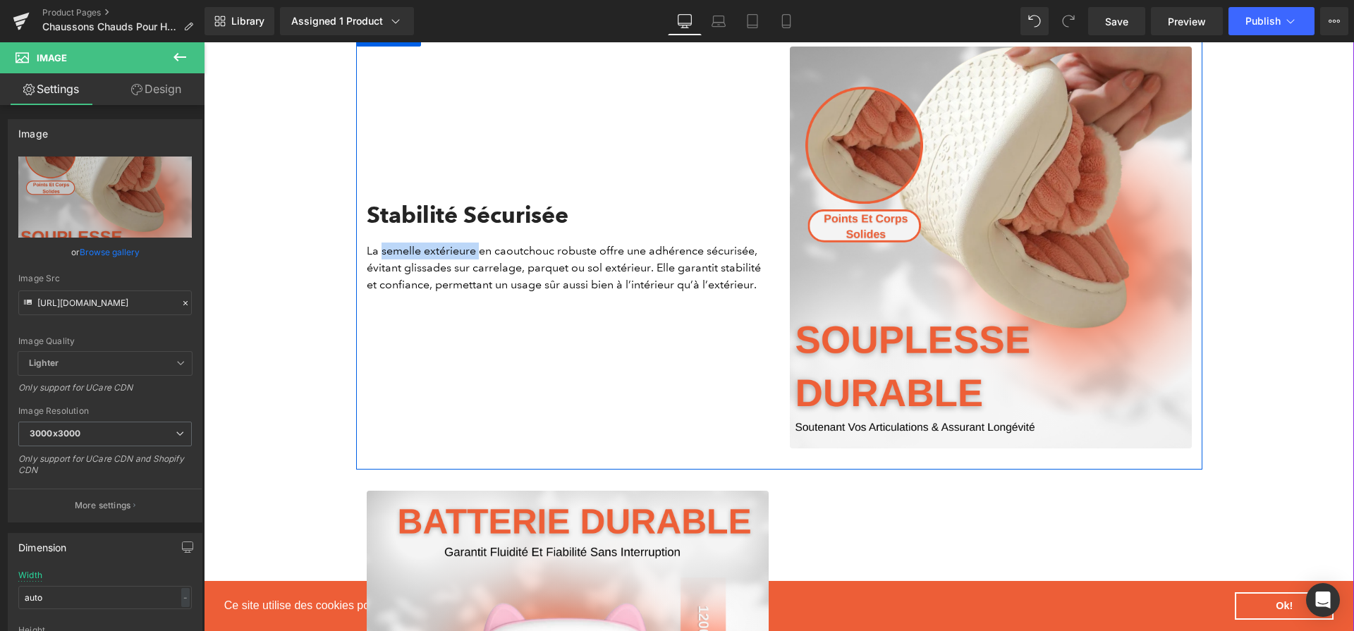
click at [521, 221] on h2 "Stabilité Sécurisée" at bounding box center [568, 215] width 402 height 27
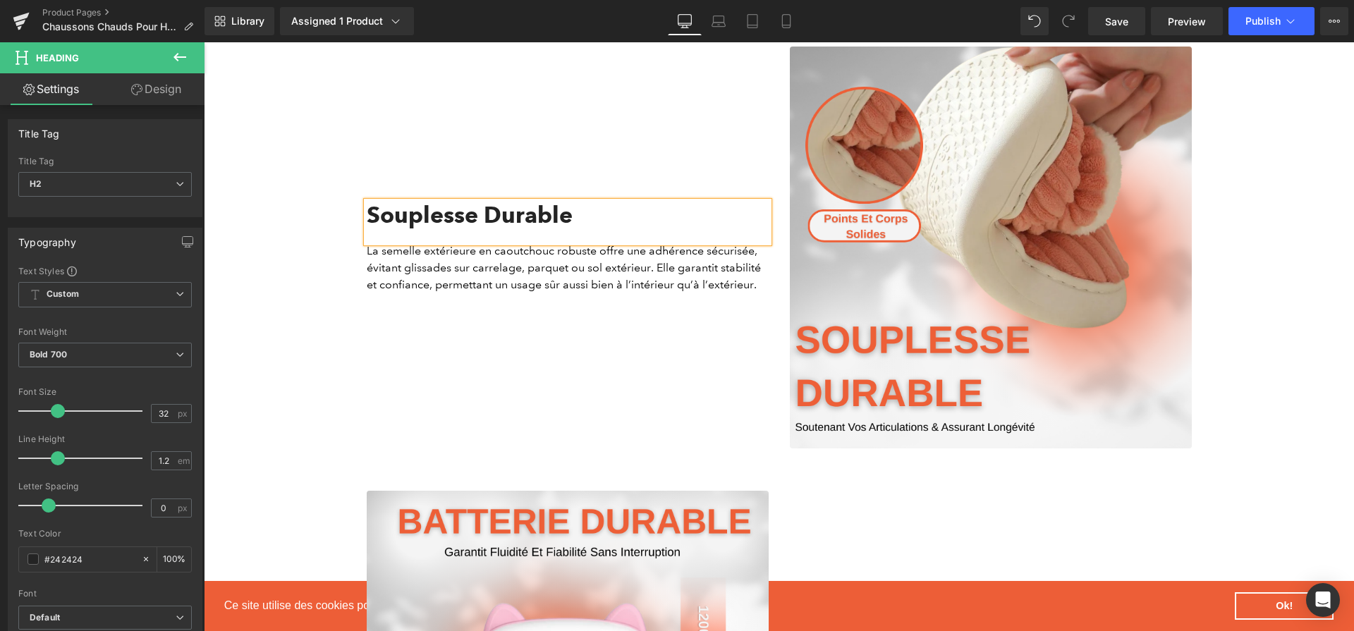
click at [587, 275] on icon at bounding box center [591, 276] width 8 height 8
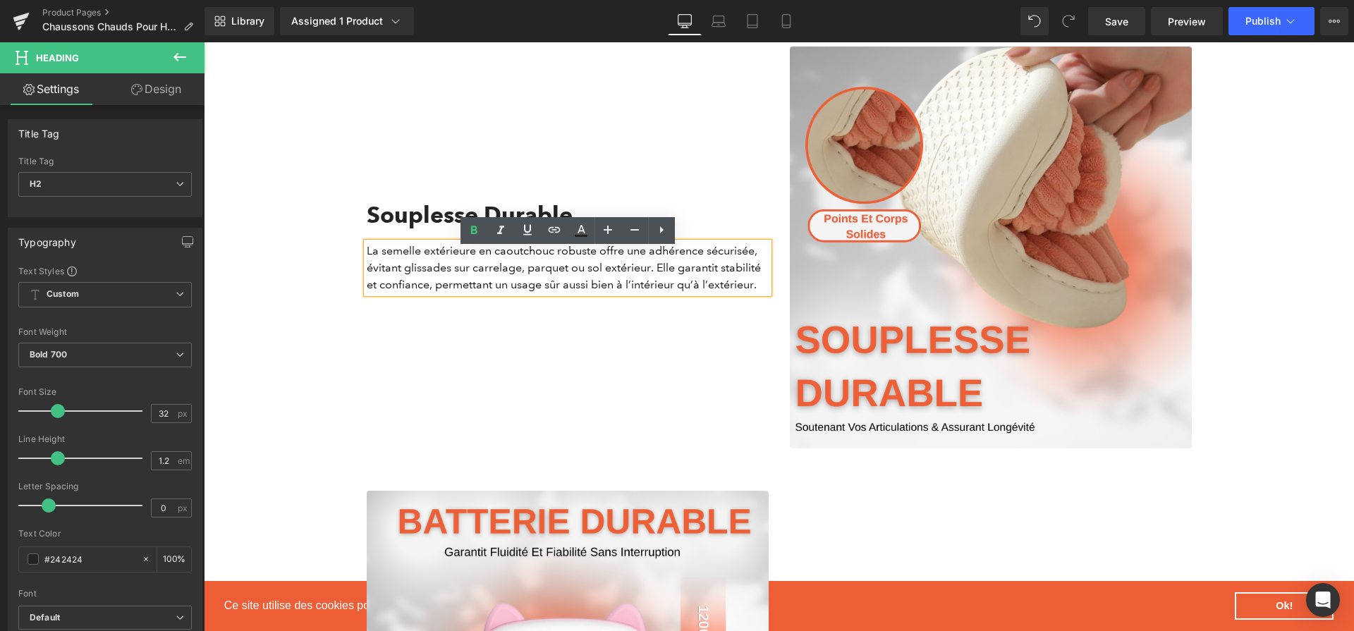
click at [587, 275] on p "La semelle extérieure en caoutchouc robuste offre une adhérence sécurisée, évit…" at bounding box center [568, 268] width 402 height 51
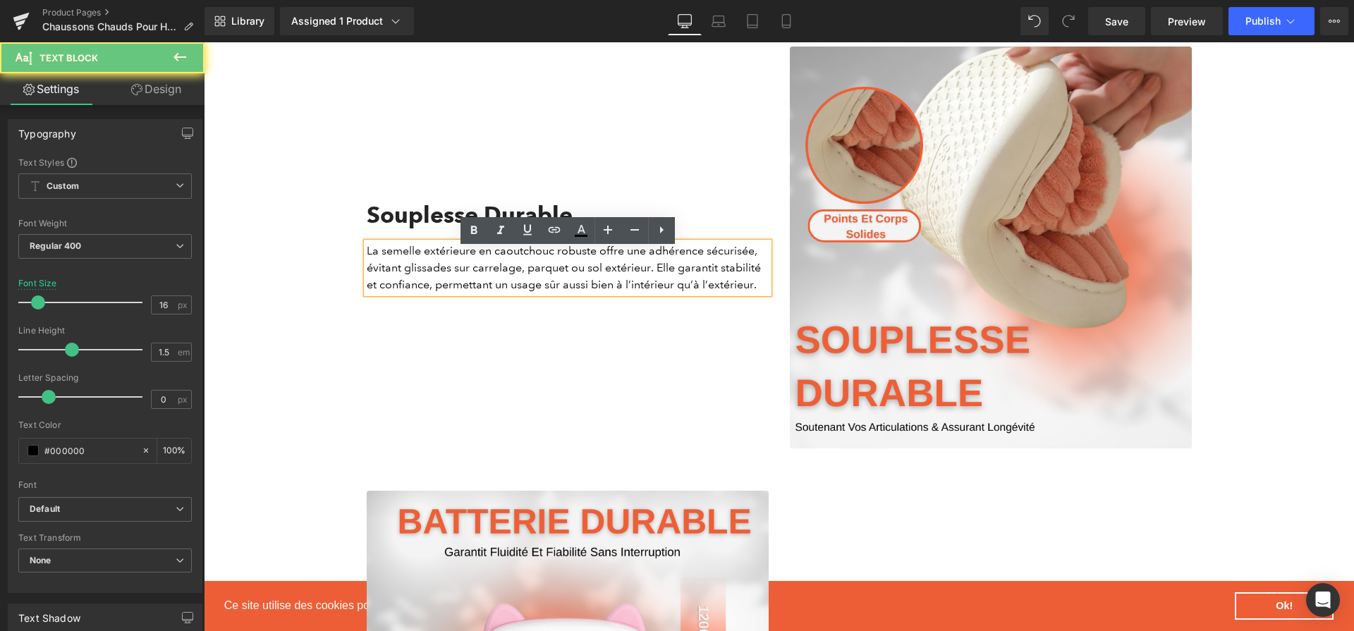
click at [587, 275] on p "La semelle extérieure en caoutchouc robuste offre une adhérence sécurisée, évit…" at bounding box center [568, 268] width 402 height 51
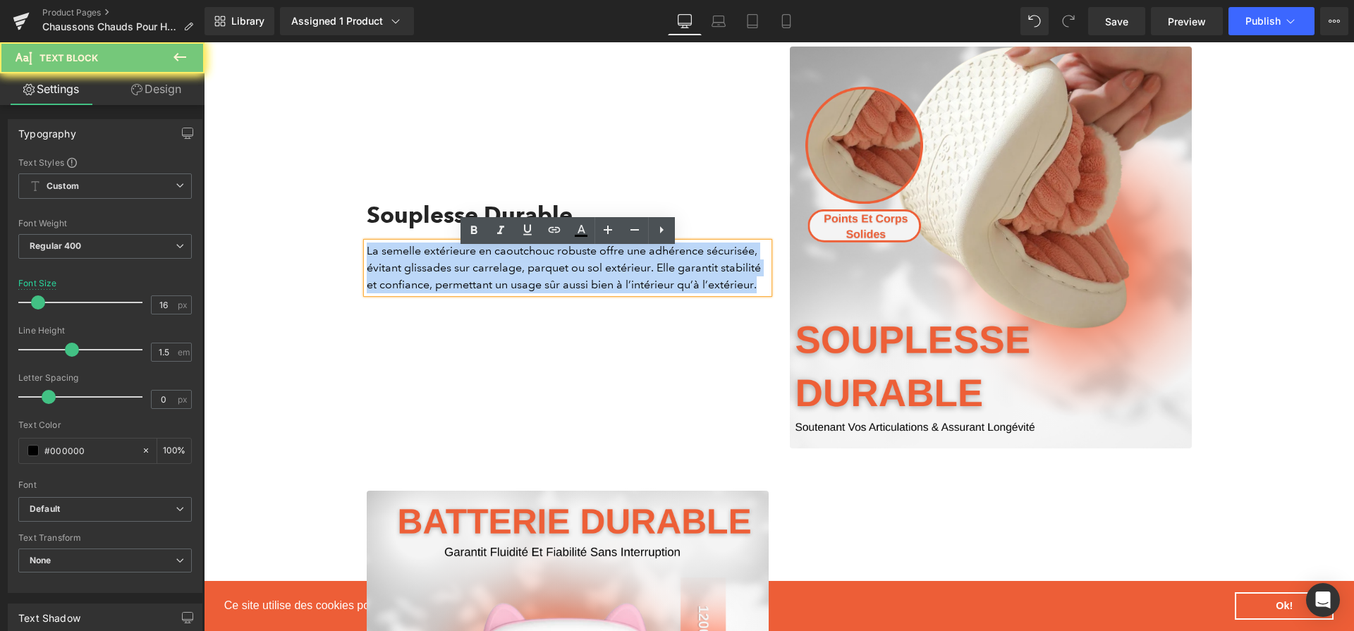
click at [587, 275] on p "La semelle extérieure en caoutchouc robuste offre une adhérence sécurisée, évit…" at bounding box center [568, 268] width 402 height 51
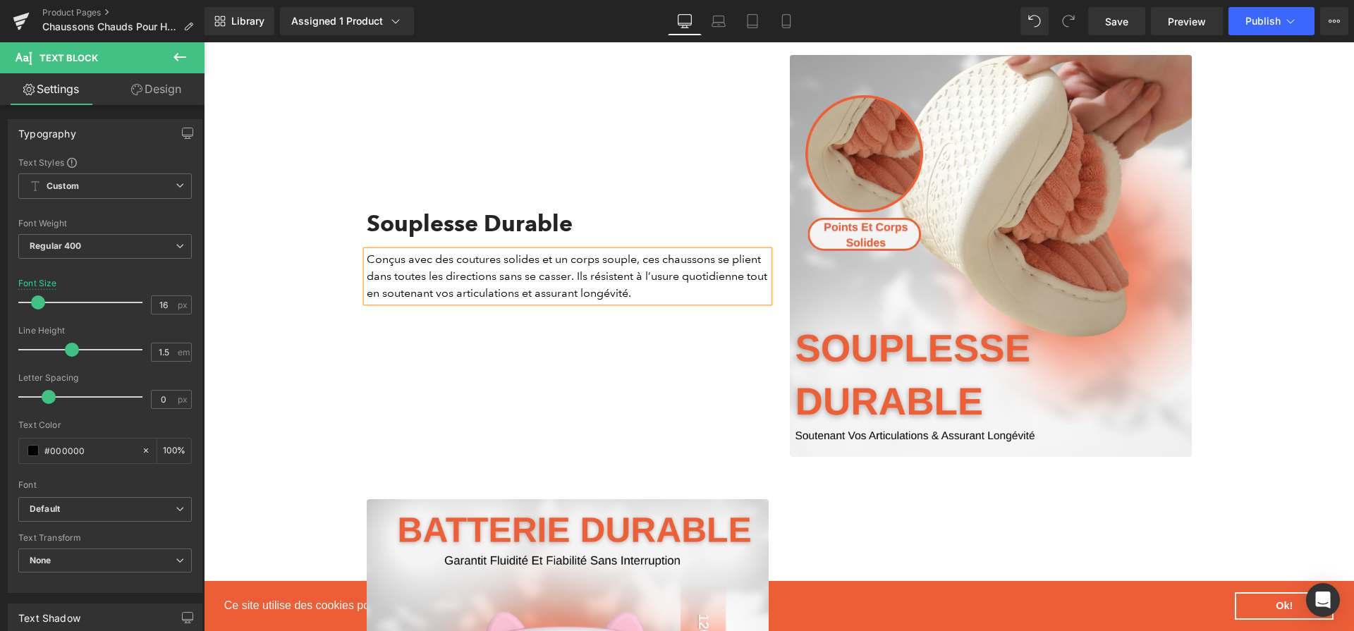
scroll to position [2360, 0]
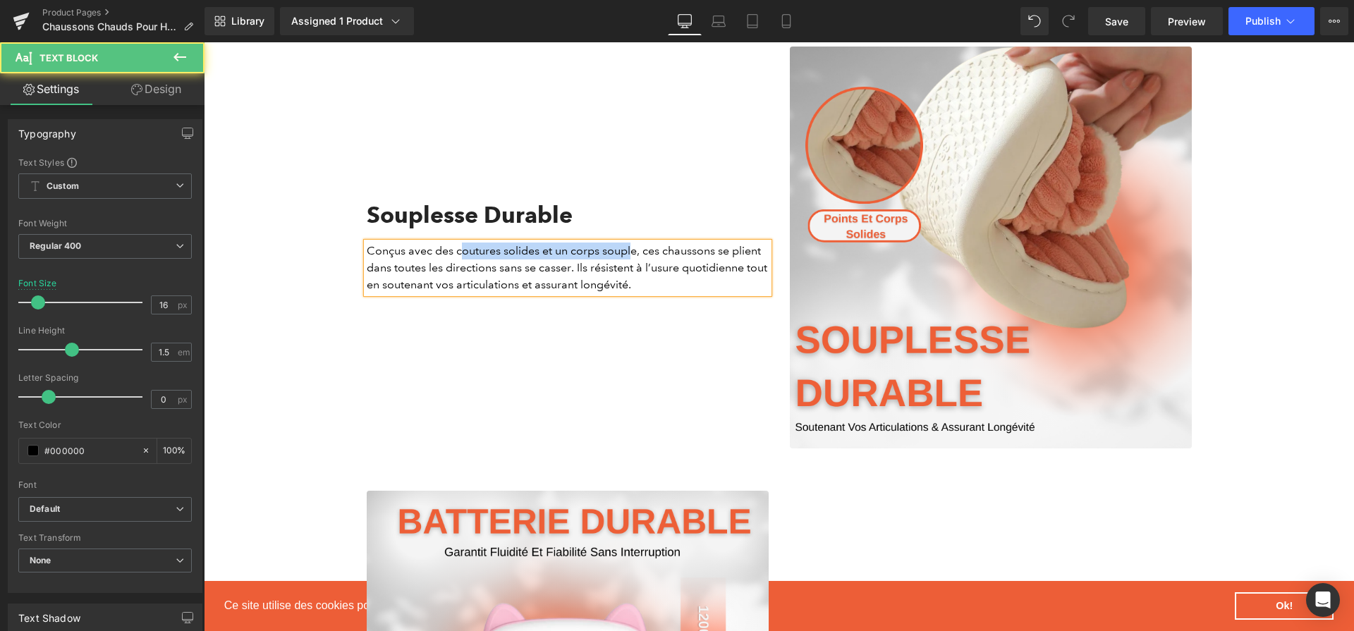
drag, startPoint x: 462, startPoint y: 258, endPoint x: 632, endPoint y: 264, distance: 169.3
click at [632, 264] on p "Conçus avec des coutures solides et un corps souple, ces chaussons se plient da…" at bounding box center [568, 268] width 402 height 51
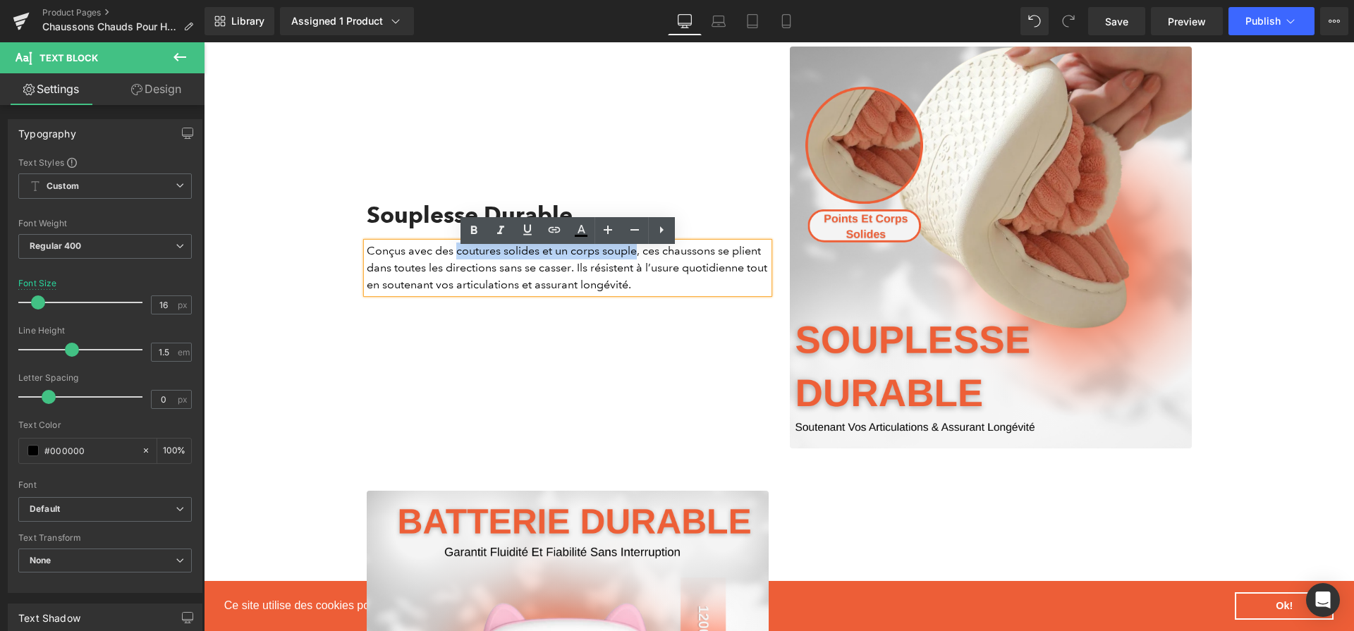
drag, startPoint x: 635, startPoint y: 262, endPoint x: 455, endPoint y: 259, distance: 179.8
click at [455, 259] on p "Conçus avec des coutures solides et un corps souple, ces chaussons se plient da…" at bounding box center [568, 268] width 402 height 51
drag, startPoint x: 723, startPoint y: 297, endPoint x: 623, endPoint y: 291, distance: 99.6
click at [623, 291] on p "Conçus avec des coutures solides et un corps souple , ces chaussons se plient d…" at bounding box center [568, 268] width 402 height 51
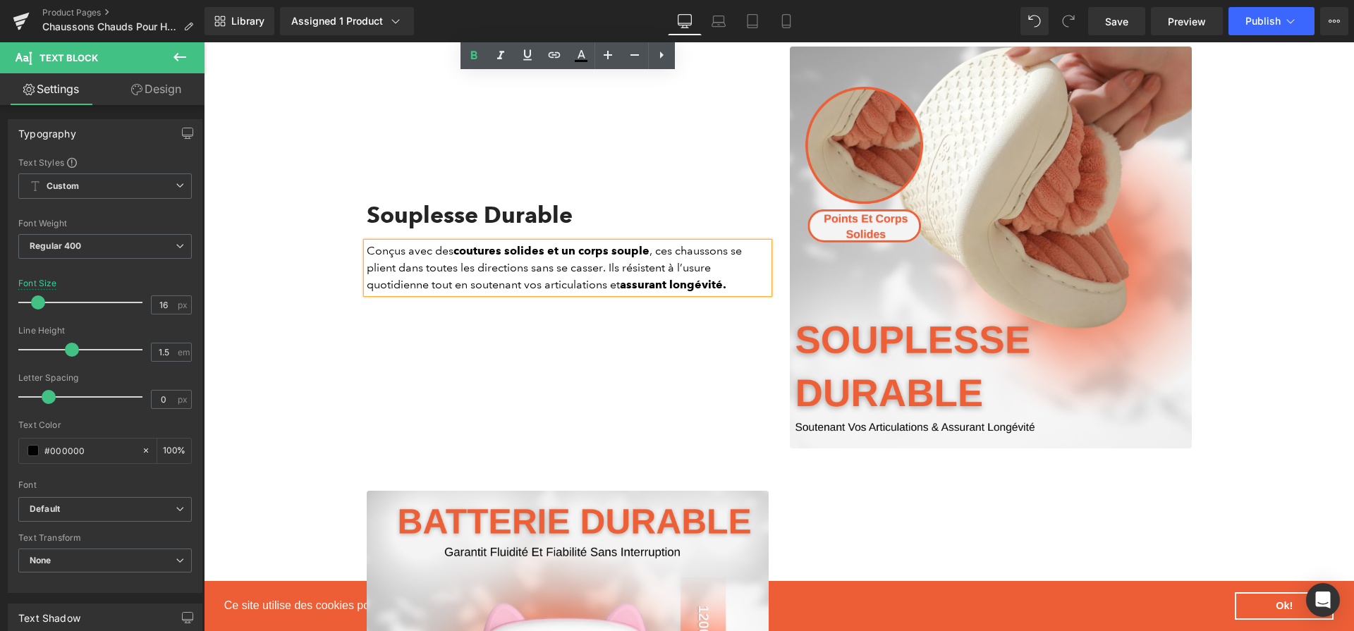
scroll to position [2819, 0]
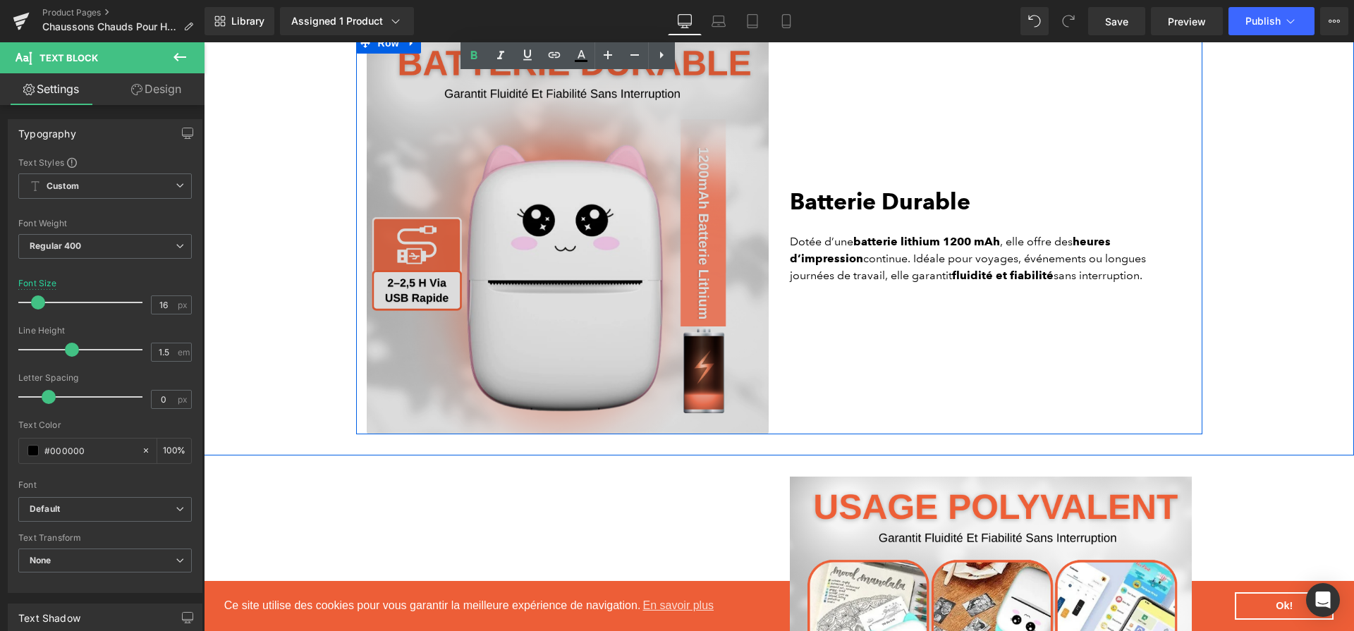
click at [680, 206] on img at bounding box center [568, 233] width 402 height 402
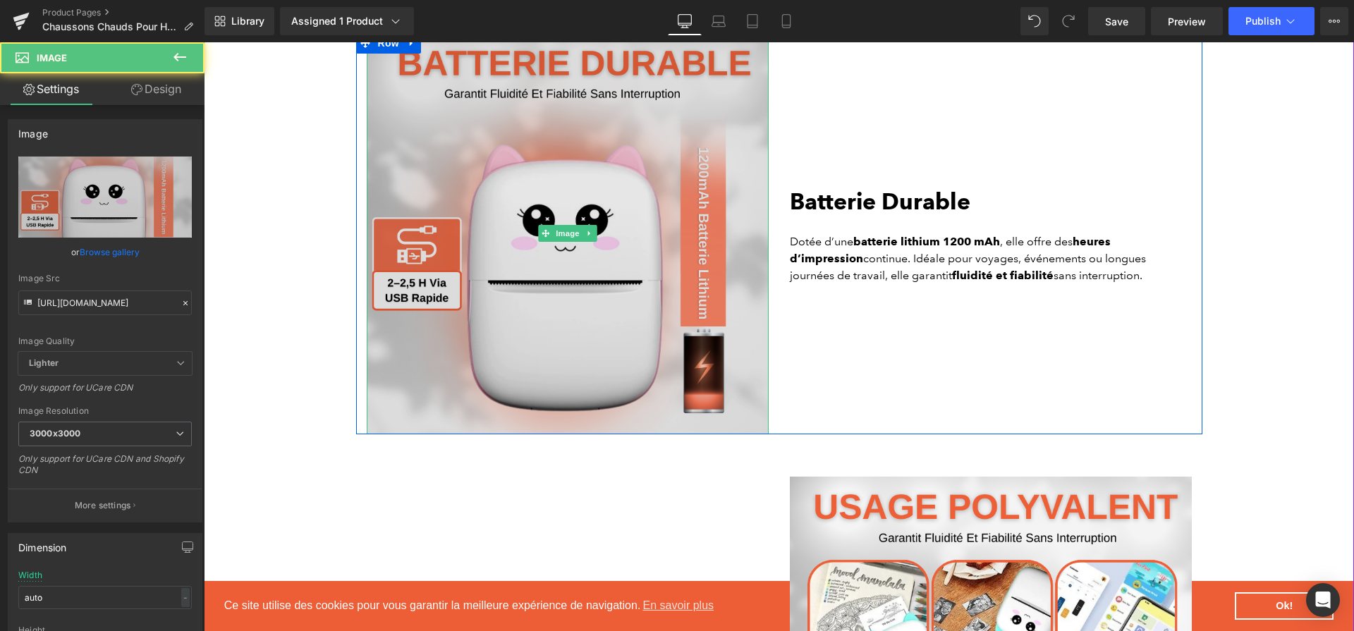
click at [537, 323] on img at bounding box center [568, 233] width 402 height 402
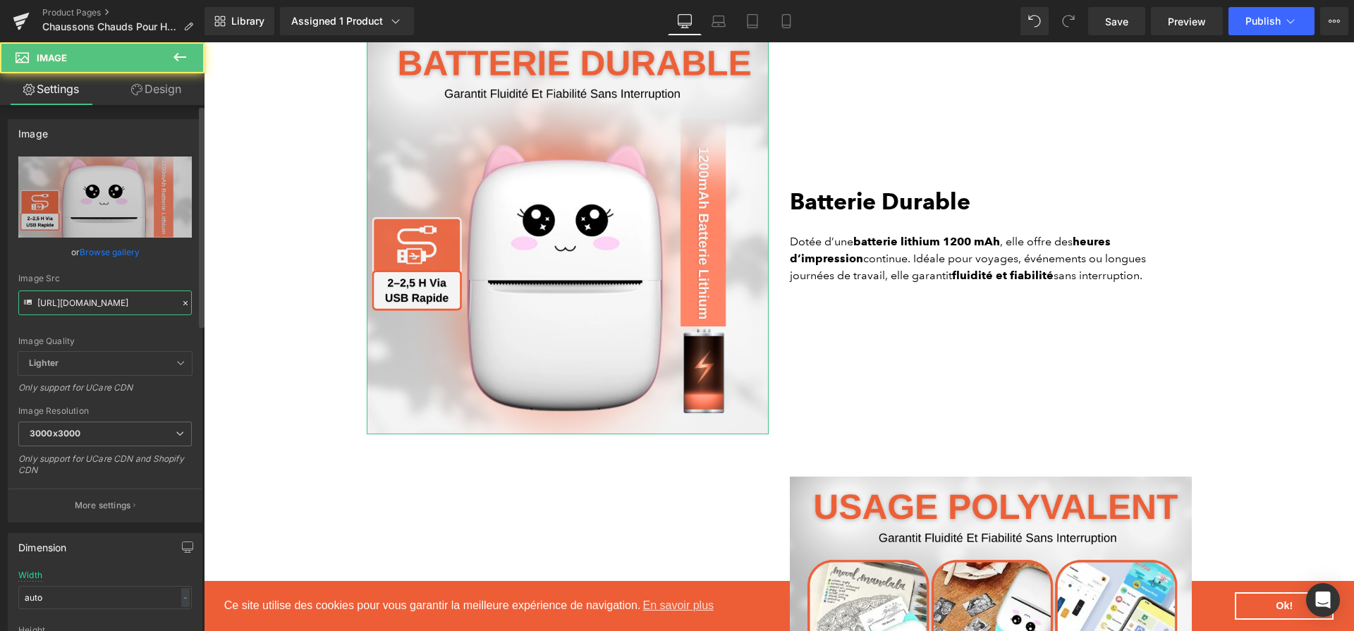
click at [117, 306] on input "https://cdn.shopify.com/s/files/1/0617/1757/7911/files/4_a11ba372-24f1-48cd-9e0…" at bounding box center [104, 302] width 173 height 25
paste input "https://cdn.shopify.com/s/files/1/0617/1757/7911/files/4_4179d5e9-7297-468a-8e0…"
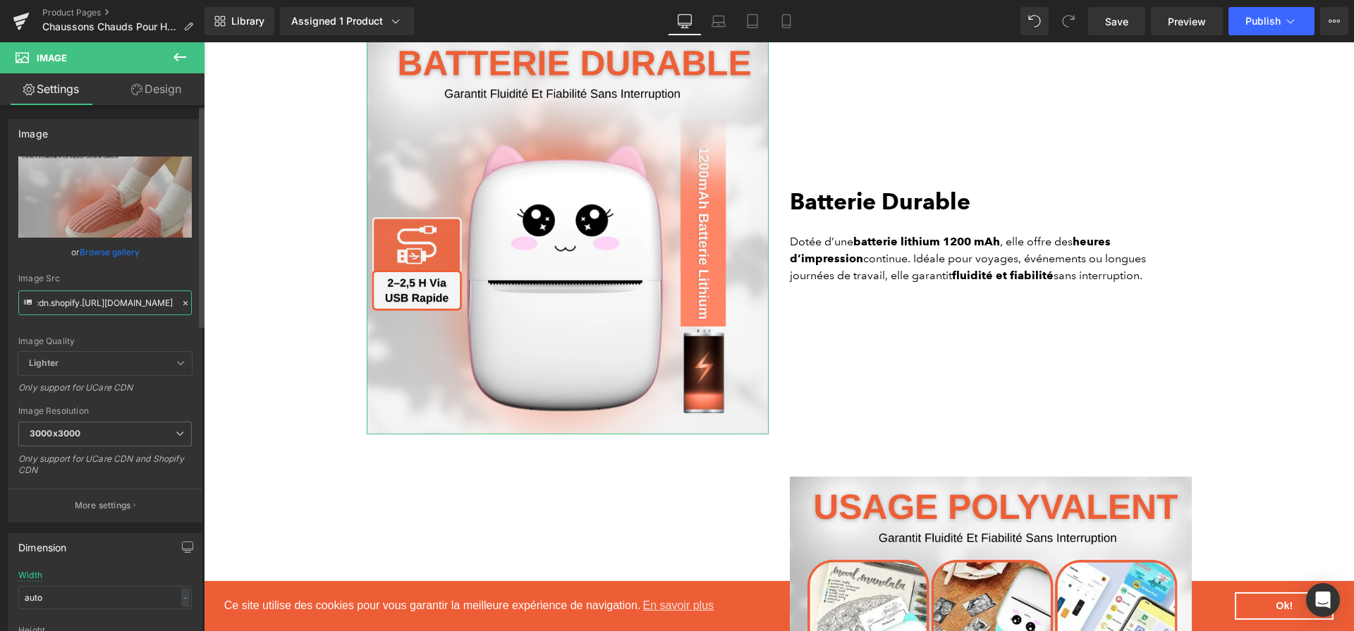
scroll to position [0, 400]
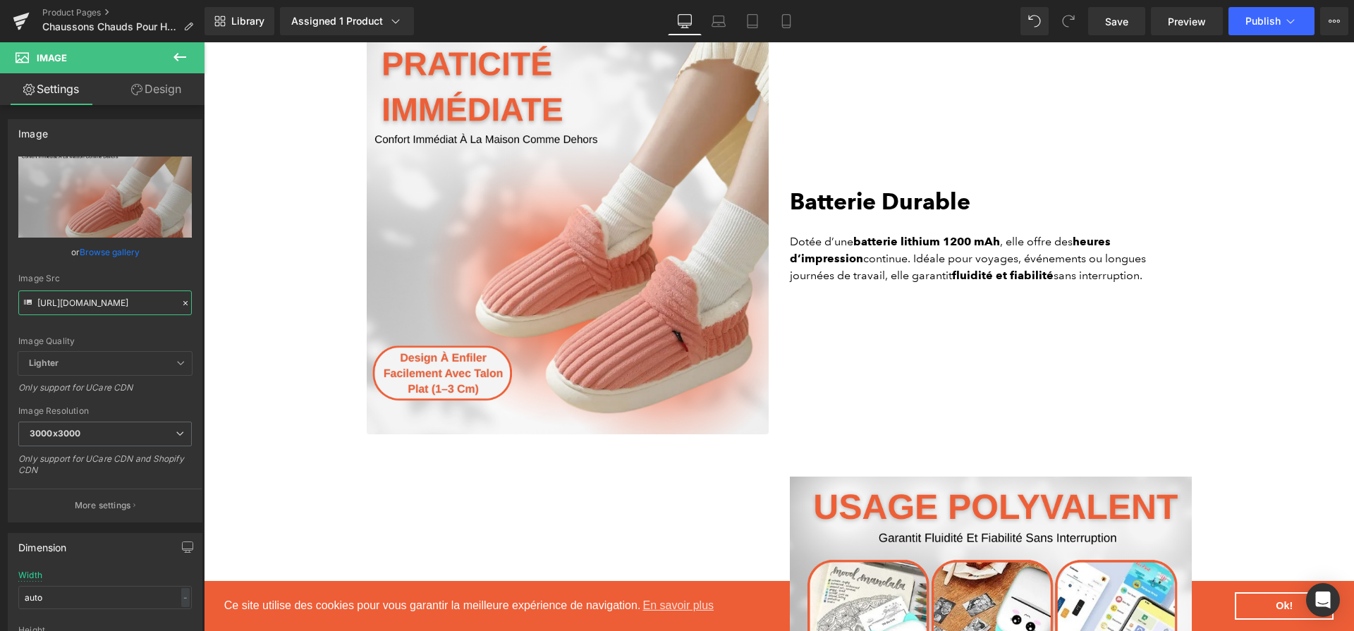
type input "https://cdn.shopify.com/s/files/1/0617/1757/7911/files/4_4179d5e9-7297-468a-8e0…"
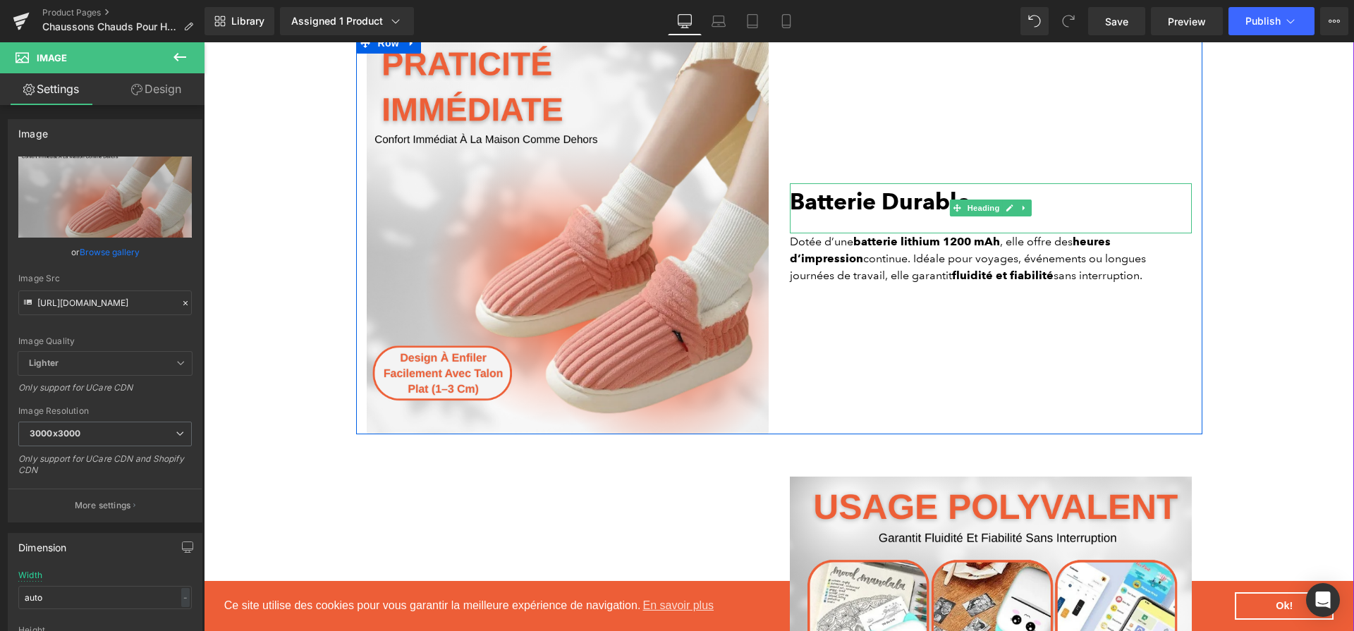
click at [904, 212] on b "Batterie Durable" at bounding box center [880, 201] width 180 height 27
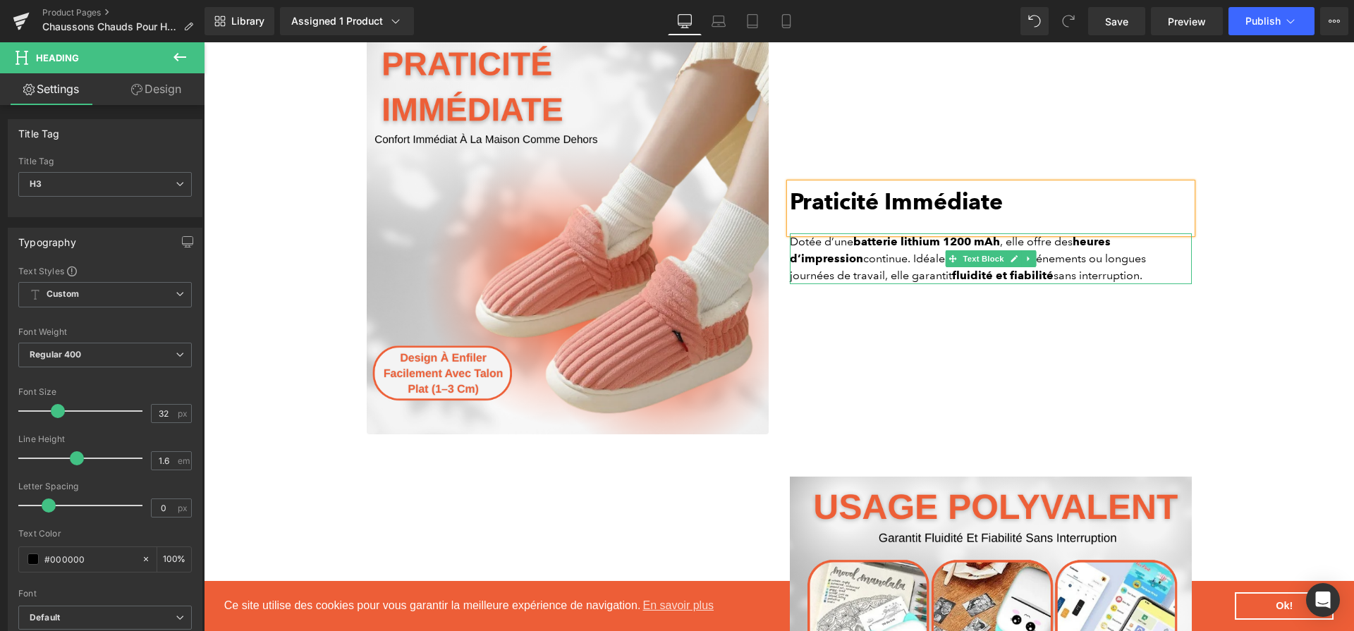
click at [834, 271] on p "Dotée d’une batterie lithium 1200 mAh , elle offre des heures d’impression cont…" at bounding box center [991, 258] width 402 height 51
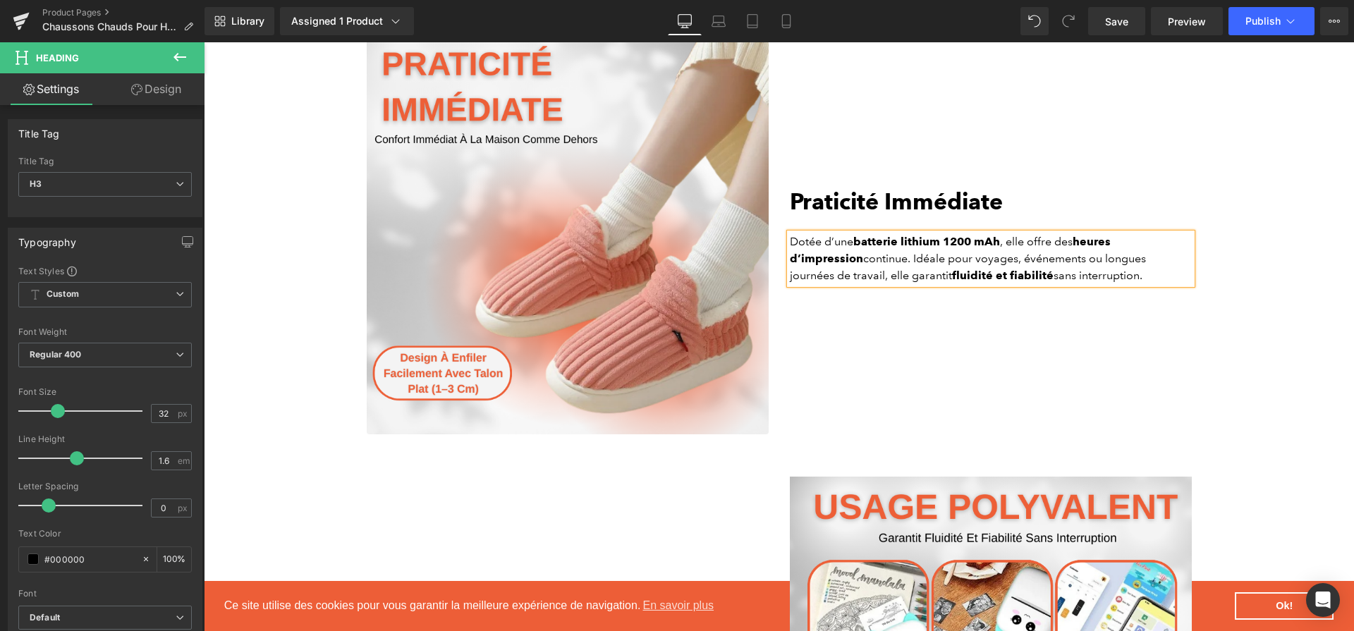
click at [834, 271] on p "Dotée d’une batterie lithium 1200 mAh , elle offre des heures d’impression cont…" at bounding box center [991, 258] width 402 height 51
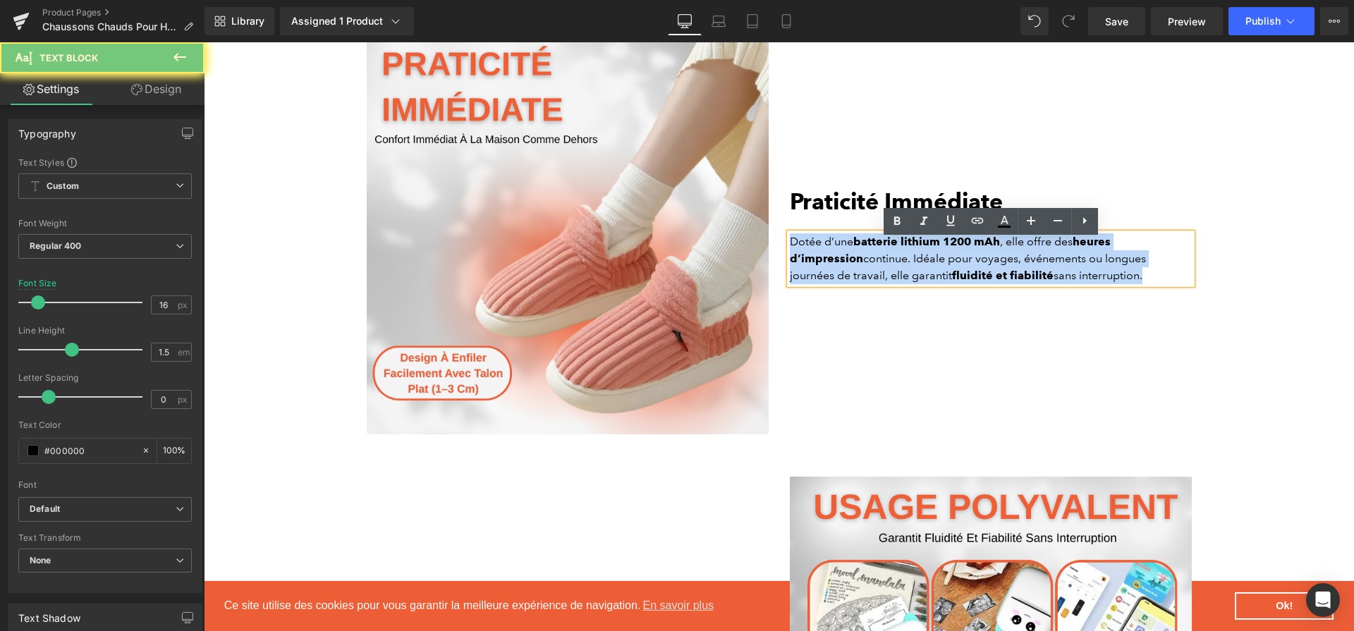
paste div
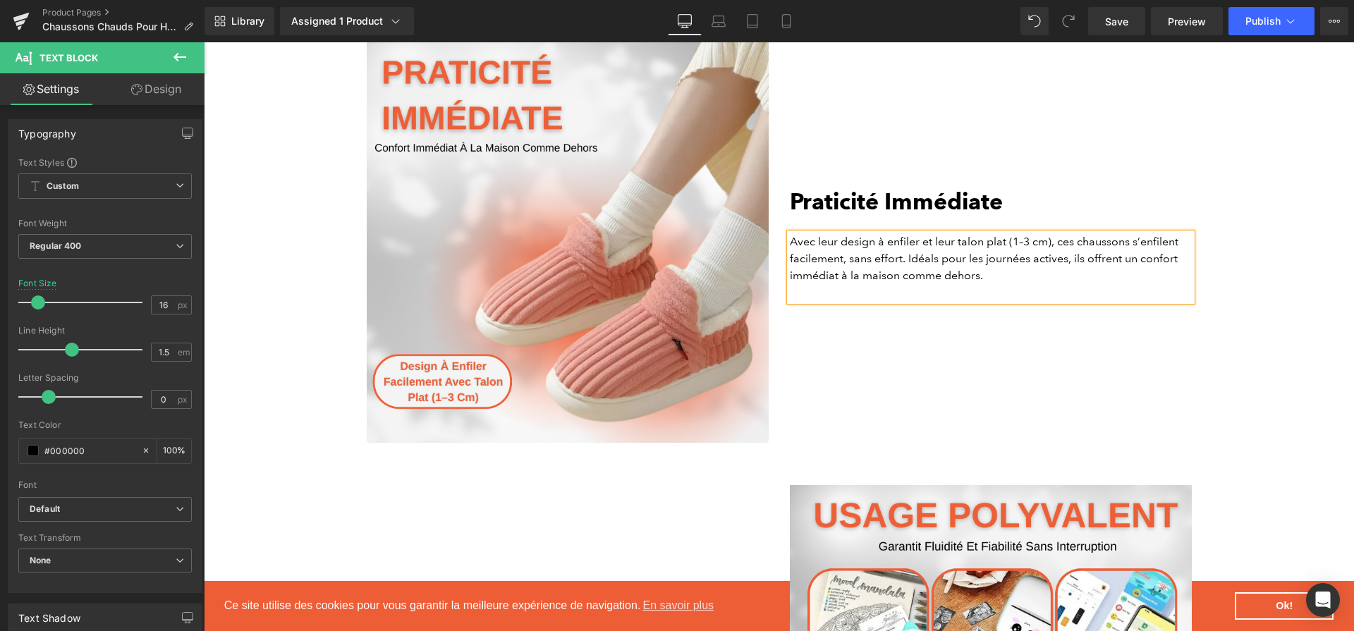
scroll to position [2819, 0]
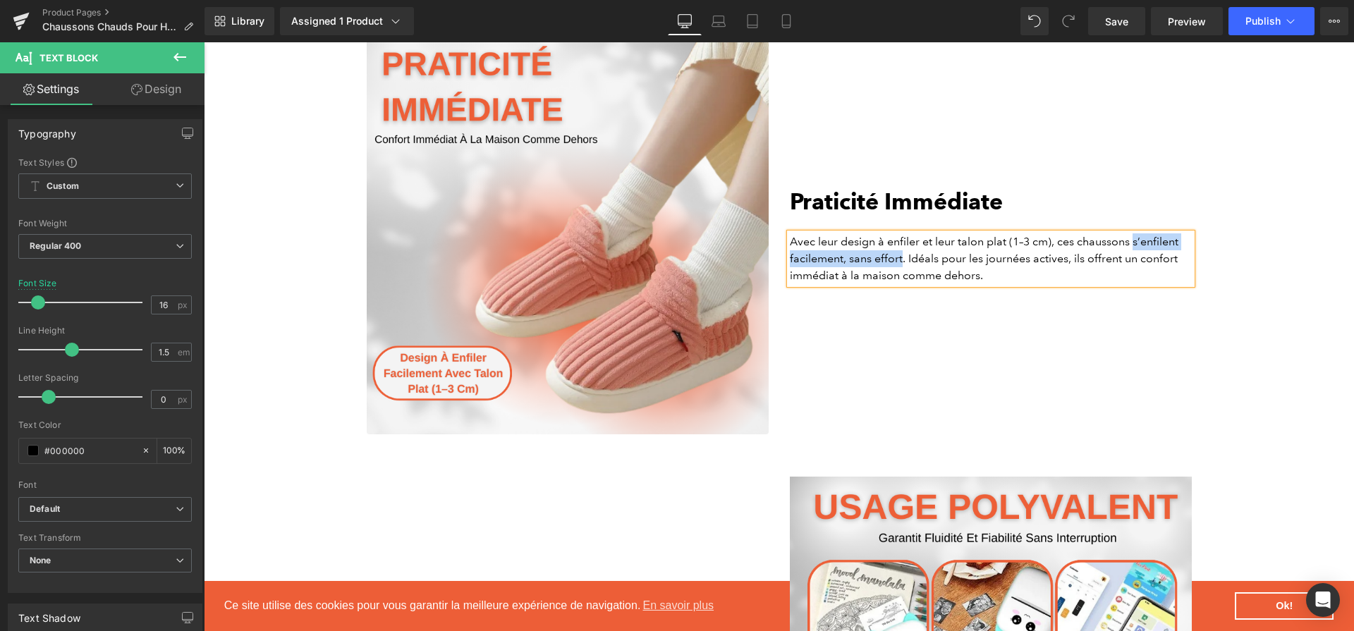
drag, startPoint x: 900, startPoint y: 268, endPoint x: 1135, endPoint y: 252, distance: 236.0
click at [1135, 252] on p "Avec leur design à enfiler et leur talon plat (1–3 cm), ces chaussons s’enfilen…" at bounding box center [991, 258] width 402 height 51
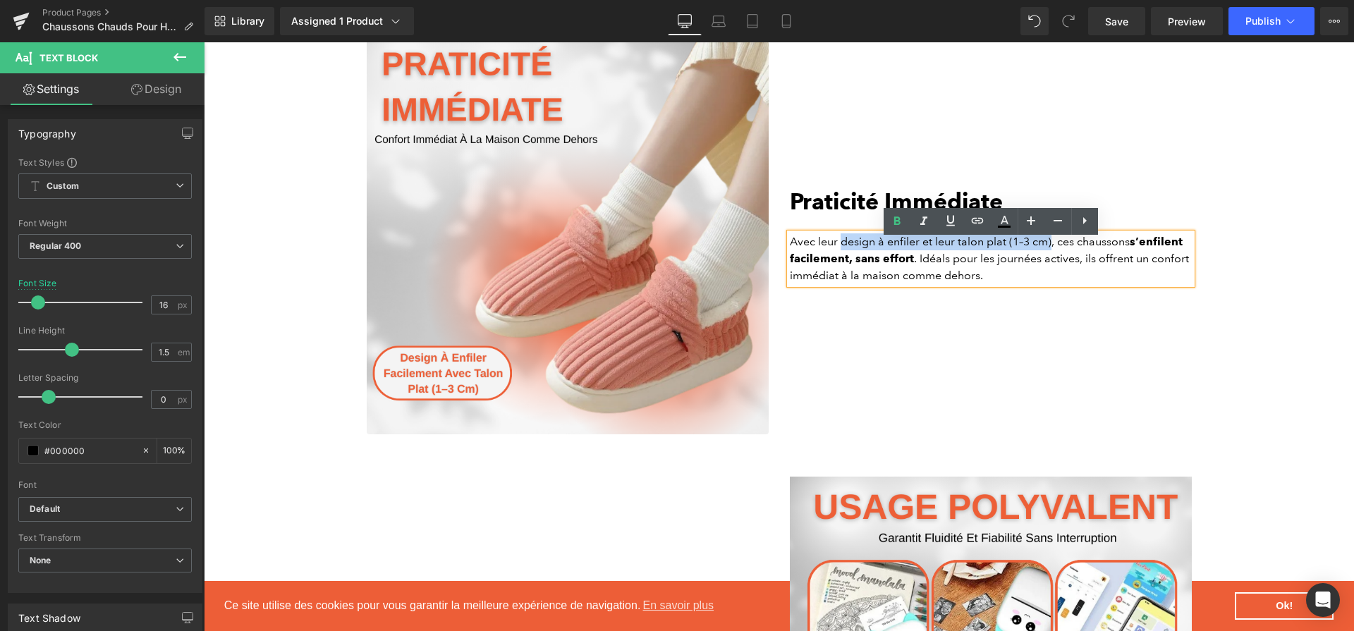
drag, startPoint x: 1053, startPoint y: 251, endPoint x: 842, endPoint y: 249, distance: 210.1
click at [842, 249] on p "Avec leur design à enfiler et leur talon plat (1–3 cm), ces chaussons s’enfilen…" at bounding box center [991, 258] width 402 height 51
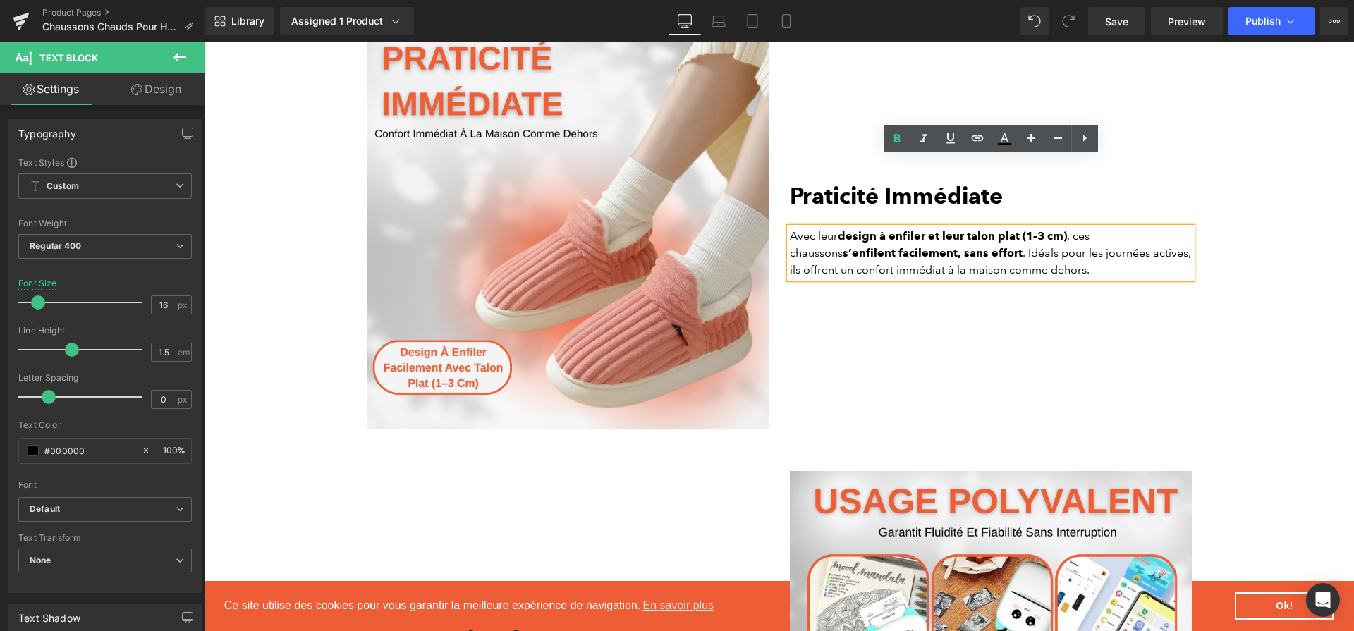
scroll to position [3250, 0]
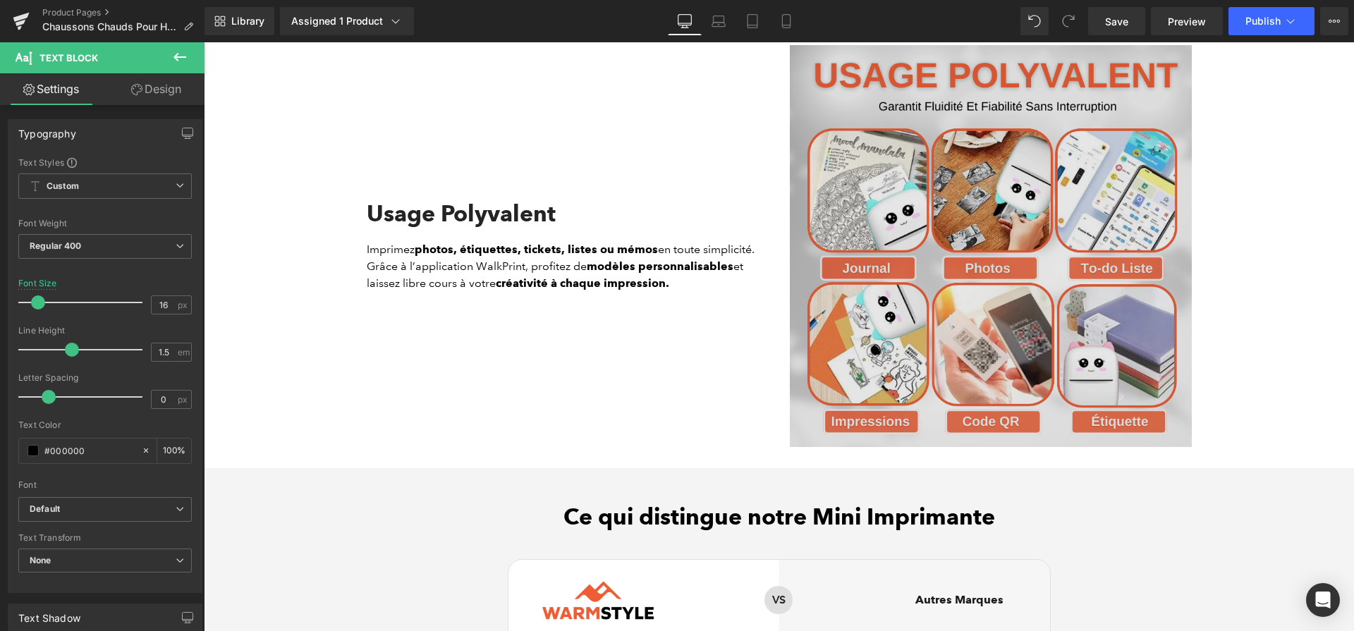
click at [927, 263] on img at bounding box center [991, 246] width 402 height 402
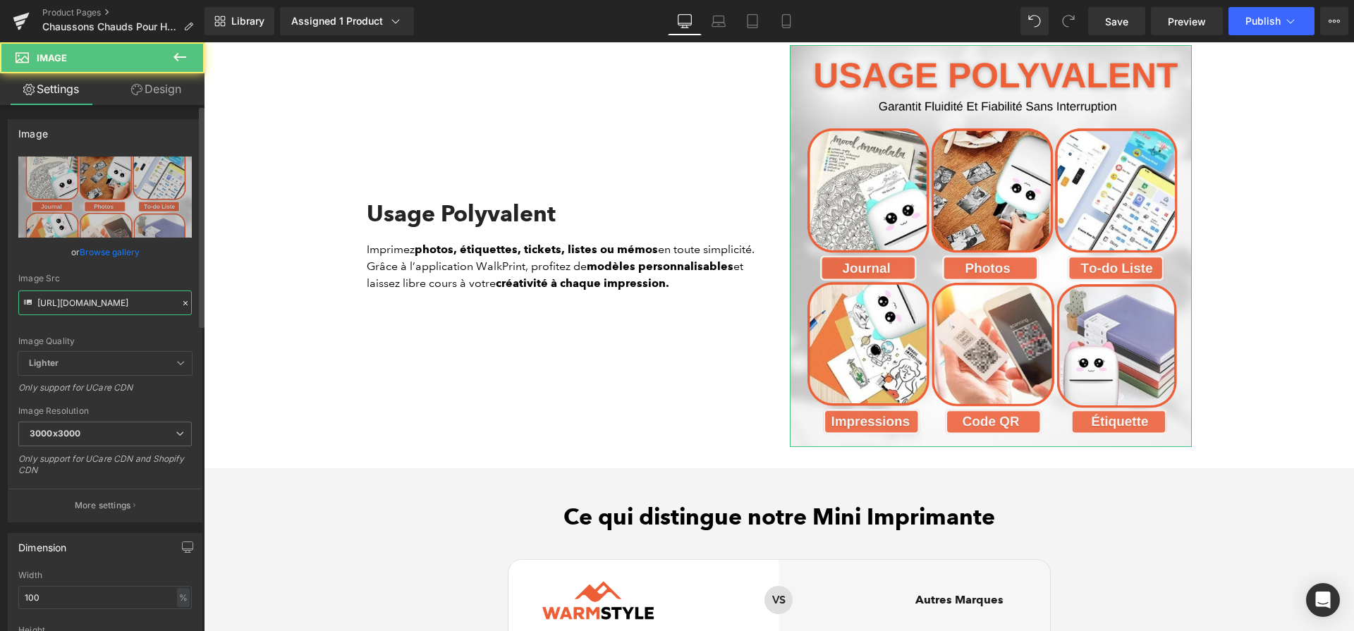
click at [124, 309] on input "https://cdn.shopify.com/s/files/1/0617/1757/7911/files/5_892754fb-5cd9-4b7c-b78…" at bounding box center [104, 302] width 173 height 25
paste input "25a5dbf7-6a9e-451d-add9-cf02900743ec_3000x3000.png?v=1757693487"
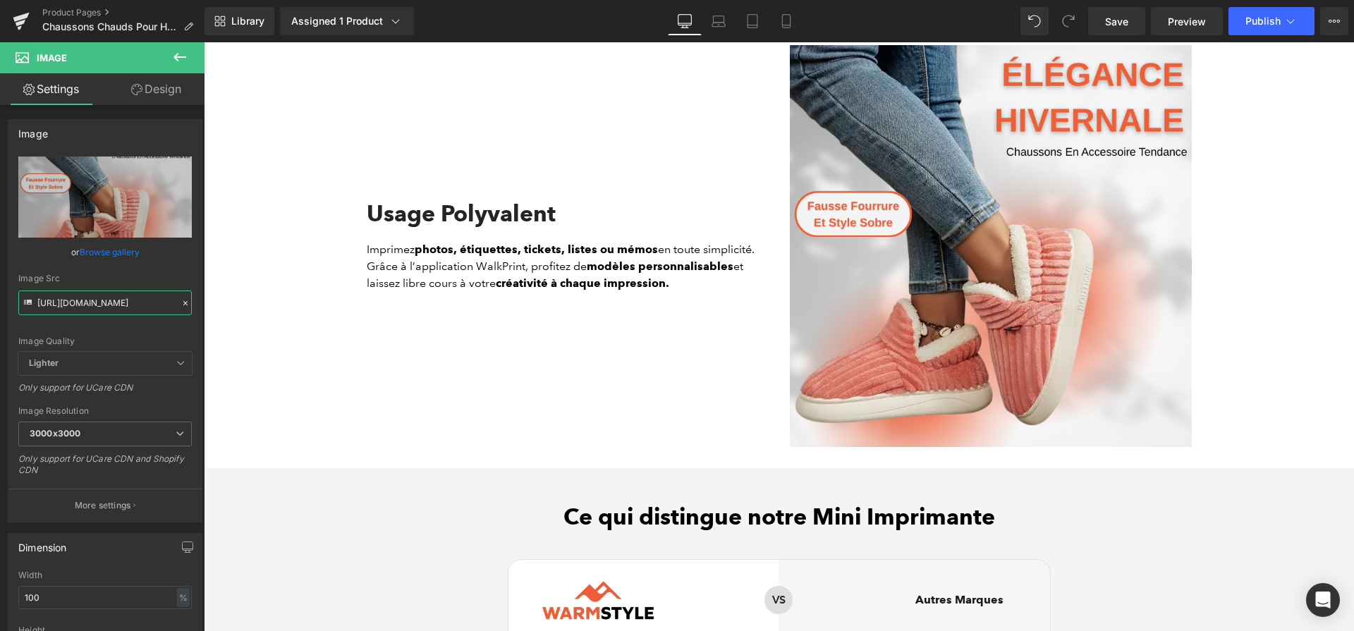
type input "https://cdn.shopify.com/s/files/1/0617/1757/7911/files/5_25a5dbf7-6a9e-451d-add…"
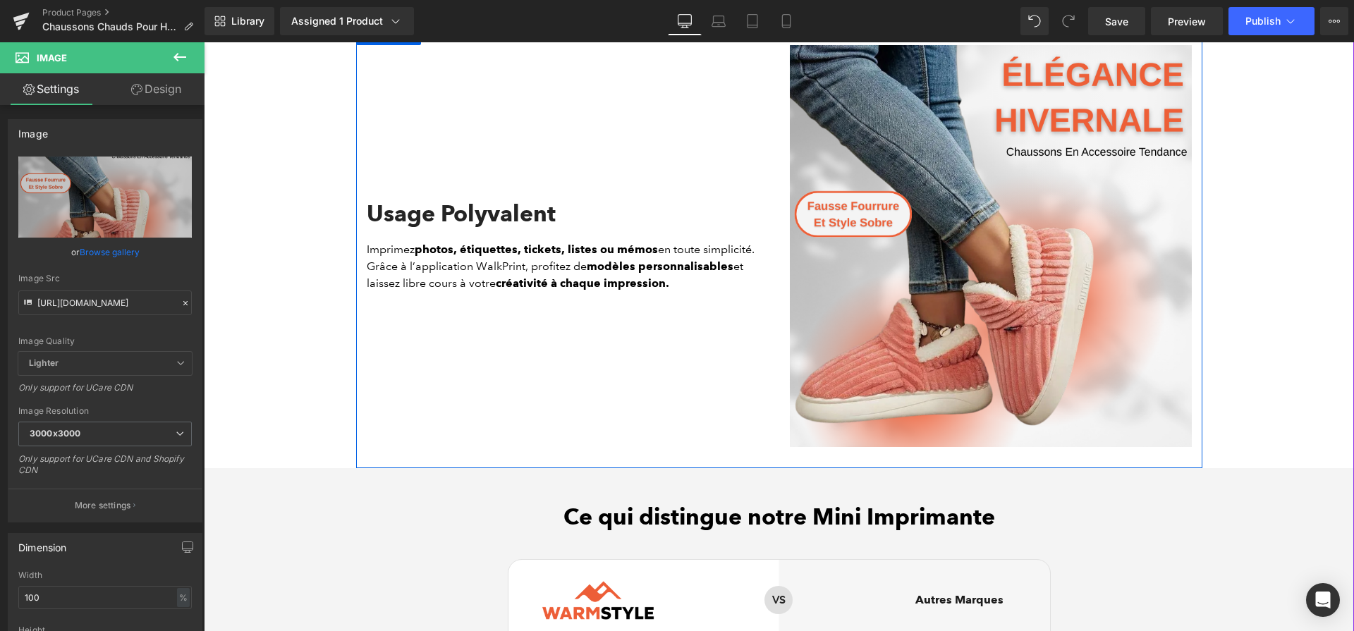
click at [467, 226] on h2 "Usage Polyvalent" at bounding box center [568, 213] width 402 height 27
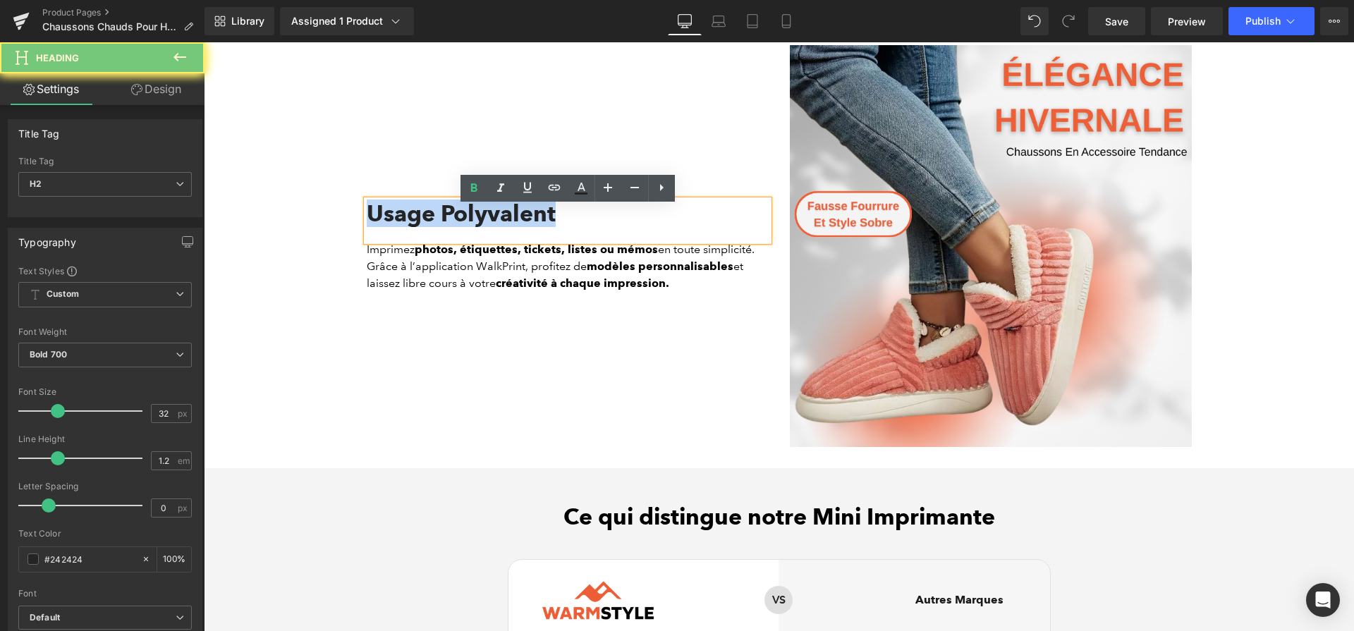
click at [467, 226] on h2 "Usage Polyvalent" at bounding box center [568, 213] width 402 height 27
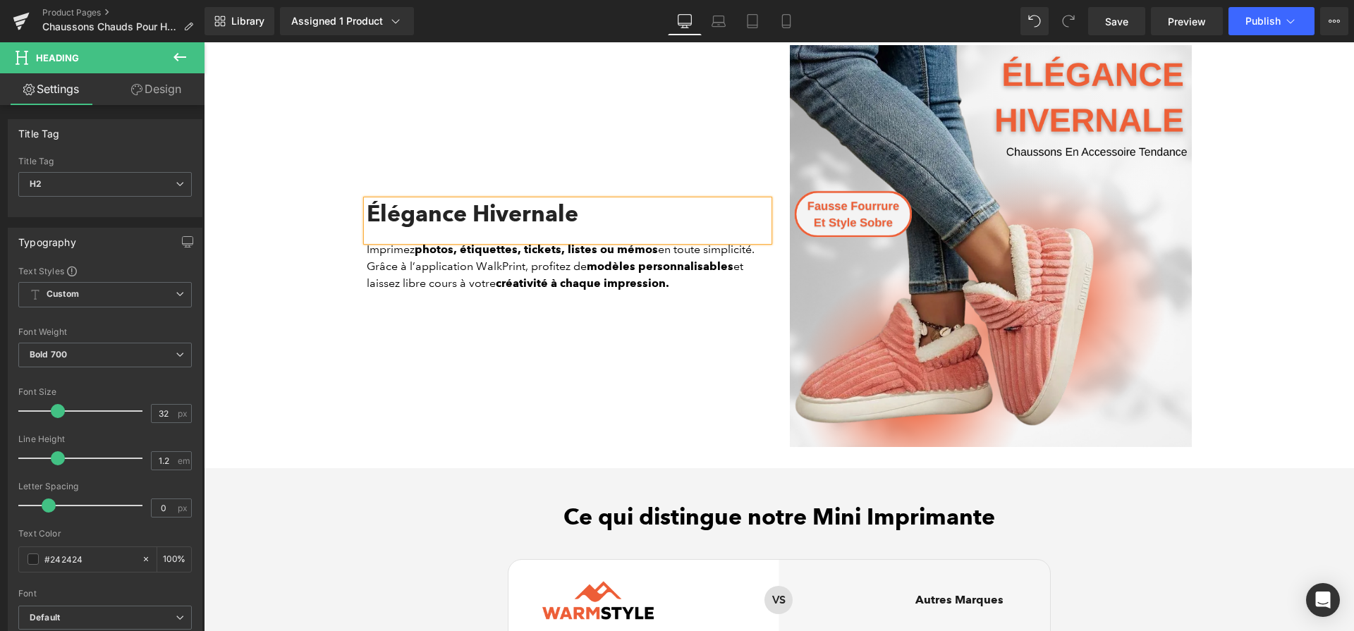
click at [594, 290] on strong "créativité à chaque impression." at bounding box center [582, 282] width 173 height 13
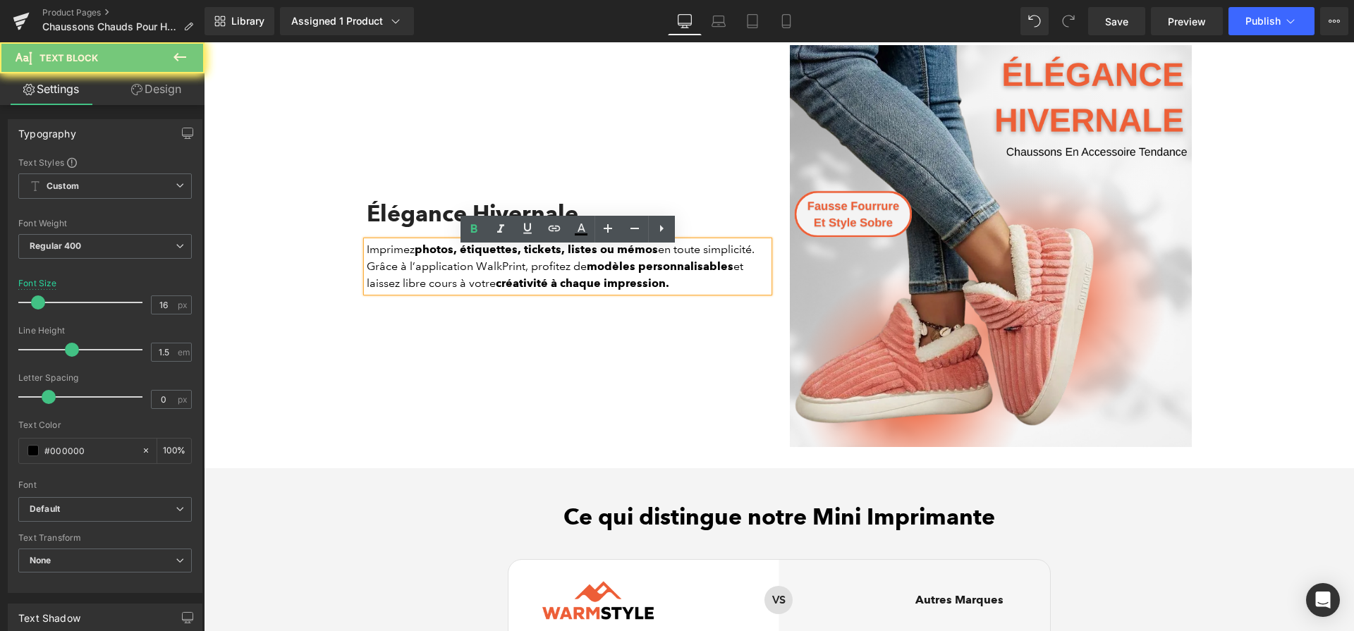
click at [594, 290] on strong "créativité à chaque impression." at bounding box center [582, 282] width 173 height 13
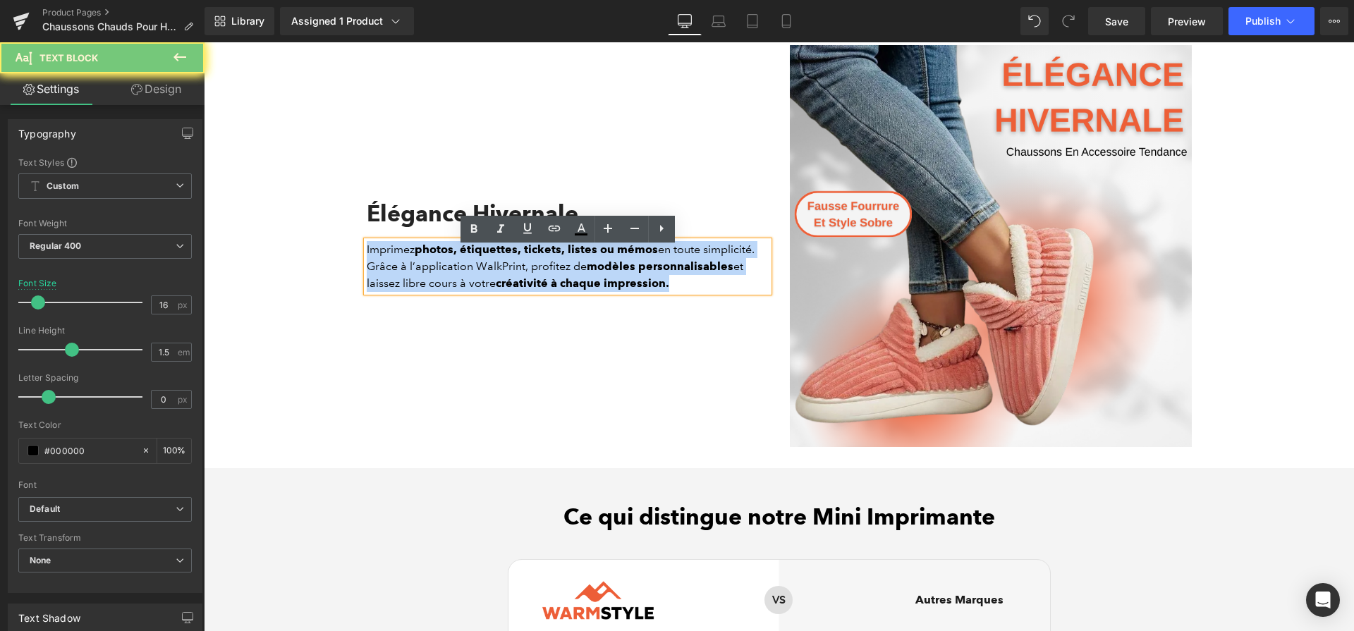
paste div
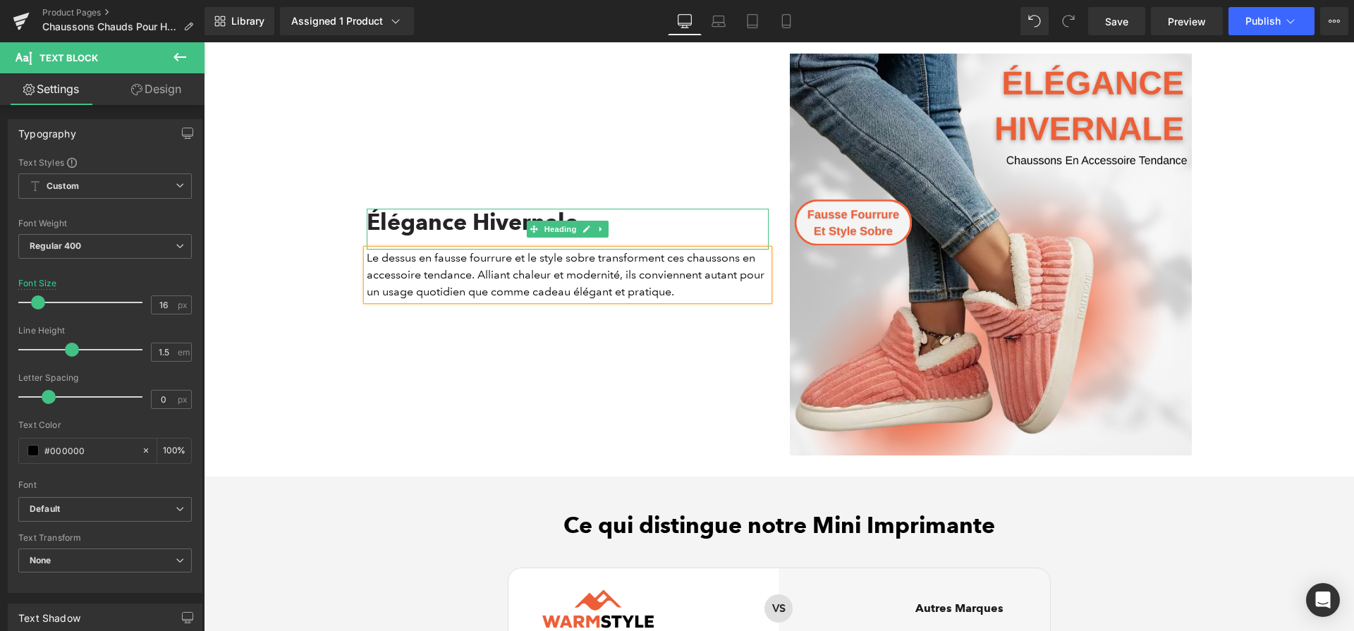
scroll to position [3250, 0]
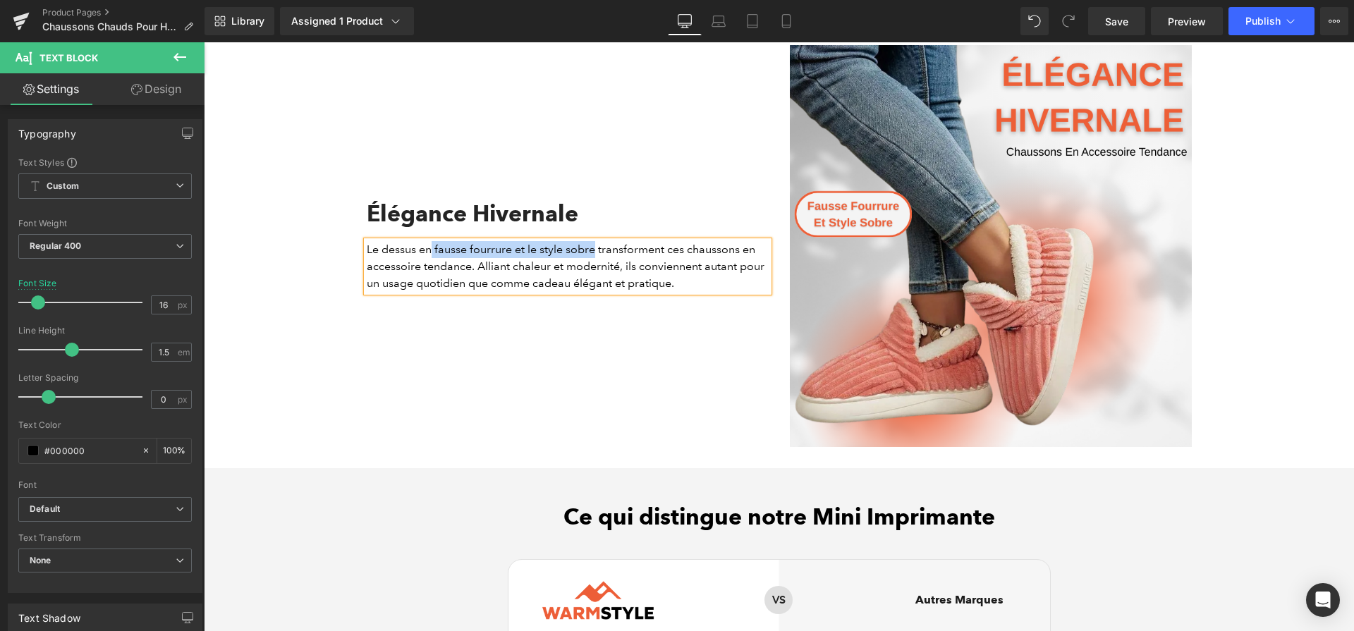
drag, startPoint x: 433, startPoint y: 257, endPoint x: 596, endPoint y: 254, distance: 163.6
click at [596, 254] on p "Le dessus en fausse fourrure et le style sobre transforment ces chaussons en ac…" at bounding box center [568, 266] width 402 height 51
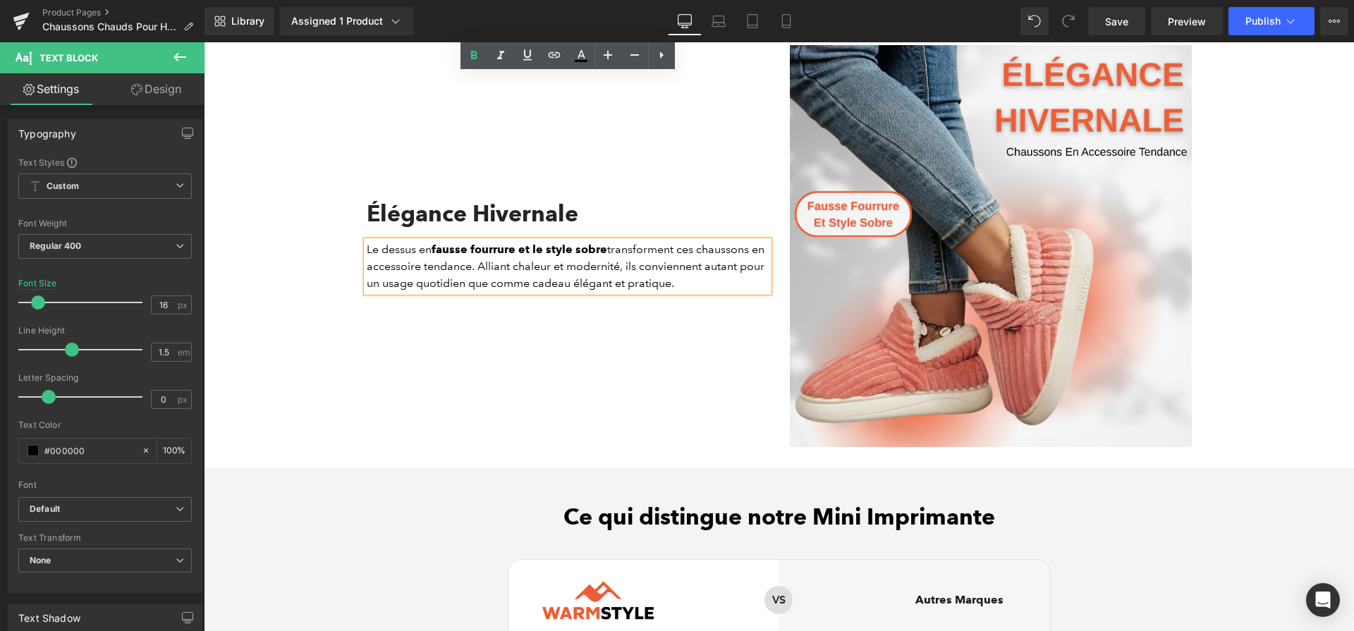
scroll to position [3529, 0]
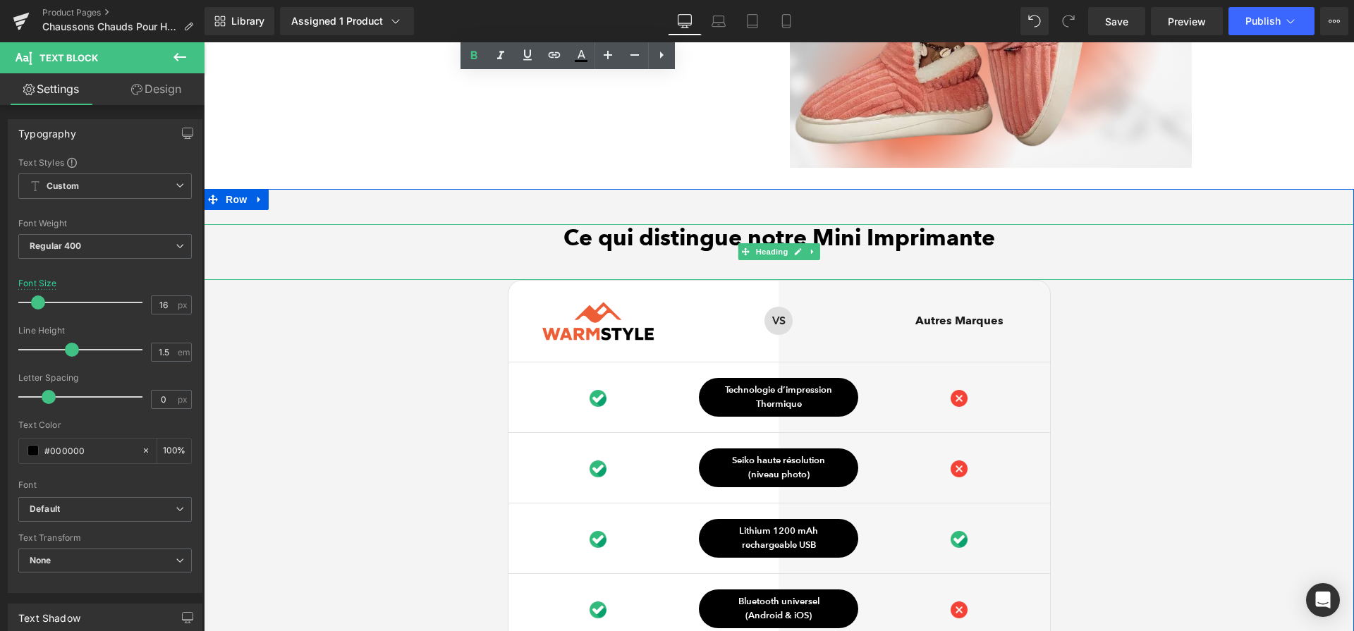
click at [822, 243] on h2 "Ce qui distingue notre Mini Imprimante" at bounding box center [779, 237] width 1150 height 27
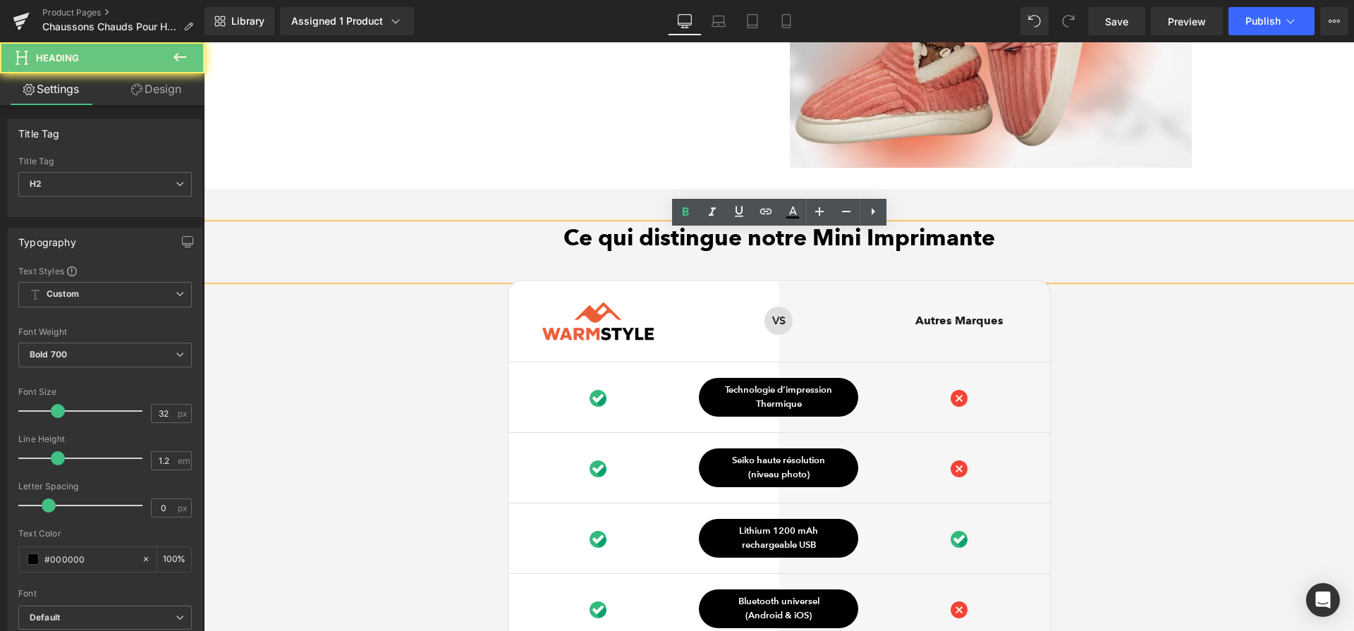
click at [804, 244] on h2 "Ce qui distingue notre Mini Imprimante" at bounding box center [779, 237] width 1150 height 27
drag, startPoint x: 809, startPoint y: 245, endPoint x: 1049, endPoint y: 241, distance: 240.4
click at [1049, 241] on h2 "Ce qui distingue notre Mini Imprimante" at bounding box center [779, 237] width 1150 height 27
paste div
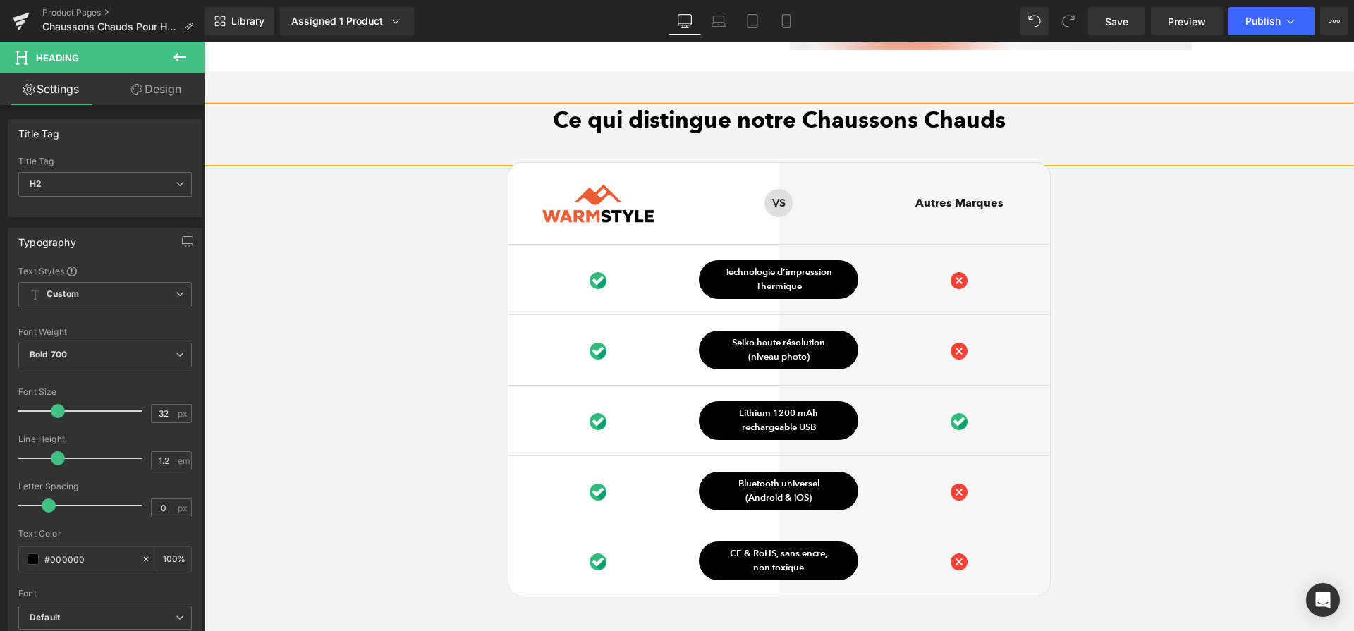
scroll to position [3839, 0]
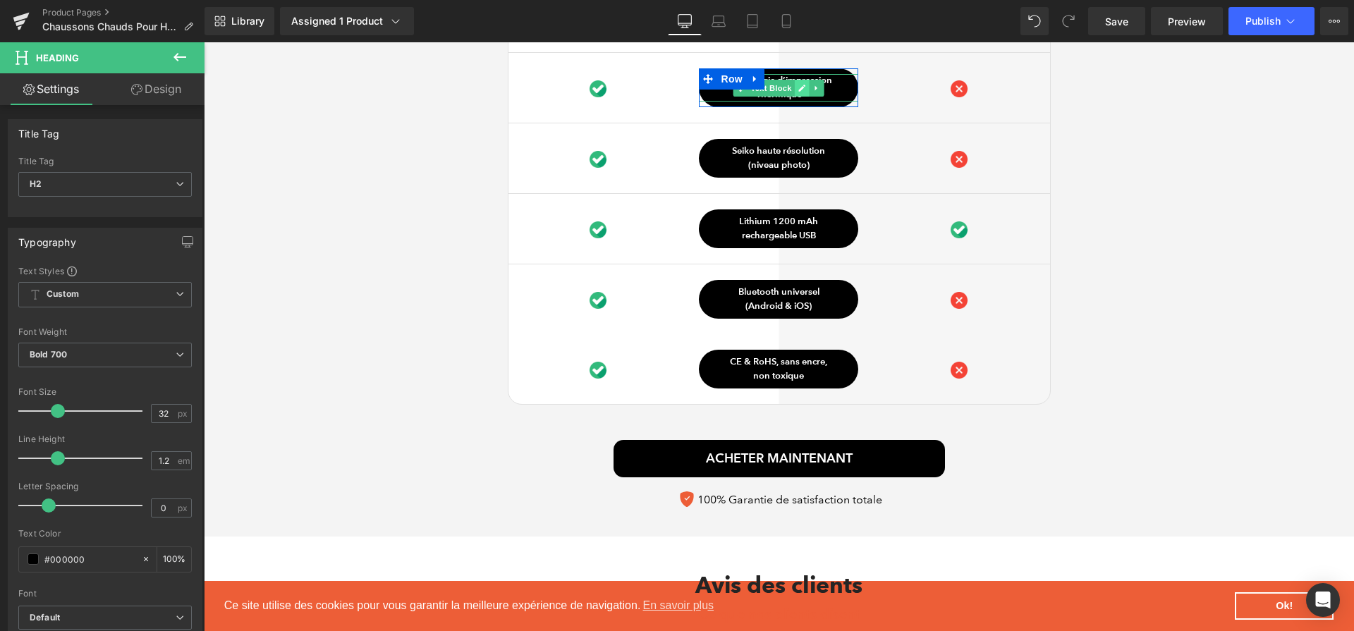
click at [798, 92] on icon at bounding box center [802, 88] width 8 height 8
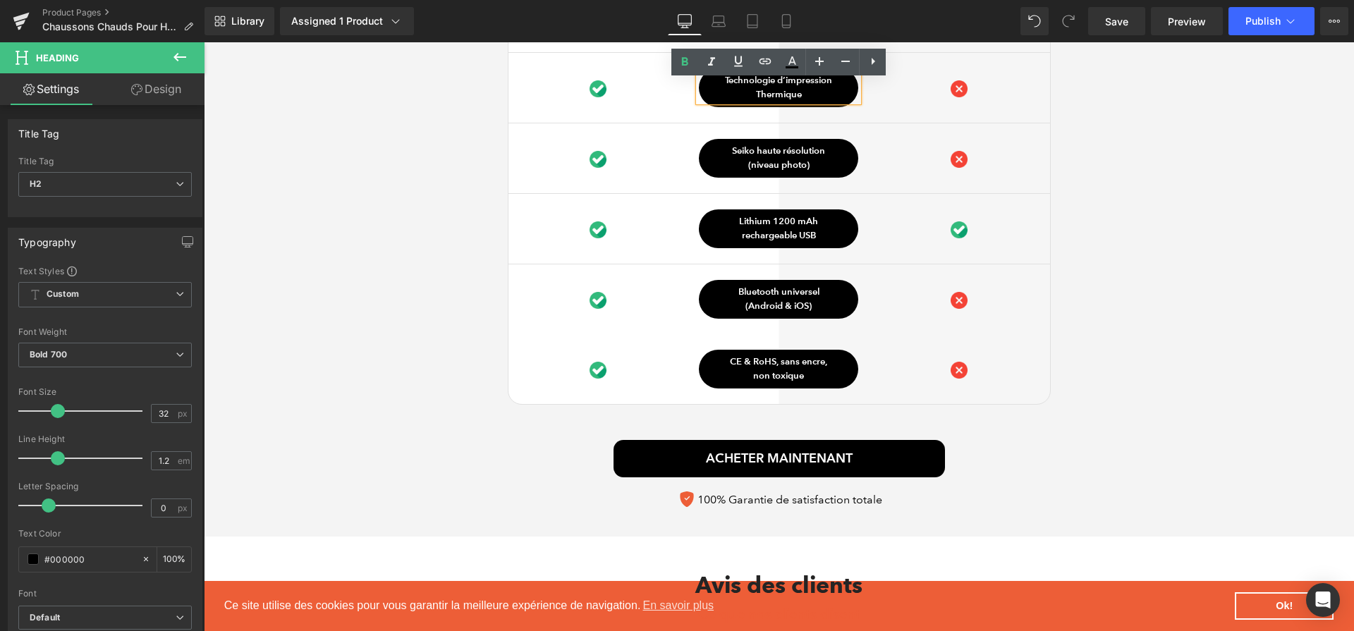
click at [797, 95] on p "Thermique" at bounding box center [778, 95] width 159 height 14
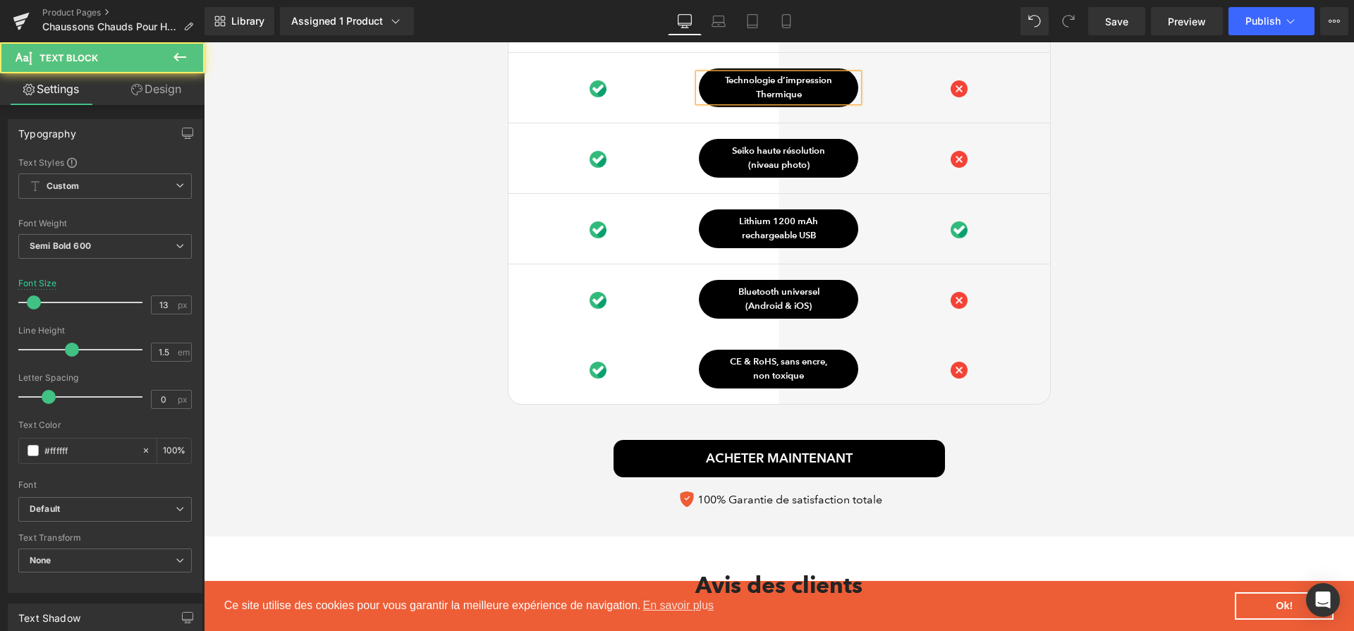
paste div
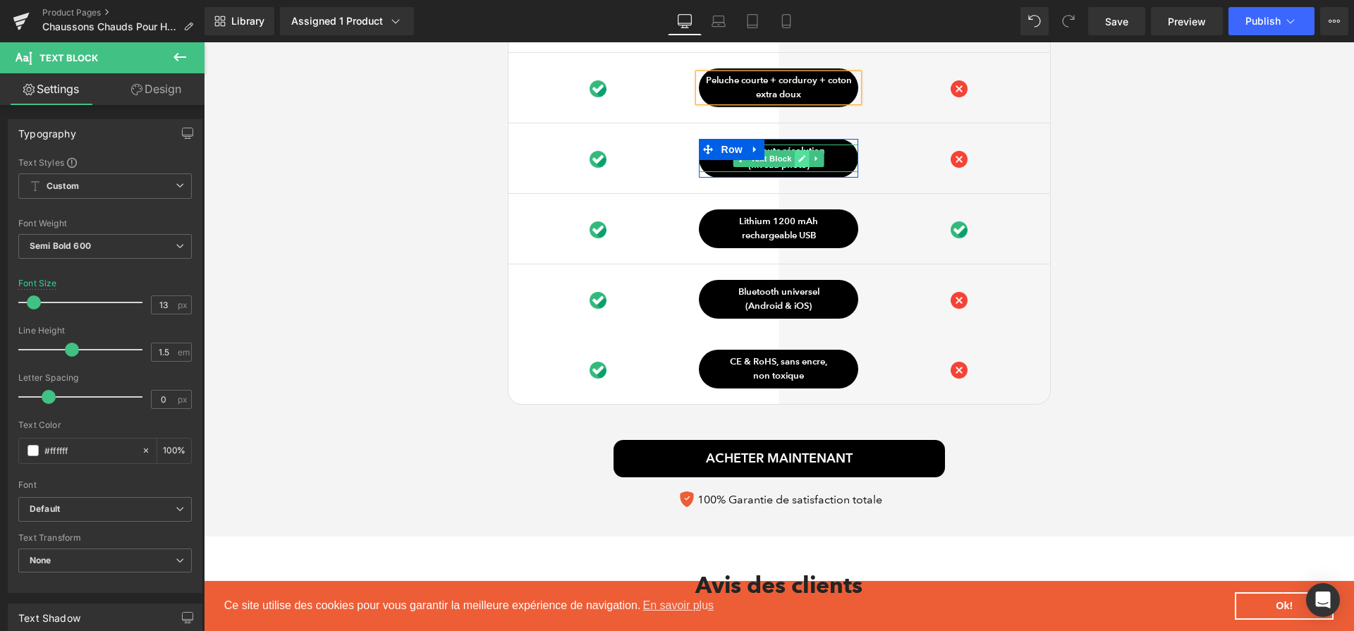
click at [800, 167] on link at bounding box center [802, 158] width 15 height 17
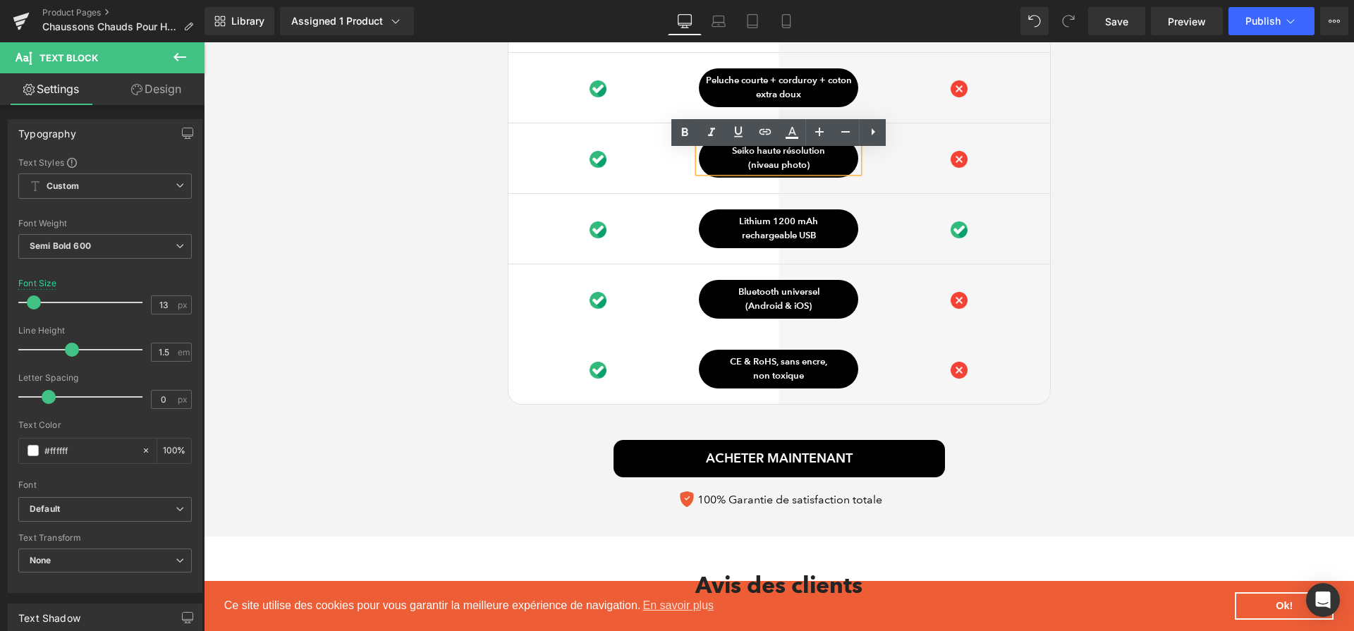
click at [800, 171] on p "(niveau photo)" at bounding box center [778, 166] width 159 height 14
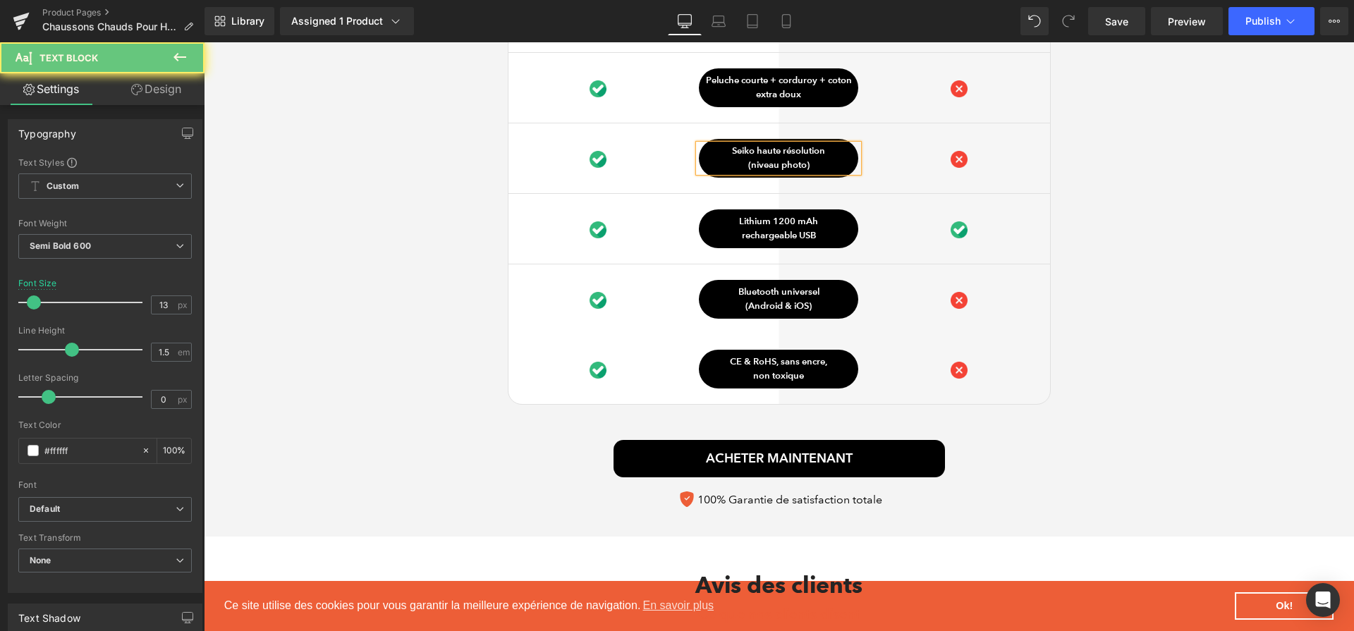
paste div
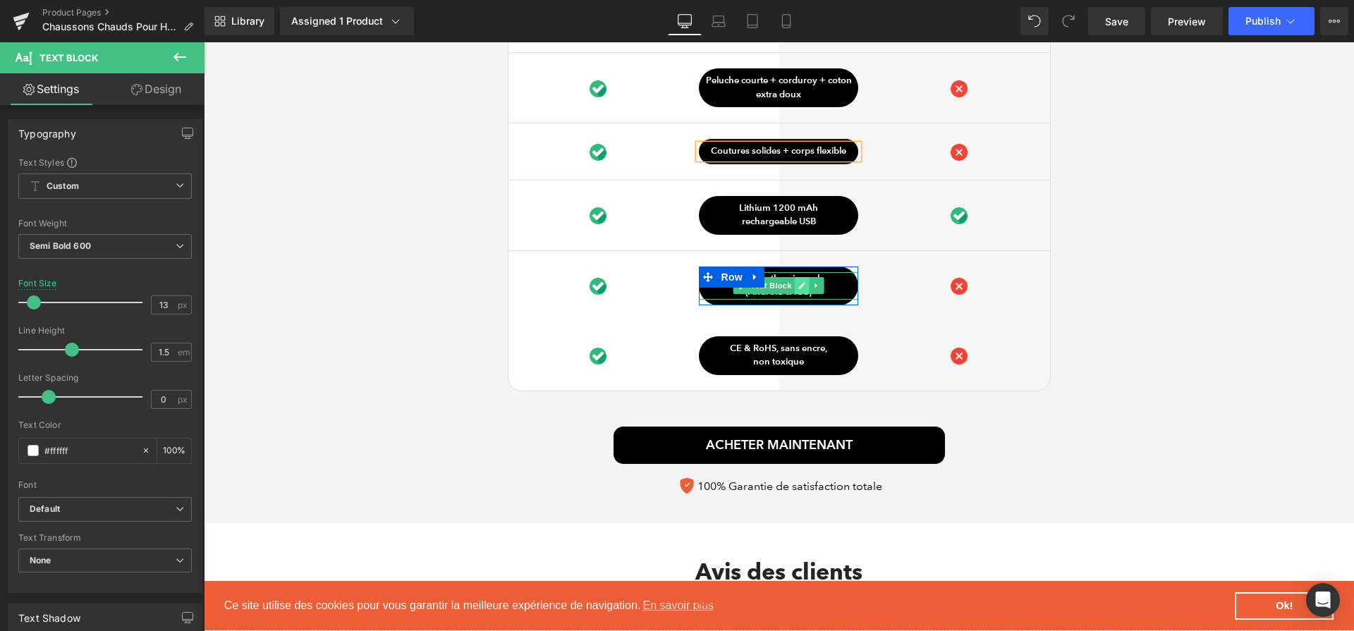
click at [798, 290] on icon at bounding box center [802, 285] width 8 height 8
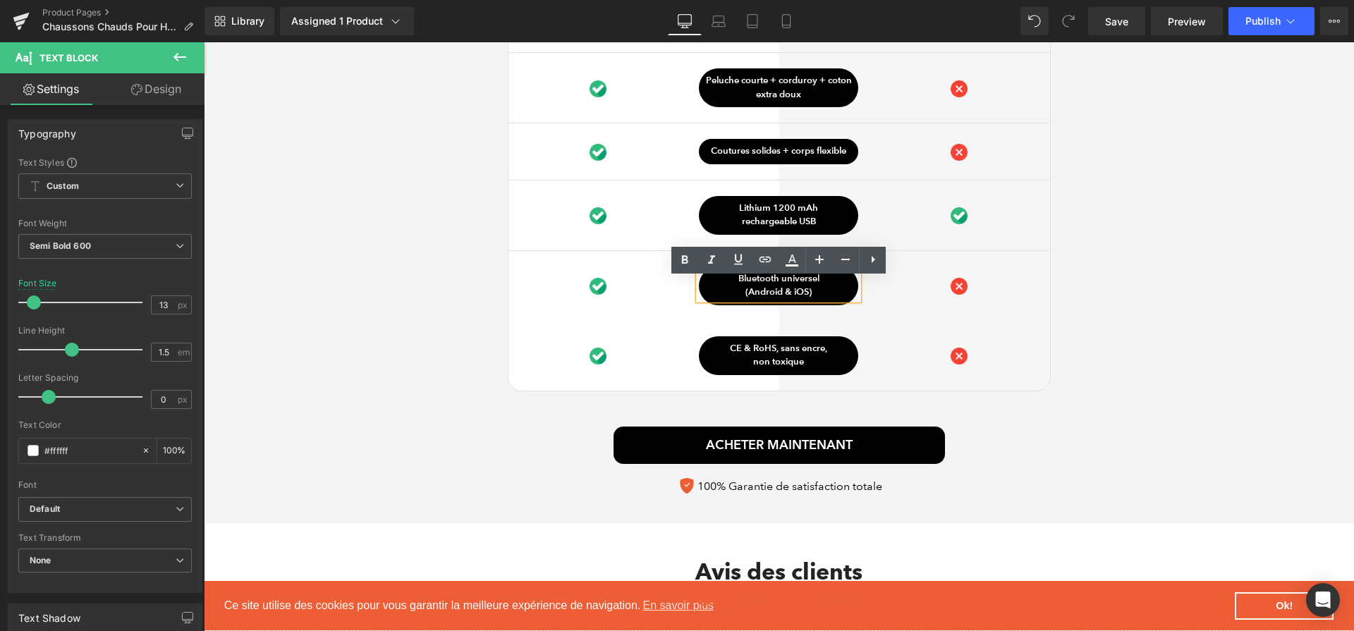
click at [797, 293] on span "Android & iOS)" at bounding box center [779, 291] width 63 height 11
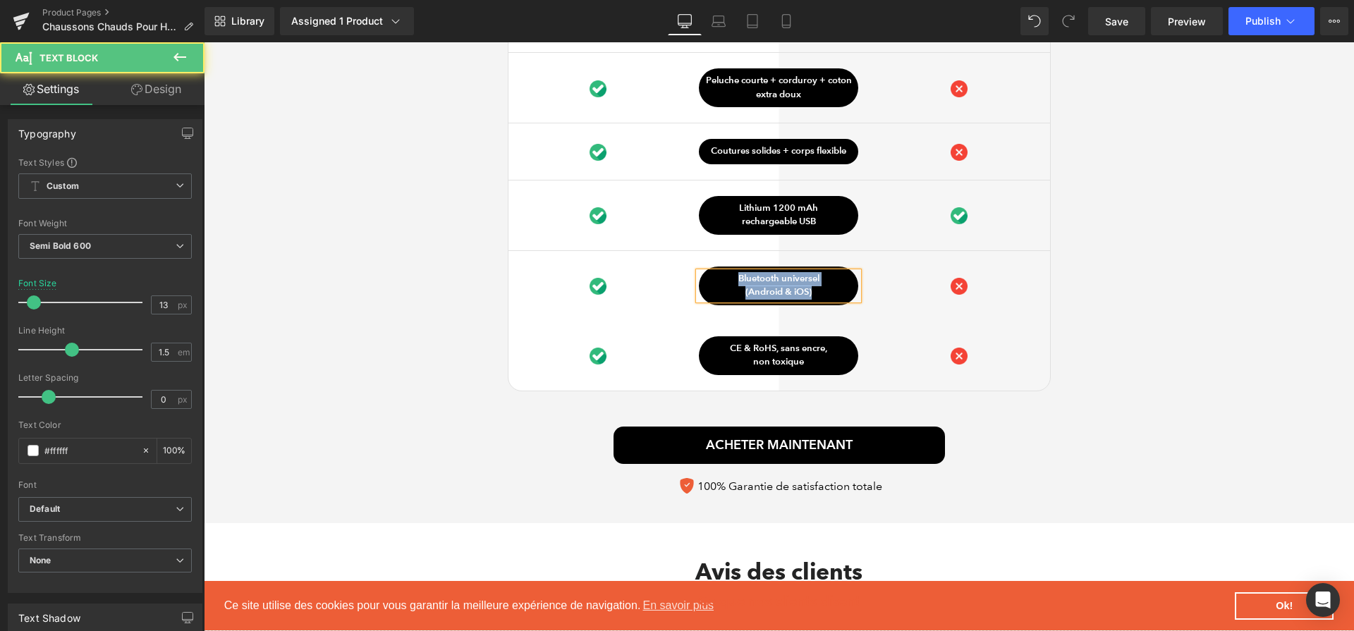
paste div
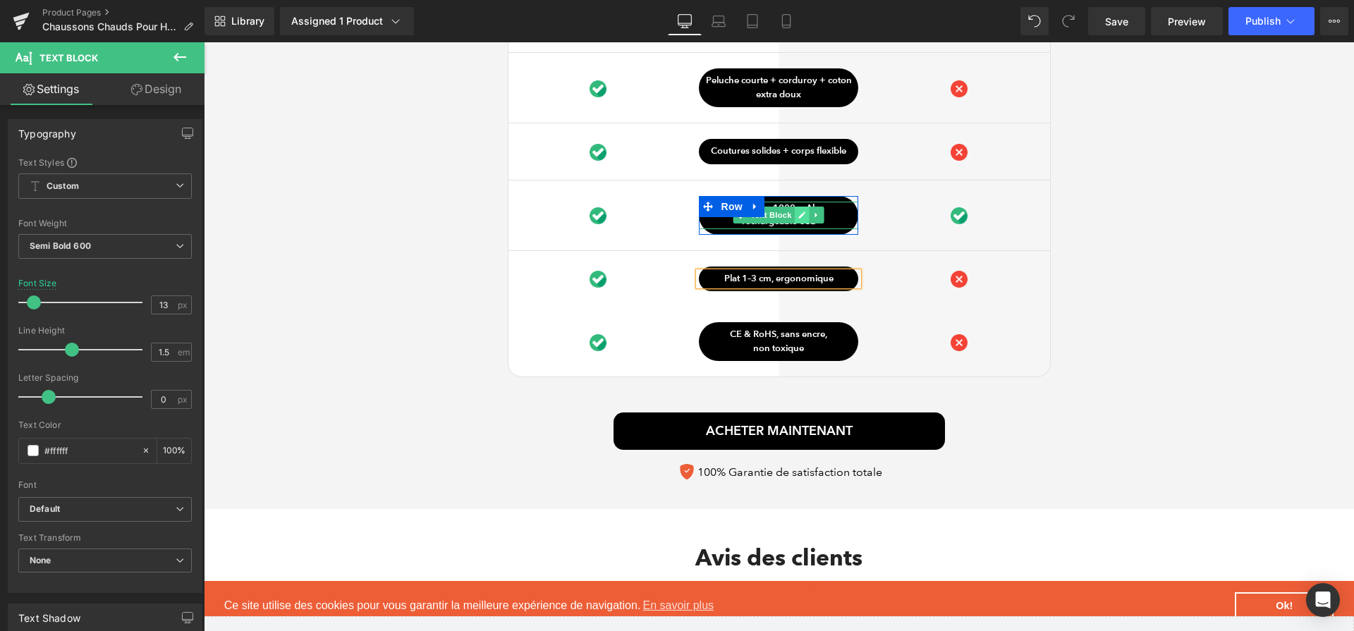
click at [798, 218] on icon at bounding box center [802, 215] width 8 height 8
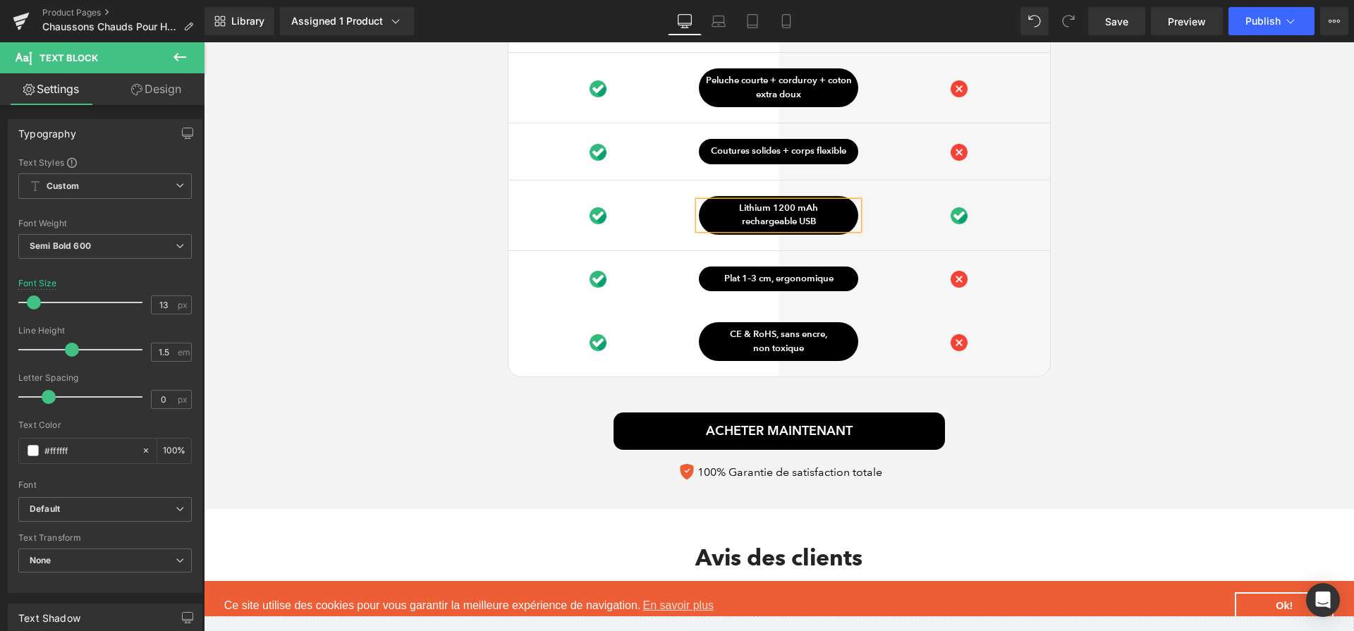
click at [797, 216] on p "Lithium 1200 mAh" at bounding box center [778, 209] width 159 height 14
paste div
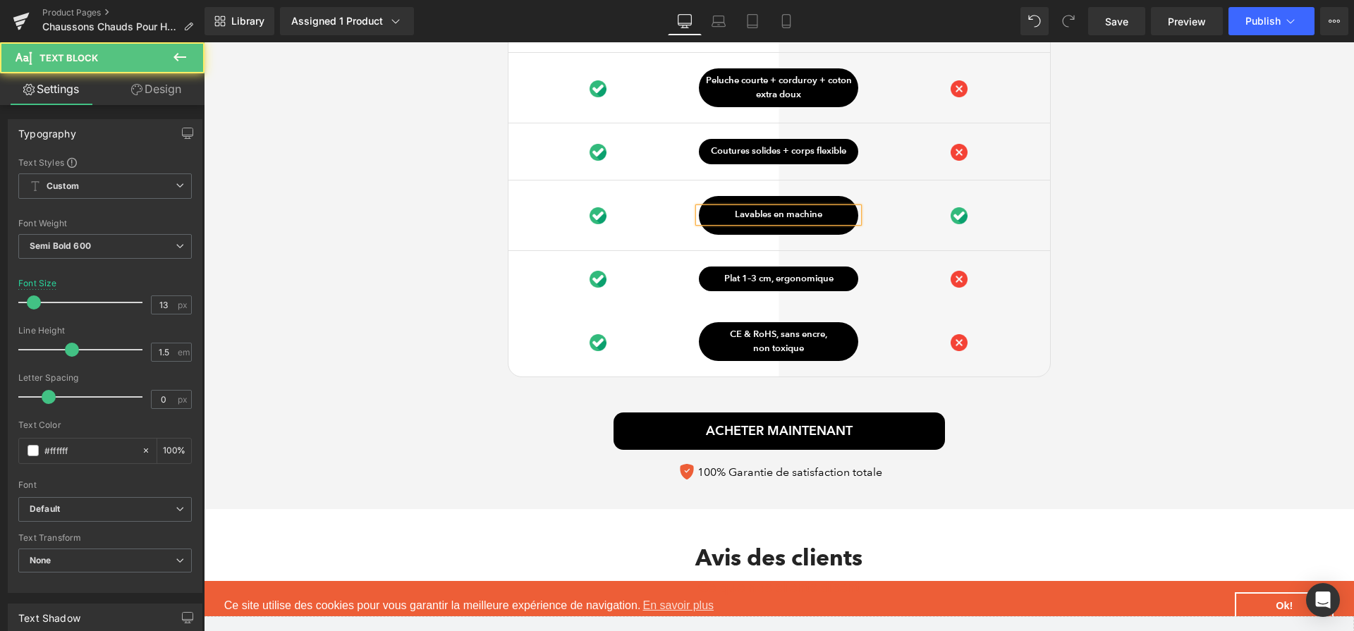
scroll to position [3845, 0]
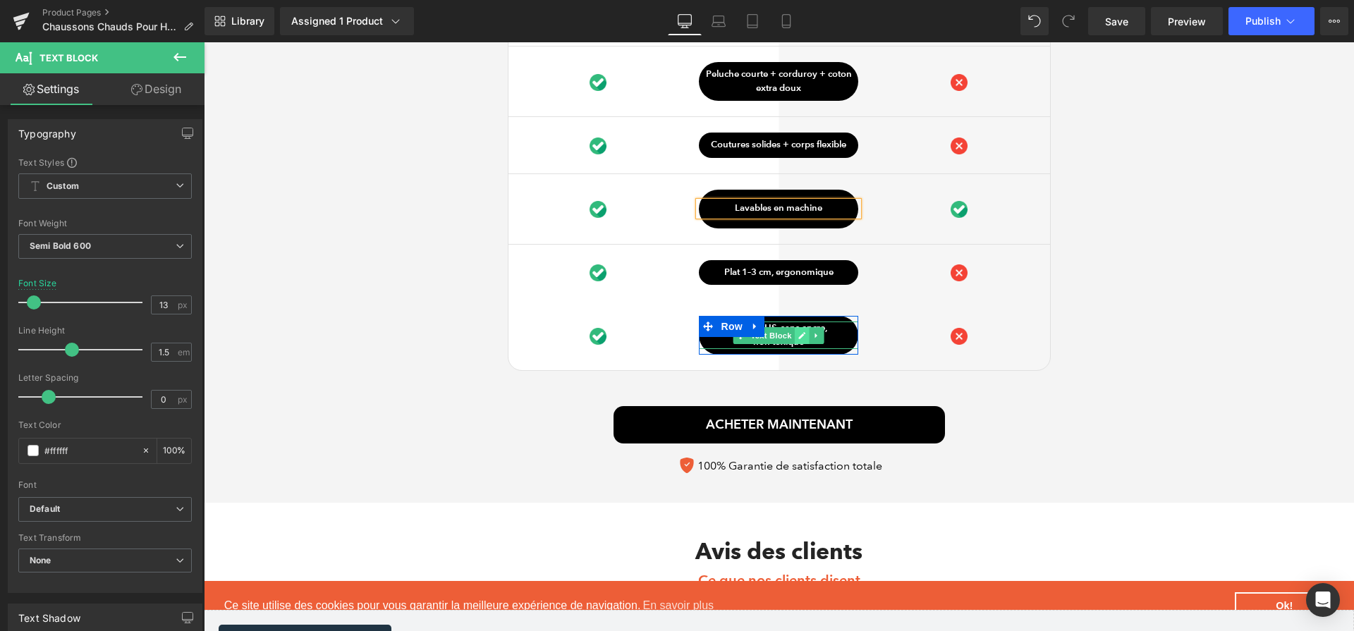
click at [798, 340] on icon at bounding box center [802, 335] width 8 height 8
click at [798, 336] on p "CE & RoHS, sans encre," at bounding box center [778, 328] width 159 height 14
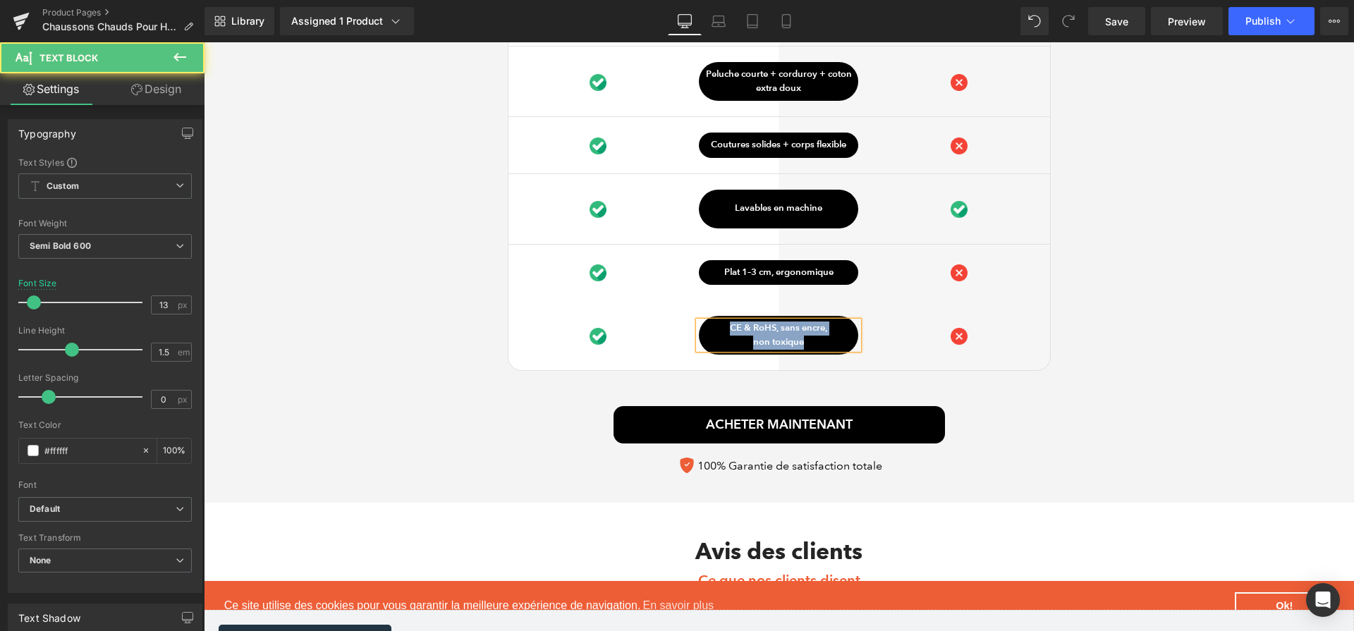
paste div
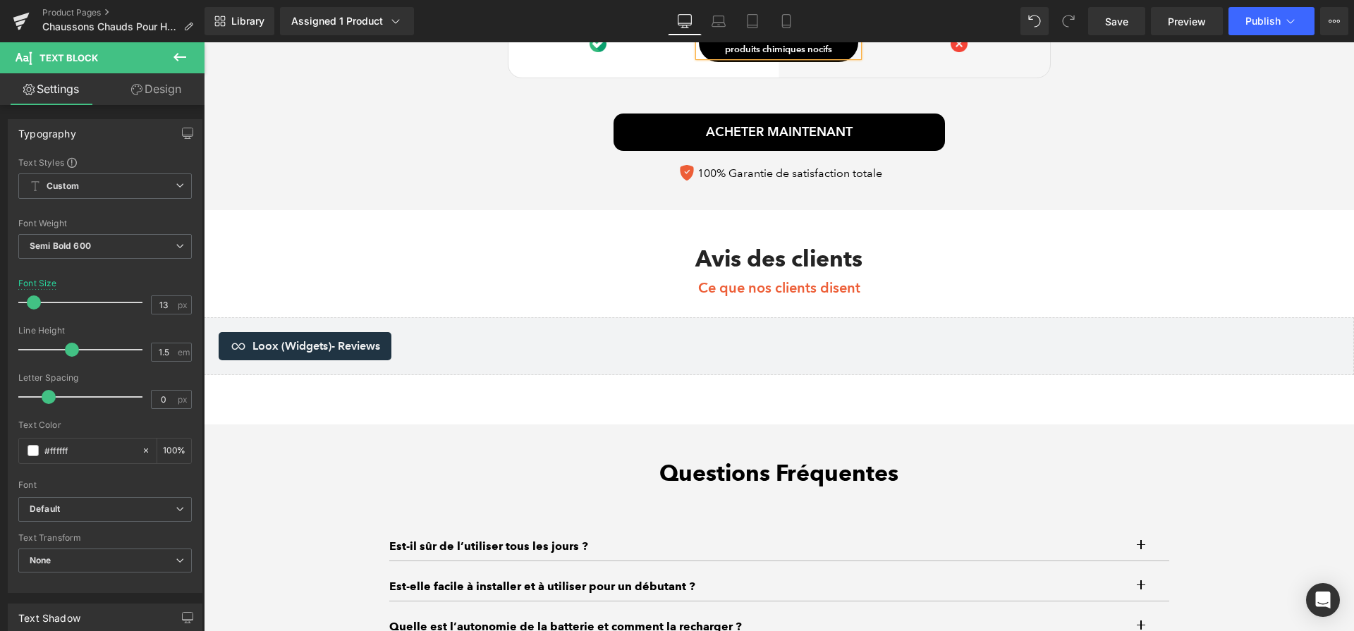
scroll to position [4340, 0]
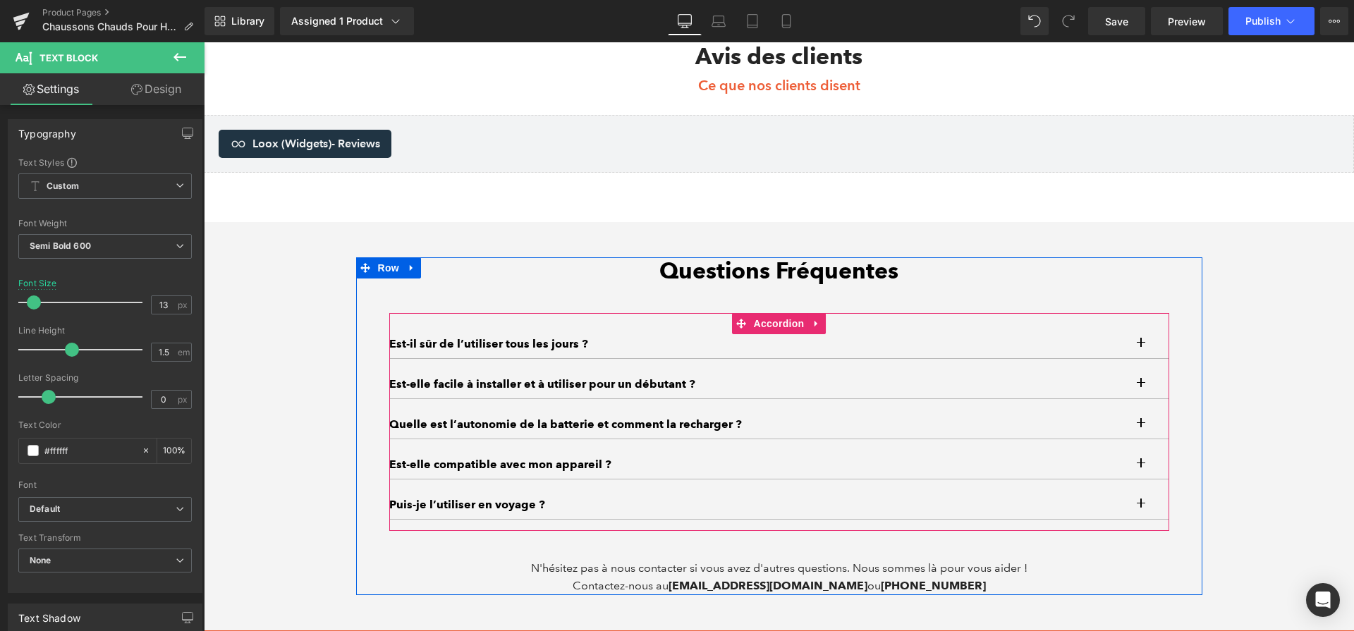
click at [1146, 349] on button "button" at bounding box center [1155, 344] width 28 height 28
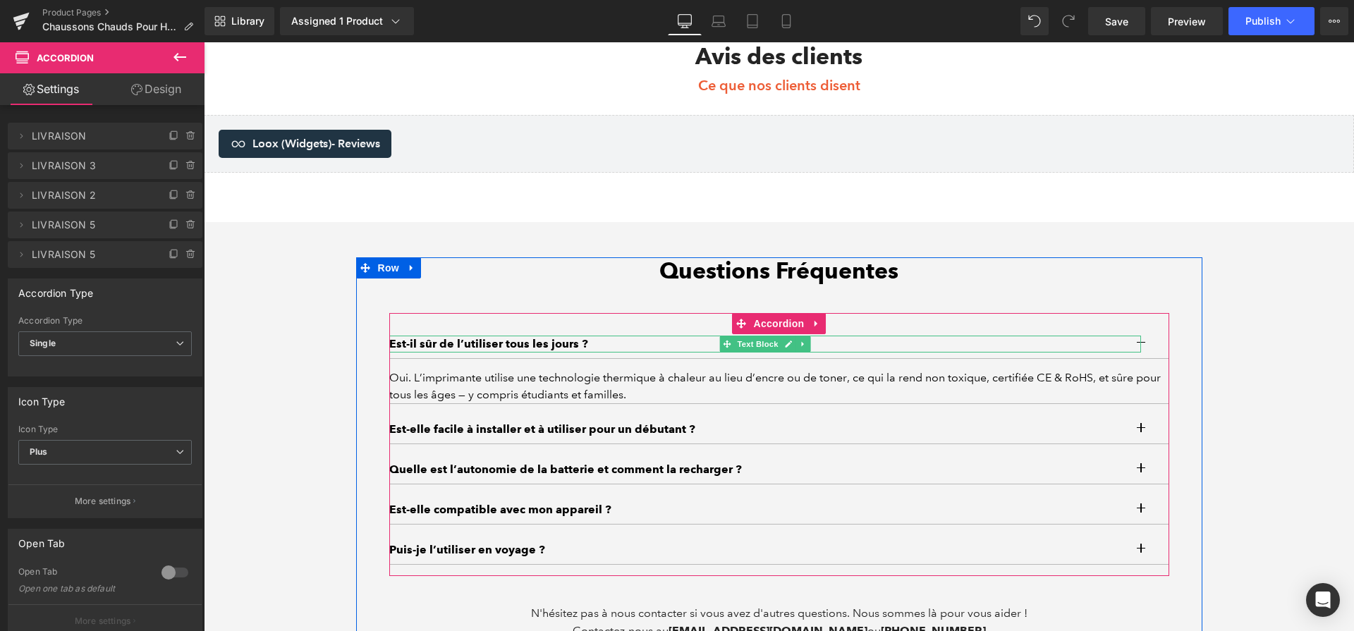
click at [615, 346] on p "Est-il sûr de l’utiliser tous les jours ?" at bounding box center [765, 344] width 752 height 17
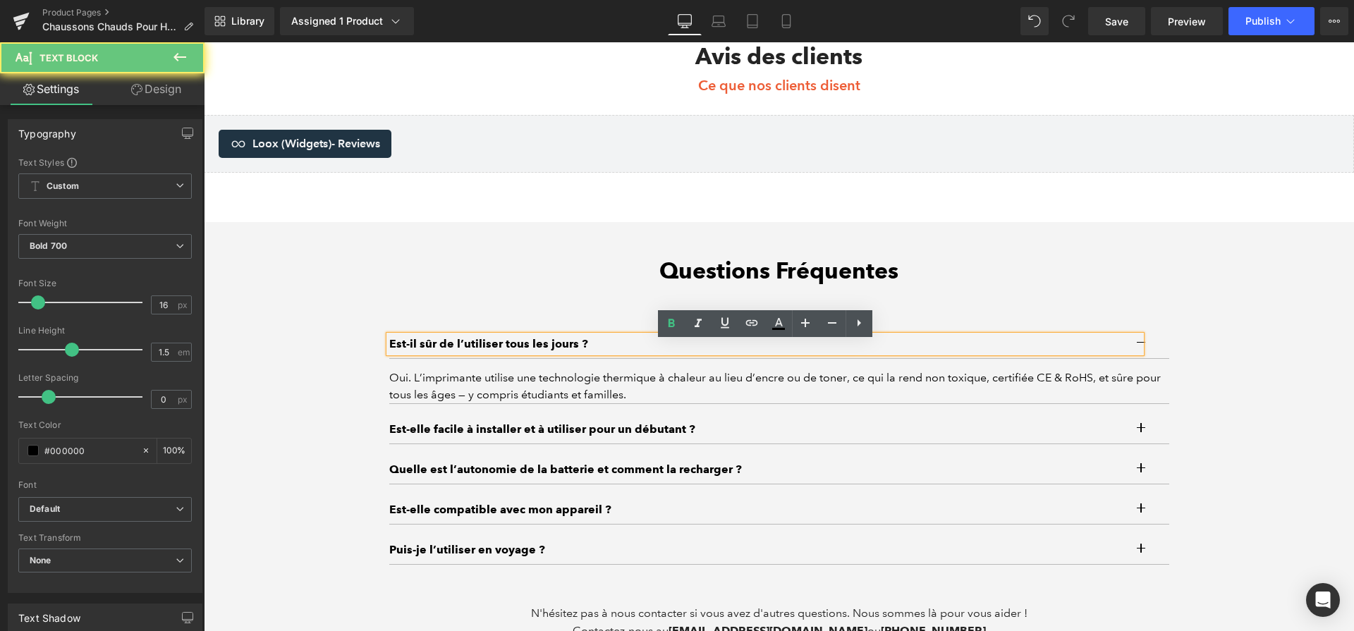
click at [615, 346] on p "Est-il sûr de l’utiliser tous les jours ?" at bounding box center [765, 344] width 752 height 17
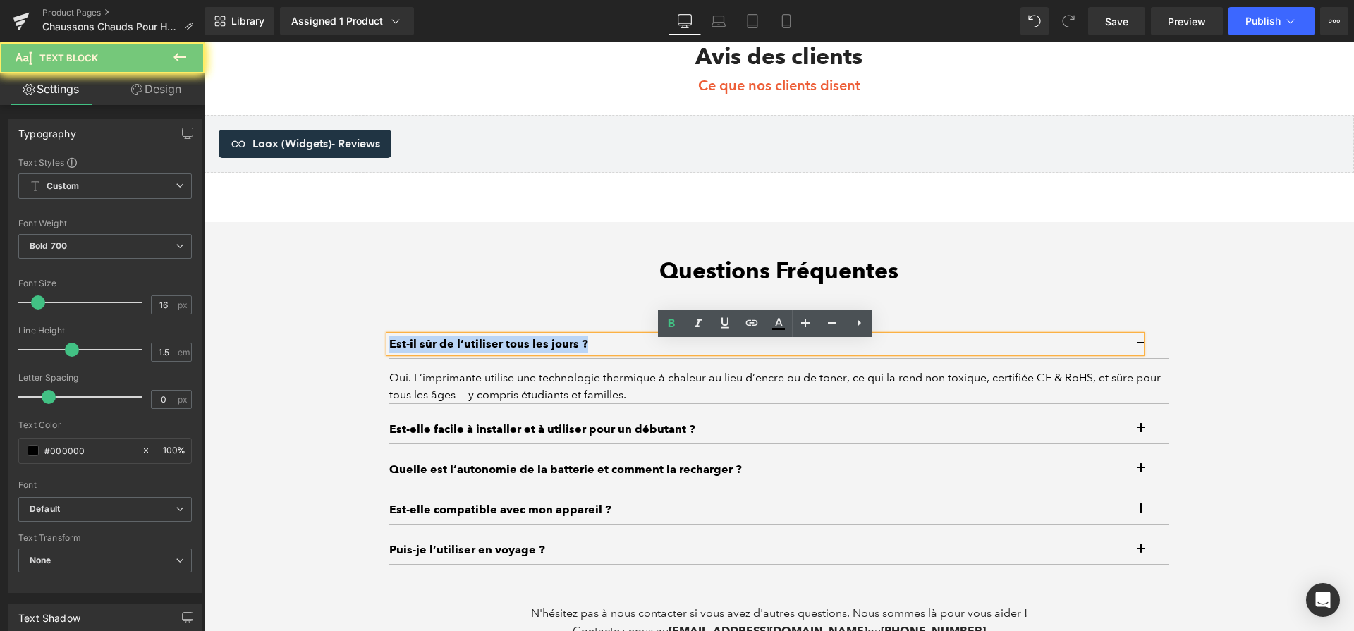
paste div
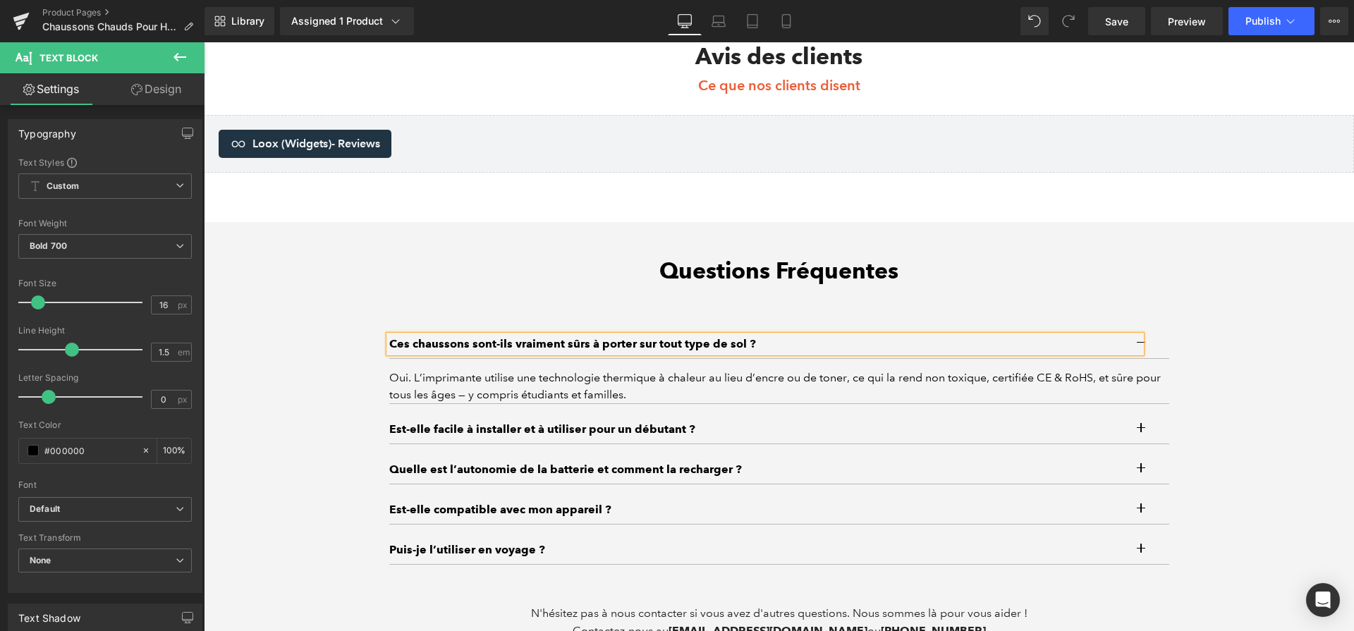
click at [787, 383] on div "Oui. L’imprimante utilise une technologie thermique à chaleur au lieu d’encre o…" at bounding box center [779, 386] width 780 height 34
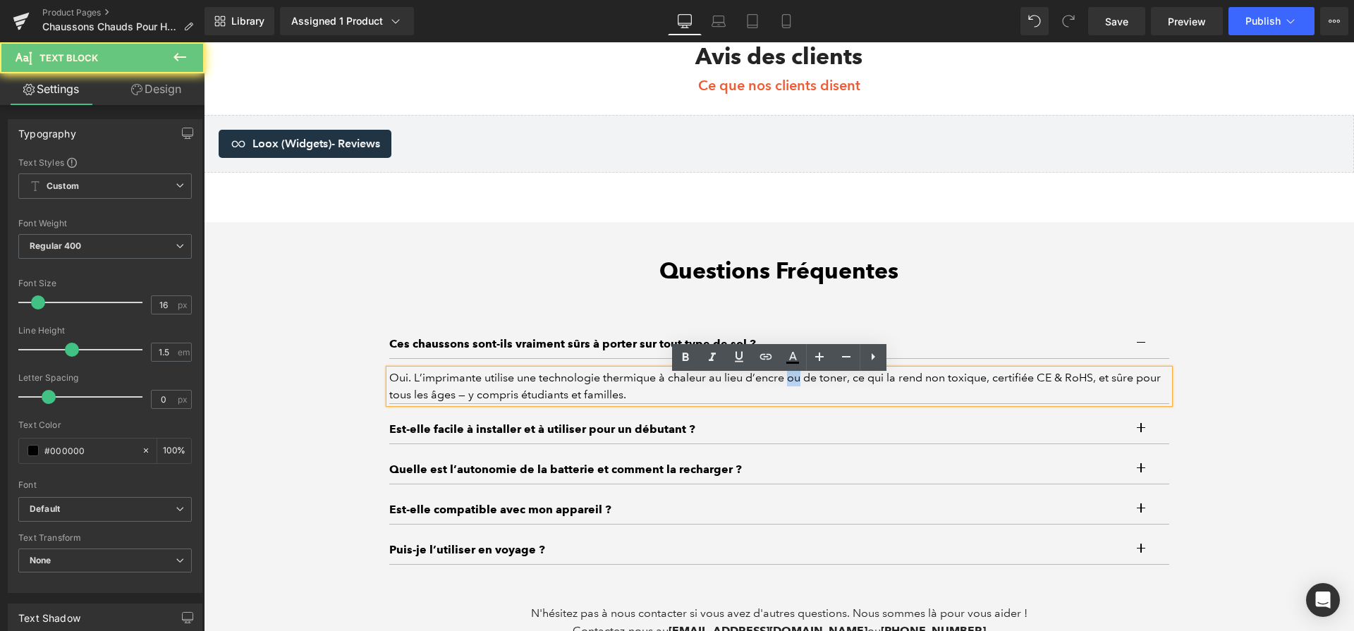
click at [787, 383] on div "Oui. L’imprimante utilise une technologie thermique à chaleur au lieu d’encre o…" at bounding box center [779, 386] width 780 height 34
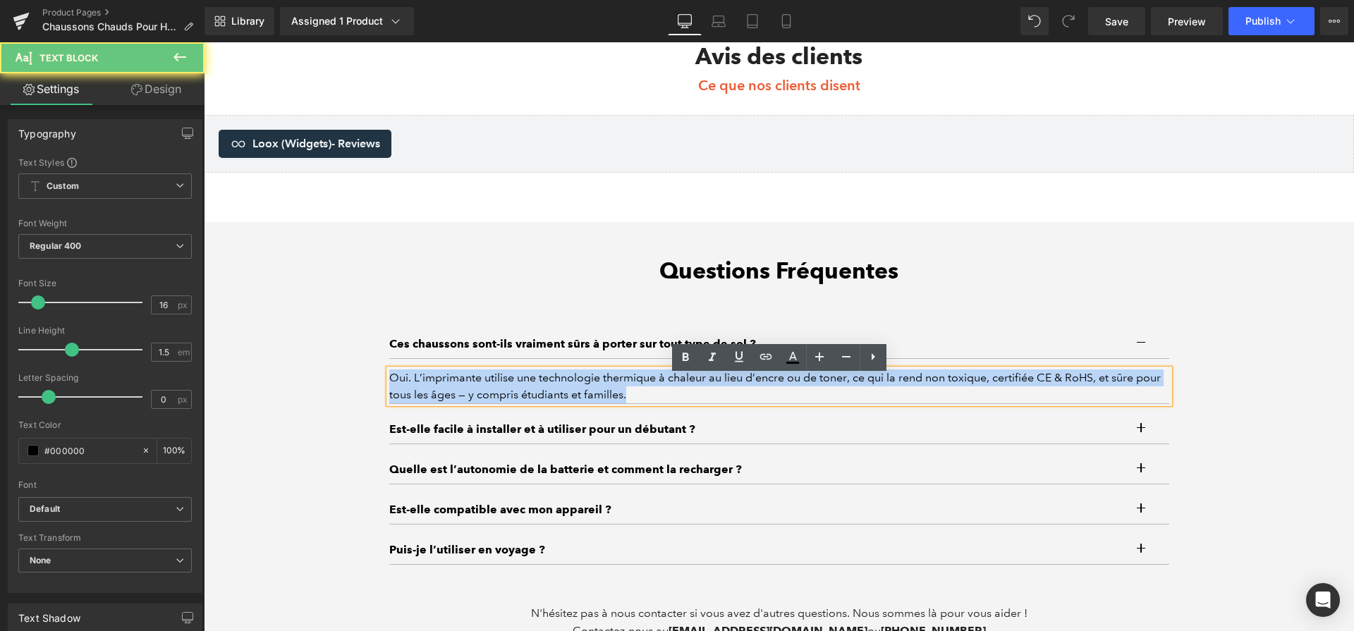
click at [787, 383] on div "Oui. L’imprimante utilise une technologie thermique à chaleur au lieu d’encre o…" at bounding box center [779, 386] width 780 height 34
paste div
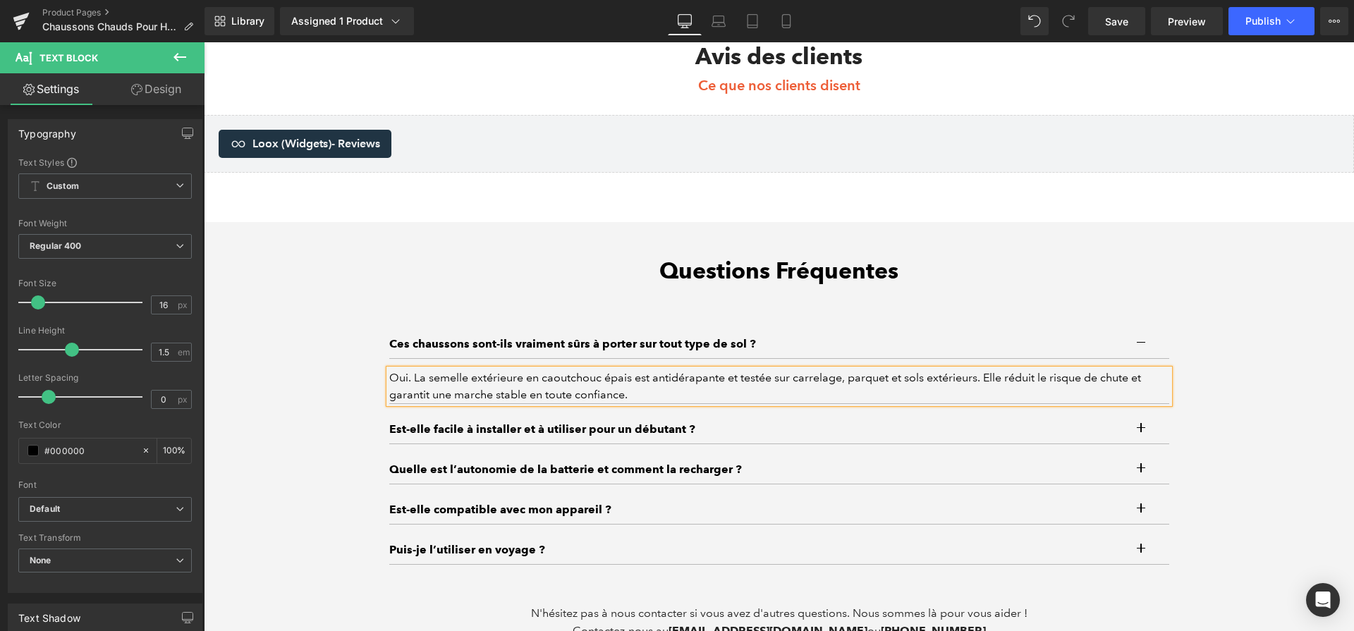
click at [204, 42] on div at bounding box center [204, 42] width 0 height 0
click at [651, 429] on p "Est-elle facile à installer et à utiliser pour un débutant ?" at bounding box center [764, 429] width 751 height 17
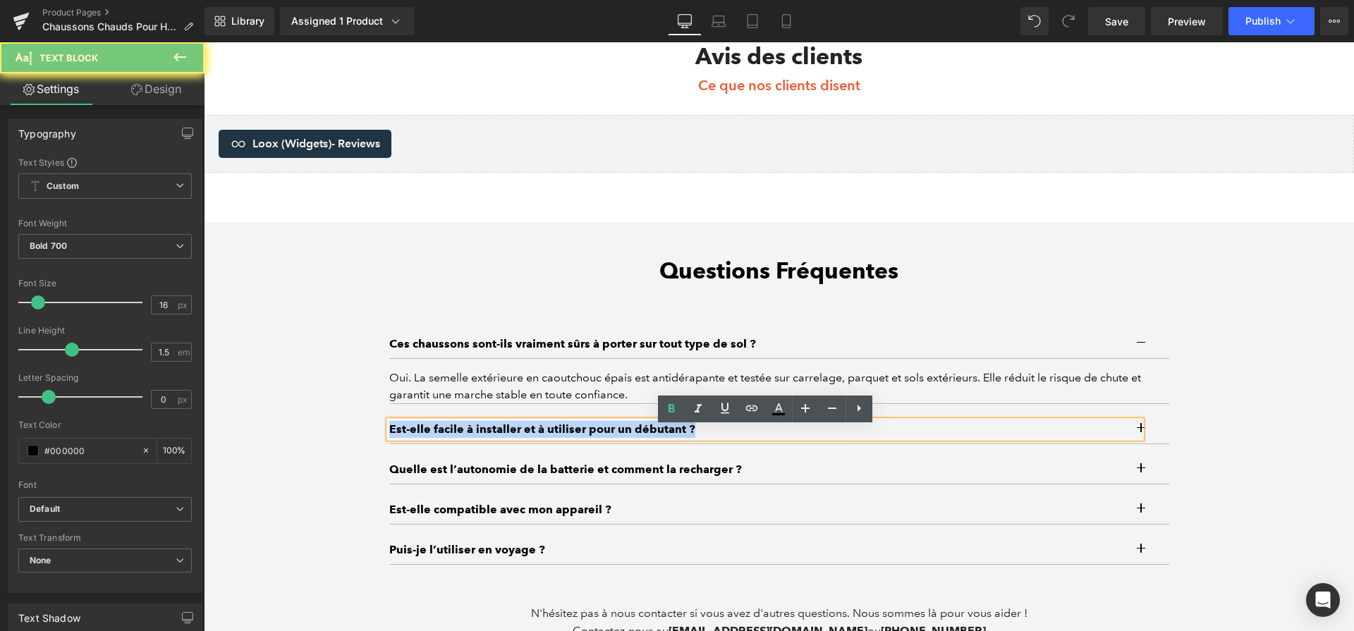
click at [651, 429] on p "Est-elle facile à installer et à utiliser pour un débutant ?" at bounding box center [764, 429] width 751 height 17
paste div
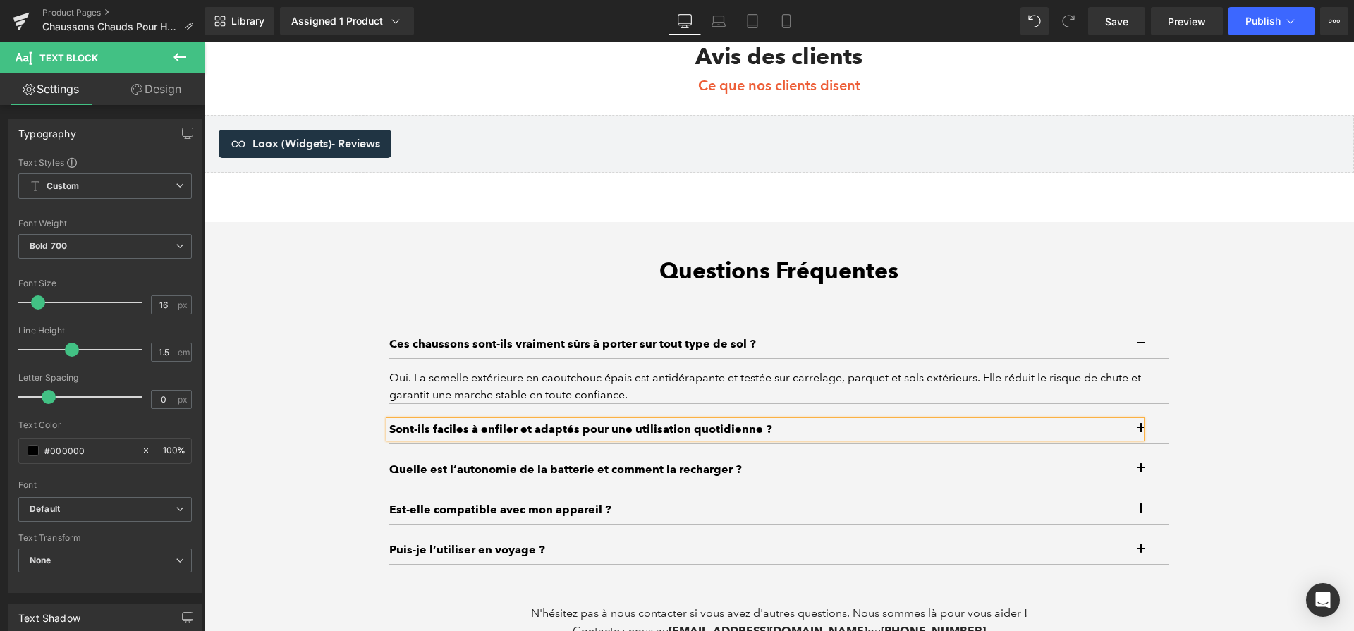
click at [1153, 440] on button "button" at bounding box center [1155, 429] width 28 height 28
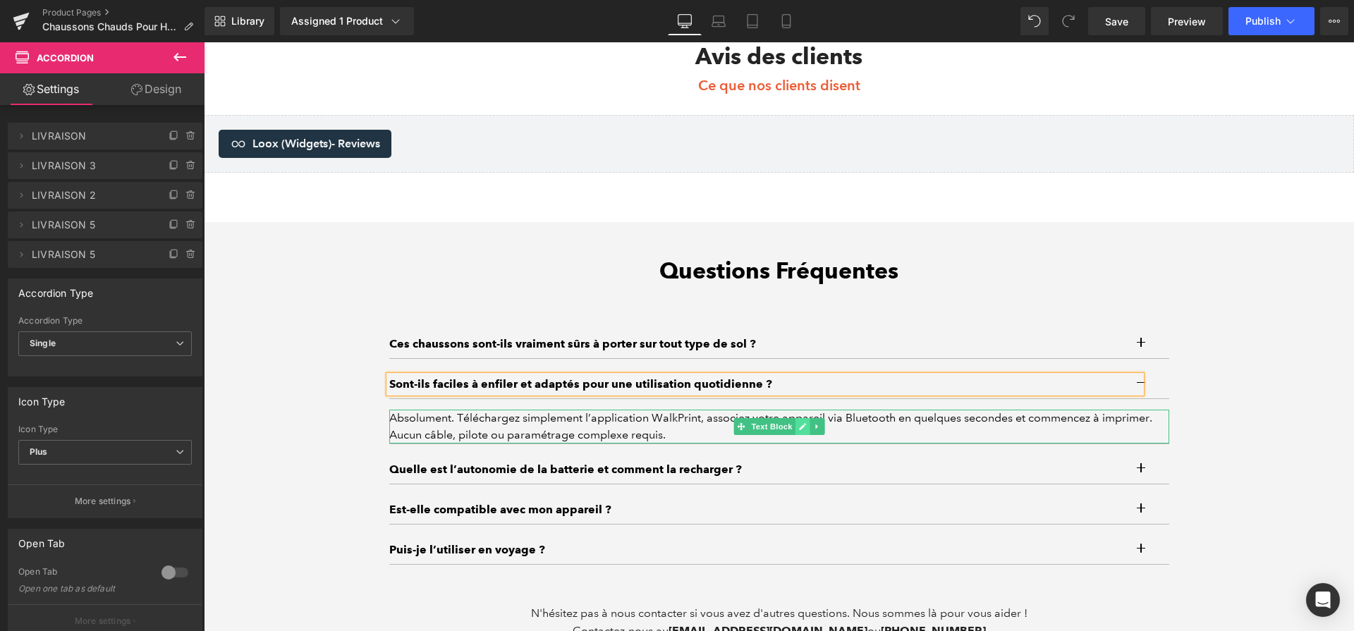
click at [798, 435] on link at bounding box center [802, 426] width 15 height 17
click at [798, 439] on div "Absolument. Téléchargez simplement l’application WalkPrint, associez votre appa…" at bounding box center [779, 427] width 780 height 34
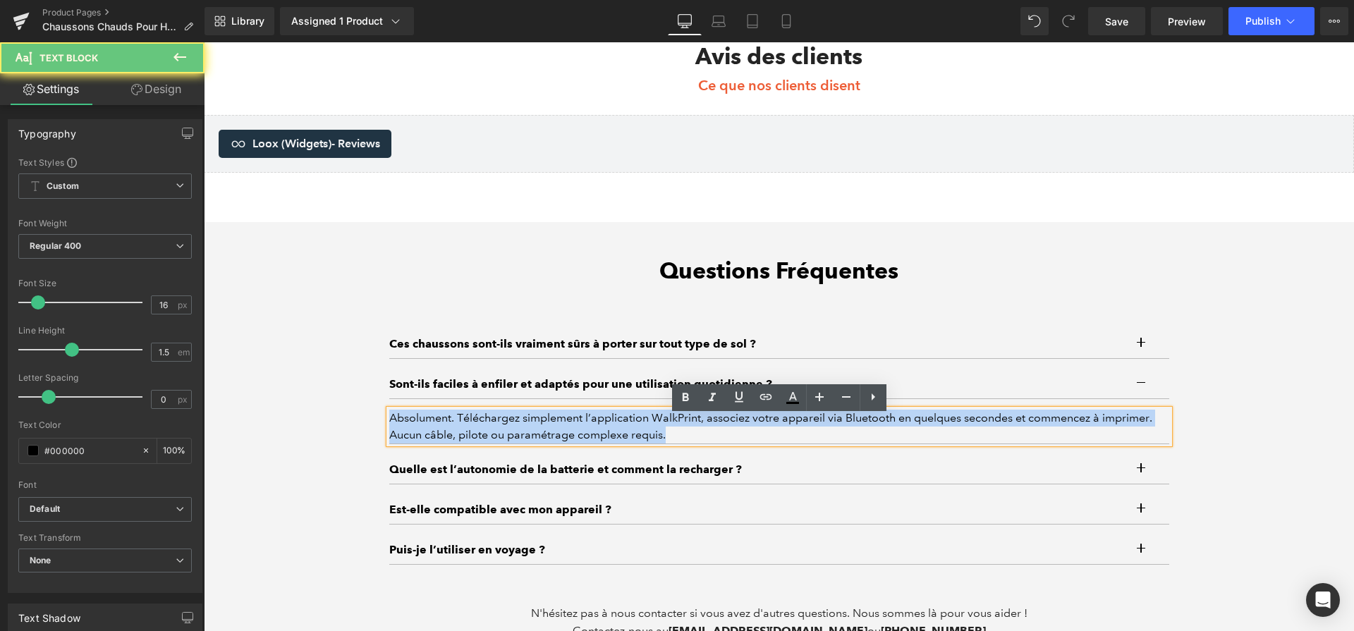
click at [798, 439] on div "Absolument. Téléchargez simplement l’application WalkPrint, associez votre appa…" at bounding box center [779, 427] width 780 height 34
paste div
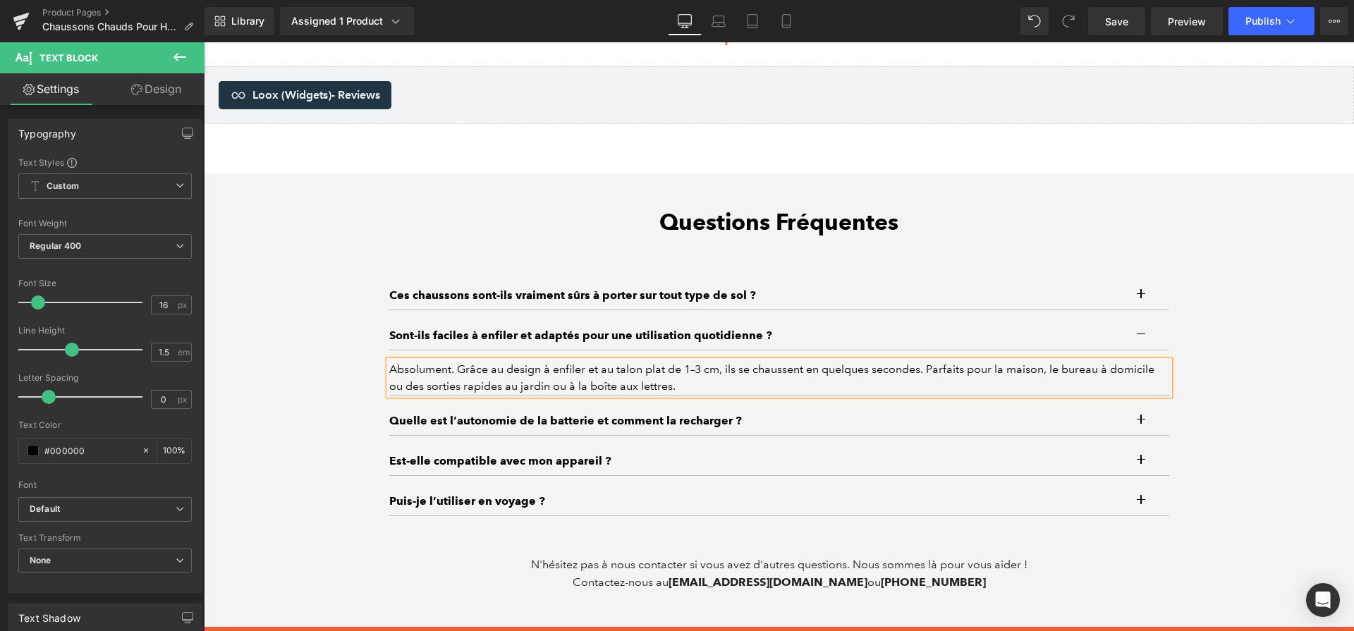
scroll to position [4397, 0]
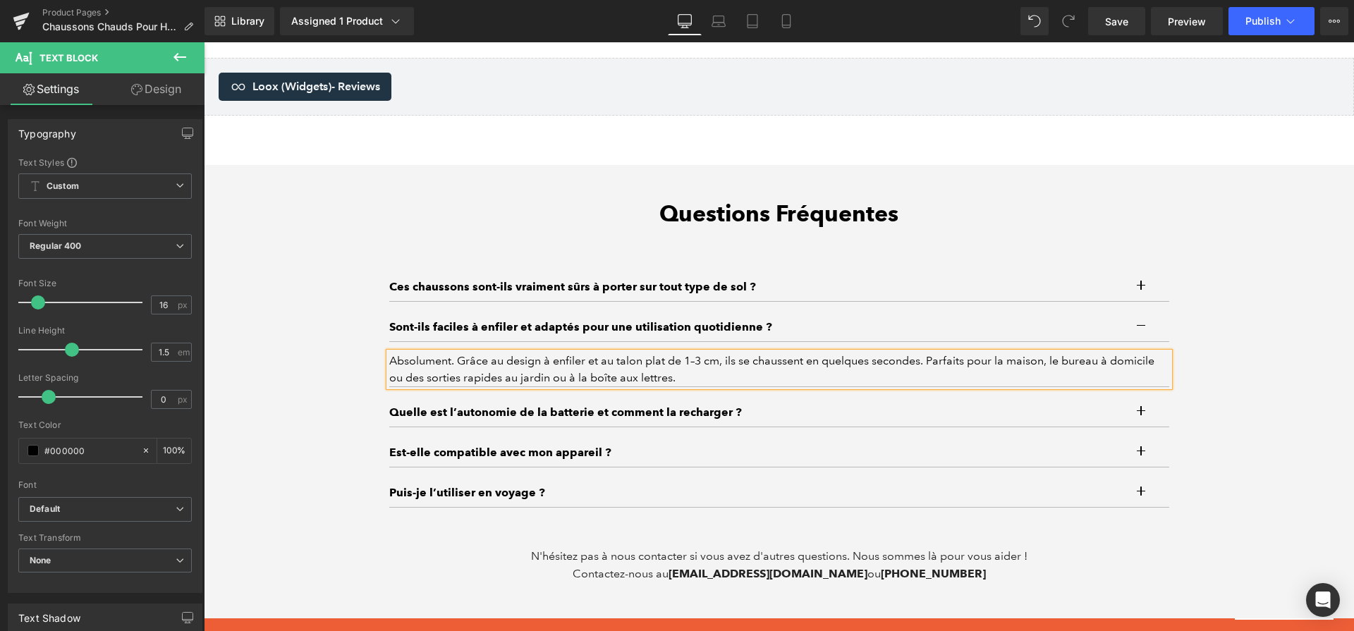
click at [683, 421] on p "Quelle est l’autonomie de la batterie et comment la recharger ?" at bounding box center [765, 412] width 752 height 17
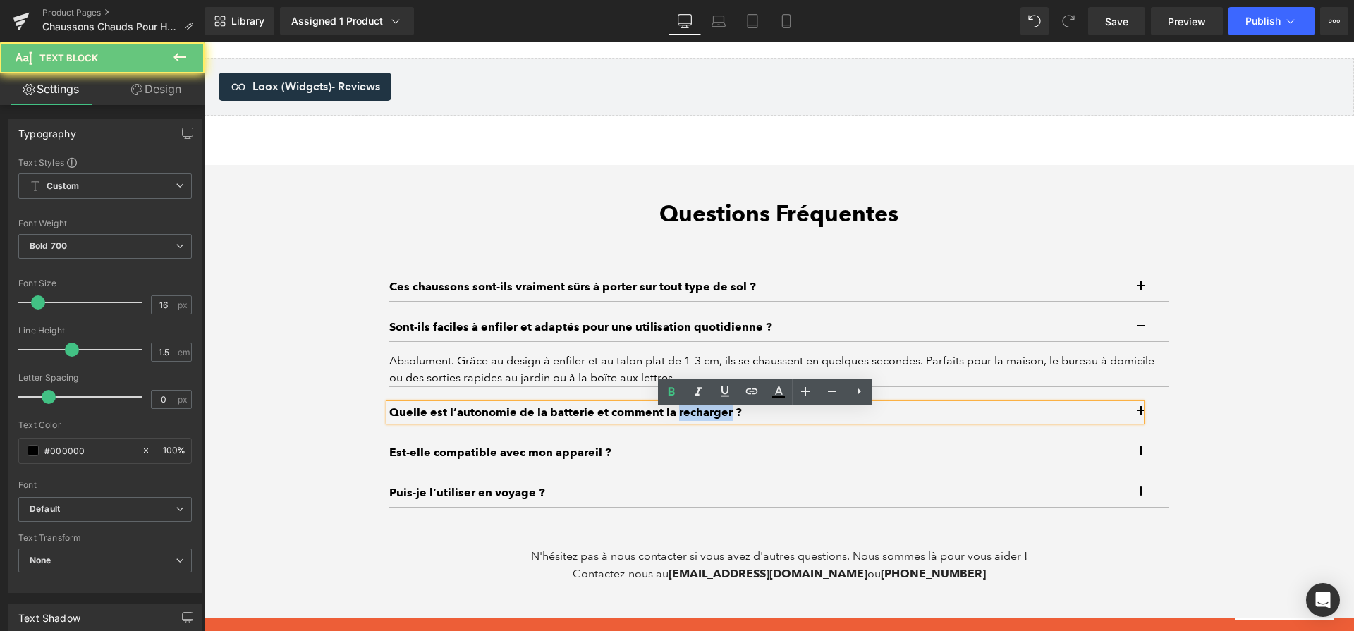
click at [683, 421] on p "Quelle est l’autonomie de la batterie et comment la recharger ?" at bounding box center [765, 412] width 752 height 17
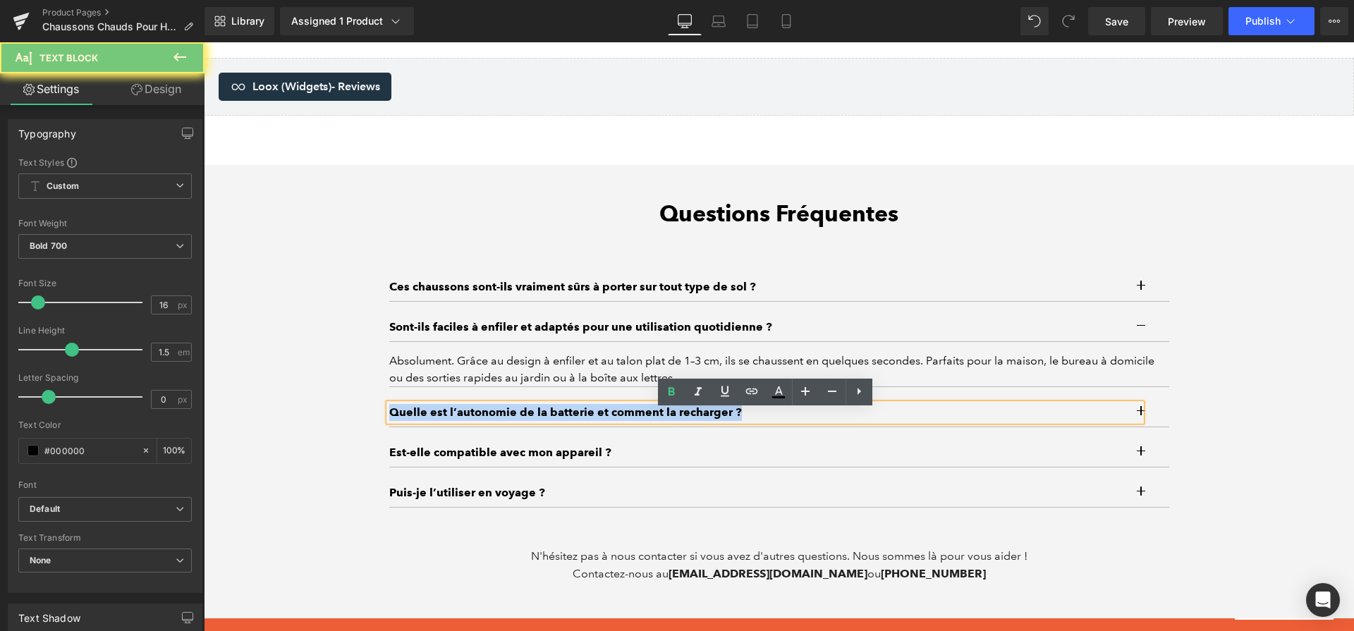
click at [683, 421] on p "Quelle est l’autonomie de la batterie et comment la recharger ?" at bounding box center [765, 412] width 752 height 17
paste div
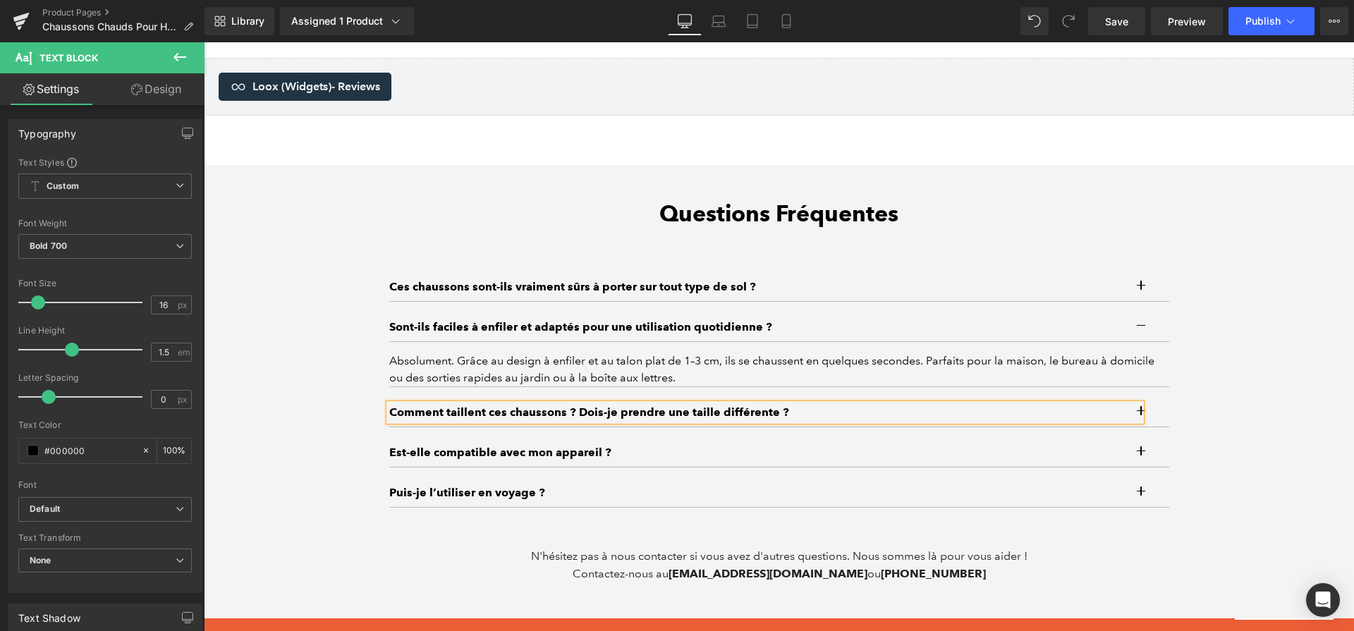
click at [1157, 423] on button "button" at bounding box center [1155, 412] width 28 height 28
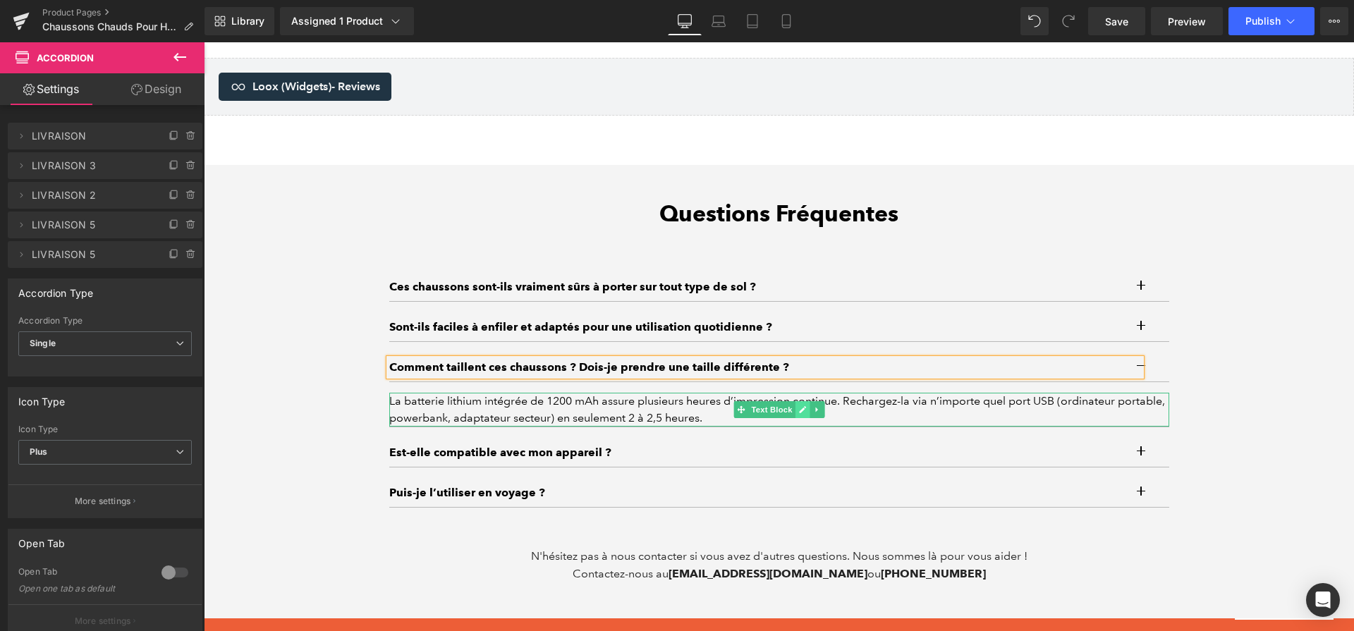
click at [804, 414] on icon at bounding box center [802, 409] width 8 height 8
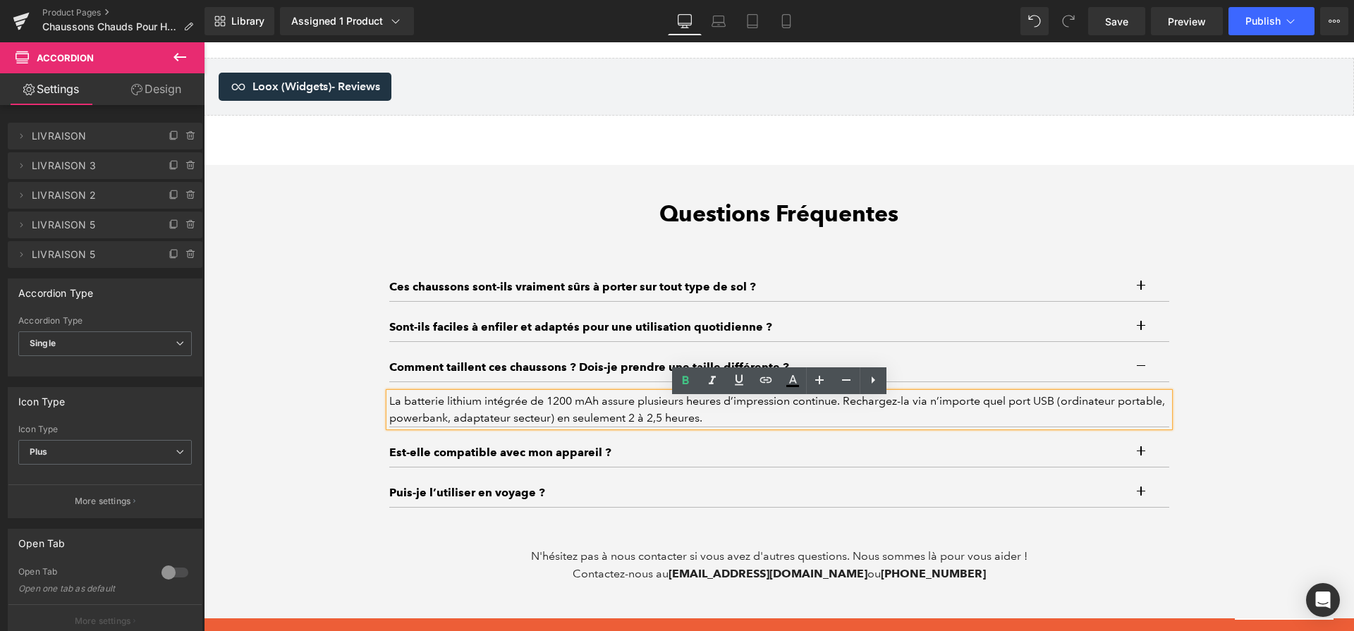
click at [804, 417] on div "La batterie lithium intégrée de 1200 mAh assure plusieurs heures d’impression c…" at bounding box center [779, 410] width 780 height 34
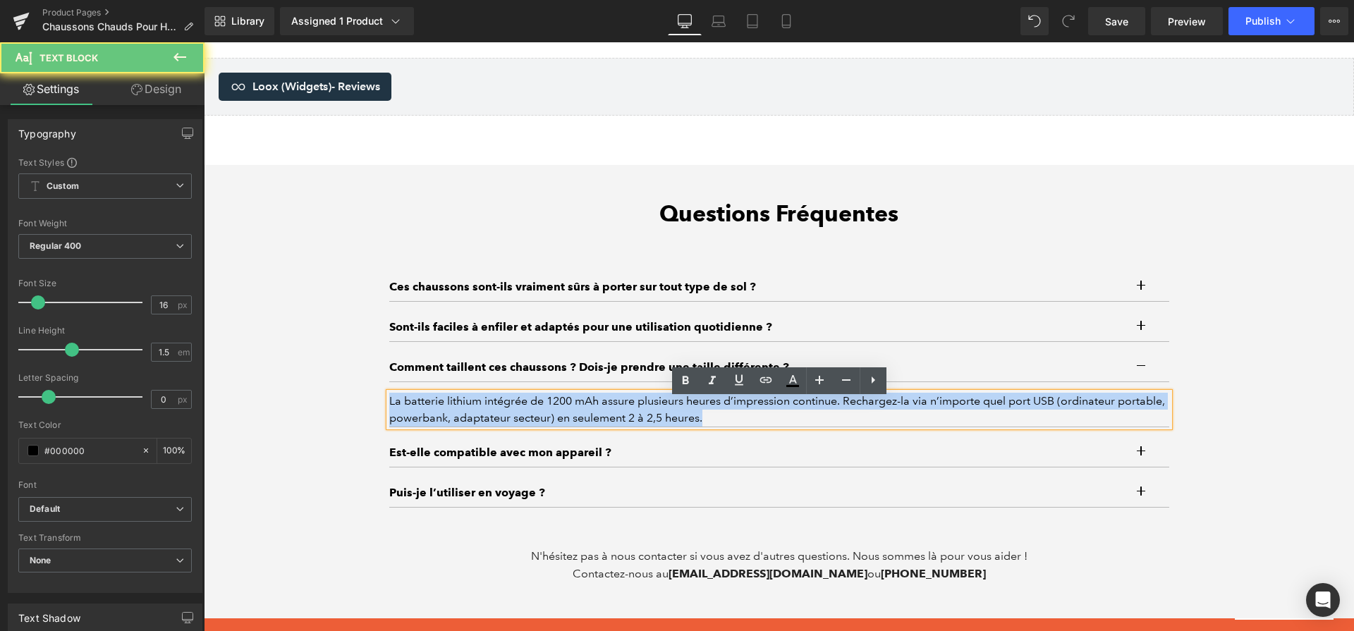
click at [804, 417] on div "La batterie lithium intégrée de 1200 mAh assure plusieurs heures d’impression c…" at bounding box center [779, 410] width 780 height 34
paste div
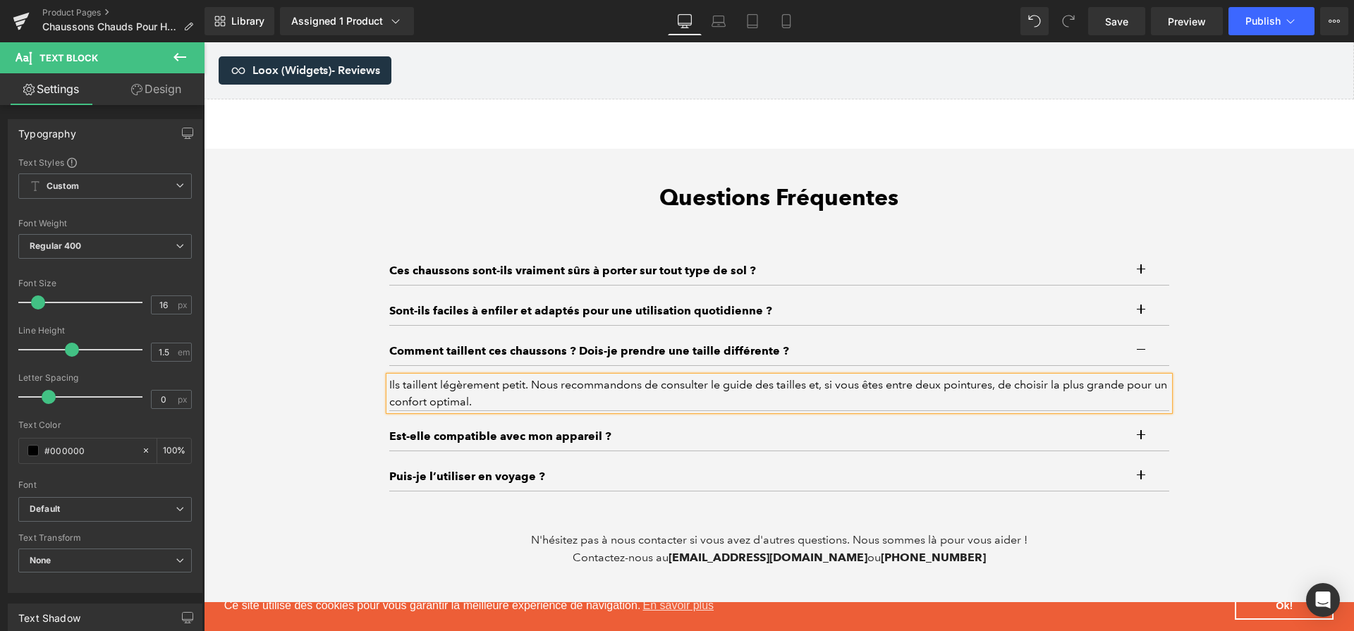
scroll to position [4422, 0]
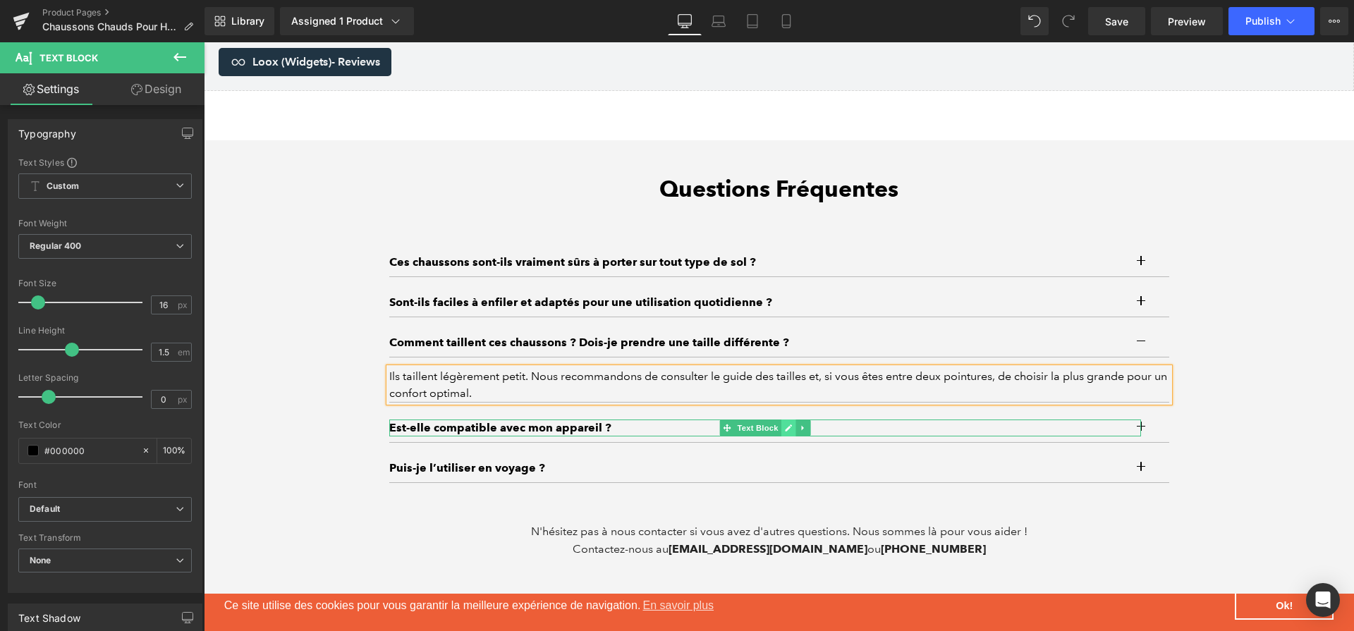
click at [794, 436] on link at bounding box center [787, 427] width 15 height 17
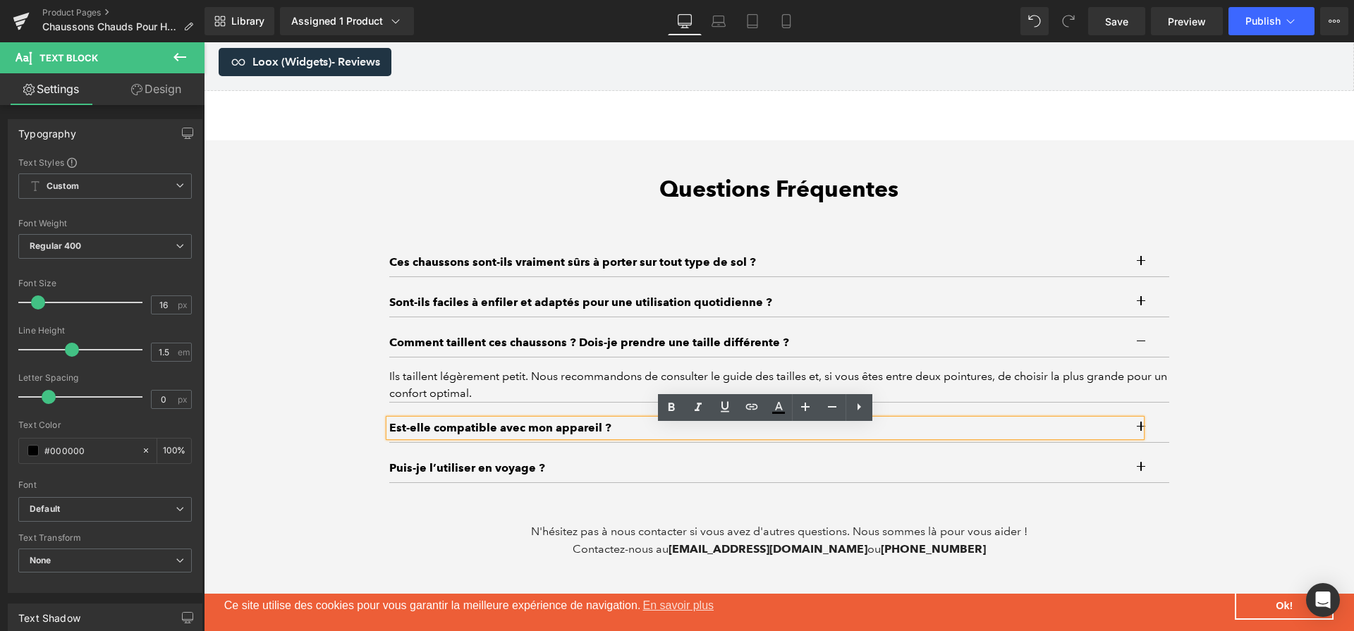
click at [794, 436] on p "Est-elle compatible avec mon appareil ?" at bounding box center [765, 427] width 752 height 17
paste div
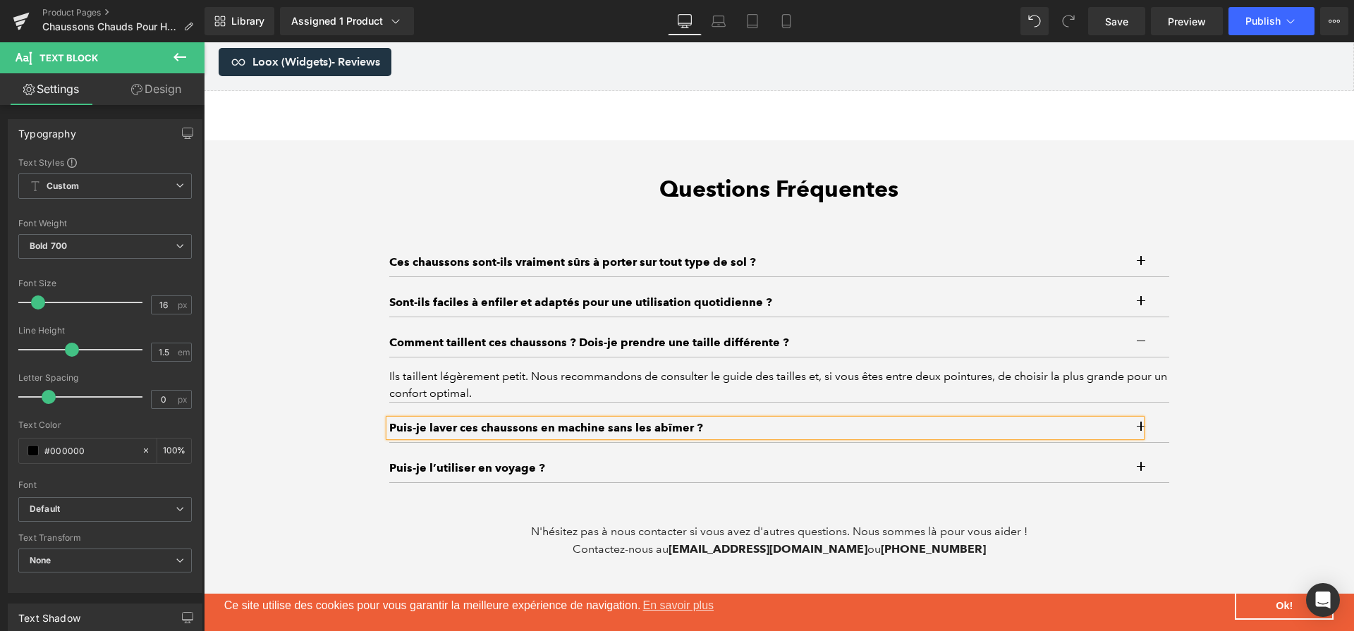
click at [1158, 433] on button "button" at bounding box center [1155, 428] width 28 height 28
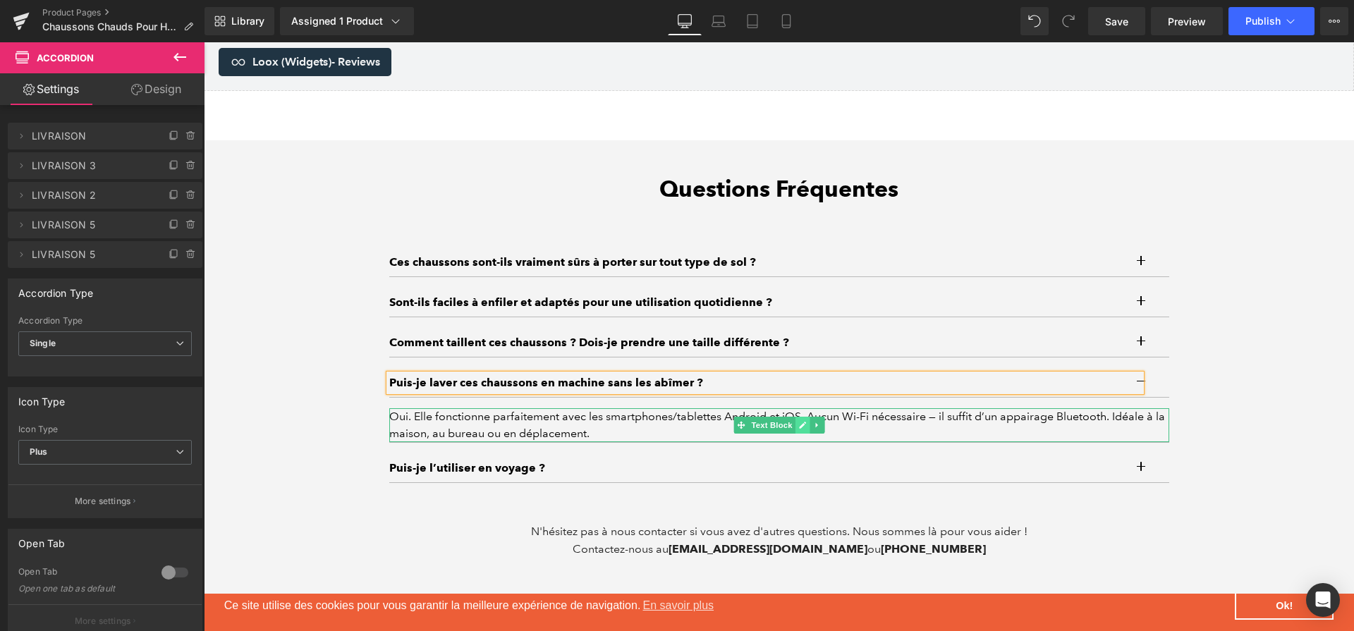
click at [804, 429] on icon at bounding box center [802, 425] width 7 height 7
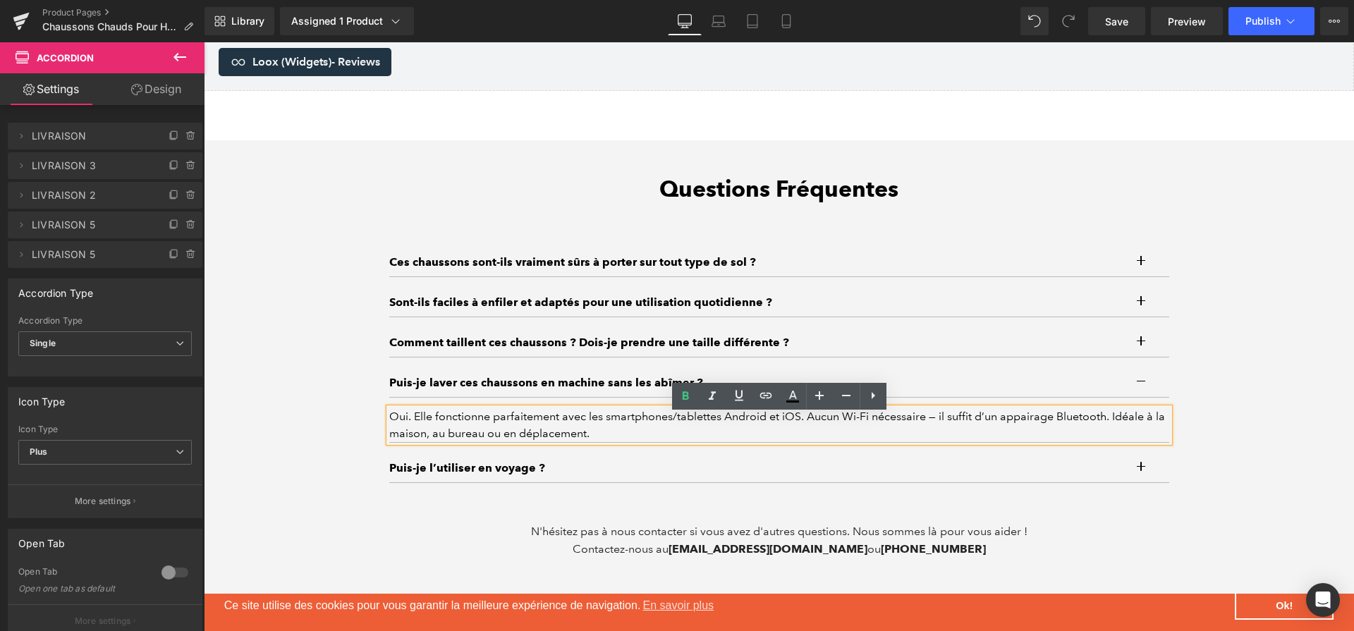
click at [804, 431] on div "Oui. Elle fonctionne parfaitement avec les smartphones/tablettes Android et iOS…" at bounding box center [779, 425] width 780 height 34
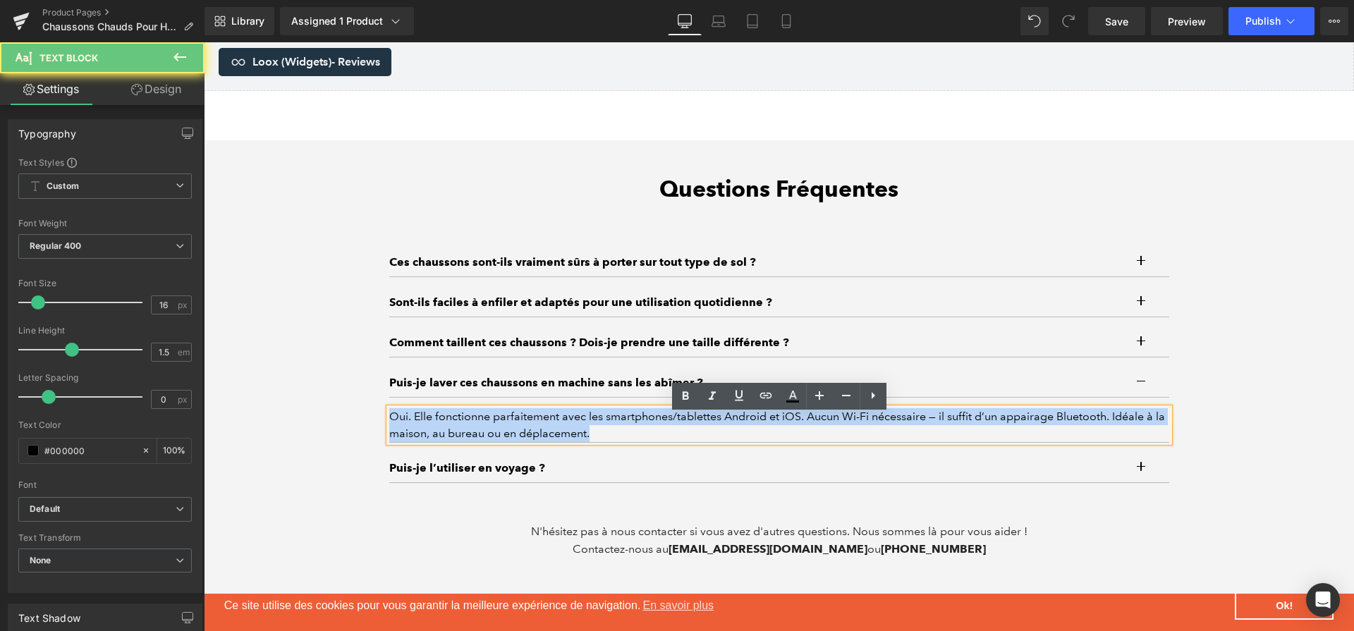
paste div
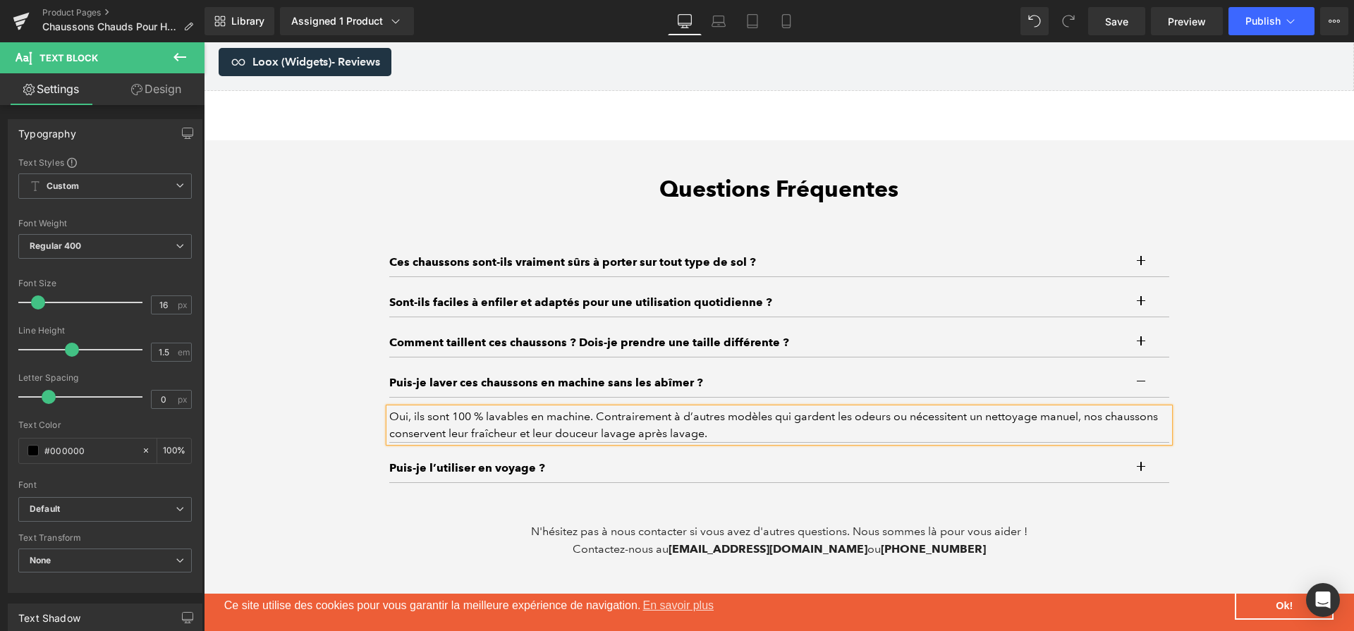
click at [506, 473] on p "Puis-je l’utiliser en voyage ?" at bounding box center [765, 468] width 752 height 17
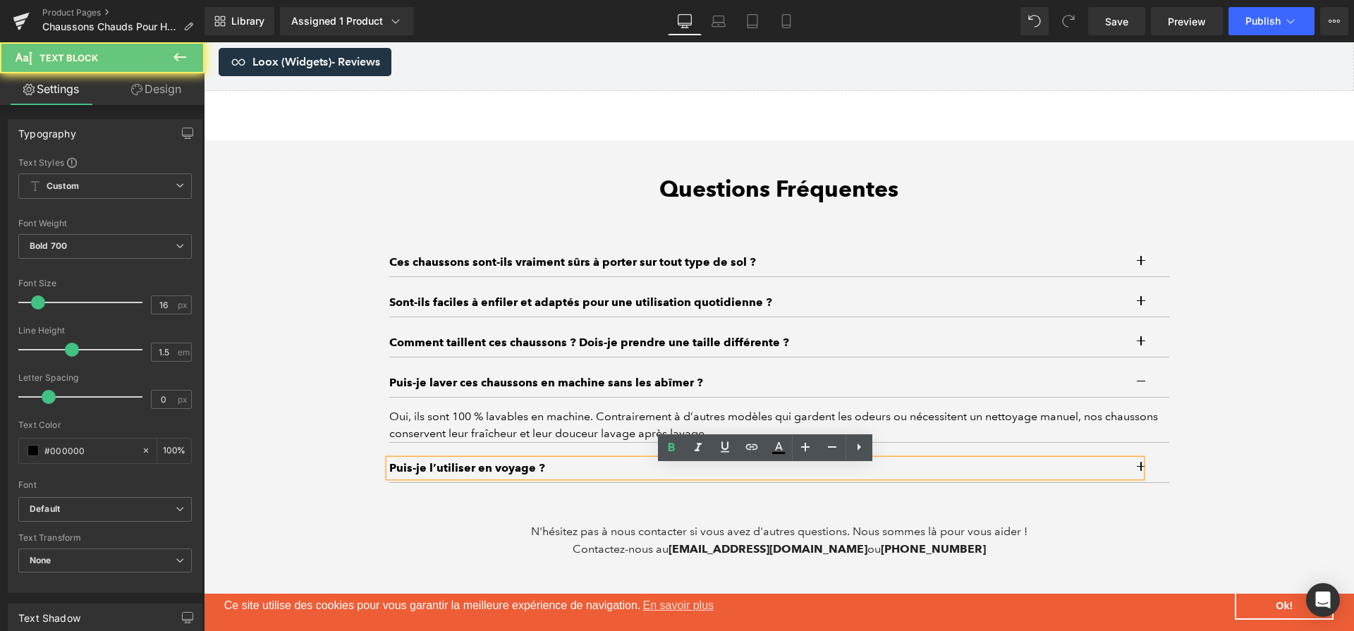
click at [506, 473] on p "Puis-je l’utiliser en voyage ?" at bounding box center [765, 468] width 752 height 17
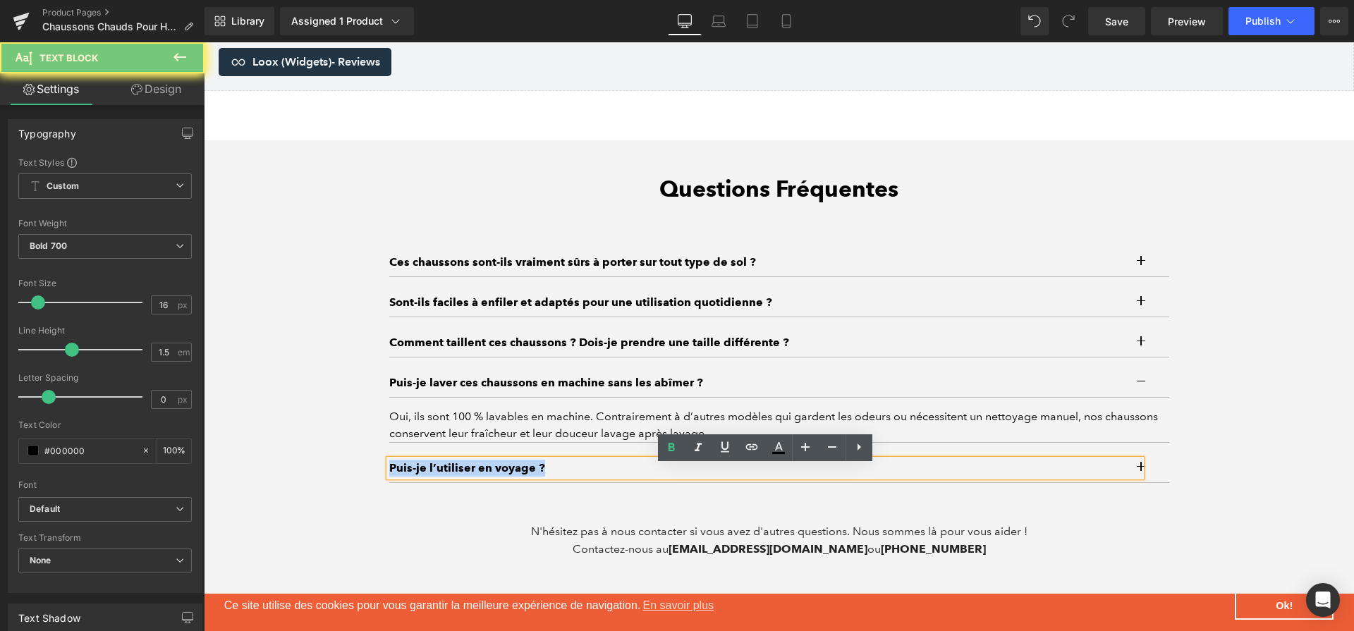
click at [506, 473] on p "Puis-je l’utiliser en voyage ?" at bounding box center [765, 468] width 752 height 17
paste div
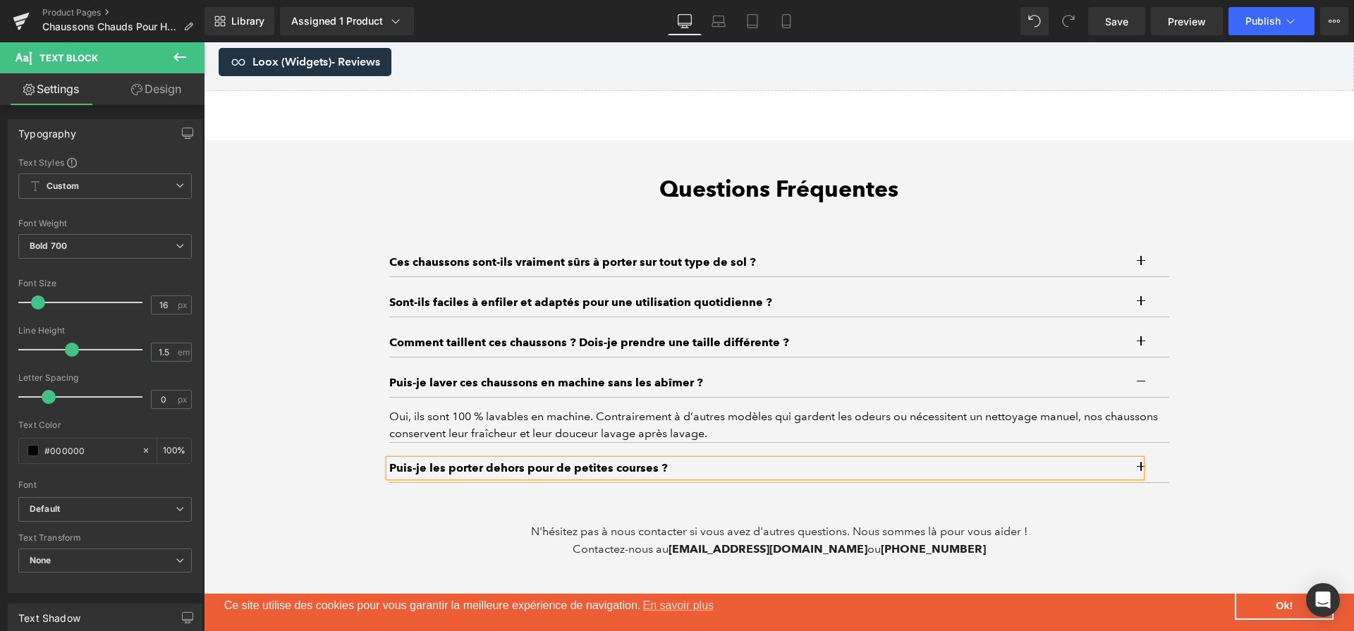
click at [1146, 467] on button "button" at bounding box center [1155, 468] width 28 height 28
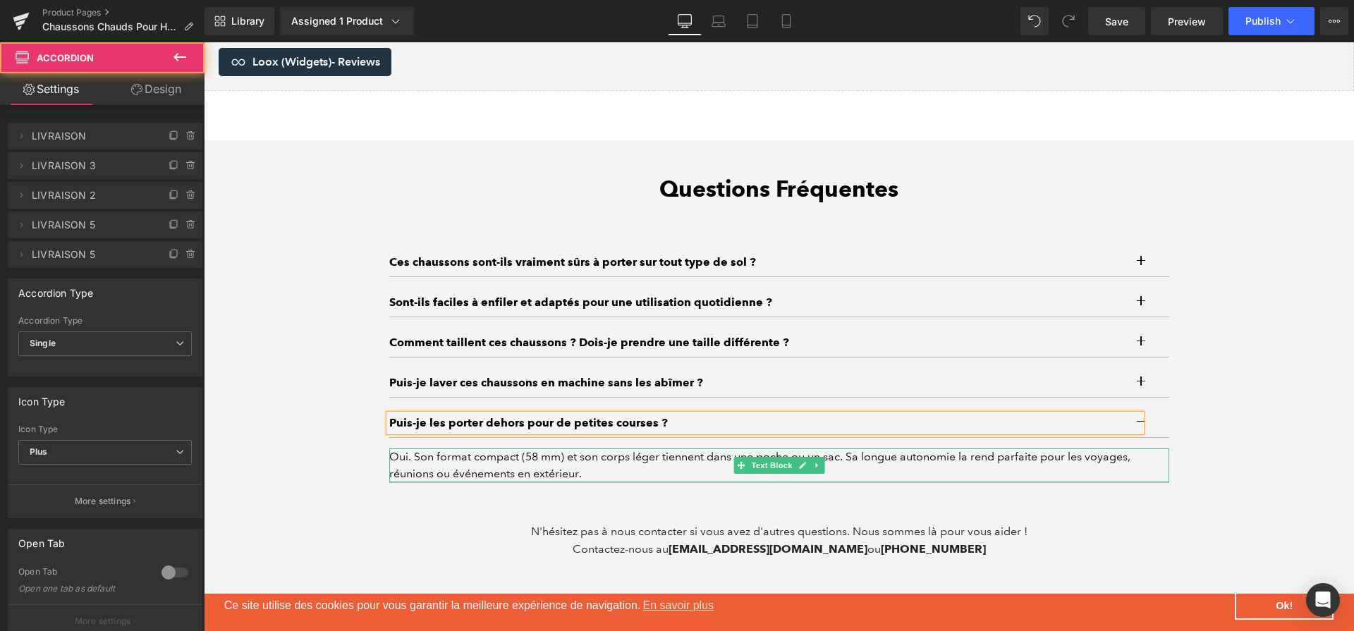
click at [661, 472] on div "Oui. Son format compact (58 mm) et son corps léger tiennent dans une poche ou u…" at bounding box center [779, 465] width 780 height 34
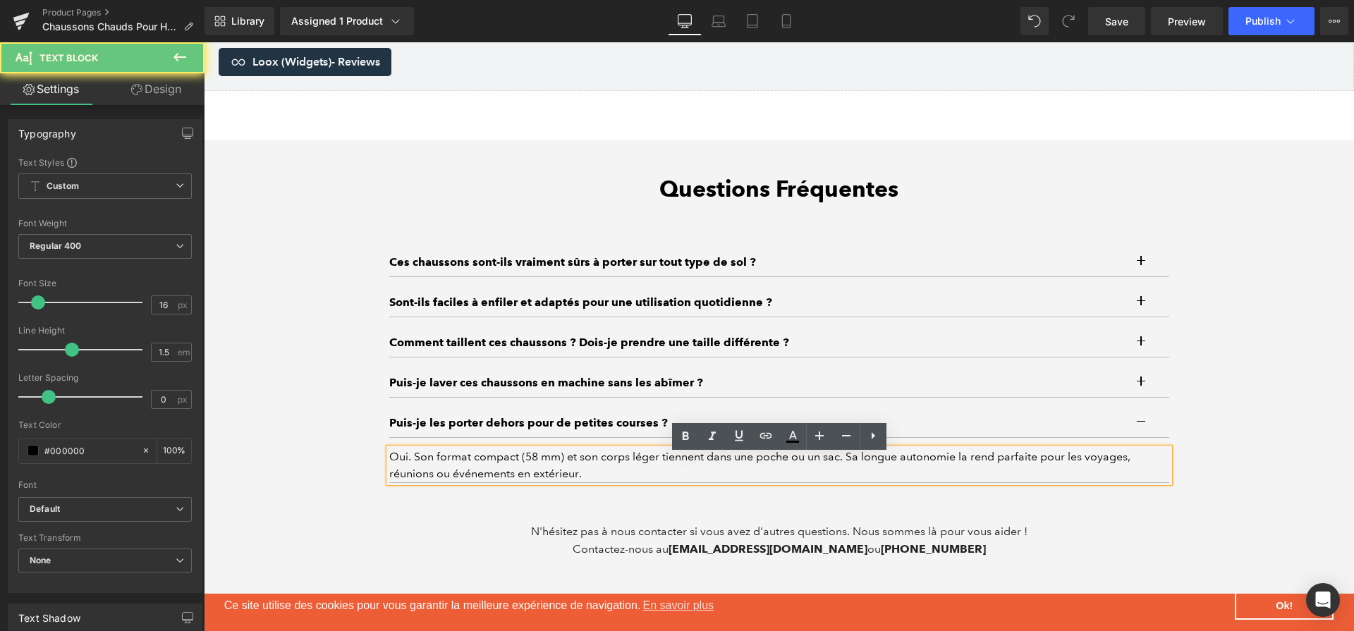
click at [661, 472] on div "Oui. Son format compact (58 mm) et son corps léger tiennent dans une poche ou u…" at bounding box center [779, 465] width 780 height 34
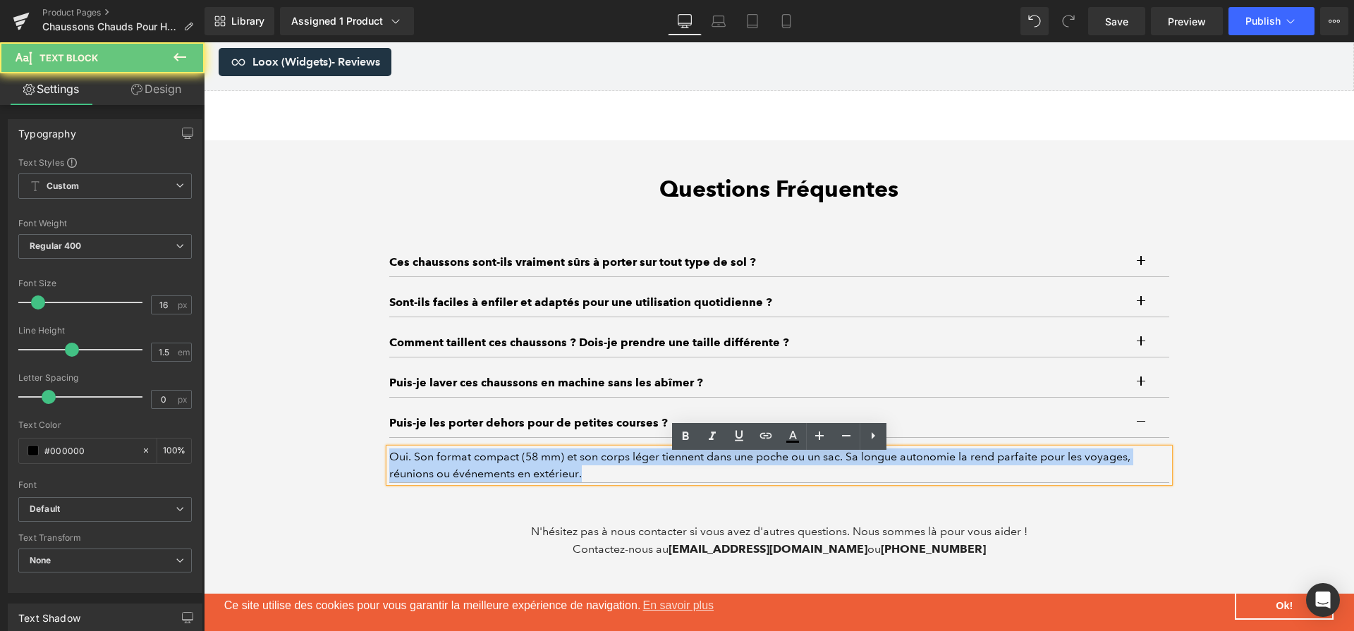
click at [661, 472] on div "Oui. Son format compact (58 mm) et son corps léger tiennent dans une poche ou u…" at bounding box center [779, 465] width 780 height 34
paste div
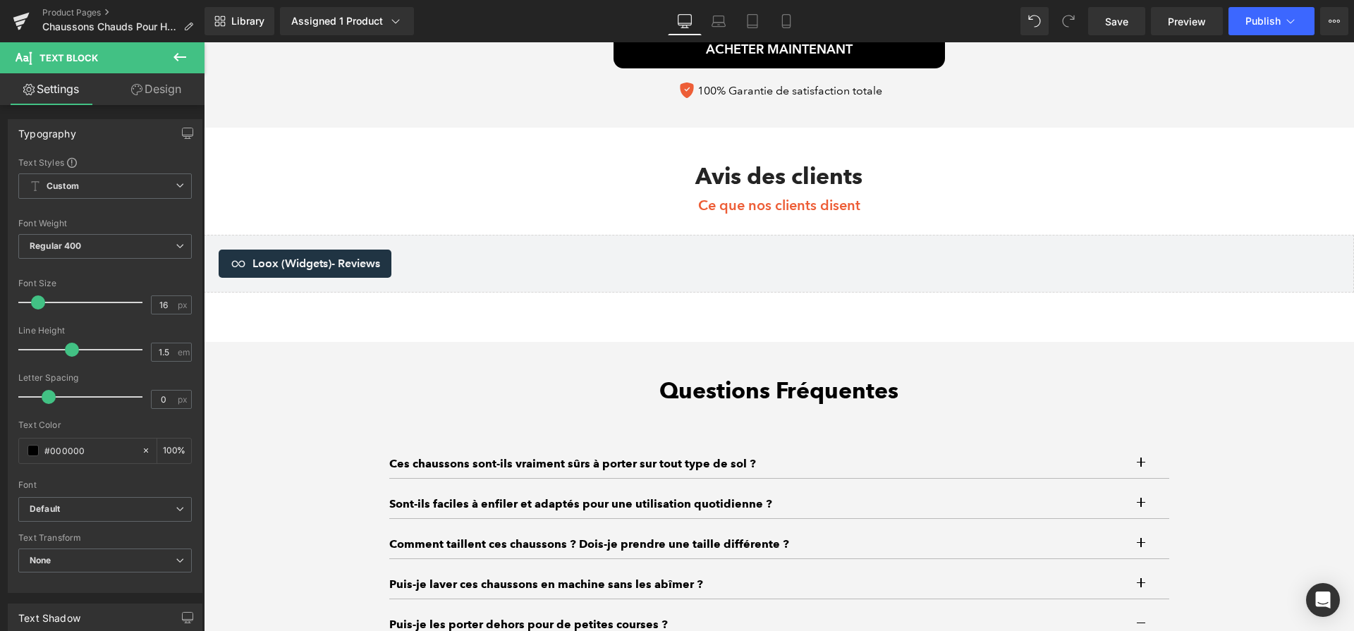
scroll to position [4159, 0]
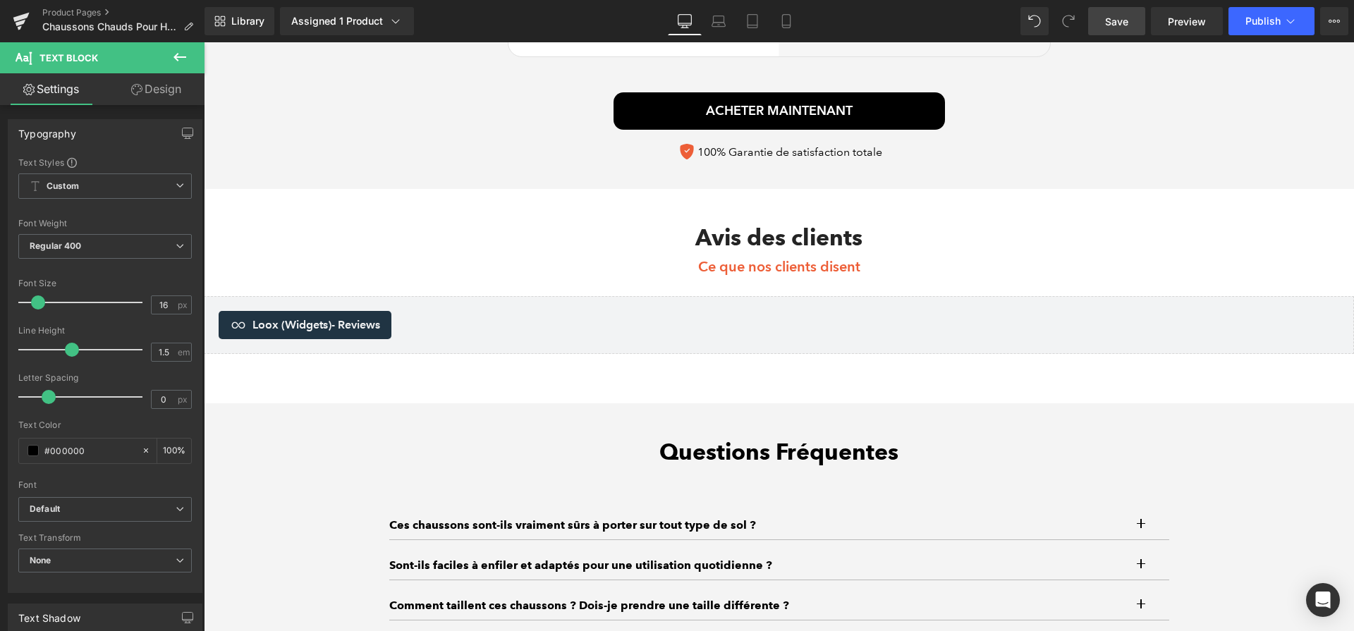
click at [1097, 16] on link "Save" at bounding box center [1116, 21] width 57 height 28
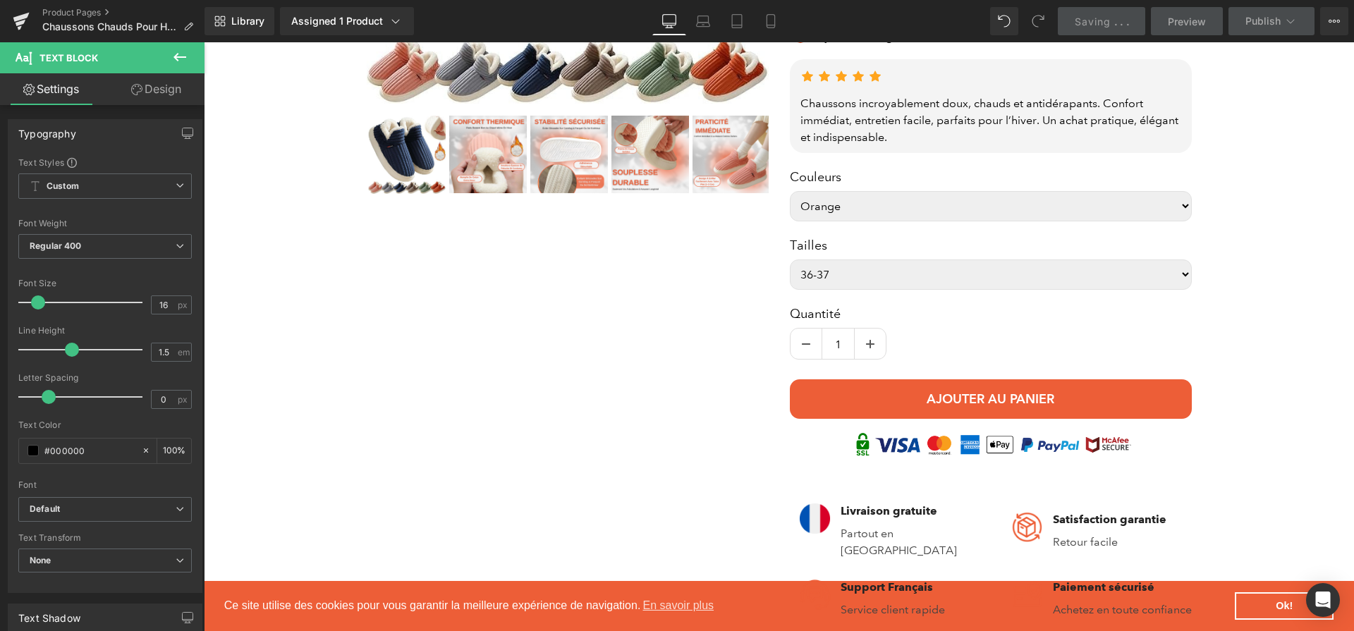
scroll to position [0, 0]
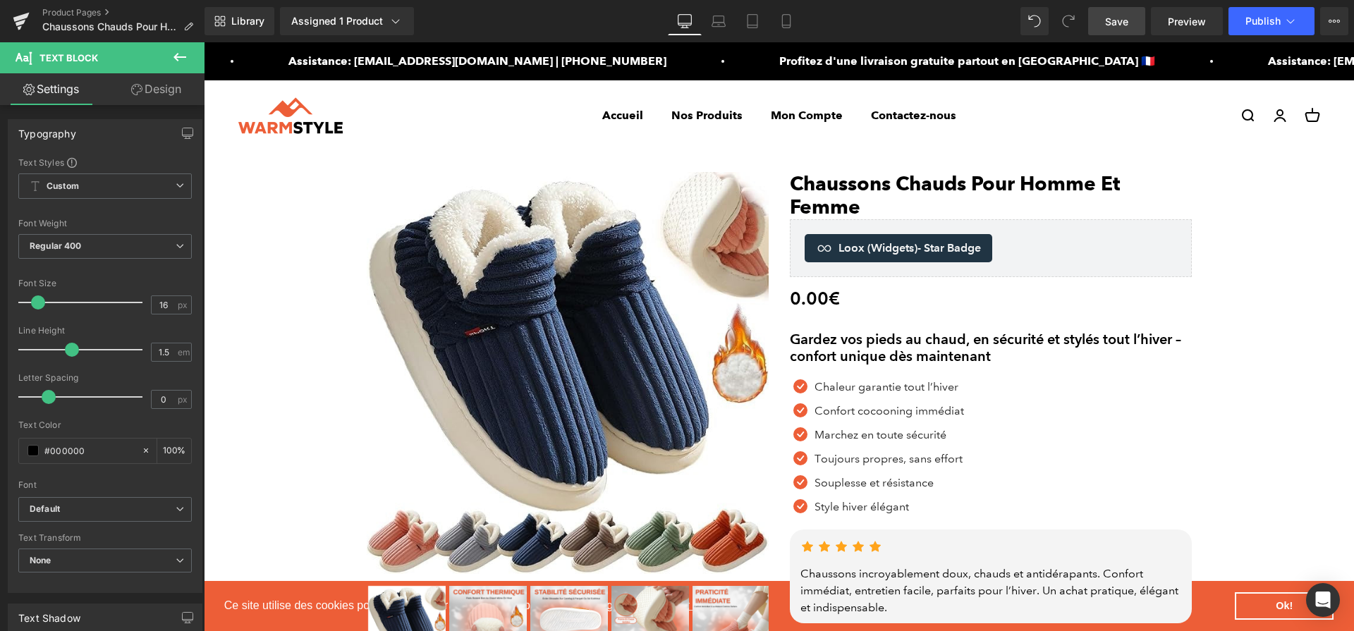
click at [1099, 34] on link "Save" at bounding box center [1116, 21] width 57 height 28
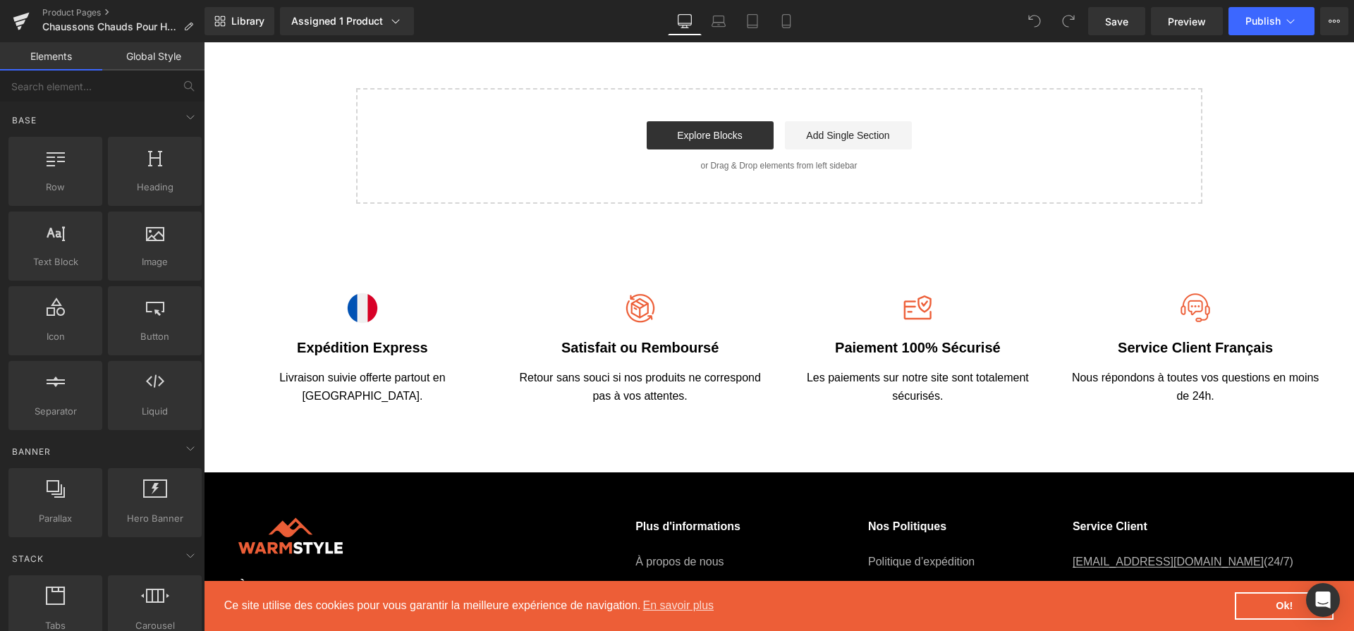
scroll to position [5048, 0]
